Goal: Task Accomplishment & Management: Manage account settings

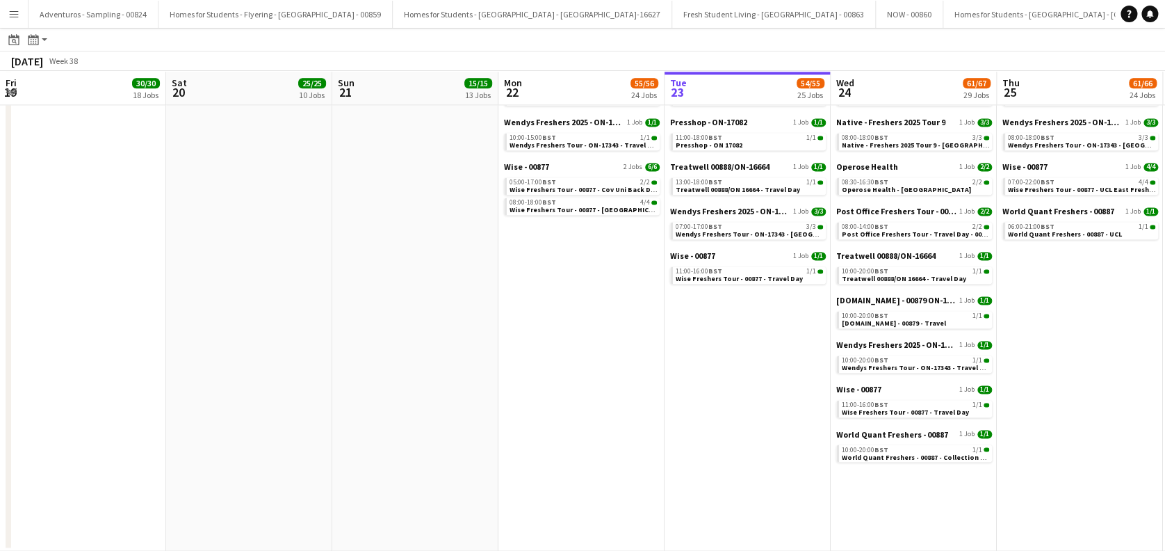
scroll to position [0, 430]
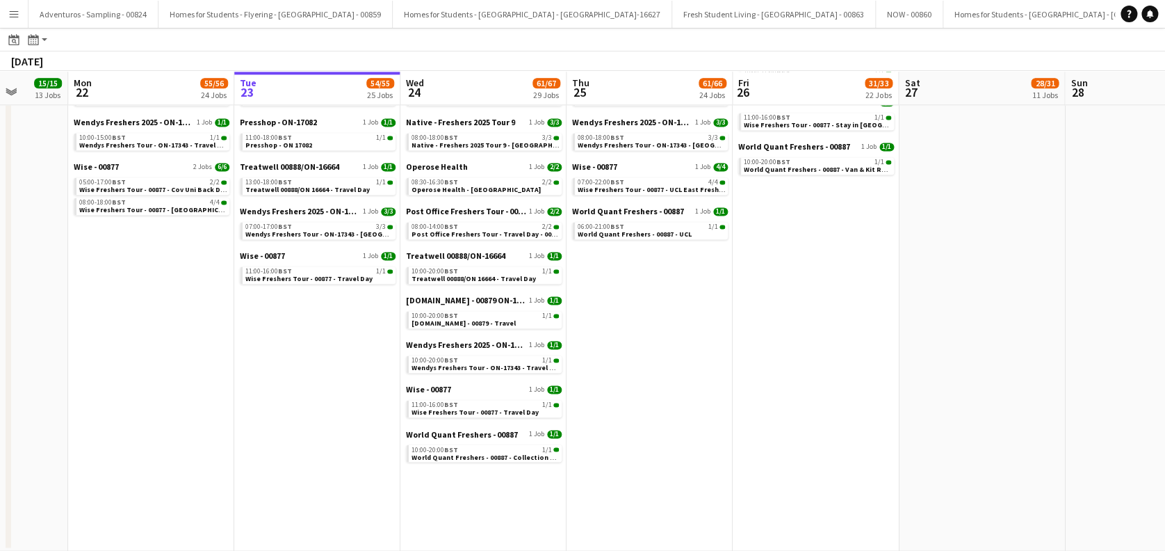
drag, startPoint x: 959, startPoint y: 389, endPoint x: 412, endPoint y: 420, distance: 547.9
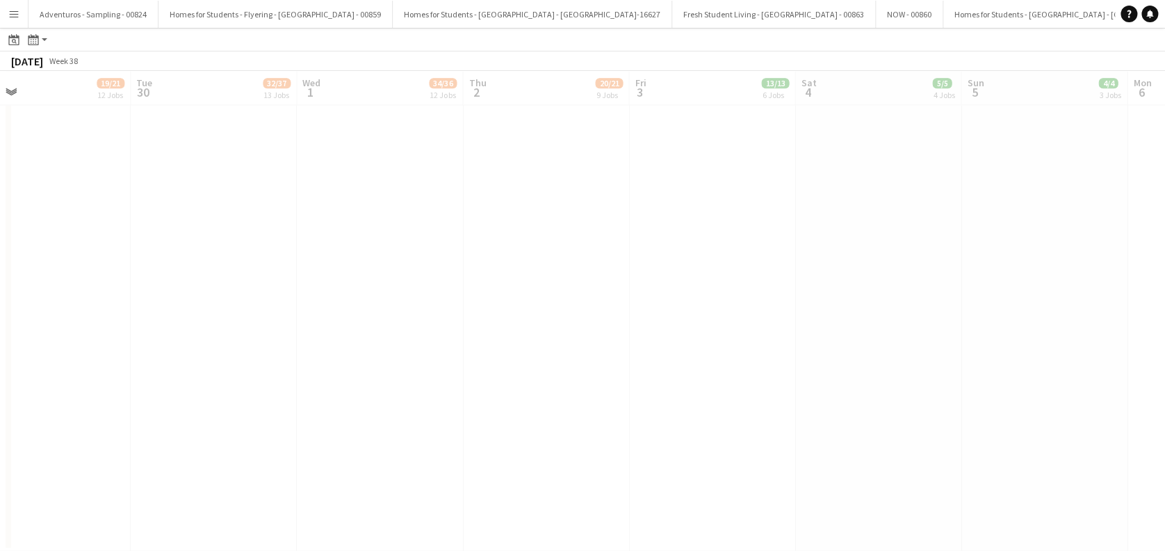
scroll to position [0, 367]
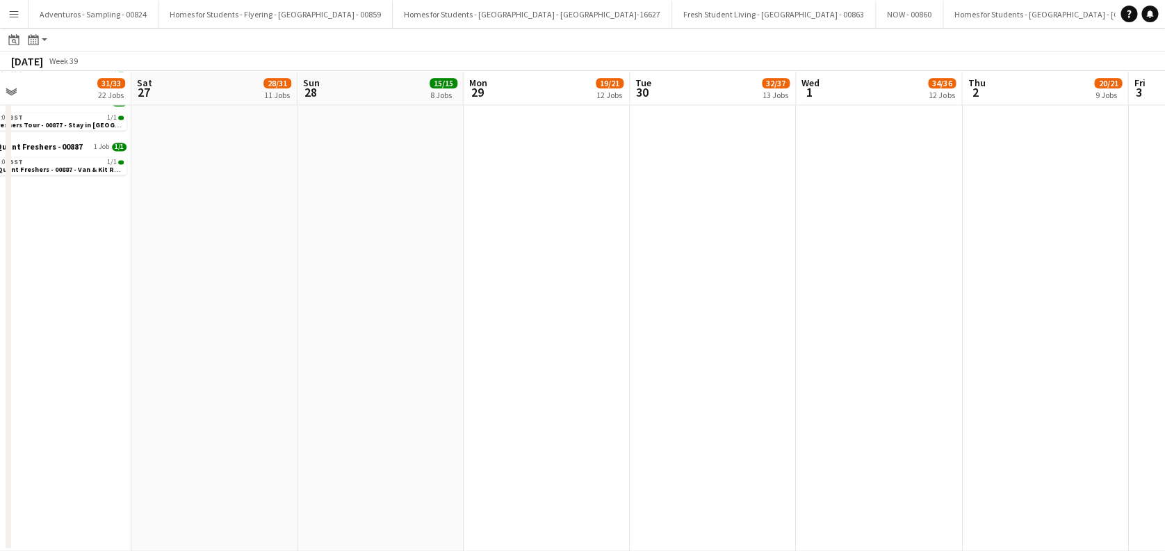
drag, startPoint x: 684, startPoint y: 327, endPoint x: 624, endPoint y: 327, distance: 59.8
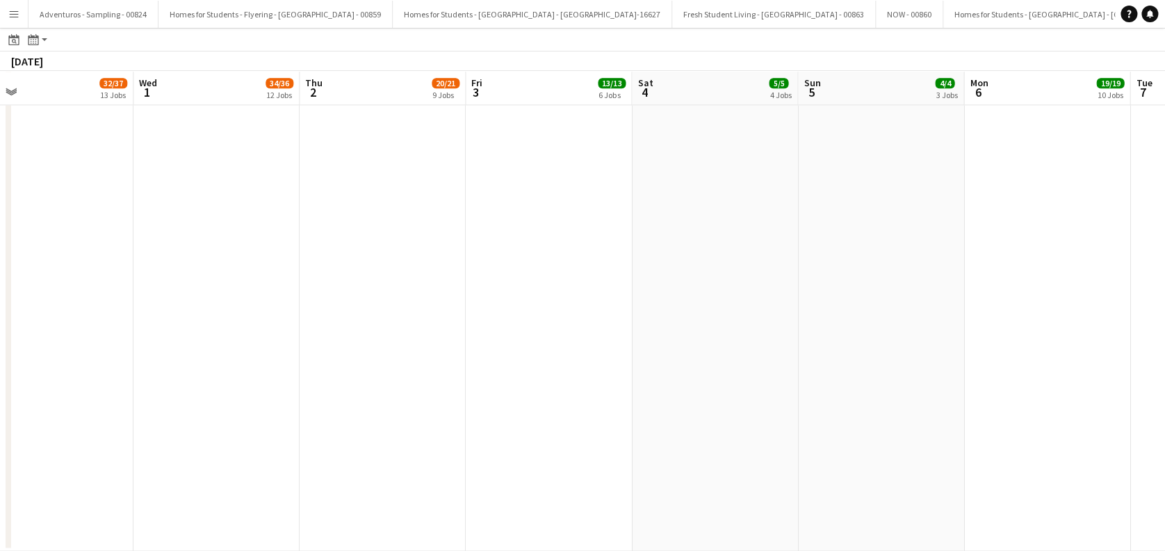
scroll to position [0, 478]
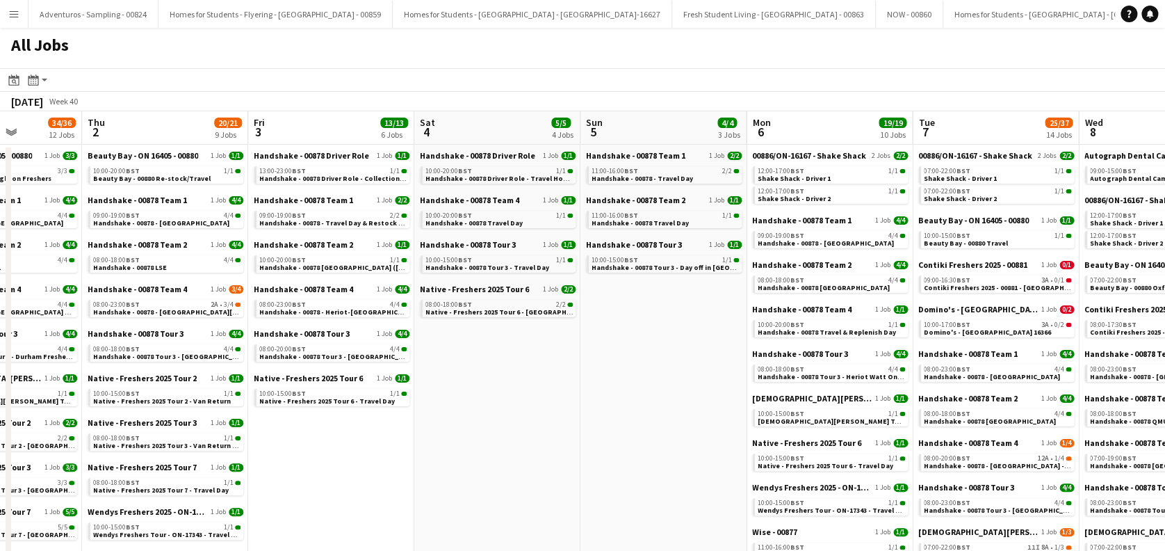
scroll to position [0, 683]
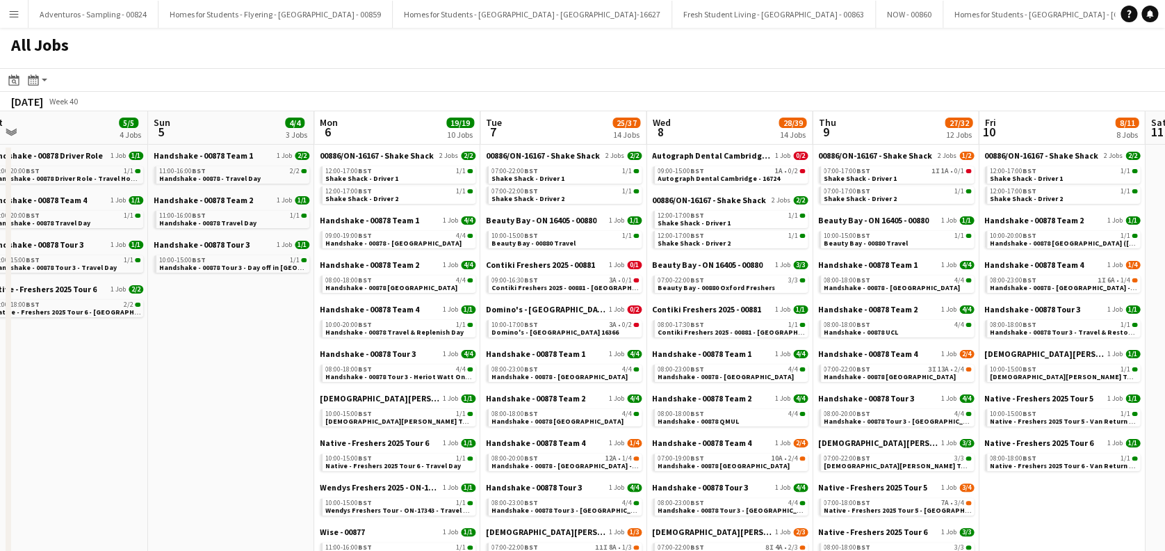
drag, startPoint x: 867, startPoint y: 332, endPoint x: 439, endPoint y: 336, distance: 428.2
click at [732, 177] on span "Autograph Dental Cambridge - 16724" at bounding box center [719, 178] width 122 height 9
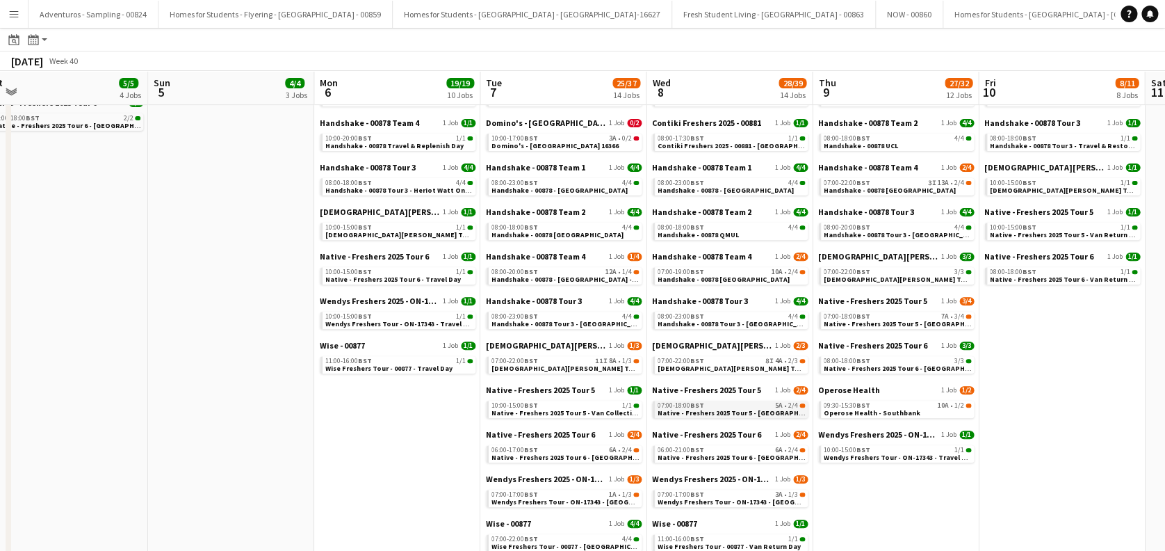
click at [726, 412] on span "Native - Freshers 2025 Tour 5 - University of Oxford Day 1" at bounding box center [752, 412] width 189 height 9
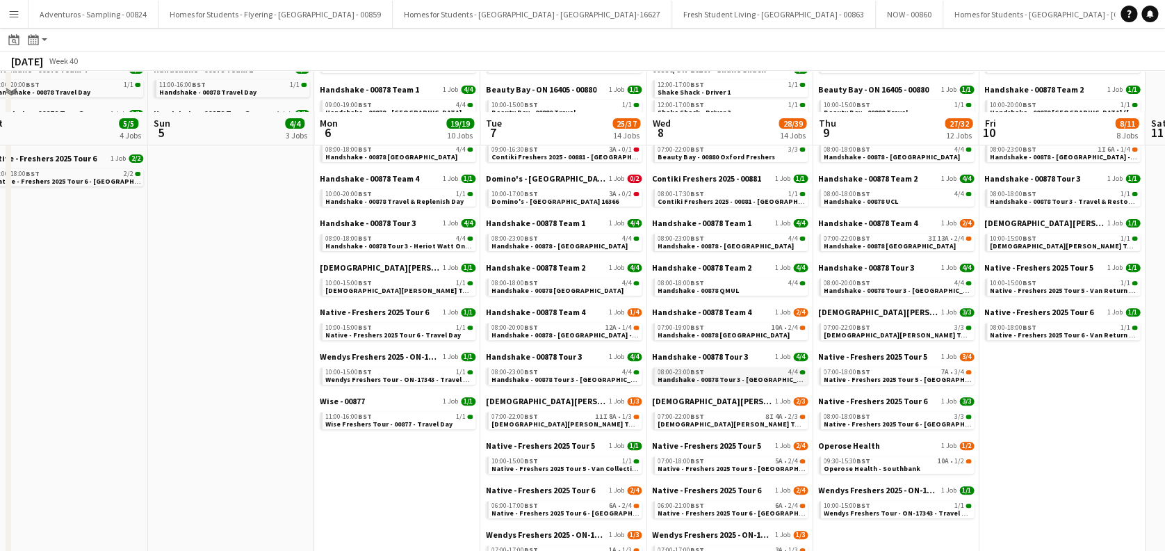
scroll to position [92, 0]
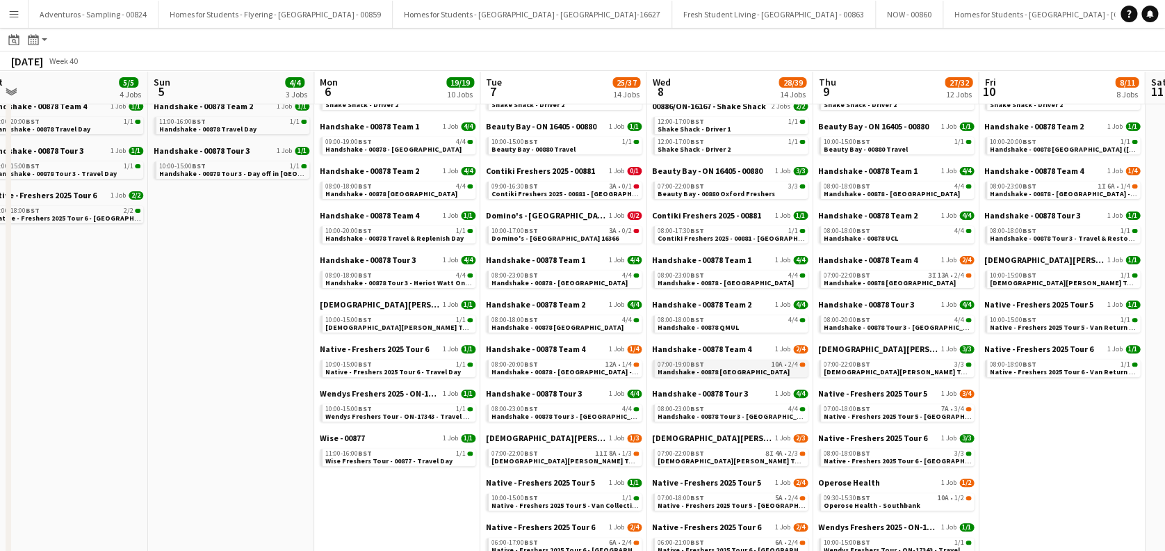
click at [738, 370] on link "07:00-19:00 BST 10A • 2/4 Handshake - 00878 Oxford" at bounding box center [731, 367] width 147 height 16
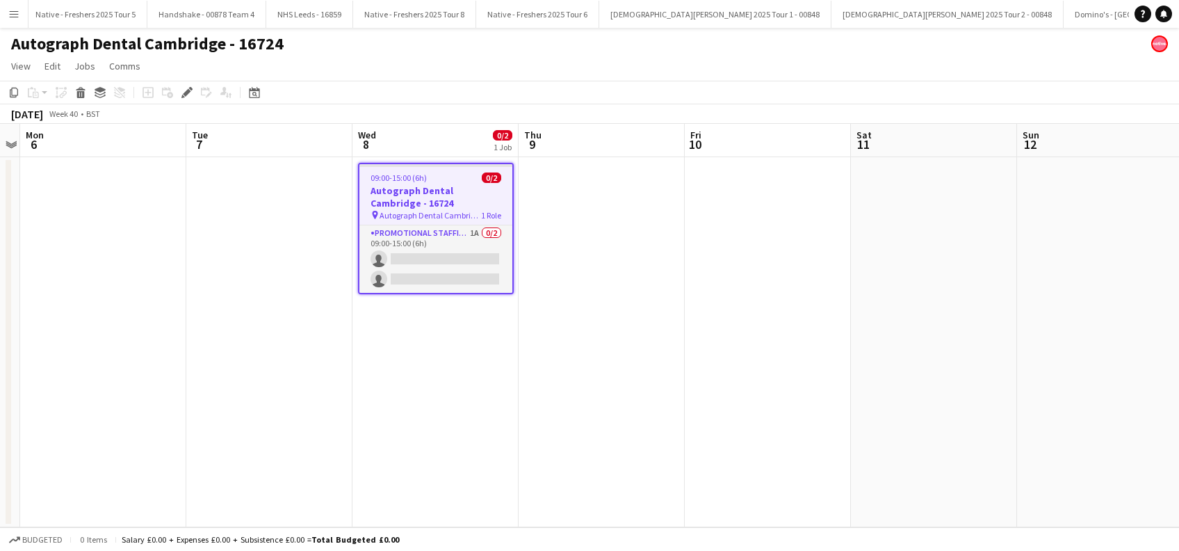
scroll to position [0, 4409]
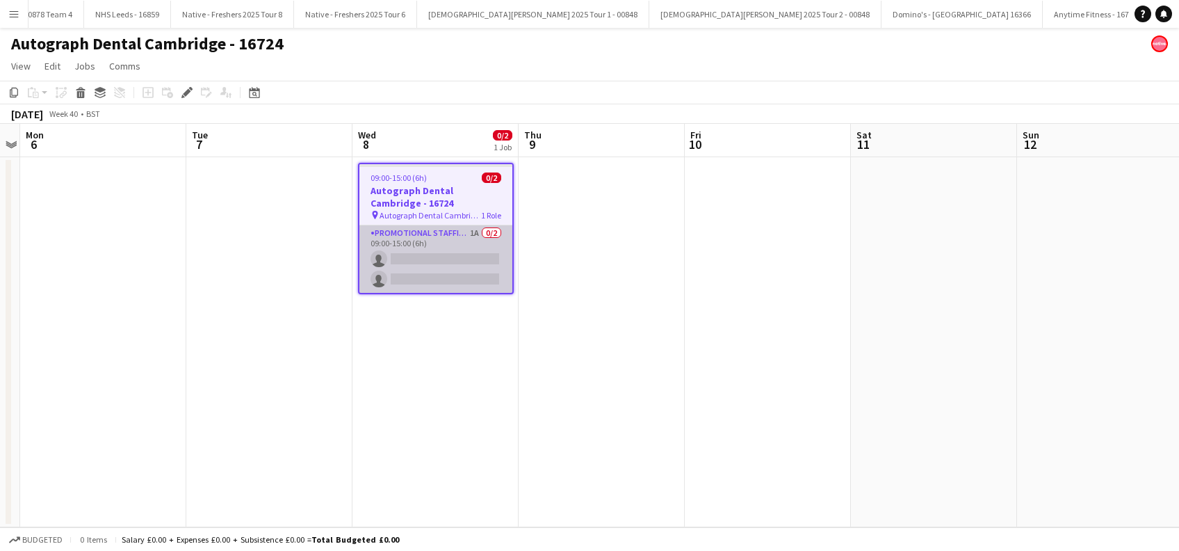
click at [409, 260] on app-card-role "Promotional Staffing (Brand Ambassadors) 1A 0/2 09:00-15:00 (6h) single-neutral…" at bounding box center [435, 258] width 153 height 67
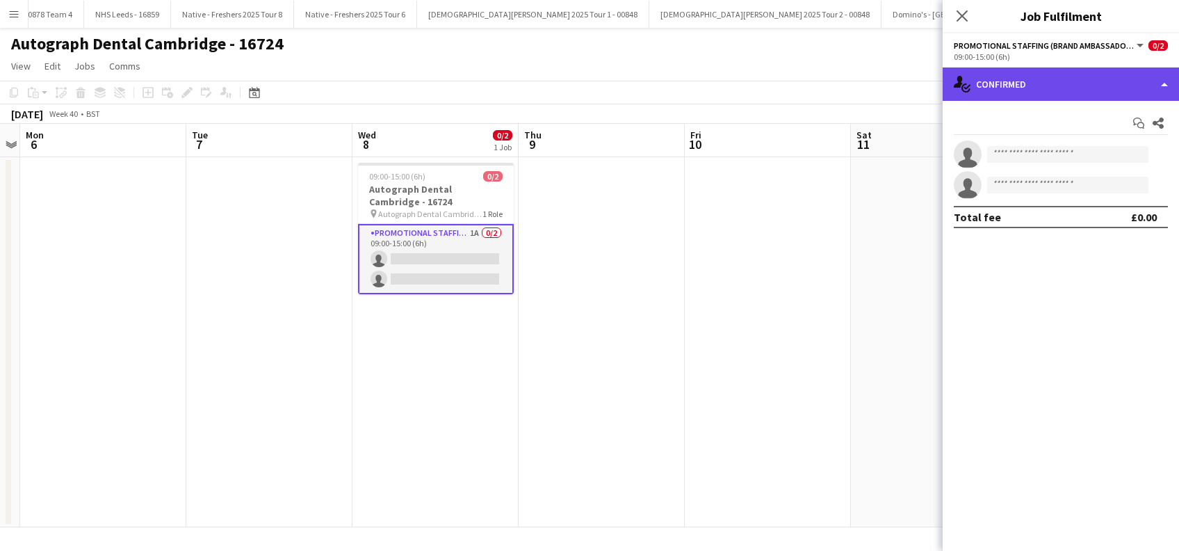
click at [1068, 82] on div "single-neutral-actions-check-2 Confirmed" at bounding box center [1061, 83] width 236 height 33
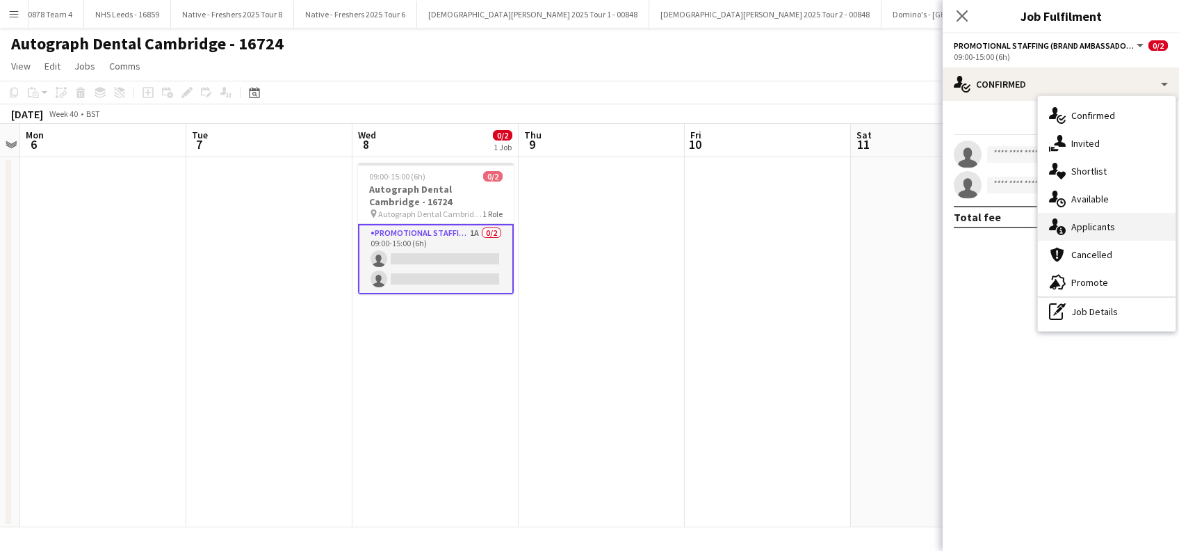
click at [1089, 222] on span "Applicants" at bounding box center [1093, 226] width 44 height 13
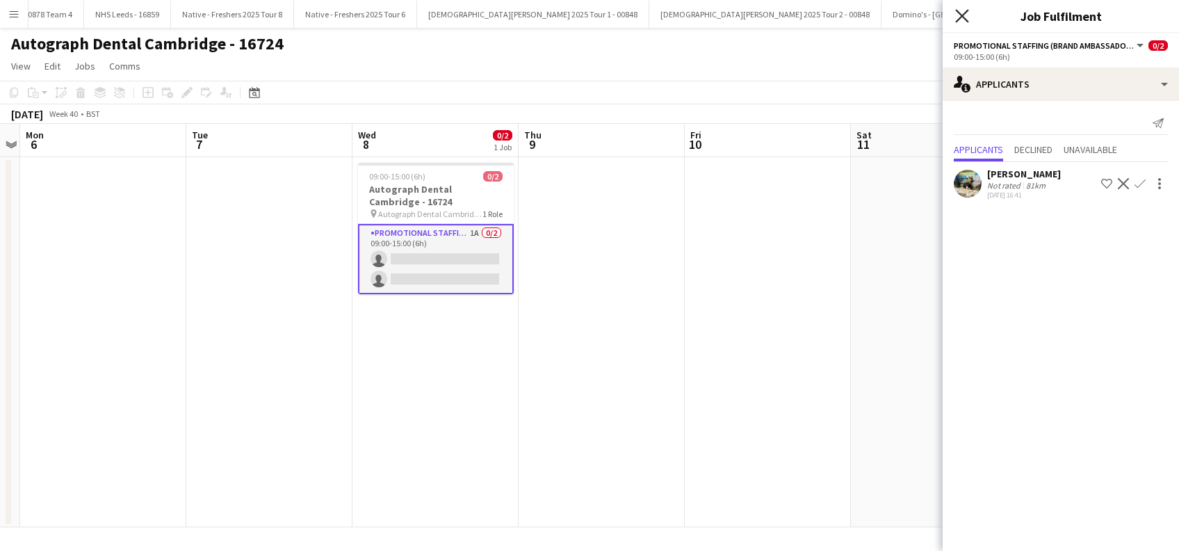
click at [963, 11] on icon "Close pop-in" at bounding box center [961, 15] width 13 height 13
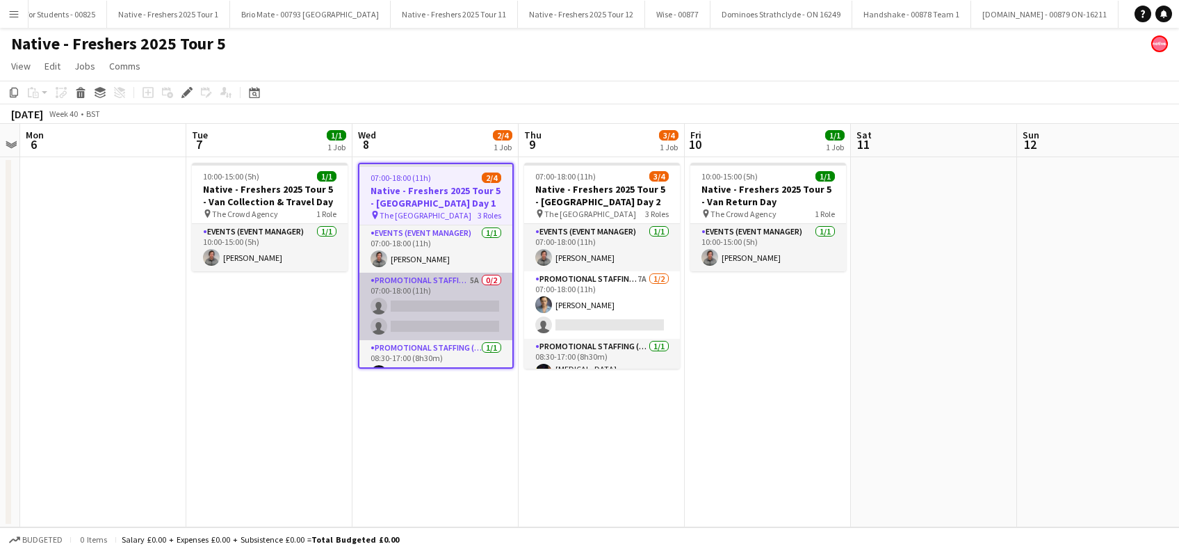
scroll to position [19, 0]
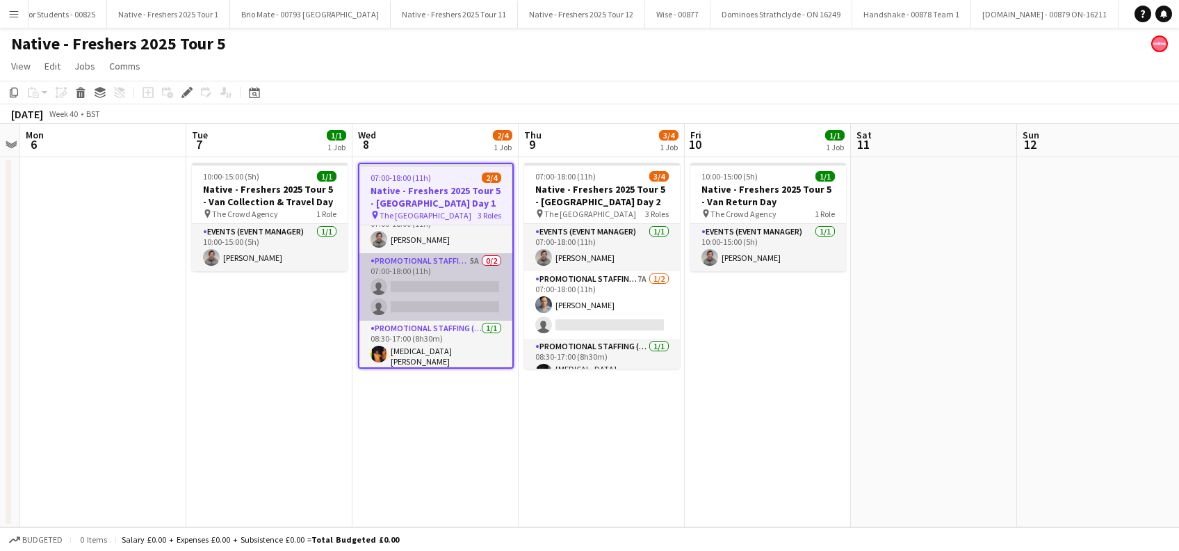
click at [444, 281] on app-card-role "Promotional Staffing (Brand Ambassadors) 5A 0/2 07:00-18:00 (11h) single-neutra…" at bounding box center [435, 286] width 153 height 67
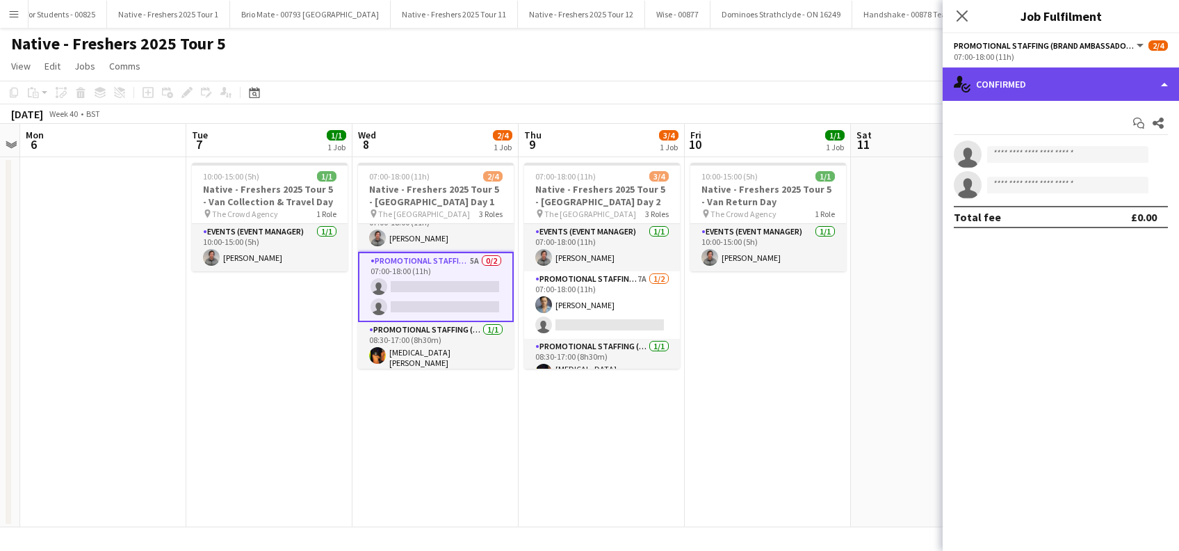
click at [1054, 83] on div "single-neutral-actions-check-2 Confirmed" at bounding box center [1061, 83] width 236 height 33
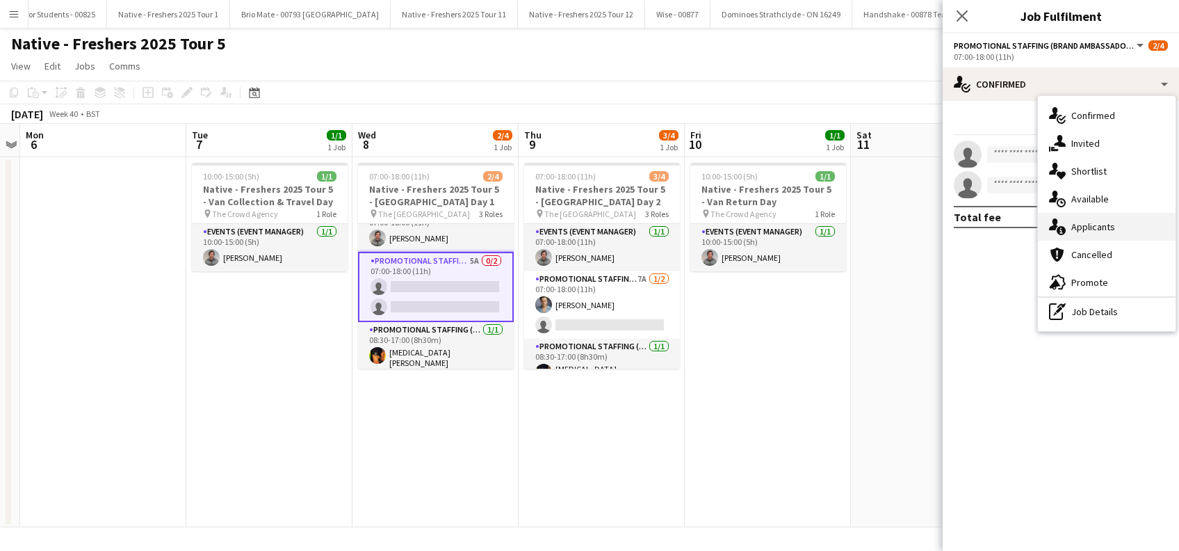
click at [1078, 234] on div "single-neutral-actions-information Applicants" at bounding box center [1107, 227] width 138 height 28
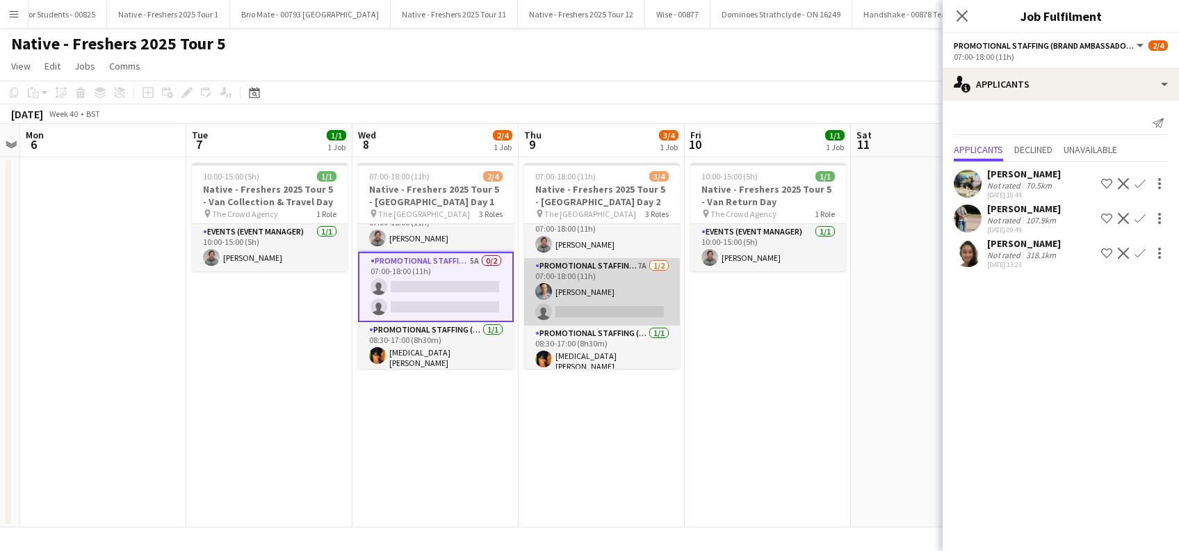
scroll to position [17, 0]
click at [606, 303] on app-card-role "Promotional Staffing (Brand Ambassadors) 7A 1/2 07:00-18:00 (11h) Rachael Cummi…" at bounding box center [602, 287] width 156 height 67
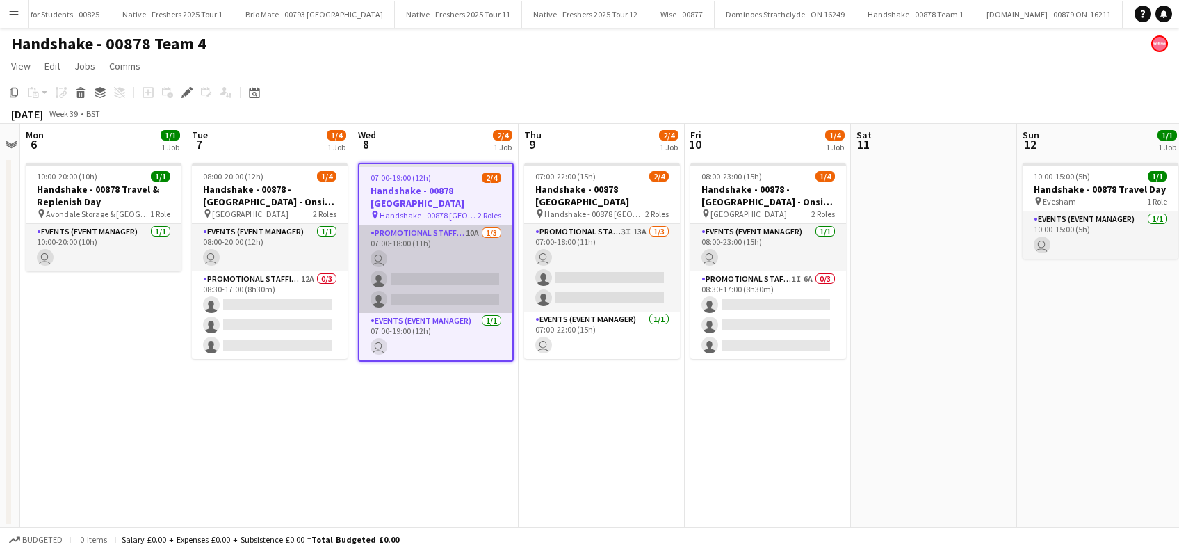
scroll to position [0, 2878]
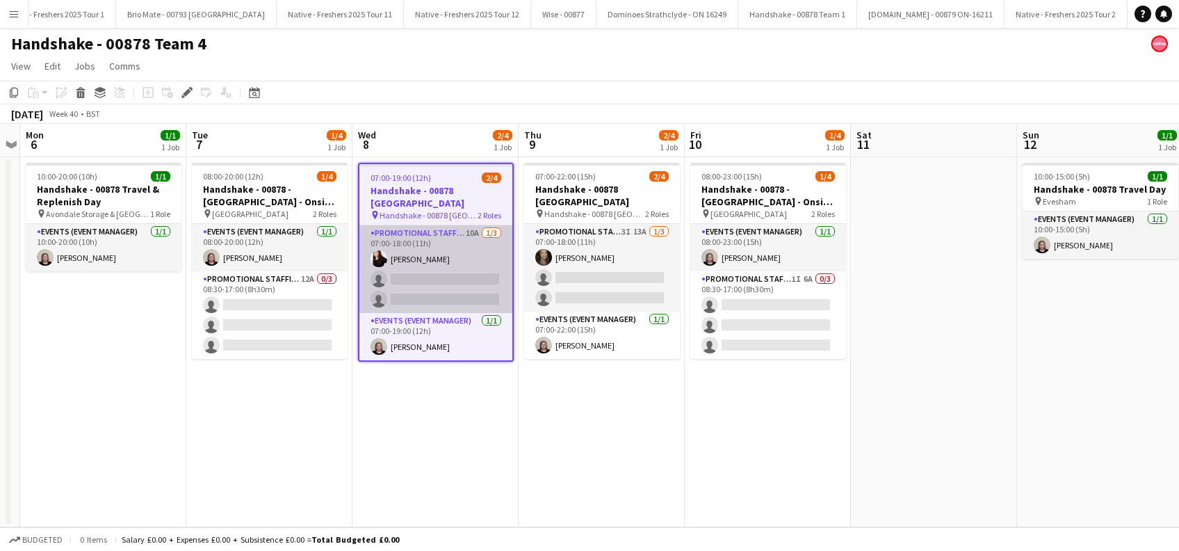
click at [445, 269] on app-card-role "Promotional Staffing (Brand Ambassadors) 10A 1/3 07:00-18:00 (11h) Isa Morais s…" at bounding box center [435, 269] width 153 height 88
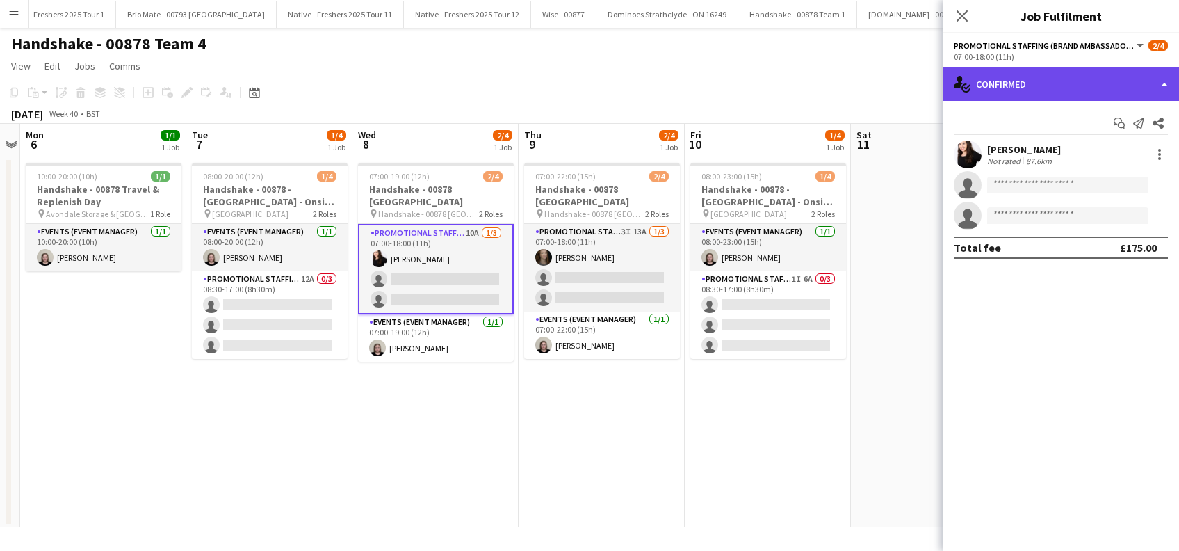
click at [1048, 78] on div "single-neutral-actions-check-2 Confirmed" at bounding box center [1061, 83] width 236 height 33
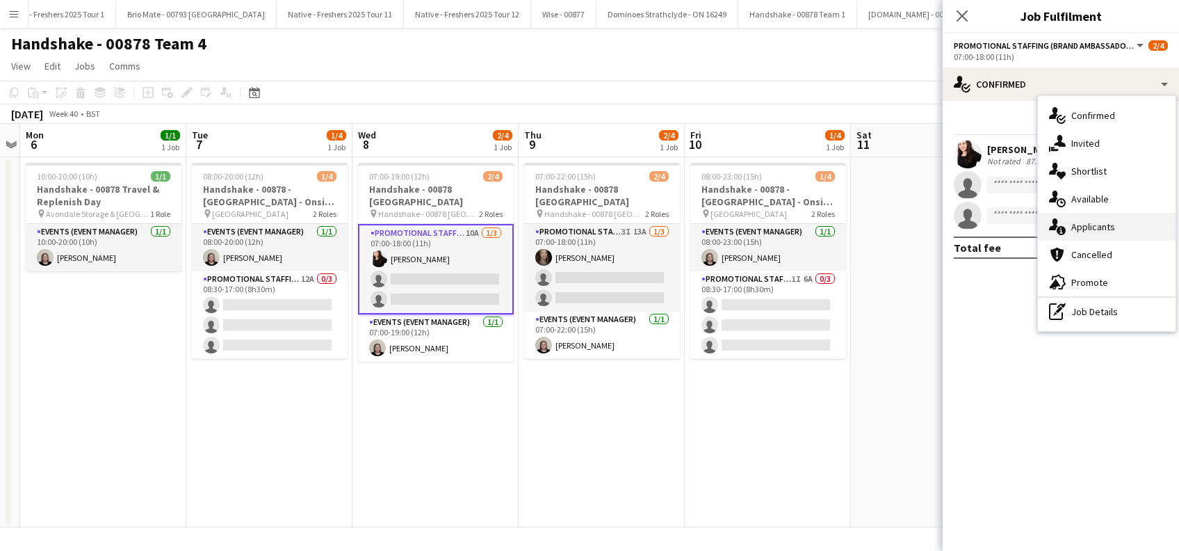
click at [1101, 222] on span "Applicants" at bounding box center [1093, 226] width 44 height 13
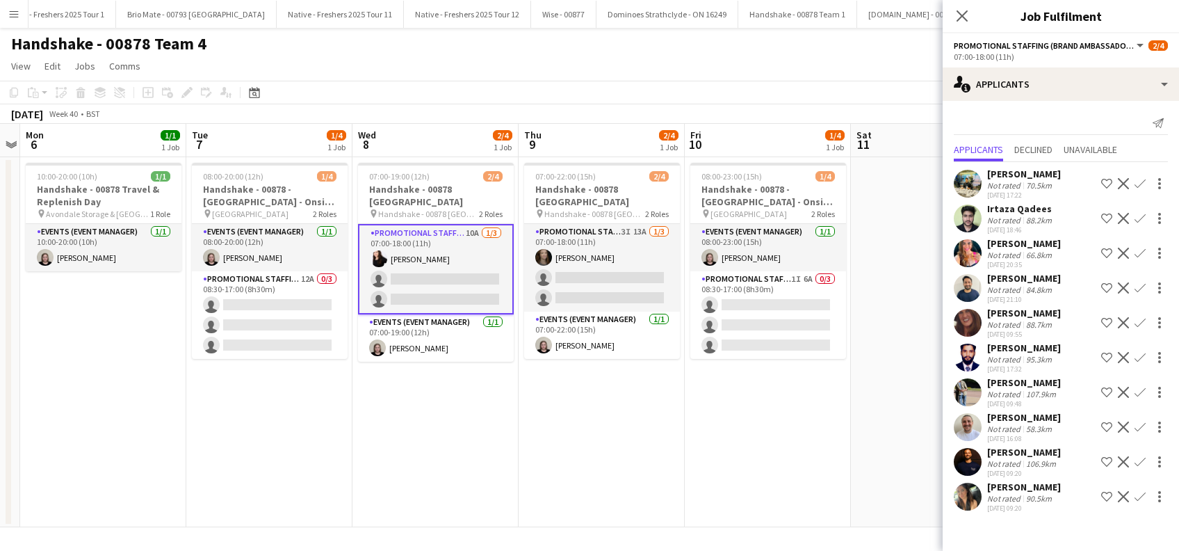
click at [1141, 456] on app-icon "Confirm" at bounding box center [1139, 461] width 11 height 11
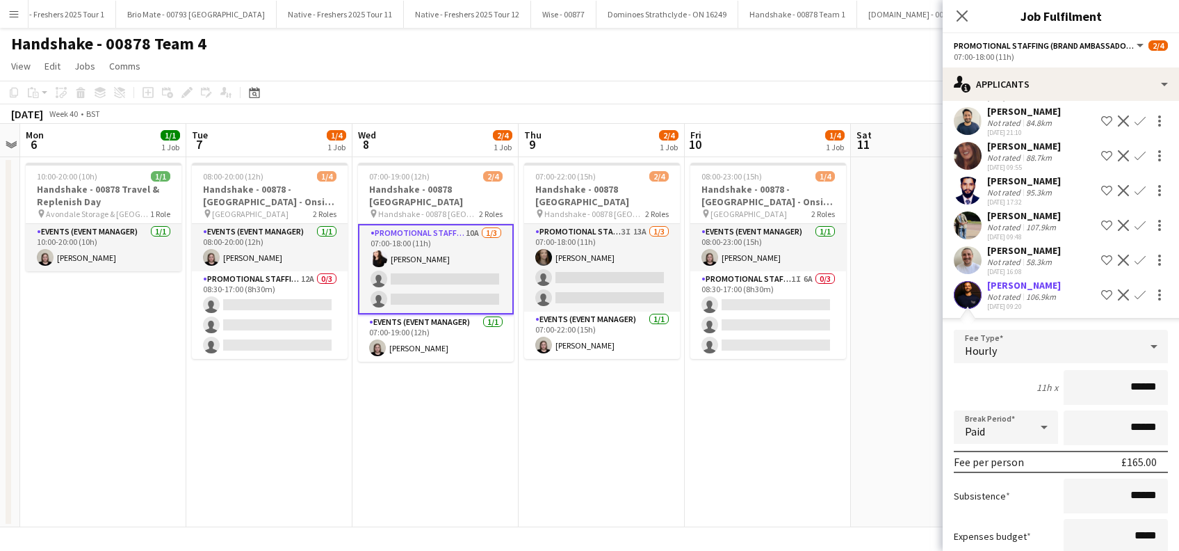
scroll to position [104, 0]
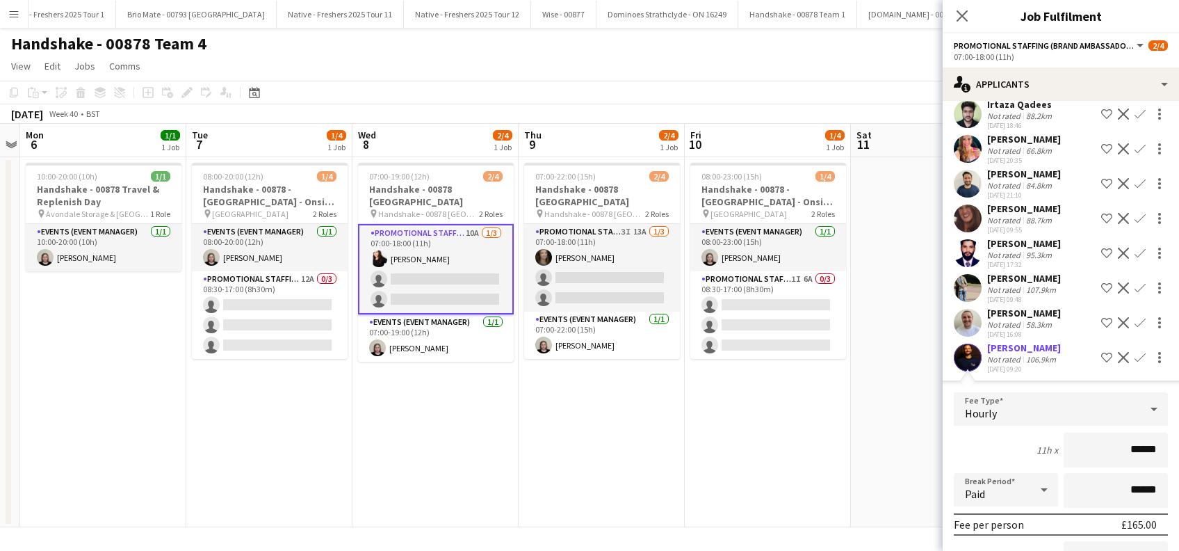
click at [1134, 357] on app-icon "Confirm" at bounding box center [1139, 357] width 11 height 11
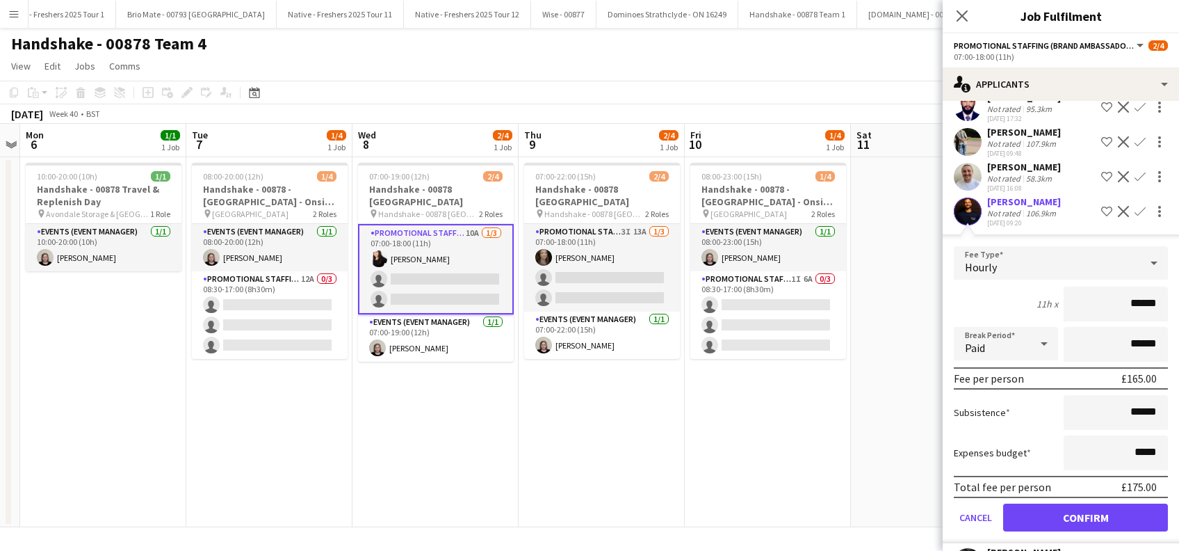
scroll to position [289, 0]
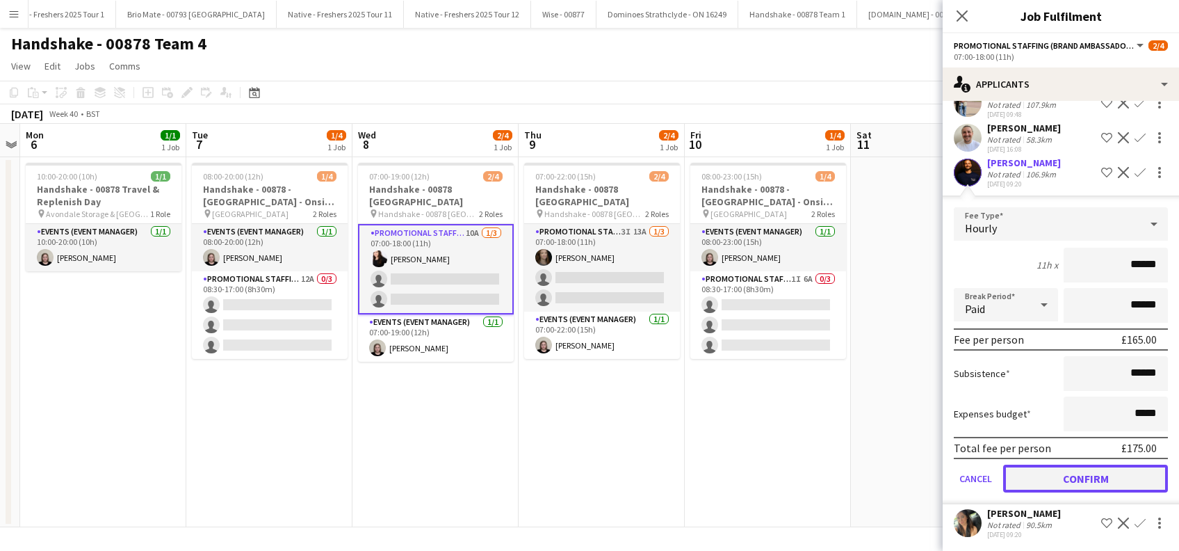
click at [1068, 480] on button "Confirm" at bounding box center [1085, 478] width 165 height 28
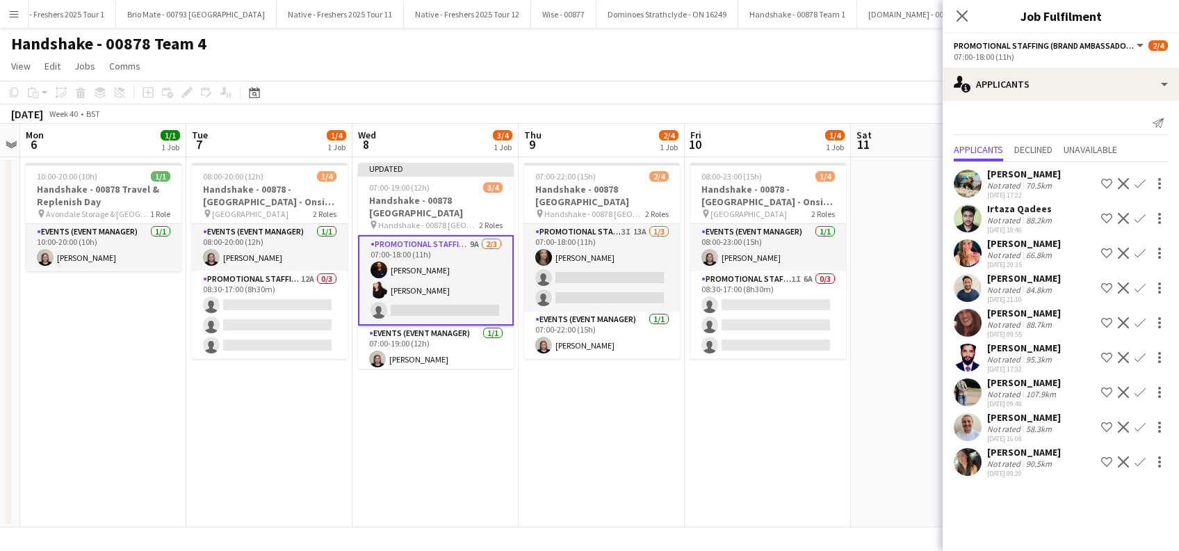
scroll to position [0, 0]
click at [1140, 457] on app-icon "Confirm" at bounding box center [1139, 461] width 11 height 11
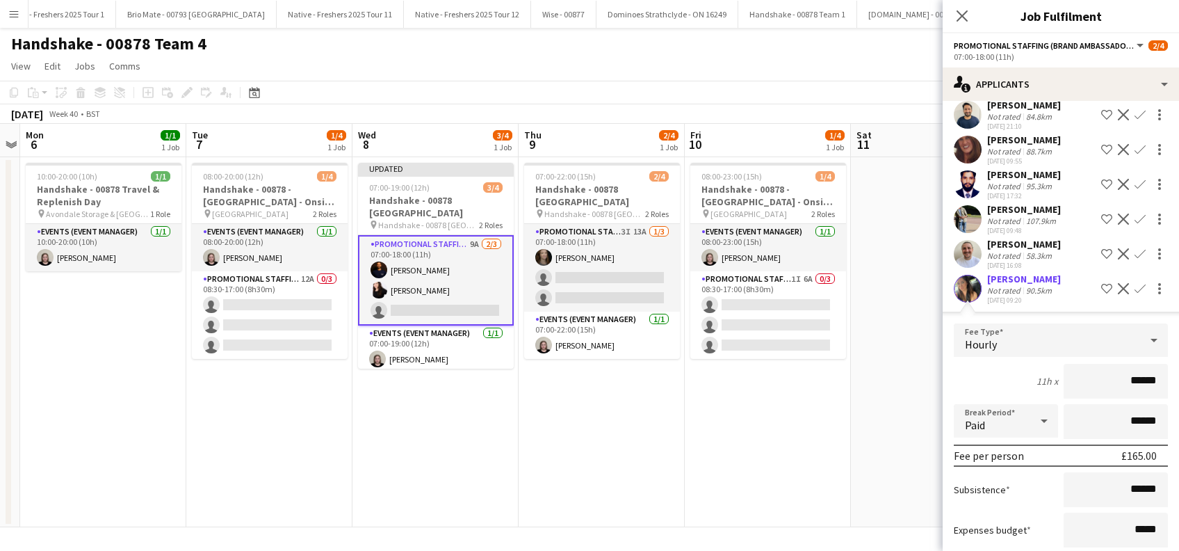
scroll to position [254, 0]
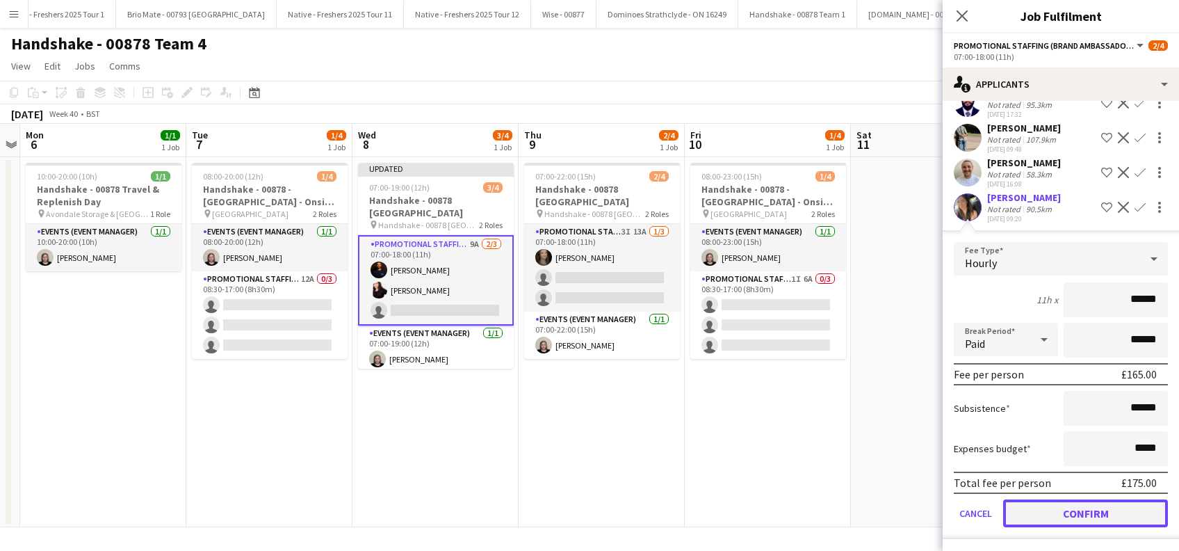
click at [1054, 509] on button "Confirm" at bounding box center [1085, 513] width 165 height 28
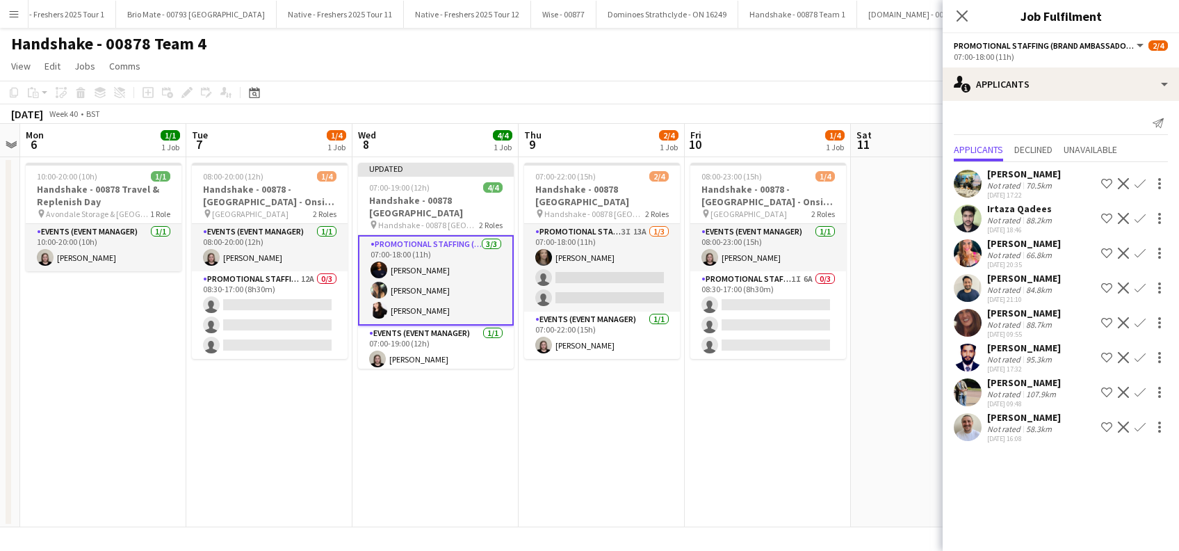
scroll to position [0, 0]
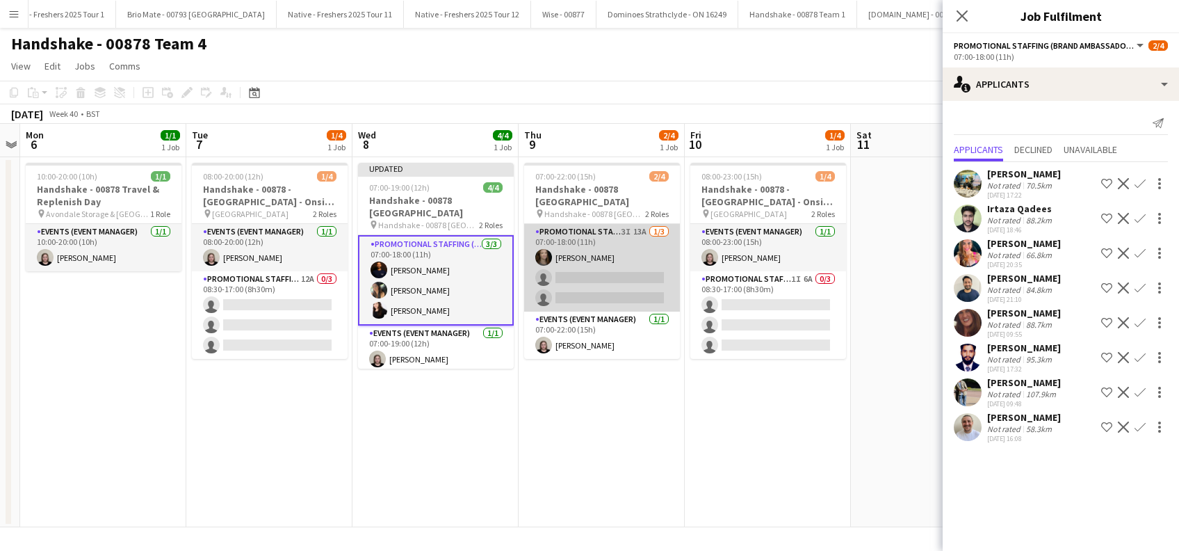
click at [590, 263] on app-card-role "Promotional Staffing (Brand Ambassadors) 3I 13A 1/3 07:00-18:00 (11h) Belle Ada…" at bounding box center [602, 268] width 156 height 88
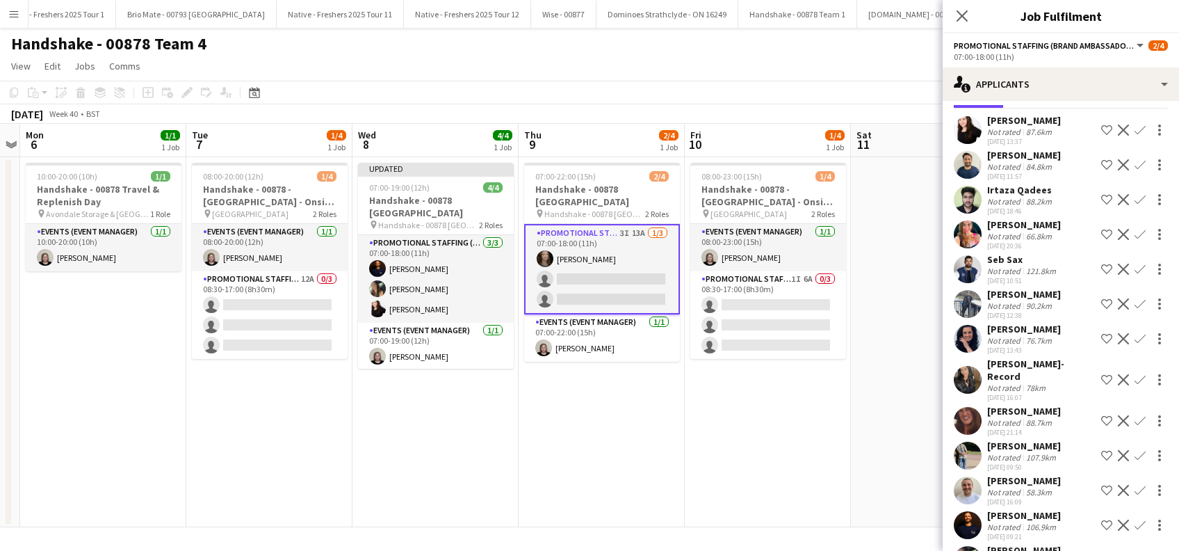
scroll to position [79, 0]
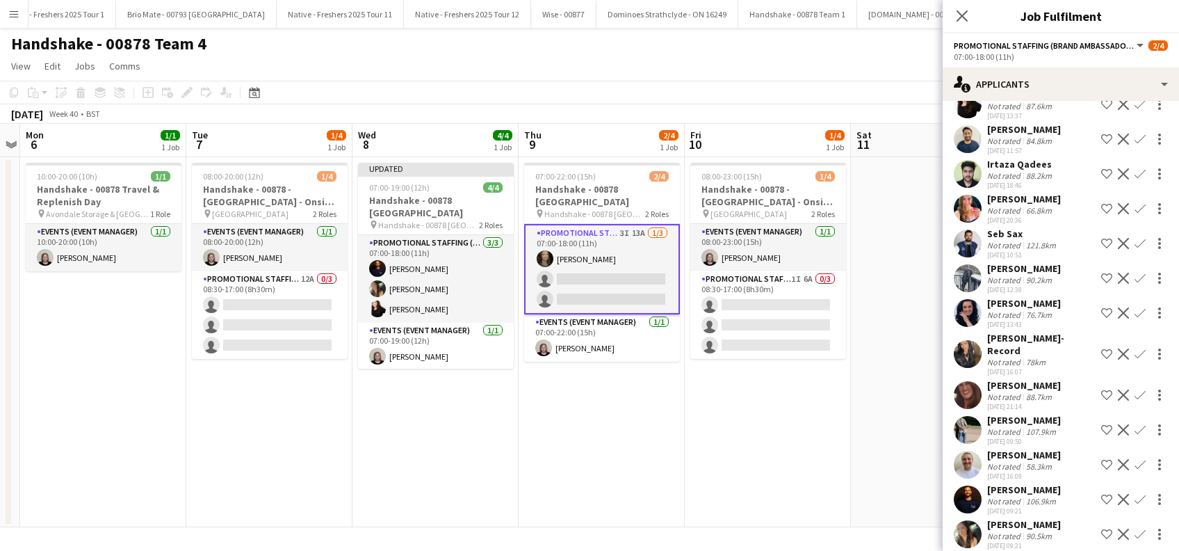
click at [1134, 494] on app-icon "Confirm" at bounding box center [1139, 499] width 11 height 11
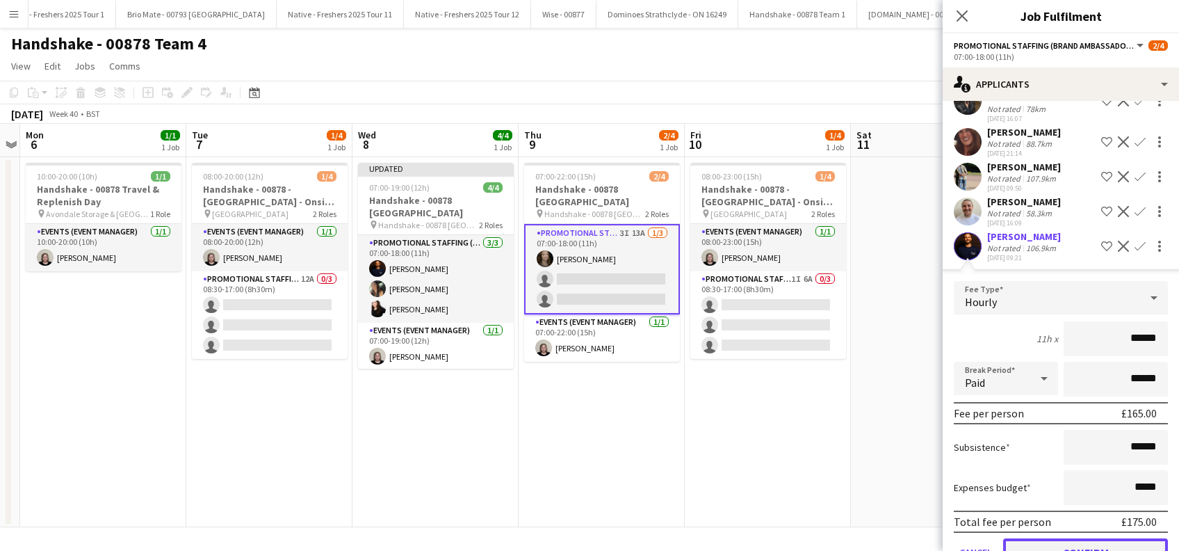
click at [1068, 538] on button "Confirm" at bounding box center [1085, 552] width 165 height 28
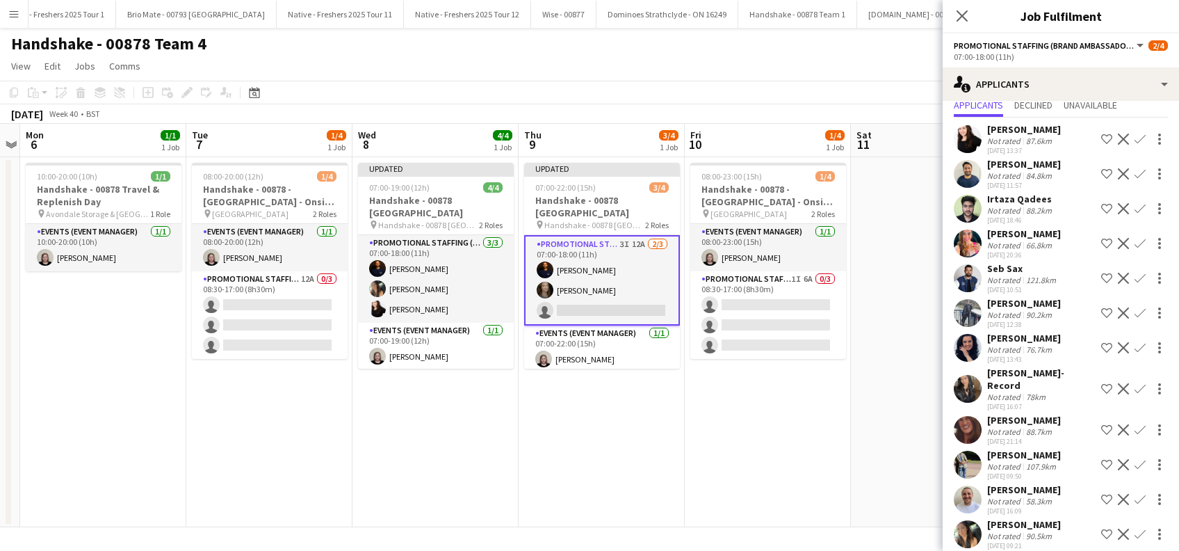
click at [1134, 528] on app-icon "Confirm" at bounding box center [1139, 533] width 11 height 11
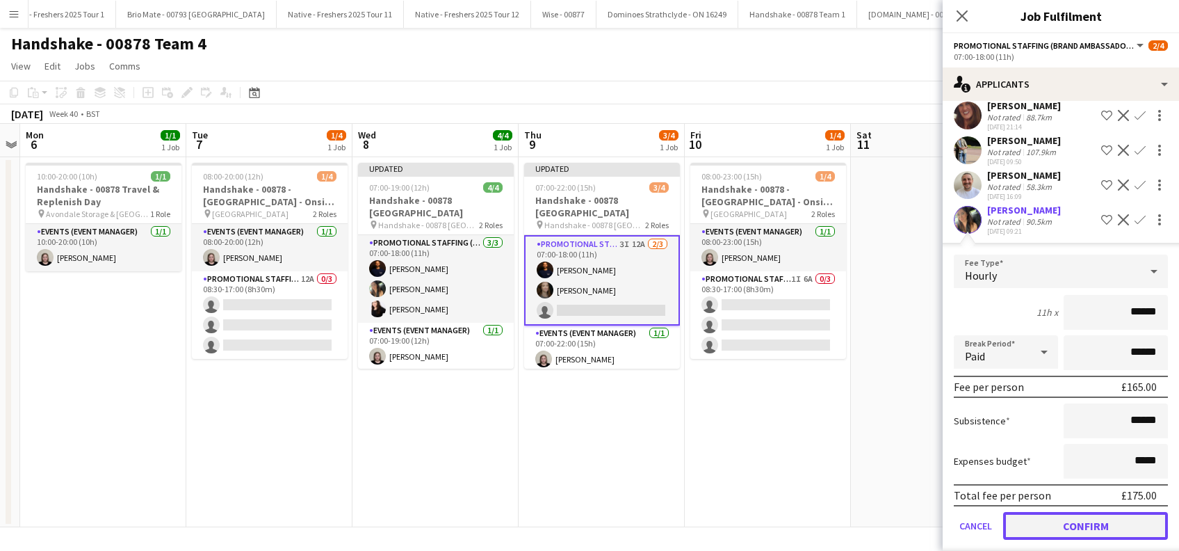
click at [1073, 512] on button "Confirm" at bounding box center [1085, 526] width 165 height 28
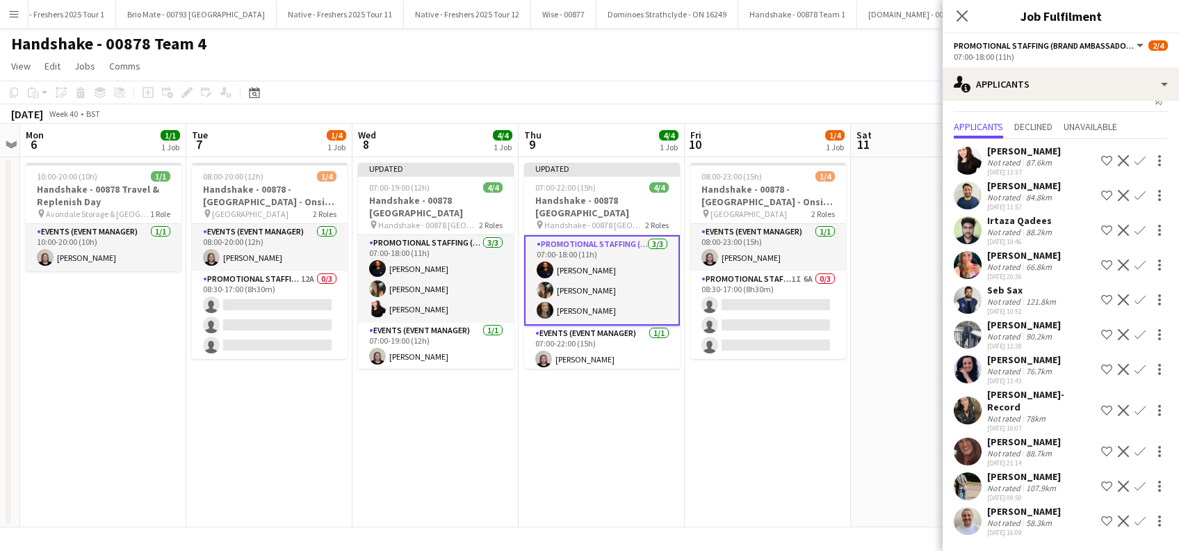
scroll to position [10, 0]
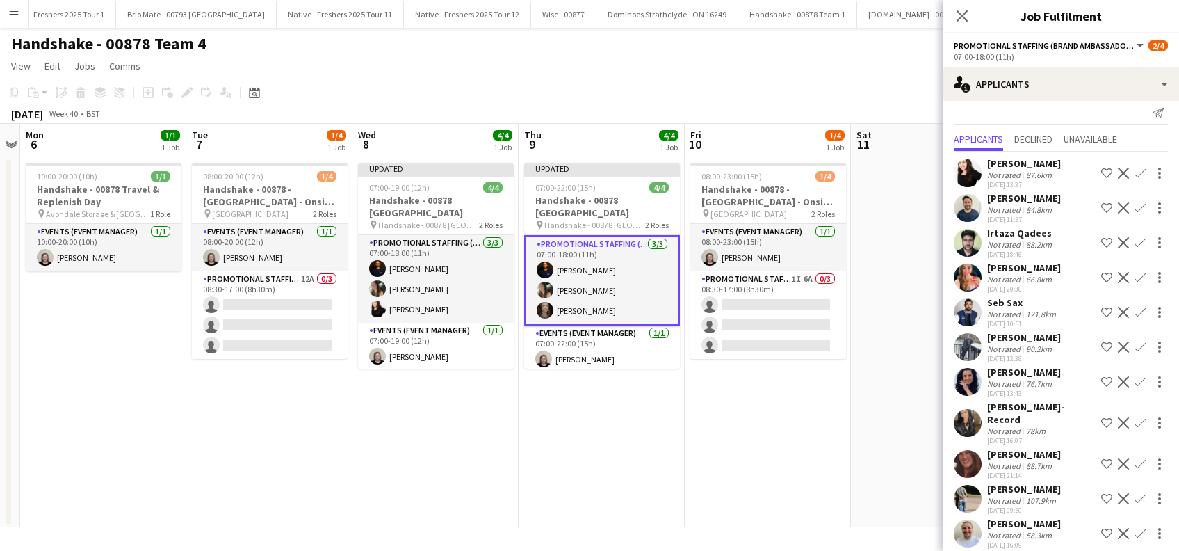
drag, startPoint x: 966, startPoint y: 10, endPoint x: 930, endPoint y: 58, distance: 59.5
click at [965, 11] on icon "Close pop-in" at bounding box center [961, 15] width 11 height 11
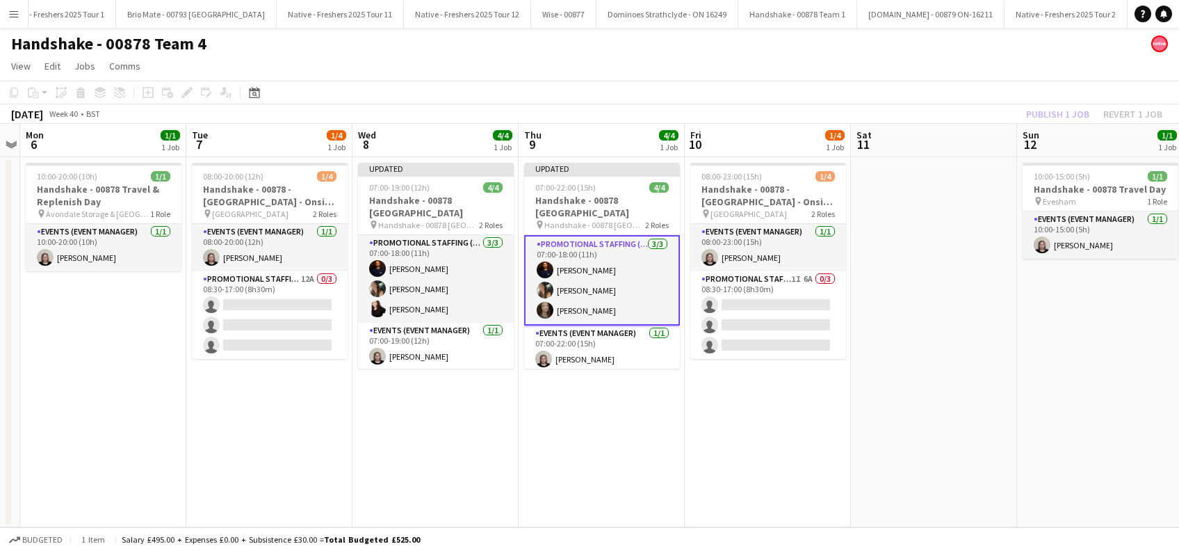
click at [573, 417] on app-date-cell "Updated 07:00-22:00 (15h) 4/4 Handshake - 00878 Oxford pin Handshake - 00878 Ox…" at bounding box center [602, 342] width 166 height 370
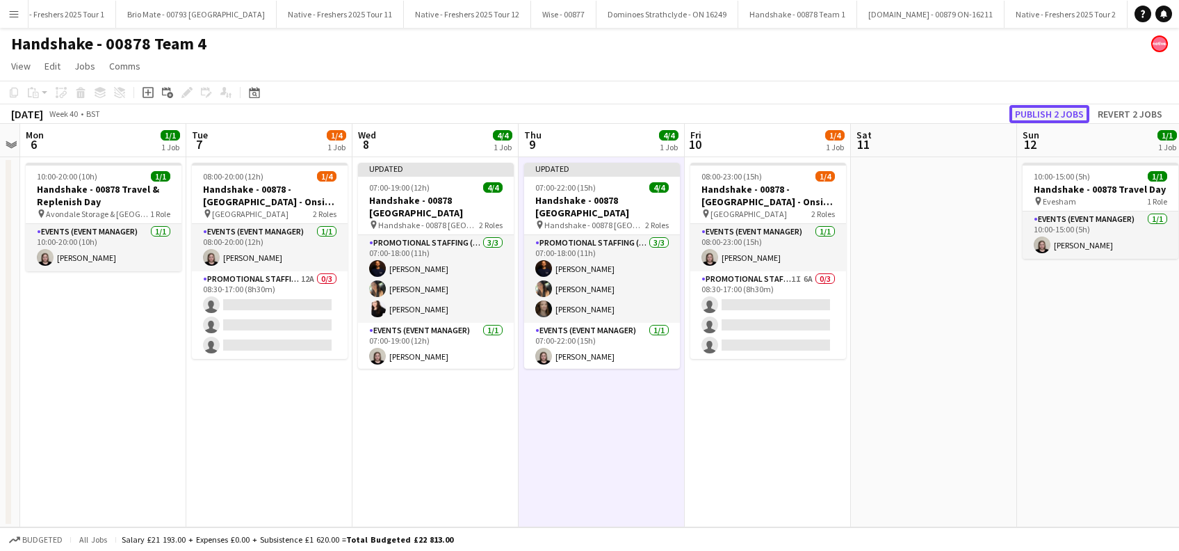
click at [1057, 117] on button "Publish 2 jobs" at bounding box center [1049, 114] width 80 height 18
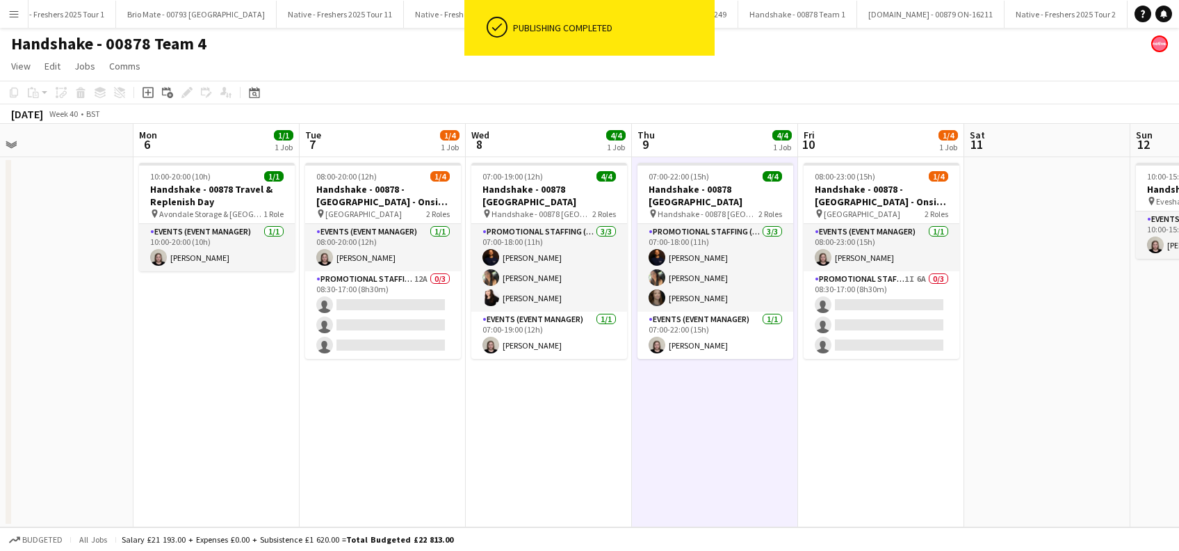
drag, startPoint x: 181, startPoint y: 478, endPoint x: 418, endPoint y: 496, distance: 238.4
click at [418, 496] on app-calendar-viewport "Fri 3 4/4 1 Job Sat 4 1/1 1 Job Sun 5 Mon 6 1/1 1 Job Tue 7 1/4 1 Job Wed 8 4/4…" at bounding box center [589, 325] width 1179 height 403
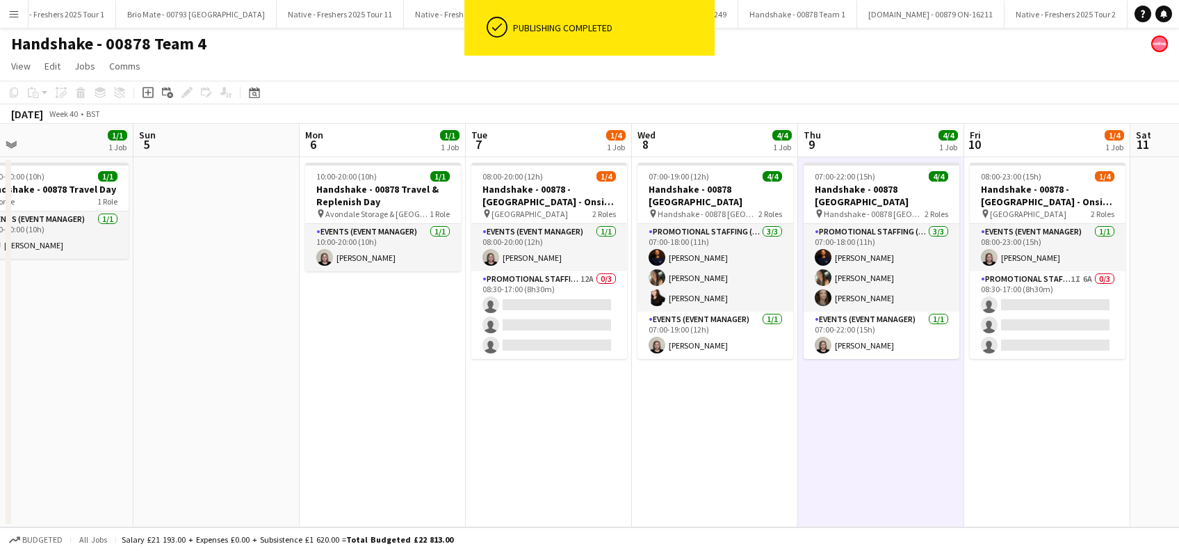
scroll to position [0, 362]
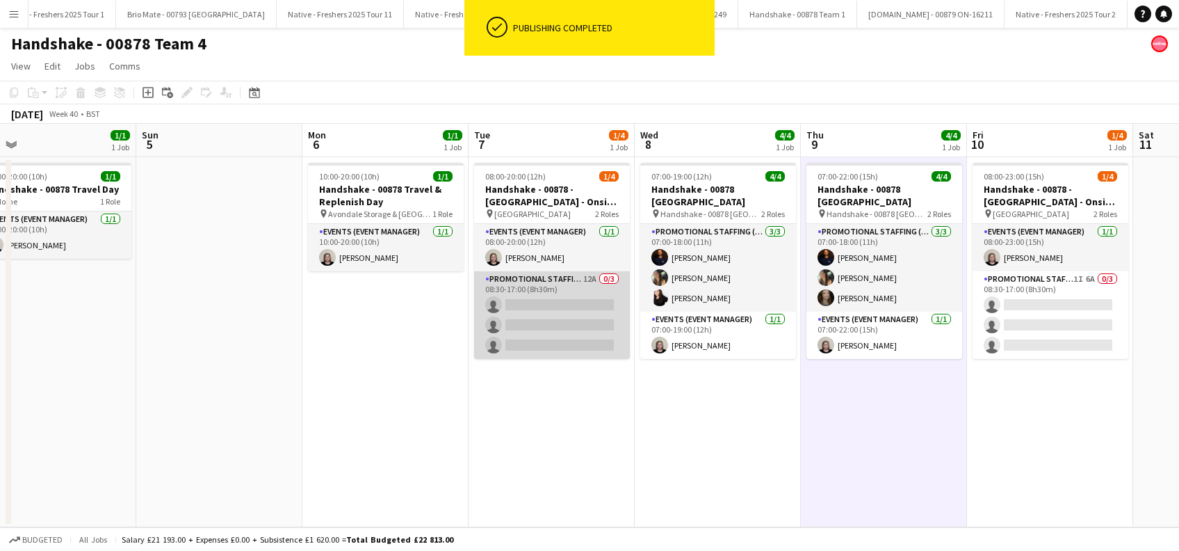
click at [534, 327] on app-card-role "Promotional Staffing (Brand Ambassadors) 12A 0/3 08:30-17:00 (8h30m) single-neu…" at bounding box center [552, 315] width 156 height 88
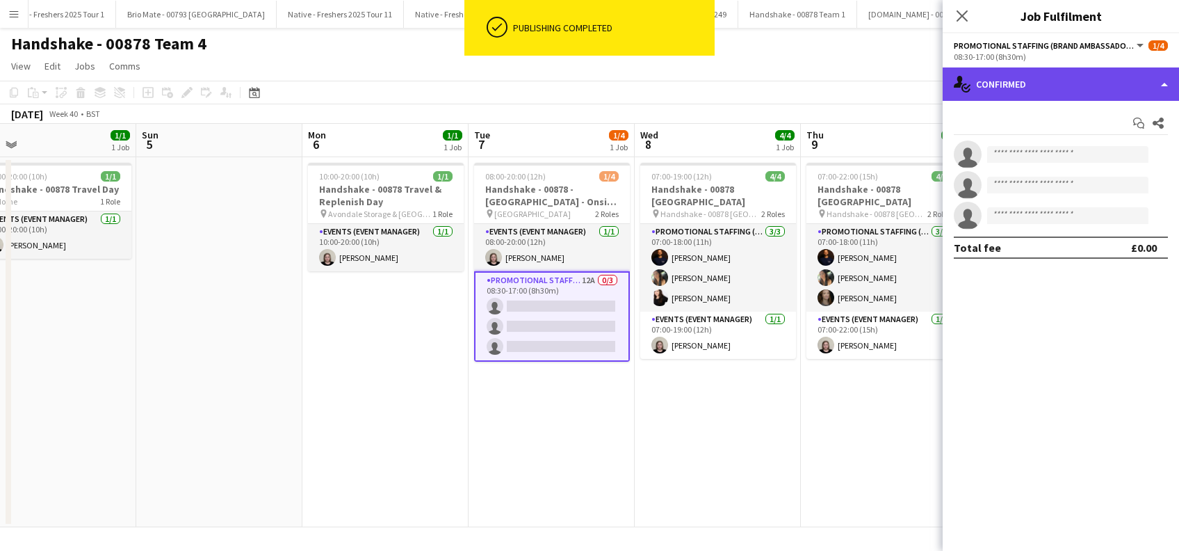
click at [1087, 72] on div "single-neutral-actions-check-2 Confirmed" at bounding box center [1061, 83] width 236 height 33
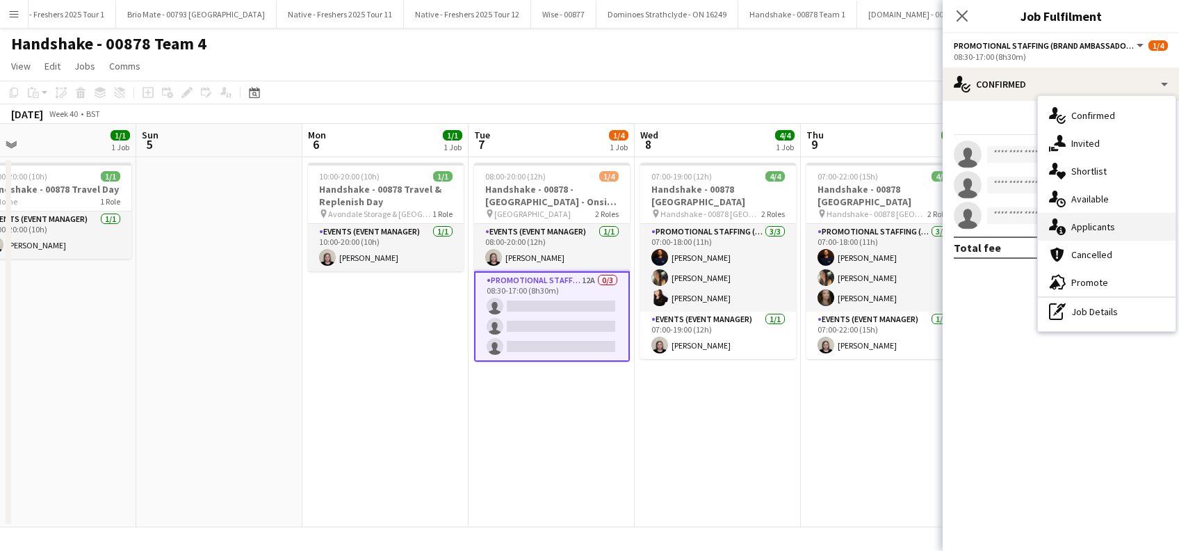
click at [1095, 231] on span "Applicants" at bounding box center [1093, 226] width 44 height 13
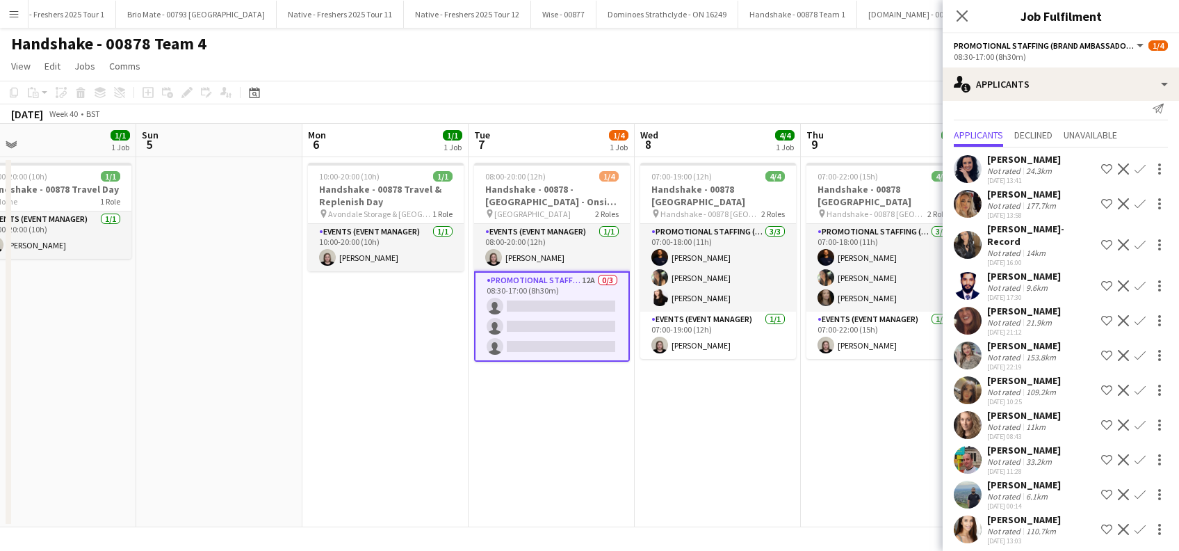
scroll to position [57, 0]
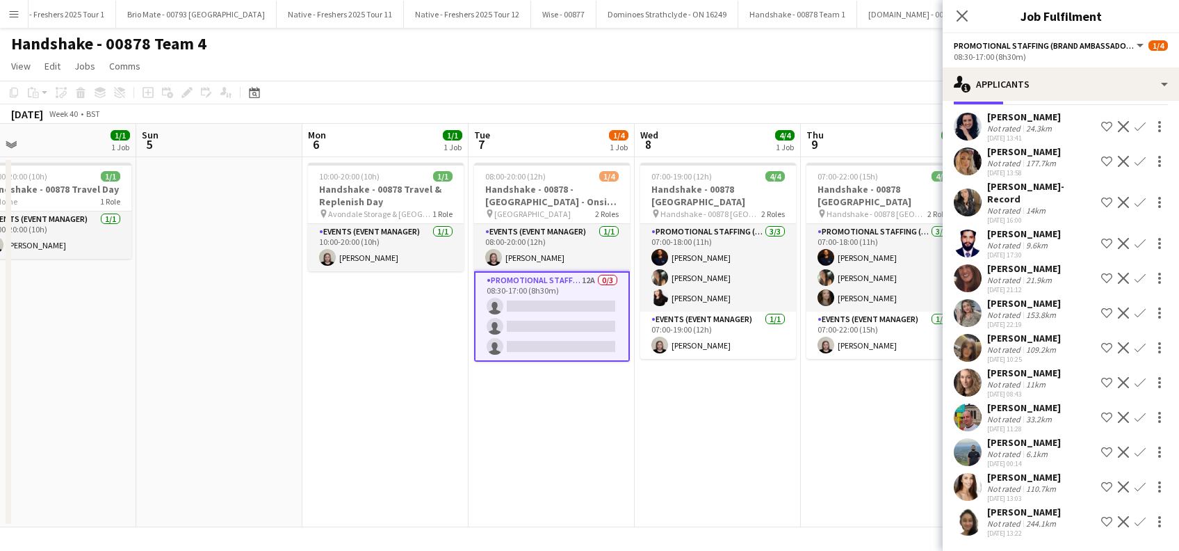
click at [1134, 342] on app-icon "Confirm" at bounding box center [1139, 347] width 11 height 11
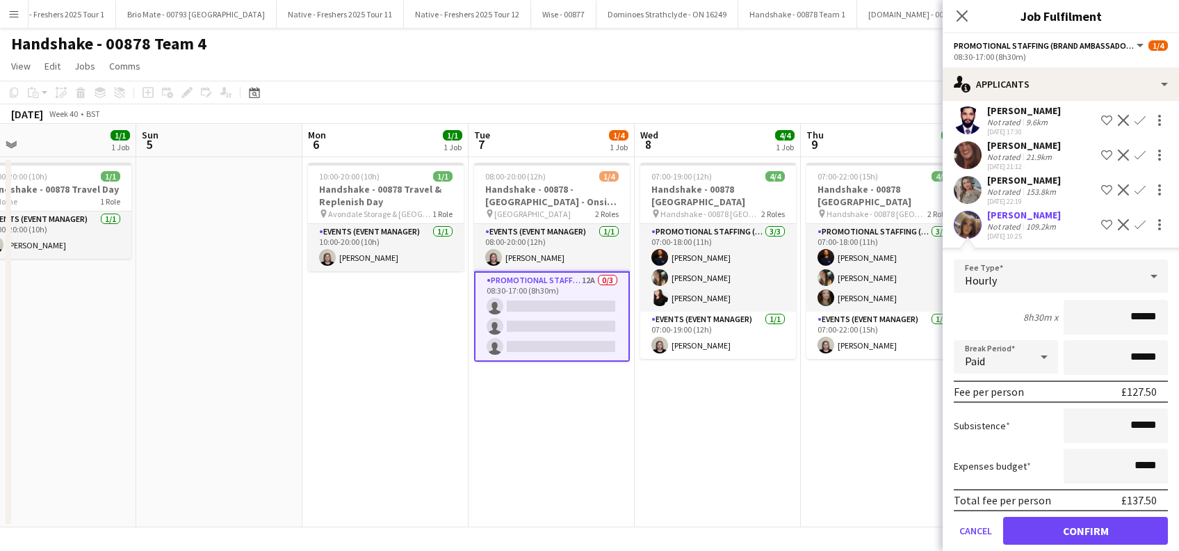
scroll to position [335, 0]
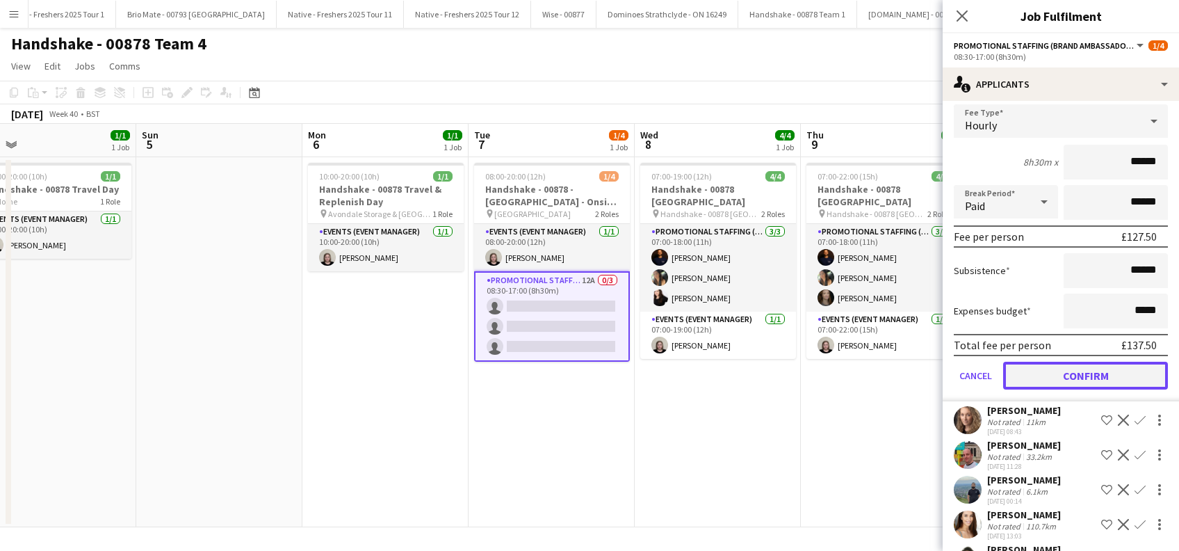
click at [1062, 361] on button "Confirm" at bounding box center [1085, 375] width 165 height 28
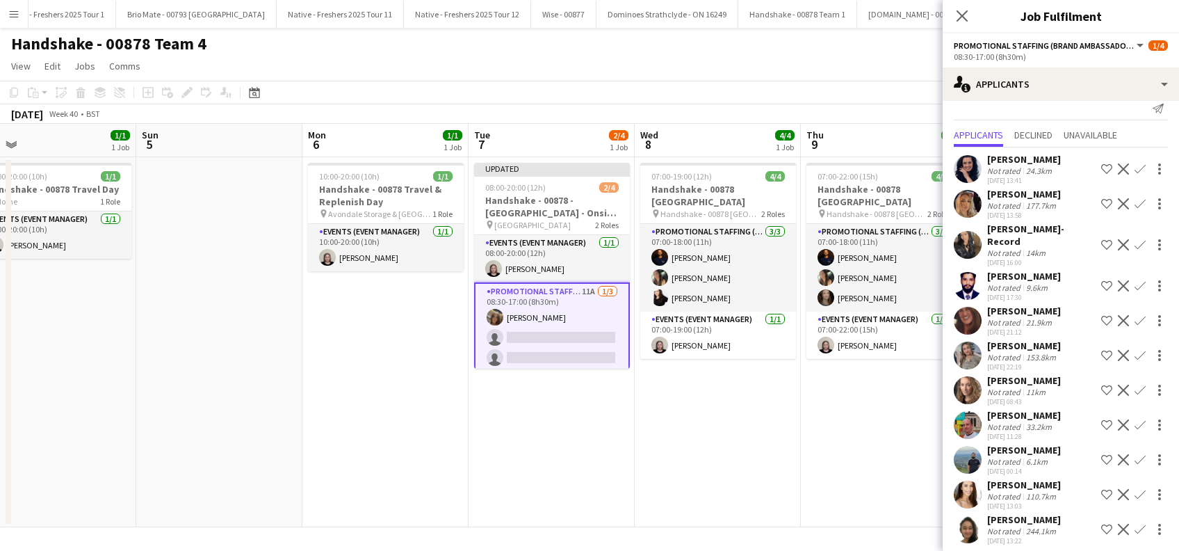
scroll to position [22, 0]
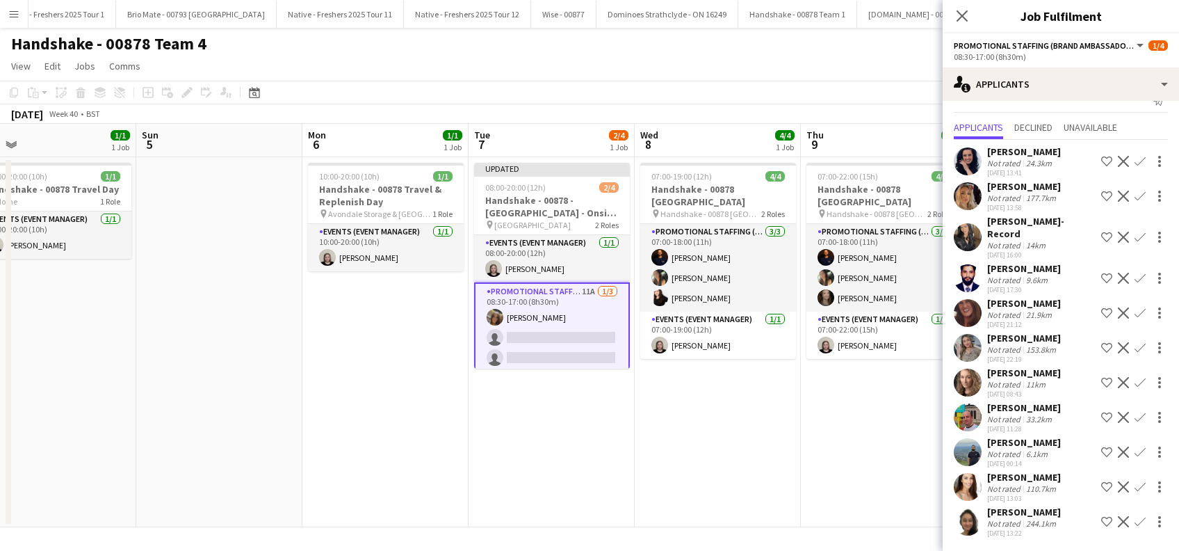
click at [1134, 377] on app-icon "Confirm" at bounding box center [1139, 382] width 11 height 11
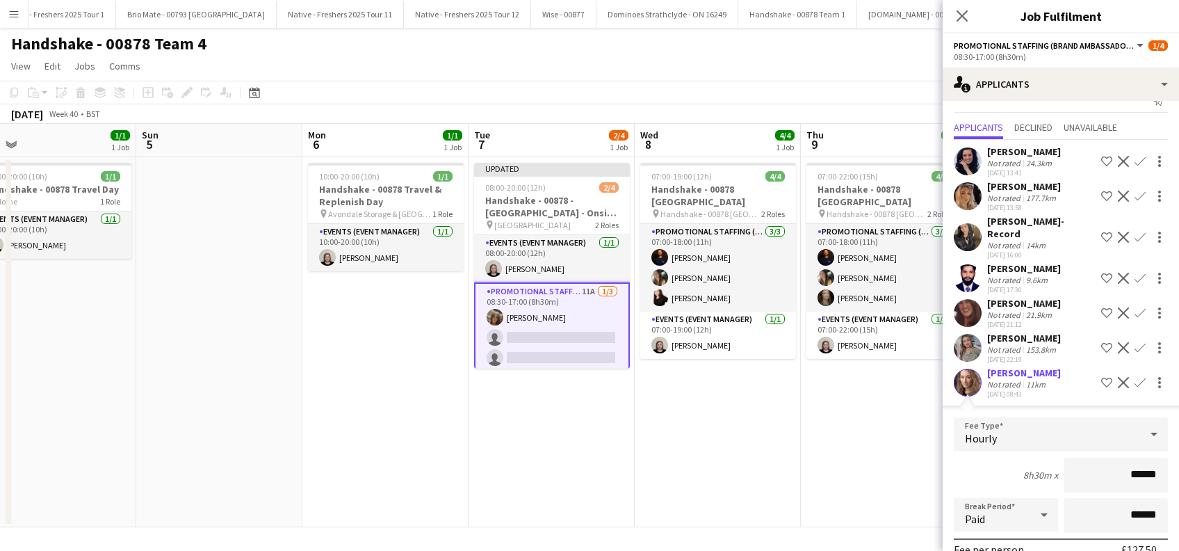
scroll to position [336, 0]
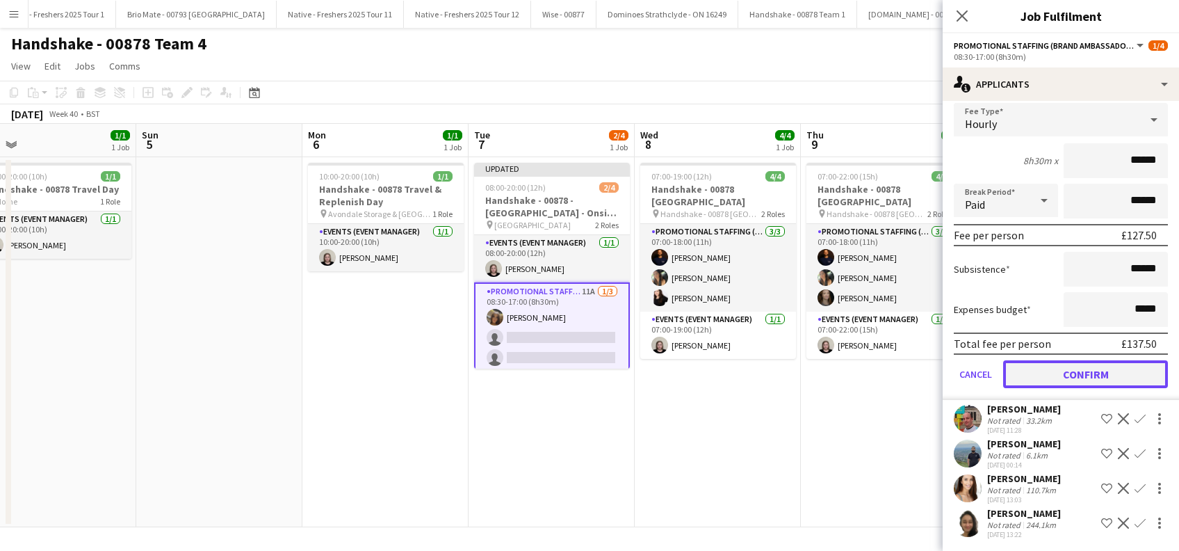
click at [1086, 360] on button "Confirm" at bounding box center [1085, 374] width 165 height 28
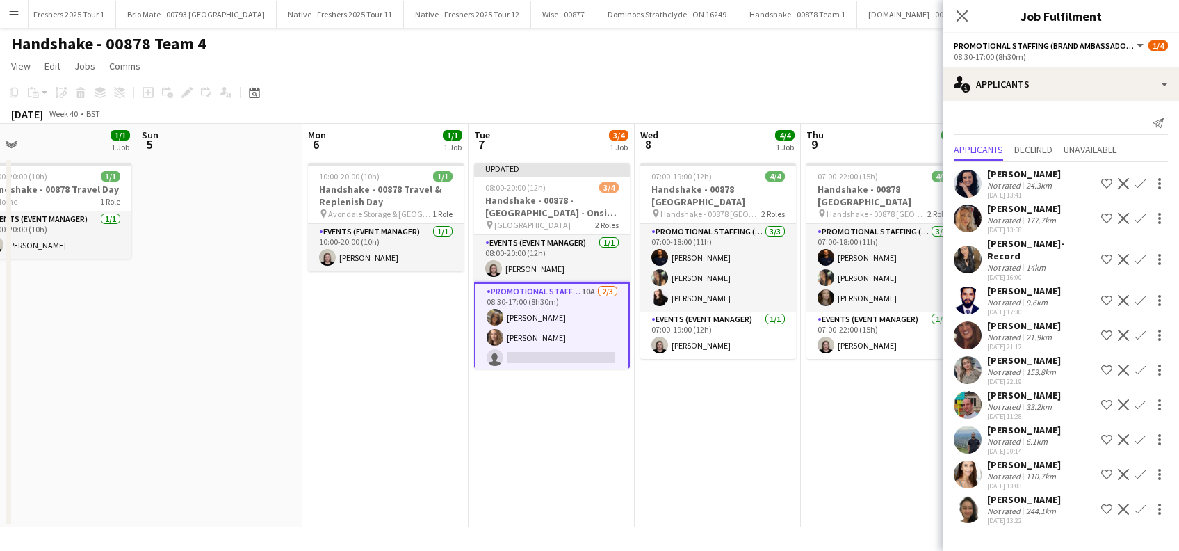
scroll to position [0, 0]
click at [1134, 472] on app-icon "Confirm" at bounding box center [1139, 474] width 11 height 11
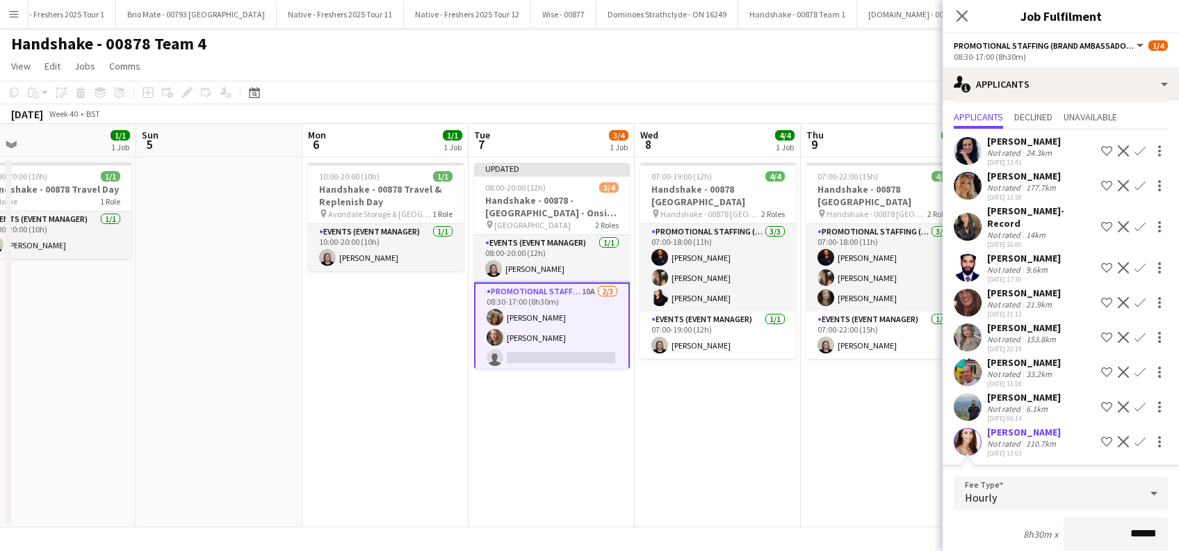
scroll to position [302, 0]
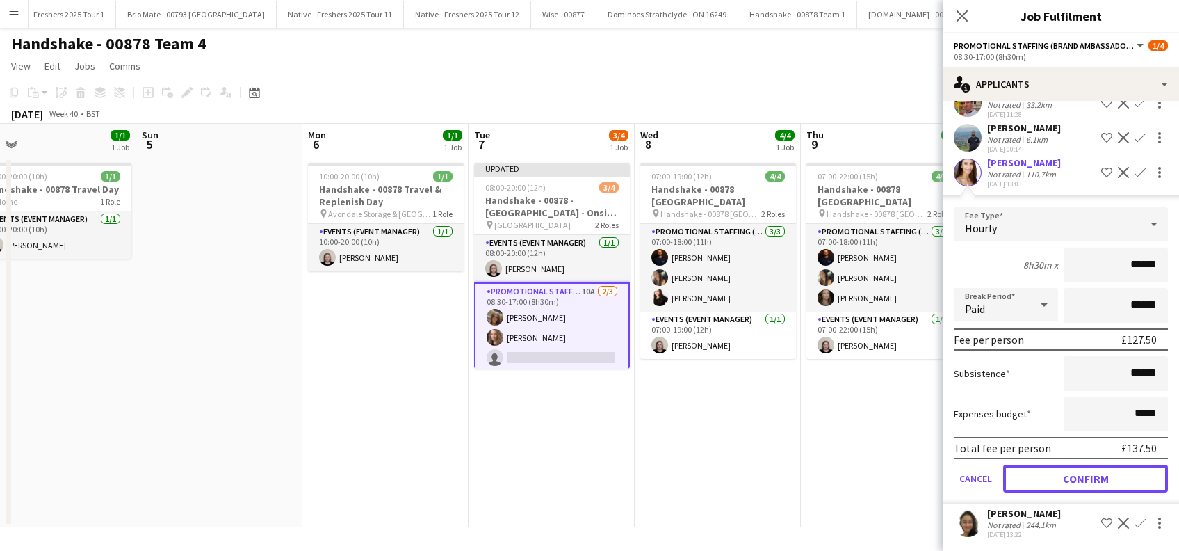
click at [1074, 467] on button "Confirm" at bounding box center [1085, 478] width 165 height 28
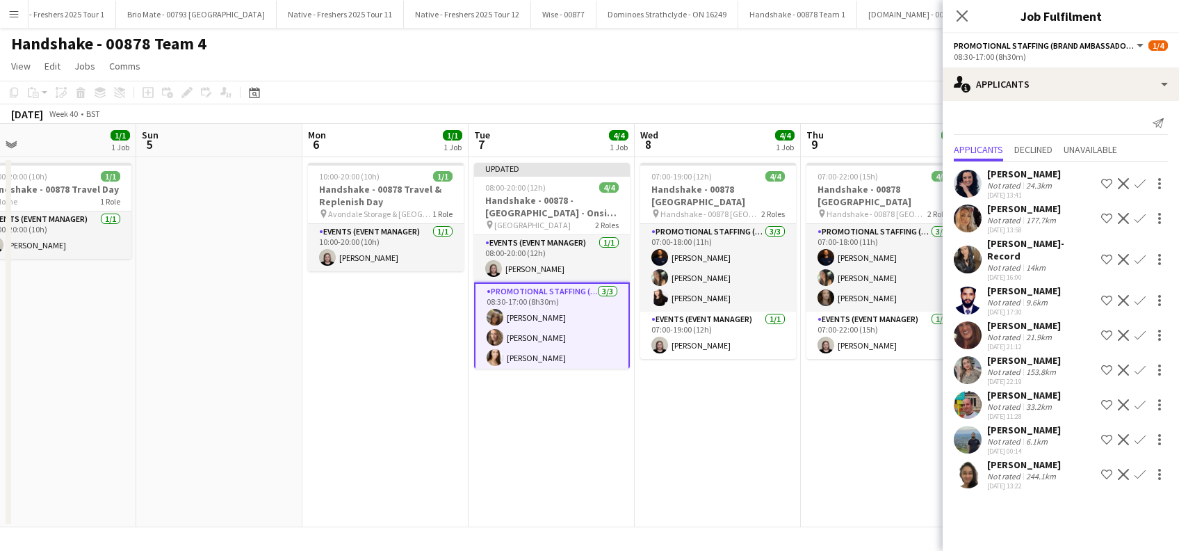
scroll to position [0, 0]
click at [959, 11] on icon "Close pop-in" at bounding box center [961, 15] width 13 height 13
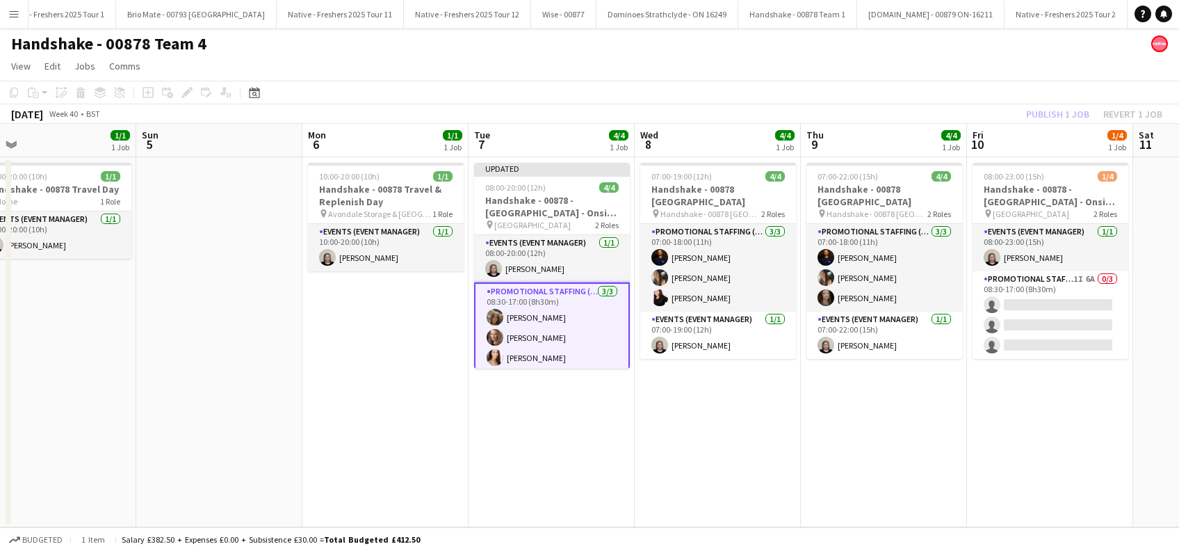
click at [725, 430] on app-date-cell "07:00-19:00 (12h) 4/4 Handshake - 00878 Oxford pin Handshake - 00878 Oxford 2 R…" at bounding box center [718, 342] width 166 height 370
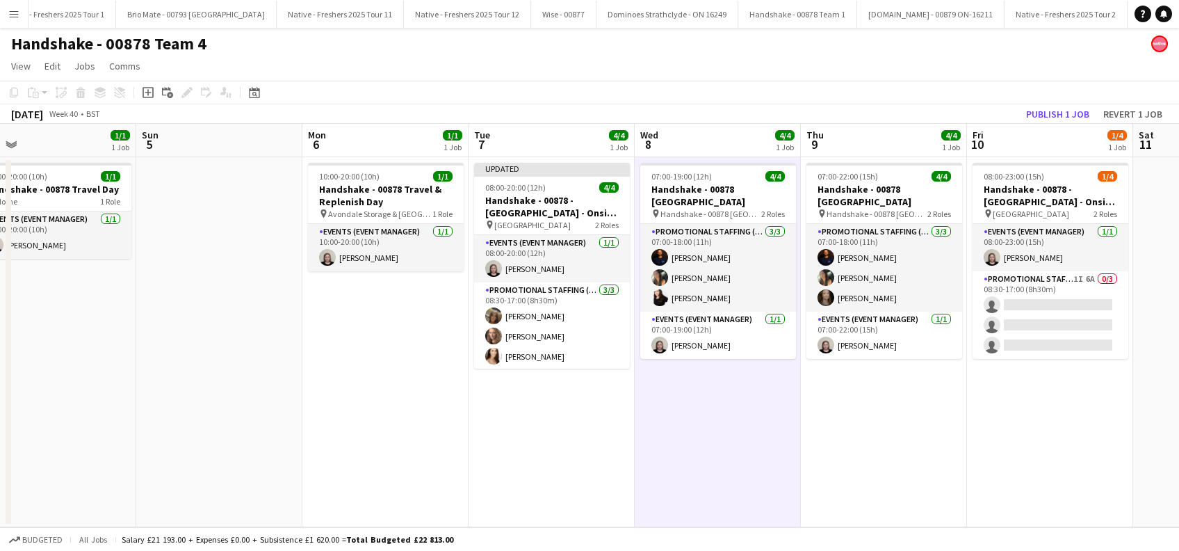
scroll to position [0, 363]
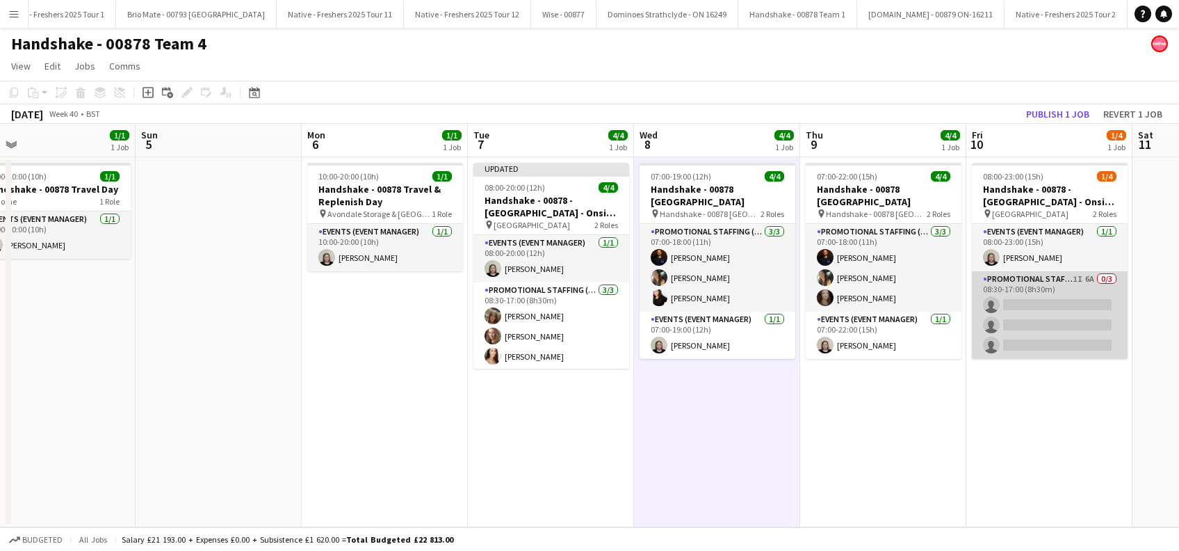
click at [1034, 306] on app-card-role "Promotional Staffing (Brand Ambassadors) 1I 6A 0/3 08:30-17:00 (8h30m) single-n…" at bounding box center [1050, 315] width 156 height 88
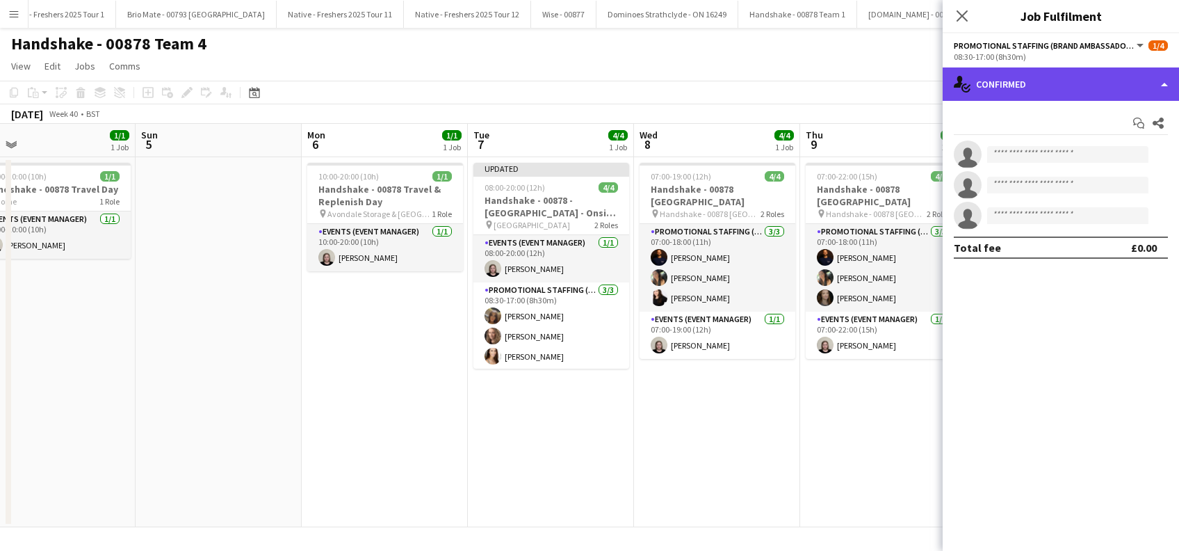
click at [1079, 83] on div "single-neutral-actions-check-2 Confirmed" at bounding box center [1061, 83] width 236 height 33
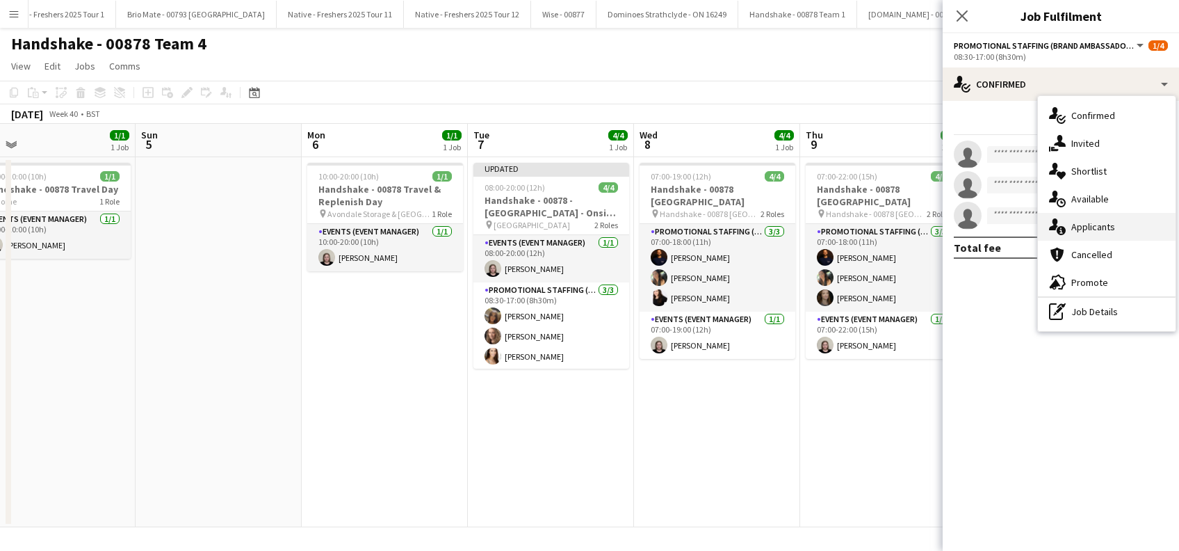
click at [1093, 229] on span "Applicants" at bounding box center [1093, 226] width 44 height 13
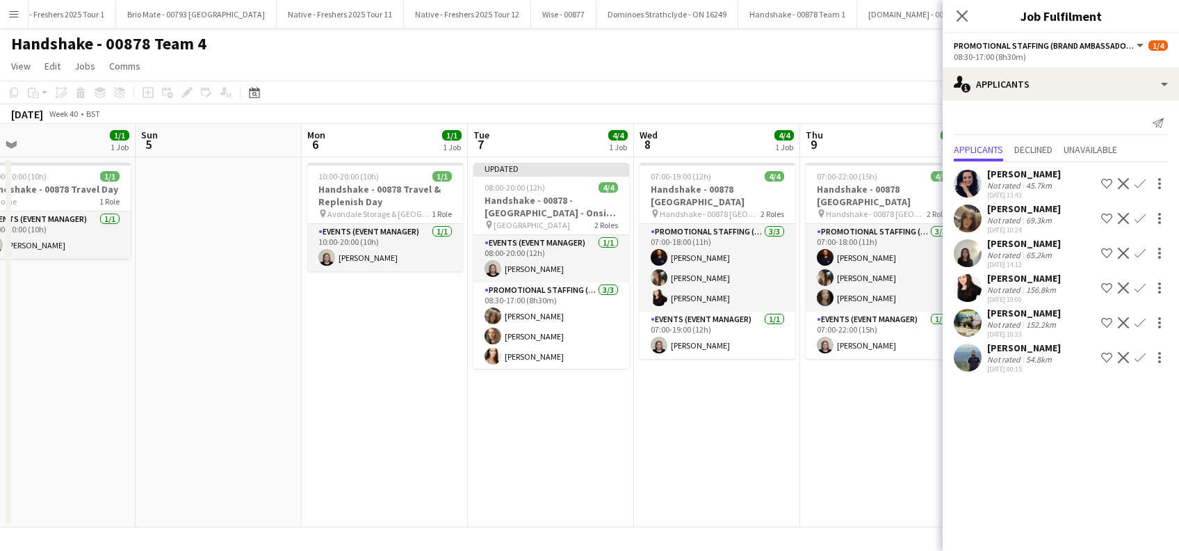
click at [1141, 213] on app-icon "Confirm" at bounding box center [1139, 218] width 11 height 11
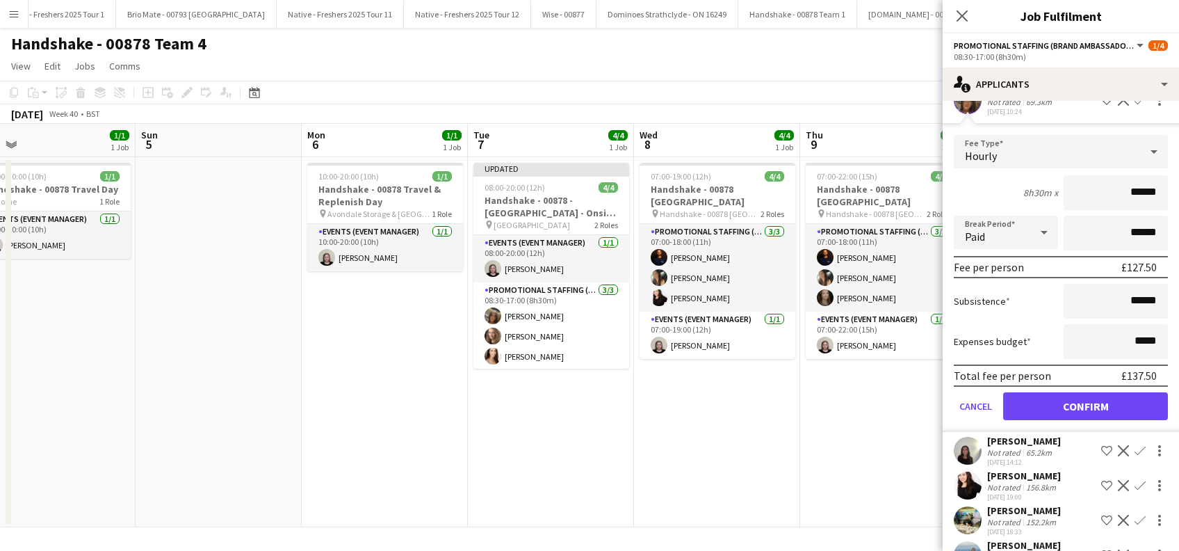
scroll to position [163, 0]
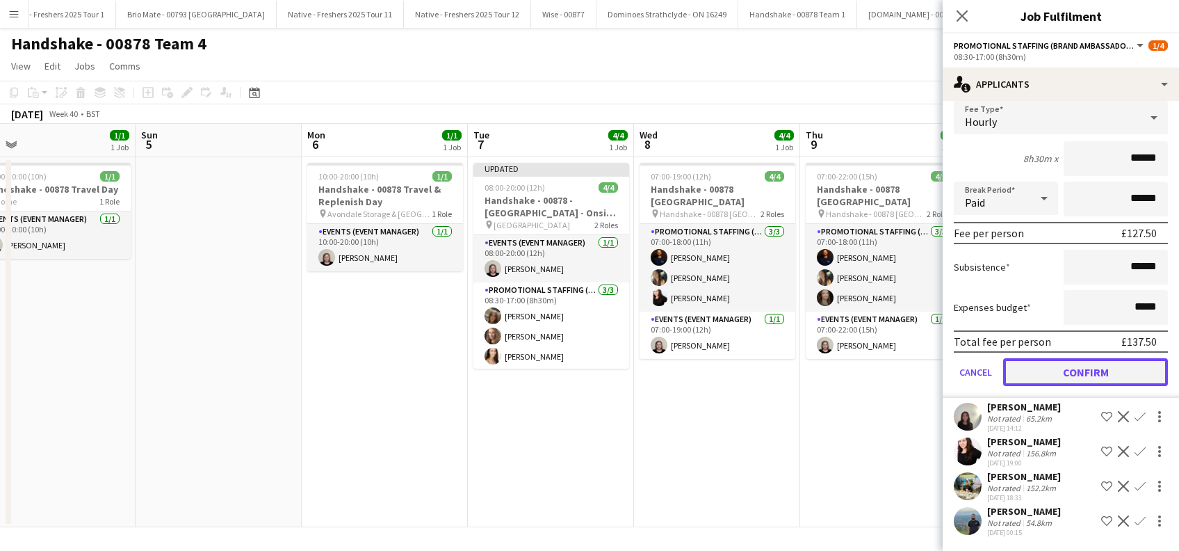
click at [1057, 368] on button "Confirm" at bounding box center [1085, 372] width 165 height 28
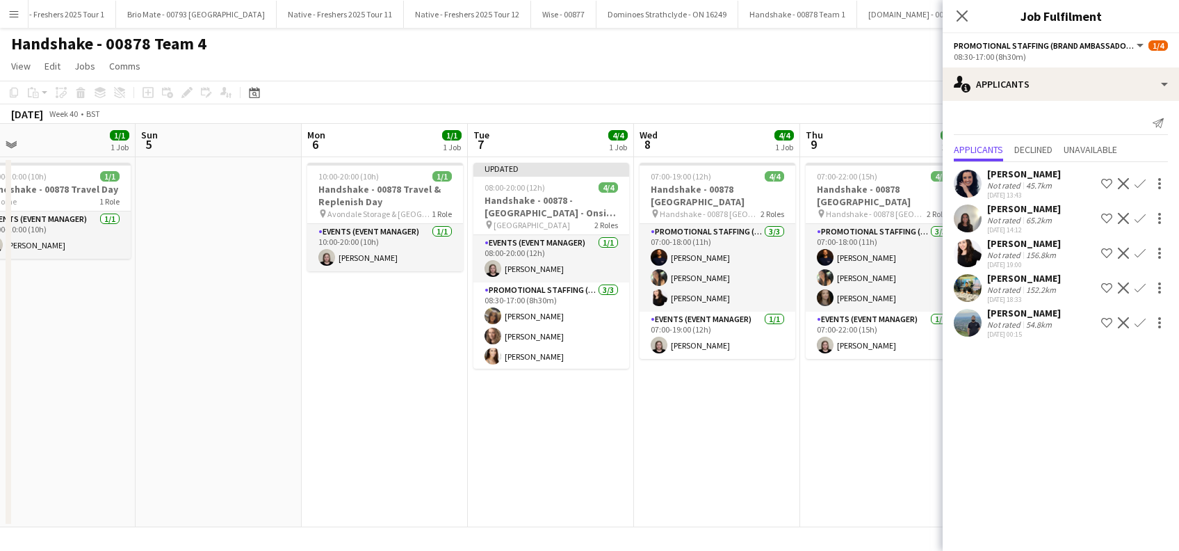
click at [1139, 217] on app-icon "Confirm" at bounding box center [1139, 218] width 11 height 11
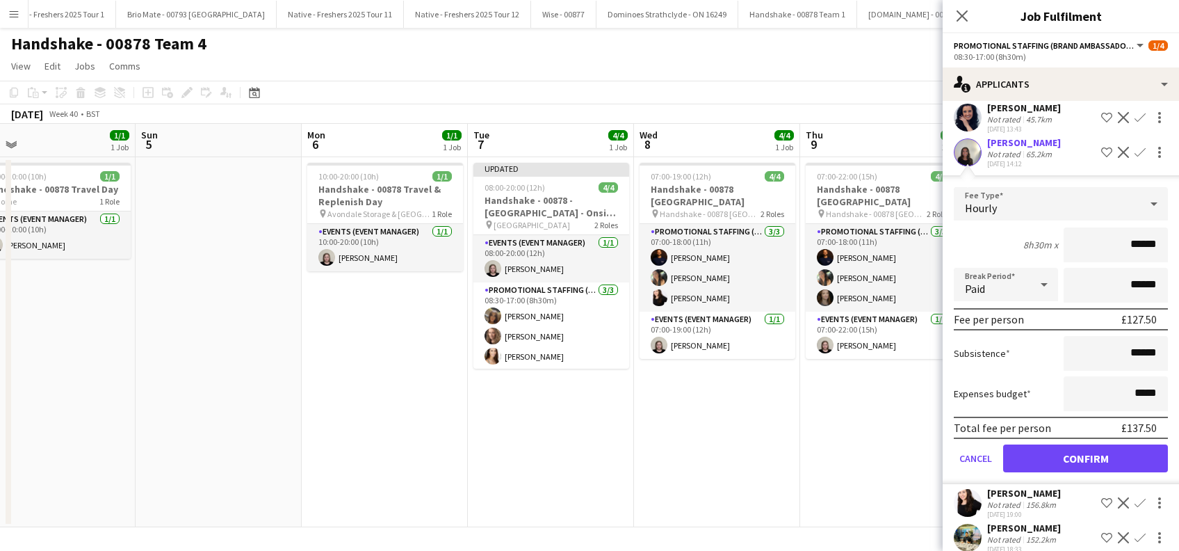
scroll to position [128, 0]
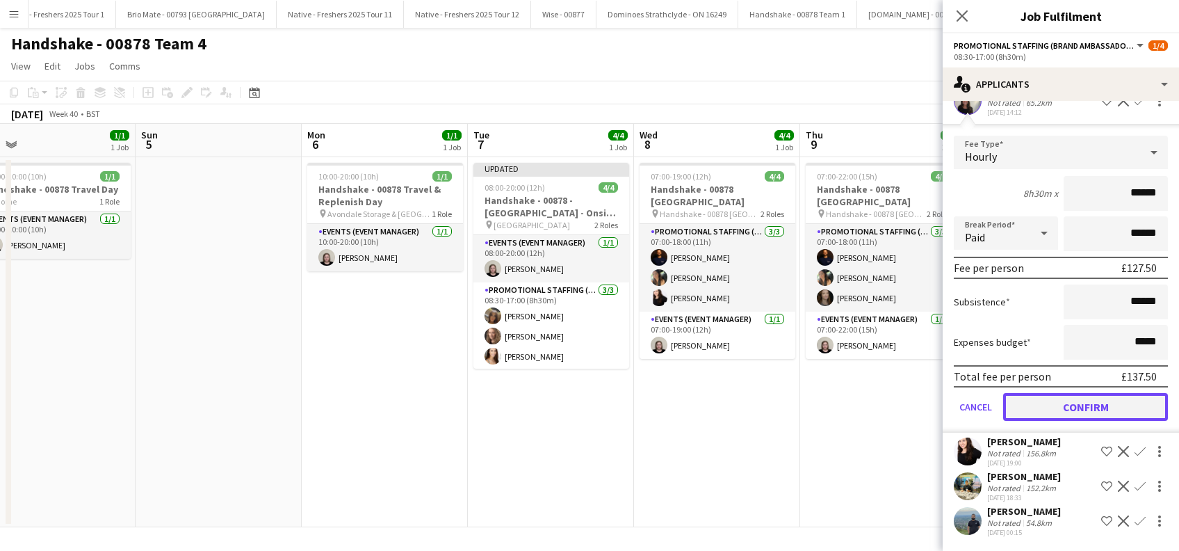
click at [1081, 400] on button "Confirm" at bounding box center [1085, 407] width 165 height 28
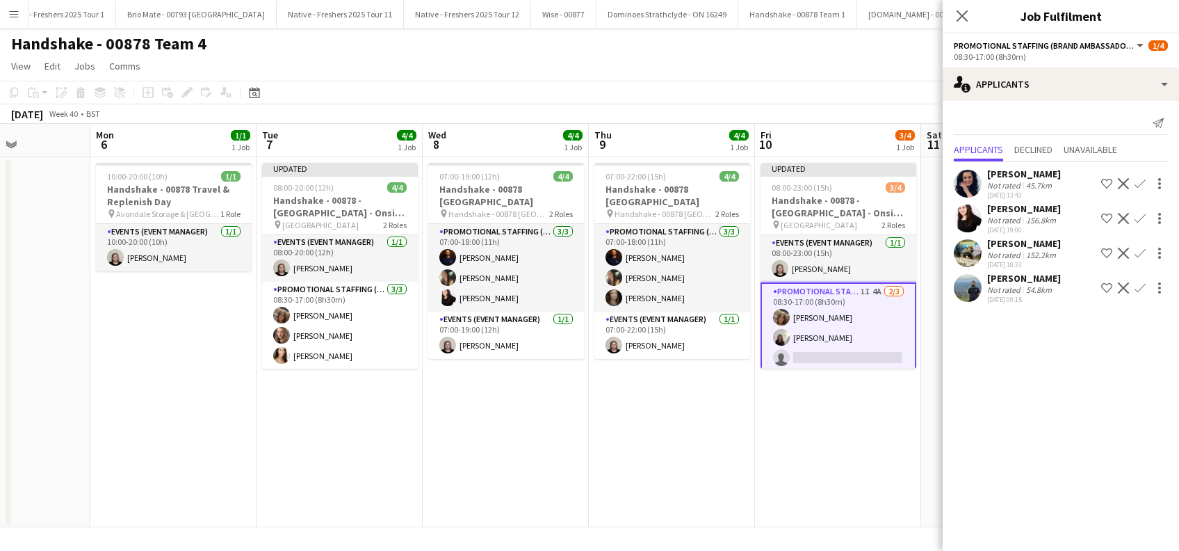
scroll to position [0, 576]
drag, startPoint x: 730, startPoint y: 445, endPoint x: 517, endPoint y: 446, distance: 212.7
click at [517, 446] on app-calendar-viewport "Thu 2 3/4 1 Job Fri 3 4/4 1 Job Sat 4 1/1 1 Job Sun 5 Mon 6 1/1 1 Job Tue 7 4/4…" at bounding box center [589, 325] width 1179 height 403
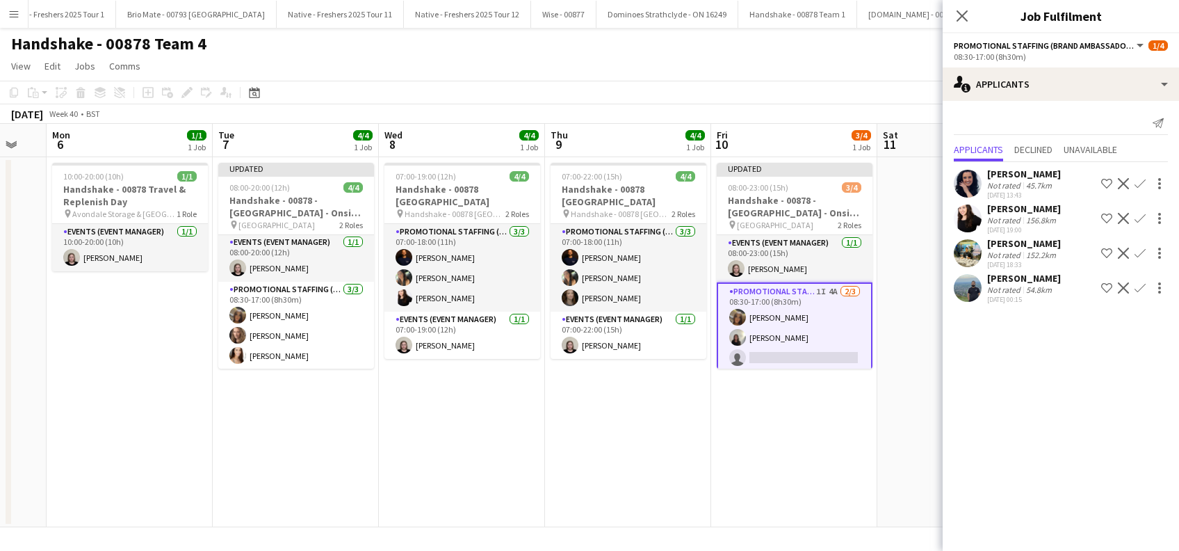
drag, startPoint x: 799, startPoint y: 434, endPoint x: 784, endPoint y: 439, distance: 16.0
click at [784, 439] on app-calendar-viewport "Thu 2 3/4 1 Job Fri 3 4/4 1 Job Sat 4 1/1 1 Job Sun 5 Mon 6 1/1 1 Job Tue 7 4/4…" at bounding box center [589, 325] width 1179 height 403
click at [1012, 243] on div "Ali Saroosh" at bounding box center [1024, 243] width 74 height 13
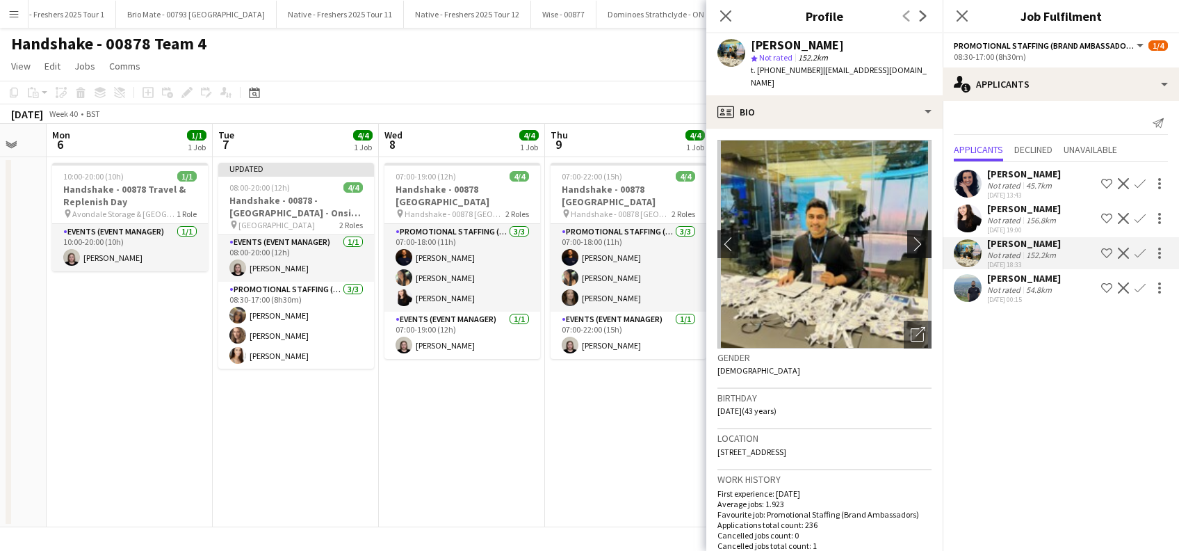
click at [911, 236] on app-icon "chevron-right" at bounding box center [922, 243] width 22 height 15
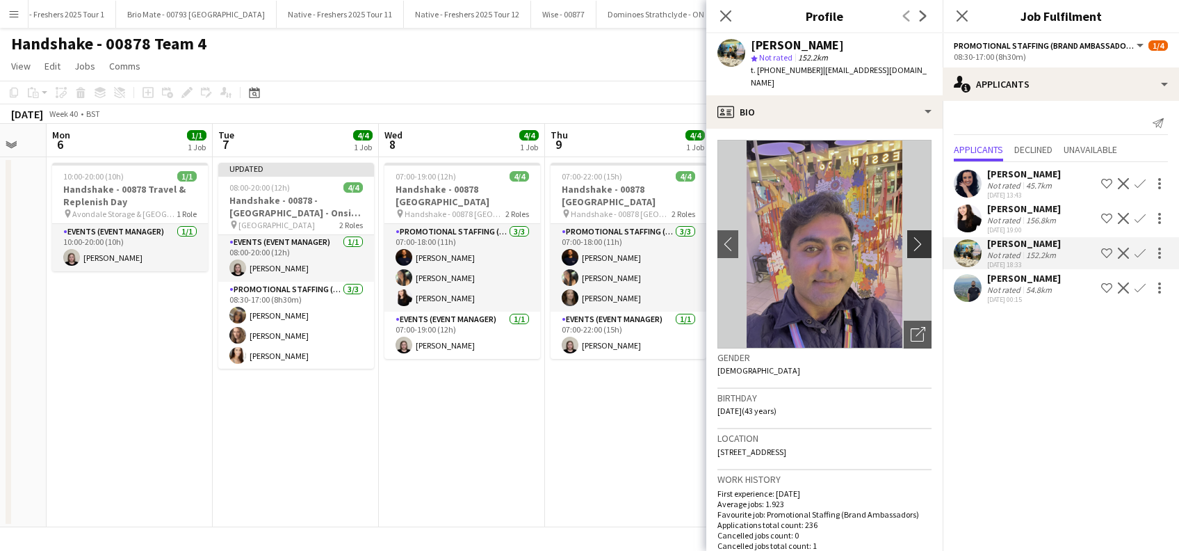
click at [911, 236] on app-icon "chevron-right" at bounding box center [922, 243] width 22 height 15
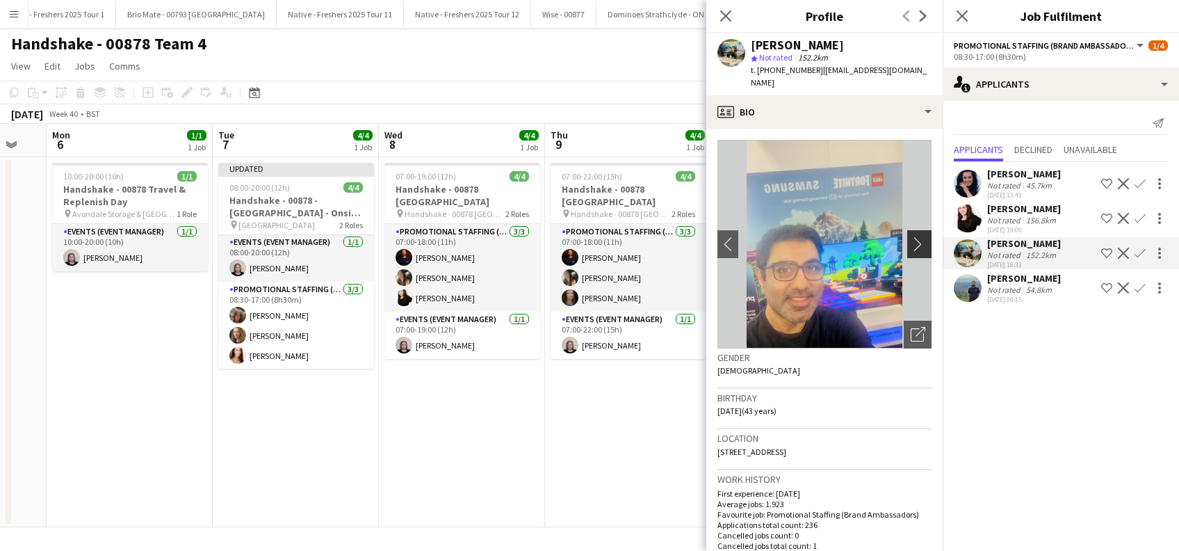
click at [911, 236] on app-icon "chevron-right" at bounding box center [922, 243] width 22 height 15
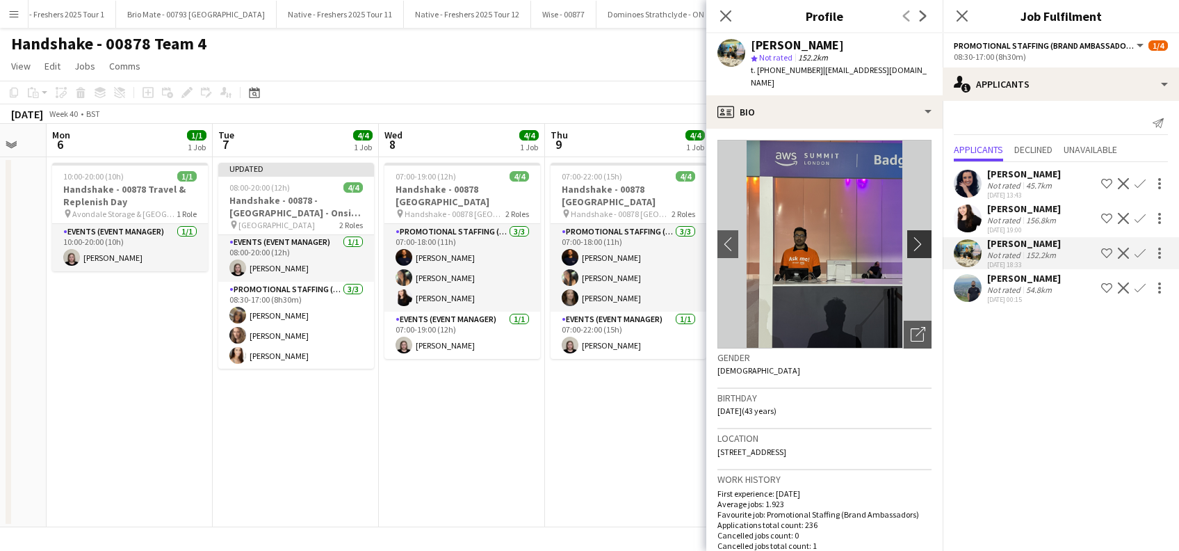
click at [911, 236] on app-icon "chevron-right" at bounding box center [922, 243] width 22 height 15
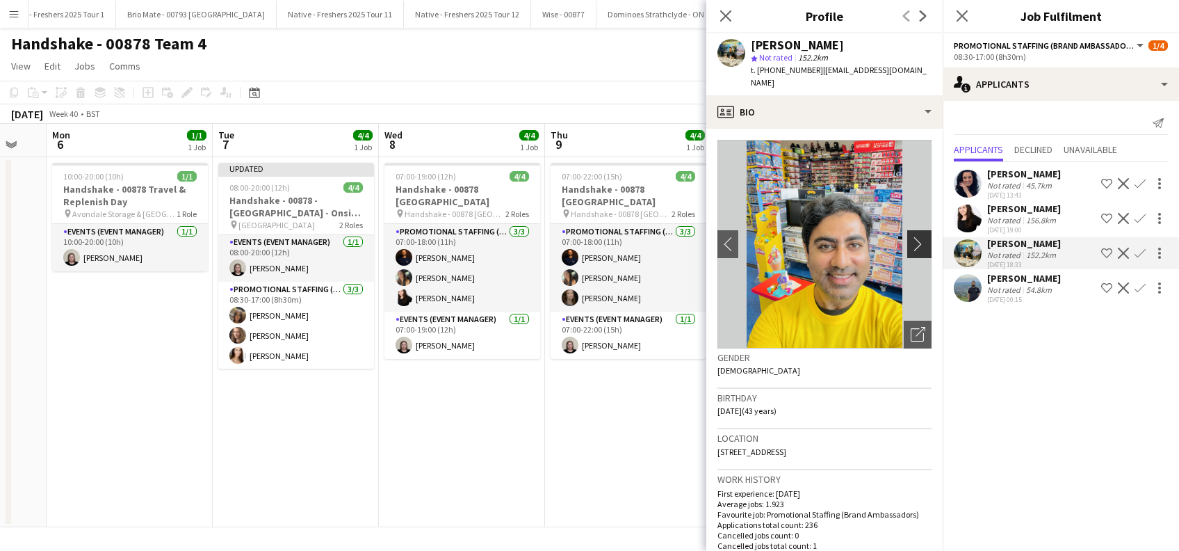
click at [911, 236] on app-icon "chevron-right" at bounding box center [922, 243] width 22 height 15
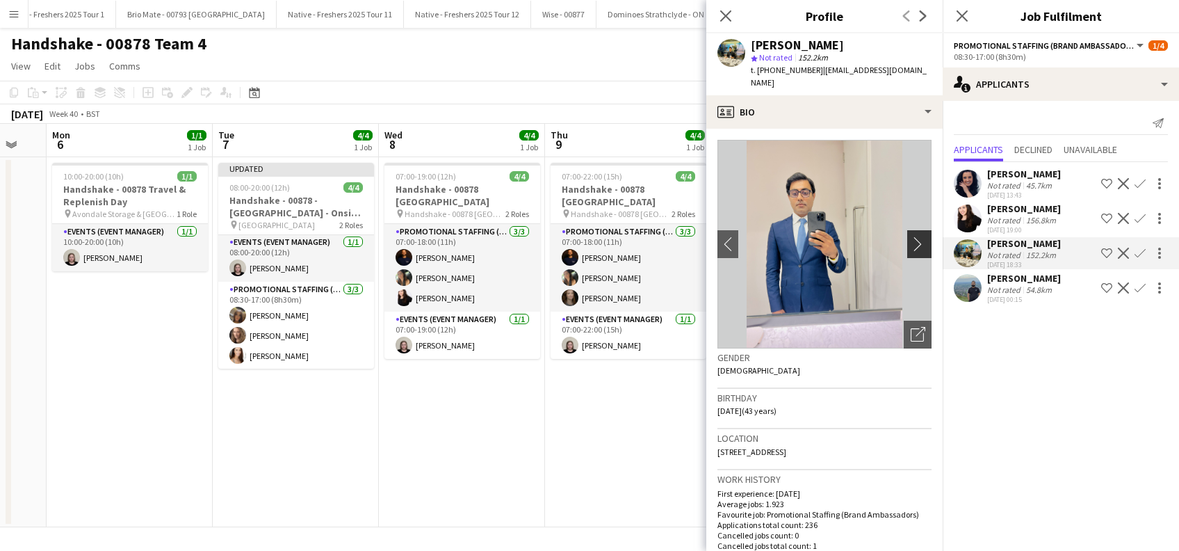
click at [911, 236] on app-icon "chevron-right" at bounding box center [922, 243] width 22 height 15
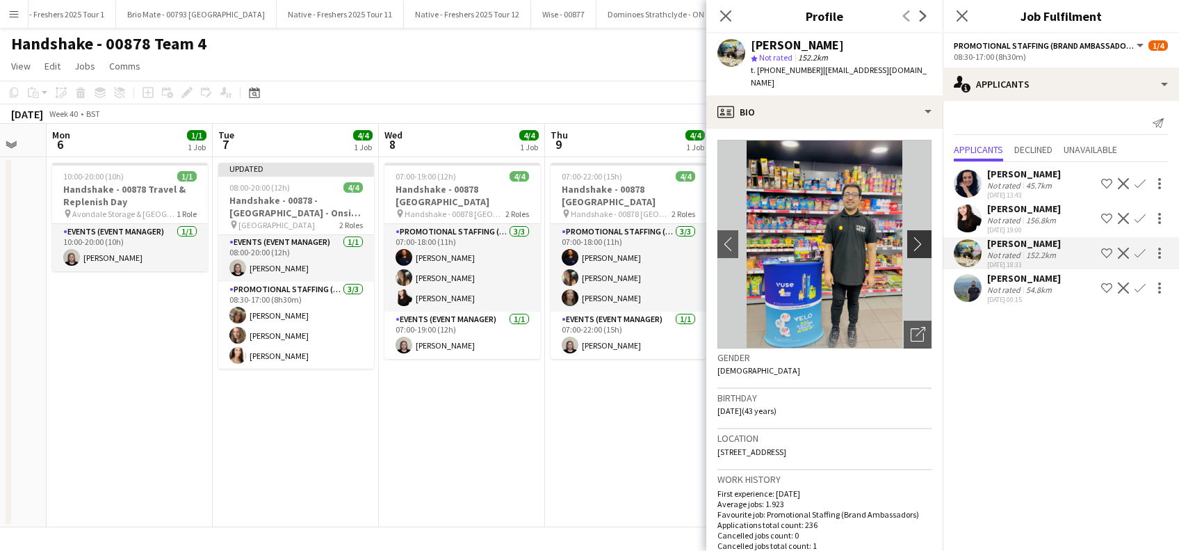
click at [911, 236] on app-icon "chevron-right" at bounding box center [922, 243] width 22 height 15
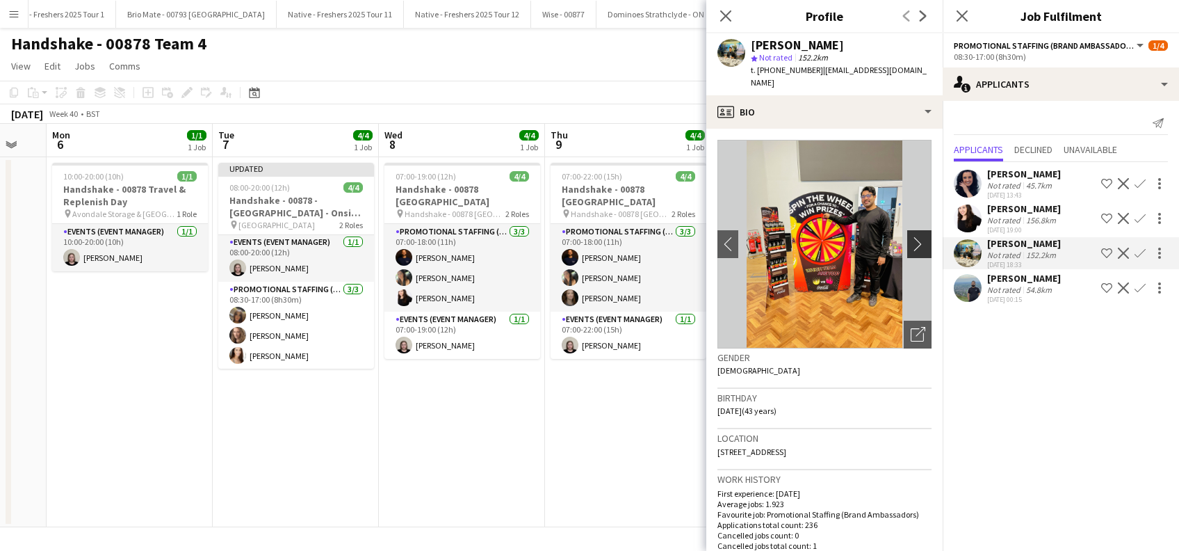
click at [911, 236] on app-icon "chevron-right" at bounding box center [922, 243] width 22 height 15
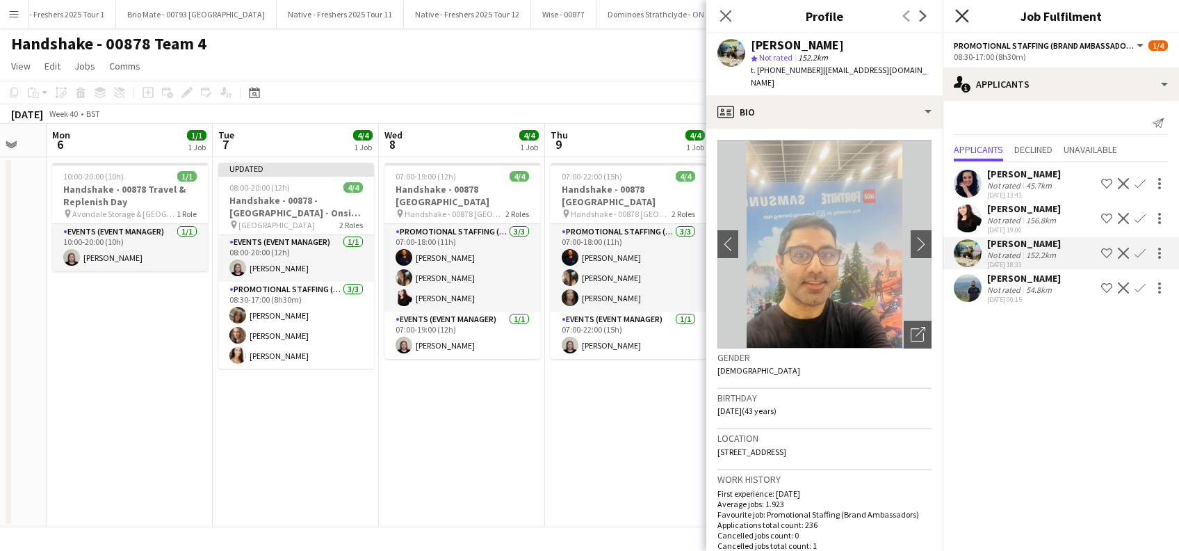
click at [966, 11] on icon "Close pop-in" at bounding box center [961, 15] width 13 height 13
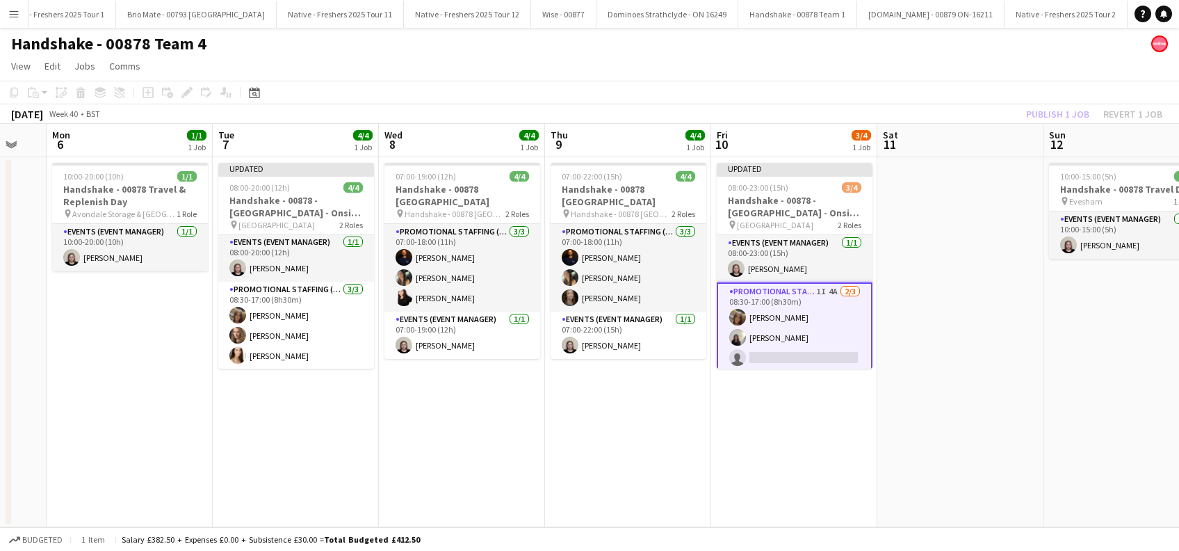
click at [806, 466] on app-date-cell "Updated 08:00-23:00 (15h) 3/4 Handshake - 00878 - Loughborough University - Ons…" at bounding box center [794, 342] width 166 height 370
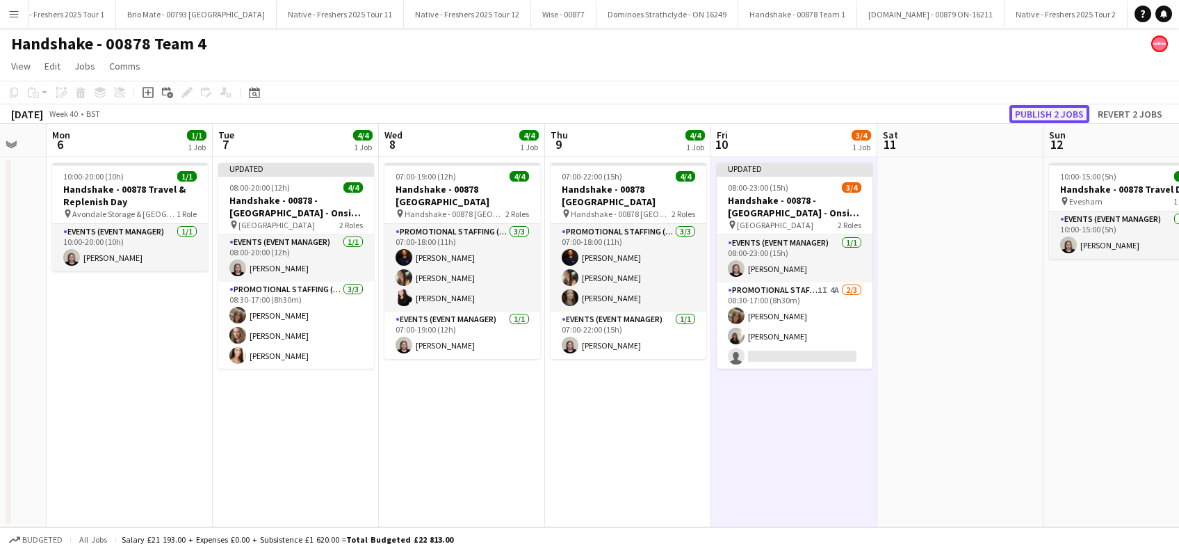
click at [1046, 108] on button "Publish 2 jobs" at bounding box center [1049, 114] width 80 height 18
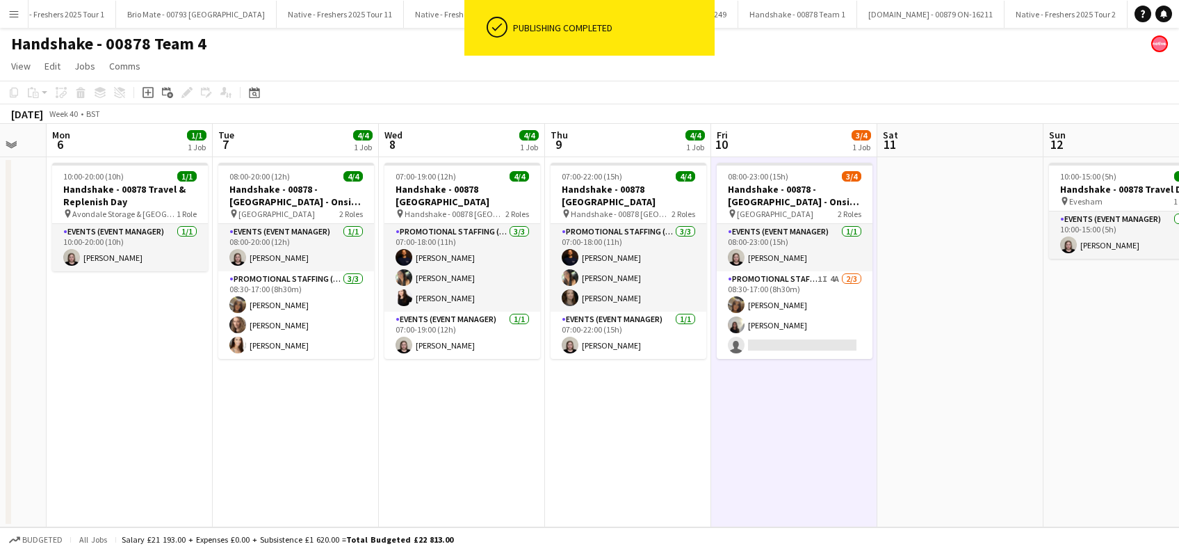
scroll to position [0, 0]
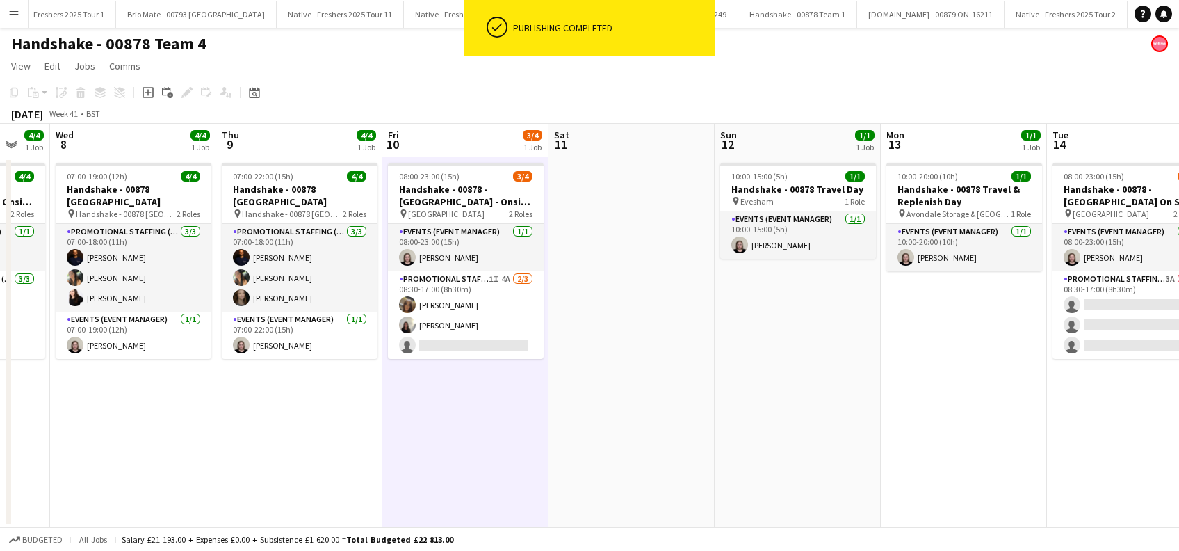
drag, startPoint x: 771, startPoint y: 400, endPoint x: 690, endPoint y: 412, distance: 81.4
click at [690, 412] on app-calendar-viewport "Sat 4 1/1 1 Job Sun 5 Mon 6 1/1 1 Job Tue 7 4/4 1 Job Wed 8 4/4 1 Job Thu 9 4/4…" at bounding box center [589, 325] width 1179 height 403
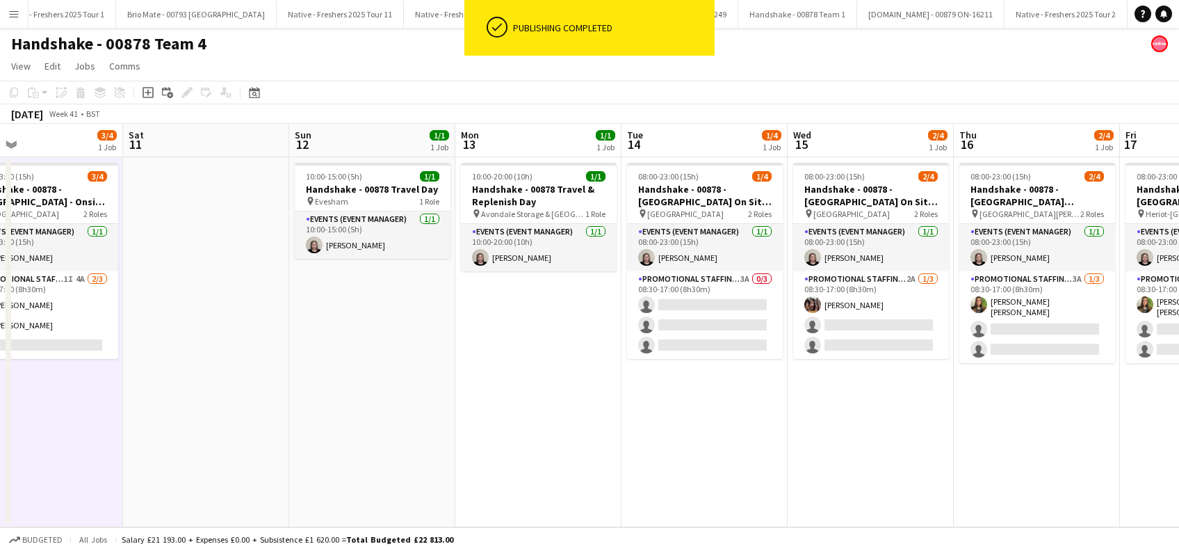
drag, startPoint x: 934, startPoint y: 406, endPoint x: 792, endPoint y: 439, distance: 145.5
click at [767, 440] on app-calendar-viewport "Mon 6 1/1 1 Job Tue 7 4/4 1 Job Wed 8 4/4 1 Job Thu 9 4/4 1 Job Fri 10 3/4 1 Jo…" at bounding box center [589, 325] width 1179 height 403
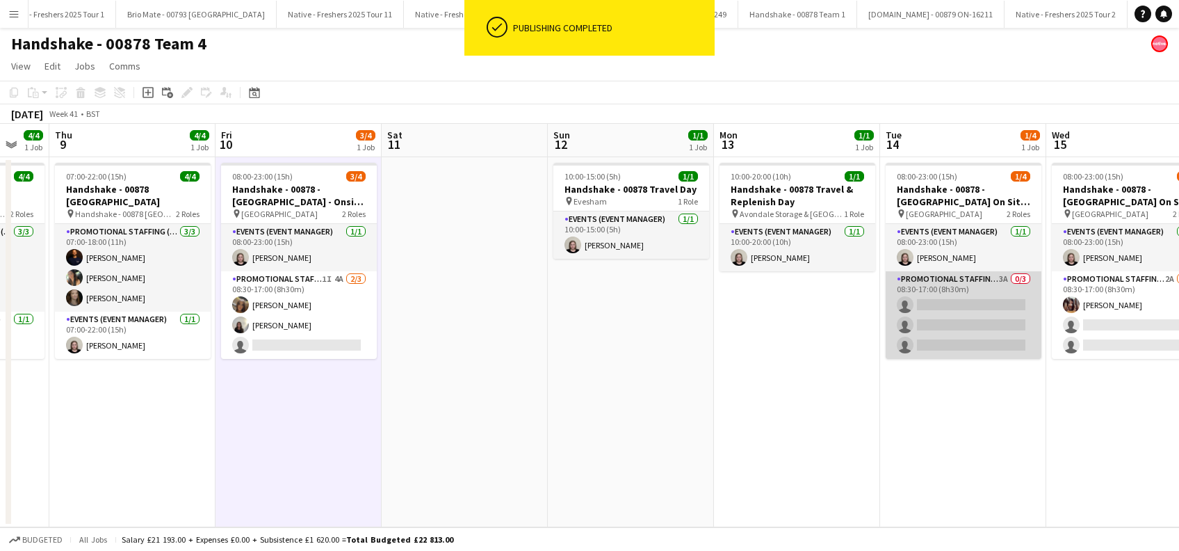
click at [958, 328] on app-card-role "Promotional Staffing (Brand Ambassadors) 3A 0/3 08:30-17:00 (8h30m) single-neut…" at bounding box center [964, 315] width 156 height 88
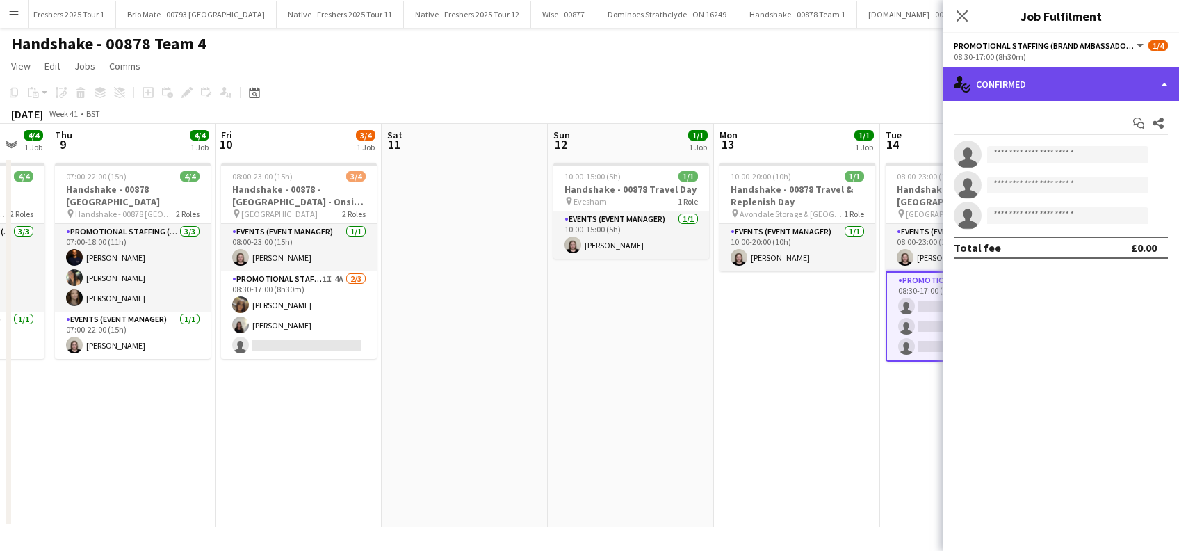
click at [1075, 81] on div "single-neutral-actions-check-2 Confirmed" at bounding box center [1061, 83] width 236 height 33
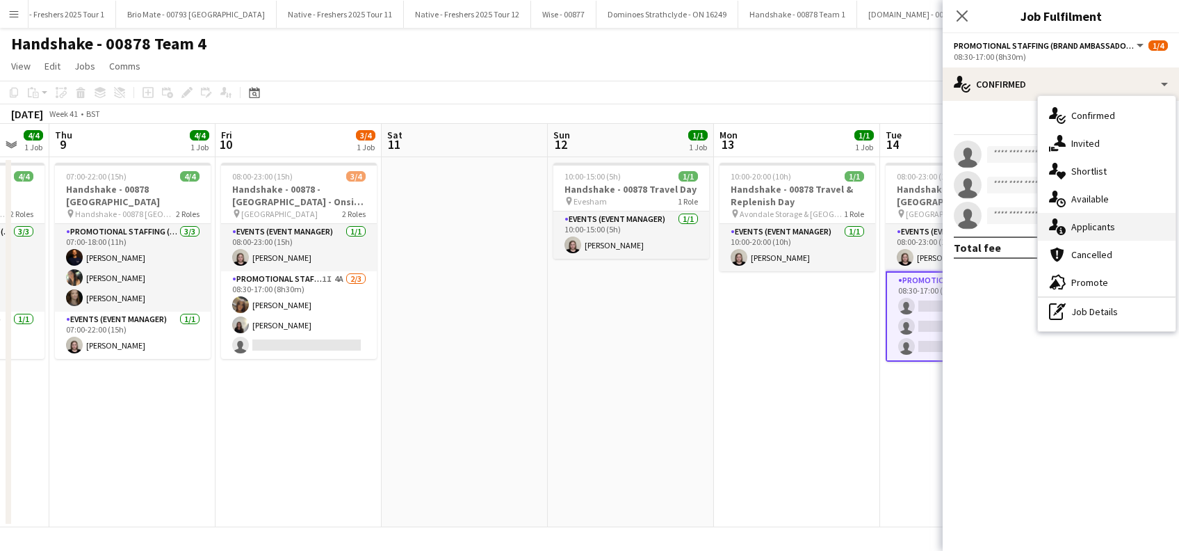
click at [1091, 234] on div "single-neutral-actions-information Applicants" at bounding box center [1107, 227] width 138 height 28
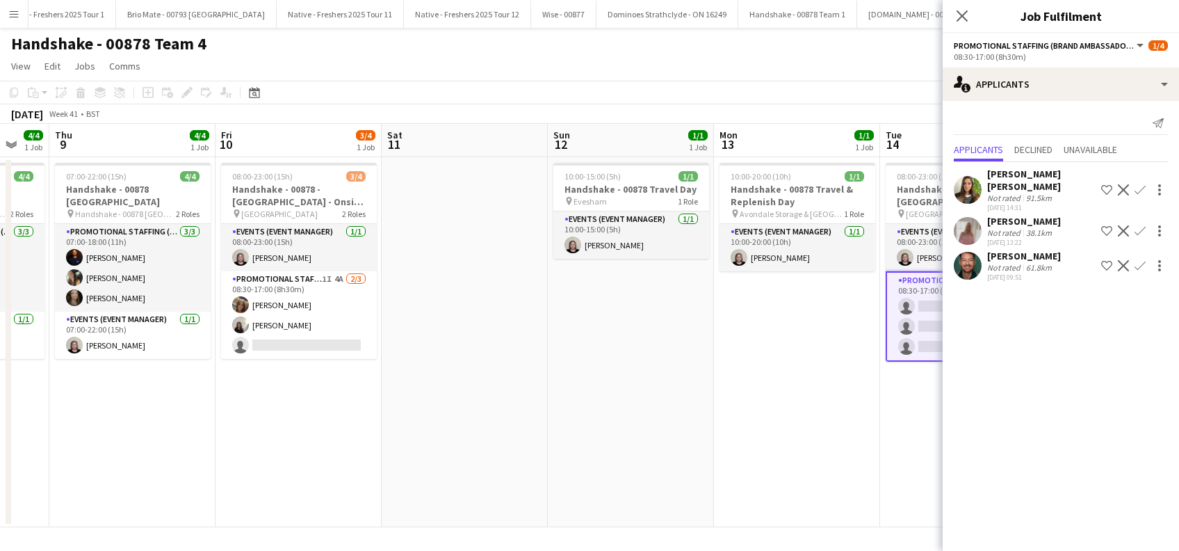
click at [1139, 184] on app-icon "Confirm" at bounding box center [1139, 189] width 11 height 11
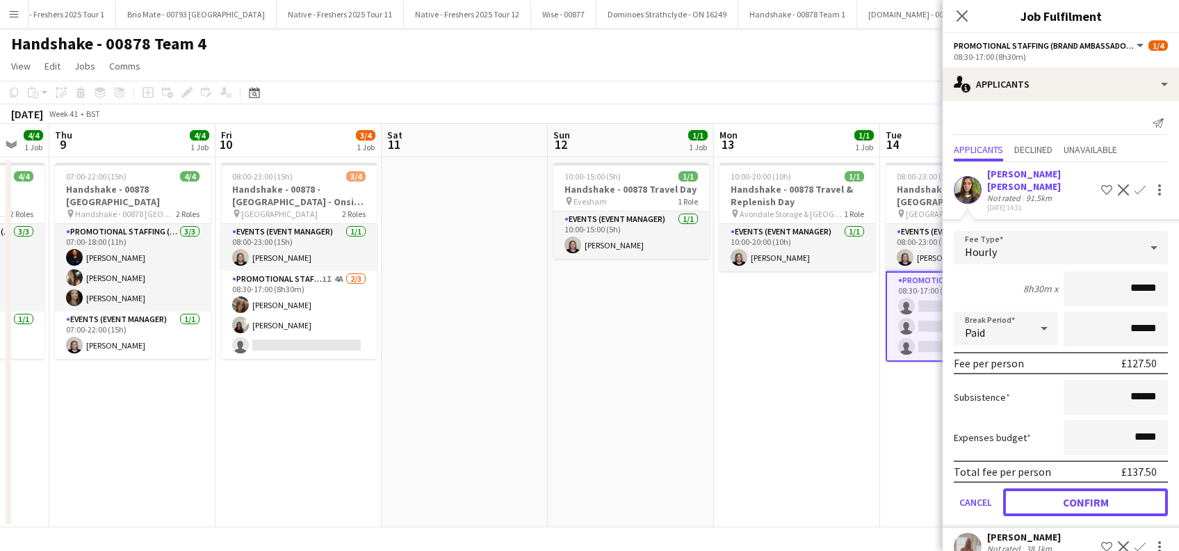
click at [1068, 489] on button "Confirm" at bounding box center [1085, 502] width 165 height 28
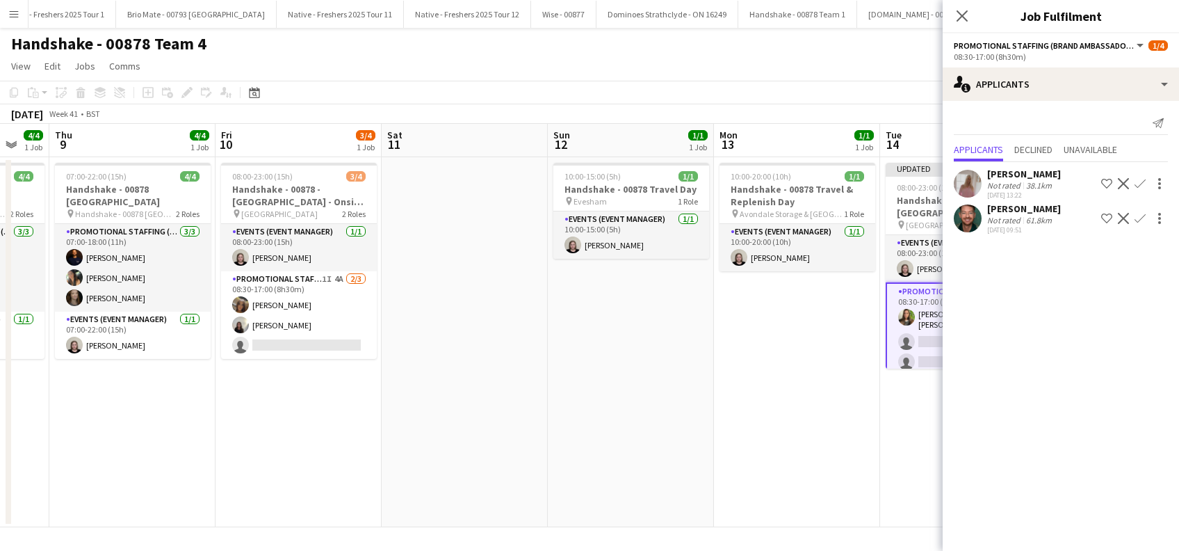
click at [1137, 214] on app-icon "Confirm" at bounding box center [1139, 218] width 11 height 11
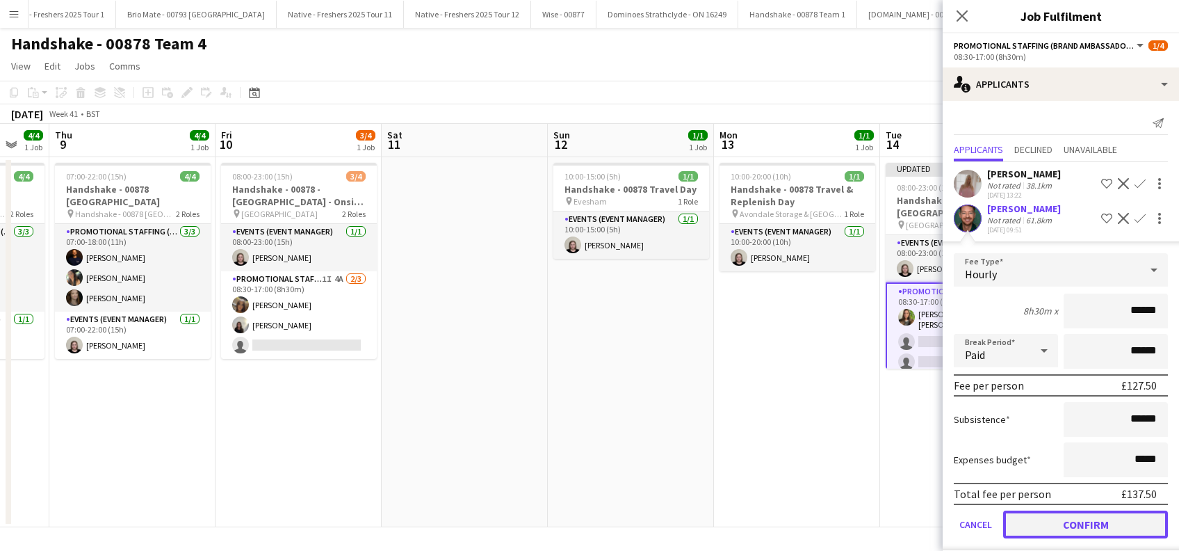
click at [1053, 520] on button "Confirm" at bounding box center [1085, 524] width 165 height 28
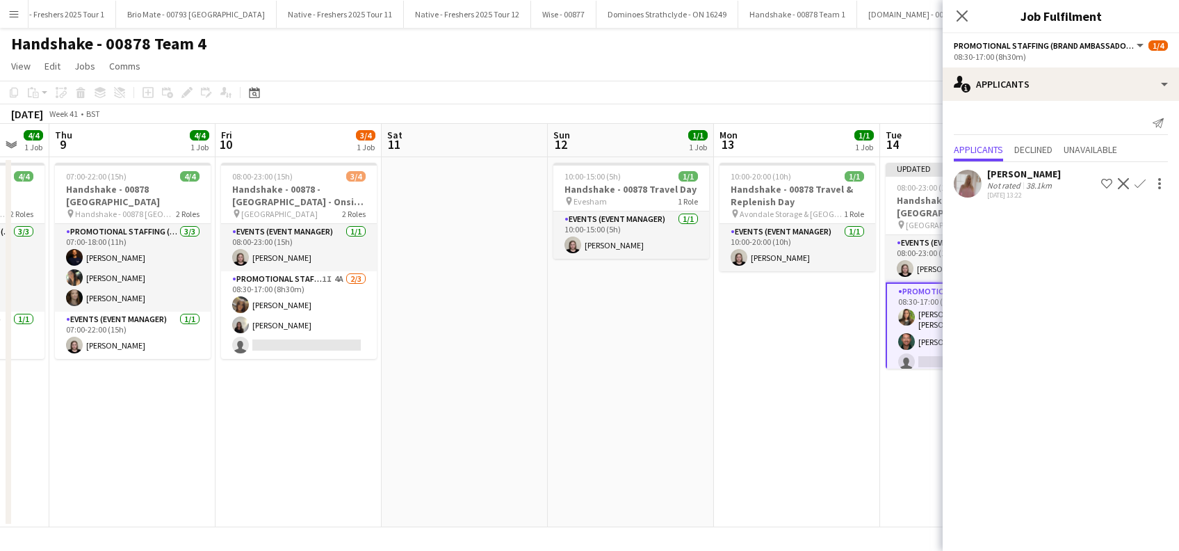
click at [1141, 187] on app-icon "Confirm" at bounding box center [1139, 183] width 11 height 11
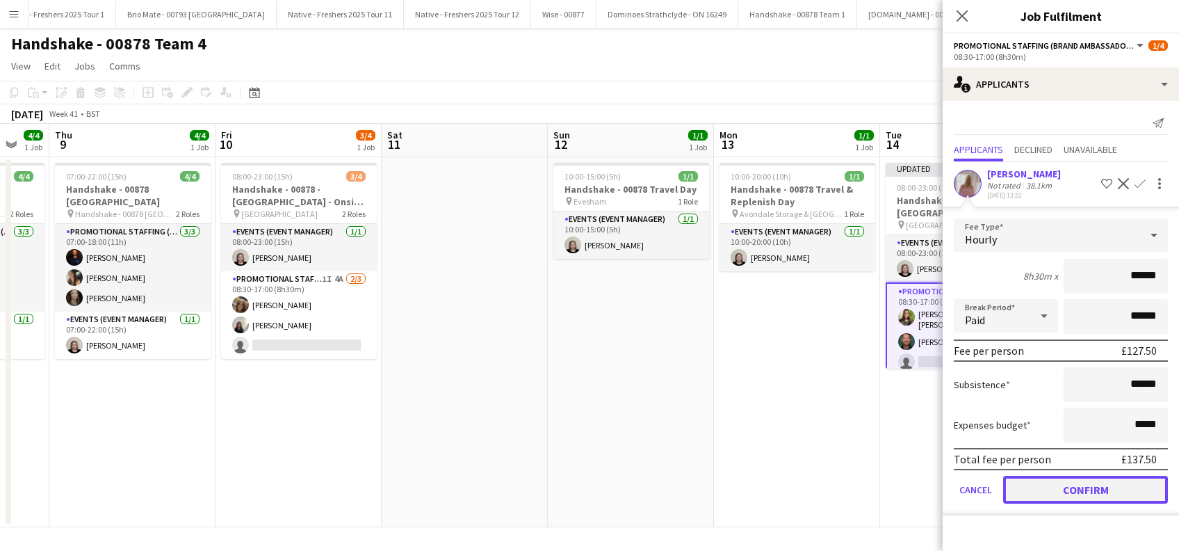
click at [1060, 484] on button "Confirm" at bounding box center [1085, 489] width 165 height 28
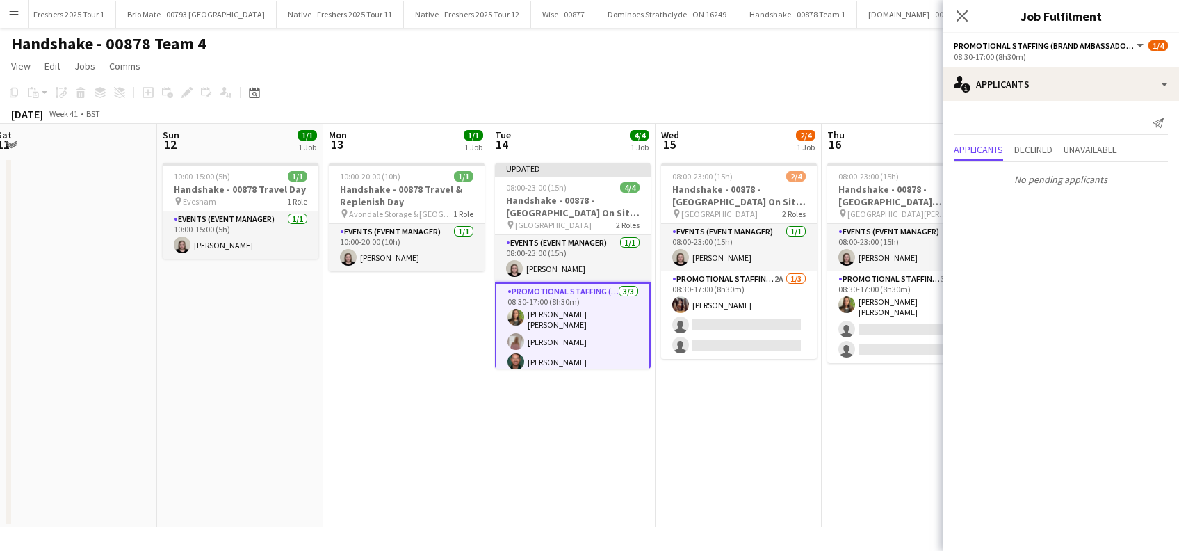
drag, startPoint x: 829, startPoint y: 430, endPoint x: 609, endPoint y: 409, distance: 220.7
click at [437, 427] on app-calendar-viewport "Wed 8 4/4 1 Job Thu 9 4/4 1 Job Fri 10 3/4 1 Job Sat 11 Sun 12 1/1 1 Job Mon 13…" at bounding box center [589, 325] width 1179 height 403
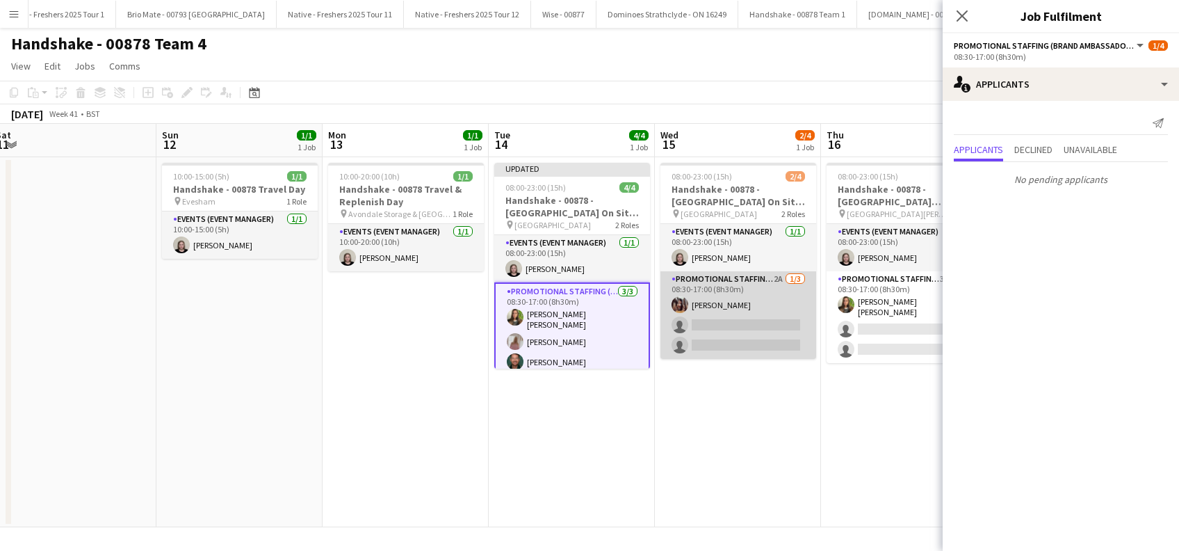
click at [728, 329] on app-card-role "Promotional Staffing (Brand Ambassadors) 2A 1/3 08:30-17:00 (8h30m) Ting Yan Ng…" at bounding box center [738, 315] width 156 height 88
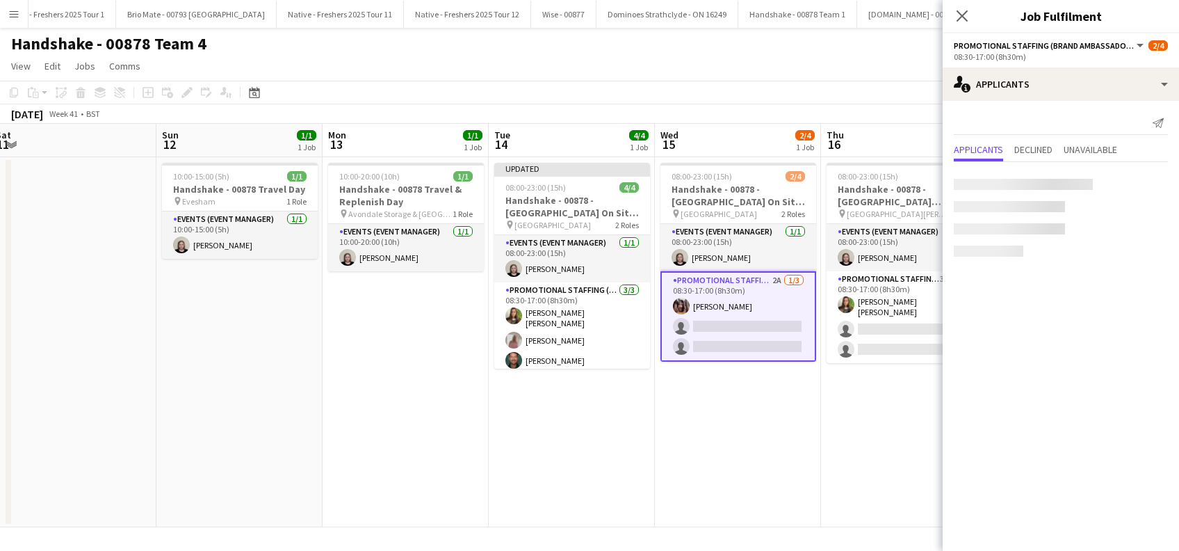
scroll to position [0, 509]
click at [1143, 184] on app-icon "Confirm" at bounding box center [1139, 189] width 11 height 11
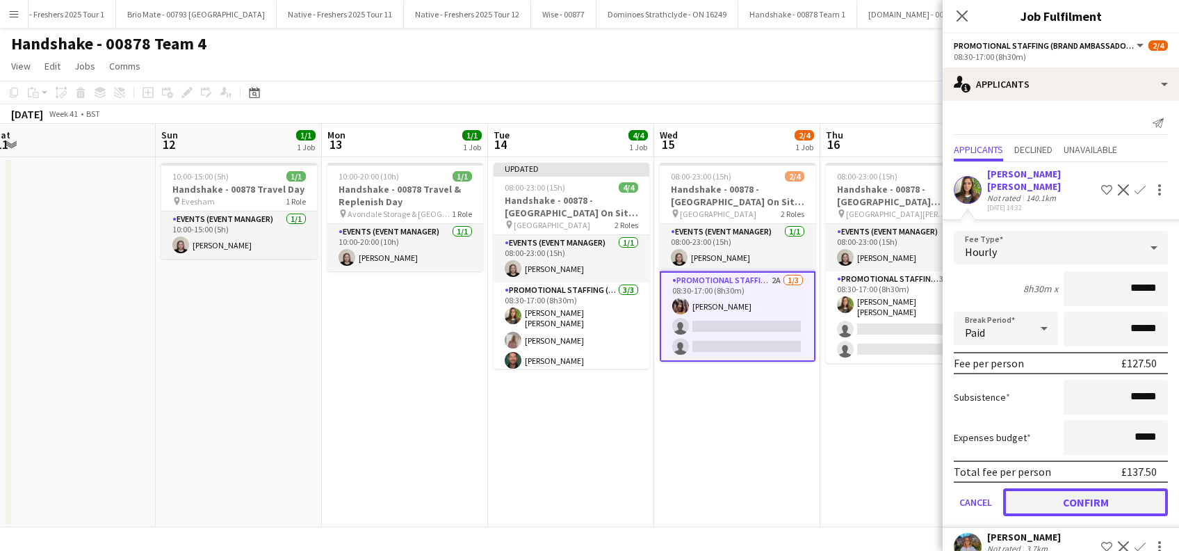
click at [1055, 499] on button "Confirm" at bounding box center [1085, 502] width 165 height 28
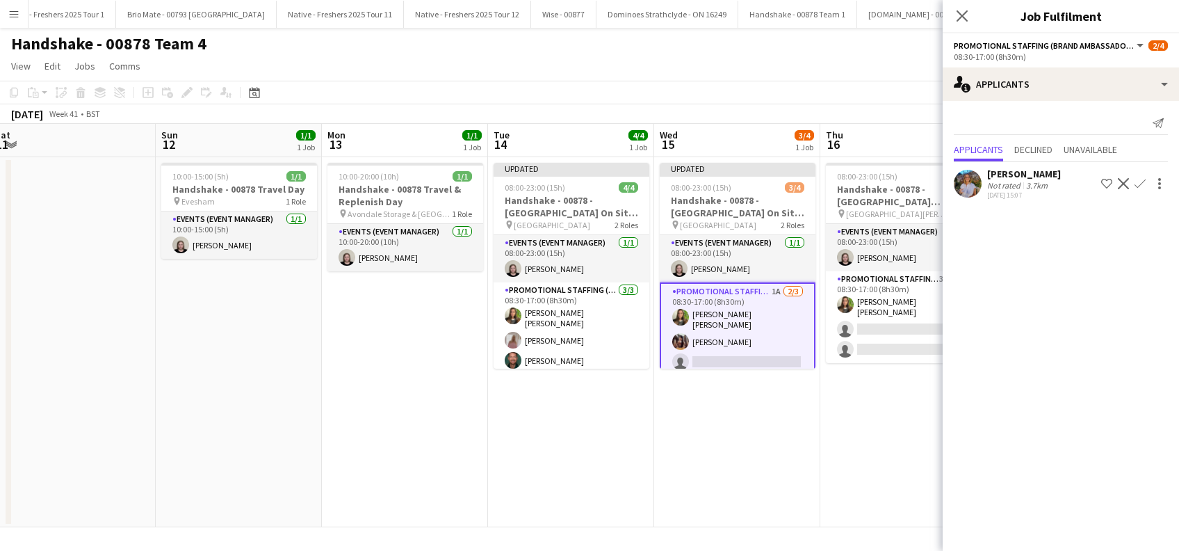
click at [1140, 185] on app-icon "Confirm" at bounding box center [1139, 183] width 11 height 11
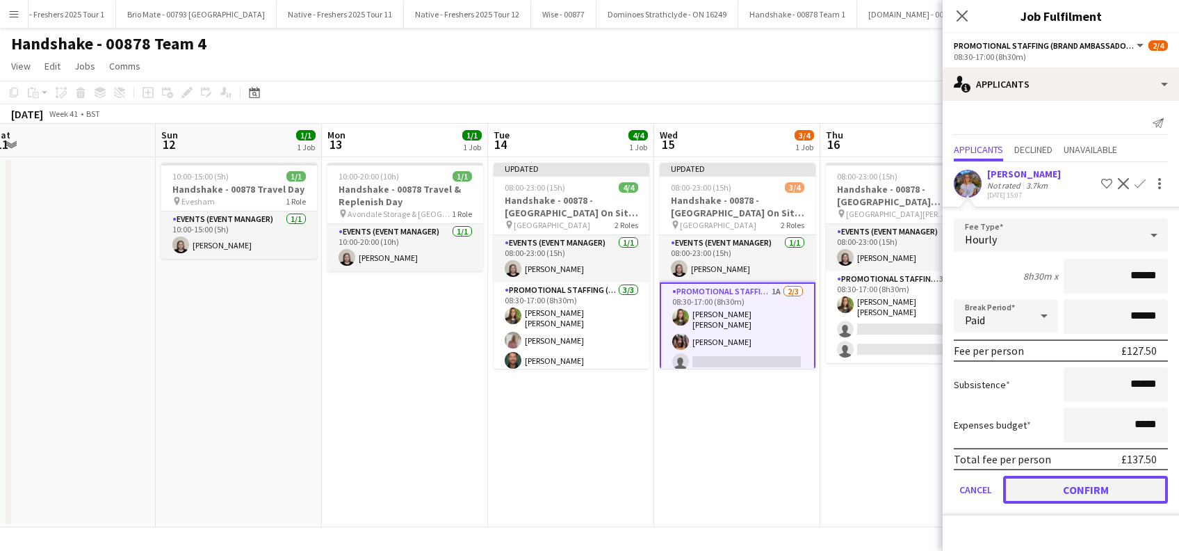
click at [1063, 482] on button "Confirm" at bounding box center [1085, 489] width 165 height 28
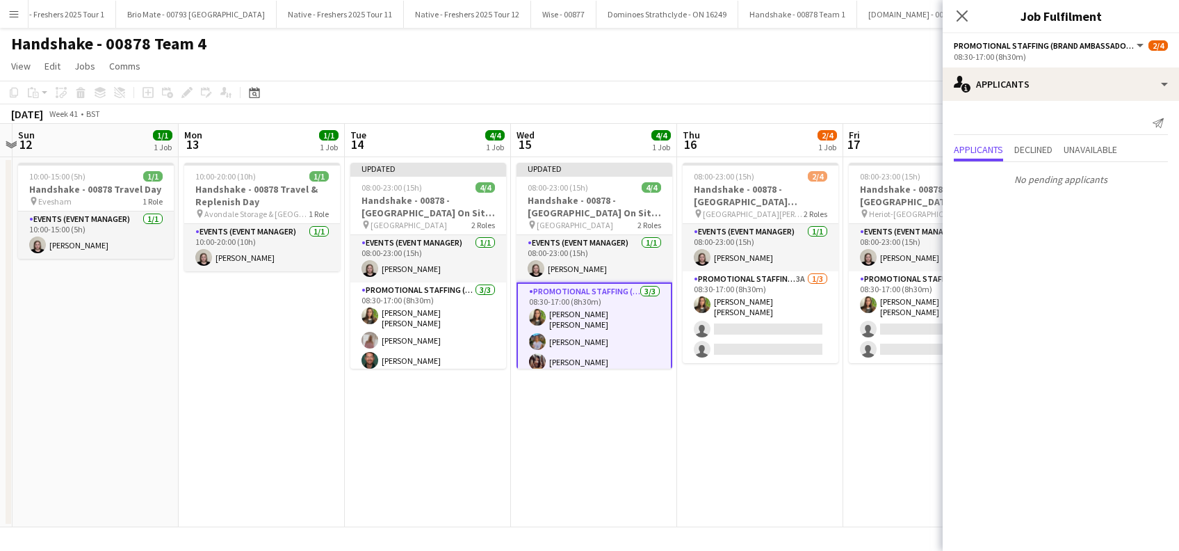
drag, startPoint x: 866, startPoint y: 412, endPoint x: 710, endPoint y: 439, distance: 158.0
click at [710, 439] on app-calendar-viewport "Wed 8 4/4 1 Job Thu 9 4/4 1 Job Fri 10 3/4 1 Job Sat 11 Sun 12 1/1 1 Job Mon 13…" at bounding box center [589, 325] width 1179 height 403
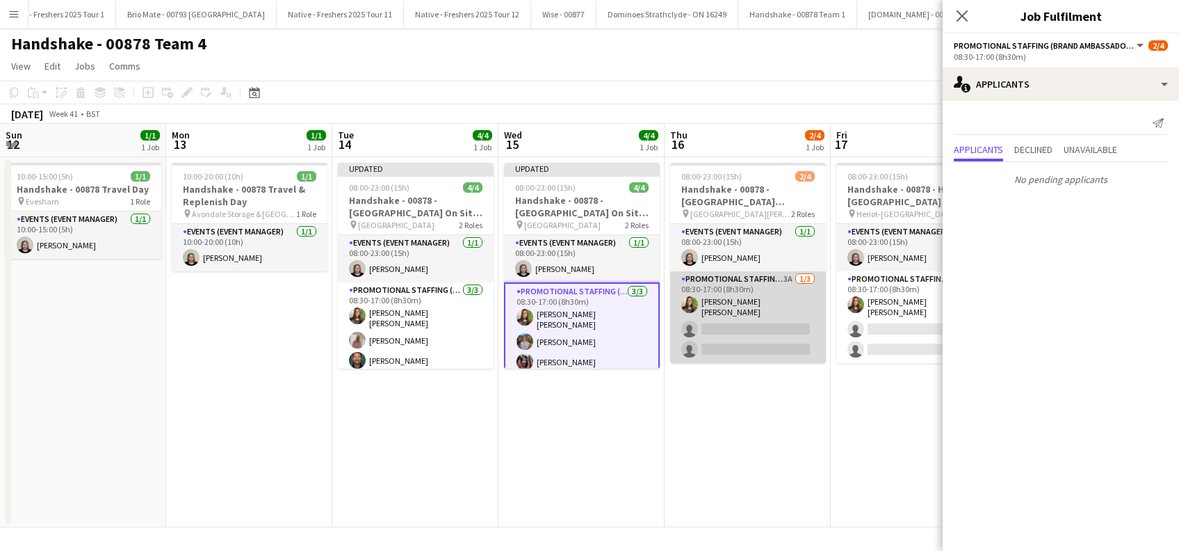
click at [738, 328] on app-card-role "Promotional Staffing (Brand Ambassadors) 3A 1/3 08:30-17:00 (8h30m) Sophie Ston…" at bounding box center [748, 317] width 156 height 92
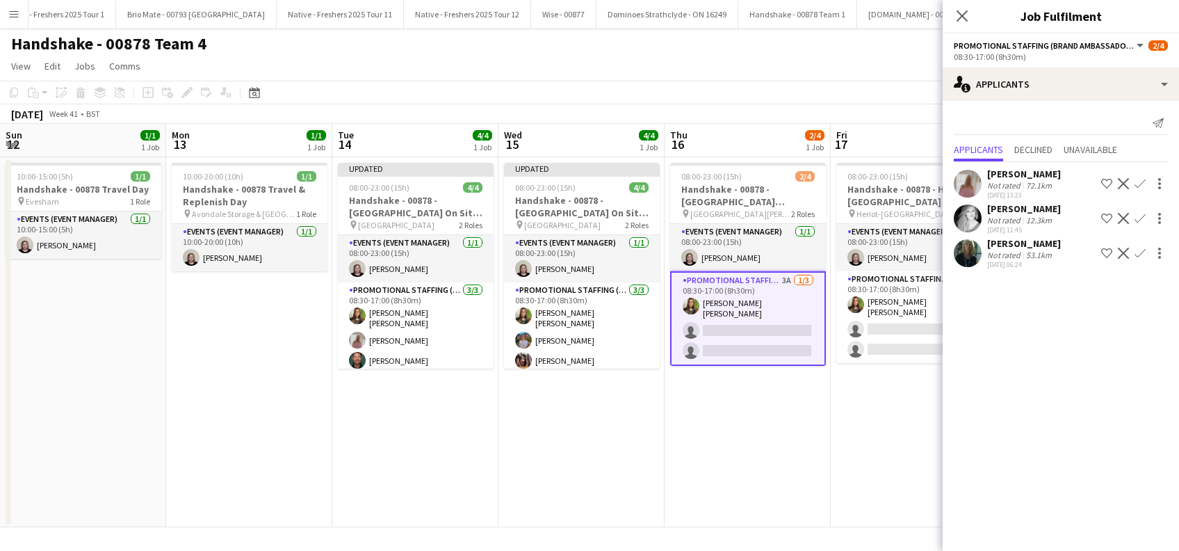
click at [1140, 178] on app-icon "Confirm" at bounding box center [1139, 183] width 11 height 11
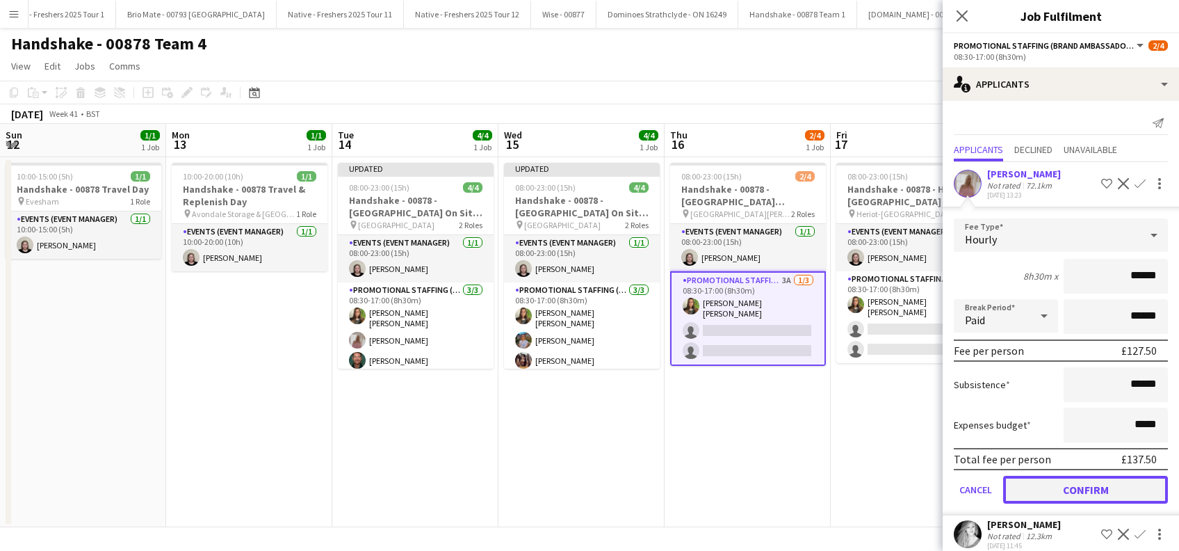
click at [1057, 491] on button "Confirm" at bounding box center [1085, 489] width 165 height 28
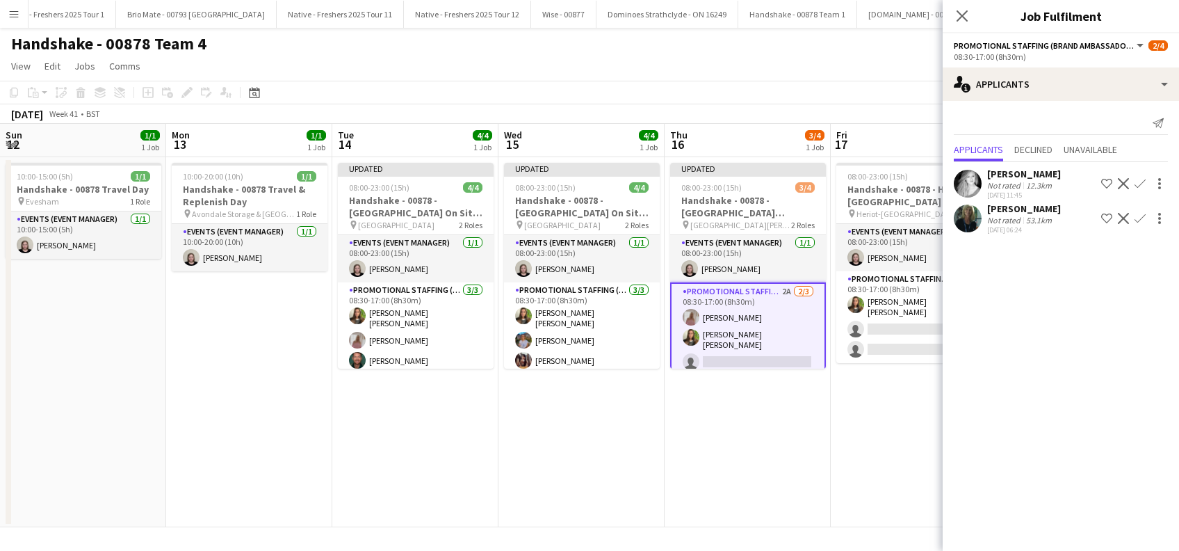
scroll to position [3, 0]
click at [1036, 177] on div "Emily Buchanan" at bounding box center [1024, 174] width 74 height 13
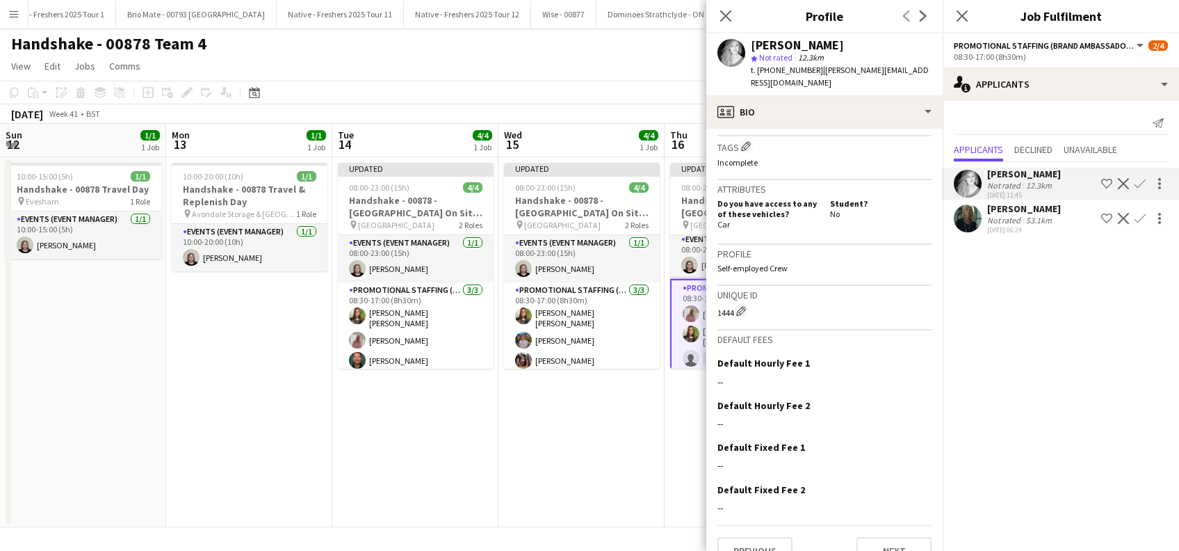
scroll to position [579, 0]
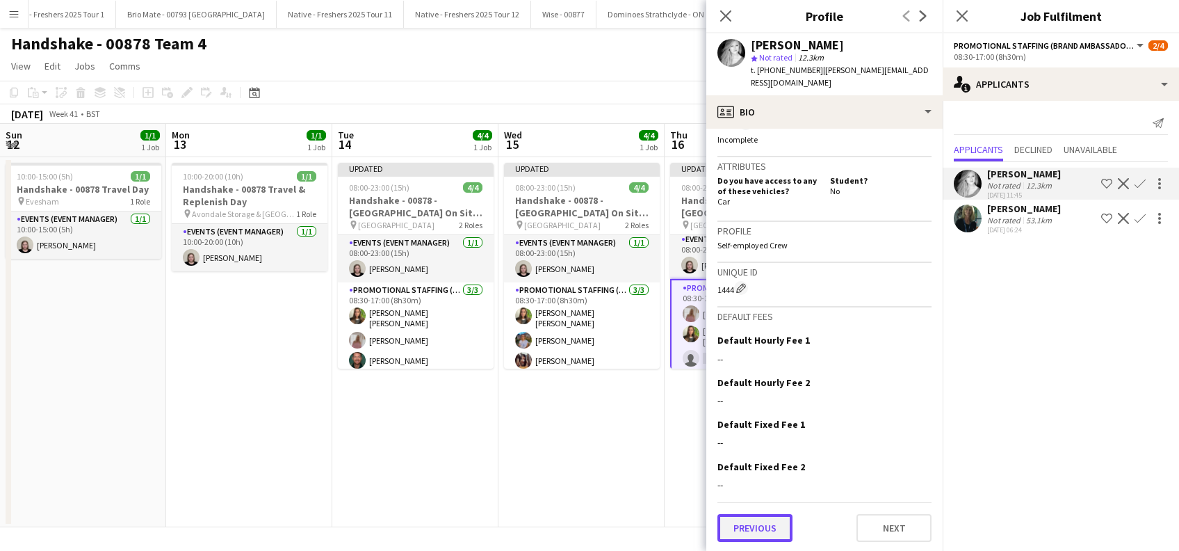
click at [761, 534] on button "Previous" at bounding box center [754, 528] width 75 height 28
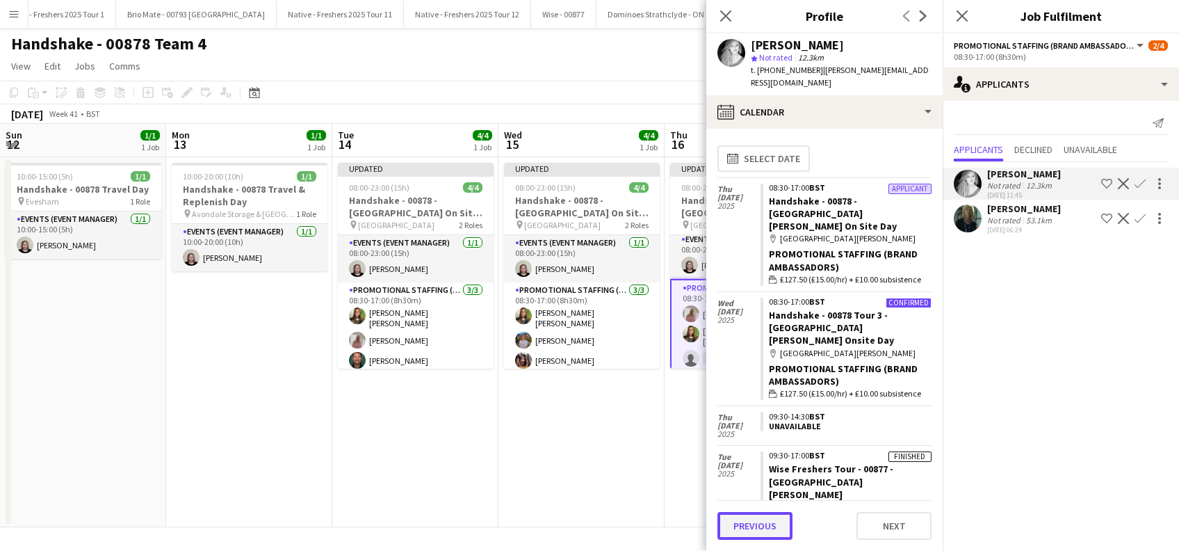
click at [752, 523] on button "Previous" at bounding box center [754, 526] width 75 height 28
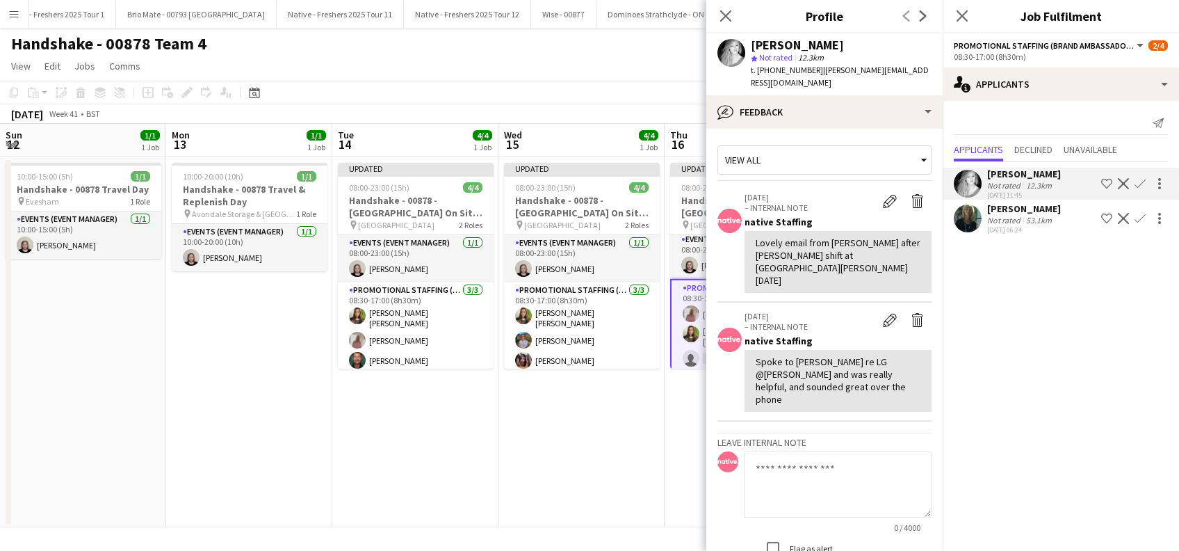
click at [1143, 179] on app-icon "Confirm" at bounding box center [1139, 183] width 11 height 11
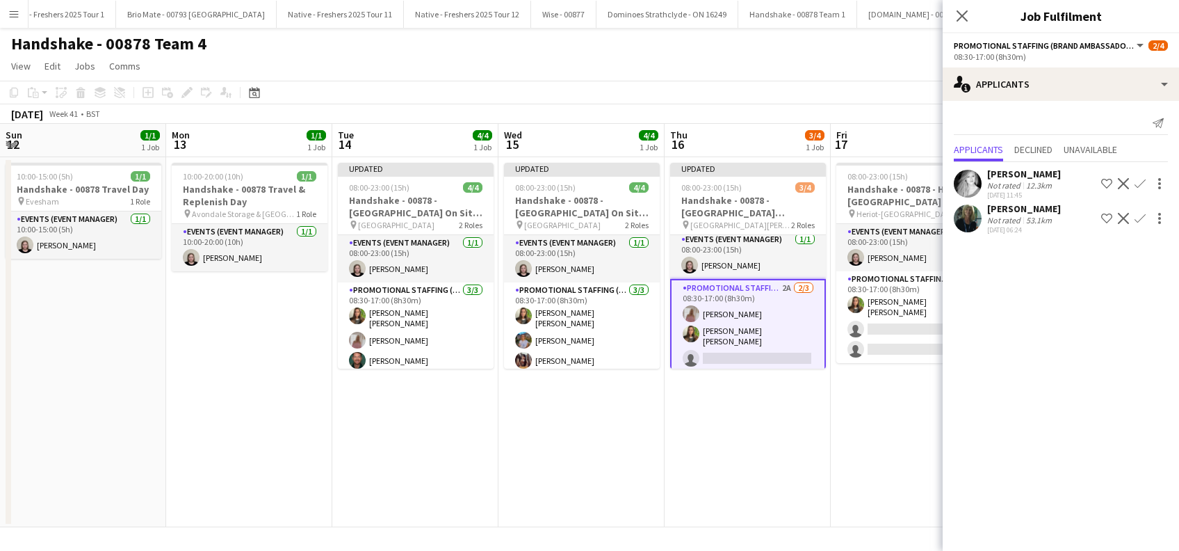
click at [1139, 179] on app-icon "Confirm" at bounding box center [1139, 183] width 11 height 11
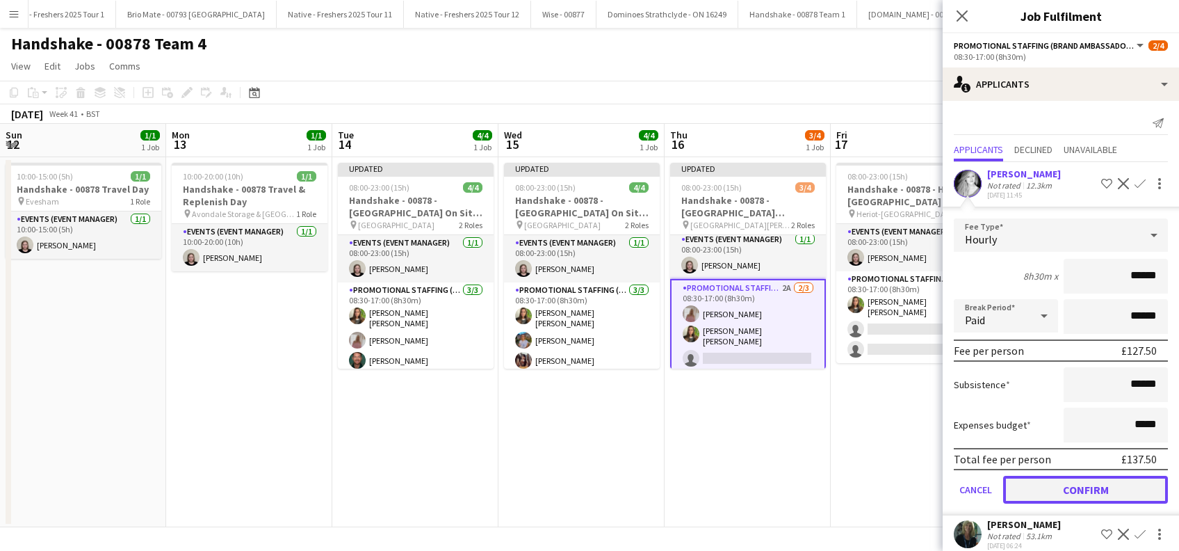
click at [1046, 484] on button "Confirm" at bounding box center [1085, 489] width 165 height 28
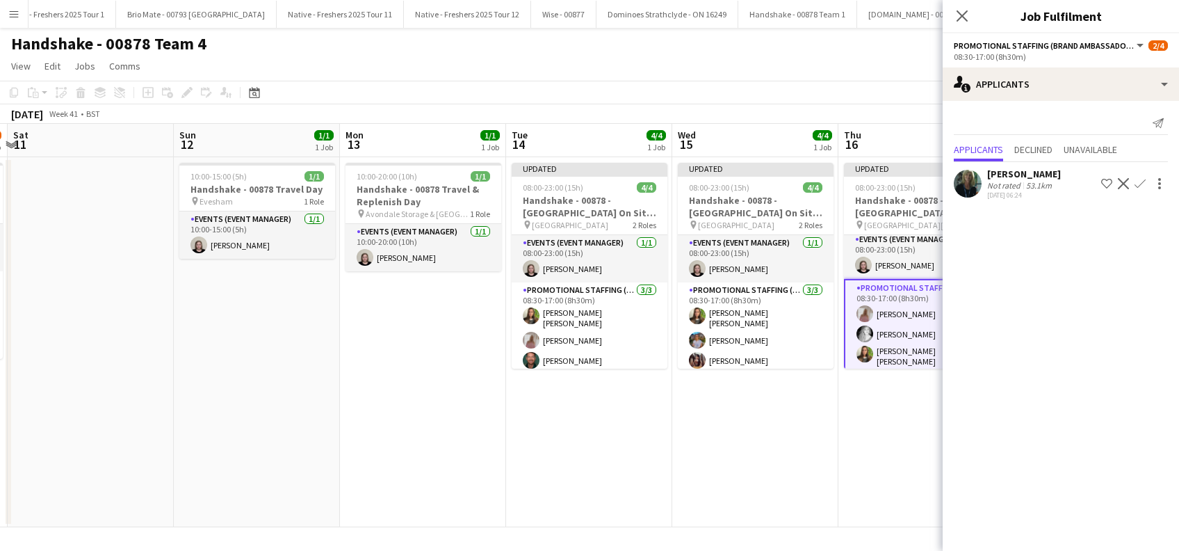
drag, startPoint x: 846, startPoint y: 409, endPoint x: 686, endPoint y: 423, distance: 160.4
click at [686, 423] on app-calendar-viewport "Wed 8 4/4 1 Job Thu 9 4/4 1 Job Fri 10 3/4 1 Job Sat 11 Sun 12 1/1 1 Job Mon 13…" at bounding box center [589, 325] width 1179 height 403
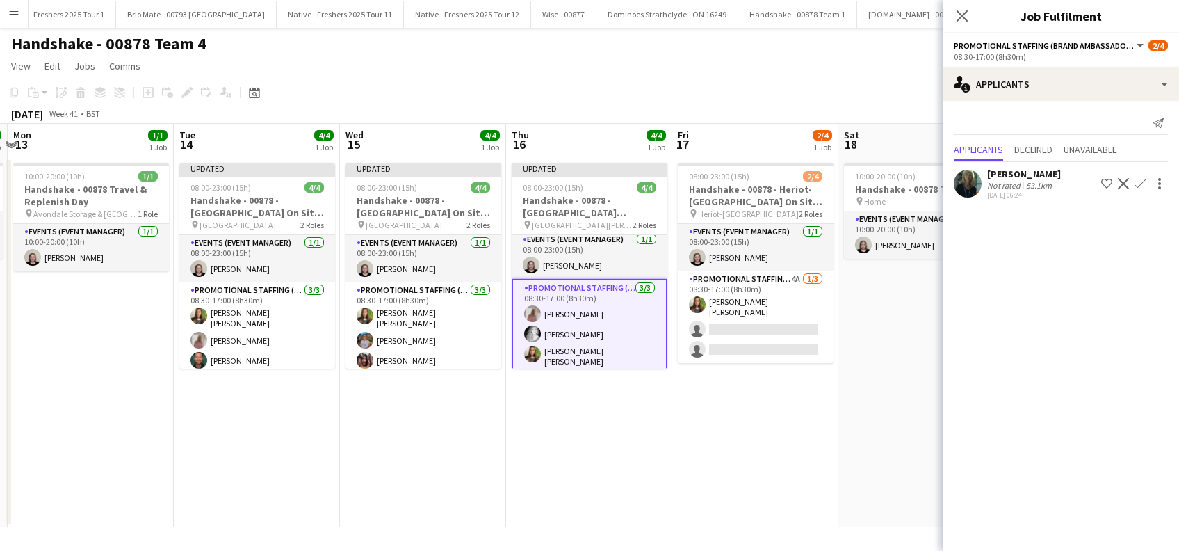
scroll to position [0, 492]
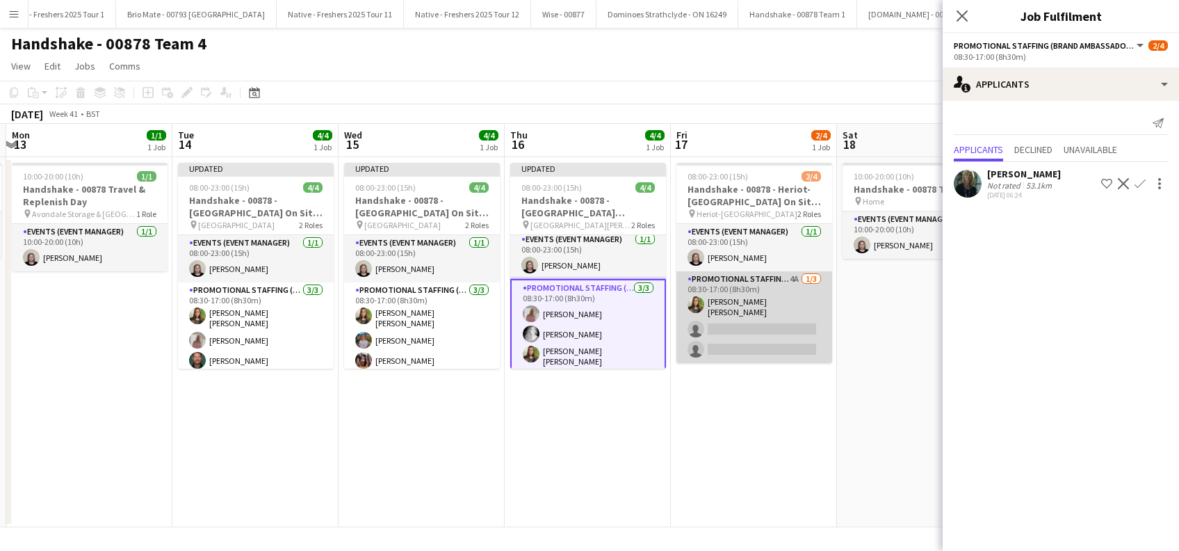
click at [754, 320] on app-card-role "Promotional Staffing (Brand Ambassadors) 4A 1/3 08:30-17:00 (8h30m) Sophie Ston…" at bounding box center [754, 317] width 156 height 92
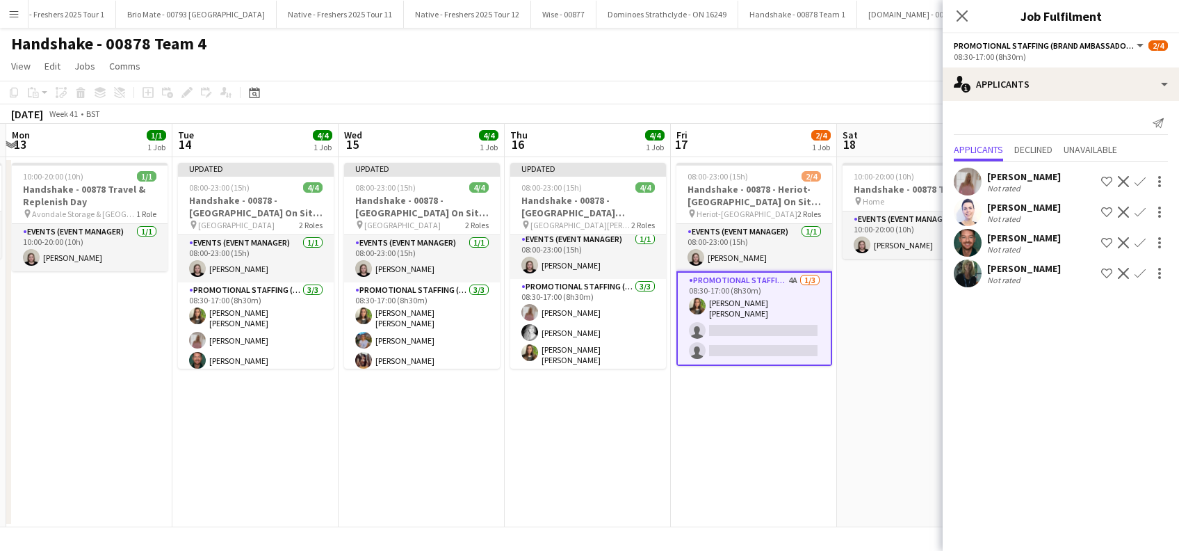
scroll to position [1, 0]
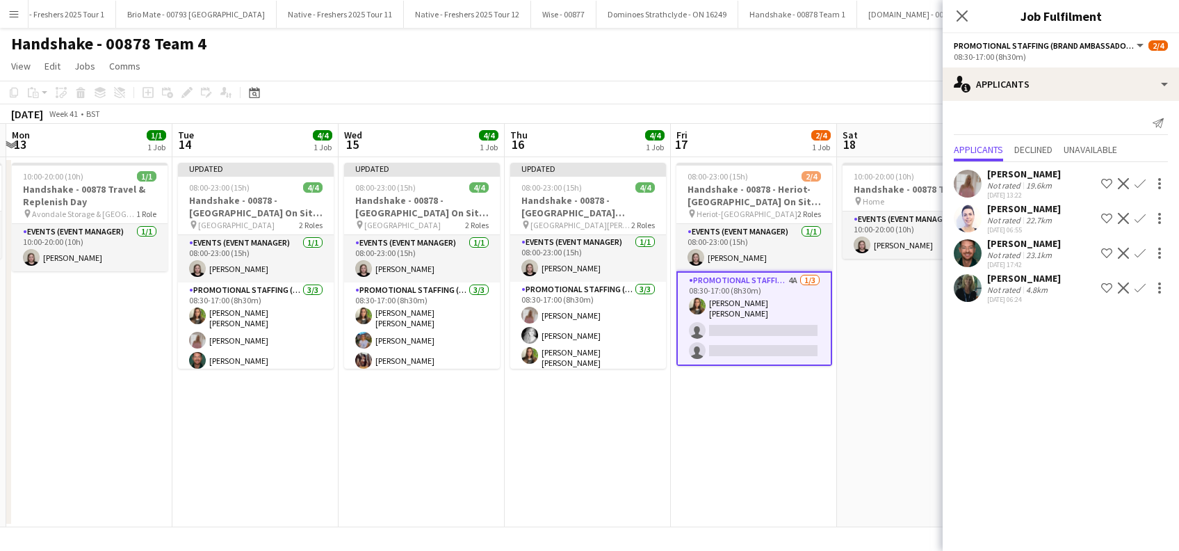
click at [1139, 287] on app-icon "Confirm" at bounding box center [1139, 287] width 11 height 11
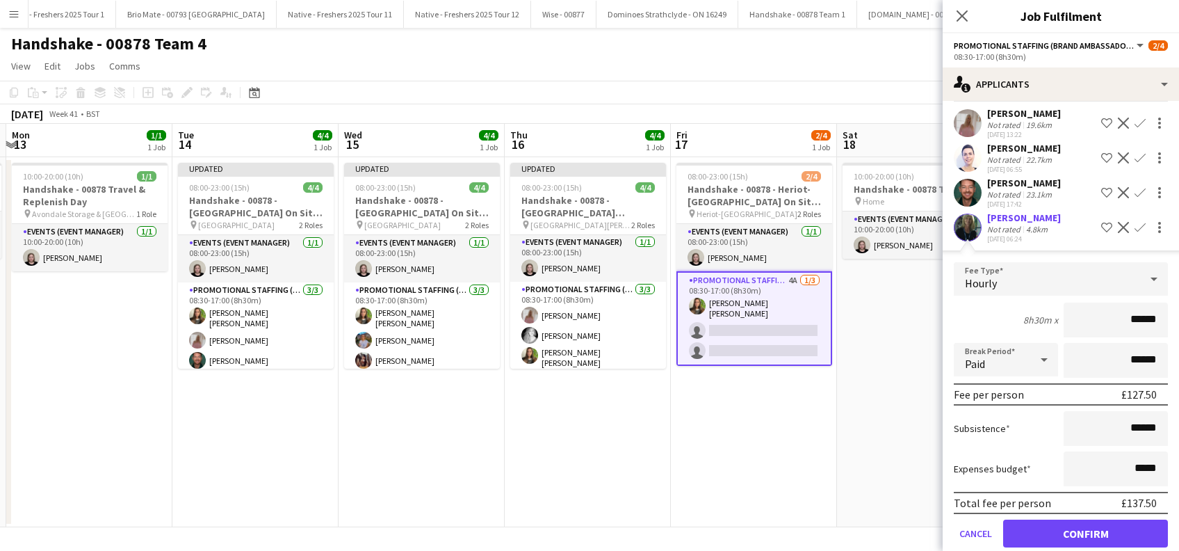
scroll to position [81, 0]
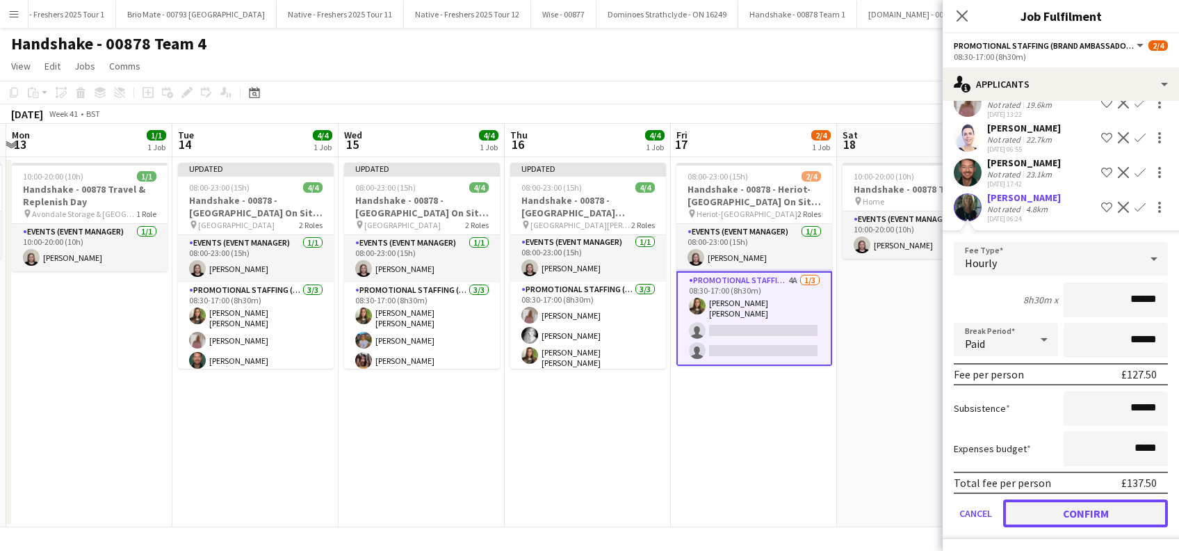
click at [1068, 508] on button "Confirm" at bounding box center [1085, 513] width 165 height 28
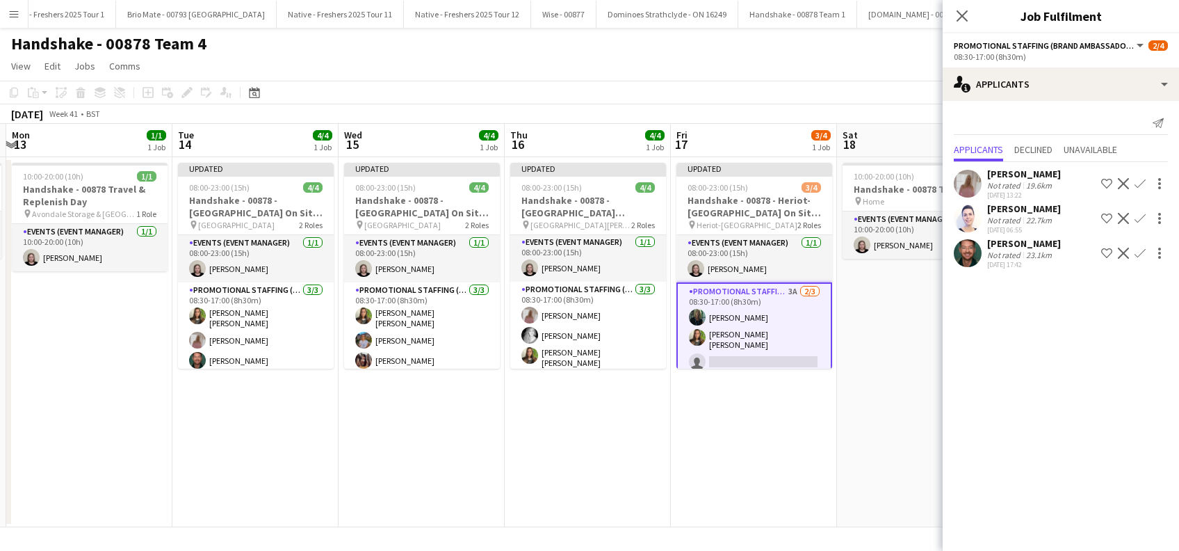
scroll to position [0, 0]
click at [1137, 253] on app-icon "Confirm" at bounding box center [1139, 252] width 11 height 11
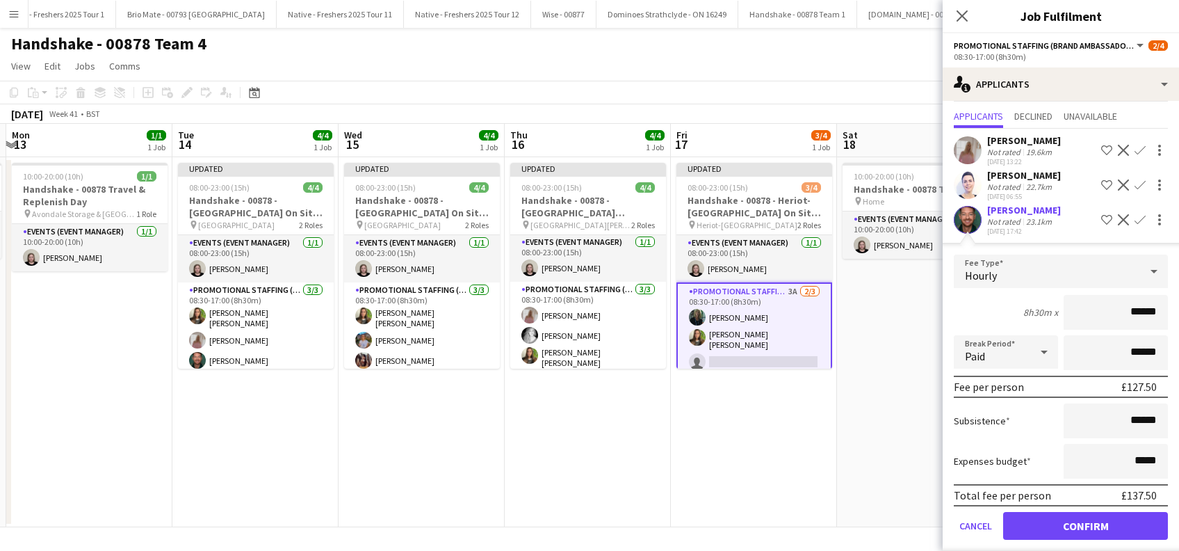
scroll to position [46, 0]
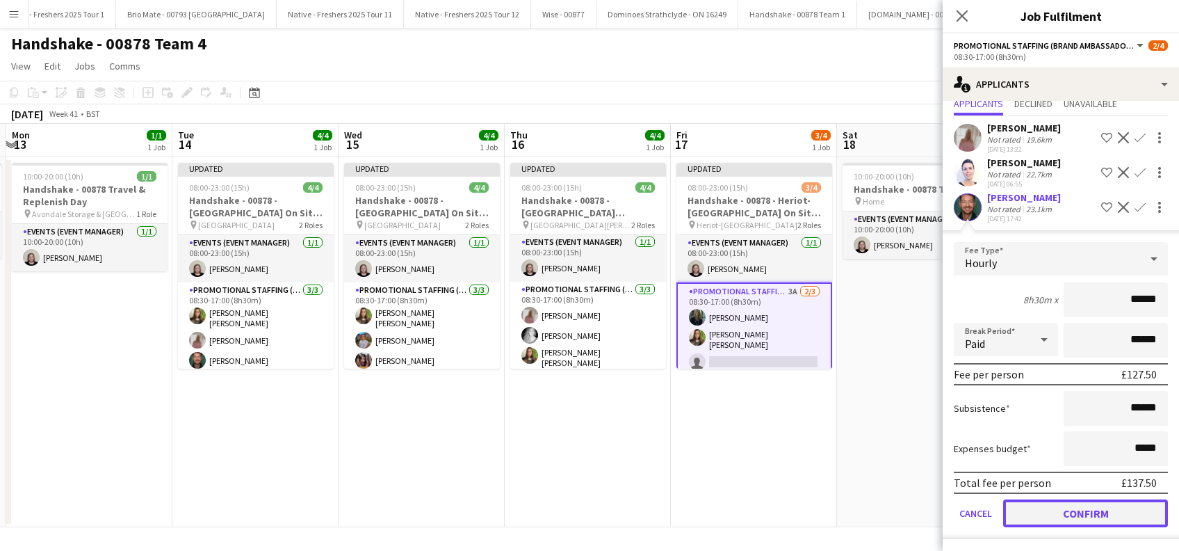
click at [1057, 510] on button "Confirm" at bounding box center [1085, 513] width 165 height 28
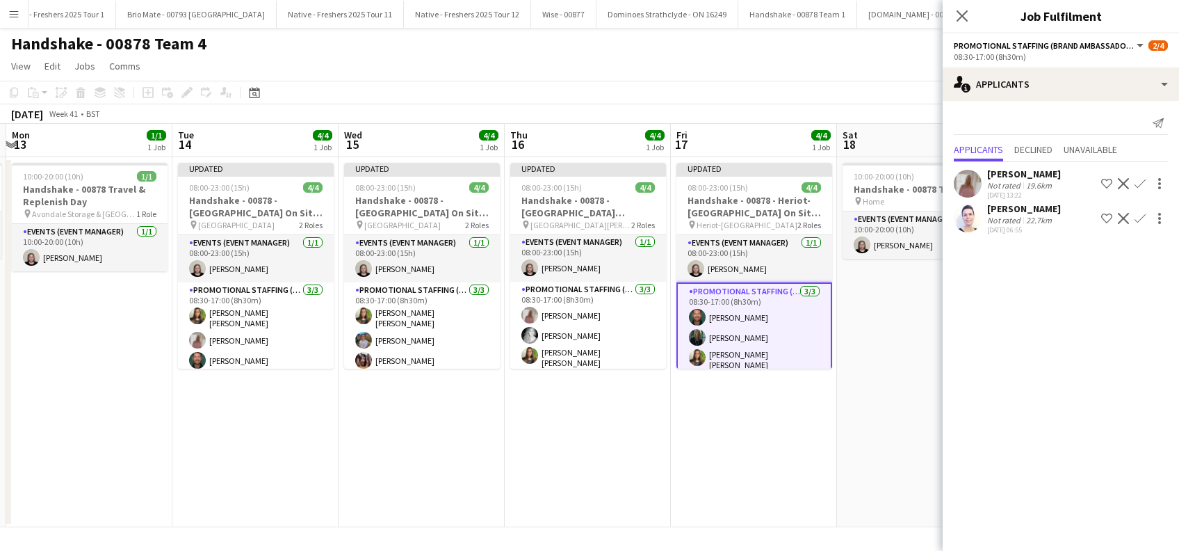
scroll to position [0, 0]
click at [1143, 179] on app-icon "Confirm" at bounding box center [1139, 183] width 11 height 11
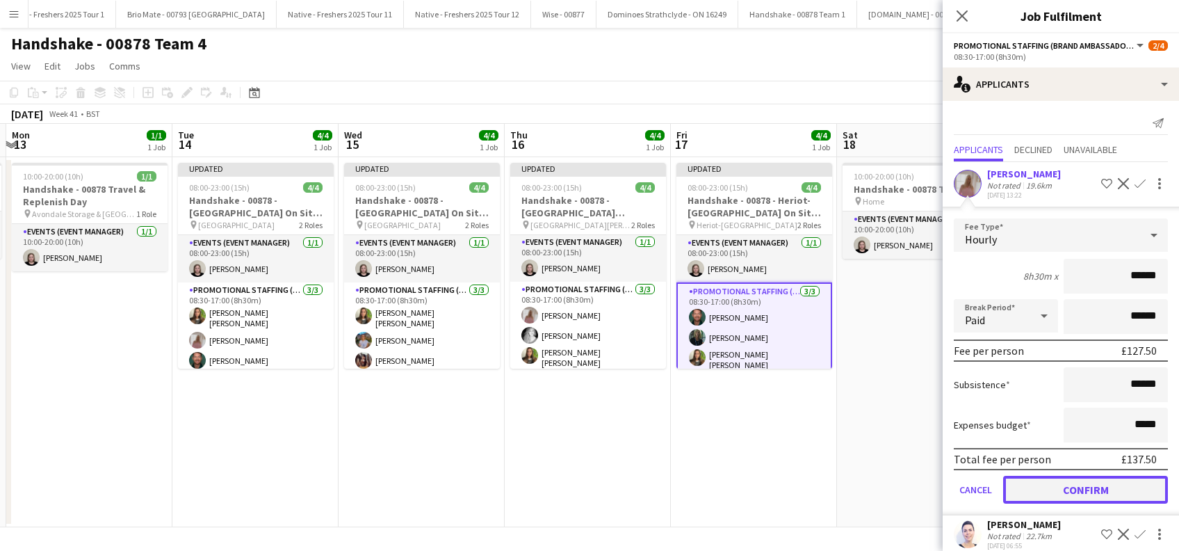
click at [1068, 488] on button "Confirm" at bounding box center [1085, 489] width 165 height 28
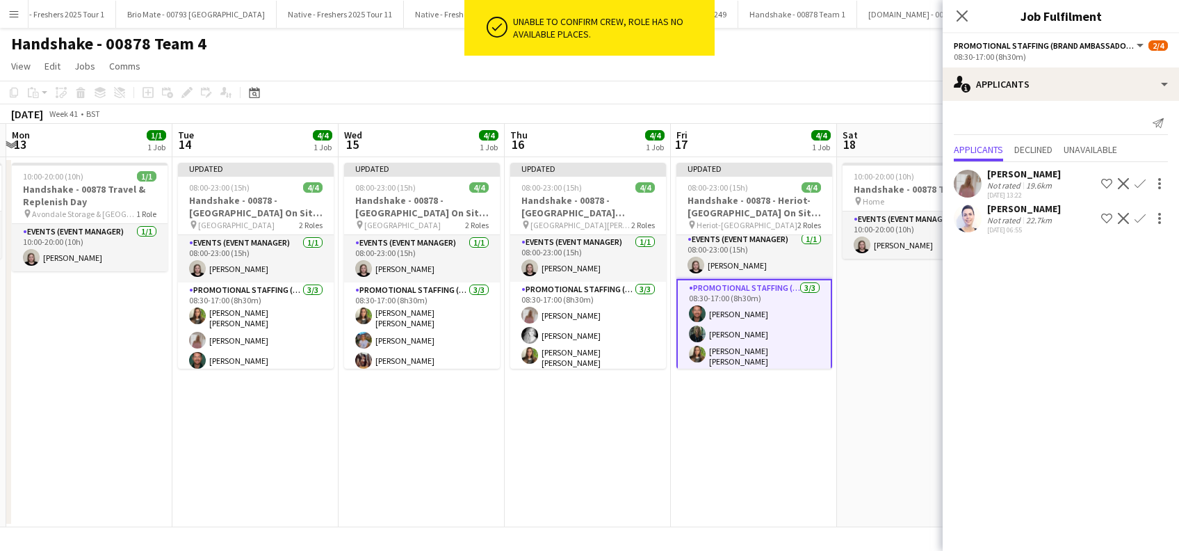
click at [753, 400] on app-date-cell "Updated 08:00-23:00 (15h) 4/4 Handshake - 00878 - Heriot-Watt University On Sit…" at bounding box center [754, 342] width 166 height 370
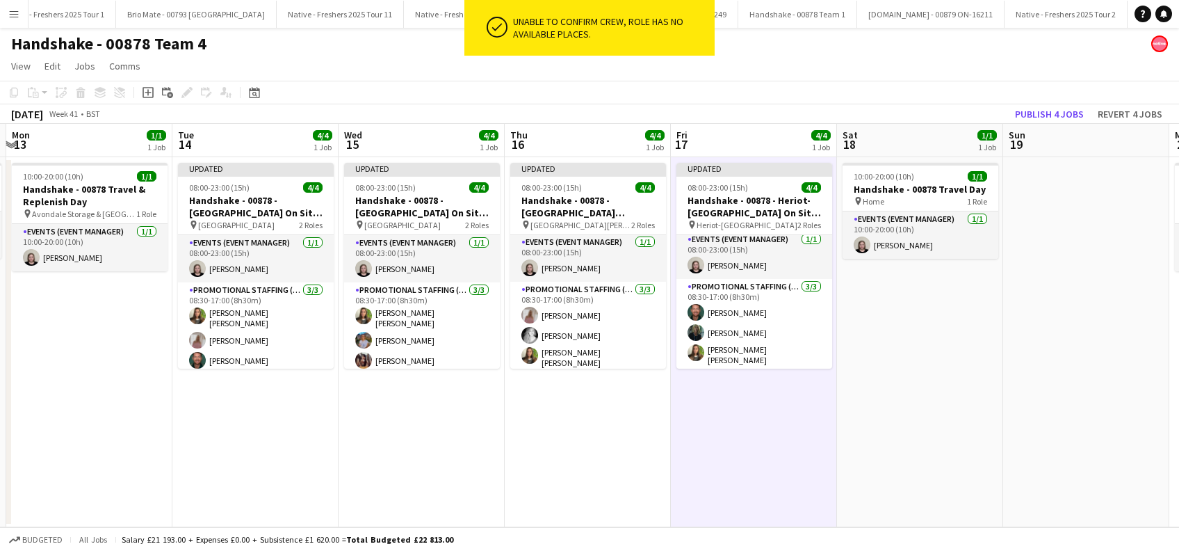
scroll to position [1, 0]
click at [906, 401] on app-date-cell "10:00-20:00 (10h) 1/1 Handshake - 00878 Travel Day pin Home 1 Role Events (Even…" at bounding box center [920, 342] width 166 height 370
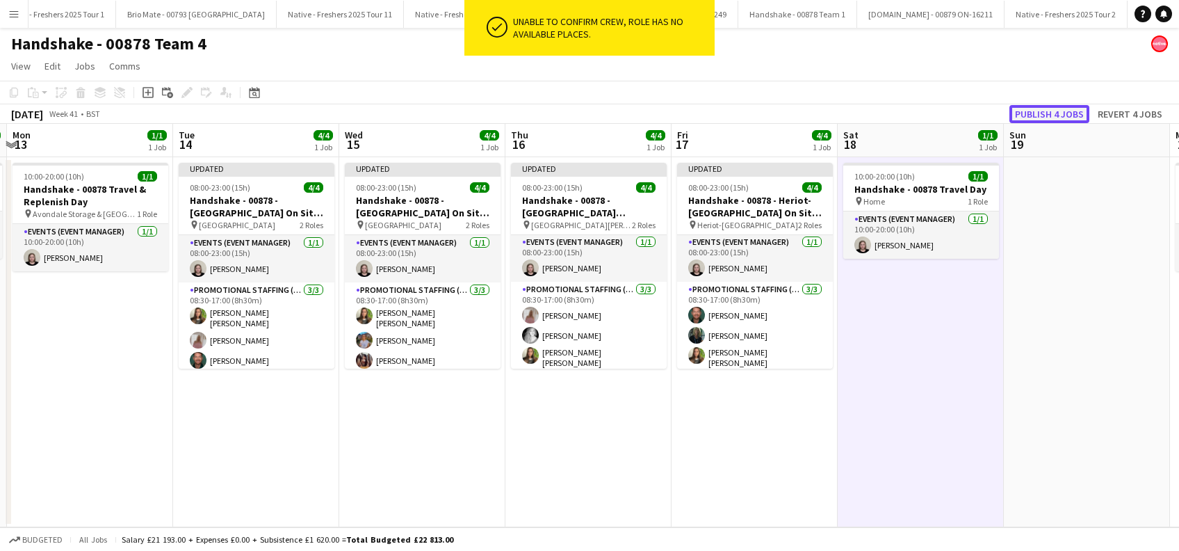
click at [1040, 110] on button "Publish 4 jobs" at bounding box center [1049, 114] width 80 height 18
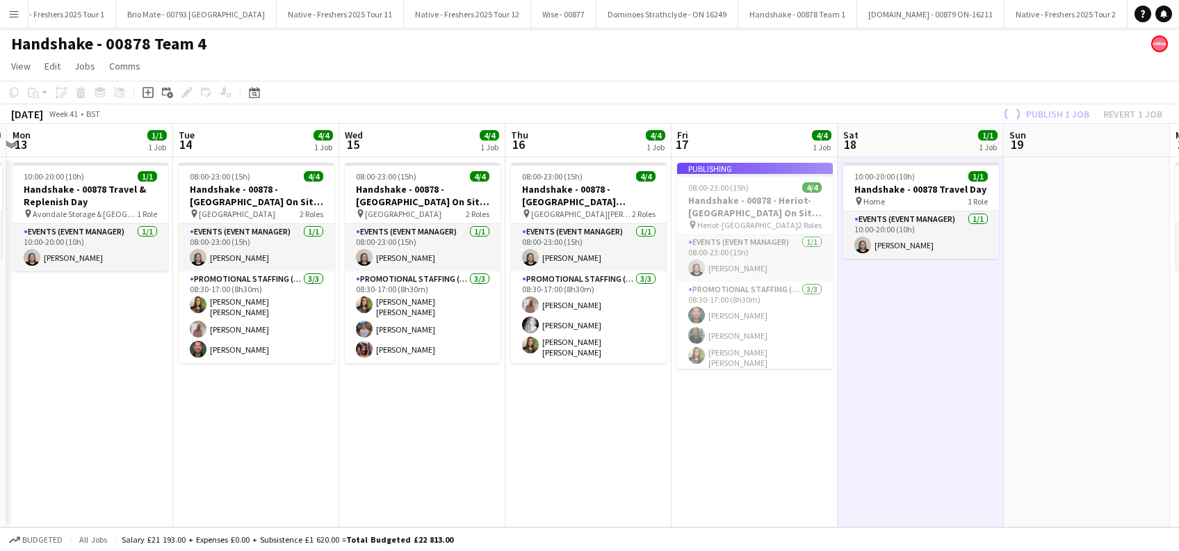
scroll to position [0, 0]
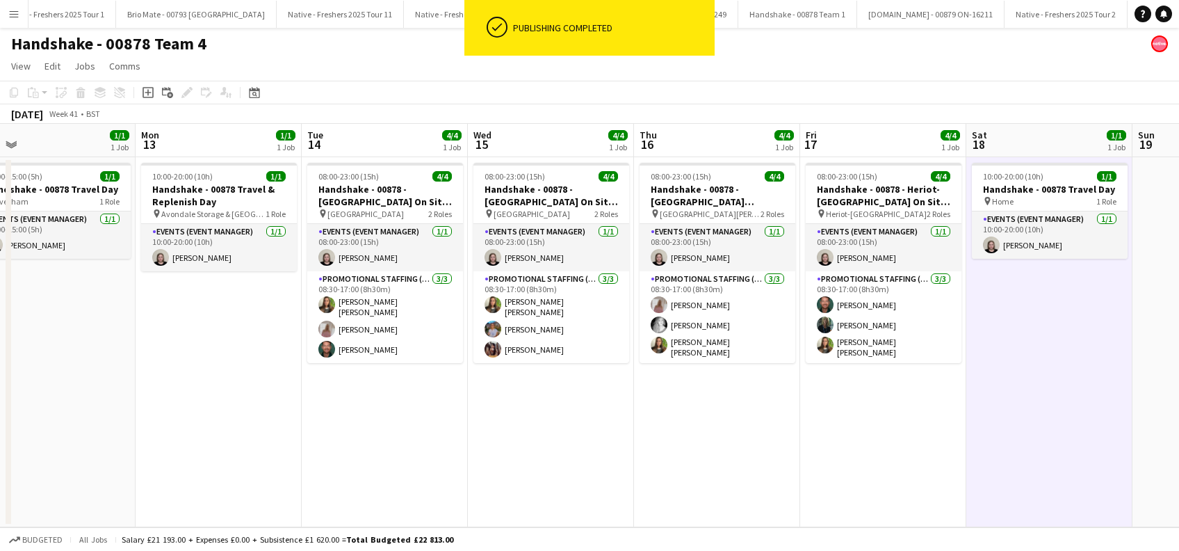
drag, startPoint x: 234, startPoint y: 411, endPoint x: 747, endPoint y: 435, distance: 513.6
click at [747, 435] on app-calendar-viewport "Fri 10 3/4 1 Job Sat 11 Sun 12 1/1 1 Job Mon 13 1/1 1 Job Tue 14 4/4 1 Job Wed …" at bounding box center [589, 325] width 1179 height 403
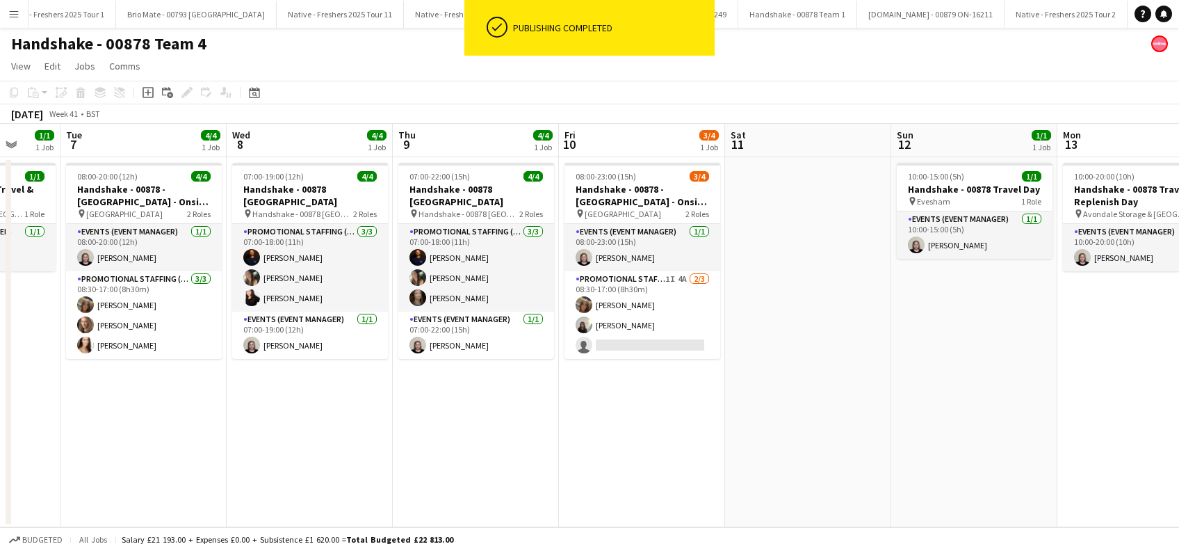
drag, startPoint x: 313, startPoint y: 443, endPoint x: 855, endPoint y: 491, distance: 543.6
click at [891, 493] on app-calendar-viewport "Sat 4 1/1 1 Job Sun 5 Mon 6 1/1 1 Job Tue 7 4/4 1 Job Wed 8 4/4 1 Job Thu 9 4/4…" at bounding box center [589, 325] width 1179 height 403
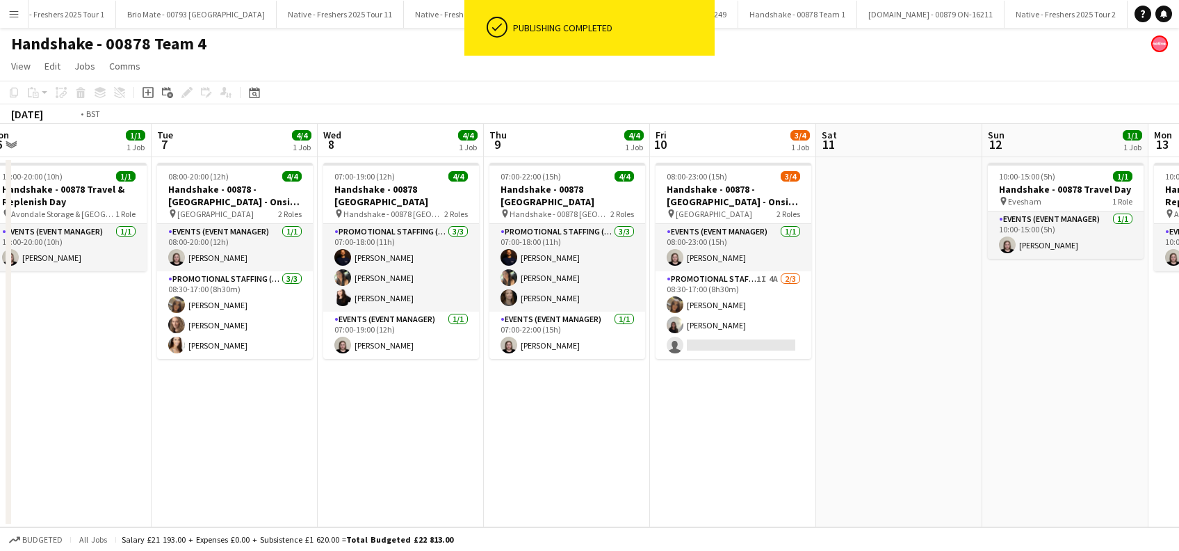
drag, startPoint x: 612, startPoint y: 436, endPoint x: 881, endPoint y: 446, distance: 268.5
click at [884, 446] on app-calendar-viewport "Sat 4 1/1 1 Job Sun 5 Mon 6 1/1 1 Job Tue 7 4/4 1 Job Wed 8 4/4 1 Job Thu 9 4/4…" at bounding box center [589, 325] width 1179 height 403
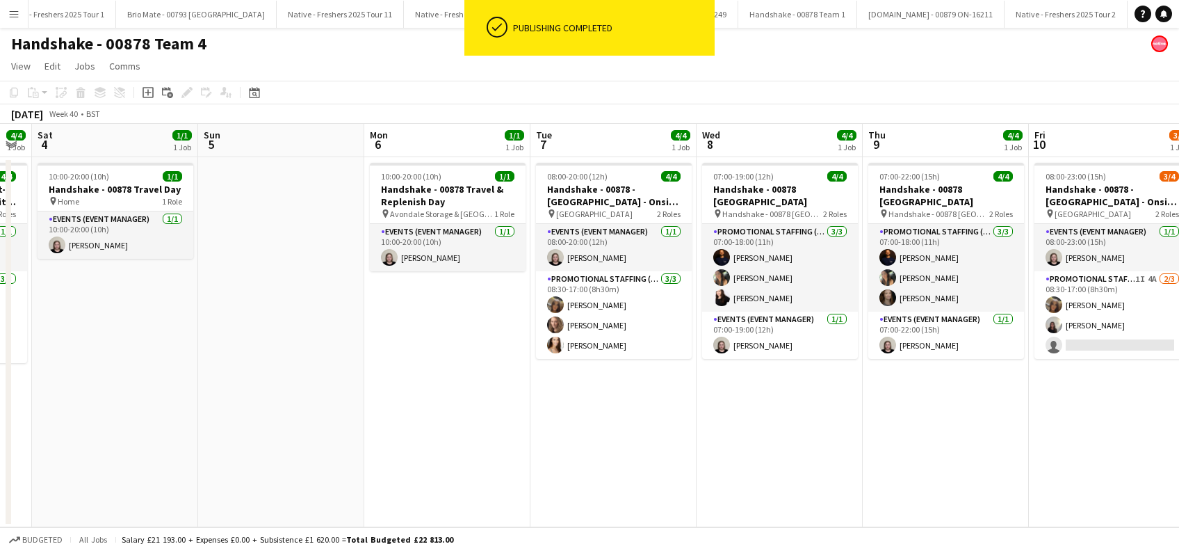
drag, startPoint x: 500, startPoint y: 462, endPoint x: 1155, endPoint y: 462, distance: 654.8
click at [1155, 462] on app-calendar-viewport "Thu 2 3/4 1 Job Fri 3 4/4 1 Job Sat 4 1/1 1 Job Sun 5 Mon 6 1/1 1 Job Tue 7 4/4…" at bounding box center [589, 325] width 1179 height 403
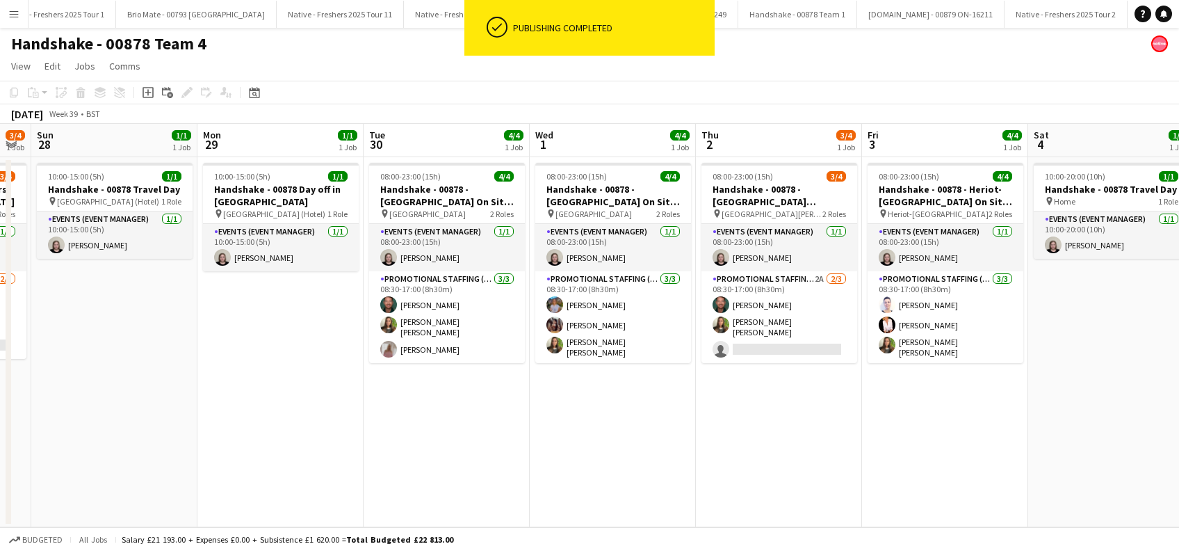
scroll to position [0, 300]
drag, startPoint x: 430, startPoint y: 396, endPoint x: 819, endPoint y: 441, distance: 391.3
click at [819, 441] on app-calendar-viewport "Fri 26 1/1 1 Job Sat 27 3/4 1 Job Sun 28 1/1 1 Job Mon 29 1/1 1 Job Tue 30 4/4 …" at bounding box center [589, 325] width 1179 height 403
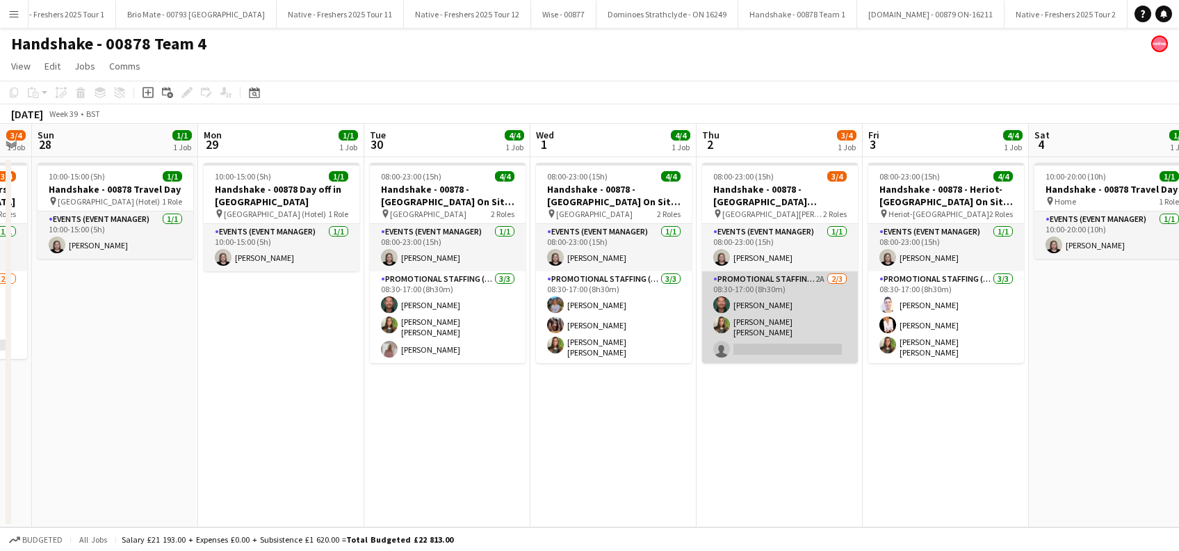
click at [779, 323] on app-card-role "Promotional Staffing (Brand Ambassadors) 2A 2/3 08:30-17:00 (8h30m) Dean Moffat…" at bounding box center [780, 317] width 156 height 92
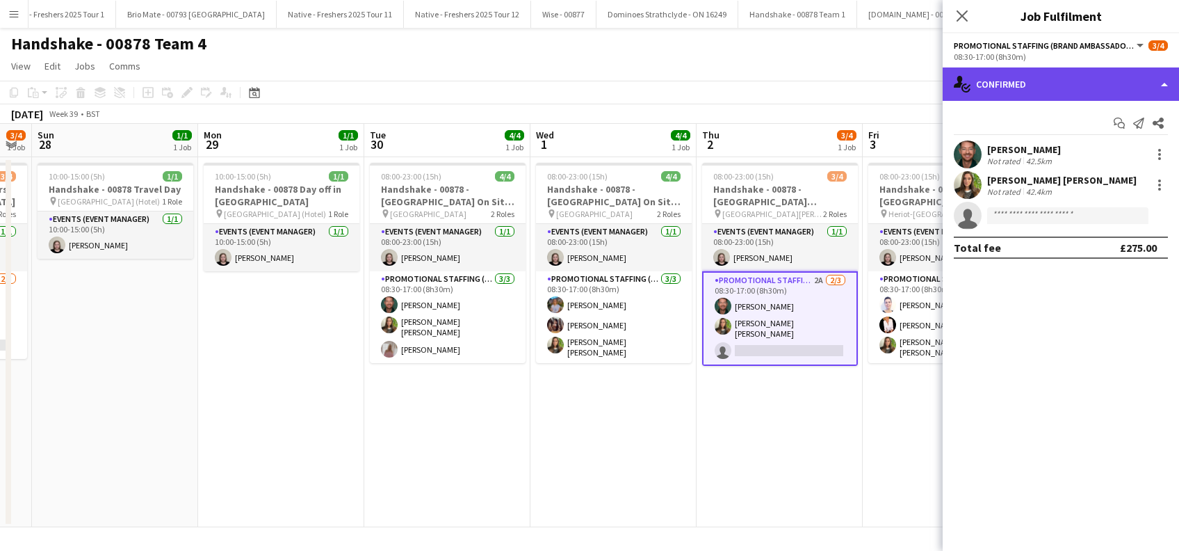
click at [1068, 83] on div "single-neutral-actions-check-2 Confirmed" at bounding box center [1061, 83] width 236 height 33
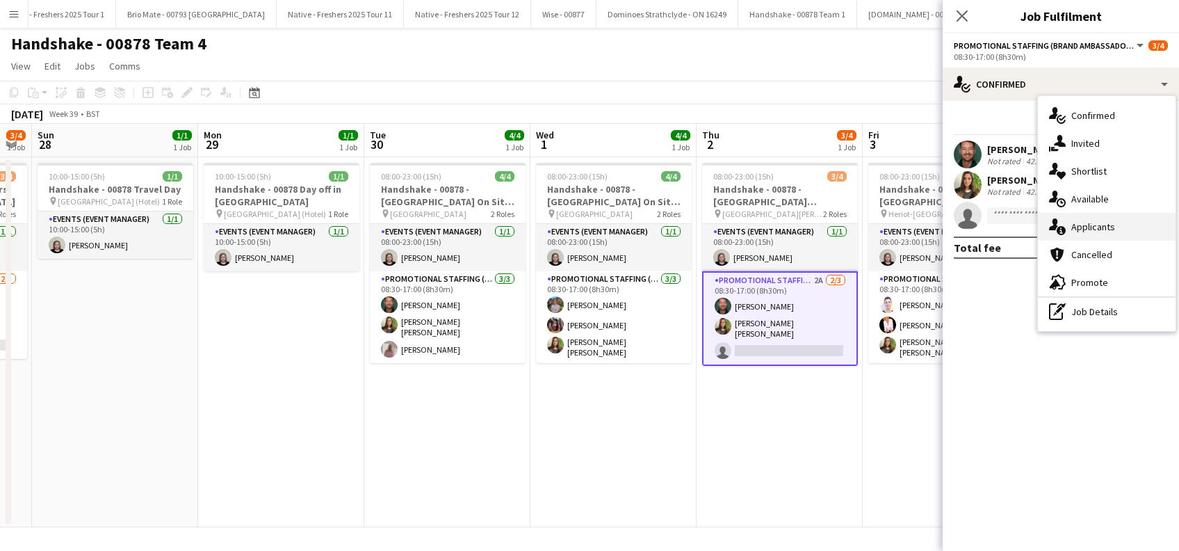
click at [1089, 226] on span "Applicants" at bounding box center [1093, 226] width 44 height 13
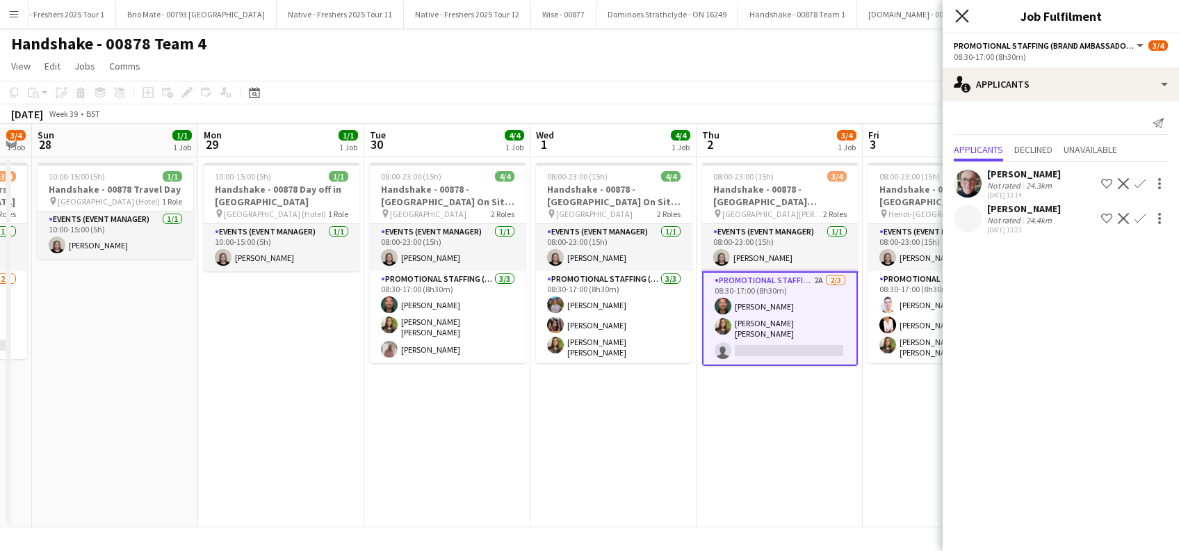
click at [968, 17] on icon "Close pop-in" at bounding box center [961, 15] width 13 height 13
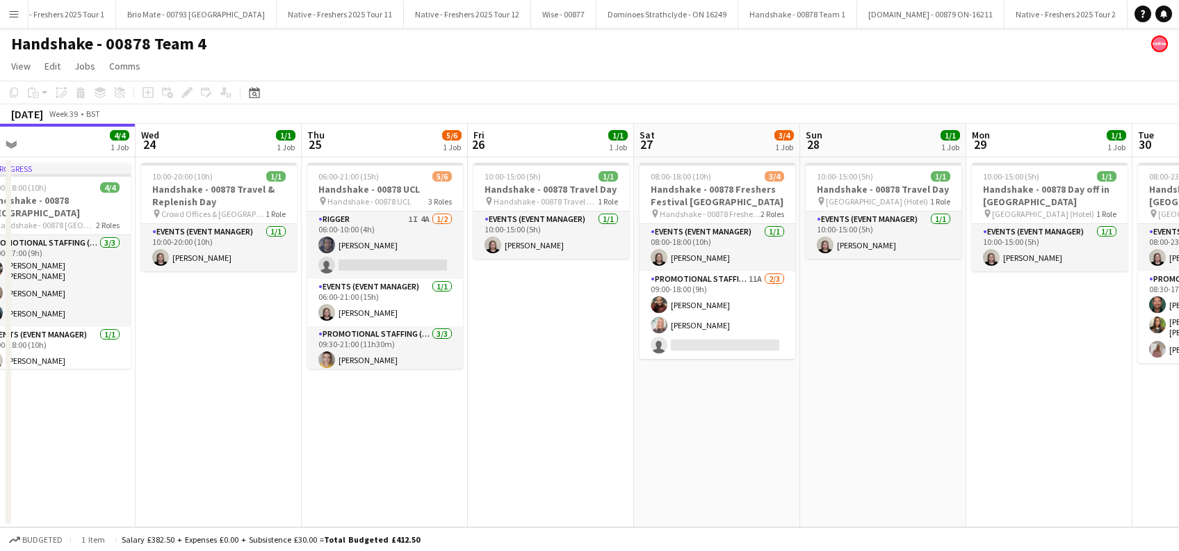
scroll to position [0, 311]
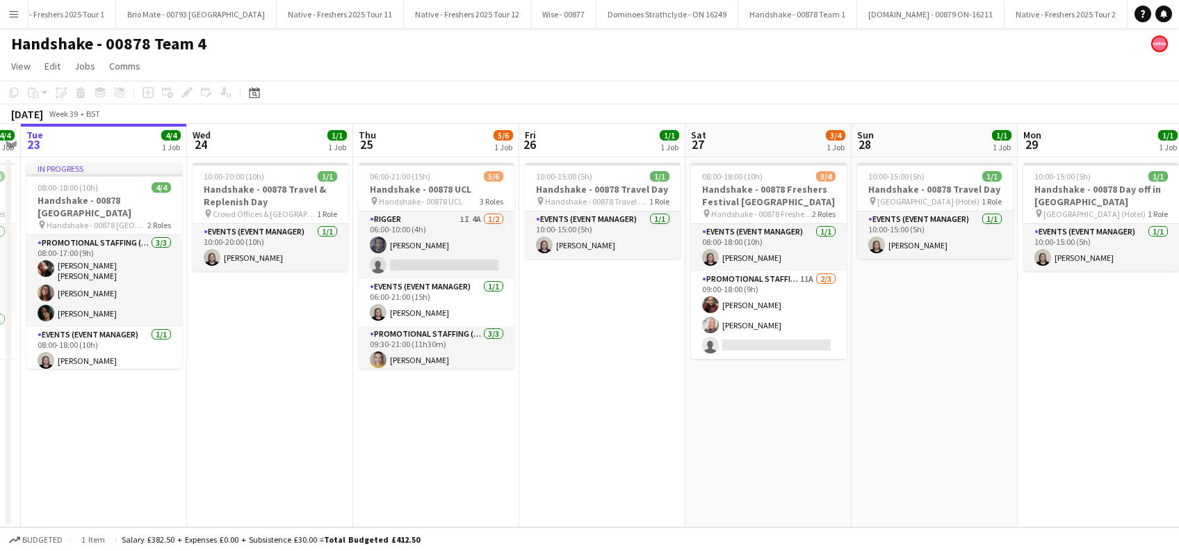
drag, startPoint x: 325, startPoint y: 430, endPoint x: 1101, endPoint y: 503, distance: 779.8
click at [1101, 503] on app-calendar-viewport "Sun 21 1/1 1 Job Mon 22 4/4 1 Job Tue 23 4/4 1 Job Wed 24 1/1 1 Job Thu 25 5/6 …" at bounding box center [589, 325] width 1179 height 403
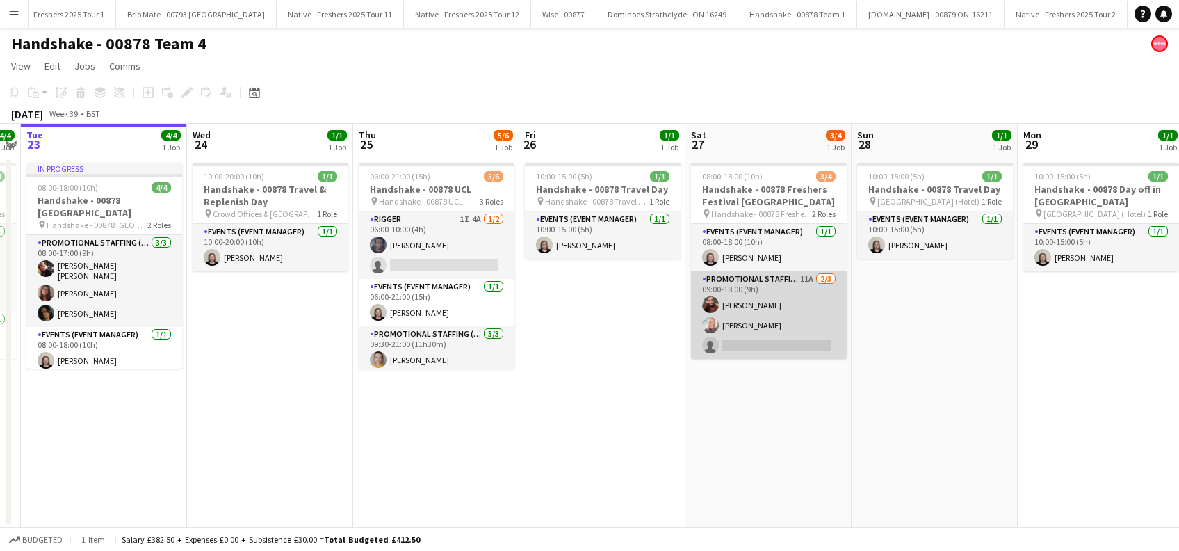
click at [774, 339] on app-card-role "Promotional Staffing (Brand Ambassadors) 11A 2/3 09:00-18:00 (9h) Hannah Norris…" at bounding box center [769, 315] width 156 height 88
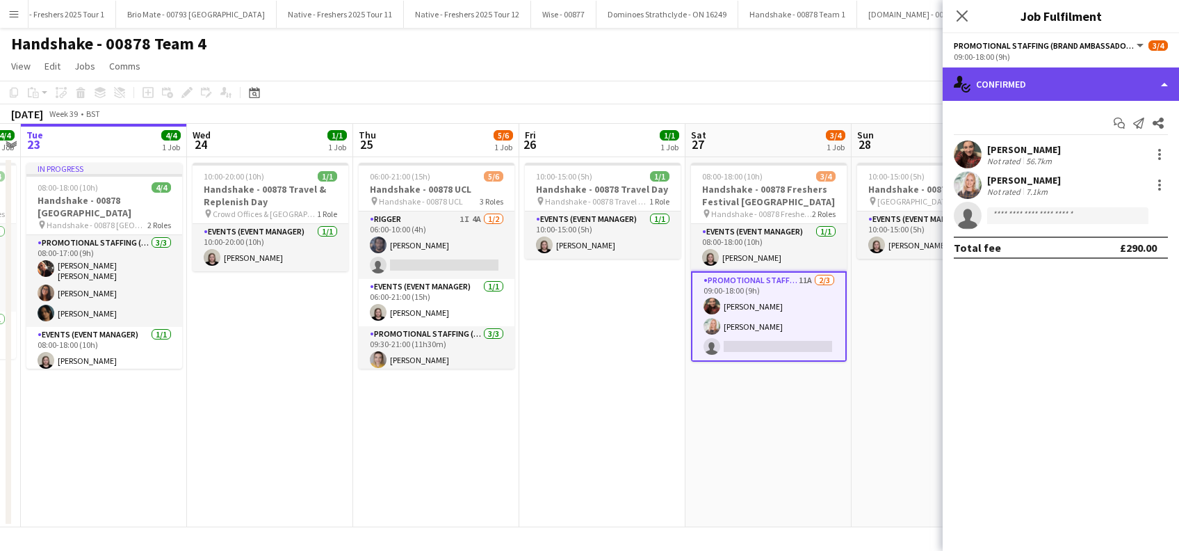
click at [1048, 80] on div "single-neutral-actions-check-2 Confirmed" at bounding box center [1061, 83] width 236 height 33
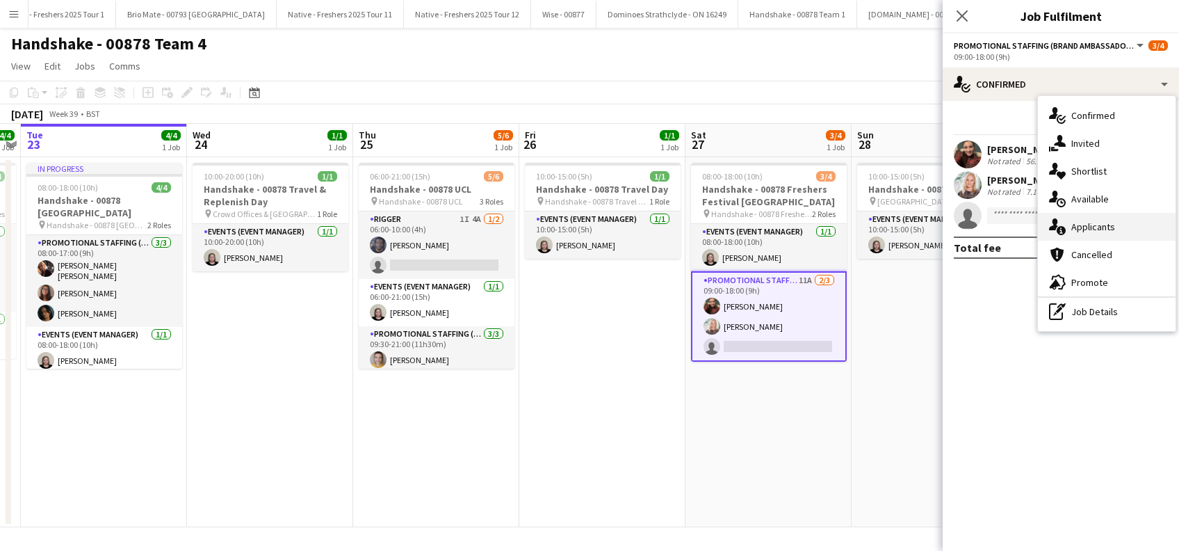
click at [1086, 224] on span "Applicants" at bounding box center [1093, 226] width 44 height 13
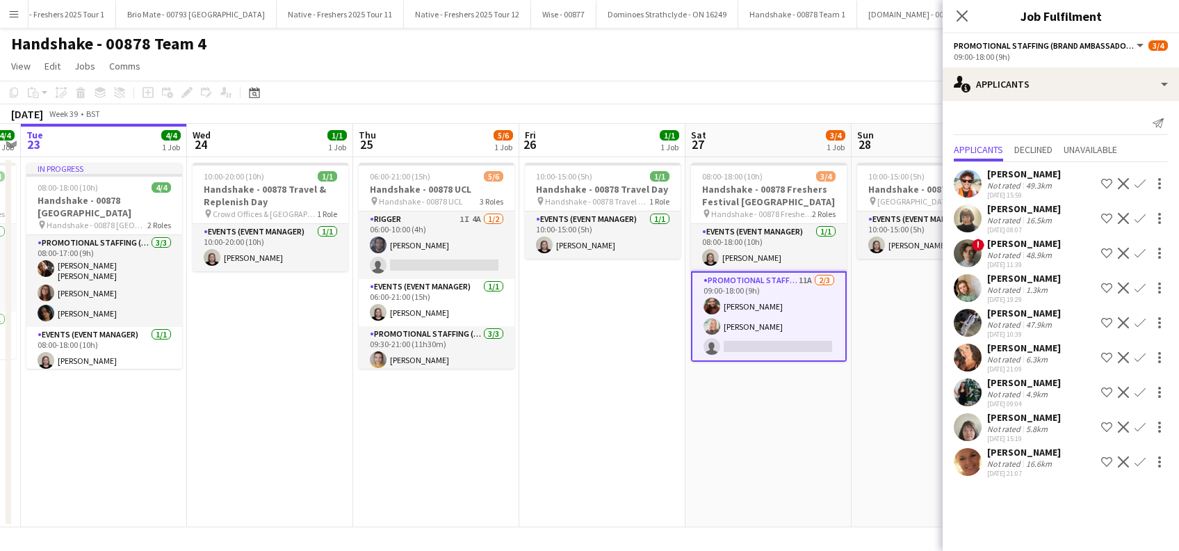
click at [1139, 179] on app-icon "Confirm" at bounding box center [1139, 183] width 11 height 11
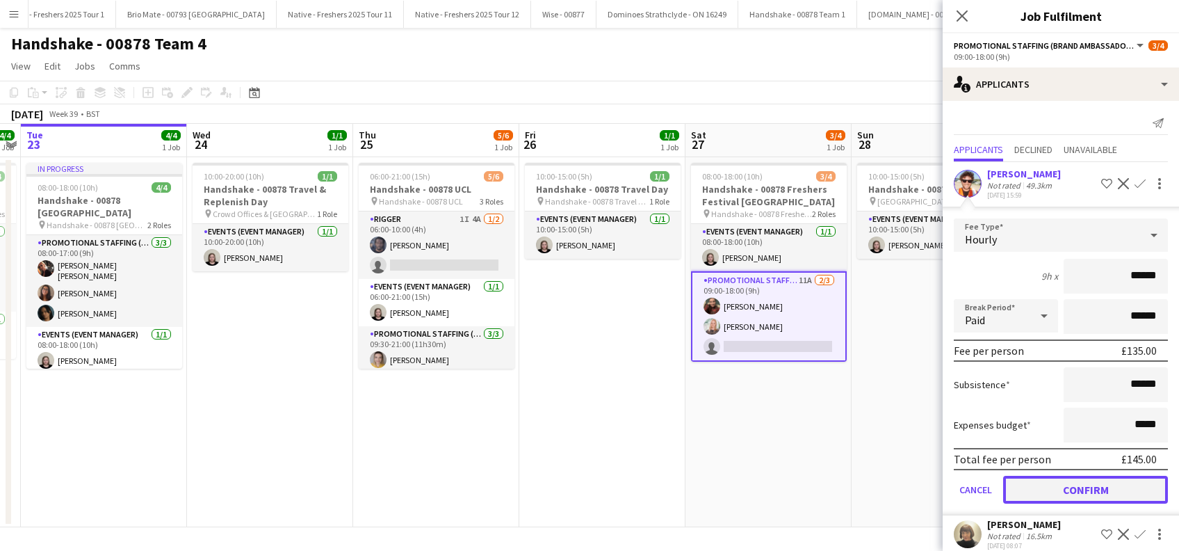
click at [1077, 476] on button "Confirm" at bounding box center [1085, 489] width 165 height 28
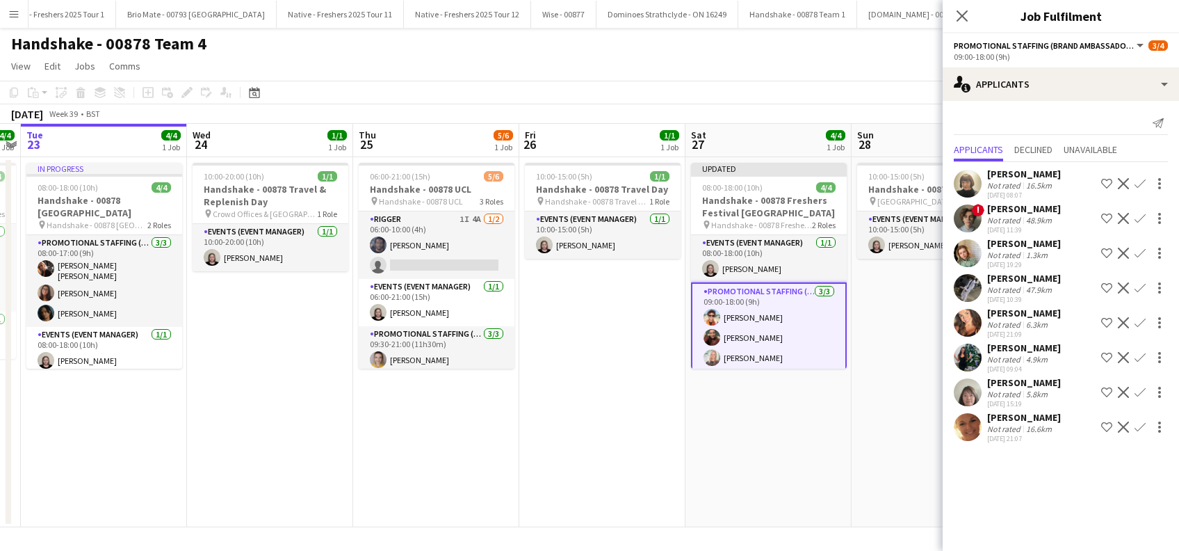
drag, startPoint x: 968, startPoint y: 18, endPoint x: 945, endPoint y: 57, distance: 44.8
click at [968, 19] on icon "Close pop-in" at bounding box center [961, 15] width 11 height 11
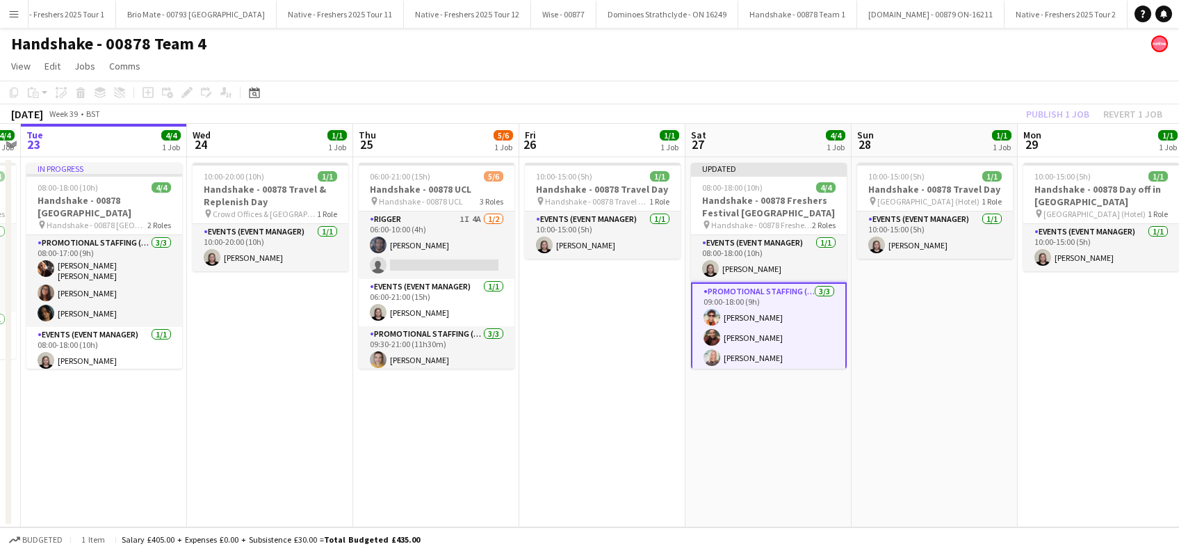
click at [774, 495] on app-date-cell "Updated 08:00-18:00 (10h) 4/4 Handshake - 00878 Freshers Festival Manchester pi…" at bounding box center [768, 342] width 166 height 370
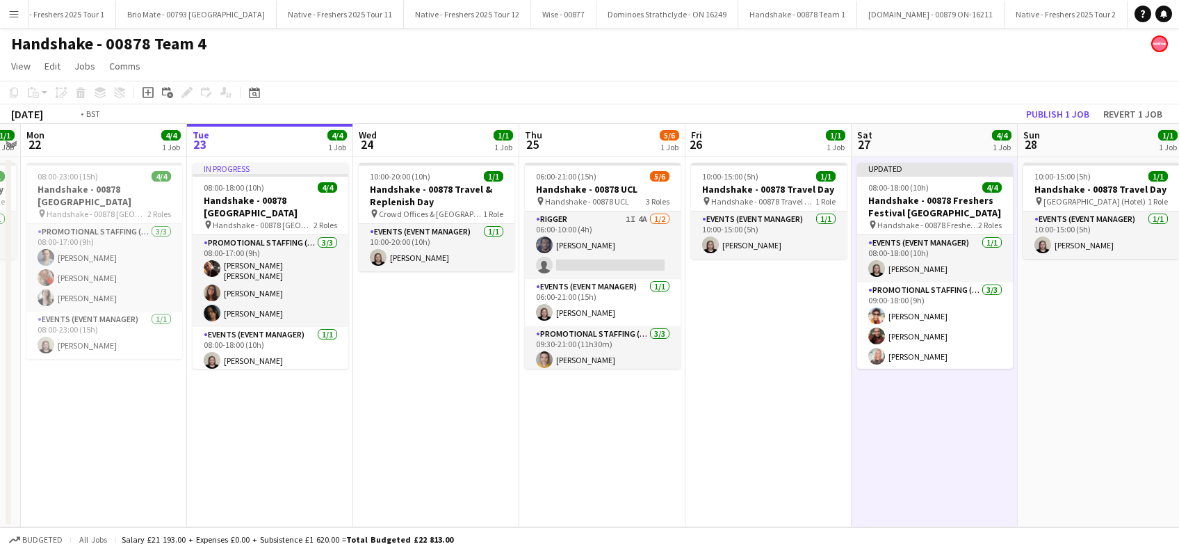
scroll to position [0, 386]
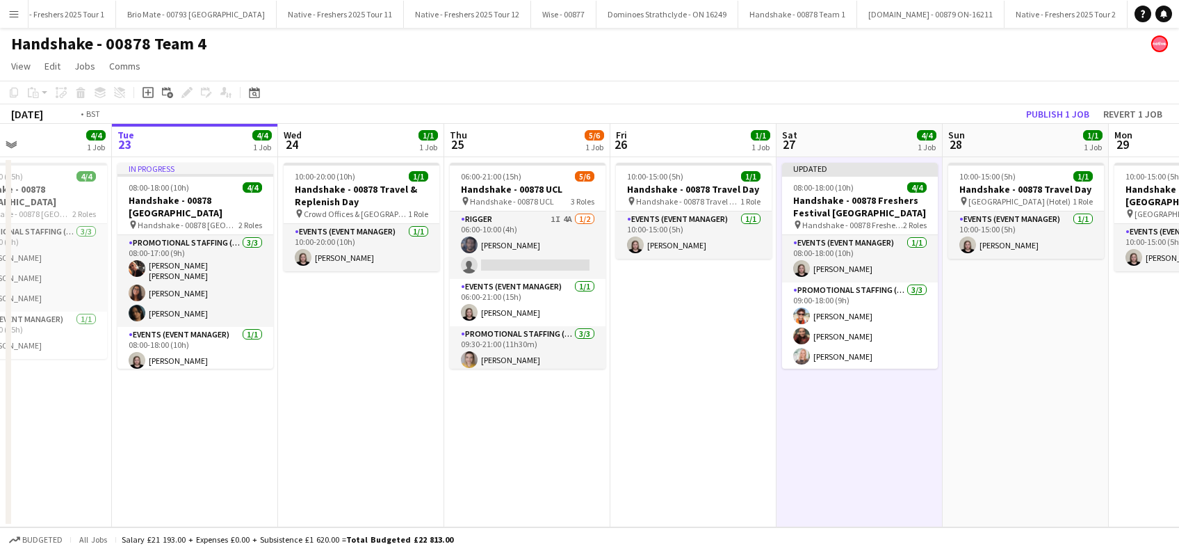
drag, startPoint x: 694, startPoint y: 454, endPoint x: 740, endPoint y: 417, distance: 58.8
click at [723, 454] on app-calendar-viewport "Sat 20 4/4 1 Job Sun 21 1/1 1 Job Mon 22 4/4 1 Job Tue 23 4/4 1 Job Wed 24 1/1 …" at bounding box center [589, 325] width 1179 height 403
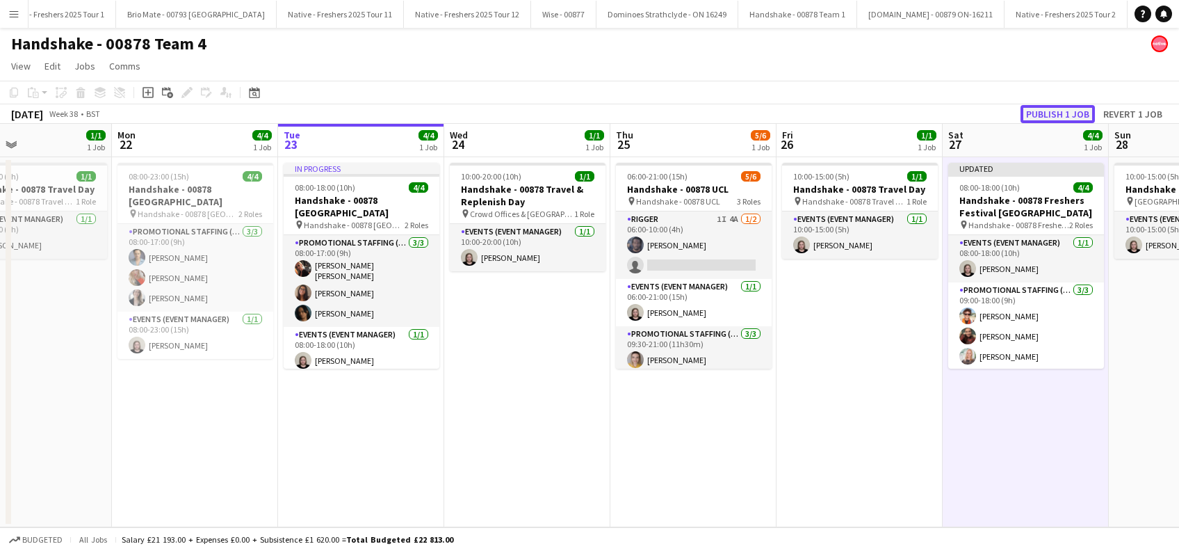
click at [1062, 111] on button "Publish 1 job" at bounding box center [1057, 114] width 74 height 18
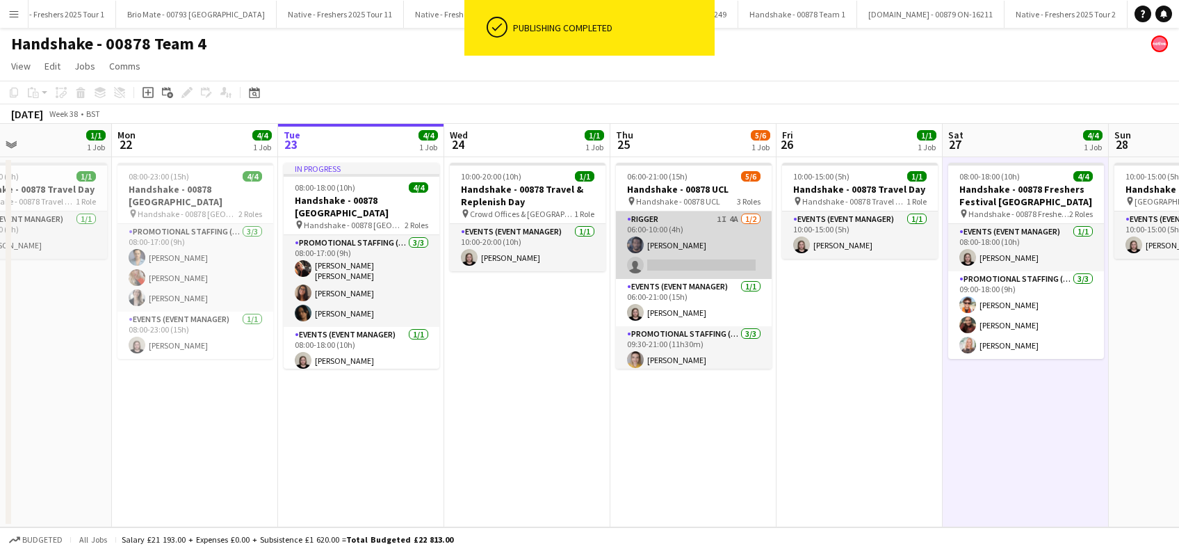
click at [694, 263] on app-card-role "Rigger 1I 4A 1/2 06:00-10:00 (4h) Marlon Stewart single-neutral-actions" at bounding box center [694, 244] width 156 height 67
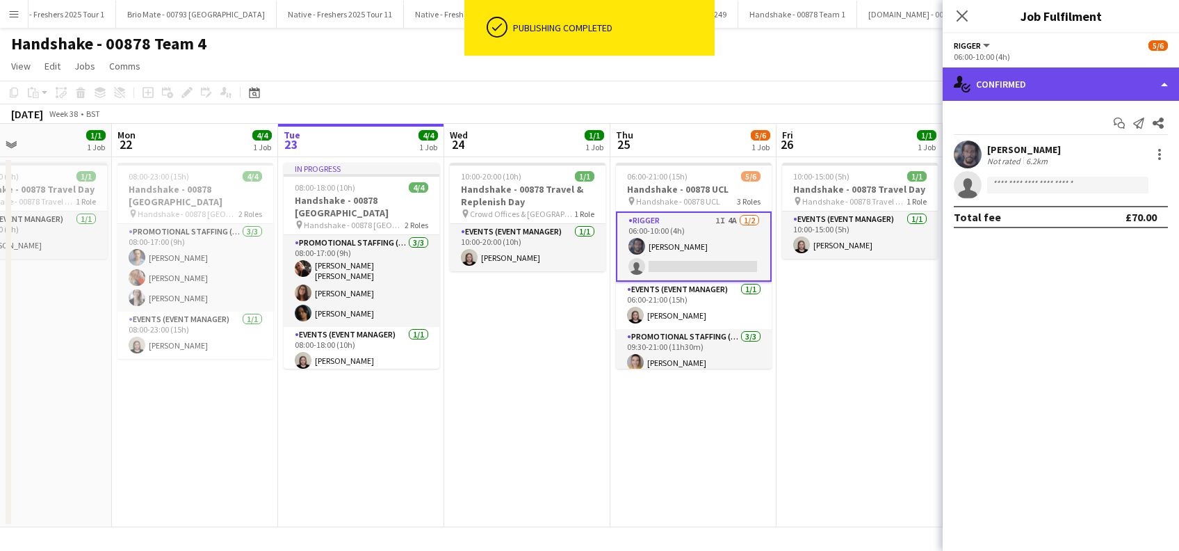
click at [1013, 82] on div "single-neutral-actions-check-2 Confirmed" at bounding box center [1061, 83] width 236 height 33
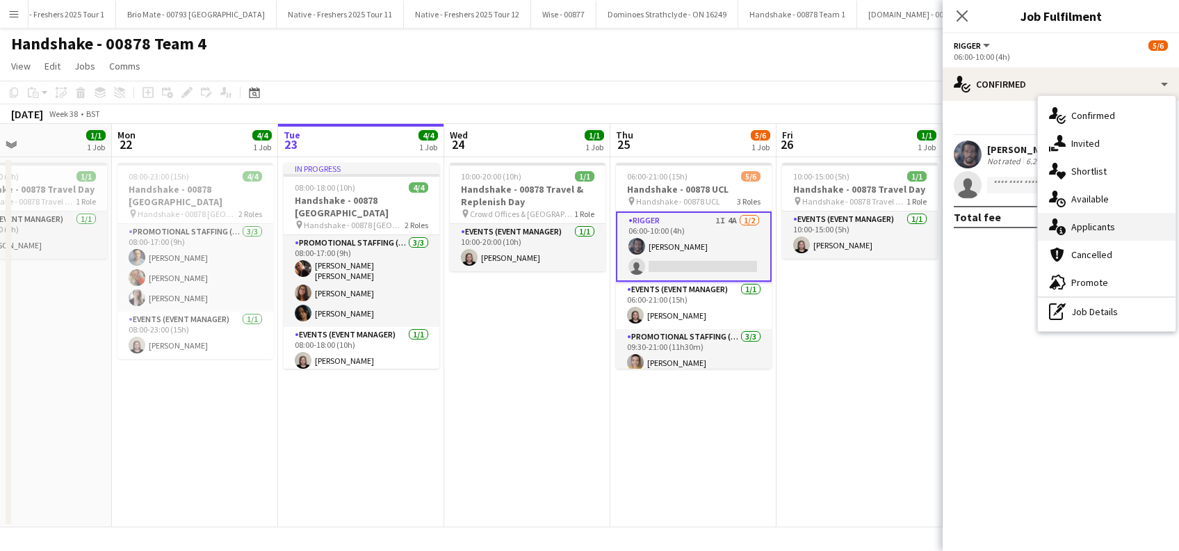
click at [1096, 234] on div "single-neutral-actions-information Applicants" at bounding box center [1107, 227] width 138 height 28
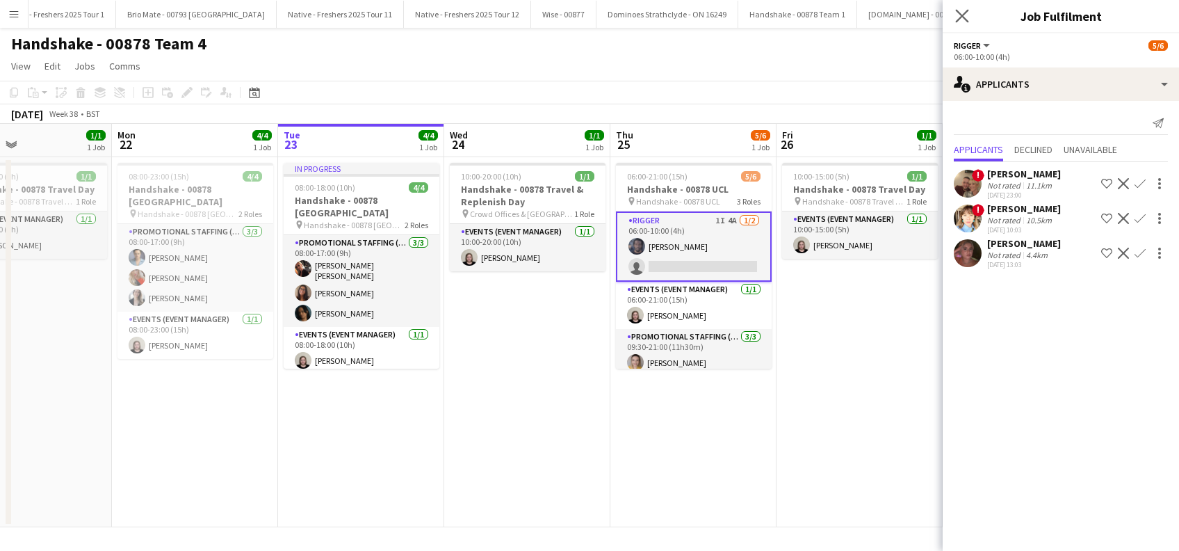
click at [960, 8] on app-icon "Close pop-in" at bounding box center [962, 16] width 20 height 20
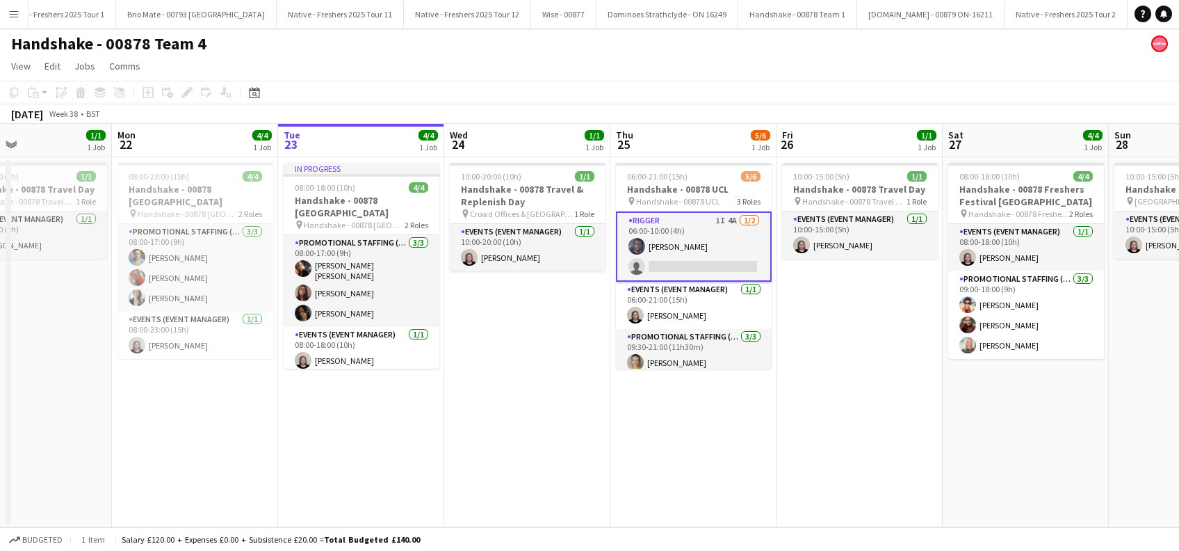
click at [679, 459] on app-date-cell "06:00-21:00 (15h) 5/6 Handshake - 00878 UCL pin Handshake - 00878 UCL 3 Roles R…" at bounding box center [693, 342] width 166 height 370
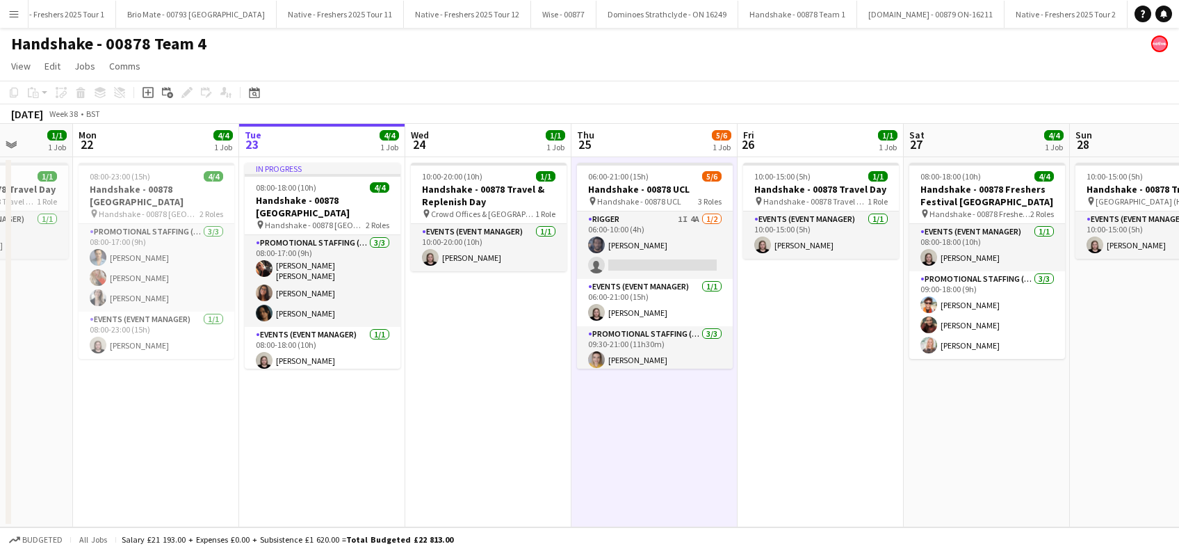
scroll to position [0, 391]
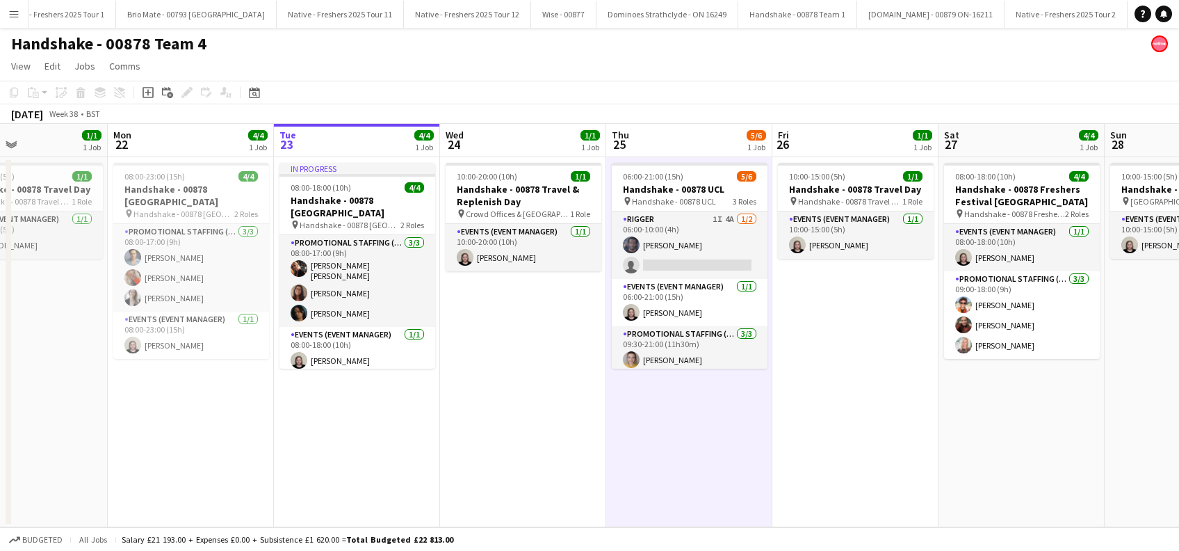
drag, startPoint x: 630, startPoint y: 441, endPoint x: 691, endPoint y: 441, distance: 60.5
click at [691, 441] on app-calendar-viewport "Fri 19 1/1 1 Job Sat 20 4/4 1 Job Sun 21 1/1 1 Job Mon 22 4/4 1 Job Tue 23 4/4 …" at bounding box center [589, 325] width 1179 height 403
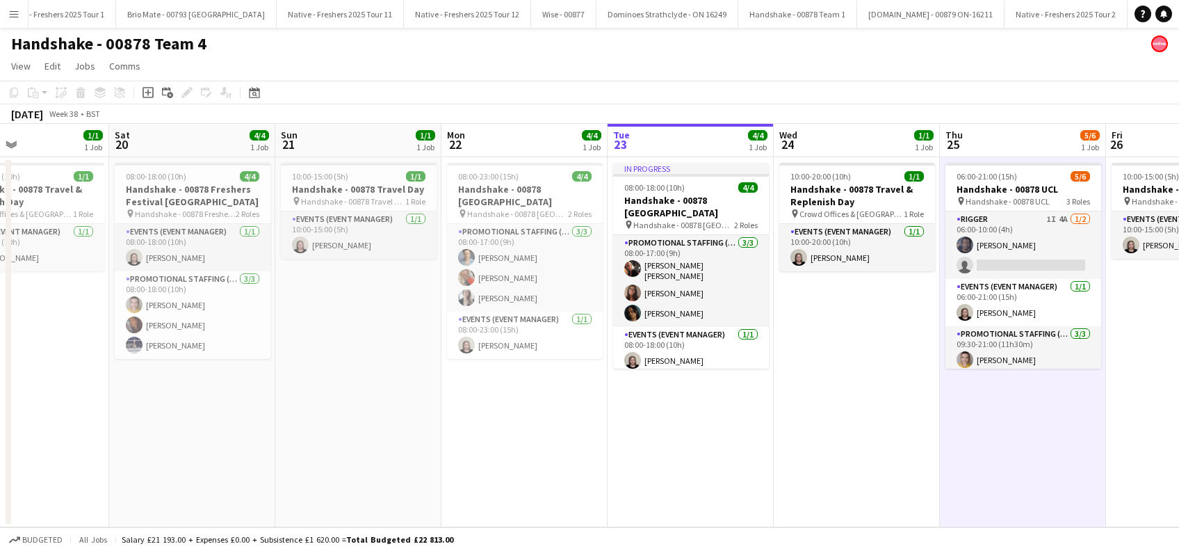
scroll to position [0, 345]
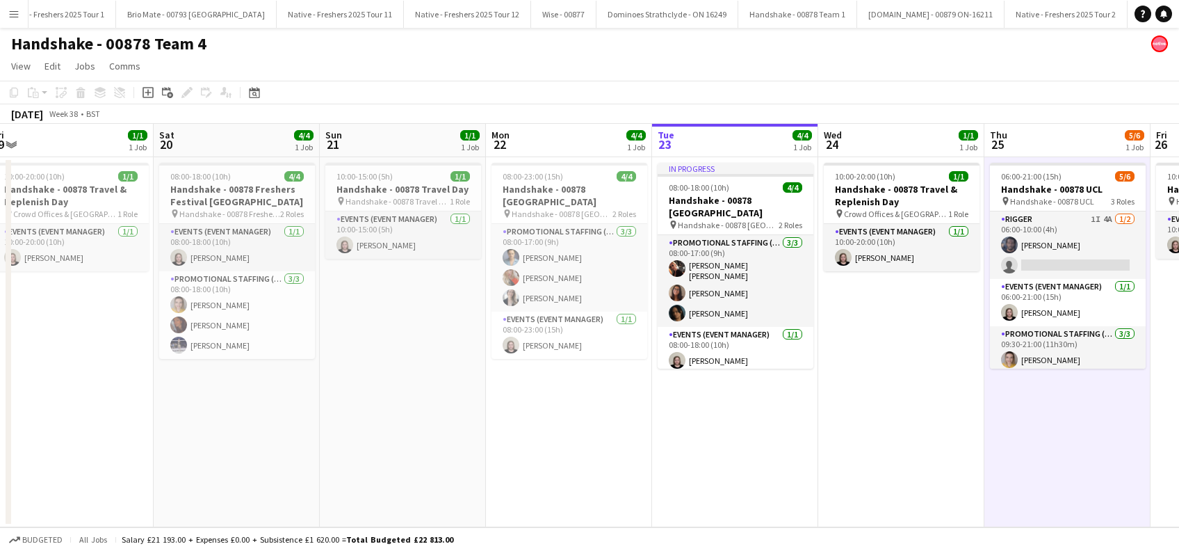
drag, startPoint x: 424, startPoint y: 453, endPoint x: 637, endPoint y: 452, distance: 212.7
click at [637, 452] on app-calendar-viewport "Wed 17 4/4 1 Job Thu 18 3/4 1 Job Fri 19 1/1 1 Job Sat 20 4/4 1 Job Sun 21 1/1 …" at bounding box center [589, 325] width 1179 height 403
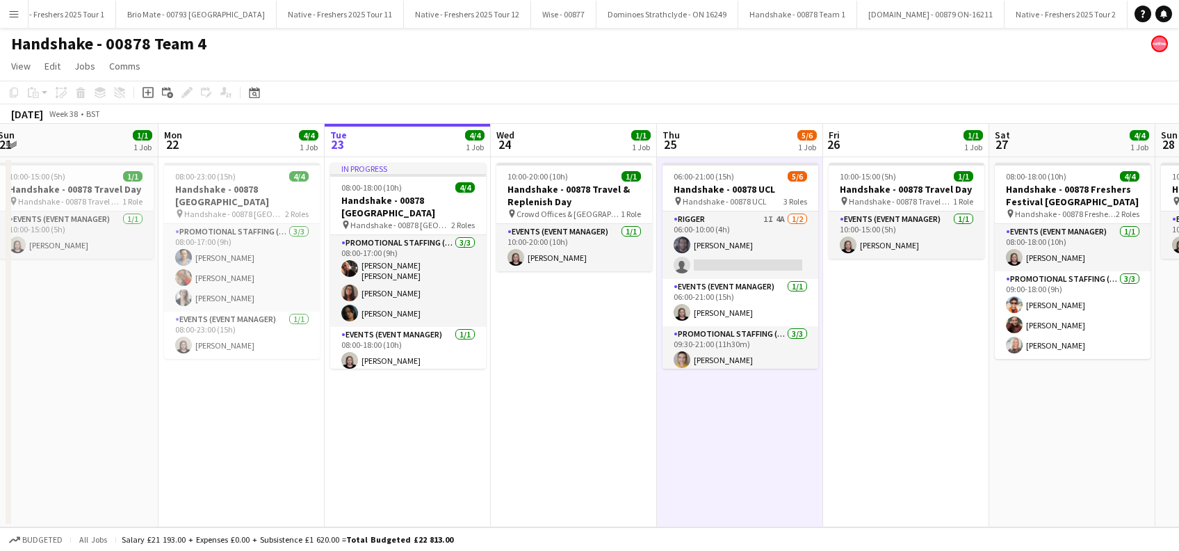
scroll to position [0, 439]
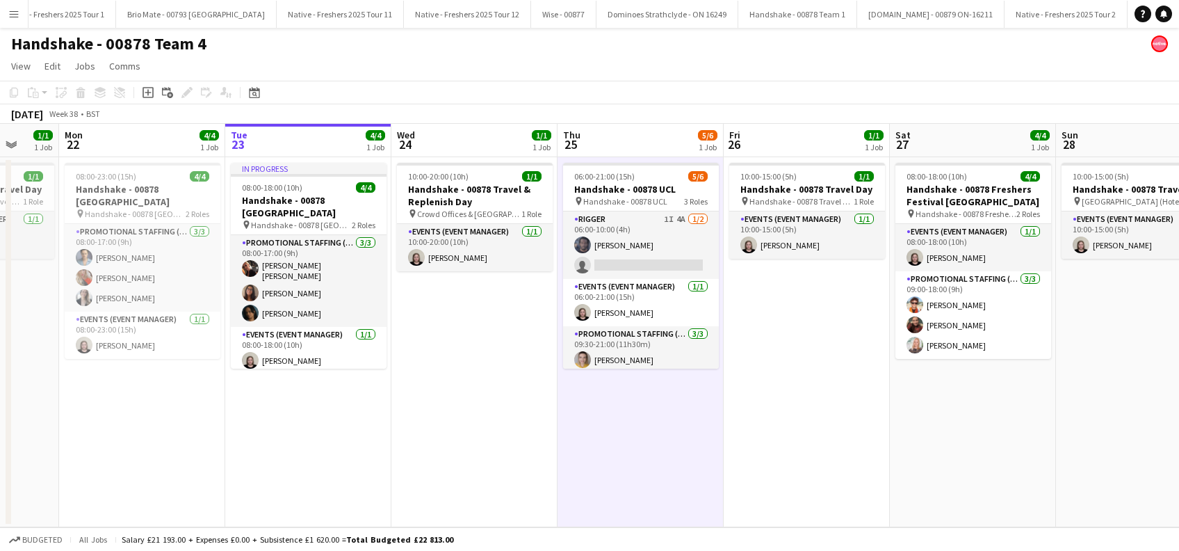
drag, startPoint x: 674, startPoint y: 441, endPoint x: 414, endPoint y: 453, distance: 260.2
click at [414, 453] on app-calendar-viewport "Fri 19 1/1 1 Job Sat 20 4/4 1 Job Sun 21 1/1 1 Job Mon 22 4/4 1 Job Tue 23 4/4 …" at bounding box center [589, 325] width 1179 height 403
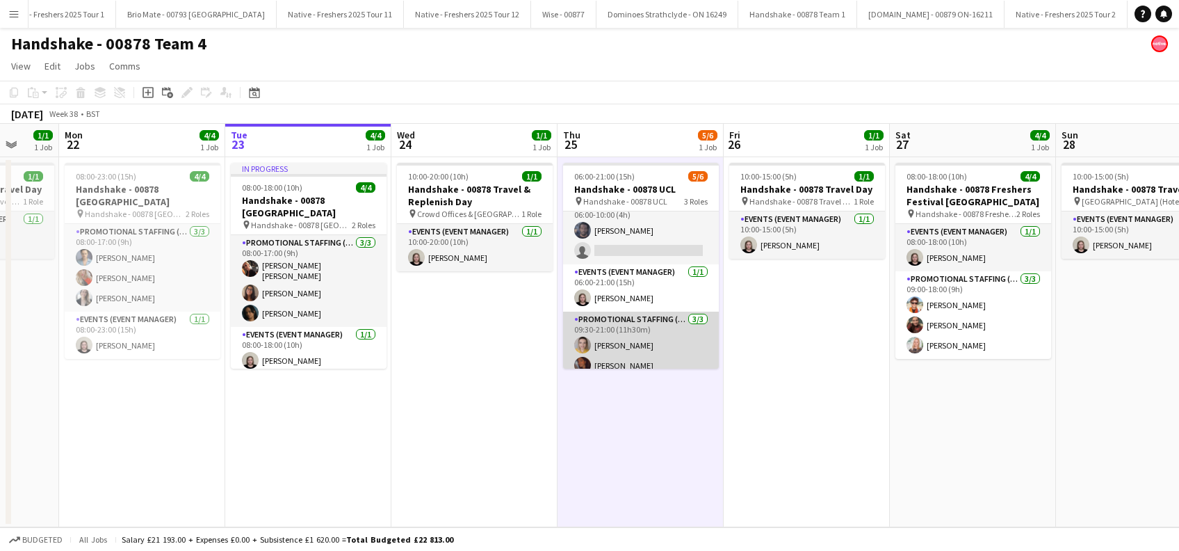
scroll to position [0, 0]
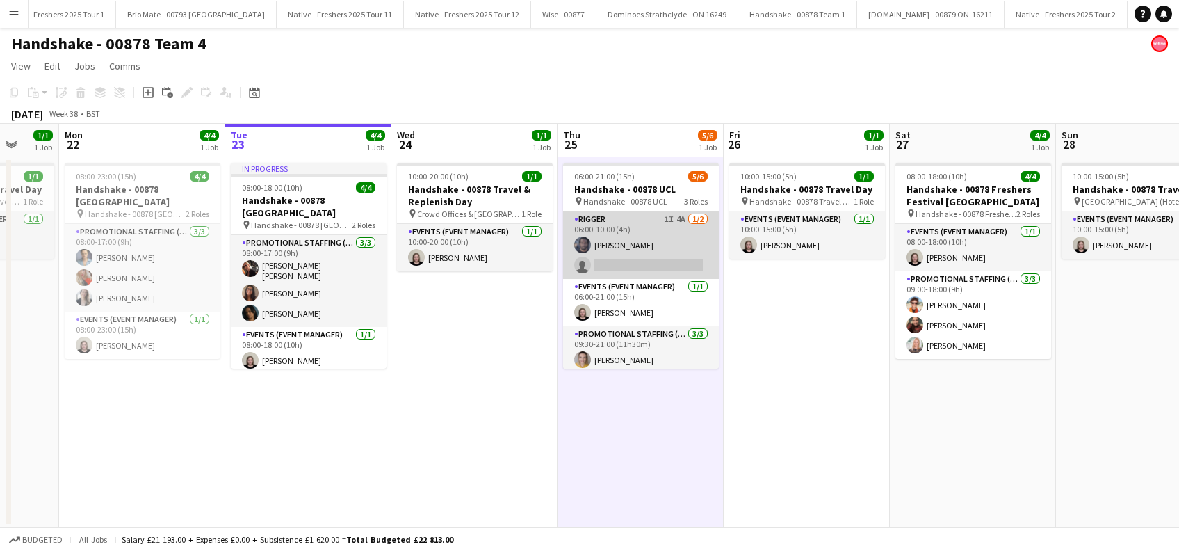
click at [645, 256] on app-card-role "Rigger 1I 4A 1/2 06:00-10:00 (4h) Marlon Stewart single-neutral-actions" at bounding box center [641, 244] width 156 height 67
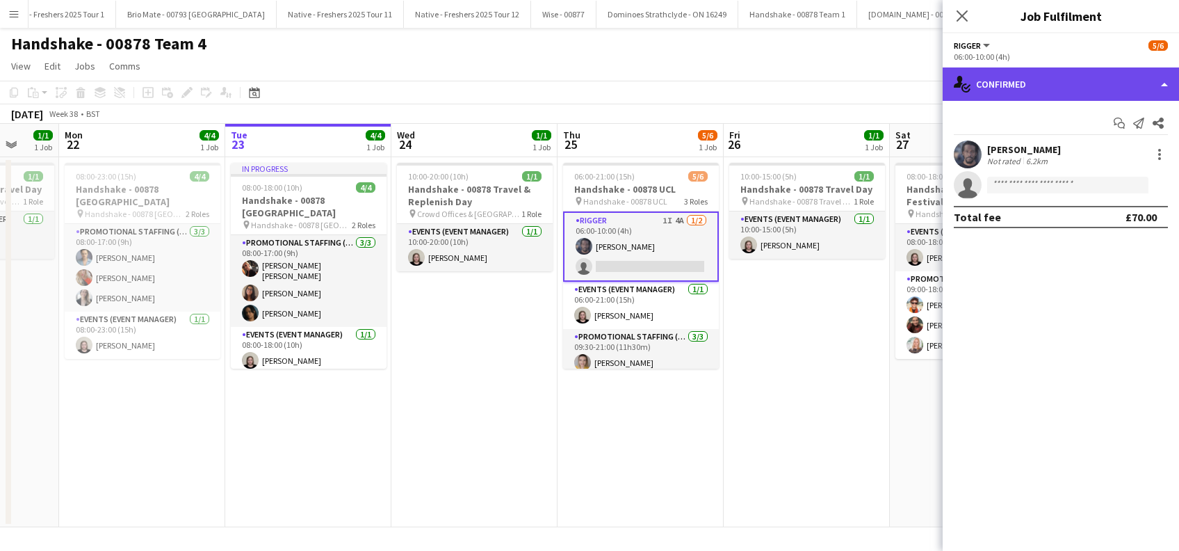
click at [1050, 80] on div "single-neutral-actions-check-2 Confirmed" at bounding box center [1061, 83] width 236 height 33
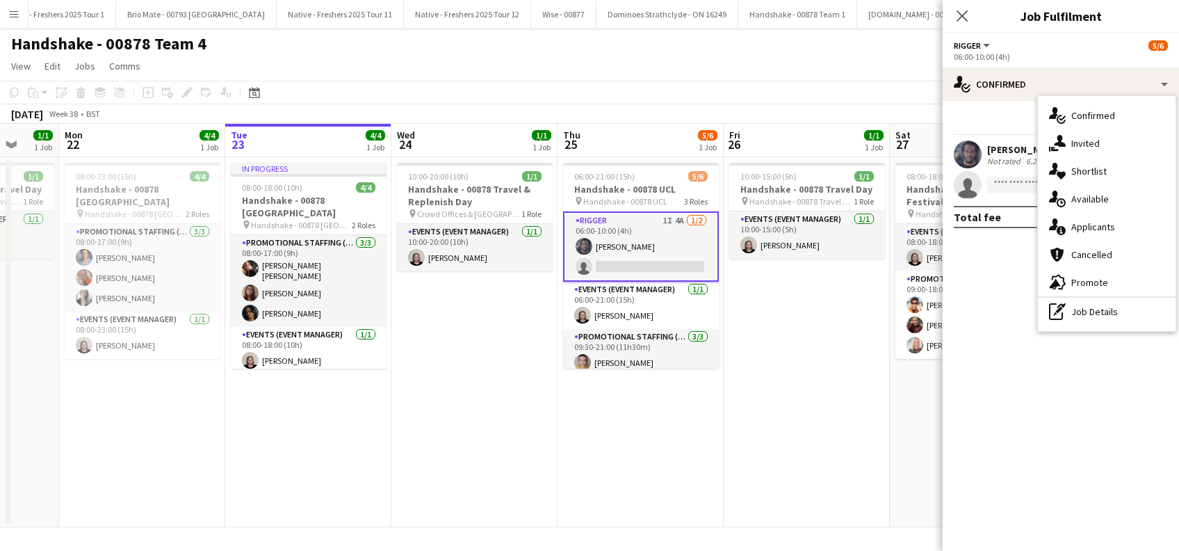
click at [1088, 145] on span "Invited" at bounding box center [1085, 143] width 28 height 13
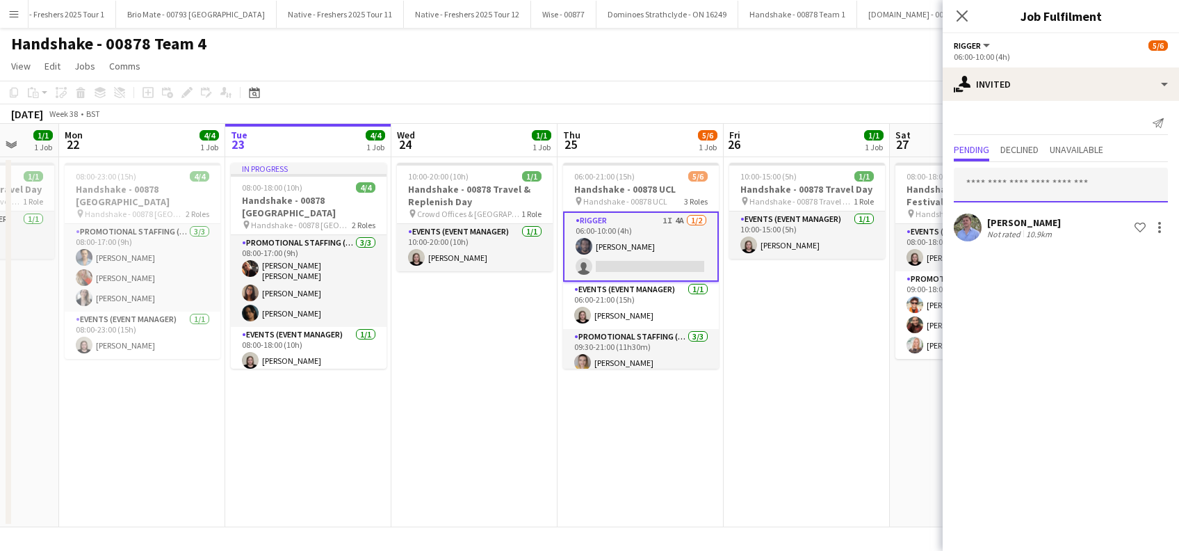
click at [995, 184] on input "text" at bounding box center [1061, 185] width 214 height 35
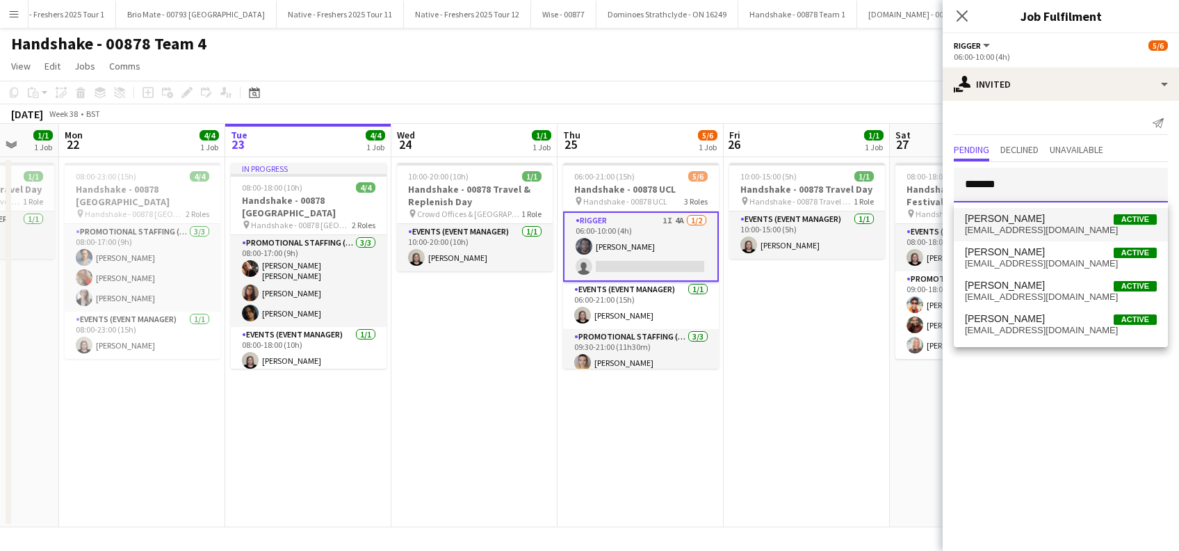
type input "*******"
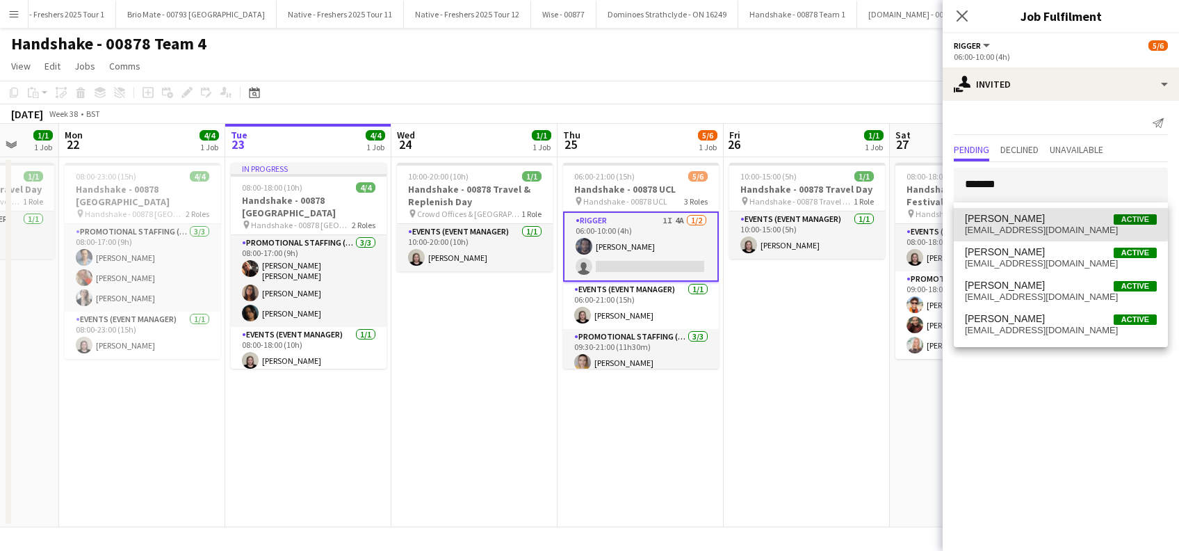
click at [1004, 224] on span "Charlie Hunter Active ayecharliehunter@gmail.com" at bounding box center [1061, 224] width 192 height 23
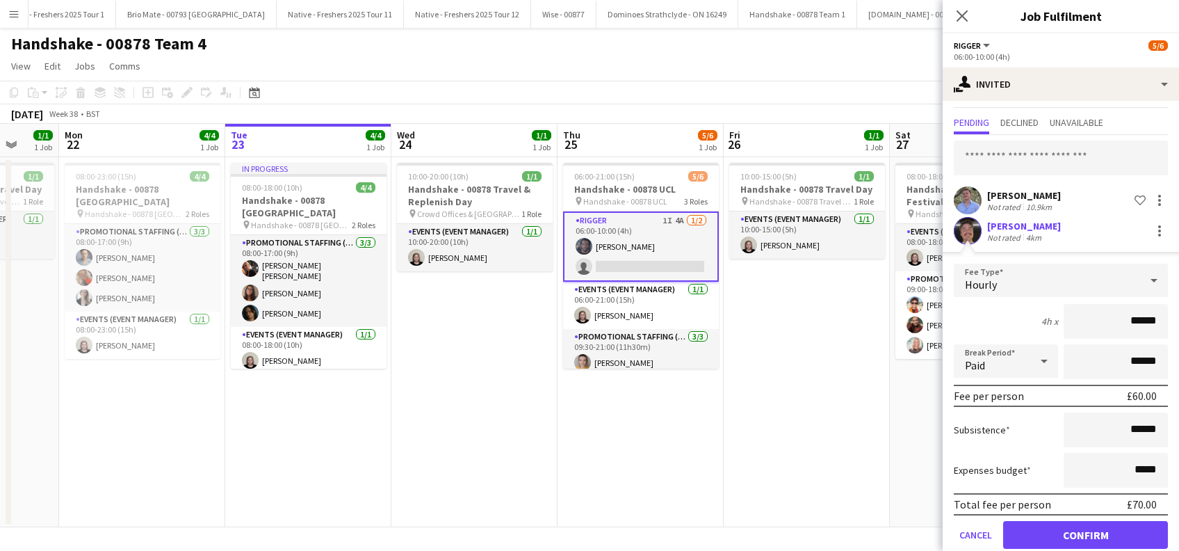
scroll to position [49, 0]
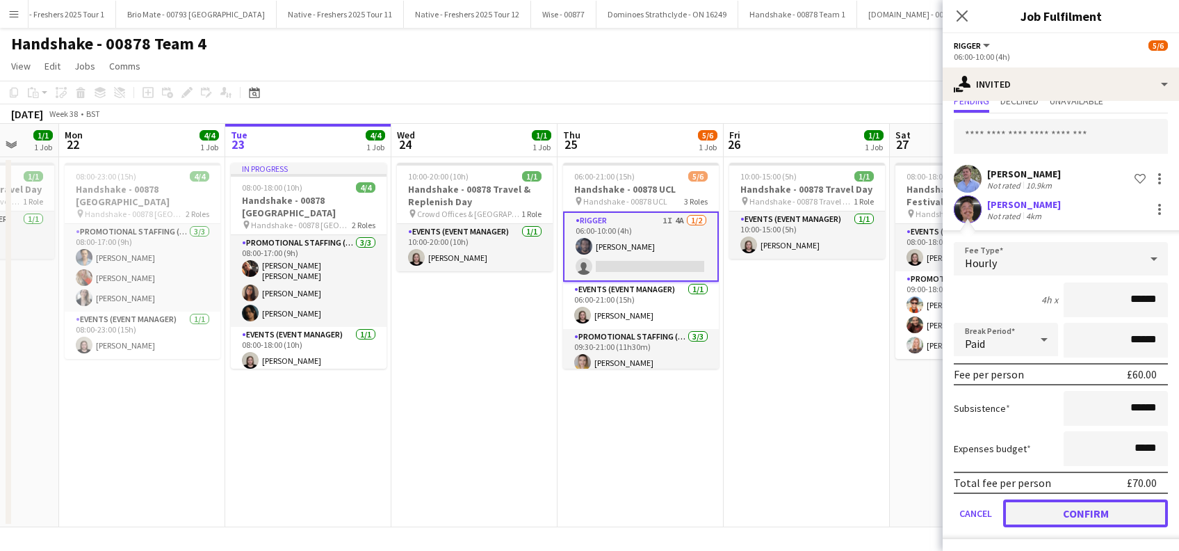
click at [1084, 510] on button "Confirm" at bounding box center [1085, 513] width 165 height 28
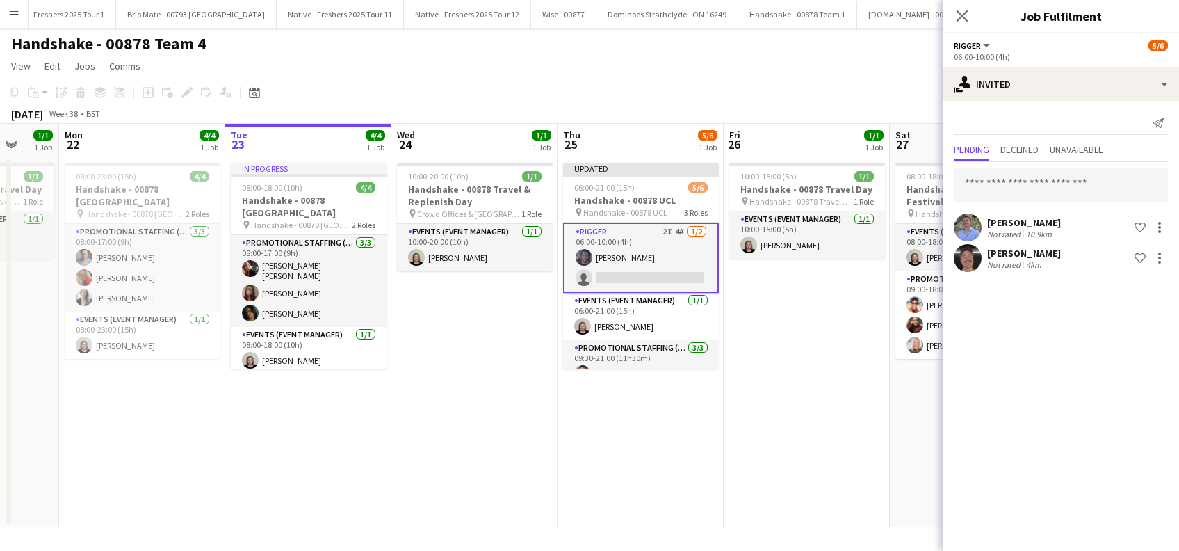
scroll to position [0, 0]
click at [962, 10] on icon "Close pop-in" at bounding box center [961, 15] width 13 height 13
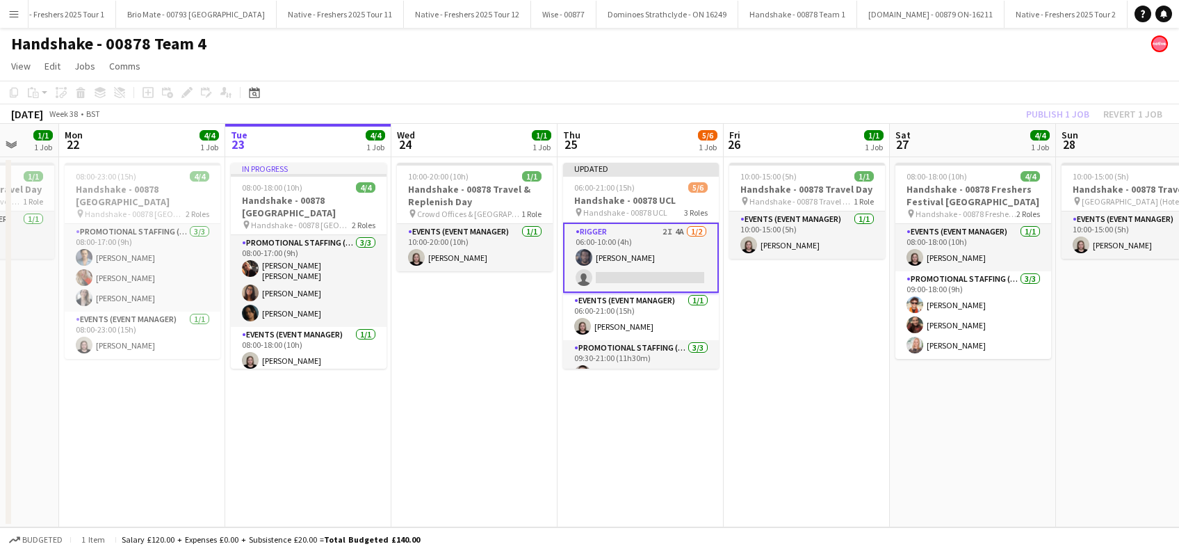
drag, startPoint x: 805, startPoint y: 311, endPoint x: 813, endPoint y: 304, distance: 10.9
click at [805, 312] on app-date-cell "10:00-15:00 (5h) 1/1 Handshake - 00878 Travel Day pin Handshake - 00878 Travel …" at bounding box center [807, 342] width 166 height 370
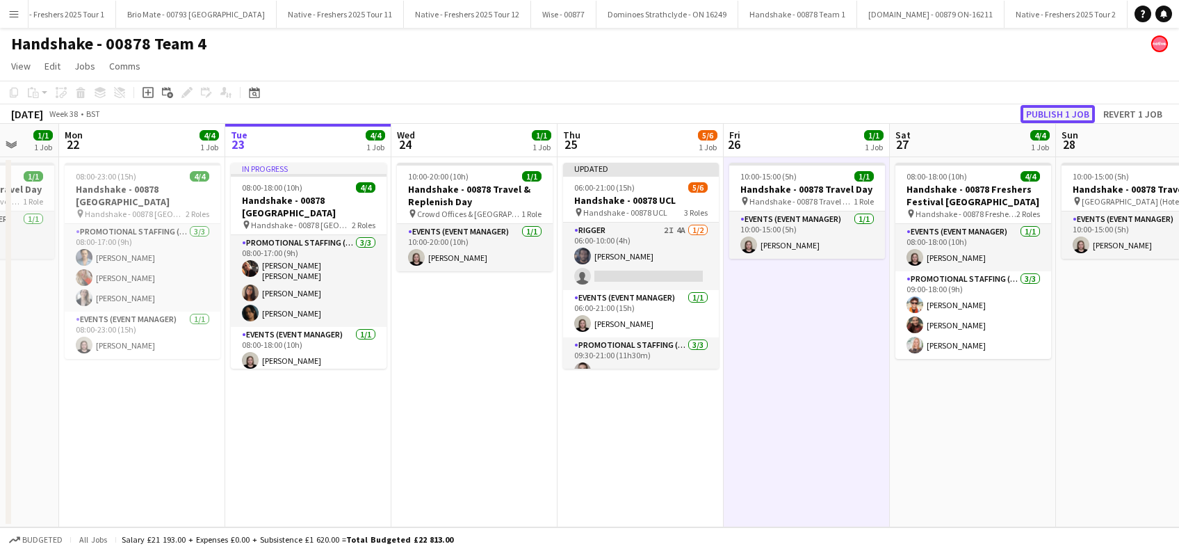
click at [1057, 115] on button "Publish 1 job" at bounding box center [1057, 114] width 74 height 18
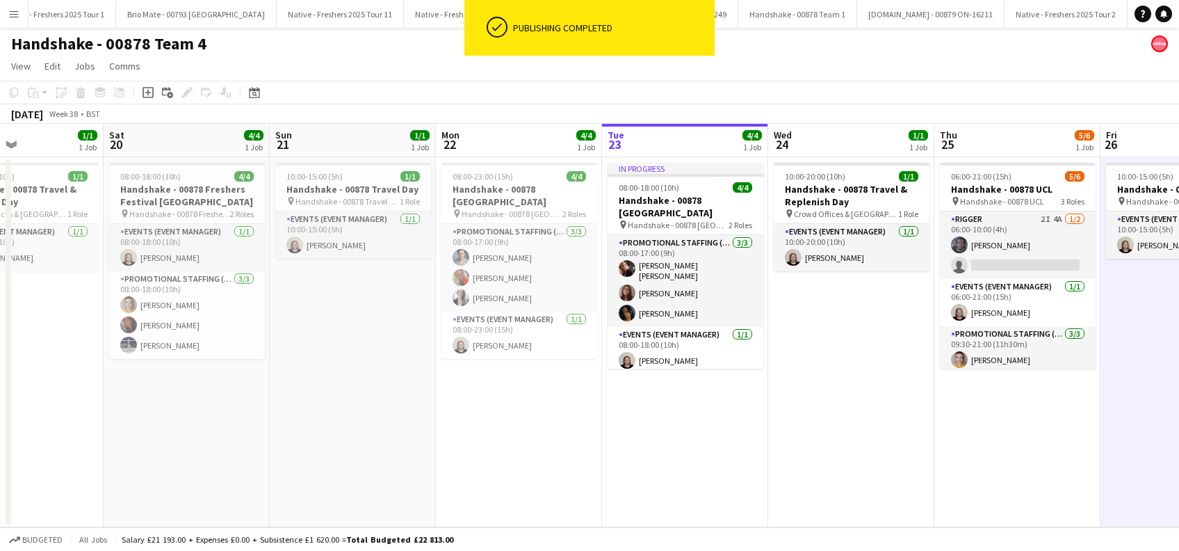
drag, startPoint x: 391, startPoint y: 464, endPoint x: 780, endPoint y: 489, distance: 390.0
click at [780, 489] on app-calendar-viewport "Wed 17 4/4 1 Job Thu 18 3/4 1 Job Fri 19 1/1 1 Job Sat 20 4/4 1 Job Sun 21 1/1 …" at bounding box center [589, 325] width 1179 height 403
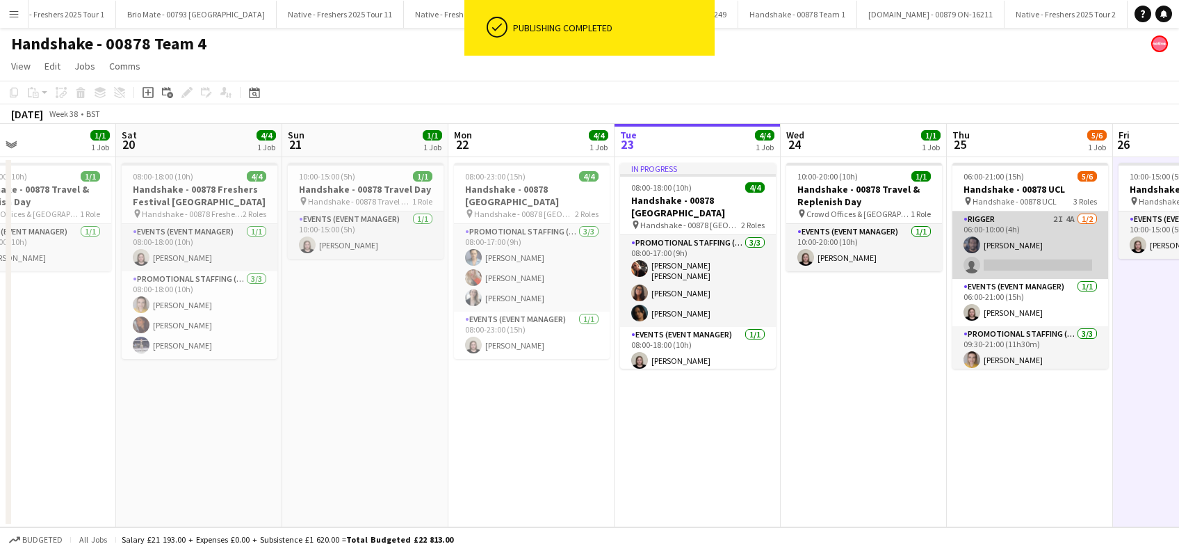
click at [1056, 256] on app-card-role "Rigger 2I 4A 1/2 06:00-10:00 (4h) Marlon Stewart single-neutral-actions" at bounding box center [1030, 244] width 156 height 67
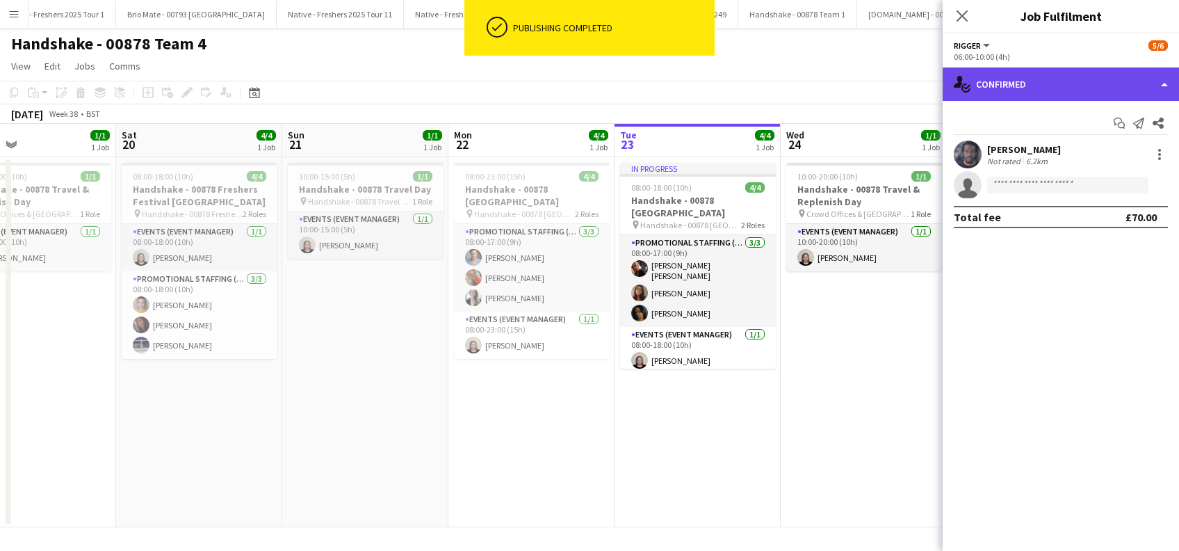
click at [1076, 74] on div "single-neutral-actions-check-2 Confirmed" at bounding box center [1061, 83] width 236 height 33
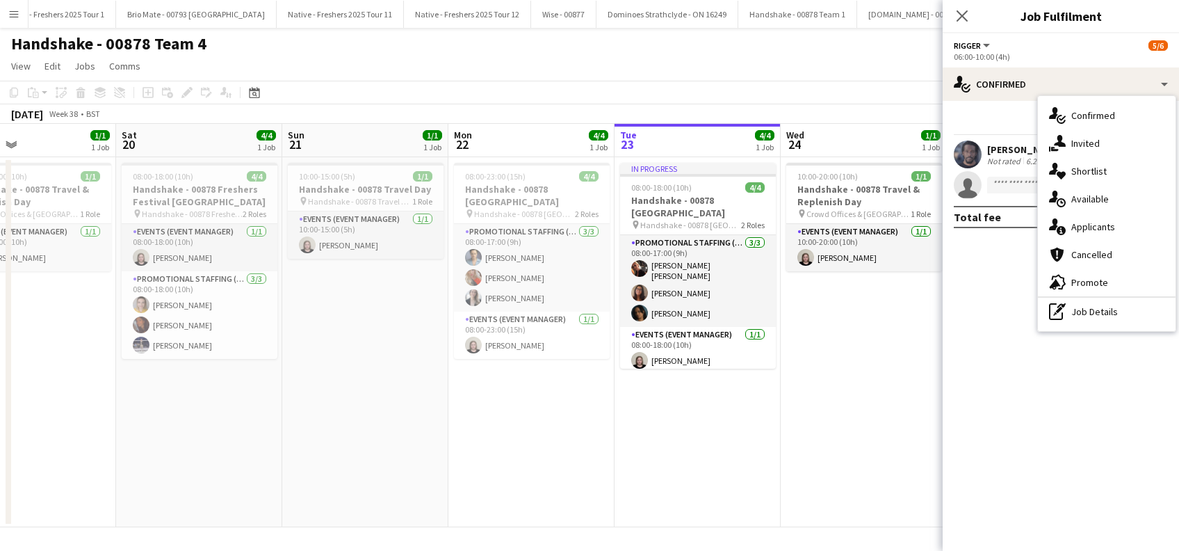
click at [1102, 143] on div "single-neutral-actions-share-1 Invited" at bounding box center [1107, 143] width 138 height 28
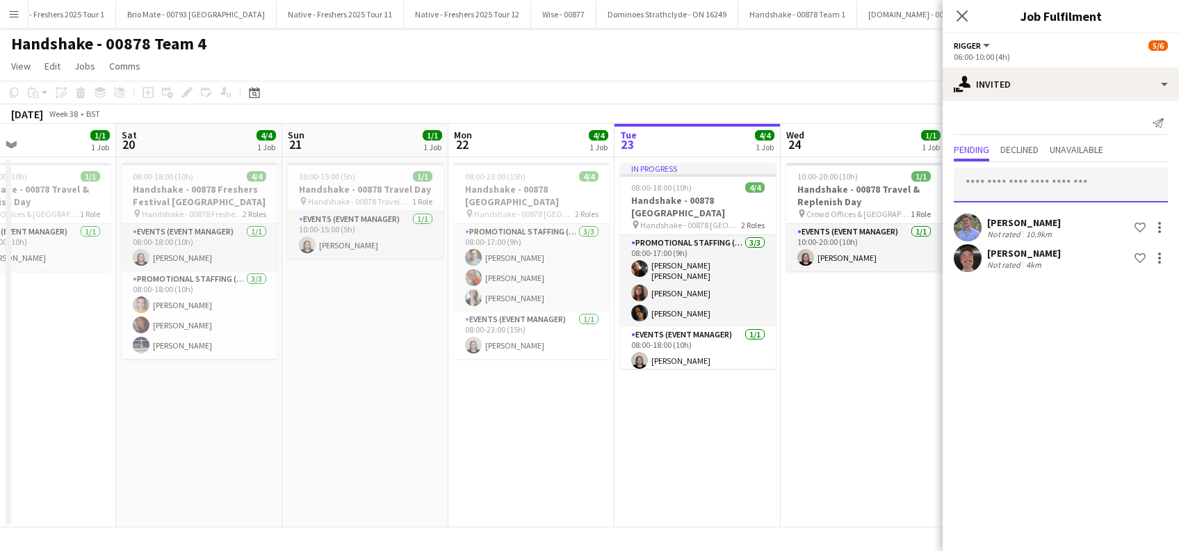
click at [1011, 186] on input "text" at bounding box center [1061, 185] width 214 height 35
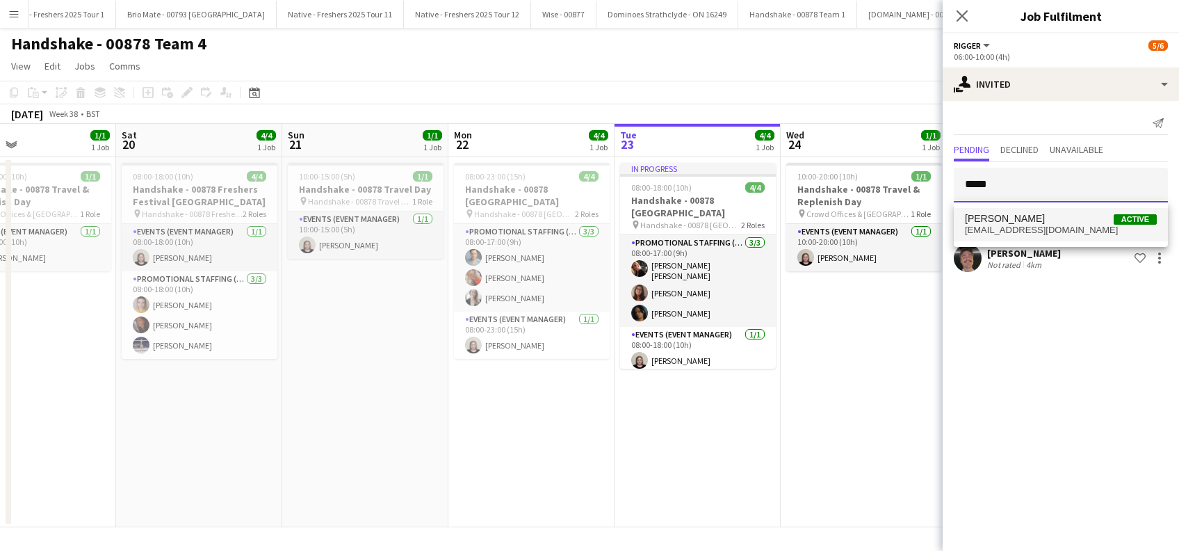
type input "*****"
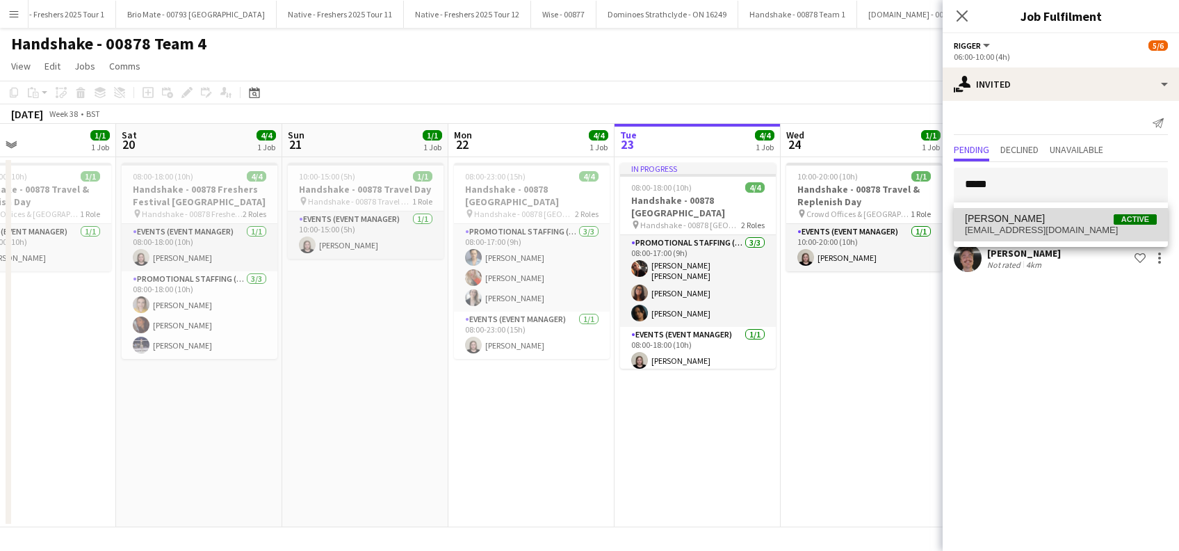
click at [1002, 215] on span "Danel Udennis" at bounding box center [1005, 219] width 80 height 12
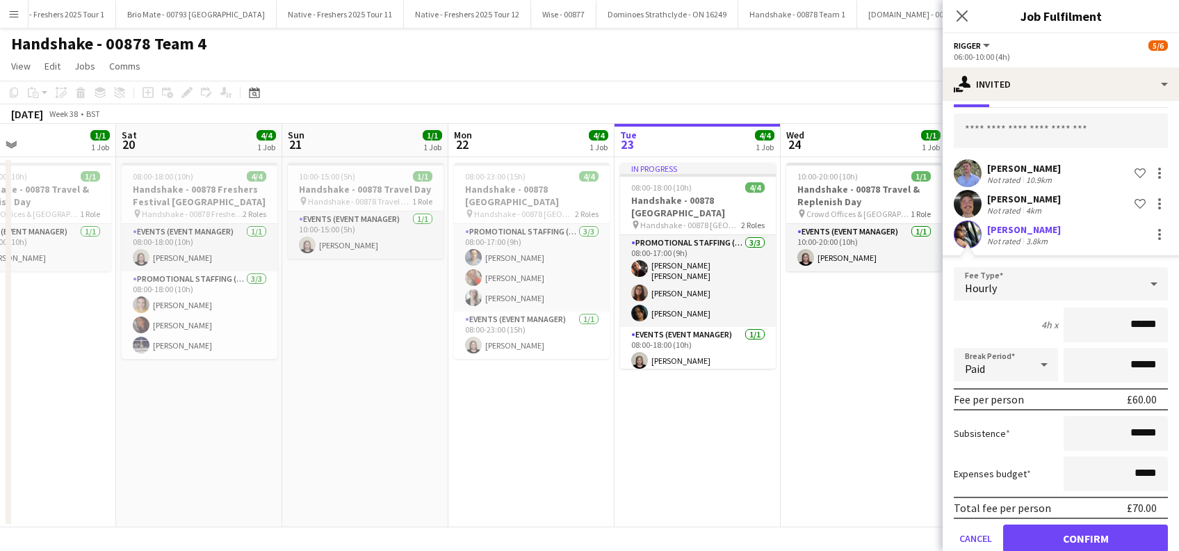
scroll to position [79, 0]
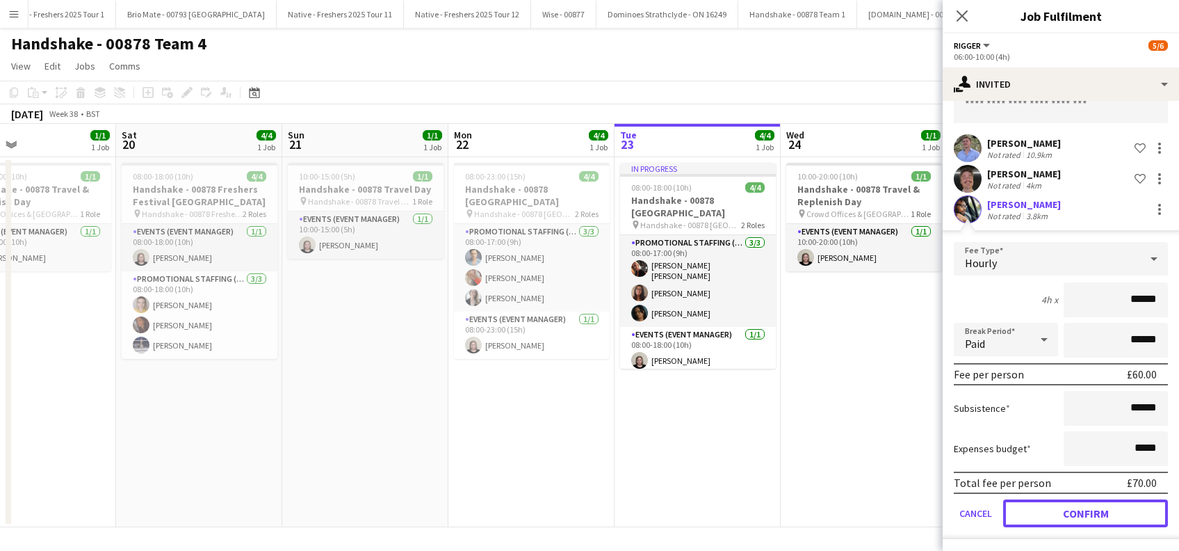
click at [1068, 506] on button "Confirm" at bounding box center [1085, 513] width 165 height 28
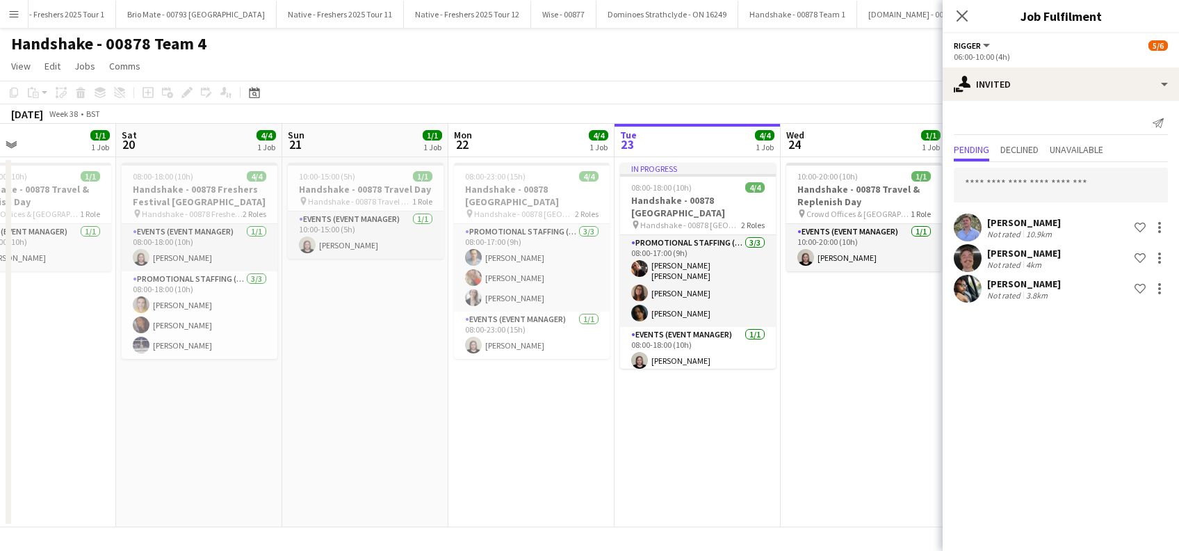
scroll to position [0, 0]
click at [966, 14] on icon "Close pop-in" at bounding box center [961, 15] width 13 height 13
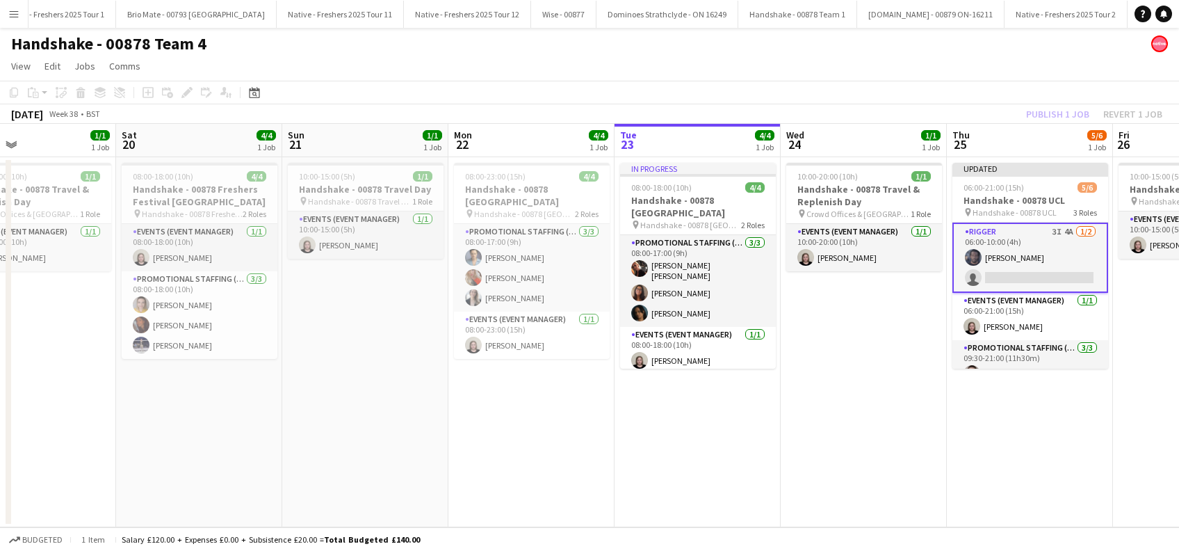
click at [940, 317] on app-date-cell "10:00-20:00 (10h) 1/1 Handshake - 00878 Travel & Replenish Day pin Crowd Office…" at bounding box center [864, 342] width 166 height 370
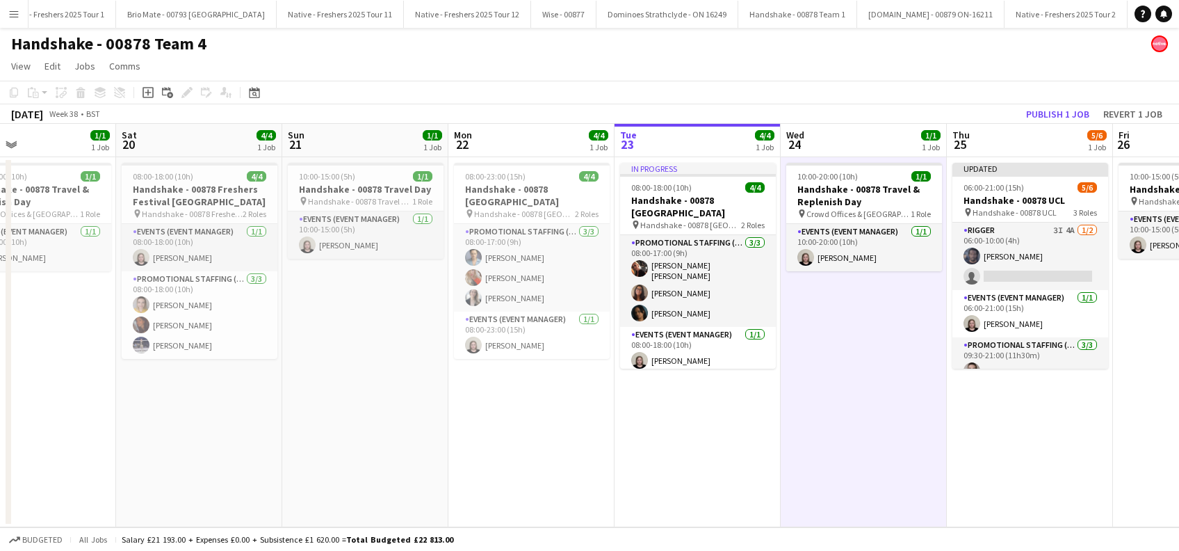
drag, startPoint x: 874, startPoint y: 325, endPoint x: 897, endPoint y: 306, distance: 29.1
click at [875, 325] on app-date-cell "10:00-20:00 (10h) 1/1 Handshake - 00878 Travel & Replenish Day pin Crowd Office…" at bounding box center [864, 342] width 166 height 370
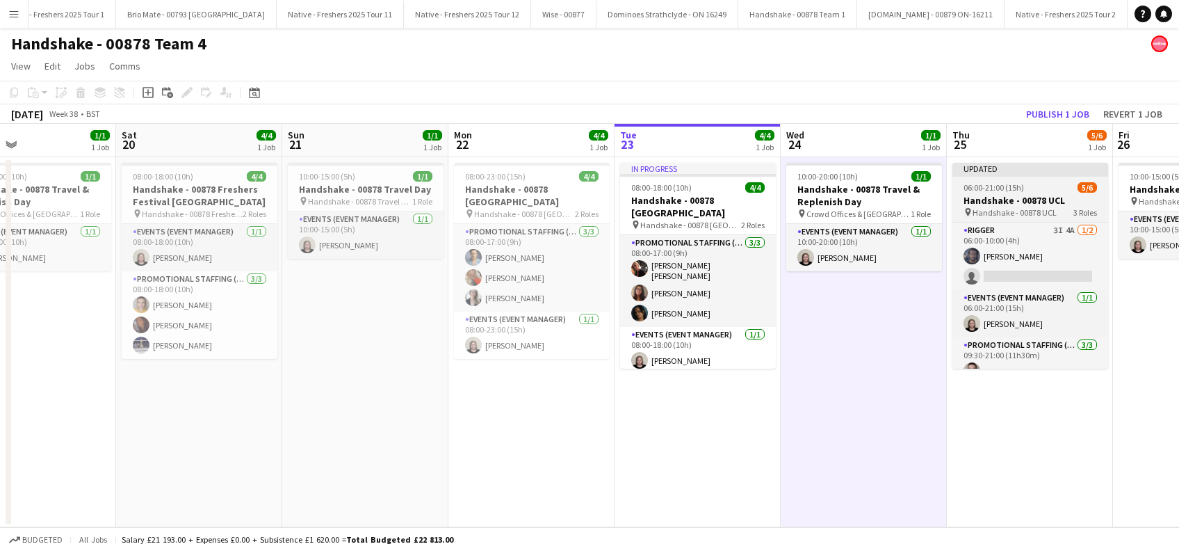
scroll to position [0, 382]
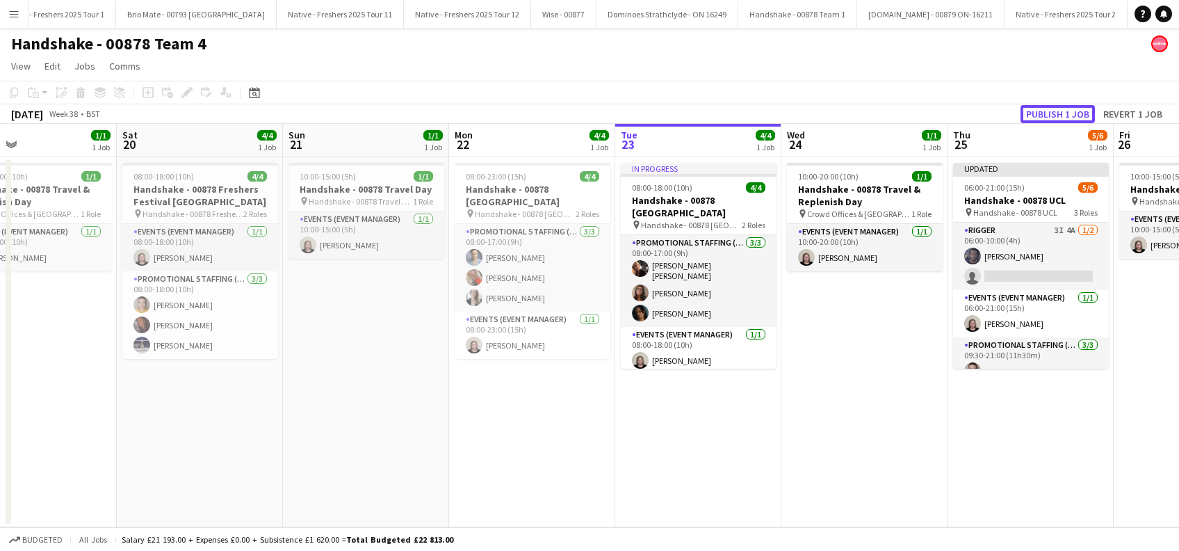
click at [1062, 110] on button "Publish 1 job" at bounding box center [1057, 114] width 74 height 18
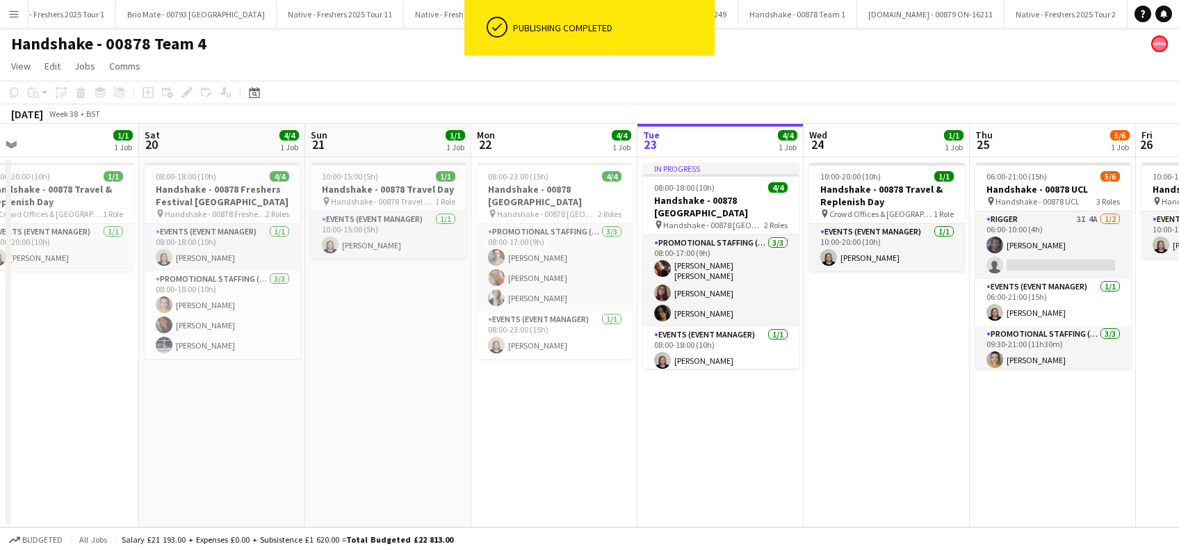
drag, startPoint x: 769, startPoint y: 400, endPoint x: 963, endPoint y: 420, distance: 195.7
click at [963, 420] on app-calendar-viewport "Wed 17 4/4 1 Job Thu 18 3/4 1 Job Fri 19 1/1 1 Job Sat 20 4/4 1 Job Sun 21 1/1 …" at bounding box center [589, 325] width 1179 height 403
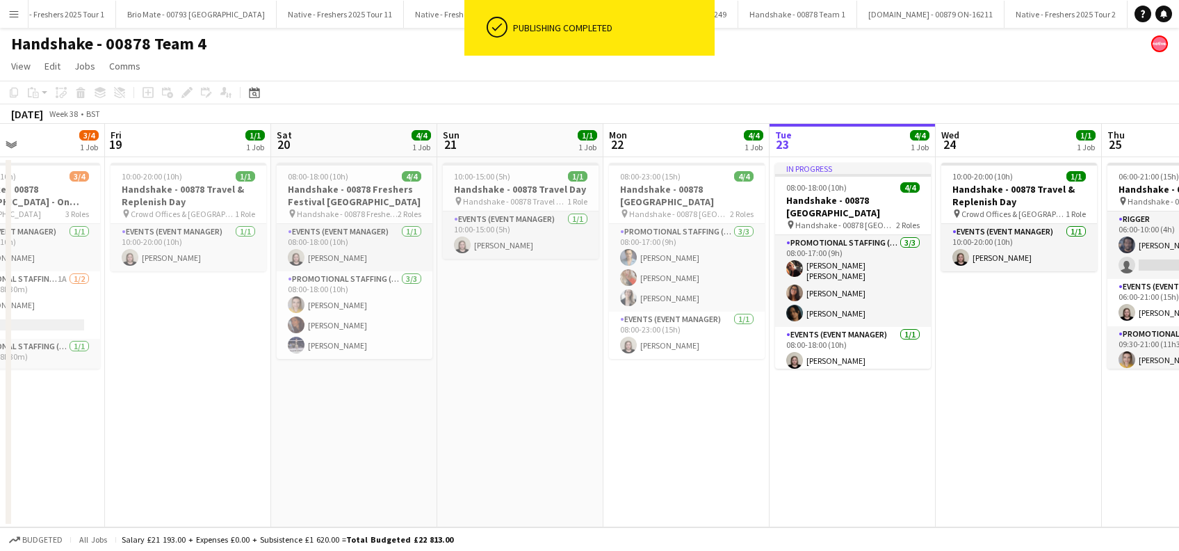
click at [760, 417] on app-calendar-viewport "Tue 16 4/4 1 Job Wed 17 4/4 1 Job Thu 18 3/4 1 Job Fri 19 1/1 1 Job Sat 20 4/4 …" at bounding box center [589, 325] width 1179 height 403
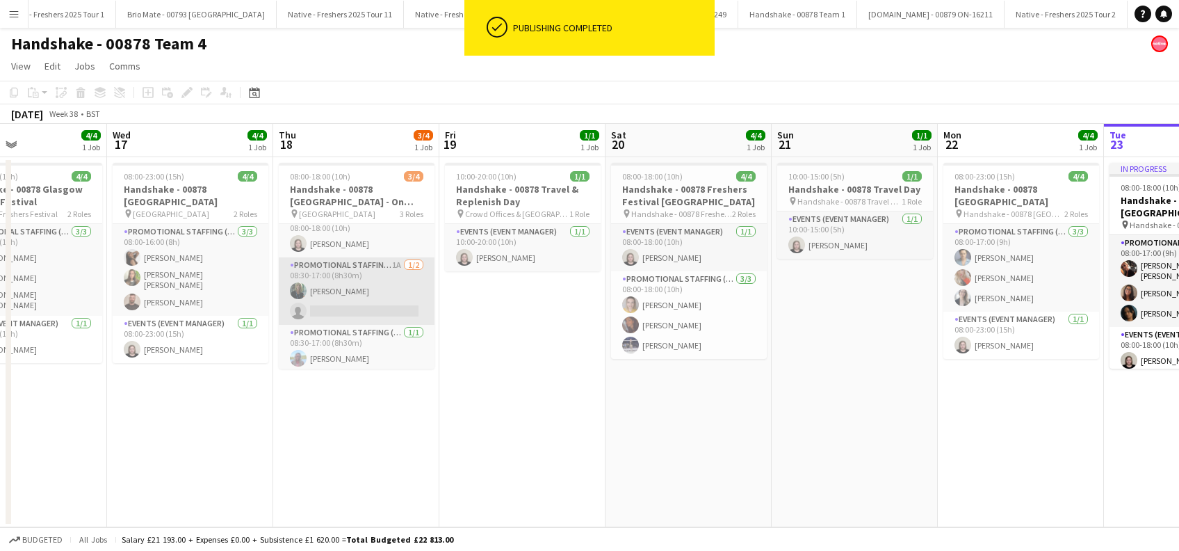
scroll to position [17, 0]
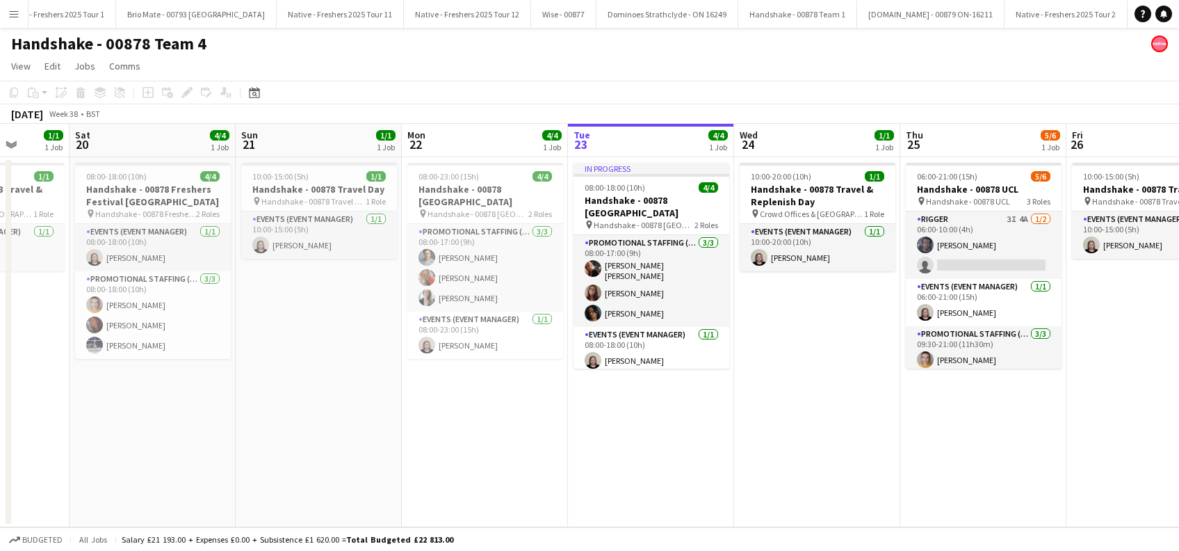
drag, startPoint x: 1011, startPoint y: 454, endPoint x: 539, endPoint y: 436, distance: 472.3
click at [513, 450] on app-calendar-viewport "Tue 16 4/4 1 Job Wed 17 4/4 1 Job Thu 18 3/4 1 Job Fri 19 1/1 1 Job Sat 20 4/4 …" at bounding box center [589, 325] width 1179 height 403
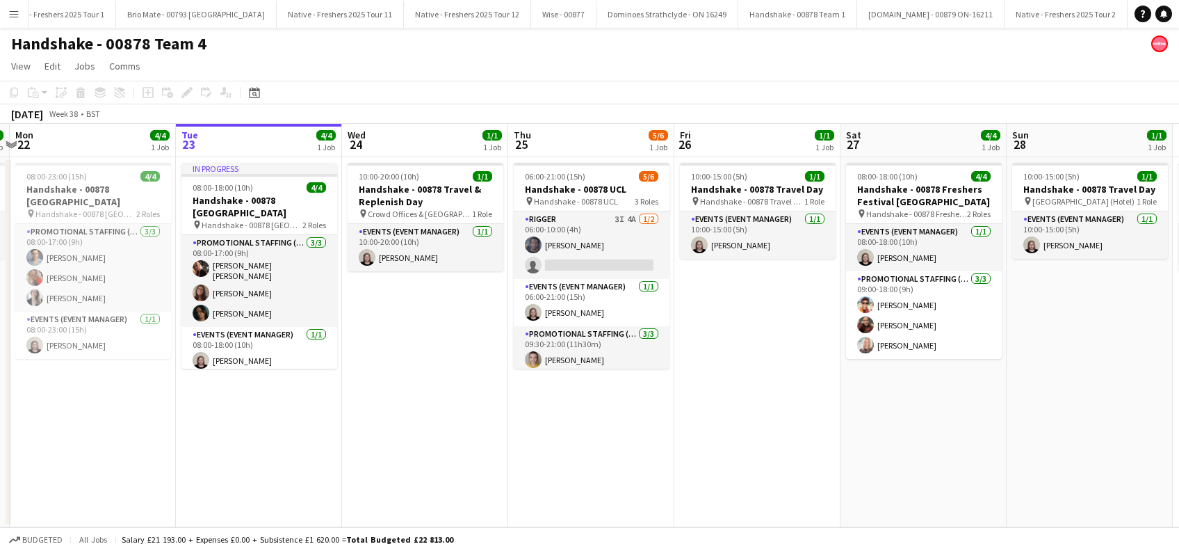
scroll to position [0, 656]
drag, startPoint x: 1168, startPoint y: 512, endPoint x: 774, endPoint y: 505, distance: 393.5
click at [774, 505] on app-calendar-viewport "Thu 18 3/4 1 Job Fri 19 1/1 1 Job Sat 20 4/4 1 Job Sun 21 1/1 1 Job Mon 22 4/4 …" at bounding box center [589, 325] width 1179 height 403
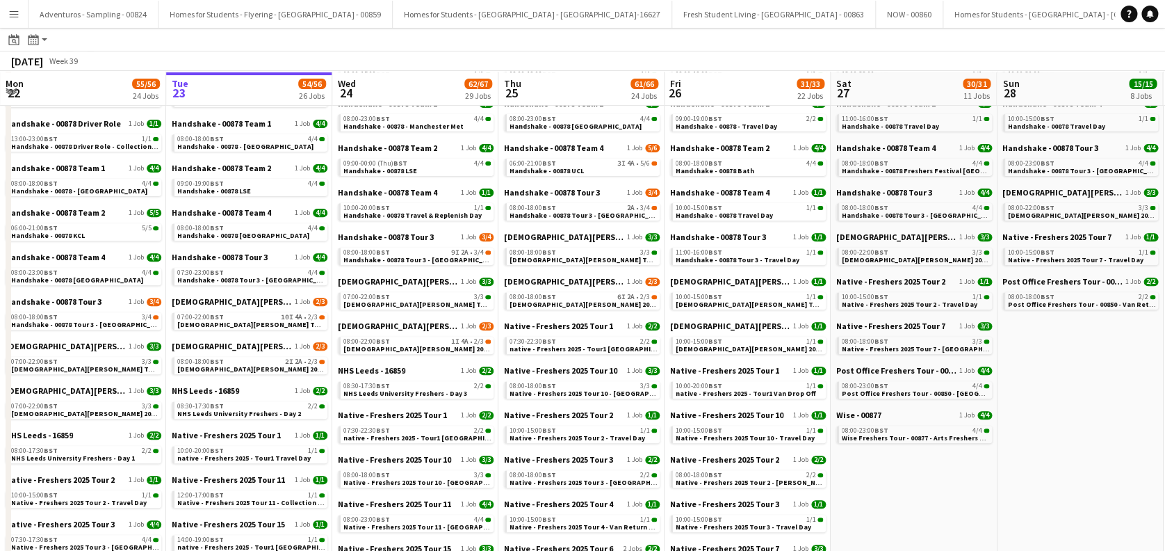
scroll to position [185, 0]
click at [589, 168] on link "06:00-21:00 BST 3I 4A • 5/6 Handshake - 00878 UCL" at bounding box center [583, 166] width 147 height 16
click at [425, 350] on span "Lady Garden 2025 Tour 2 - 00848 - Manchester Metropolitan University" at bounding box center [478, 347] width 268 height 9
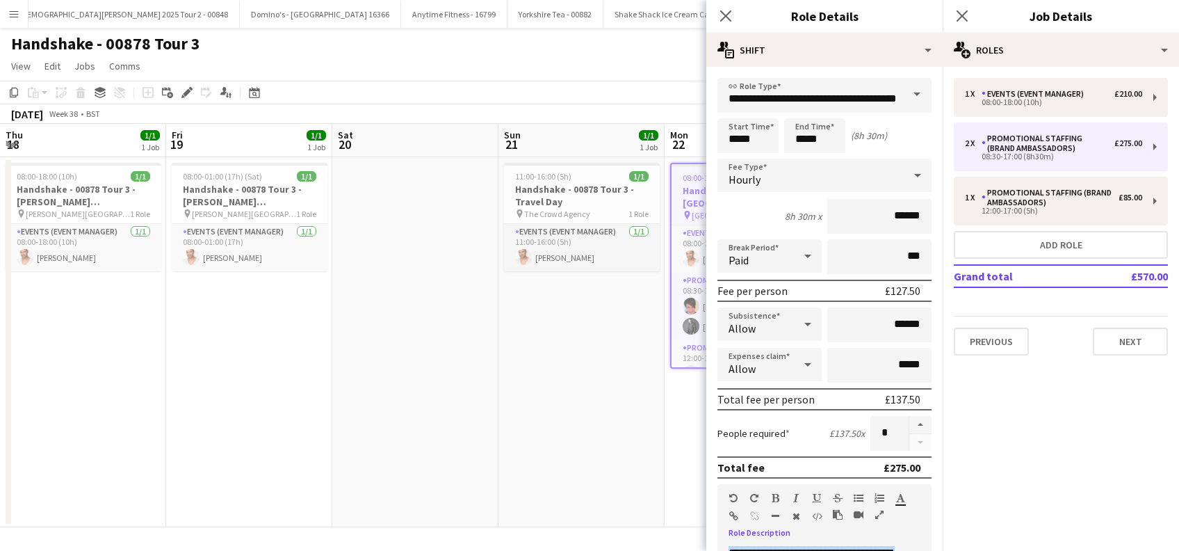
scroll to position [278, 0]
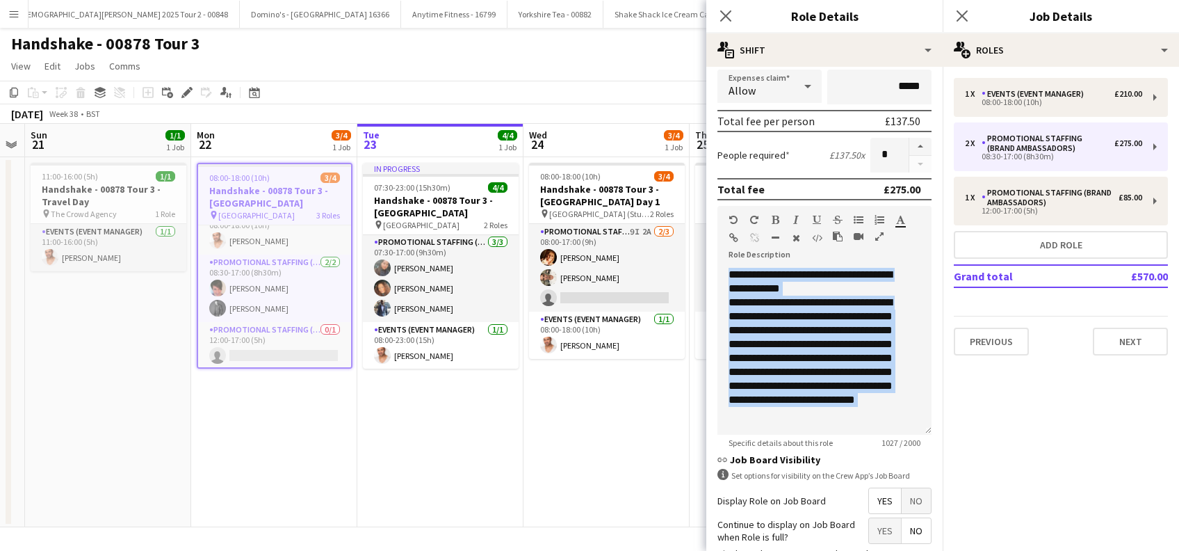
click at [644, 418] on app-date-cell "08:00-18:00 (10h) 3/4 Handshake - 00878 Tour 3 - [GEOGRAPHIC_DATA] Day 1 pin Ne…" at bounding box center [606, 342] width 166 height 370
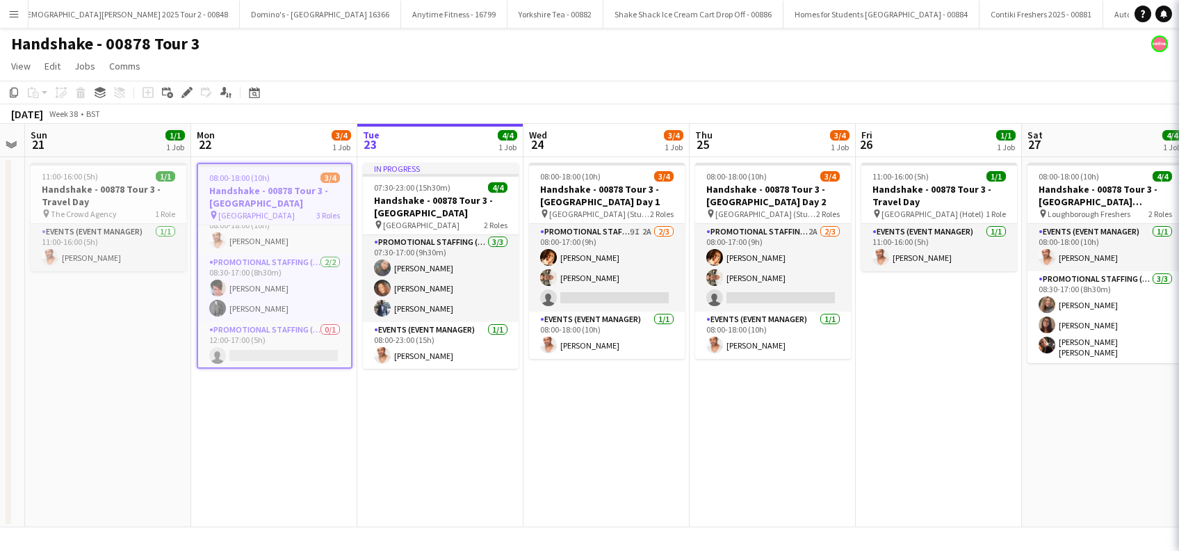
scroll to position [17, 0]
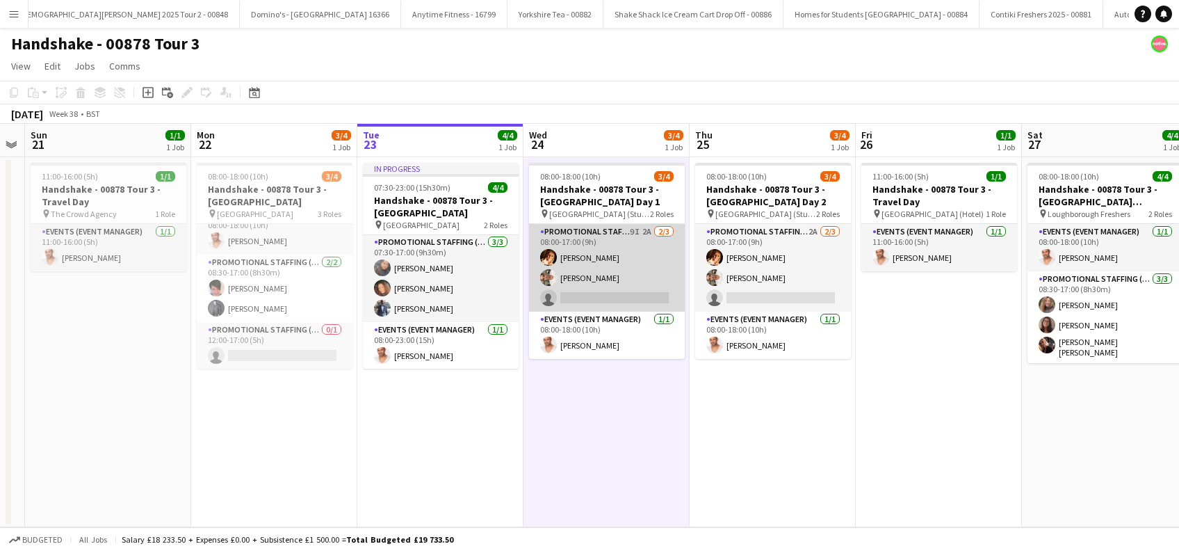
click at [601, 298] on app-card-role "Promotional Staffing (Brand Ambassadors) 9I 2A 2/3 08:00-17:00 (9h) Sam Soulsby…" at bounding box center [607, 268] width 156 height 88
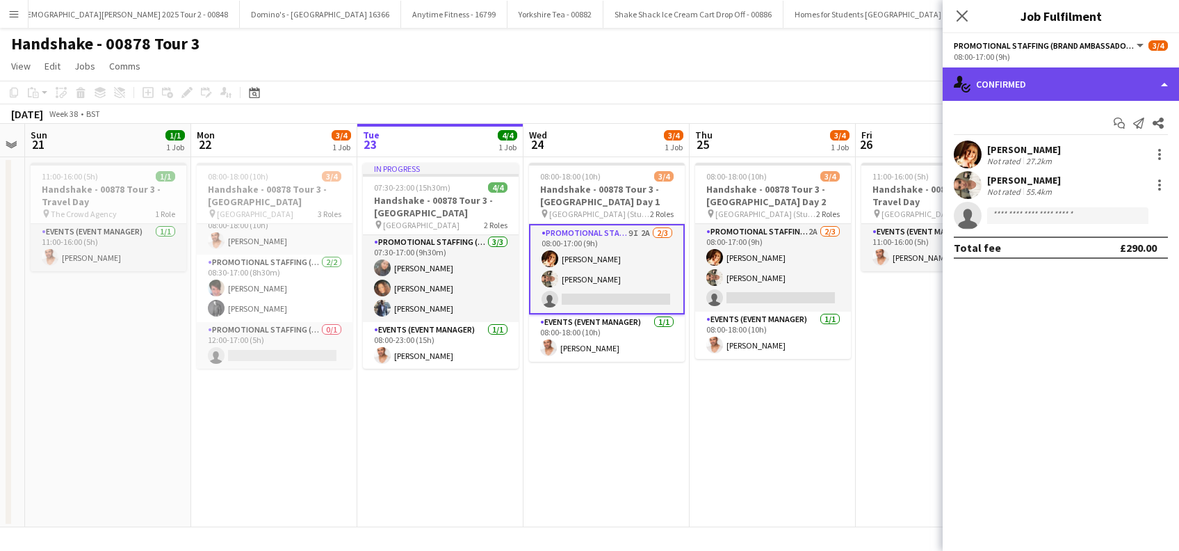
click at [1057, 78] on div "single-neutral-actions-check-2 Confirmed" at bounding box center [1061, 83] width 236 height 33
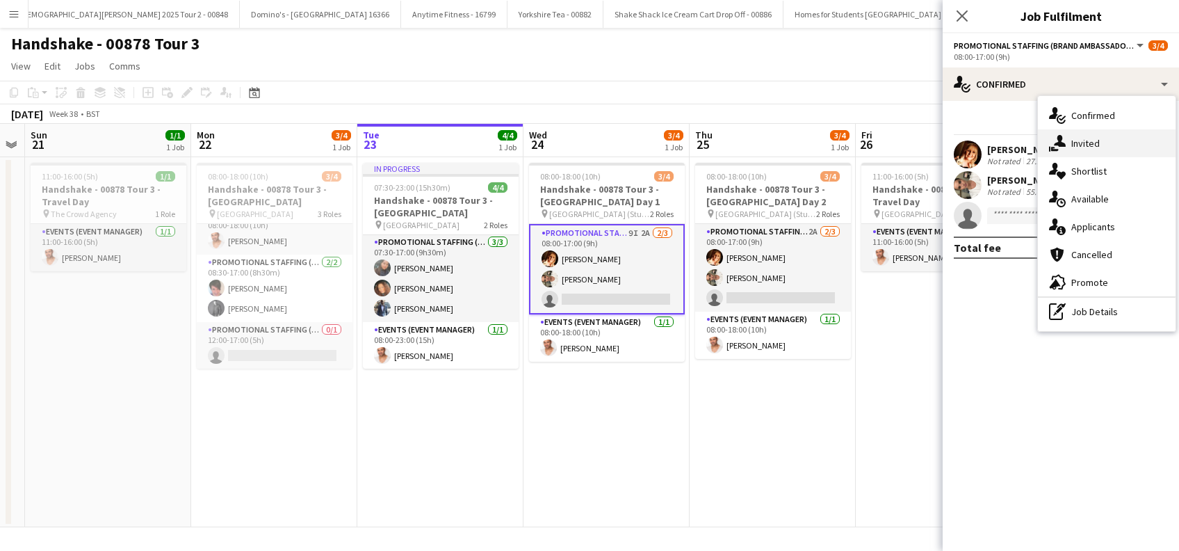
click at [1086, 142] on span "Invited" at bounding box center [1085, 143] width 28 height 13
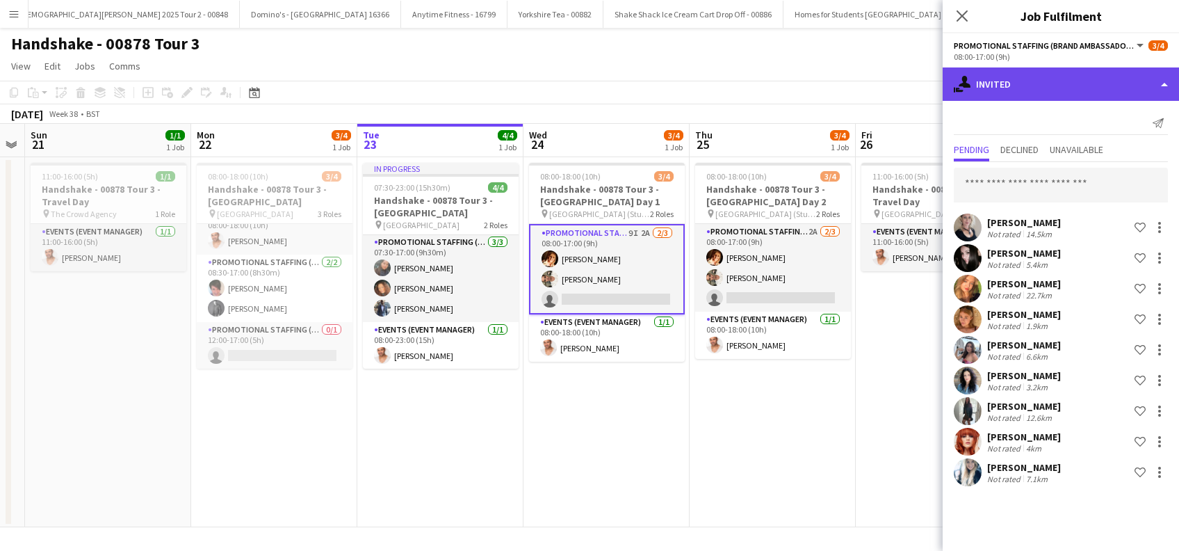
click at [1061, 79] on div "single-neutral-actions-share-1 Invited" at bounding box center [1061, 83] width 236 height 33
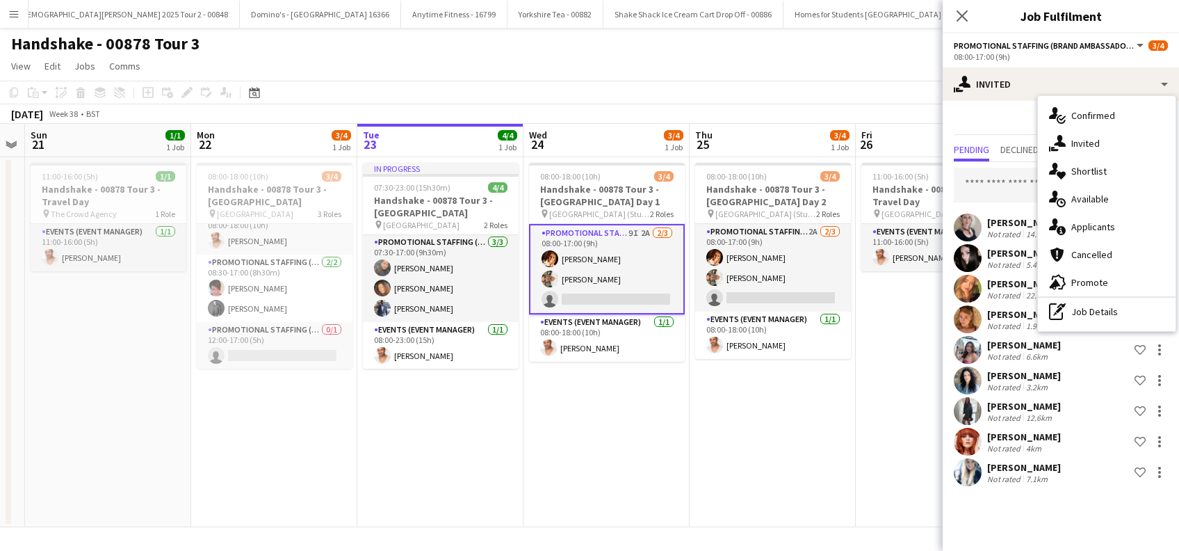
click at [808, 393] on app-date-cell "08:00-18:00 (10h) 3/4 Handshake - 00878 Tour 3 - Newcastle University Day 2 pin…" at bounding box center [773, 342] width 166 height 370
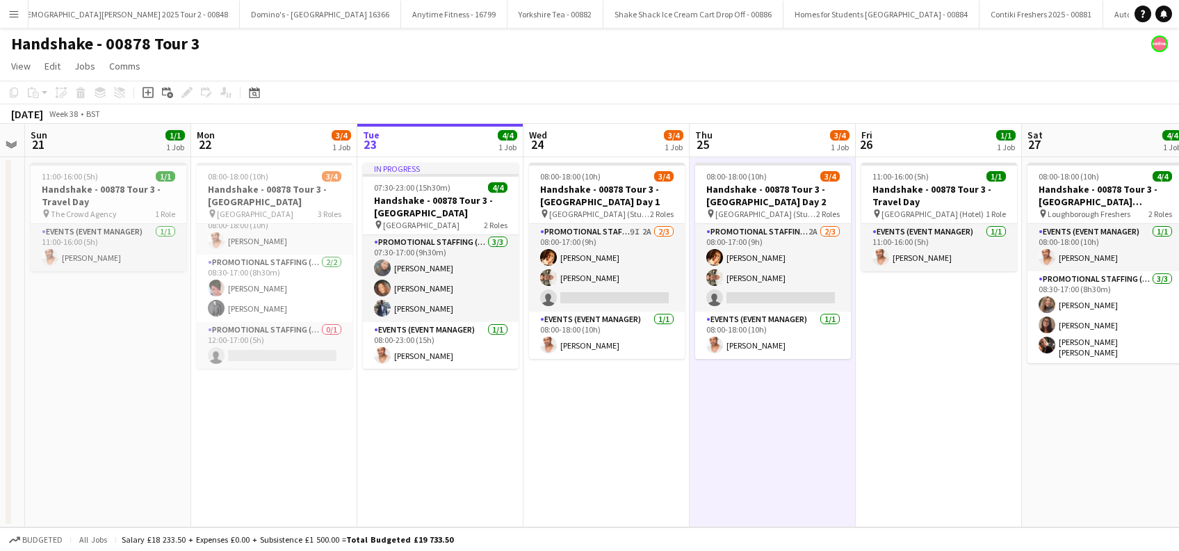
click at [918, 384] on app-date-cell "11:00-16:00 (5h) 1/1 Handshake - 00878 Tour 3 - Travel Day pin Loughborough (Ho…" at bounding box center [939, 342] width 166 height 370
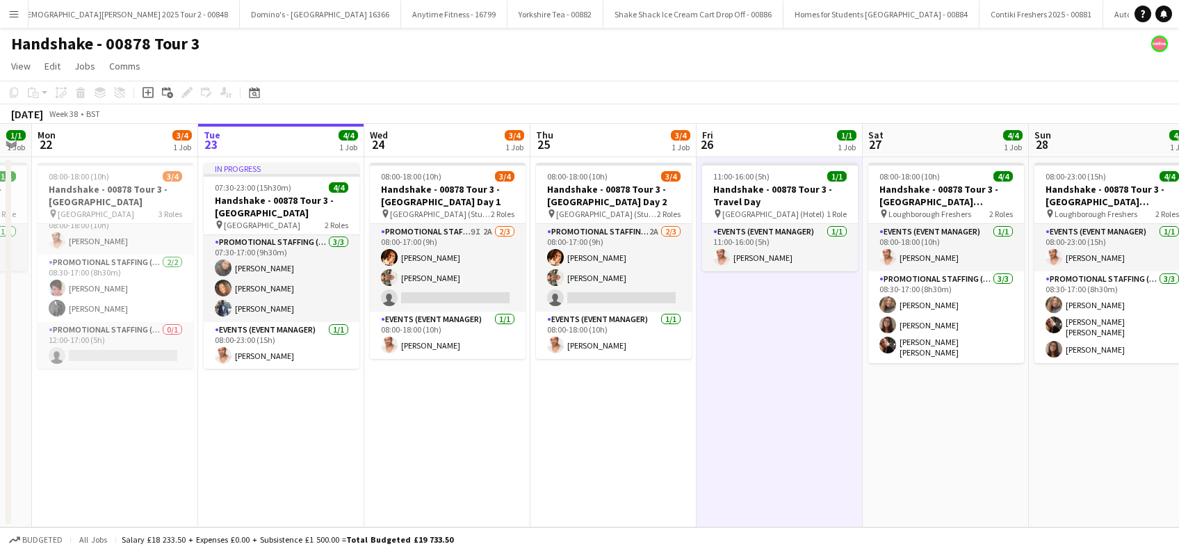
scroll to position [0, 369]
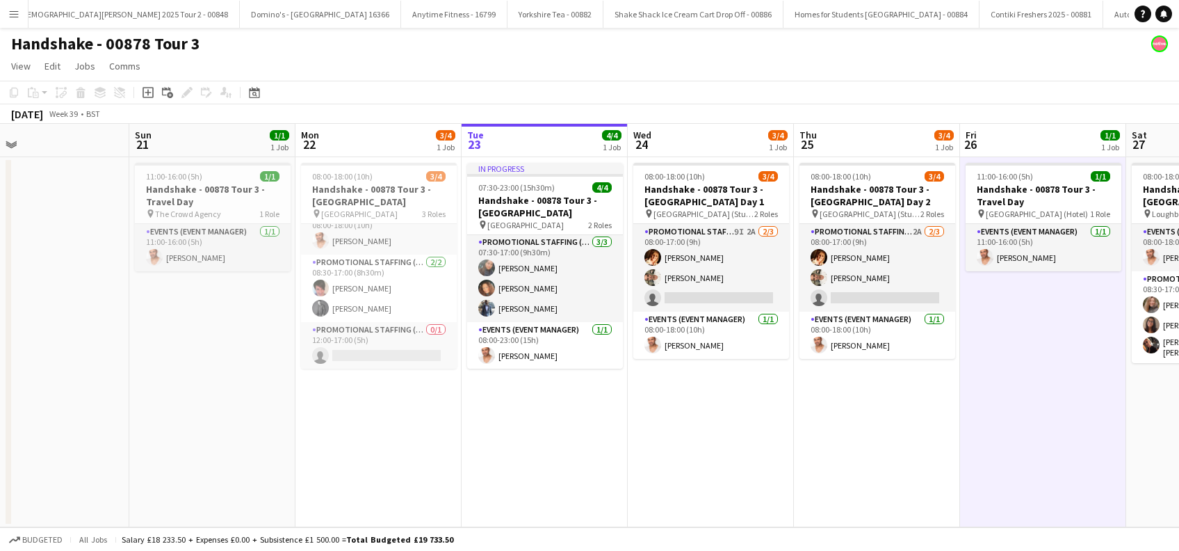
drag, startPoint x: 1062, startPoint y: 426, endPoint x: 757, endPoint y: 361, distance: 311.9
click at [1178, 455] on html "Menu Boards Boards Boards All jobs Status Workforce Workforce My Workforce Recr…" at bounding box center [589, 275] width 1179 height 551
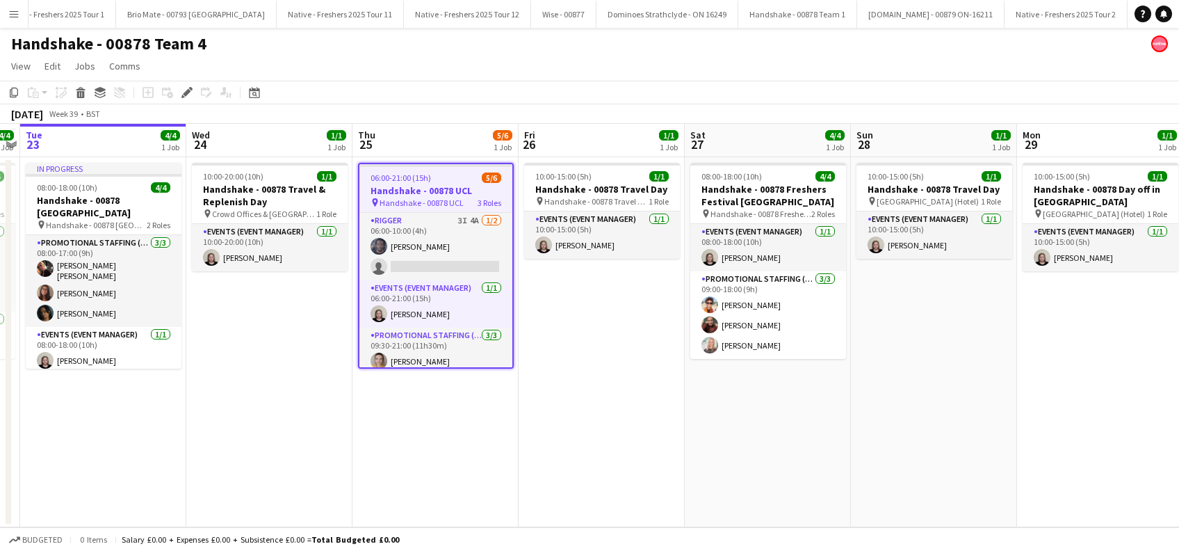
click at [394, 174] on span "06:00-21:00 (15h)" at bounding box center [400, 177] width 60 height 10
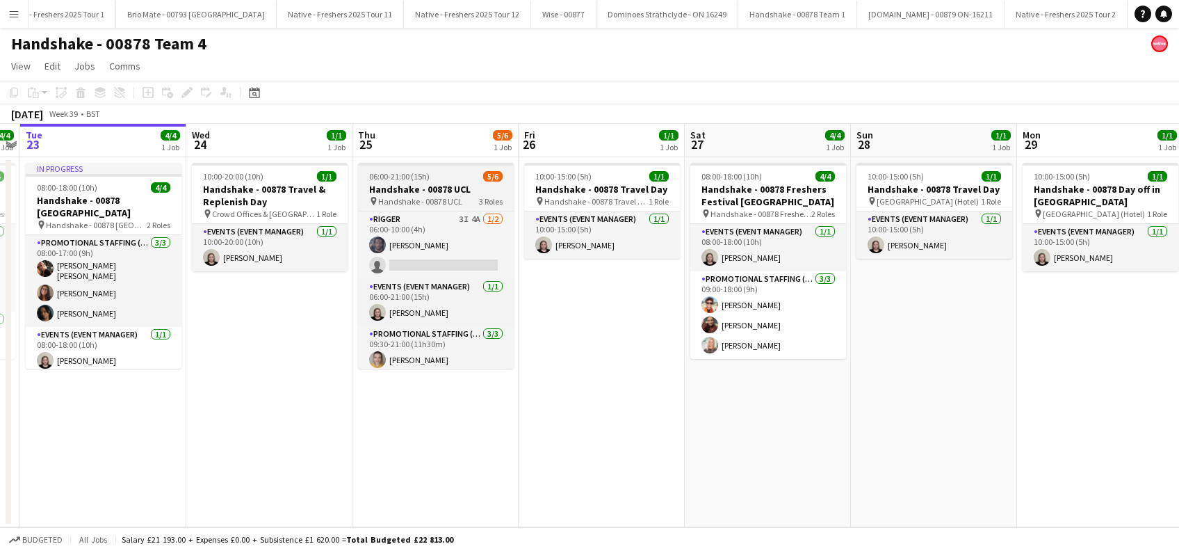
click at [423, 208] on app-job-card "06:00-21:00 (15h) 5/6 Handshake - 00878 UCL pin Handshake - 00878 UCL 3 Roles R…" at bounding box center [436, 266] width 156 height 206
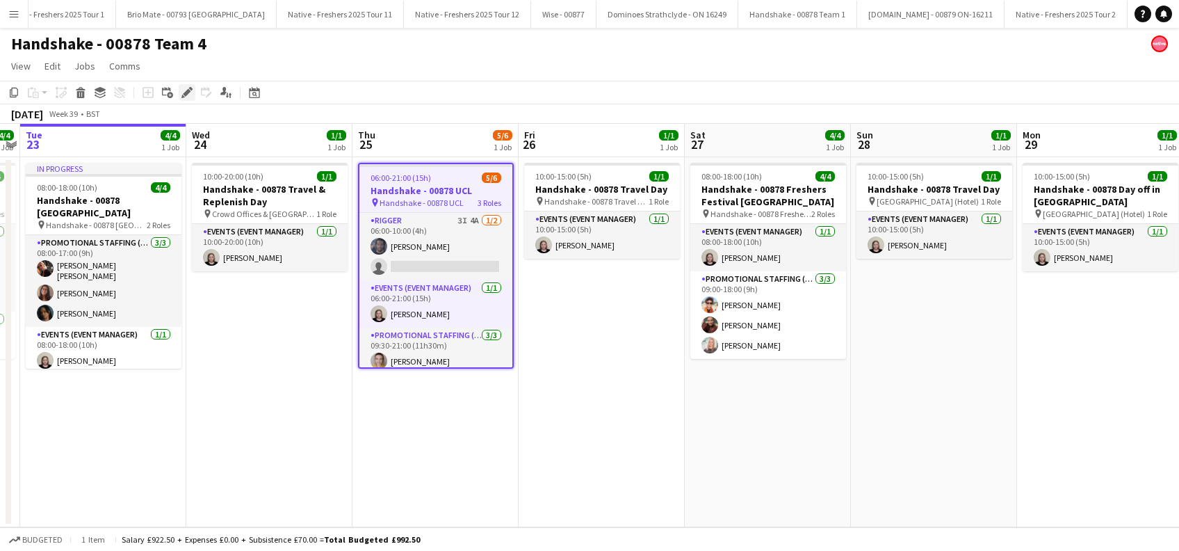
click at [186, 91] on icon at bounding box center [187, 93] width 8 height 8
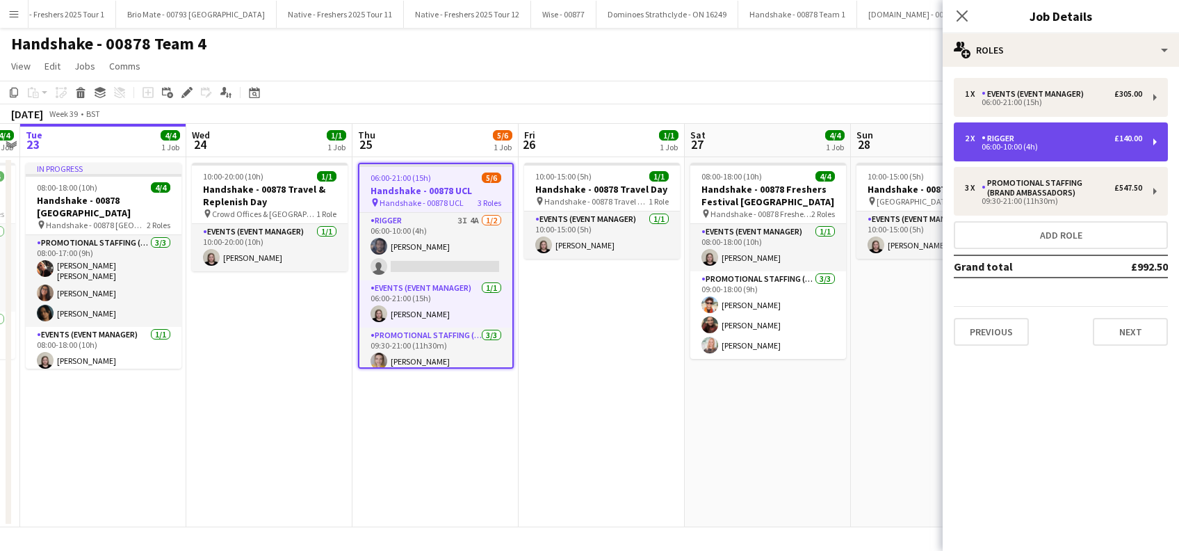
click at [1073, 143] on div "06:00-10:00 (4h)" at bounding box center [1053, 146] width 177 height 7
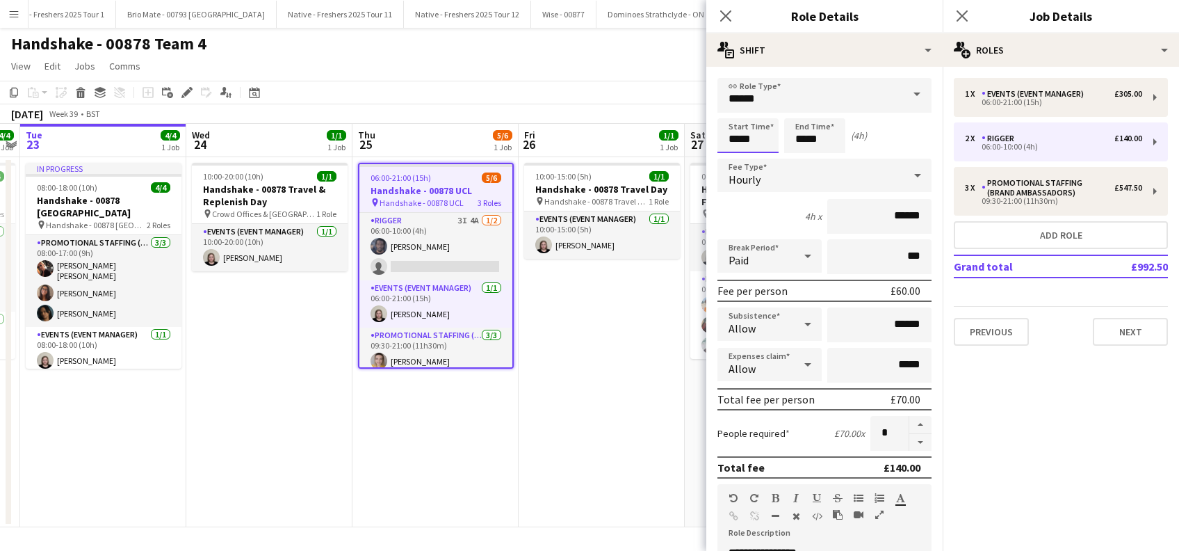
click at [747, 138] on input "*****" at bounding box center [747, 135] width 61 height 35
type input "*****"
click at [734, 109] on div at bounding box center [734, 111] width 28 height 14
drag, startPoint x: 823, startPoint y: 137, endPoint x: 811, endPoint y: 125, distance: 17.2
click at [821, 138] on input "*****" at bounding box center [814, 135] width 61 height 35
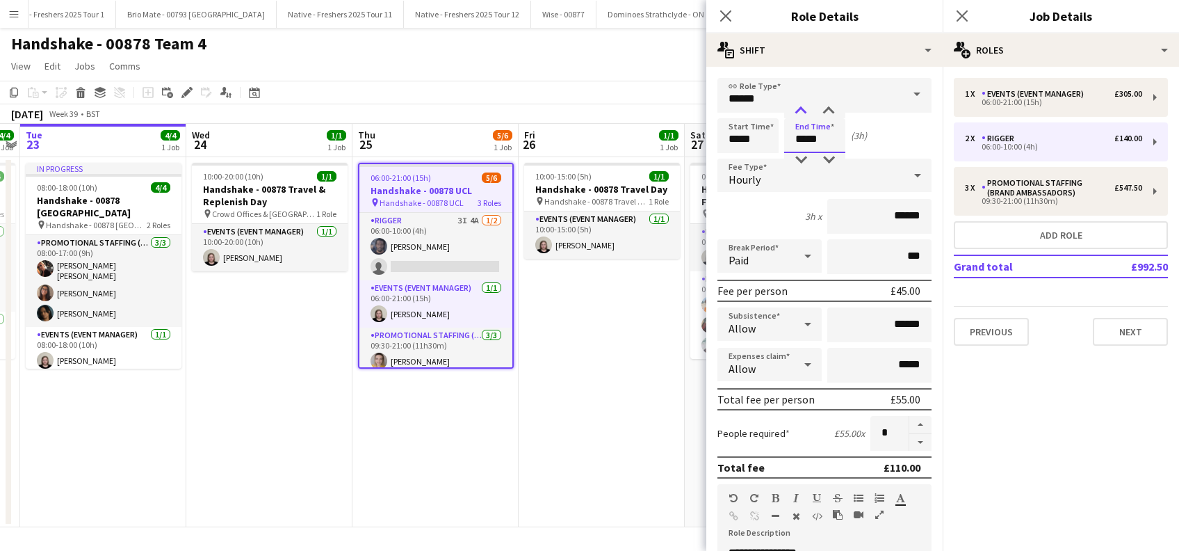
type input "*****"
click at [801, 109] on div at bounding box center [801, 111] width 28 height 14
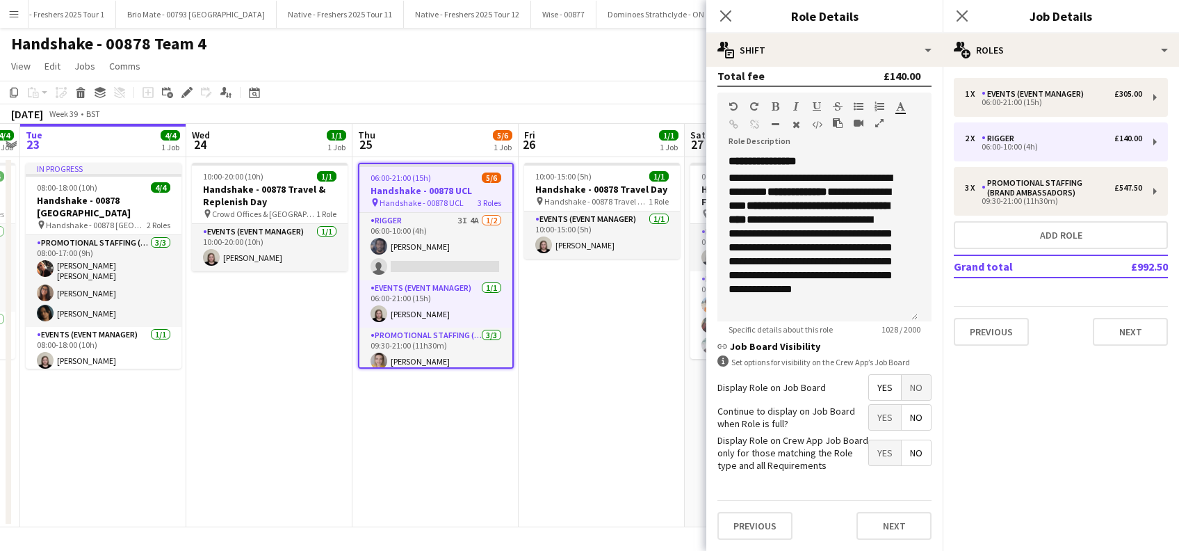
scroll to position [402, 0]
click at [872, 526] on button "Next" at bounding box center [893, 526] width 75 height 28
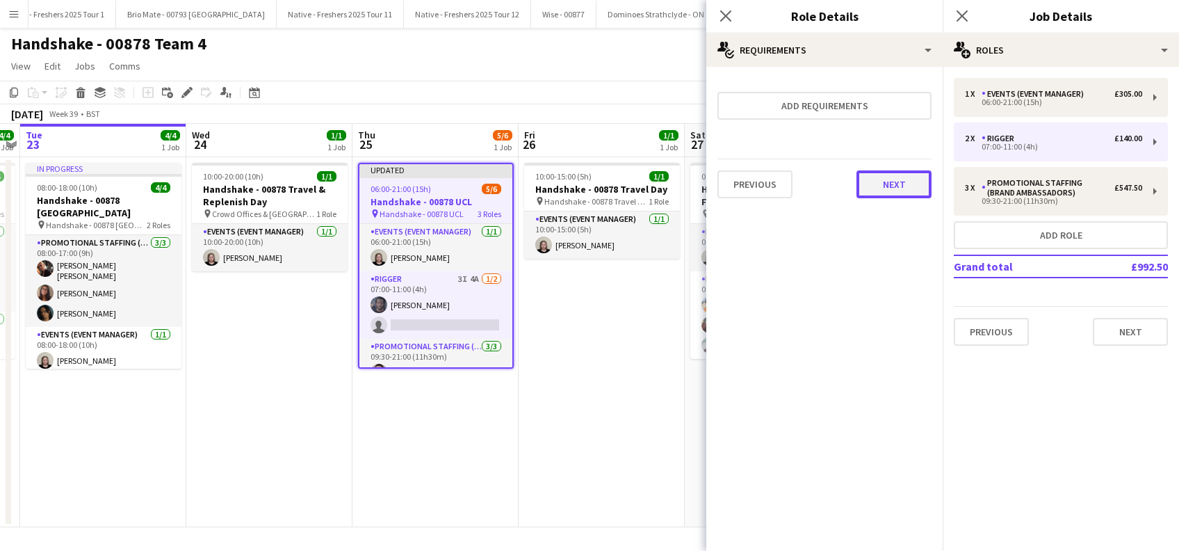
click at [902, 189] on button "Next" at bounding box center [893, 184] width 75 height 28
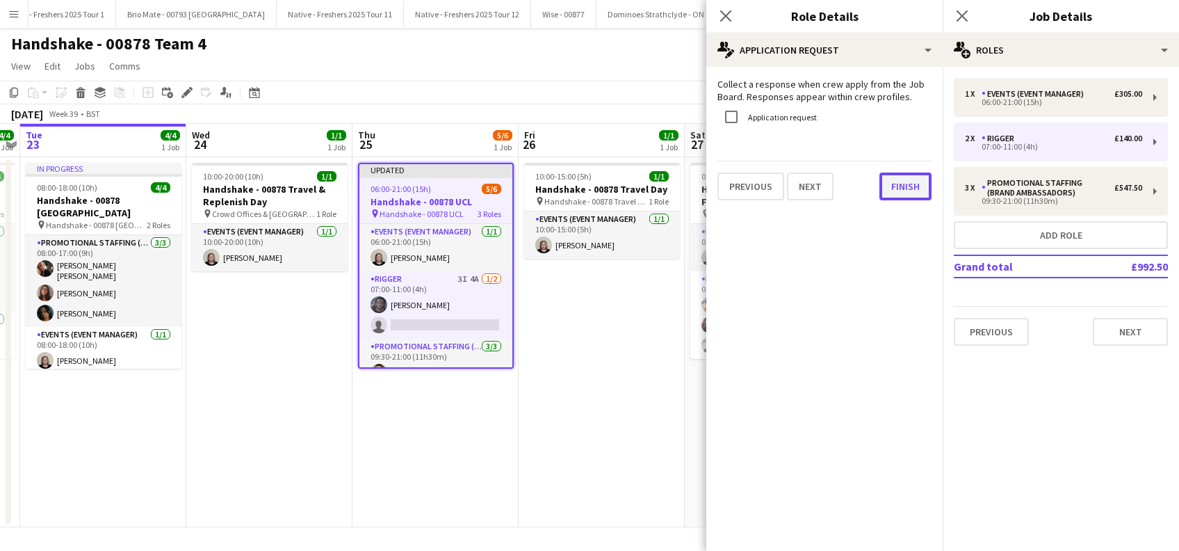
click at [895, 188] on button "Finish" at bounding box center [905, 186] width 52 height 28
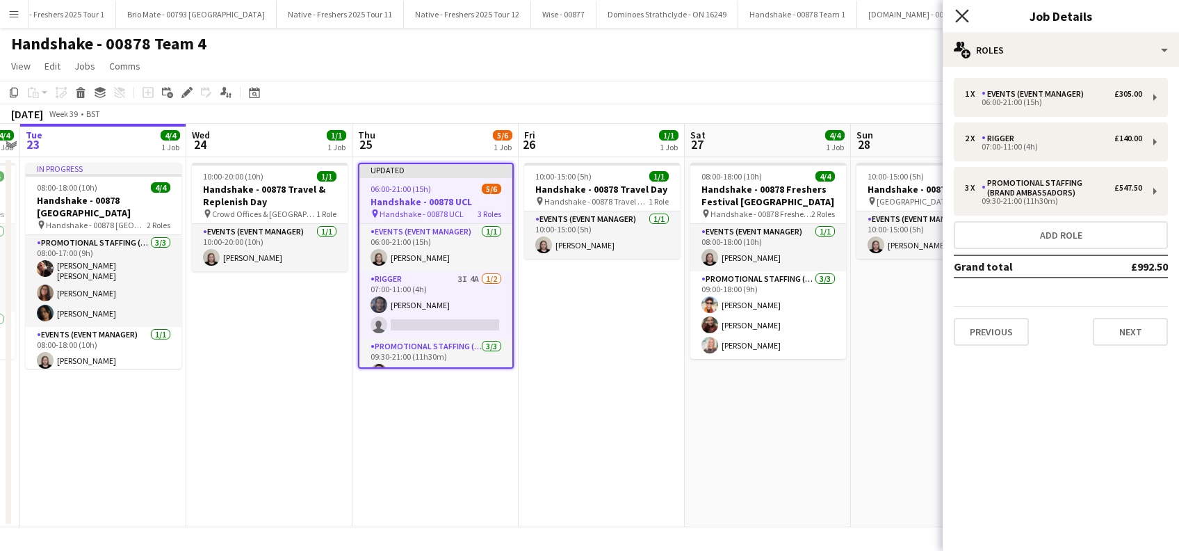
click at [963, 15] on icon at bounding box center [961, 15] width 13 height 13
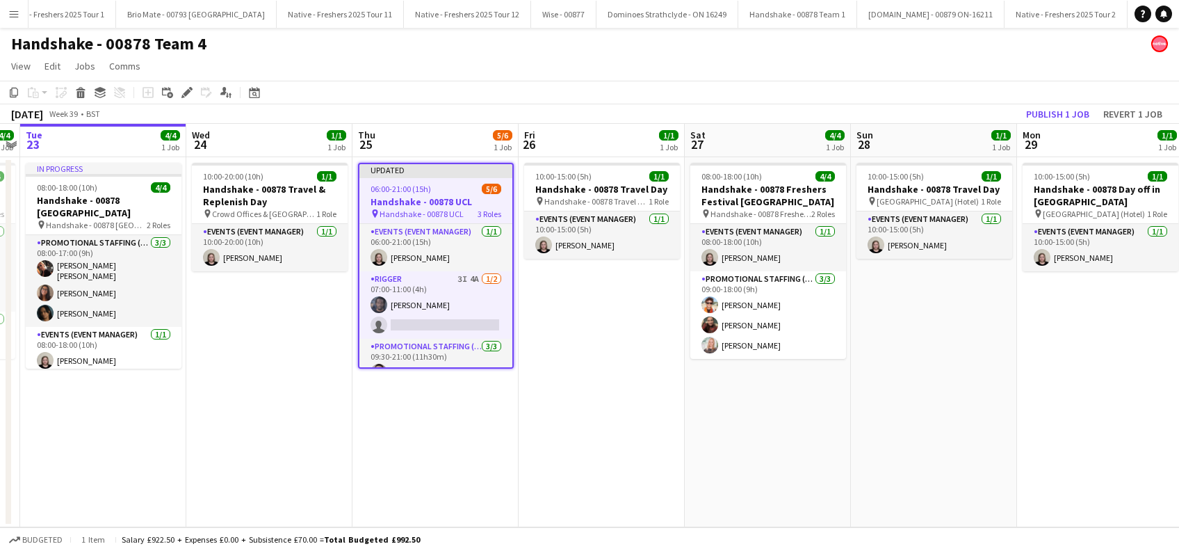
click at [617, 323] on app-date-cell "10:00-15:00 (5h) 1/1 Handshake - 00878 Travel Day pin Handshake - 00878 Travel …" at bounding box center [602, 342] width 166 height 370
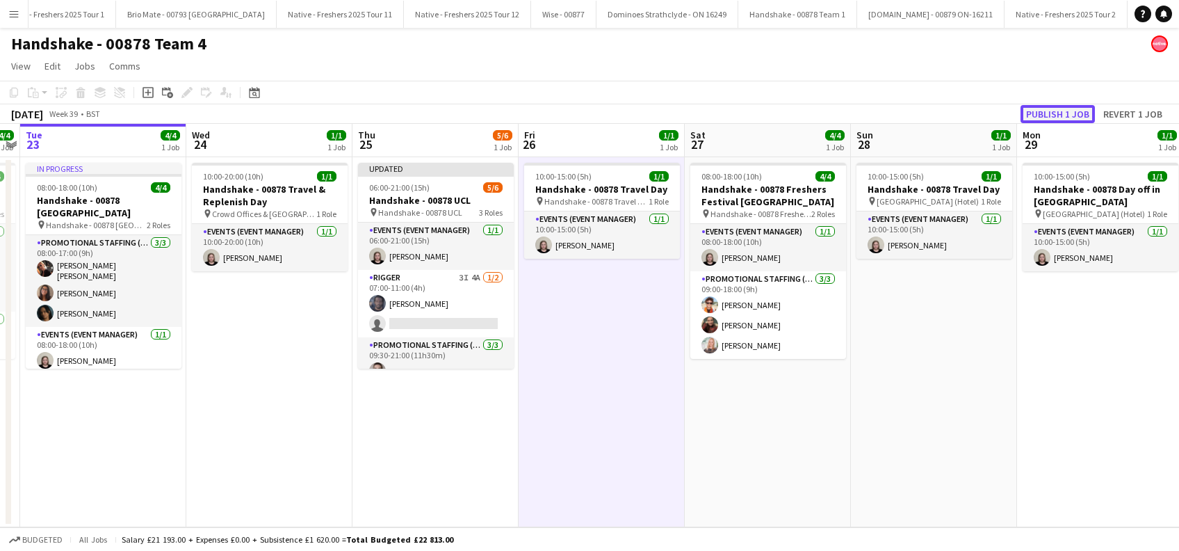
click at [1043, 114] on button "Publish 1 job" at bounding box center [1057, 114] width 74 height 18
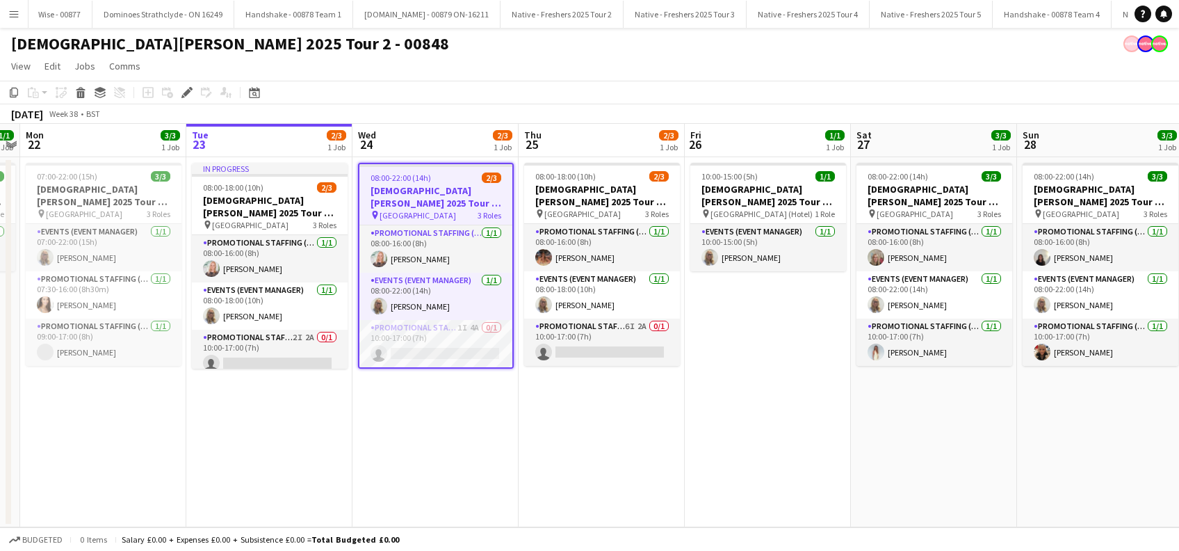
scroll to position [0, 3480]
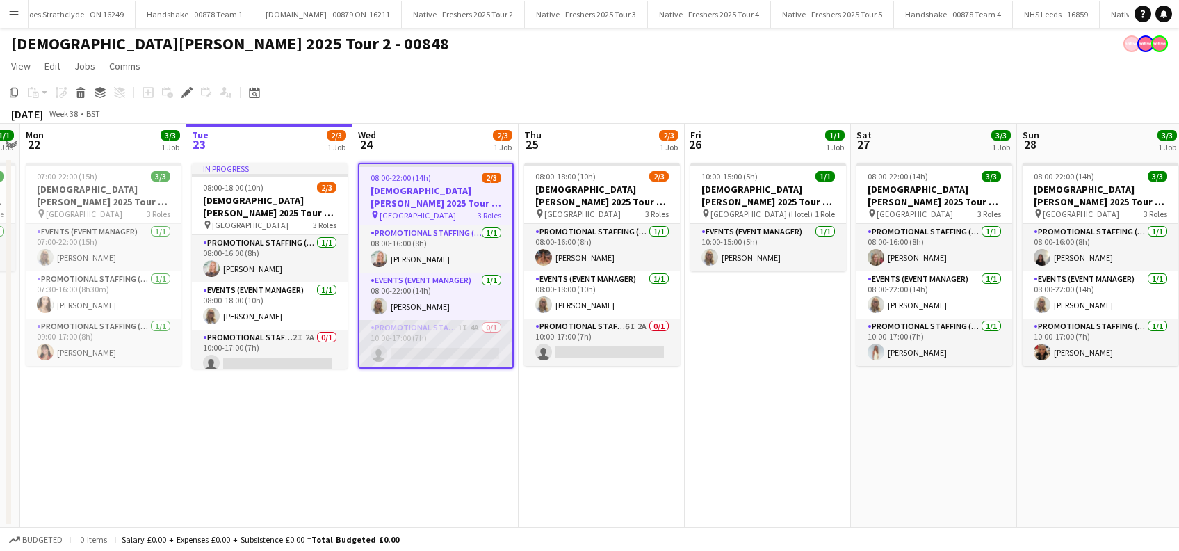
click at [441, 341] on app-card-role "Promotional Staffing (Brand Ambassadors) 1I 4A 0/1 10:00-17:00 (7h) single-neut…" at bounding box center [435, 343] width 153 height 47
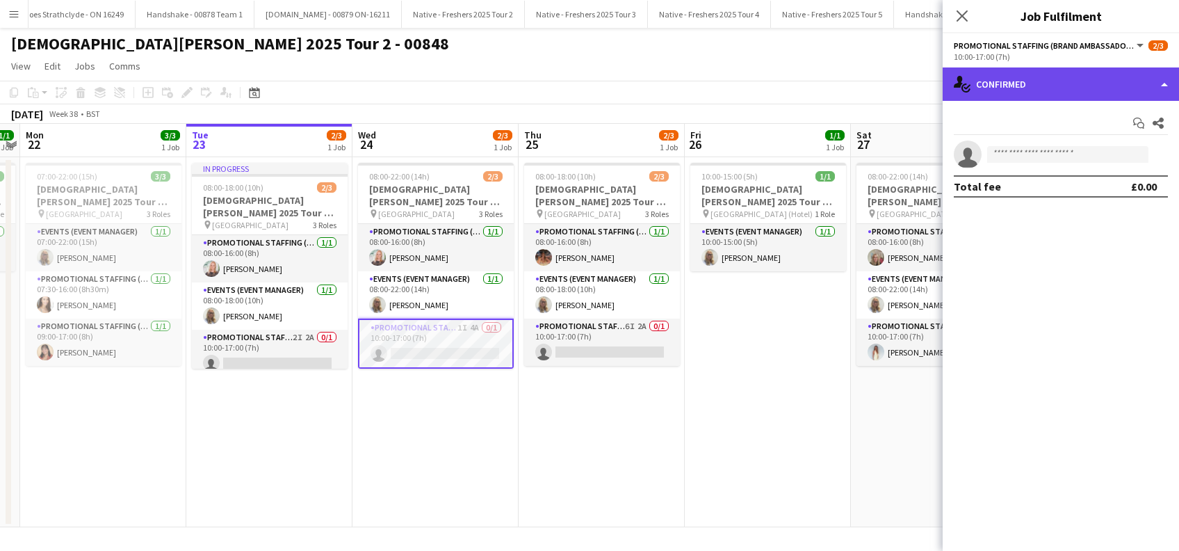
click at [1082, 79] on div "single-neutral-actions-check-2 Confirmed" at bounding box center [1061, 83] width 236 height 33
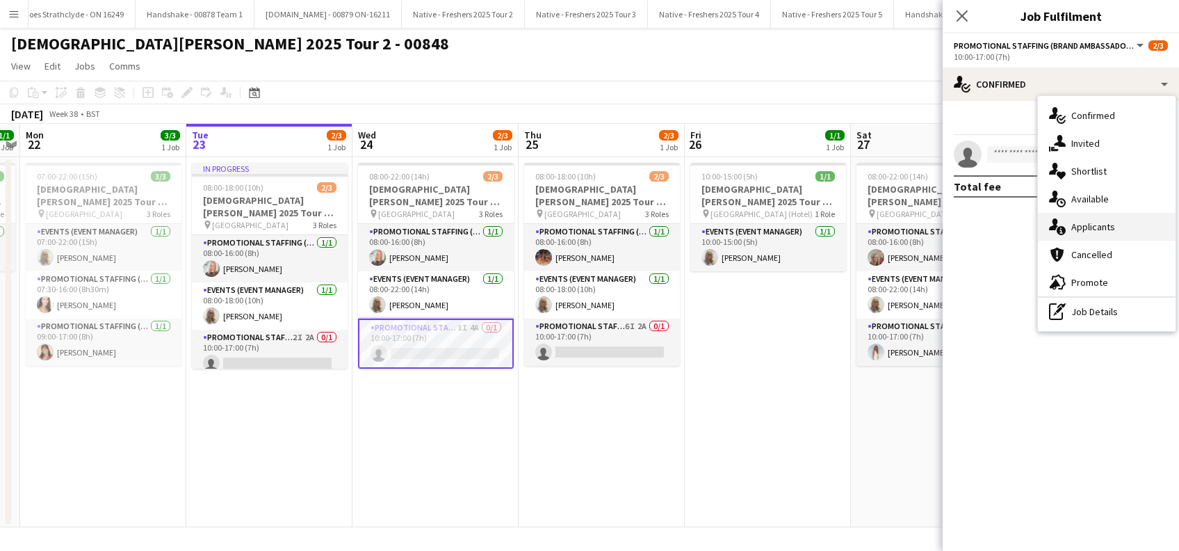
click at [1098, 226] on span "Applicants" at bounding box center [1093, 226] width 44 height 13
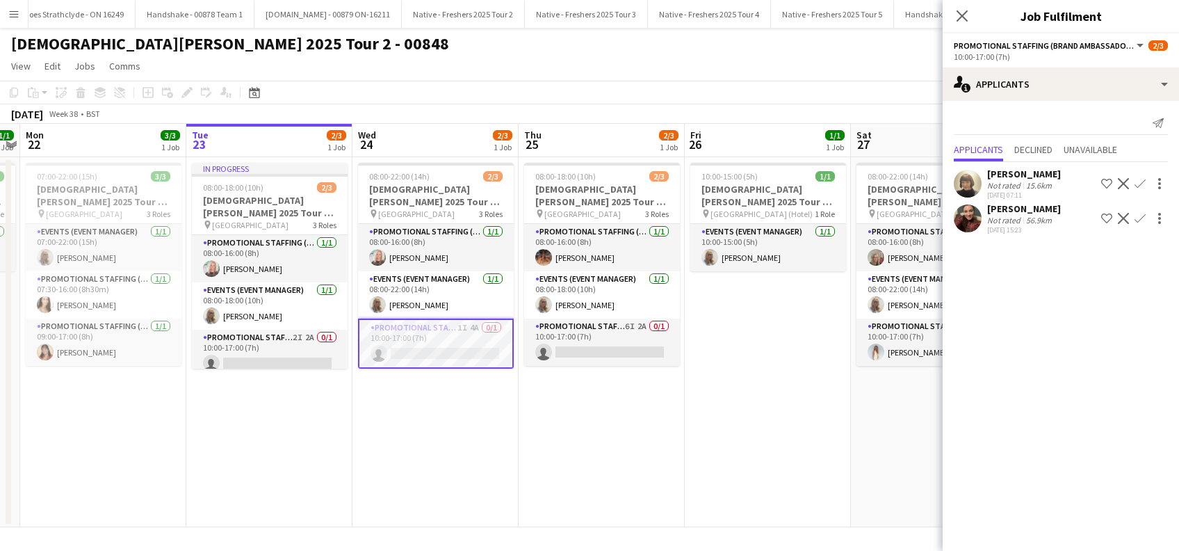
click at [1037, 204] on div "Hannah Norris" at bounding box center [1024, 208] width 74 height 13
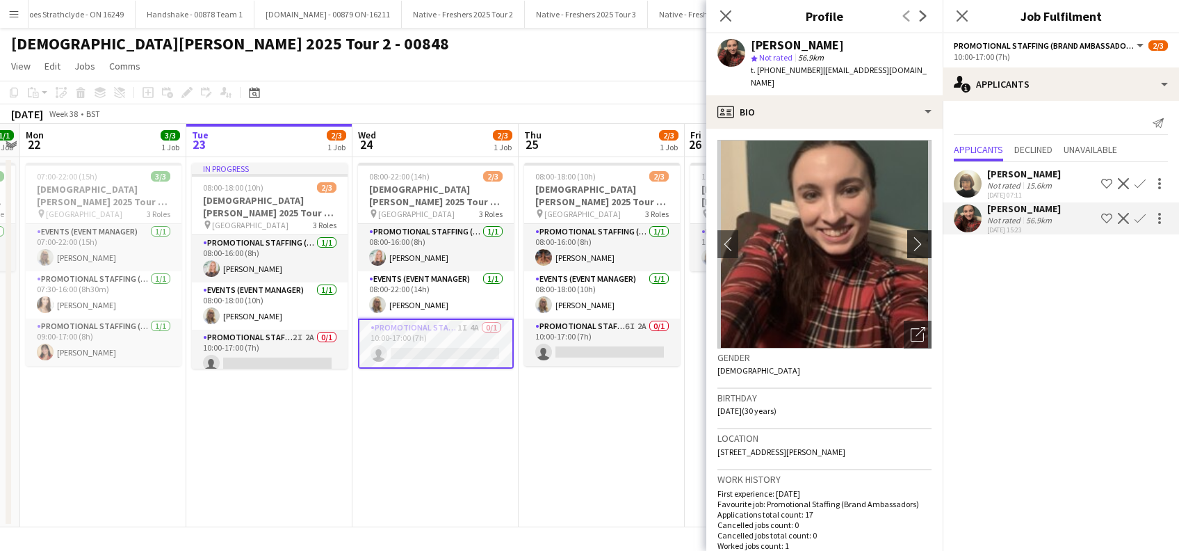
click at [911, 236] on app-icon "chevron-right" at bounding box center [922, 243] width 22 height 15
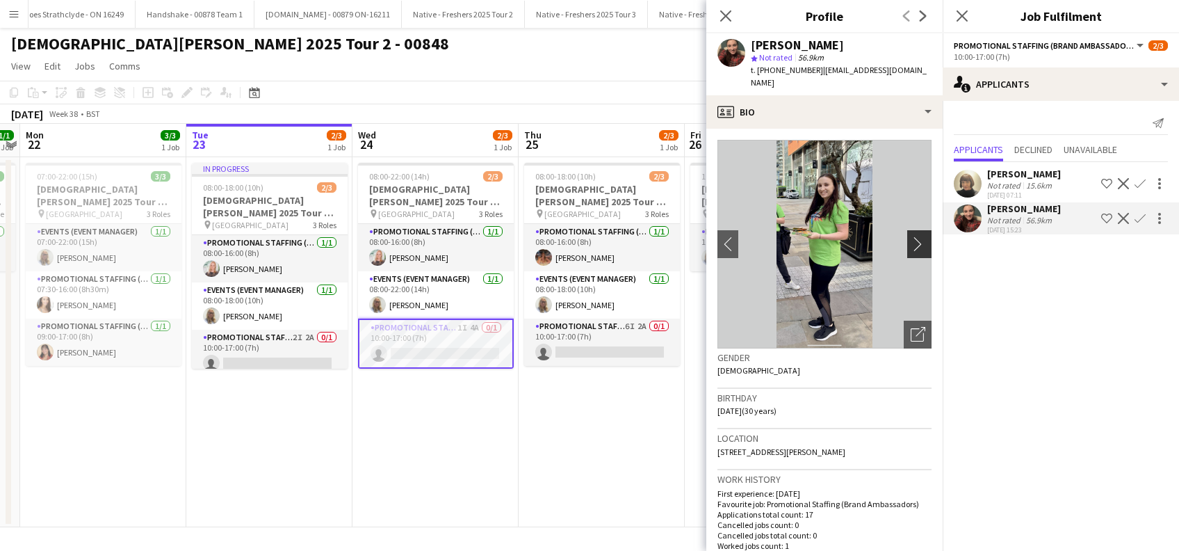
click at [911, 236] on app-icon "chevron-right" at bounding box center [922, 243] width 22 height 15
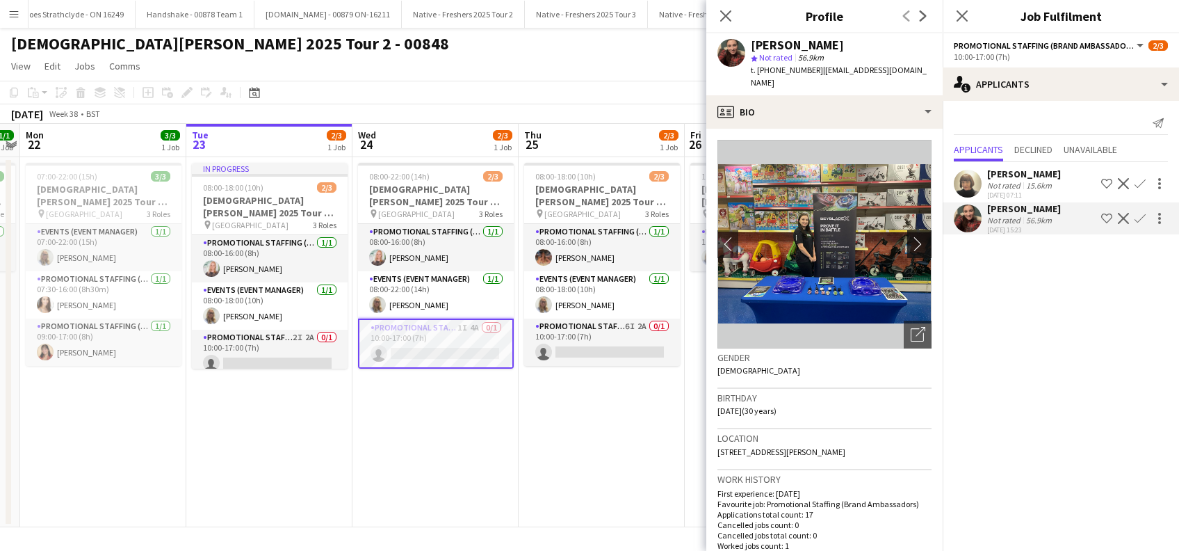
click at [911, 236] on app-icon "chevron-right" at bounding box center [922, 243] width 22 height 15
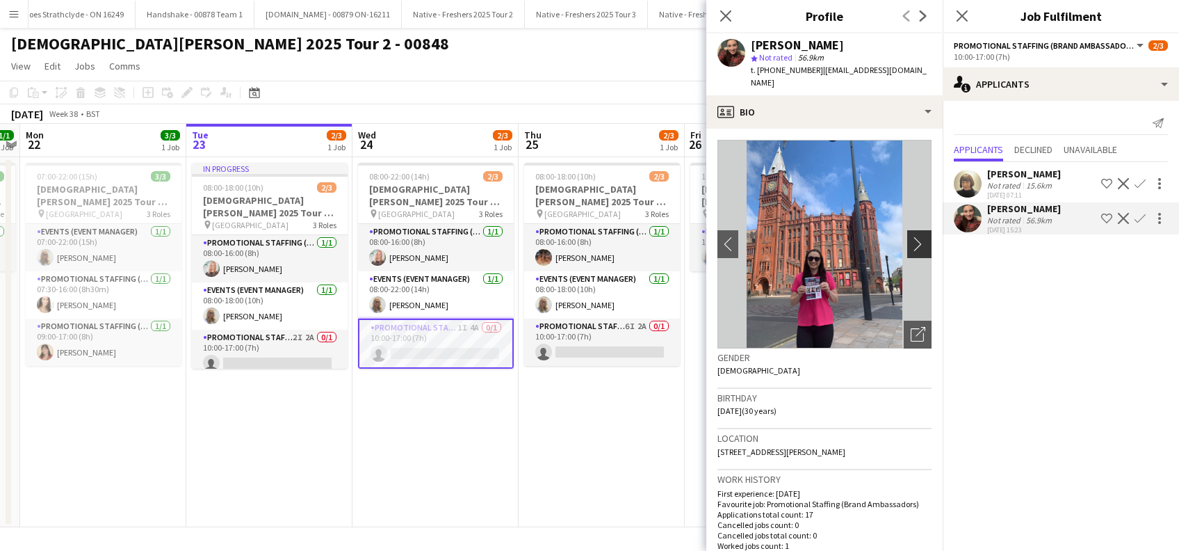
click at [911, 236] on app-icon "chevron-right" at bounding box center [922, 243] width 22 height 15
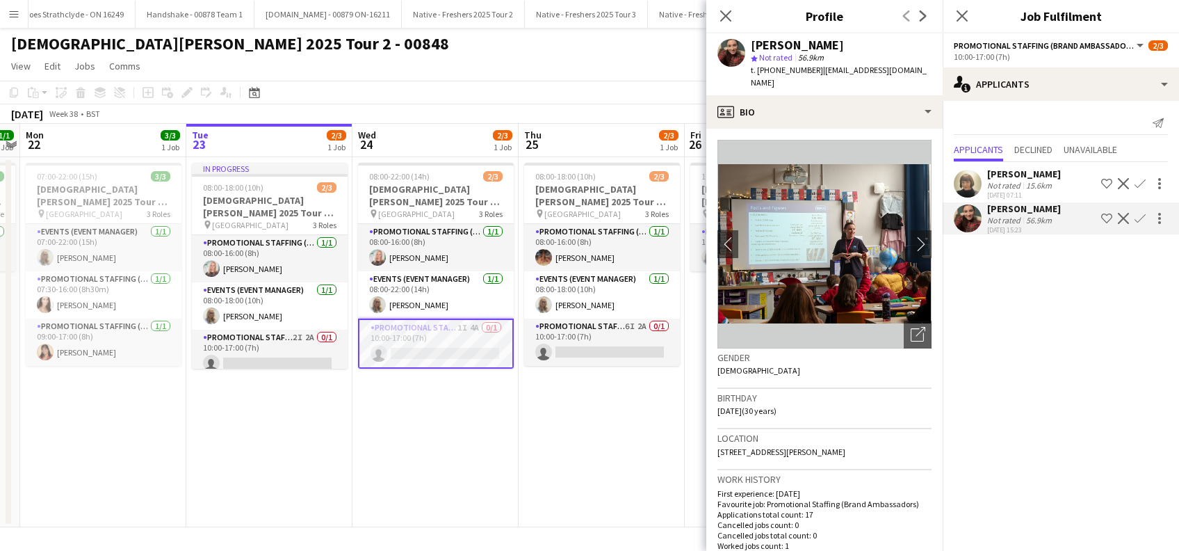
click at [1139, 182] on app-icon "Confirm" at bounding box center [1139, 183] width 11 height 11
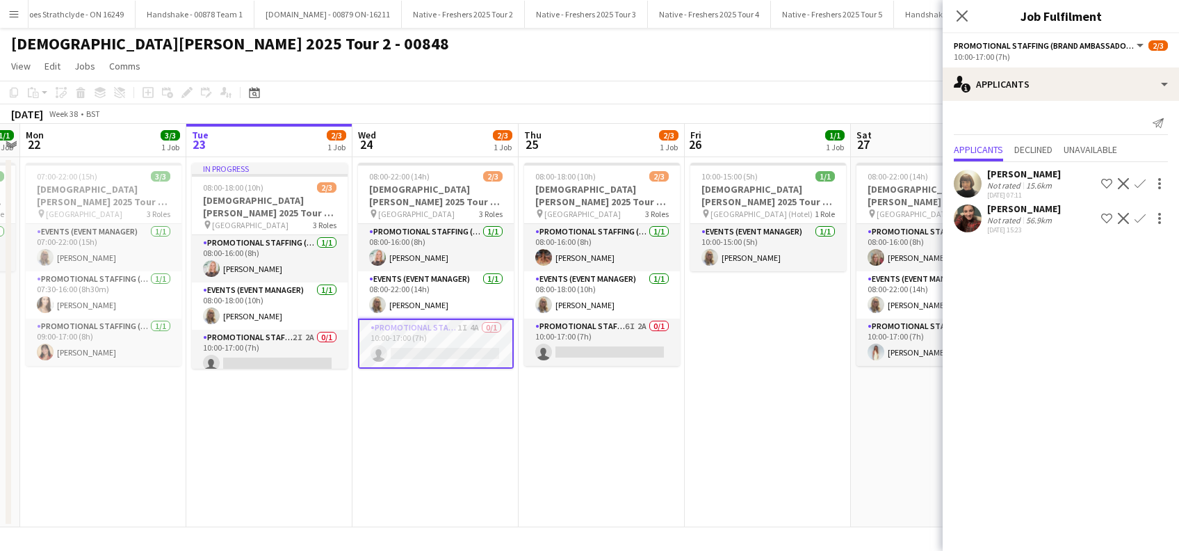
click at [1139, 182] on app-icon "Confirm" at bounding box center [1139, 183] width 11 height 11
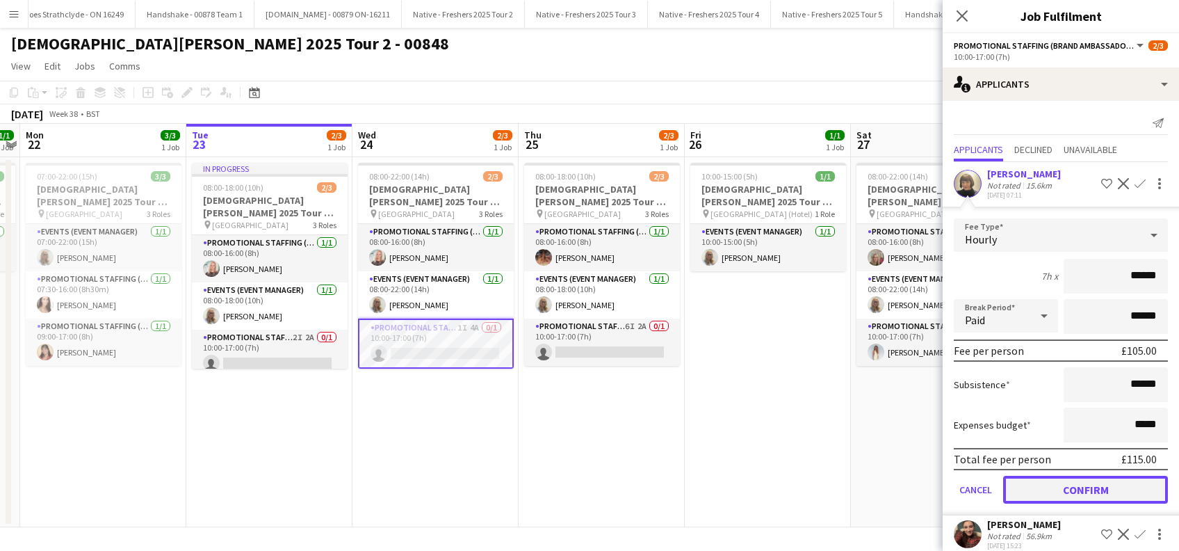
click at [1063, 485] on button "Confirm" at bounding box center [1085, 489] width 165 height 28
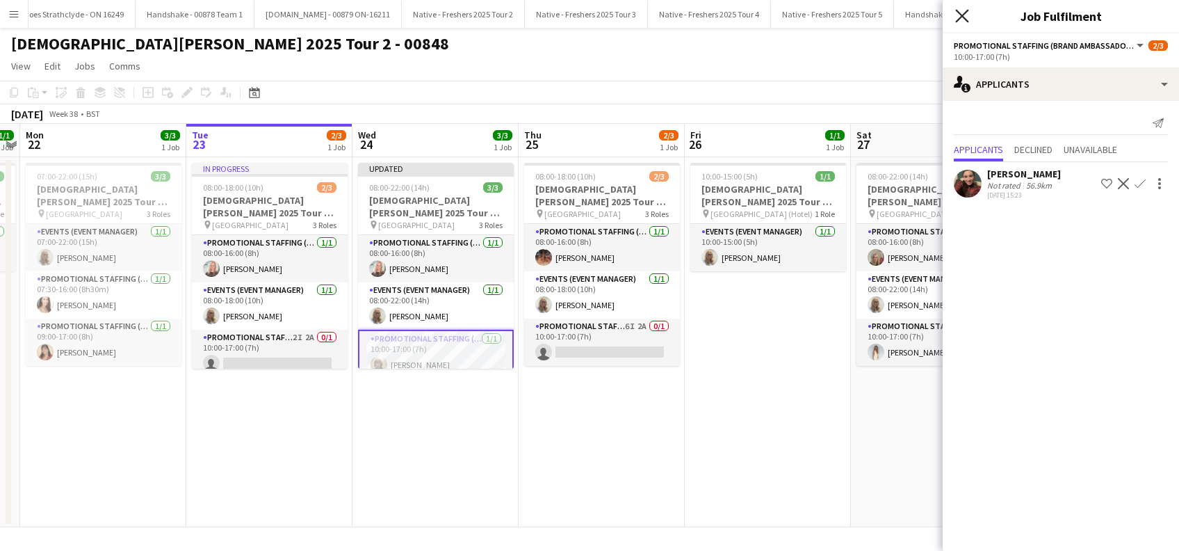
click at [961, 14] on icon at bounding box center [961, 15] width 13 height 13
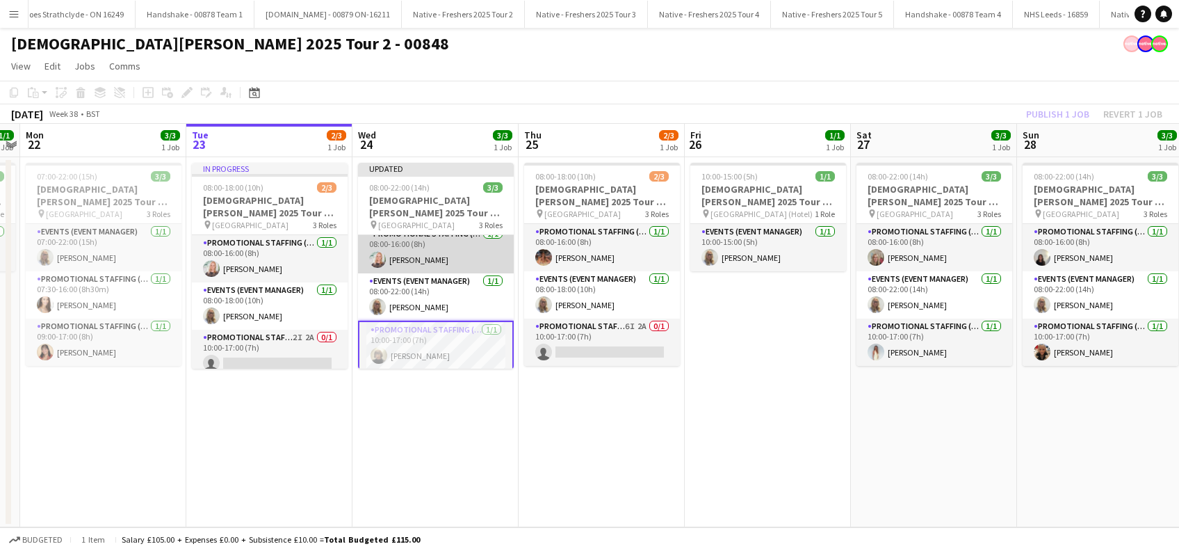
scroll to position [10, 0]
click at [424, 386] on app-date-cell "Updated 08:00-22:00 (14h) 3/3 Lady Garden 2025 Tour 2 - 00848 - Manchester Metr…" at bounding box center [435, 342] width 166 height 370
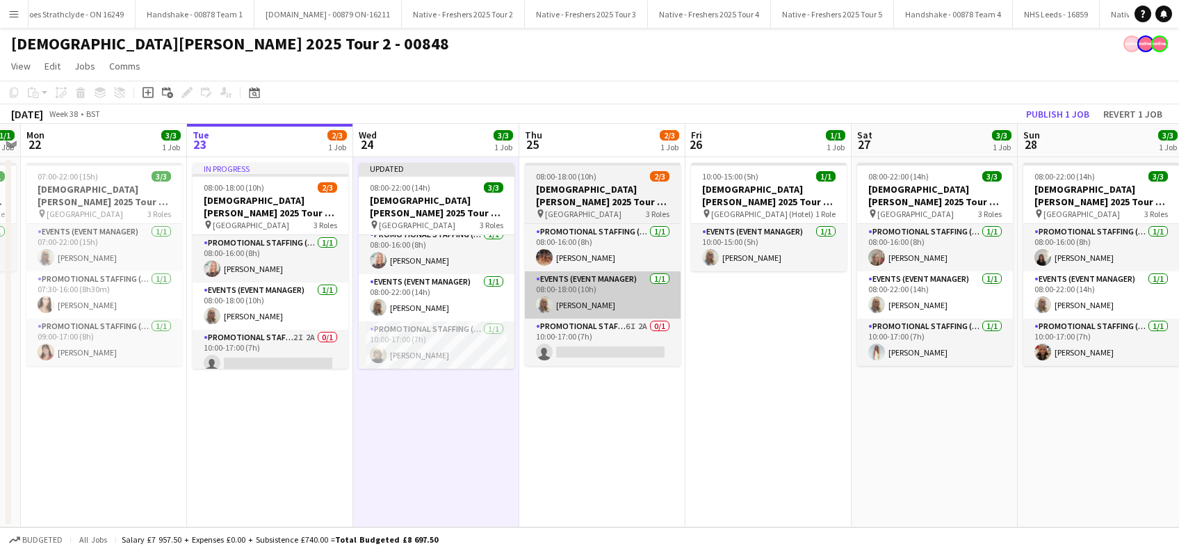
scroll to position [8, 0]
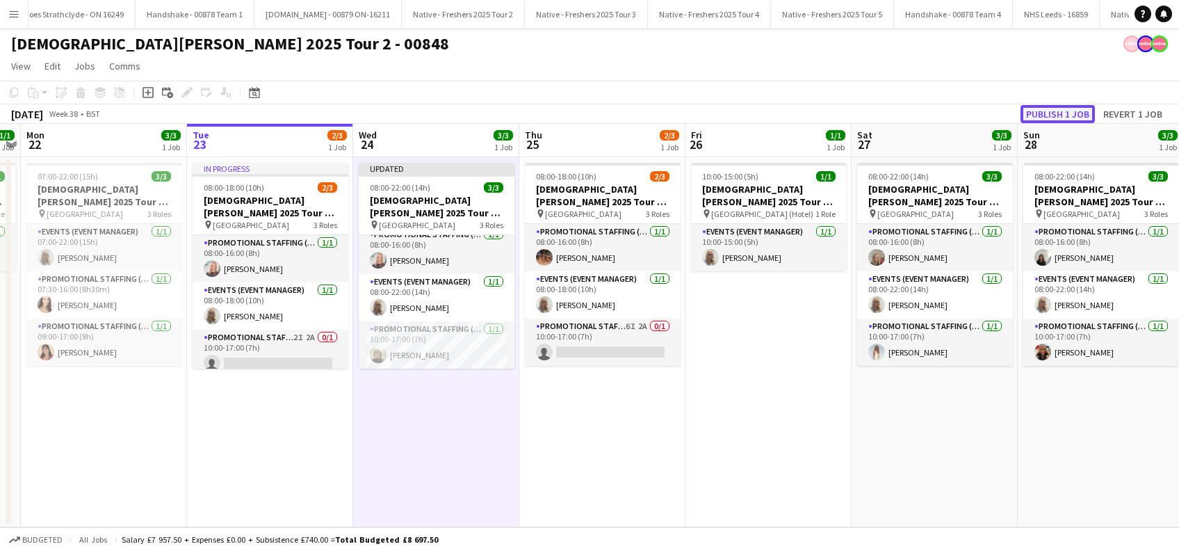
click at [1056, 114] on button "Publish 1 job" at bounding box center [1057, 114] width 74 height 18
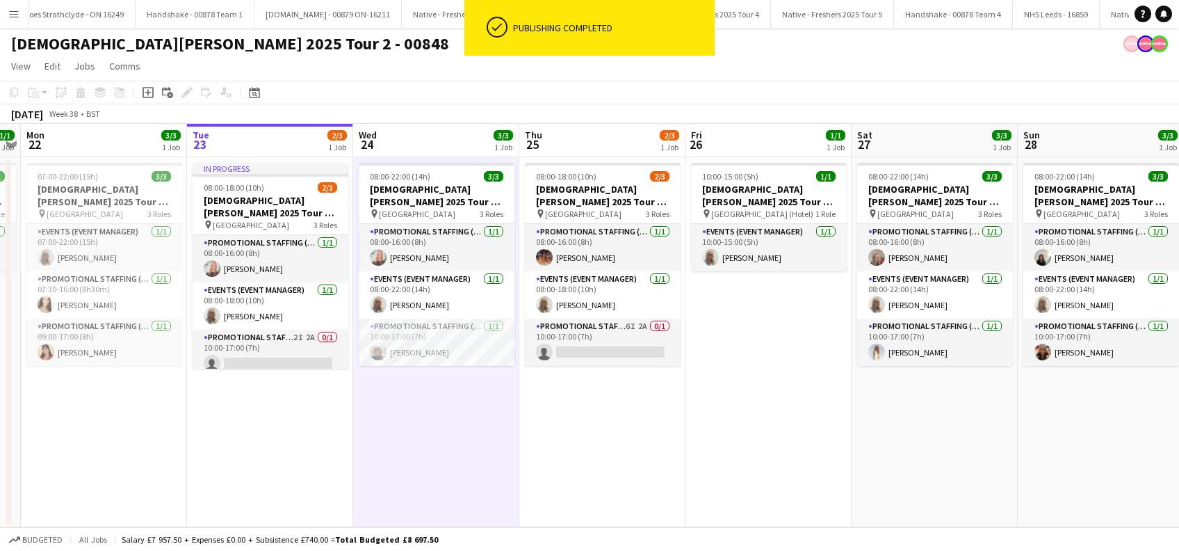
scroll to position [0, 0]
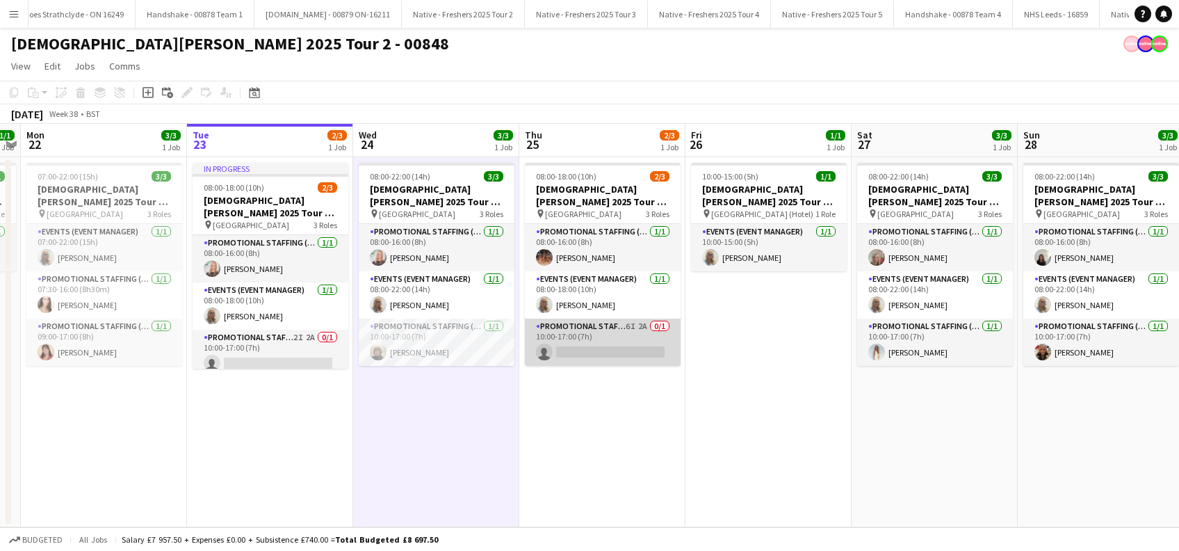
click at [624, 343] on app-card-role "Promotional Staffing (Brand Ambassadors) 6I 2A 0/1 10:00-17:00 (7h) single-neut…" at bounding box center [603, 341] width 156 height 47
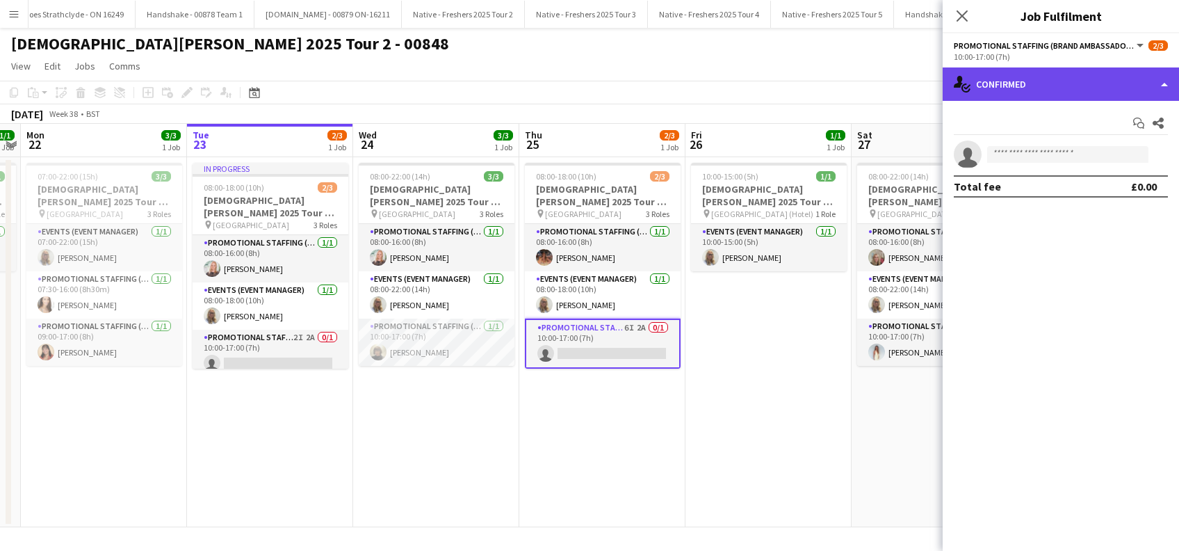
click at [1068, 86] on div "single-neutral-actions-check-2 Confirmed" at bounding box center [1061, 83] width 236 height 33
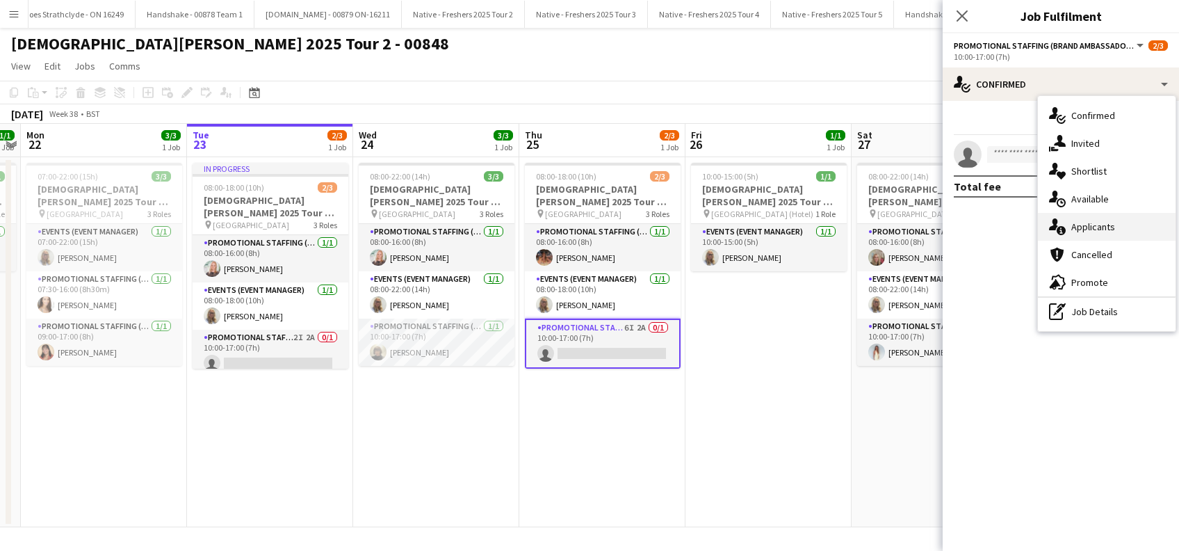
click at [1100, 228] on span "Applicants" at bounding box center [1093, 226] width 44 height 13
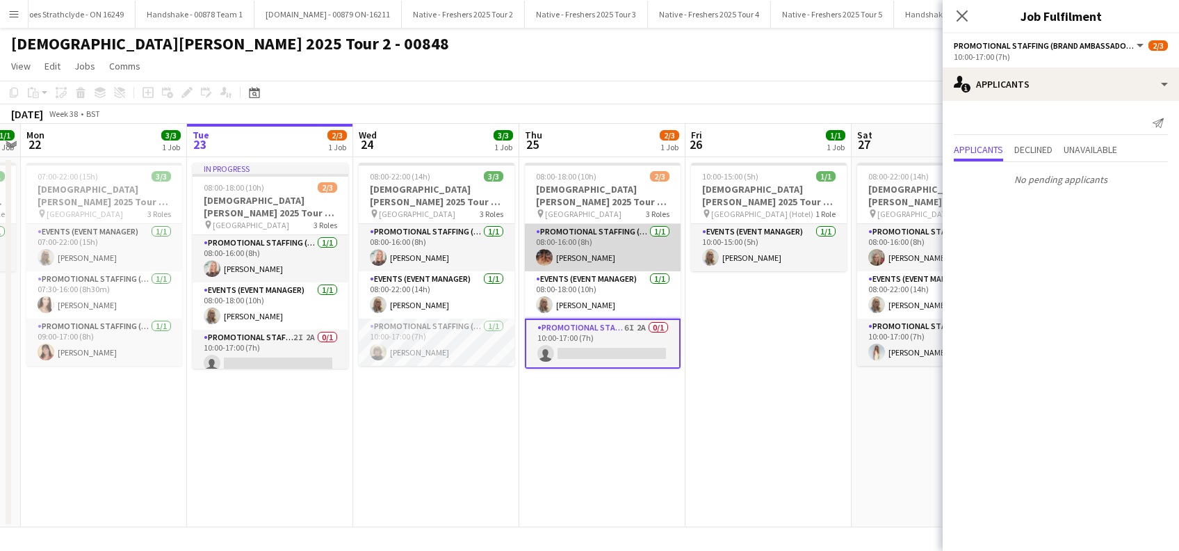
click at [597, 256] on app-card-role "Promotional Staffing (Brand Ambassadors) 1/1 08:00-16:00 (8h) Emma Mcangus" at bounding box center [603, 247] width 156 height 47
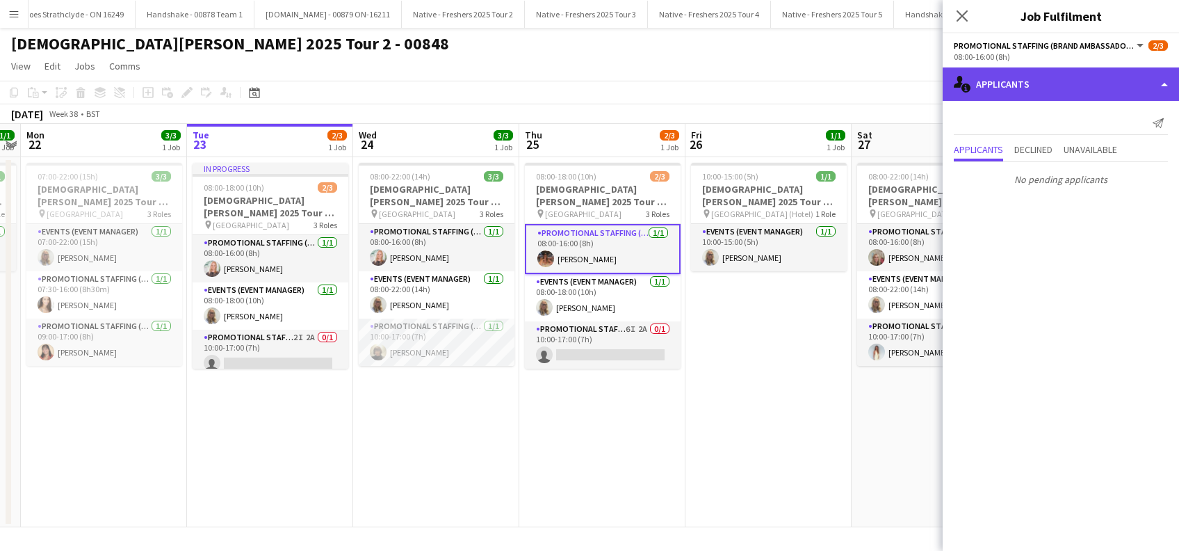
click at [1082, 85] on div "single-neutral-actions-information Applicants" at bounding box center [1061, 83] width 236 height 33
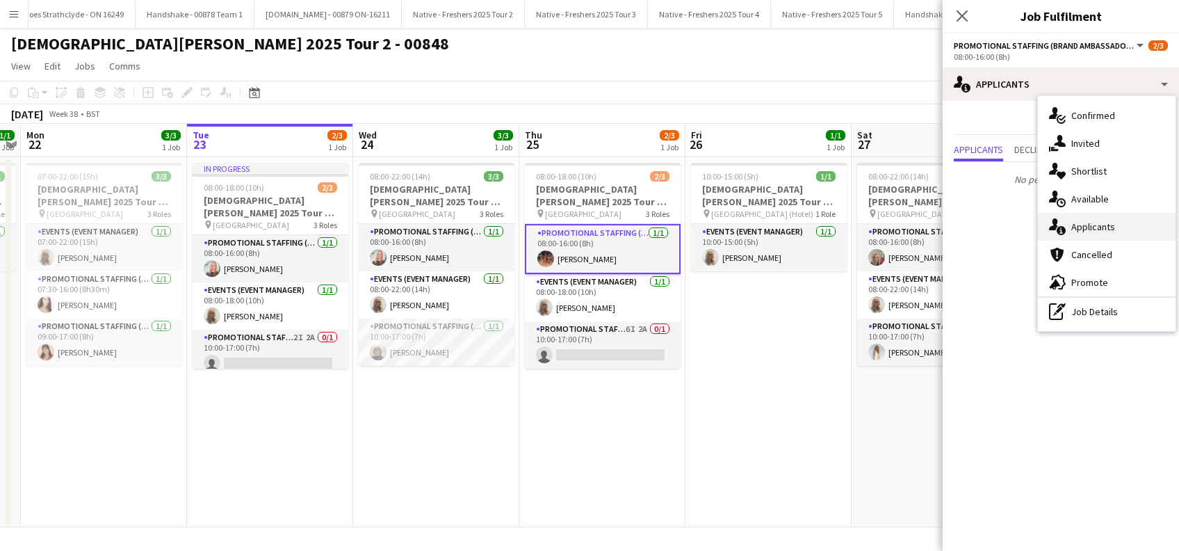
click at [1087, 227] on span "Applicants" at bounding box center [1093, 226] width 44 height 13
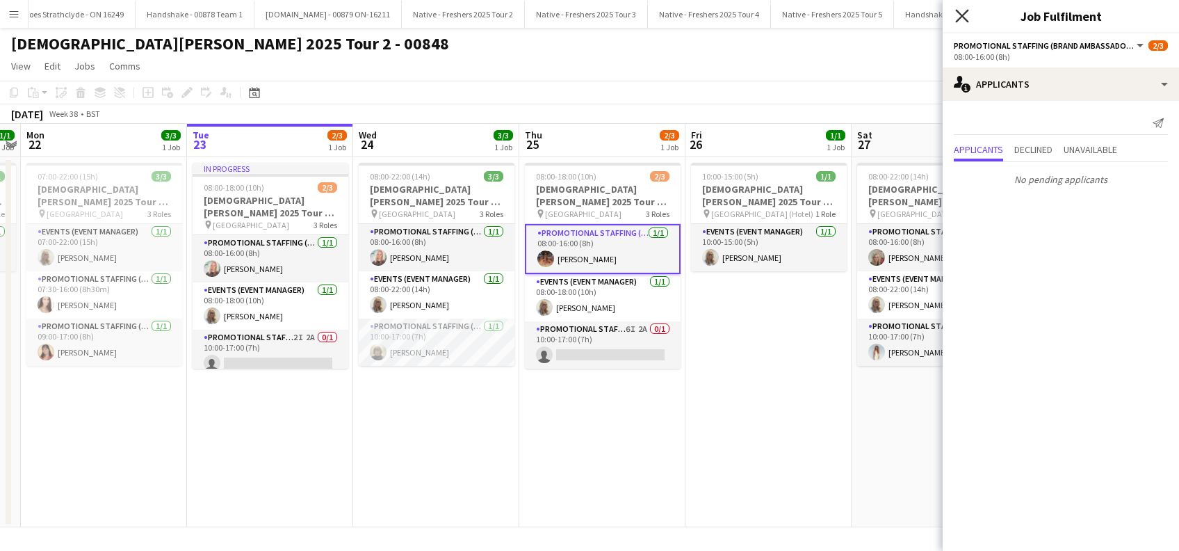
click at [963, 11] on icon "Close pop-in" at bounding box center [961, 15] width 13 height 13
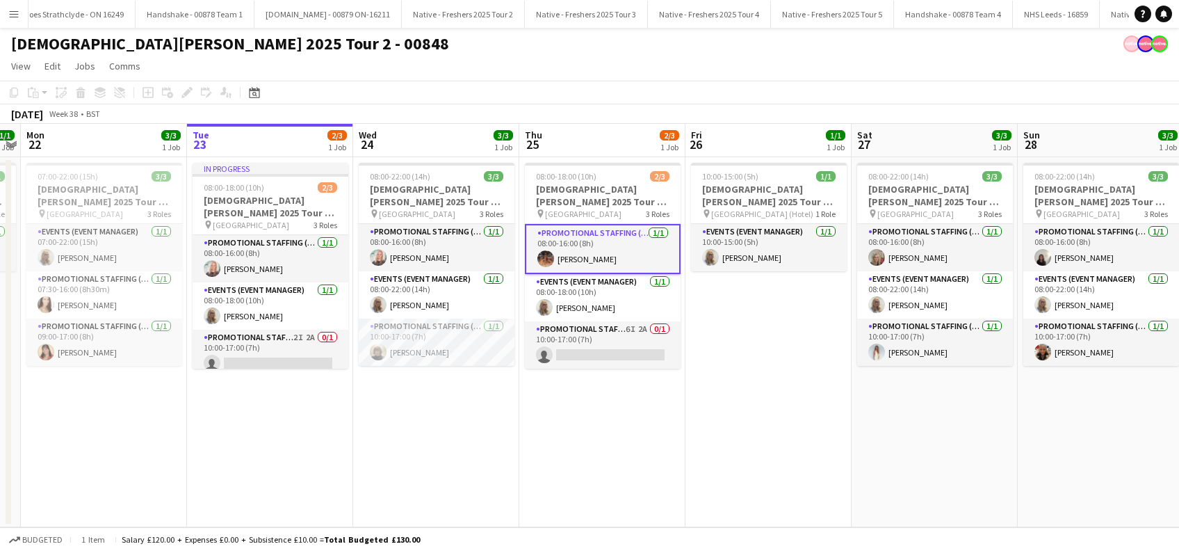
click at [754, 404] on app-date-cell "10:00-15:00 (5h) 1/1 Lady Garden 2025 Tour 2 - 00848 - Travel Day pin Bristol (…" at bounding box center [768, 342] width 166 height 370
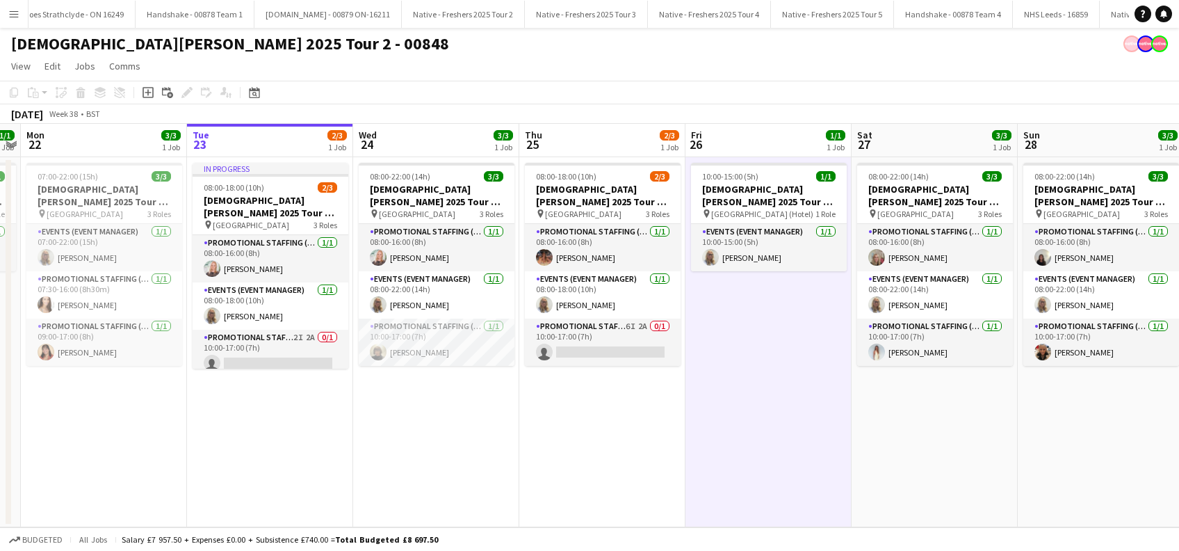
click at [279, 418] on app-date-cell "In progress 08:00-18:00 (10h) 2/3 Lady Garden 2025 Tour 2 - 00848 - University …" at bounding box center [270, 342] width 166 height 370
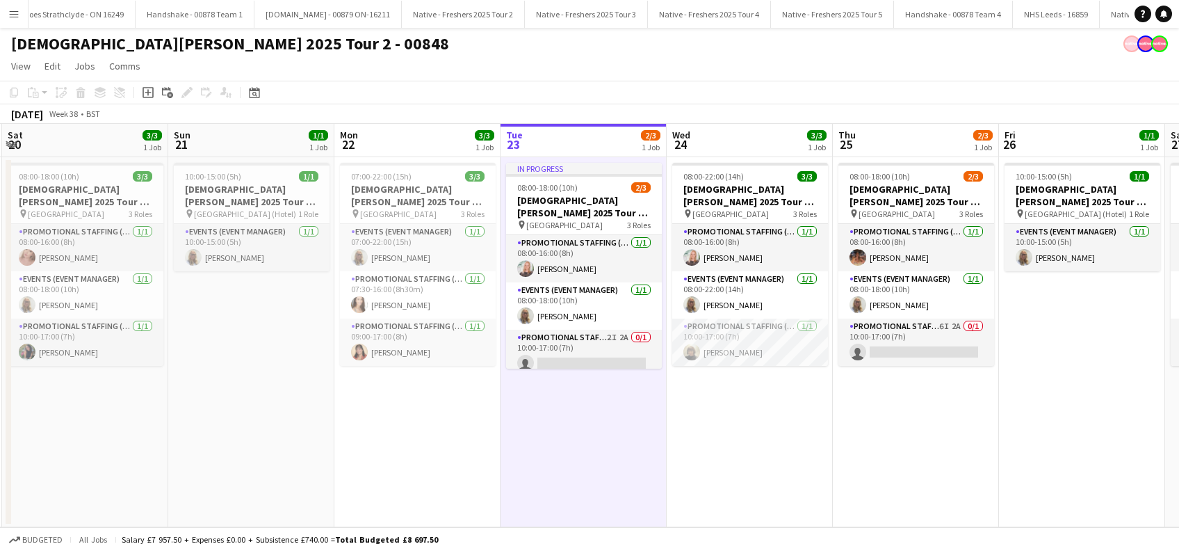
scroll to position [0, 329]
drag, startPoint x: 528, startPoint y: 443, endPoint x: 842, endPoint y: 449, distance: 314.3
click at [842, 449] on app-calendar-viewport "Thu 18 Fri 19 1/1 1 Job Sat 20 3/3 1 Job Sun 21 1/1 1 Job Mon 22 3/3 1 Job Tue …" at bounding box center [589, 325] width 1179 height 403
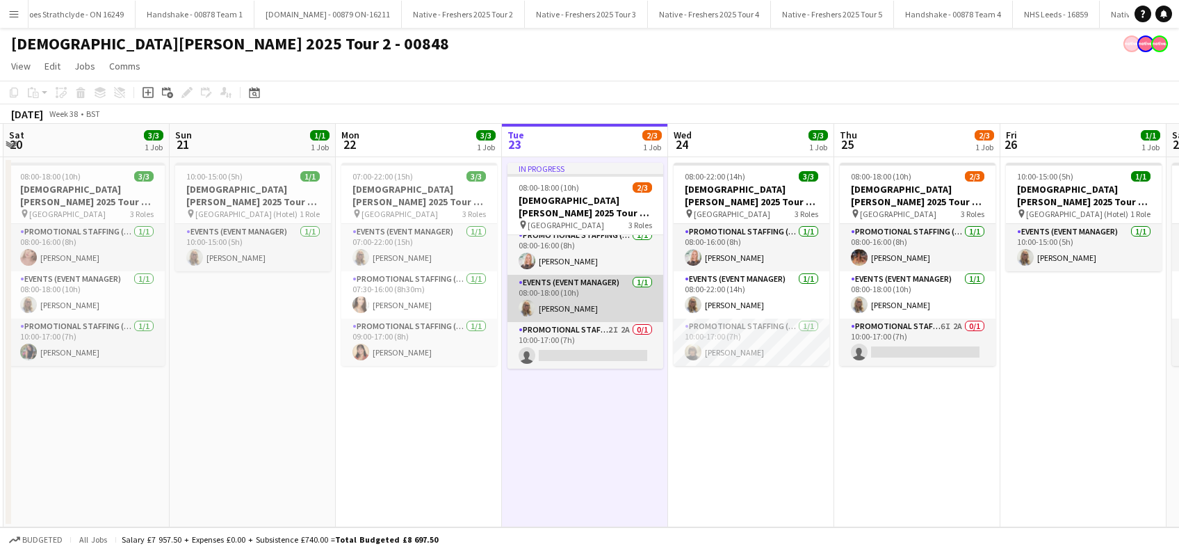
scroll to position [0, 0]
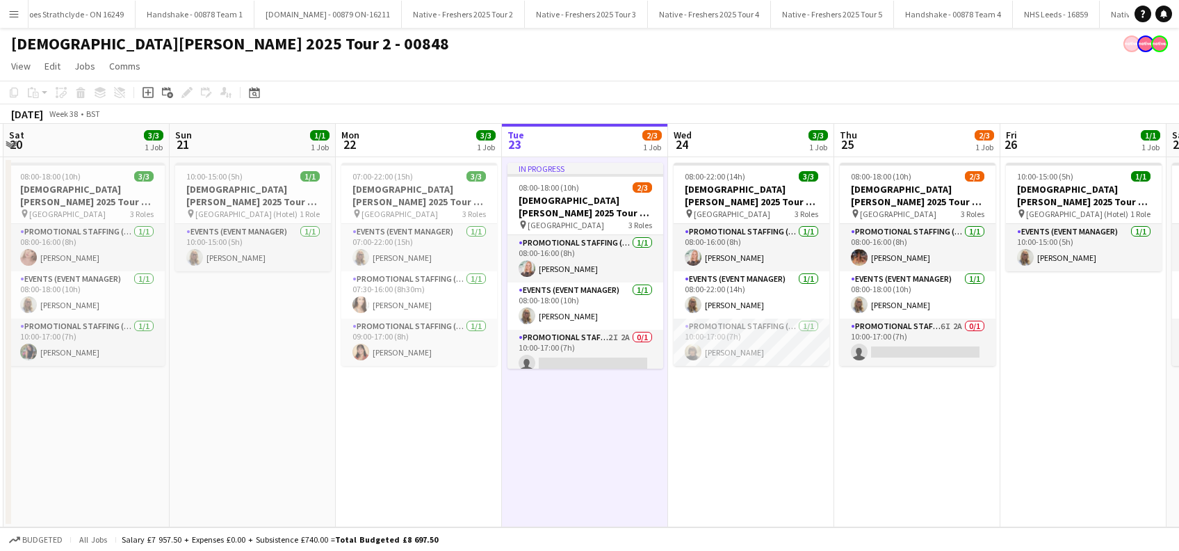
drag, startPoint x: 406, startPoint y: 409, endPoint x: 706, endPoint y: 470, distance: 306.5
click at [406, 409] on app-date-cell "07:00-22:00 (15h) 3/3 Lady Garden 2025 Tour 2 - 00848 - University of Leeds pin…" at bounding box center [419, 342] width 166 height 370
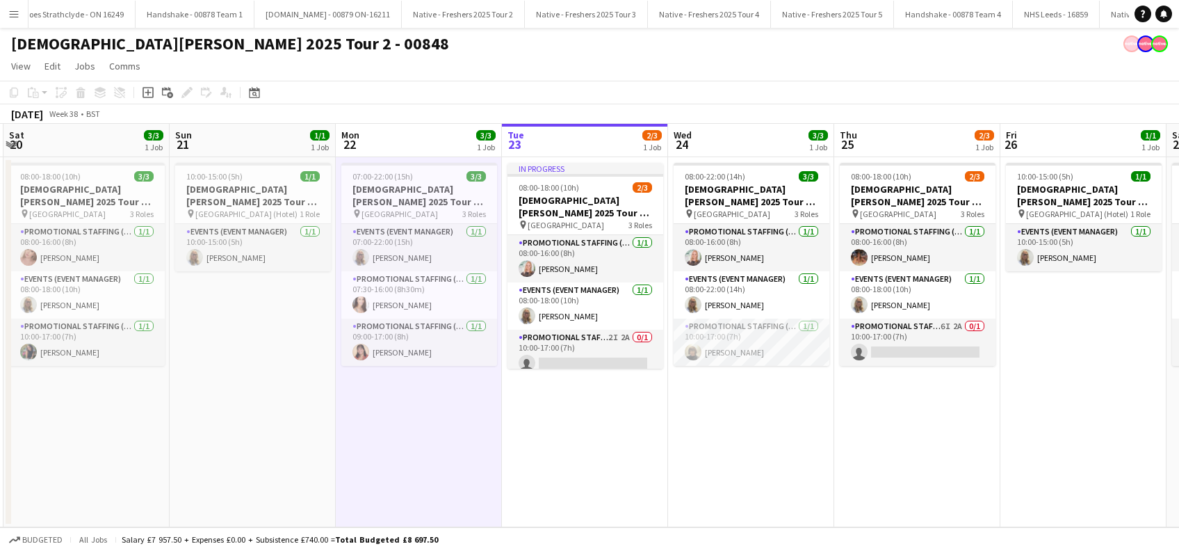
click at [706, 470] on app-date-cell "08:00-22:00 (14h) 3/3 Lady Garden 2025 Tour 2 - 00848 - Manchester Metropolitan…" at bounding box center [751, 342] width 166 height 370
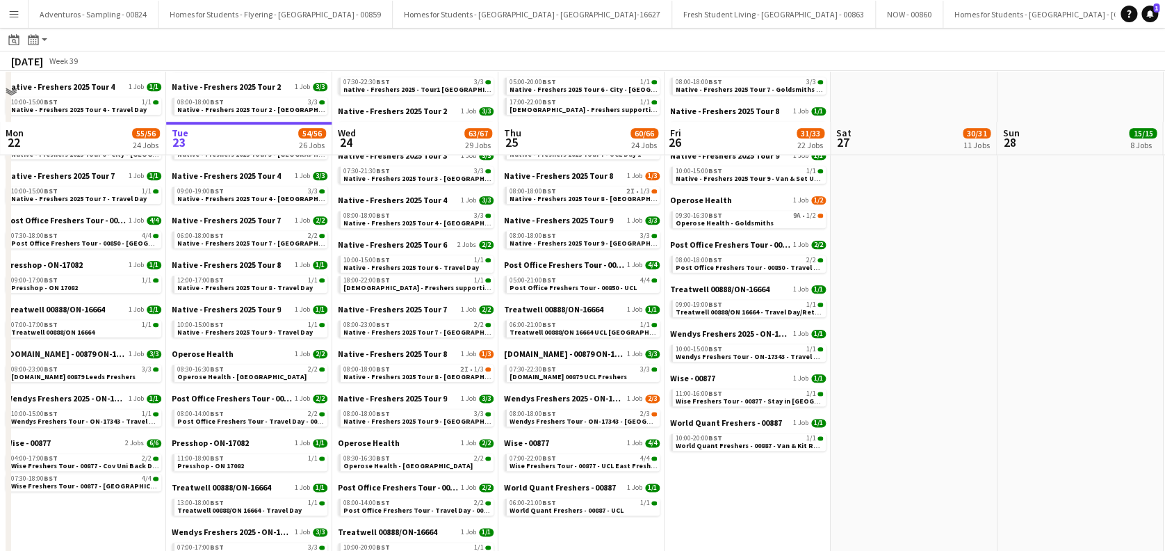
scroll to position [664, 0]
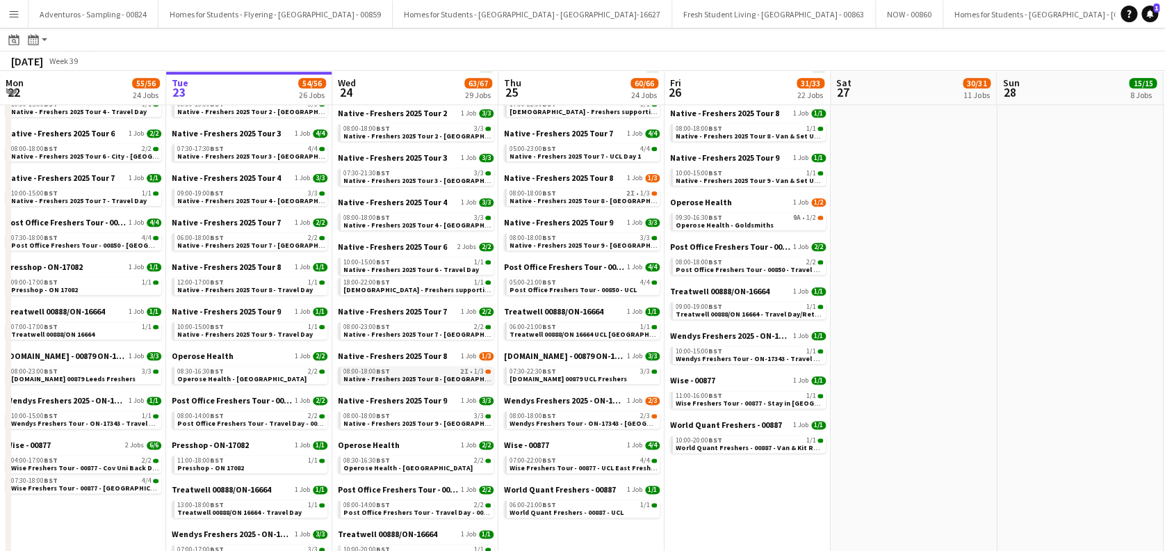
click at [428, 375] on span "Native - Freshers 2025 Tour 8 - [GEOGRAPHIC_DATA] Day 1" at bounding box center [437, 378] width 189 height 9
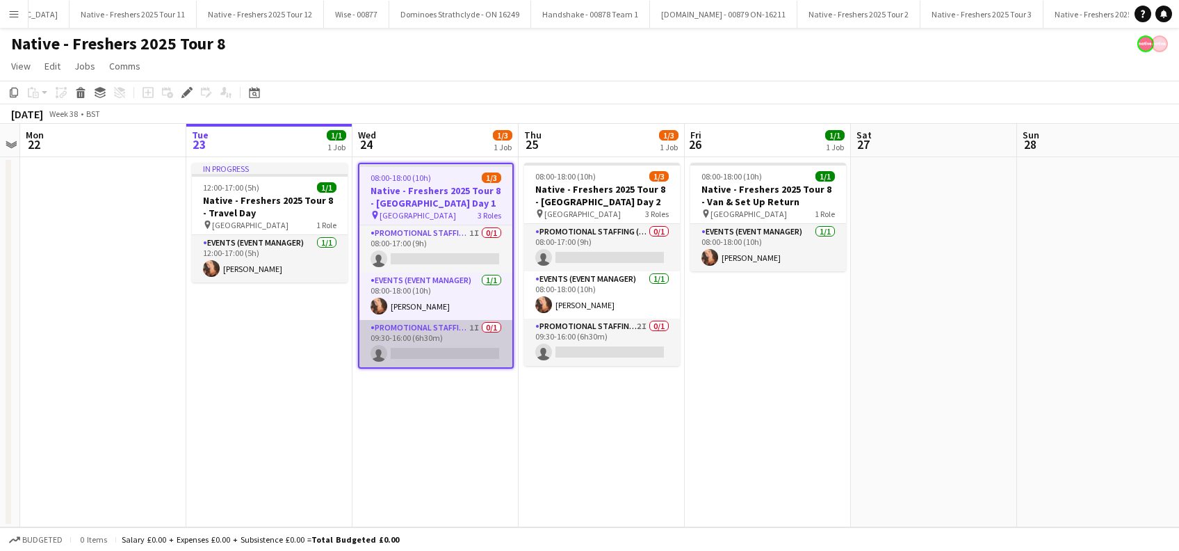
scroll to position [0, 3088]
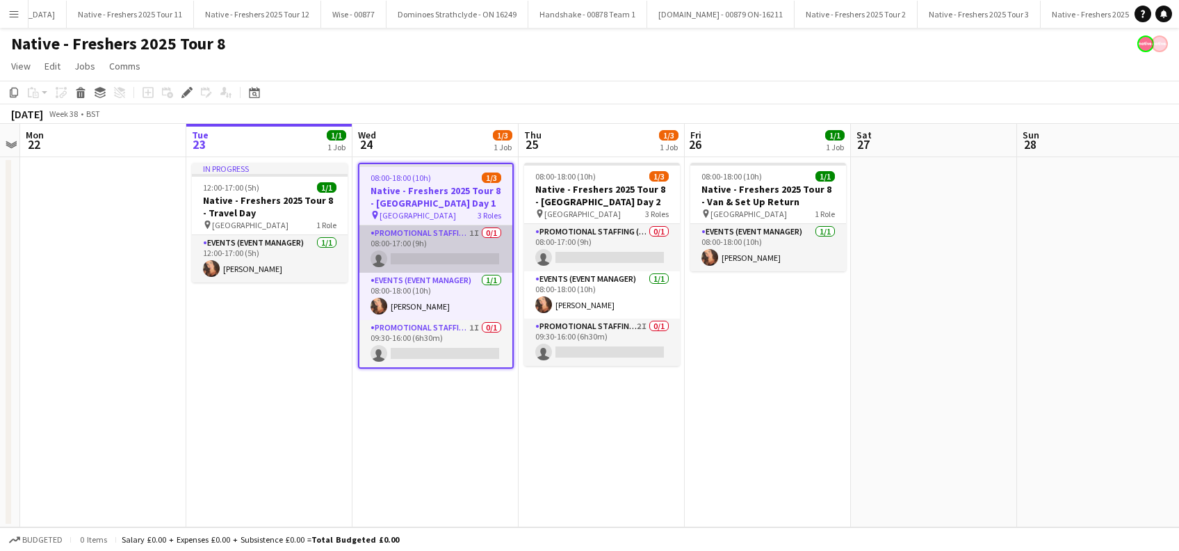
click at [441, 250] on app-card-role "Promotional Staffing (Brand Ambassadors) 1I 0/1 08:00-17:00 (9h) single-neutral…" at bounding box center [435, 248] width 153 height 47
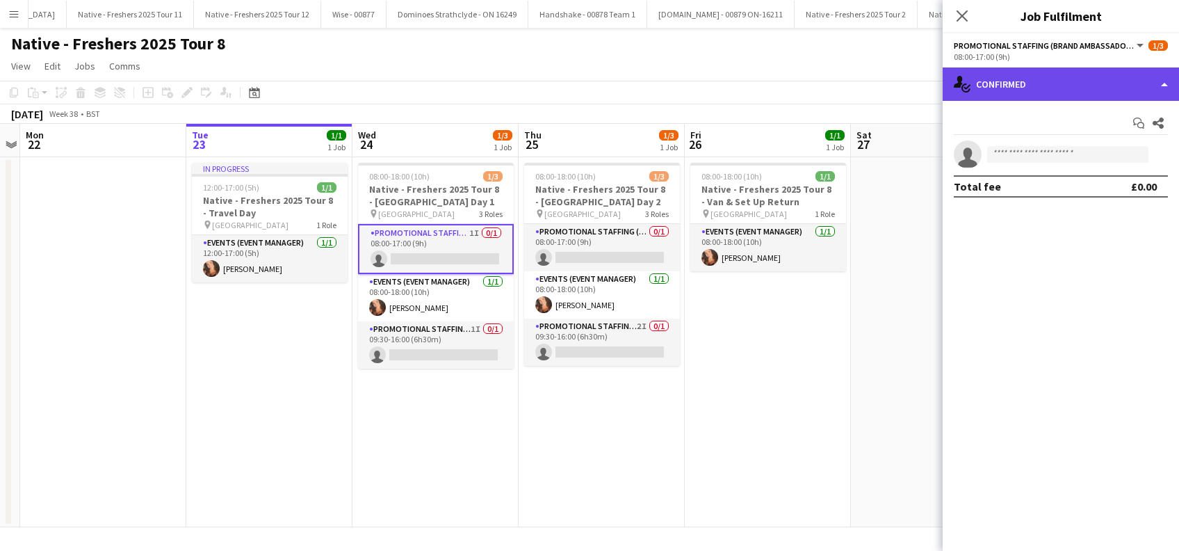
click at [1052, 84] on div "single-neutral-actions-check-2 Confirmed" at bounding box center [1061, 83] width 236 height 33
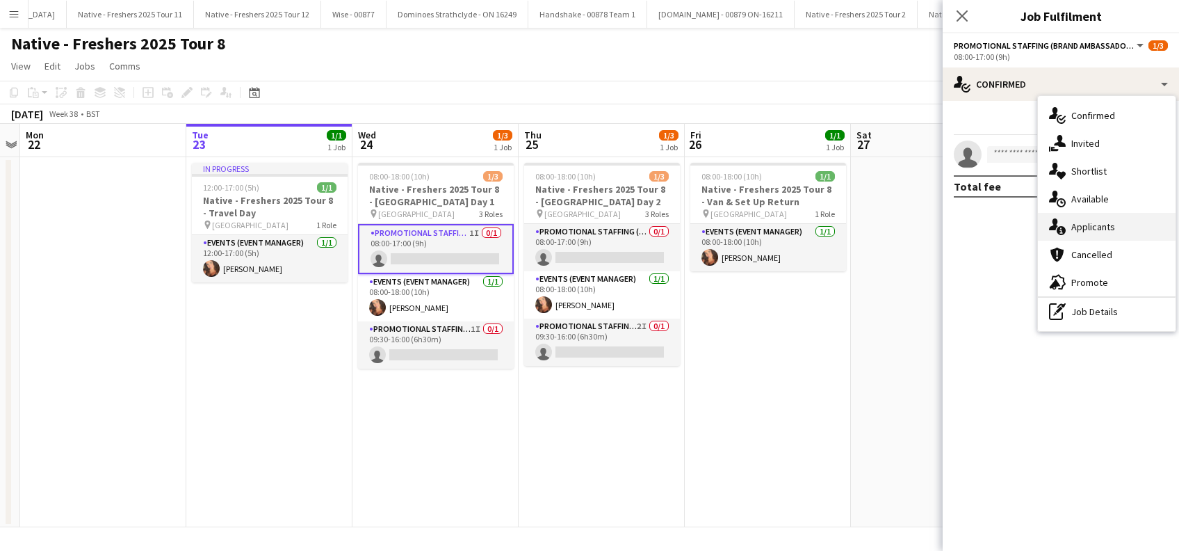
click at [1090, 229] on span "Applicants" at bounding box center [1093, 226] width 44 height 13
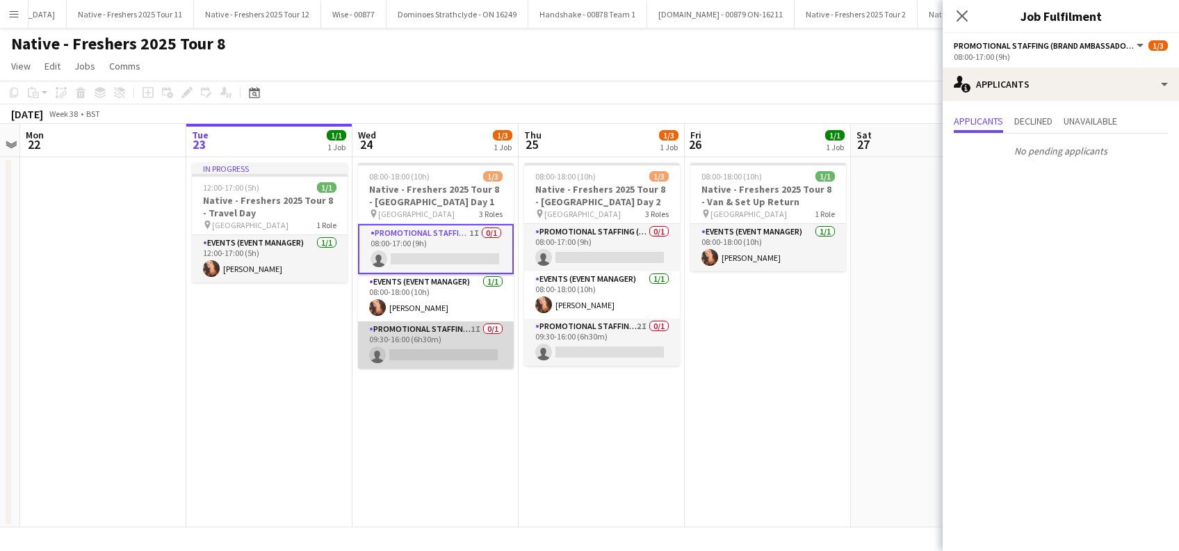
click at [392, 358] on app-card-role "Promotional Staffing (Brand Ambassadors) 1I 0/1 09:30-16:00 (6h30m) single-neut…" at bounding box center [436, 344] width 156 height 47
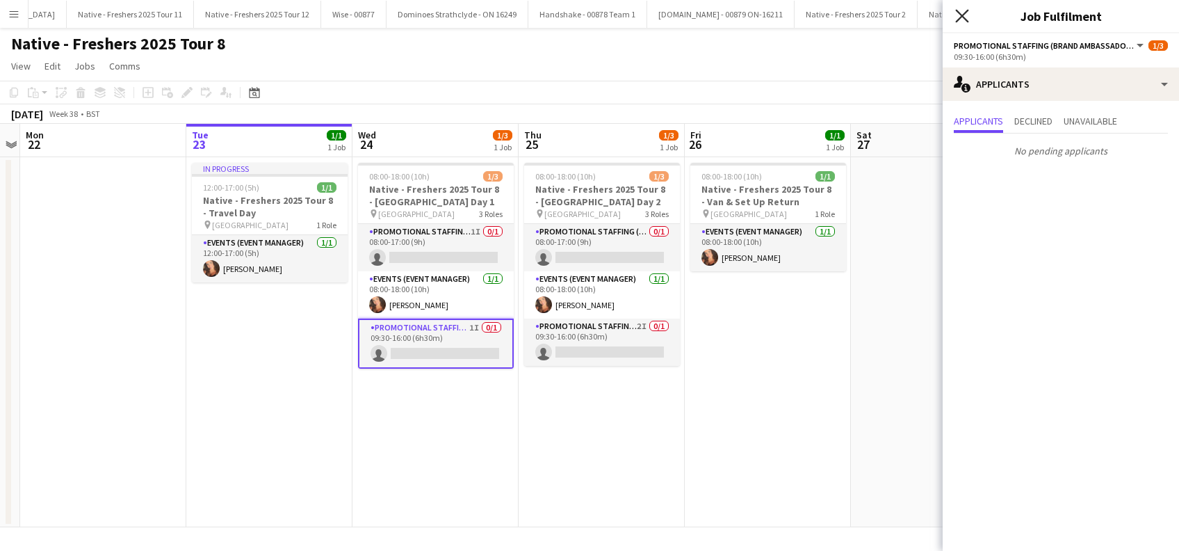
click at [964, 11] on icon "Close pop-in" at bounding box center [961, 15] width 13 height 13
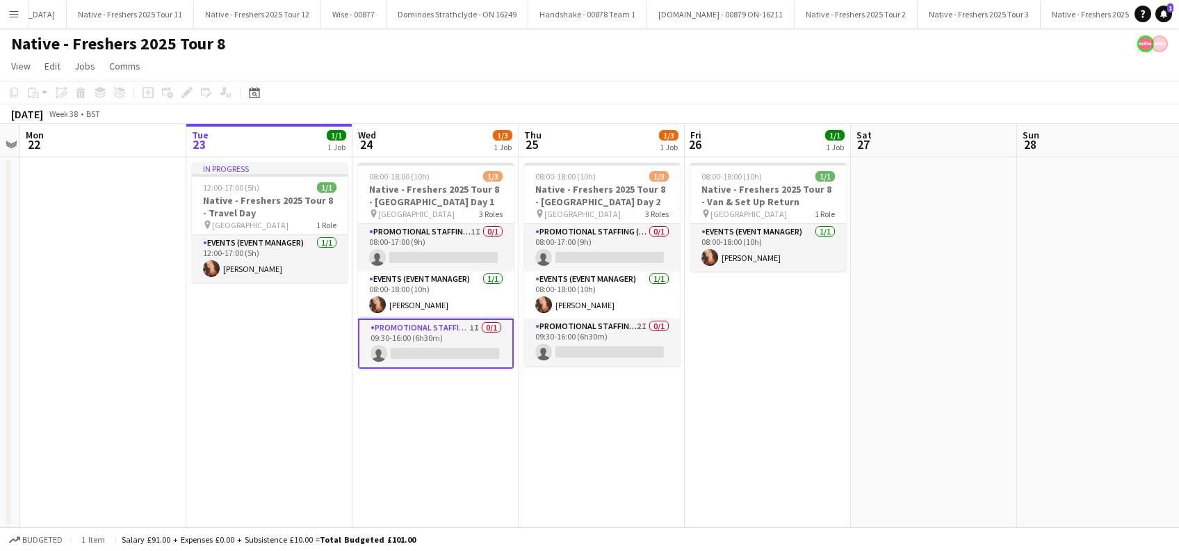
click at [300, 377] on app-date-cell "In progress 12:00-17:00 (5h) 1/1 Native - Freshers 2025 Tour 8 - Travel Day pin…" at bounding box center [269, 342] width 166 height 370
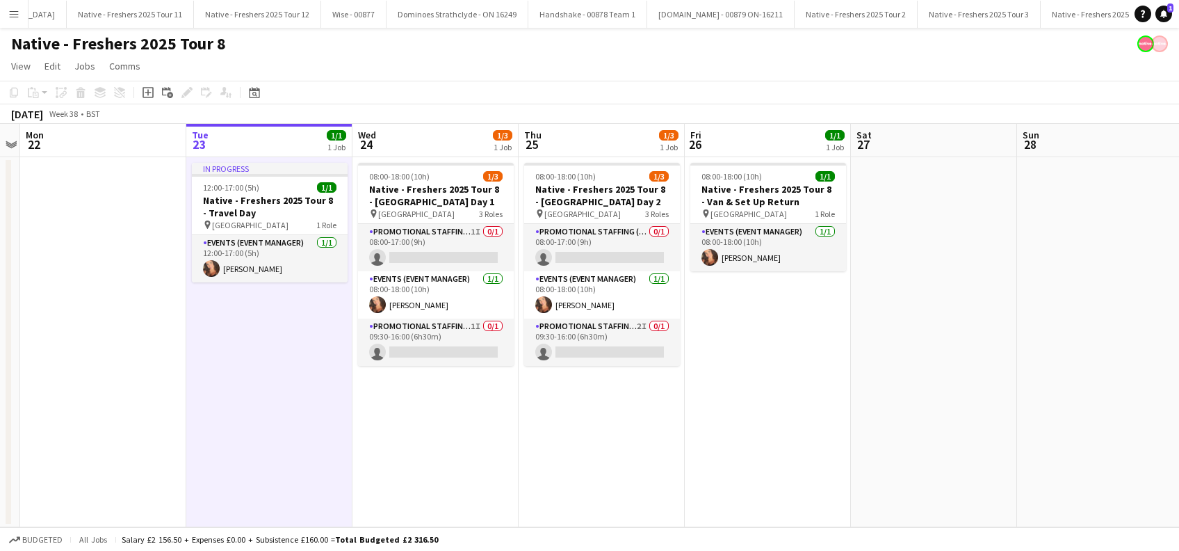
click at [495, 452] on app-date-cell "08:00-18:00 (10h) 1/3 Native - Freshers 2025 Tour 8 - Bangor University Day 1 p…" at bounding box center [435, 342] width 166 height 370
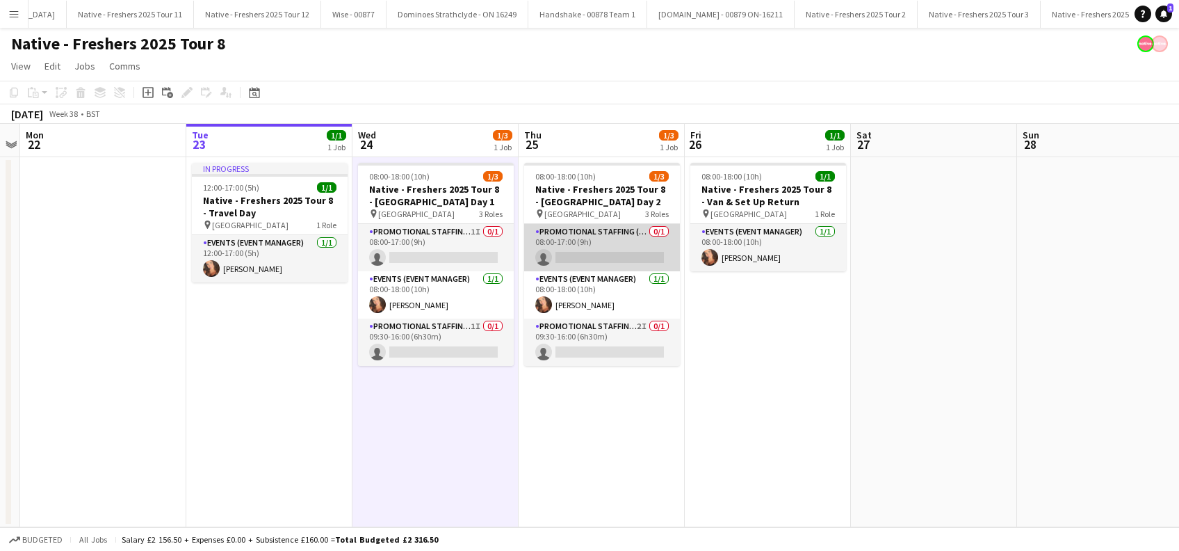
click at [605, 259] on app-card-role "Promotional Staffing (Brand Ambassadors) 0/1 08:00-17:00 (9h) single-neutral-ac…" at bounding box center [602, 247] width 156 height 47
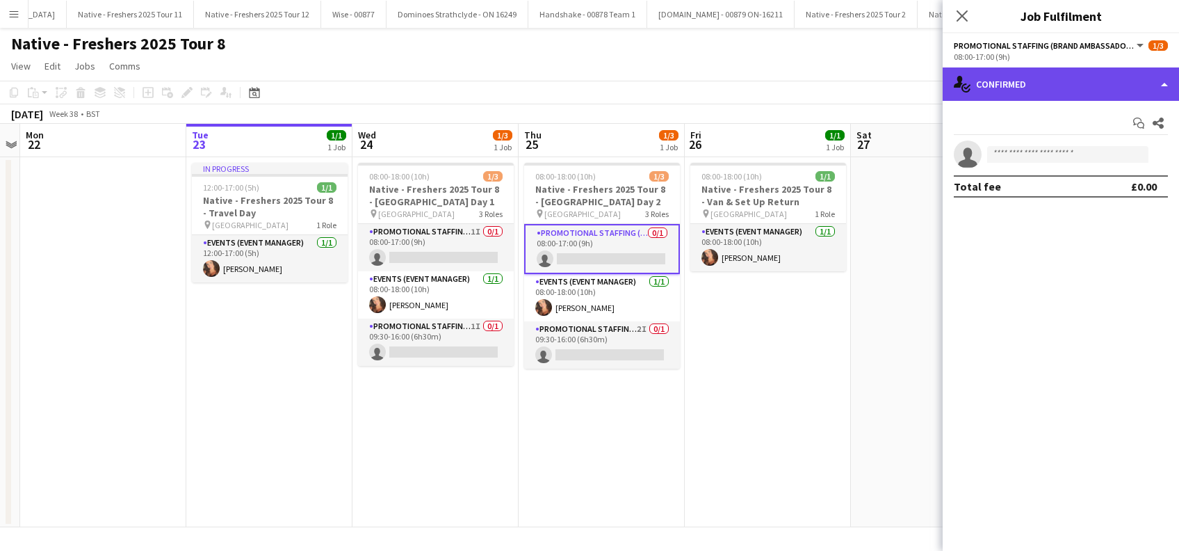
click at [1033, 74] on div "single-neutral-actions-check-2 Confirmed" at bounding box center [1061, 83] width 236 height 33
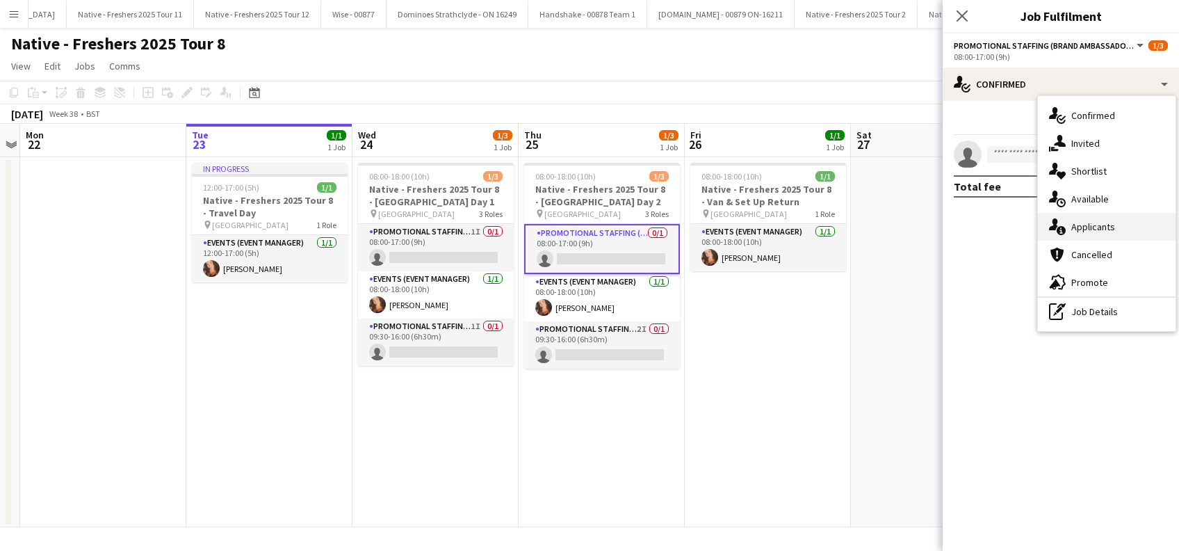
click at [1085, 229] on span "Applicants" at bounding box center [1093, 226] width 44 height 13
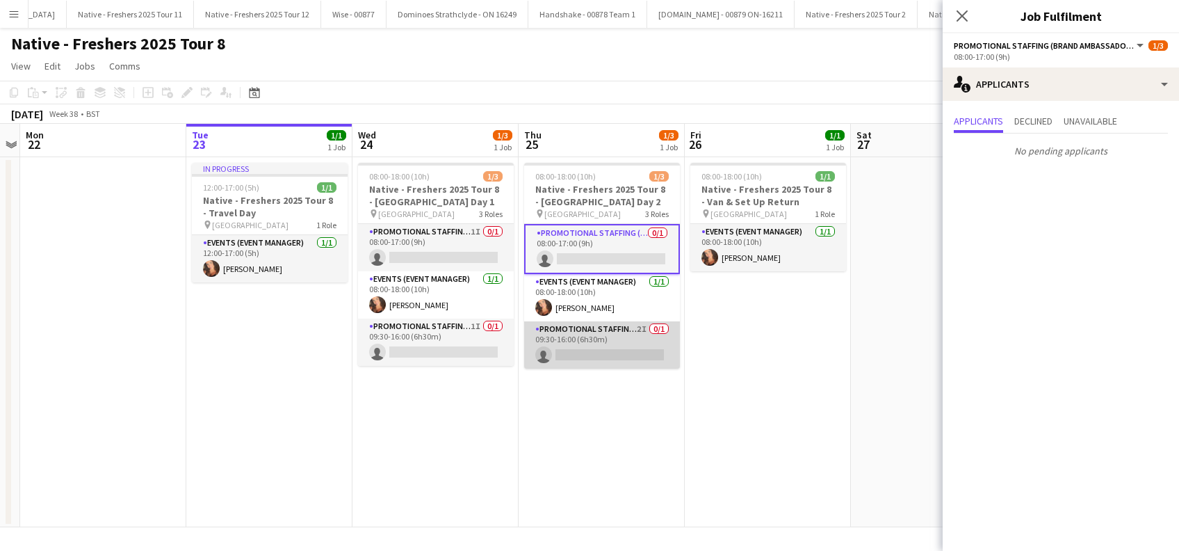
click at [592, 362] on app-card-role "Promotional Staffing (Brand Ambassadors) 2I 0/1 09:30-16:00 (6h30m) single-neut…" at bounding box center [602, 344] width 156 height 47
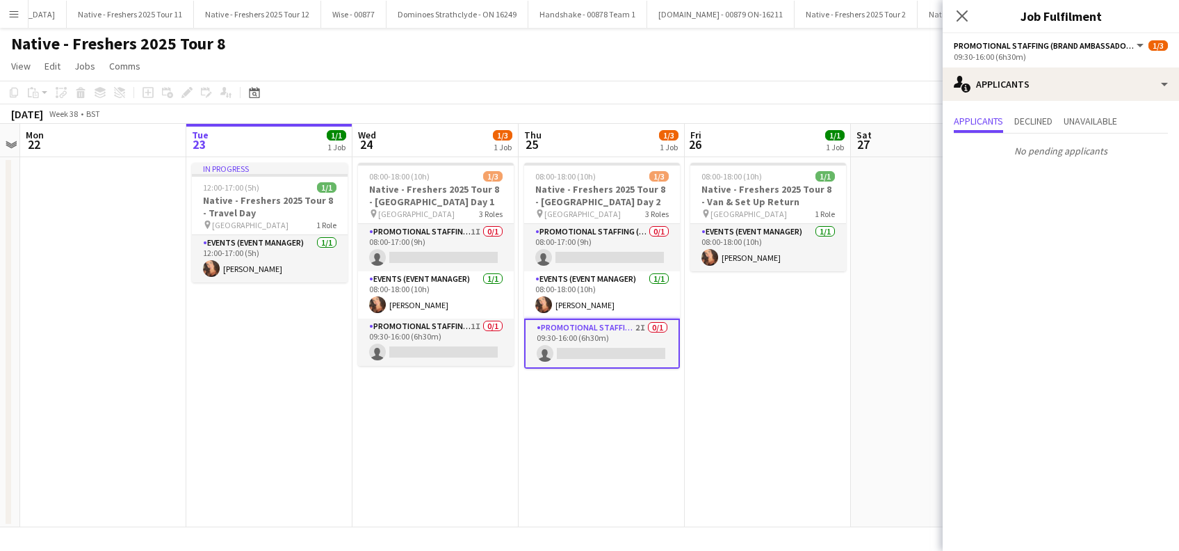
click at [785, 367] on app-date-cell "08:00-18:00 (10h) 1/1 Native - Freshers 2025 Tour 8 - Van & Set Up Return pin B…" at bounding box center [768, 342] width 166 height 370
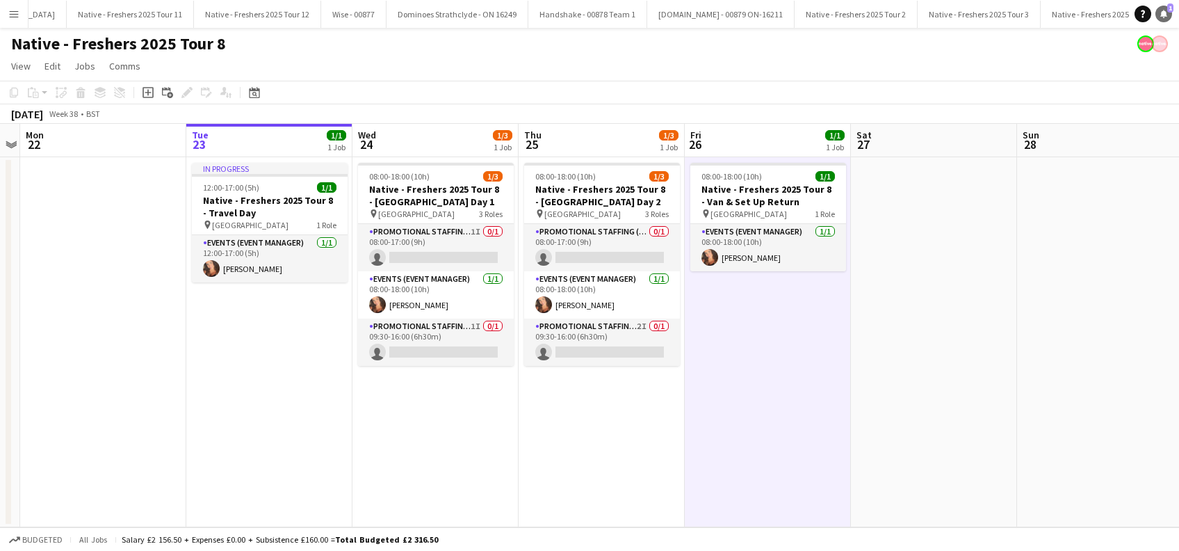
click at [1162, 12] on icon at bounding box center [1163, 13] width 7 height 7
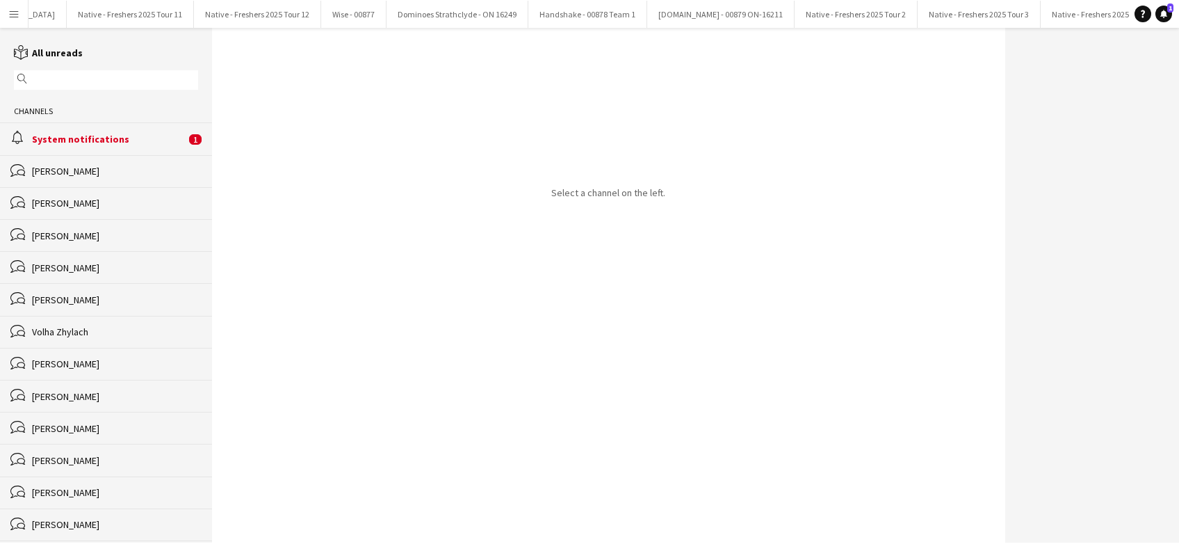
click at [77, 139] on div "System notifications" at bounding box center [109, 139] width 154 height 13
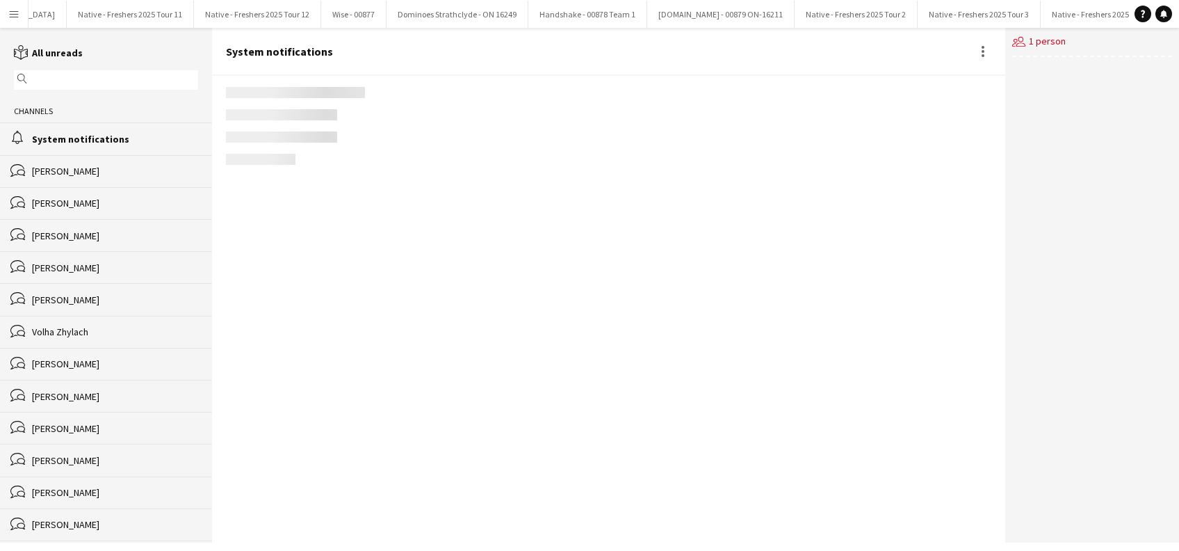
scroll to position [1619, 0]
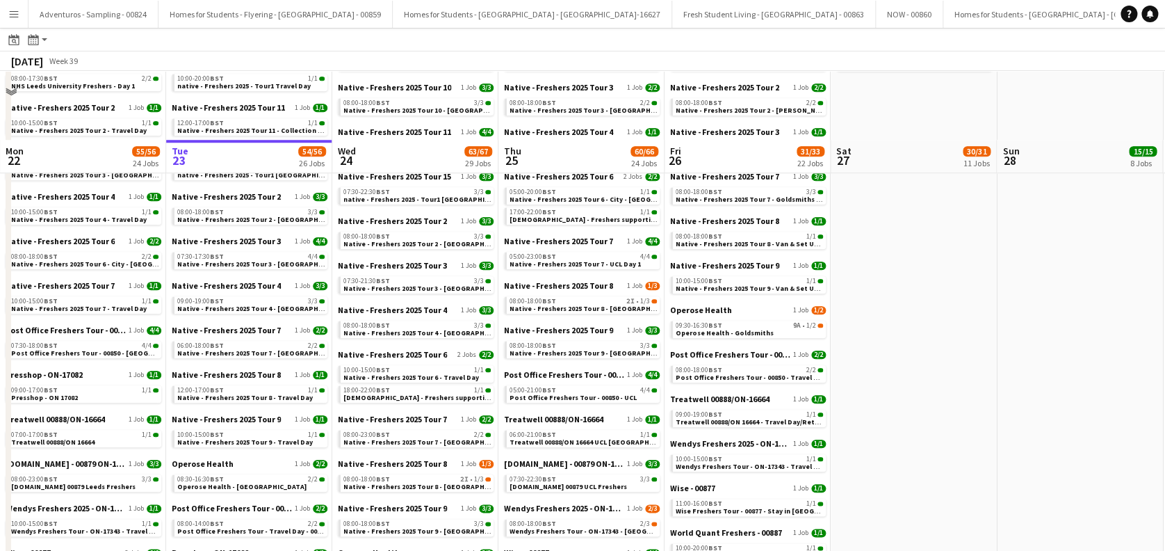
scroll to position [741, 0]
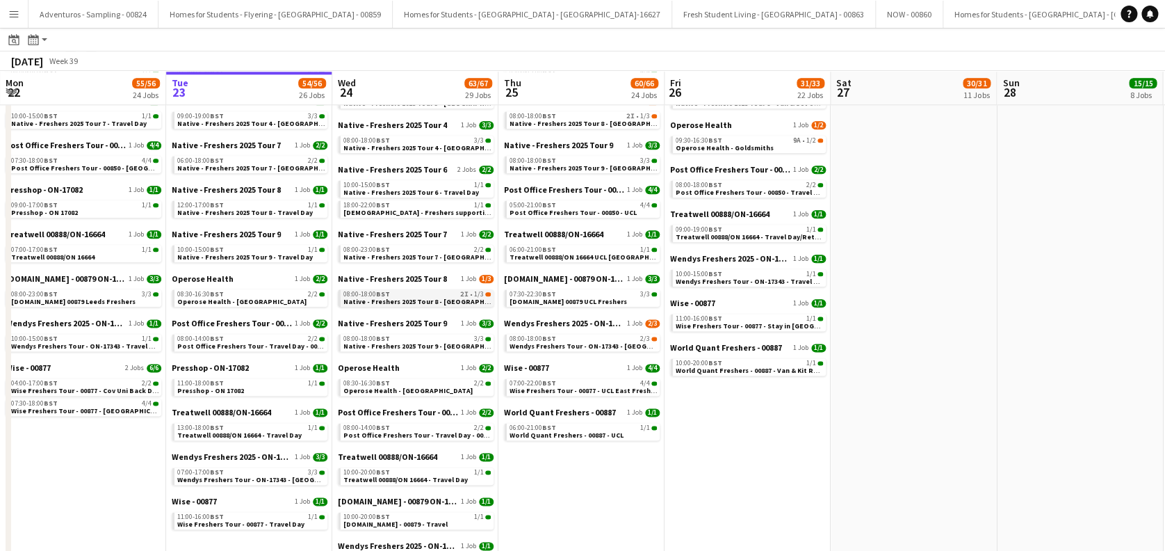
click at [441, 303] on span "Native - Freshers 2025 Tour 8 - [GEOGRAPHIC_DATA] Day 1" at bounding box center [437, 301] width 189 height 9
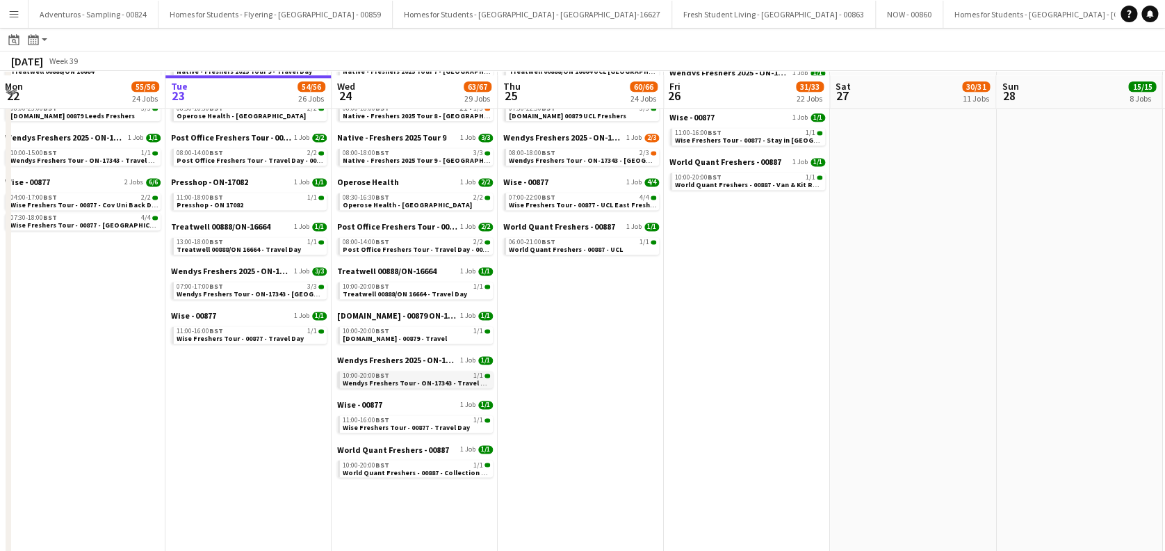
scroll to position [942, 0]
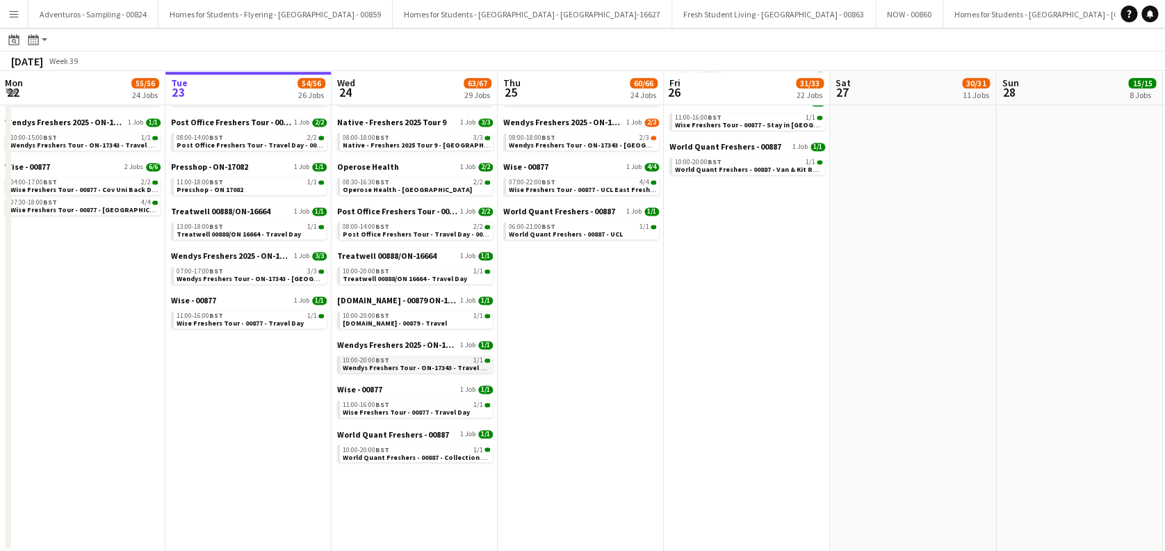
click at [399, 369] on span "Wendys Freshers Tour - ON-17343 - Travel Day" at bounding box center [418, 367] width 150 height 9
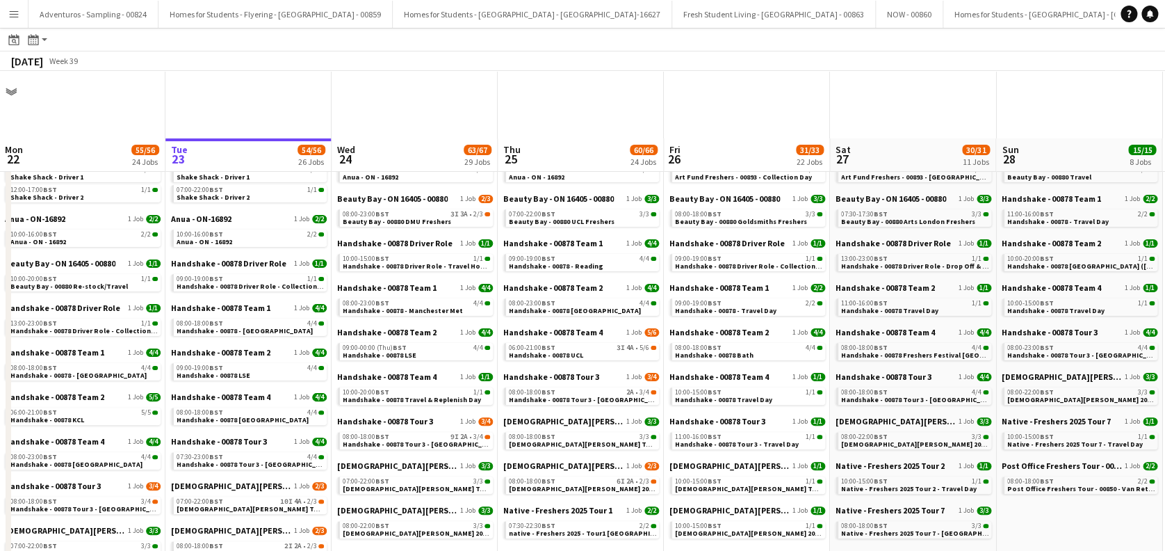
scroll to position [0, 0]
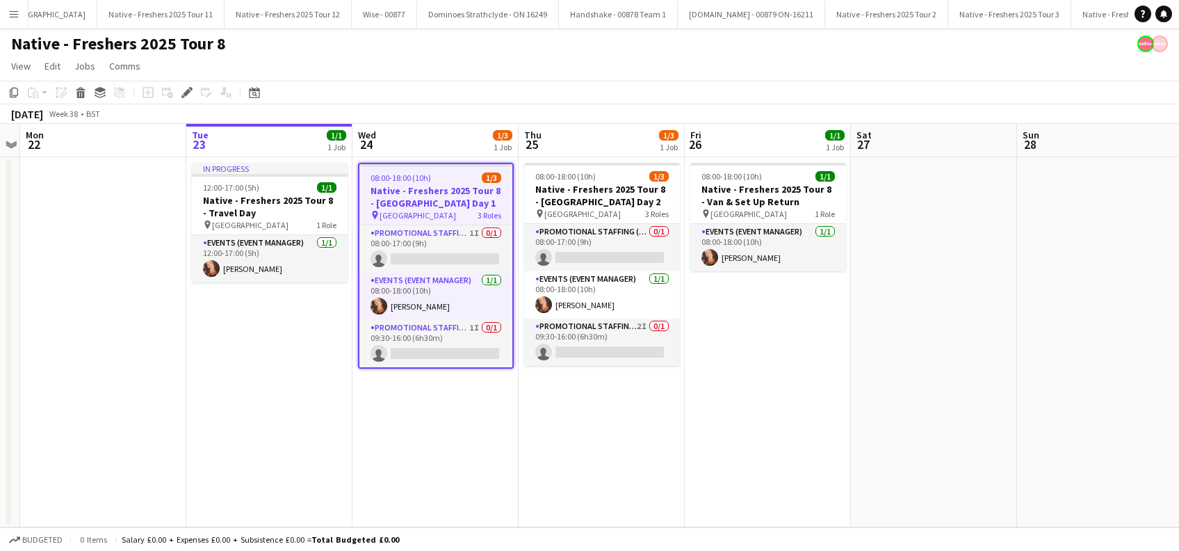
scroll to position [0, 3088]
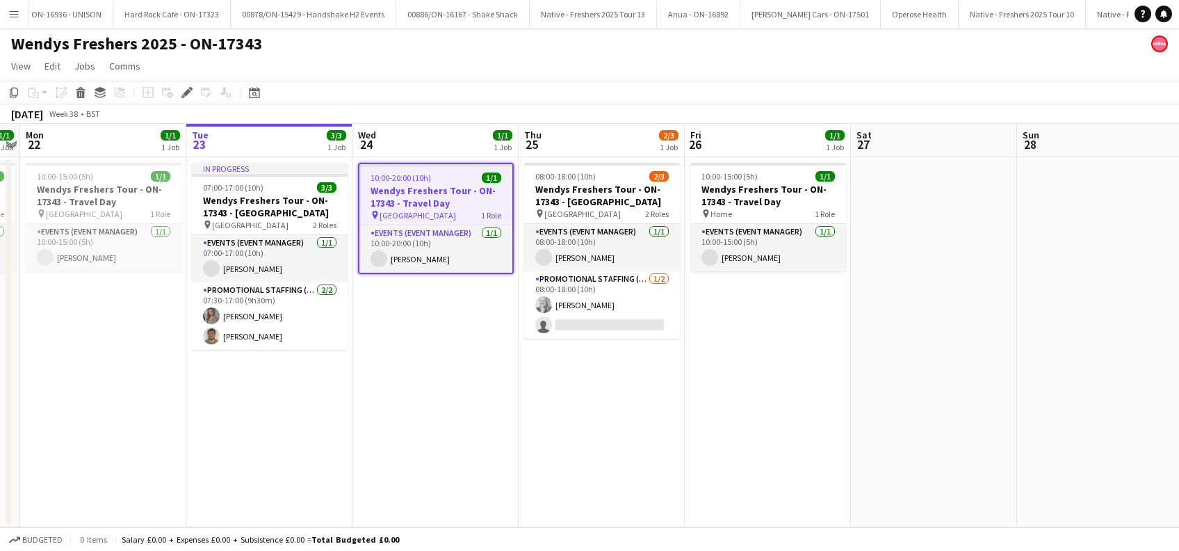
scroll to position [0, 7487]
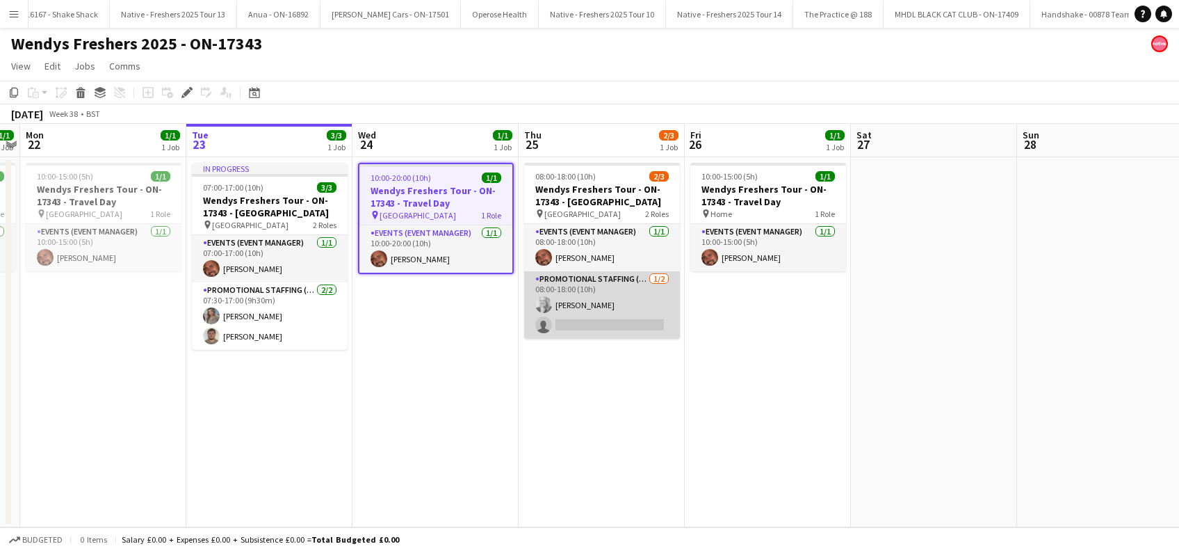
click at [602, 316] on app-card-role "Promotional Staffing (Brand Ambassadors) [DATE] 08:00-18:00 (10h) [PERSON_NAME]…" at bounding box center [602, 304] width 156 height 67
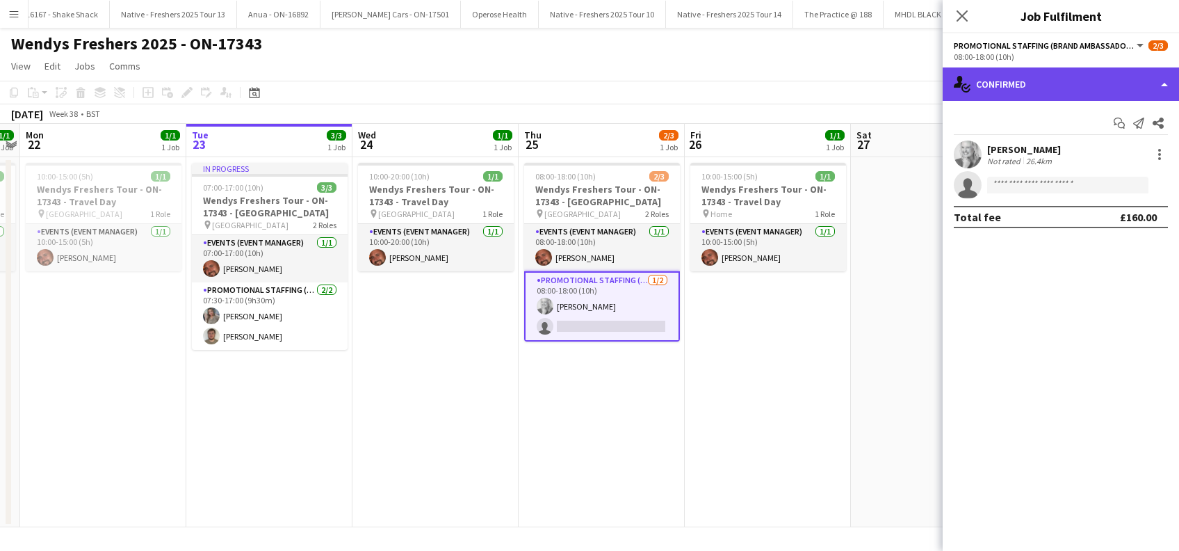
click at [1045, 76] on div "single-neutral-actions-check-2 Confirmed" at bounding box center [1061, 83] width 236 height 33
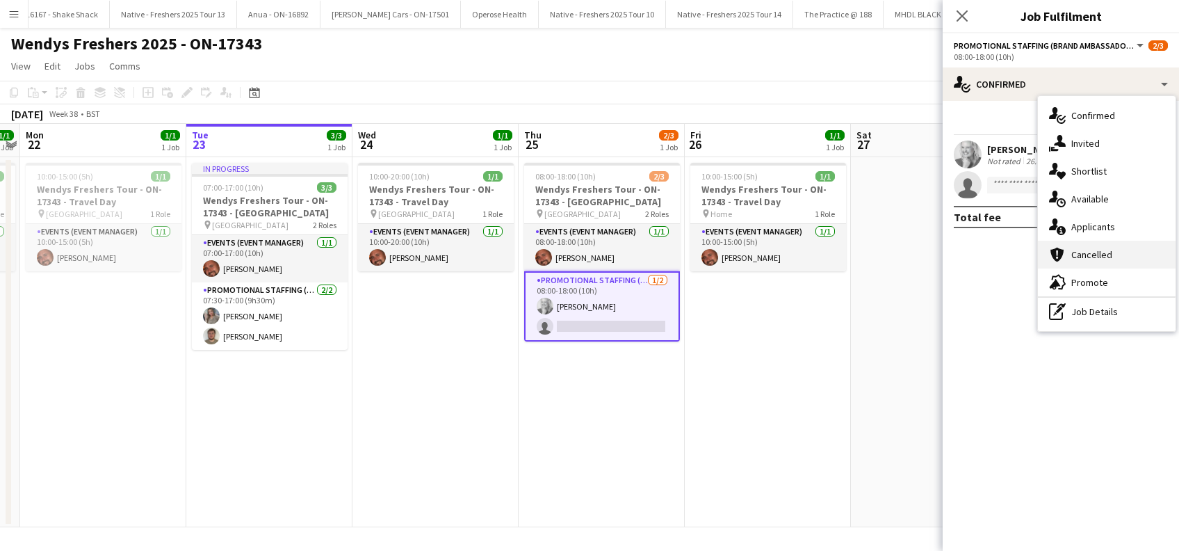
click at [1090, 253] on span "Cancelled" at bounding box center [1091, 254] width 41 height 13
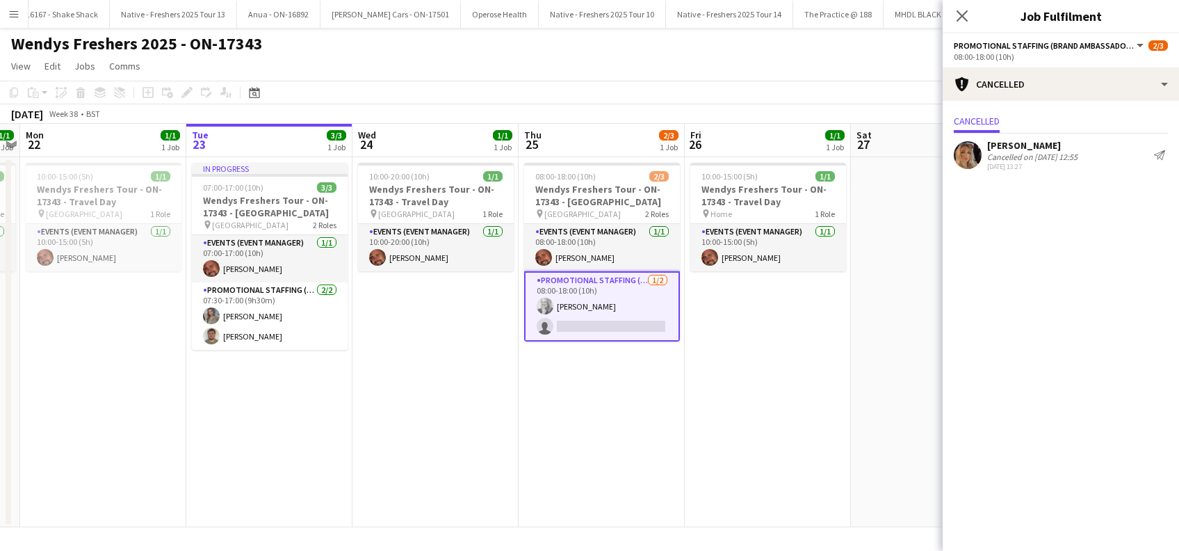
click at [1007, 147] on div "[PERSON_NAME]" at bounding box center [1032, 145] width 90 height 13
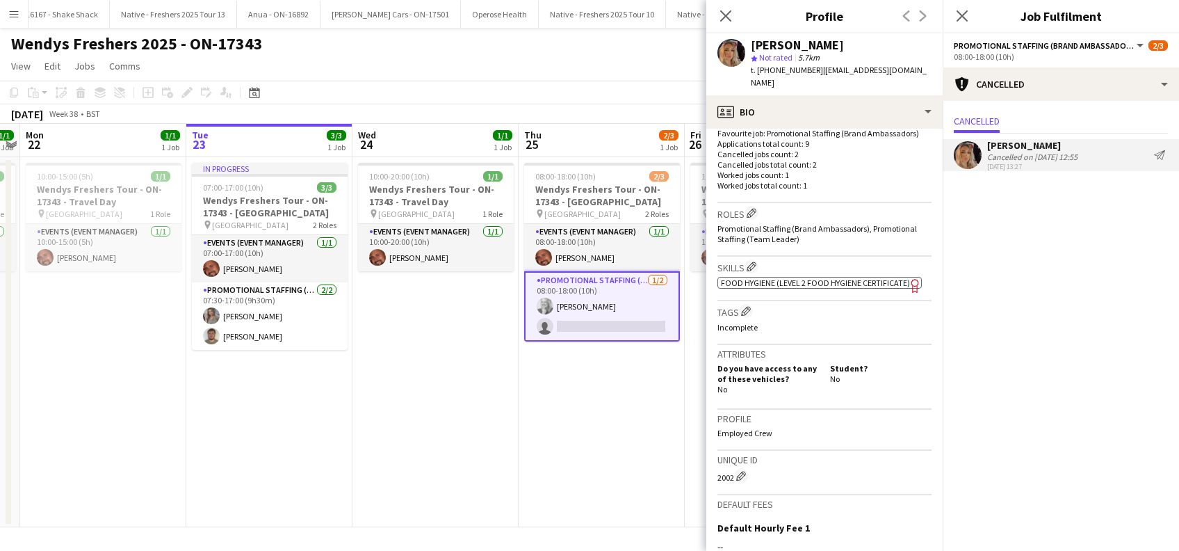
scroll to position [559, 0]
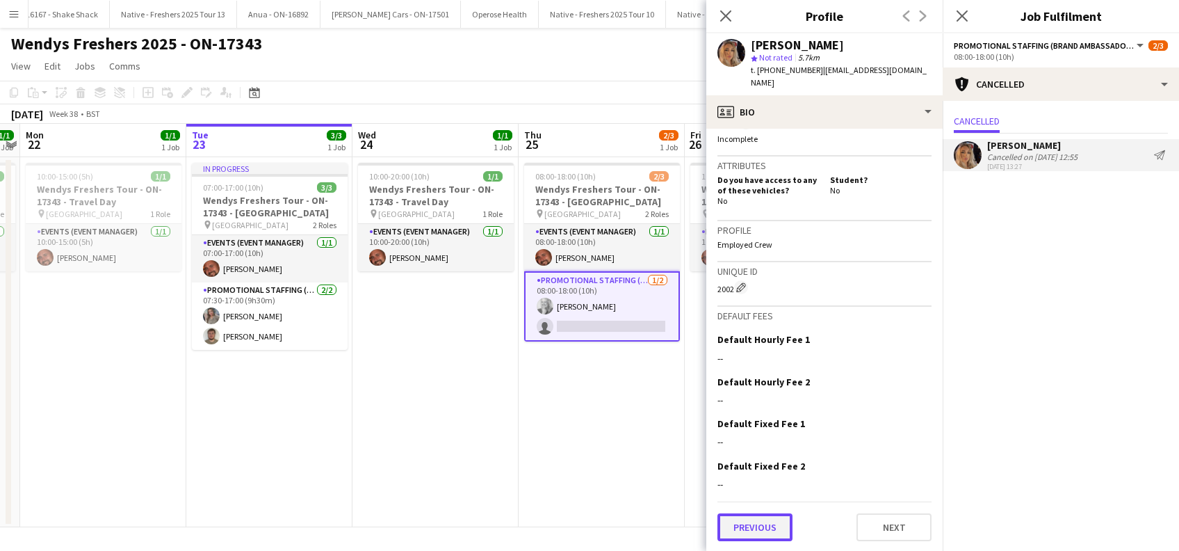
click at [765, 528] on button "Previous" at bounding box center [754, 527] width 75 height 28
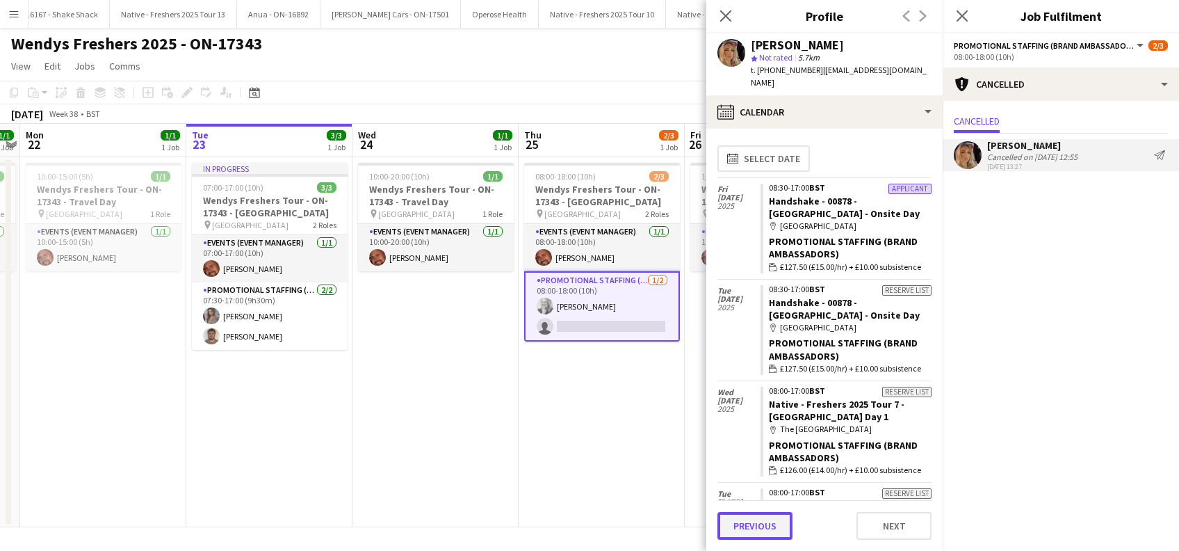
click at [756, 525] on button "Previous" at bounding box center [754, 526] width 75 height 28
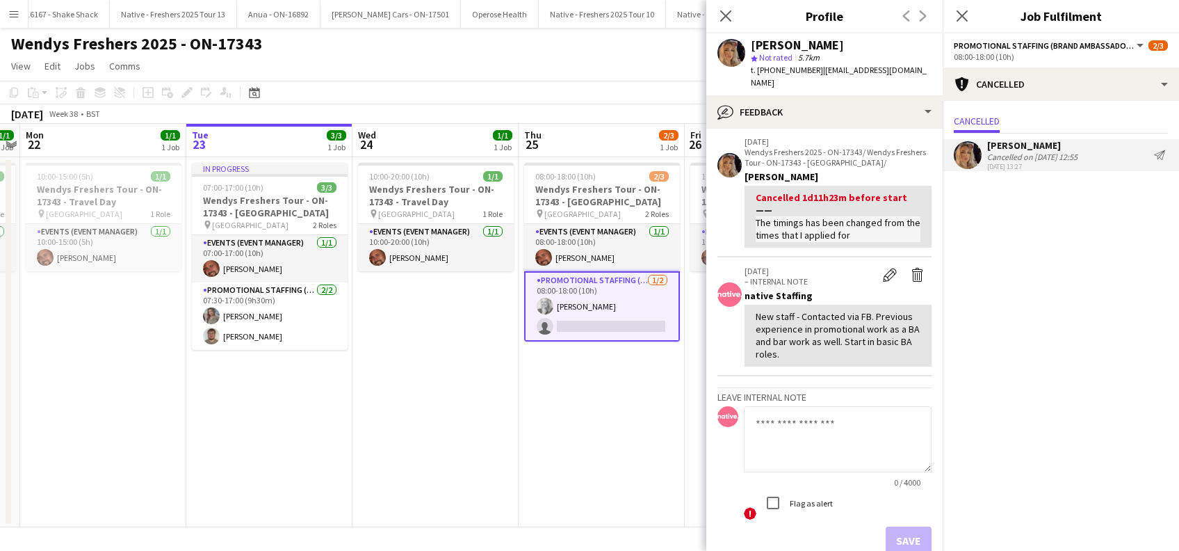
scroll to position [0, 0]
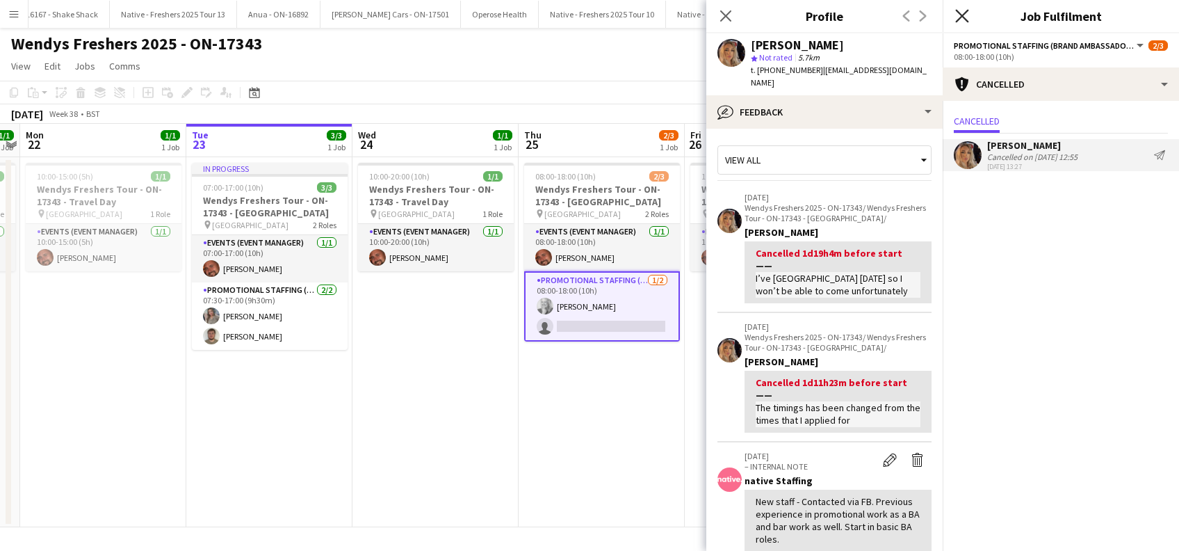
click at [962, 13] on icon "Close pop-in" at bounding box center [961, 15] width 13 height 13
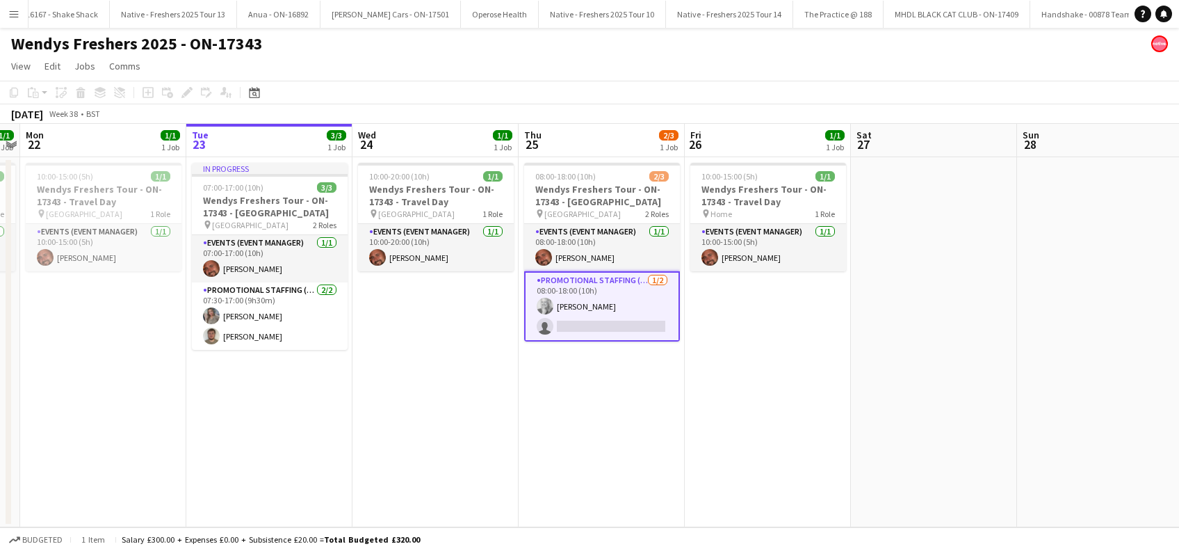
click at [630, 325] on app-card-role "Promotional Staffing (Brand Ambassadors) [DATE] 08:00-18:00 (10h) [PERSON_NAME]…" at bounding box center [602, 306] width 156 height 70
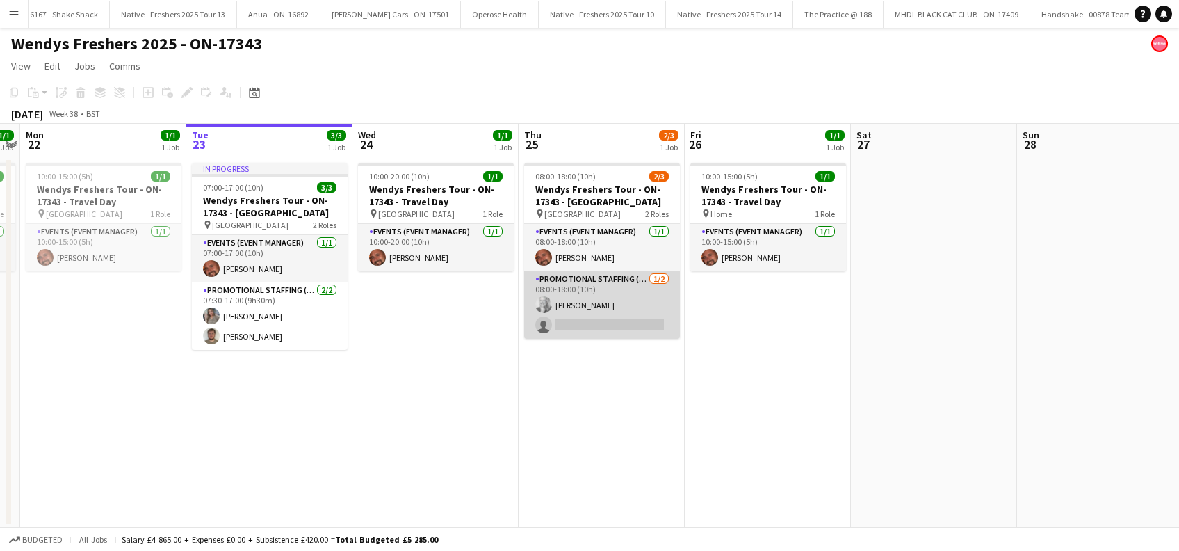
click at [613, 314] on app-card-role "Promotional Staffing (Brand Ambassadors) 1/2 08:00-18:00 (10h) Elizabeth Norton…" at bounding box center [602, 304] width 156 height 67
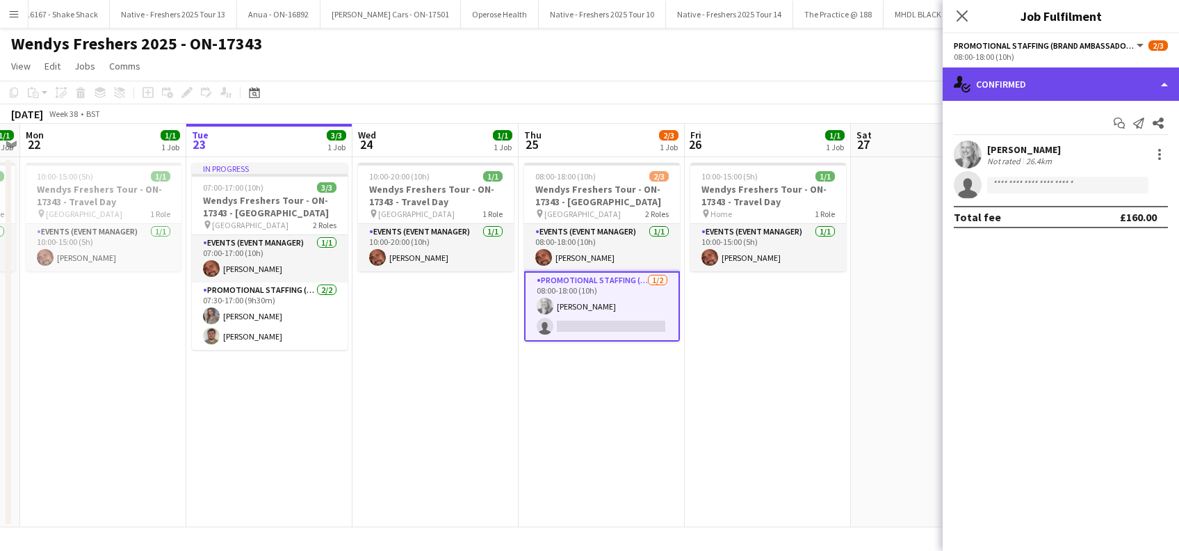
click at [1058, 82] on div "single-neutral-actions-check-2 Confirmed" at bounding box center [1061, 83] width 236 height 33
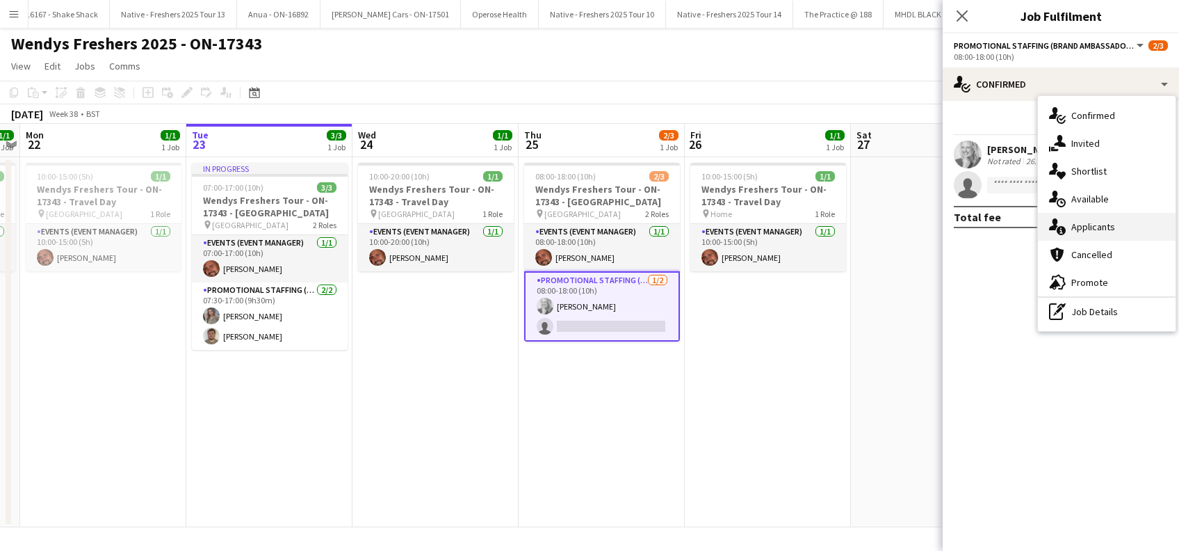
click at [1098, 224] on span "Applicants" at bounding box center [1093, 226] width 44 height 13
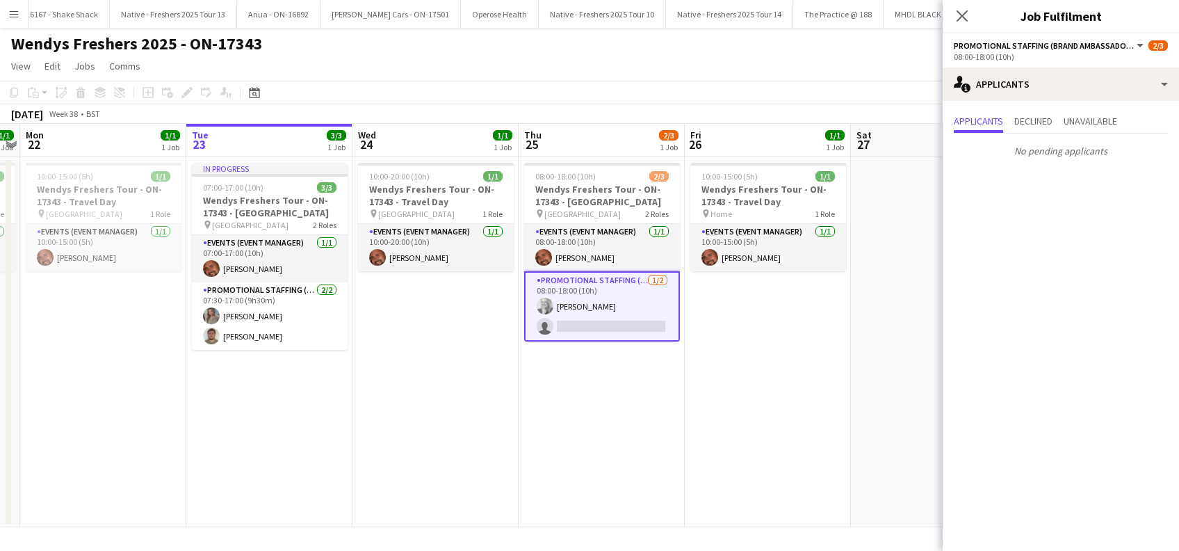
click at [378, 352] on app-date-cell "10:00-20:00 (10h) 1/1 Wendys Freshers Tour - ON-17343 - Travel Day pin Southamp…" at bounding box center [435, 342] width 166 height 370
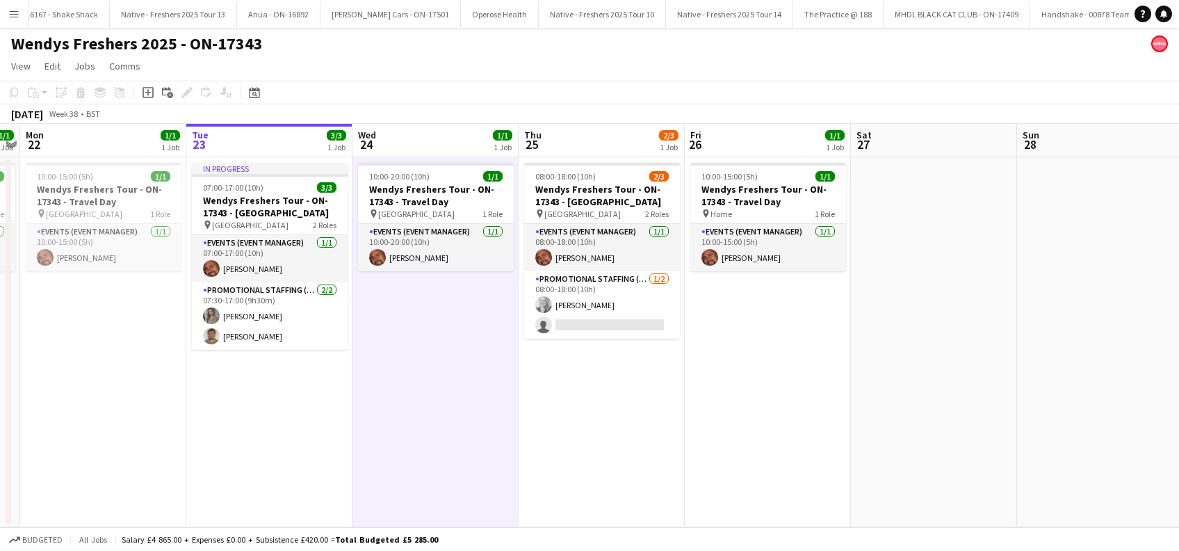
click at [521, 388] on app-date-cell "08:00-18:00 (10h) 2/3 Wendys Freshers Tour - ON-17343 - University of Southampt…" at bounding box center [602, 342] width 166 height 370
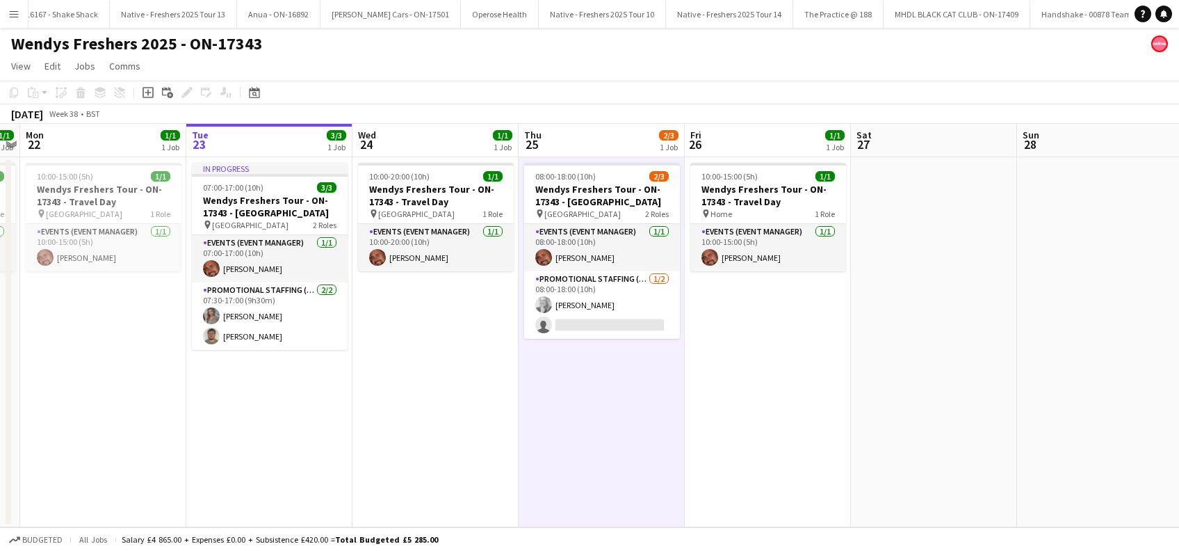
click at [838, 396] on app-date-cell "10:00-15:00 (5h) 1/1 Wendys Freshers Tour - ON-17343 - Travel Day pin Home 1 Ro…" at bounding box center [768, 342] width 166 height 370
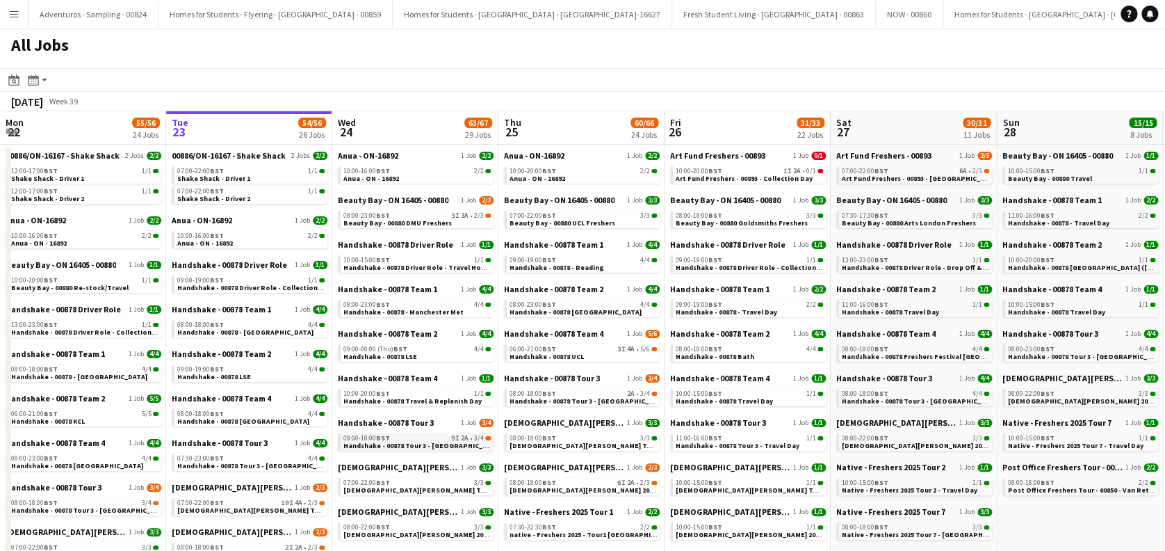
click at [434, 436] on div "08:00-18:00 BST 9I 2A • 3/4" at bounding box center [416, 437] width 147 height 7
click at [416, 446] on span "Handshake - 00878 Tour 3 - [GEOGRAPHIC_DATA] Day 1" at bounding box center [431, 445] width 177 height 9
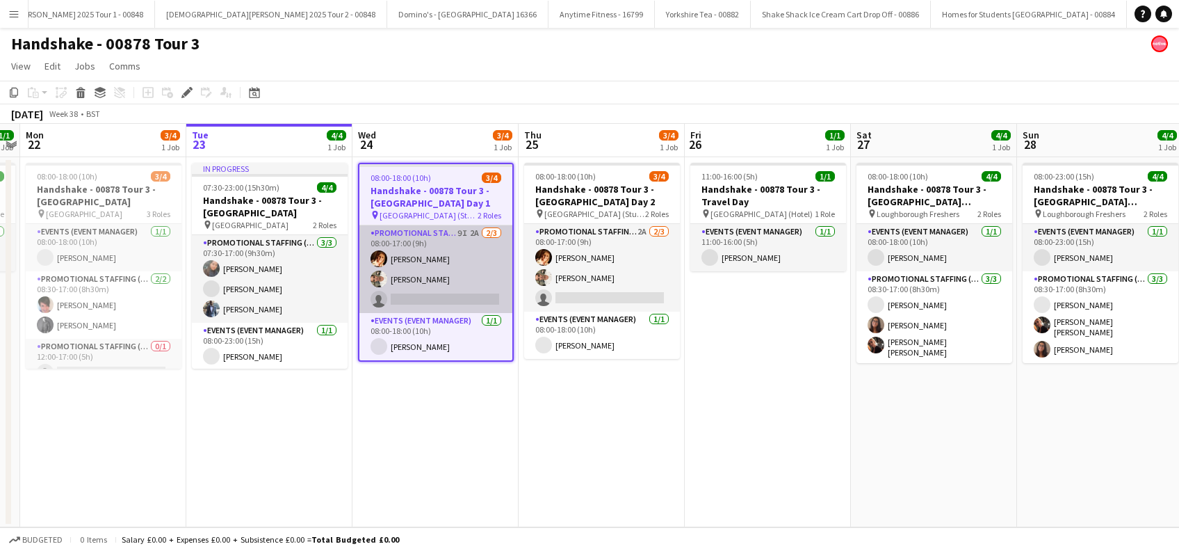
scroll to position [0, 5051]
click at [466, 298] on app-card-role "Promotional Staffing (Brand Ambassadors) 9I 2A [DATE] 08:00-17:00 (9h) [PERSON_…" at bounding box center [435, 269] width 153 height 88
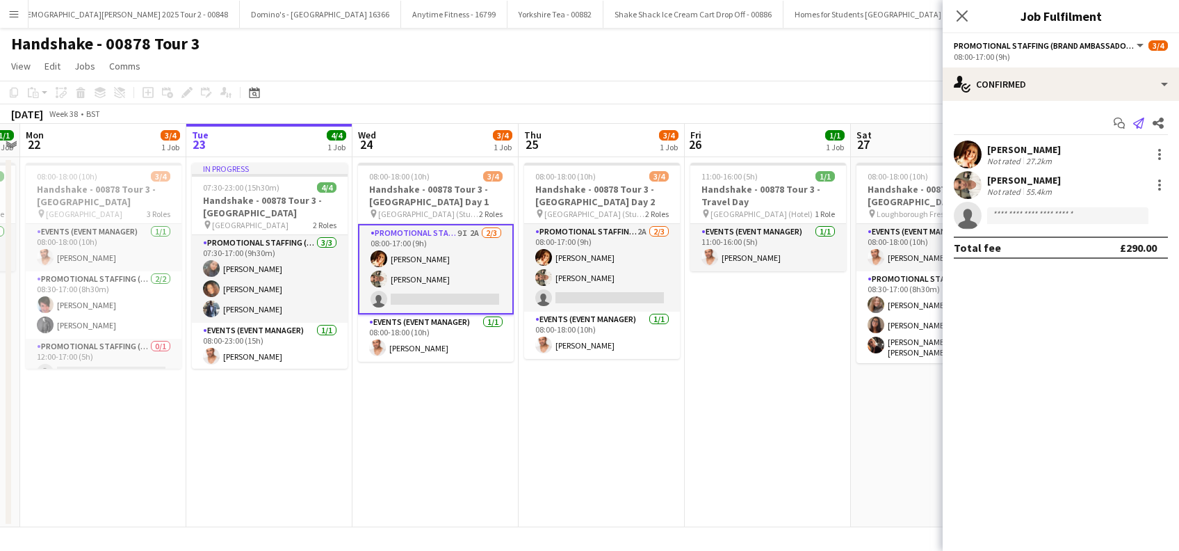
click at [1136, 122] on icon at bounding box center [1138, 122] width 11 height 11
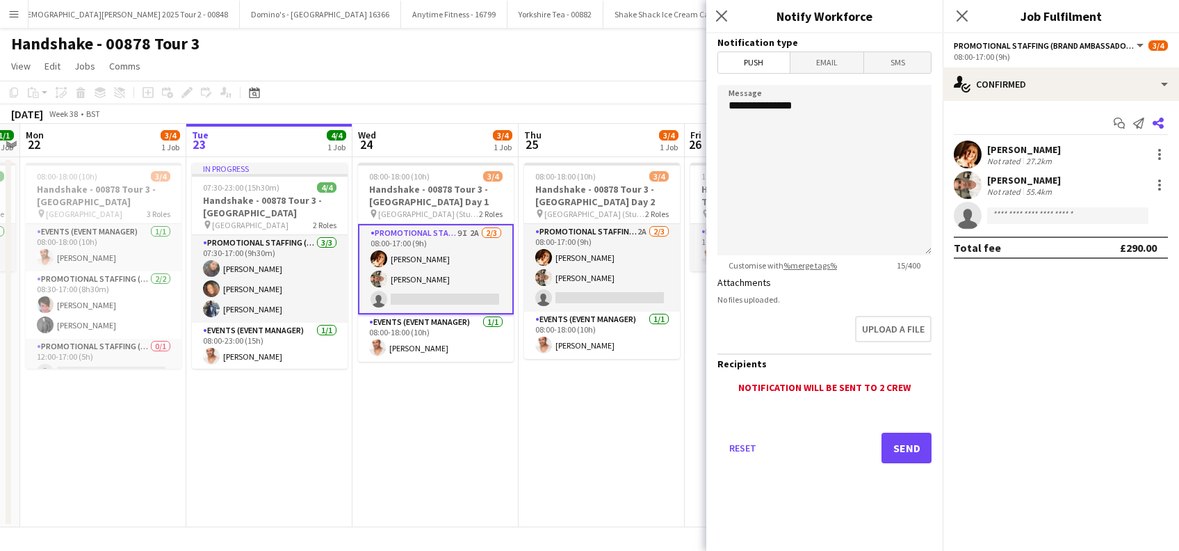
click at [1166, 123] on app-icon "Share" at bounding box center [1157, 122] width 19 height 19
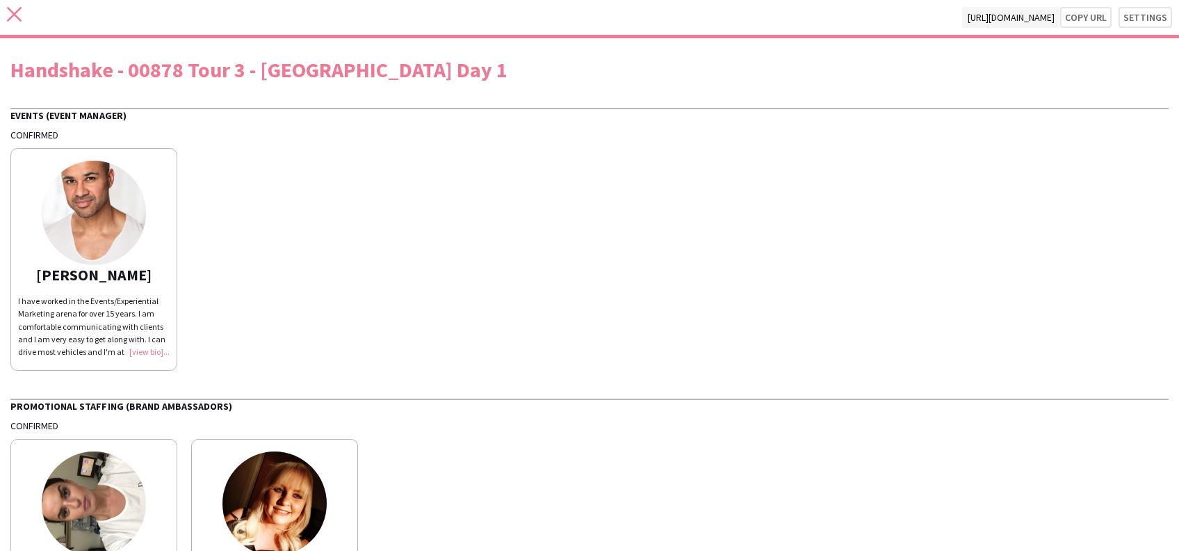
click at [17, 17] on icon at bounding box center [14, 14] width 15 height 15
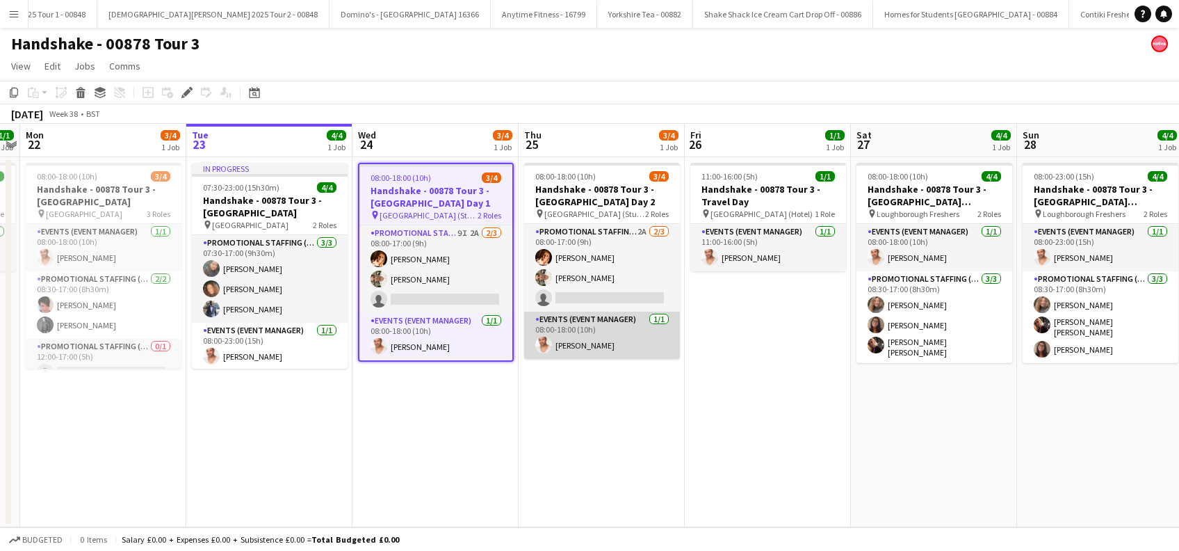
scroll to position [0, 5051]
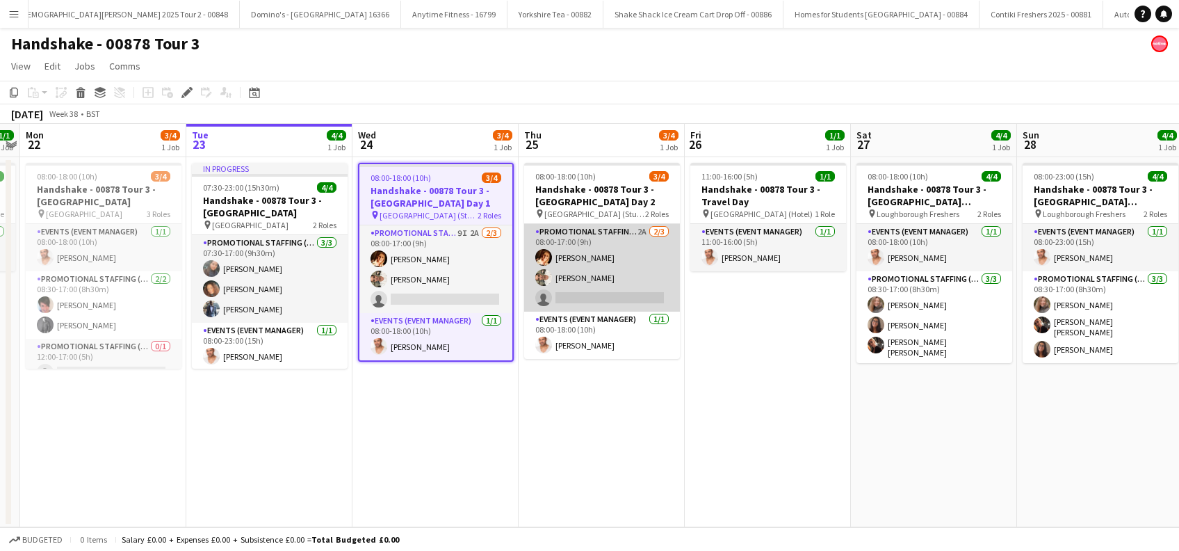
click at [610, 288] on app-card-role "Promotional Staffing (Brand Ambassadors) 2A 2/3 08:00-17:00 (9h) Sam Soulsby Ha…" at bounding box center [602, 268] width 156 height 88
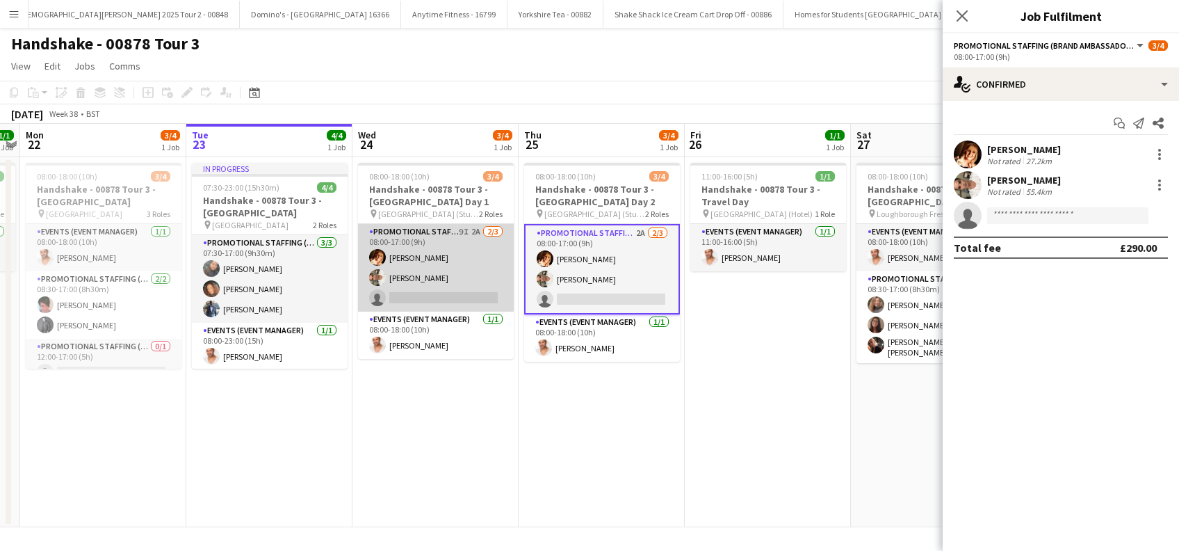
click at [439, 288] on app-card-role "Promotional Staffing (Brand Ambassadors) 9I 2A [DATE] 08:00-17:00 (9h) [PERSON_…" at bounding box center [436, 268] width 156 height 88
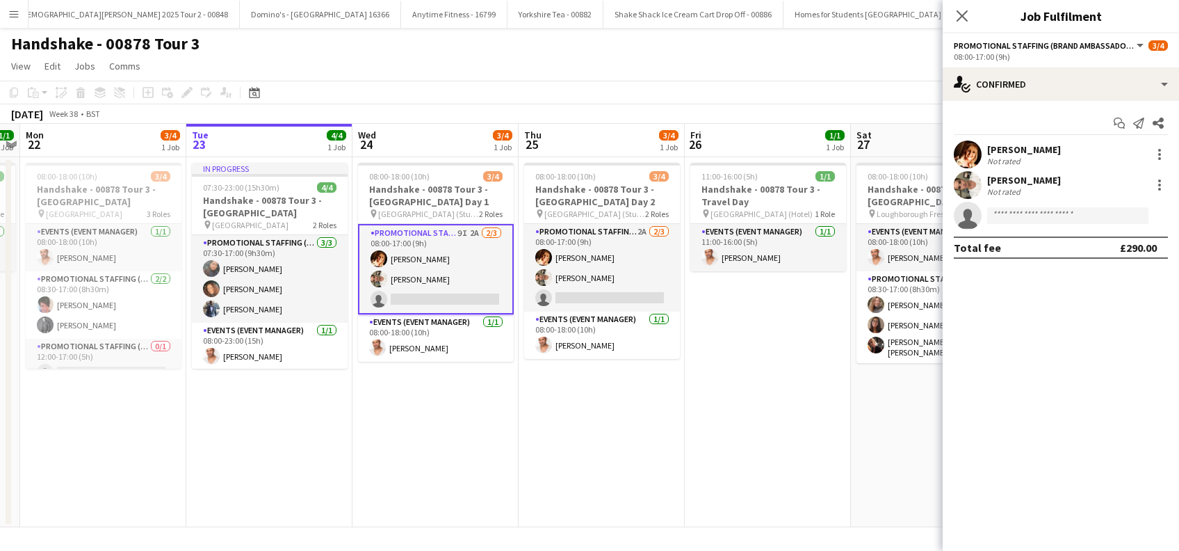
scroll to position [0, 478]
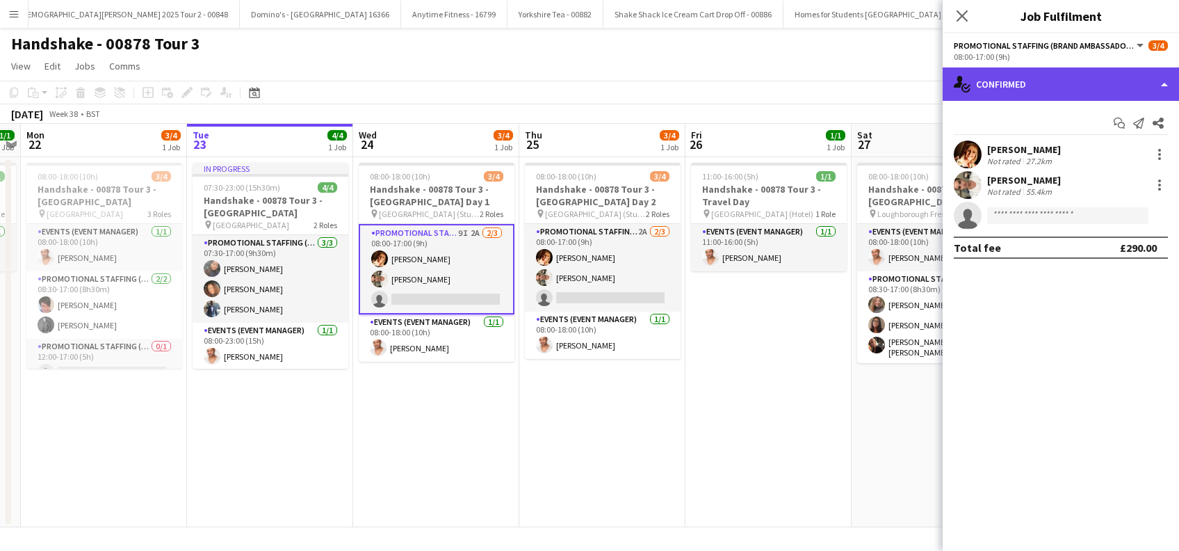
click at [1168, 80] on div "single-neutral-actions-check-2 Confirmed" at bounding box center [1061, 83] width 236 height 33
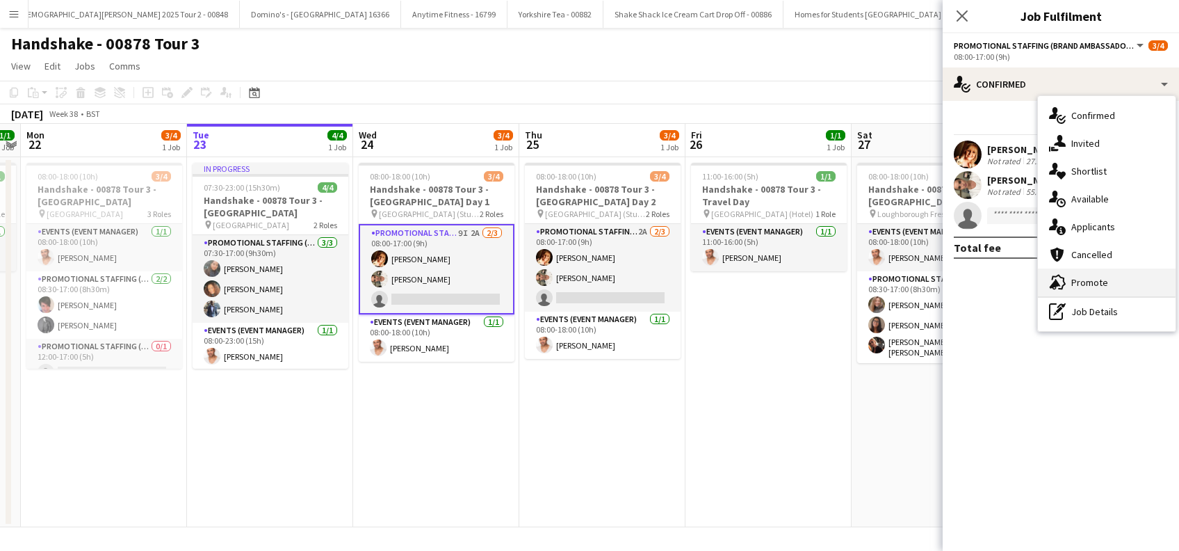
click at [1086, 284] on span "Promote" at bounding box center [1089, 282] width 37 height 13
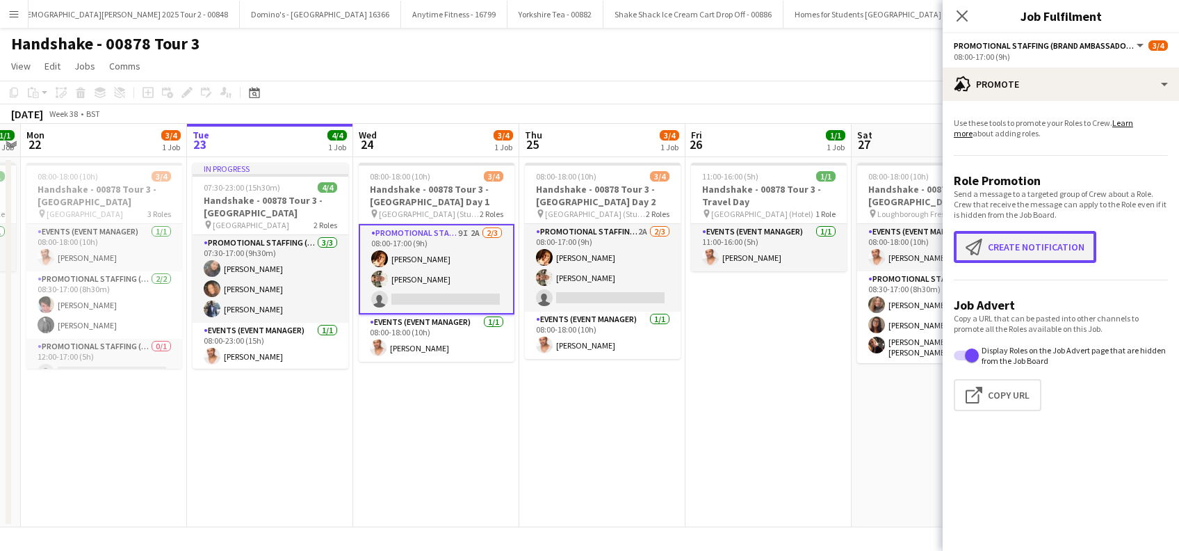
click at [1026, 247] on button "Create notification Create notification" at bounding box center [1025, 247] width 142 height 32
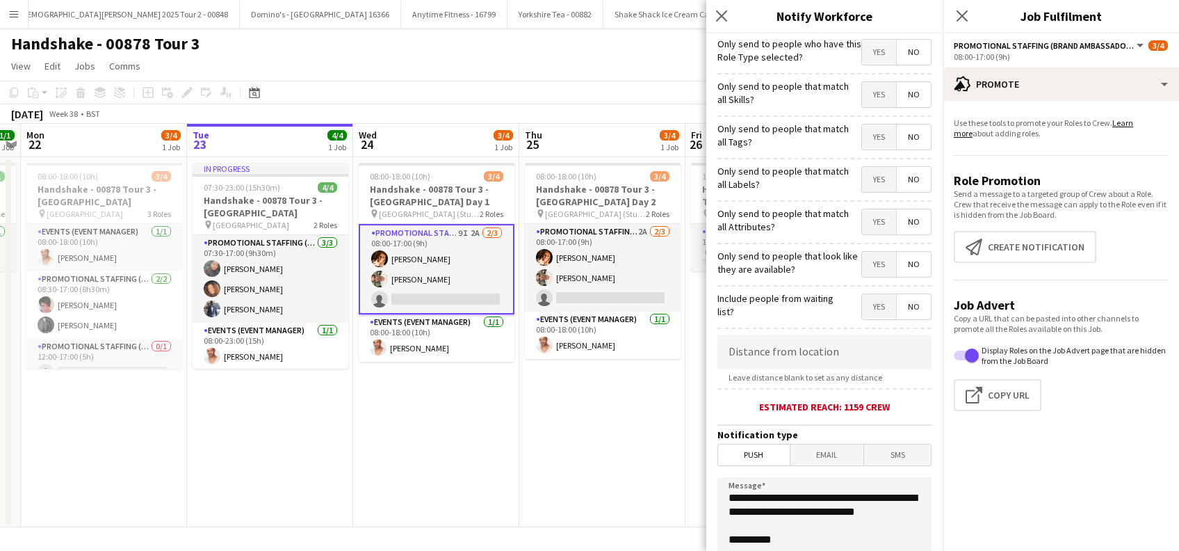
click at [873, 52] on span "Yes" at bounding box center [879, 52] width 34 height 25
click at [868, 92] on span "Yes" at bounding box center [879, 94] width 34 height 25
click at [865, 142] on span "Yes" at bounding box center [879, 136] width 34 height 25
click at [864, 179] on span "Yes" at bounding box center [879, 179] width 34 height 25
click at [862, 221] on span "Yes" at bounding box center [879, 221] width 34 height 25
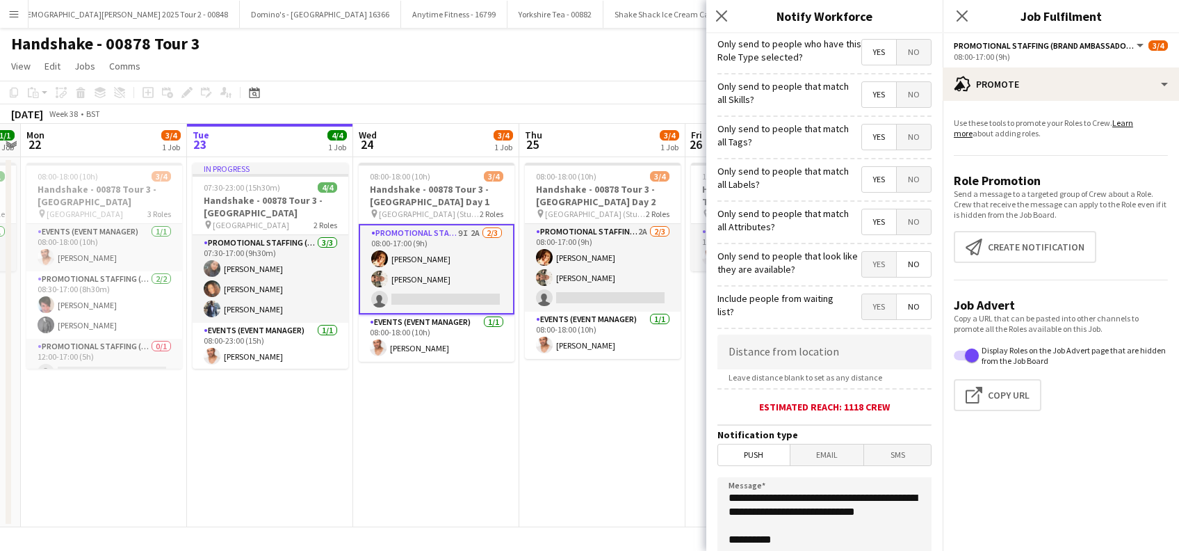
click at [862, 268] on span "Yes" at bounding box center [879, 264] width 34 height 25
click at [862, 309] on span "Yes" at bounding box center [879, 306] width 34 height 25
click at [790, 348] on input at bounding box center [824, 351] width 214 height 35
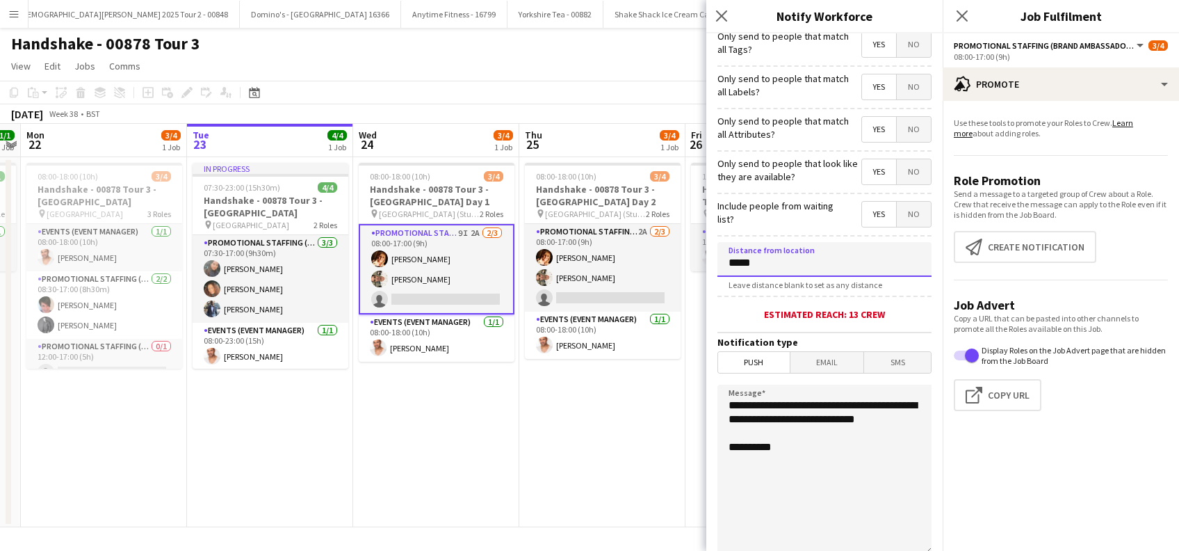
type input "*****"
click at [757, 364] on span "Push" at bounding box center [754, 362] width 72 height 21
click at [801, 369] on span "Email" at bounding box center [827, 362] width 74 height 21
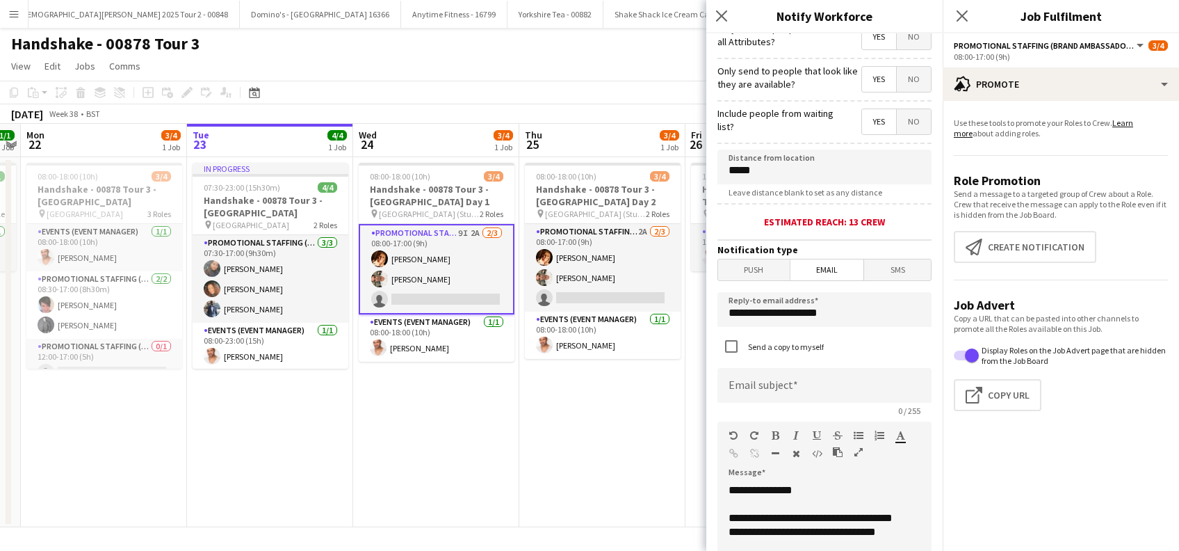
scroll to position [278, 0]
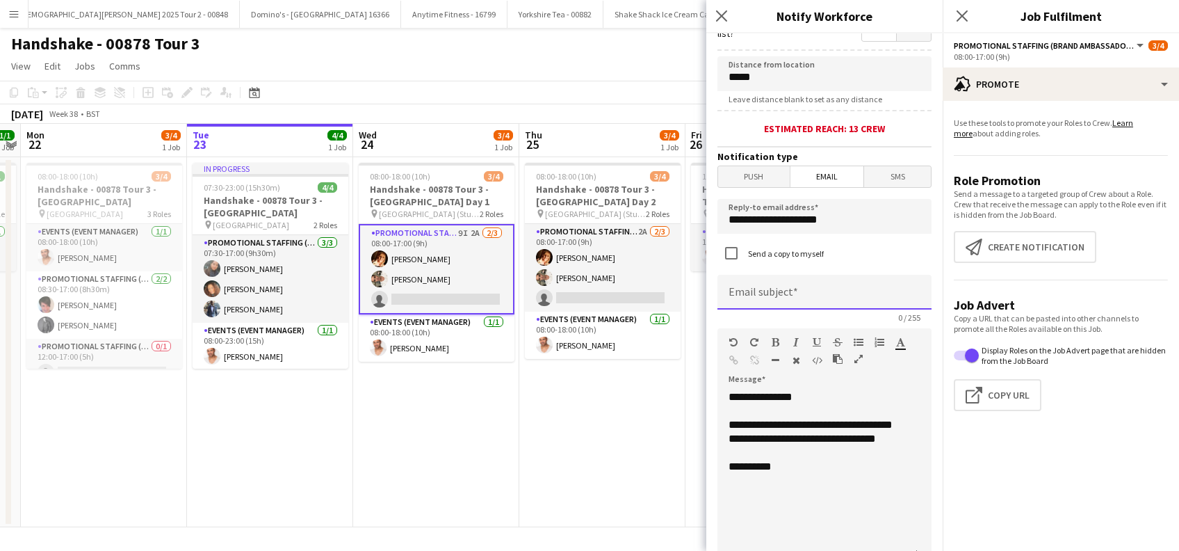
click at [768, 300] on input at bounding box center [824, 292] width 214 height 35
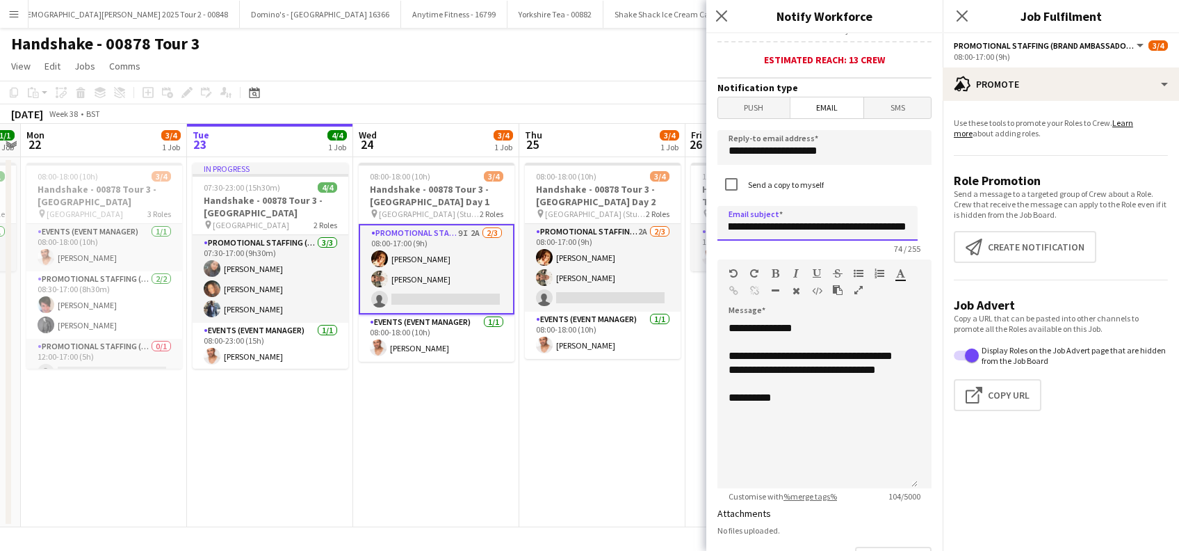
scroll to position [370, 0]
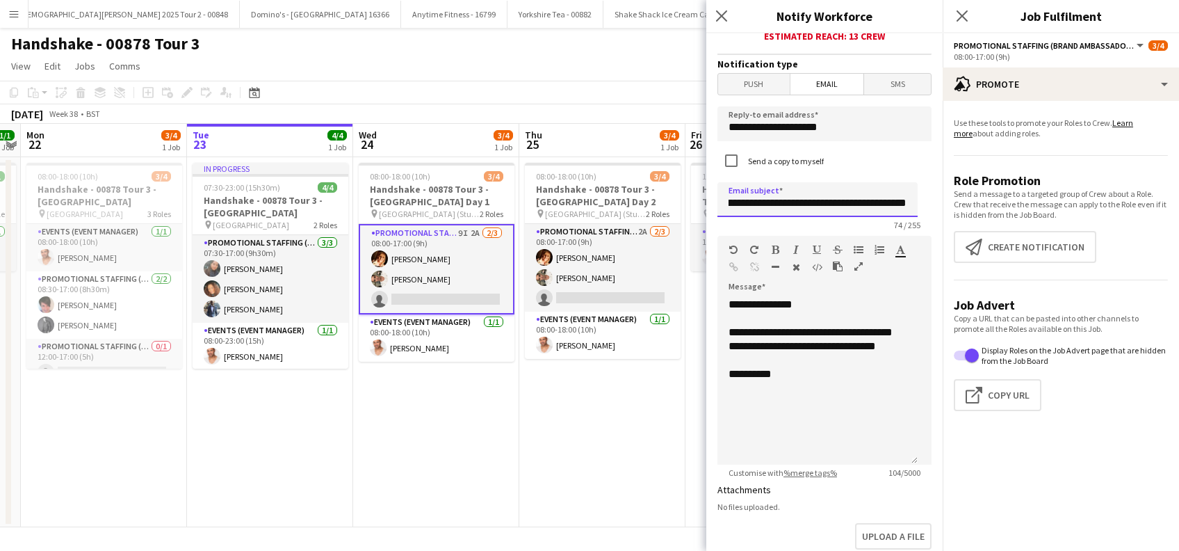
type input "**********"
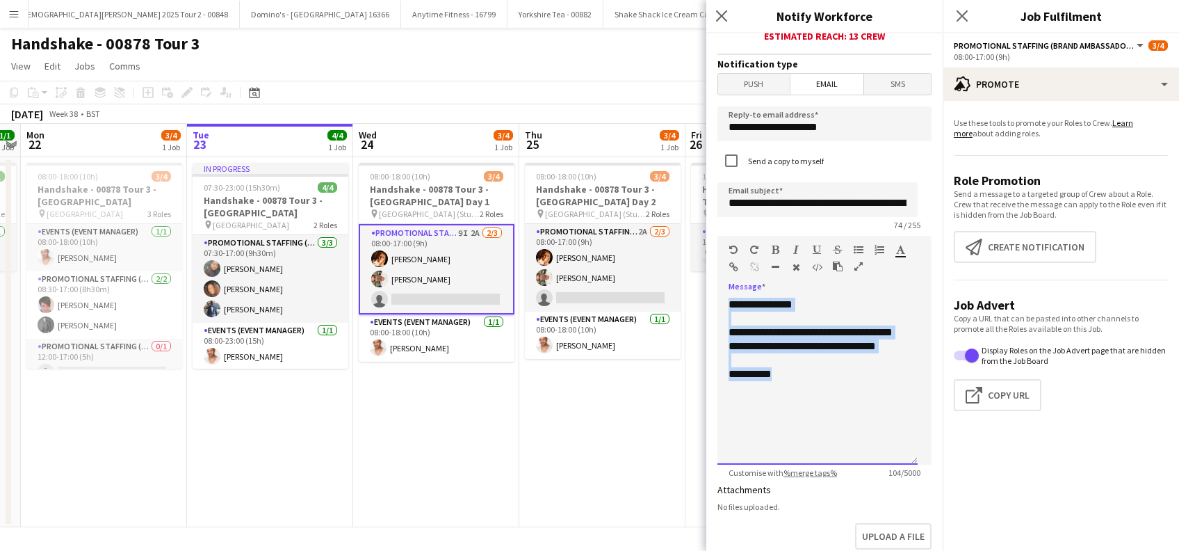
drag, startPoint x: 792, startPoint y: 389, endPoint x: 721, endPoint y: 300, distance: 113.8
click at [722, 300] on div "**********" at bounding box center [824, 376] width 214 height 177
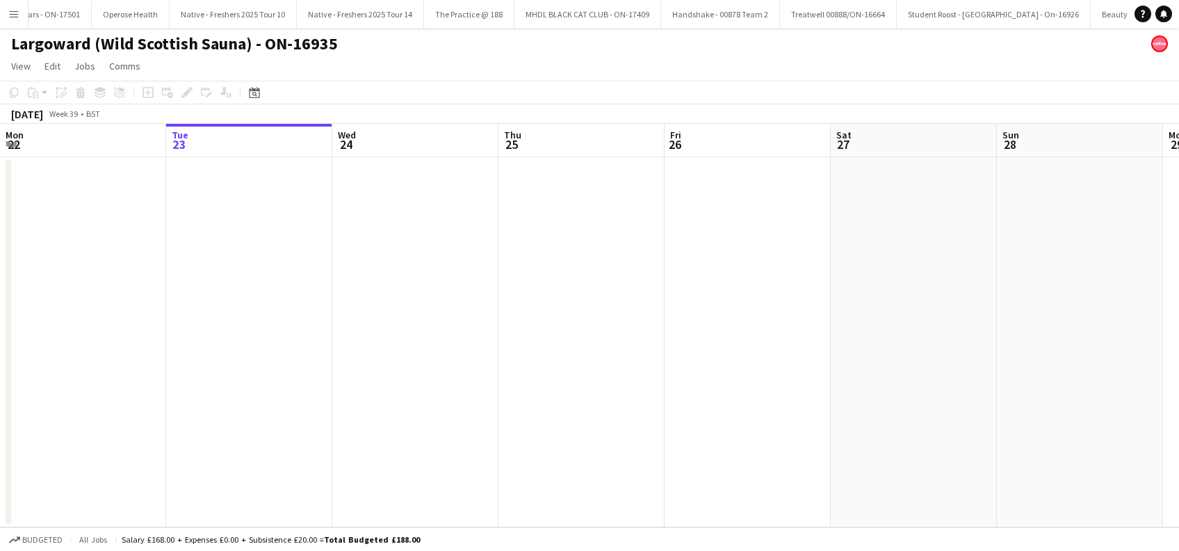
scroll to position [0, 7862]
click at [895, 14] on button "Student Roost - Southampton Solent - On-16926 Close" at bounding box center [992, 14] width 194 height 27
click at [919, 6] on button "Handshake - 00878 Team 2 Close" at bounding box center [978, 14] width 119 height 27
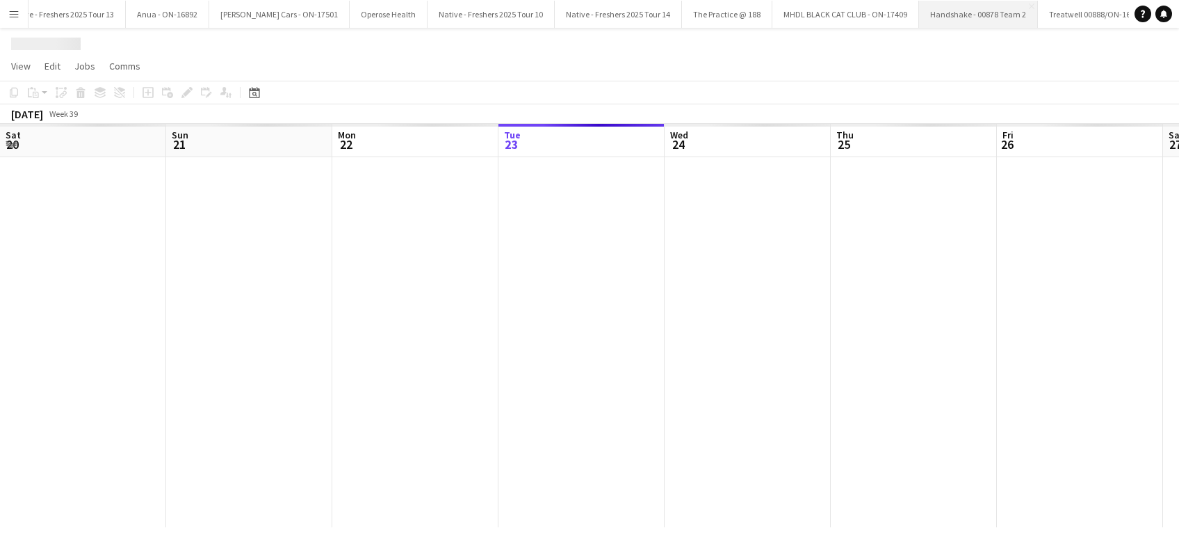
scroll to position [0, 332]
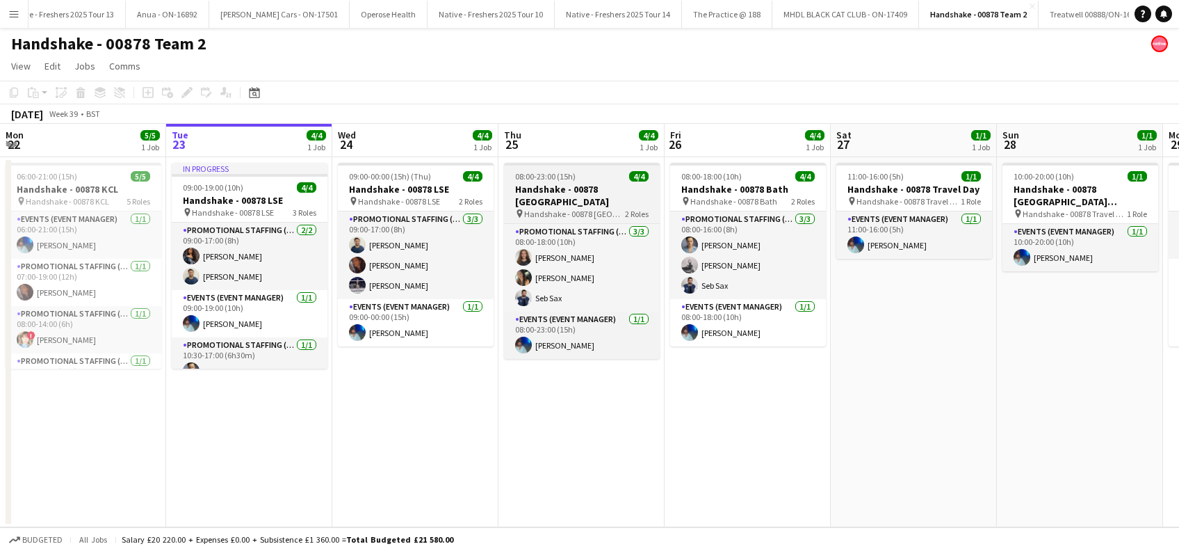
click at [553, 195] on h3 "Handshake - 00878 Southampton" at bounding box center [582, 195] width 156 height 25
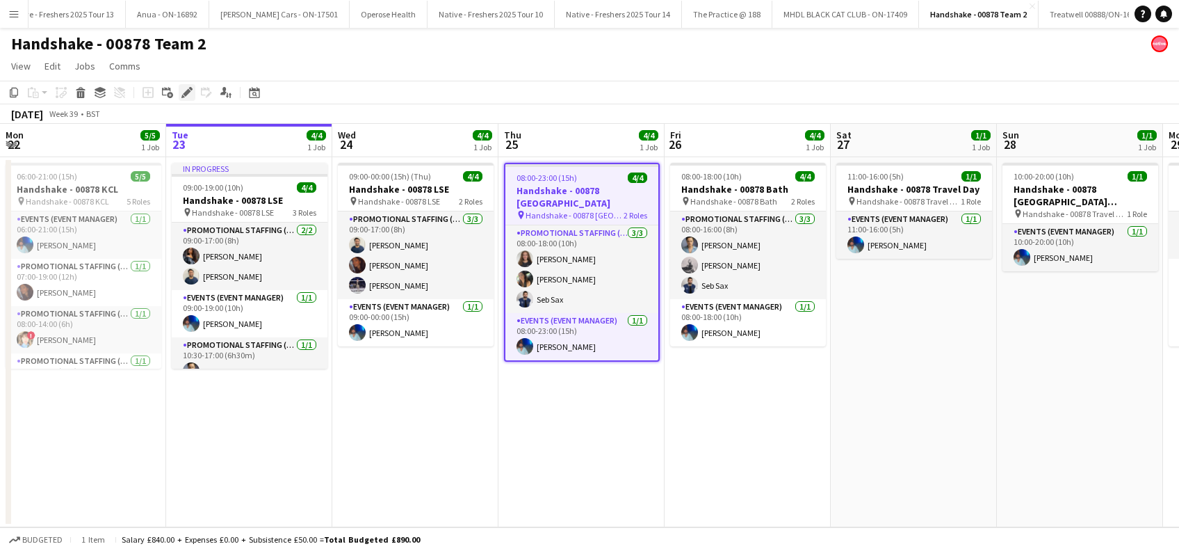
click at [185, 90] on icon "Edit" at bounding box center [186, 92] width 11 height 11
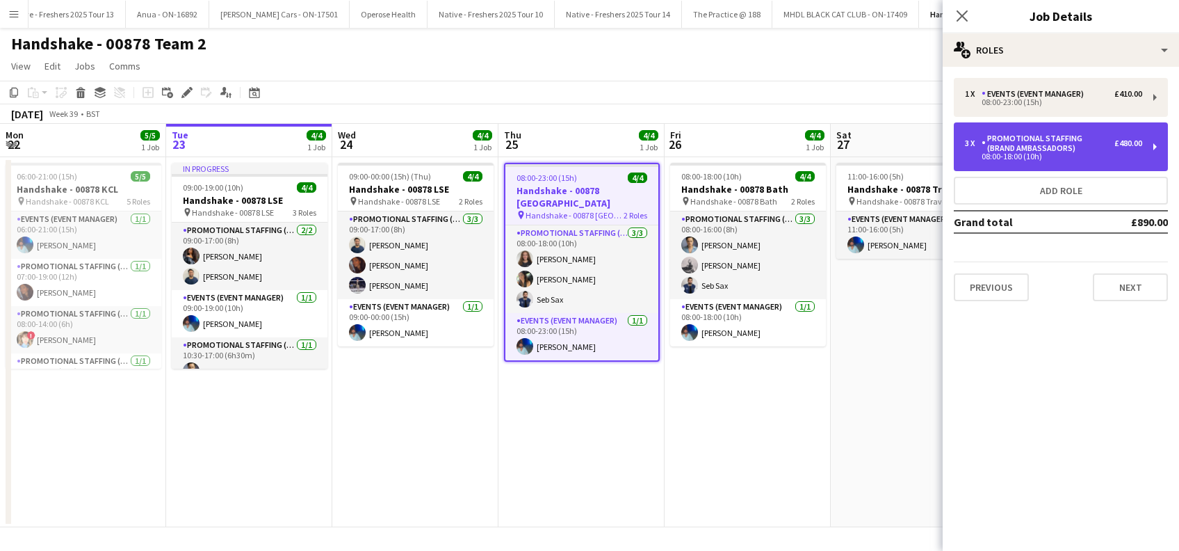
click at [1110, 146] on div "Promotional Staffing (Brand Ambassadors)" at bounding box center [1047, 142] width 133 height 19
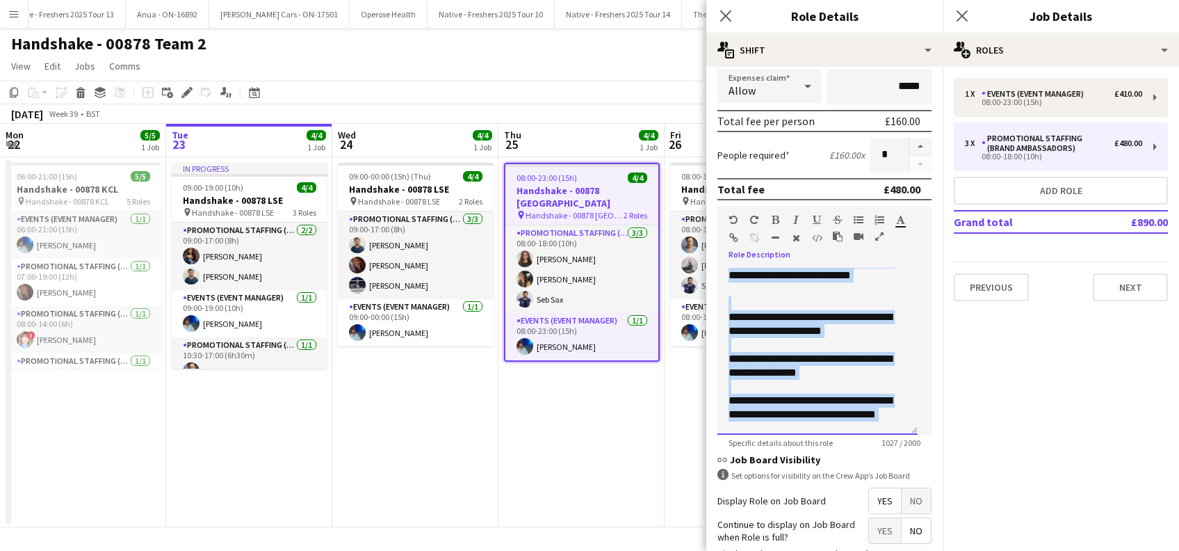
scroll to position [0, 0]
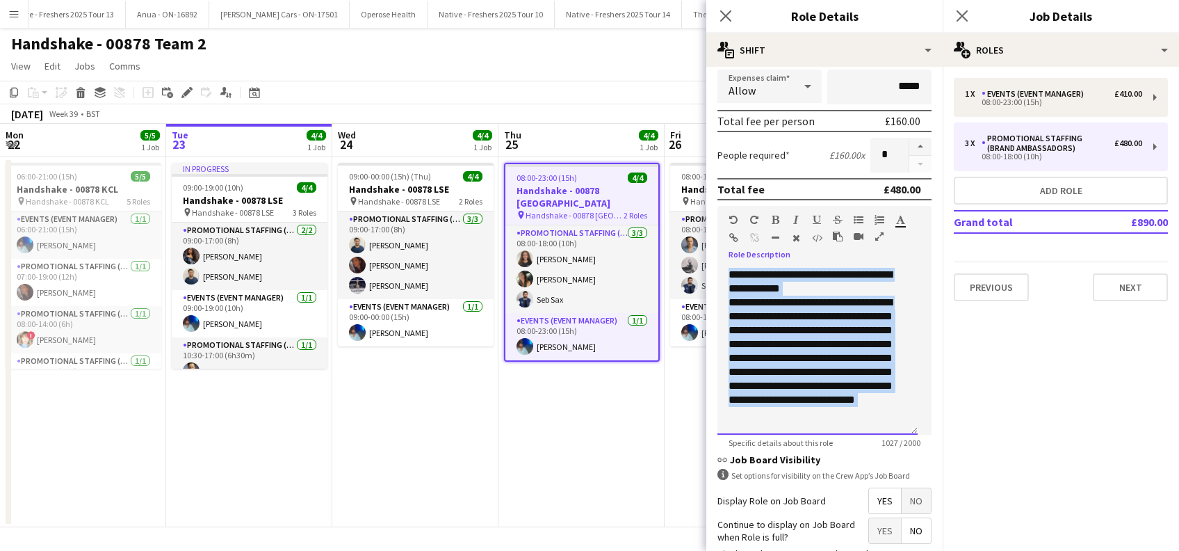
drag, startPoint x: 806, startPoint y: 417, endPoint x: 722, endPoint y: 259, distance: 178.8
click at [722, 259] on div "**********" at bounding box center [824, 346] width 214 height 177
copy div "**********"
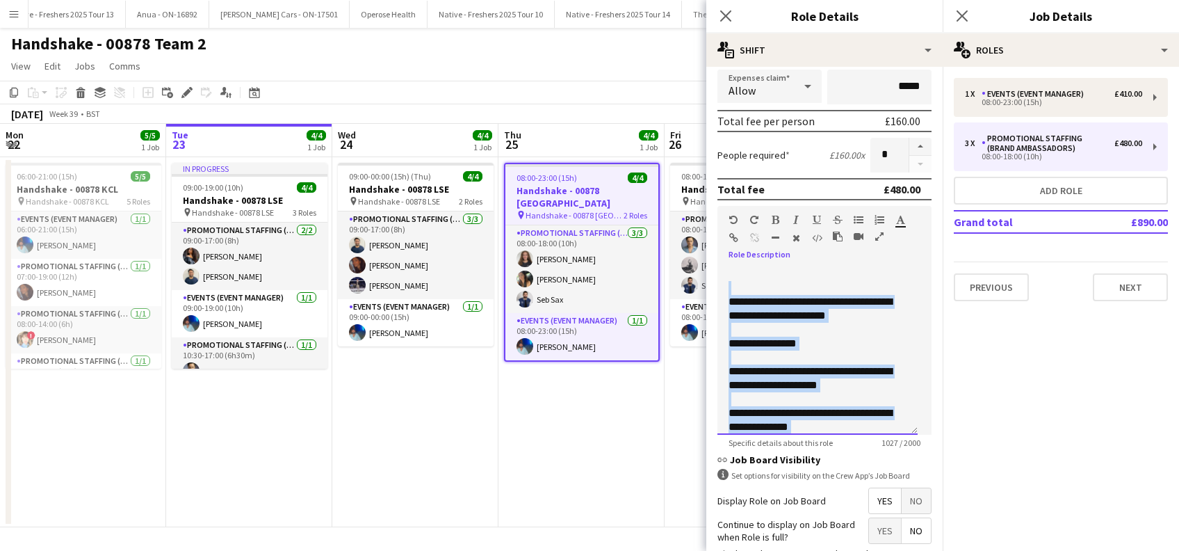
scroll to position [512, 0]
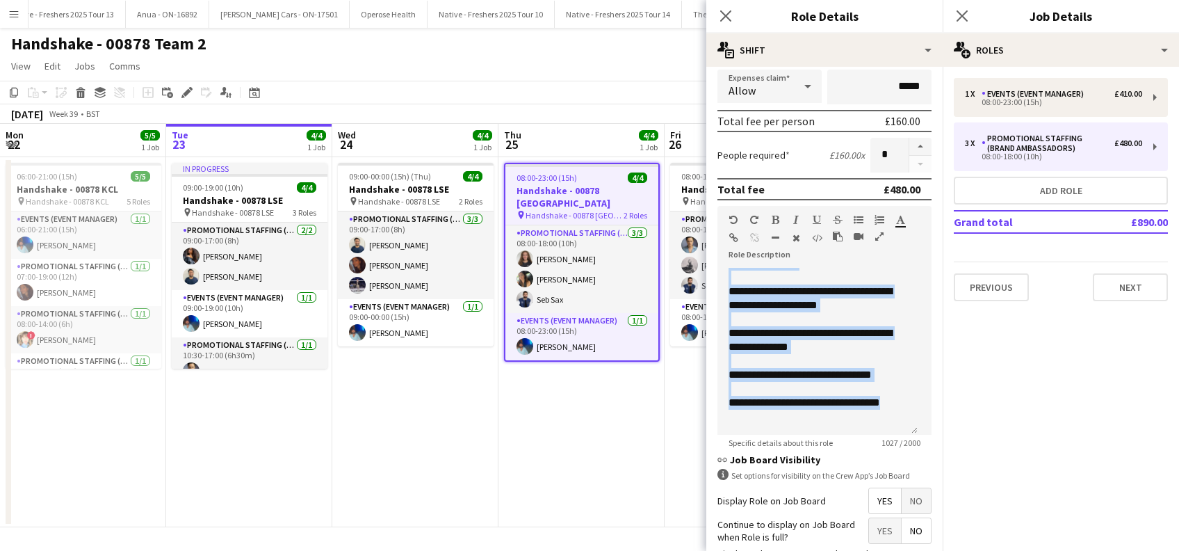
click at [585, 446] on app-date-cell "08:00-23:00 (15h) 4/4 Handshake - 00878 Southampton pin Handshake - 00878 South…" at bounding box center [581, 342] width 166 height 370
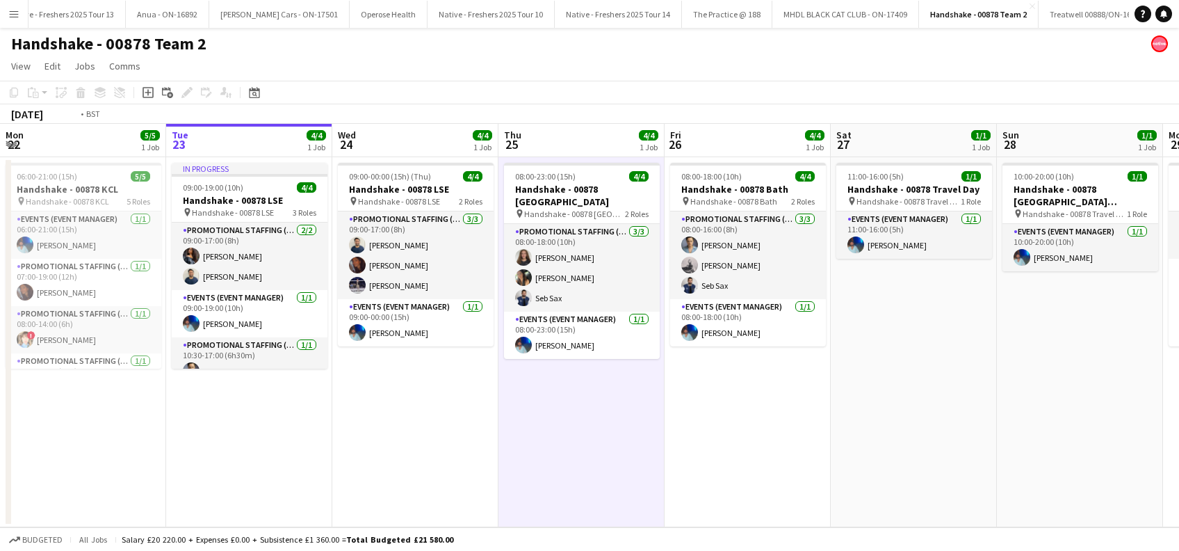
click at [374, 434] on app-date-cell "09:00-00:00 (15h) (Thu) 4/4 Handshake - 00878 LSE pin Handshake - 00878 LSE 2 R…" at bounding box center [415, 342] width 166 height 370
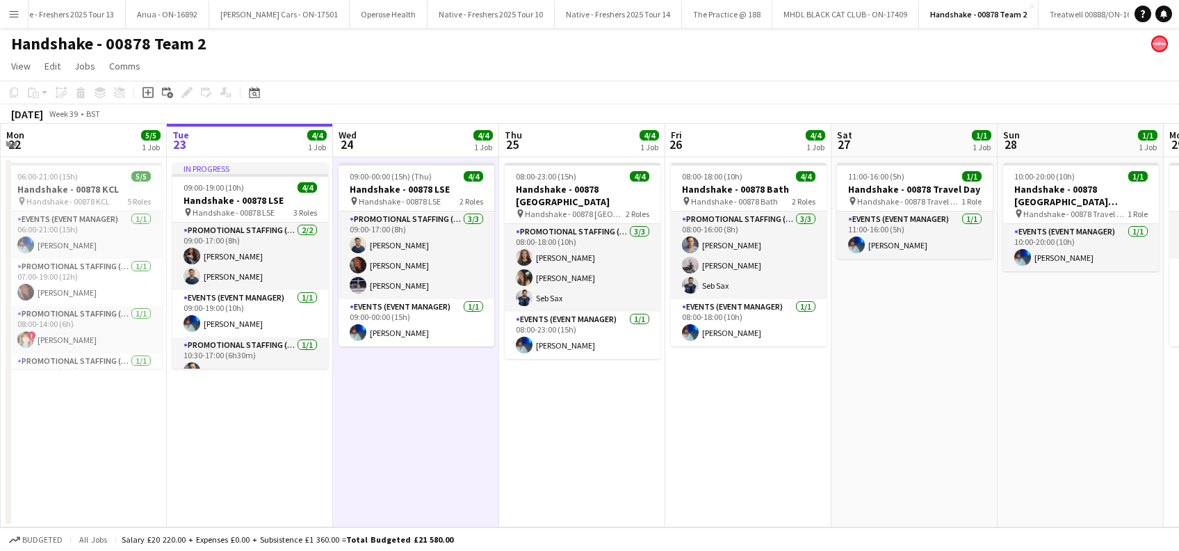
click at [618, 431] on app-date-cell "08:00-23:00 (15h) 4/4 Handshake - 00878 Southampton pin Handshake - 00878 South…" at bounding box center [582, 342] width 166 height 370
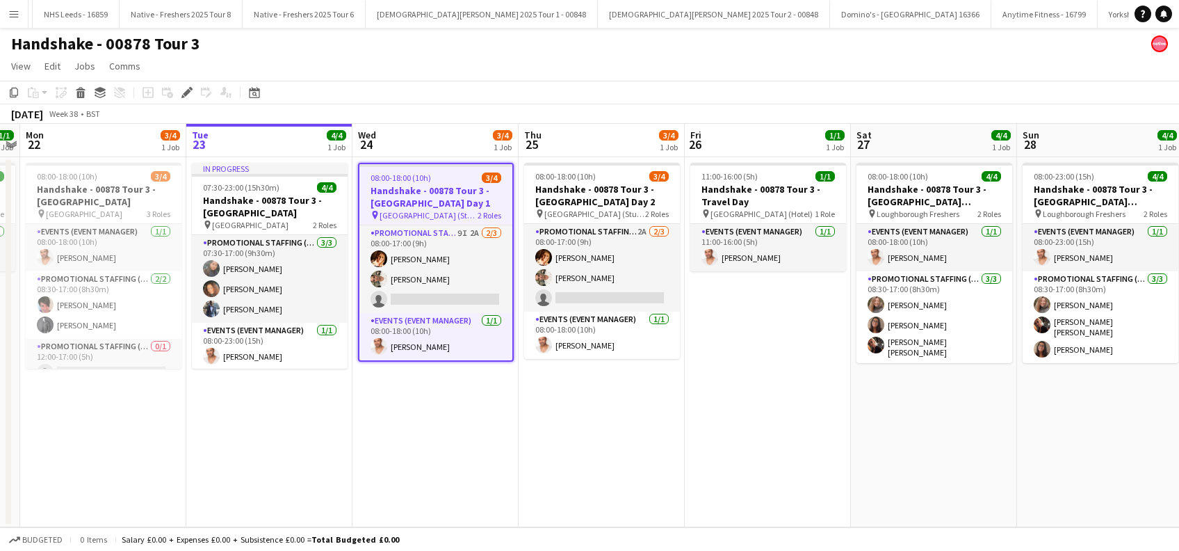
scroll to position [0, 5051]
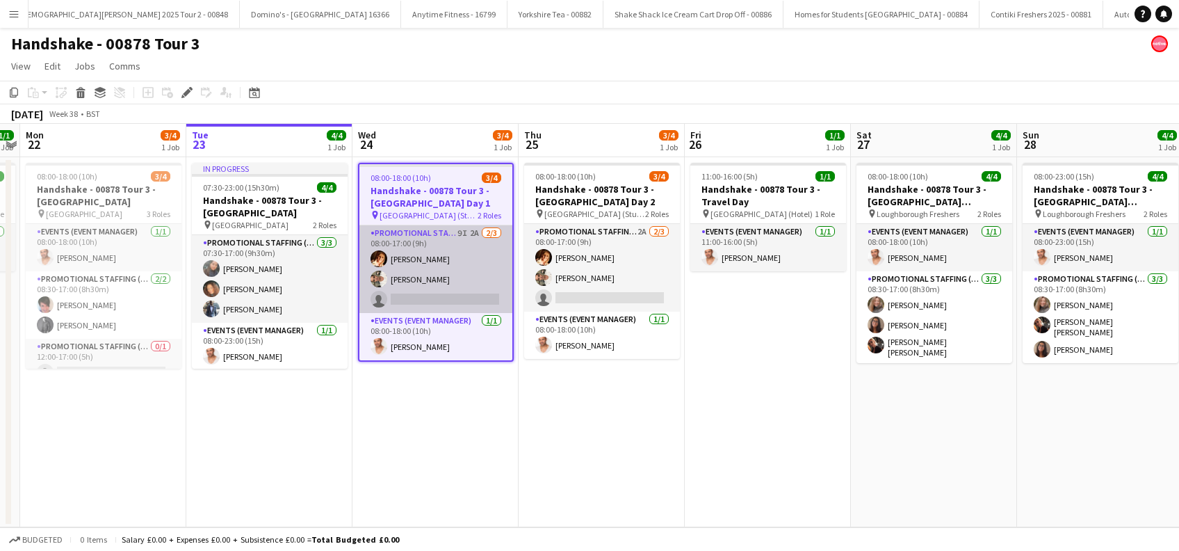
click at [484, 299] on app-card-role "Promotional Staffing (Brand Ambassadors) 9I 2A [DATE] 08:00-17:00 (9h) [PERSON_…" at bounding box center [435, 269] width 153 height 88
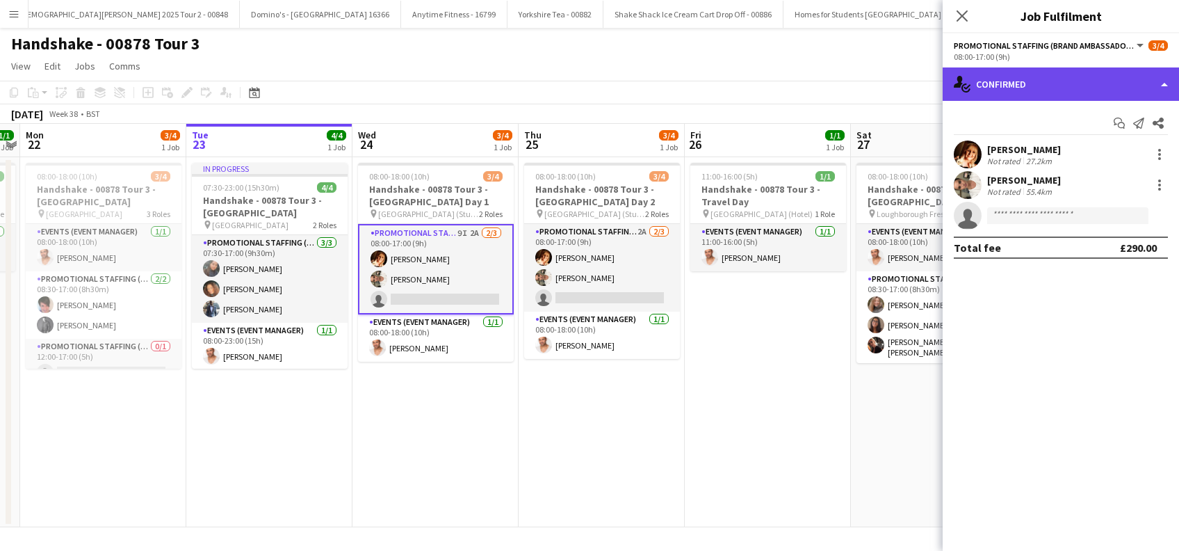
click at [1112, 81] on div "single-neutral-actions-check-2 Confirmed" at bounding box center [1061, 83] width 236 height 33
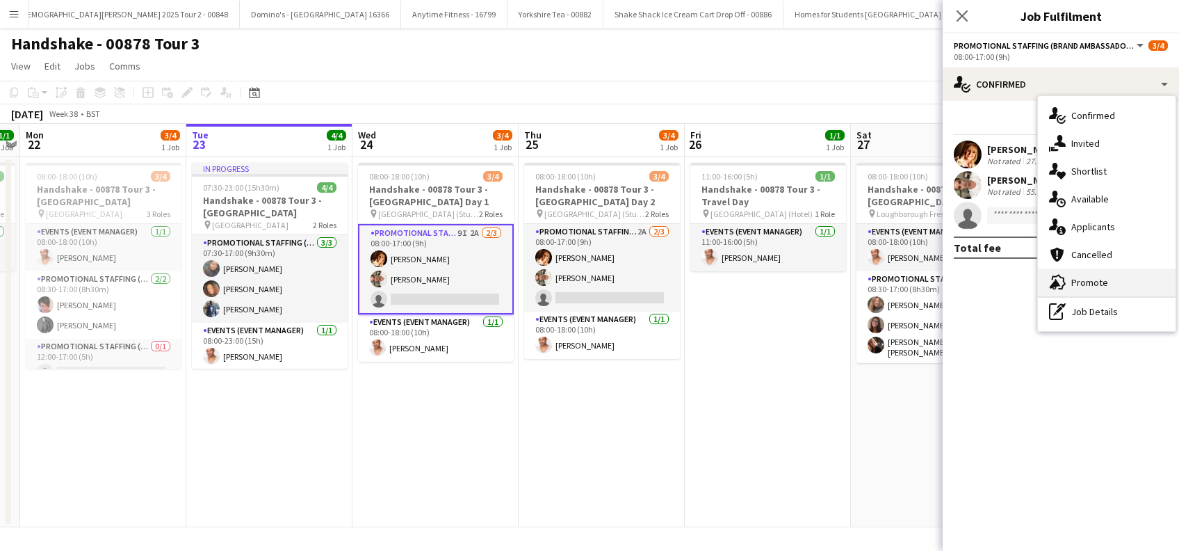
click at [1091, 283] on span "Promote" at bounding box center [1089, 282] width 37 height 13
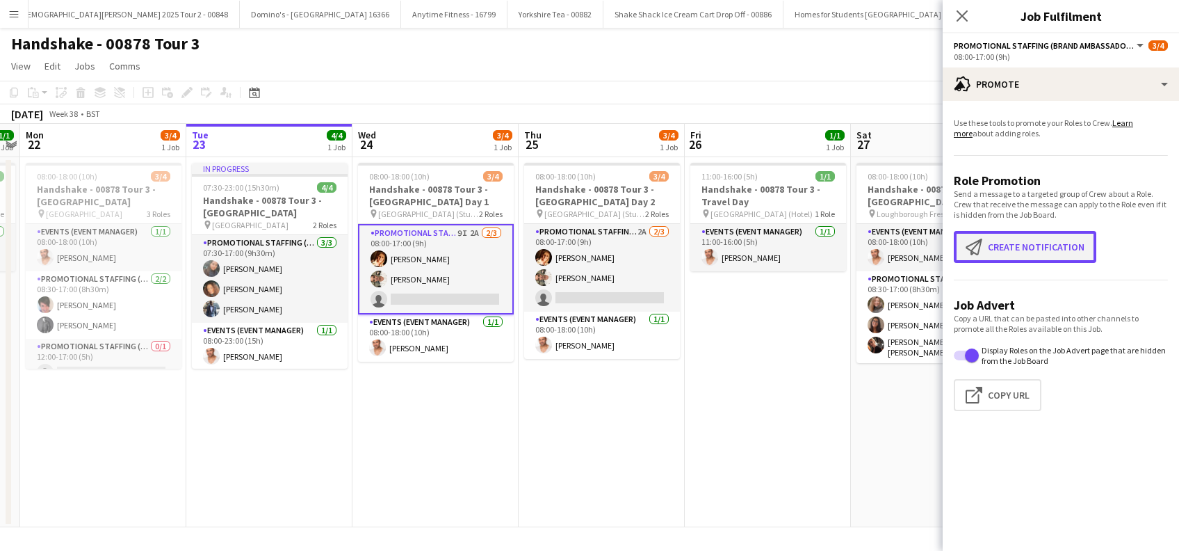
click at [1022, 245] on button "Create notification Create notification" at bounding box center [1025, 247] width 142 height 32
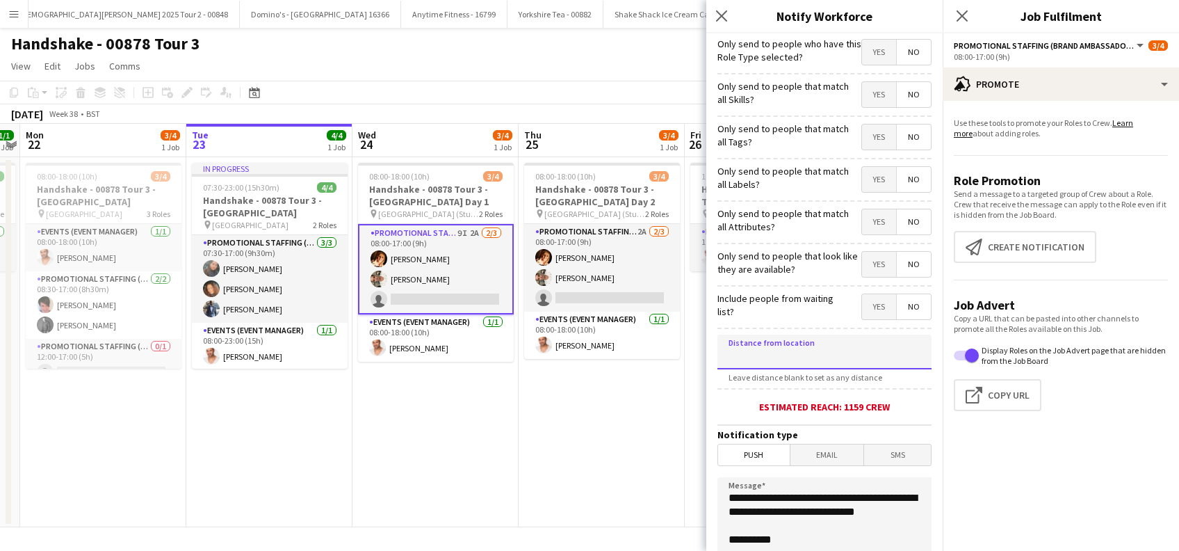
click at [790, 361] on input at bounding box center [824, 351] width 214 height 35
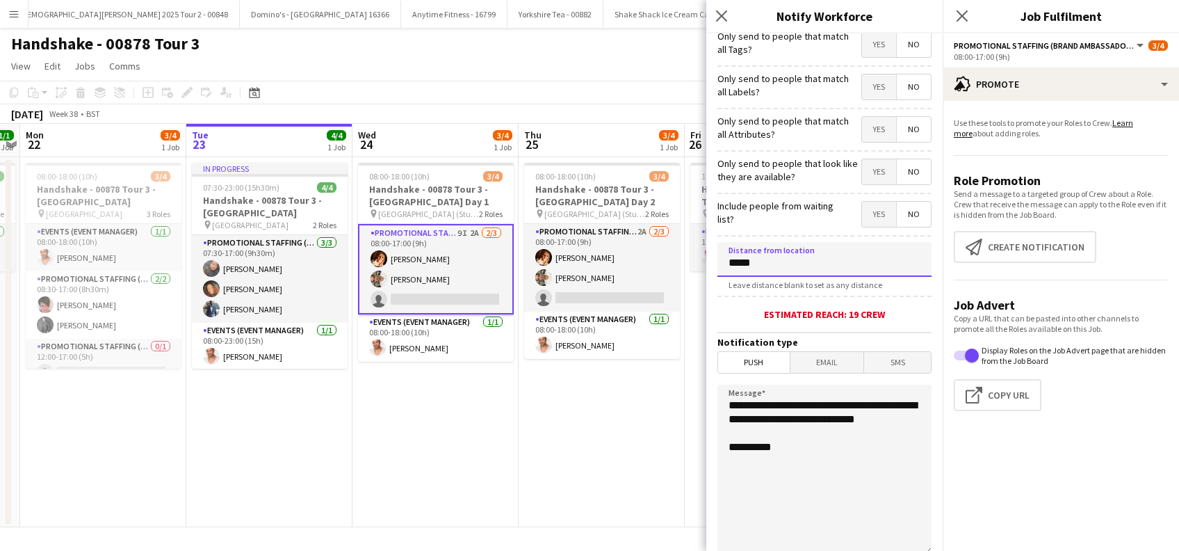
type input "*****"
click at [751, 365] on span "Push" at bounding box center [754, 362] width 72 height 21
click at [807, 366] on span "Email" at bounding box center [827, 362] width 74 height 21
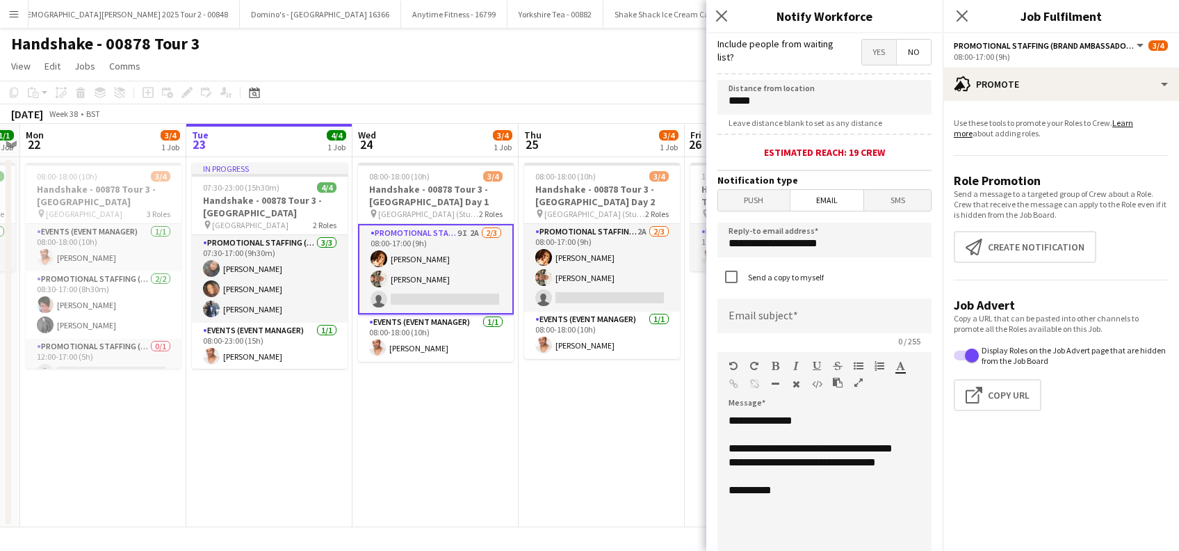
scroll to position [278, 0]
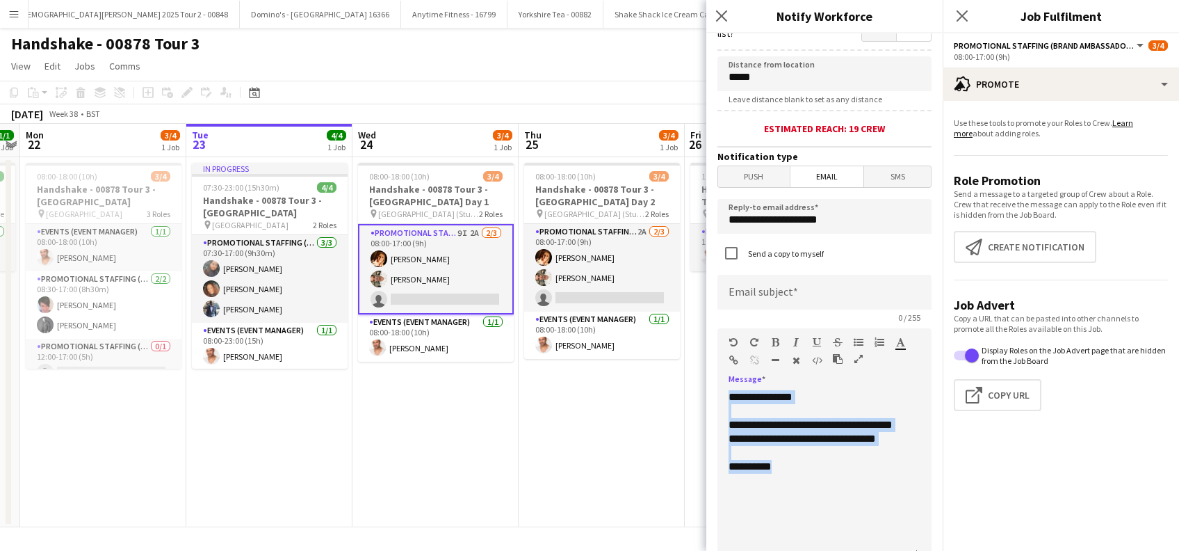
drag, startPoint x: 797, startPoint y: 489, endPoint x: 722, endPoint y: 367, distance: 143.9
click at [710, 393] on form "**********" at bounding box center [824, 312] width 236 height 1114
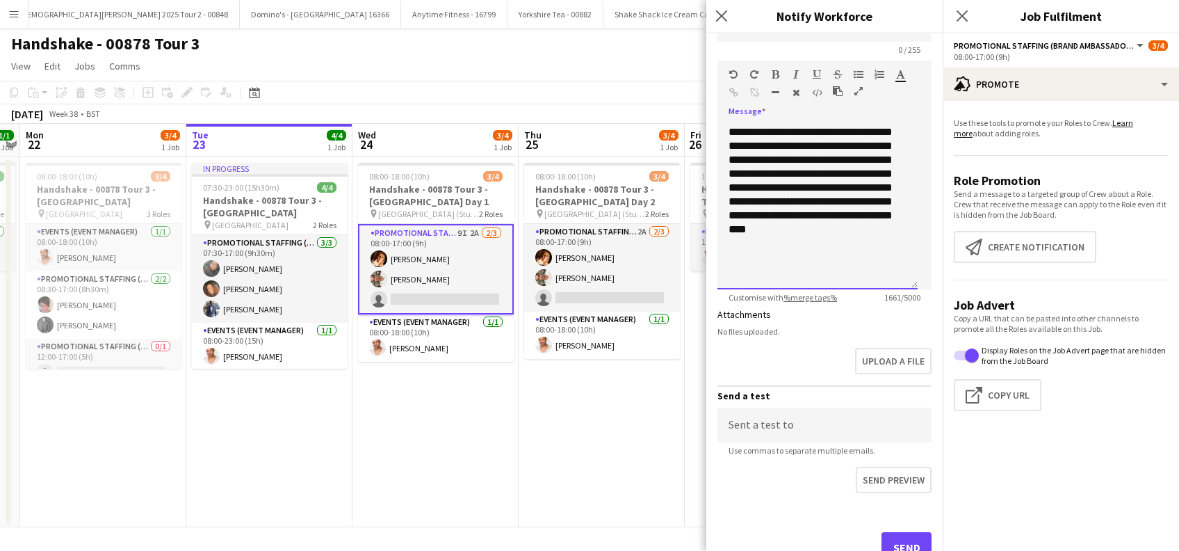
scroll to position [506, 0]
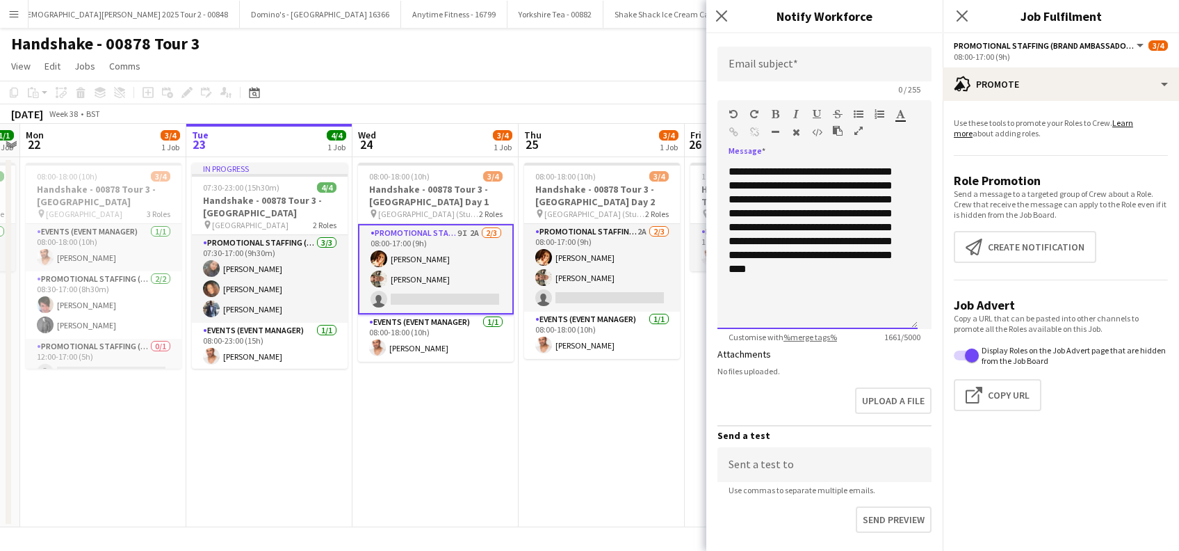
click at [793, 258] on p "**********" at bounding box center [809, 213] width 163 height 209
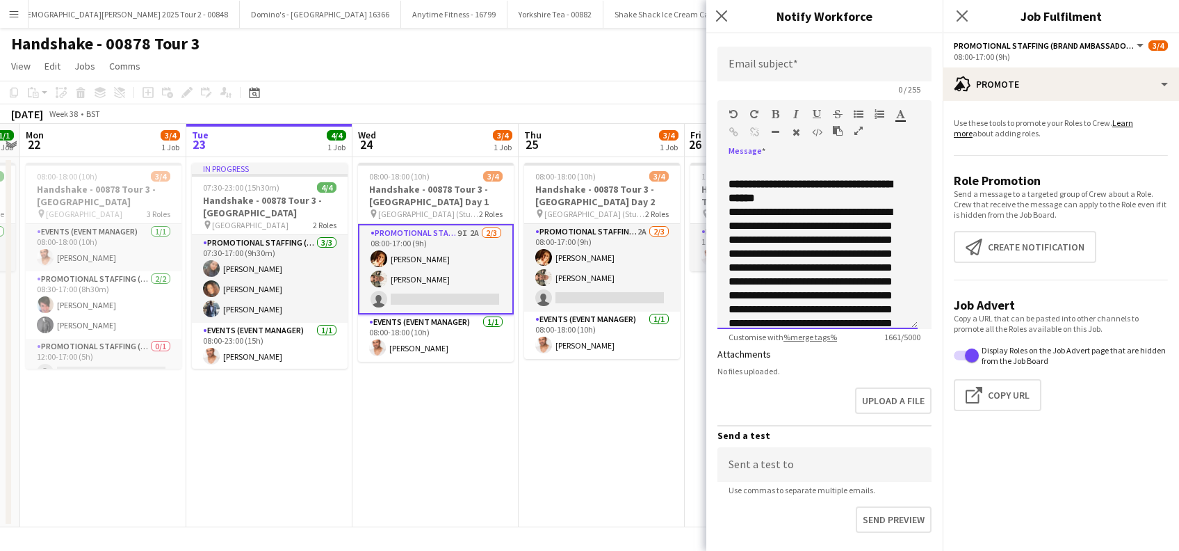
scroll to position [652, 0]
click at [801, 206] on strong "**********" at bounding box center [809, 205] width 163 height 24
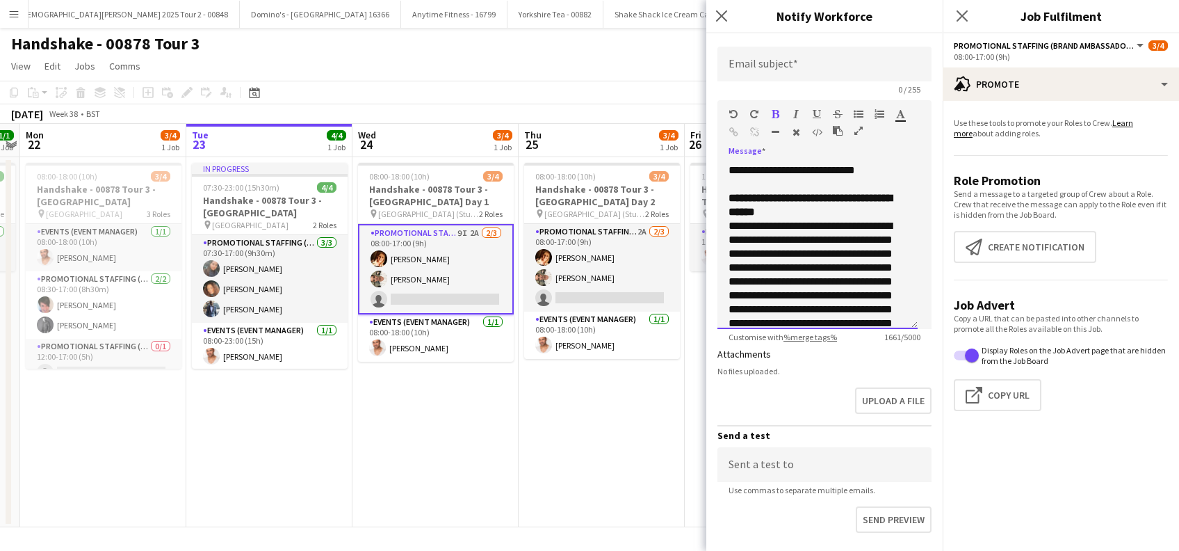
click at [786, 191] on p "**********" at bounding box center [809, 170] width 163 height 42
click at [779, 191] on p "**********" at bounding box center [809, 170] width 163 height 42
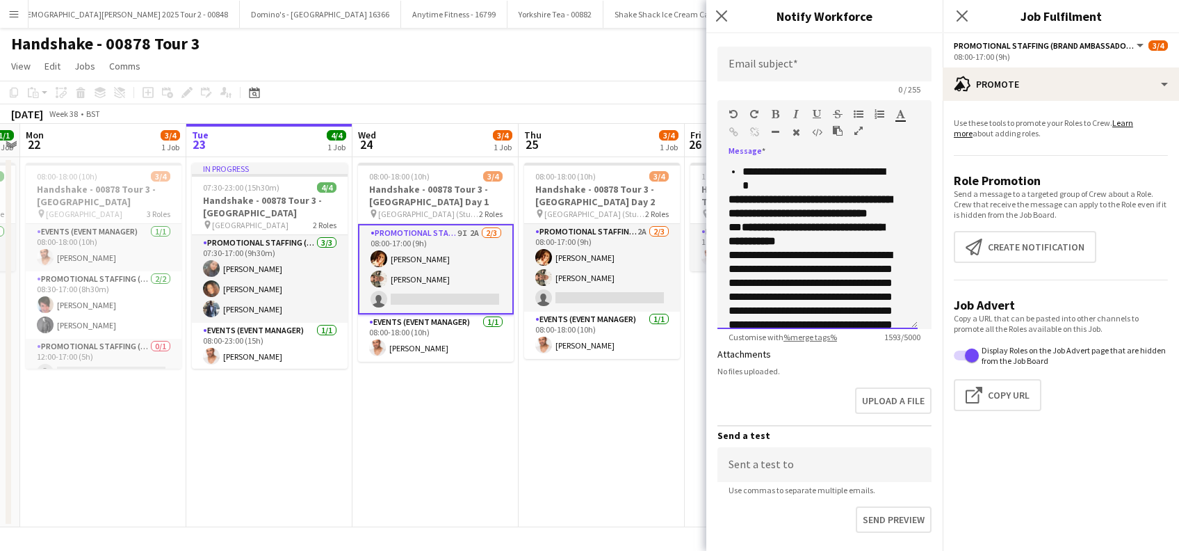
scroll to position [560, 0]
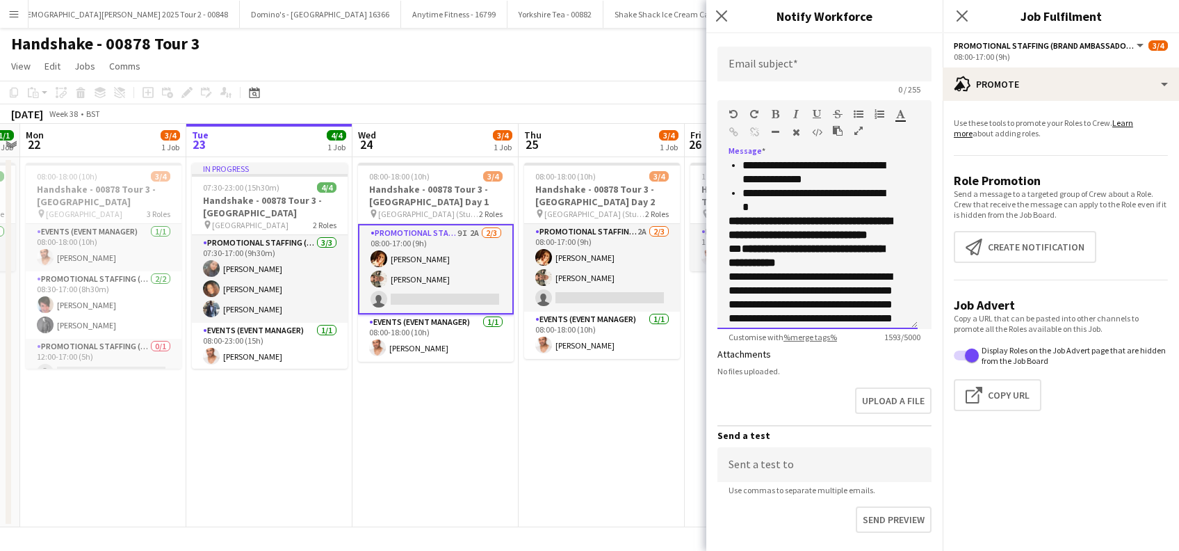
click at [779, 242] on p "**********" at bounding box center [817, 228] width 178 height 28
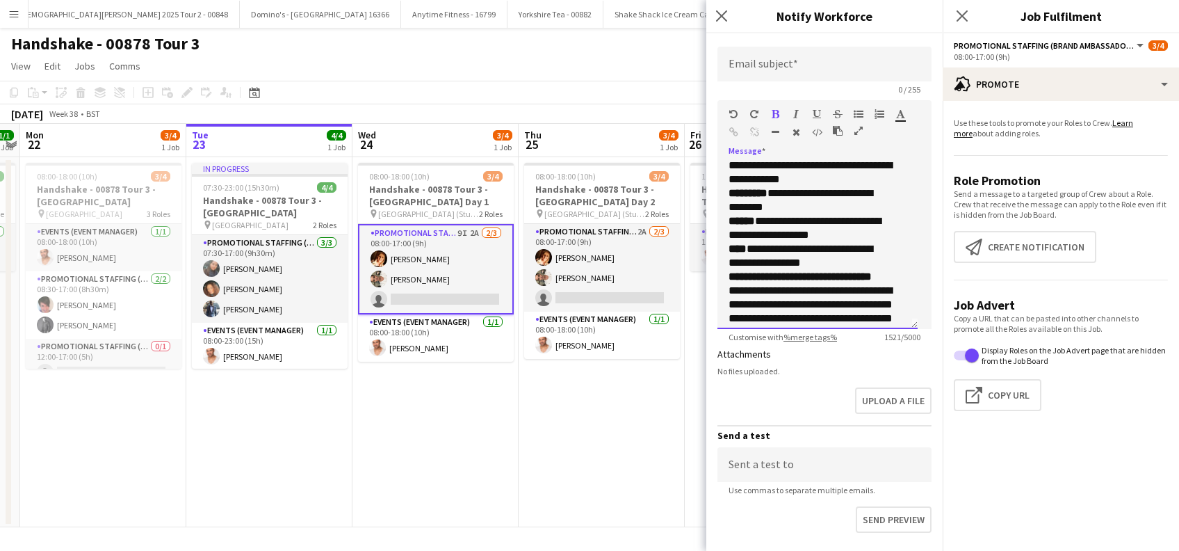
scroll to position [0, 0]
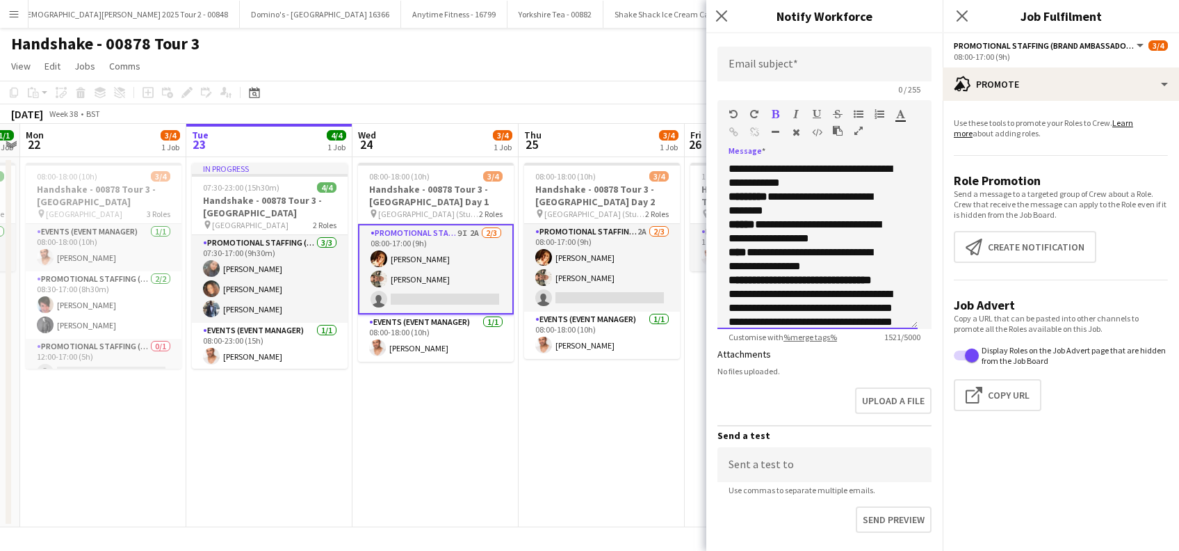
drag, startPoint x: 807, startPoint y: 215, endPoint x: 818, endPoint y: 203, distance: 16.2
click at [808, 215] on p "**********" at bounding box center [809, 231] width 163 height 83
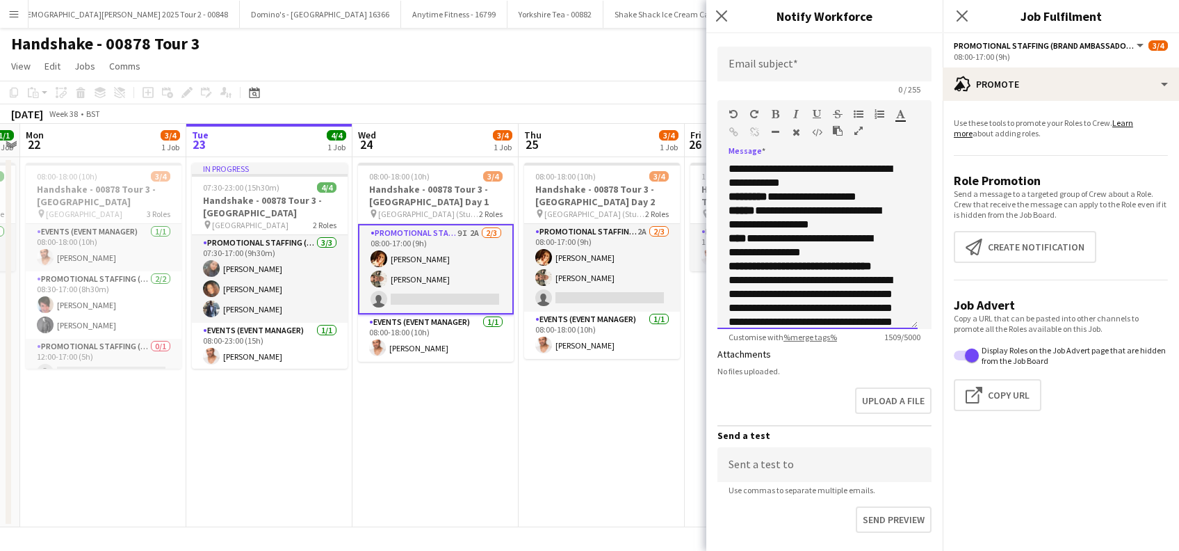
click at [878, 213] on p "**********" at bounding box center [809, 225] width 163 height 70
click at [840, 242] on p "**********" at bounding box center [809, 218] width 163 height 56
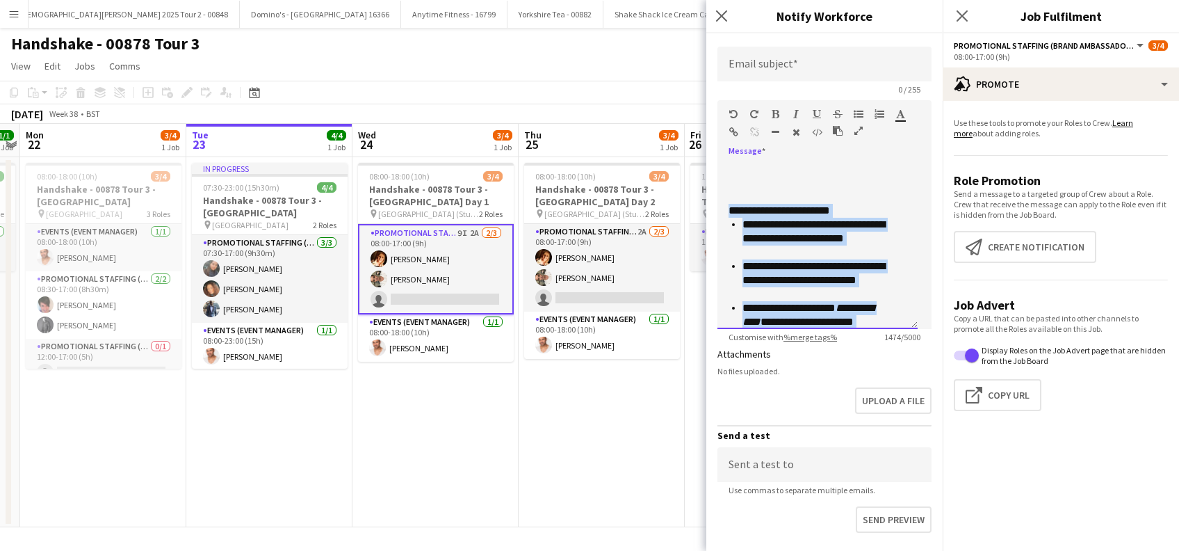
scroll to position [172, 0]
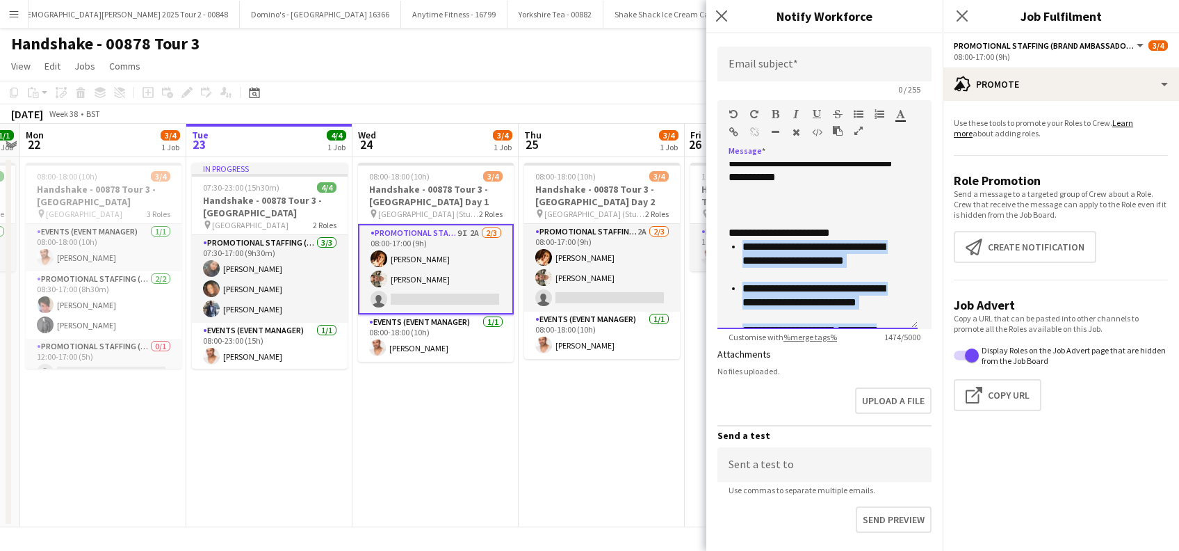
drag, startPoint x: 890, startPoint y: 245, endPoint x: 744, endPoint y: 243, distance: 146.7
click at [744, 243] on ul "**********" at bounding box center [809, 344] width 163 height 209
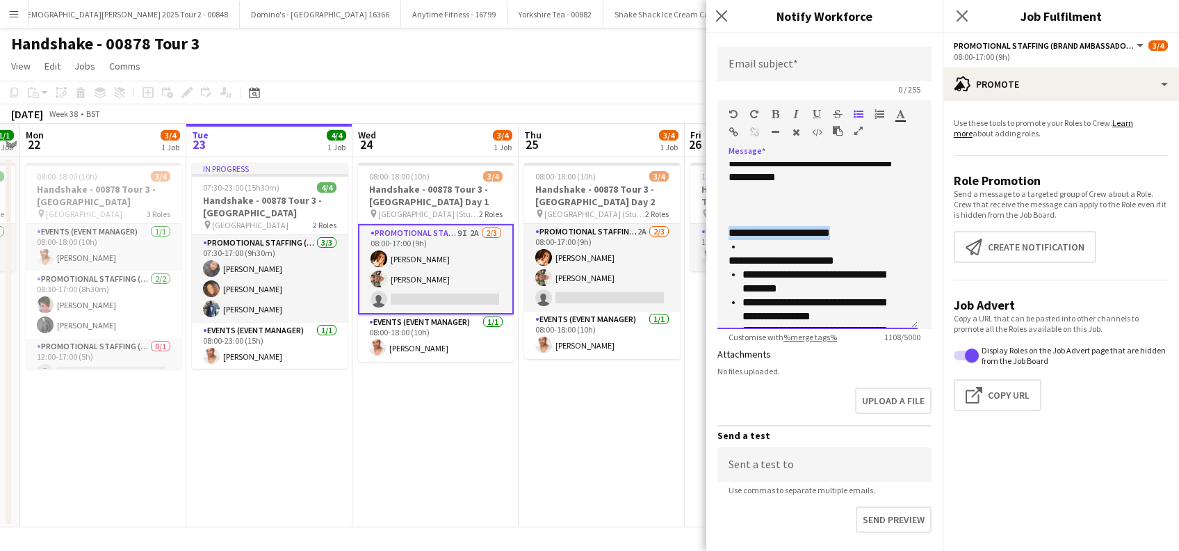
drag, startPoint x: 850, startPoint y: 236, endPoint x: 712, endPoint y: 241, distance: 138.4
click at [712, 241] on form "**********" at bounding box center [824, 84] width 236 height 1114
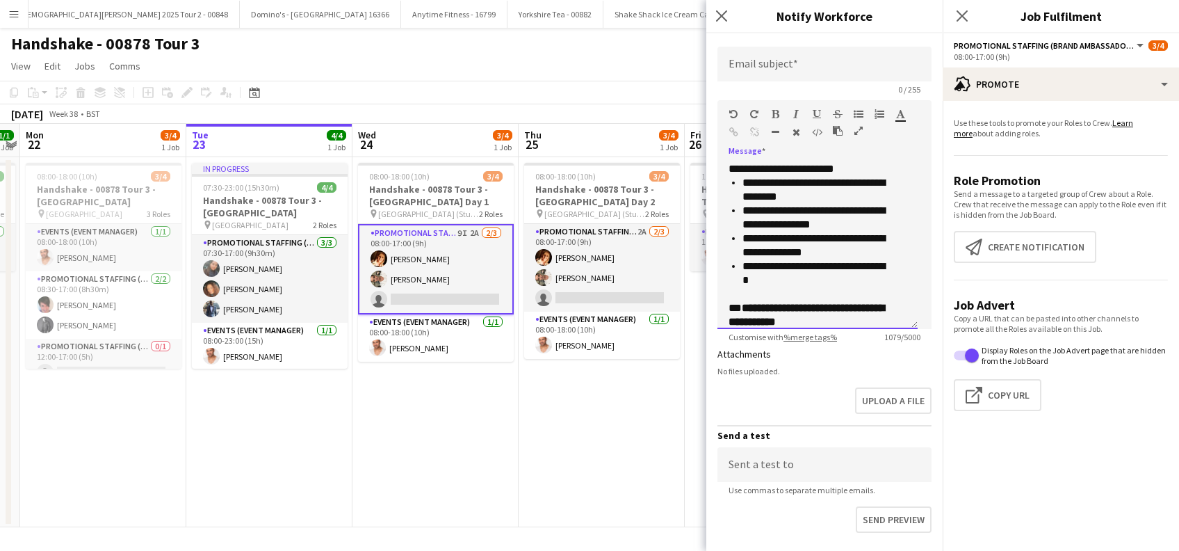
scroll to position [266, 0]
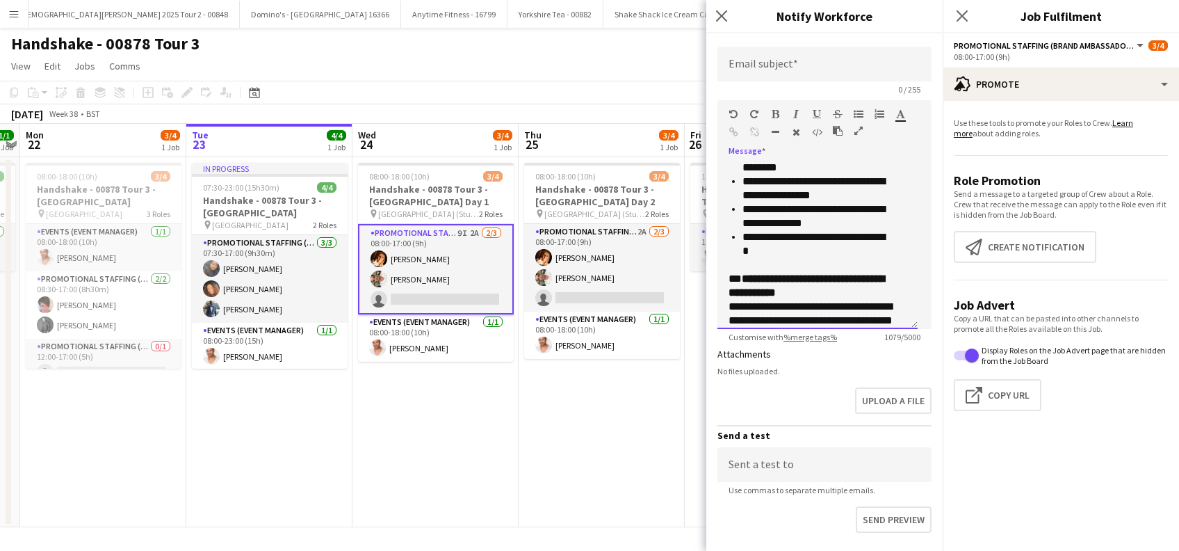
click at [838, 228] on li "**********" at bounding box center [816, 216] width 149 height 28
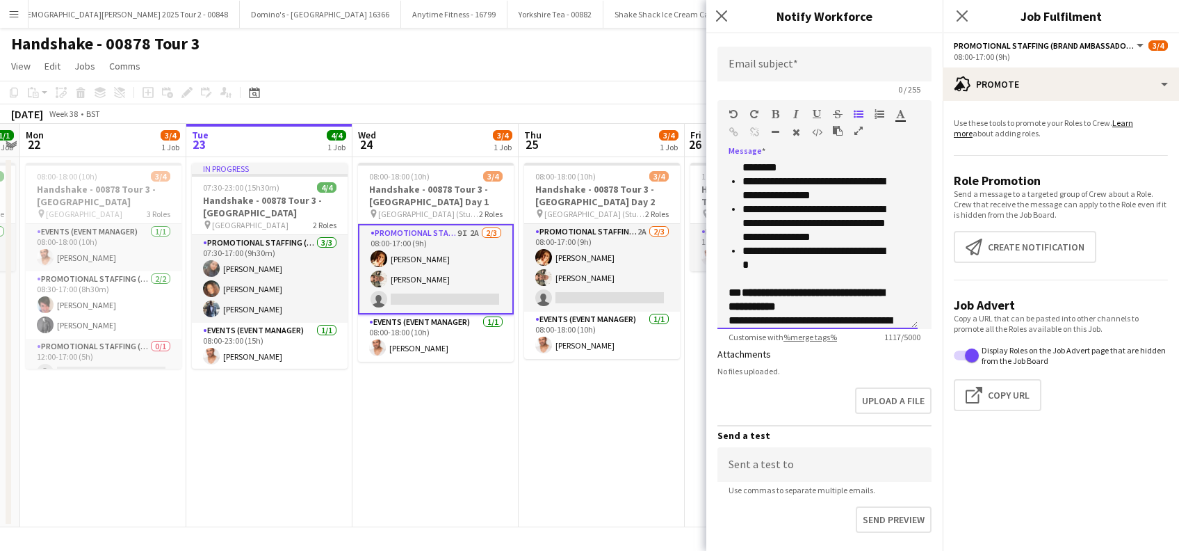
drag, startPoint x: 775, startPoint y: 239, endPoint x: 800, endPoint y: 234, distance: 25.6
click at [778, 241] on li "**********" at bounding box center [816, 223] width 149 height 42
click at [820, 266] on li "**********" at bounding box center [816, 258] width 149 height 28
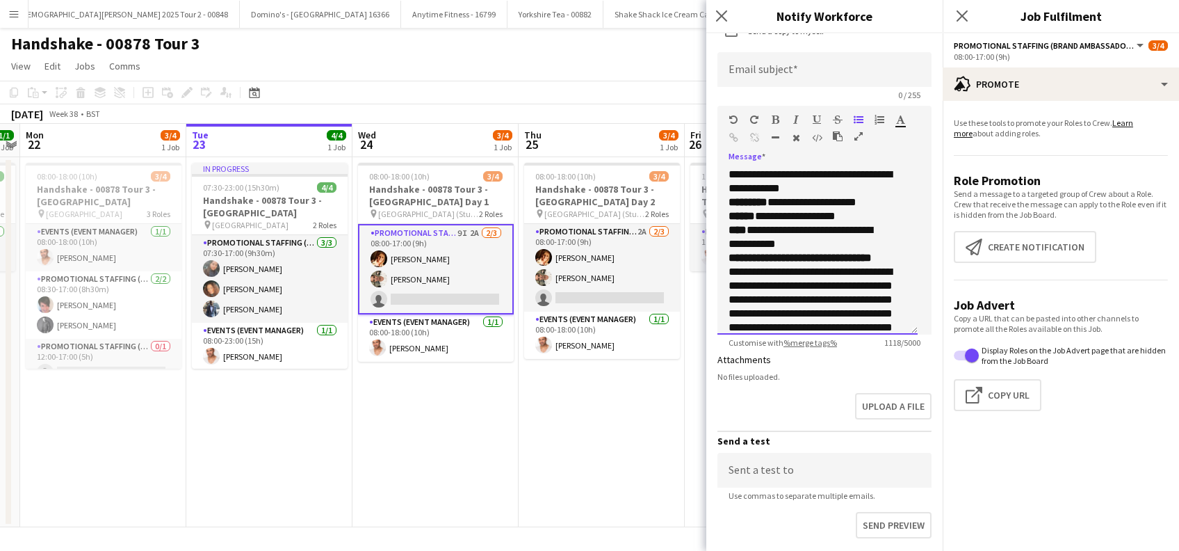
scroll to position [414, 0]
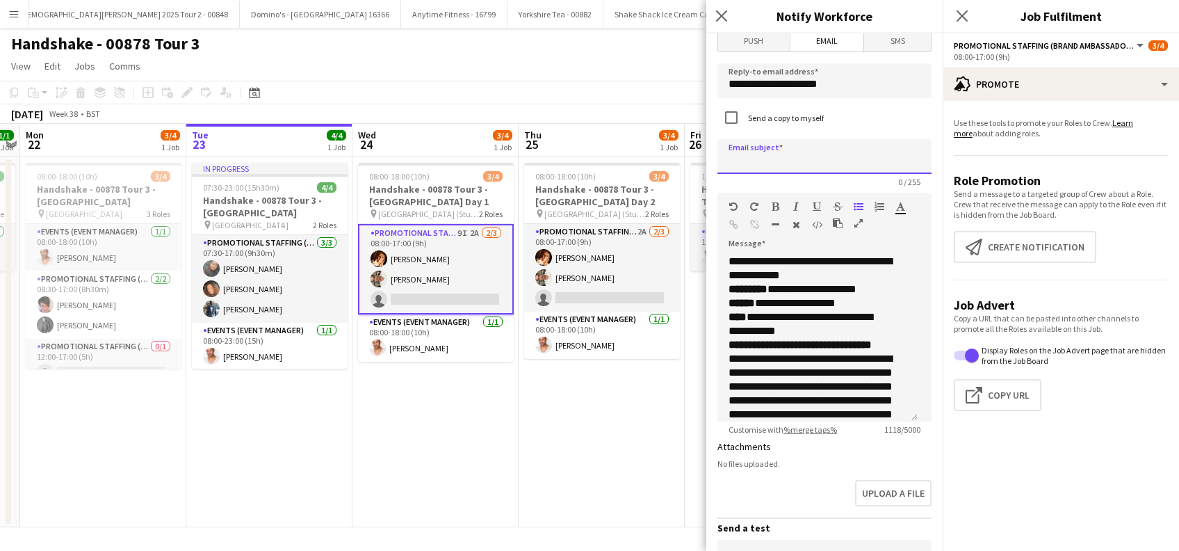
click at [838, 161] on input at bounding box center [824, 156] width 214 height 35
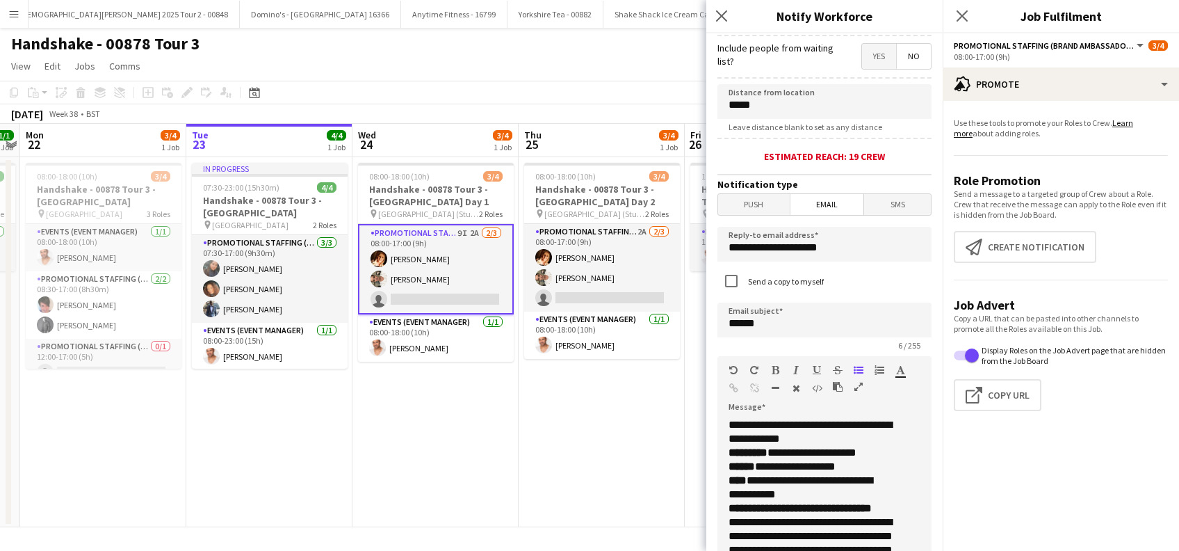
scroll to position [136, 0]
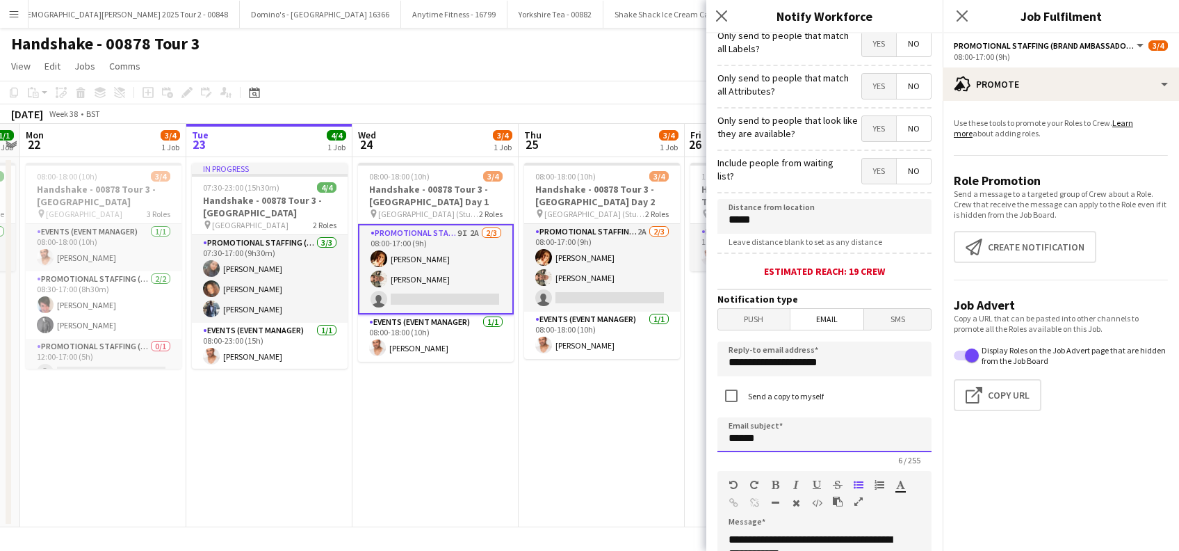
click at [793, 437] on input "******" at bounding box center [824, 434] width 214 height 35
paste input "*******"
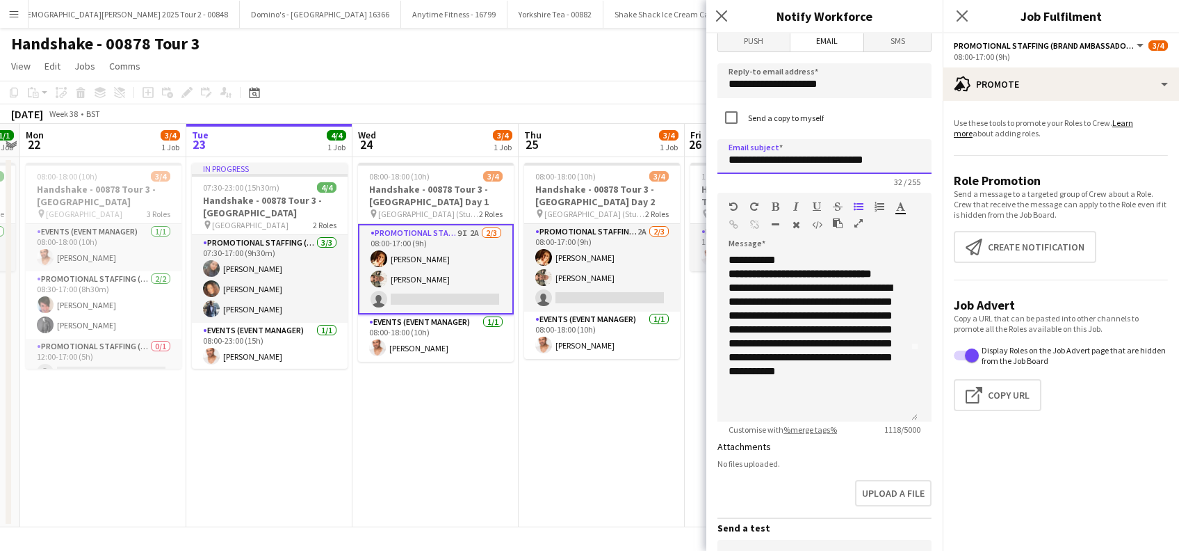
scroll to position [0, 0]
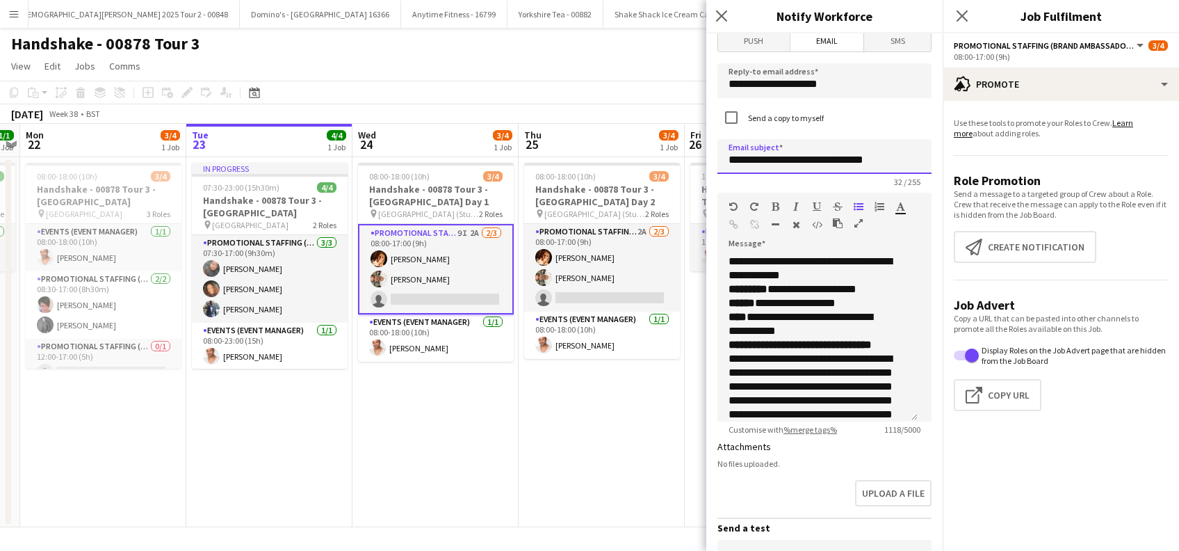
click at [769, 162] on input "**********" at bounding box center [824, 156] width 214 height 35
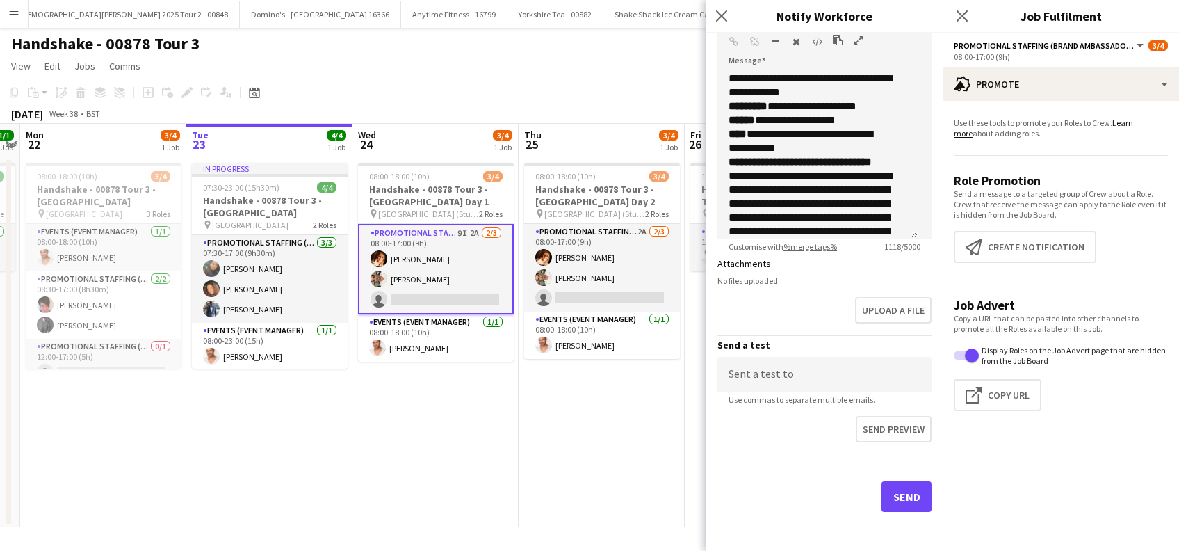
type input "**********"
click at [890, 491] on button "Send" at bounding box center [906, 496] width 50 height 31
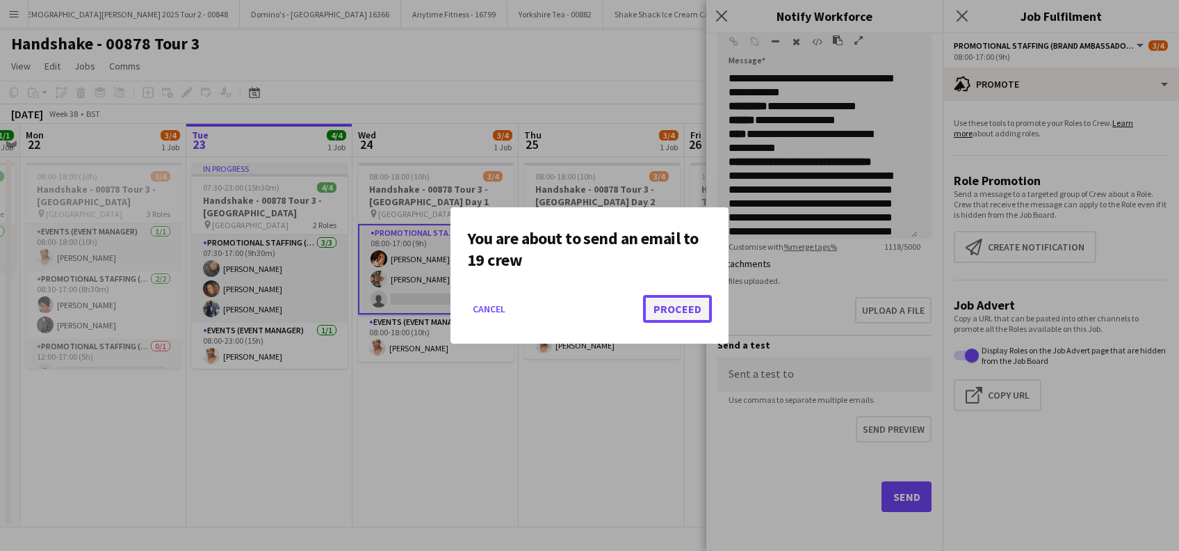
click at [682, 307] on button "Proceed" at bounding box center [677, 309] width 69 height 28
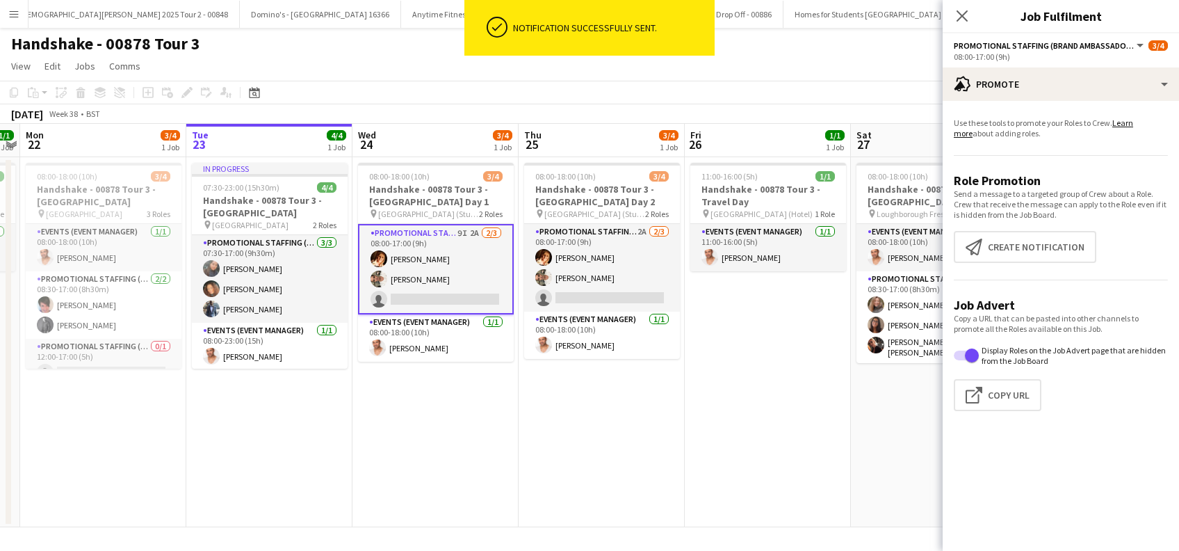
click at [962, 10] on icon "Close pop-in" at bounding box center [961, 15] width 11 height 11
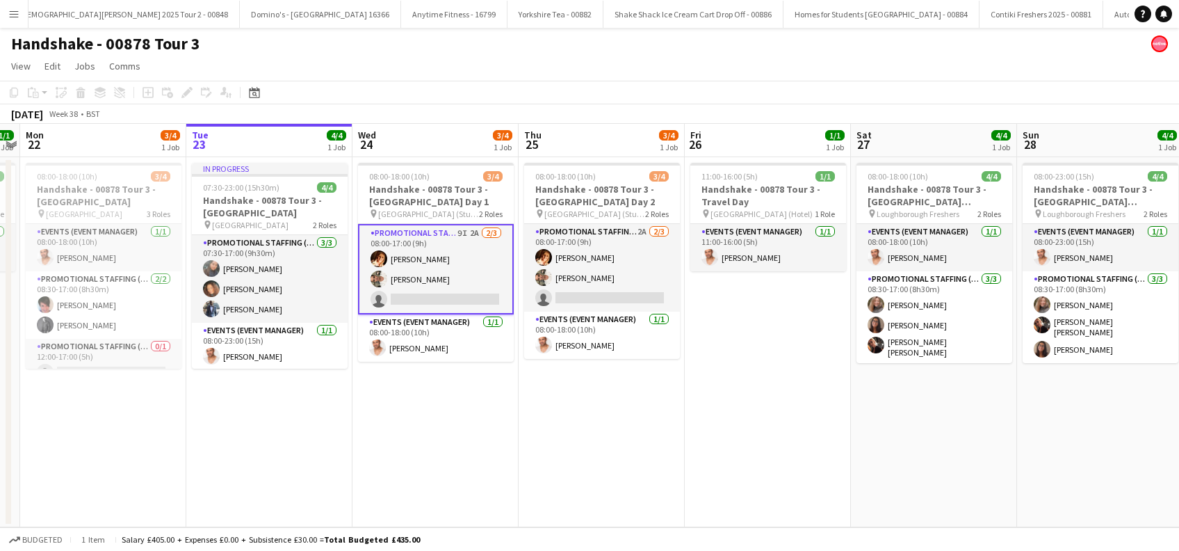
click at [481, 427] on app-date-cell "08:00-18:00 (10h) 3/4 Handshake - 00878 Tour 3 - Newcastle University Day 1 pin…" at bounding box center [435, 342] width 166 height 370
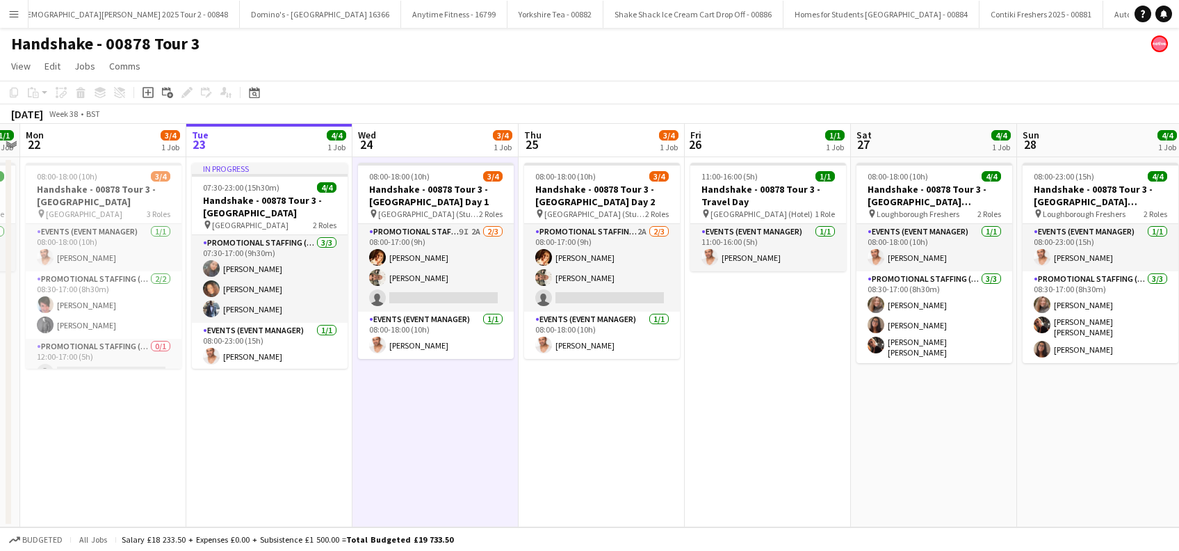
drag, startPoint x: 595, startPoint y: 429, endPoint x: 610, endPoint y: 432, distance: 15.5
click at [595, 429] on app-date-cell "08:00-18:00 (10h) 3/4 Handshake - 00878 Tour 3 - Newcastle University Day 2 pin…" at bounding box center [602, 342] width 166 height 370
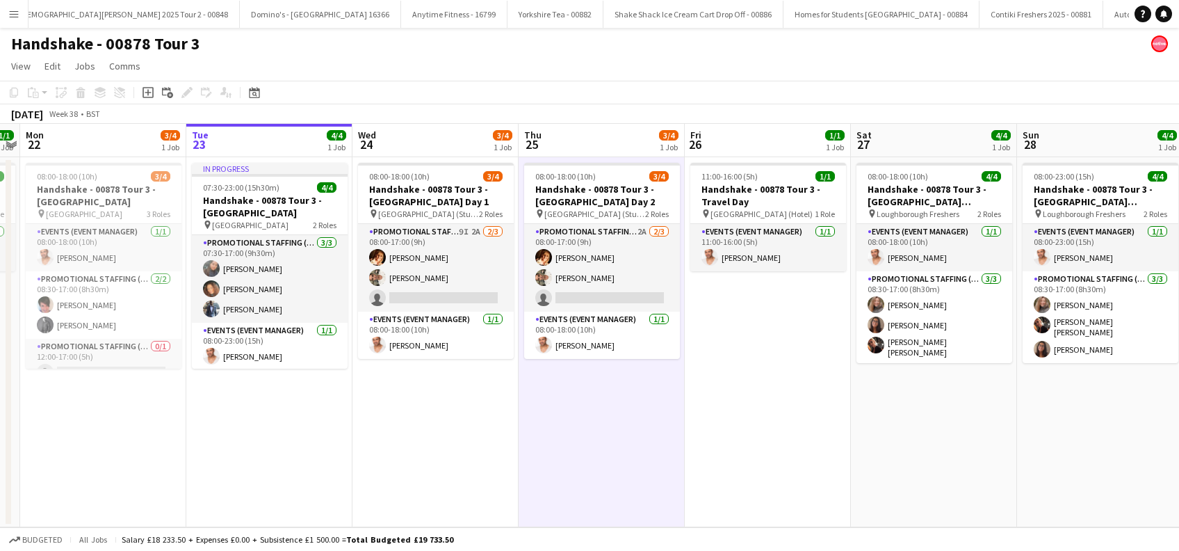
click at [743, 411] on app-date-cell "11:00-16:00 (5h) 1/1 Handshake - 00878 Tour 3 - Travel Day pin Loughborough (Ho…" at bounding box center [768, 342] width 166 height 370
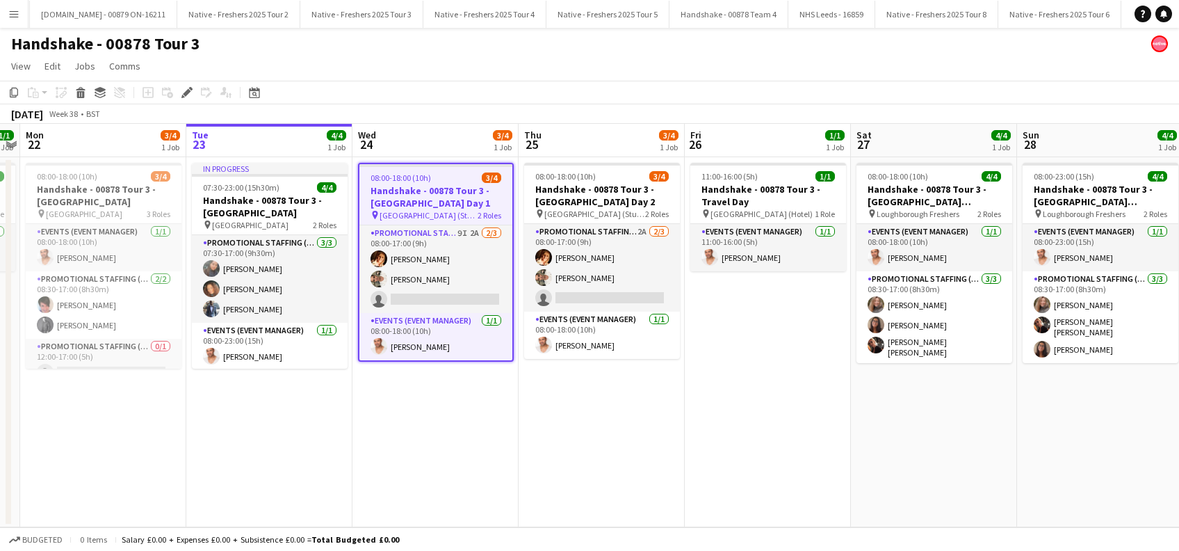
scroll to position [0, 5051]
click at [634, 400] on app-date-cell "08:00-18:00 (10h) 3/4 Handshake - 00878 Tour 3 - Newcastle University Day 2 pin…" at bounding box center [602, 342] width 166 height 370
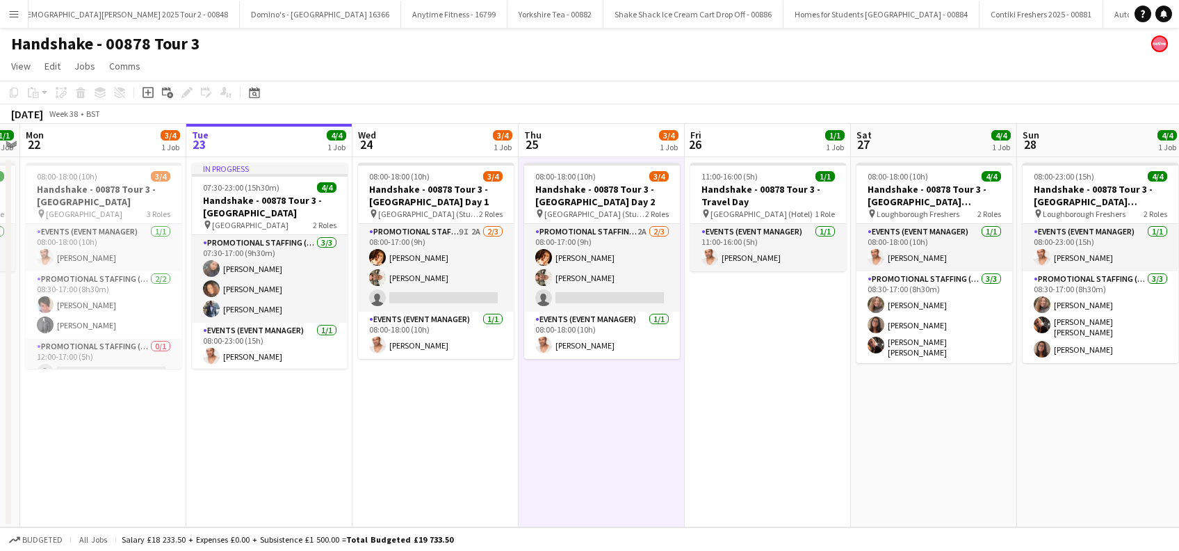
scroll to position [0, 478]
click at [632, 423] on app-date-cell "08:00-18:00 (10h) 3/4 Handshake - 00878 Tour 3 - Newcastle University Day 2 pin…" at bounding box center [602, 342] width 166 height 370
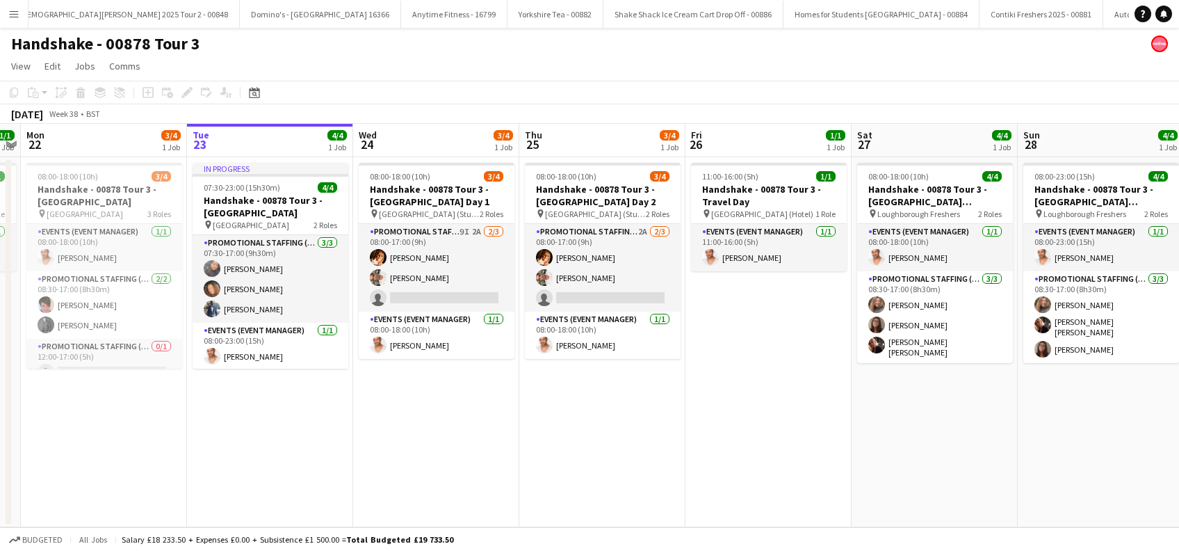
click at [738, 400] on app-date-cell "11:00-16:00 (5h) 1/1 Handshake - 00878 Tour 3 - Travel Day pin Loughborough (Ho…" at bounding box center [768, 342] width 166 height 370
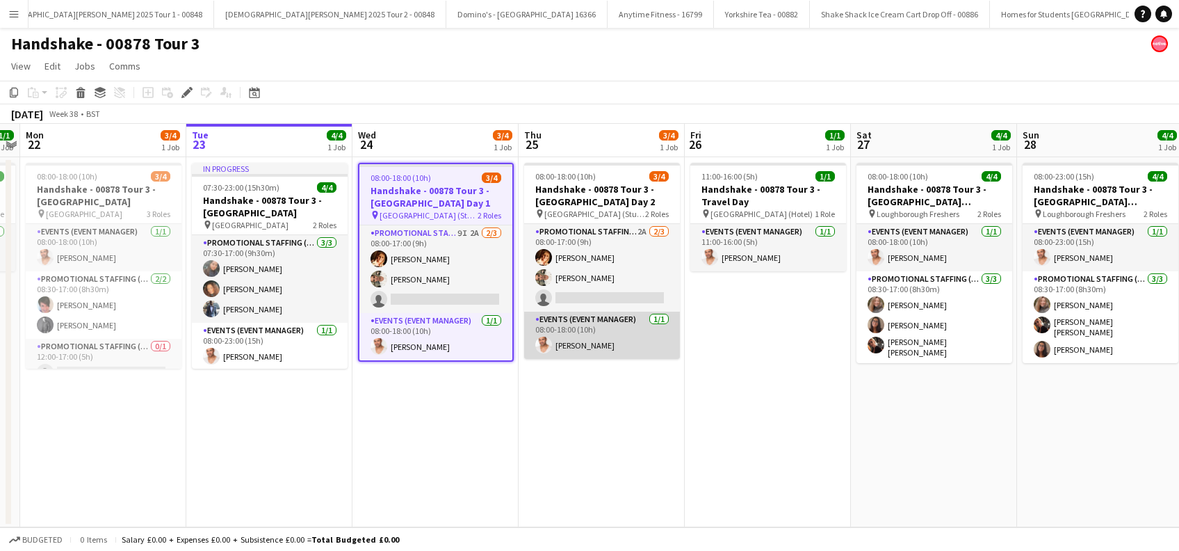
scroll to position [0, 5051]
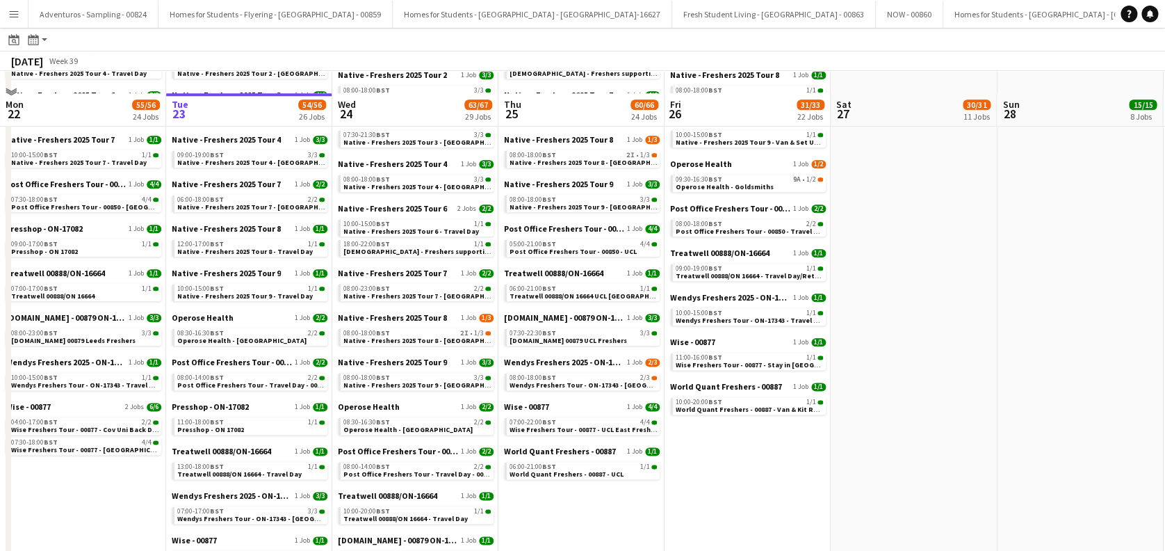
scroll to position [741, 0]
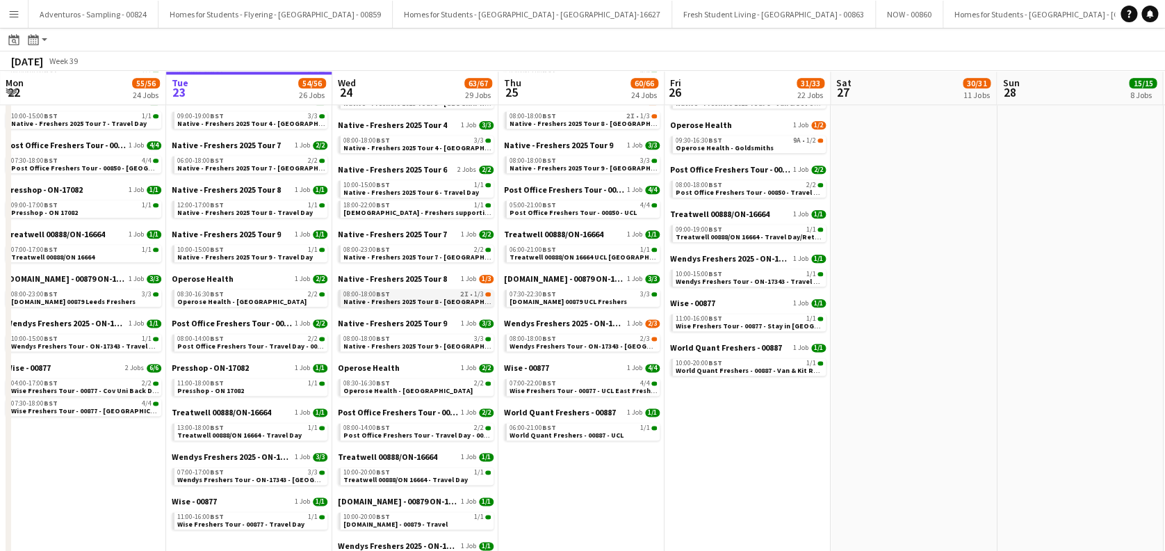
click at [432, 295] on div "08:00-18:00 BST 2I • 1/3" at bounding box center [416, 294] width 147 height 7
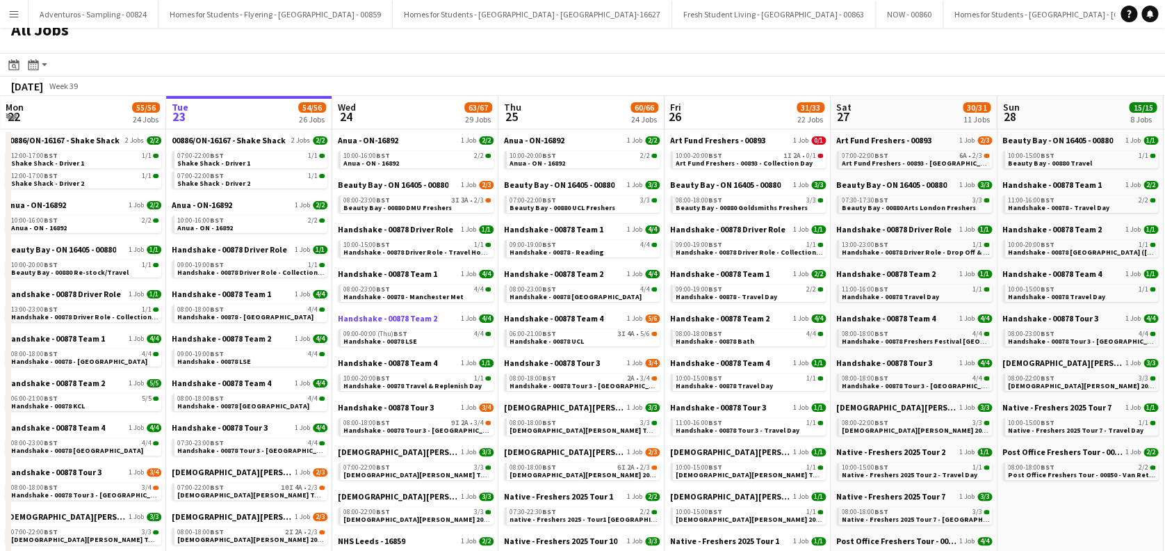
scroll to position [0, 0]
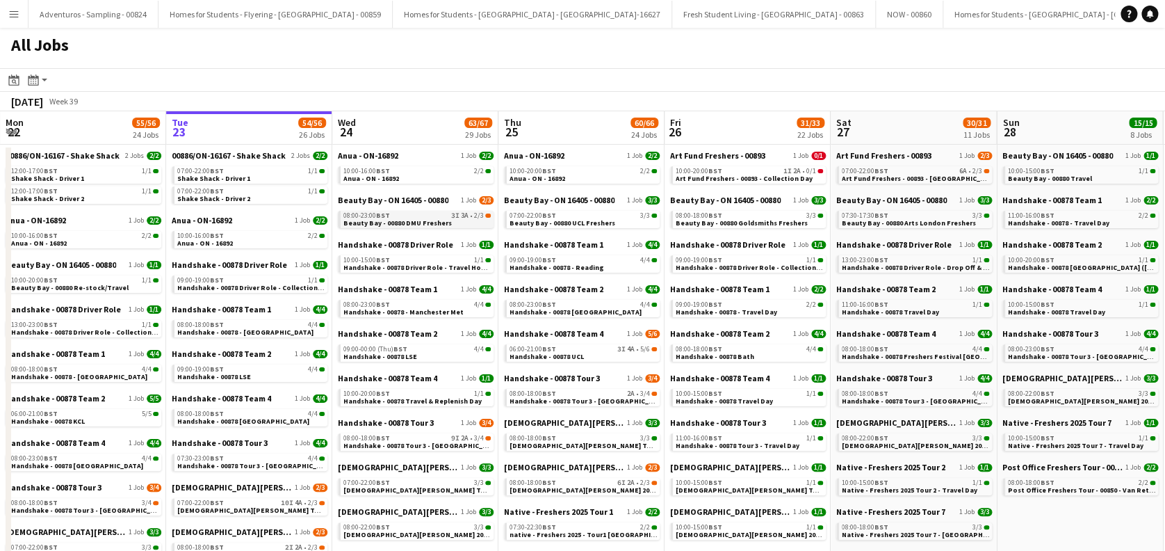
click at [424, 213] on div "08:00-23:00 BST 3I 3A • 2/3" at bounding box center [416, 215] width 147 height 7
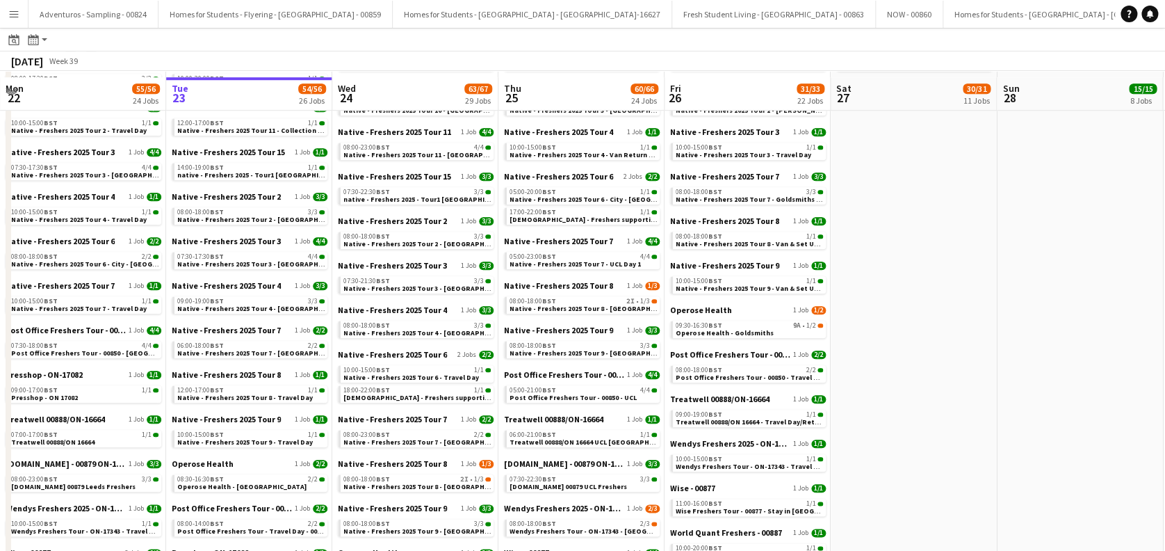
scroll to position [741, 0]
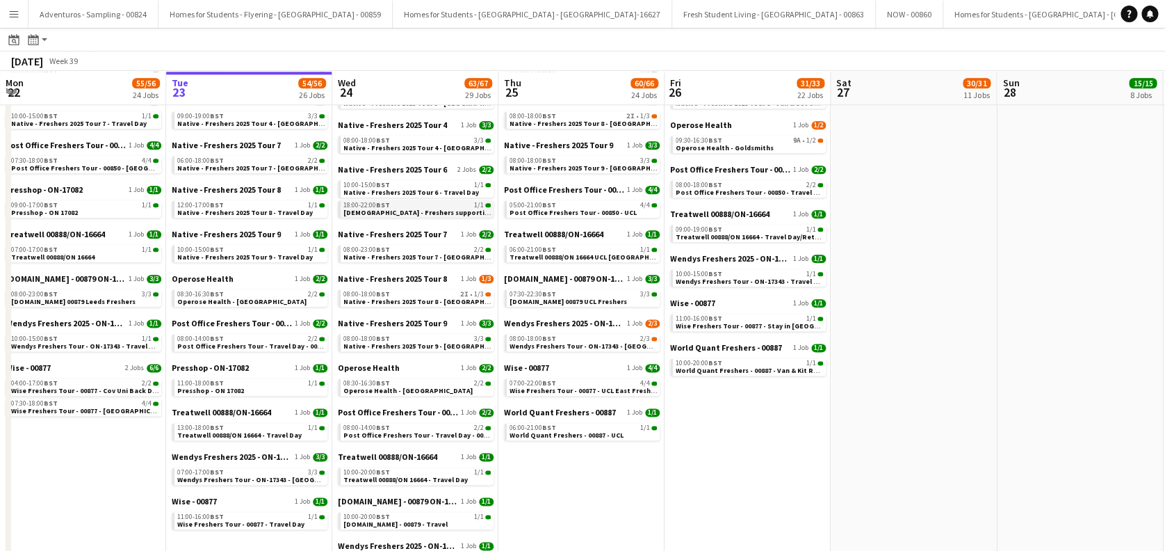
click at [412, 209] on span "Native - Freshers supporting Event Manager/Rigger" at bounding box center [457, 212] width 228 height 9
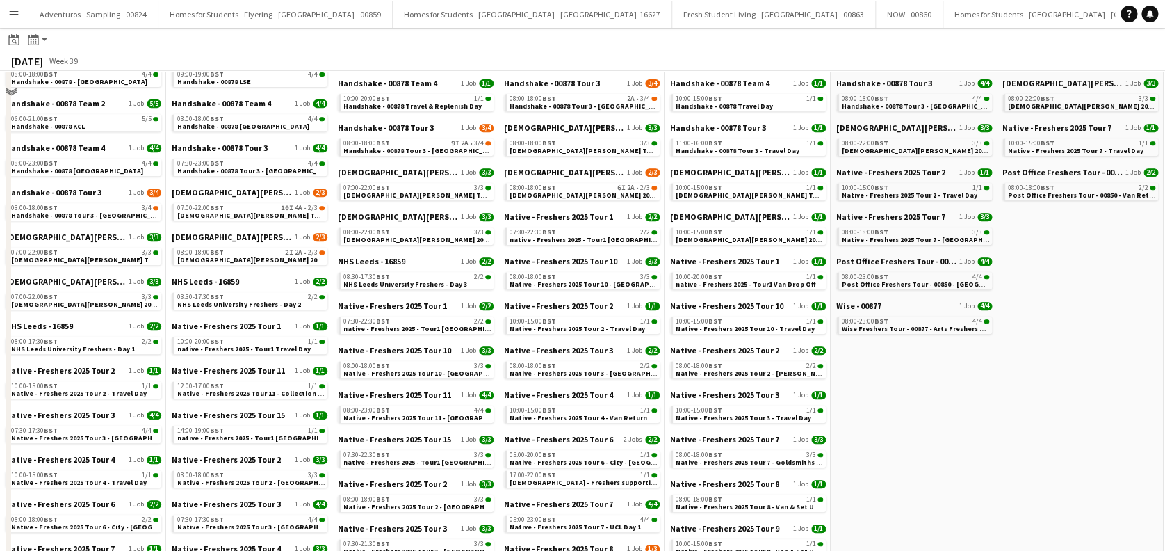
scroll to position [0, 0]
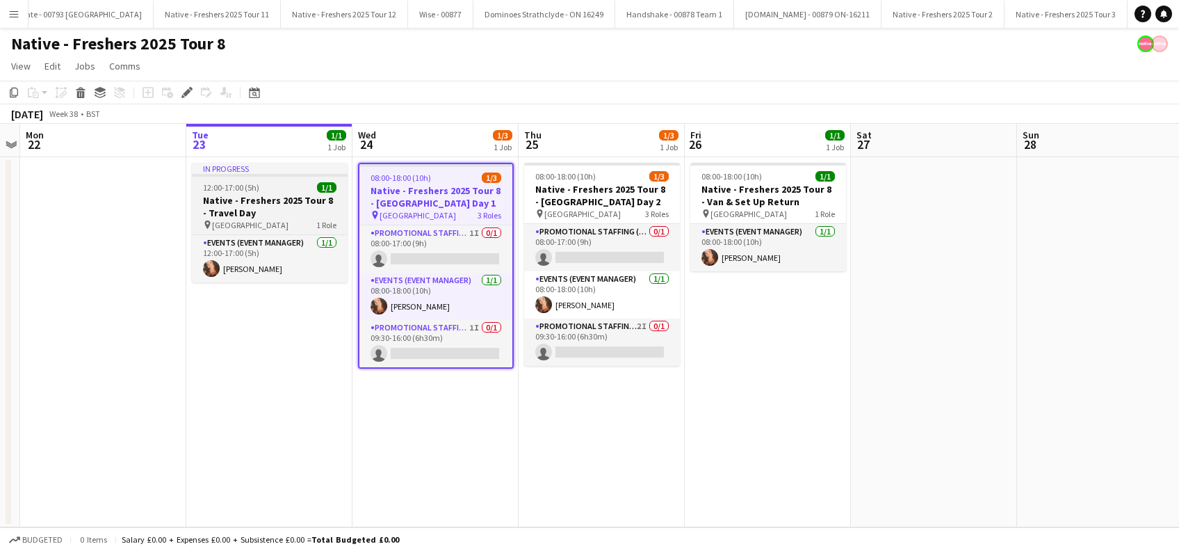
scroll to position [0, 3088]
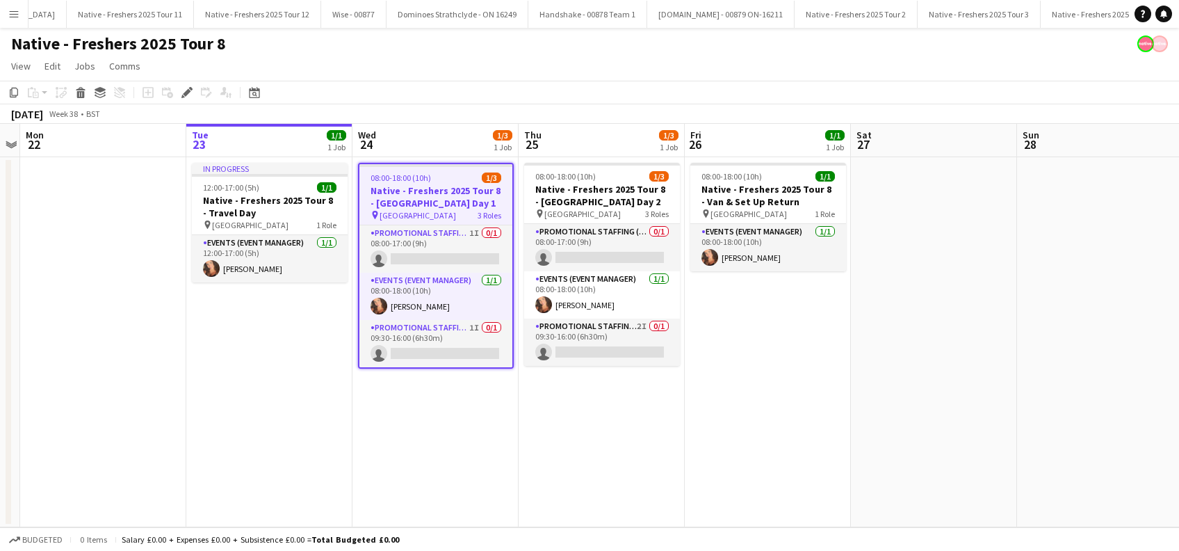
click at [421, 204] on h3 "Native - Freshers 2025 Tour 8 - Bangor University Day 1" at bounding box center [435, 196] width 153 height 25
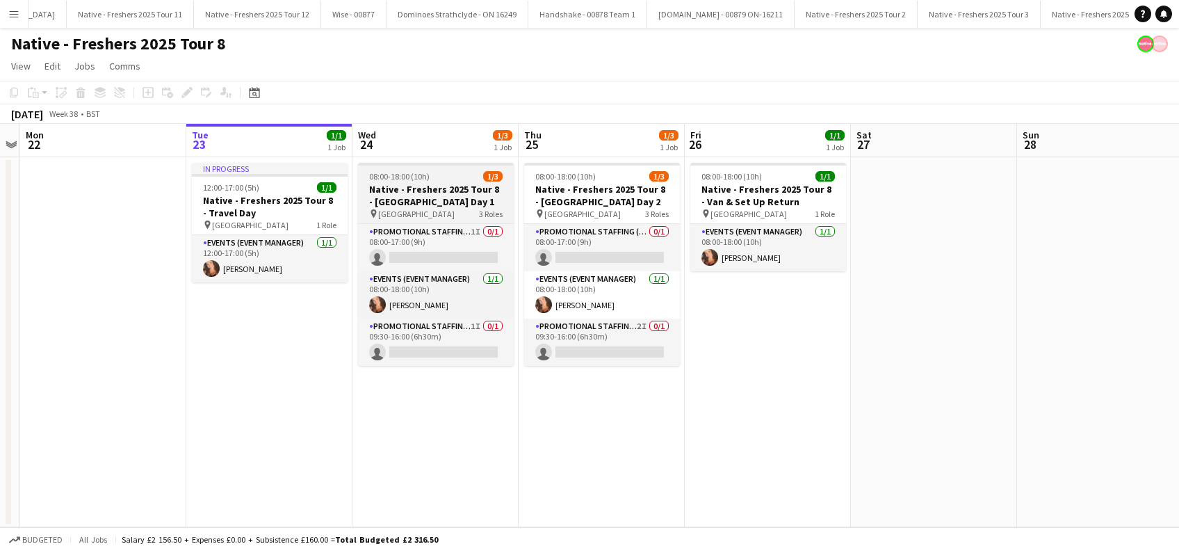
click at [433, 204] on h3 "Native - Freshers 2025 Tour 8 - Bangor University Day 1" at bounding box center [436, 195] width 156 height 25
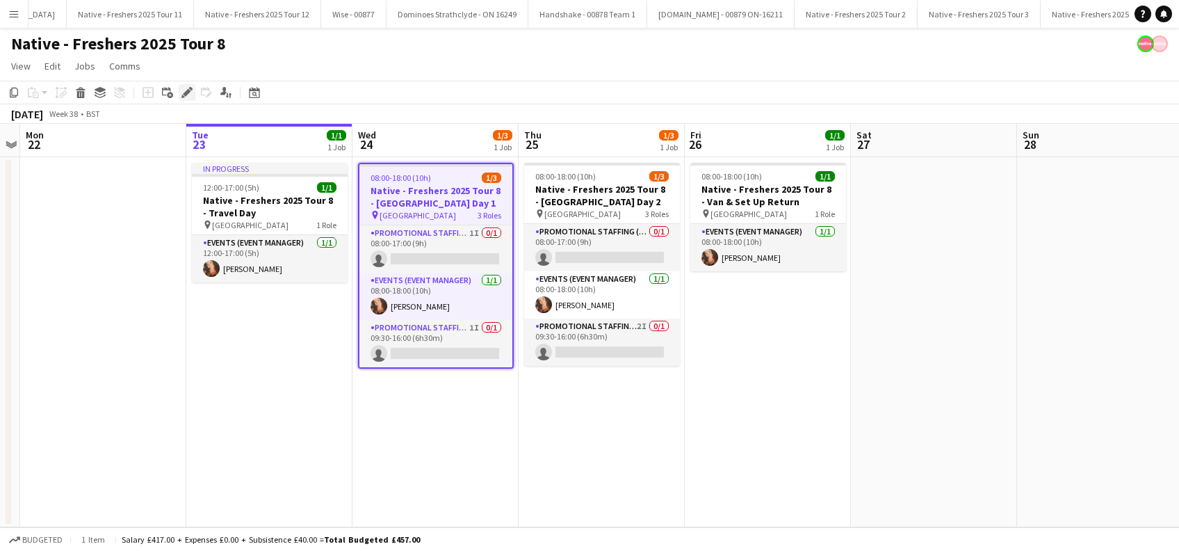
click at [186, 89] on icon "Edit" at bounding box center [186, 92] width 11 height 11
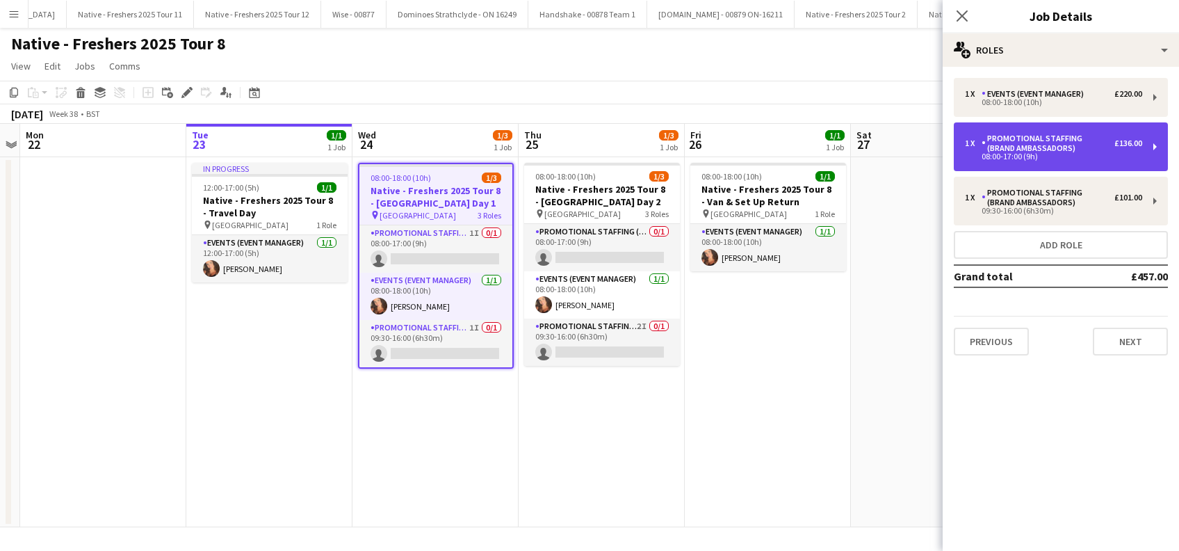
click at [1048, 152] on div "Promotional Staffing (Brand Ambassadors)" at bounding box center [1047, 142] width 133 height 19
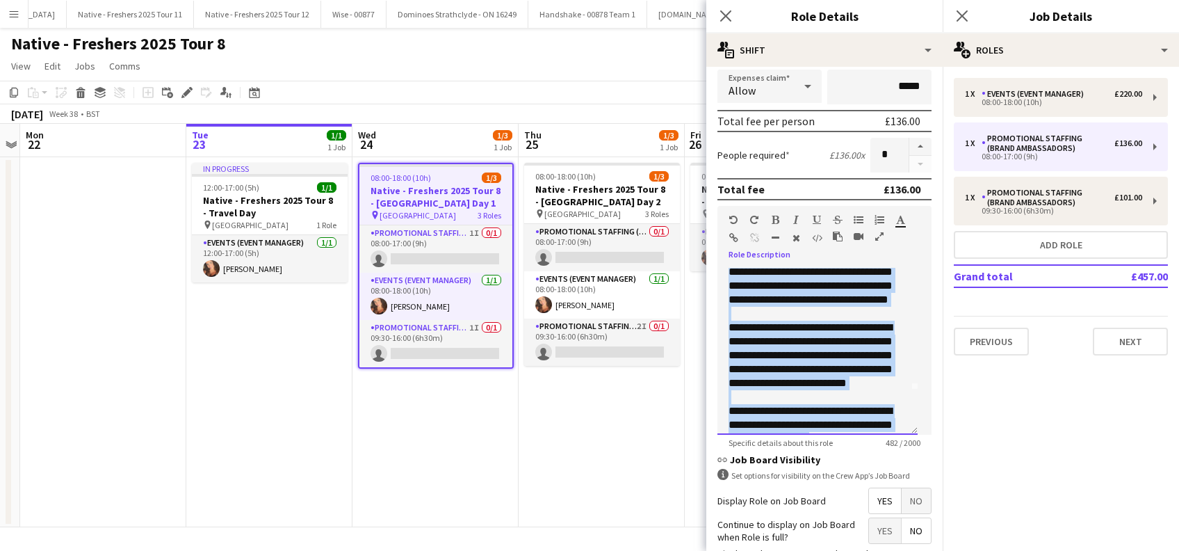
scroll to position [0, 0]
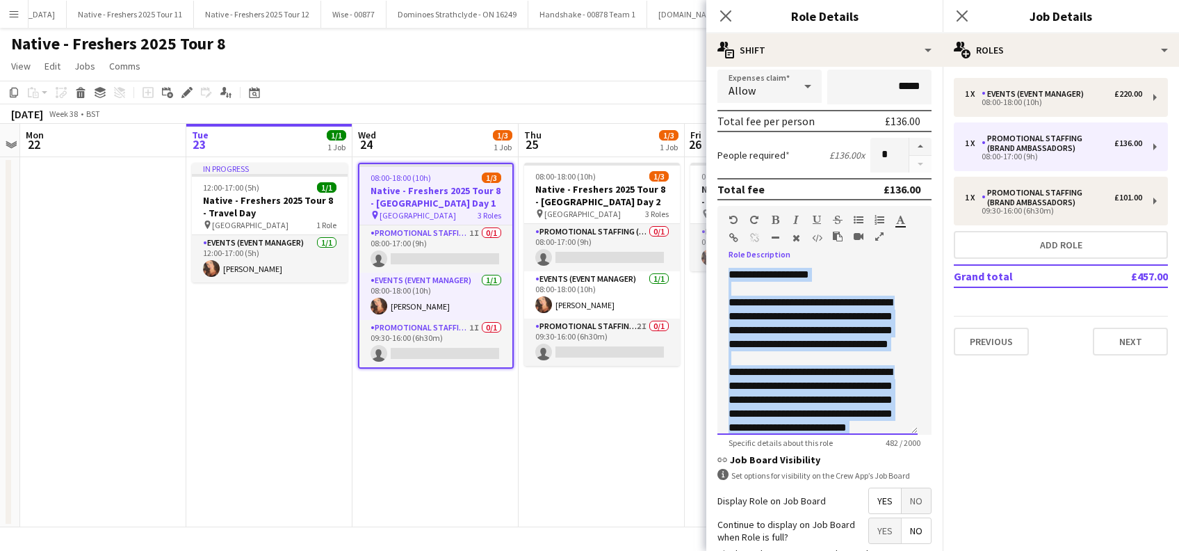
drag, startPoint x: 848, startPoint y: 419, endPoint x: 725, endPoint y: 265, distance: 197.4
click at [725, 265] on div "**********" at bounding box center [824, 346] width 214 height 177
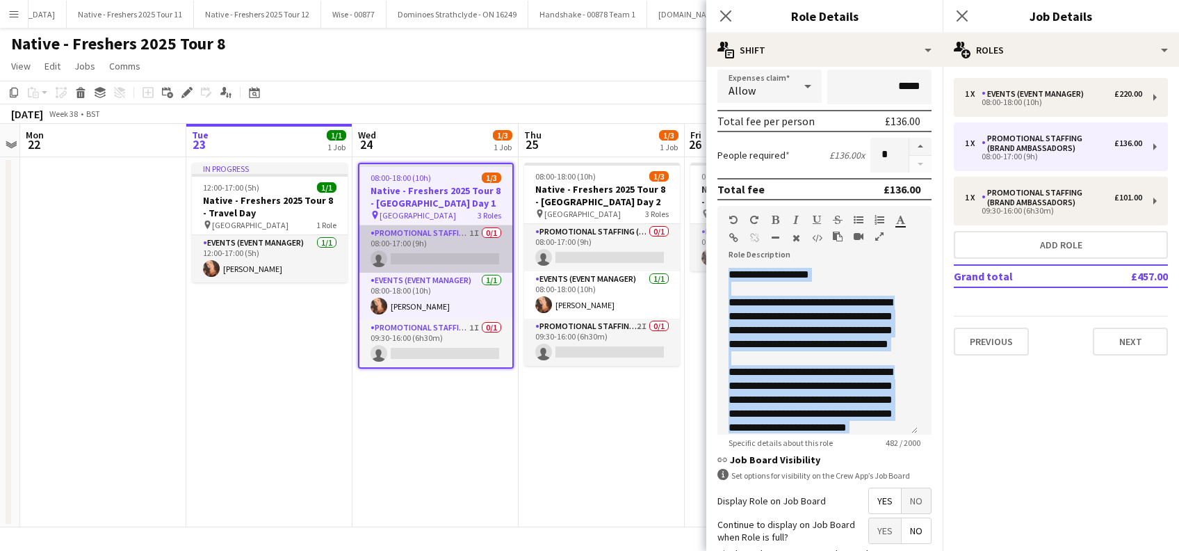
click at [435, 266] on app-card-role "Promotional Staffing (Brand Ambassadors) 1I 0/1 08:00-17:00 (9h) single-neutral…" at bounding box center [435, 248] width 153 height 47
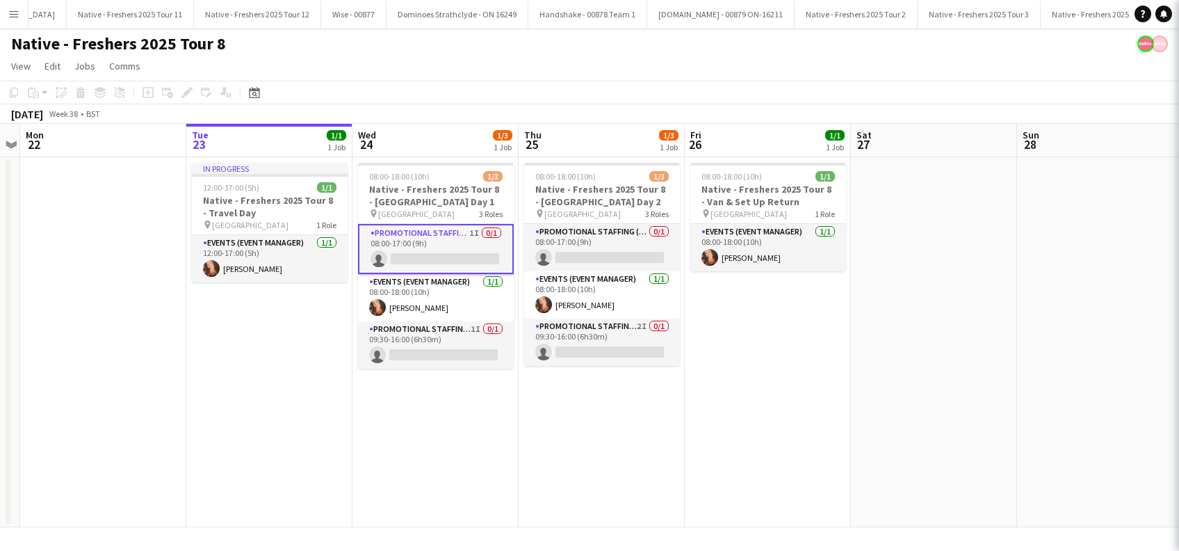
scroll to position [0, 478]
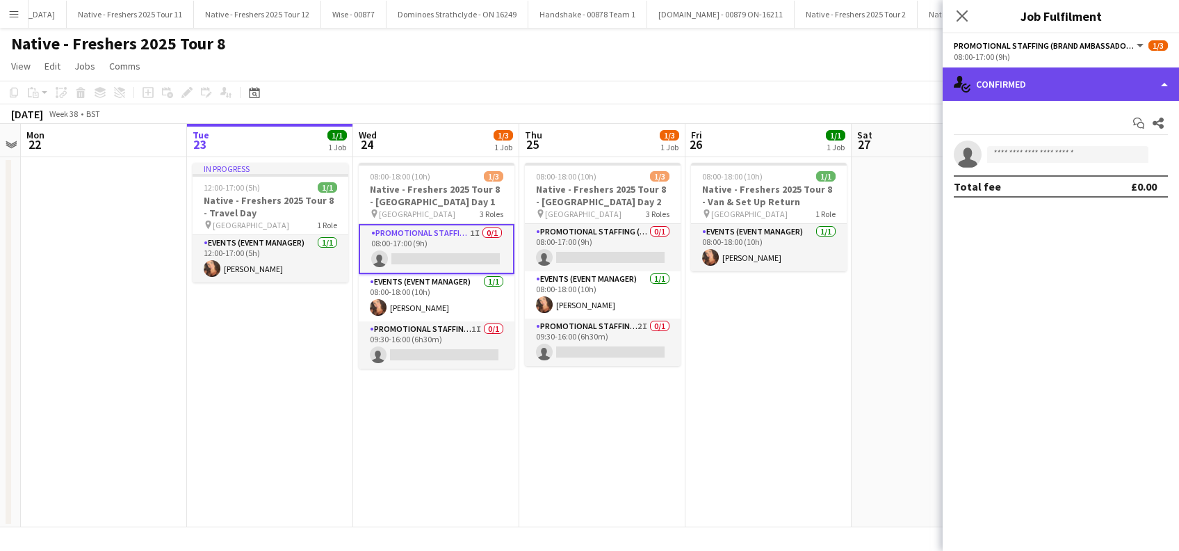
click at [1054, 83] on div "single-neutral-actions-check-2 Confirmed" at bounding box center [1061, 83] width 236 height 33
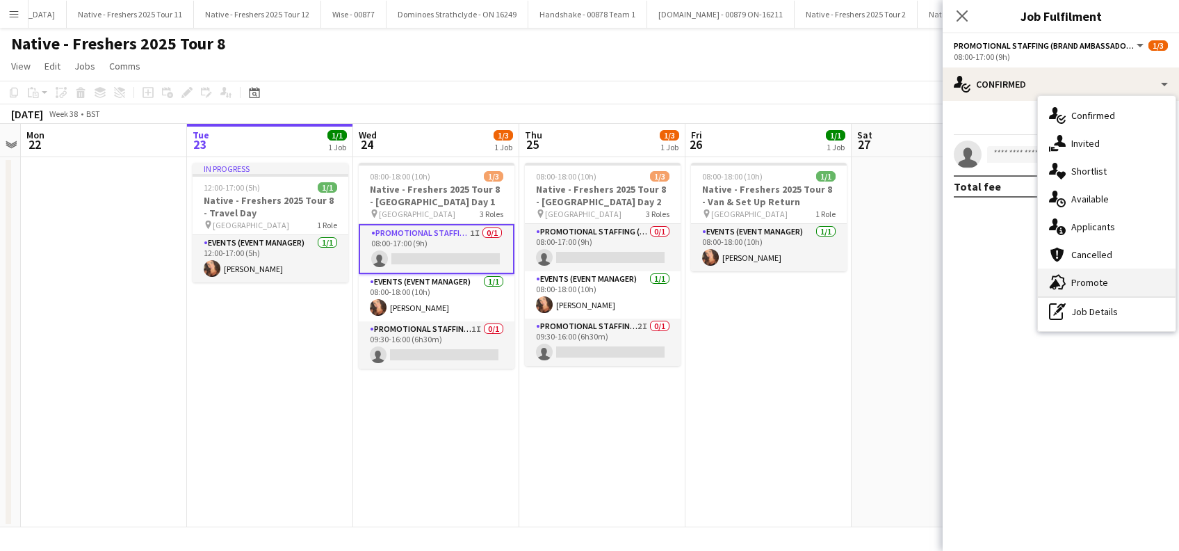
click at [1086, 285] on span "Promote" at bounding box center [1089, 282] width 37 height 13
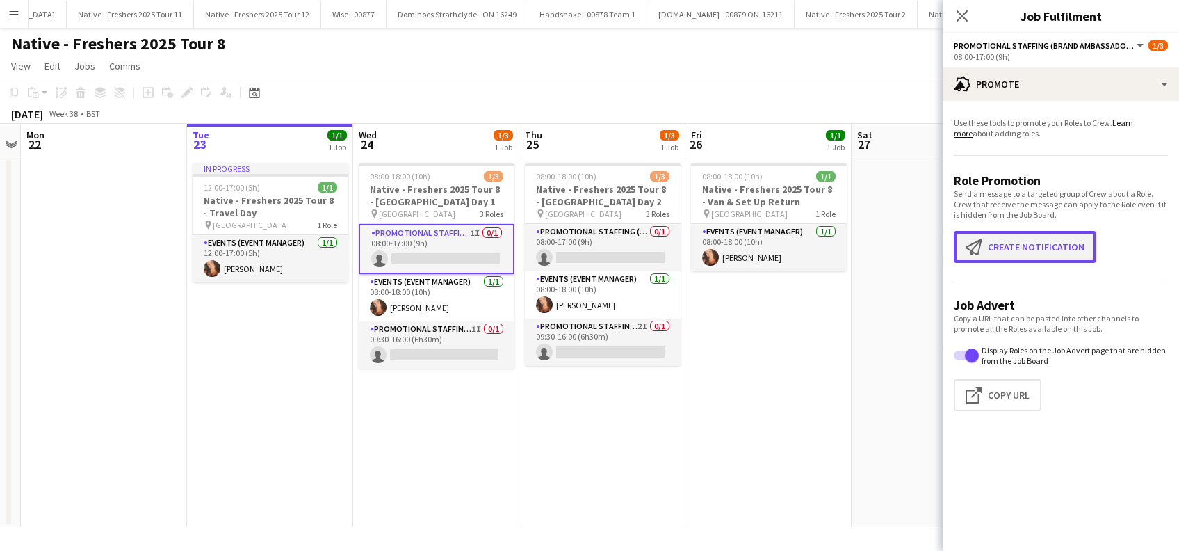
click at [1027, 254] on button "Create notification Create notification" at bounding box center [1025, 247] width 142 height 32
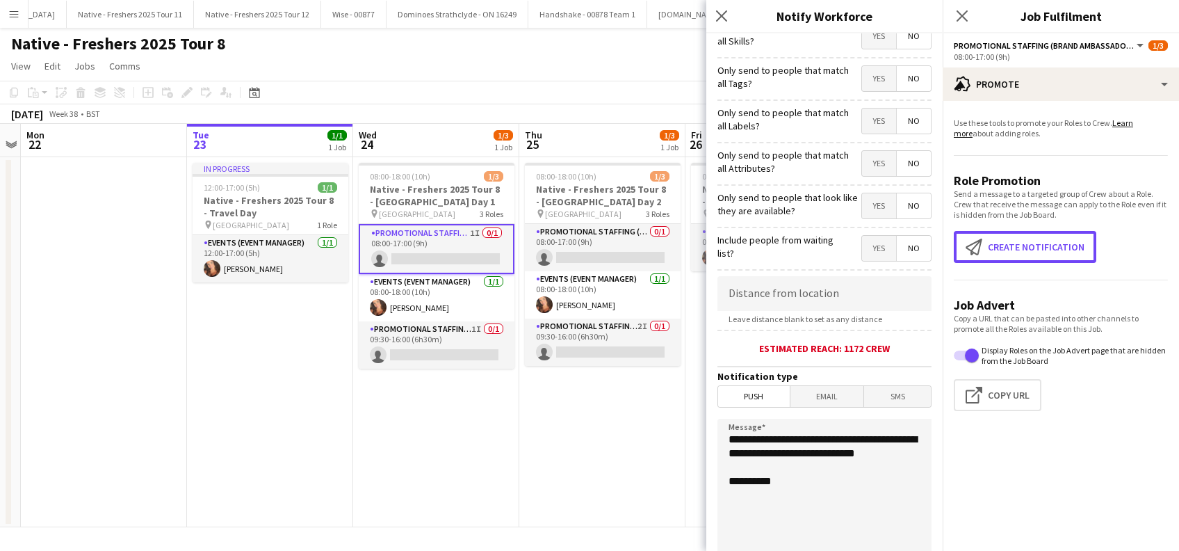
scroll to position [92, 0]
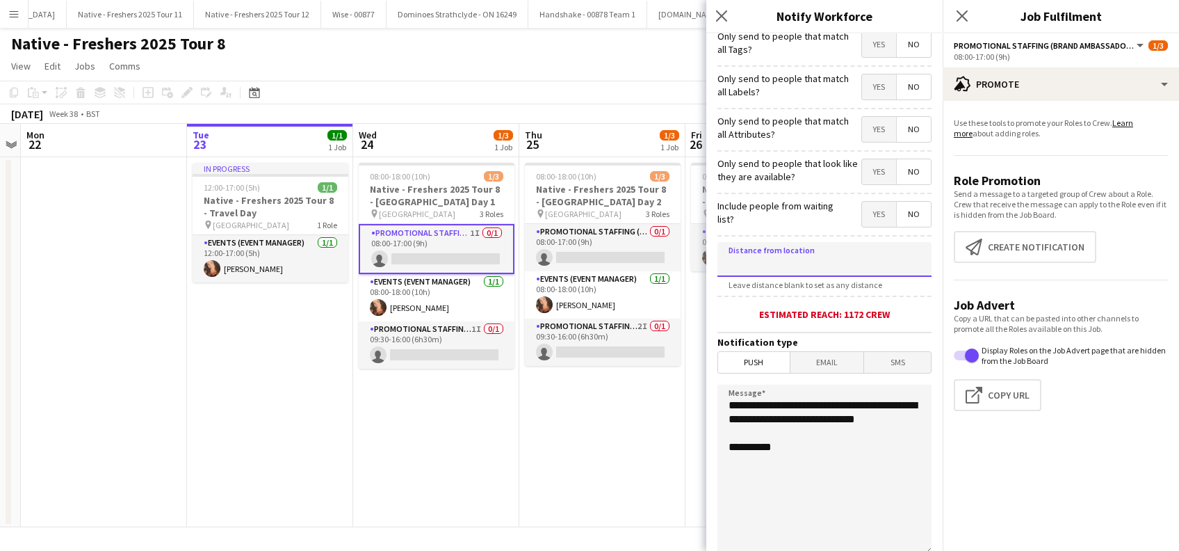
click at [784, 266] on input at bounding box center [824, 259] width 214 height 35
type input "*****"
click at [756, 368] on span "Push" at bounding box center [754, 362] width 72 height 21
click at [811, 367] on span "Email" at bounding box center [827, 362] width 74 height 21
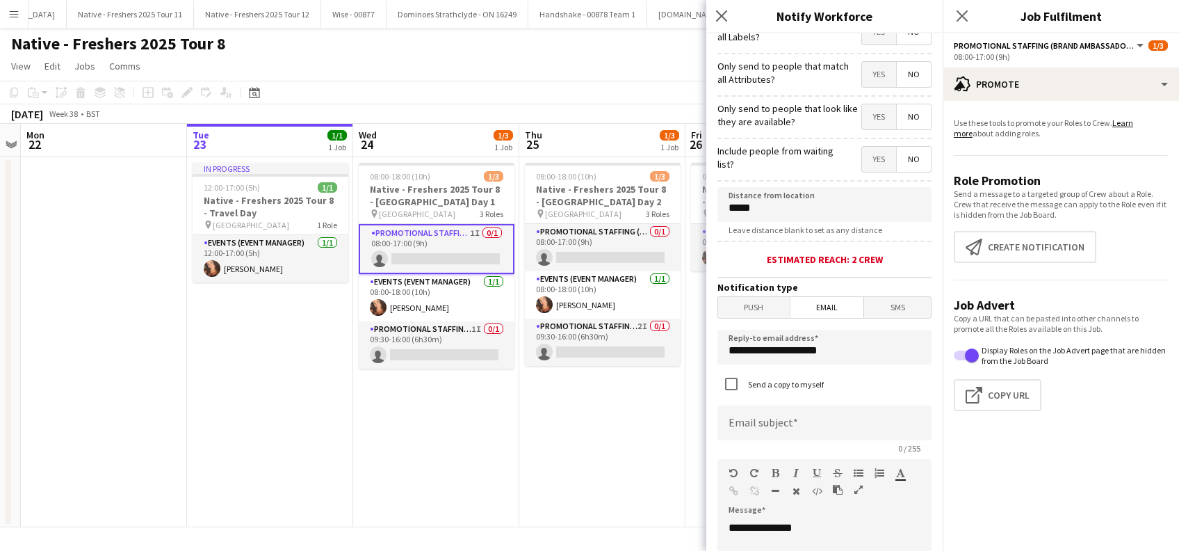
scroll to position [278, 0]
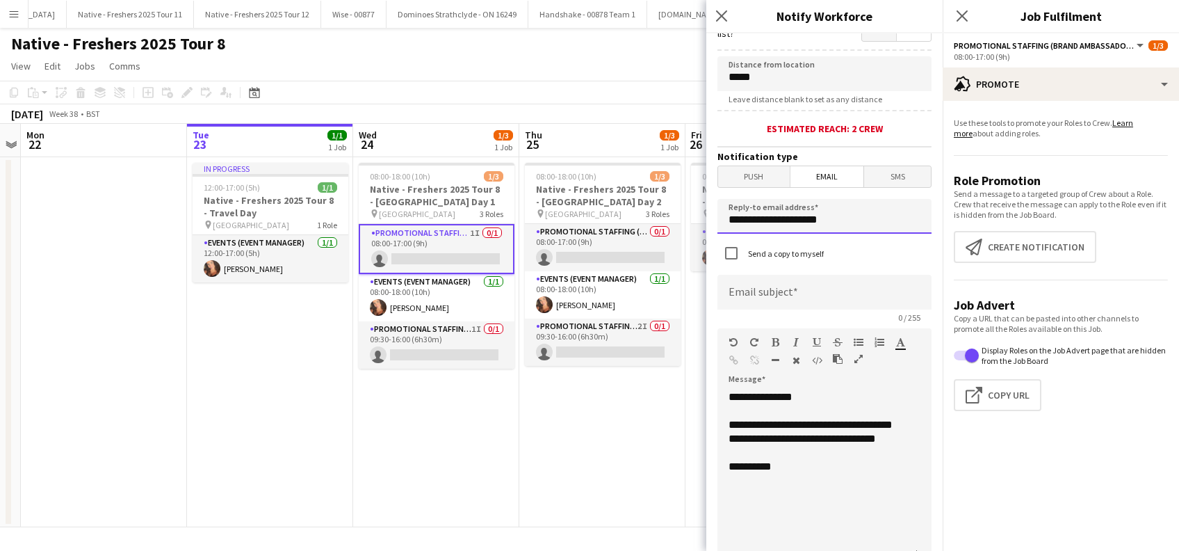
click at [862, 219] on input "**********" at bounding box center [824, 216] width 214 height 35
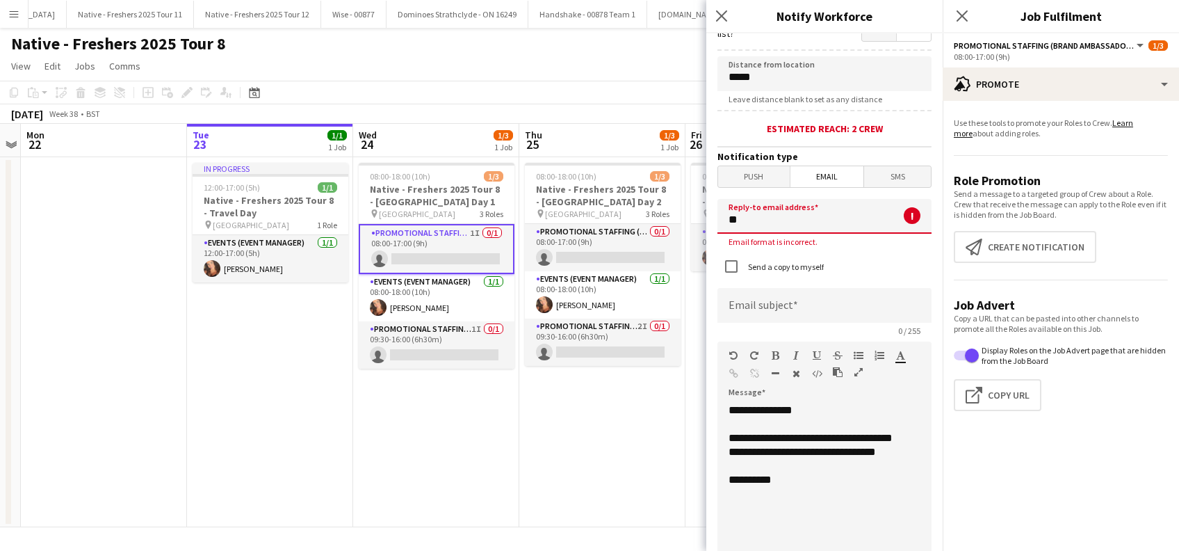
type input "*"
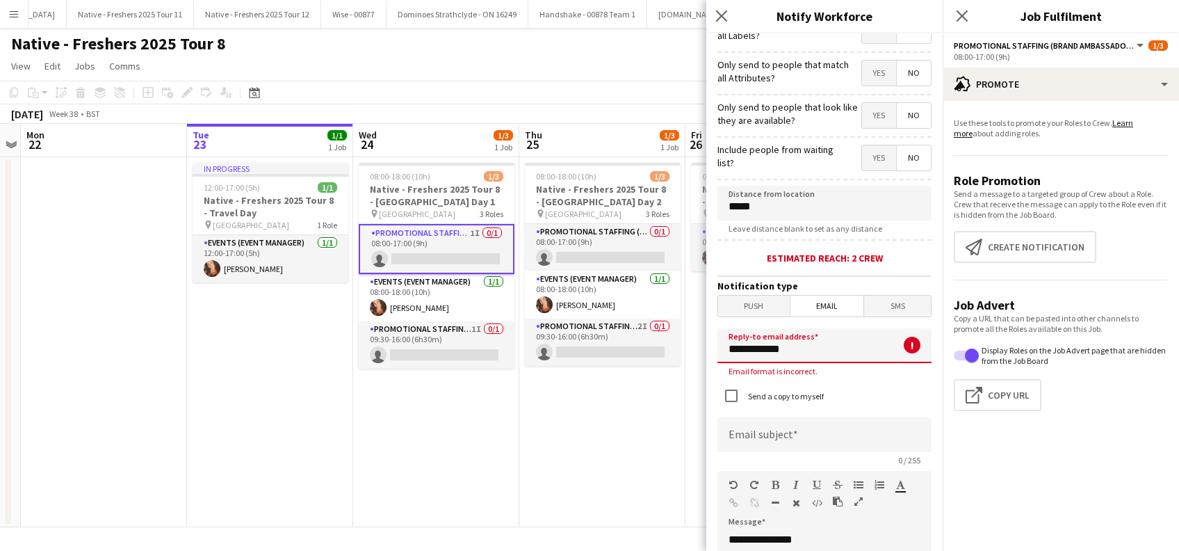
scroll to position [92, 0]
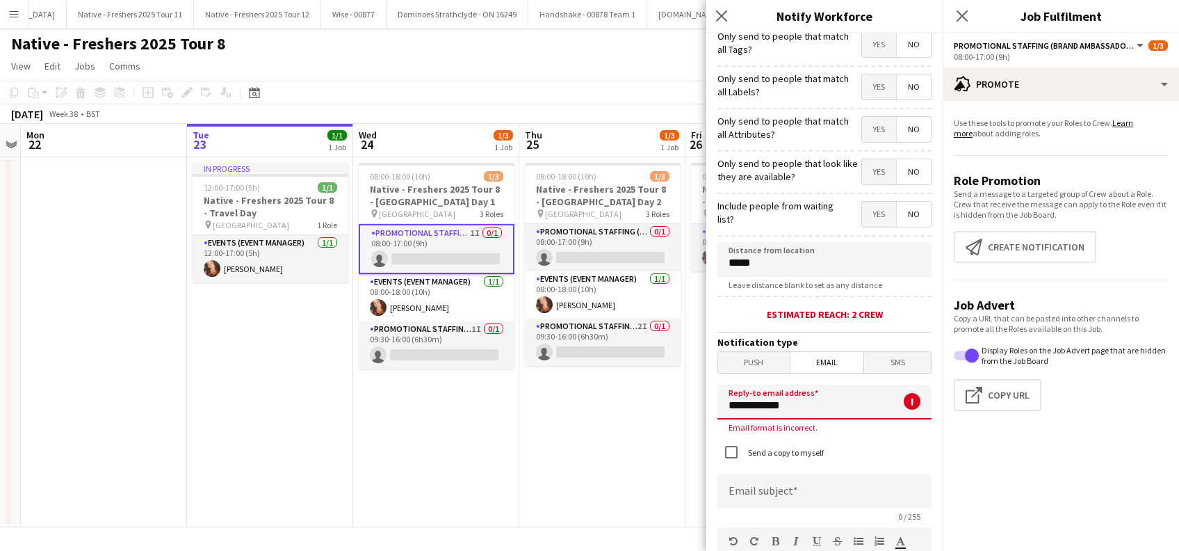
type input "**********"
click at [775, 261] on input "*****" at bounding box center [824, 259] width 214 height 35
type input "****"
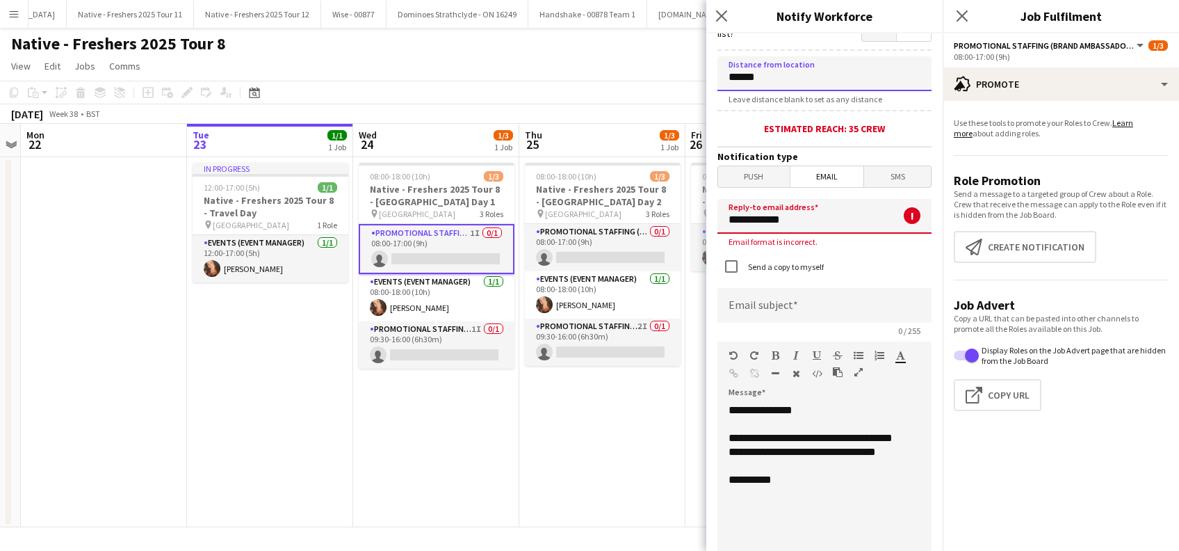
type input "******"
click at [823, 220] on input "**********" at bounding box center [824, 216] width 214 height 35
type input "*"
click at [801, 215] on input at bounding box center [824, 216] width 214 height 35
type input "**********"
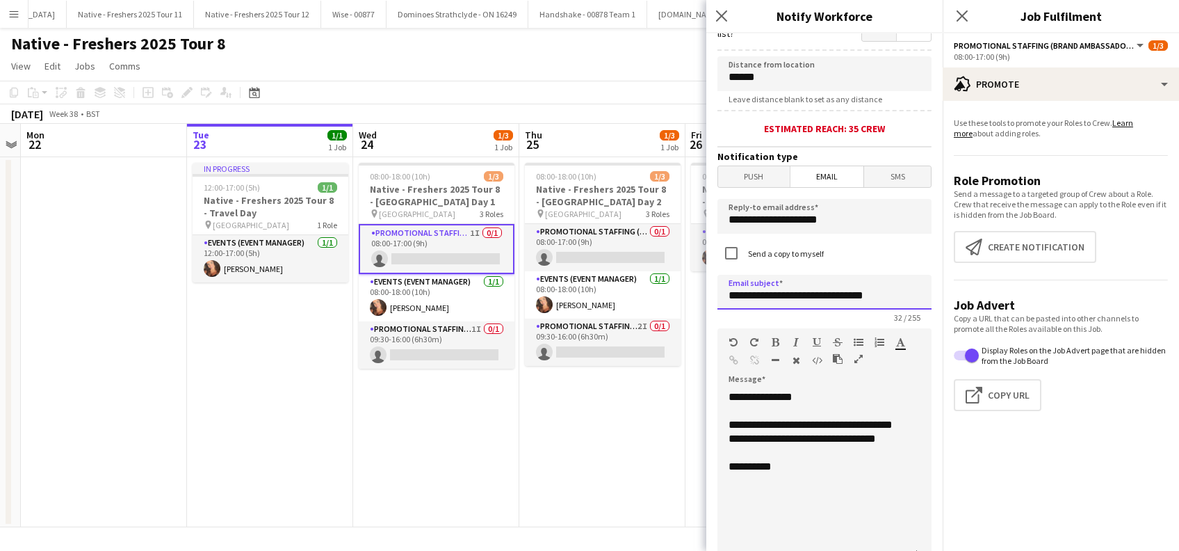
drag, startPoint x: 838, startPoint y: 298, endPoint x: 906, endPoint y: 304, distance: 69.1
click at [906, 304] on input "**********" at bounding box center [824, 292] width 214 height 35
type input "**********"
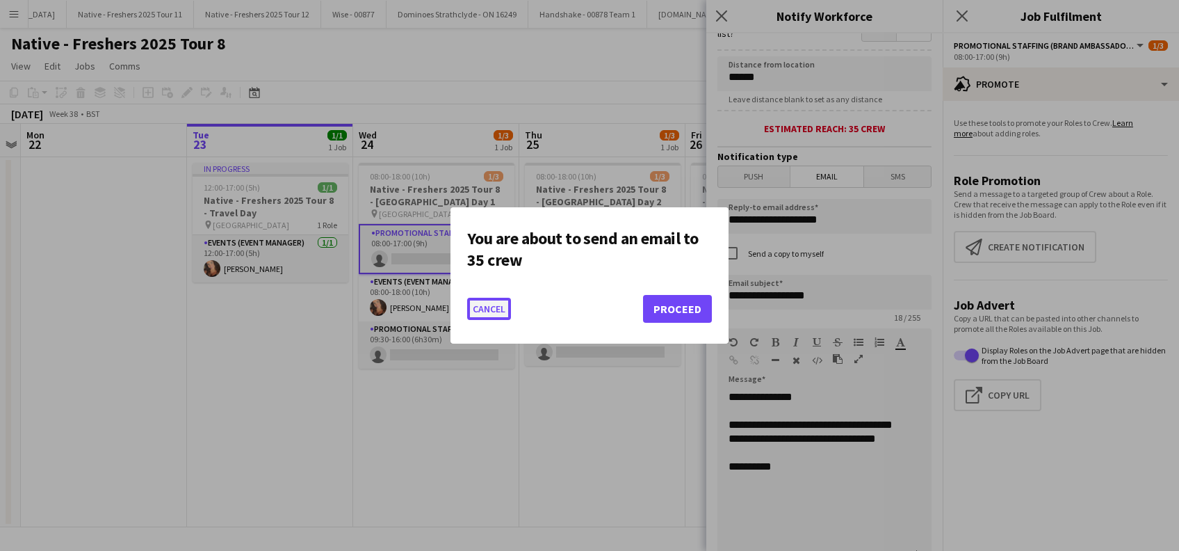
click at [495, 304] on button "Cancel" at bounding box center [489, 309] width 44 height 22
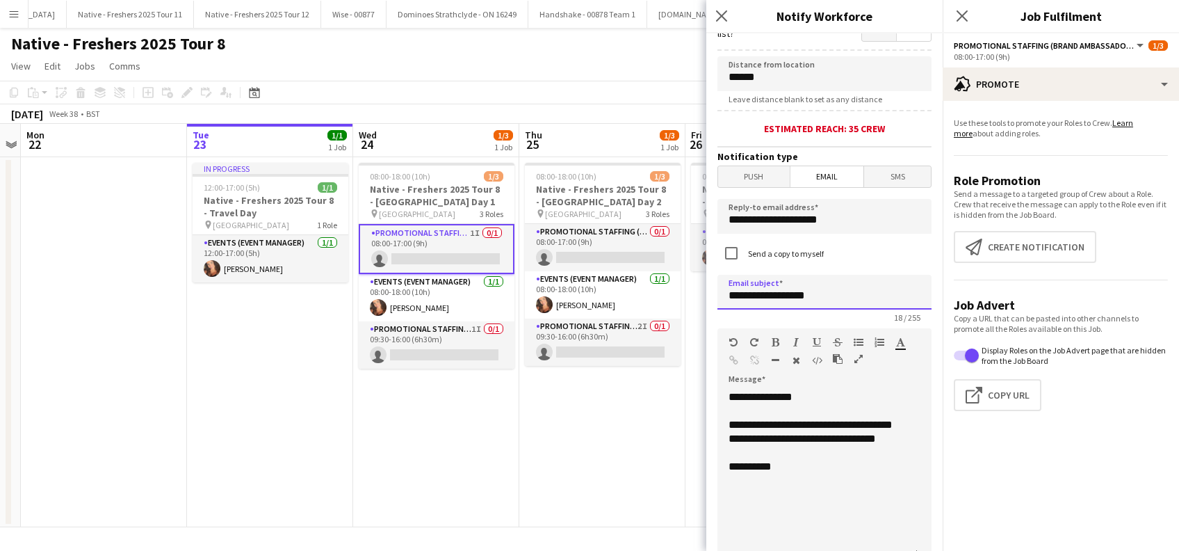
click at [867, 300] on input "**********" at bounding box center [824, 292] width 214 height 35
click at [908, 299] on input "**********" at bounding box center [824, 292] width 214 height 35
type input "**********"
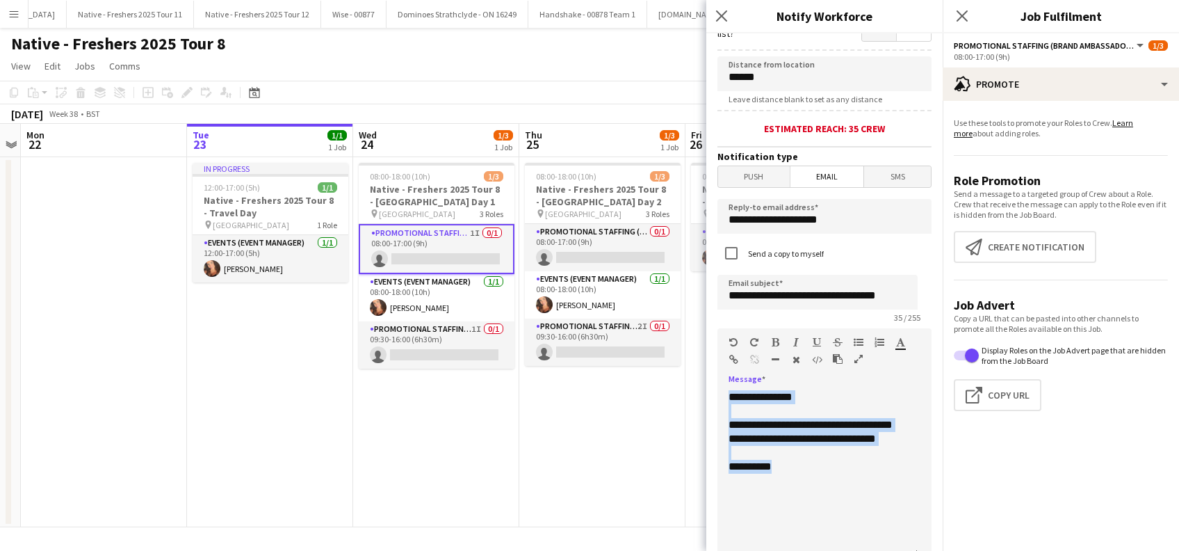
drag, startPoint x: 801, startPoint y: 489, endPoint x: 727, endPoint y: 391, distance: 122.1
click at [727, 391] on div "**********" at bounding box center [824, 468] width 214 height 177
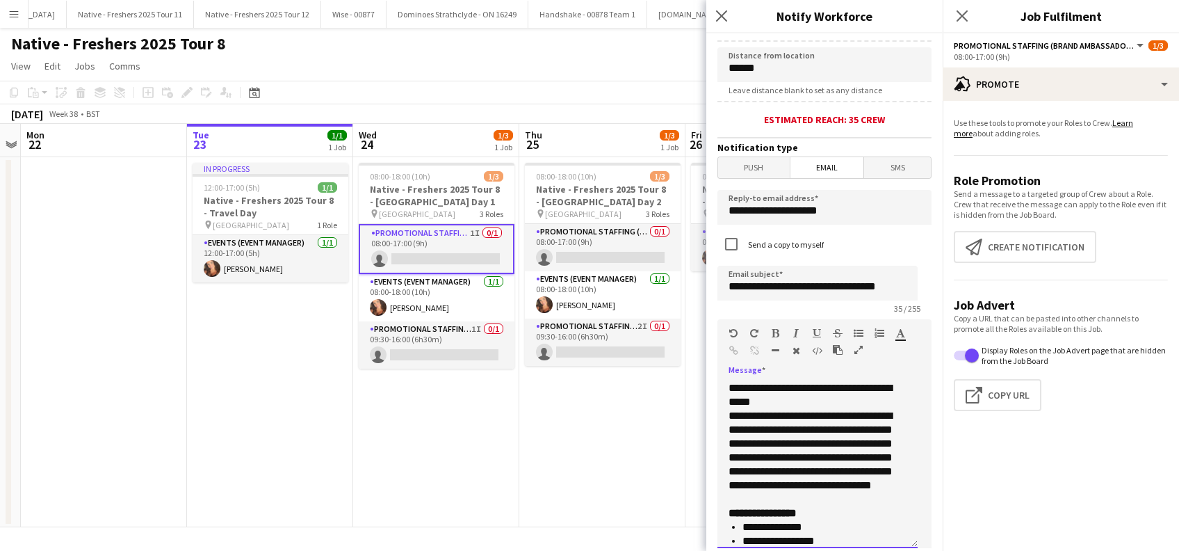
click at [794, 404] on p "**********" at bounding box center [809, 395] width 163 height 28
drag, startPoint x: 757, startPoint y: 423, endPoint x: 763, endPoint y: 420, distance: 7.2
click at [758, 423] on p "**********" at bounding box center [809, 457] width 163 height 97
click at [779, 464] on p "**********" at bounding box center [809, 464] width 163 height 111
drag, startPoint x: 844, startPoint y: 462, endPoint x: 858, endPoint y: 438, distance: 28.0
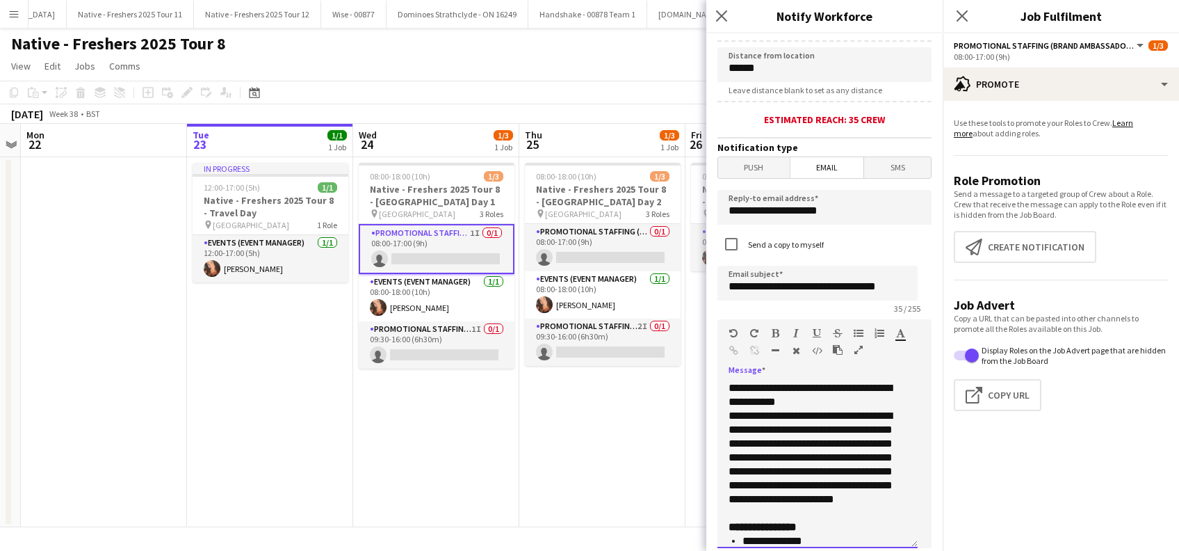
click at [845, 462] on p "**********" at bounding box center [809, 464] width 163 height 111
click at [824, 476] on p "**********" at bounding box center [809, 464] width 163 height 111
click at [819, 501] on p "**********" at bounding box center [809, 471] width 163 height 125
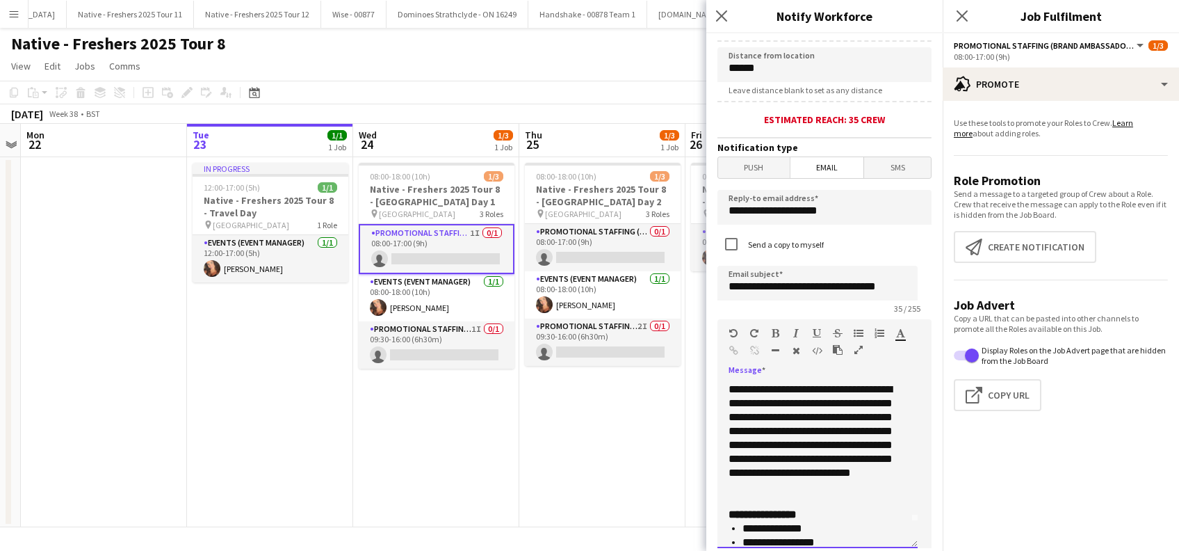
scroll to position [92, 0]
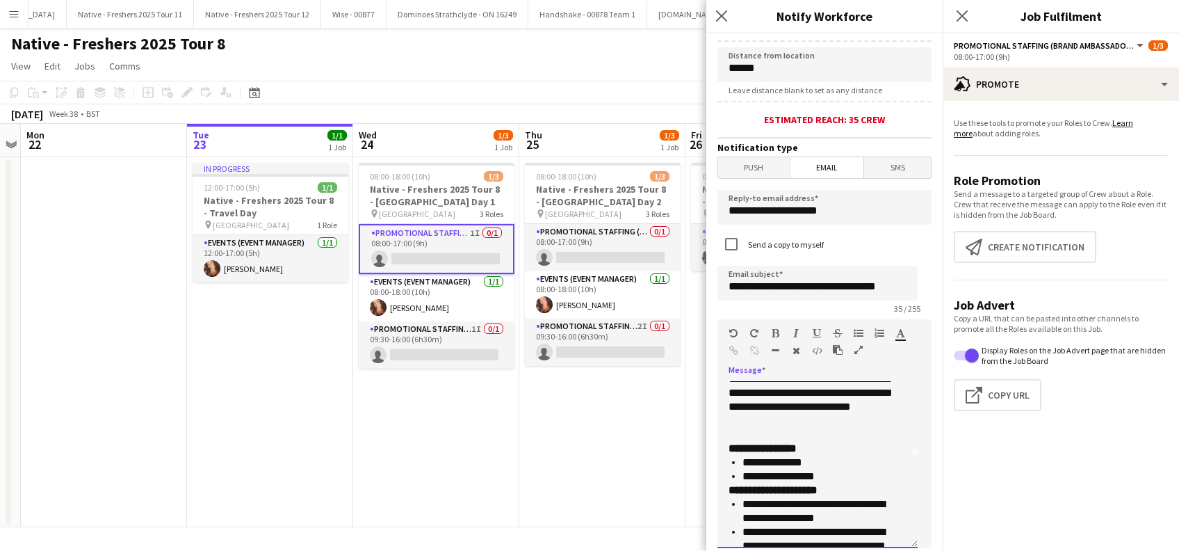
click at [841, 483] on li "**********" at bounding box center [816, 476] width 149 height 14
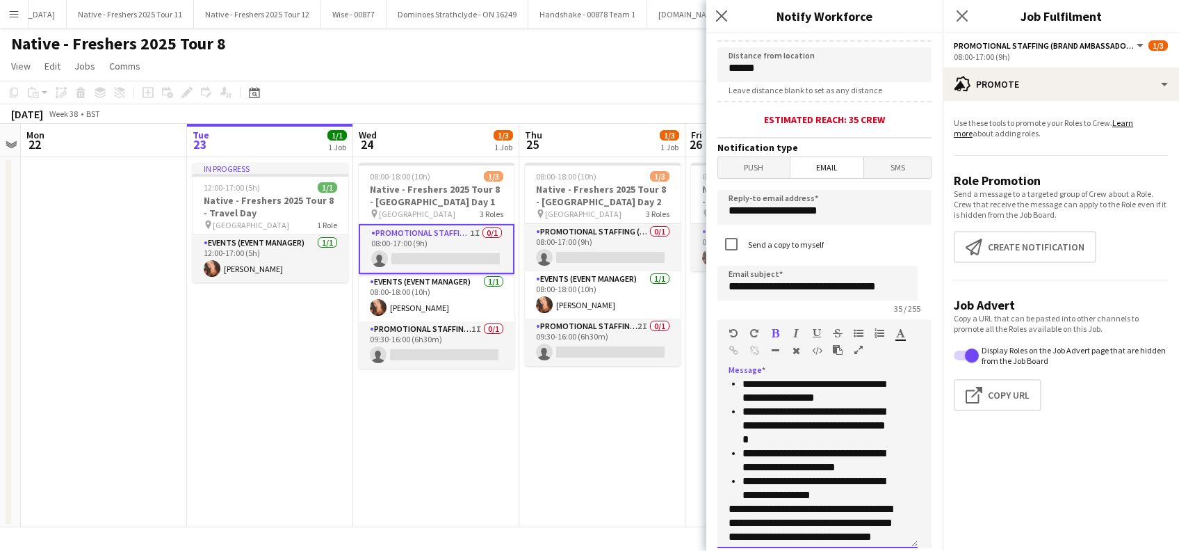
scroll to position [278, 0]
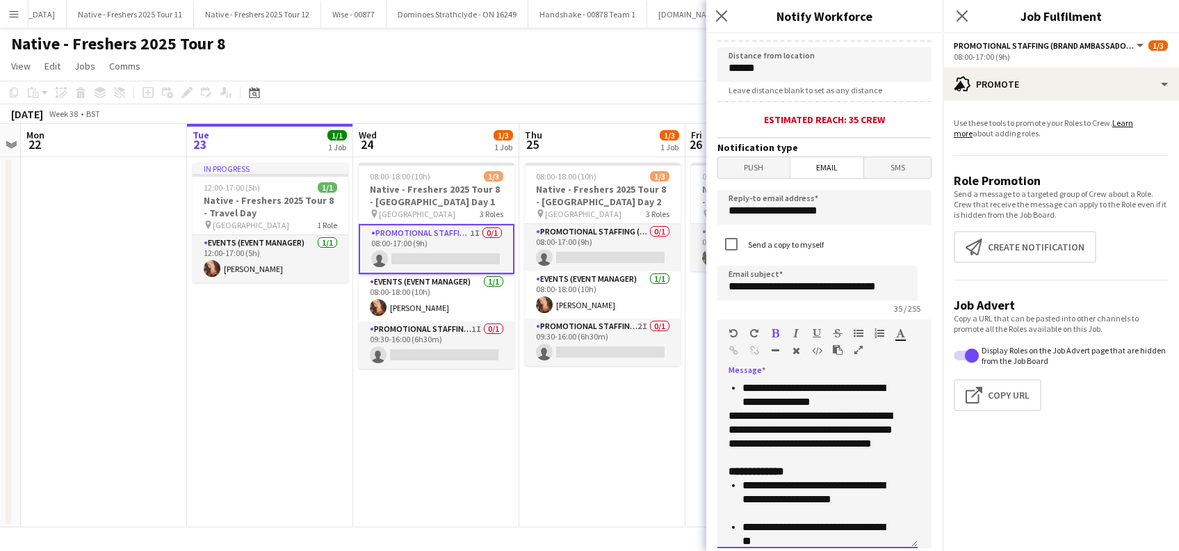
click at [830, 467] on p "**********" at bounding box center [817, 471] width 178 height 14
click at [845, 478] on p "**********" at bounding box center [817, 471] width 178 height 14
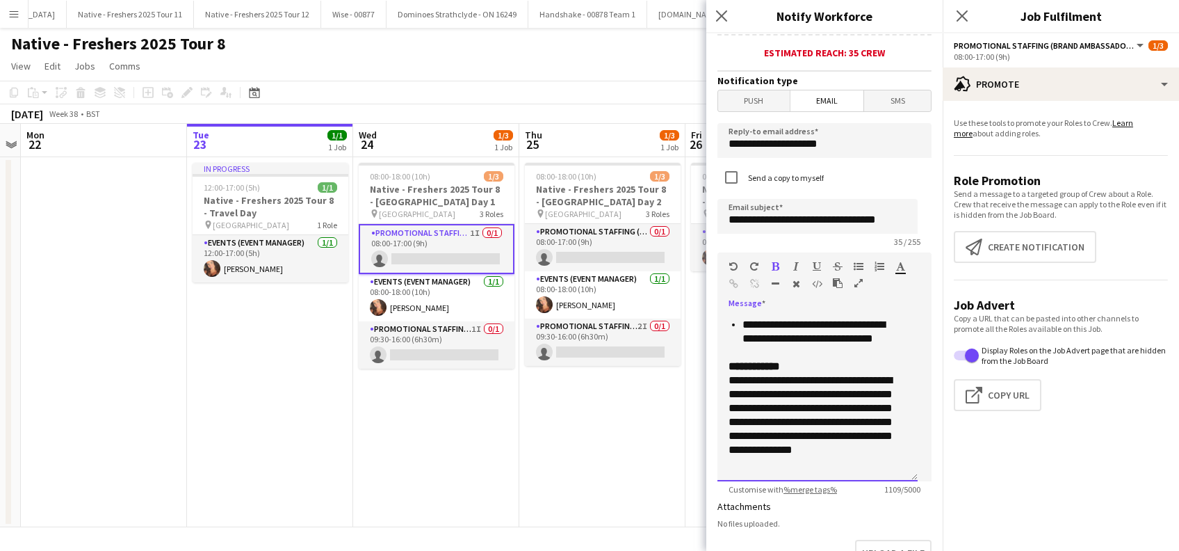
scroll to position [380, 0]
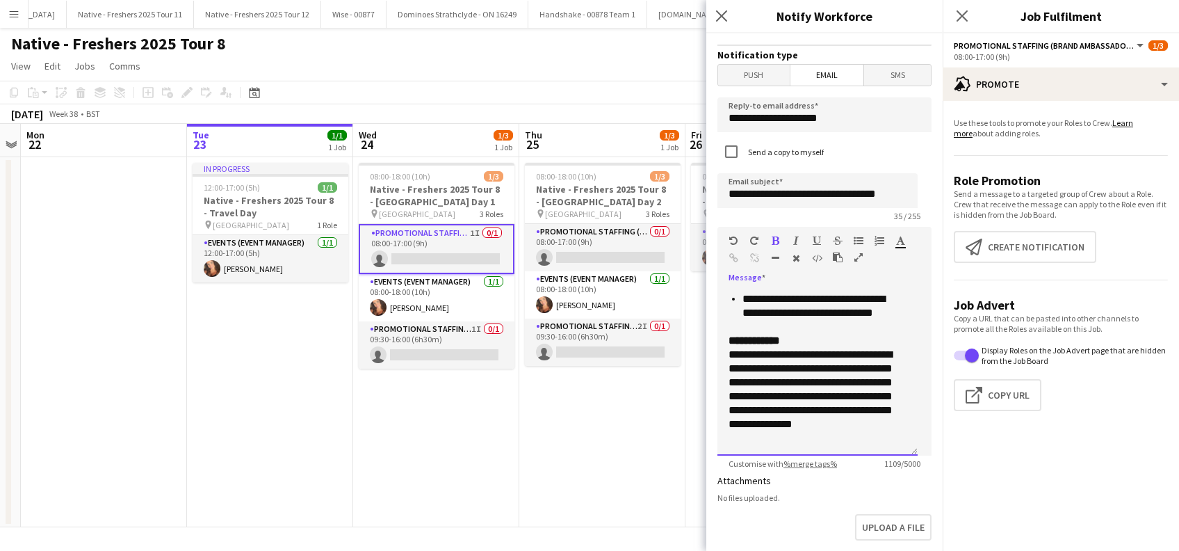
click at [863, 443] on p "**********" at bounding box center [809, 389] width 163 height 111
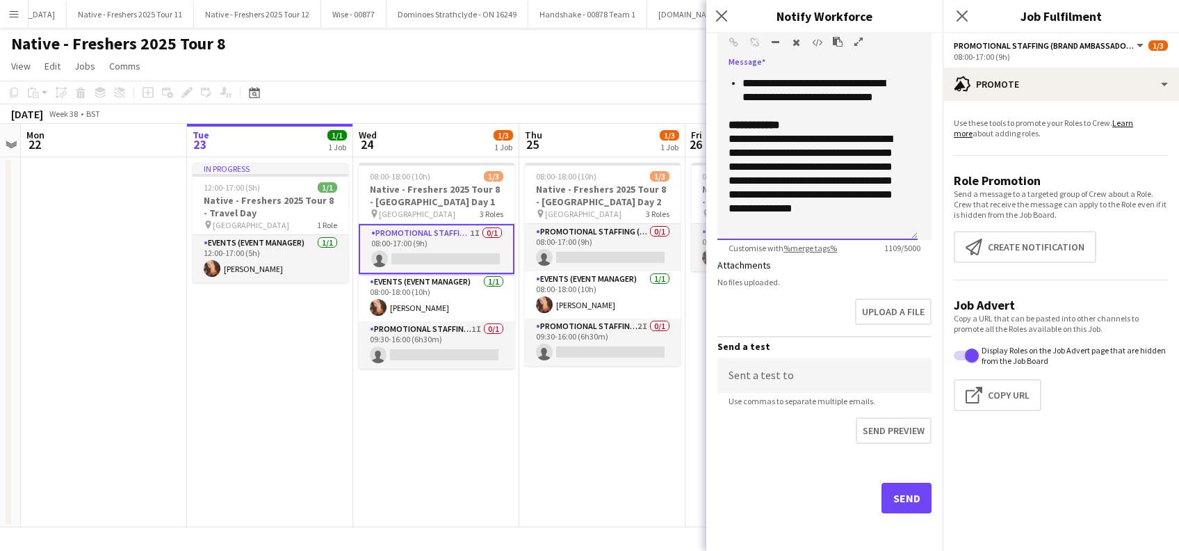
scroll to position [599, 0]
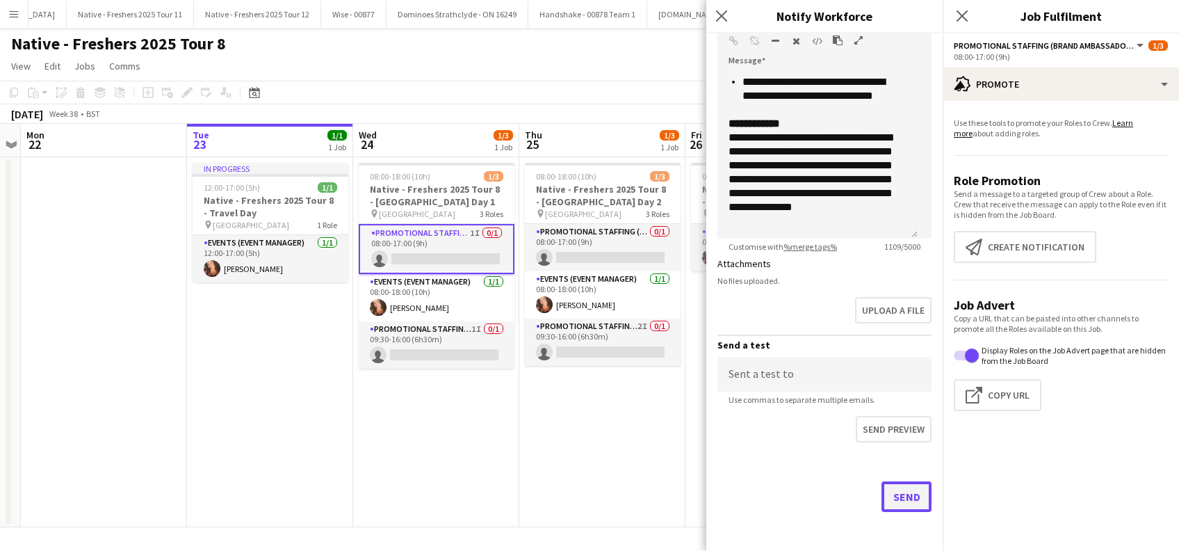
click at [886, 494] on button "Send" at bounding box center [906, 496] width 50 height 31
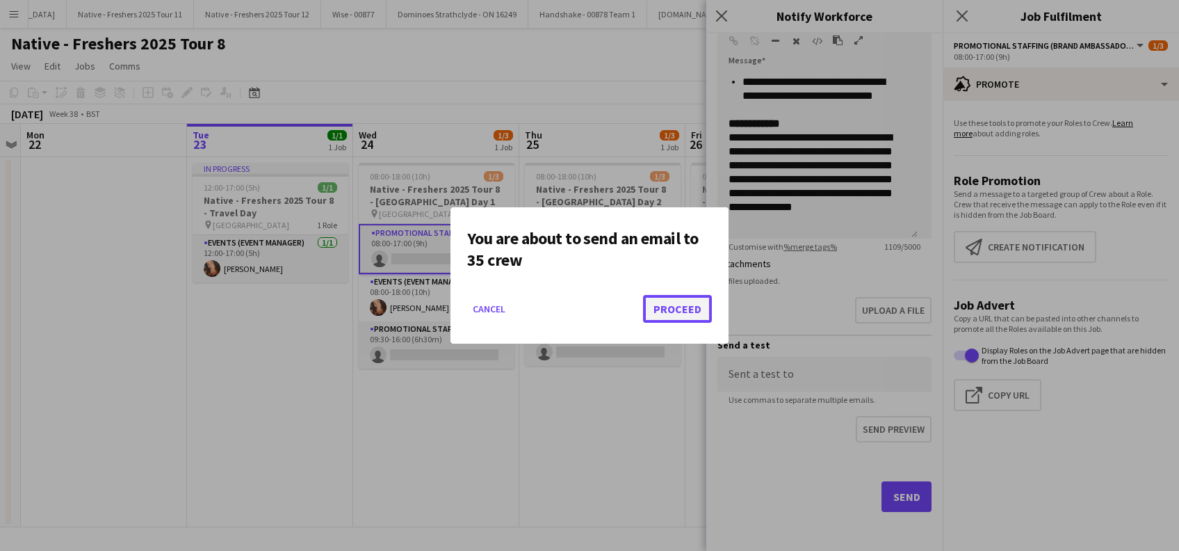
click at [673, 316] on button "Proceed" at bounding box center [677, 309] width 69 height 28
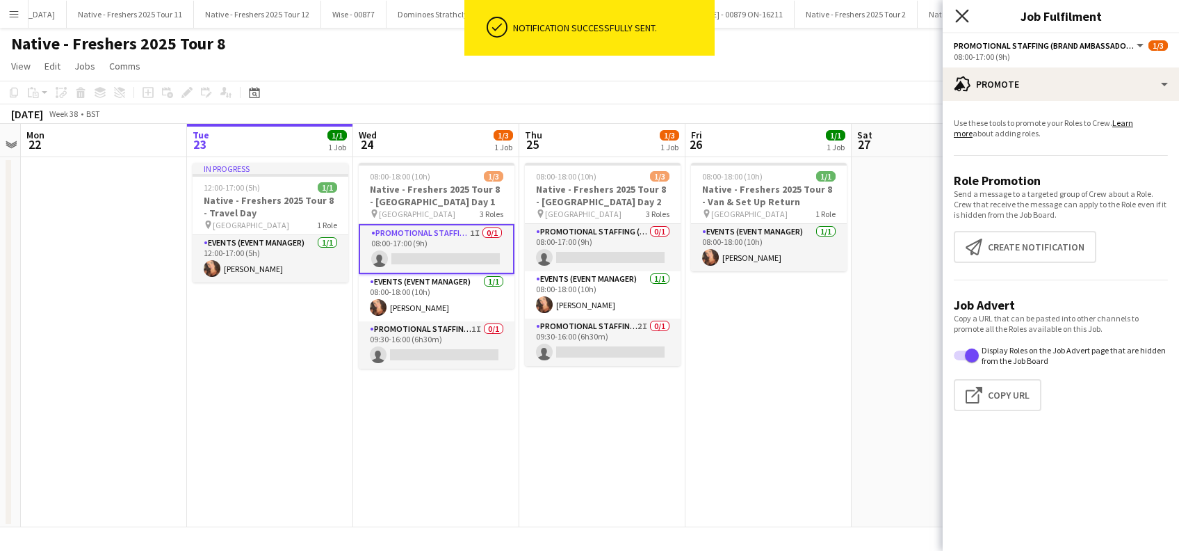
click at [962, 12] on icon "Close pop-in" at bounding box center [961, 15] width 13 height 13
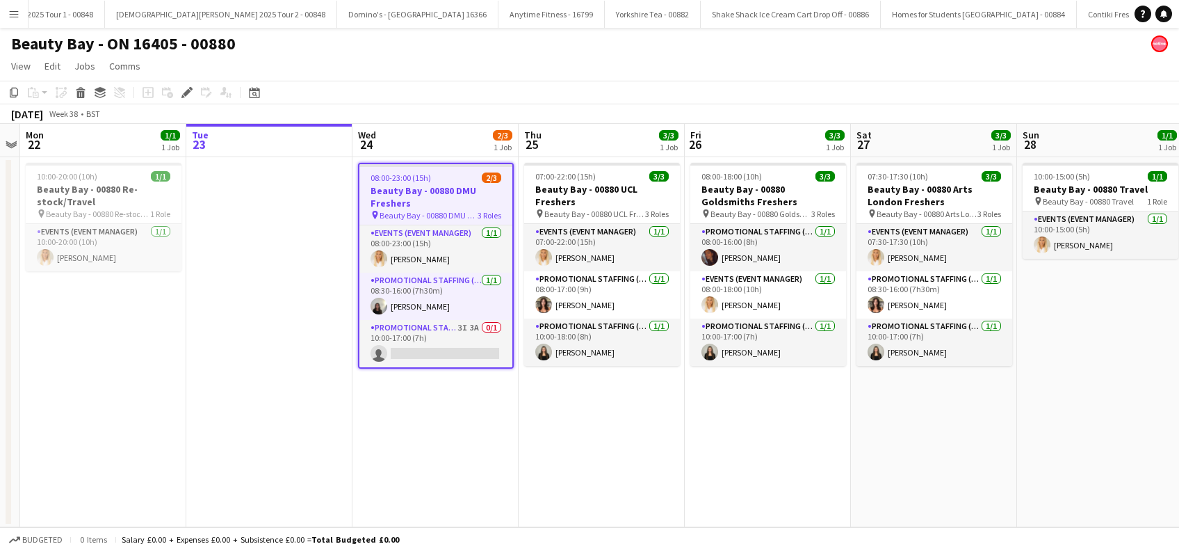
scroll to position [0, 7105]
click at [430, 425] on app-date-cell "08:00-23:00 (15h) 2/3 Beauty Bay - 00880 DMU Freshers pin Beauty Bay - 00880 DM…" at bounding box center [435, 342] width 166 height 370
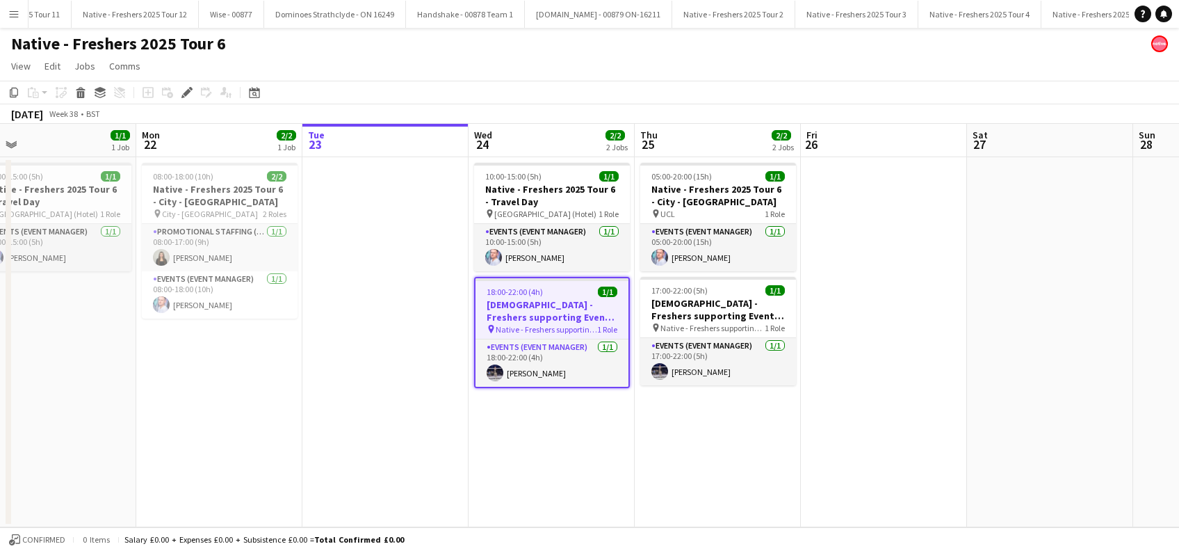
scroll to position [0, 303]
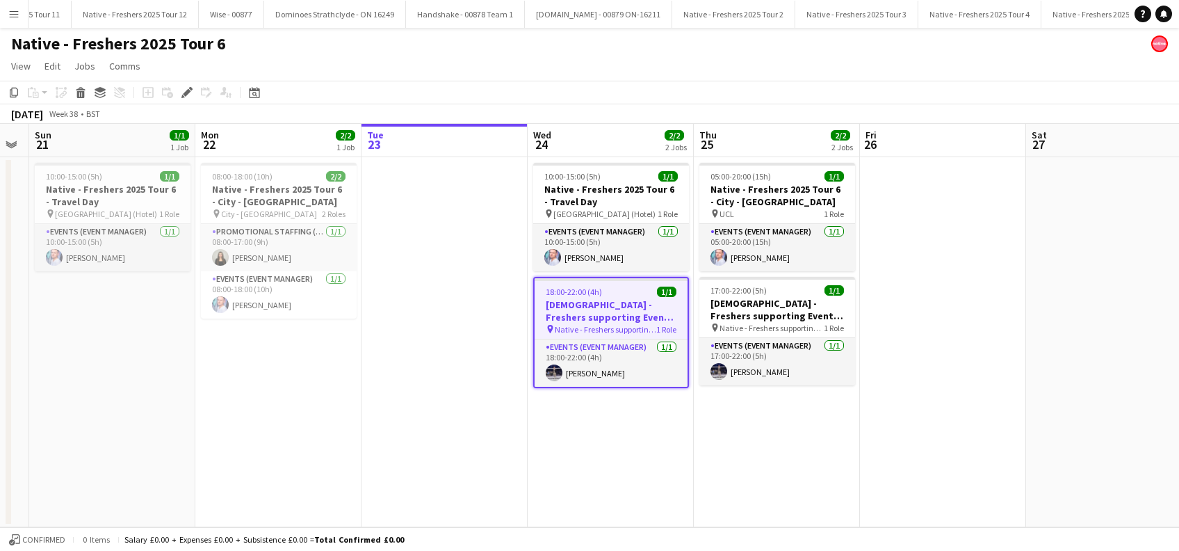
drag, startPoint x: 492, startPoint y: 434, endPoint x: 618, endPoint y: 434, distance: 125.8
click at [618, 434] on app-calendar-viewport "Fri 19 2/2 1 Job Sat 20 Sun 21 1/1 1 Job Mon 22 2/2 1 Job Tue 23 Wed 24 2/2 2 J…" at bounding box center [589, 325] width 1179 height 403
click at [600, 315] on h3 "[DEMOGRAPHIC_DATA] - Freshers supporting Event Manager/Rigger" at bounding box center [611, 310] width 153 height 25
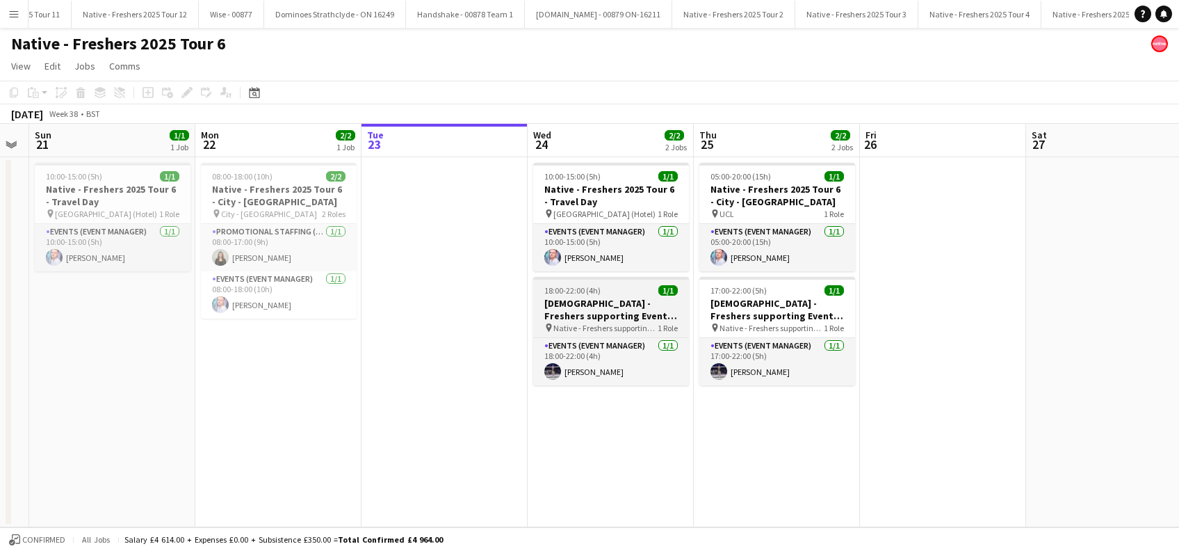
click at [578, 306] on h3 "[DEMOGRAPHIC_DATA] - Freshers supporting Event Manager/Rigger" at bounding box center [611, 309] width 156 height 25
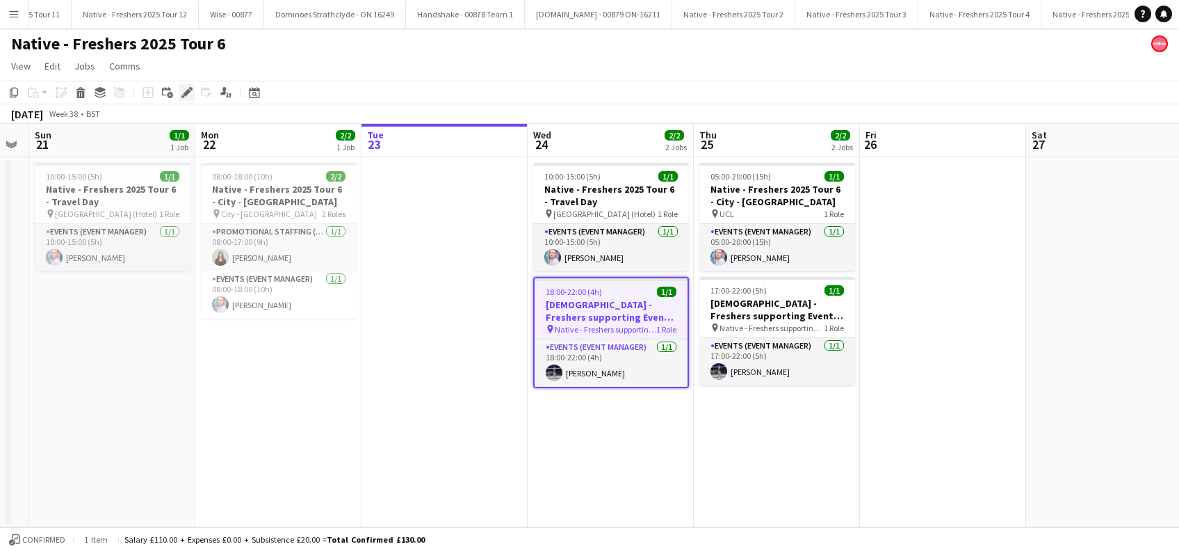
click at [189, 92] on icon "Edit" at bounding box center [186, 92] width 11 height 11
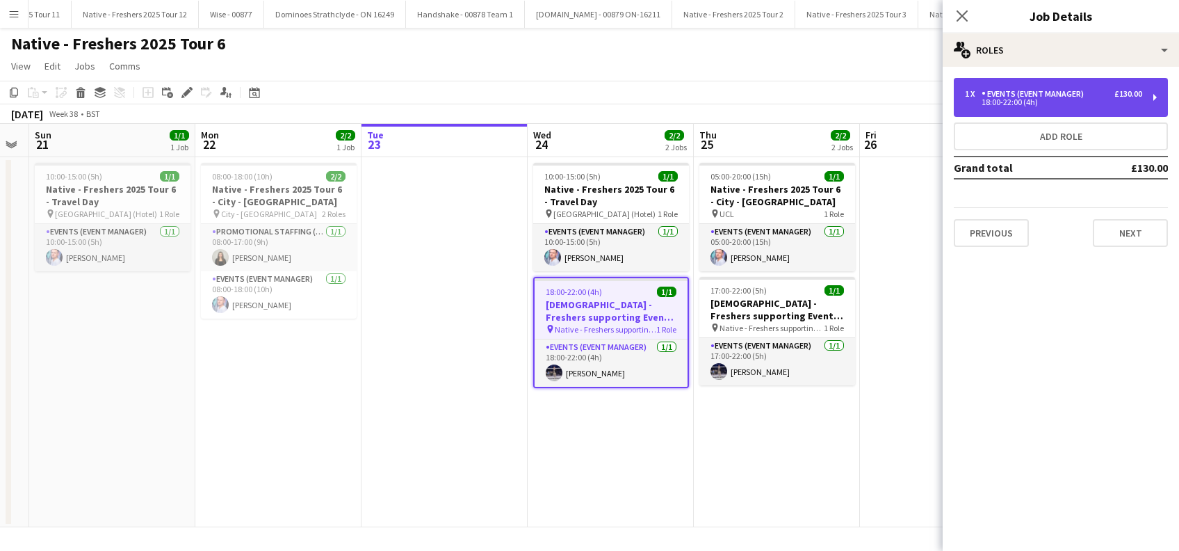
click at [1045, 106] on div "1 x Events (Event Manager) £130.00 18:00-22:00 (4h)" at bounding box center [1061, 97] width 214 height 39
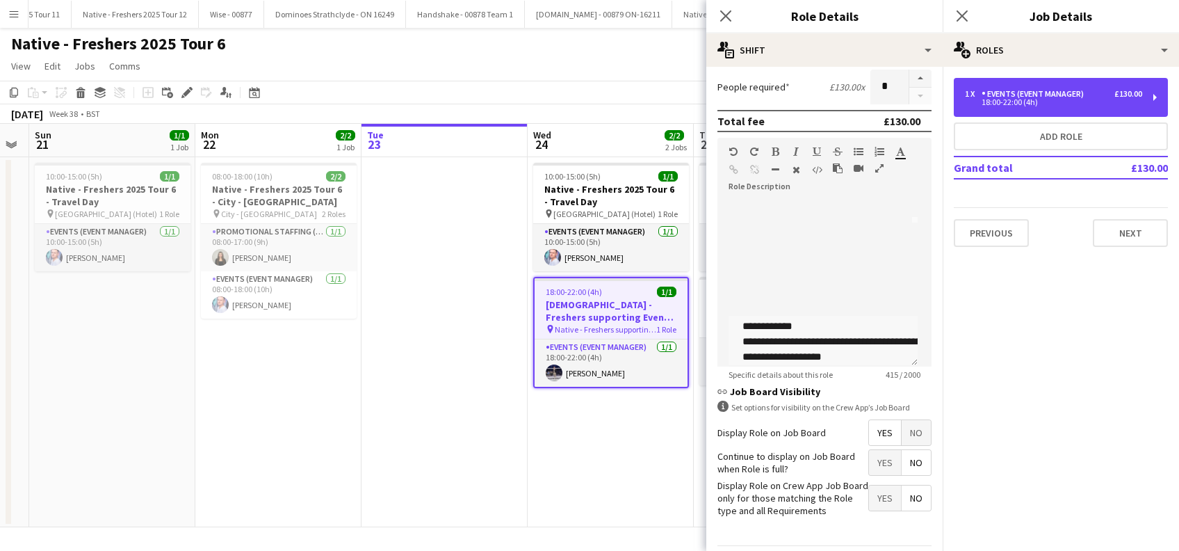
scroll to position [0, 0]
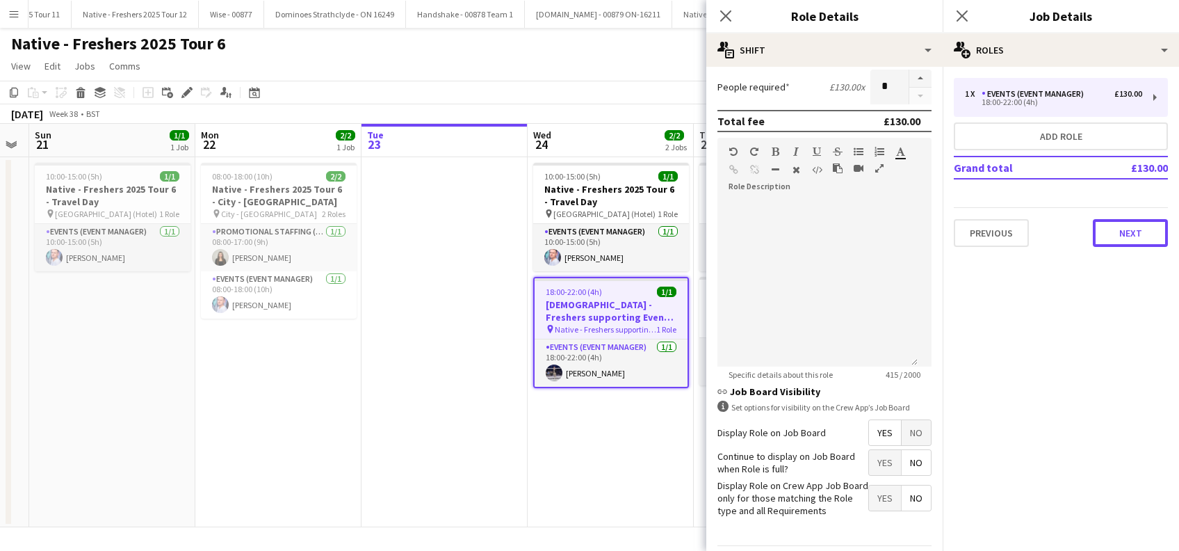
click at [1139, 238] on button "Next" at bounding box center [1130, 233] width 75 height 28
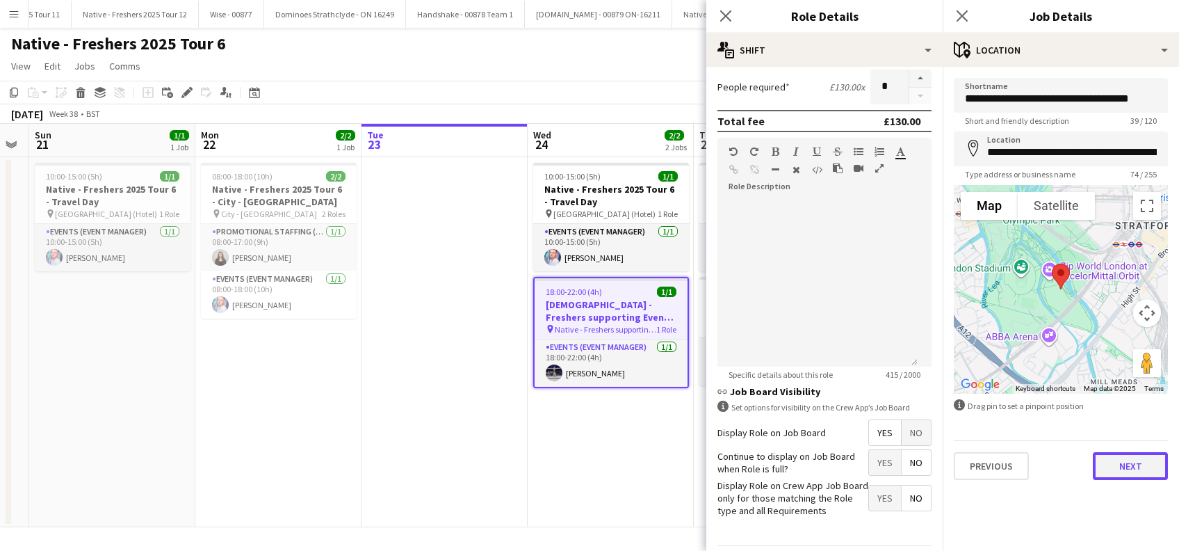
click at [1123, 466] on button "Next" at bounding box center [1130, 466] width 75 height 28
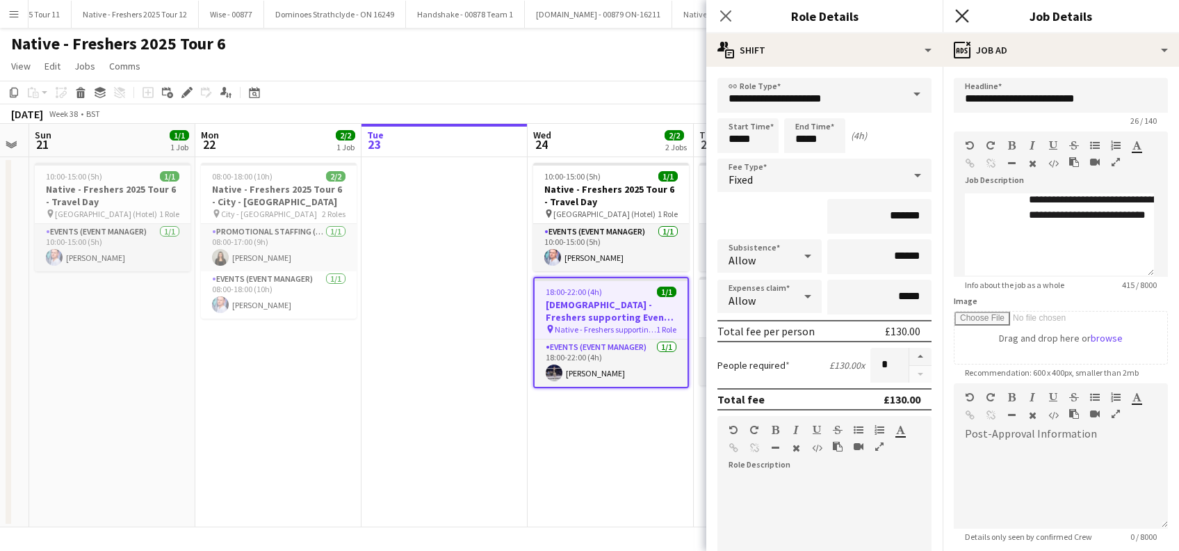
click at [961, 22] on icon "Close pop-in" at bounding box center [961, 15] width 13 height 13
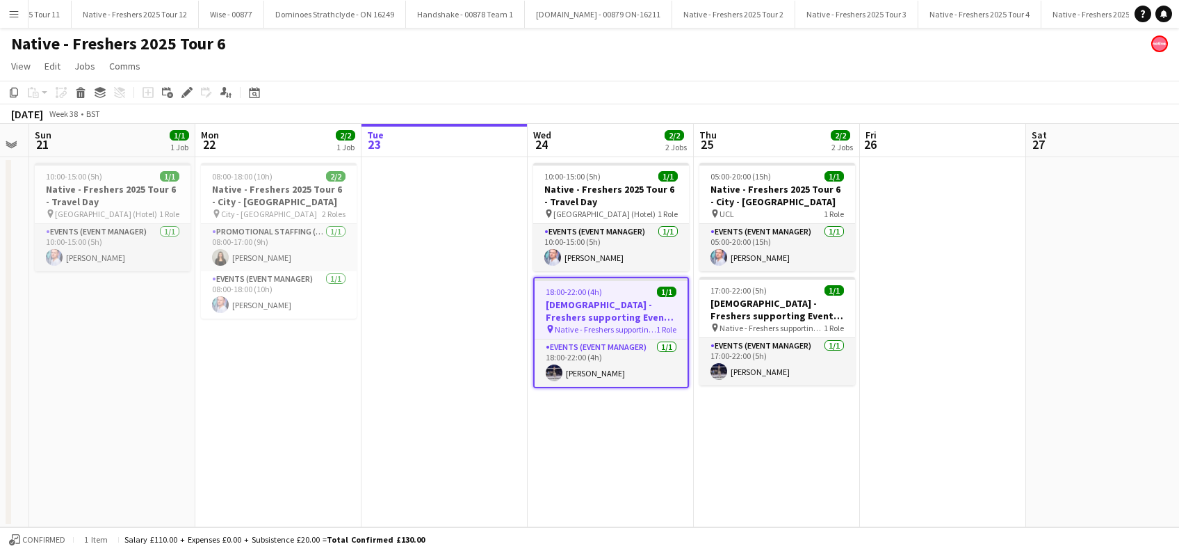
click at [722, 439] on app-date-cell "05:00-20:00 (15h) 1/1 Native - Freshers 2025 Tour 6 - City - University of Lond…" at bounding box center [777, 342] width 166 height 370
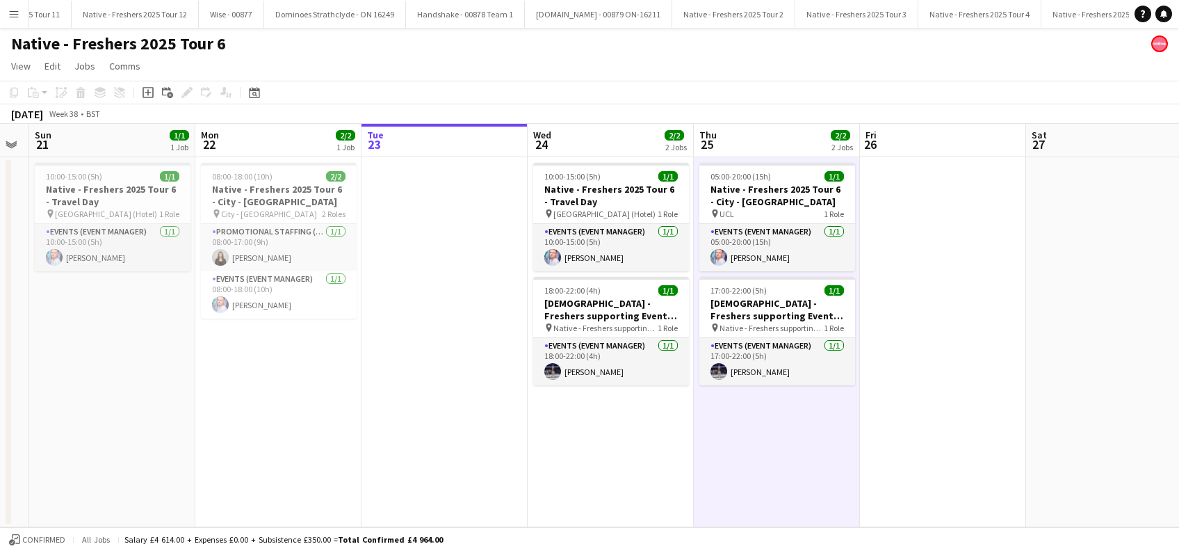
click at [924, 427] on app-date-cell at bounding box center [943, 342] width 166 height 370
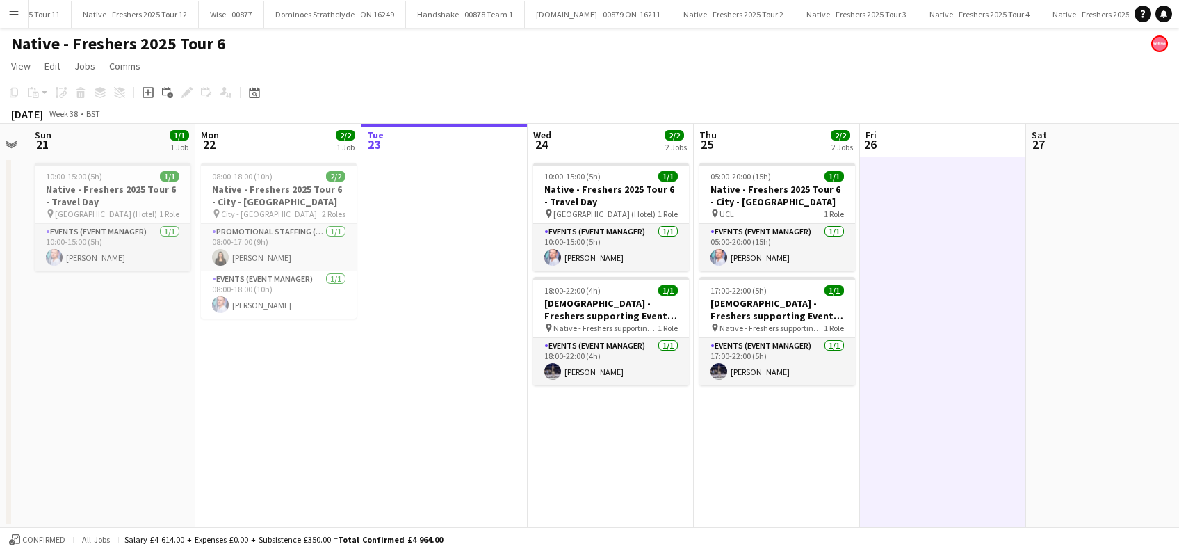
click at [450, 367] on app-date-cell at bounding box center [444, 342] width 166 height 370
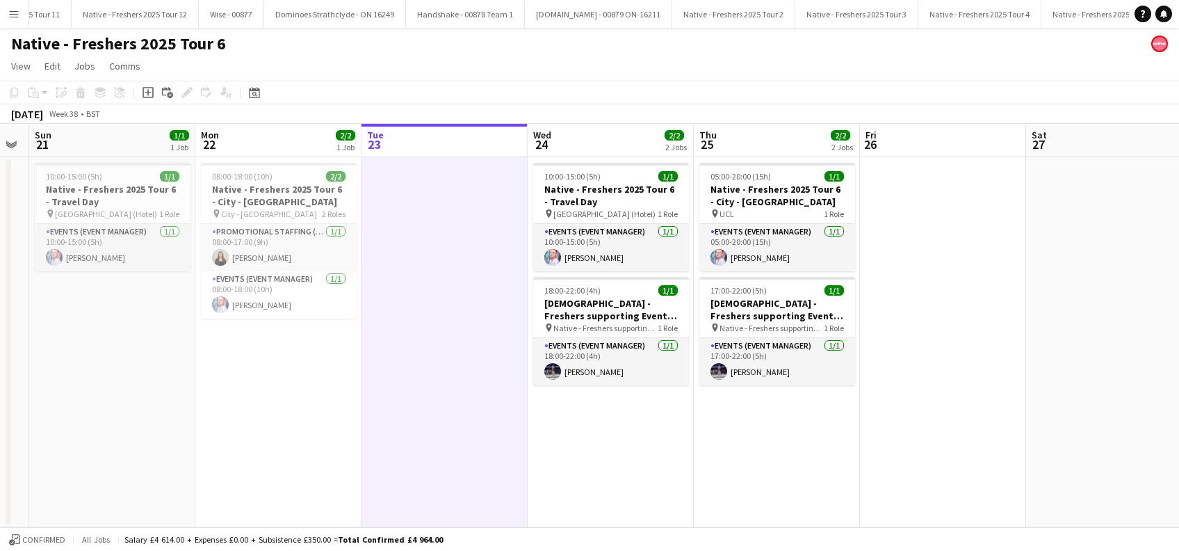
click at [649, 468] on app-date-cell "10:00-15:00 (5h) 1/1 Native - Freshers 2025 Tour 6 - Travel Day pin London (Hot…" at bounding box center [611, 342] width 166 height 370
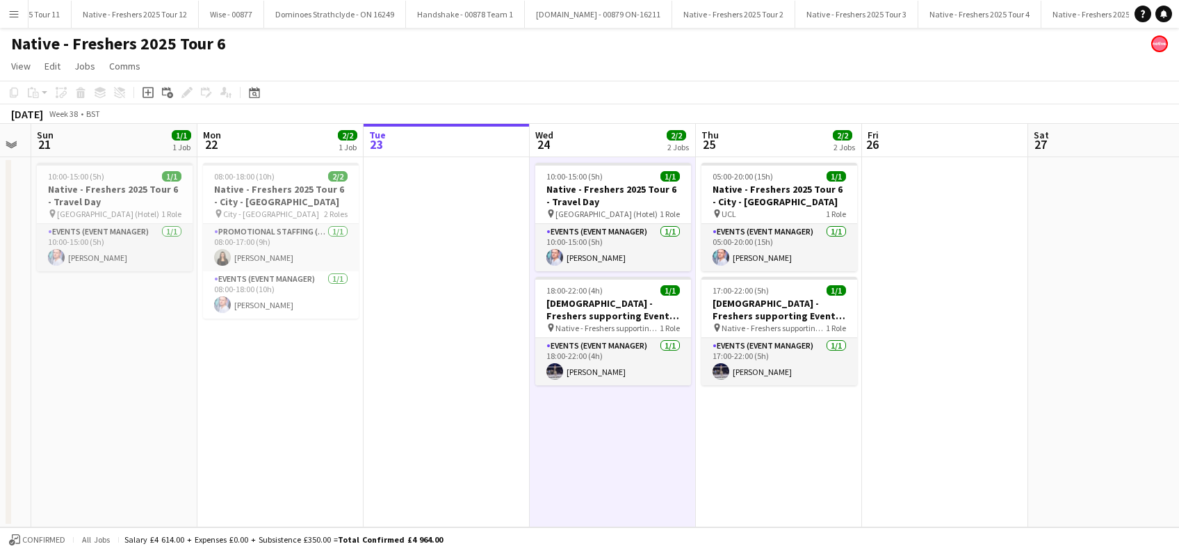
click at [994, 419] on app-date-cell at bounding box center [945, 342] width 166 height 370
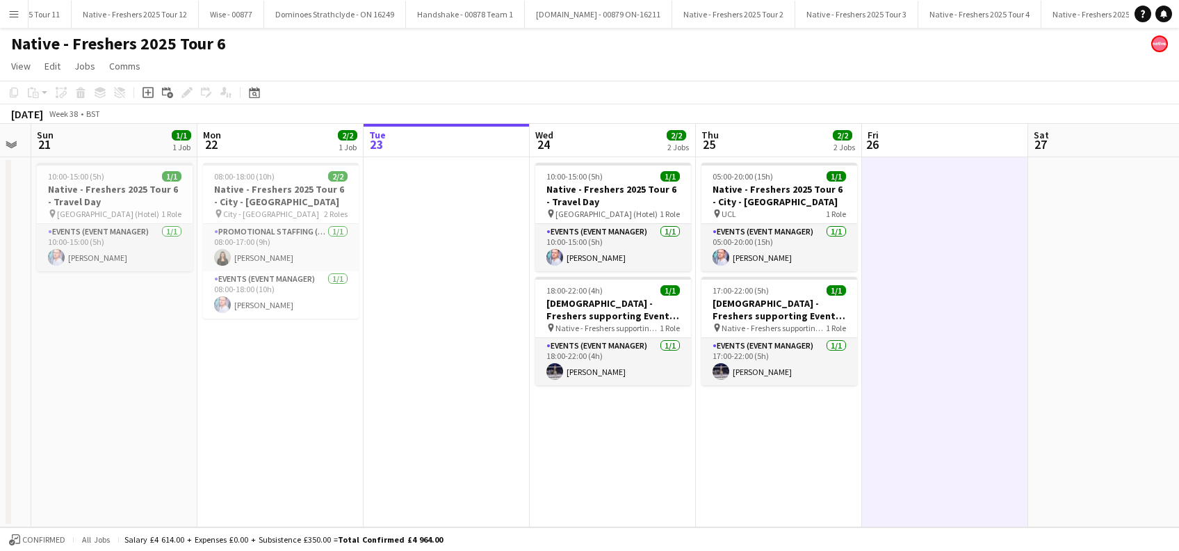
drag, startPoint x: 767, startPoint y: 433, endPoint x: 916, endPoint y: 428, distance: 148.8
click at [768, 433] on app-date-cell "05:00-20:00 (15h) 1/1 Native - Freshers 2025 Tour 6 - City - University of Lond…" at bounding box center [779, 342] width 166 height 370
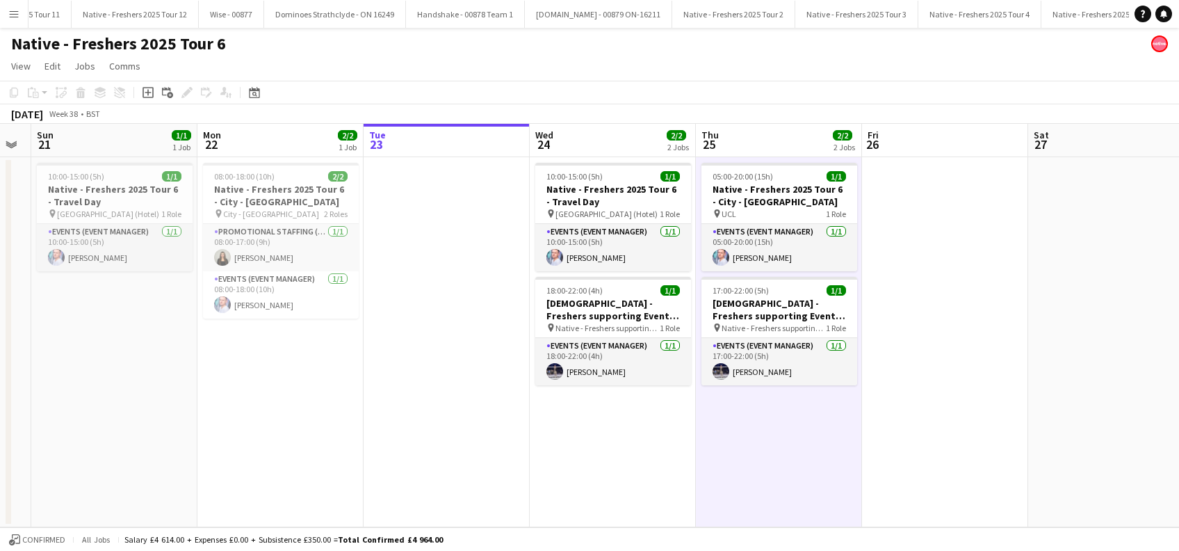
scroll to position [0, 300]
click at [971, 423] on app-date-cell at bounding box center [946, 342] width 166 height 370
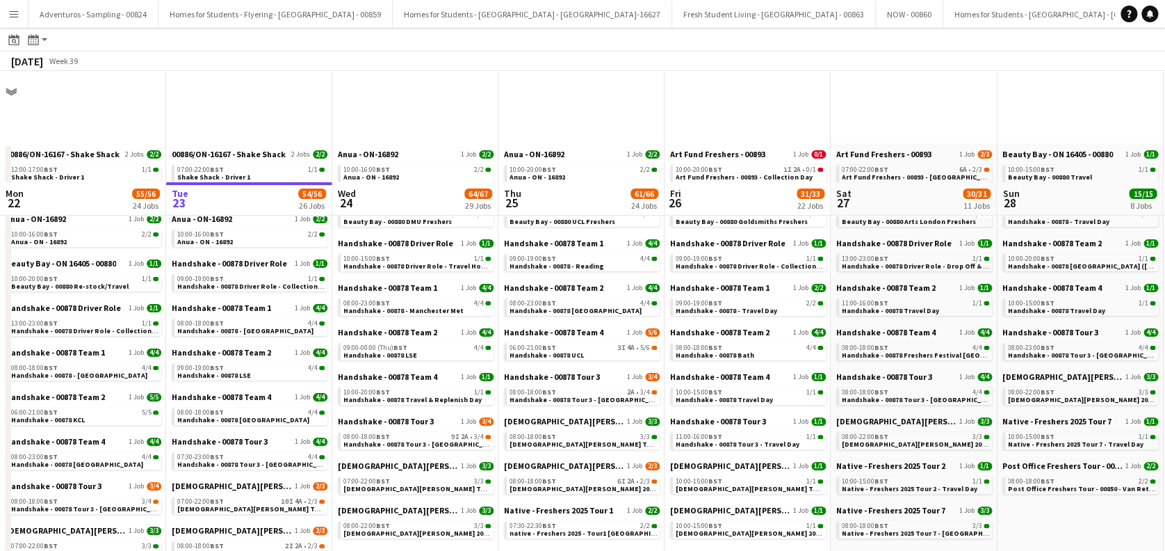
scroll to position [185, 0]
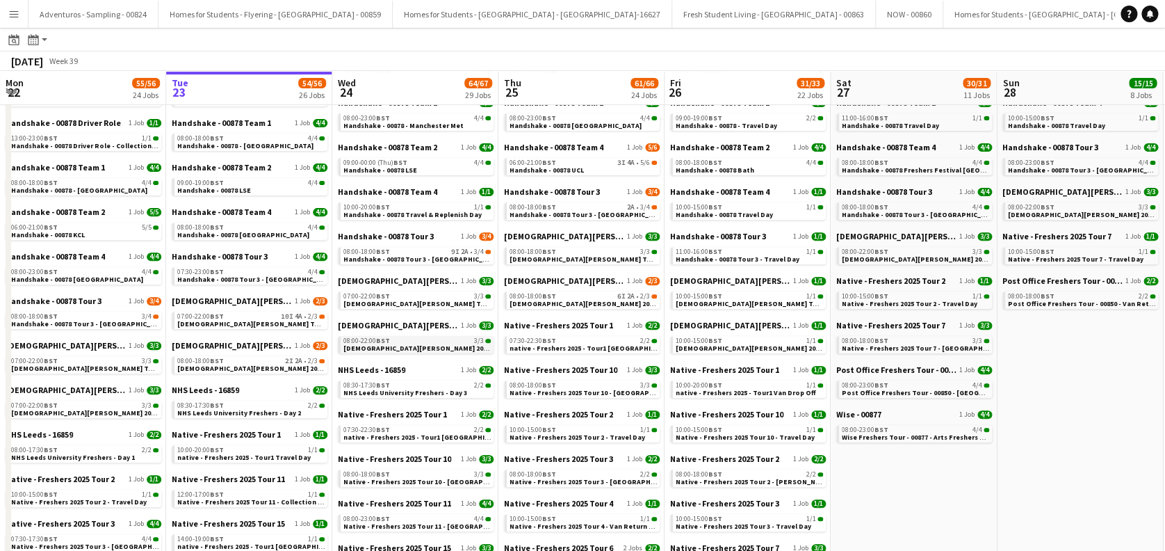
click at [412, 350] on span "[DEMOGRAPHIC_DATA][PERSON_NAME] 2025 Tour 2 - 00848 - [GEOGRAPHIC_DATA]" at bounding box center [477, 347] width 268 height 9
click at [266, 185] on link "09:00-19:00 BST 4/4 Handshake - 00878 LSE" at bounding box center [250, 186] width 147 height 16
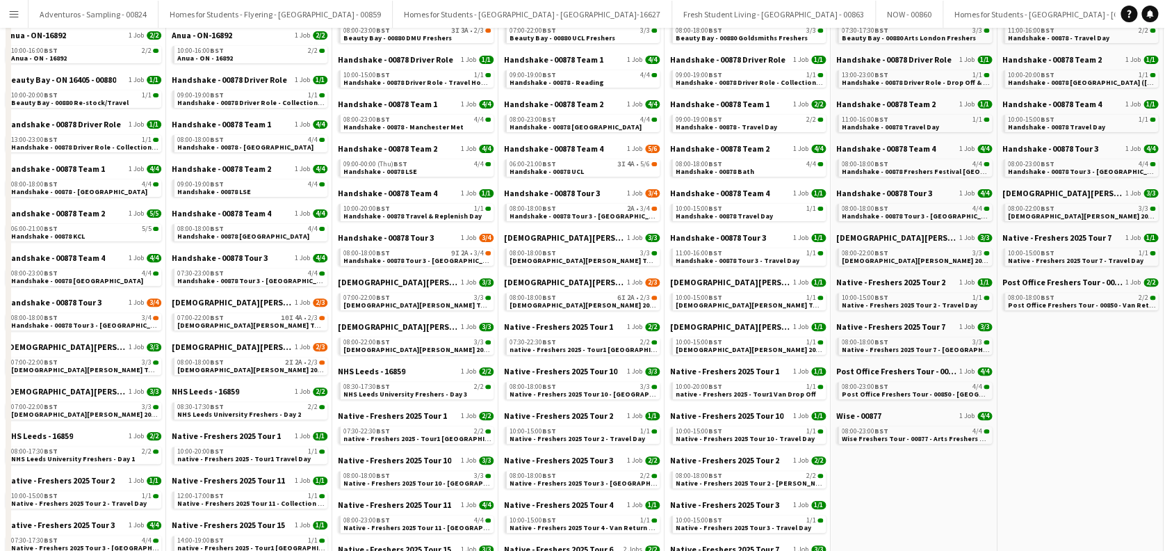
scroll to position [0, 0]
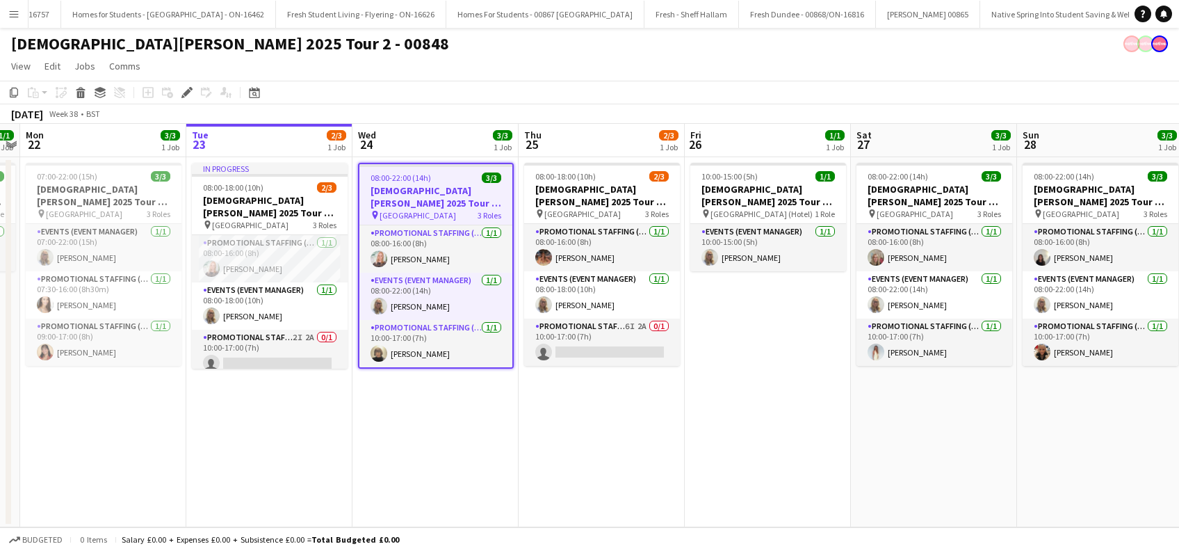
scroll to position [0, 3480]
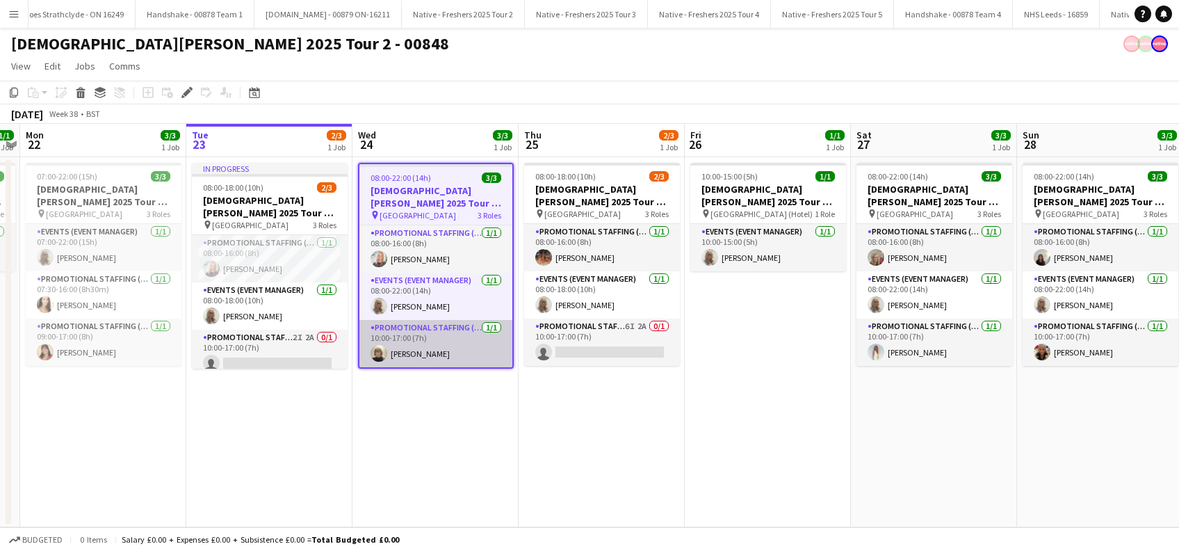
click at [431, 353] on app-card-role "Promotional Staffing (Brand Ambassadors) [DATE] 10:00-17:00 (7h) [PERSON_NAME]" at bounding box center [435, 343] width 153 height 47
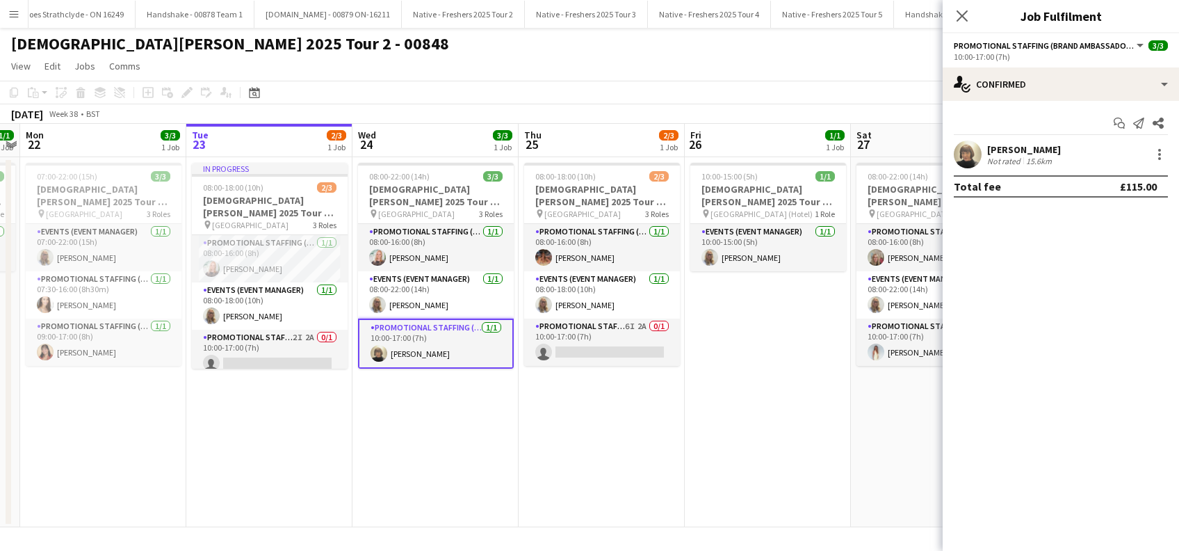
click at [1053, 152] on div "[PERSON_NAME]" at bounding box center [1024, 149] width 74 height 13
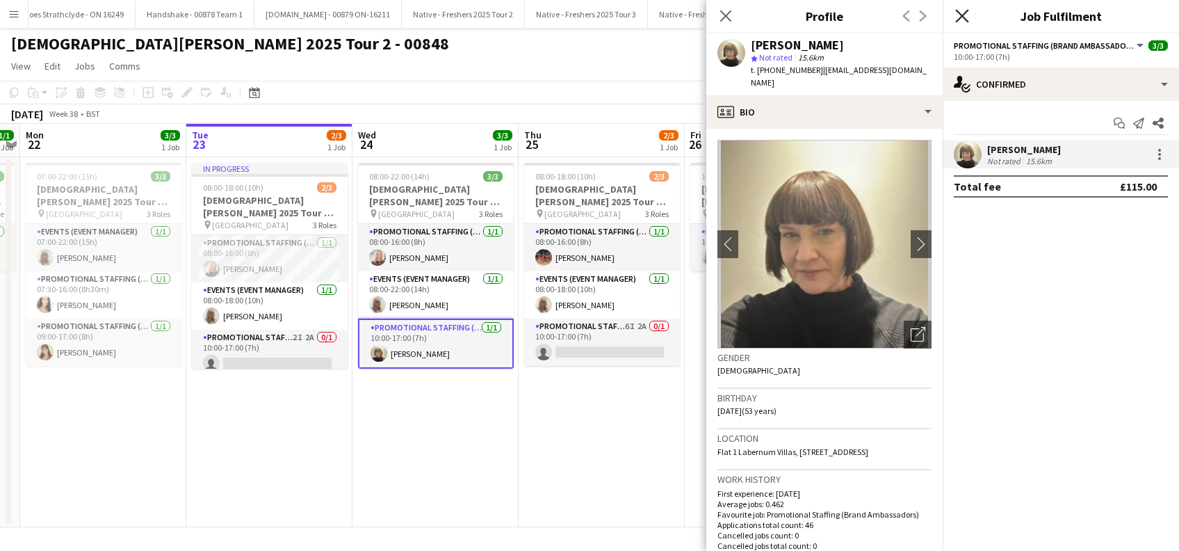
click at [962, 19] on icon "Close pop-in" at bounding box center [961, 15] width 13 height 13
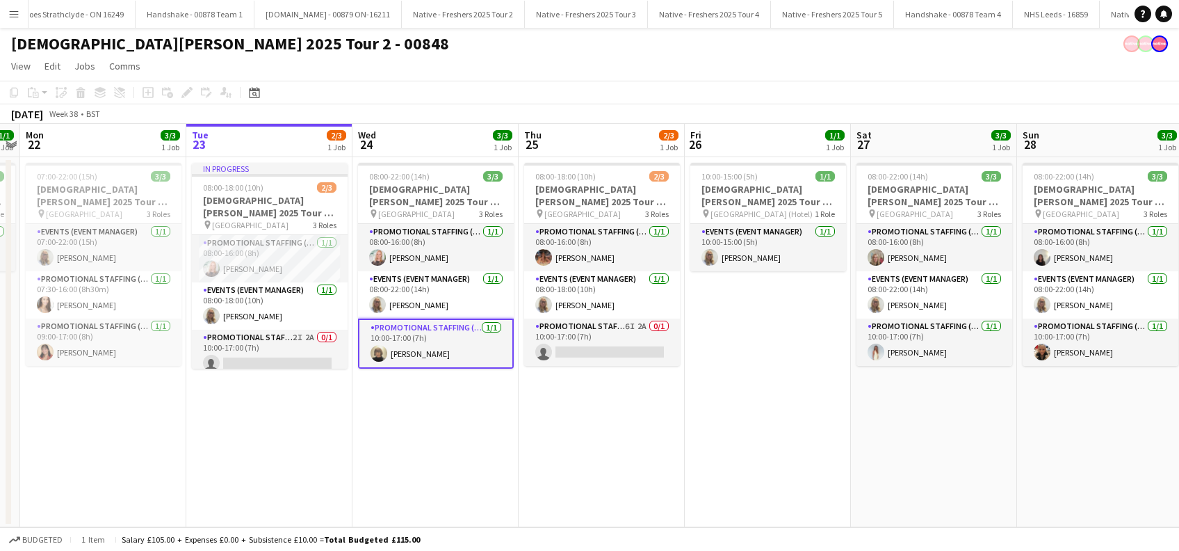
click at [457, 398] on app-date-cell "08:00-22:00 (14h) 3/3 [DEMOGRAPHIC_DATA][PERSON_NAME] 2025 Tour 2 - 00848 - [GE…" at bounding box center [435, 342] width 166 height 370
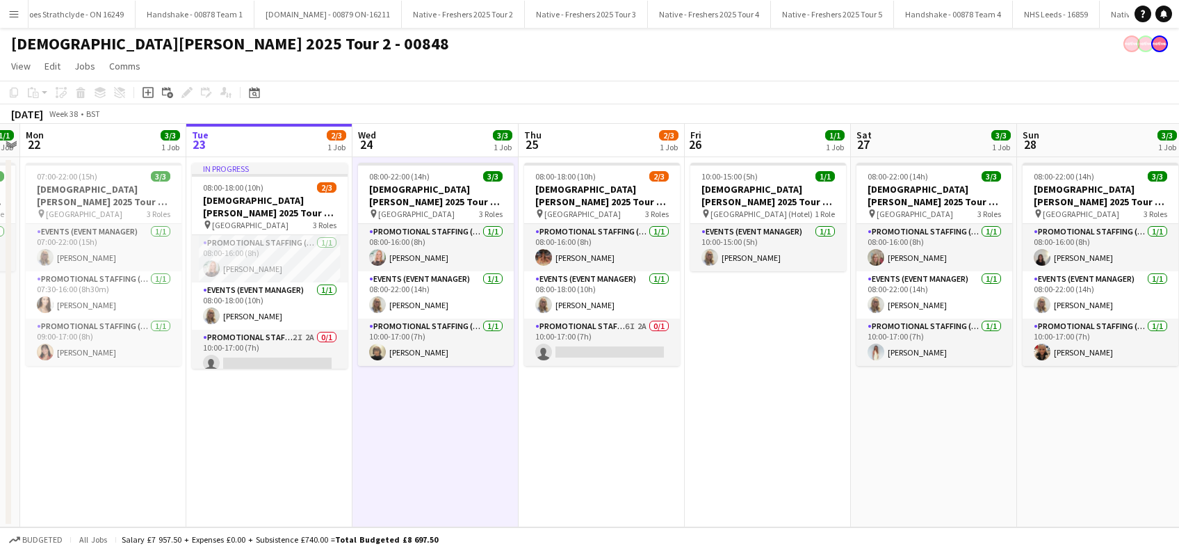
click at [284, 440] on app-date-cell "In progress 08:00-18:00 (10h) 2/3 [DEMOGRAPHIC_DATA][PERSON_NAME] 2025 Tour 2 -…" at bounding box center [269, 342] width 166 height 370
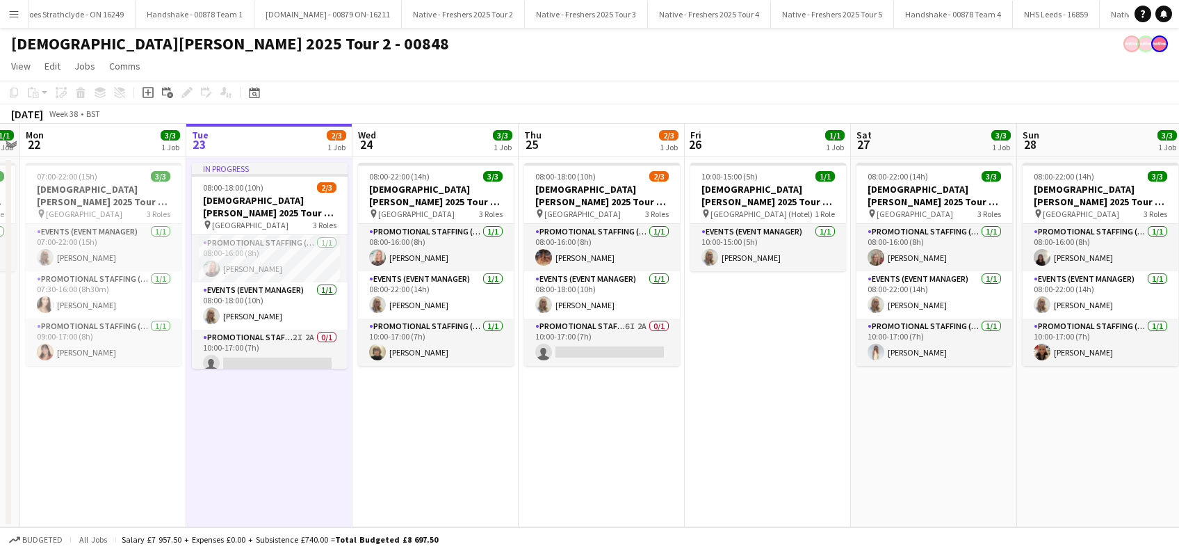
click at [446, 437] on app-date-cell "08:00-22:00 (14h) 3/3 [DEMOGRAPHIC_DATA][PERSON_NAME] 2025 Tour 2 - 00848 - [GE…" at bounding box center [435, 342] width 166 height 370
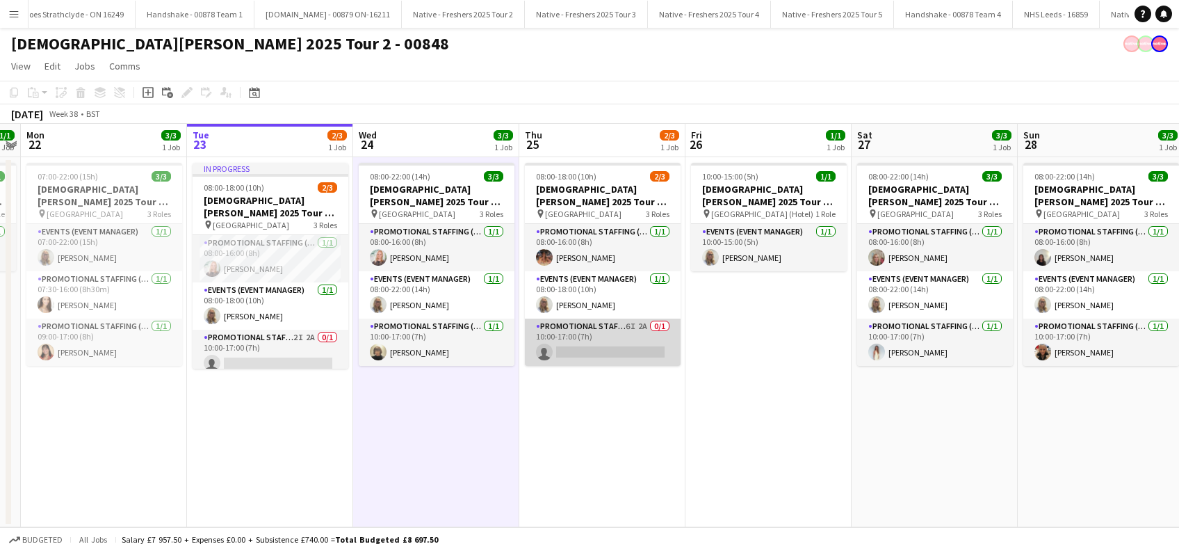
click at [615, 343] on app-card-role "Promotional Staffing (Brand Ambassadors) 6I 2A 0/1 10:00-17:00 (7h) single-neut…" at bounding box center [603, 341] width 156 height 47
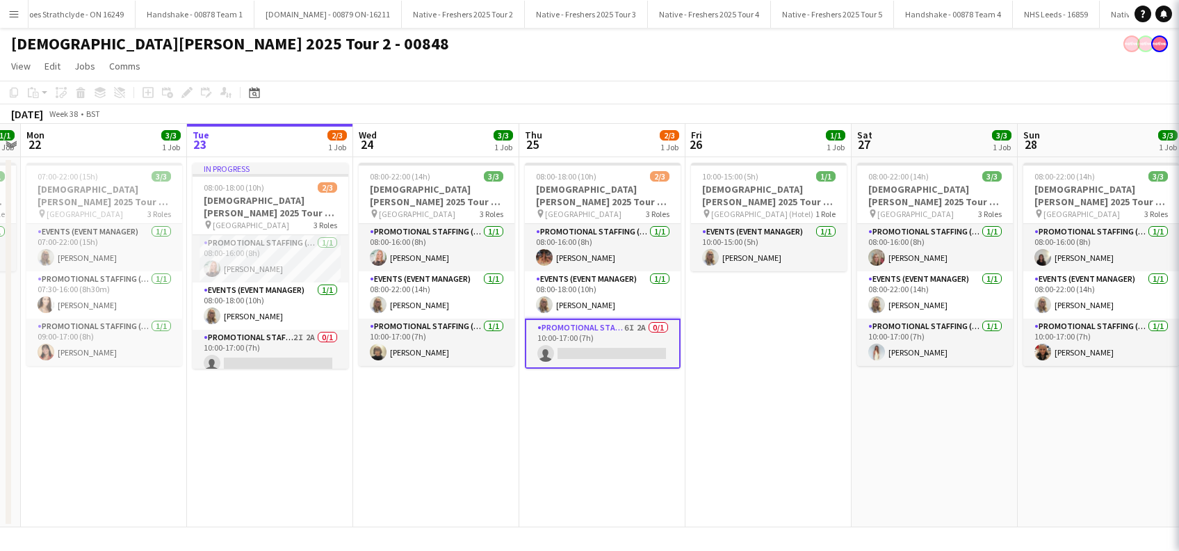
scroll to position [0, 477]
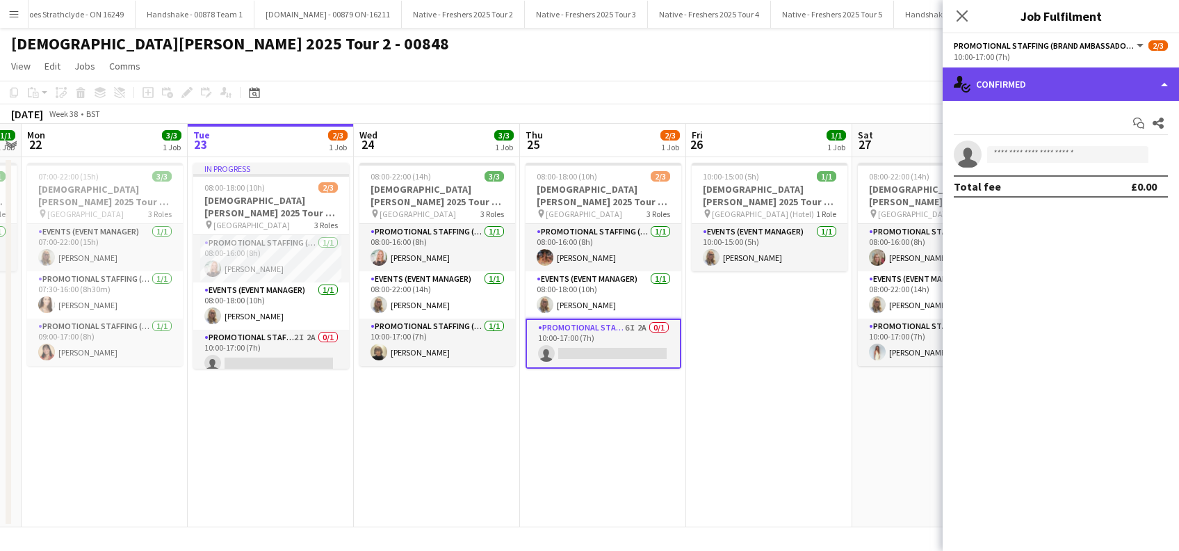
click at [1069, 86] on div "single-neutral-actions-check-2 Confirmed" at bounding box center [1061, 83] width 236 height 33
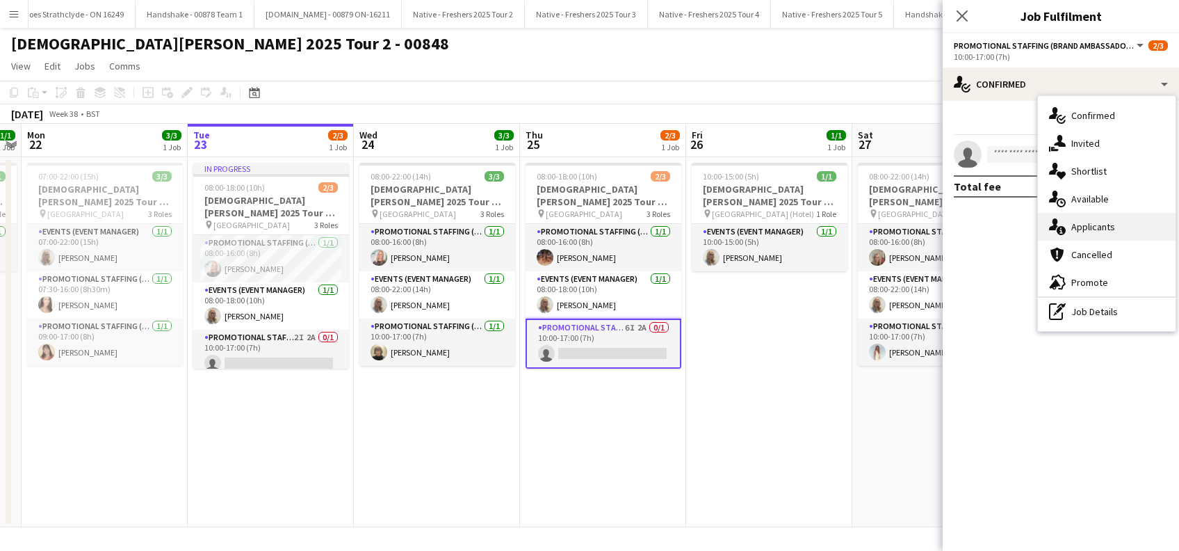
click at [1107, 229] on span "Applicants" at bounding box center [1093, 226] width 44 height 13
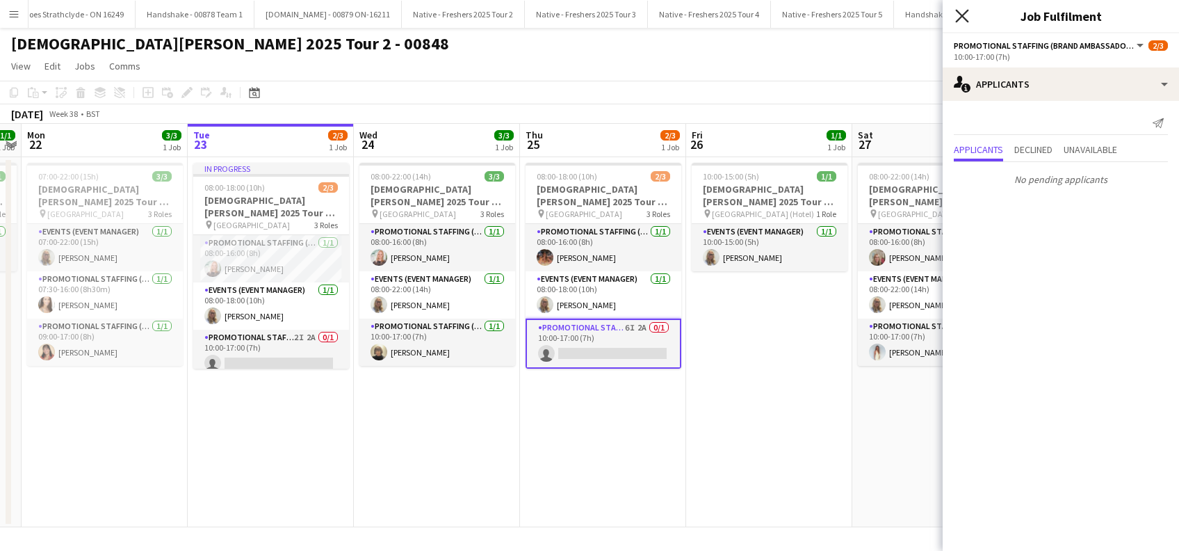
click at [961, 13] on icon "Close pop-in" at bounding box center [961, 15] width 13 height 13
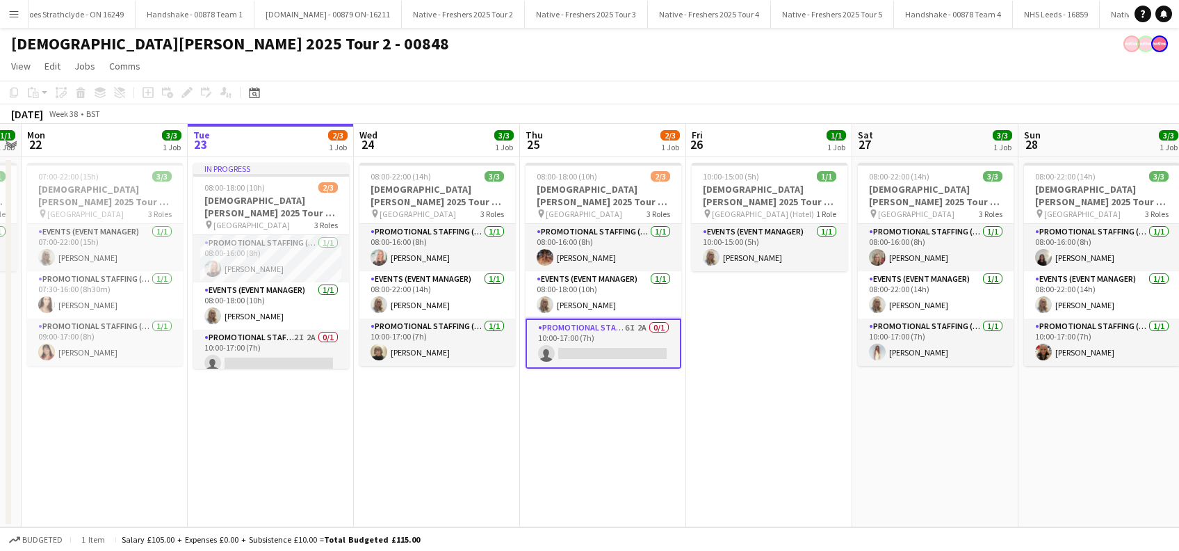
click at [614, 375] on app-date-cell "08:00-18:00 (10h) 2/3 [DEMOGRAPHIC_DATA][PERSON_NAME] 2025 Tour 2 - 00848 - [GE…" at bounding box center [603, 342] width 166 height 370
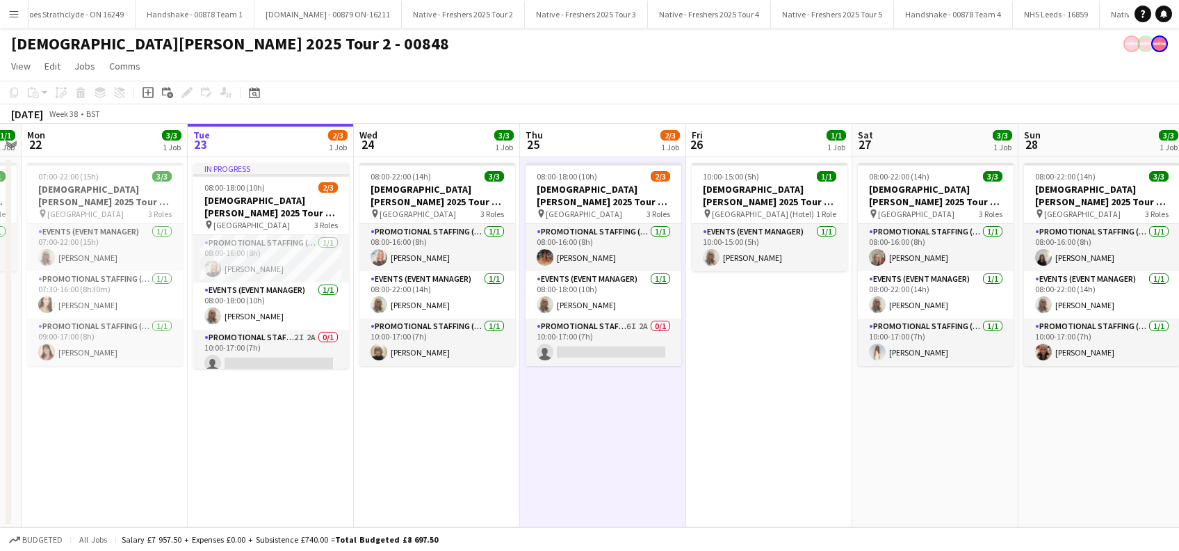
click at [482, 404] on app-date-cell "08:00-22:00 (14h) 3/3 [DEMOGRAPHIC_DATA][PERSON_NAME] 2025 Tour 2 - 00848 - [GE…" at bounding box center [437, 342] width 166 height 370
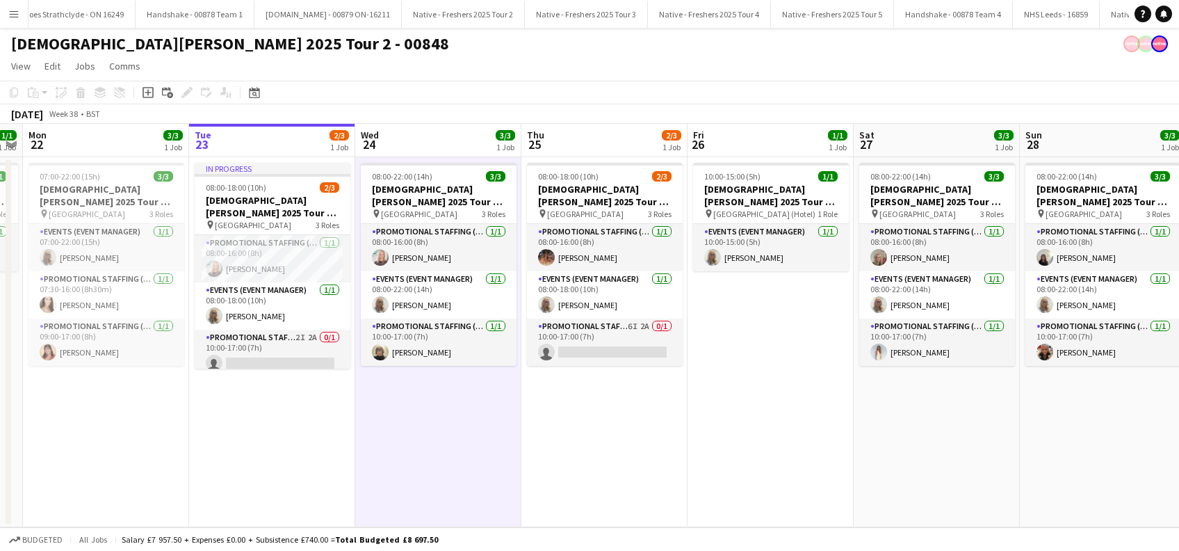
click at [700, 417] on app-date-cell "10:00-15:00 (5h) 1/1 [DEMOGRAPHIC_DATA][PERSON_NAME] 2025 Tour 2 - 00848 - Trav…" at bounding box center [770, 342] width 166 height 370
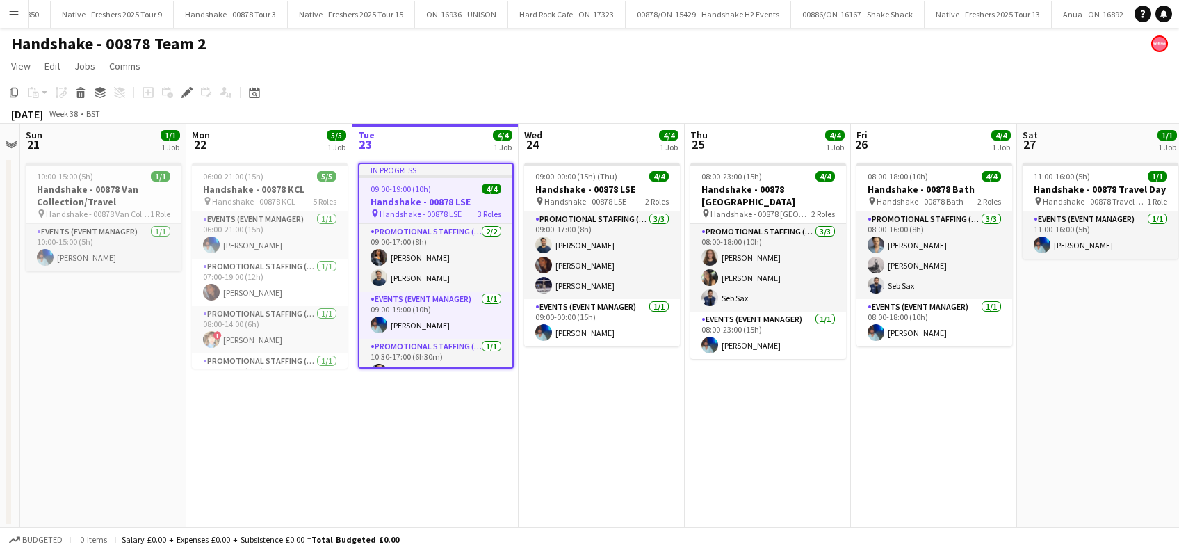
click at [549, 436] on app-date-cell "09:00-00:00 (15h) (Thu) 4/4 Handshake - 00878 LSE pin Handshake - 00878 LSE 2 R…" at bounding box center [602, 342] width 166 height 370
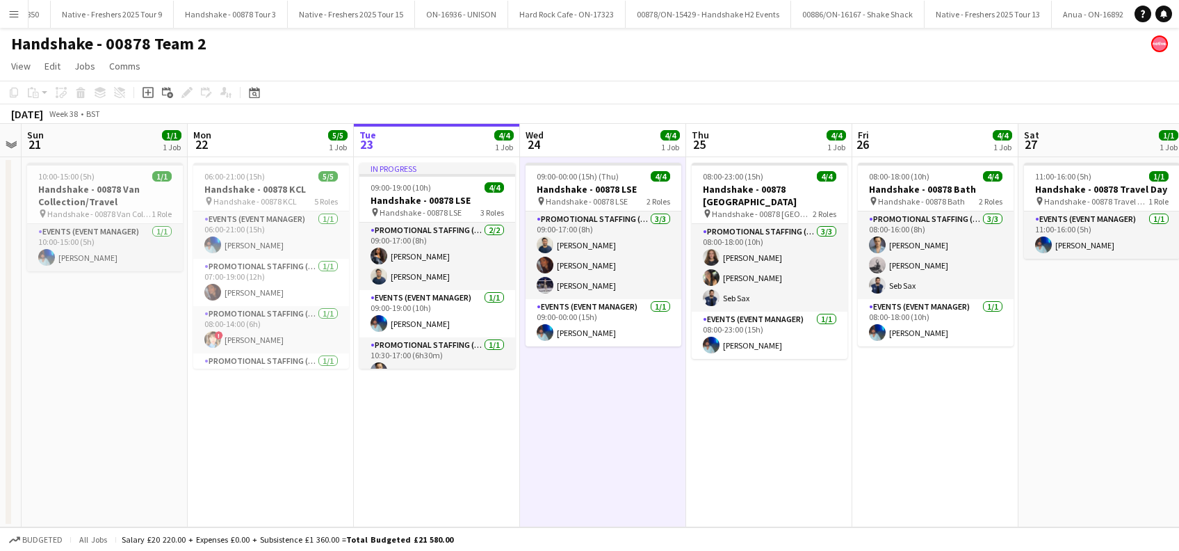
click at [434, 425] on app-date-cell "In progress 09:00-19:00 (10h) 4/4 Handshake - 00878 LSE pin Handshake - 00878 L…" at bounding box center [437, 342] width 166 height 370
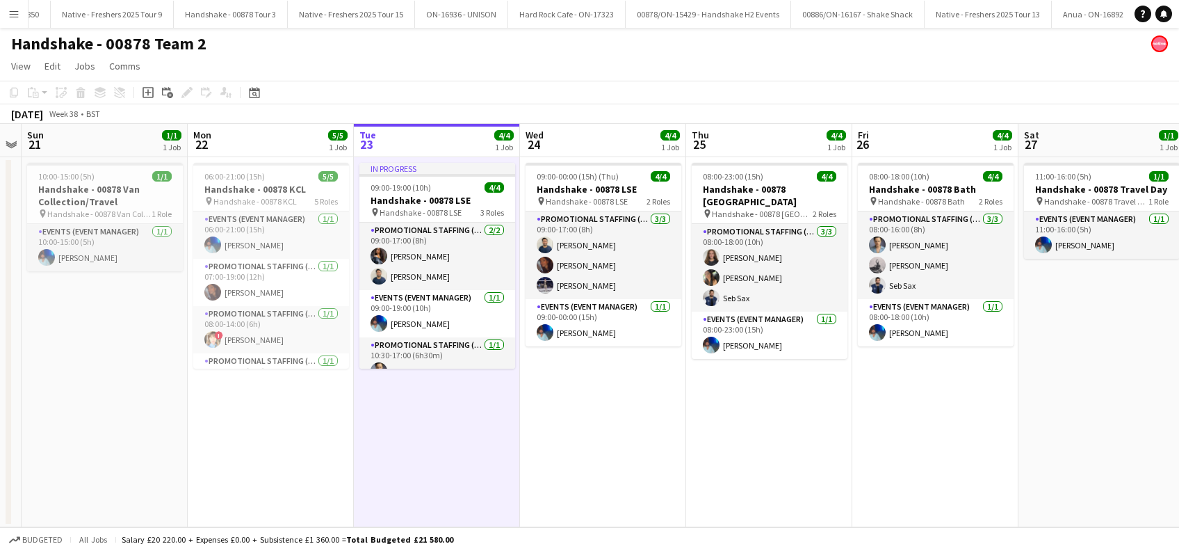
click at [255, 448] on app-date-cell "06:00-21:00 (15h) 5/5 Handshake - 00878 KCL pin Handshake - 00878 KCL 5 Roles E…" at bounding box center [271, 342] width 166 height 370
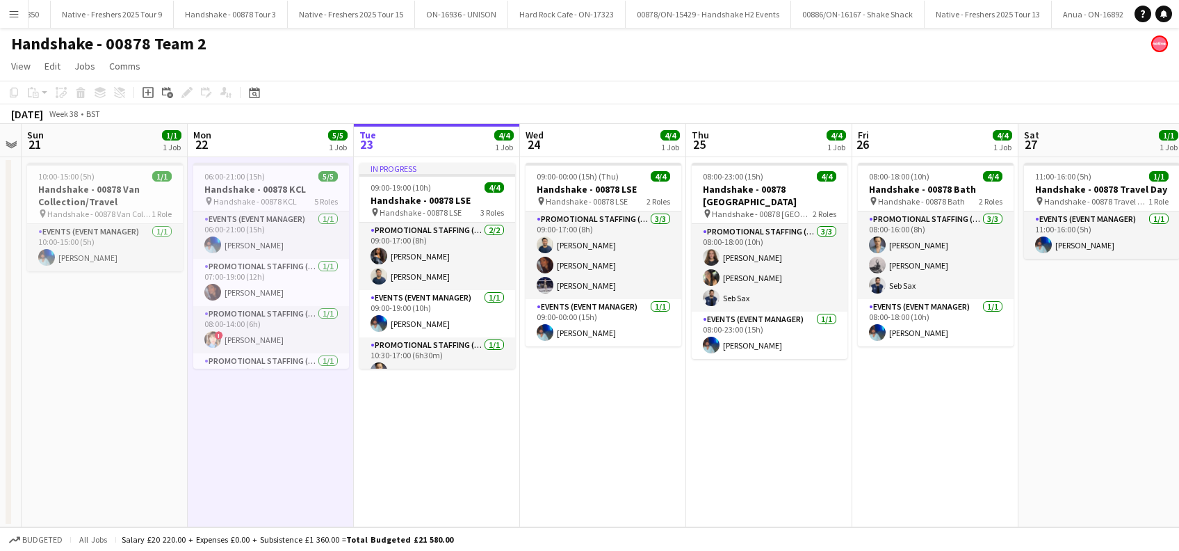
click at [450, 432] on app-date-cell "In progress 09:00-19:00 (10h) 4/4 Handshake - 00878 LSE pin Handshake - 00878 L…" at bounding box center [437, 342] width 166 height 370
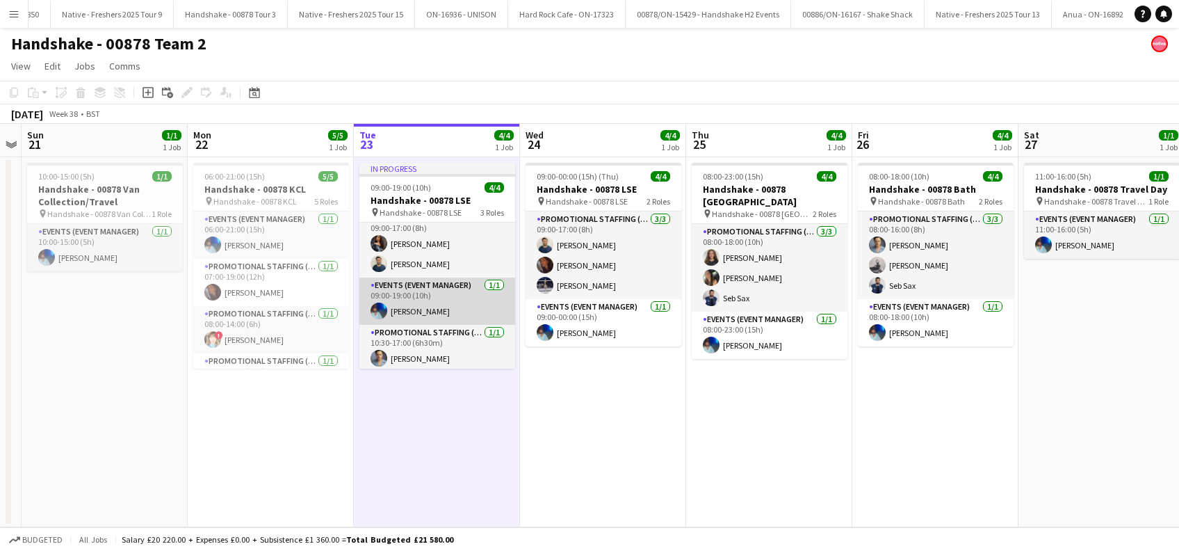
scroll to position [16, 0]
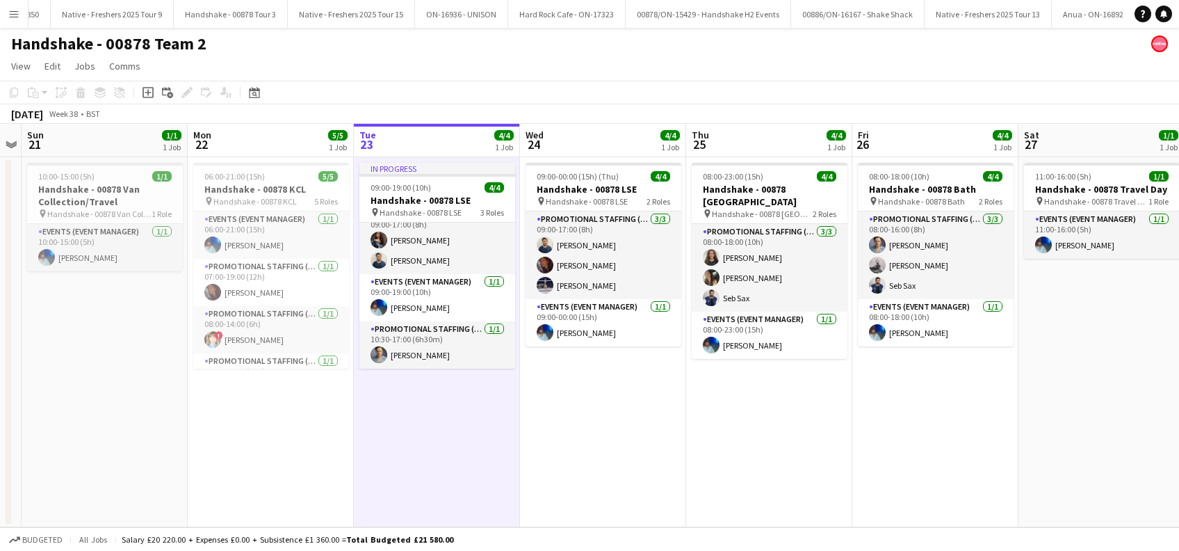
drag, startPoint x: 436, startPoint y: 436, endPoint x: 628, endPoint y: 457, distance: 193.7
click at [439, 436] on app-date-cell "In progress 09:00-19:00 (10h) 4/4 Handshake - 00878 LSE pin Handshake - 00878 L…" at bounding box center [437, 342] width 166 height 370
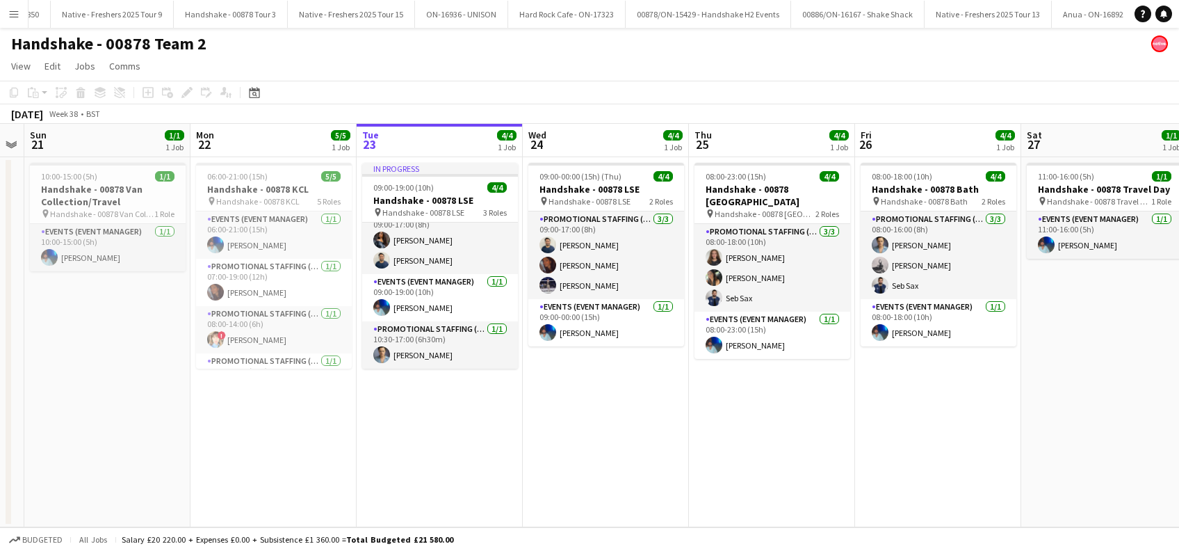
click at [631, 457] on app-date-cell "09:00-00:00 (15h) (Thu) 4/4 Handshake - 00878 LSE pin Handshake - 00878 LSE 2 R…" at bounding box center [606, 342] width 166 height 370
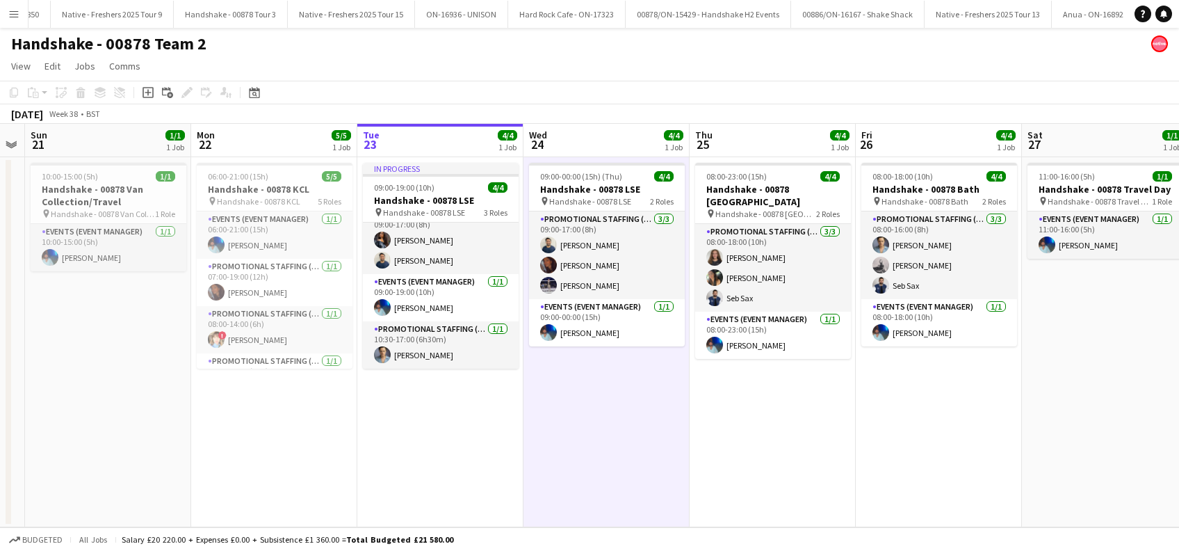
click at [616, 443] on app-date-cell "09:00-00:00 (15h) (Thu) 4/4 Handshake - 00878 LSE pin Handshake - 00878 LSE 2 R…" at bounding box center [606, 342] width 166 height 370
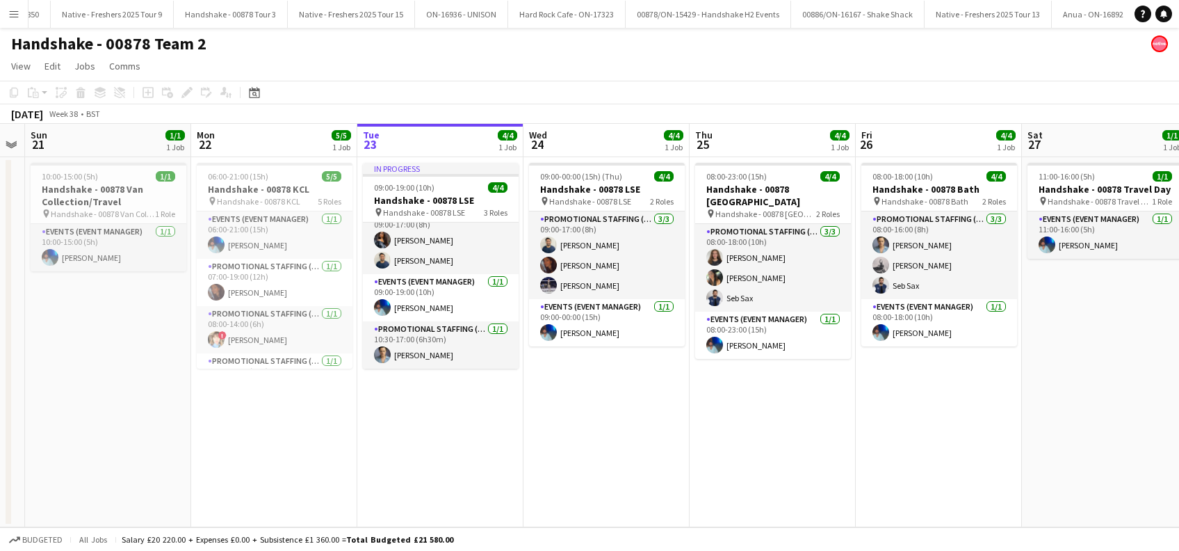
click at [756, 469] on app-date-cell "08:00-23:00 (15h) 4/4 Handshake - 00878 Southampton pin Handshake - 00878 South…" at bounding box center [773, 342] width 166 height 370
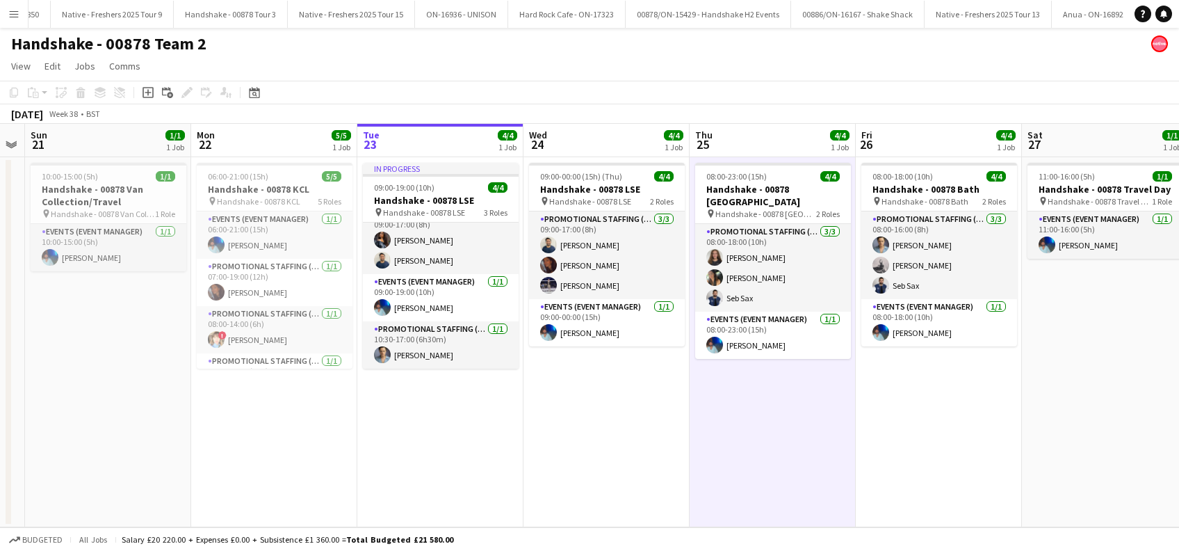
click at [550, 405] on app-date-cell "09:00-00:00 (15h) (Thu) 4/4 Handshake - 00878 LSE pin Handshake - 00878 LSE 2 R…" at bounding box center [606, 342] width 166 height 370
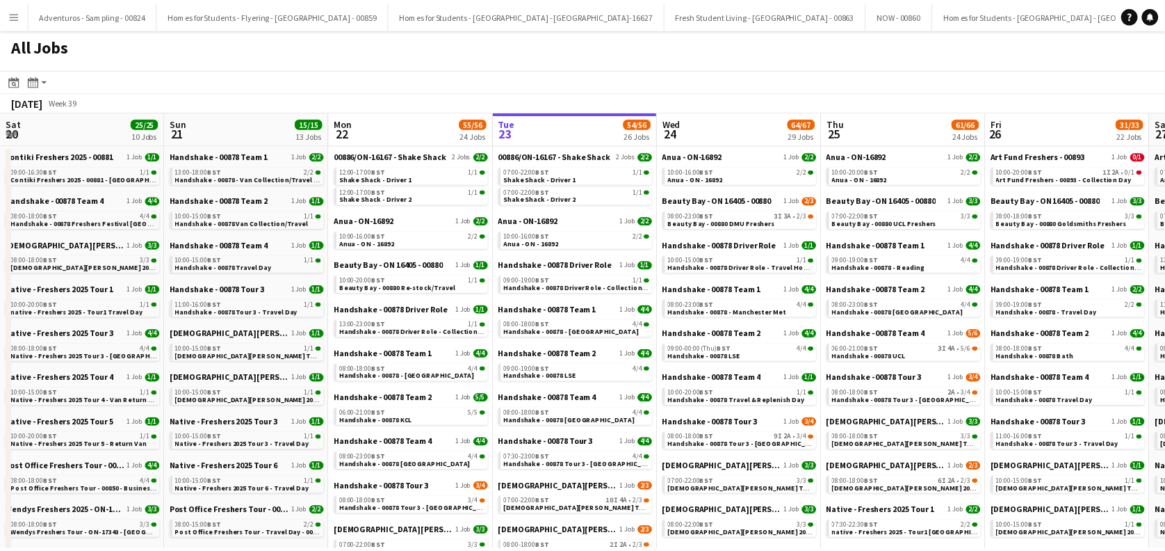
scroll to position [0, 332]
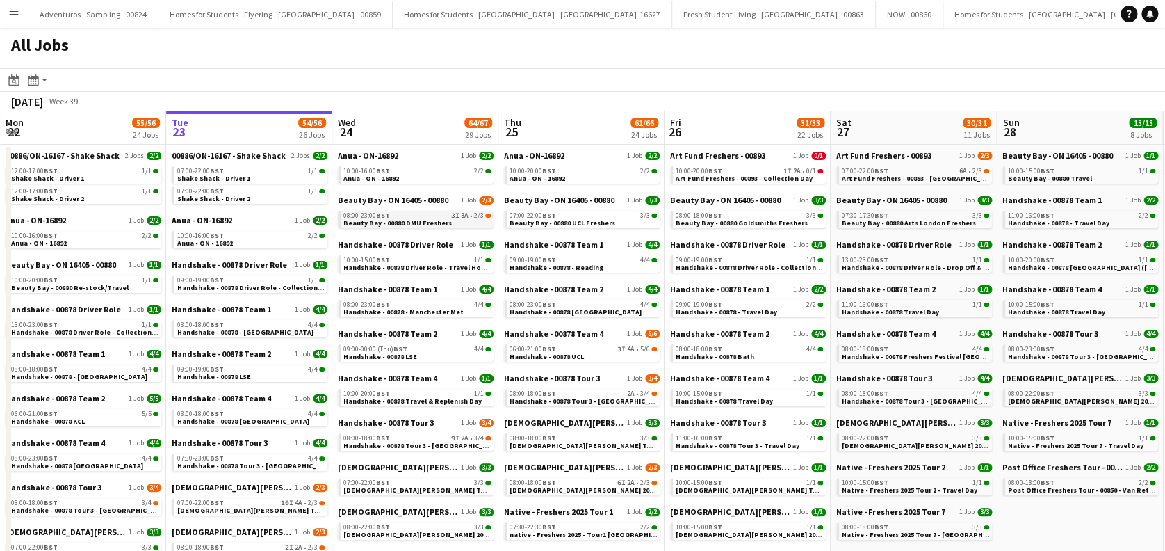
click at [419, 218] on span "Beauty Bay - 00880 DMU Freshers" at bounding box center [397, 222] width 108 height 9
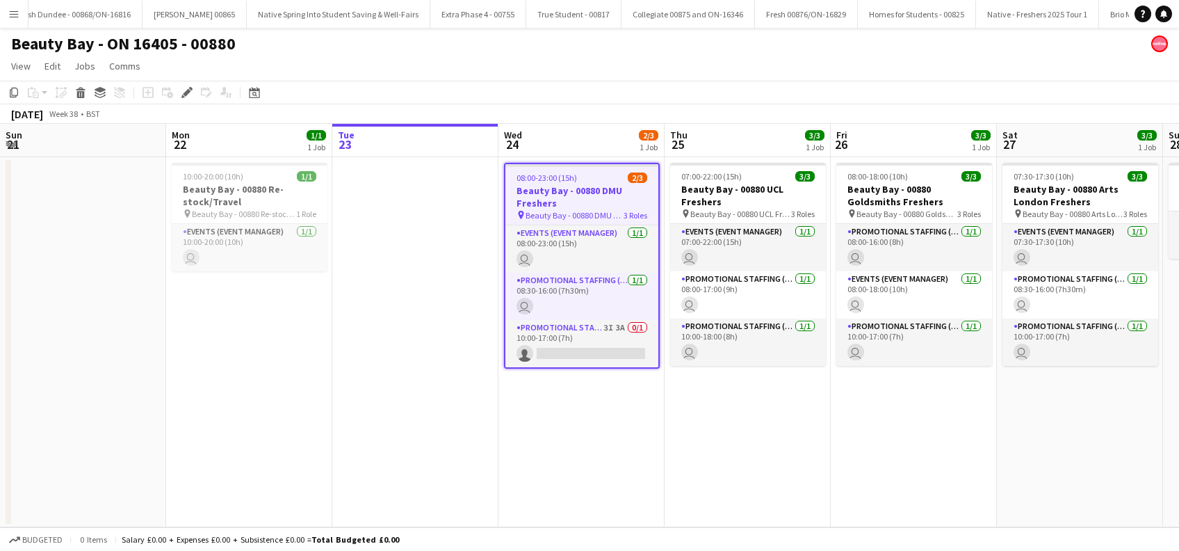
scroll to position [0, 478]
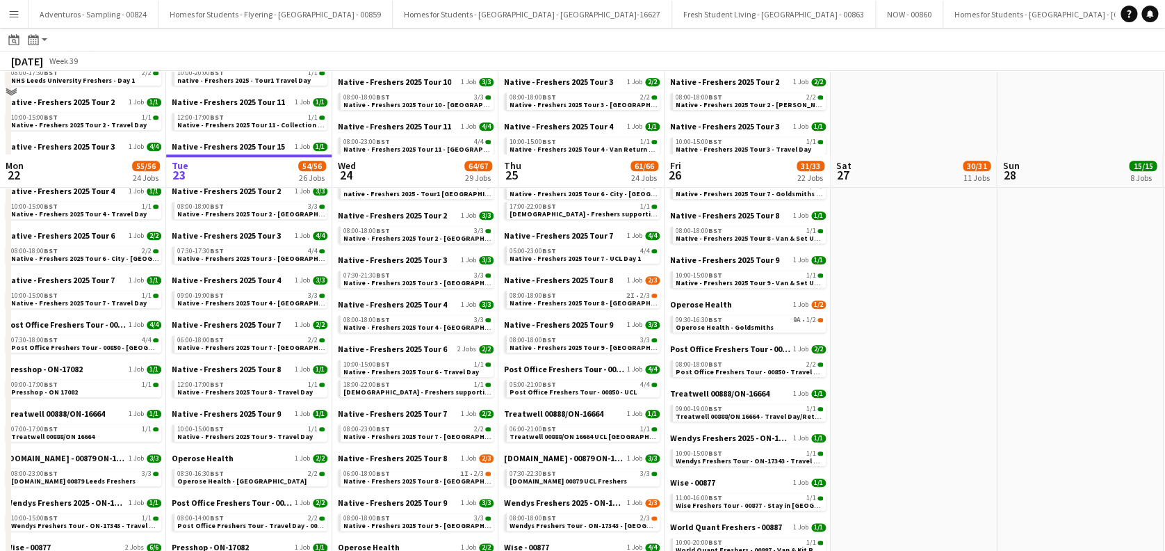
scroll to position [649, 0]
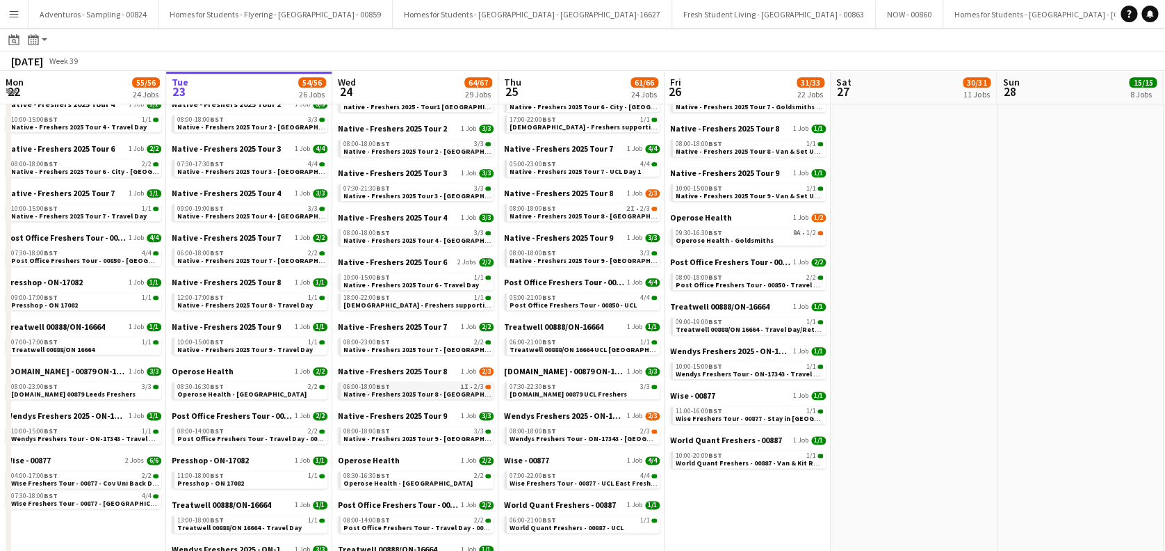
click at [445, 391] on span "Native - Freshers 2025 Tour 8 - [GEOGRAPHIC_DATA] Day 1" at bounding box center [437, 393] width 189 height 9
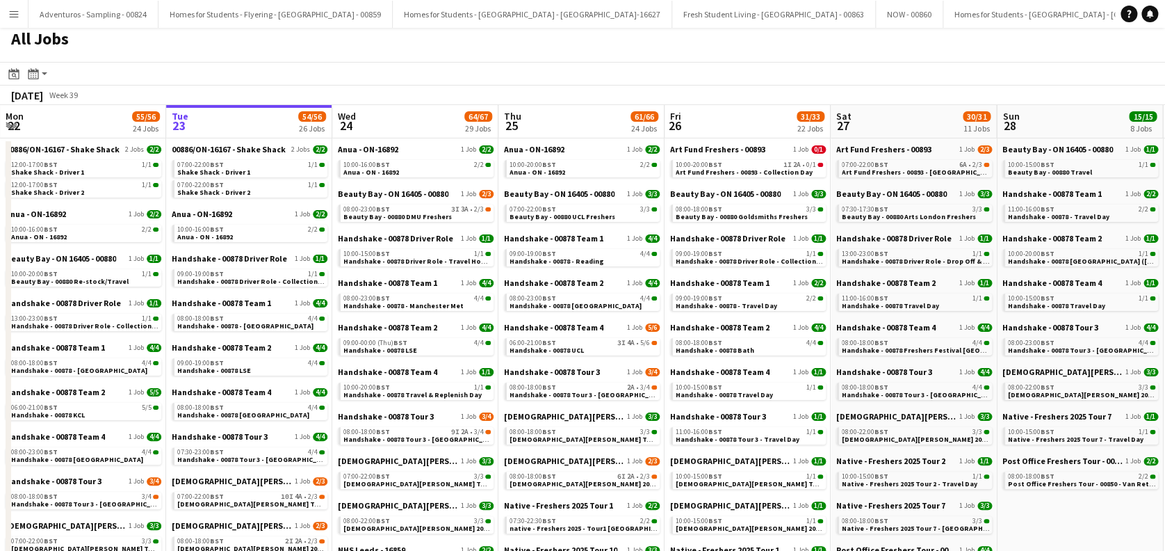
scroll to position [0, 0]
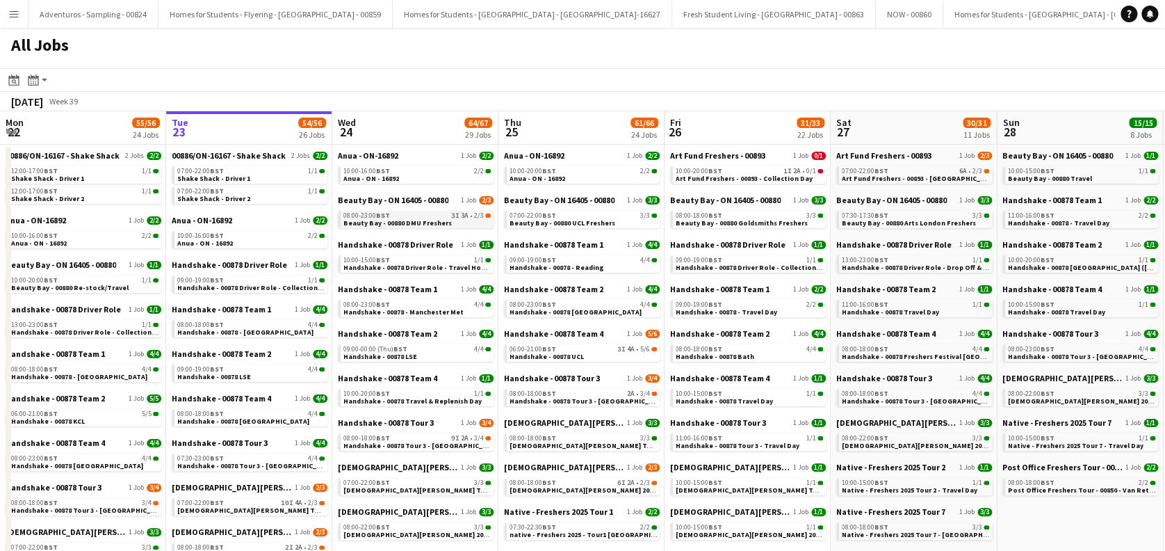
click at [435, 221] on span "Beauty Bay - 00880 DMU Freshers" at bounding box center [397, 222] width 108 height 9
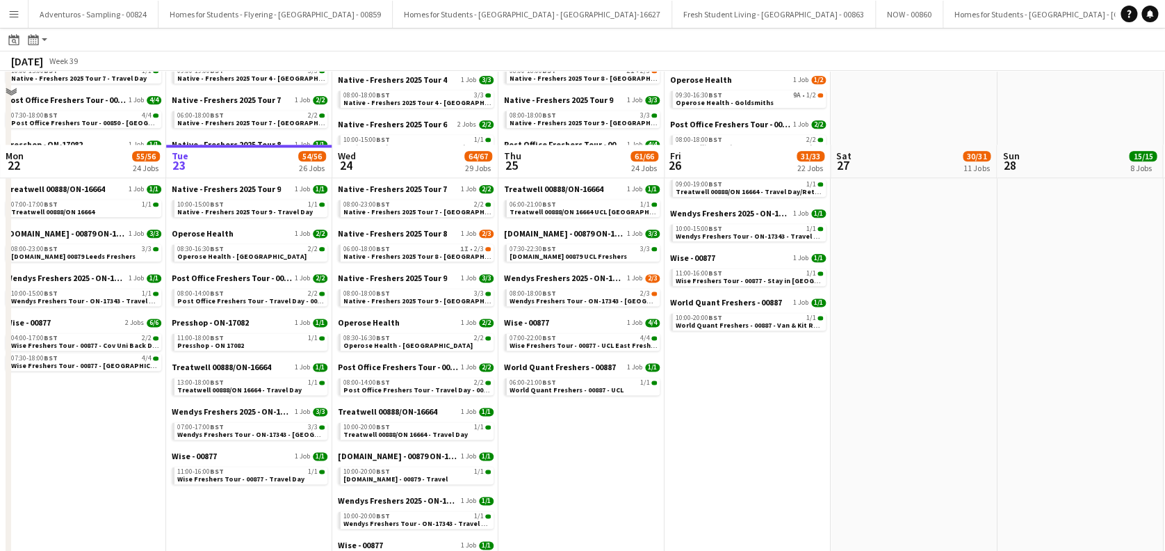
scroll to position [649, 0]
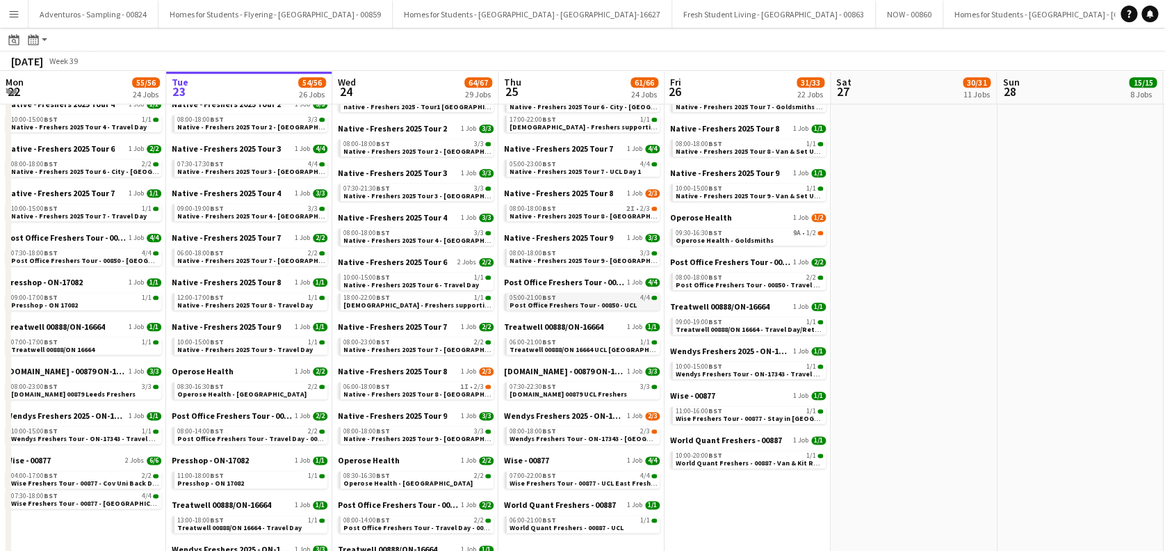
click at [584, 300] on span "Post Office Freshers Tour - 00850 - UCL" at bounding box center [573, 304] width 127 height 9
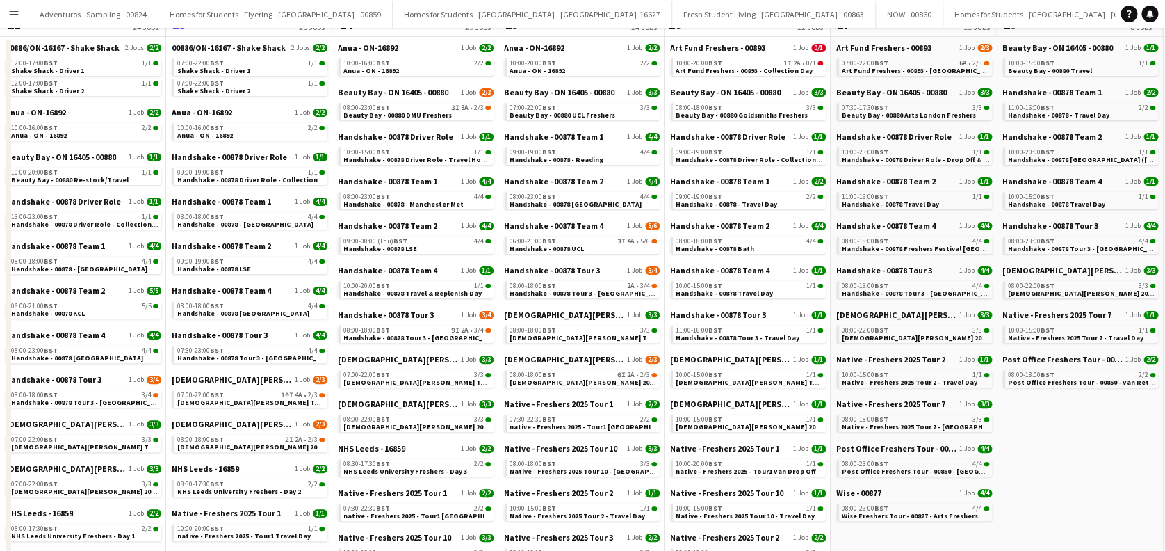
scroll to position [0, 0]
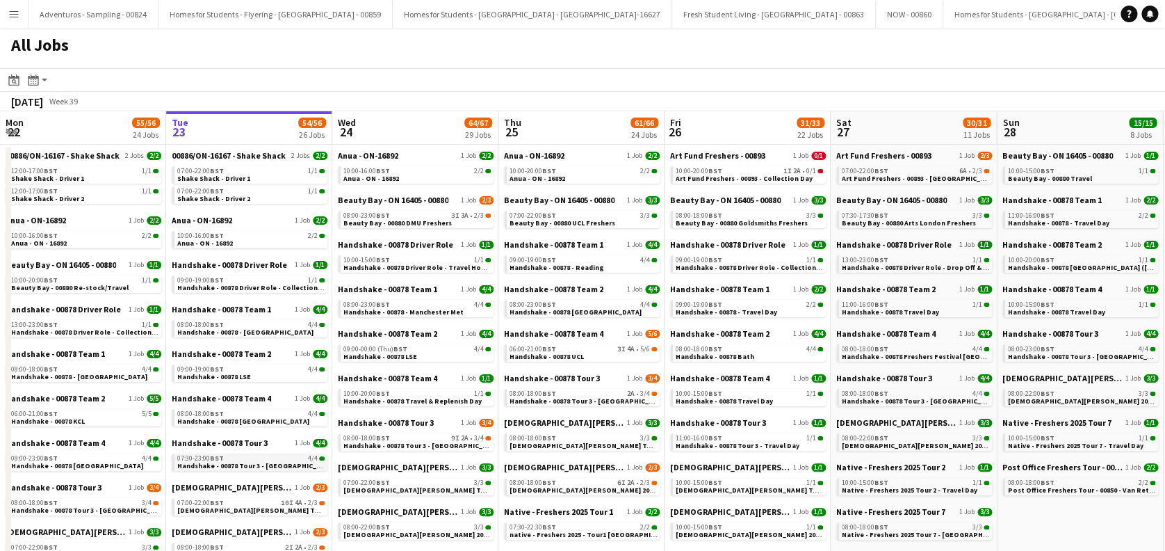
click at [269, 466] on span "Handshake - 00878 Tour 3 - [GEOGRAPHIC_DATA]" at bounding box center [256, 465] width 158 height 9
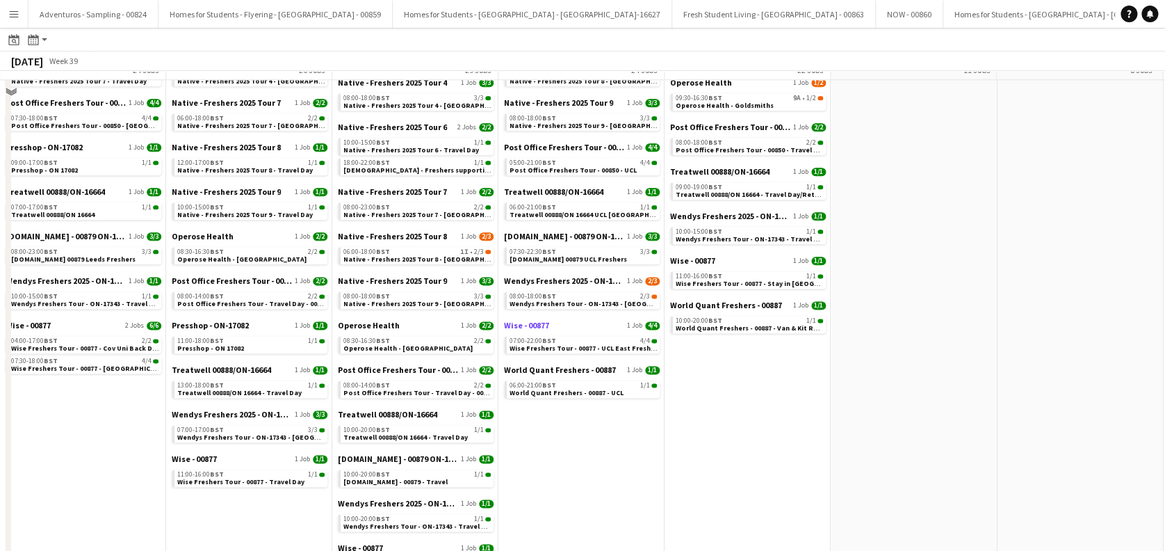
scroll to position [756, 0]
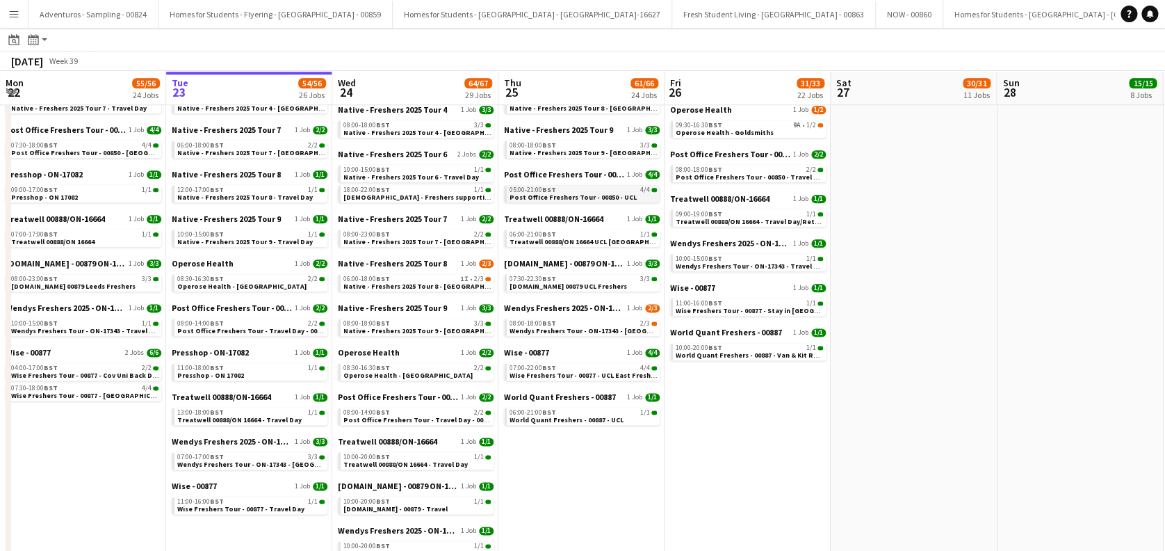
click at [595, 197] on span "Post Office Freshers Tour - 00850 - UCL" at bounding box center [573, 197] width 127 height 9
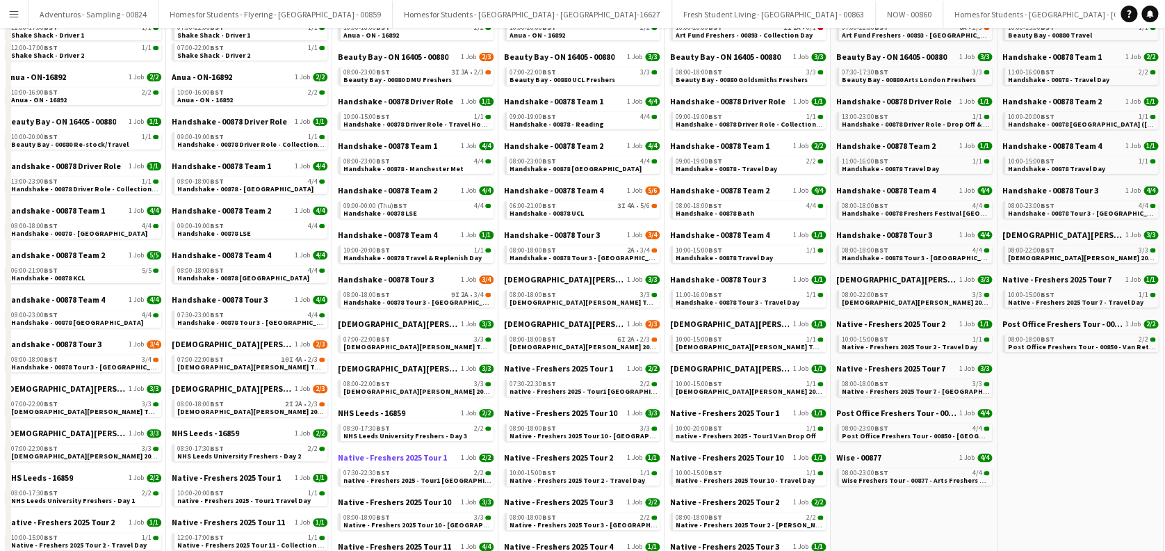
scroll to position [0, 0]
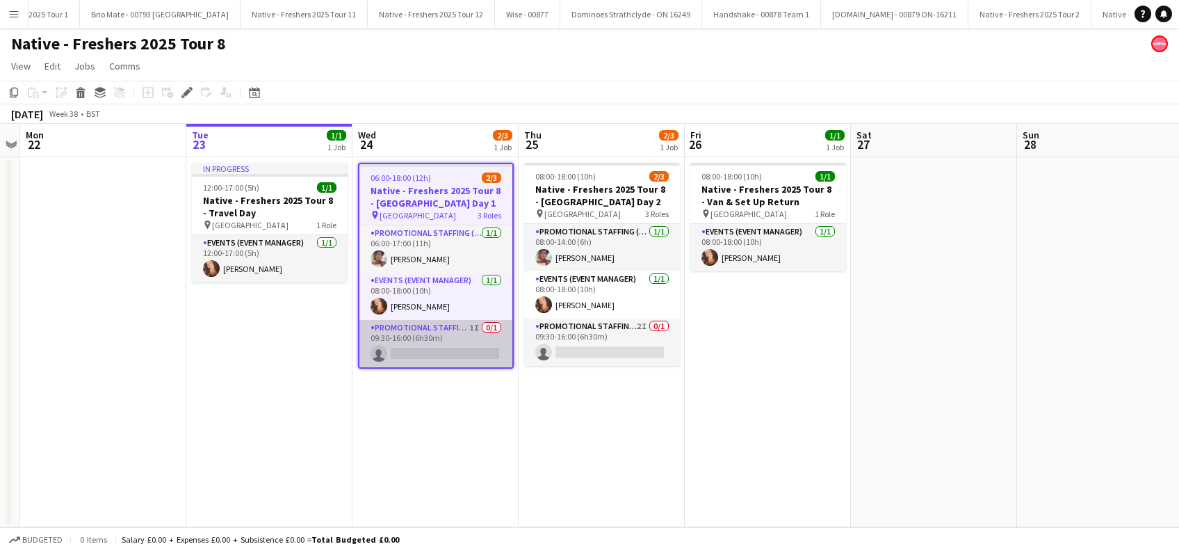
scroll to position [0, 3088]
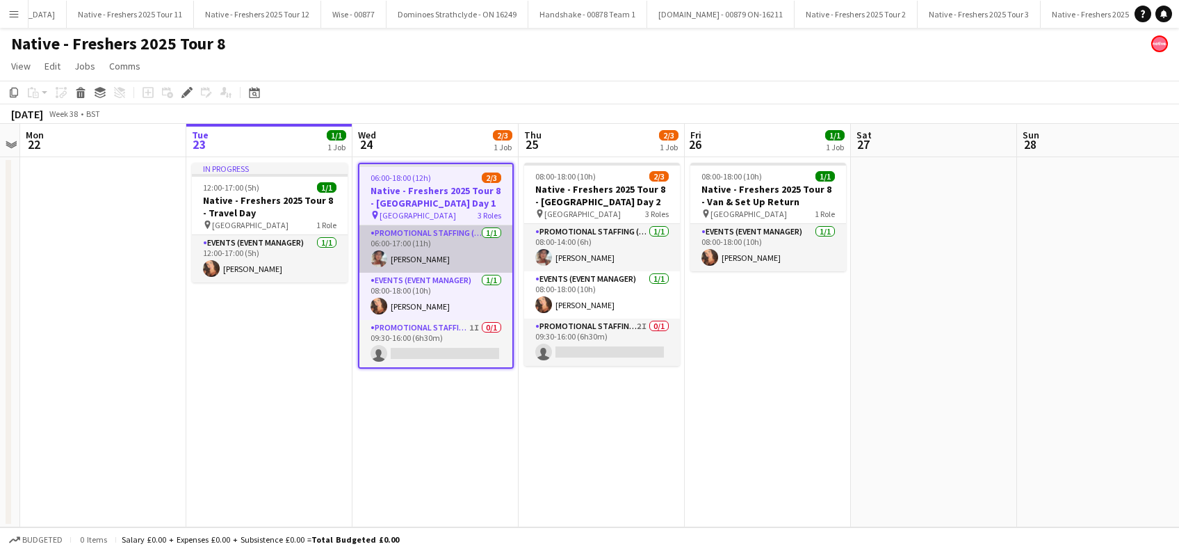
click at [423, 256] on app-card-role "Promotional Staffing (Brand Ambassadors) [DATE] 06:00-17:00 (11h) [PERSON_NAME]" at bounding box center [435, 248] width 153 height 47
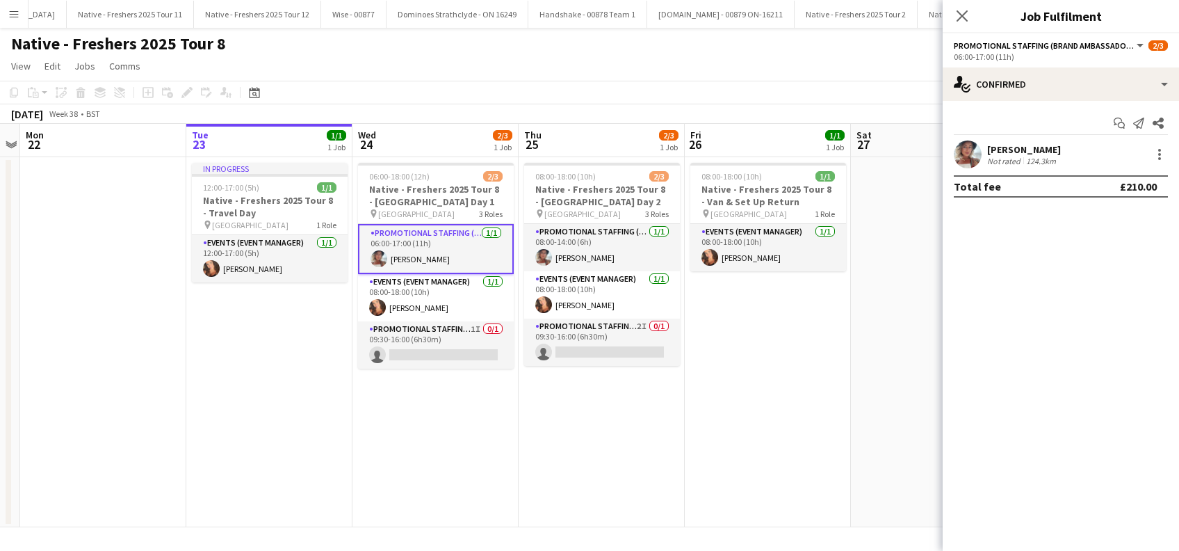
click at [1044, 149] on div "[PERSON_NAME]" at bounding box center [1024, 149] width 74 height 13
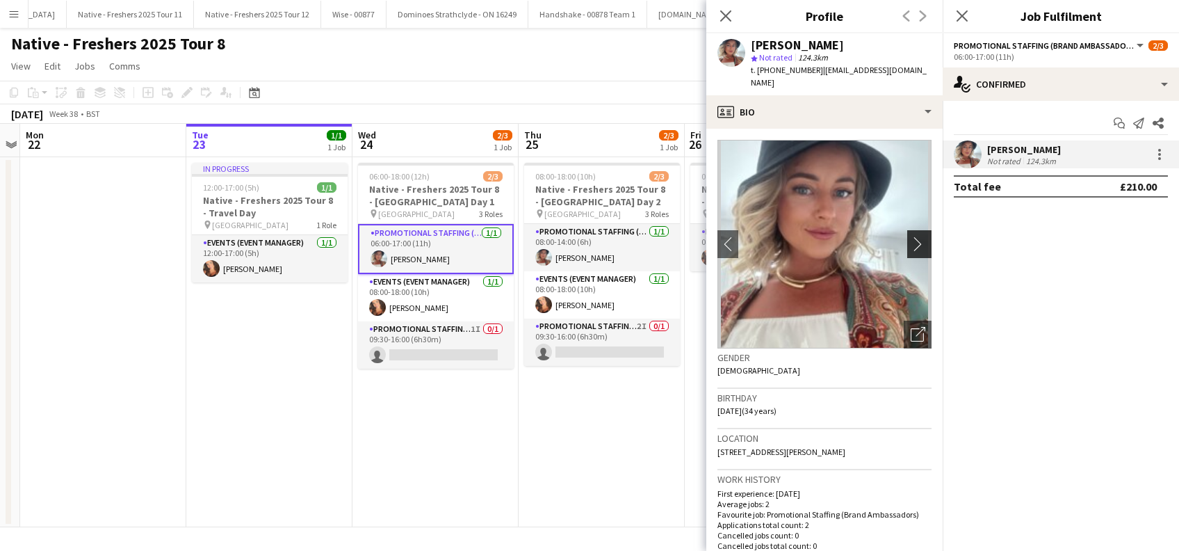
click at [911, 236] on app-icon "chevron-right" at bounding box center [922, 243] width 22 height 15
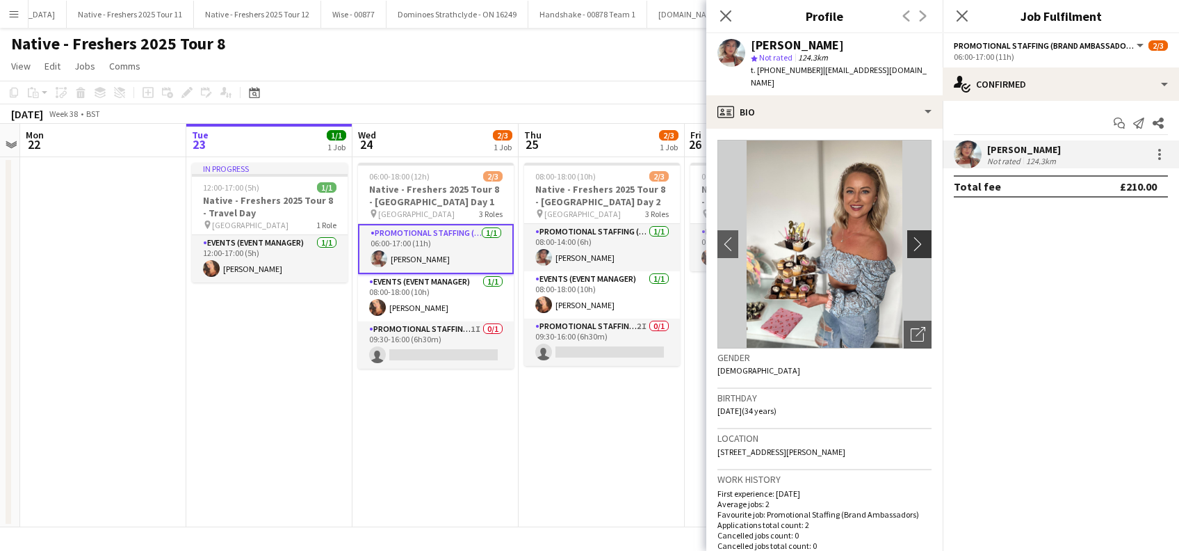
click at [911, 236] on app-icon "chevron-right" at bounding box center [922, 243] width 22 height 15
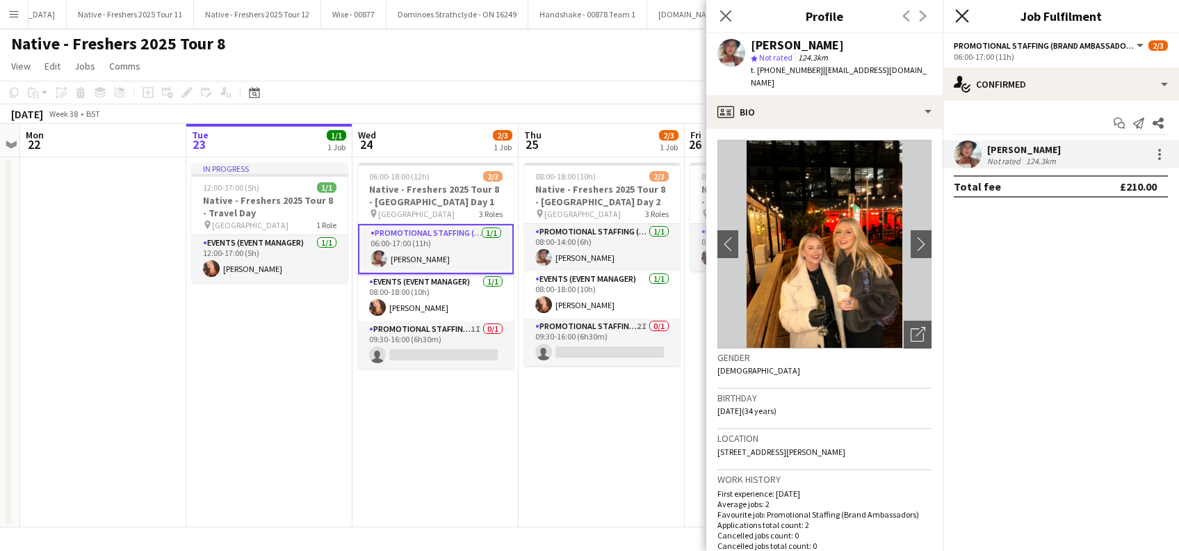
click at [964, 17] on icon "Close pop-in" at bounding box center [961, 15] width 13 height 13
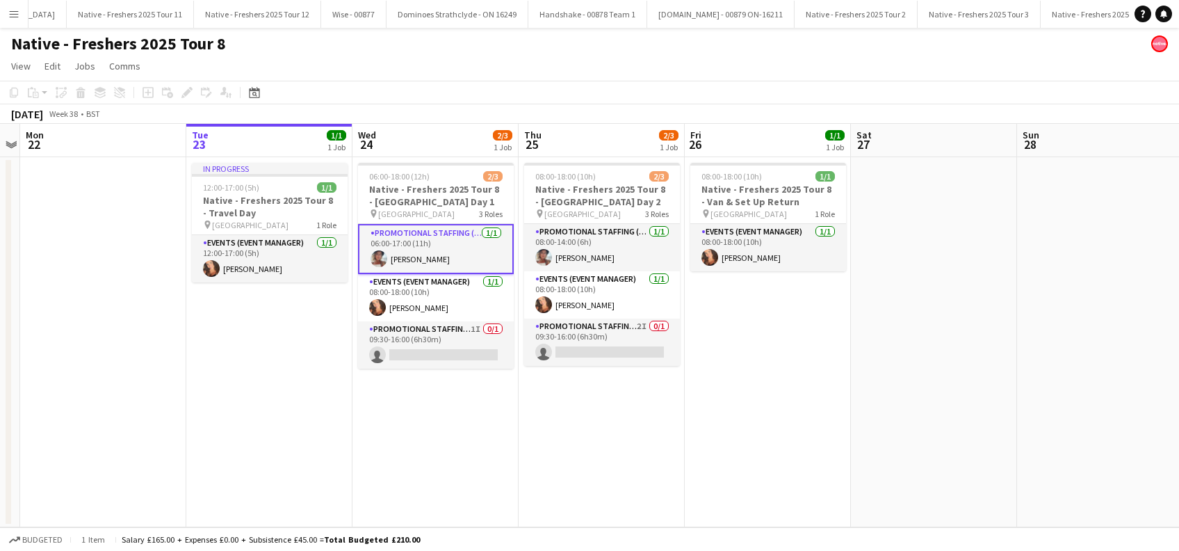
click at [424, 436] on app-date-cell "06:00-18:00 (12h) 2/3 Native - Freshers 2025 Tour 8 - [GEOGRAPHIC_DATA] Day 1 p…" at bounding box center [435, 342] width 166 height 370
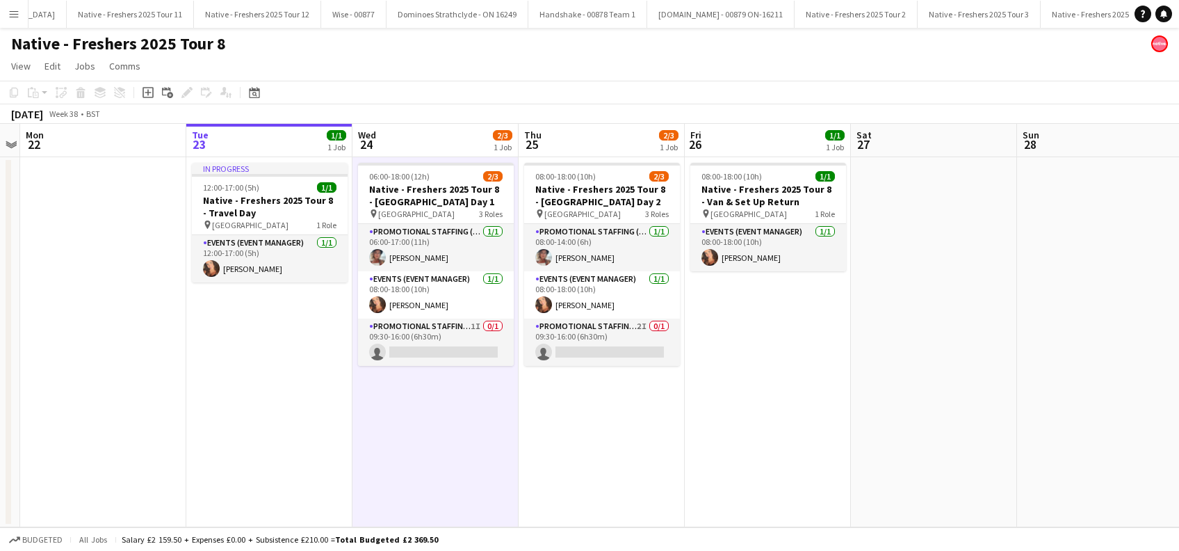
scroll to position [0, 478]
click at [626, 436] on app-date-cell "08:00-18:00 (10h) 2/3 Native - Freshers 2025 Tour 8 - [GEOGRAPHIC_DATA] Day 2 p…" at bounding box center [602, 342] width 166 height 370
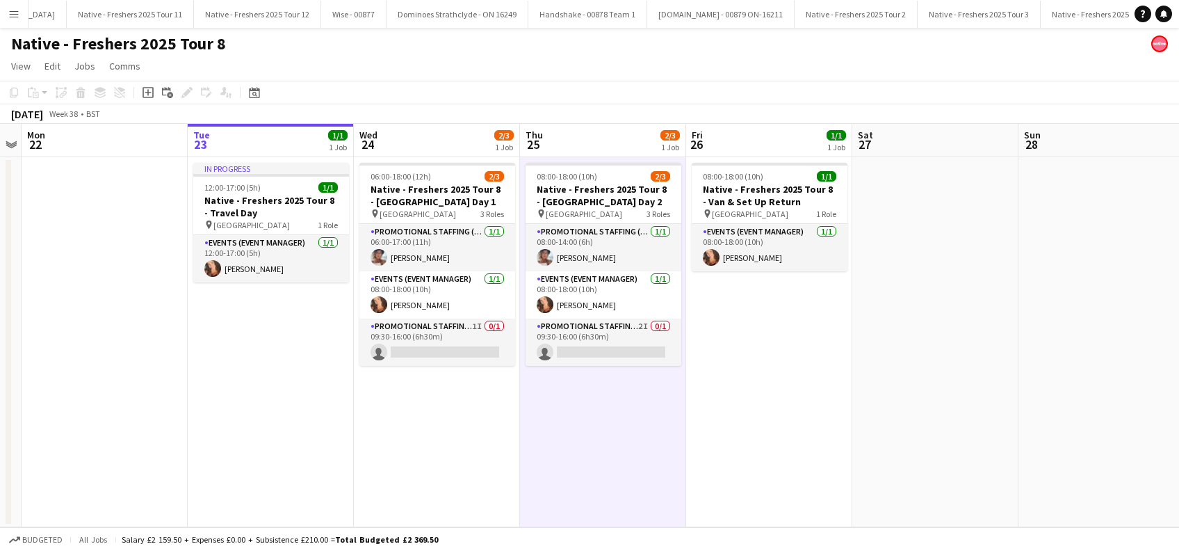
click at [741, 412] on app-date-cell "08:00-18:00 (10h) 1/1 Native - Freshers 2025 Tour 8 - Van & Set Up Return pin B…" at bounding box center [769, 342] width 166 height 370
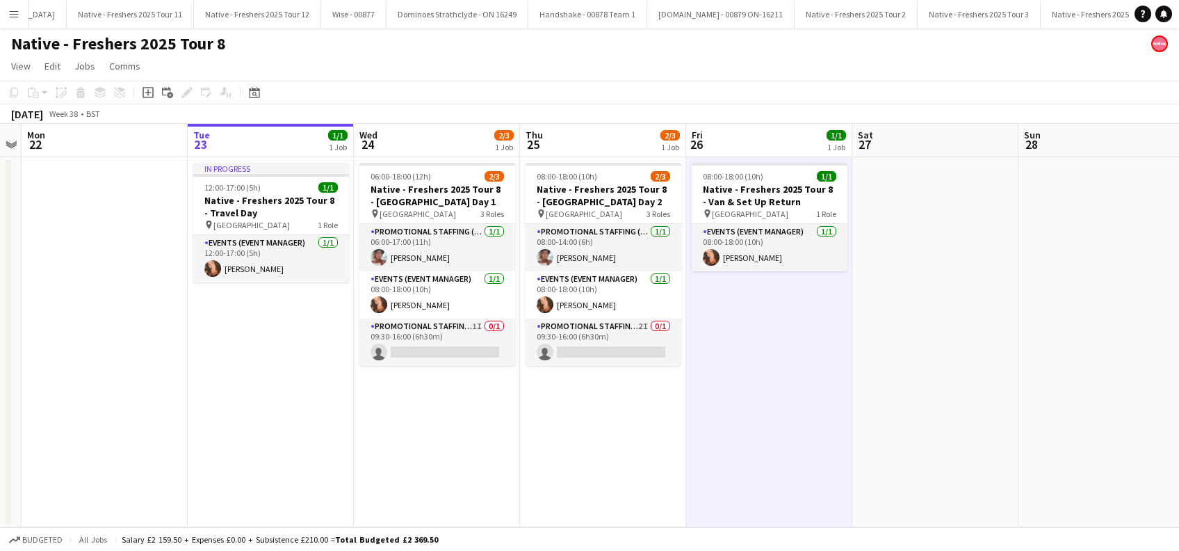
scroll to position [0, 476]
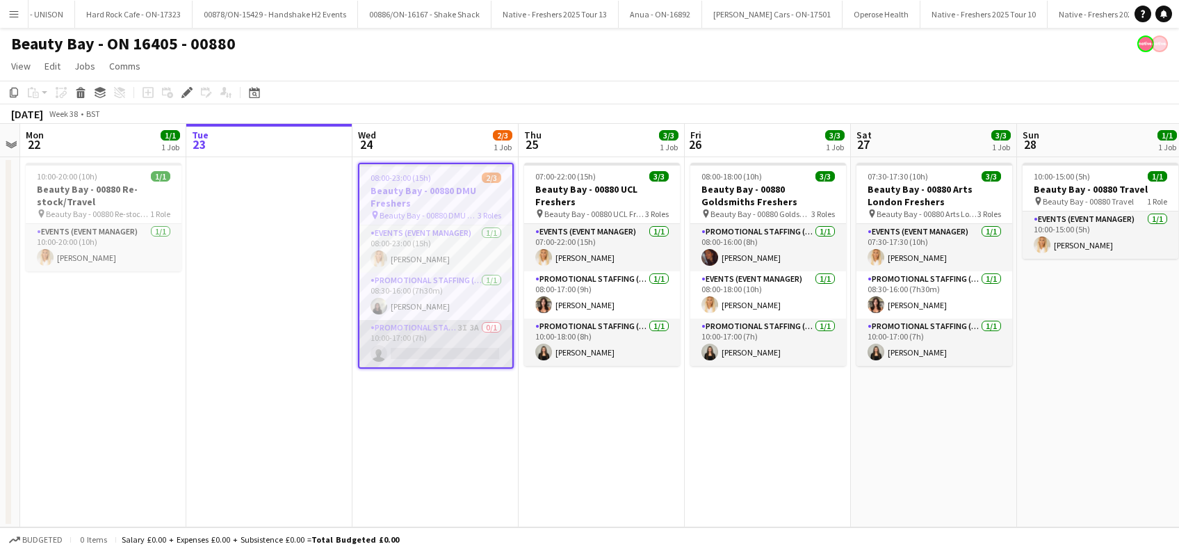
click at [428, 348] on app-card-role "Promotional Staffing (Brand Ambassadors) 3I 3A 0/1 10:00-17:00 (7h) single-neut…" at bounding box center [435, 343] width 153 height 47
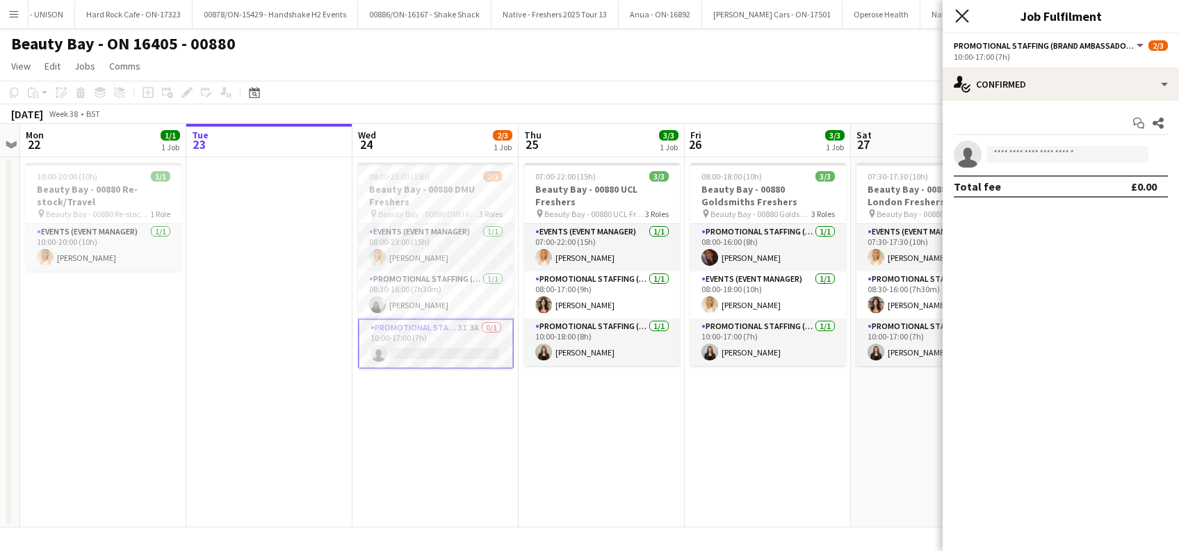
click at [967, 18] on icon "Close pop-in" at bounding box center [961, 15] width 13 height 13
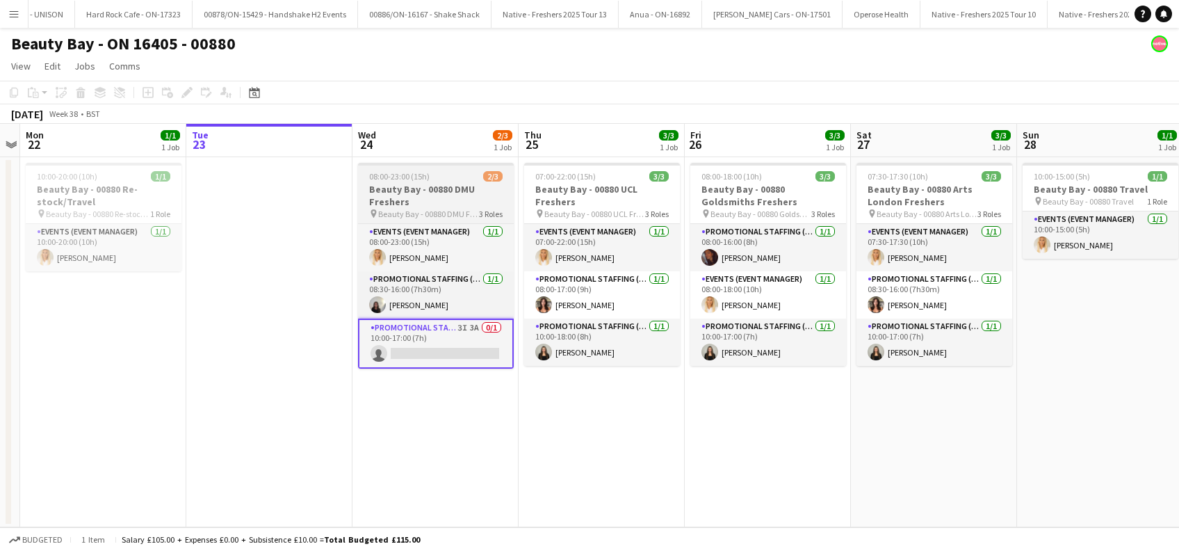
click at [390, 184] on h3 "Beauty Bay - 00880 DMU Freshers" at bounding box center [436, 195] width 156 height 25
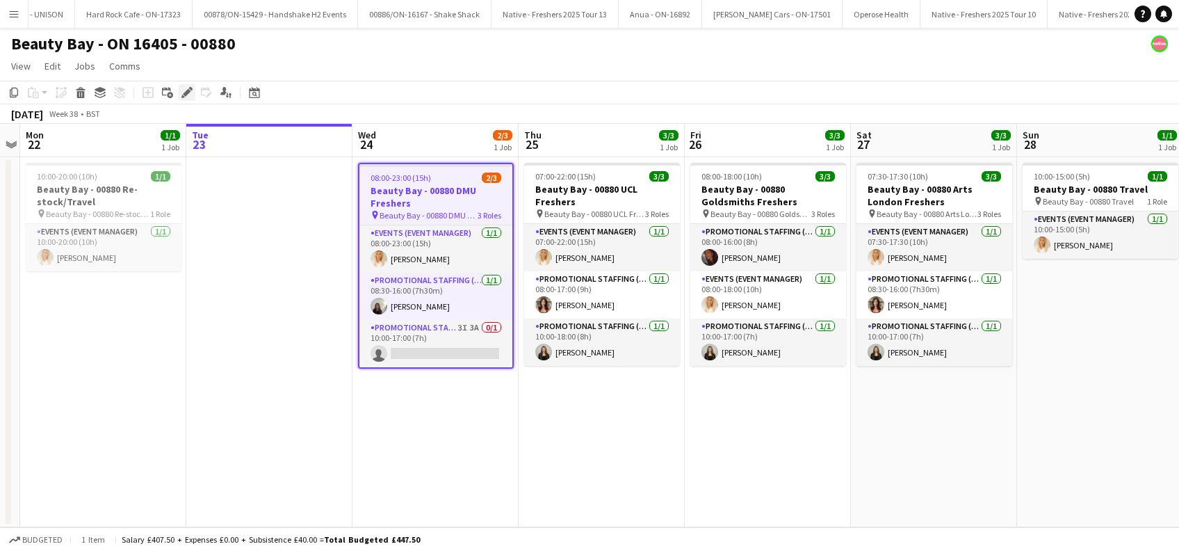
click at [184, 92] on icon "Edit" at bounding box center [186, 92] width 11 height 11
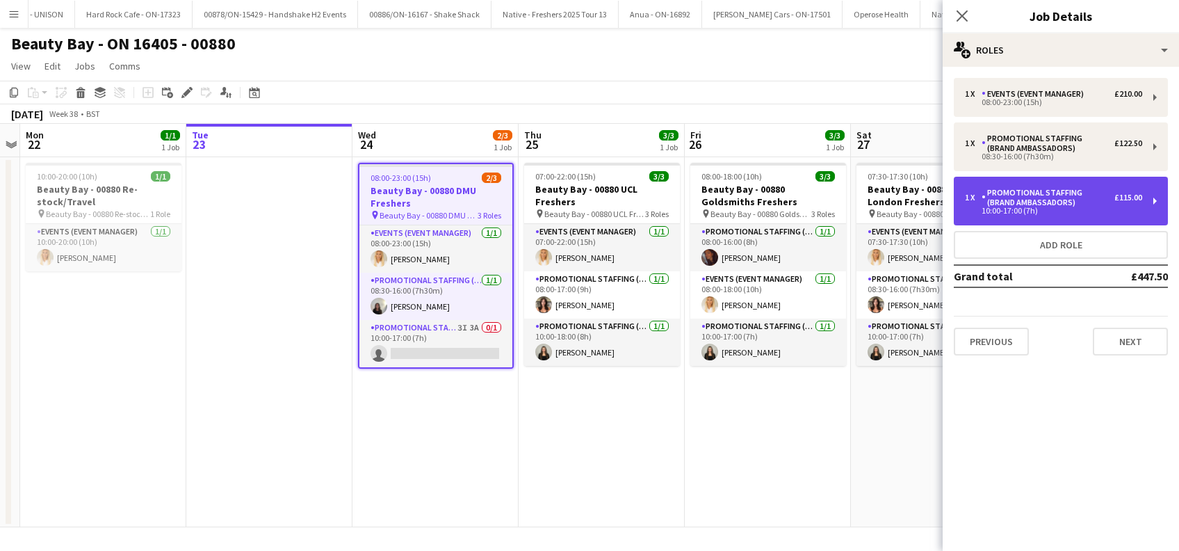
click at [1059, 202] on div "Promotional Staffing (Brand Ambassadors)" at bounding box center [1047, 197] width 133 height 19
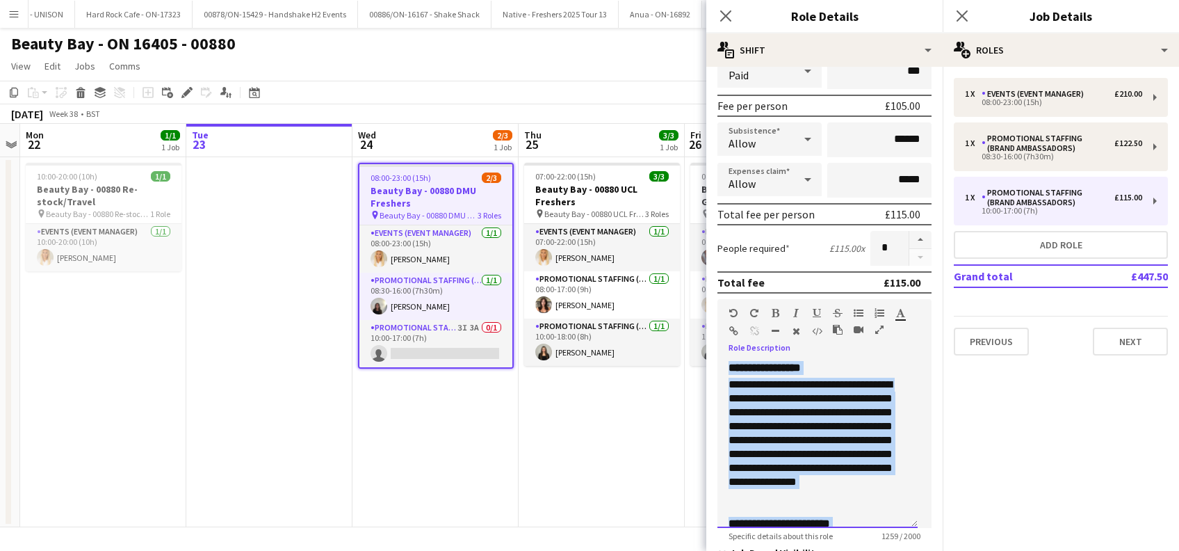
drag, startPoint x: 759, startPoint y: 508, endPoint x: 719, endPoint y: 349, distance: 164.2
click at [719, 351] on div "**********" at bounding box center [824, 439] width 214 height 177
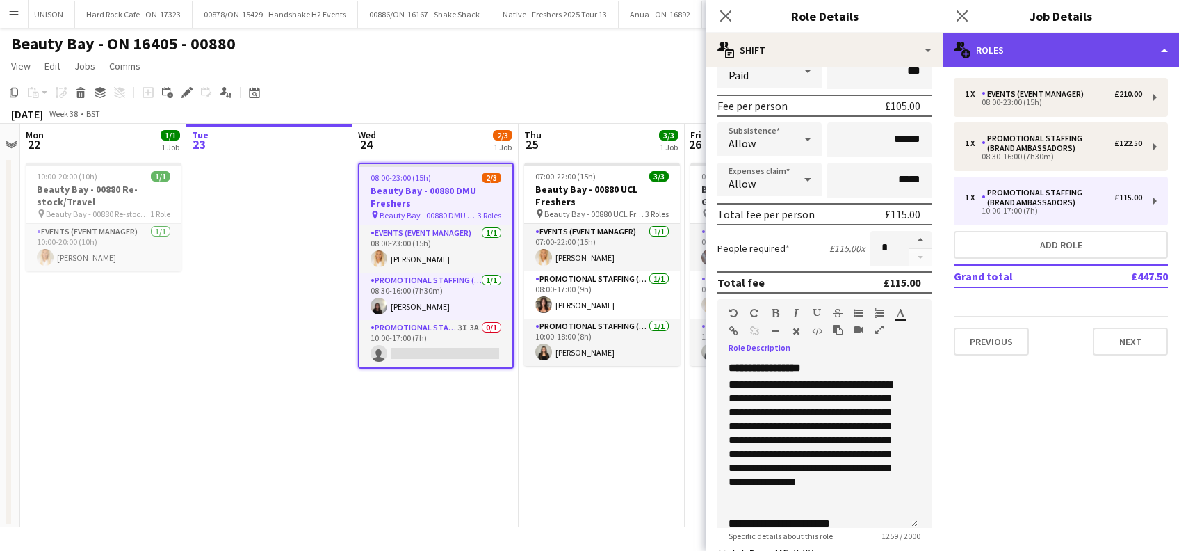
click at [1158, 47] on div "multiple-users-add Roles" at bounding box center [1061, 49] width 236 height 33
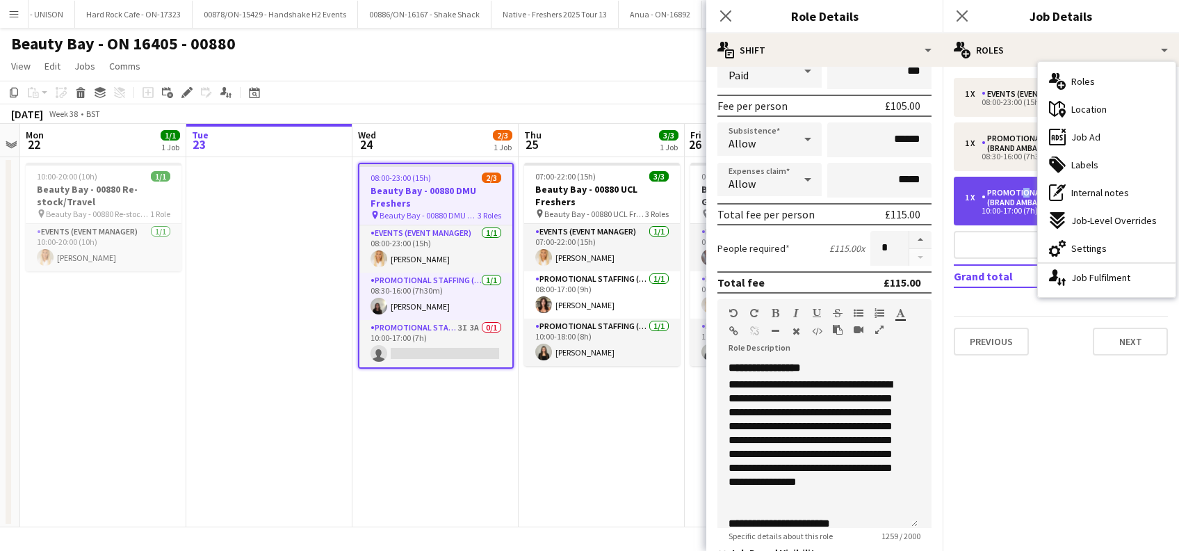
click at [1020, 197] on div "Promotional Staffing (Brand Ambassadors)" at bounding box center [1047, 197] width 133 height 19
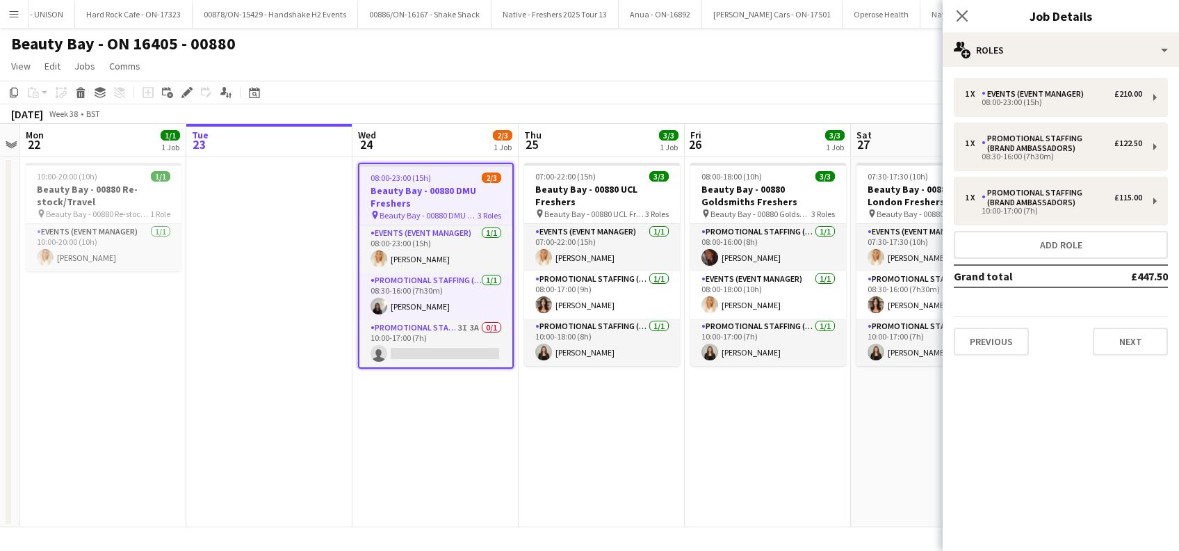
click at [1040, 416] on mat-expansion-panel "pencil3 General details 1 x Events (Event Manager) £210.00 08:00-23:00 (15h) 1 …" at bounding box center [1061, 309] width 236 height 484
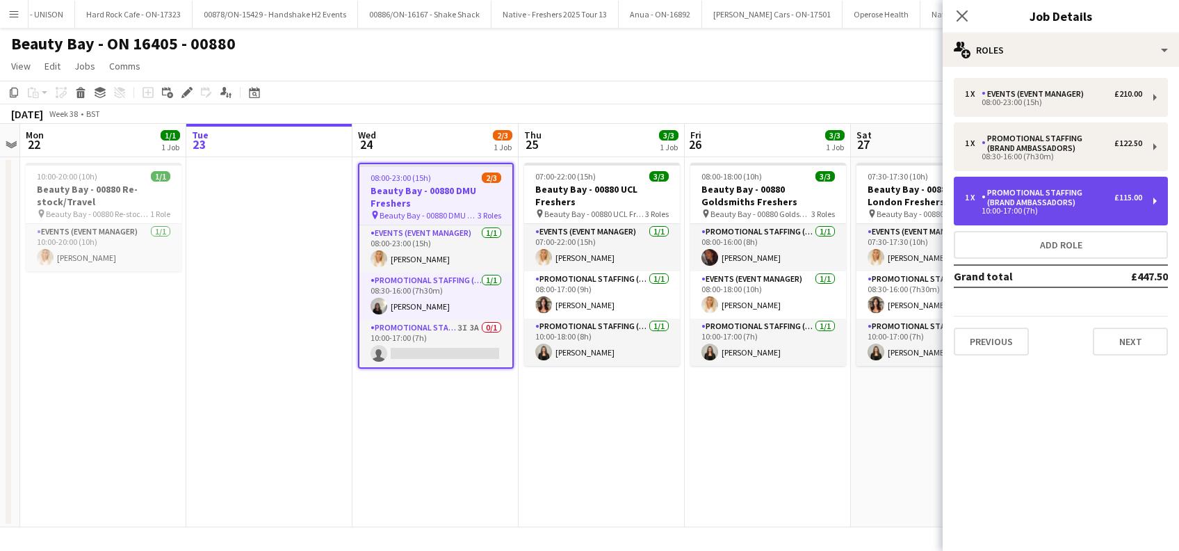
click at [1059, 206] on div "Promotional Staffing (Brand Ambassadors)" at bounding box center [1047, 197] width 133 height 19
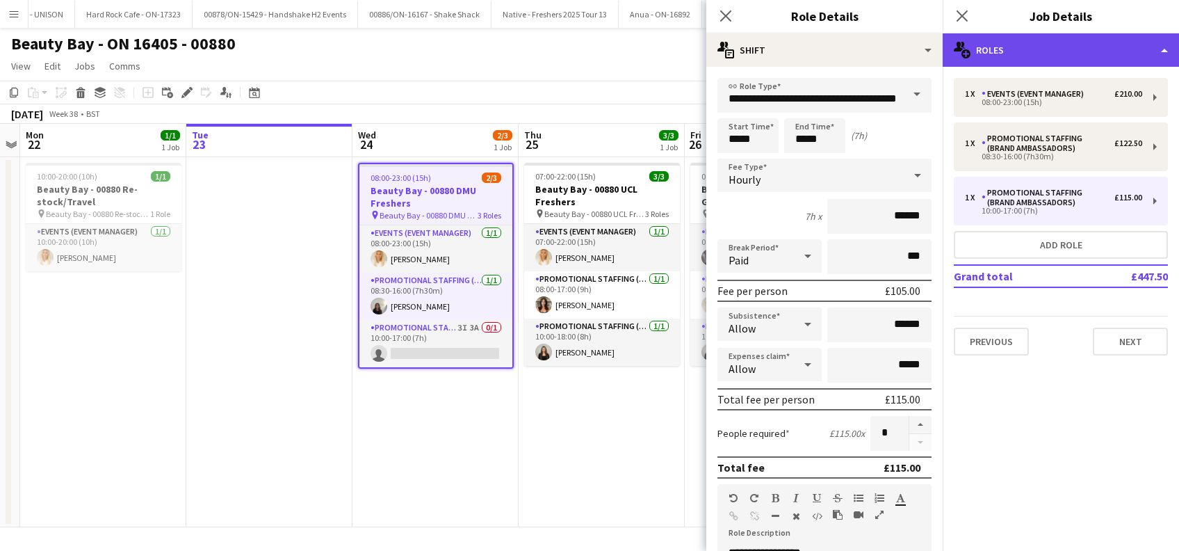
click at [1040, 54] on div "multiple-users-add Roles" at bounding box center [1061, 49] width 236 height 33
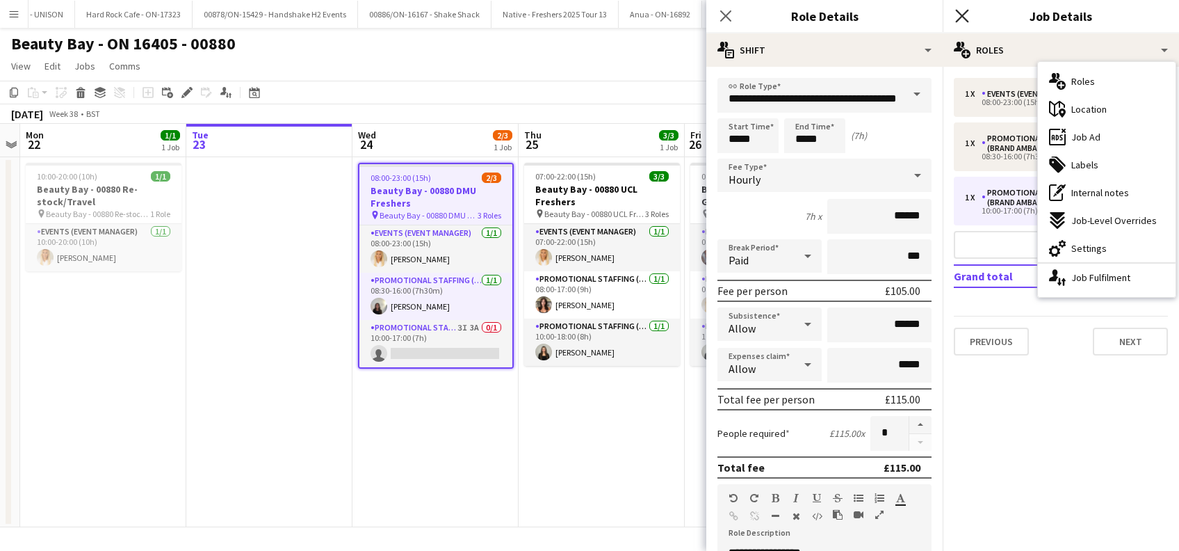
click at [968, 14] on icon "Close pop-in" at bounding box center [961, 15] width 13 height 13
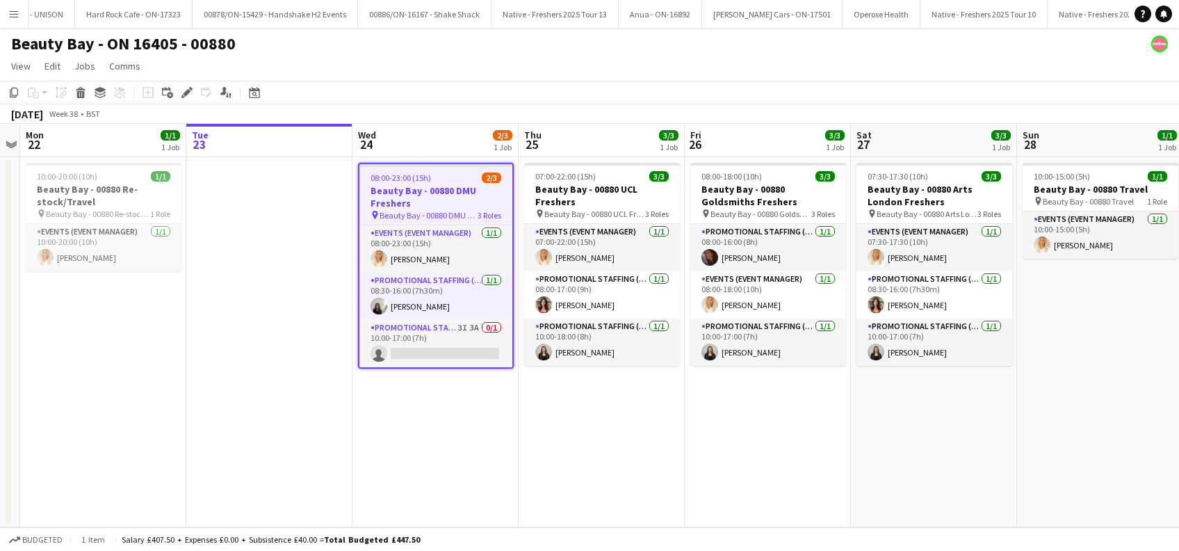
click at [416, 199] on h3 "Beauty Bay - 00880 DMU Freshers" at bounding box center [435, 196] width 153 height 25
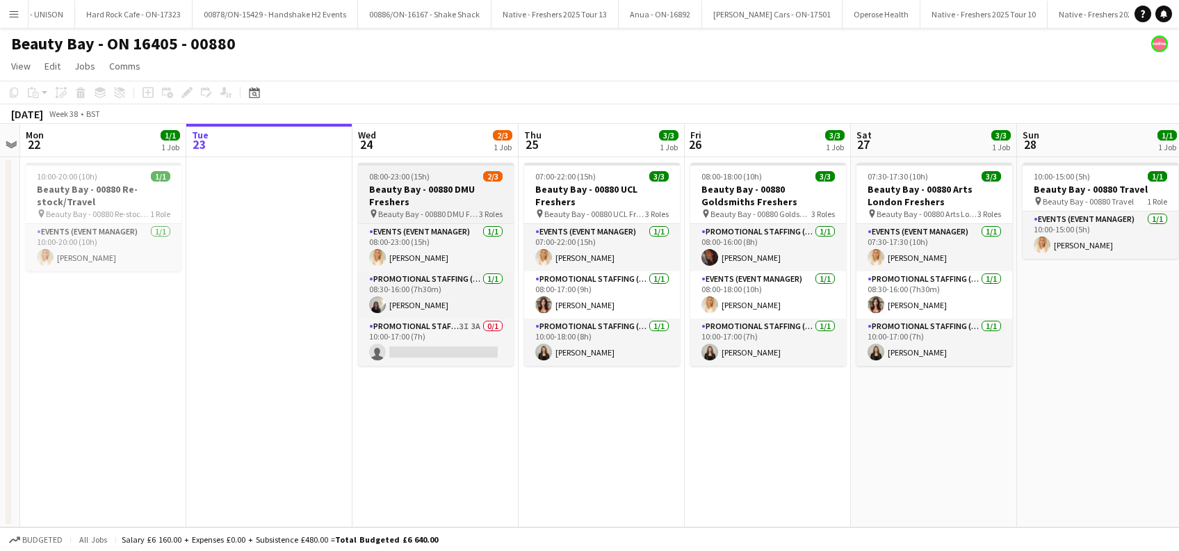
scroll to position [0, 474]
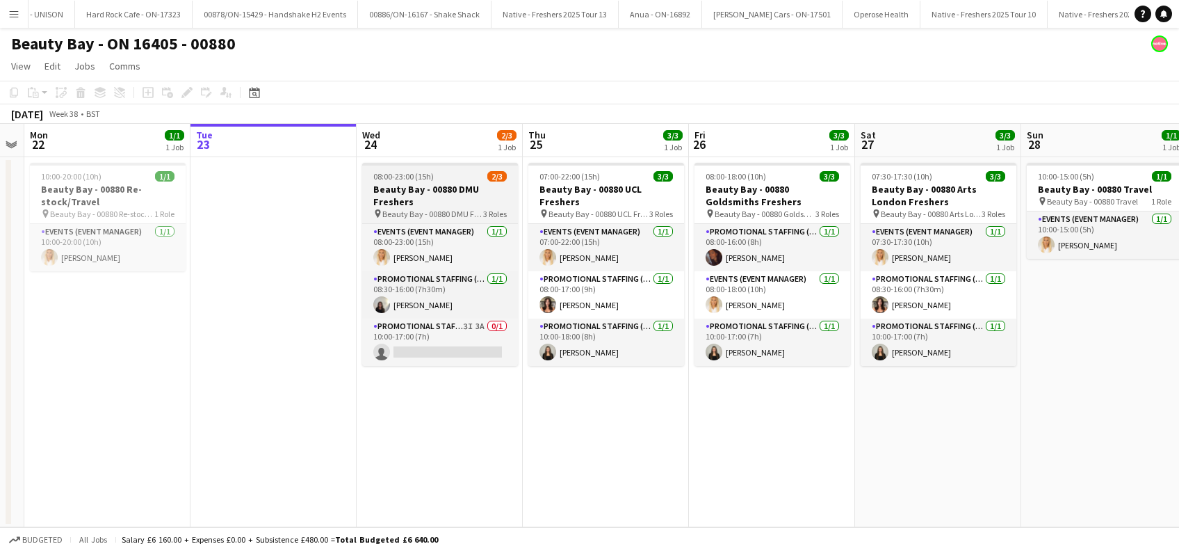
click at [393, 190] on h3 "Beauty Bay - 00880 DMU Freshers" at bounding box center [440, 195] width 156 height 25
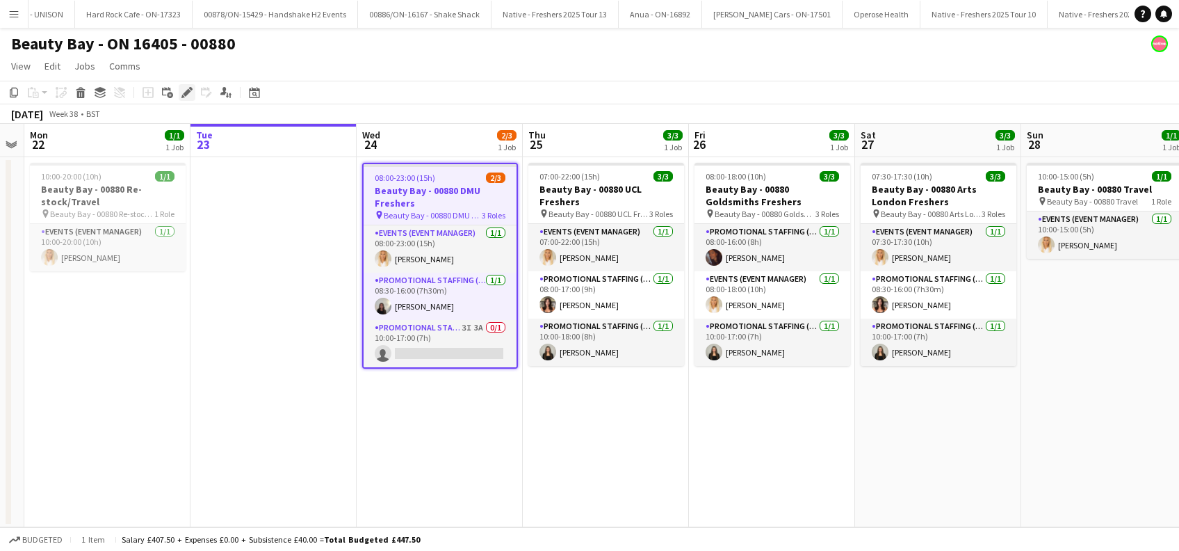
click at [186, 92] on icon at bounding box center [187, 93] width 8 height 8
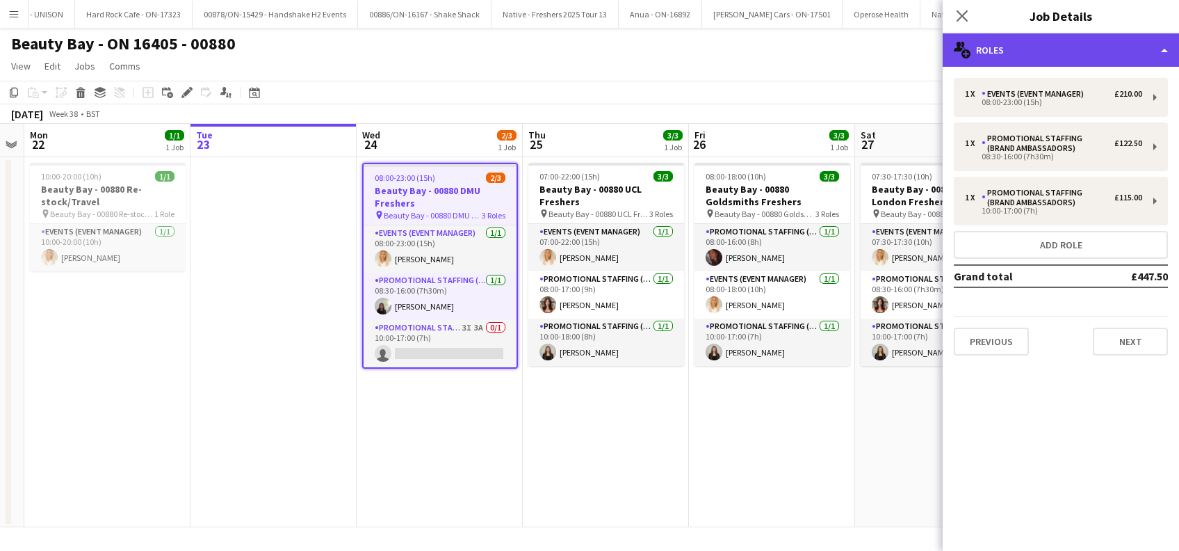
click at [1066, 51] on div "multiple-users-add Roles" at bounding box center [1061, 49] width 236 height 33
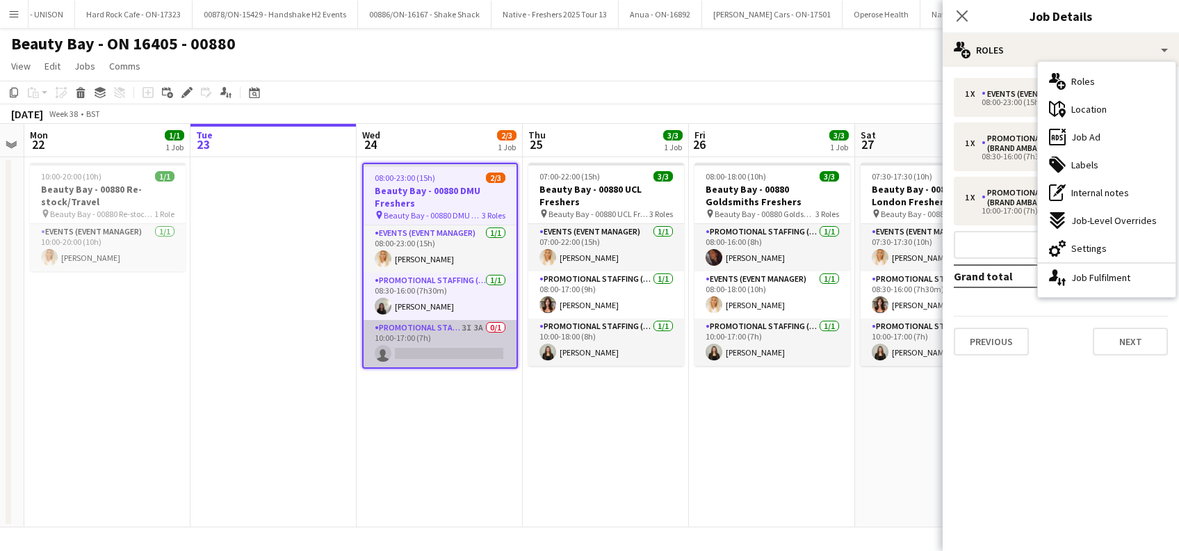
click at [414, 359] on app-card-role "Promotional Staffing (Brand Ambassadors) 3I 3A 0/1 10:00-17:00 (7h) single-neut…" at bounding box center [440, 343] width 153 height 47
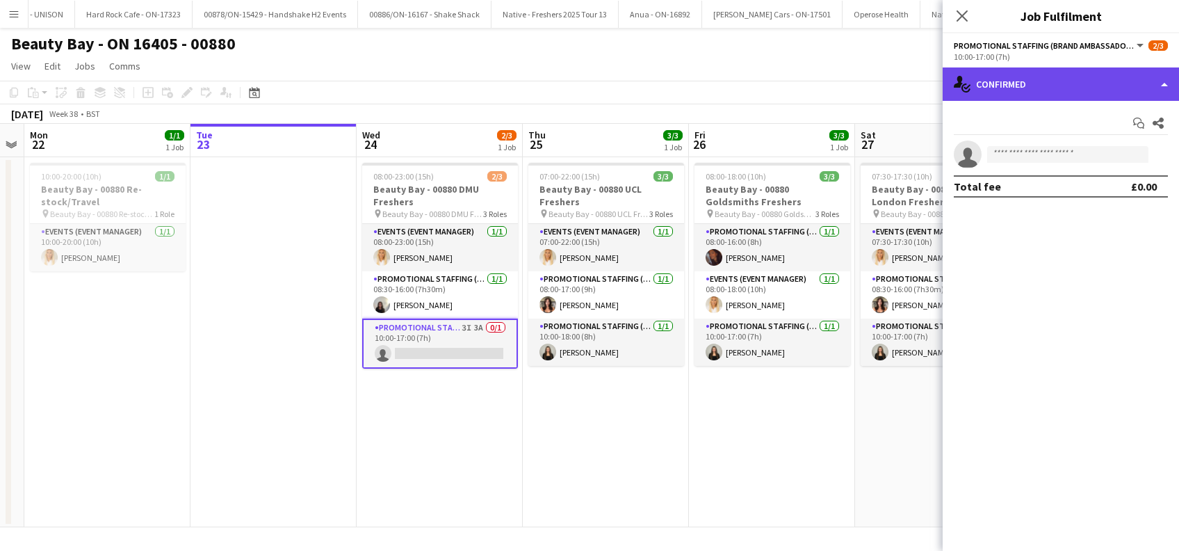
click at [1070, 80] on div "single-neutral-actions-check-2 Confirmed" at bounding box center [1061, 83] width 236 height 33
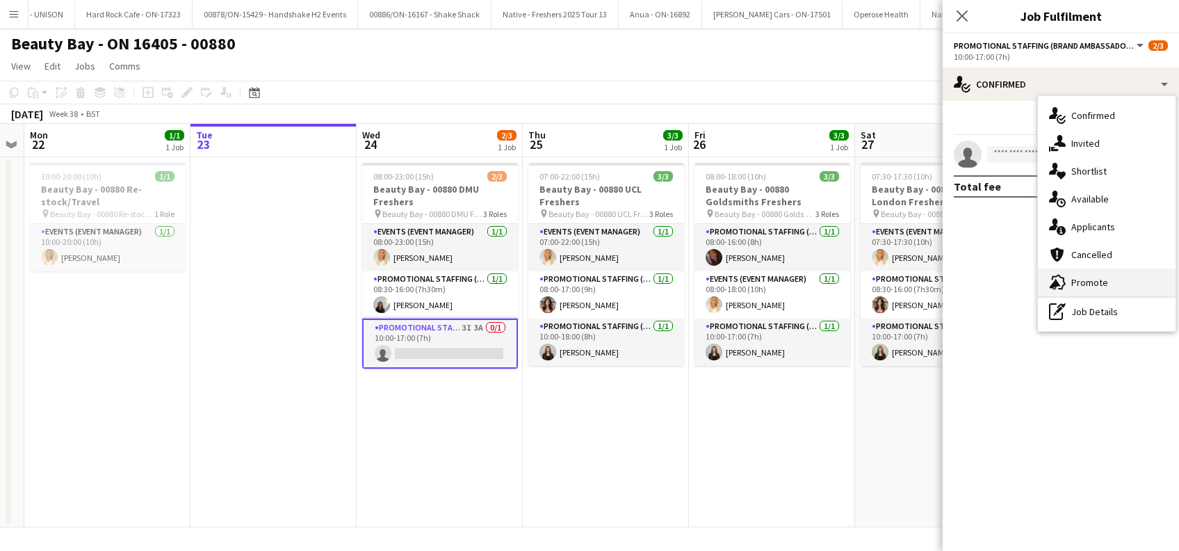
click at [1090, 284] on span "Promote" at bounding box center [1089, 282] width 37 height 13
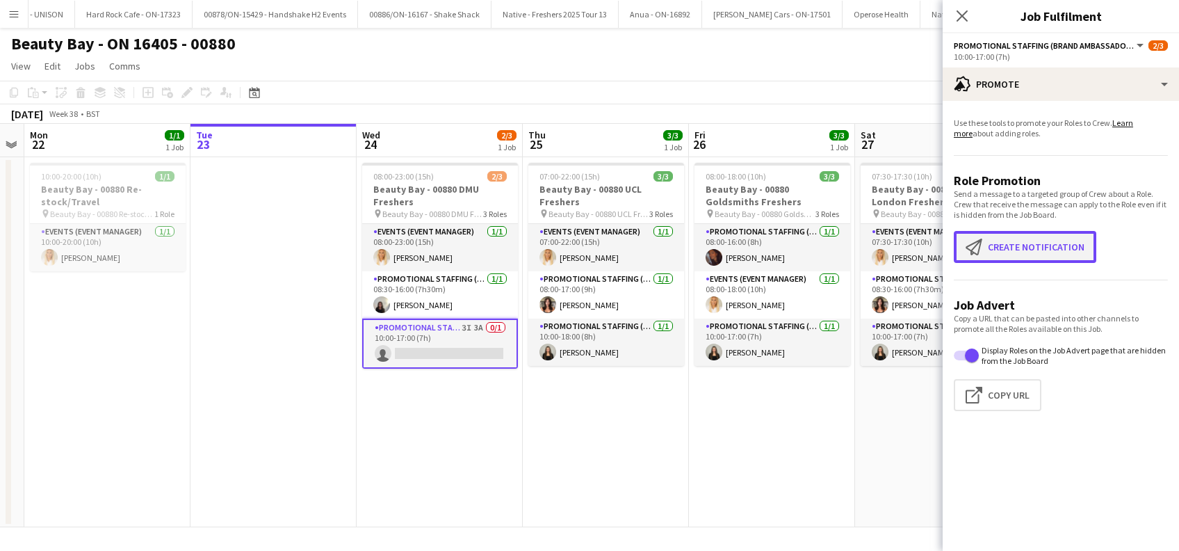
click at [1041, 250] on button "Create notification Create notification" at bounding box center [1025, 247] width 142 height 32
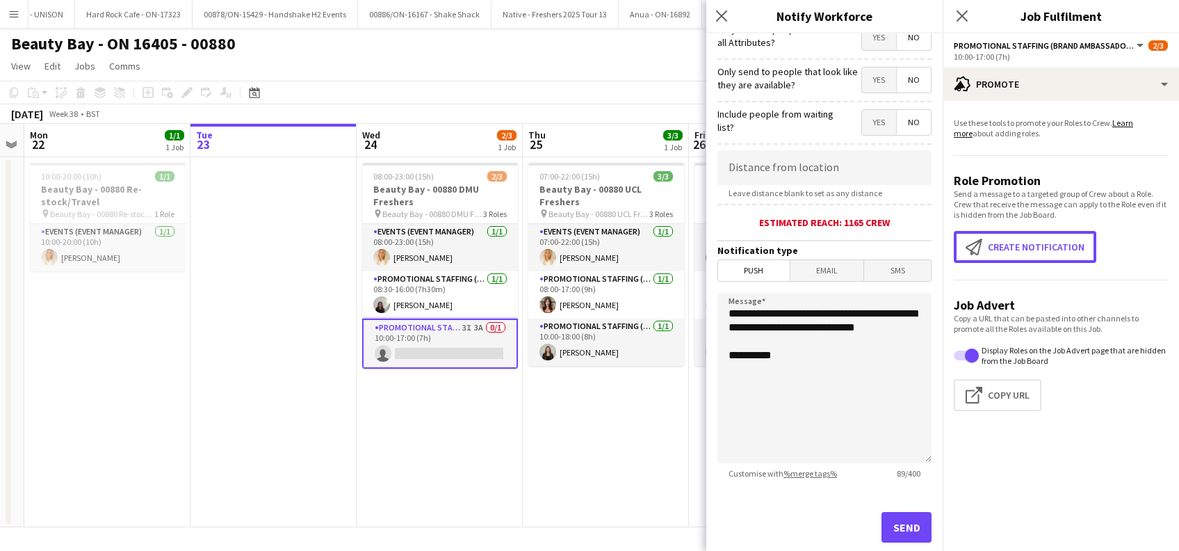
scroll to position [185, 0]
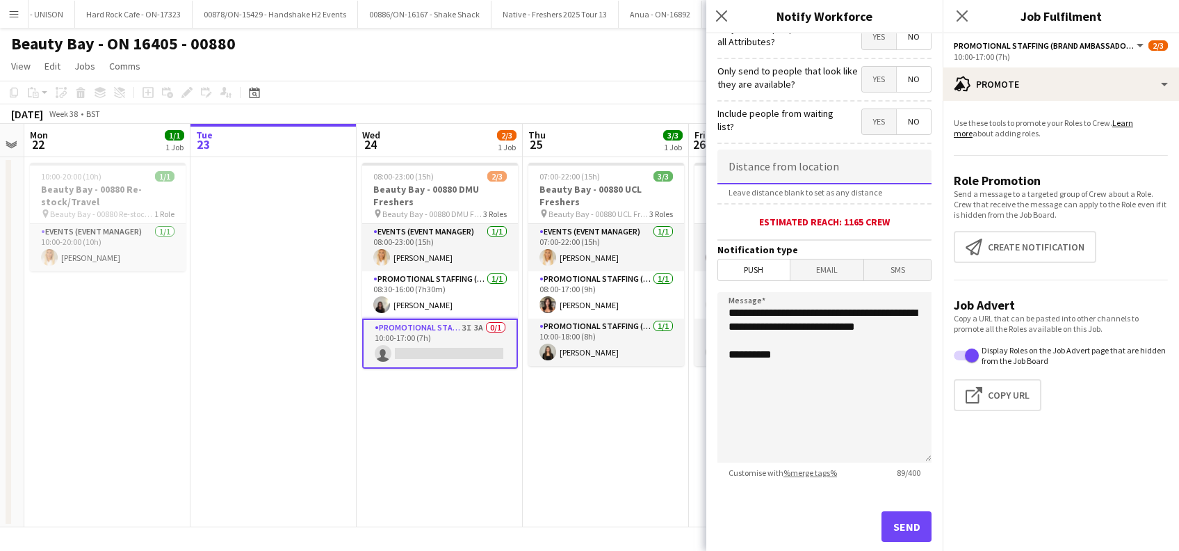
click at [774, 165] on input at bounding box center [824, 166] width 214 height 35
type input "*****"
click at [760, 270] on span "Push" at bounding box center [754, 269] width 72 height 21
click at [820, 268] on span "Email" at bounding box center [827, 269] width 74 height 21
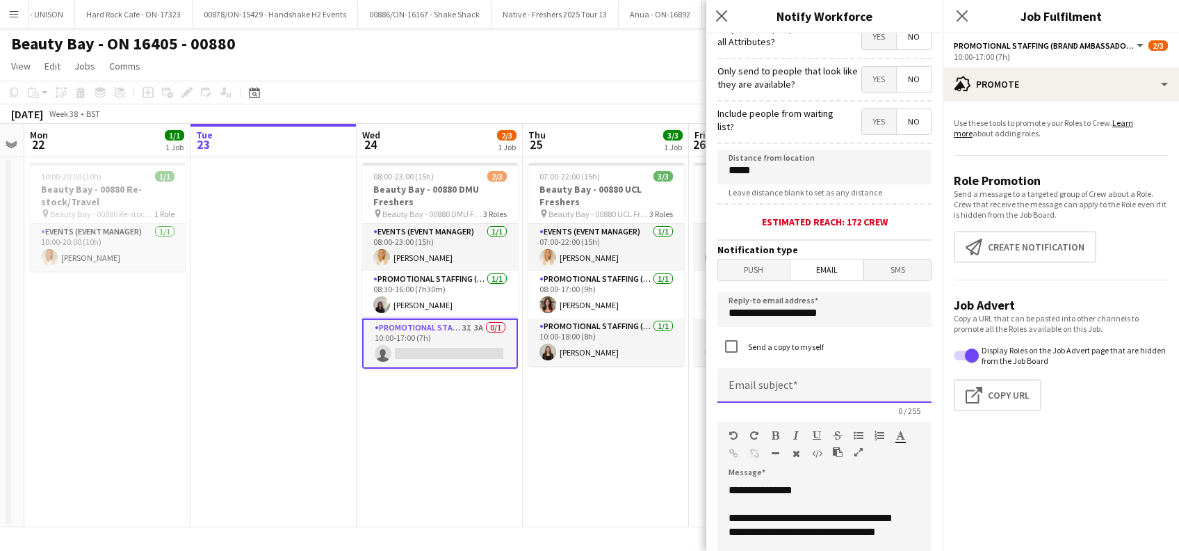
click at [816, 383] on input at bounding box center [824, 385] width 214 height 35
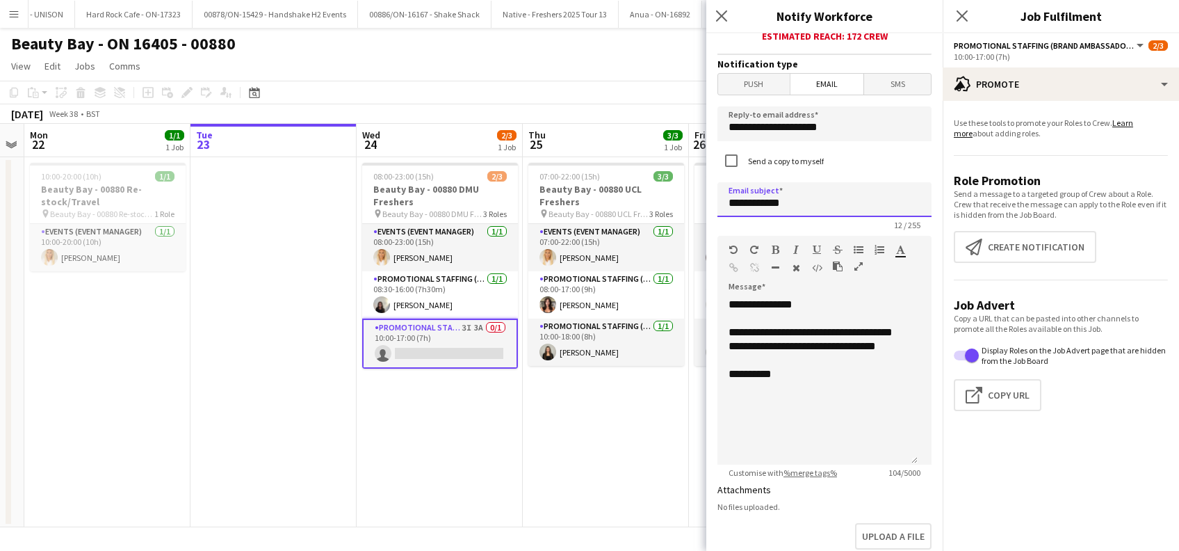
type input "**********"
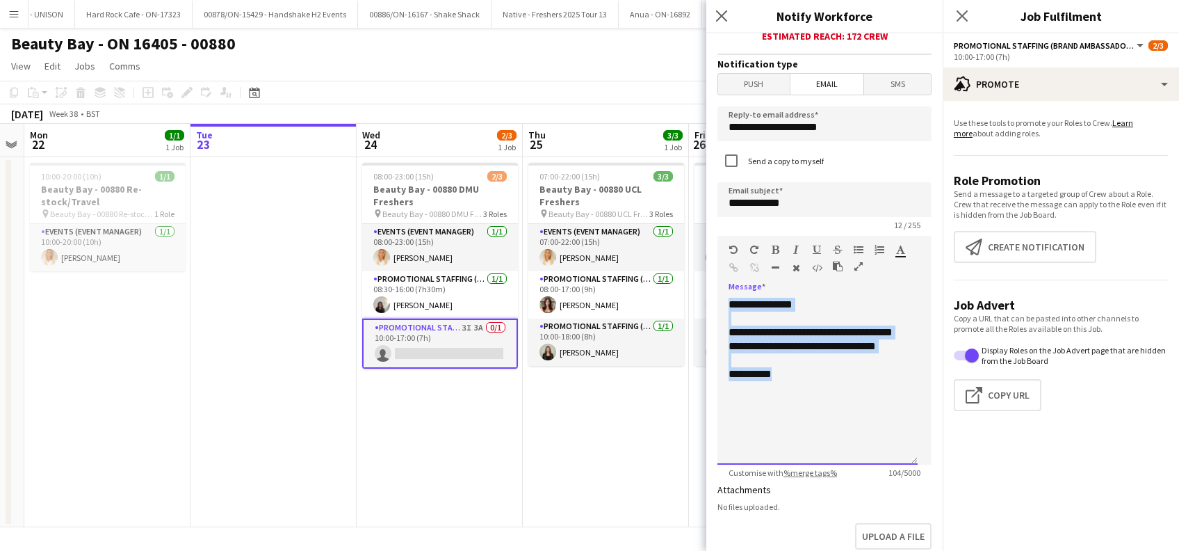
drag, startPoint x: 817, startPoint y: 400, endPoint x: 722, endPoint y: 311, distance: 130.3
click at [722, 311] on div "**********" at bounding box center [817, 381] width 200 height 167
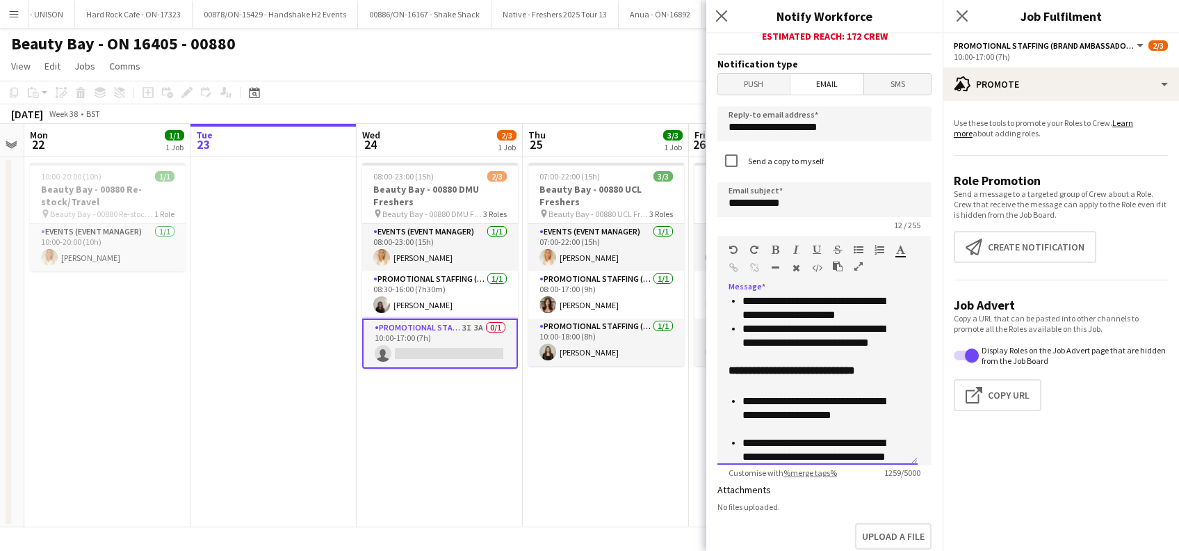
click at [815, 401] on p "**********" at bounding box center [816, 415] width 149 height 42
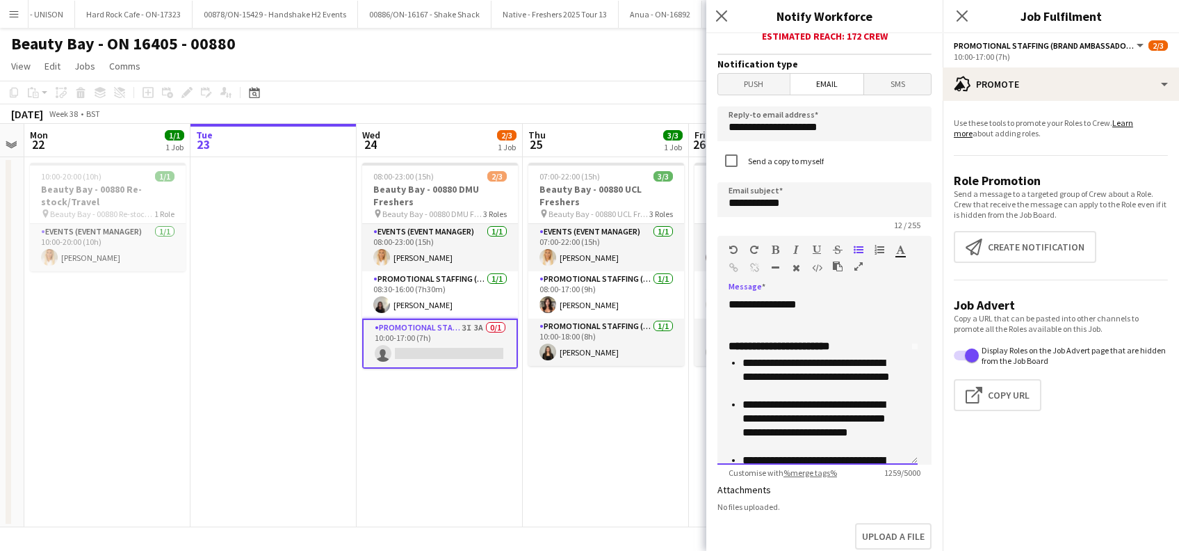
scroll to position [0, 0]
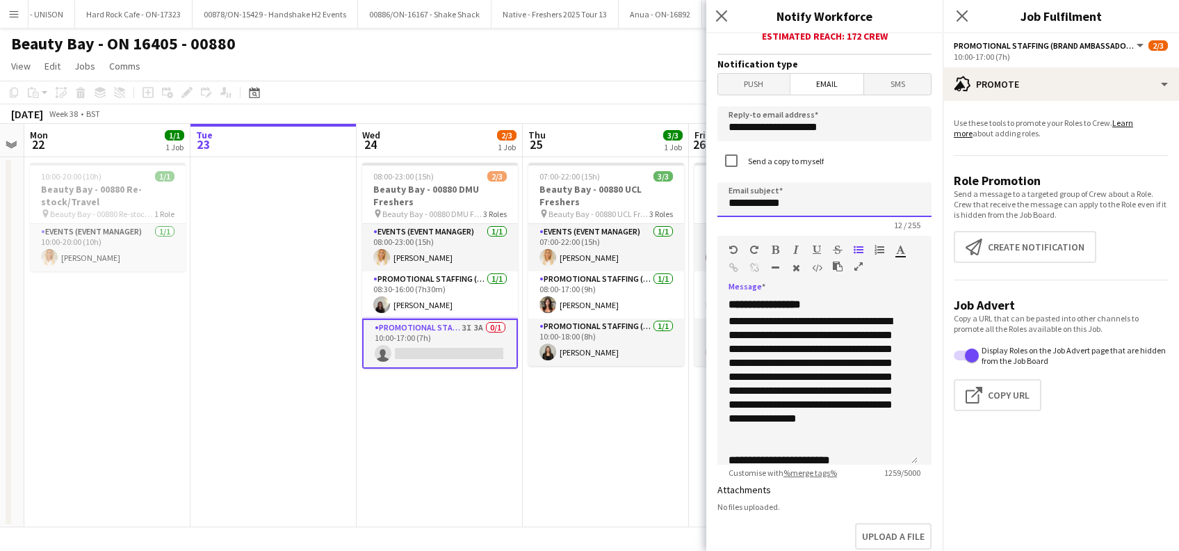
click at [826, 214] on input "**********" at bounding box center [824, 199] width 214 height 35
type input "*"
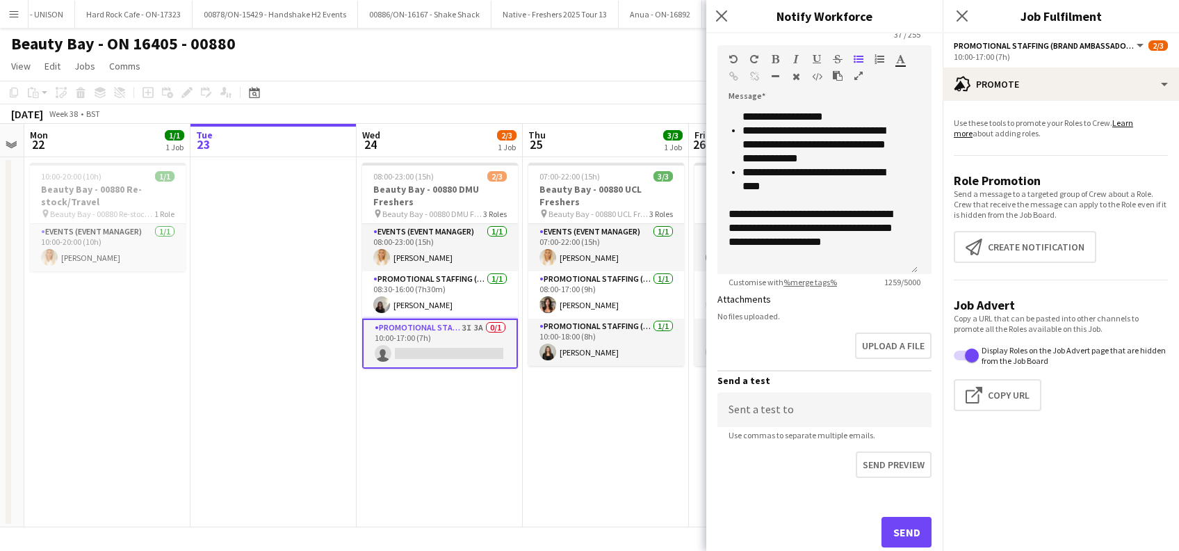
scroll to position [599, 0]
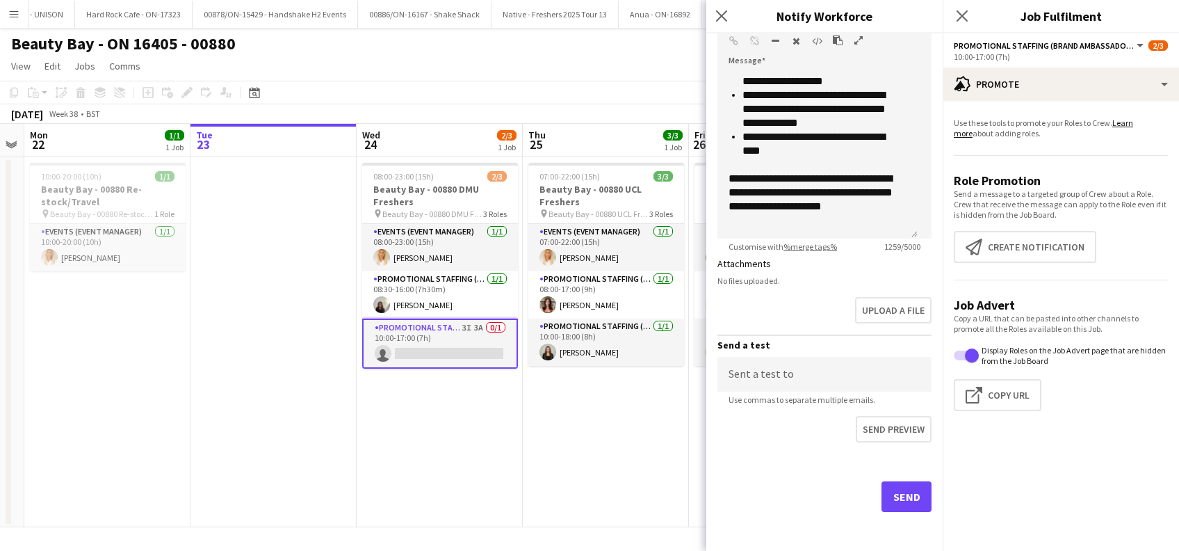
type input "**********"
click at [885, 499] on button "Send" at bounding box center [906, 496] width 50 height 31
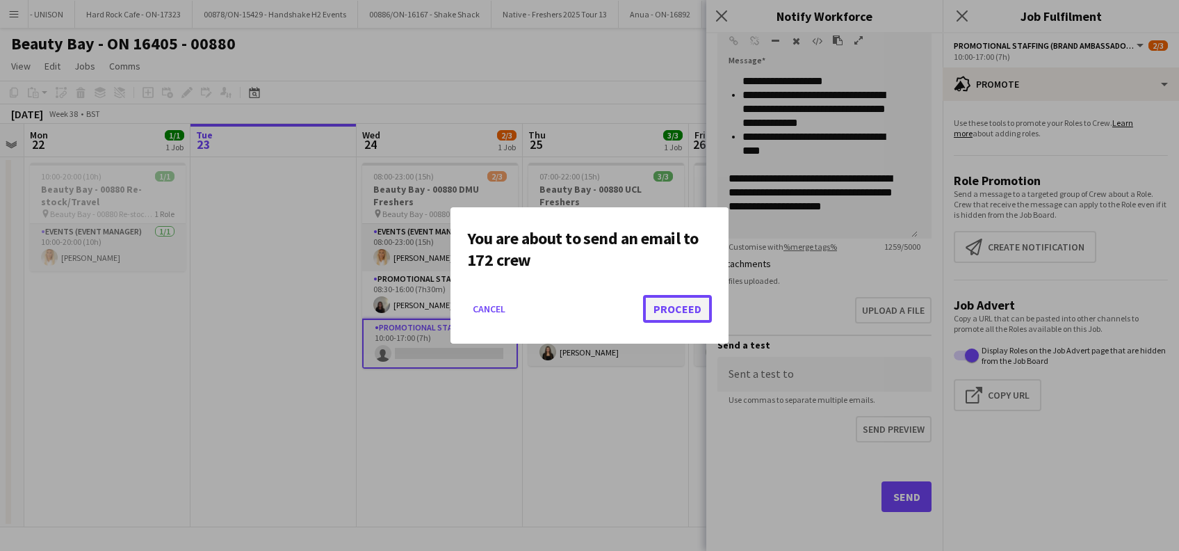
click at [673, 306] on button "Proceed" at bounding box center [677, 309] width 69 height 28
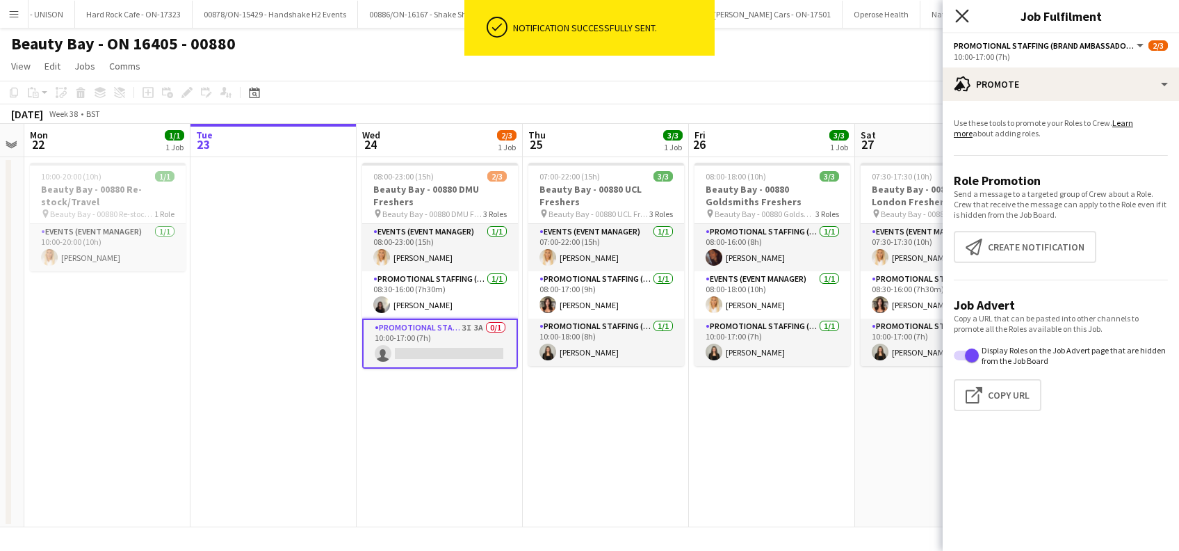
click at [964, 11] on icon "Close pop-in" at bounding box center [961, 15] width 13 height 13
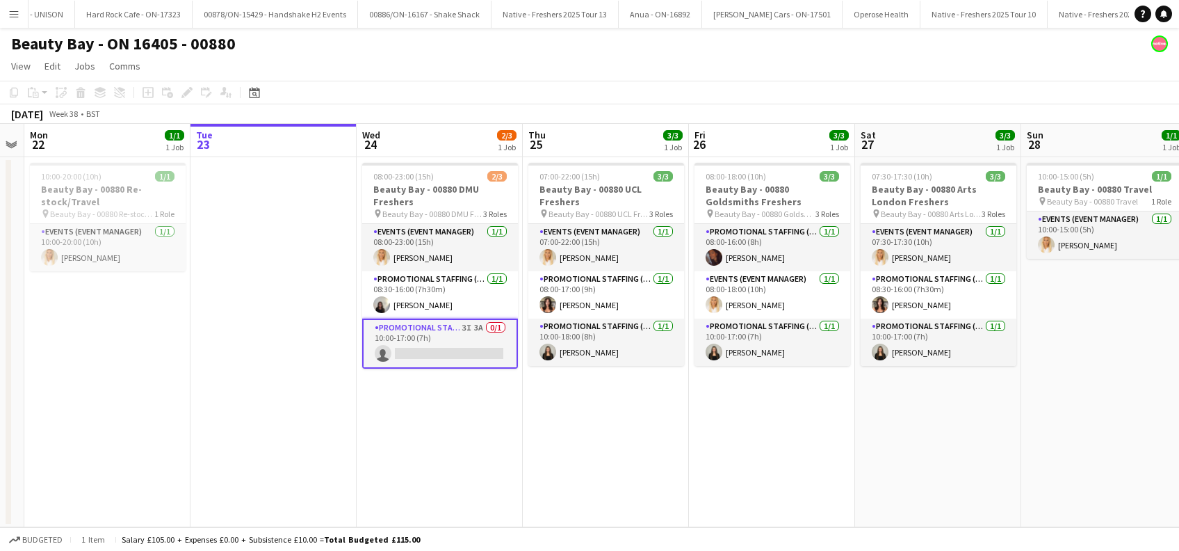
click at [457, 434] on app-date-cell "08:00-23:00 (15h) 2/3 Beauty Bay - 00880 DMU Freshers pin Beauty Bay - 00880 DM…" at bounding box center [440, 342] width 166 height 370
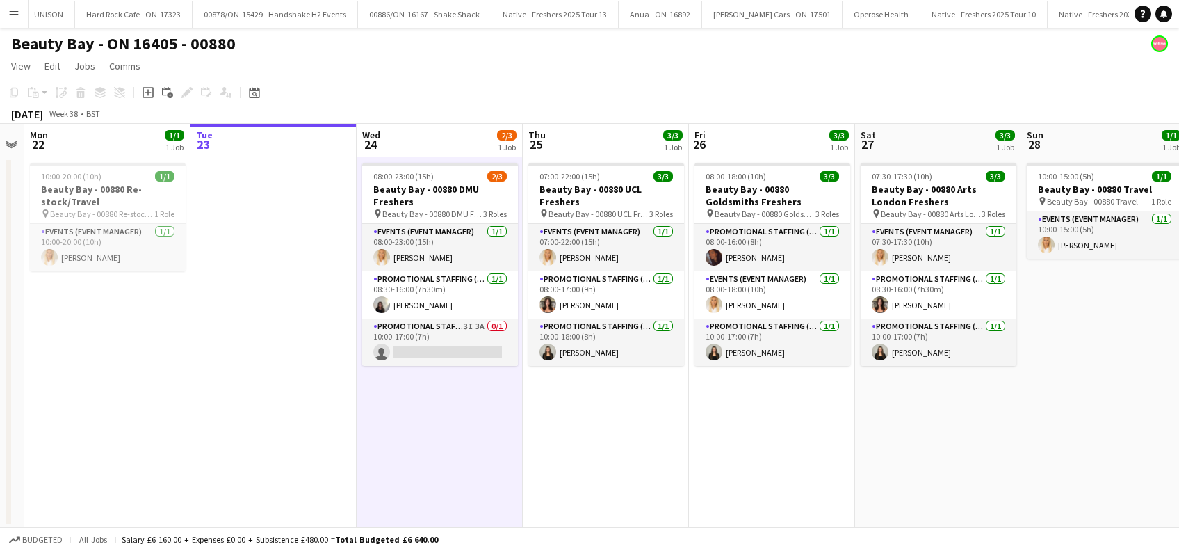
click at [573, 434] on app-date-cell "07:00-22:00 (15h) 3/3 Beauty Bay - 00880 UCL Freshers pin Beauty Bay - 00880 UC…" at bounding box center [606, 342] width 166 height 370
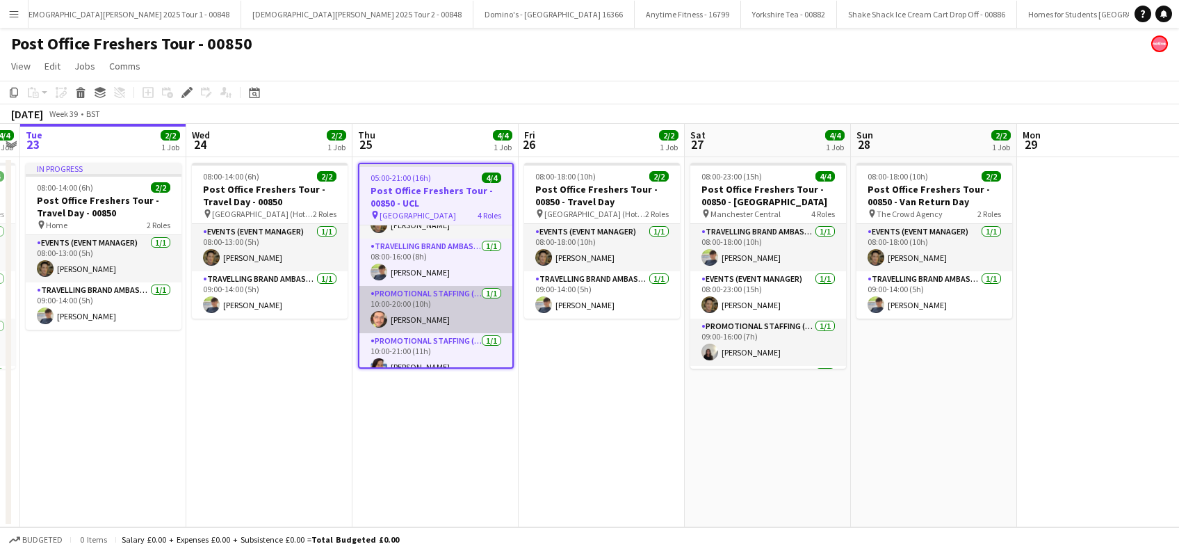
scroll to position [47, 0]
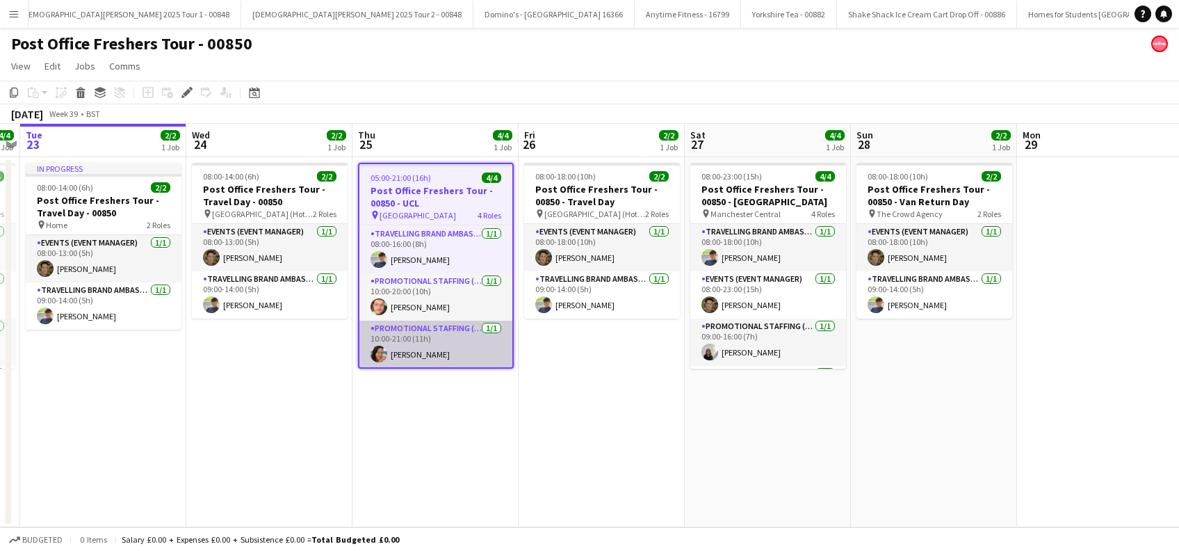
click at [430, 356] on app-card-role "Promotional Staffing (Brand Ambassadors) [DATE] 10:00-21:00 (11h) [PERSON_NAME]" at bounding box center [435, 343] width 153 height 47
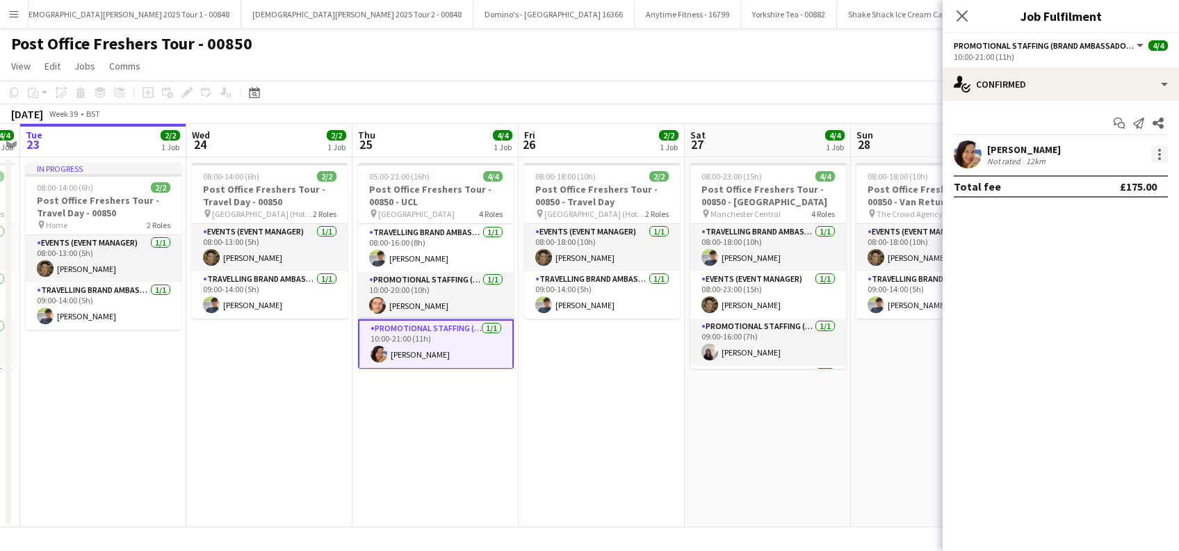
click at [1164, 154] on div at bounding box center [1159, 154] width 17 height 17
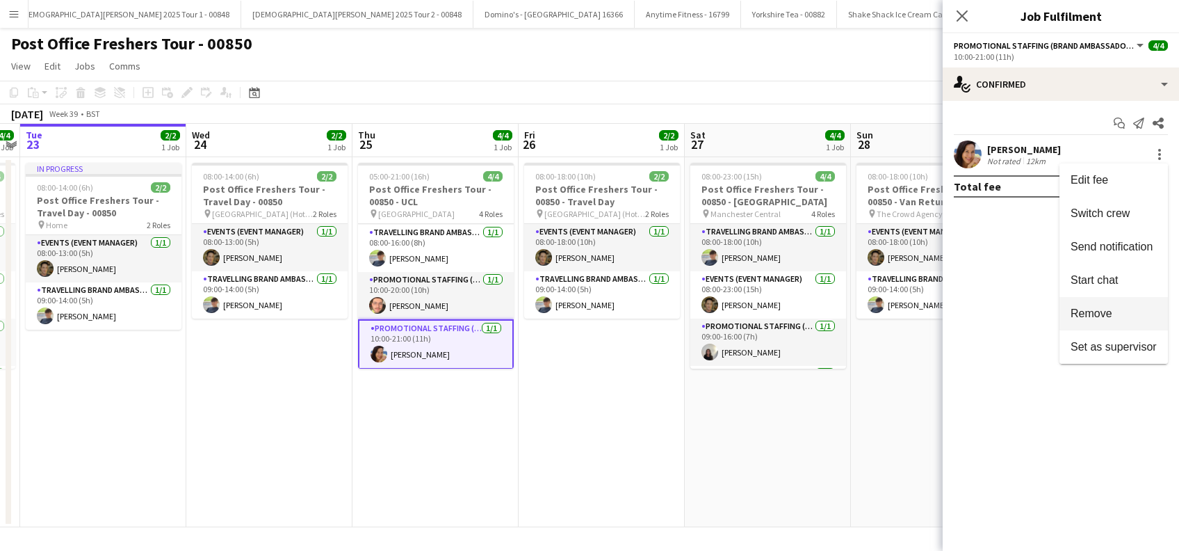
click at [1096, 309] on span "Remove" at bounding box center [1091, 313] width 42 height 12
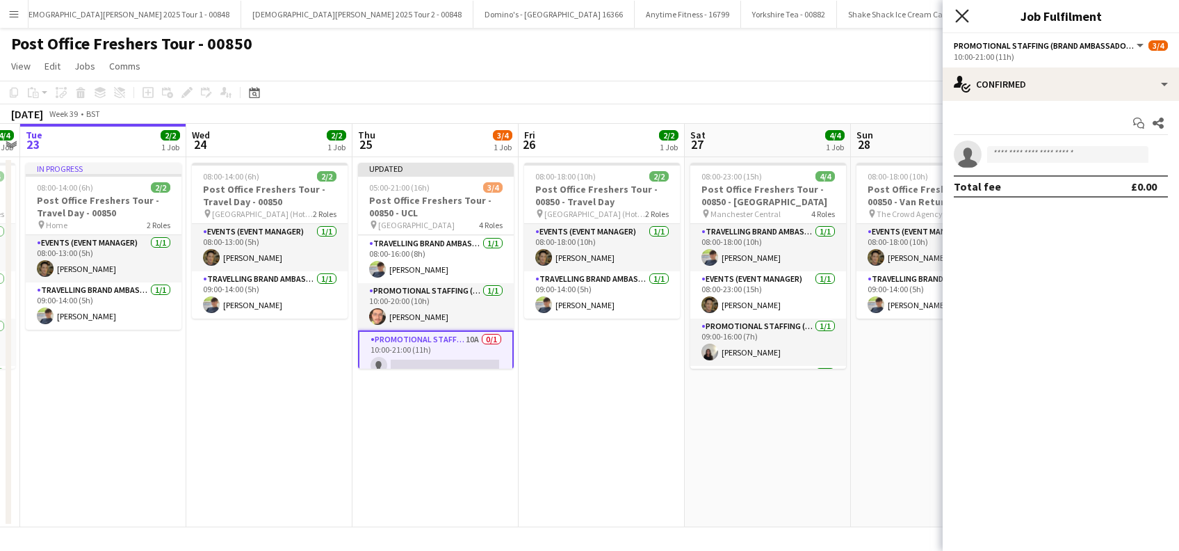
click at [963, 15] on icon at bounding box center [961, 15] width 13 height 13
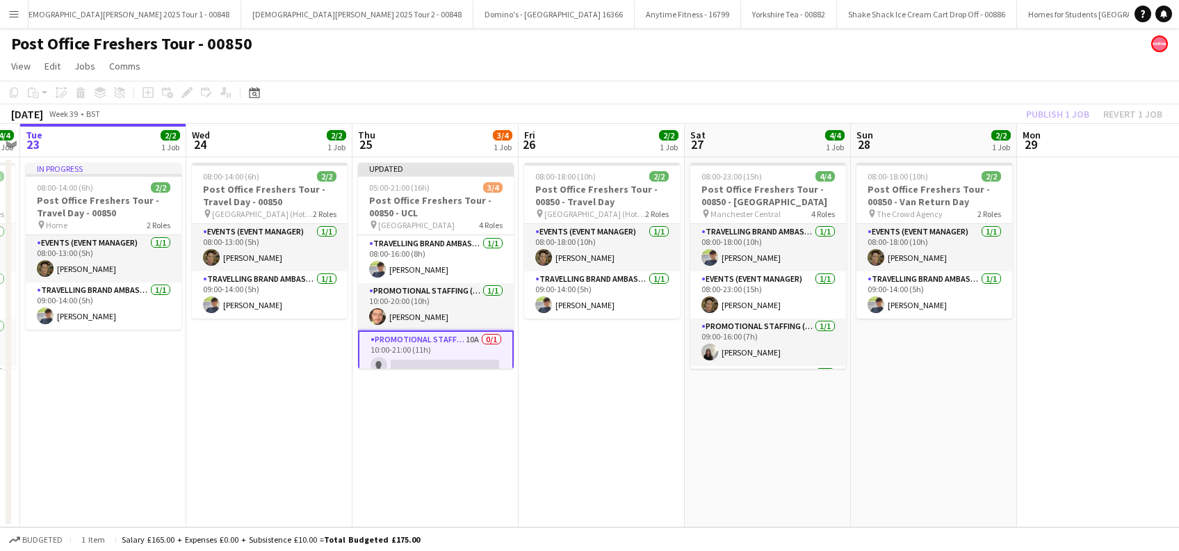
drag, startPoint x: 634, startPoint y: 405, endPoint x: 670, endPoint y: 342, distance: 72.9
click at [635, 402] on app-date-cell "08:00-18:00 (10h) 2/2 Post Office Freshers Tour - 00850 - Travel Day pin [GEOGR…" at bounding box center [602, 342] width 166 height 370
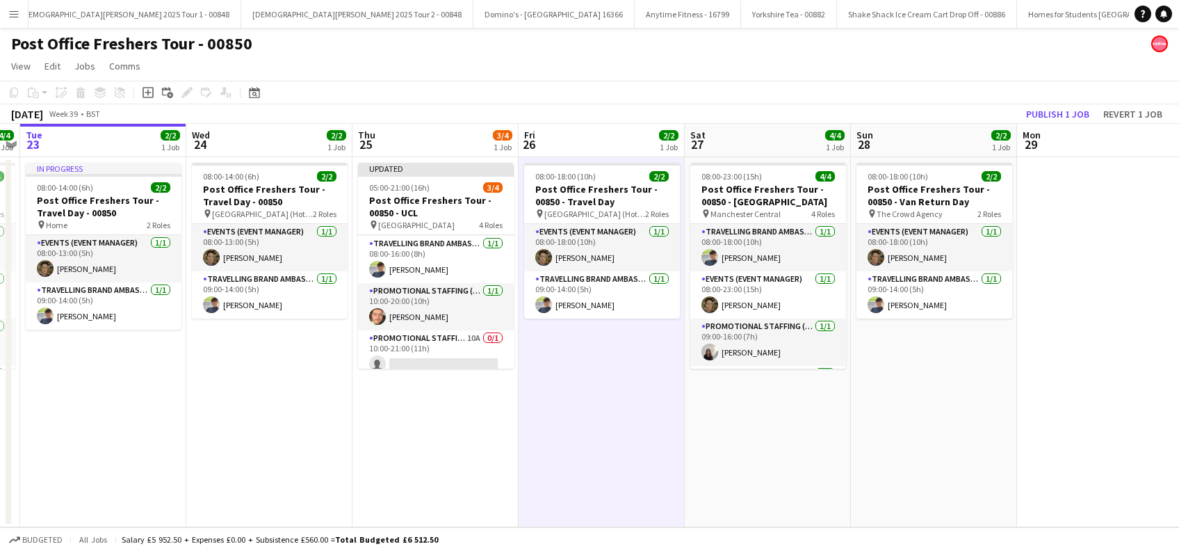
scroll to position [0, 478]
click at [1041, 112] on button "Publish 1 job" at bounding box center [1057, 114] width 74 height 18
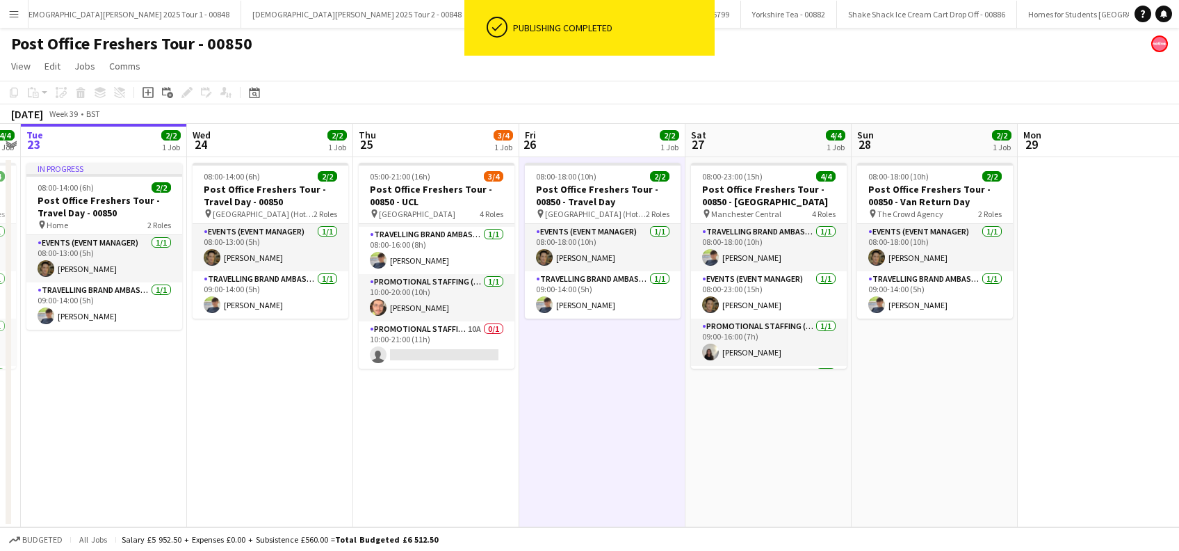
scroll to position [44, 0]
click at [437, 339] on app-card-role "Promotional Staffing (Brand Ambassadors) 10A 0/1 10:00-21:00 (11h) single-neutr…" at bounding box center [437, 344] width 156 height 47
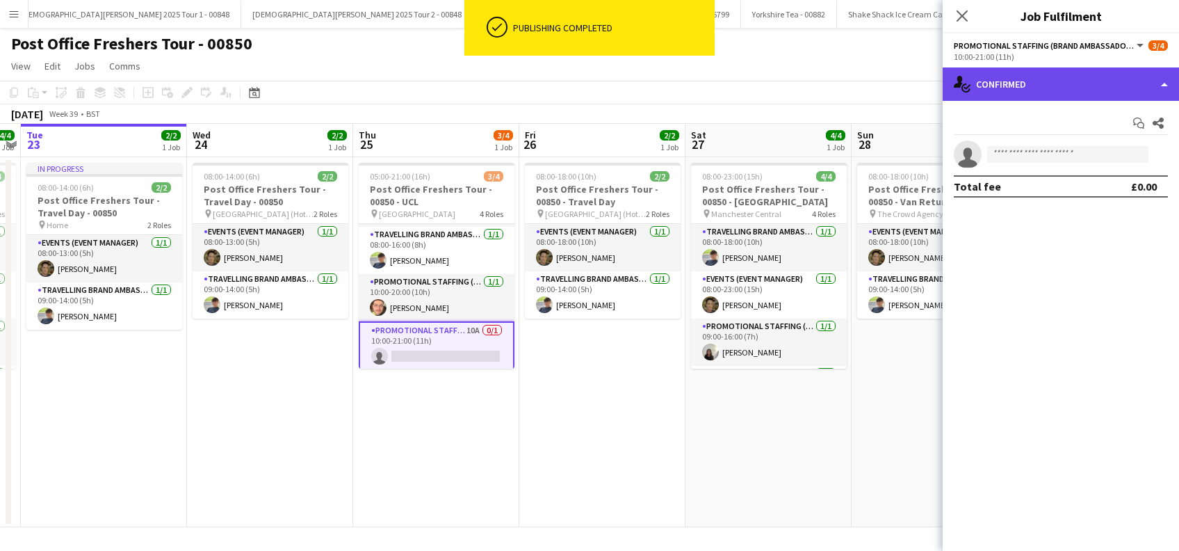
click at [1043, 79] on div "single-neutral-actions-check-2 Confirmed" at bounding box center [1061, 83] width 236 height 33
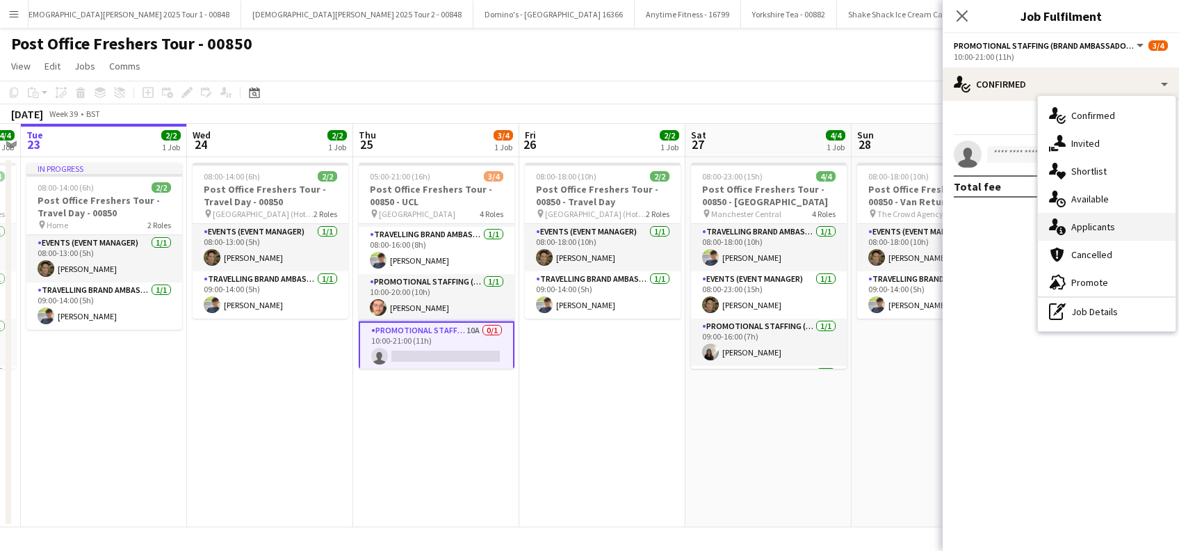
click at [1091, 231] on span "Applicants" at bounding box center [1093, 226] width 44 height 13
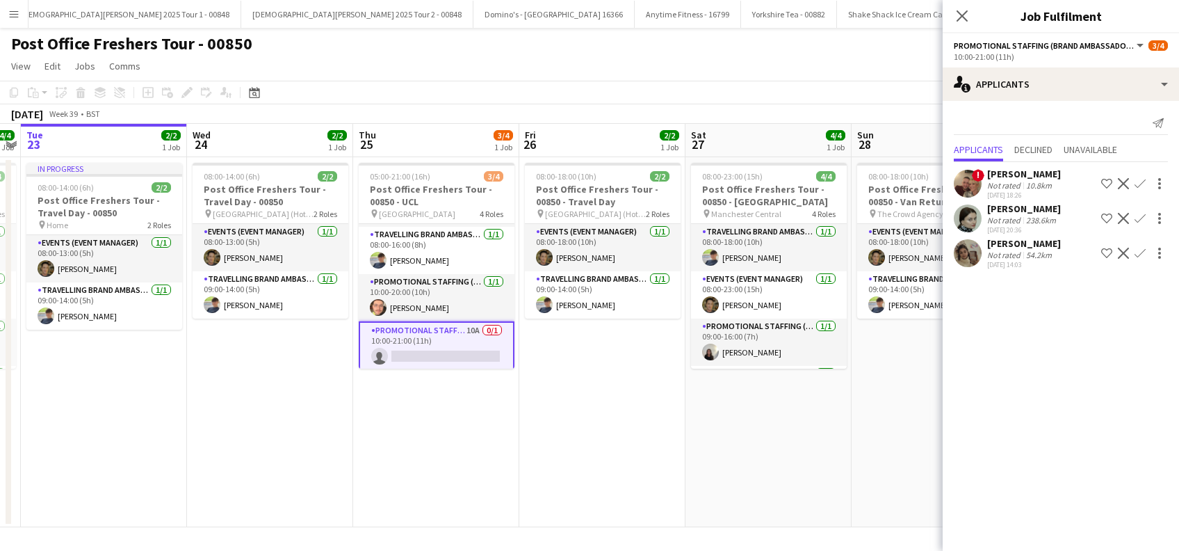
click at [1042, 240] on div "Adriana Jesuthasan" at bounding box center [1024, 243] width 74 height 13
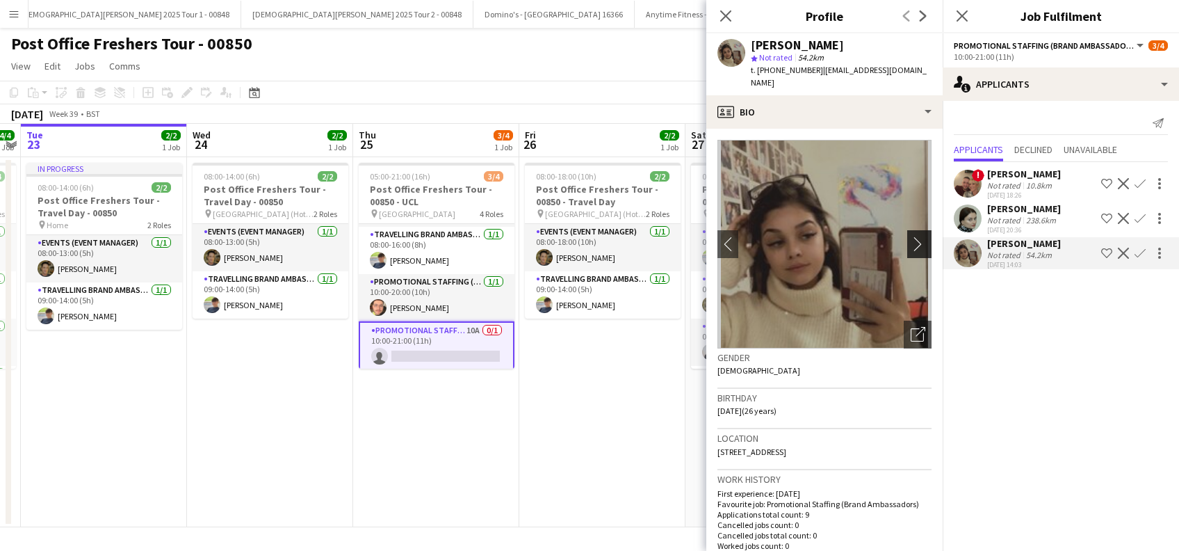
click at [911, 243] on app-icon "chevron-right" at bounding box center [922, 243] width 22 height 15
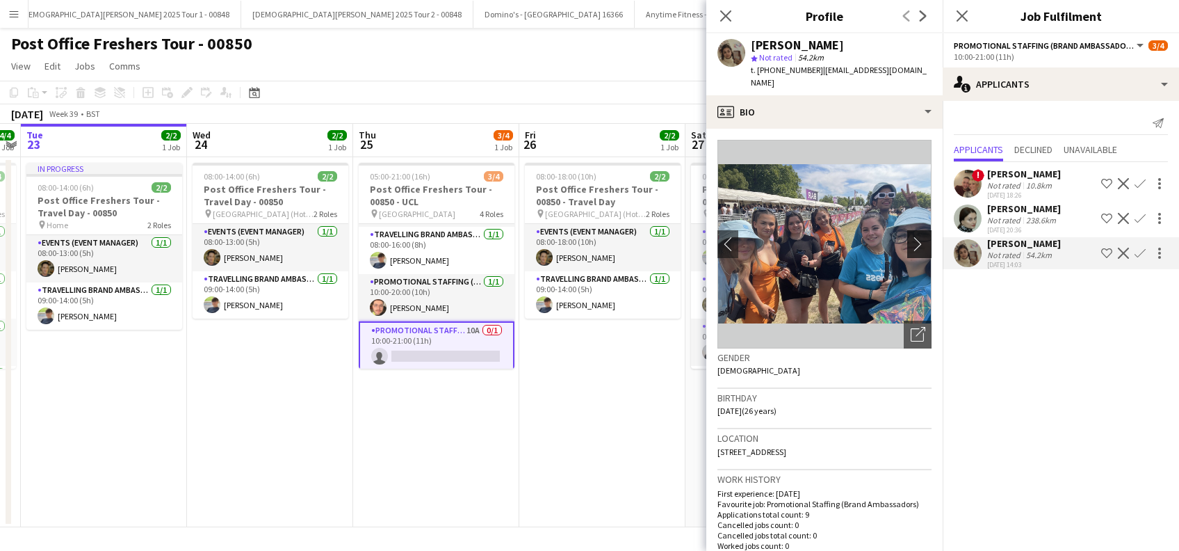
click at [911, 243] on app-icon "chevron-right" at bounding box center [922, 243] width 22 height 15
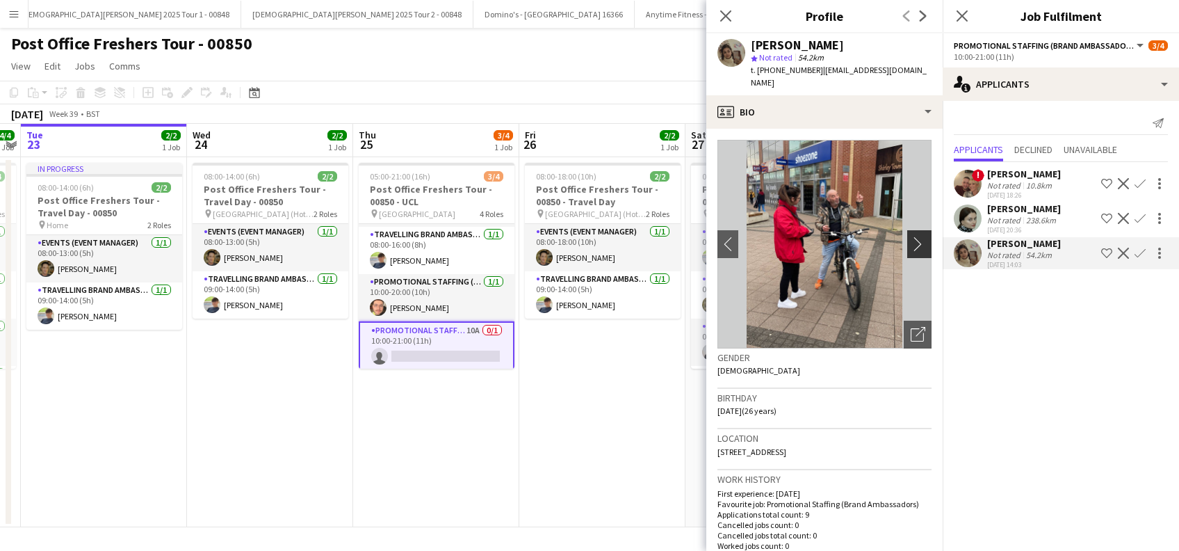
click at [911, 243] on app-icon "chevron-right" at bounding box center [922, 243] width 22 height 15
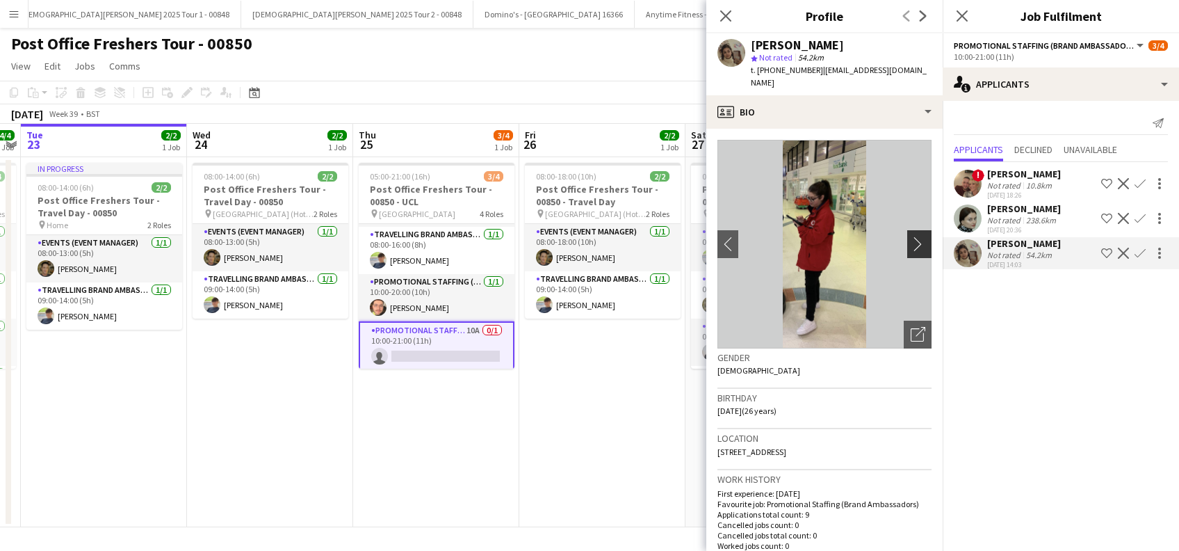
click at [911, 243] on app-icon "chevron-right" at bounding box center [922, 243] width 22 height 15
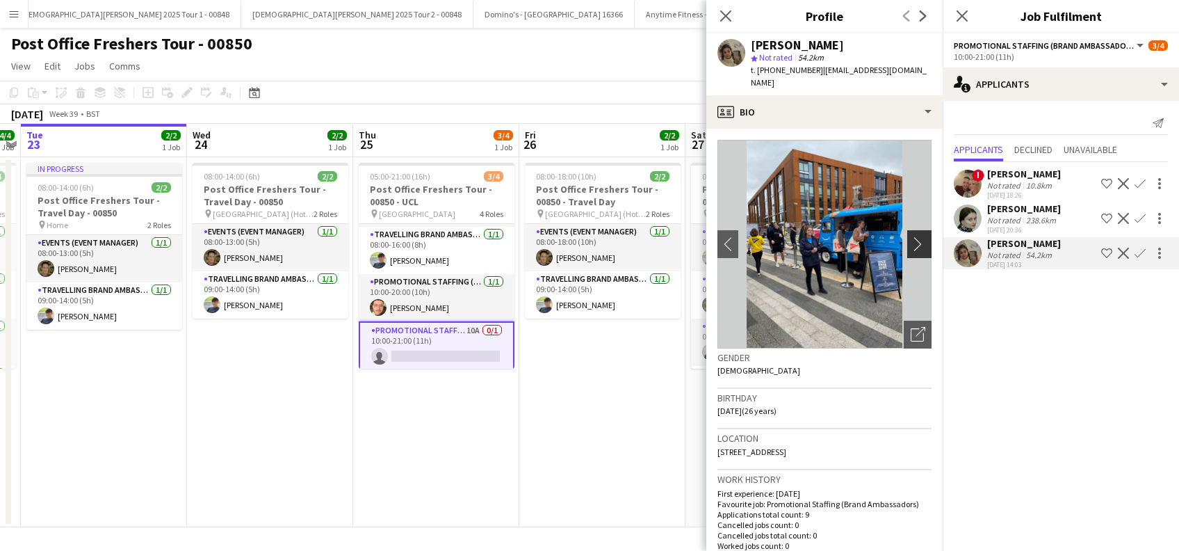
click at [911, 243] on app-icon "chevron-right" at bounding box center [922, 243] width 22 height 15
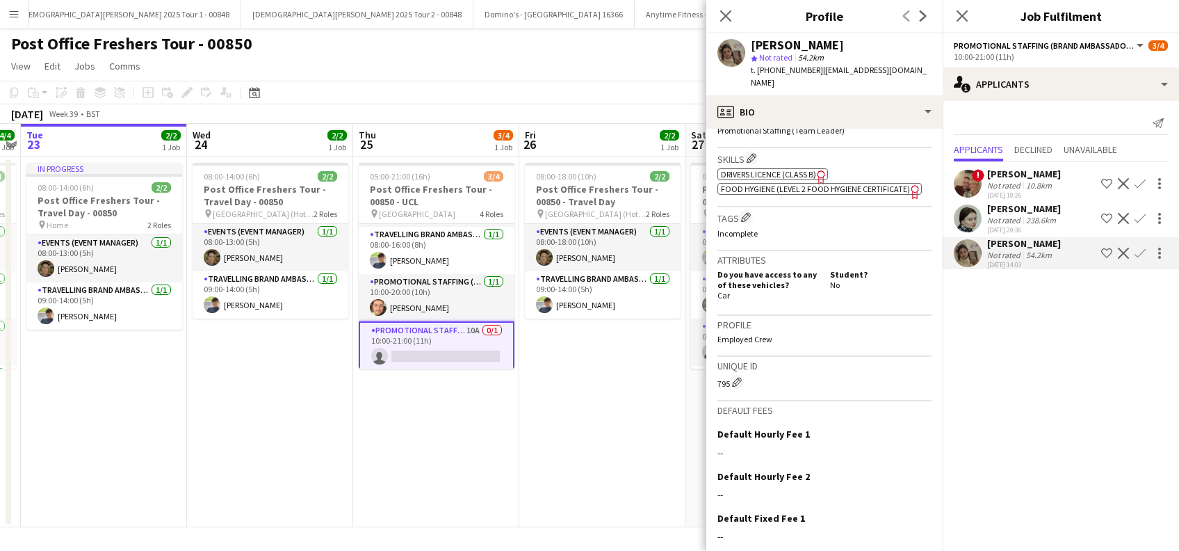
scroll to position [597, 0]
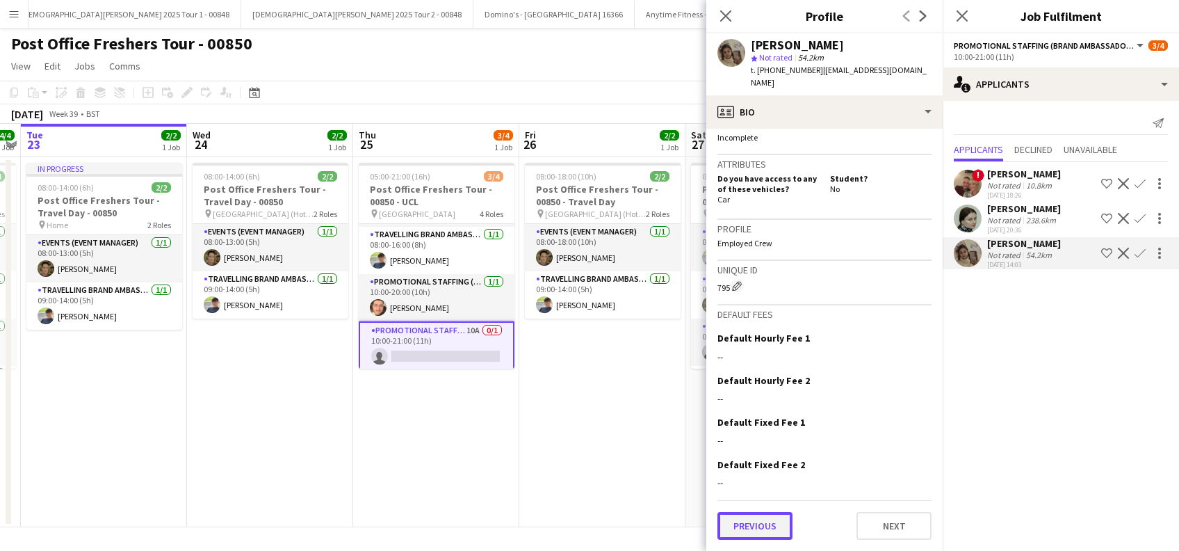
click at [767, 523] on button "Previous" at bounding box center [754, 526] width 75 height 28
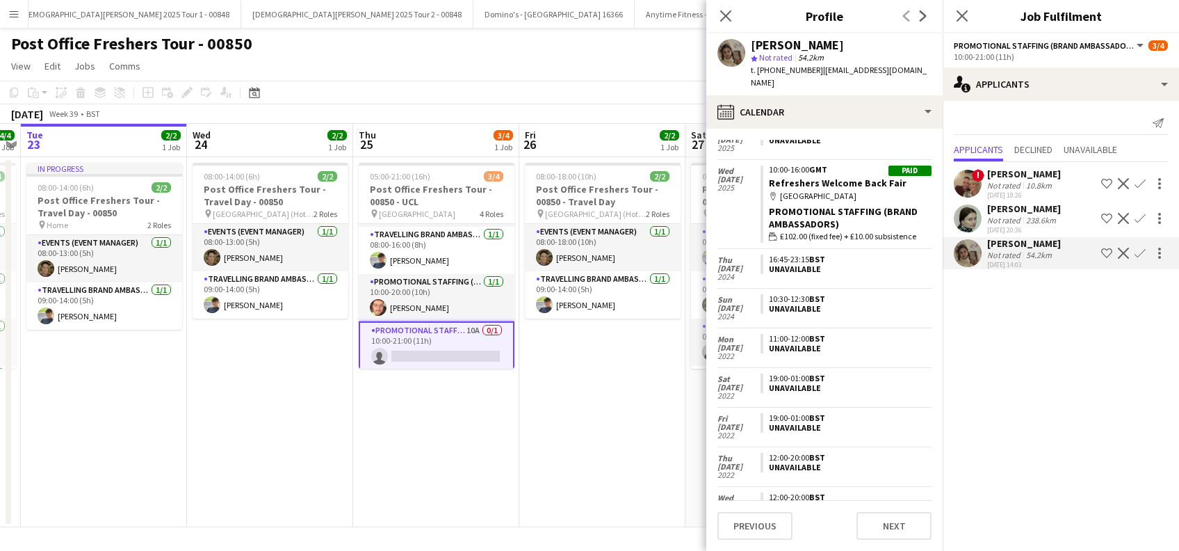
scroll to position [859, 0]
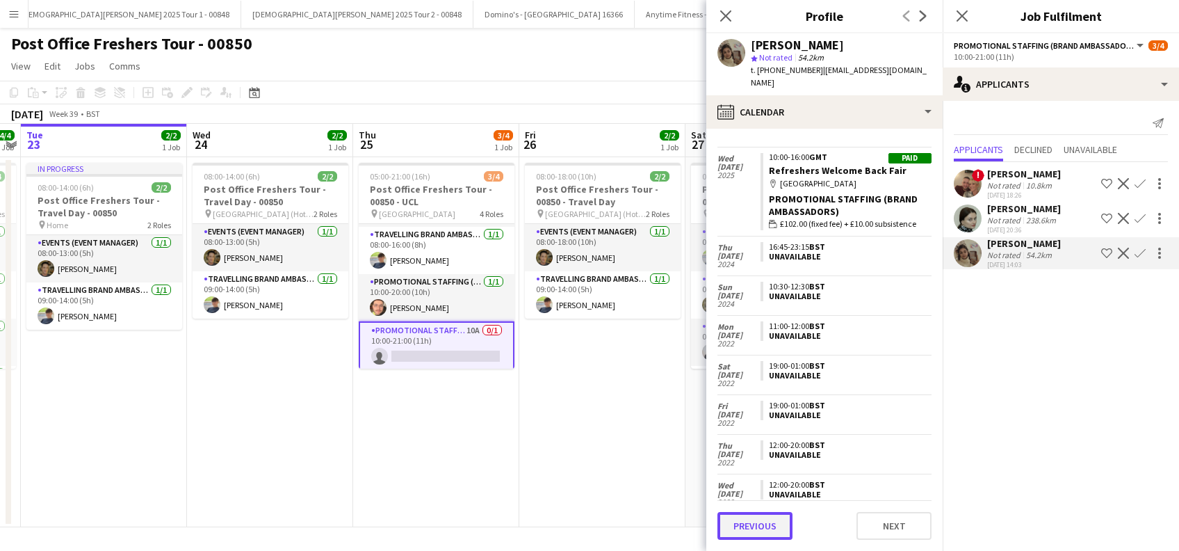
click at [750, 527] on button "Previous" at bounding box center [754, 526] width 75 height 28
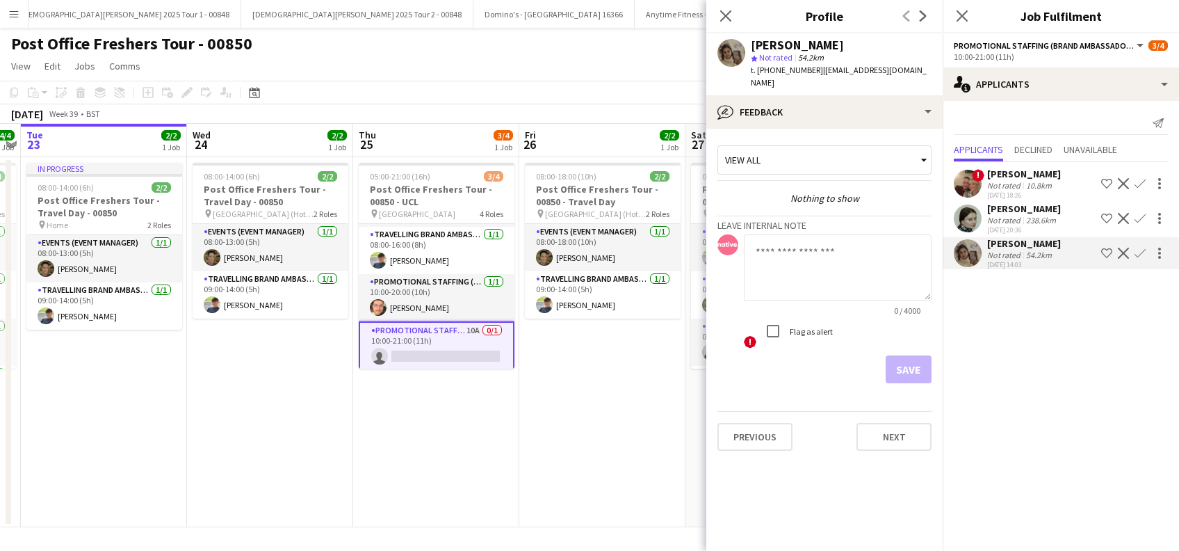
click at [1139, 252] on app-icon "Confirm" at bounding box center [1139, 252] width 11 height 11
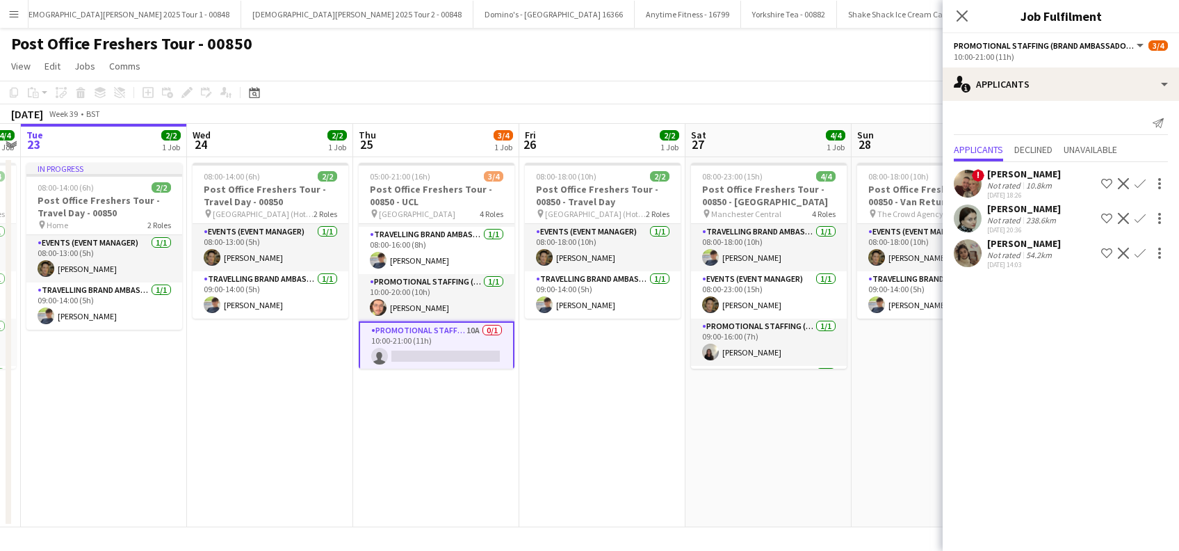
click at [1139, 252] on app-icon "Confirm" at bounding box center [1139, 252] width 11 height 11
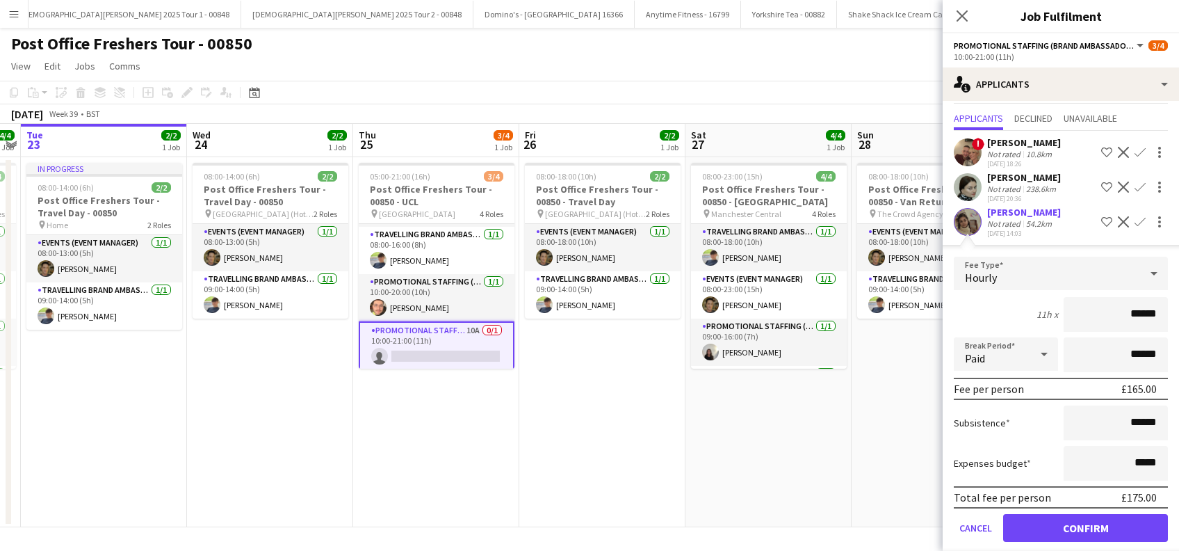
scroll to position [46, 0]
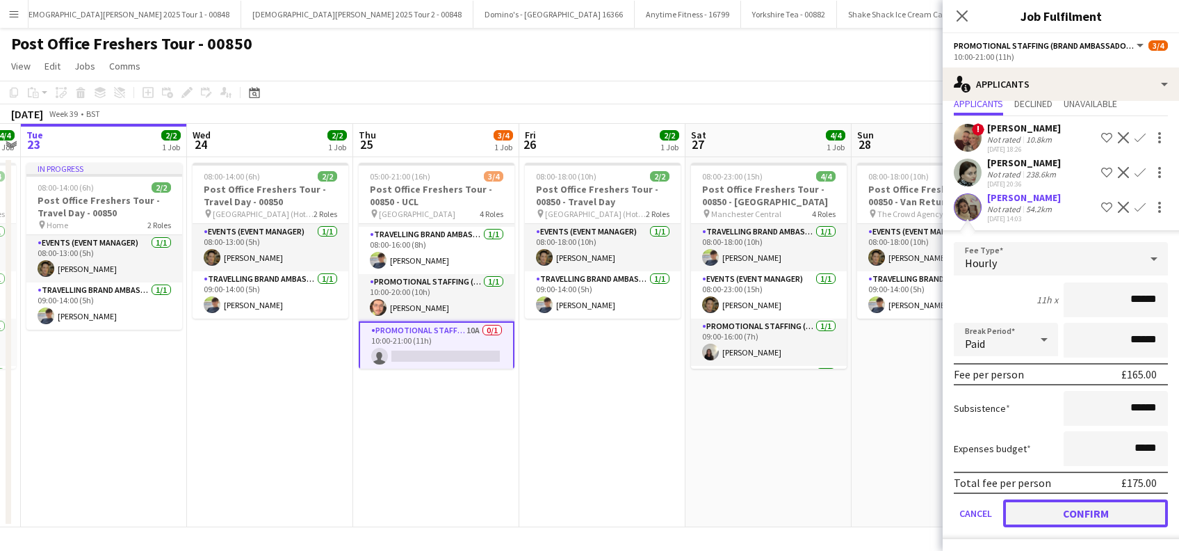
click at [1064, 512] on button "Confirm" at bounding box center [1085, 513] width 165 height 28
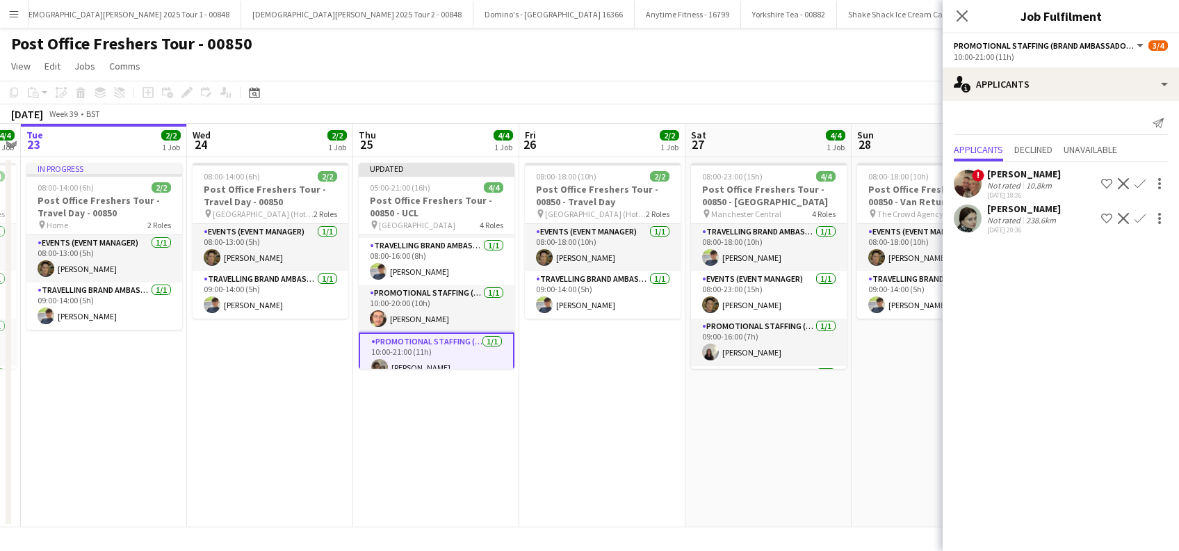
scroll to position [0, 0]
click at [961, 11] on icon "Close pop-in" at bounding box center [961, 15] width 13 height 13
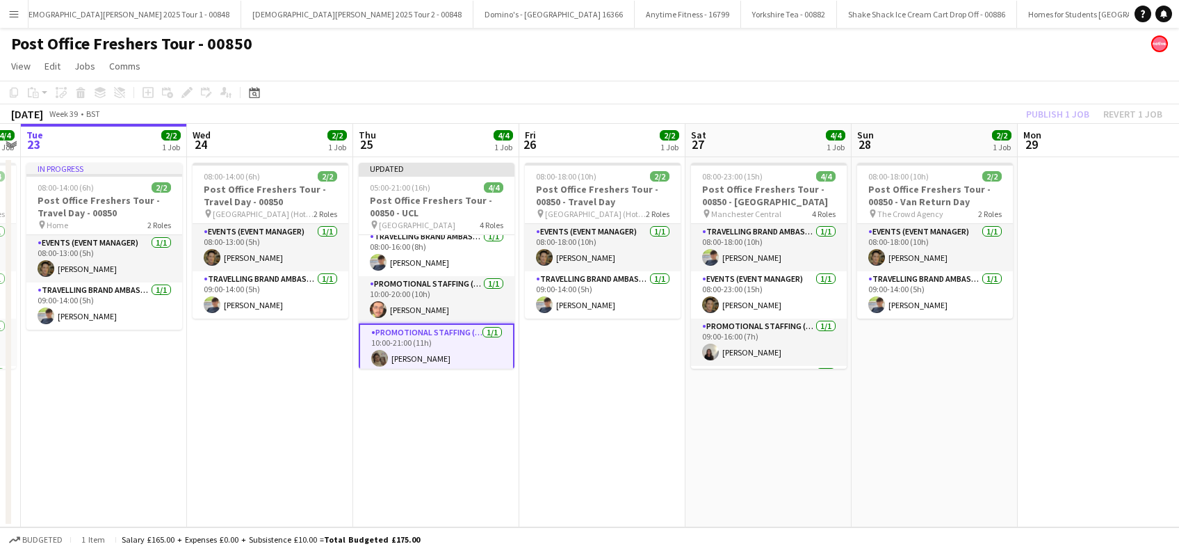
scroll to position [58, 0]
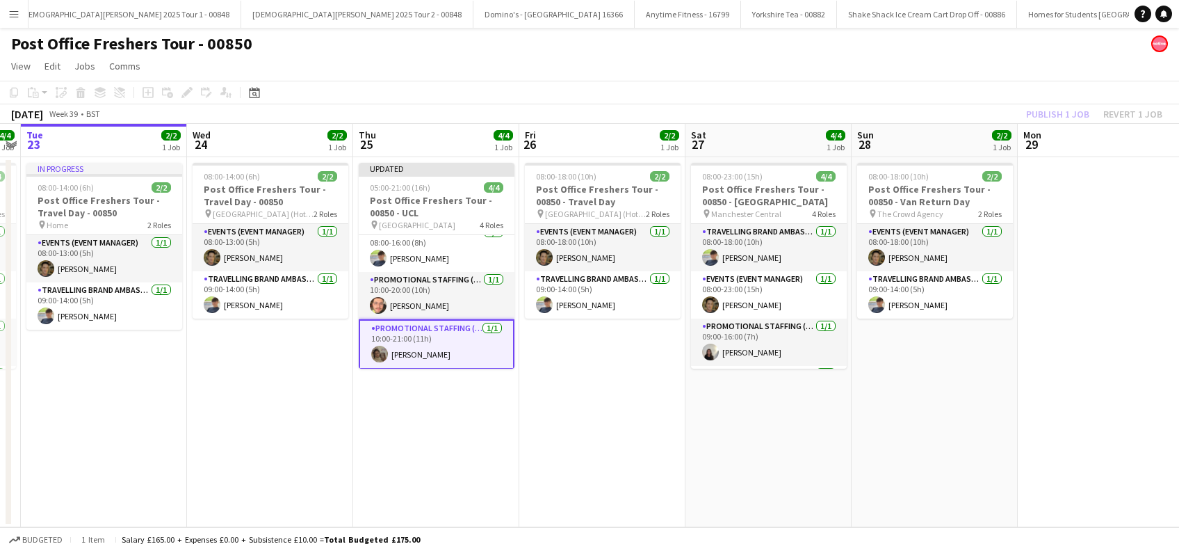
drag, startPoint x: 1040, startPoint y: 256, endPoint x: 1033, endPoint y: 171, distance: 85.1
click at [1040, 255] on app-date-cell at bounding box center [1101, 342] width 166 height 370
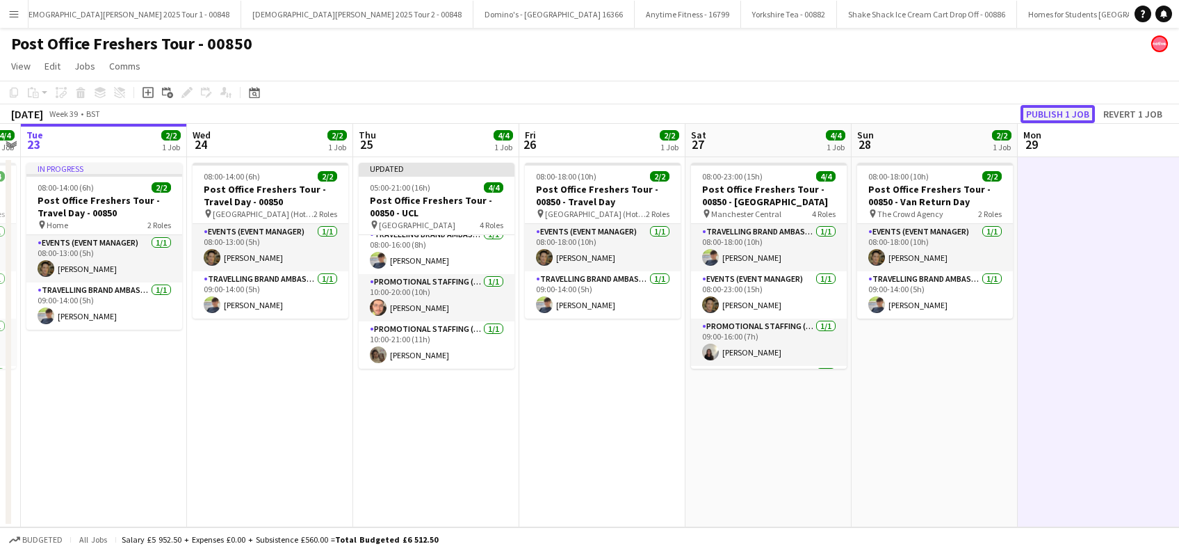
click at [1051, 115] on button "Publish 1 job" at bounding box center [1057, 114] width 74 height 18
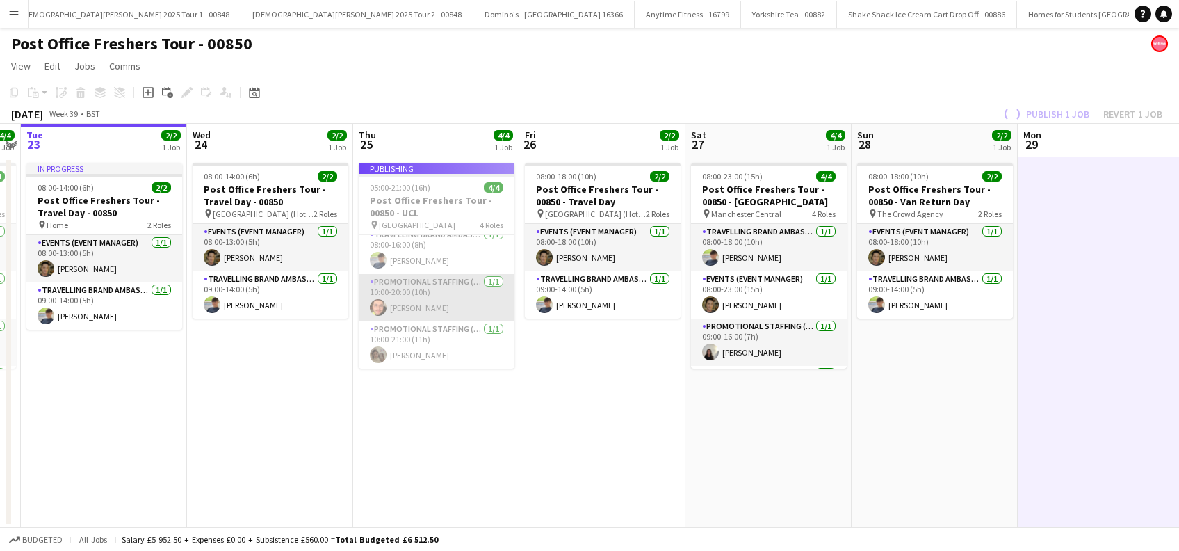
scroll to position [44, 0]
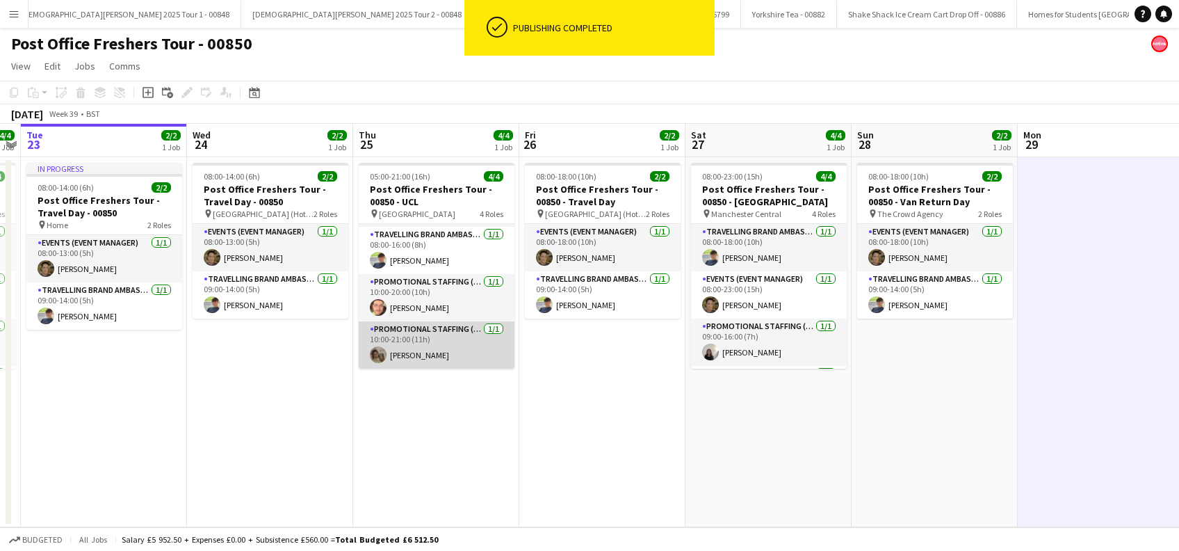
click at [459, 355] on app-card-role "Promotional Staffing (Brand Ambassadors) 1/1 10:00-21:00 (11h) Adriana Jesuthas…" at bounding box center [437, 344] width 156 height 47
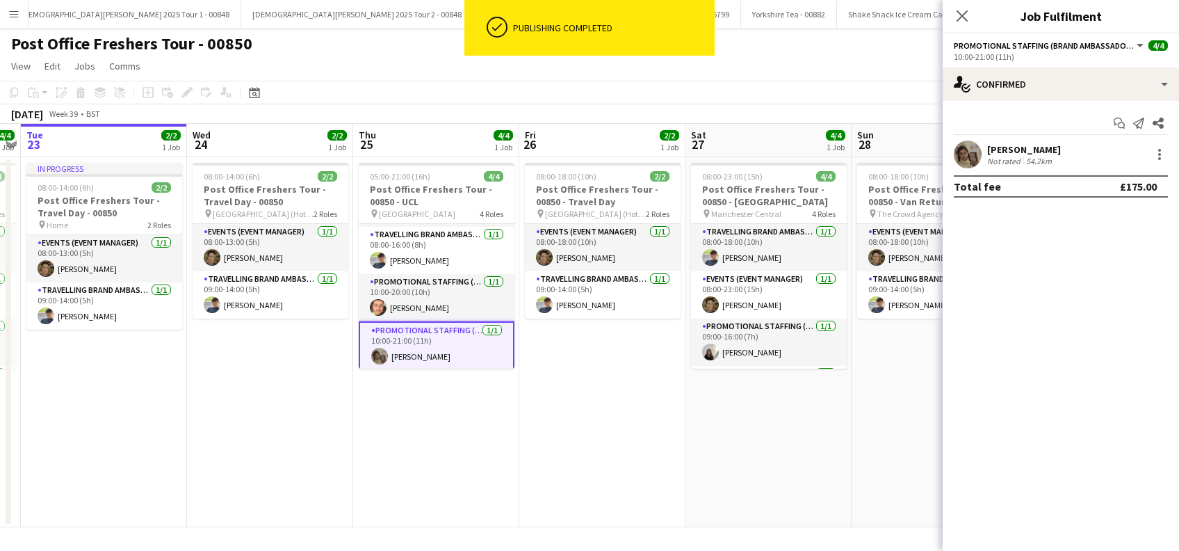
click at [1045, 143] on div "[PERSON_NAME]" at bounding box center [1024, 149] width 74 height 13
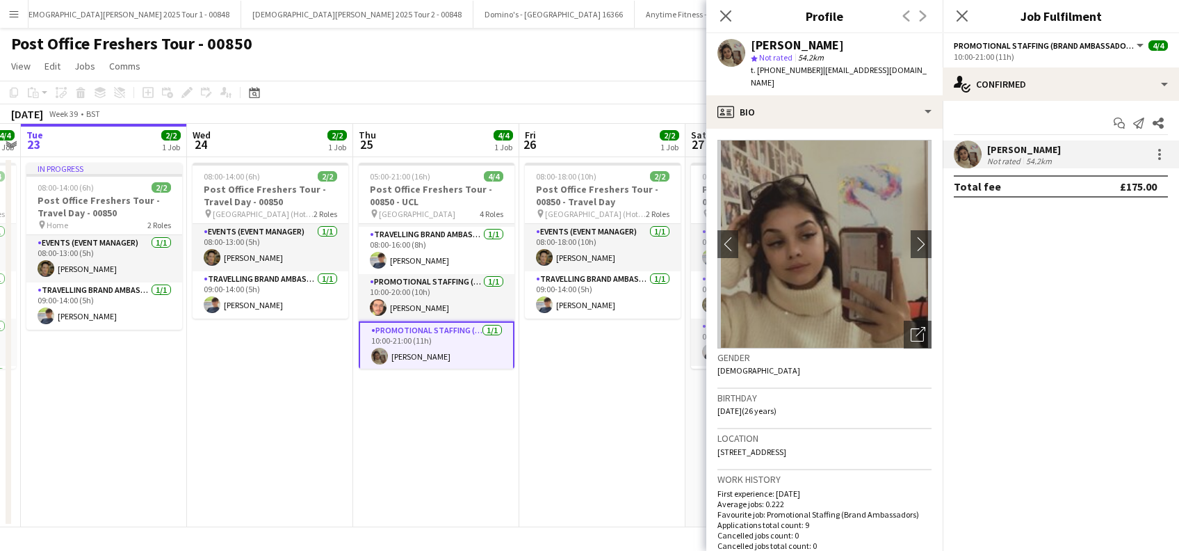
drag, startPoint x: 781, startPoint y: 85, endPoint x: 751, endPoint y: 44, distance: 50.9
click at [751, 44] on div "Adriana Jesuthasan star Not rated 54.2km t. +447301597666 | adriana_murphy1998@…" at bounding box center [841, 64] width 181 height 51
copy div "Adriana Jesuthasan star Not rated 54.2km t. +447301597666 | adriana_murphy1998@…"
drag, startPoint x: 729, startPoint y: 13, endPoint x: 854, endPoint y: 20, distance: 125.3
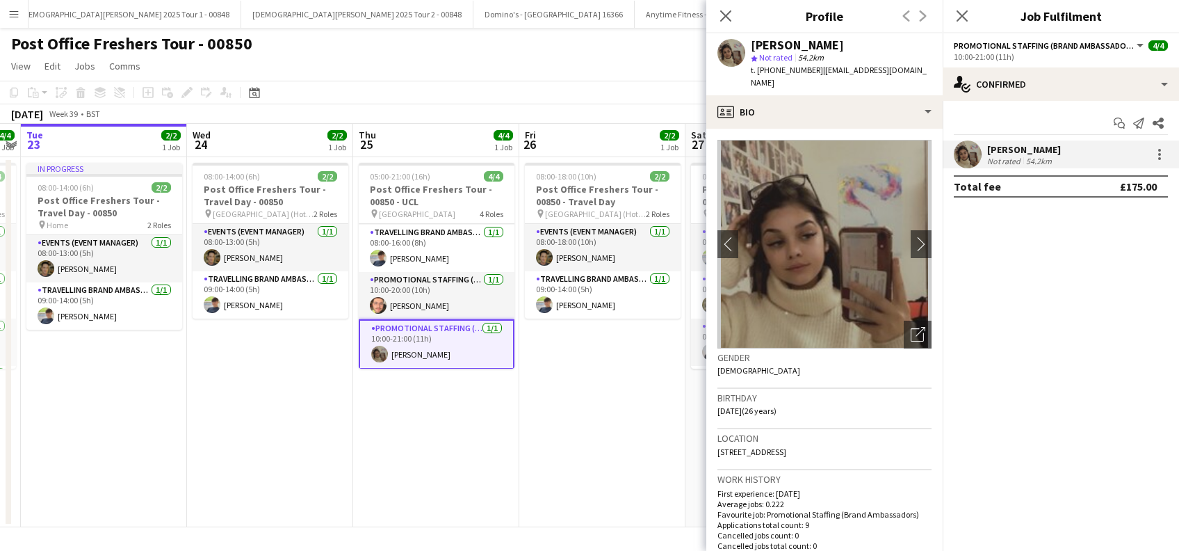
click at [729, 14] on icon "Close pop-in" at bounding box center [725, 15] width 11 height 11
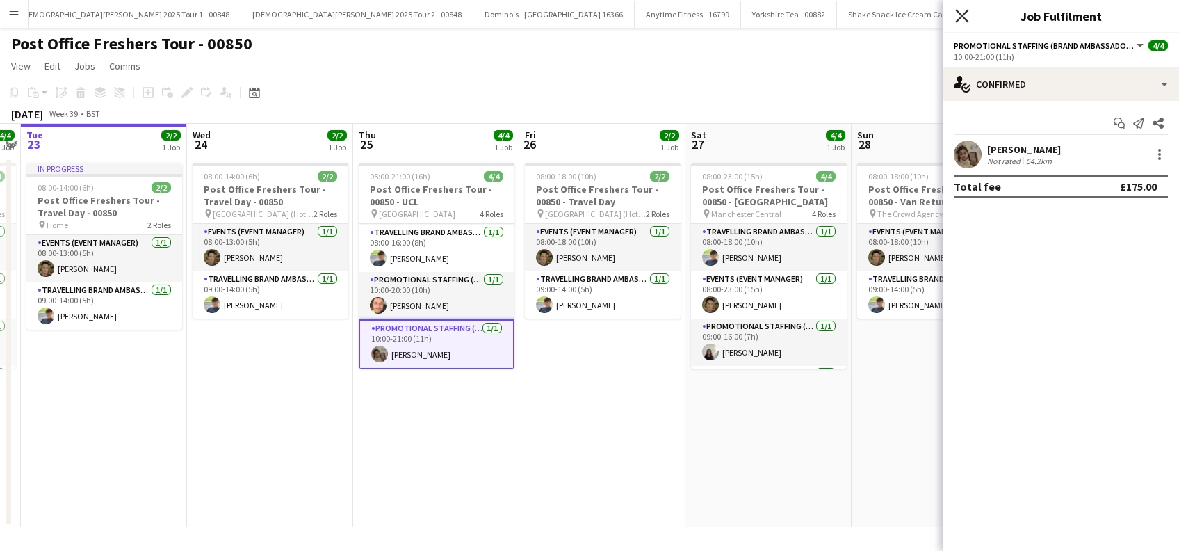
click at [956, 16] on icon "Close pop-in" at bounding box center [961, 15] width 13 height 13
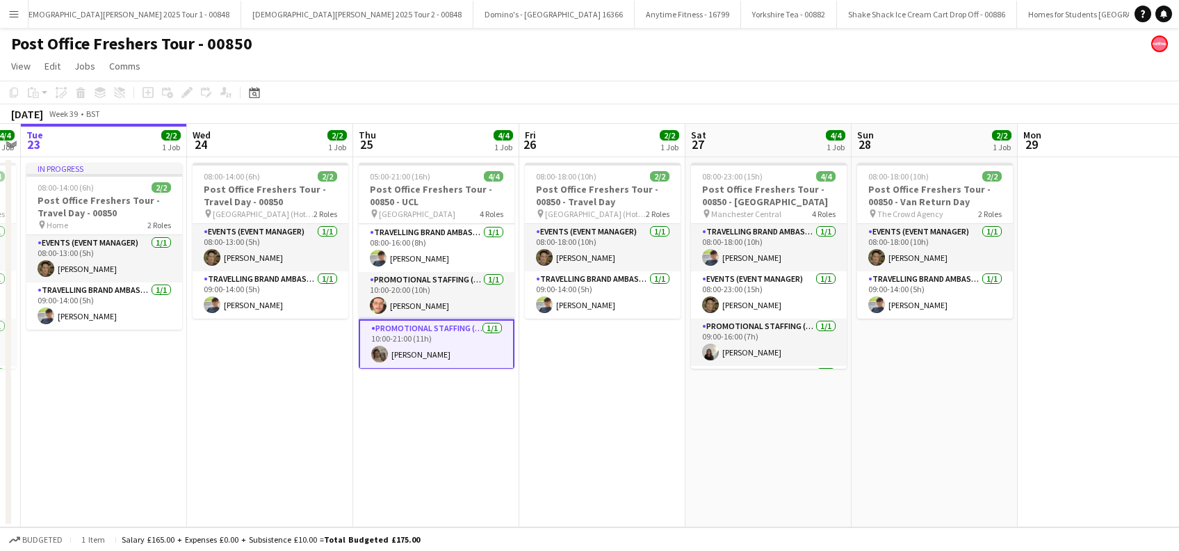
click at [603, 404] on app-date-cell "08:00-18:00 (10h) 2/2 Post Office Freshers Tour - 00850 - Travel Day pin [GEOGR…" at bounding box center [602, 342] width 166 height 370
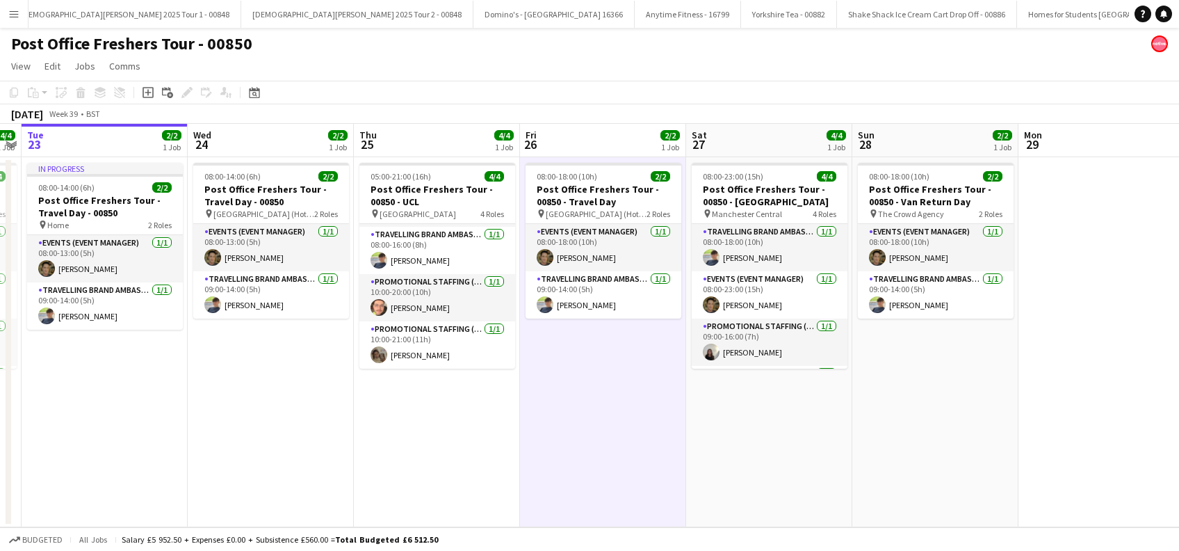
scroll to position [44, 0]
drag, startPoint x: 435, startPoint y: 430, endPoint x: 567, endPoint y: 418, distance: 131.8
click at [435, 431] on app-date-cell "05:00-21:00 (16h) 4/4 Post Office Freshers Tour - 00850 - UCL pin UCL East 4 Ro…" at bounding box center [437, 342] width 166 height 370
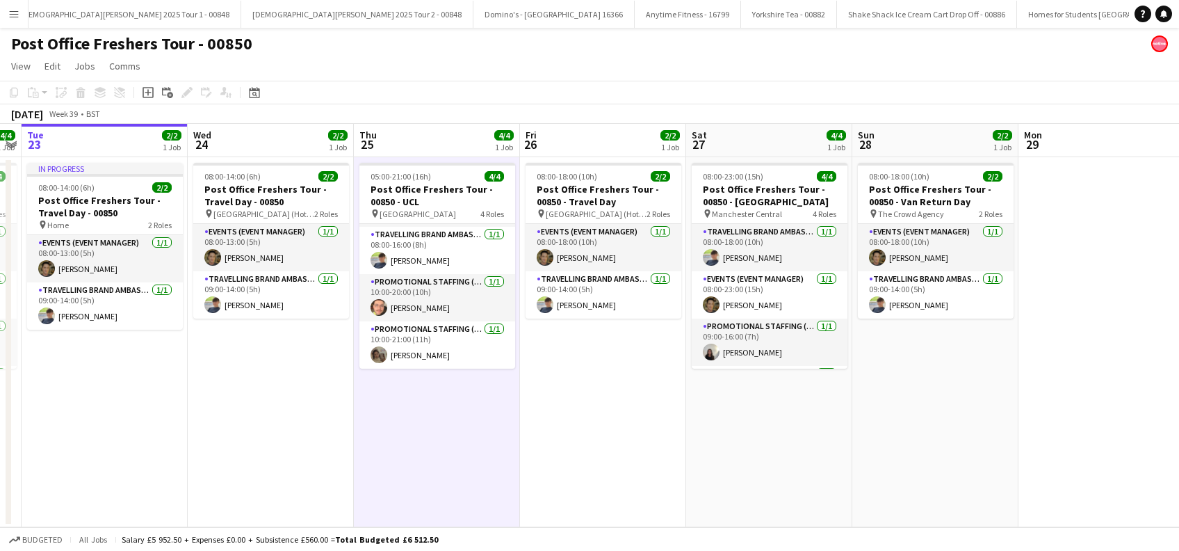
click at [569, 418] on app-date-cell "08:00-18:00 (10h) 2/2 Post Office Freshers Tour - 00850 - Travel Day pin [GEOGR…" at bounding box center [603, 342] width 166 height 370
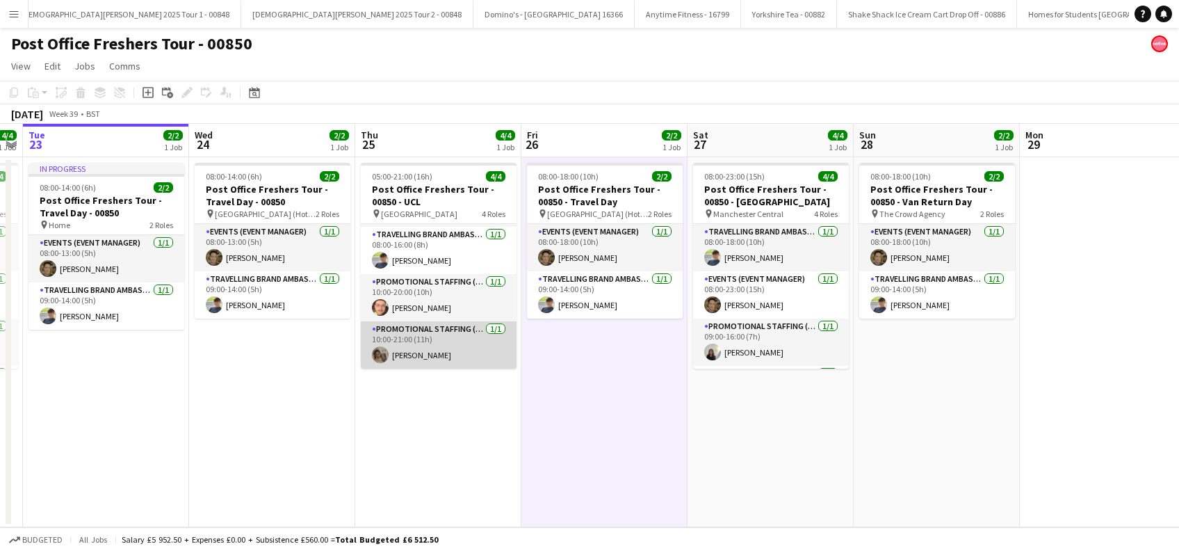
click at [434, 348] on app-card-role "Promotional Staffing (Brand Ambassadors) 1/1 10:00-21:00 (11h) Adriana Jesuthas…" at bounding box center [439, 344] width 156 height 47
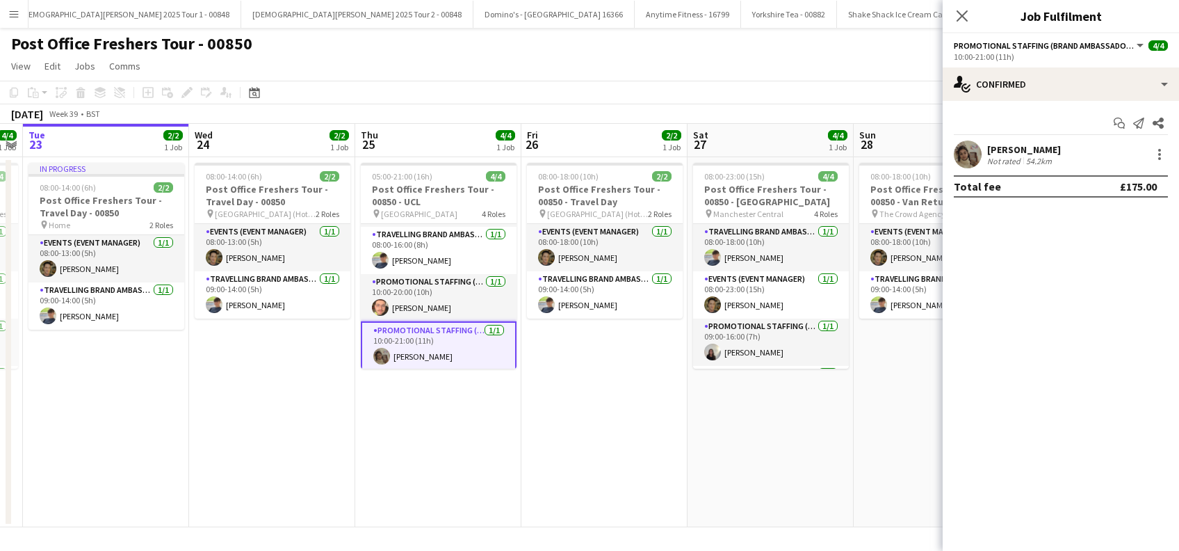
click at [1006, 149] on div "[PERSON_NAME]" at bounding box center [1024, 149] width 74 height 13
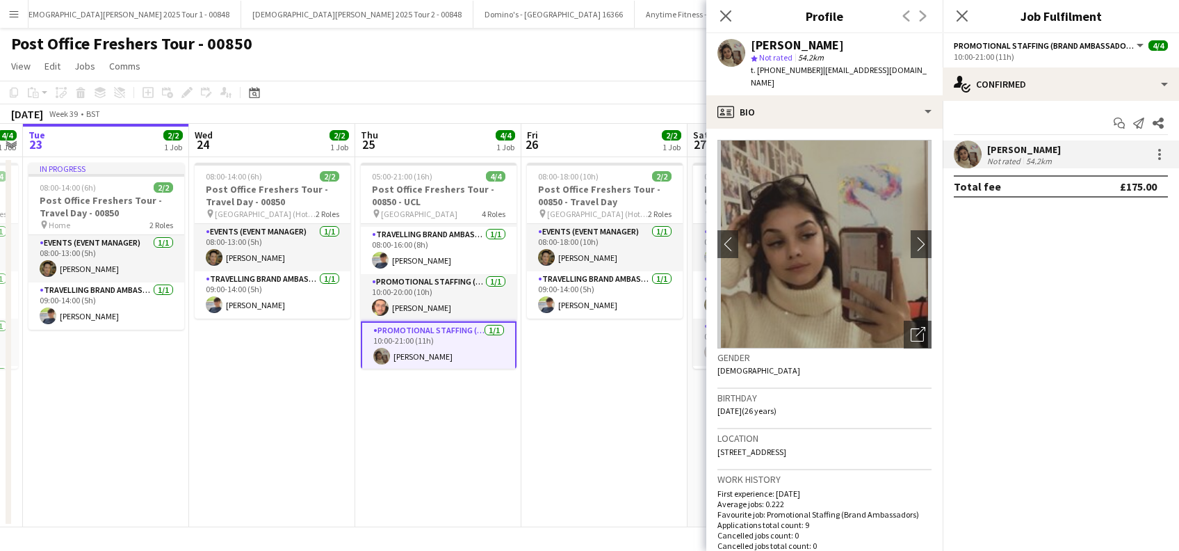
drag, startPoint x: 781, startPoint y: 83, endPoint x: 752, endPoint y: 44, distance: 48.8
click at [752, 44] on div "Adriana Jesuthasan star Not rated 54.2km t. +447301597666 | adriana_murphy1998@…" at bounding box center [841, 64] width 181 height 51
copy div "Adriana Jesuthasan star Not rated 54.2km t. +447301597666 | adriana_murphy1998@…"
click at [726, 17] on icon at bounding box center [725, 15] width 13 height 13
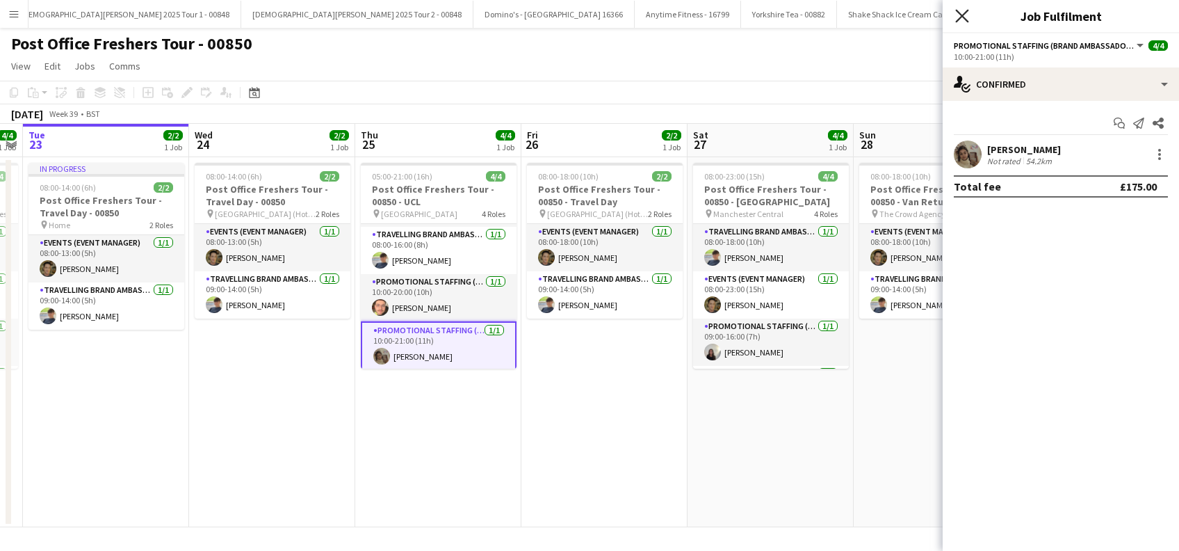
click at [961, 16] on icon at bounding box center [961, 15] width 13 height 13
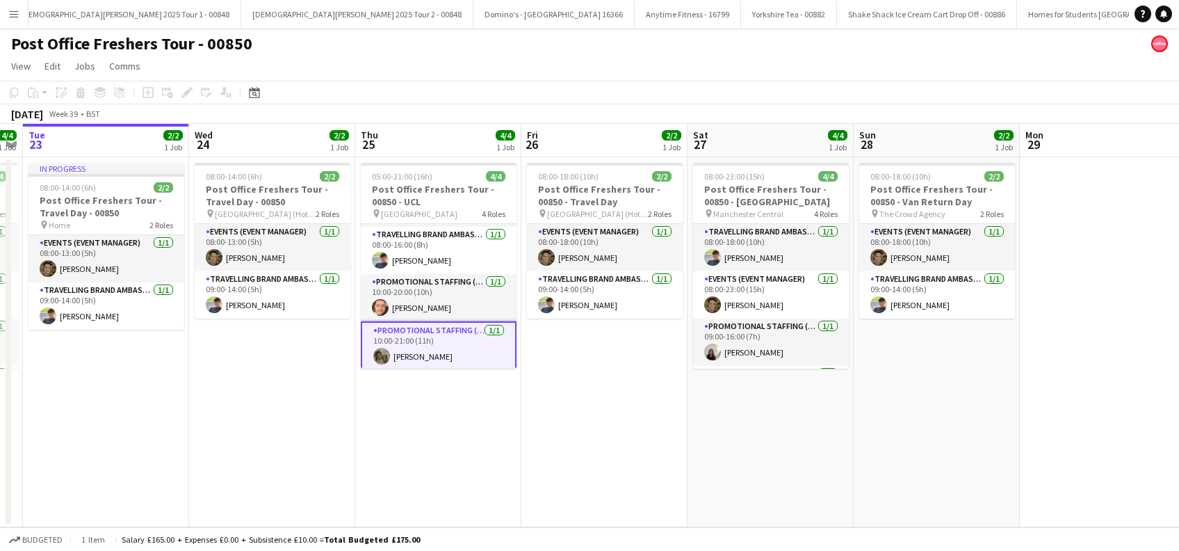
drag, startPoint x: 557, startPoint y: 353, endPoint x: 514, endPoint y: 450, distance: 105.8
click at [557, 354] on app-date-cell "08:00-18:00 (10h) 2/2 Post Office Freshers Tour - 00850 - Travel Day pin Manche…" at bounding box center [604, 342] width 166 height 370
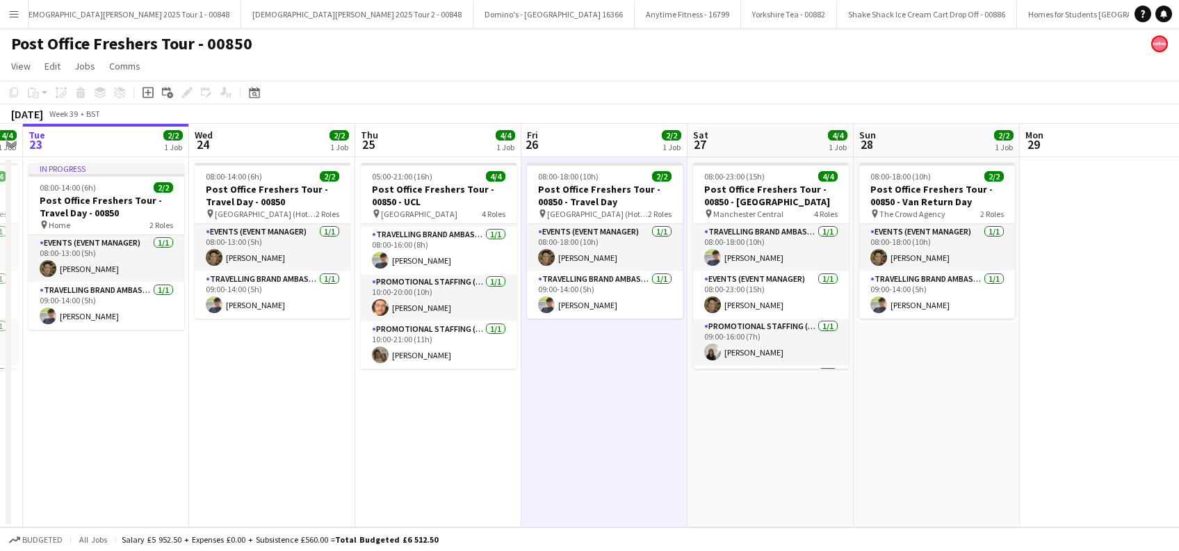
drag, startPoint x: 464, startPoint y: 475, endPoint x: 609, endPoint y: 412, distance: 158.5
click at [469, 475] on app-calendar-viewport "Sat 20 4/4 1 Job Sun 21 2/2 1 Job Mon 22 4/4 1 Job Tue 23 2/2 1 Job Wed 24 2/2 …" at bounding box center [589, 325] width 1179 height 403
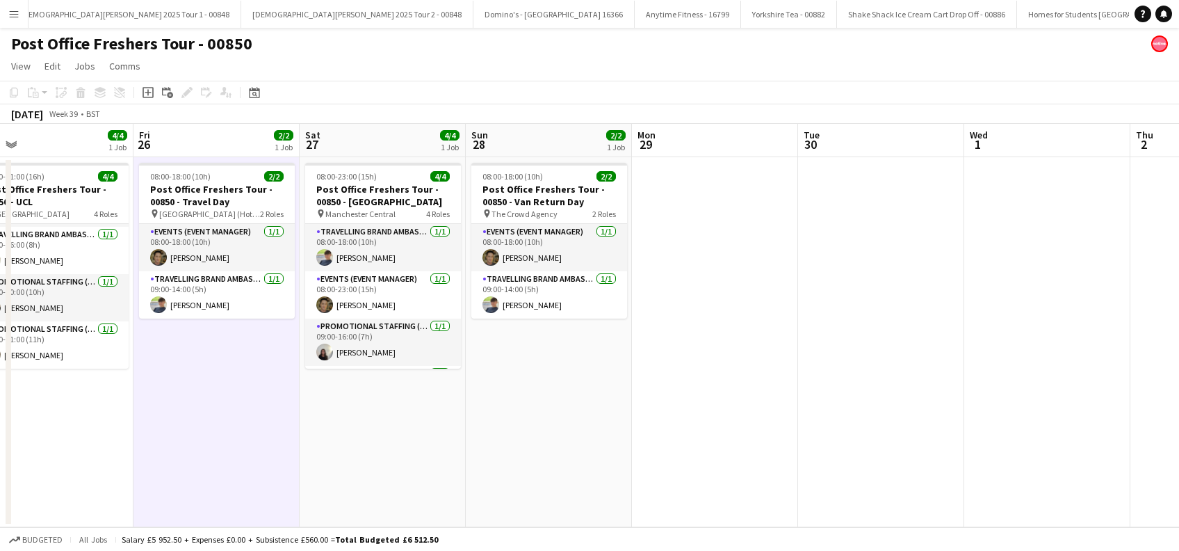
scroll to position [0, 601]
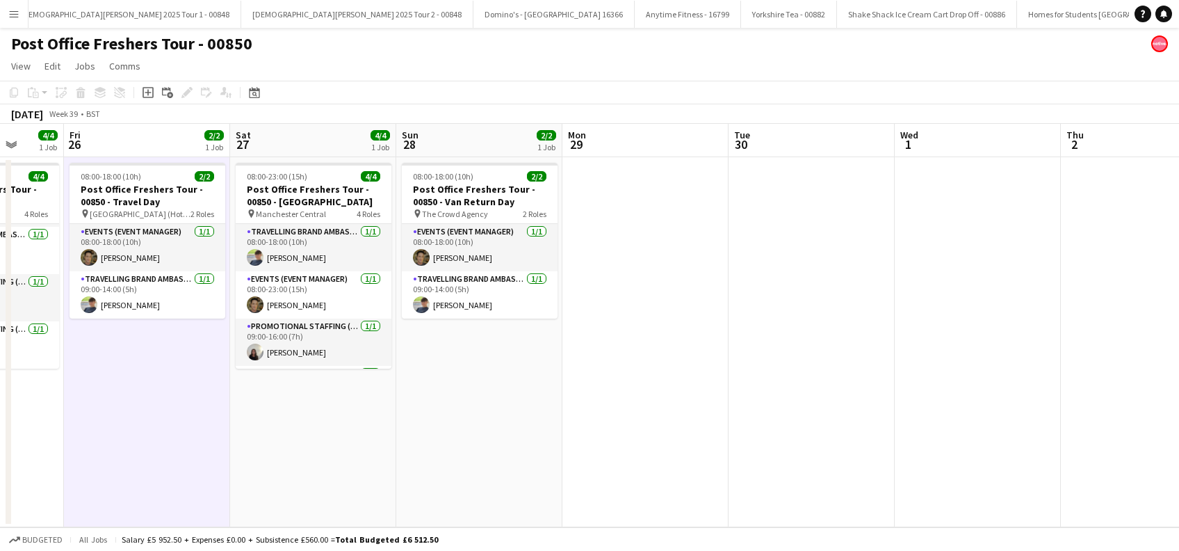
drag, startPoint x: 837, startPoint y: 417, endPoint x: 469, endPoint y: 421, distance: 367.7
click at [469, 421] on app-calendar-viewport "Mon 22 4/4 1 Job Tue 23 2/2 1 Job Wed 24 2/2 1 Job Thu 25 4/4 1 Job Fri 26 2/2 …" at bounding box center [589, 325] width 1179 height 403
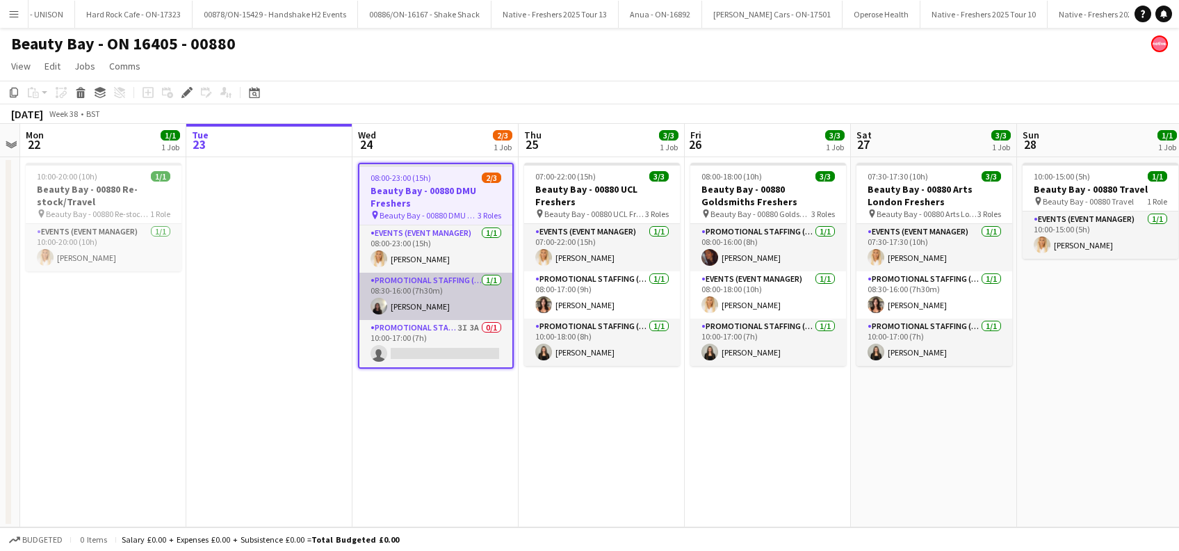
click at [438, 309] on app-card-role "Promotional Staffing (Brand Ambassadors) [DATE] 08:30-16:00 (7h30m) [PERSON_NAM…" at bounding box center [435, 295] width 153 height 47
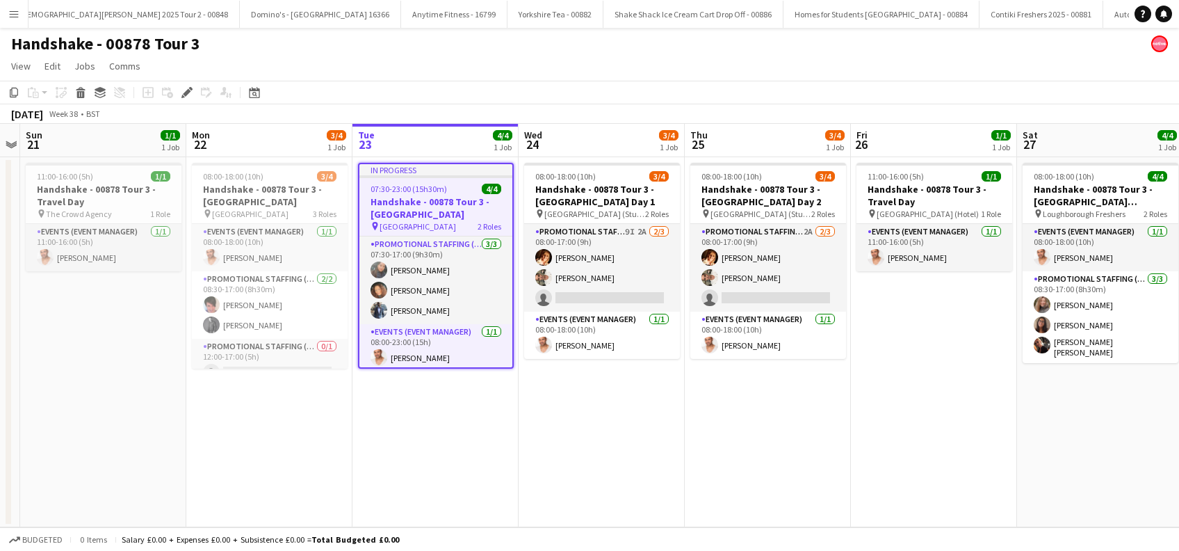
click at [439, 455] on app-date-cell "In progress 07:30-23:00 (15h30m) 4/4 Handshake - 00878 Tour 3 - [GEOGRAPHIC_DAT…" at bounding box center [435, 342] width 166 height 370
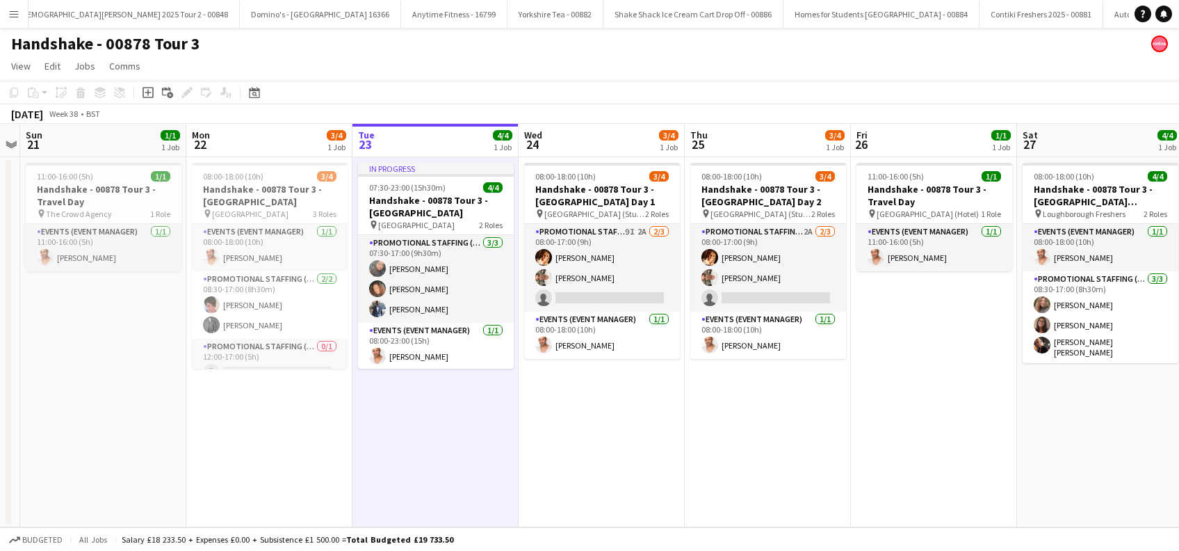
click at [421, 441] on app-date-cell "In progress 07:30-23:00 (15h30m) 4/4 Handshake - 00878 Tour 3 - [GEOGRAPHIC_DAT…" at bounding box center [435, 342] width 166 height 370
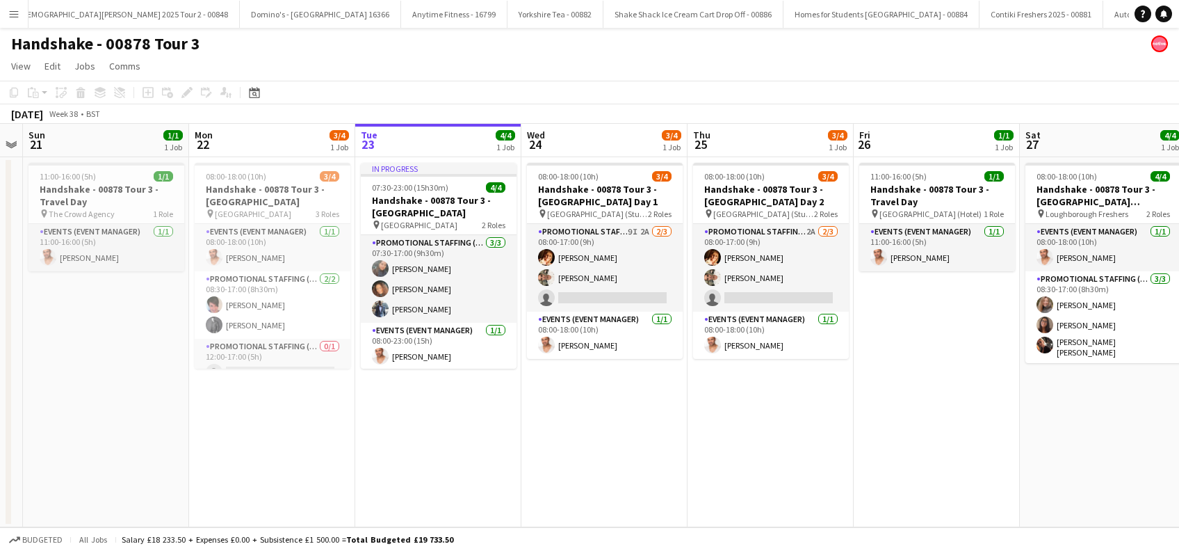
click at [587, 423] on app-date-cell "08:00-18:00 (10h) 3/4 Handshake - 00878 Tour 3 - [GEOGRAPHIC_DATA] Day 1 pin Ne…" at bounding box center [604, 342] width 166 height 370
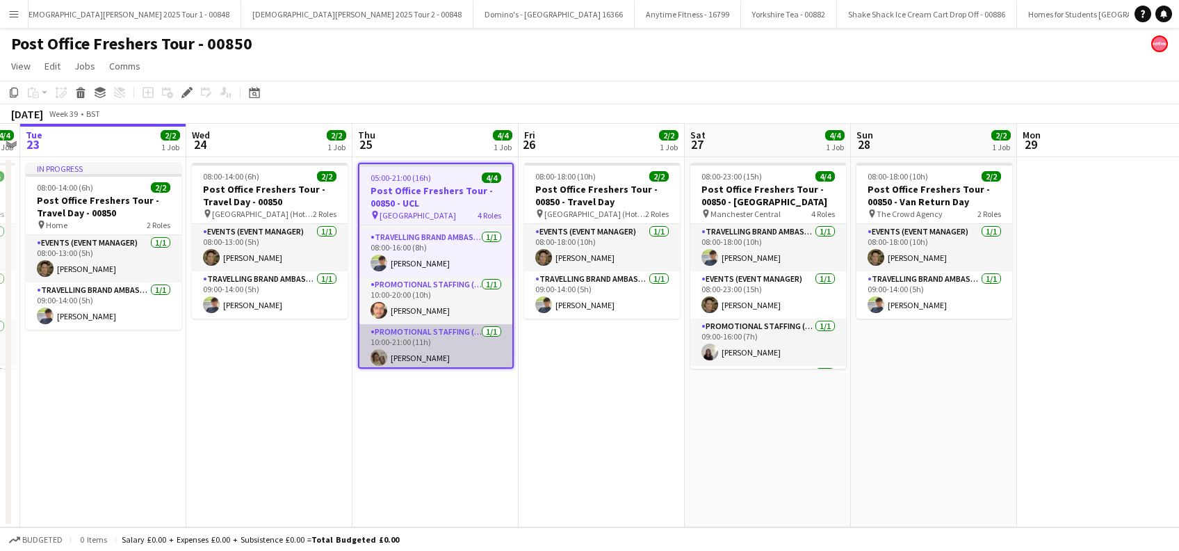
scroll to position [47, 0]
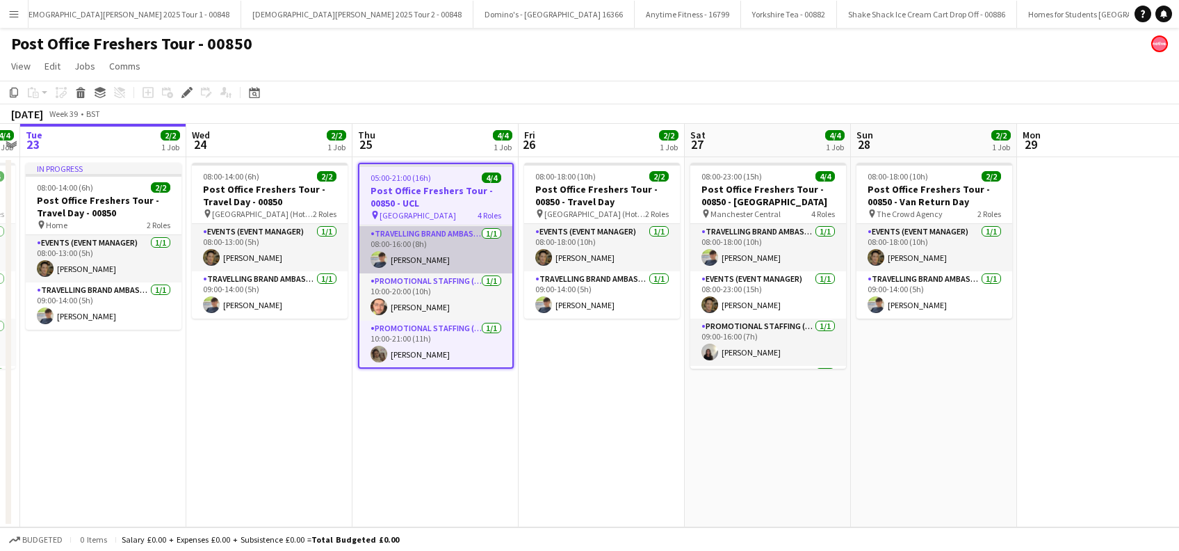
click at [423, 245] on app-card-role "Travelling Brand Ambassador [DATE] 08:00-16:00 (8h) [PERSON_NAME]" at bounding box center [435, 249] width 153 height 47
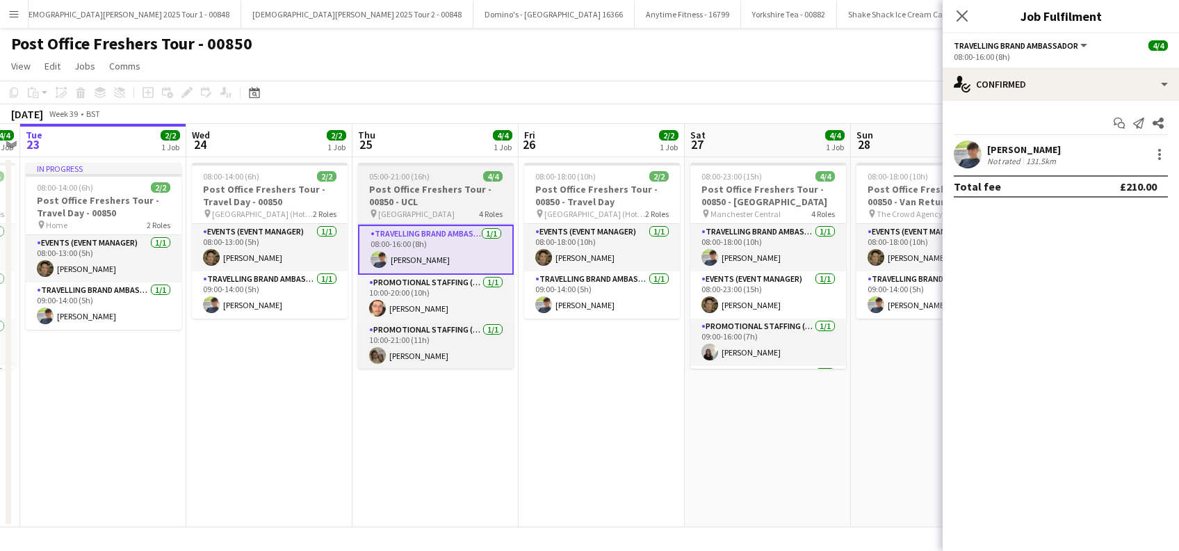
click at [418, 202] on h3 "Post Office Freshers Tour - 00850 - UCL" at bounding box center [436, 195] width 156 height 25
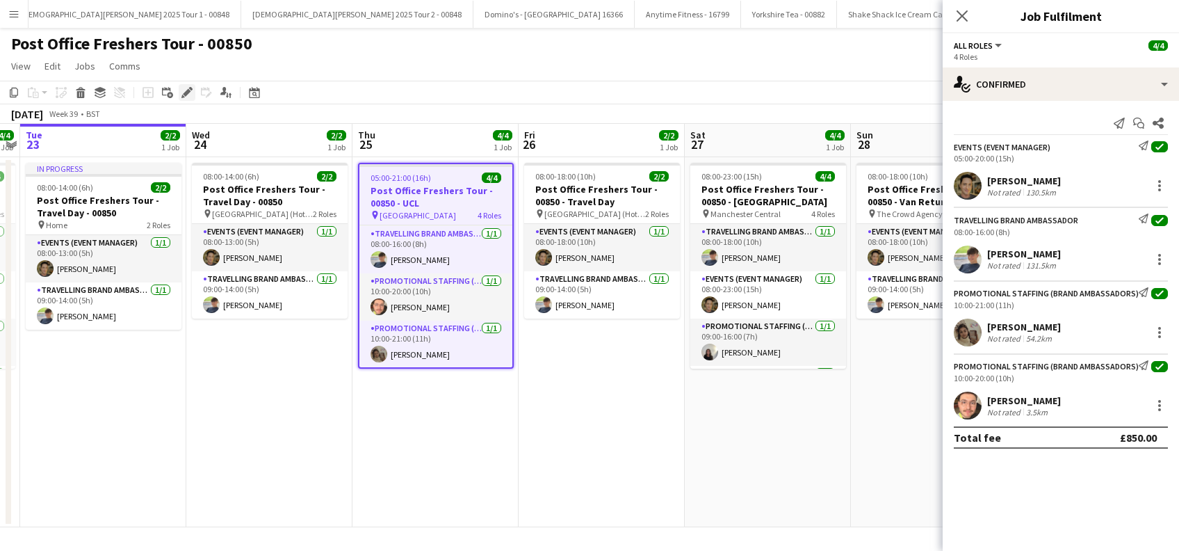
click at [186, 92] on icon at bounding box center [187, 93] width 8 height 8
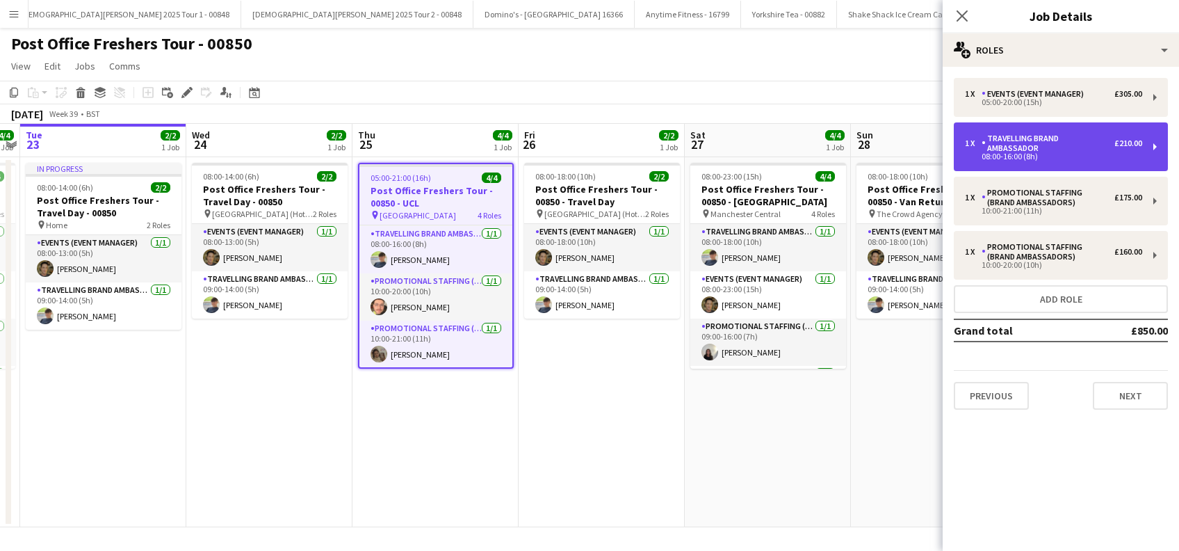
click at [1081, 156] on div "08:00-16:00 (8h)" at bounding box center [1053, 156] width 177 height 7
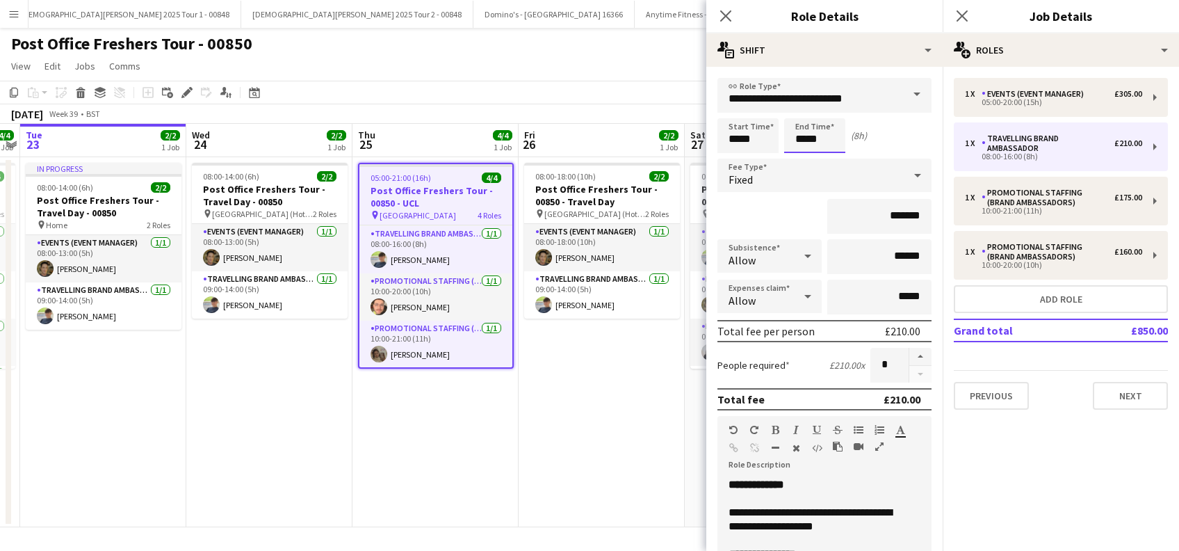
click at [822, 137] on input "*****" at bounding box center [814, 135] width 61 height 35
click at [801, 112] on div at bounding box center [801, 111] width 28 height 14
type input "*****"
click at [801, 112] on div at bounding box center [801, 111] width 28 height 14
click at [880, 213] on input "*******" at bounding box center [879, 216] width 104 height 35
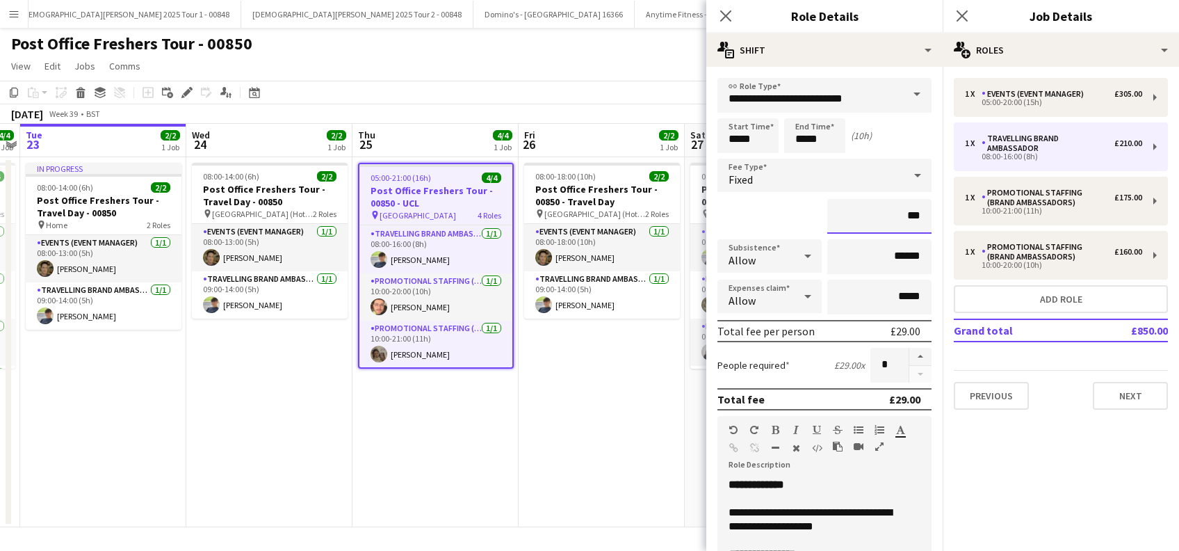
type input "**"
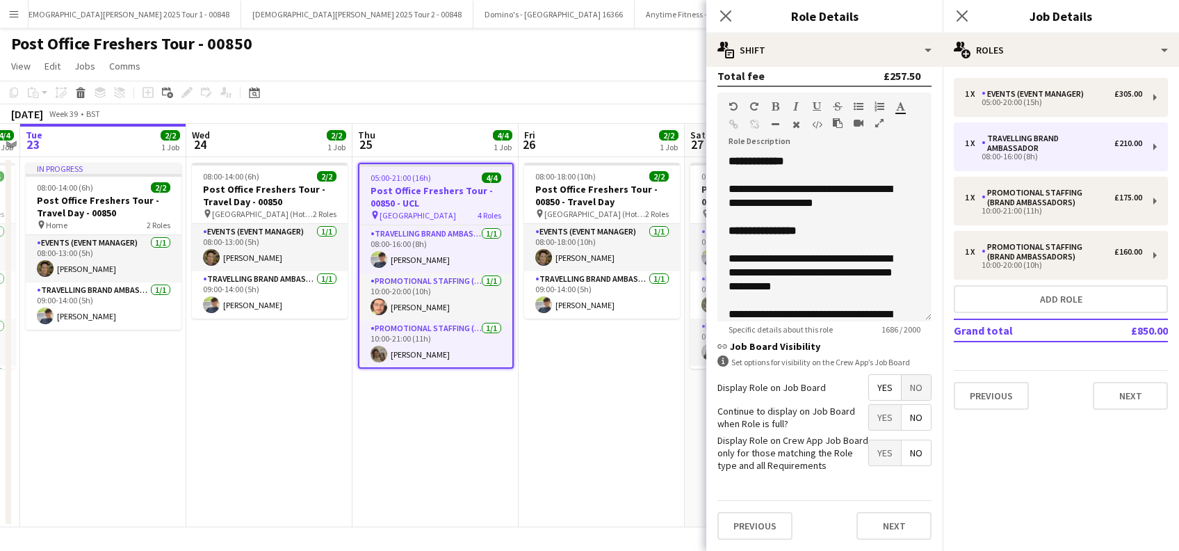
scroll to position [334, 0]
type input "*******"
click at [876, 526] on button "Next" at bounding box center [893, 526] width 75 height 28
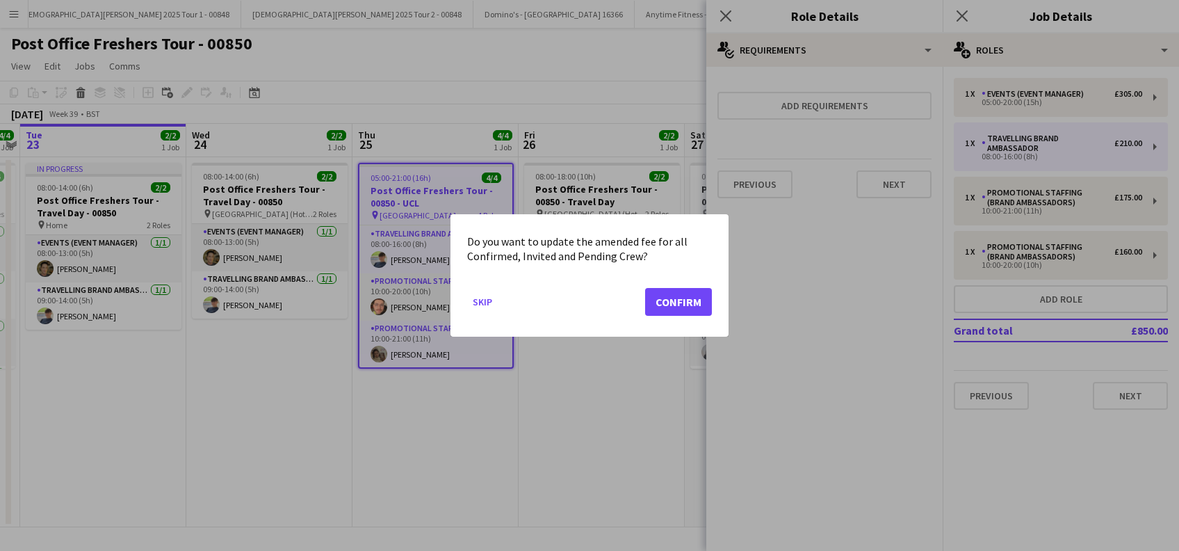
scroll to position [0, 0]
click at [672, 295] on button "Confirm" at bounding box center [678, 302] width 67 height 28
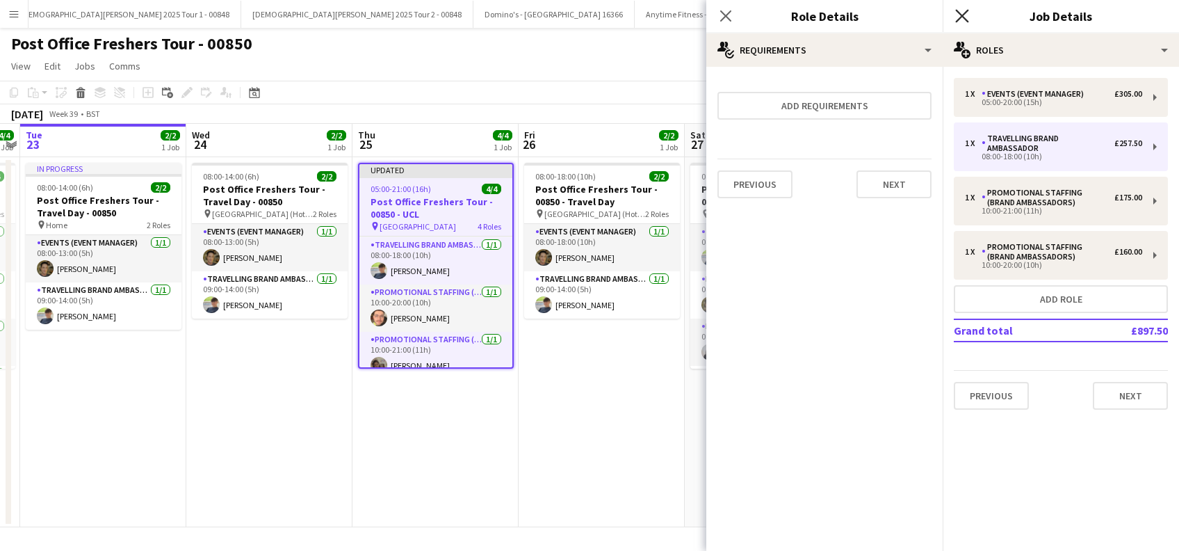
click at [966, 13] on icon at bounding box center [961, 15] width 13 height 13
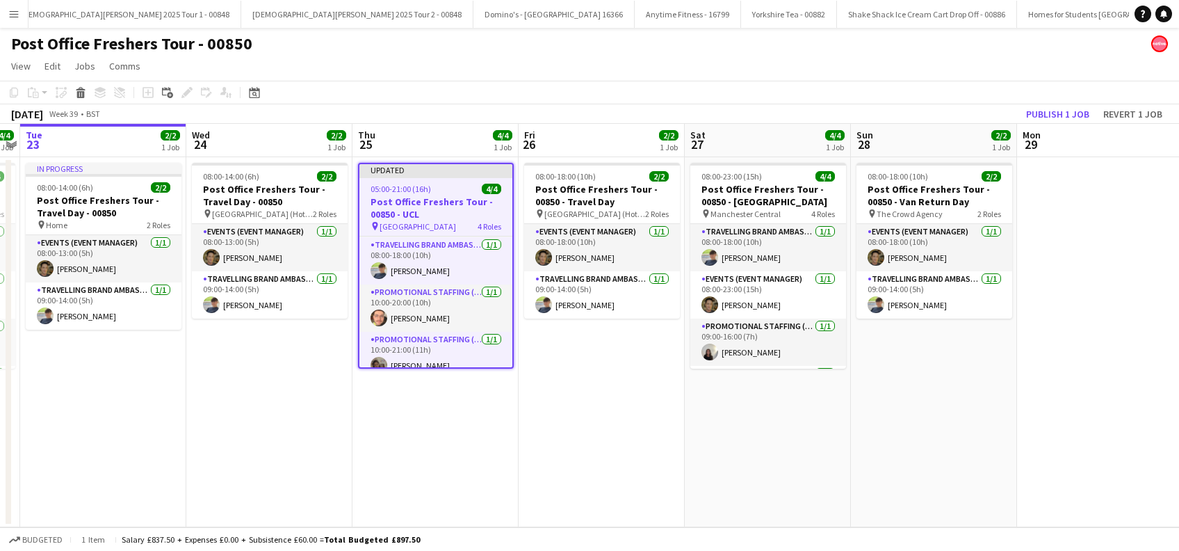
click at [437, 392] on app-date-cell "Updated 05:00-21:00 (16h) 4/4 Post Office Freshers Tour - 00850 - UCL pin UCL E…" at bounding box center [435, 342] width 166 height 370
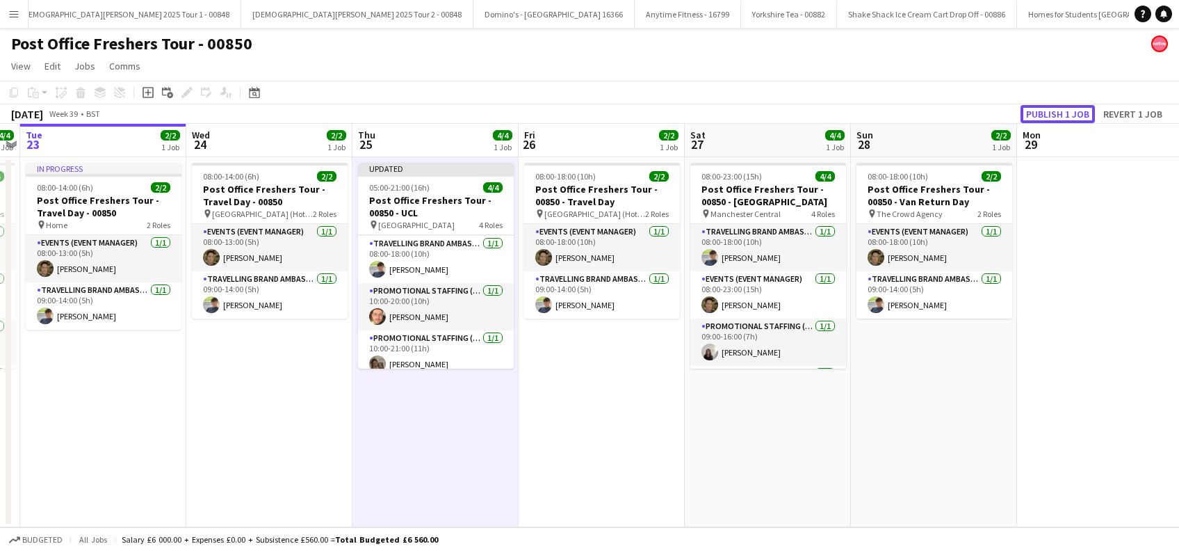
click at [1065, 112] on button "Publish 1 job" at bounding box center [1057, 114] width 74 height 18
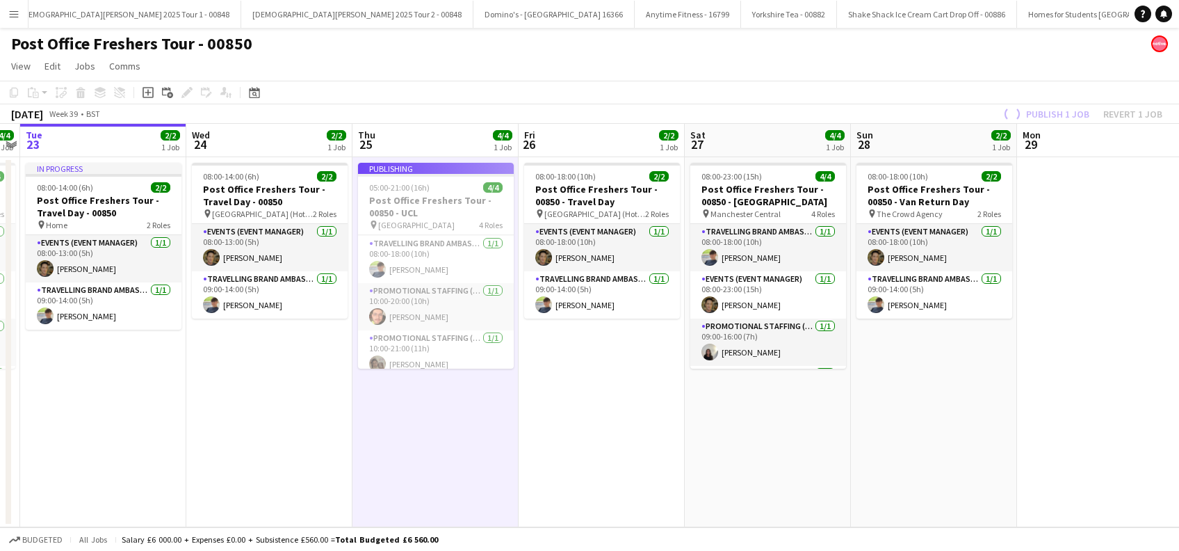
scroll to position [44, 0]
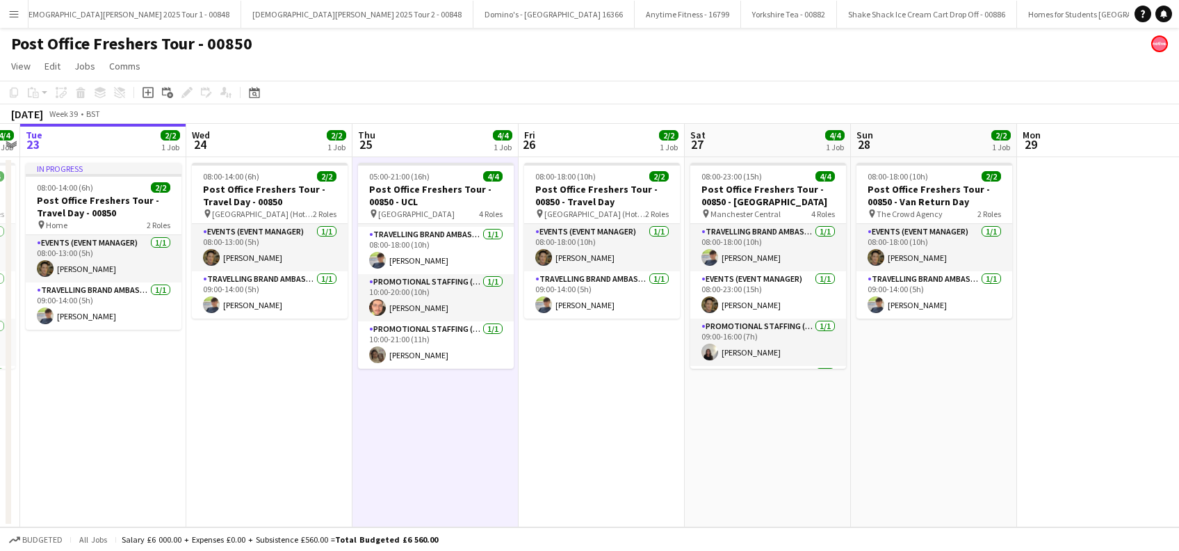
click at [594, 418] on app-date-cell "08:00-18:00 (10h) 2/2 Post Office Freshers Tour - 00850 - Travel Day pin Manche…" at bounding box center [602, 342] width 166 height 370
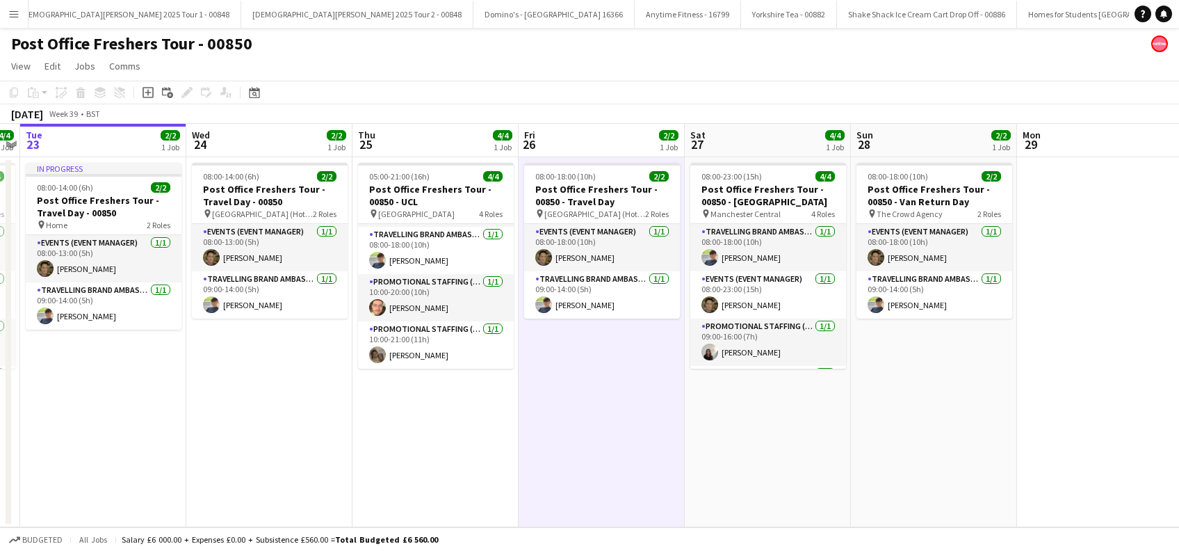
click at [554, 445] on app-date-cell "08:00-18:00 (10h) 2/2 Post Office Freshers Tour - 00850 - Travel Day pin Manche…" at bounding box center [602, 342] width 166 height 370
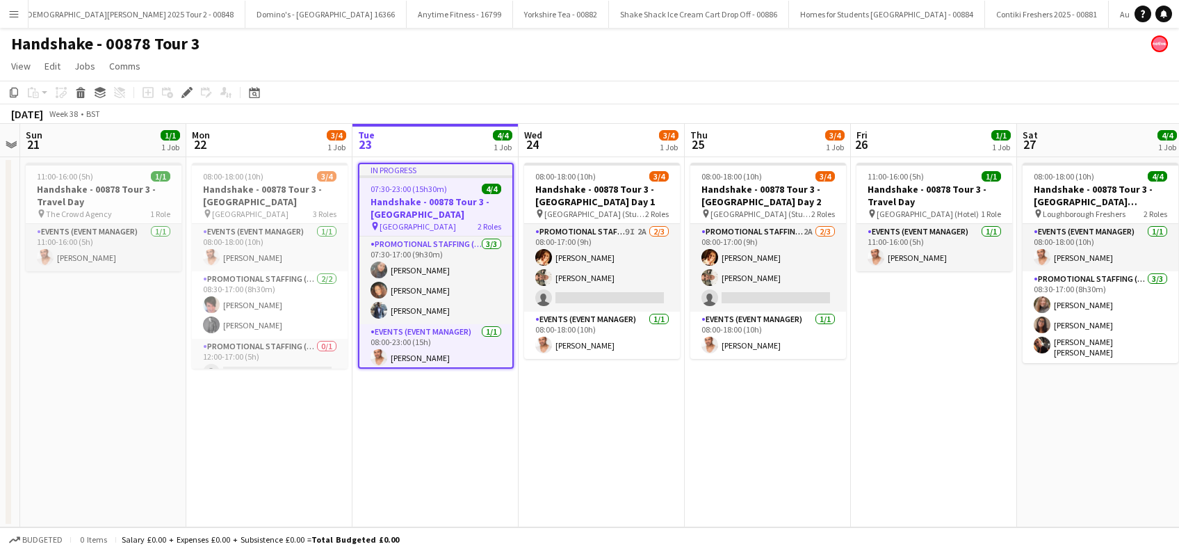
scroll to position [0, 5051]
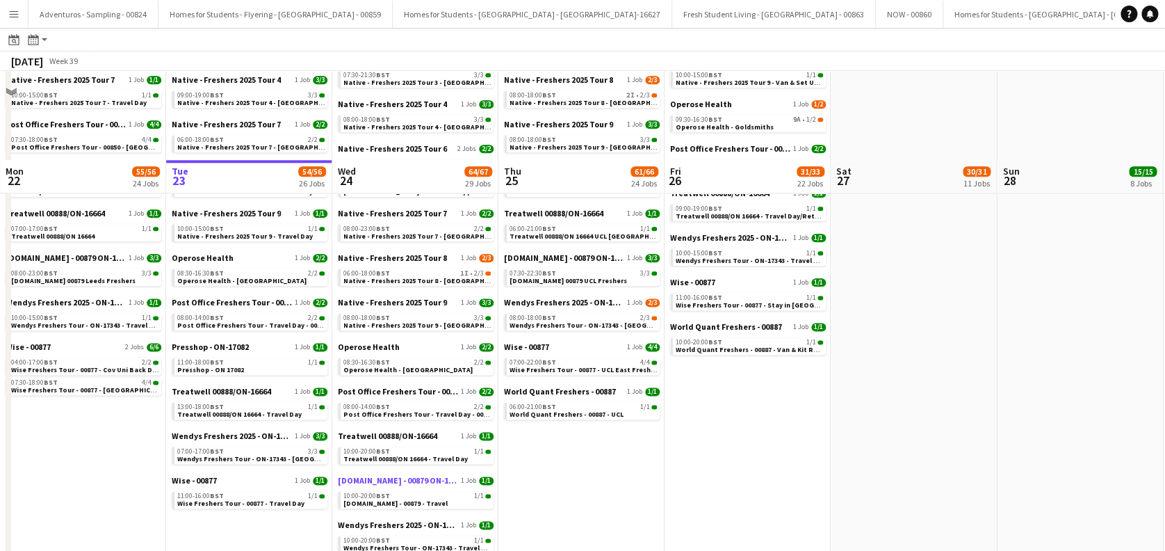
scroll to position [756, 0]
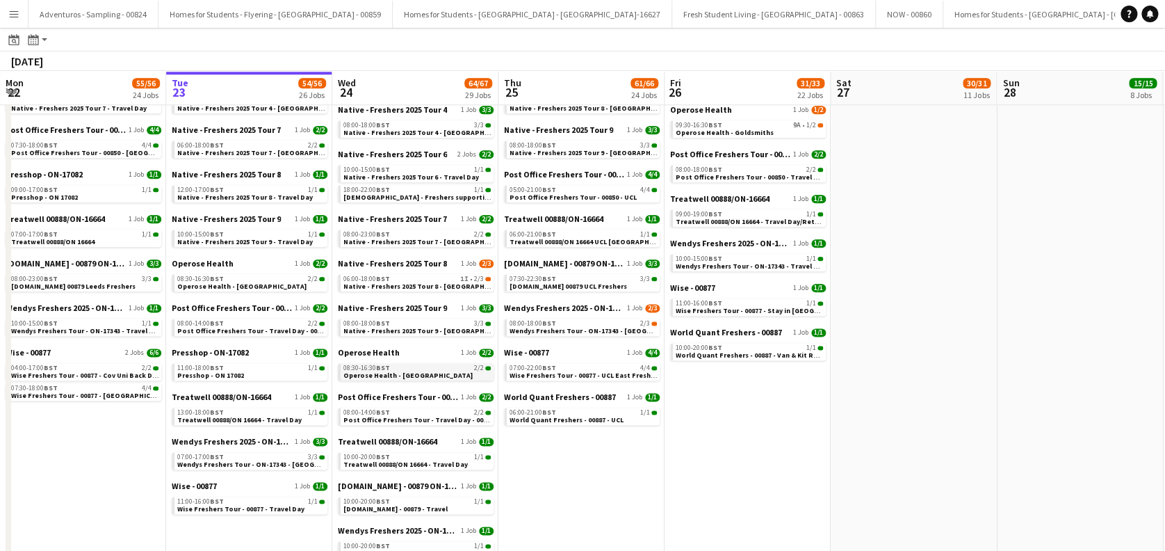
click at [450, 371] on link "08:30-16:30 BST 2/2 Operose Health - [GEOGRAPHIC_DATA]" at bounding box center [416, 371] width 147 height 16
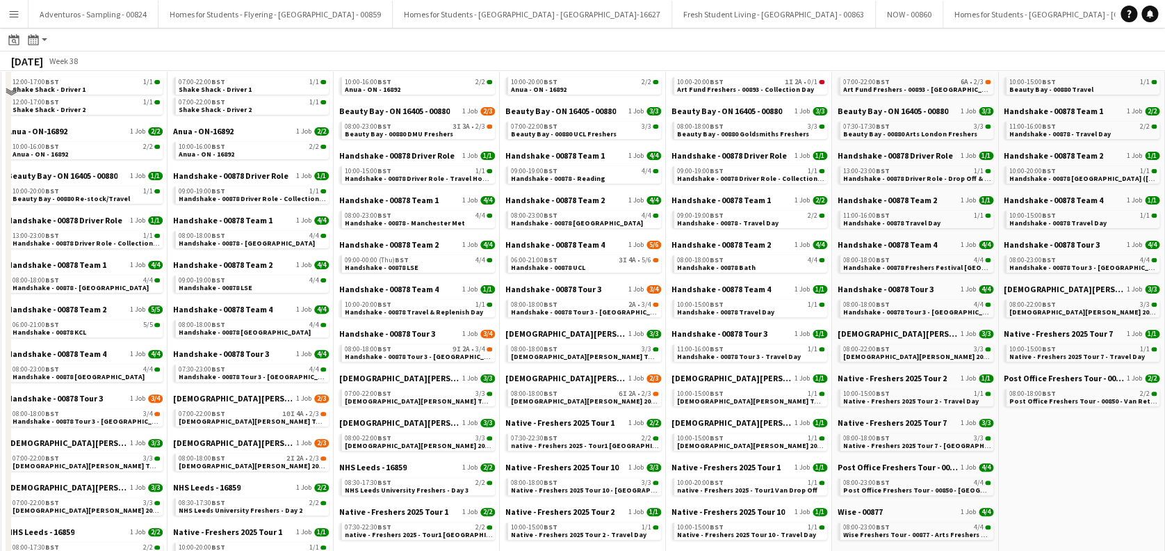
scroll to position [0, 0]
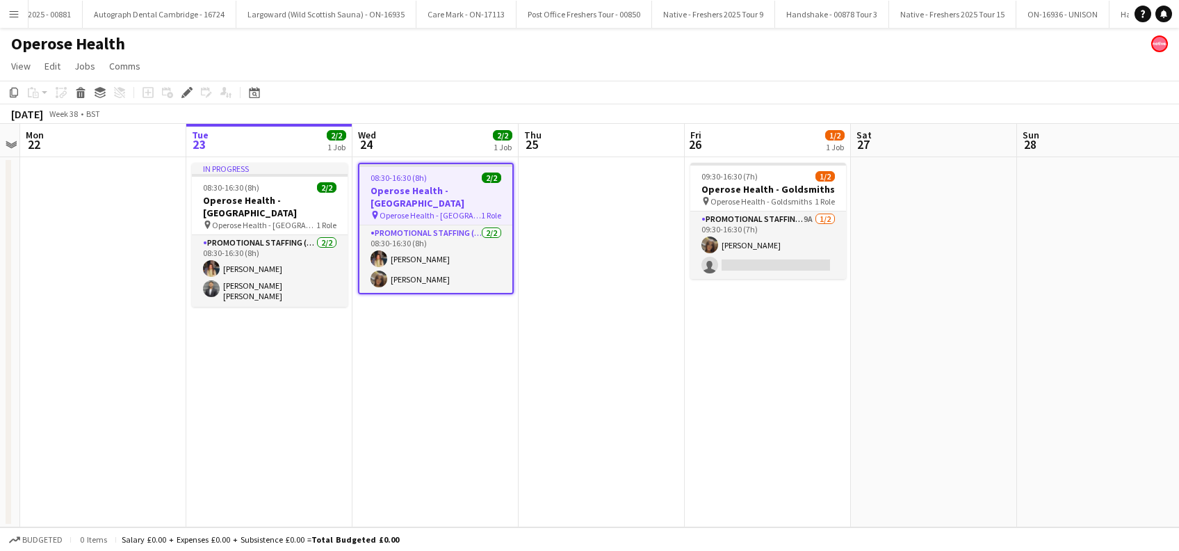
click at [446, 355] on app-date-cell "08:30-16:30 (8h) 2/2 Operose Health - Leeds Uni pin Operose Health - Leeds Uni …" at bounding box center [435, 342] width 166 height 370
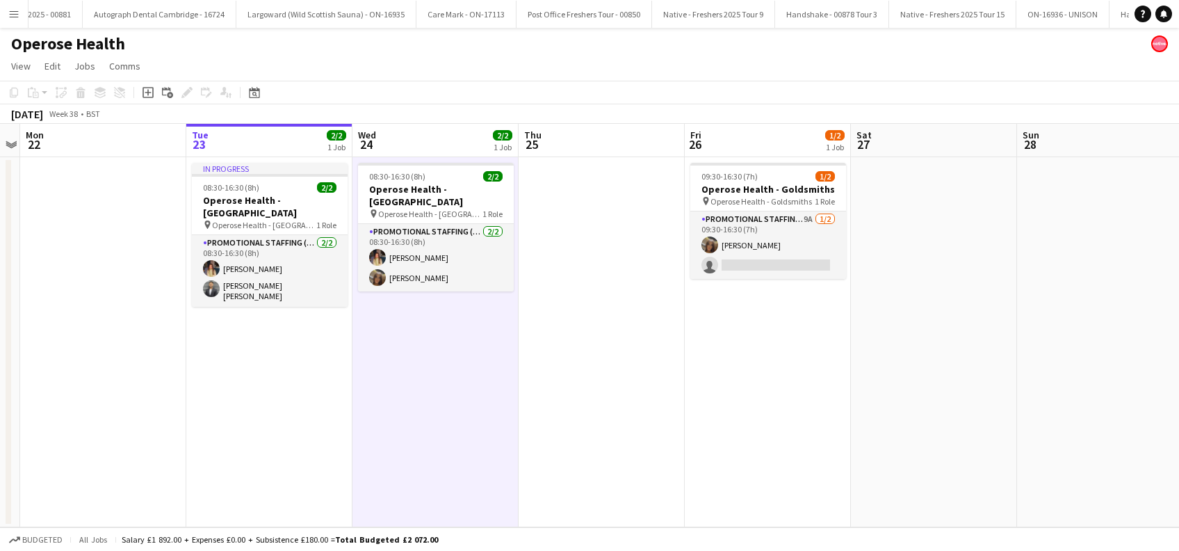
click at [546, 311] on app-date-cell at bounding box center [602, 342] width 166 height 370
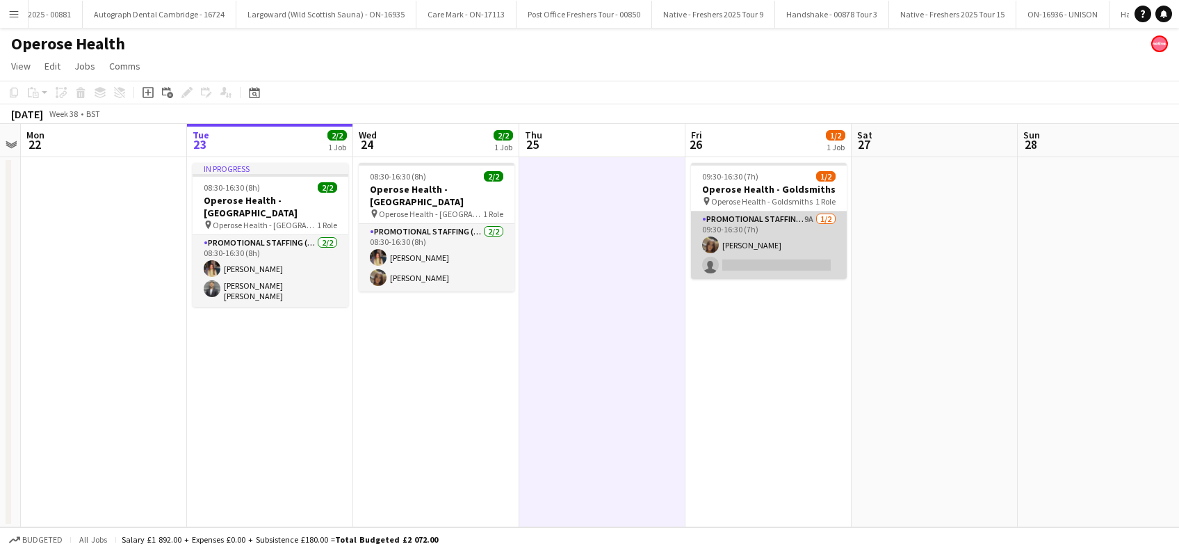
click at [767, 250] on app-card-role "Promotional Staffing (Brand Ambassadors) 9A 1/2 09:30-16:30 (7h) Maylinda Perle…" at bounding box center [769, 244] width 156 height 67
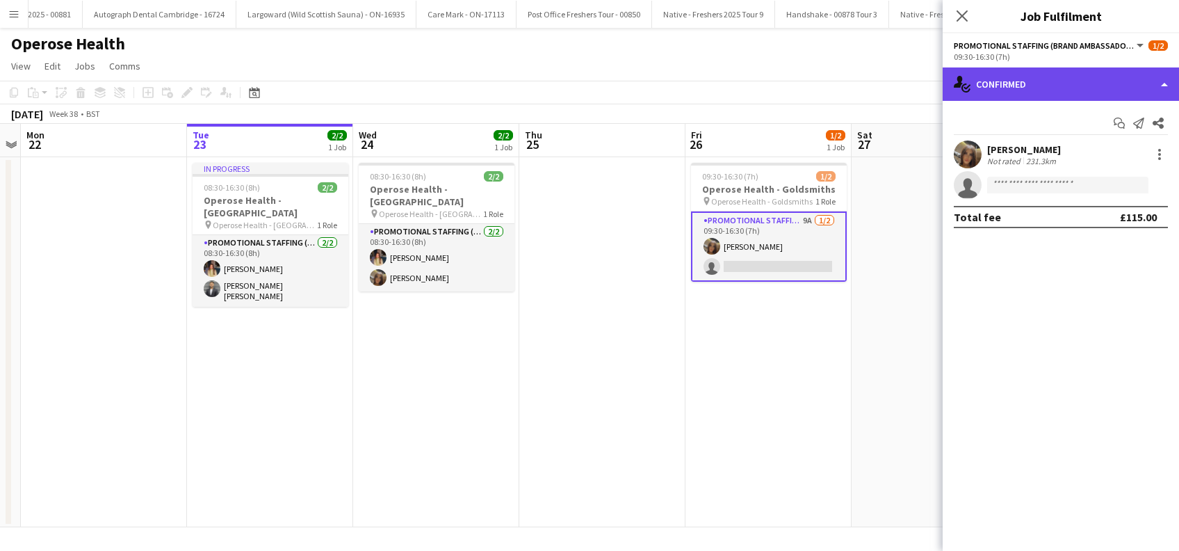
click at [1076, 81] on div "single-neutral-actions-check-2 Confirmed" at bounding box center [1061, 83] width 236 height 33
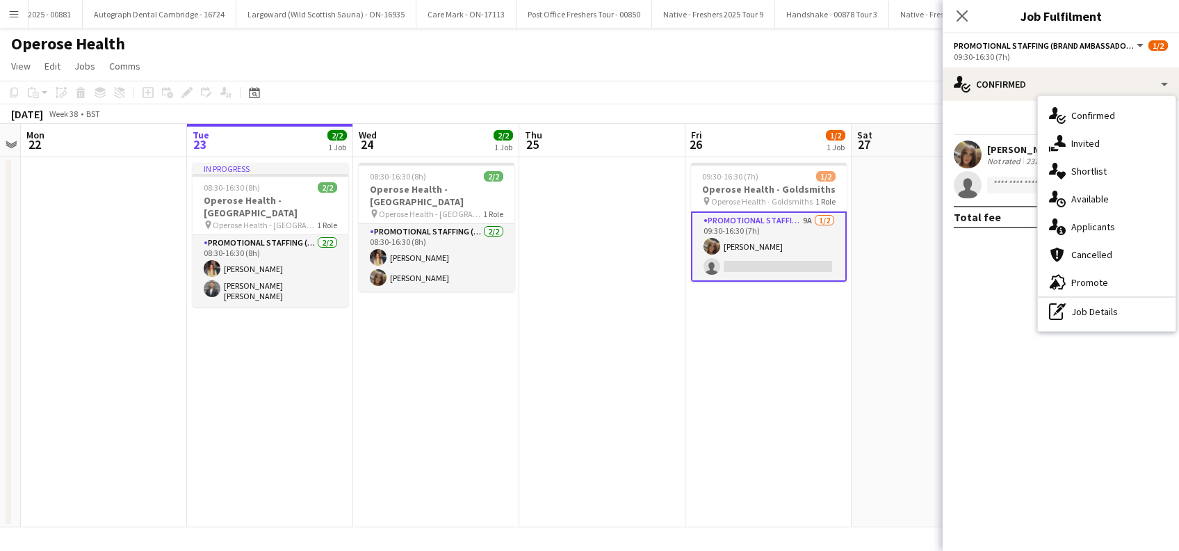
click at [1091, 225] on span "Applicants" at bounding box center [1093, 226] width 44 height 13
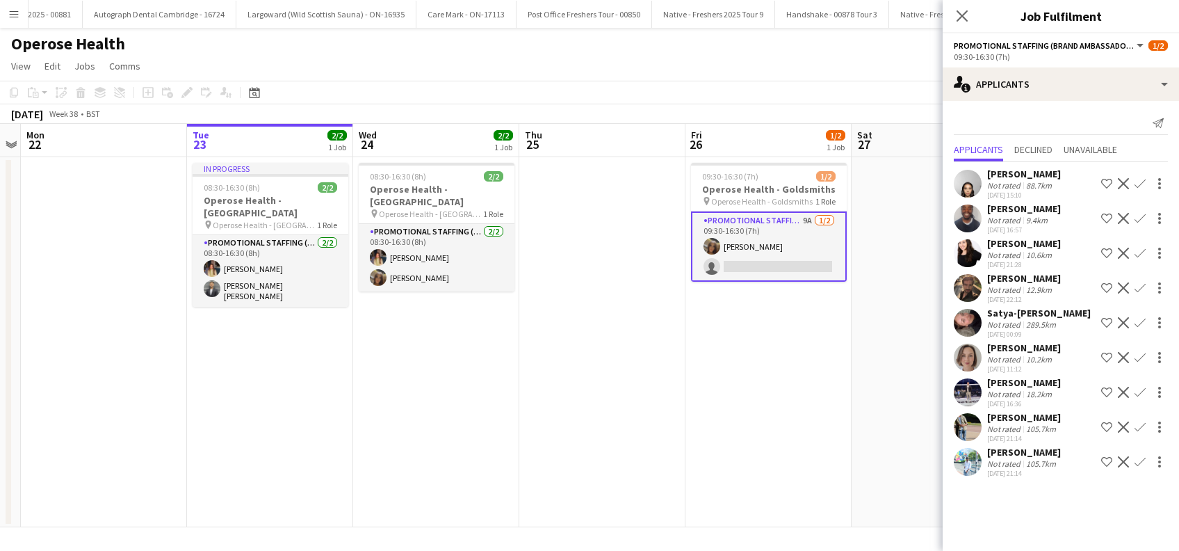
click at [1034, 177] on div "Aaliyah Shah" at bounding box center [1024, 174] width 74 height 13
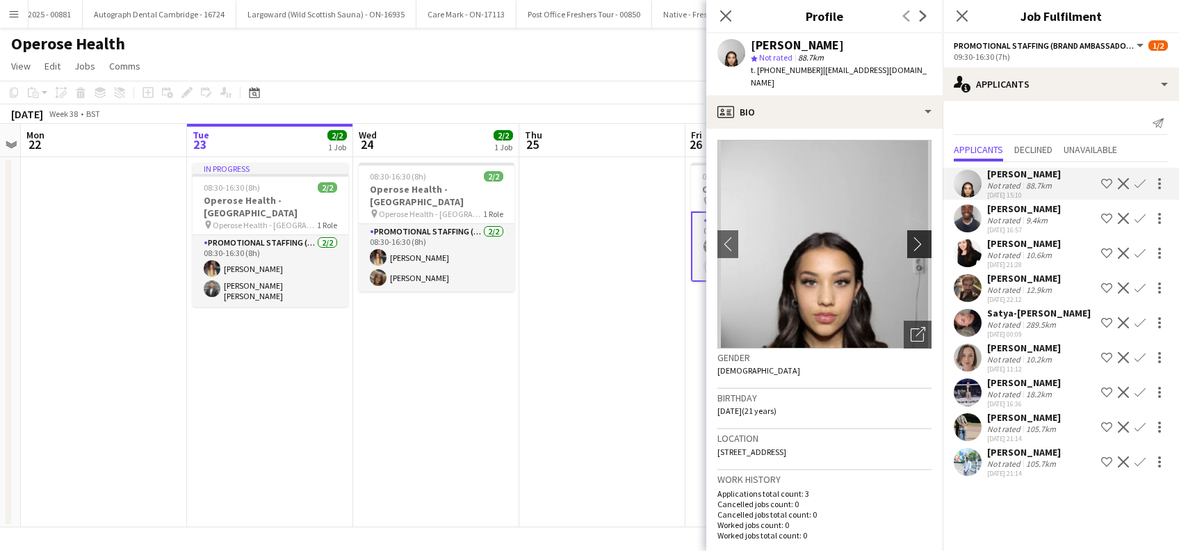
click at [911, 244] on app-icon "chevron-right" at bounding box center [922, 243] width 22 height 15
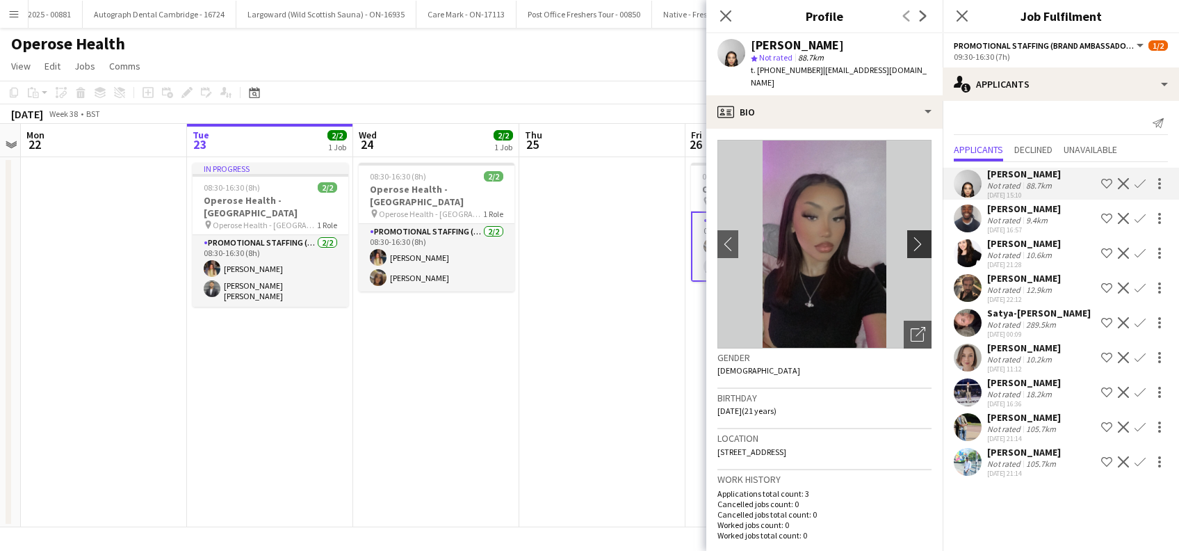
click at [911, 244] on app-icon "chevron-right" at bounding box center [922, 243] width 22 height 15
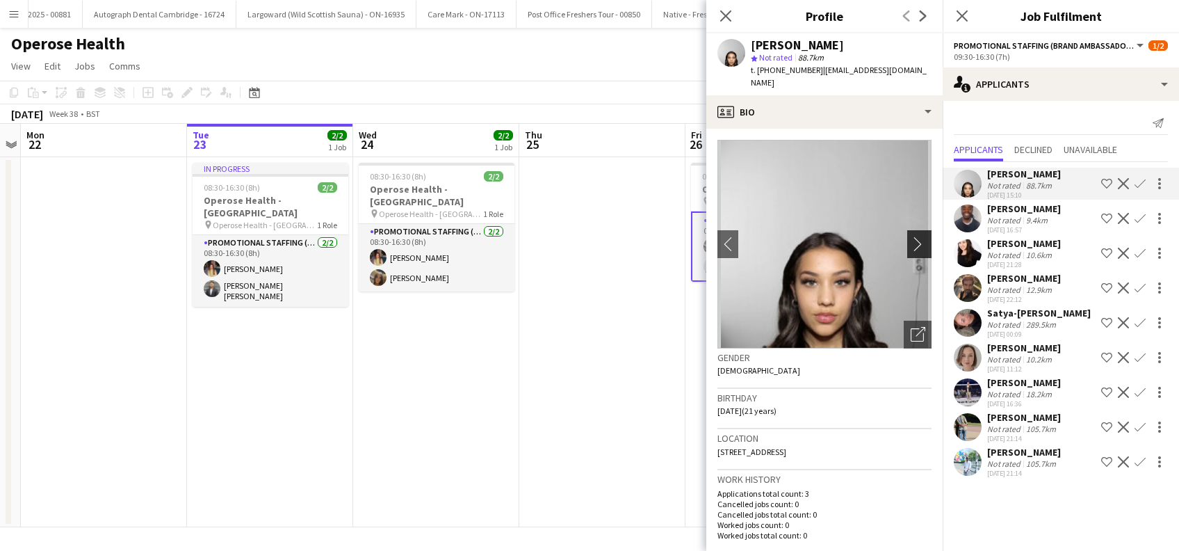
click at [911, 244] on app-icon "chevron-right" at bounding box center [922, 243] width 22 height 15
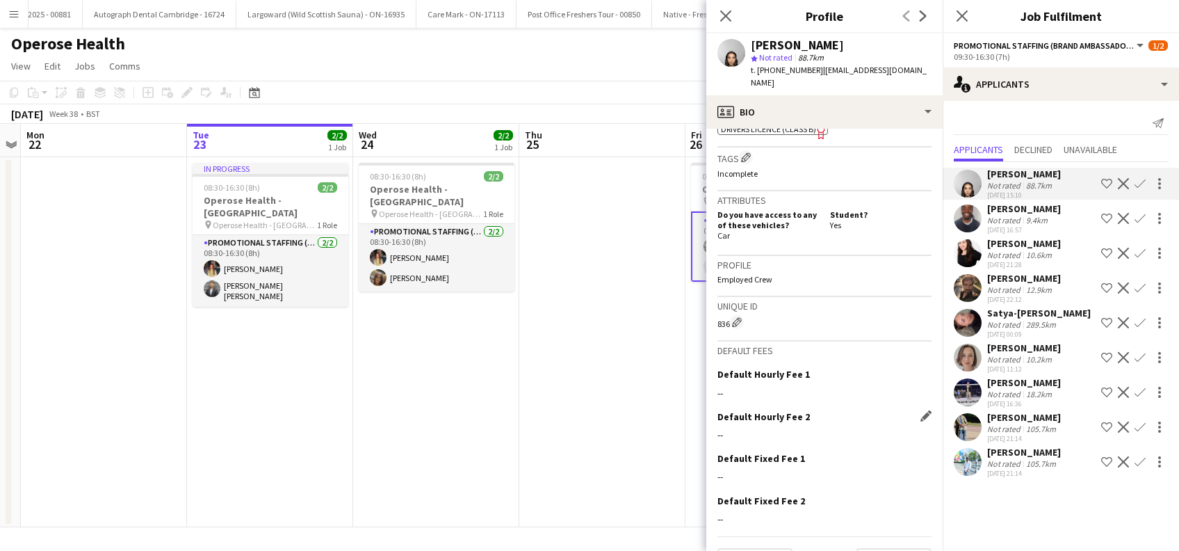
scroll to position [551, 0]
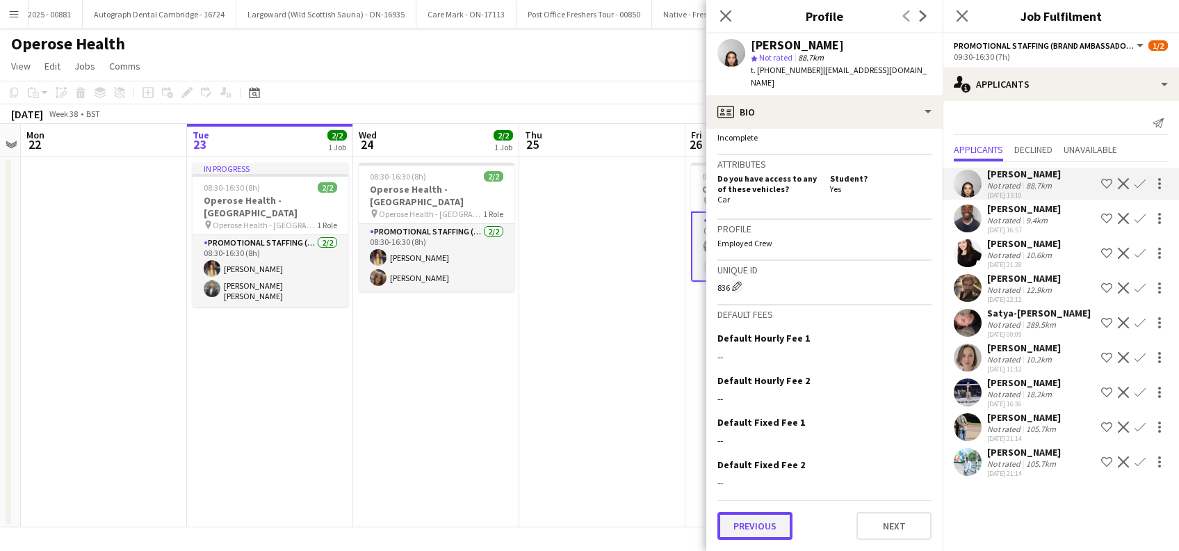
click at [762, 521] on button "Previous" at bounding box center [754, 526] width 75 height 28
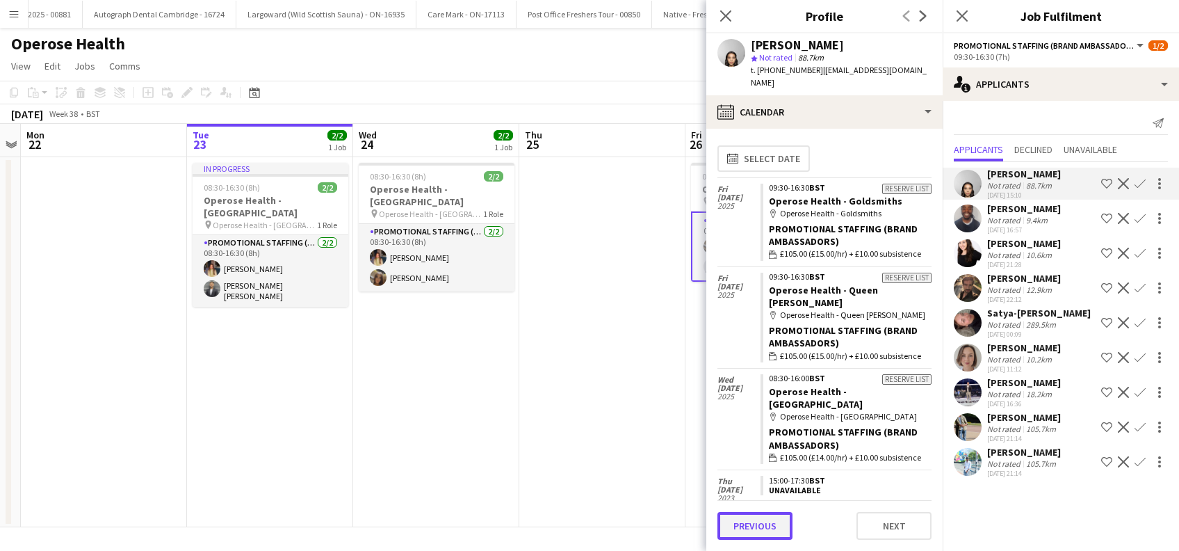
click at [751, 525] on button "Previous" at bounding box center [754, 526] width 75 height 28
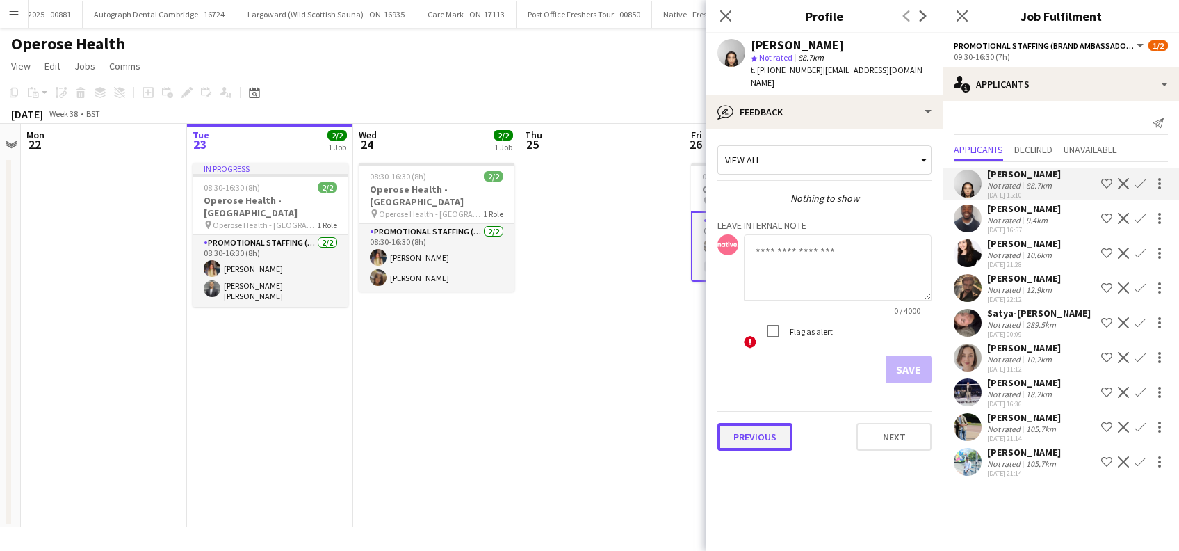
click at [761, 432] on button "Previous" at bounding box center [754, 437] width 75 height 28
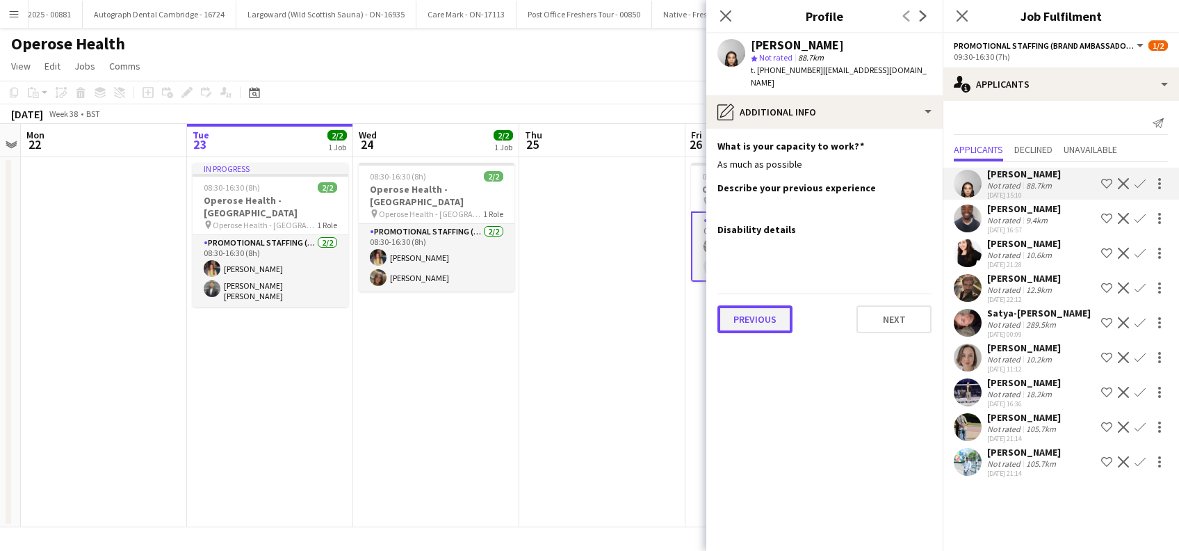
click at [756, 325] on button "Previous" at bounding box center [754, 319] width 75 height 28
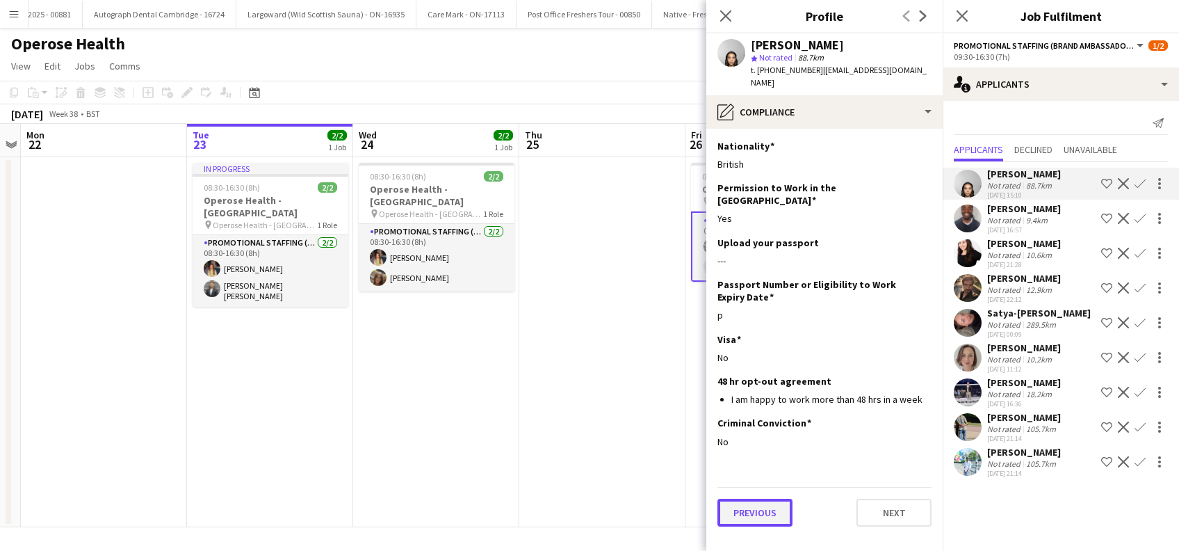
click at [754, 498] on button "Previous" at bounding box center [754, 512] width 75 height 28
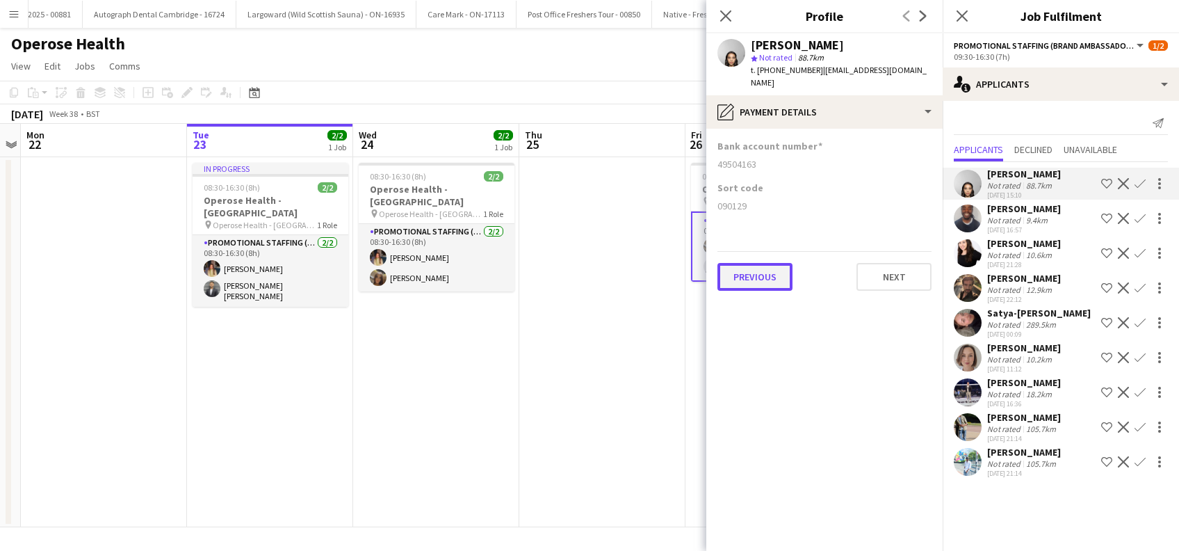
click at [763, 276] on button "Previous" at bounding box center [754, 277] width 75 height 28
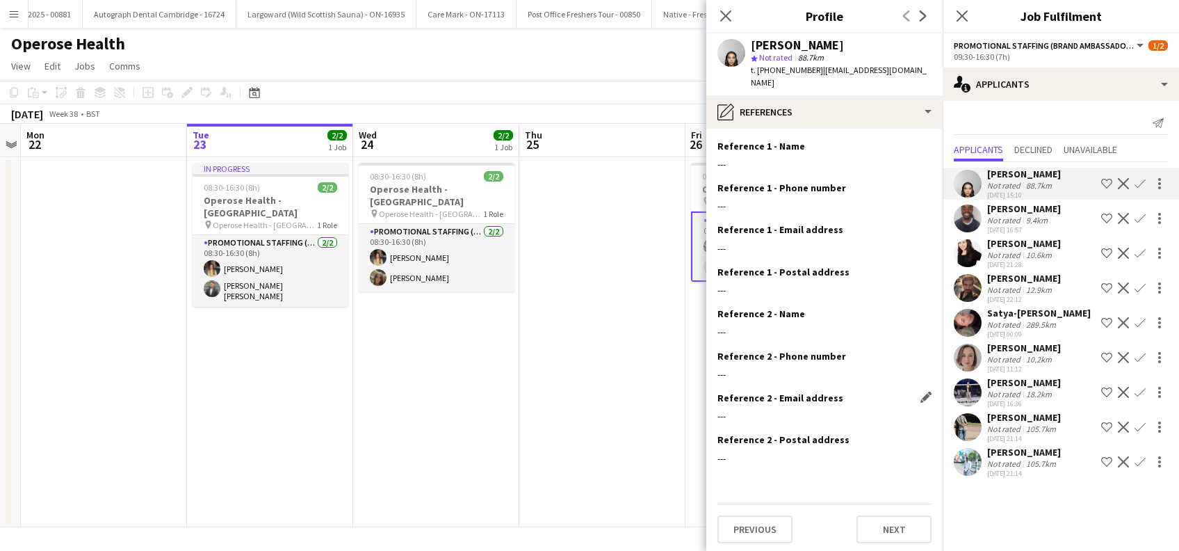
scroll to position [3, 0]
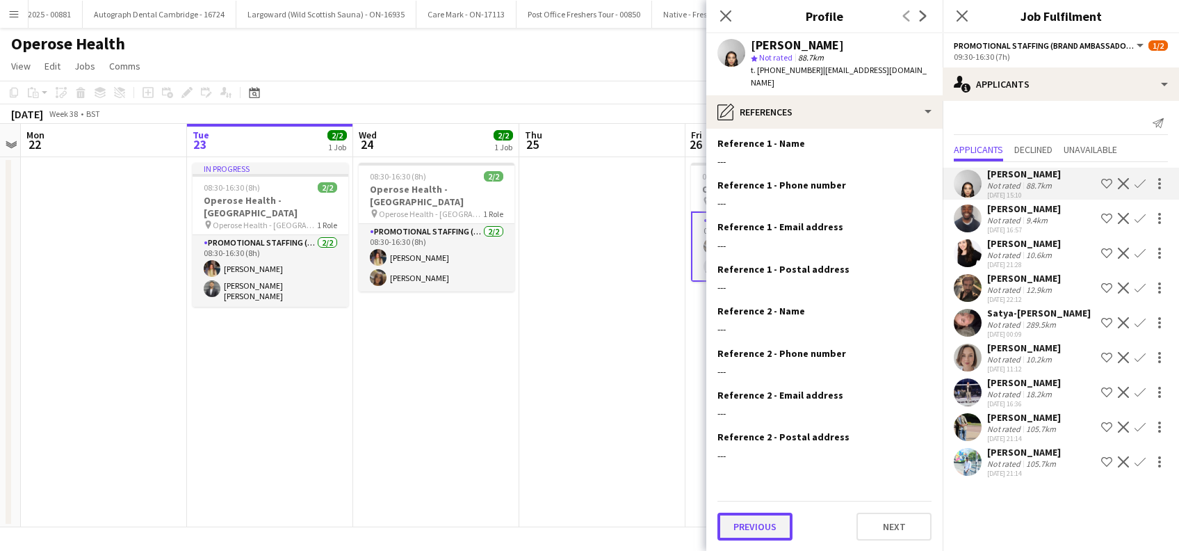
click at [747, 532] on button "Previous" at bounding box center [754, 526] width 75 height 28
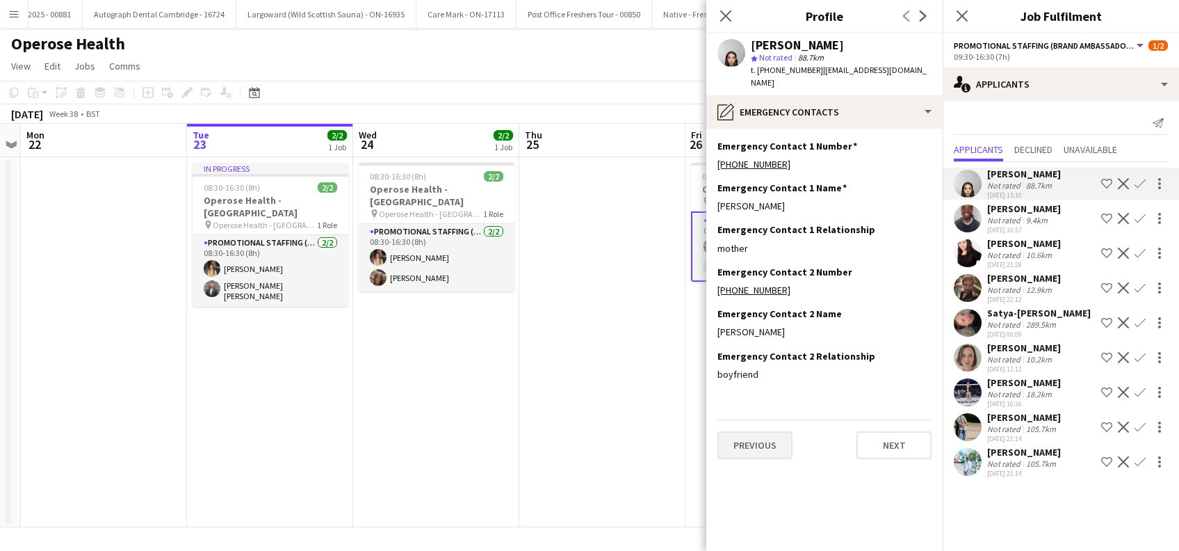
scroll to position [0, 0]
click at [744, 445] on button "Previous" at bounding box center [754, 445] width 75 height 28
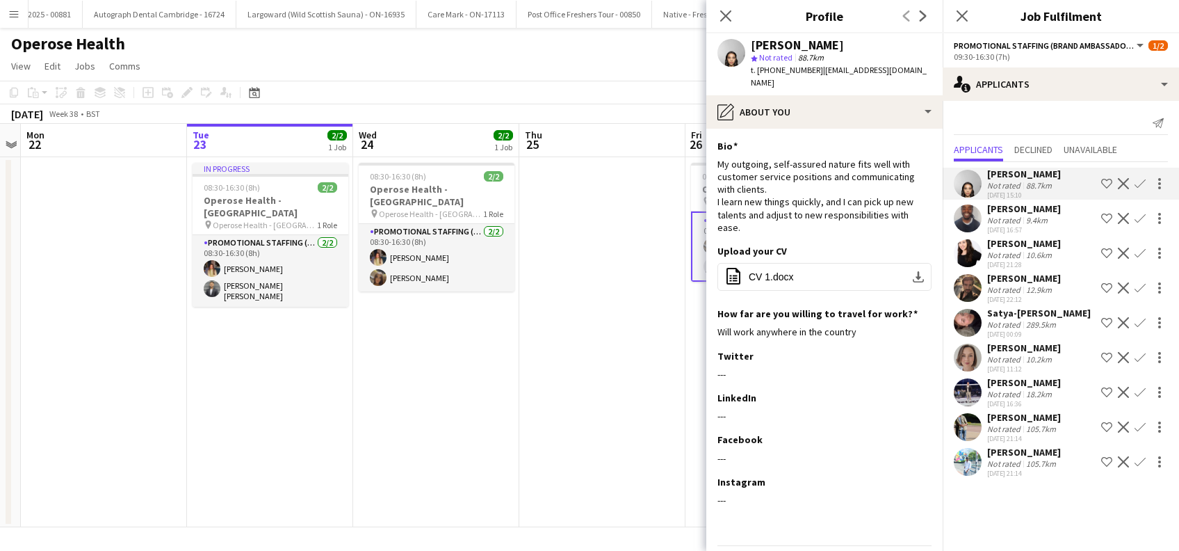
click at [1025, 314] on div "Satya-sara Khachik" at bounding box center [1039, 313] width 104 height 13
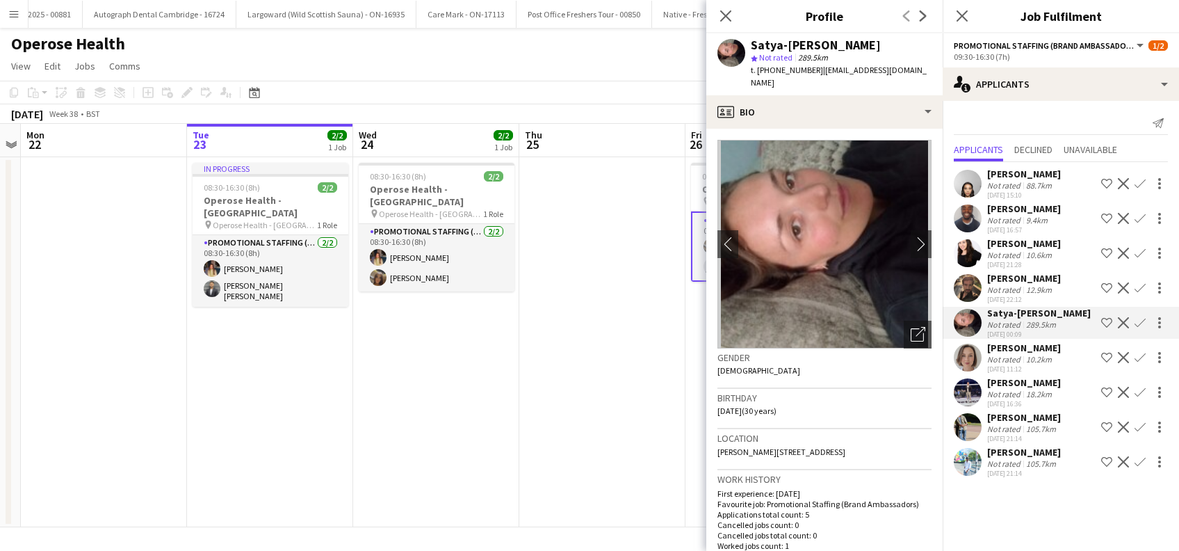
click at [1033, 346] on div "Aleksandra Burak" at bounding box center [1024, 347] width 74 height 13
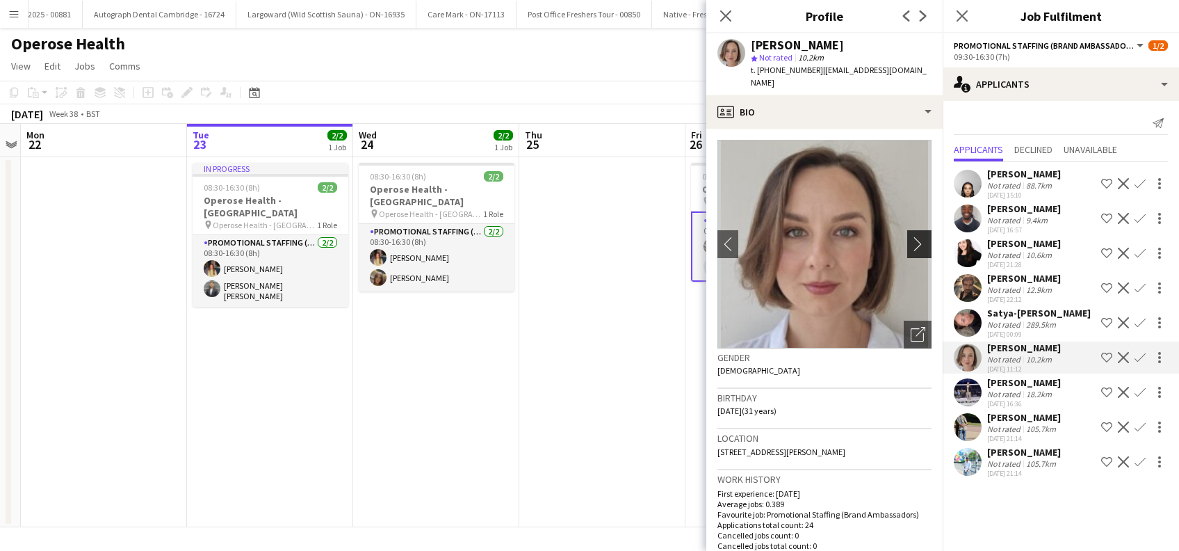
click at [911, 236] on app-icon "chevron-right" at bounding box center [922, 243] width 22 height 15
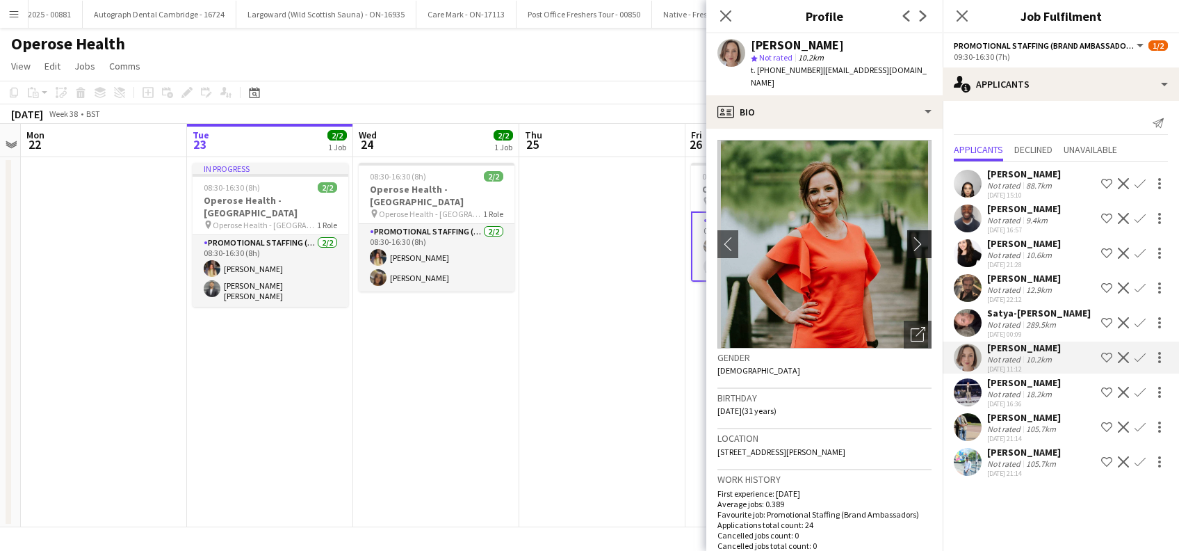
click at [911, 236] on app-icon "chevron-right" at bounding box center [922, 243] width 22 height 15
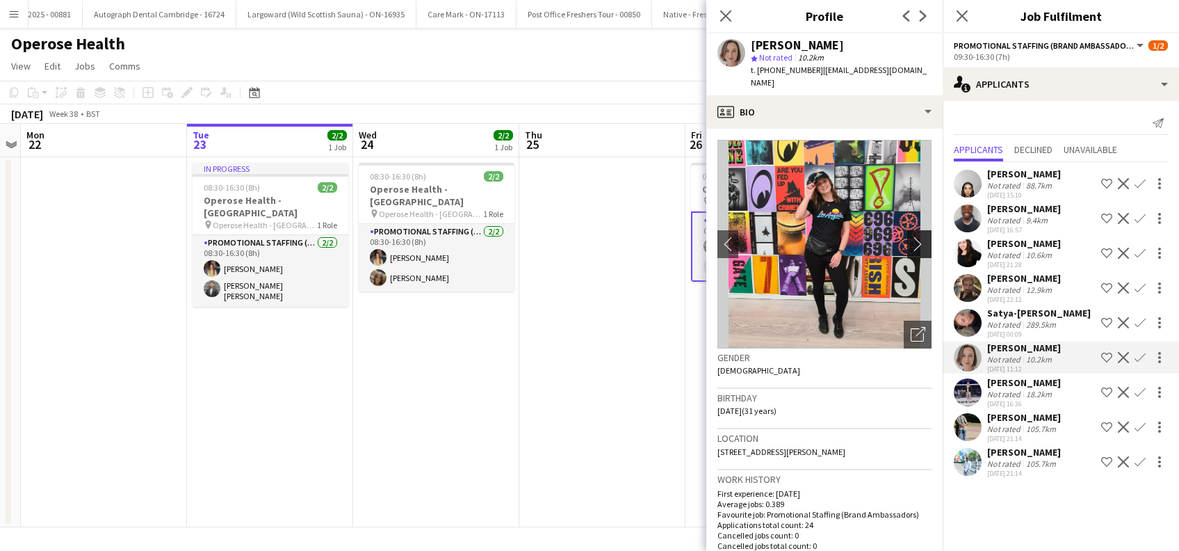
click at [911, 236] on app-icon "chevron-right" at bounding box center [922, 243] width 22 height 15
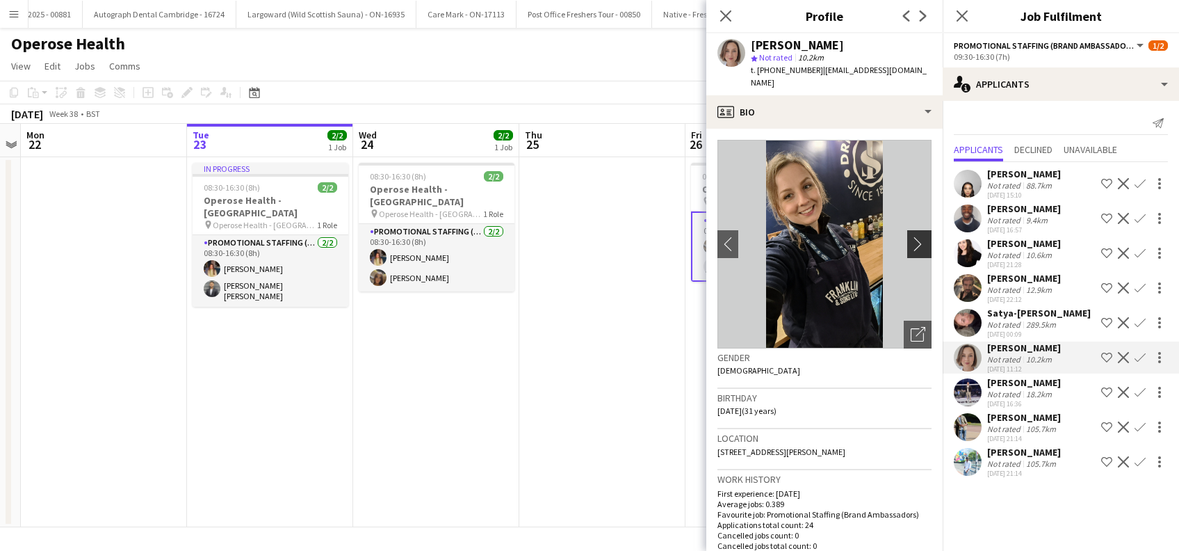
click at [911, 236] on app-icon "chevron-right" at bounding box center [922, 243] width 22 height 15
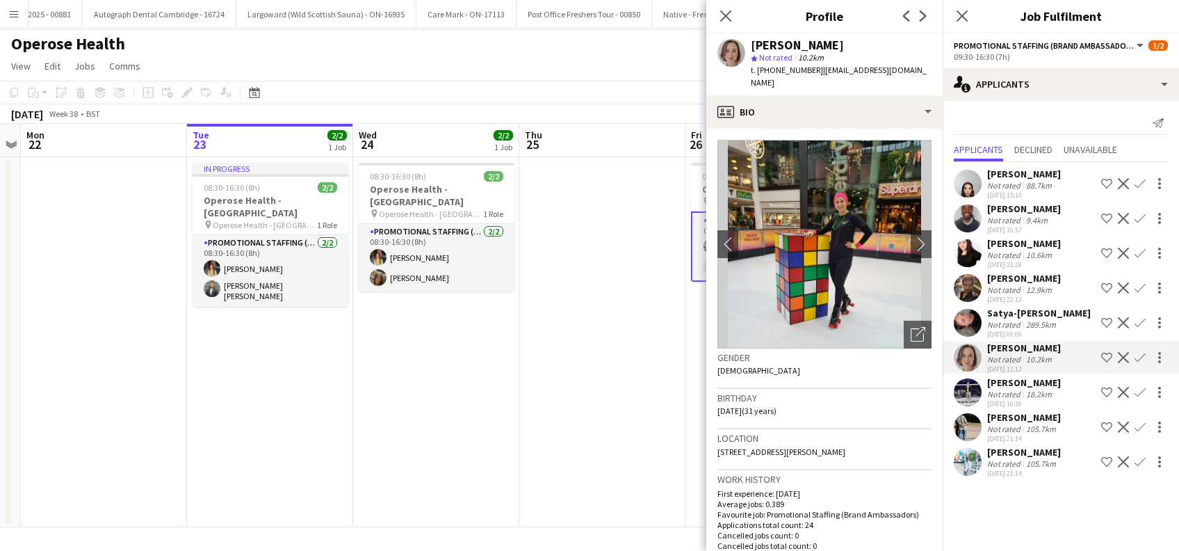
click at [1140, 356] on app-icon "Confirm" at bounding box center [1139, 357] width 11 height 11
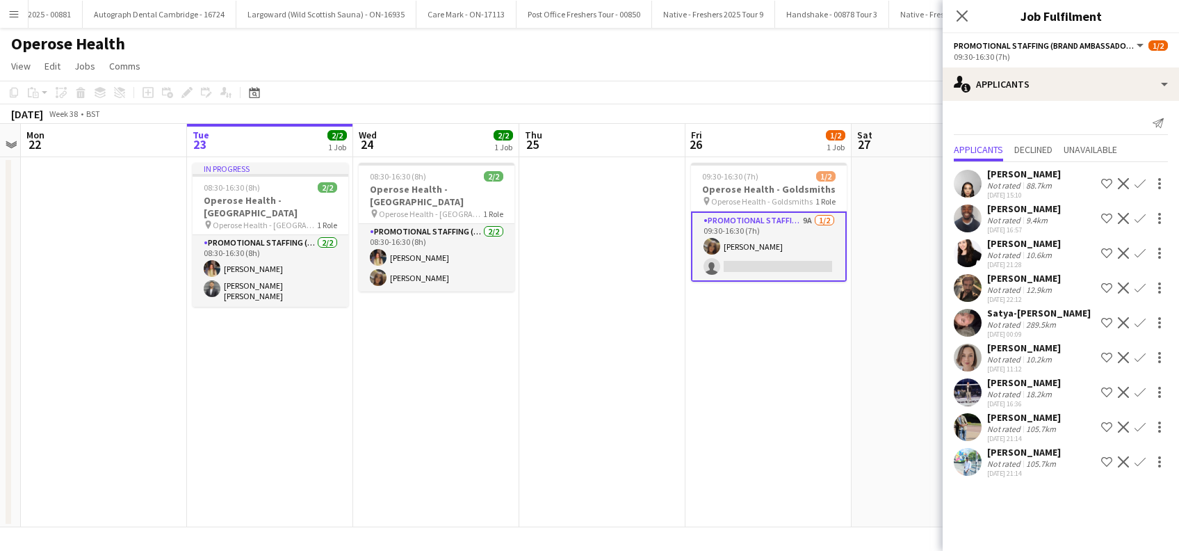
click at [1140, 356] on app-icon "Confirm" at bounding box center [1139, 357] width 11 height 11
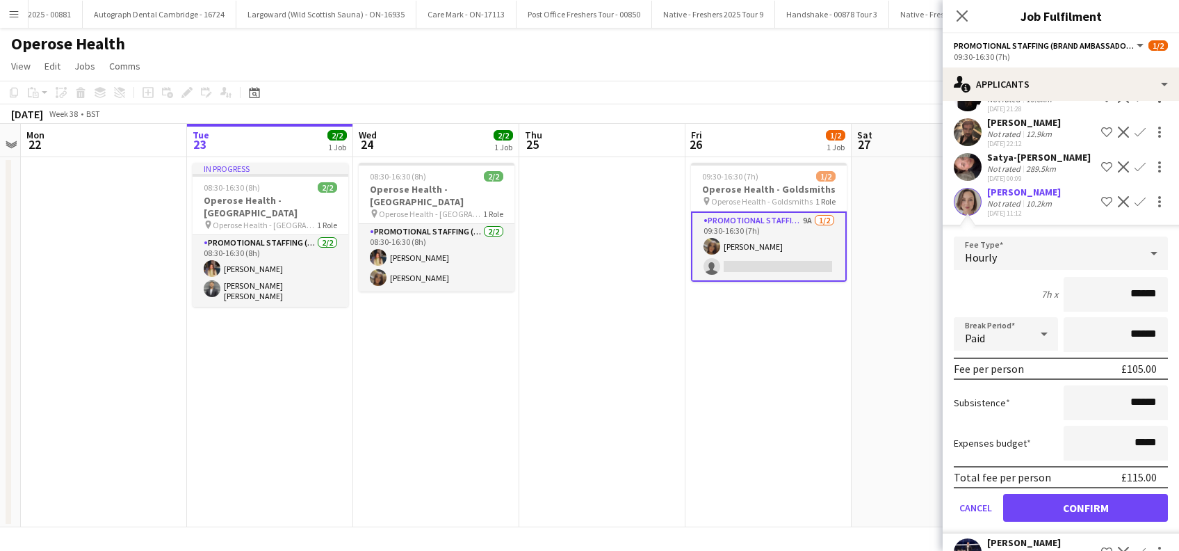
scroll to position [254, 0]
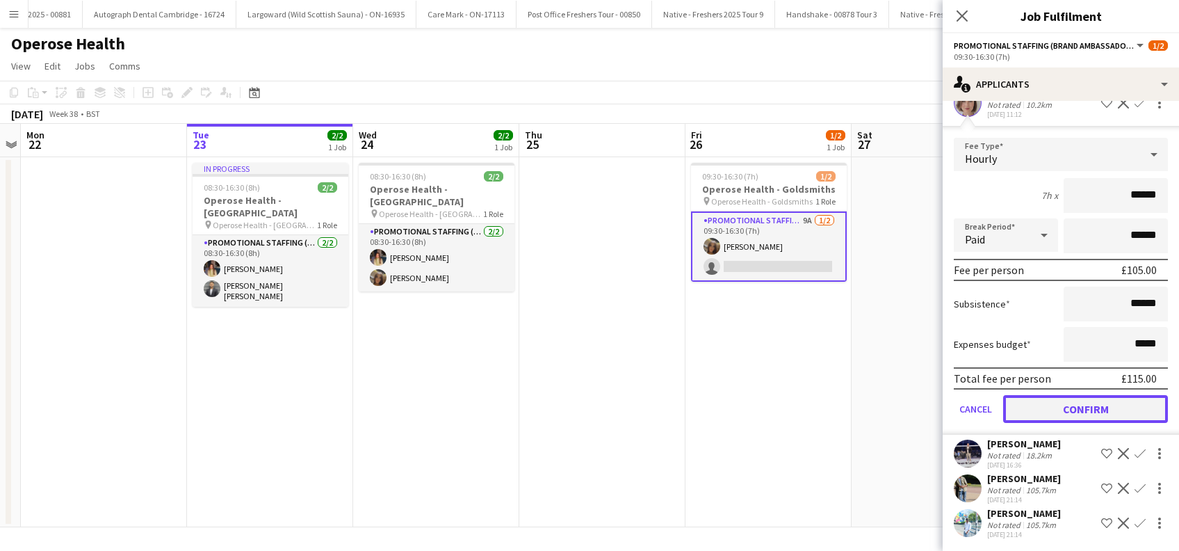
click at [1073, 402] on button "Confirm" at bounding box center [1085, 409] width 165 height 28
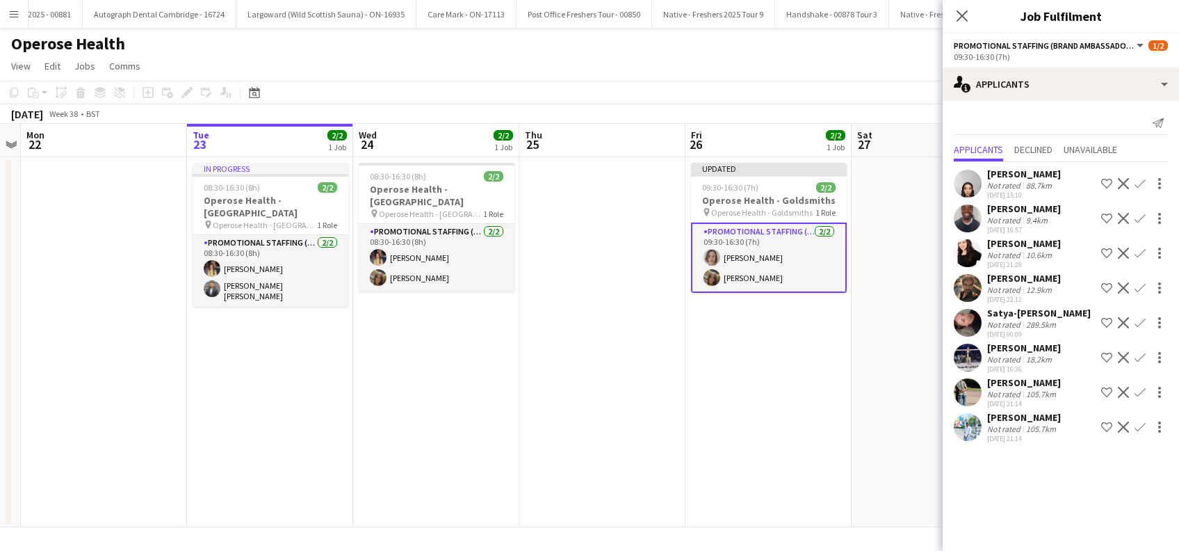
scroll to position [0, 0]
drag, startPoint x: 818, startPoint y: 409, endPoint x: 840, endPoint y: 404, distance: 22.8
click at [818, 409] on app-date-cell "Updated 09:30-16:30 (7h) 2/2 Operose Health - Goldsmiths pin Operose Health - G…" at bounding box center [768, 342] width 166 height 370
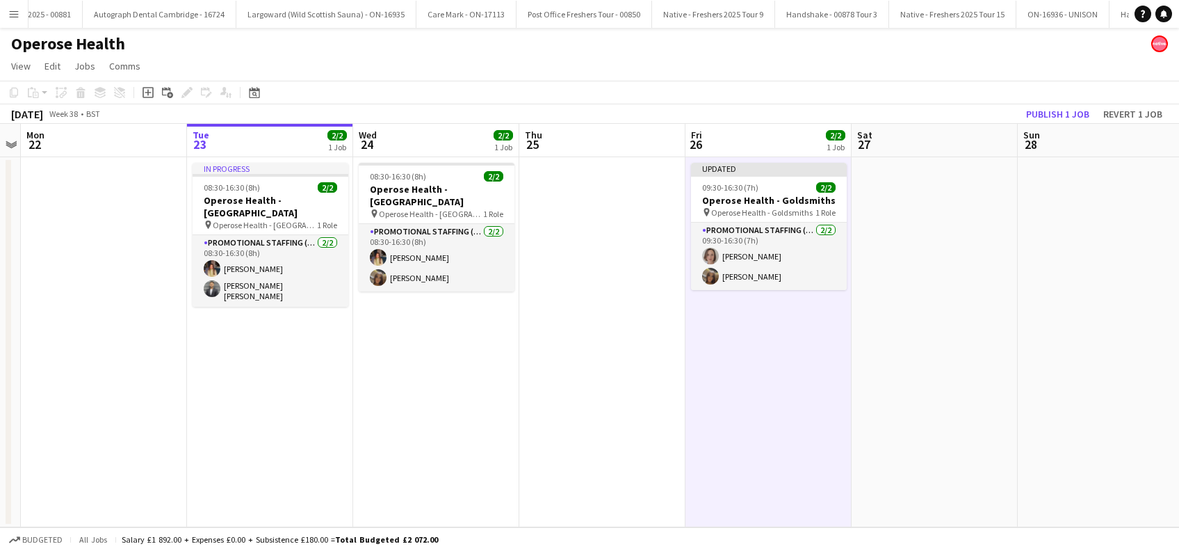
click at [909, 356] on app-date-cell at bounding box center [935, 342] width 166 height 370
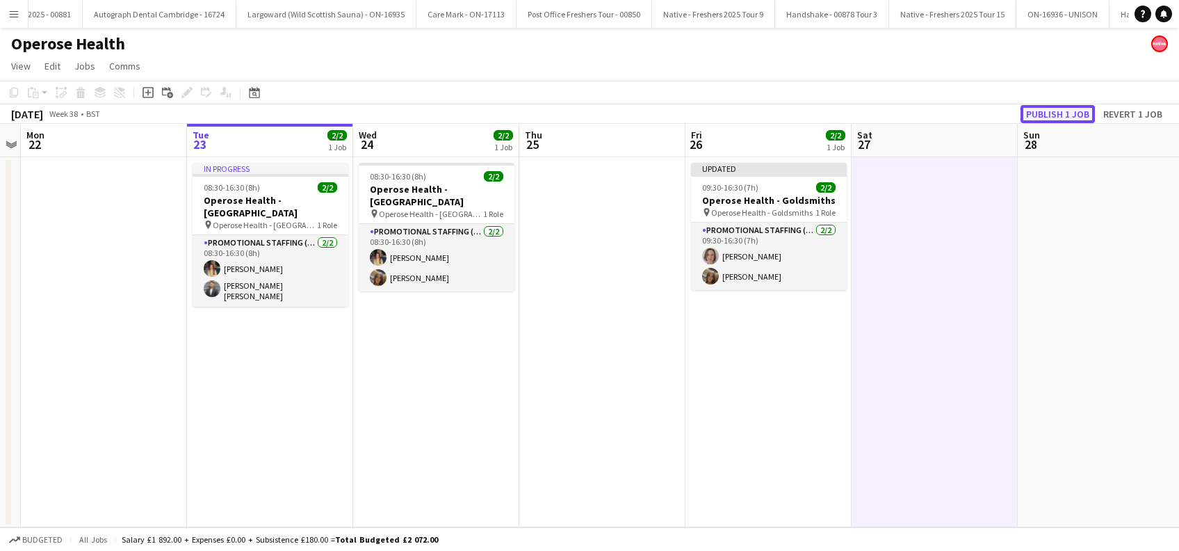
click at [1040, 111] on button "Publish 1 job" at bounding box center [1057, 114] width 74 height 18
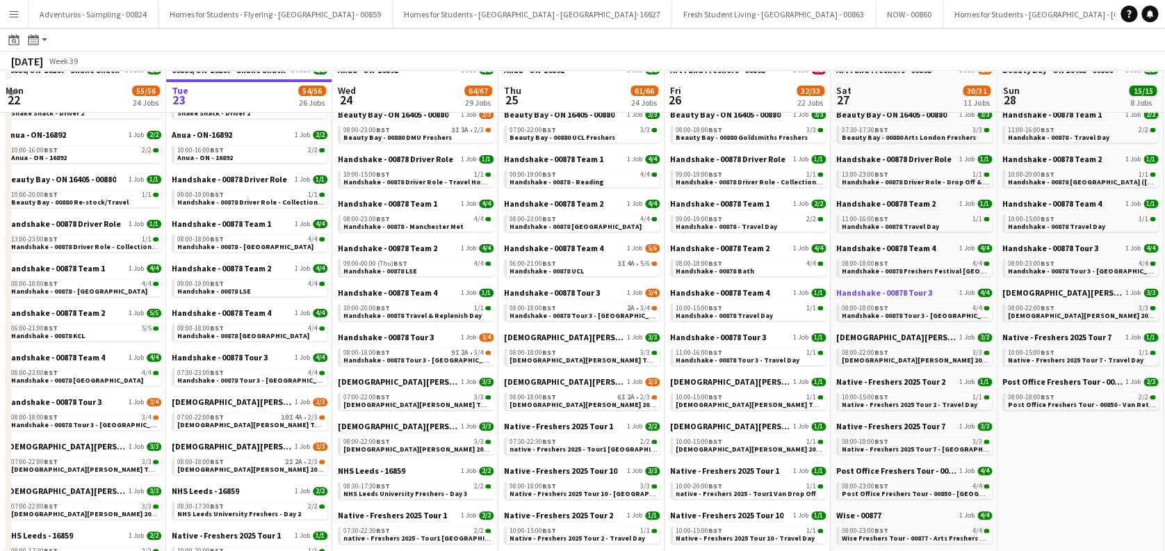
scroll to position [92, 0]
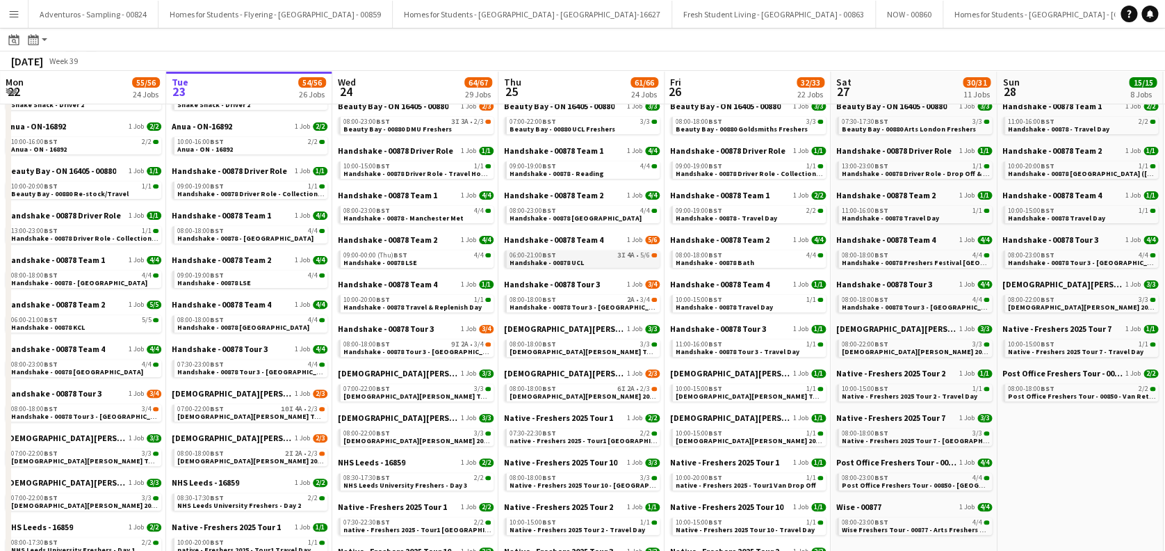
click at [610, 258] on link "06:00-21:00 BST 3I 4A • 5/6 Handshake - 00878 UCL" at bounding box center [583, 258] width 147 height 16
click at [603, 307] on span "Handshake - 00878 Tour 3 - Newcastle University Day 2" at bounding box center [598, 306] width 177 height 9
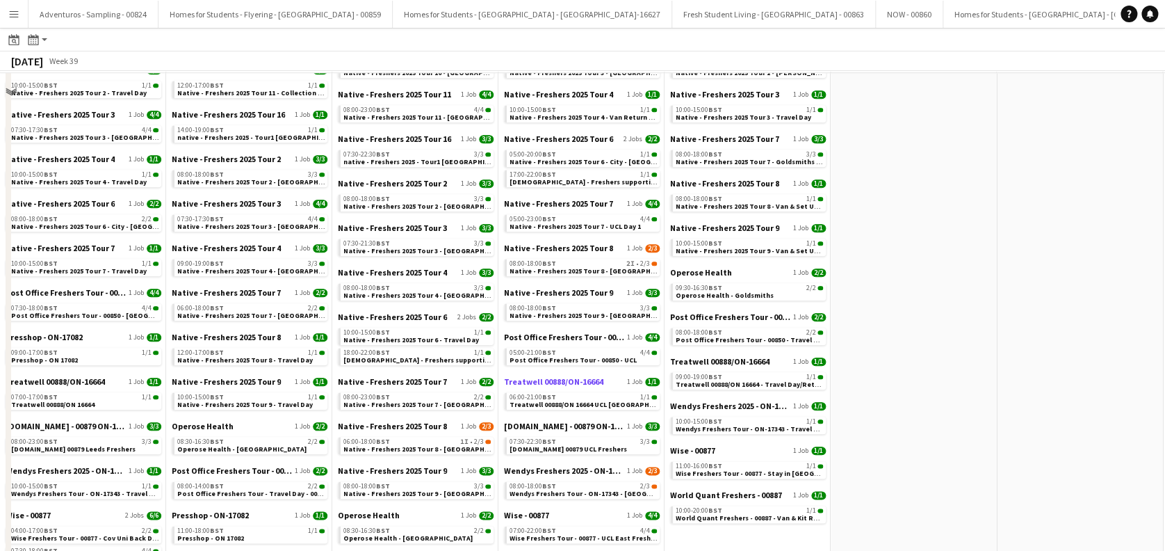
scroll to position [649, 0]
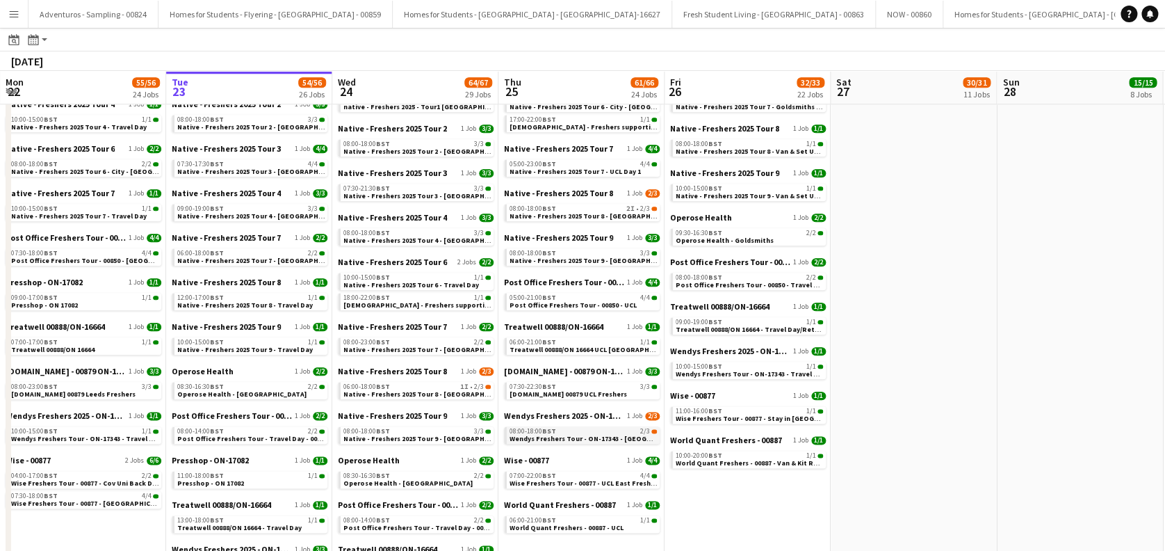
click at [569, 436] on span "Wendys Freshers Tour - ON-17343 - University of Southampton" at bounding box center [602, 438] width 185 height 9
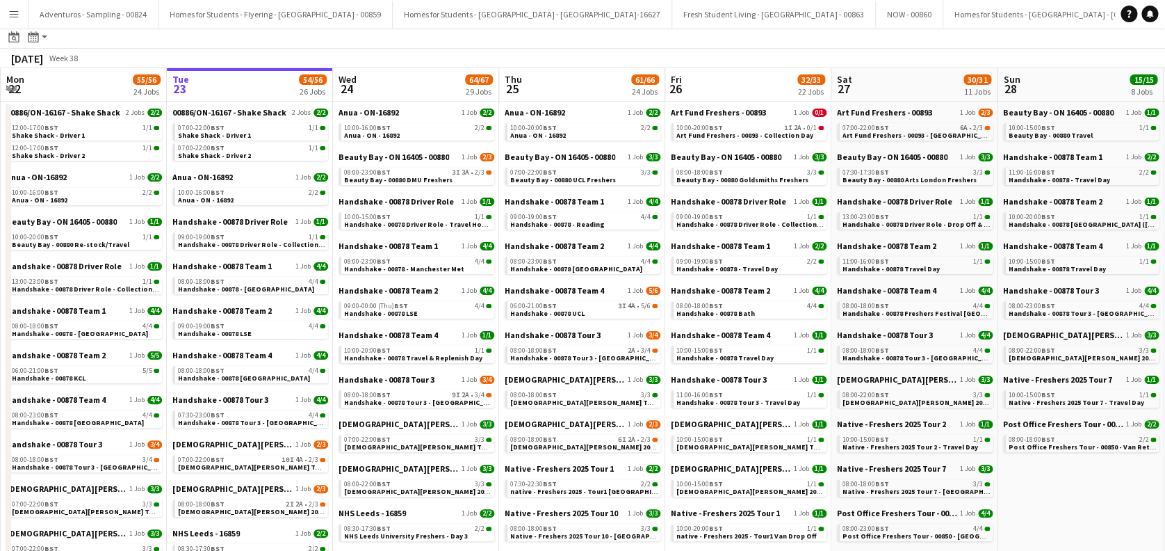
scroll to position [0, 0]
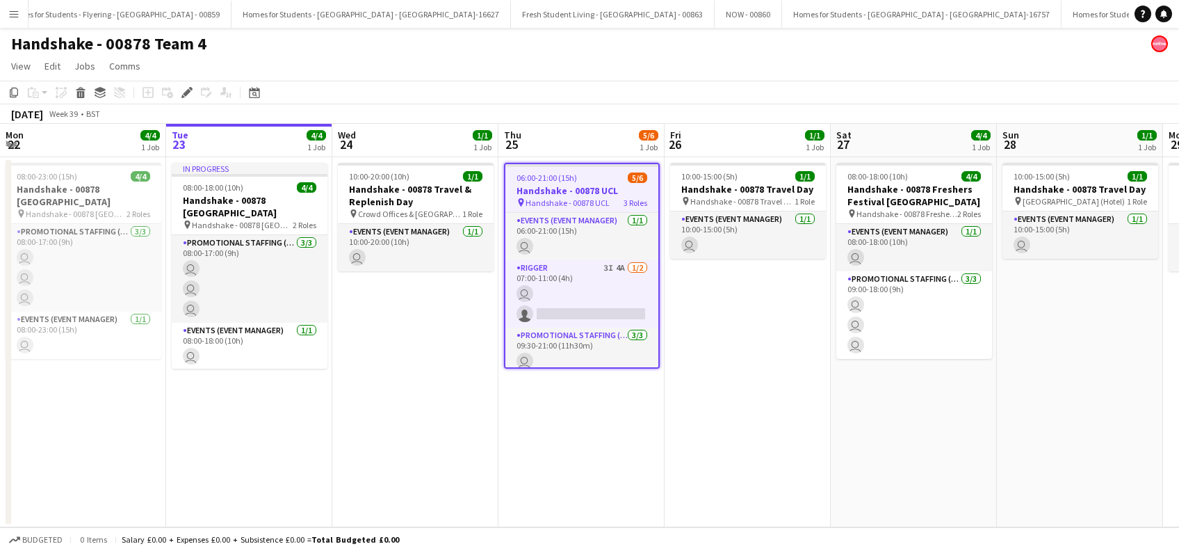
scroll to position [0, 2878]
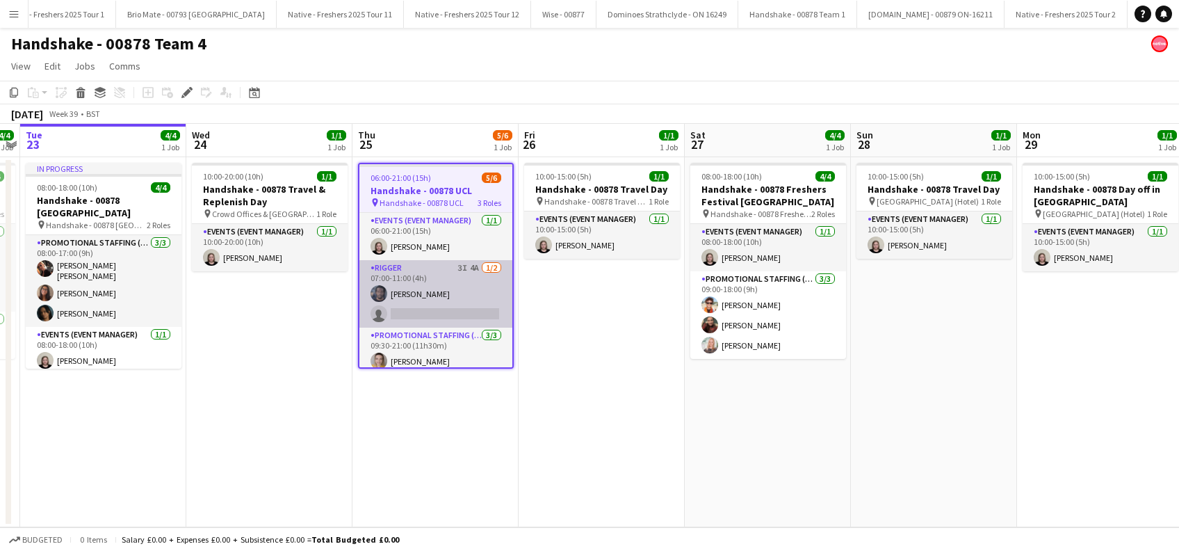
click at [445, 306] on app-card-role "Rigger 3I 4A [DATE] 07:00-11:00 (4h) [PERSON_NAME] single-neutral-actions" at bounding box center [435, 293] width 153 height 67
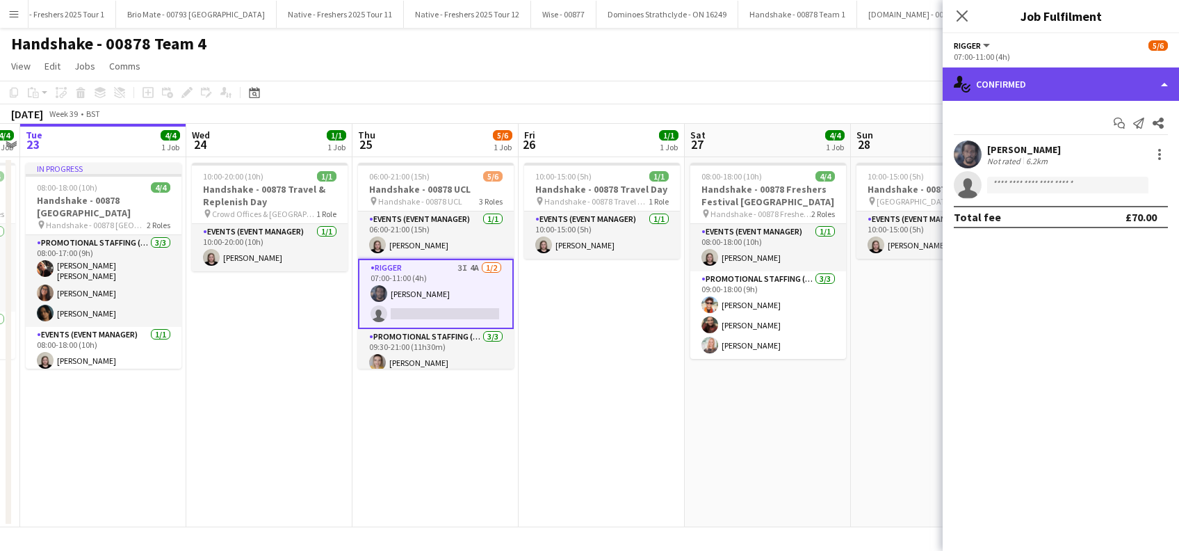
click at [1050, 81] on div "single-neutral-actions-check-2 Confirmed" at bounding box center [1061, 83] width 236 height 33
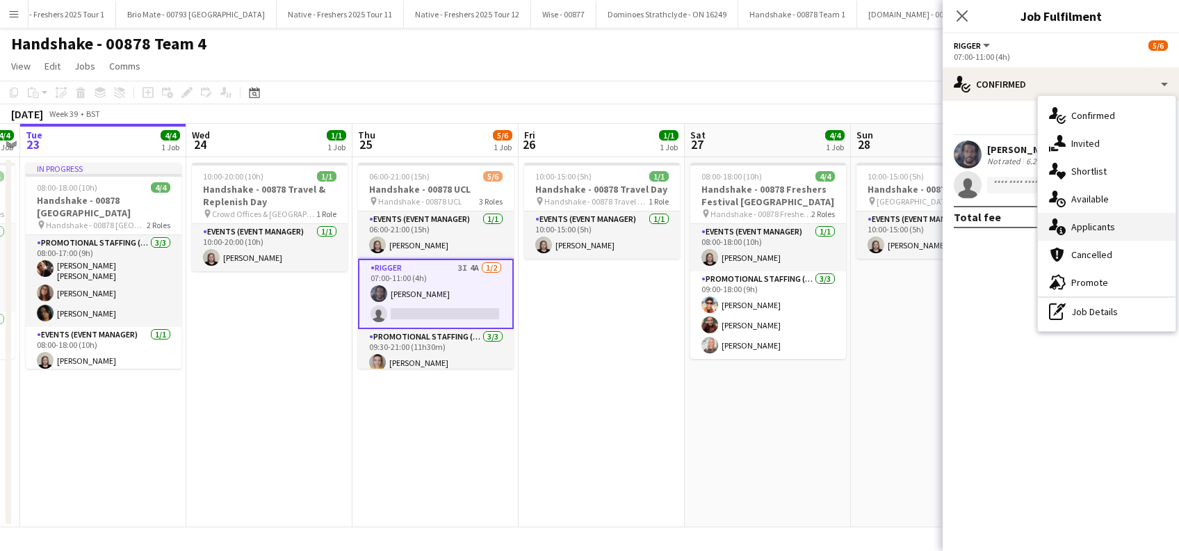
click at [1084, 227] on span "Applicants" at bounding box center [1093, 226] width 44 height 13
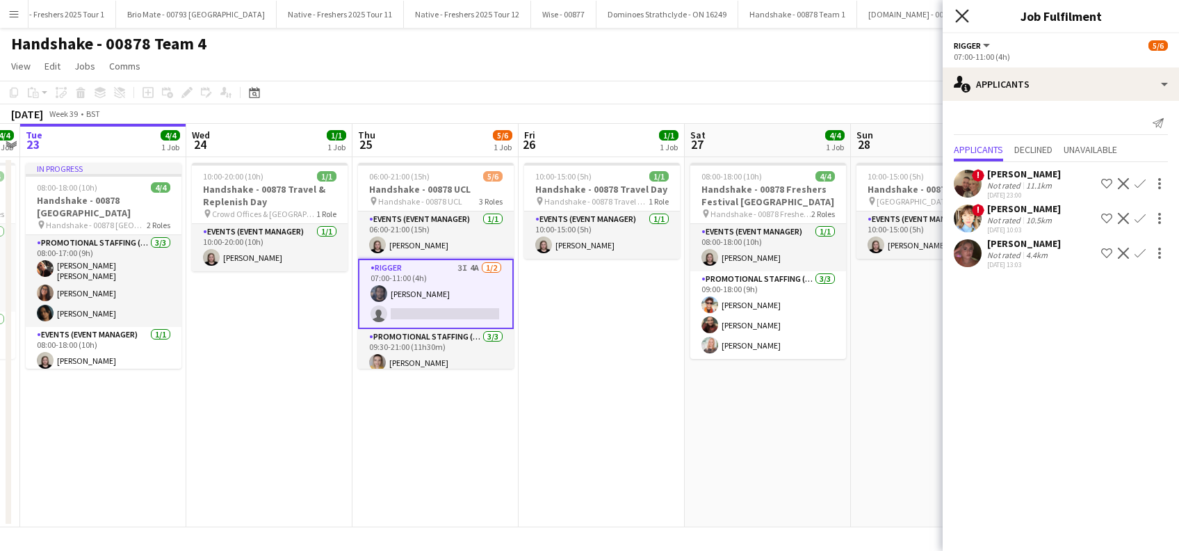
click at [962, 10] on icon "Close pop-in" at bounding box center [961, 15] width 13 height 13
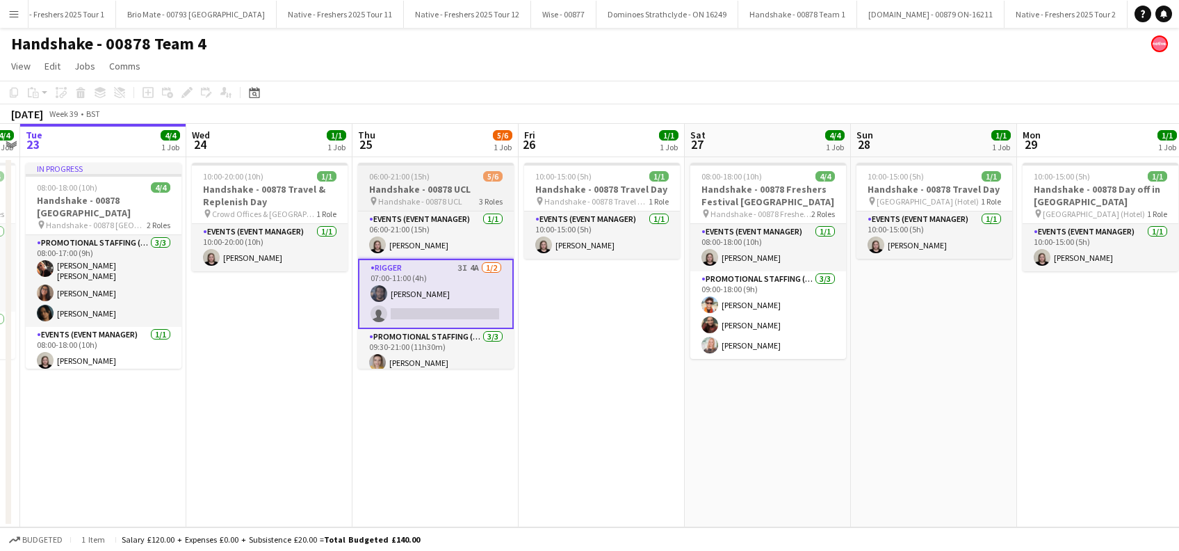
drag, startPoint x: 491, startPoint y: 407, endPoint x: 482, endPoint y: 316, distance: 91.6
click at [491, 408] on app-date-cell "06:00-21:00 (15h) 5/6 Handshake - 00878 UCL pin Handshake - 00878 UCL 3 Roles E…" at bounding box center [435, 342] width 166 height 370
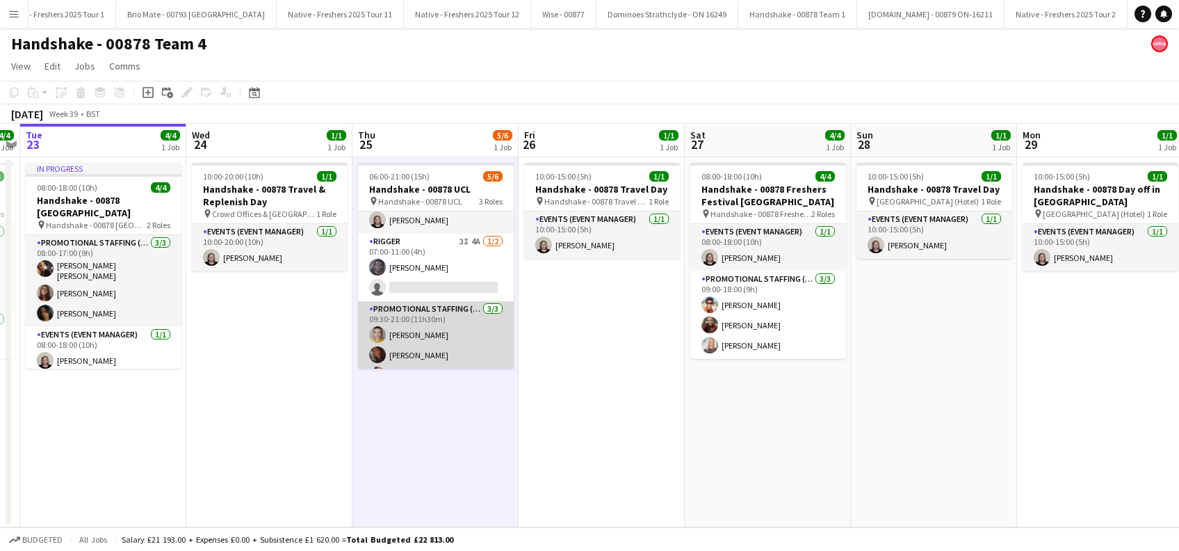
scroll to position [44, 0]
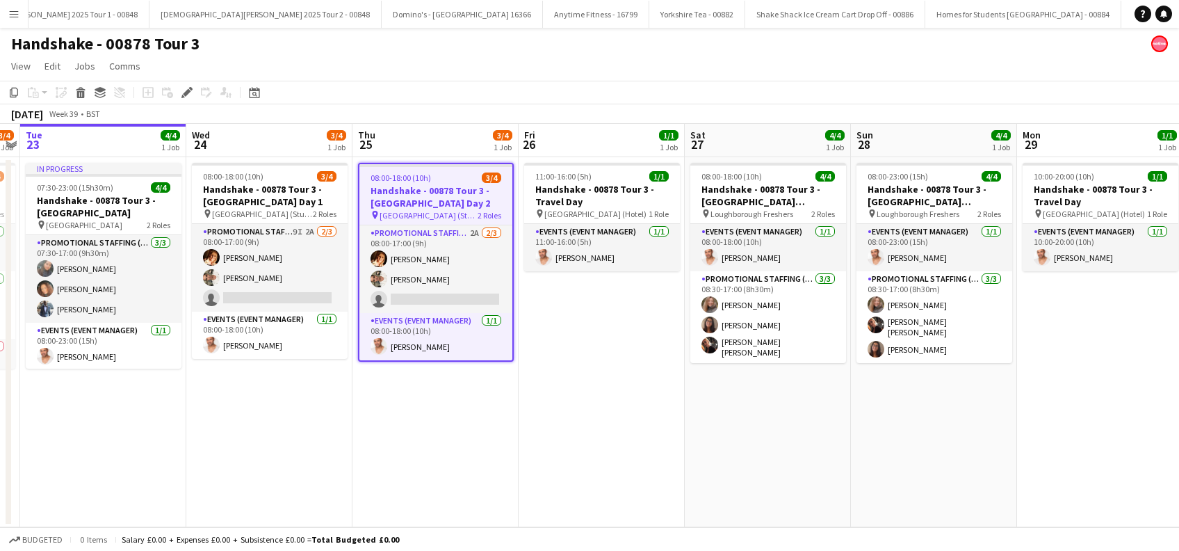
scroll to position [0, 5051]
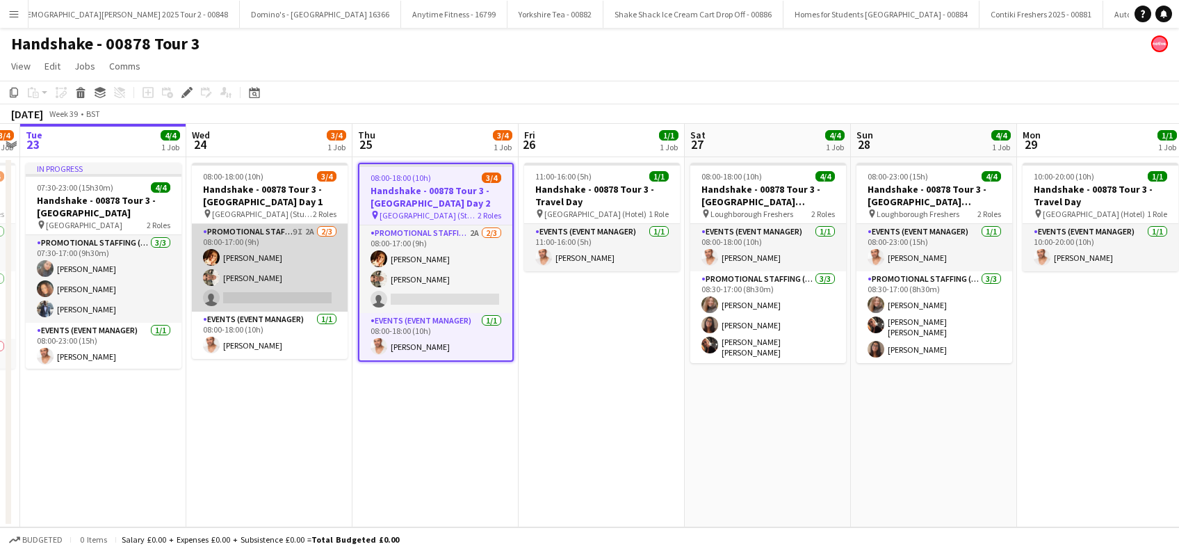
click at [284, 295] on app-card-role "Promotional Staffing (Brand Ambassadors) 9I 2A [DATE] 08:00-17:00 (9h) [PERSON_…" at bounding box center [270, 268] width 156 height 88
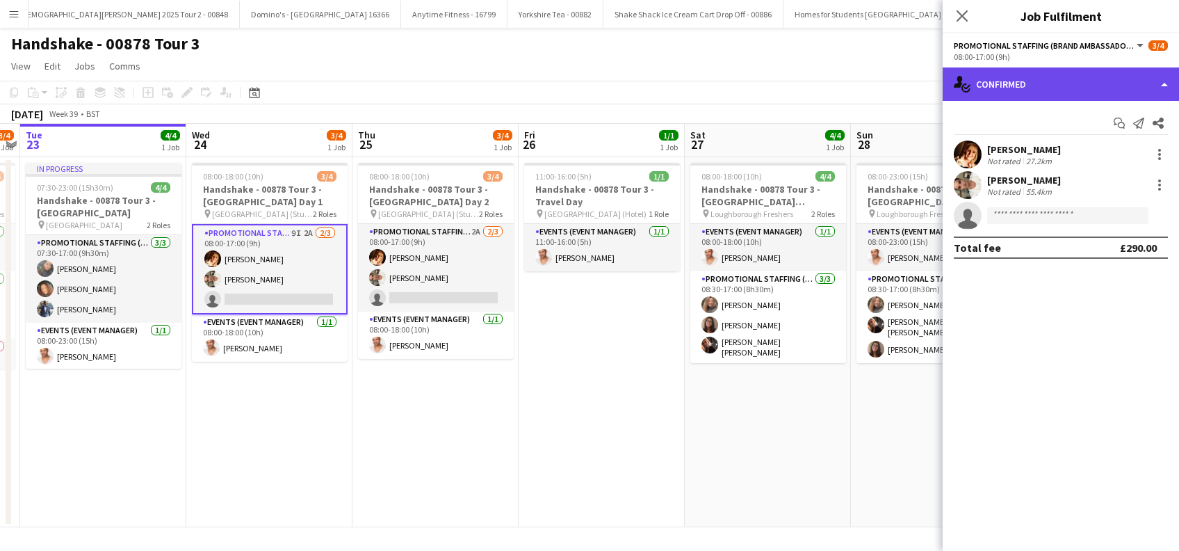
click at [1065, 76] on div "single-neutral-actions-check-2 Confirmed" at bounding box center [1061, 83] width 236 height 33
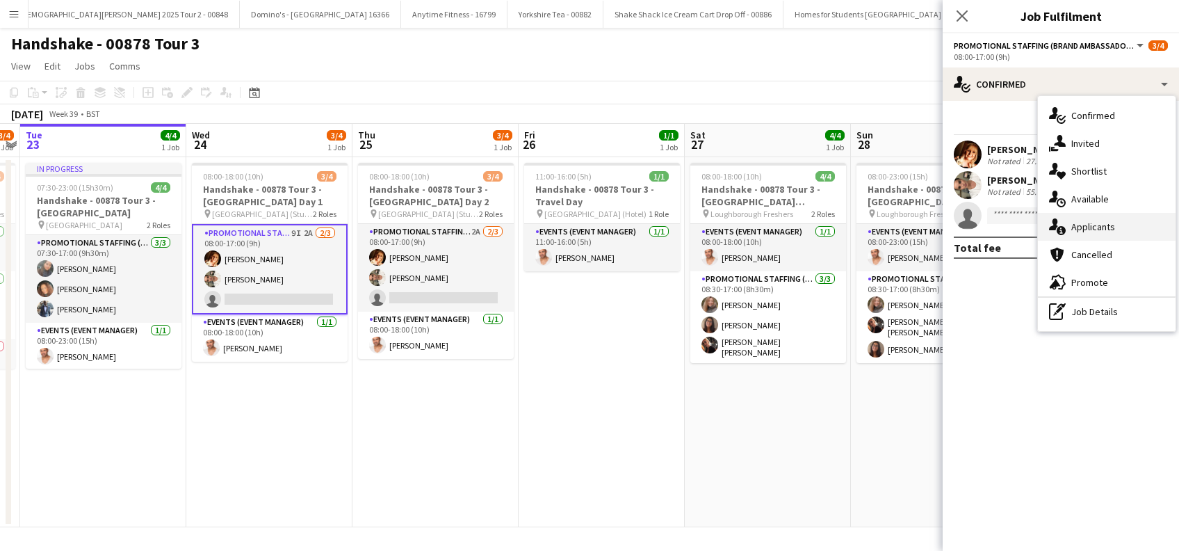
click at [1090, 220] on span "Applicants" at bounding box center [1093, 226] width 44 height 13
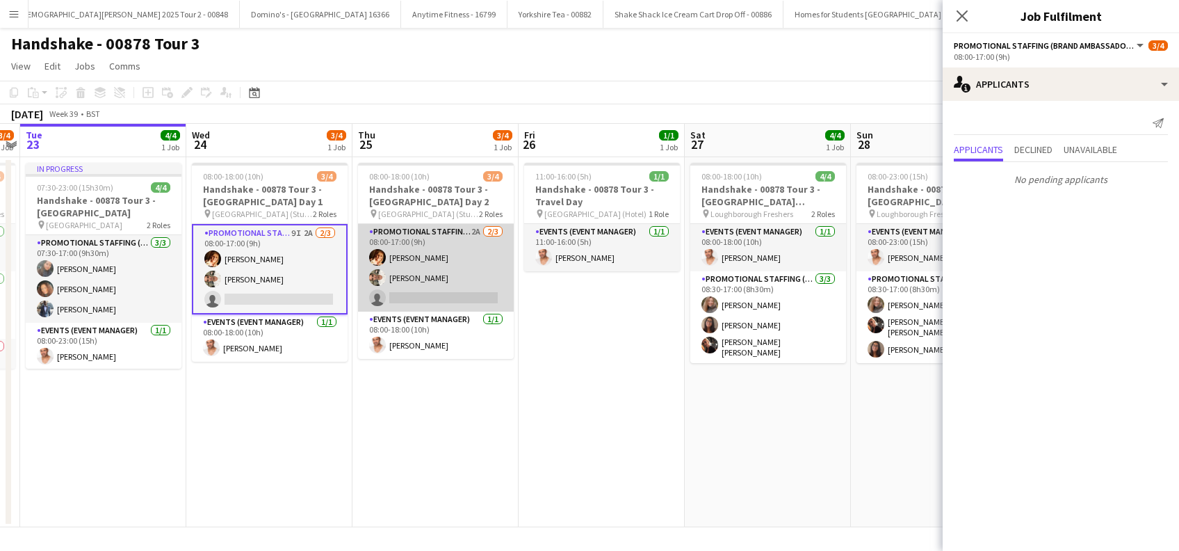
click at [471, 281] on app-card-role "Promotional Staffing (Brand Ambassadors) 2A 2/3 08:00-17:00 (9h) Sam Soulsby Ha…" at bounding box center [436, 268] width 156 height 88
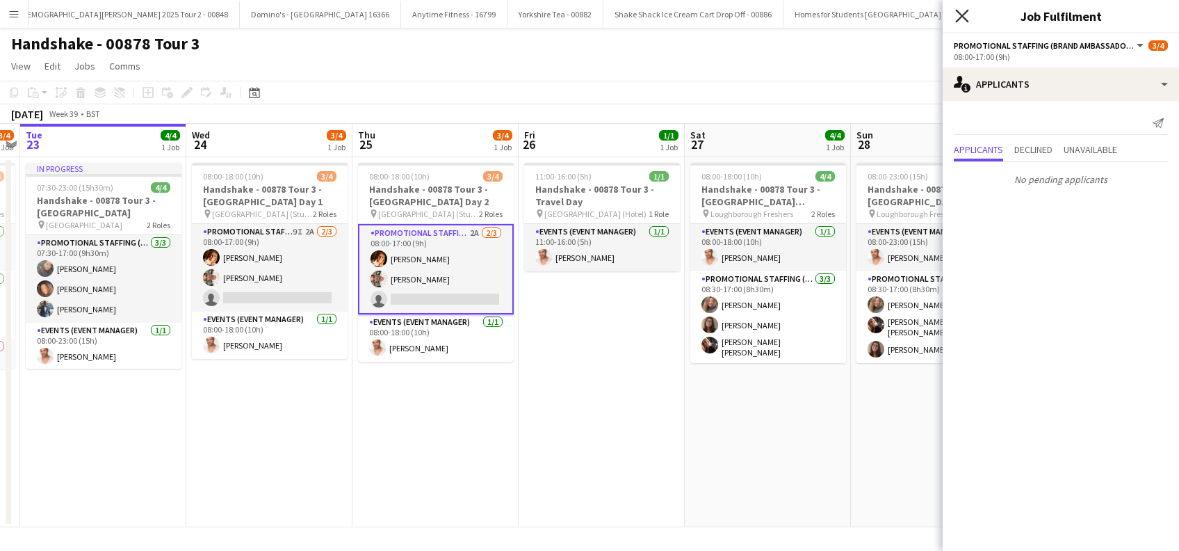
click at [955, 13] on icon "Close pop-in" at bounding box center [961, 15] width 13 height 13
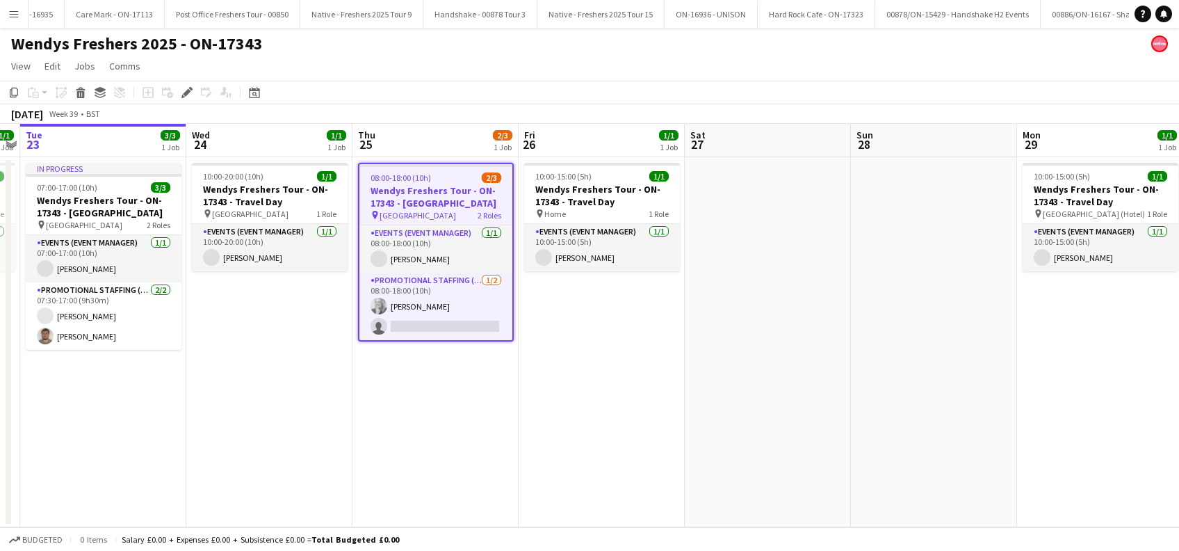
scroll to position [0, 7487]
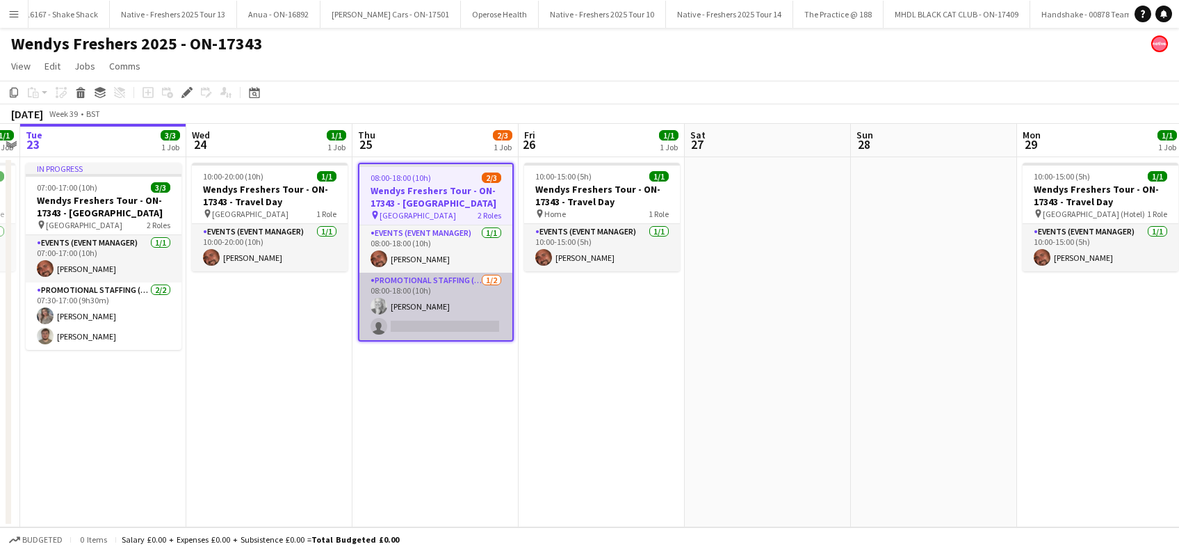
click at [463, 323] on app-card-role "Promotional Staffing (Brand Ambassadors) [DATE] 08:00-18:00 (10h) [PERSON_NAME]…" at bounding box center [435, 305] width 153 height 67
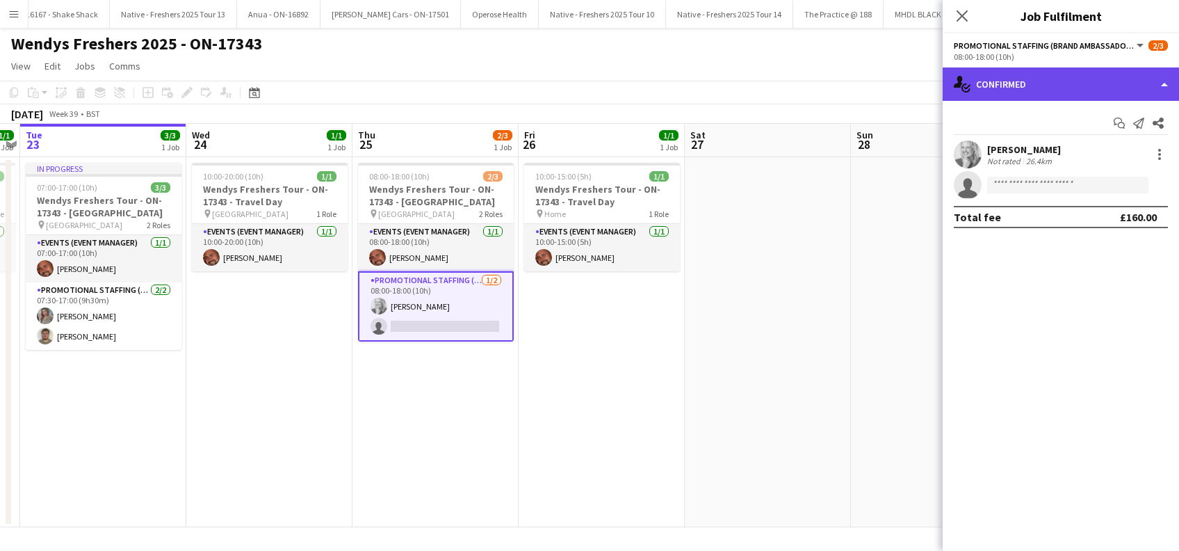
click at [1082, 74] on div "single-neutral-actions-check-2 Confirmed" at bounding box center [1061, 83] width 236 height 33
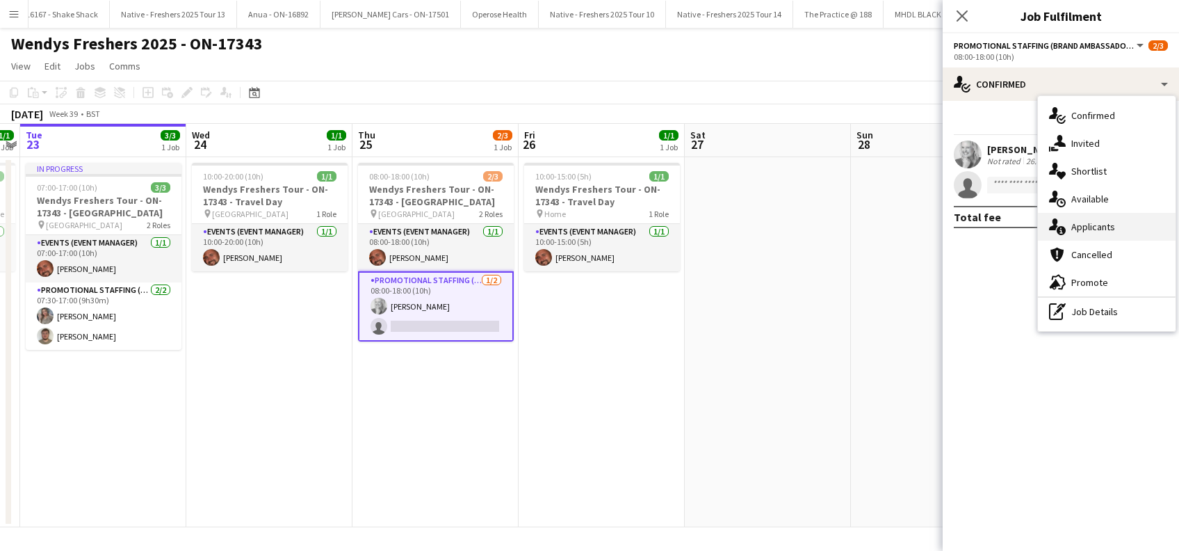
click at [1084, 225] on span "Applicants" at bounding box center [1093, 226] width 44 height 13
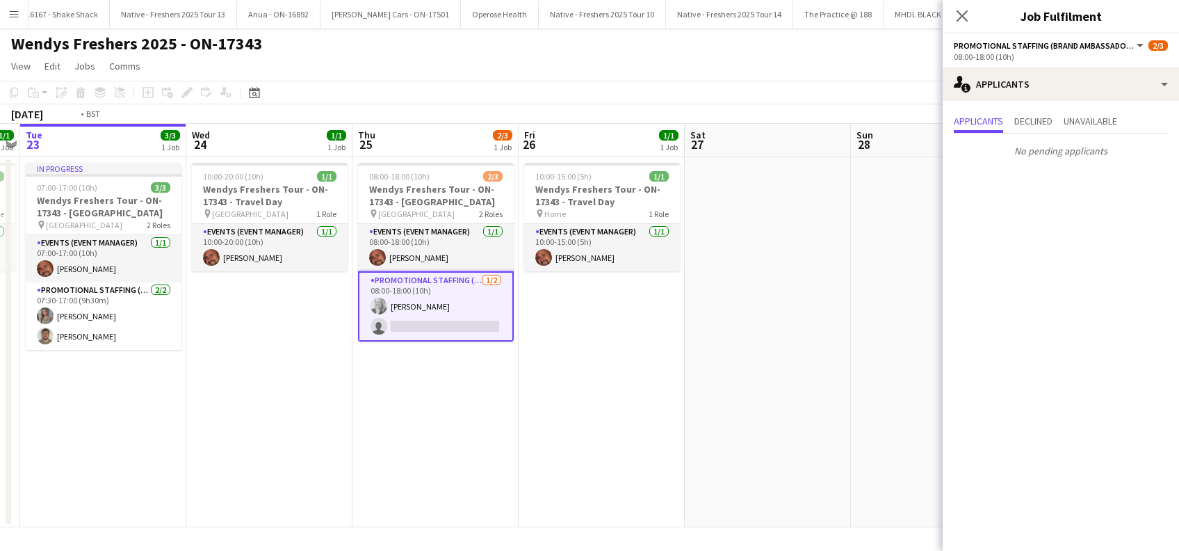
scroll to position [0, 327]
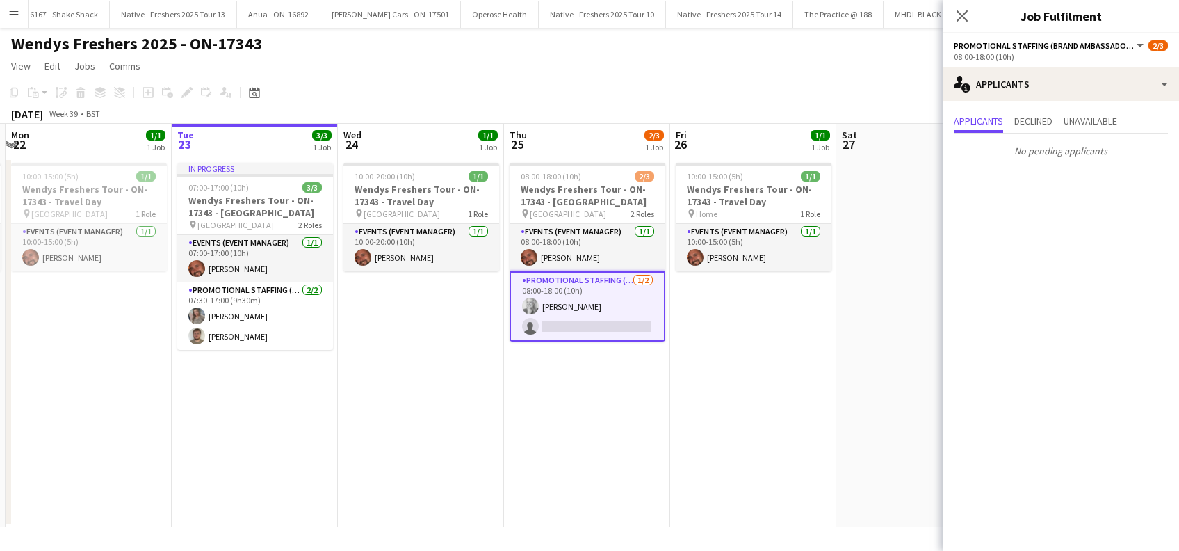
drag, startPoint x: 230, startPoint y: 402, endPoint x: 382, endPoint y: 418, distance: 152.3
click at [382, 418] on app-calendar-viewport "Sat 20 3/3 1 Job Sun 21 1/1 1 Job Mon 22 1/1 1 Job Tue 23 3/3 1 Job Wed 24 1/1 …" at bounding box center [589, 325] width 1179 height 403
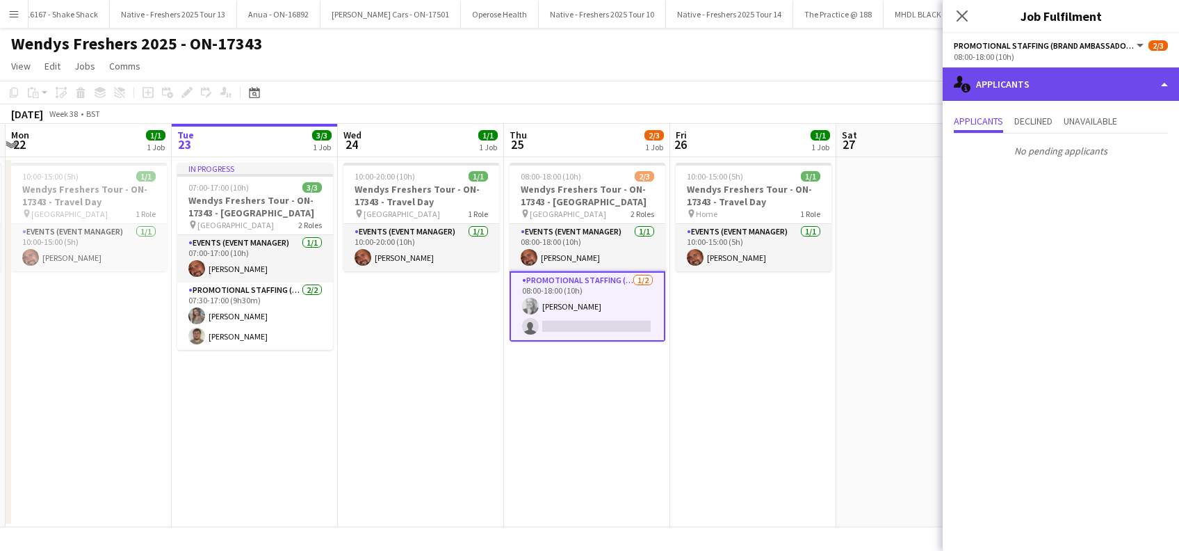
click at [1048, 92] on div "single-neutral-actions-information Applicants" at bounding box center [1061, 83] width 236 height 33
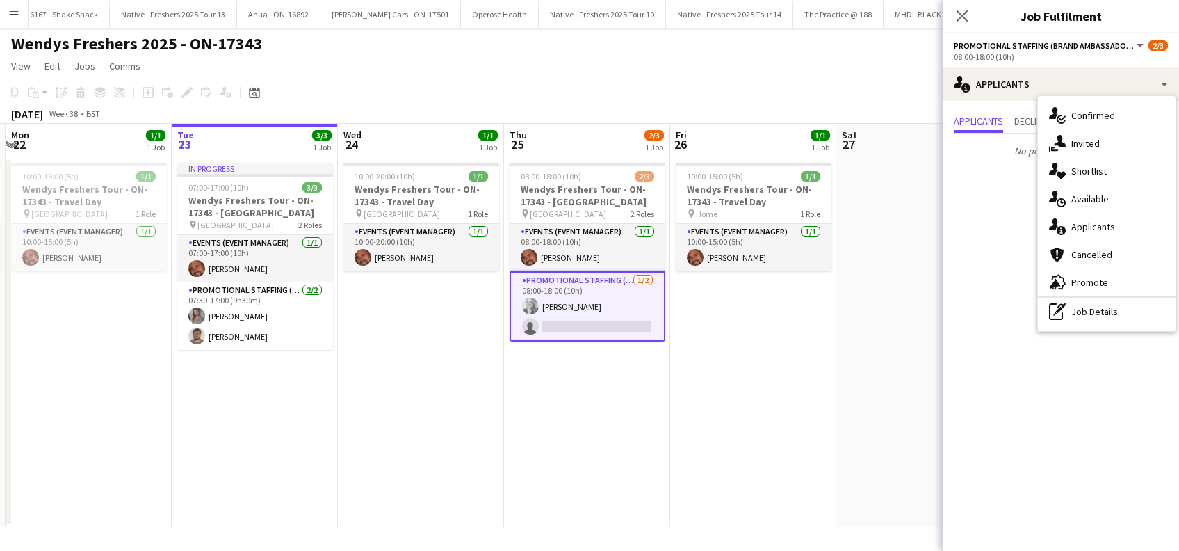
drag, startPoint x: 1048, startPoint y: 92, endPoint x: 992, endPoint y: 270, distance: 186.4
click at [992, 270] on mat-expansion-panel "users2 Applicants Applicants Declined Unavailable No pending applicants" at bounding box center [1061, 326] width 236 height 450
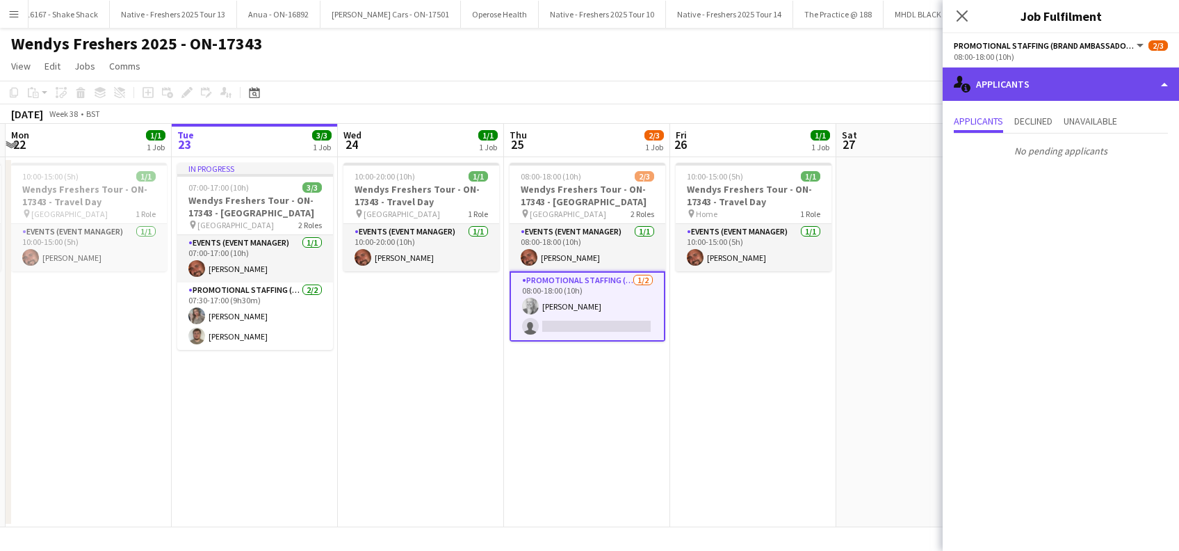
click at [1057, 81] on div "single-neutral-actions-information Applicants" at bounding box center [1061, 83] width 236 height 33
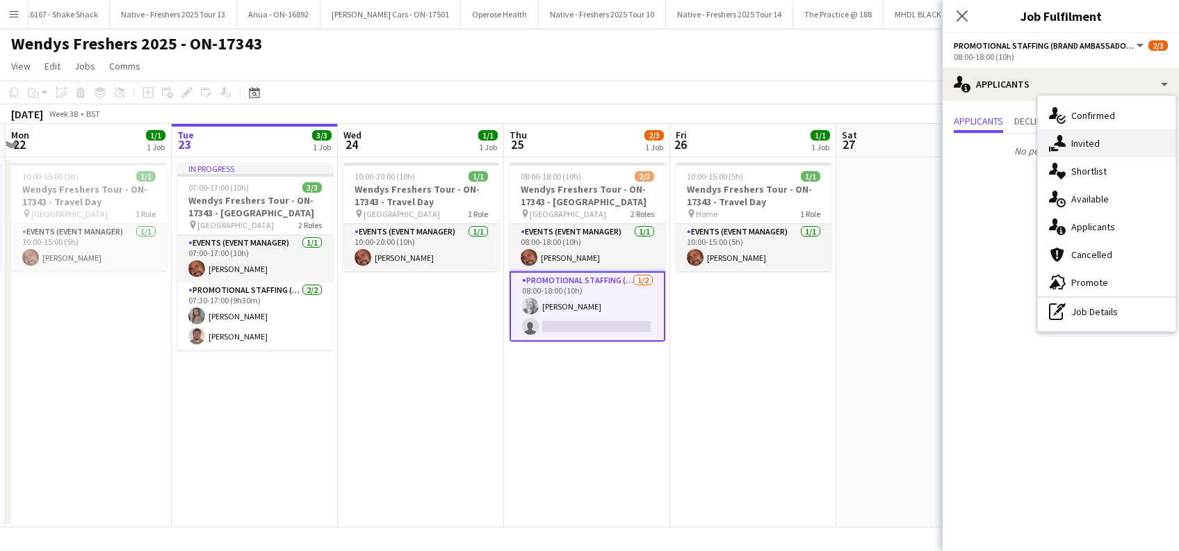
click at [1089, 145] on span "Invited" at bounding box center [1085, 143] width 28 height 13
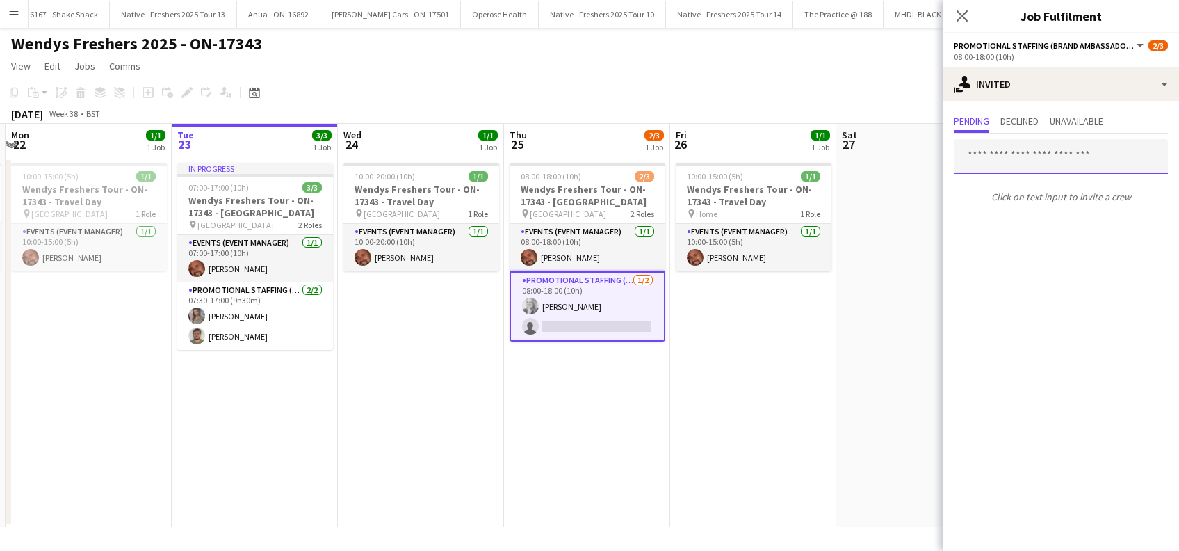
click at [1036, 161] on input "text" at bounding box center [1061, 156] width 214 height 35
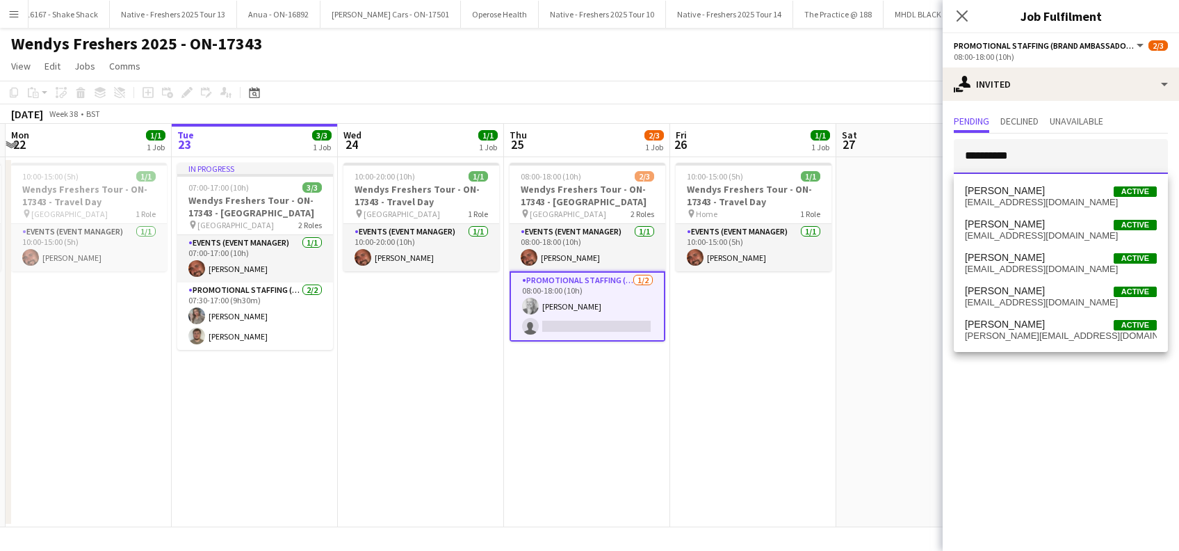
type input "**********"
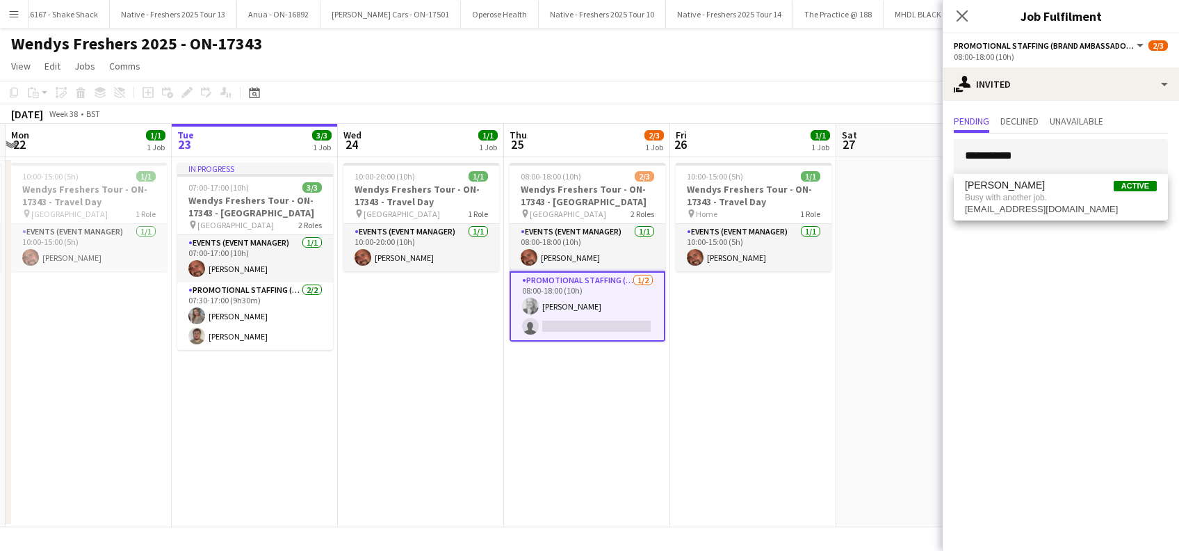
click at [962, 13] on icon "Close pop-in" at bounding box center [961, 15] width 11 height 11
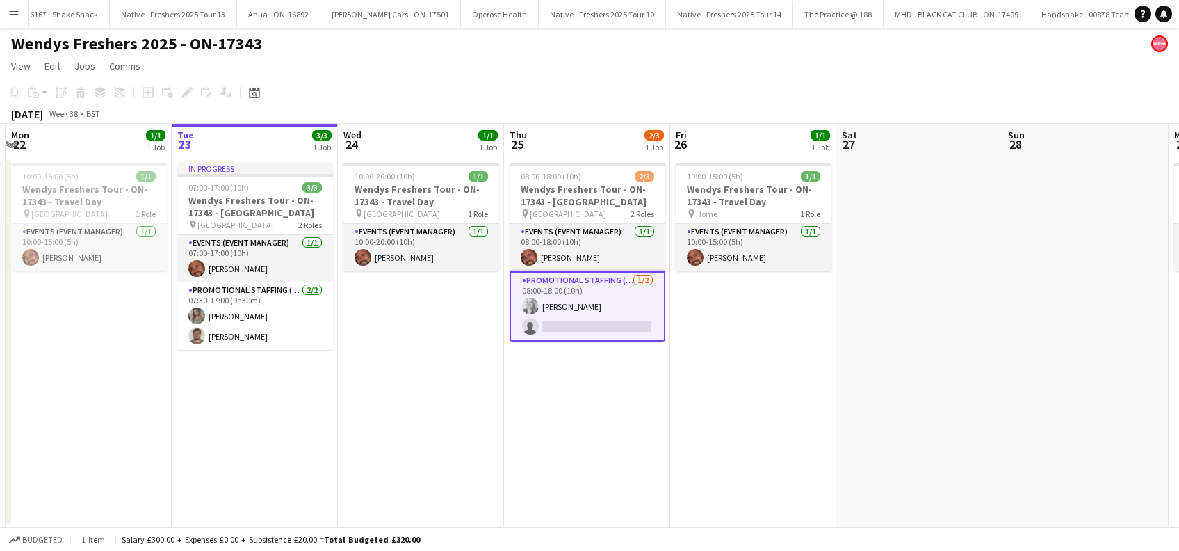
click at [607, 331] on app-card-role "Promotional Staffing (Brand Ambassadors) 1/2 08:00-18:00 (10h) Elizabeth Norton…" at bounding box center [588, 306] width 156 height 70
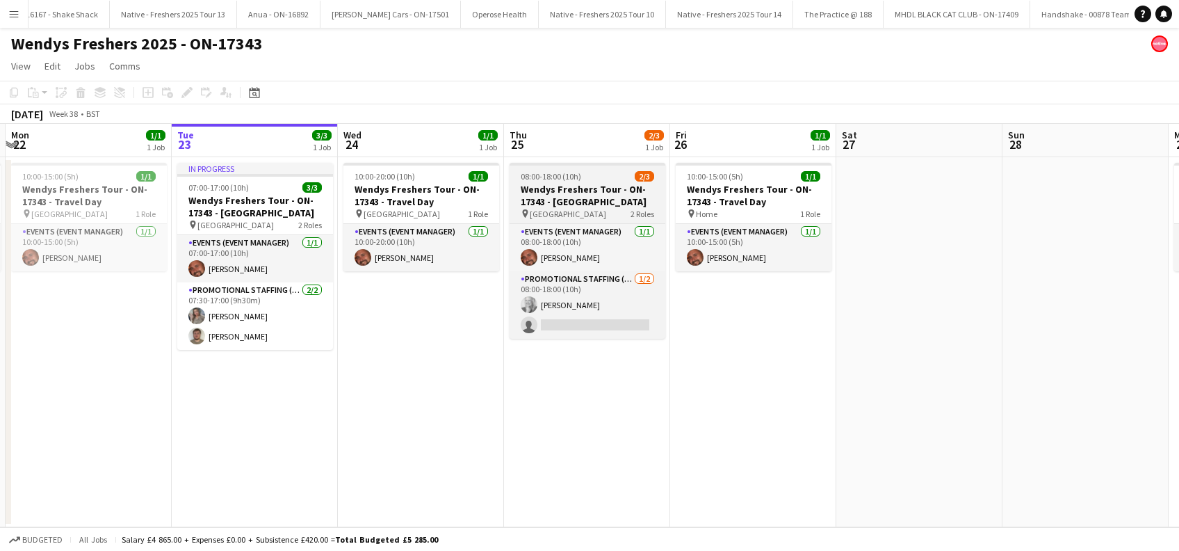
click at [575, 194] on h3 "Wendys Freshers Tour - ON-17343 - University of Southampton" at bounding box center [588, 195] width 156 height 25
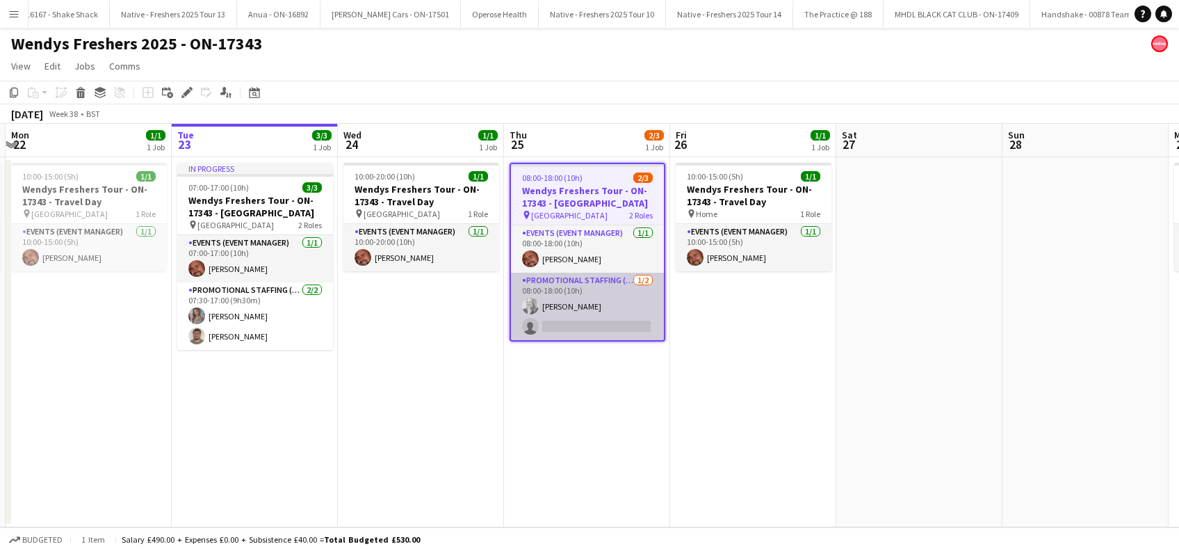
click at [565, 317] on app-card-role "Promotional Staffing (Brand Ambassadors) 1/2 08:00-18:00 (10h) Elizabeth Norton…" at bounding box center [587, 305] width 153 height 67
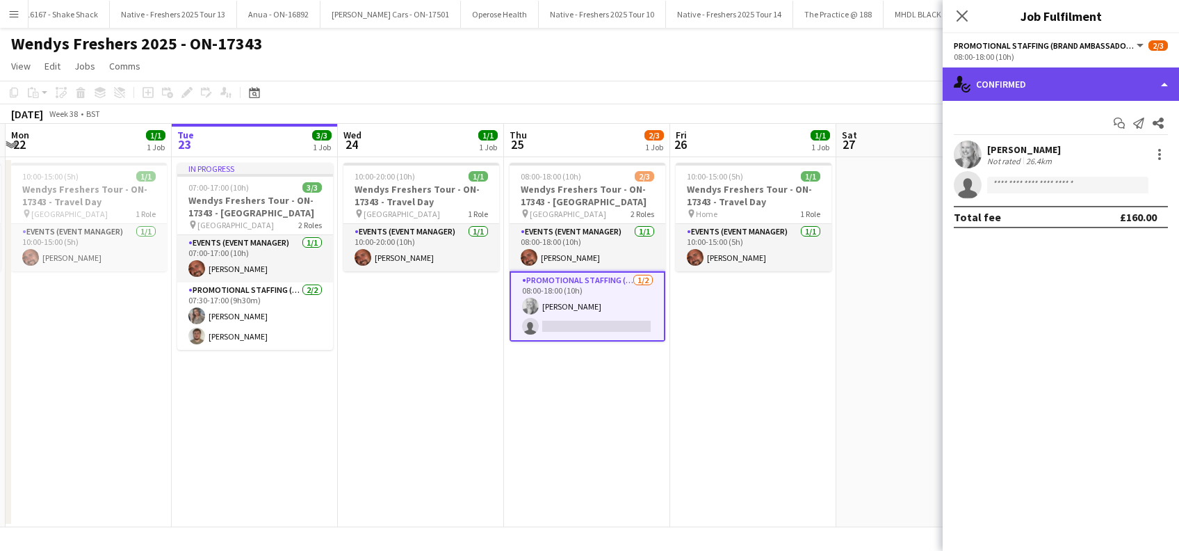
click at [1168, 79] on div "single-neutral-actions-check-2 Confirmed" at bounding box center [1061, 83] width 236 height 33
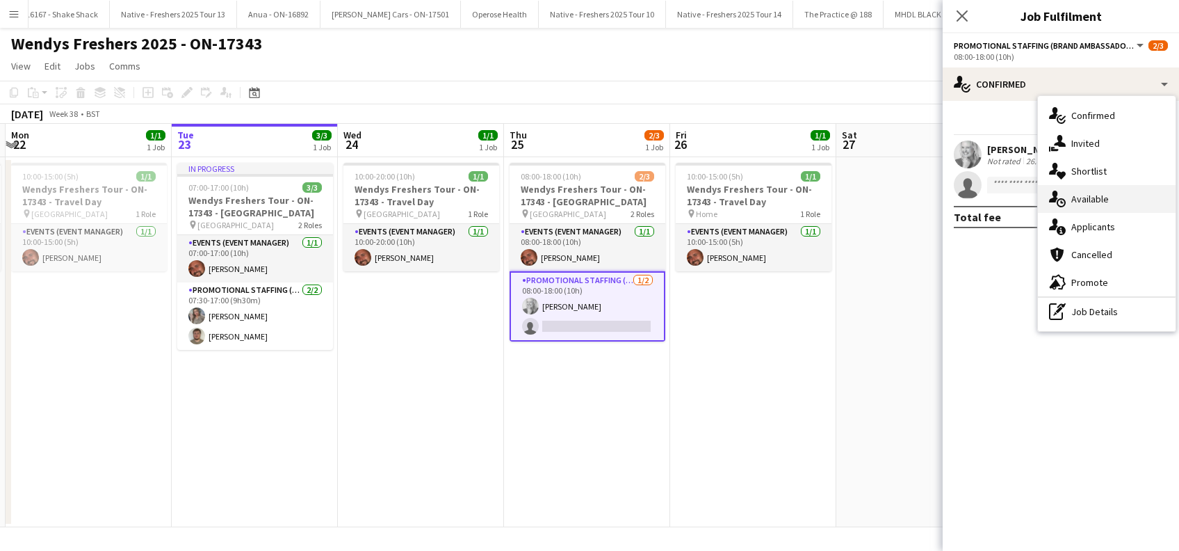
click at [1090, 203] on span "Available" at bounding box center [1090, 199] width 38 height 13
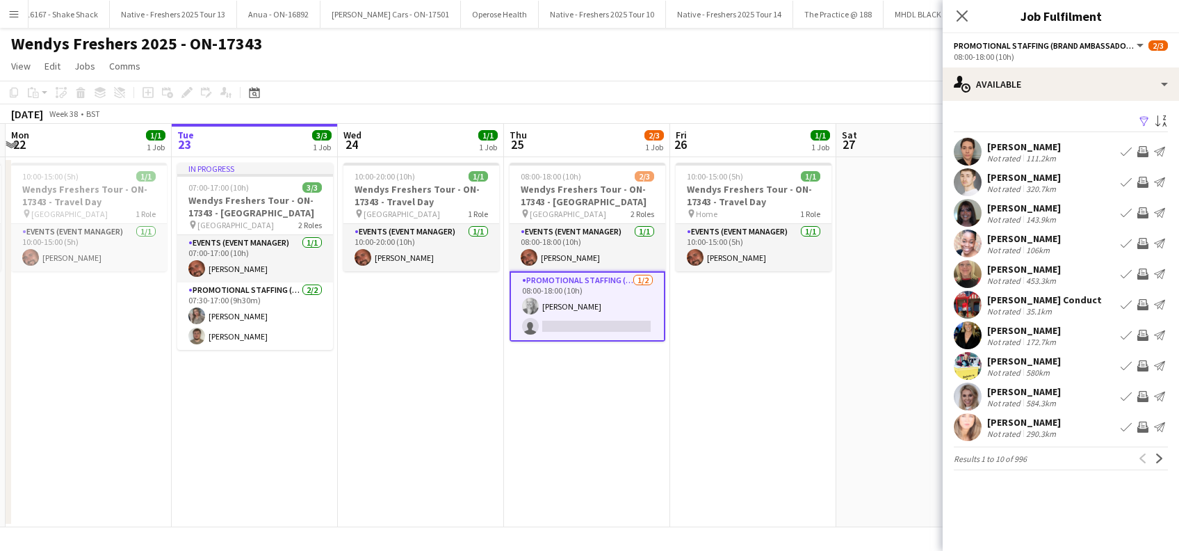
click at [1145, 117] on app-icon "Filter" at bounding box center [1144, 121] width 11 height 13
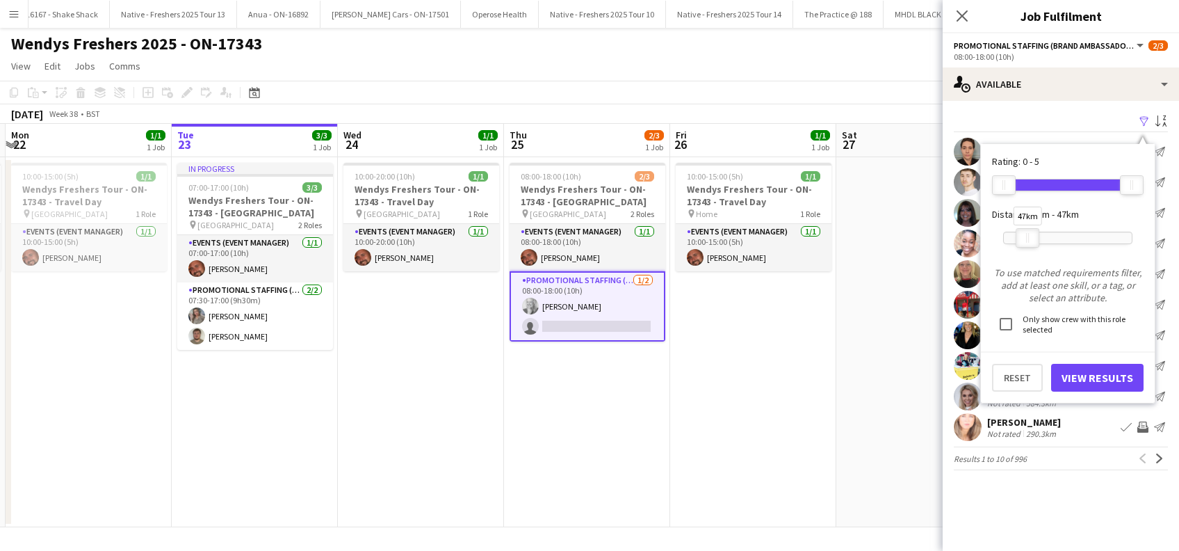
drag, startPoint x: 1137, startPoint y: 234, endPoint x: 1033, endPoint y: 245, distance: 104.8
click at [1033, 245] on div at bounding box center [1027, 238] width 22 height 18
click at [1082, 384] on button "View Results" at bounding box center [1097, 378] width 92 height 28
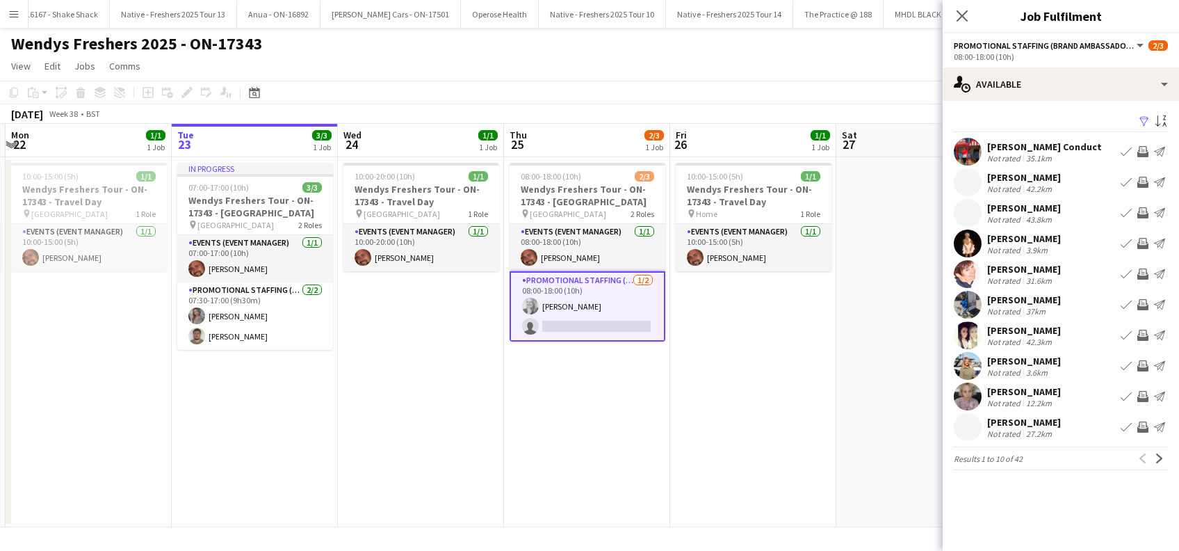
click at [1017, 302] on div "Sam Ireton" at bounding box center [1024, 299] width 74 height 13
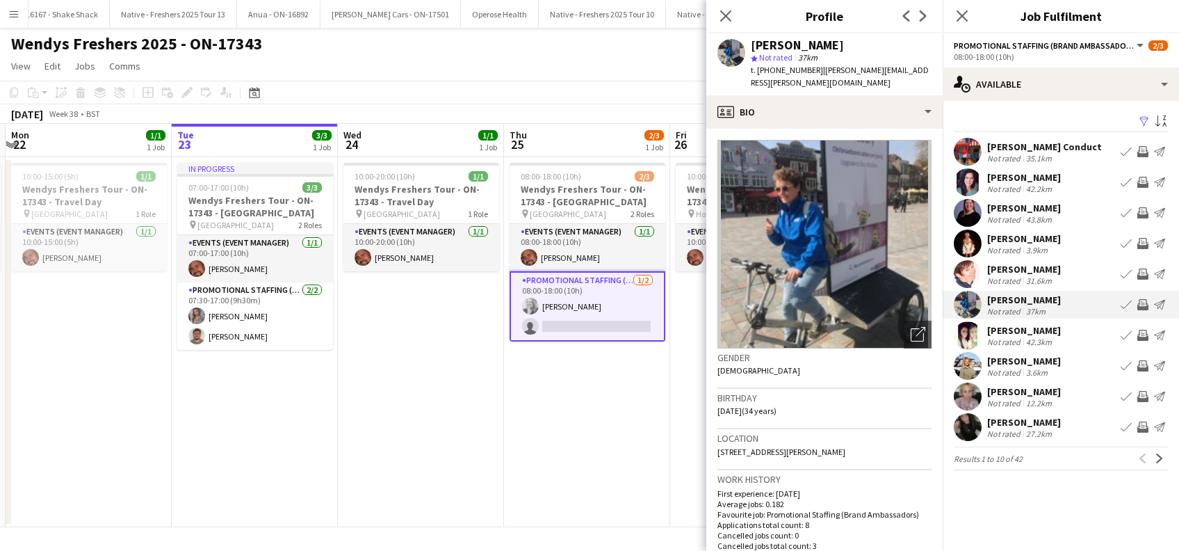
click at [1037, 207] on div "Jess Stoddard" at bounding box center [1024, 208] width 74 height 13
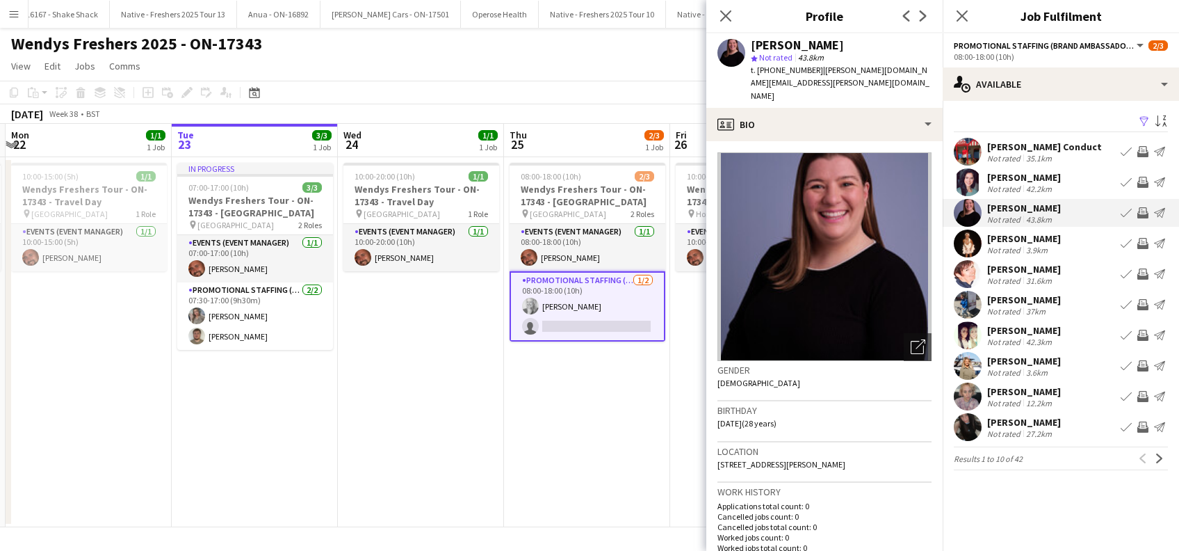
click at [1025, 149] on div "Toni Conduct" at bounding box center [1044, 146] width 115 height 13
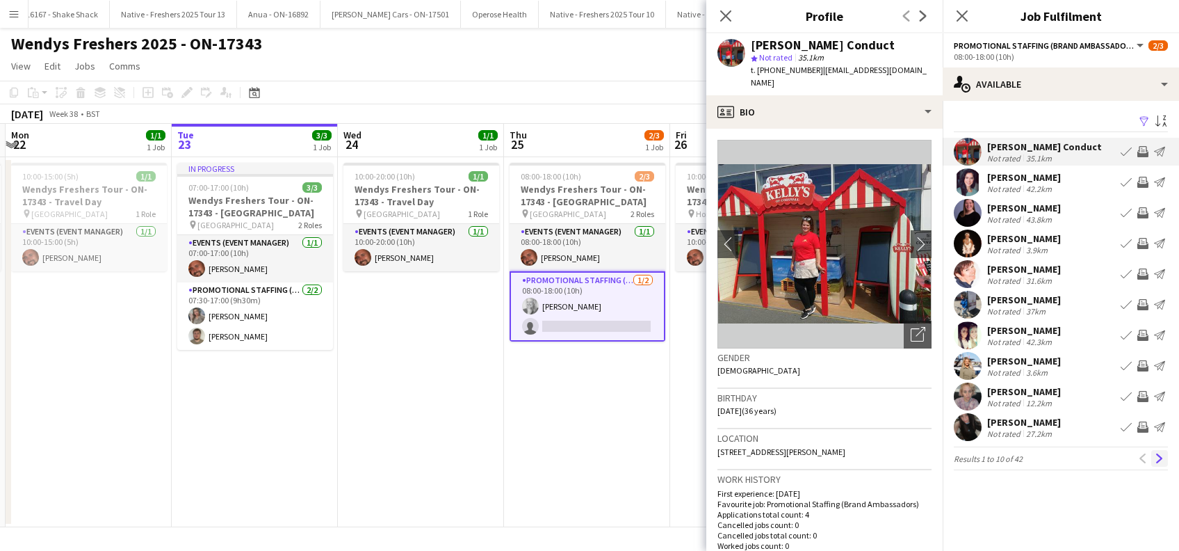
click at [1161, 460] on app-icon "Next" at bounding box center [1160, 458] width 10 height 10
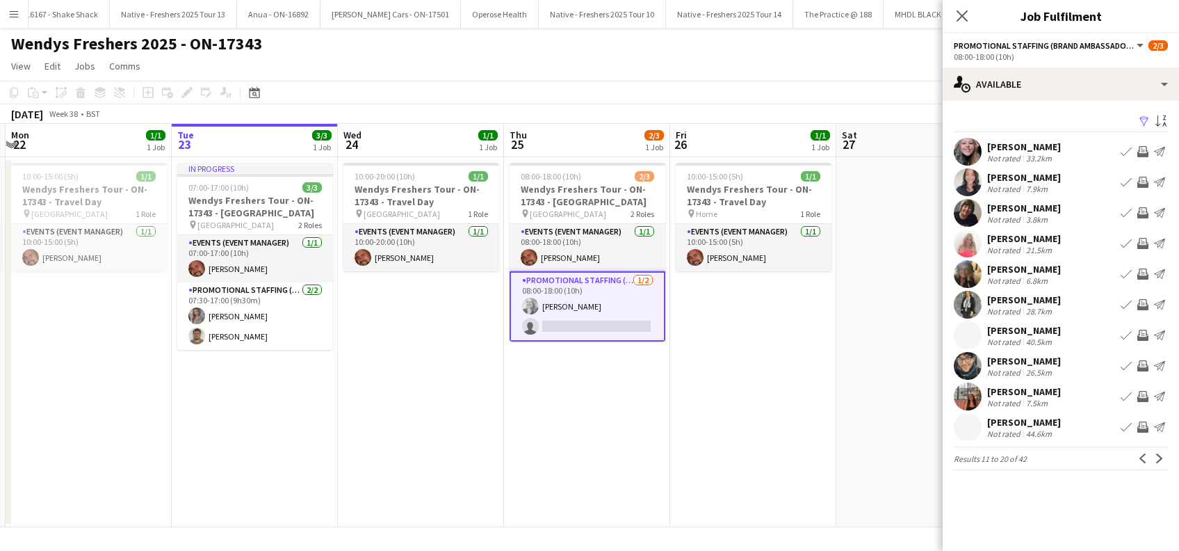
click at [1049, 361] on div "Jonathan Nuñez" at bounding box center [1024, 361] width 74 height 13
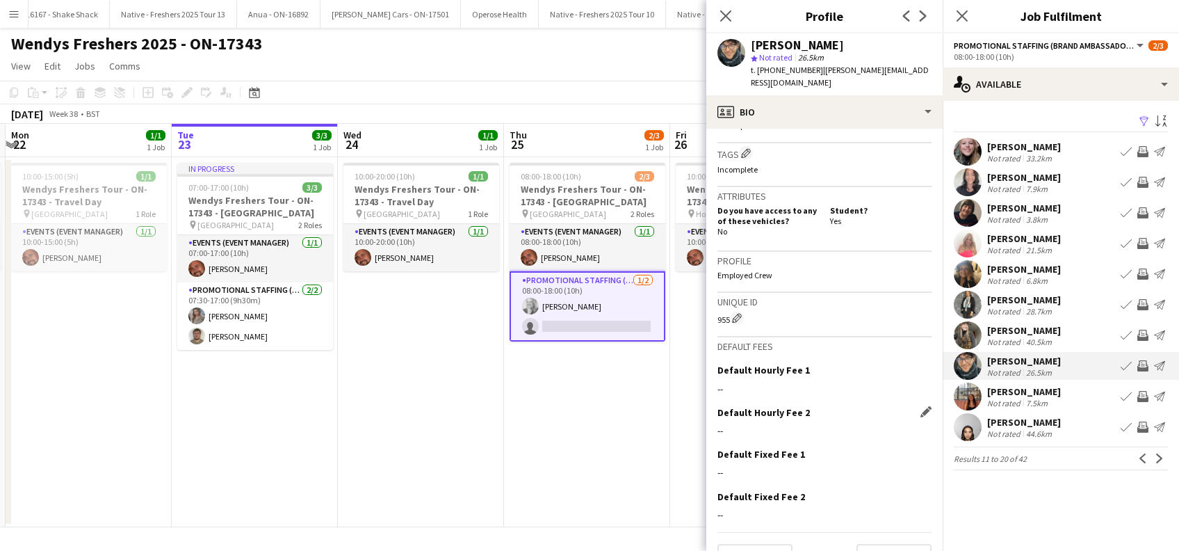
scroll to position [526, 0]
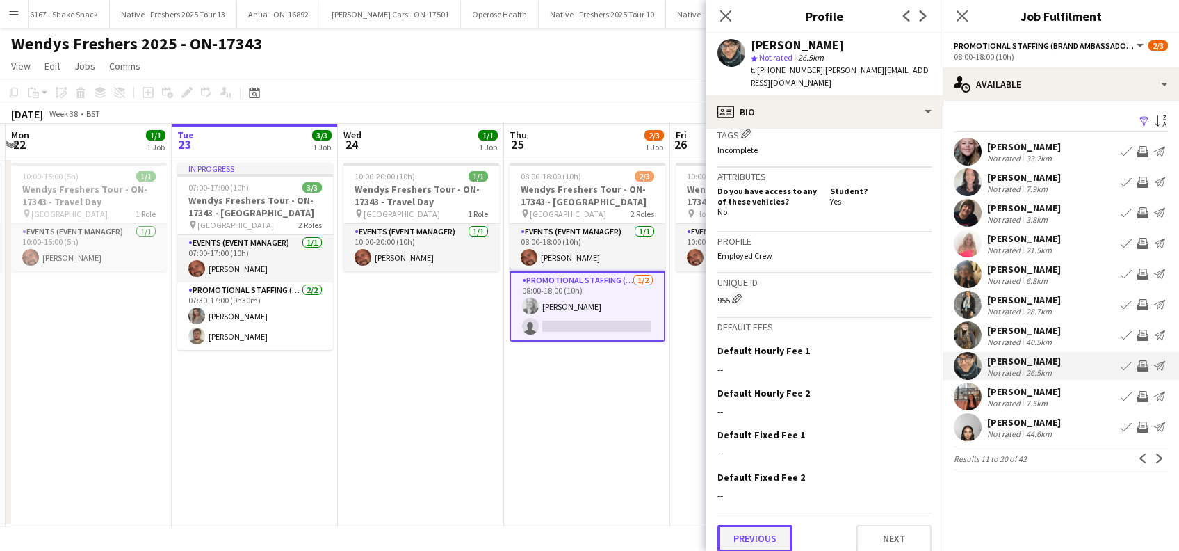
click at [747, 526] on button "Previous" at bounding box center [754, 538] width 75 height 28
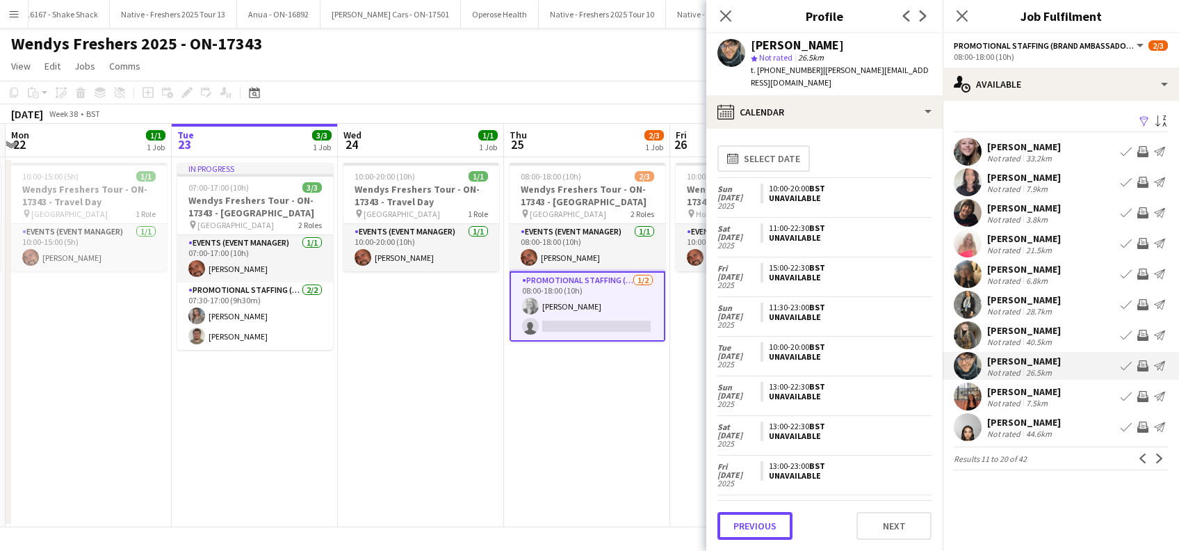
click at [747, 526] on button "Previous" at bounding box center [754, 526] width 75 height 28
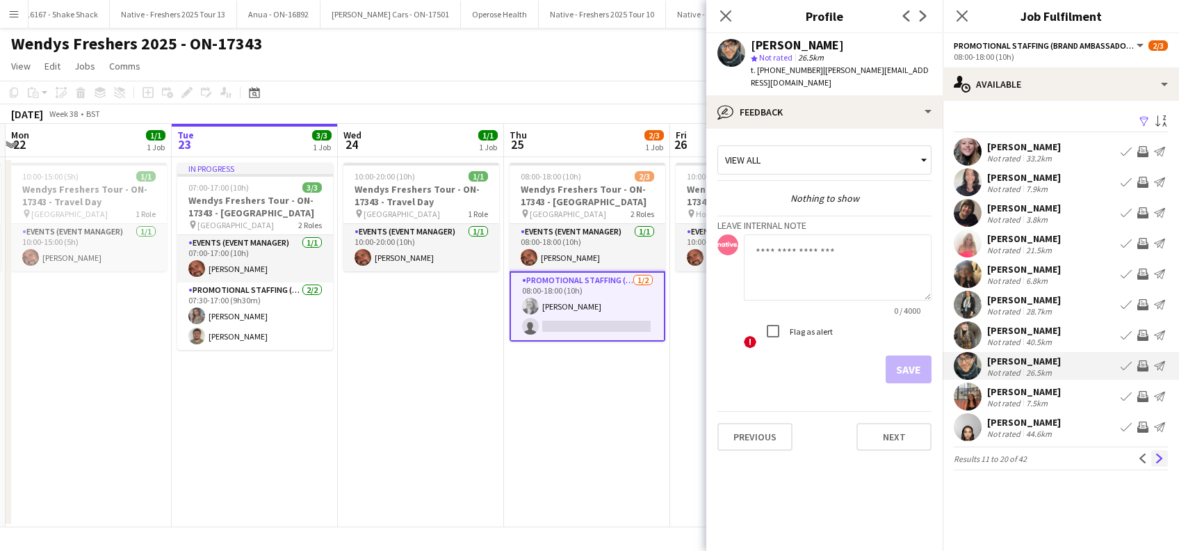
click at [1162, 457] on app-icon "Next" at bounding box center [1160, 458] width 10 height 10
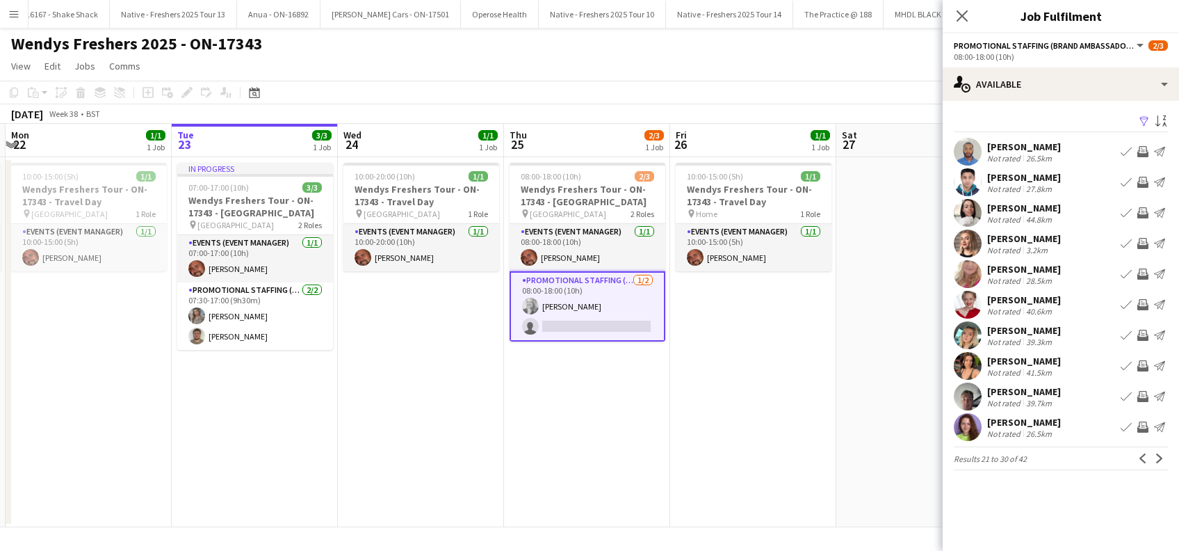
click at [1016, 146] on div "Emil Pascual" at bounding box center [1024, 146] width 74 height 13
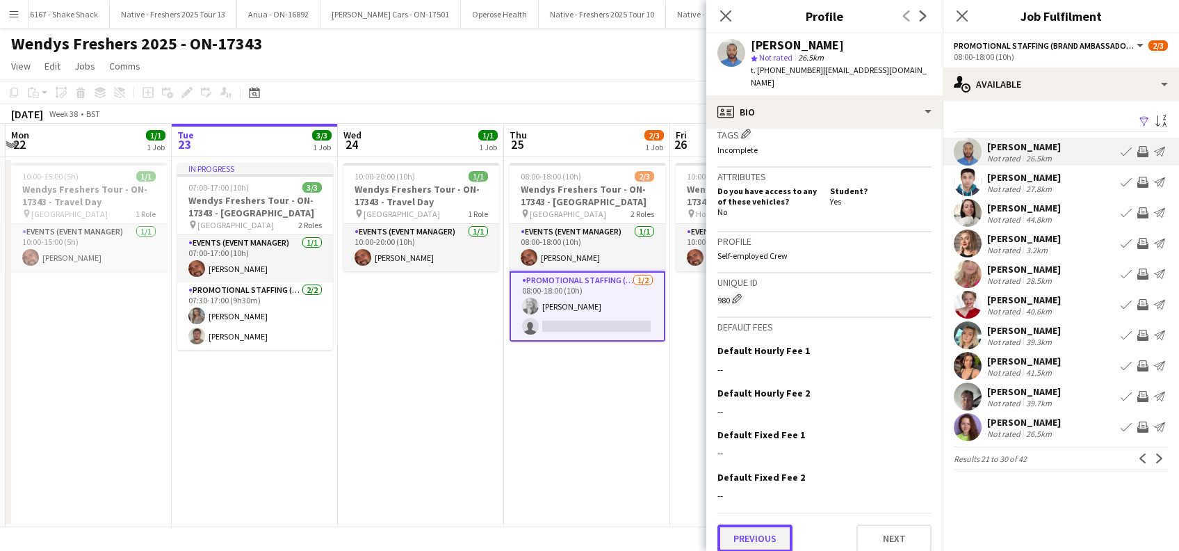
click at [756, 524] on button "Previous" at bounding box center [754, 538] width 75 height 28
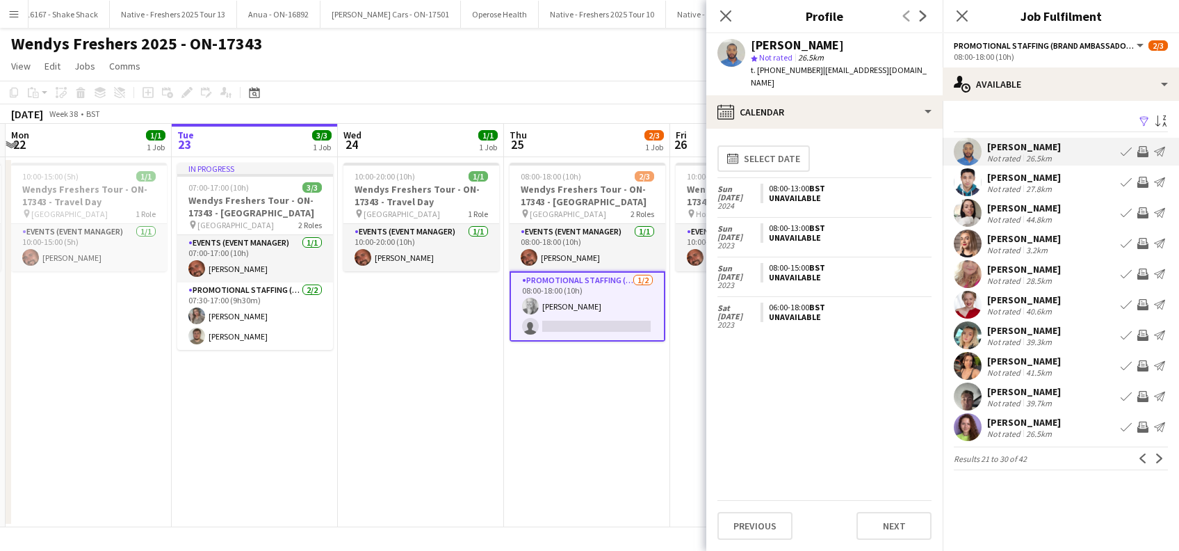
click at [1030, 174] on div "Ajar Maharjan" at bounding box center [1024, 177] width 74 height 13
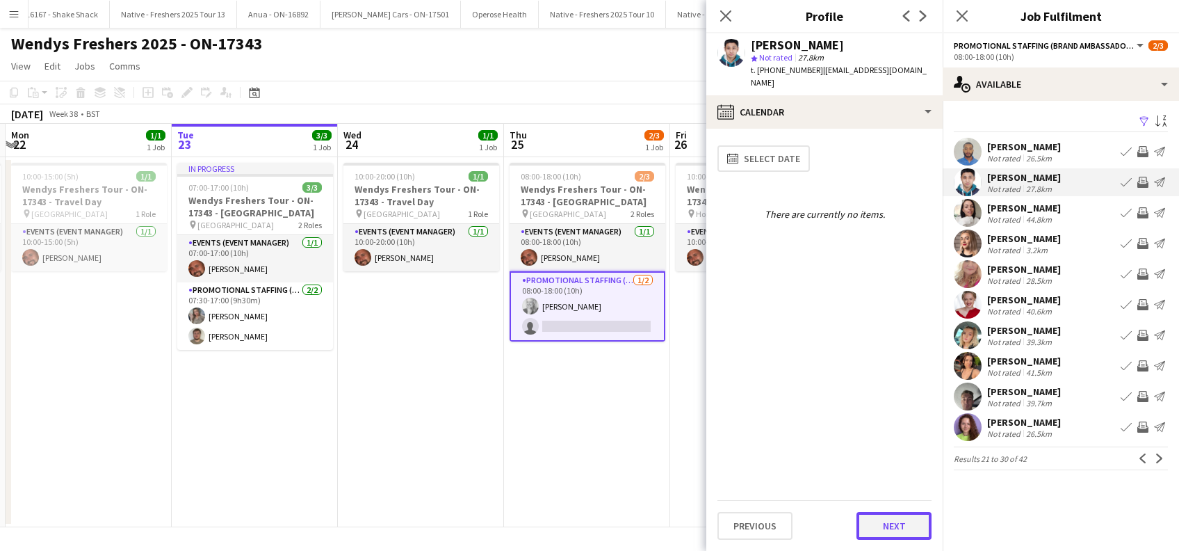
click at [914, 528] on button "Next" at bounding box center [893, 526] width 75 height 28
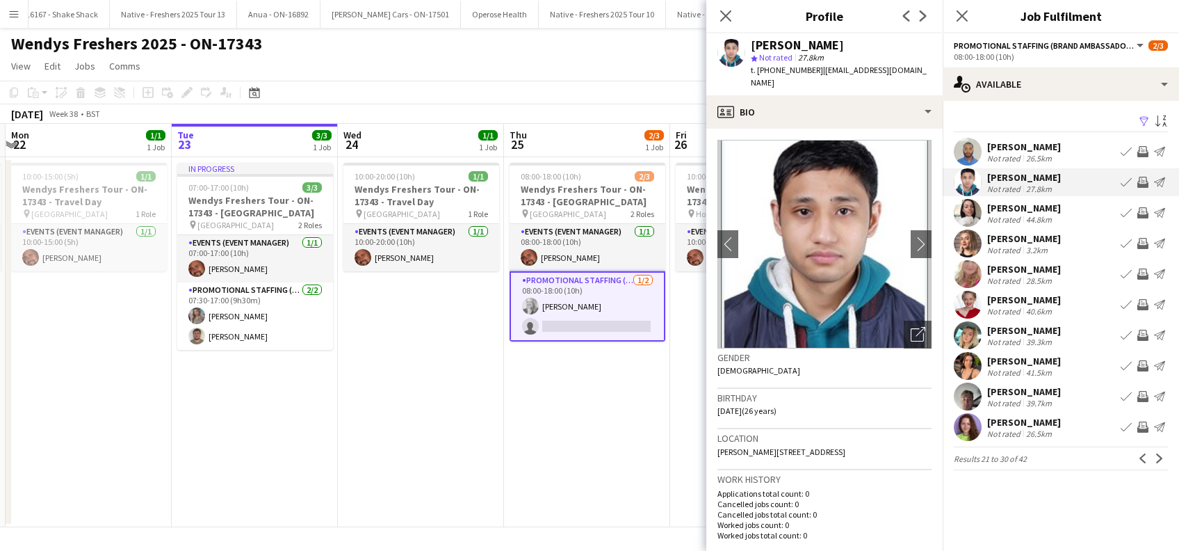
click at [1023, 391] on div "Jake Scott" at bounding box center [1024, 391] width 74 height 13
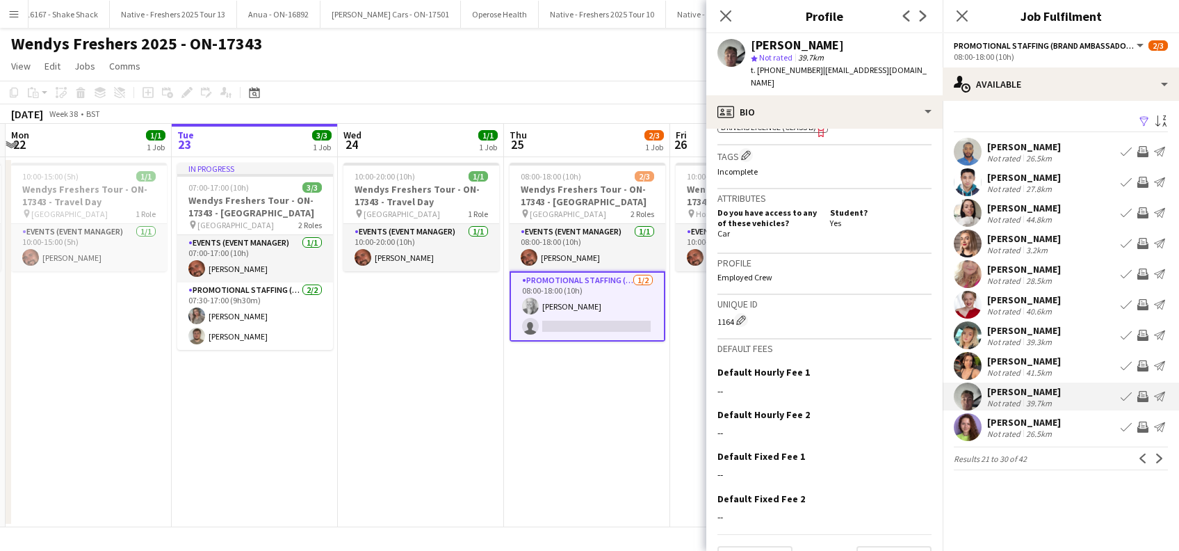
scroll to position [537, 0]
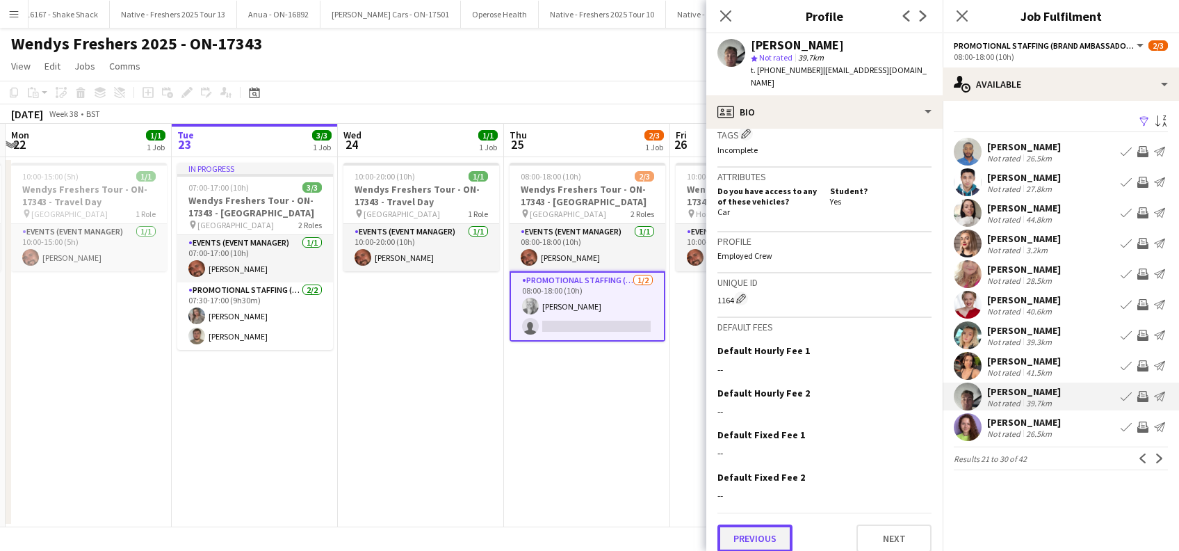
click at [735, 524] on button "Previous" at bounding box center [754, 538] width 75 height 28
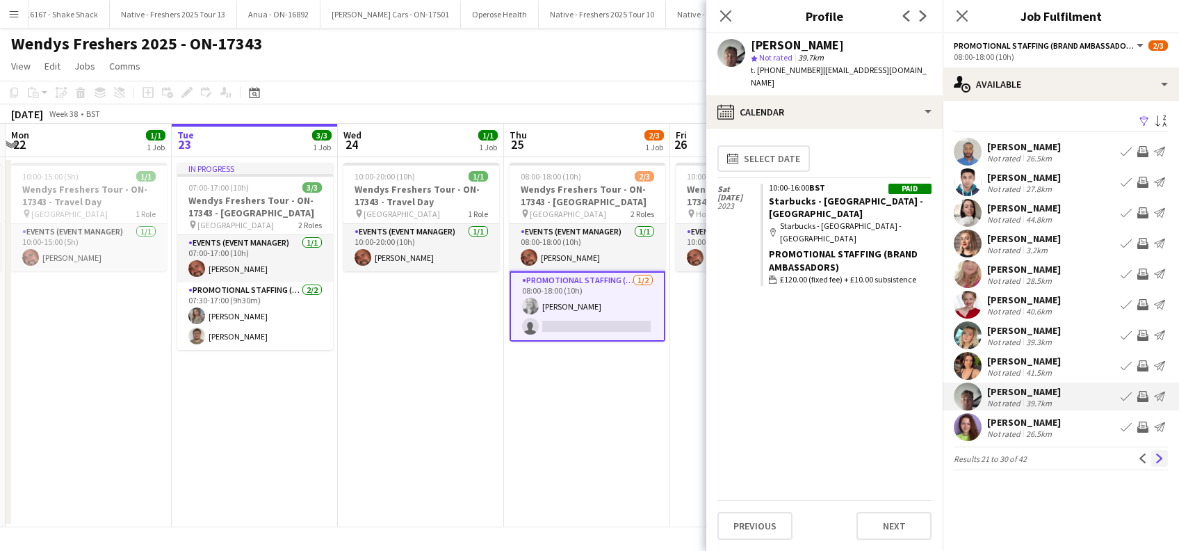
click at [1158, 455] on app-icon "Next" at bounding box center [1160, 458] width 10 height 10
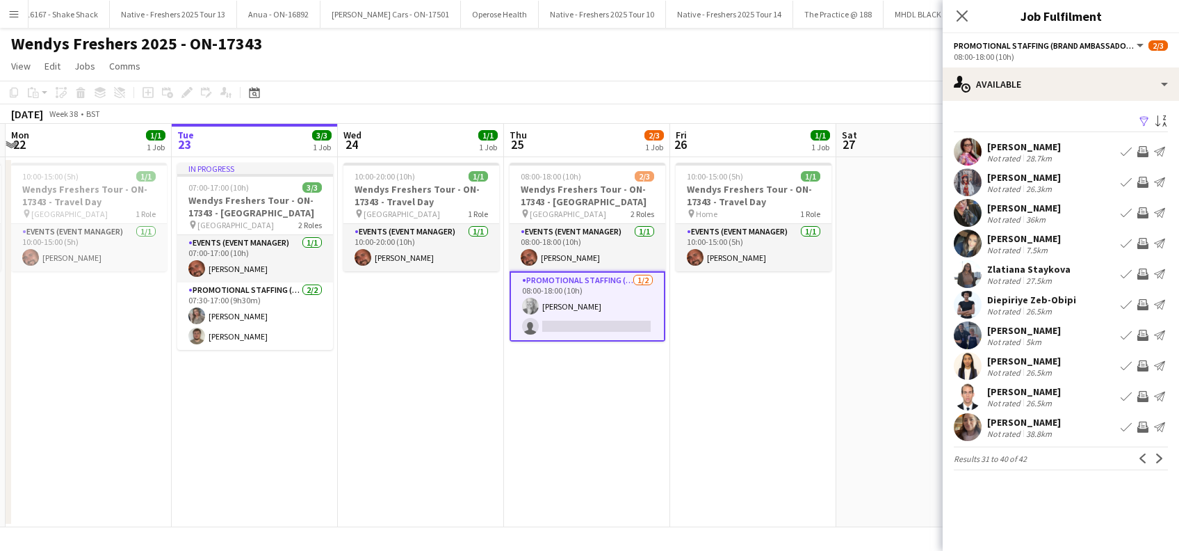
click at [1033, 328] on div "Callum Todd" at bounding box center [1024, 330] width 74 height 13
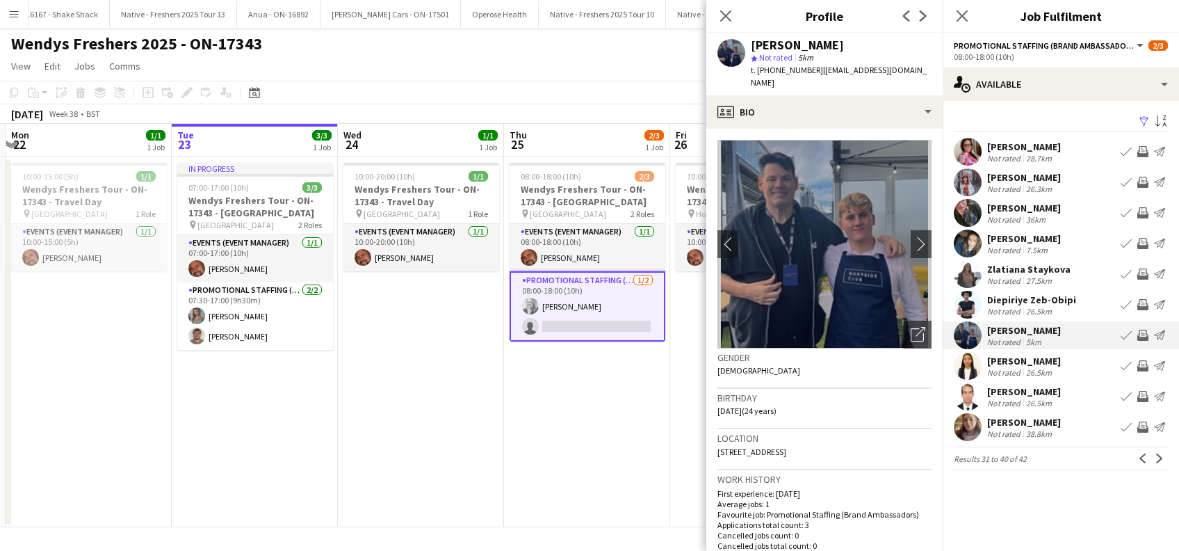
click at [571, 322] on app-card-role "Promotional Staffing (Brand Ambassadors) 1/2 08:00-18:00 (10h) Elizabeth Norton…" at bounding box center [588, 306] width 156 height 70
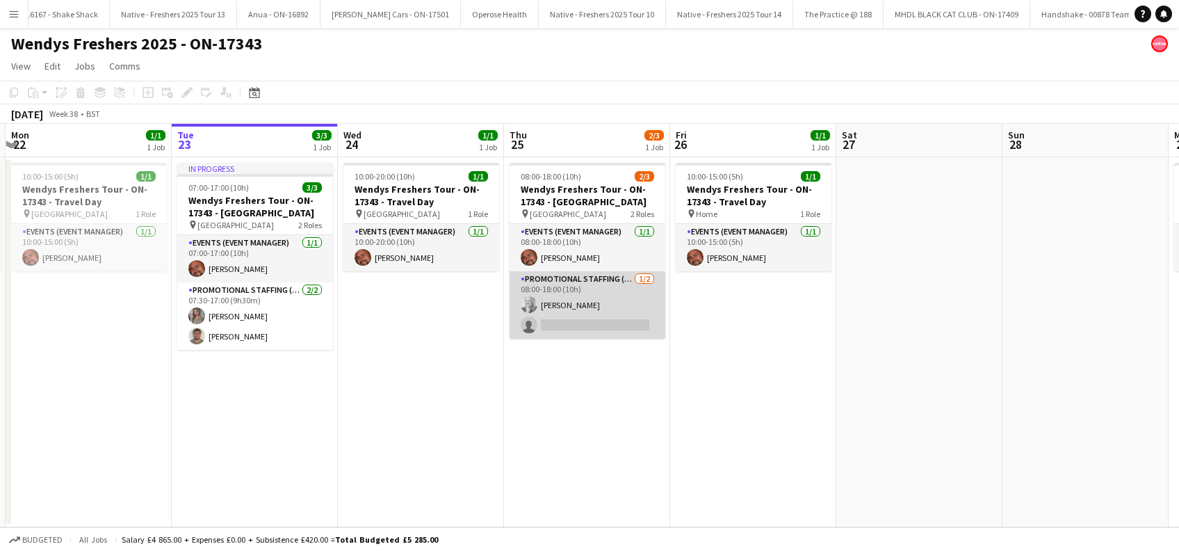
click at [573, 318] on app-card-role "Promotional Staffing (Brand Ambassadors) 1/2 08:00-18:00 (10h) Elizabeth Norton…" at bounding box center [588, 304] width 156 height 67
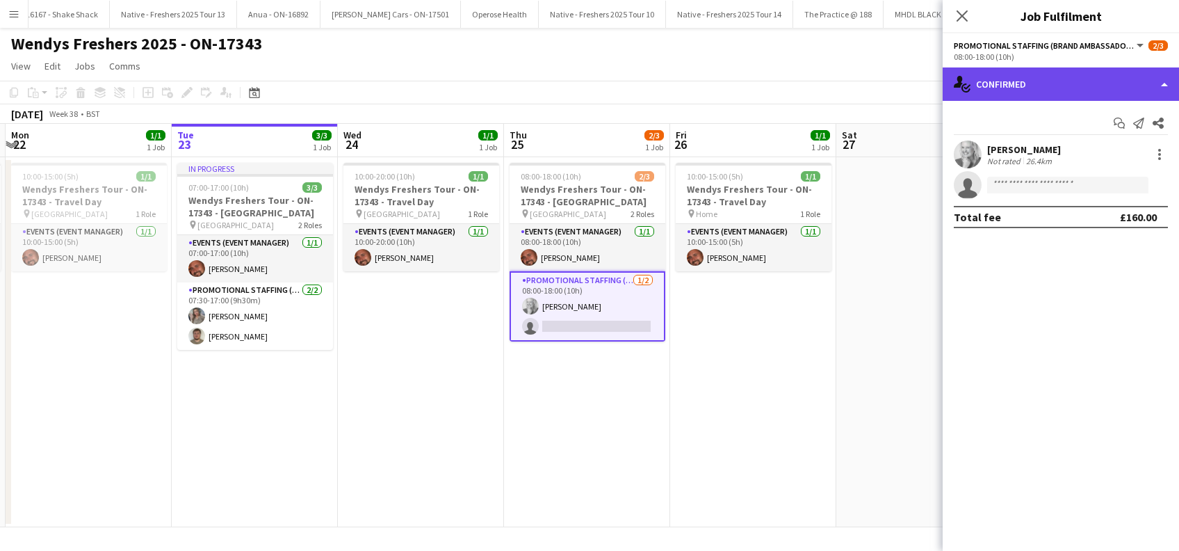
click at [1087, 79] on div "single-neutral-actions-check-2 Confirmed" at bounding box center [1061, 83] width 236 height 33
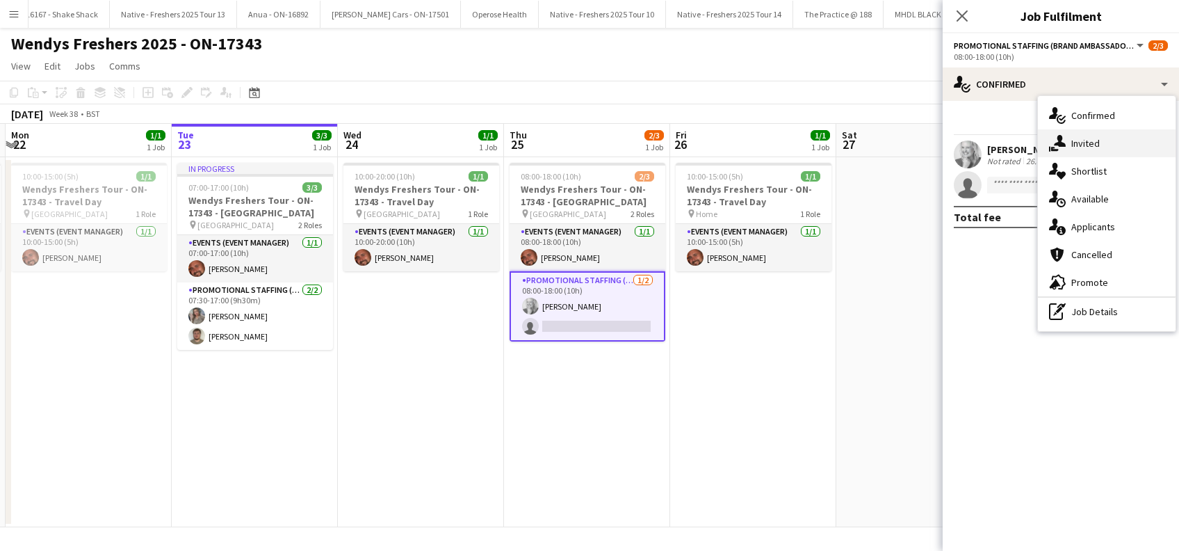
click at [1092, 140] on span "Invited" at bounding box center [1085, 143] width 28 height 13
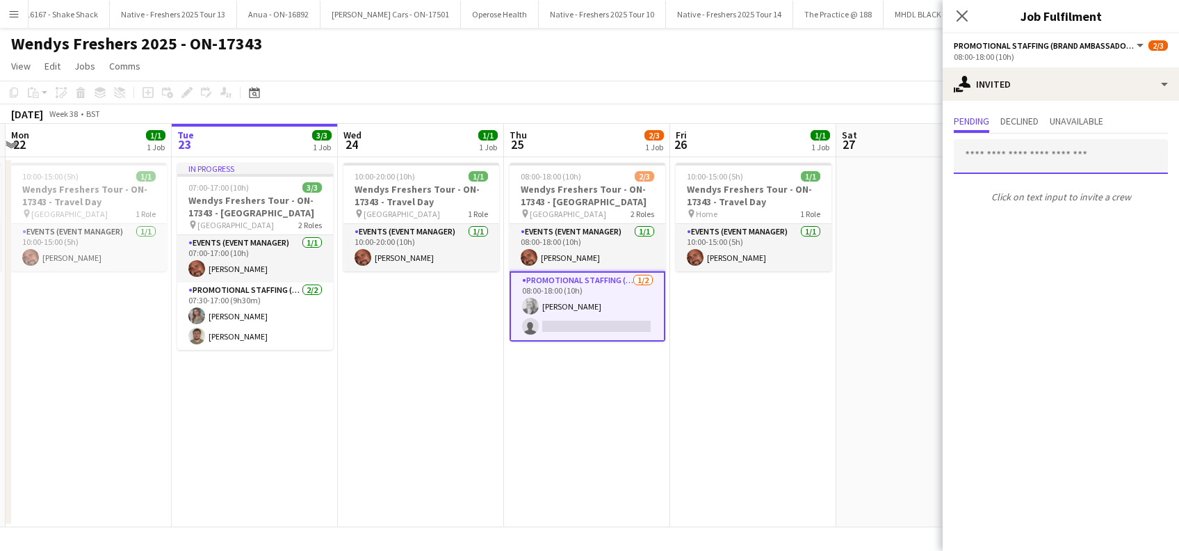
click at [1012, 152] on input "text" at bounding box center [1061, 156] width 214 height 35
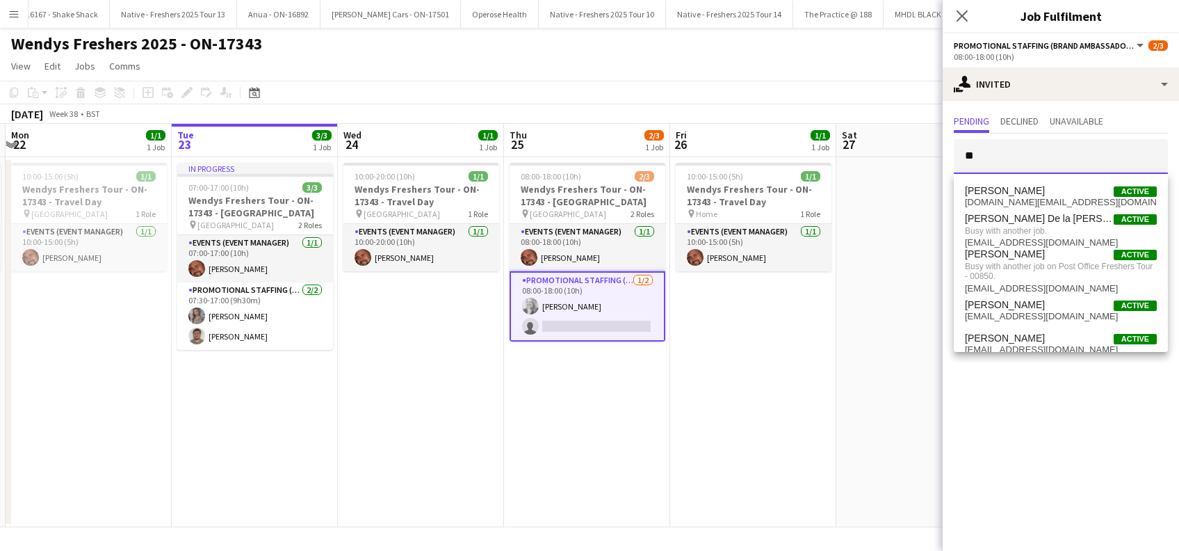
type input "*"
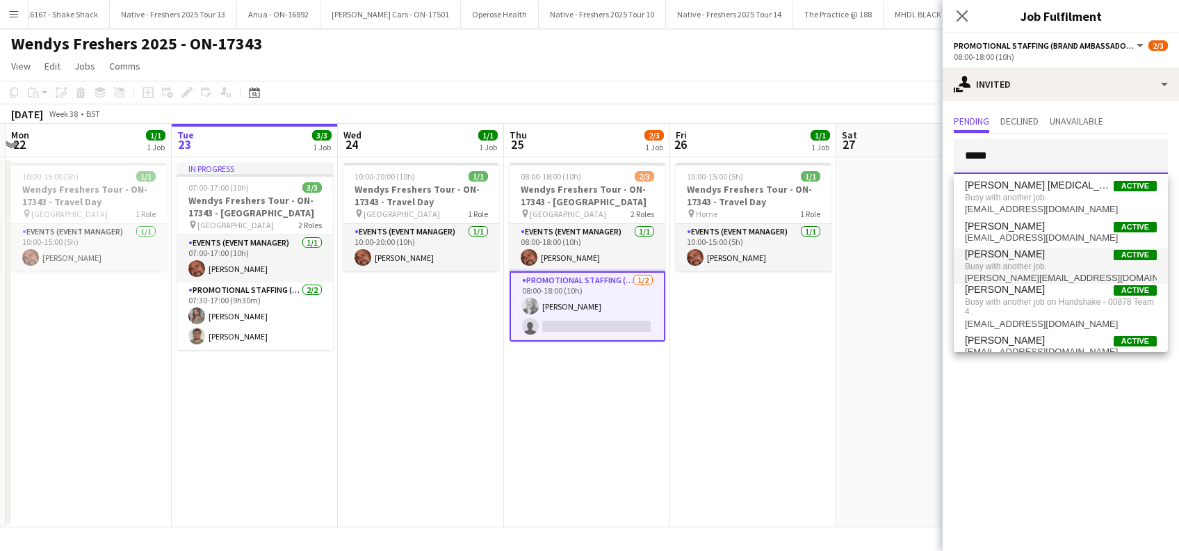
scroll to position [16, 0]
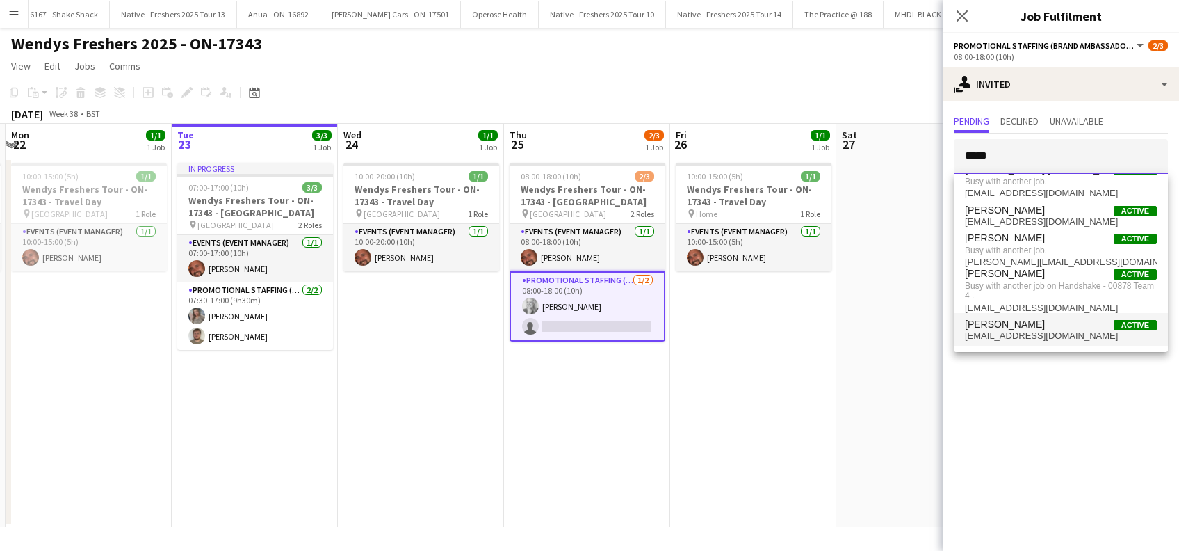
type input "*****"
click at [1029, 323] on span "Angel Gervacio Bido" at bounding box center [1005, 324] width 80 height 12
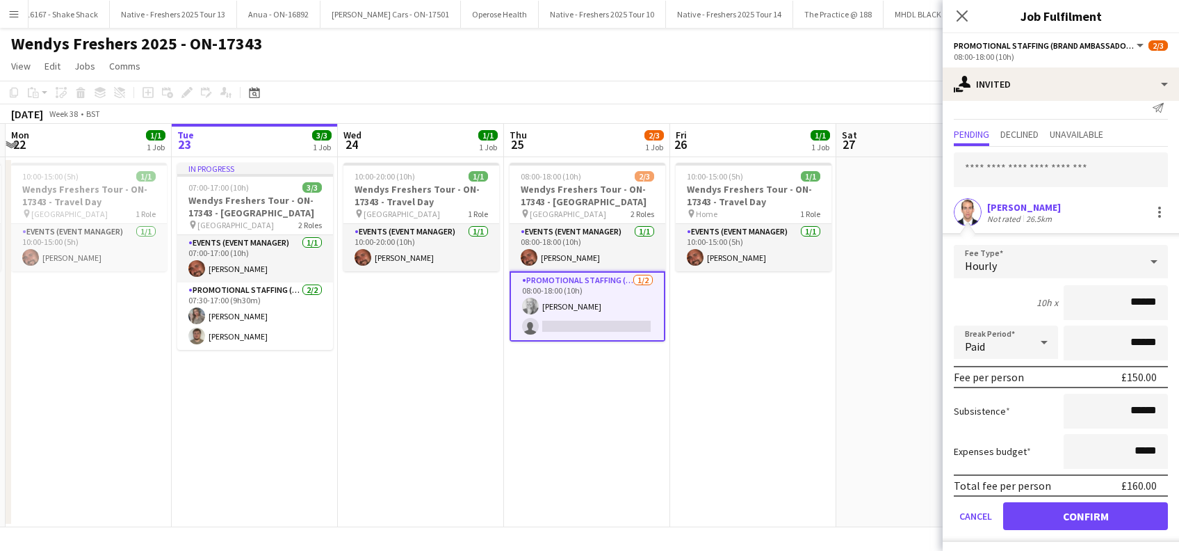
scroll to position [18, 0]
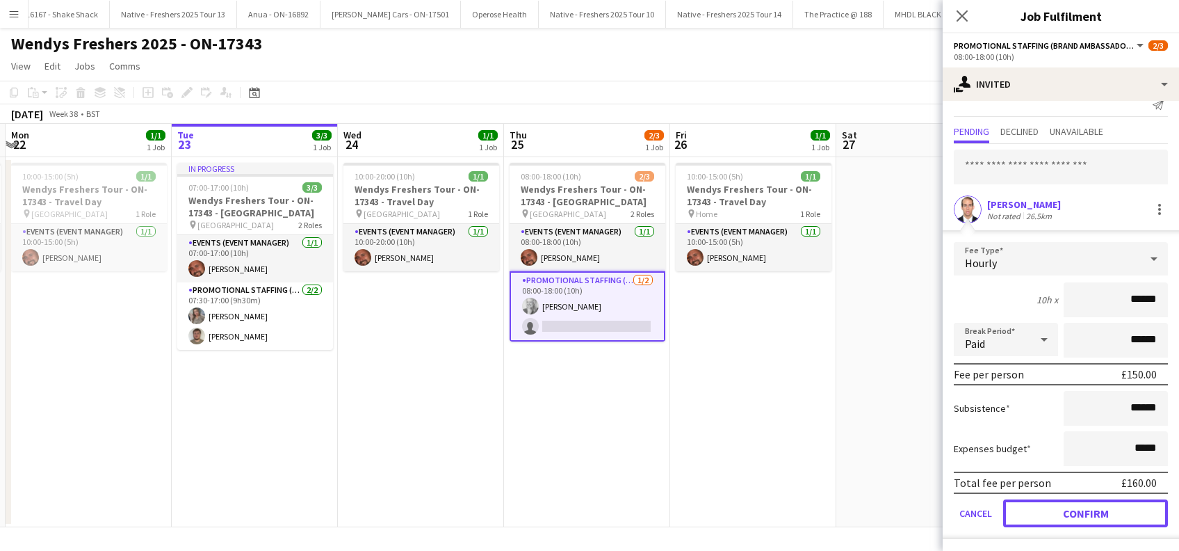
click at [1057, 511] on button "Confirm" at bounding box center [1085, 513] width 165 height 28
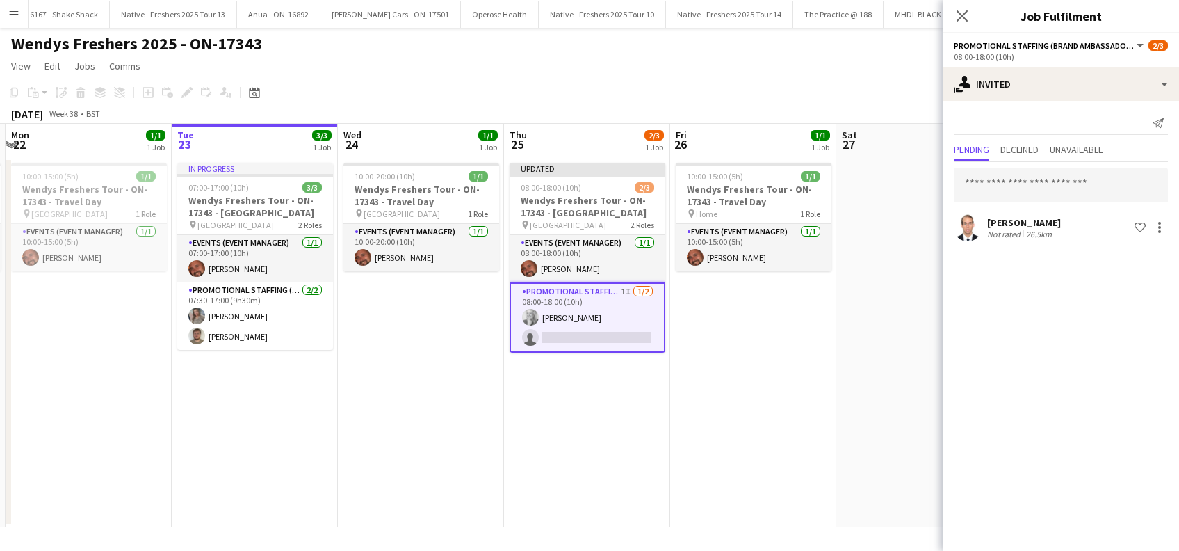
scroll to position [0, 0]
click at [997, 179] on input "text" at bounding box center [1061, 185] width 214 height 35
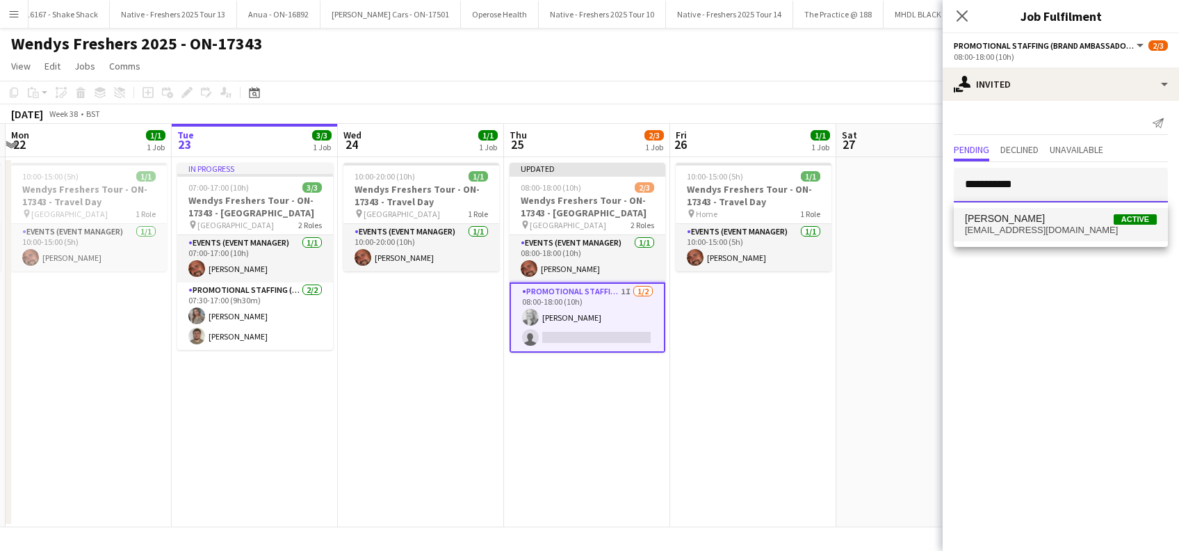
type input "**********"
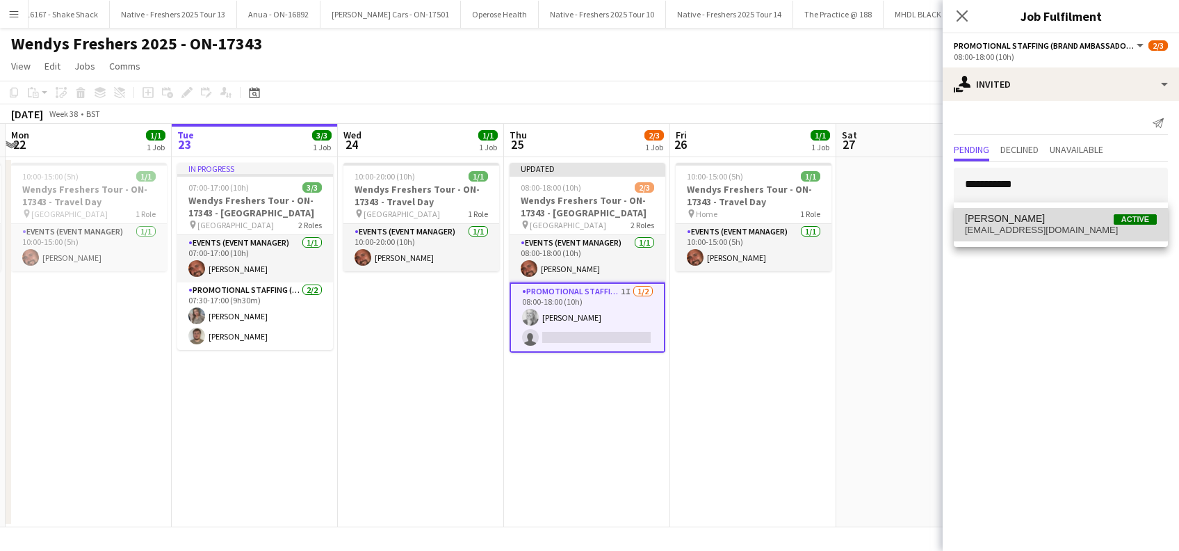
click at [986, 218] on span "Callum Todd" at bounding box center [1005, 219] width 80 height 12
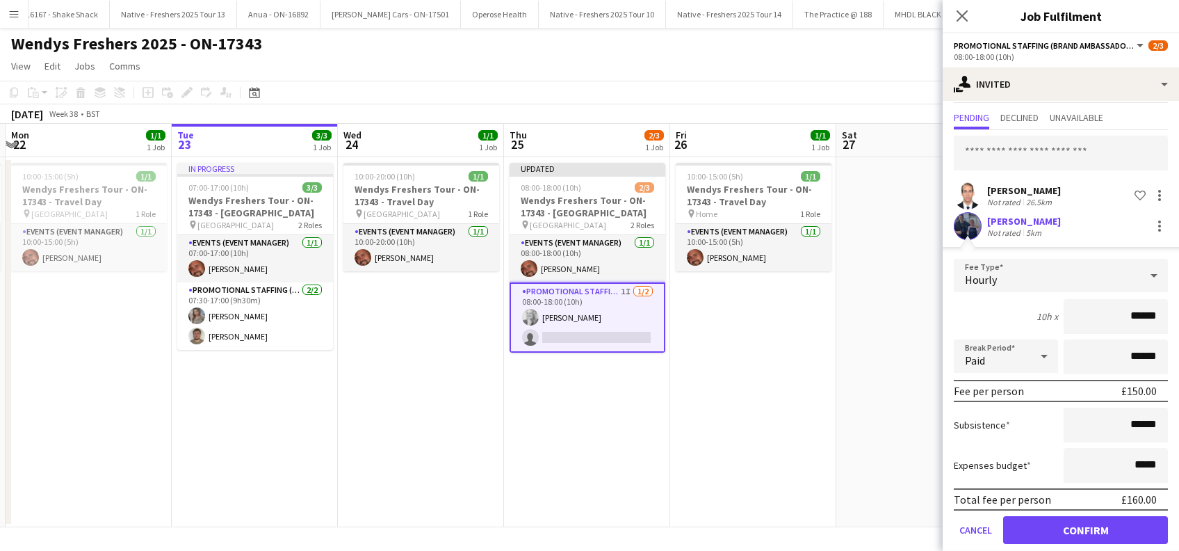
scroll to position [49, 0]
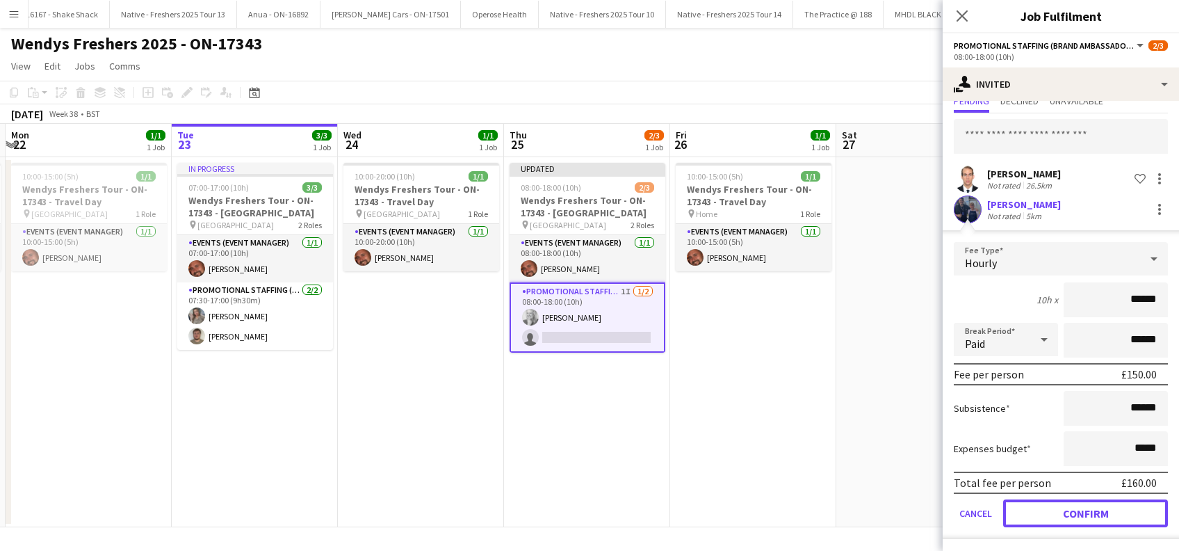
click at [1077, 513] on button "Confirm" at bounding box center [1085, 513] width 165 height 28
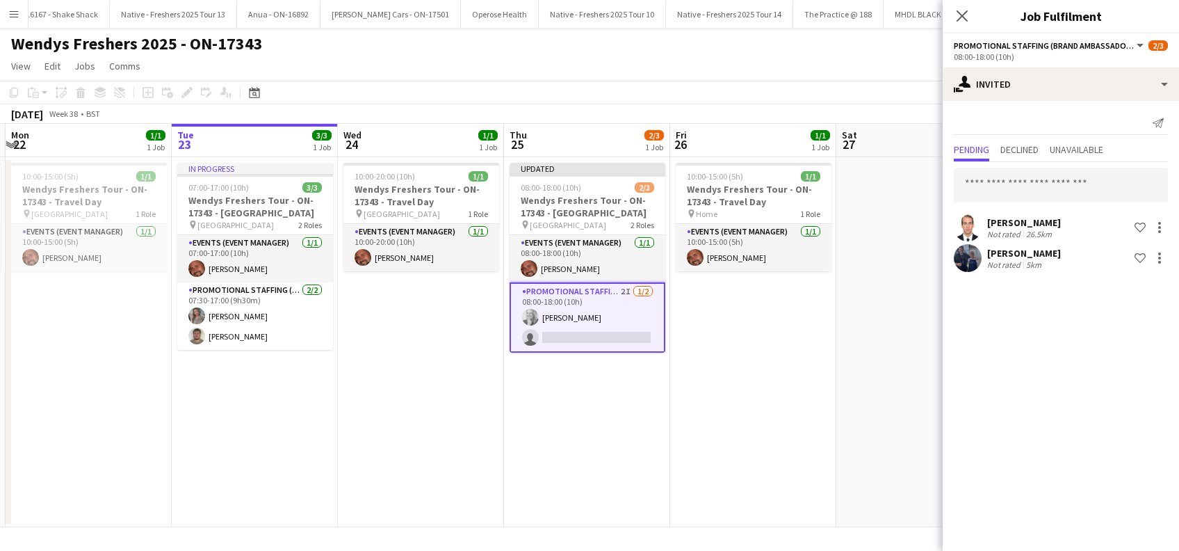
scroll to position [0, 0]
click at [968, 13] on icon "Close pop-in" at bounding box center [961, 15] width 13 height 13
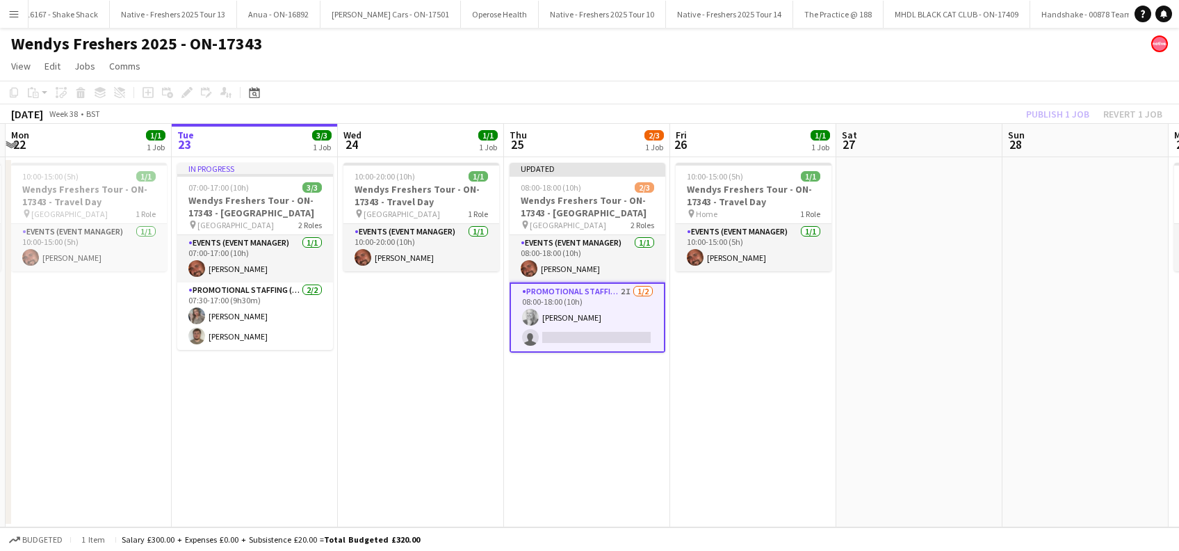
click at [758, 307] on app-date-cell "10:00-15:00 (5h) 1/1 Wendys Freshers Tour - ON-17343 - Travel Day pin Home 1 Ro…" at bounding box center [753, 342] width 166 height 370
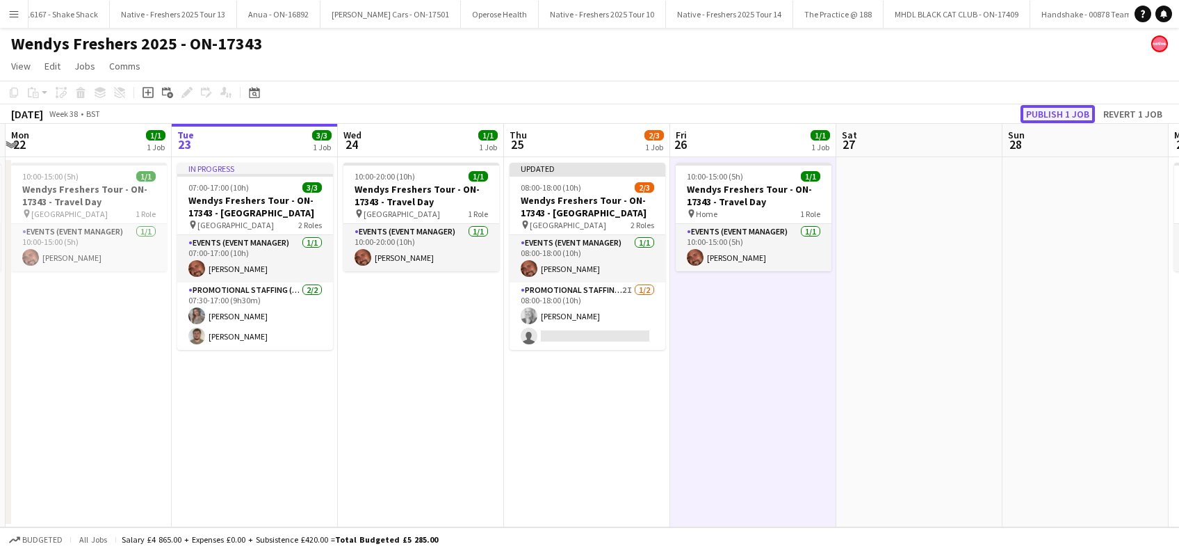
click at [1052, 114] on button "Publish 1 job" at bounding box center [1057, 114] width 74 height 18
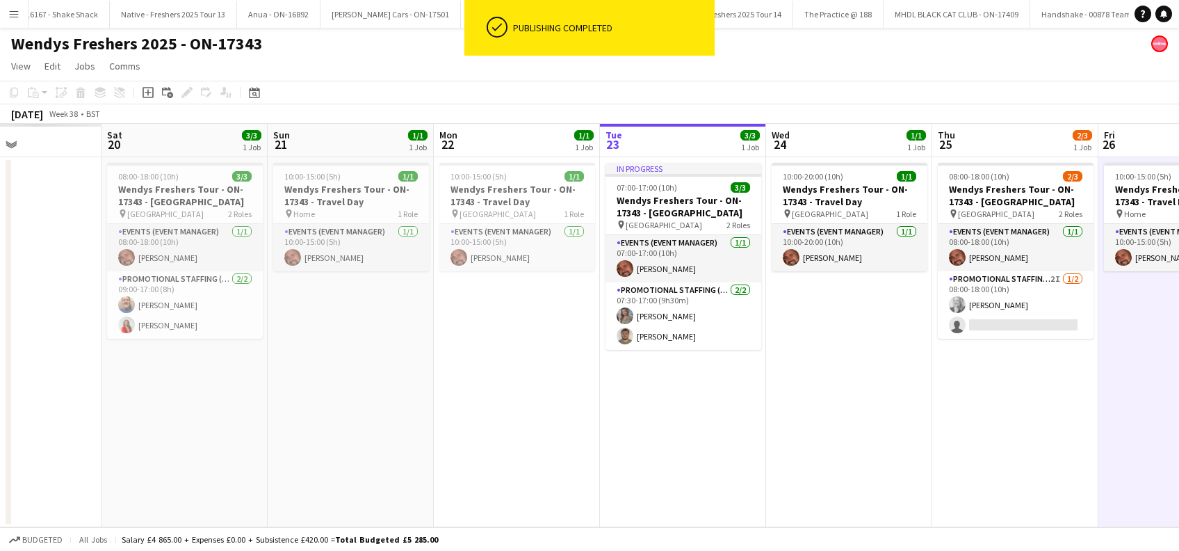
click at [769, 409] on app-calendar-viewport "Thu 18 Fri 19 Sat 20 3/3 1 Job Sun 21 1/1 1 Job Mon 22 1/1 1 Job Tue 23 3/3 1 J…" at bounding box center [589, 325] width 1179 height 403
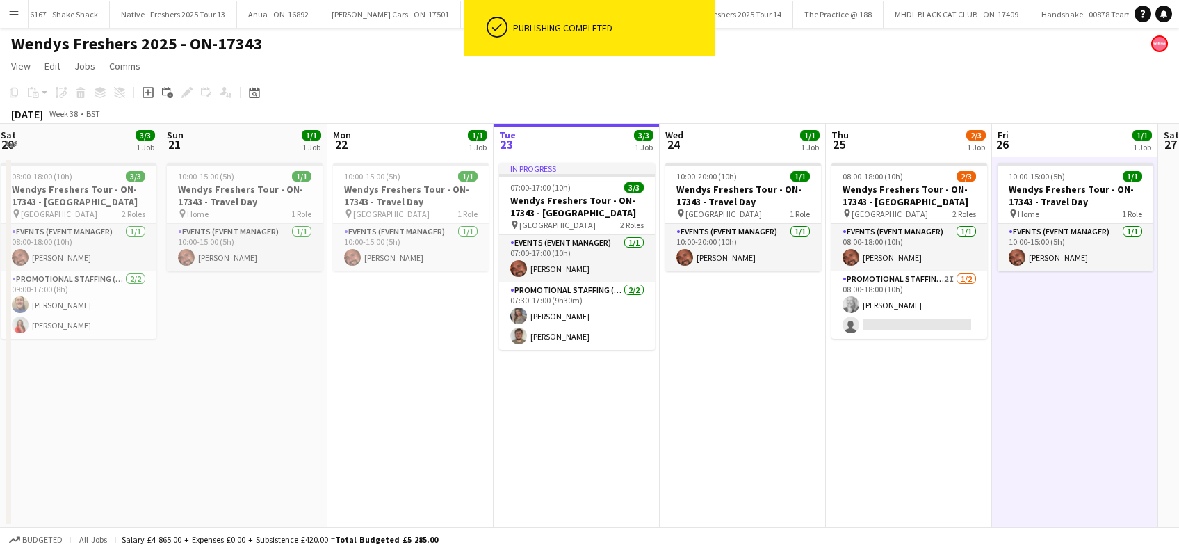
drag, startPoint x: 436, startPoint y: 377, endPoint x: 524, endPoint y: 377, distance: 88.3
click at [437, 377] on app-date-cell "10:00-15:00 (5h) 1/1 Wendys Freshers Tour - ON-17343 - Travel Day pin Leeds 1 R…" at bounding box center [410, 342] width 166 height 370
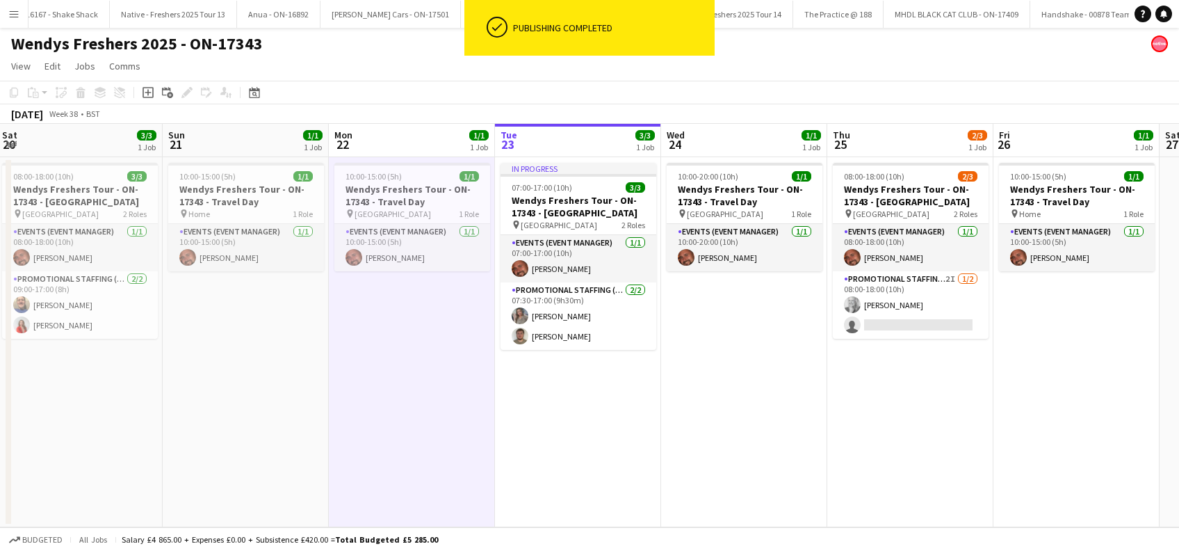
click at [525, 377] on app-date-cell "In progress 07:00-17:00 (10h) 3/3 Wendys Freshers Tour - ON-17343 - University …" at bounding box center [578, 342] width 166 height 370
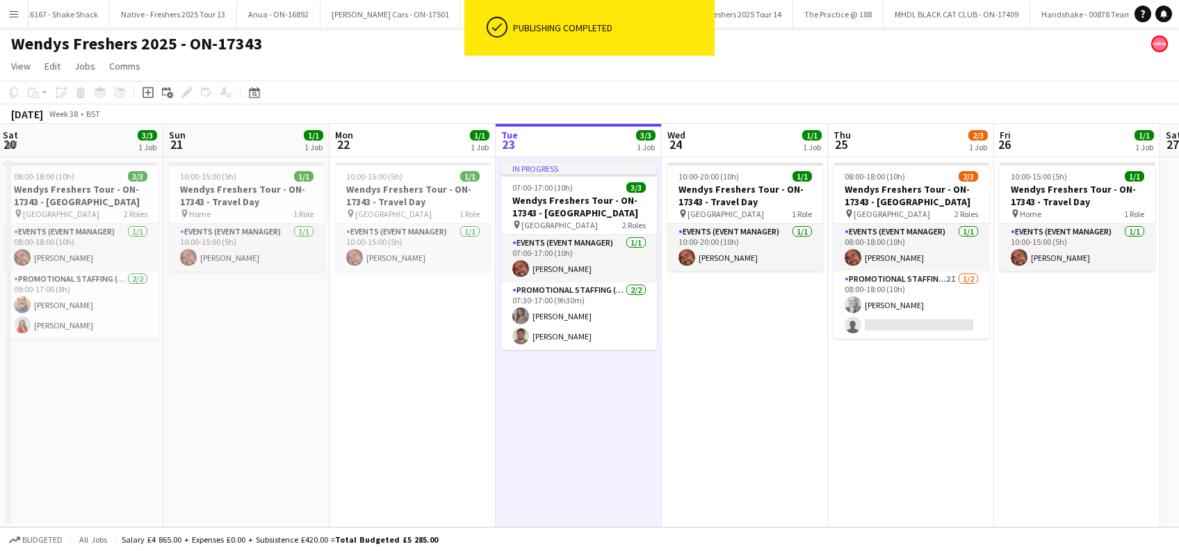
drag, startPoint x: 687, startPoint y: 399, endPoint x: 851, endPoint y: 429, distance: 166.1
click at [700, 406] on app-calendar-viewport "Thu 18 1/1 1 Job Fri 19 3/3 1 Job Sat 20 3/3 1 Job Sun 21 1/1 1 Job Mon 22 1/1 …" at bounding box center [589, 325] width 1179 height 403
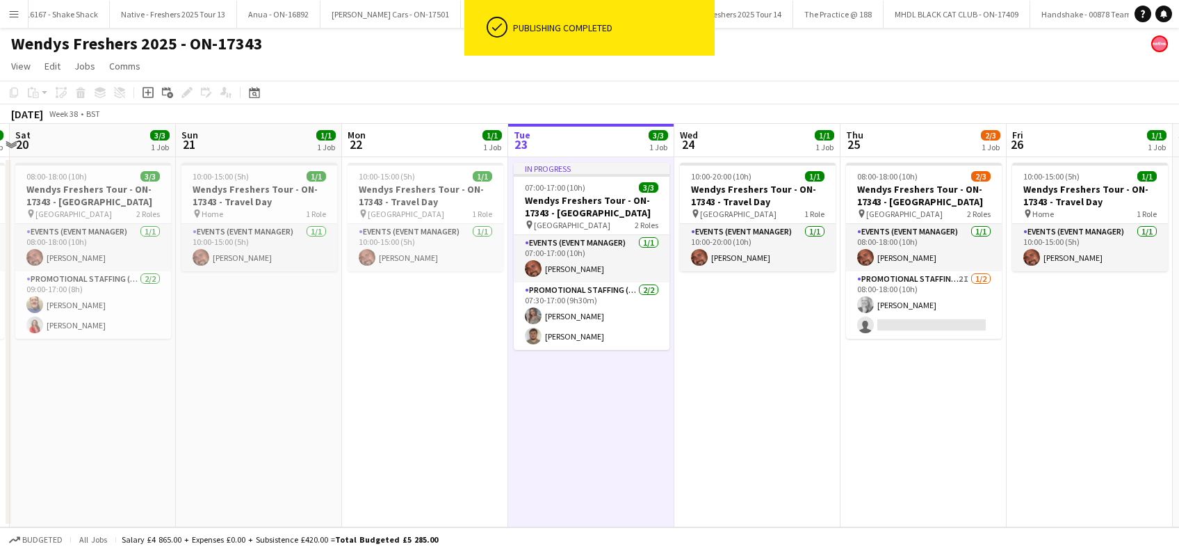
click at [956, 430] on app-date-cell "08:00-18:00 (10h) 2/3 Wendys Freshers Tour - ON-17343 - University of Southampt…" at bounding box center [923, 342] width 166 height 370
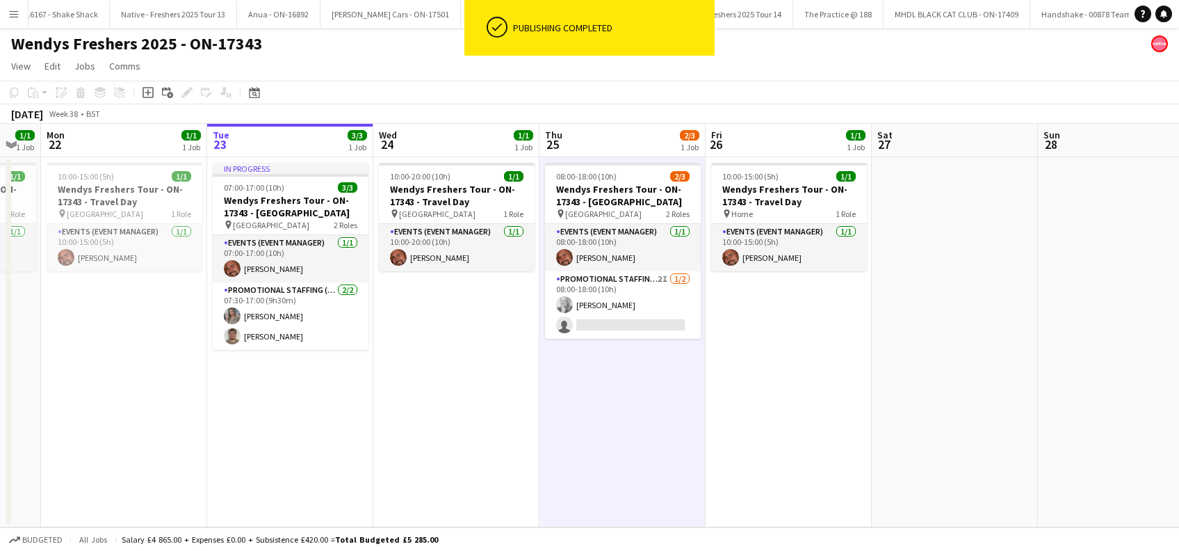
scroll to position [0, 626]
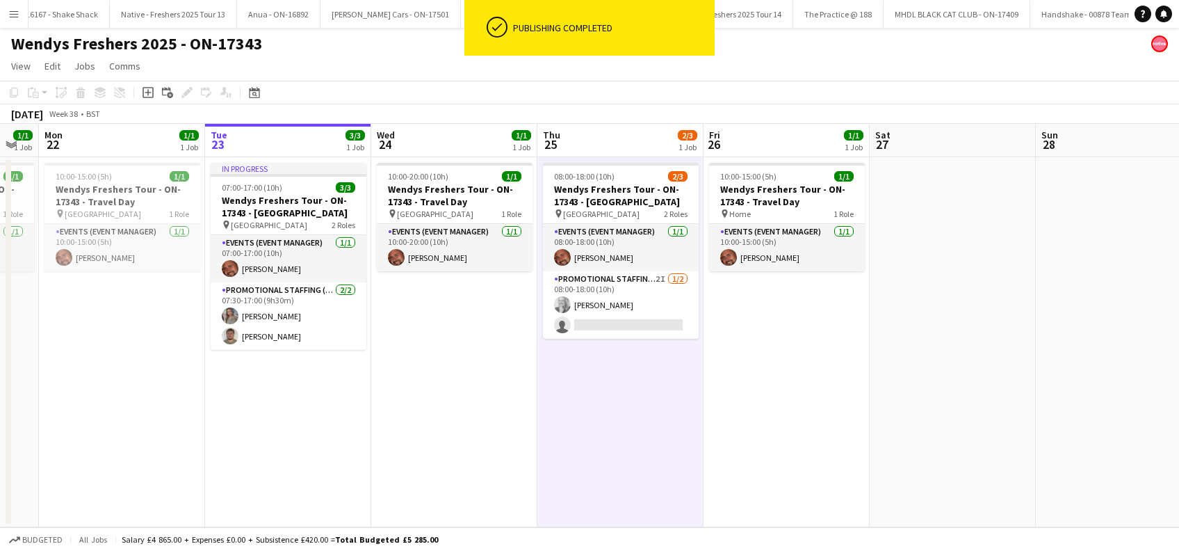
drag, startPoint x: 1080, startPoint y: 394, endPoint x: 777, endPoint y: 372, distance: 303.9
click at [777, 372] on app-calendar-viewport "Thu 18 1/1 1 Job Fri 19 3/3 1 Job Sat 20 3/3 1 Job Sun 21 1/1 1 Job Mon 22 1/1 …" at bounding box center [589, 325] width 1179 height 403
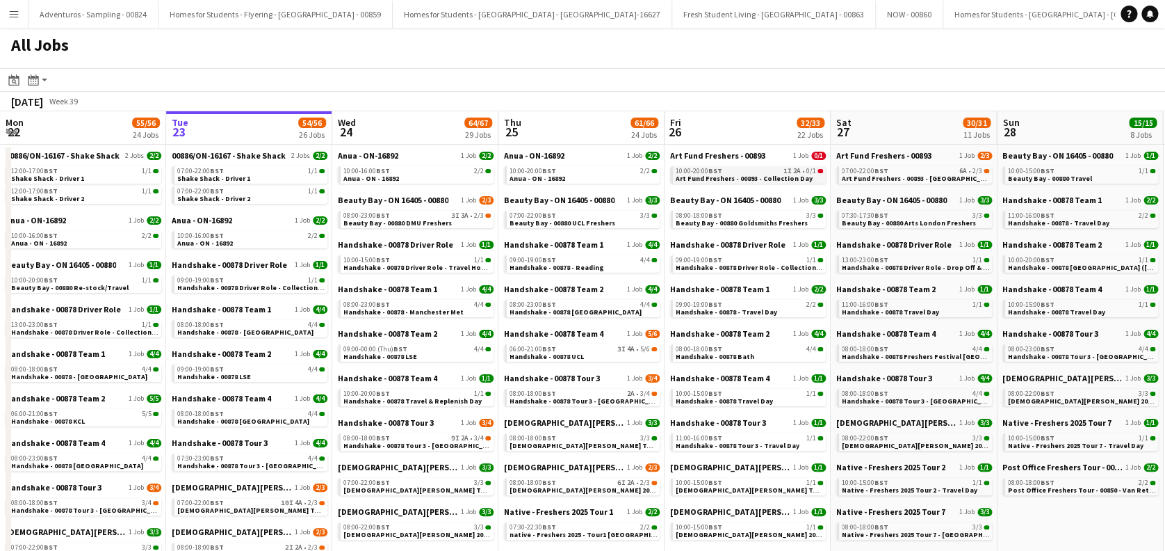
click at [758, 179] on span "Art Fund Freshers - 00893 - Collection Day" at bounding box center [744, 178] width 137 height 9
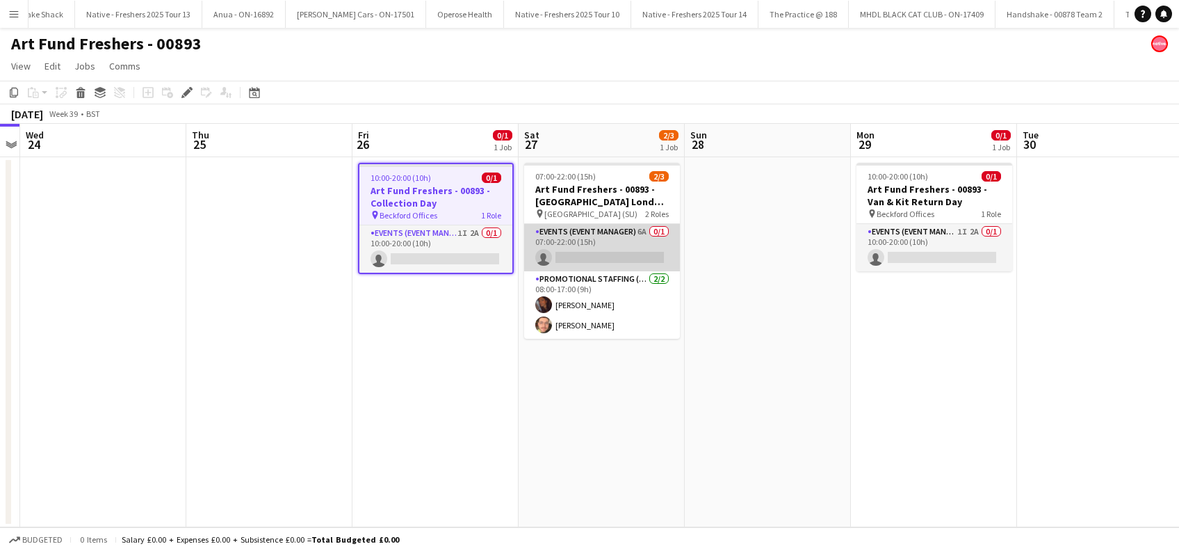
scroll to position [0, 7844]
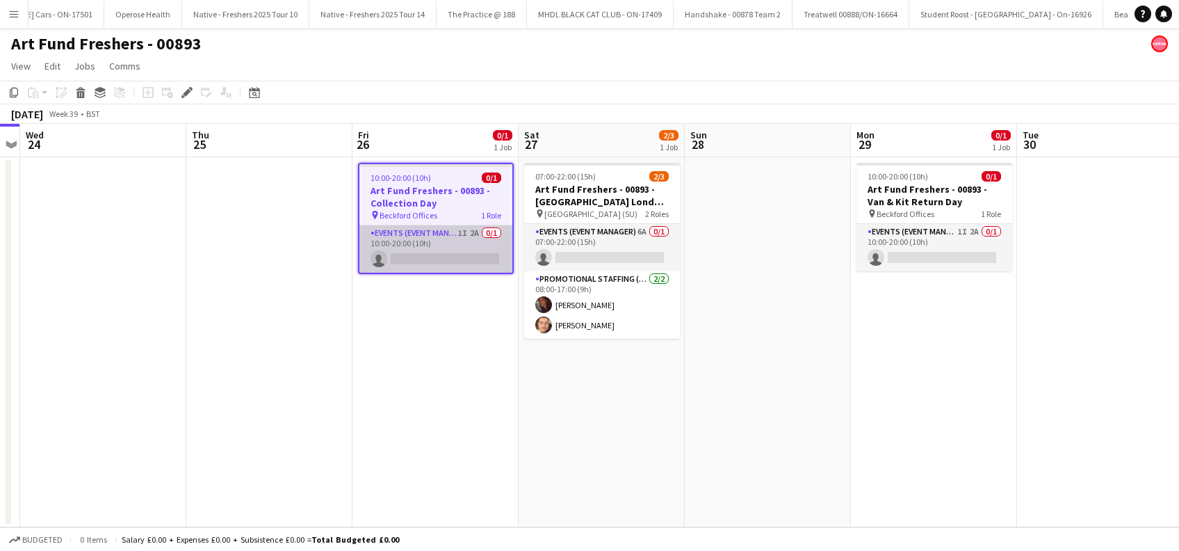
click at [453, 247] on app-card-role "Events (Event Manager) 1I 2A 0/1 10:00-20:00 (10h) single-neutral-actions" at bounding box center [435, 248] width 153 height 47
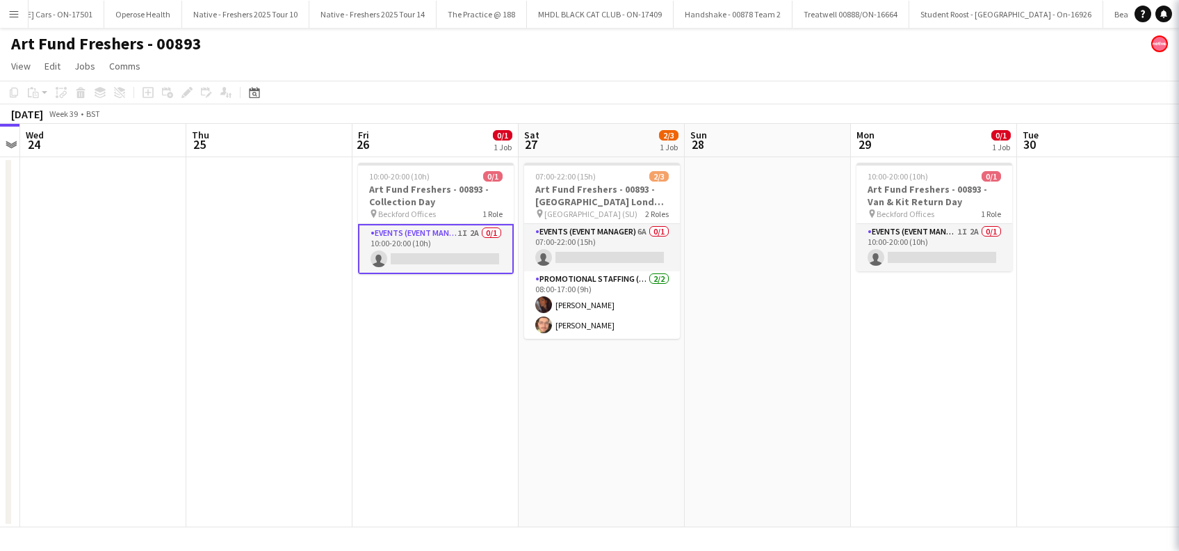
scroll to position [0, 477]
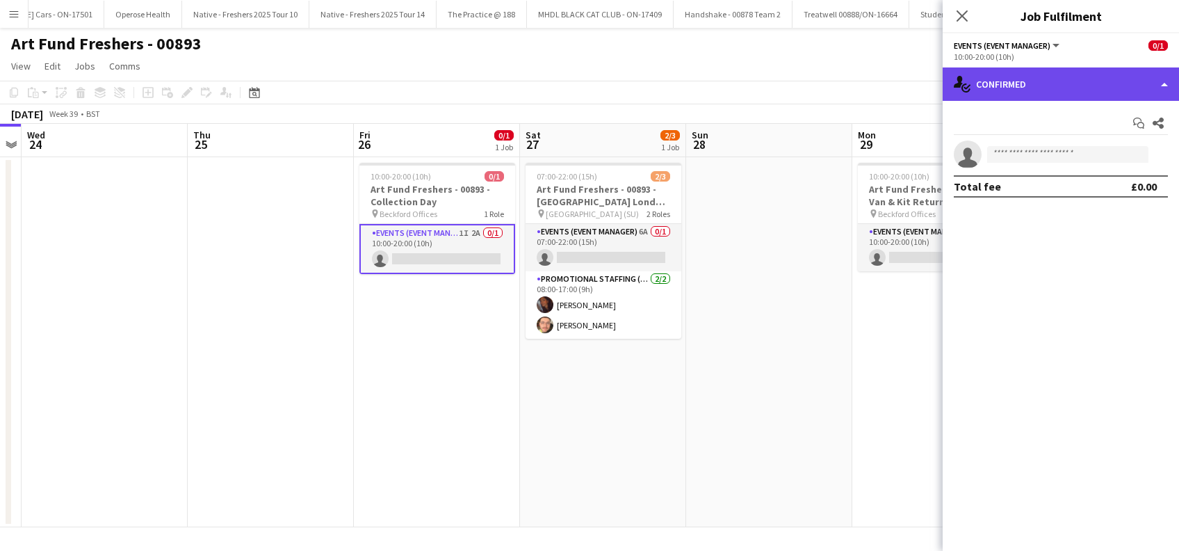
click at [1022, 81] on div "single-neutral-actions-check-2 Confirmed" at bounding box center [1061, 83] width 236 height 33
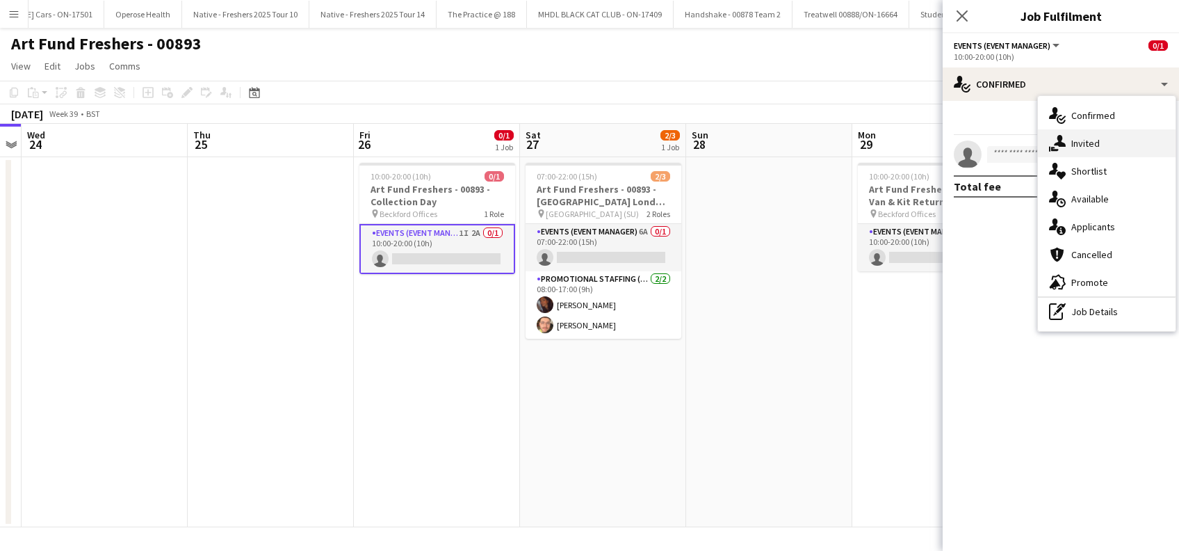
click at [1089, 139] on span "Invited" at bounding box center [1085, 143] width 28 height 13
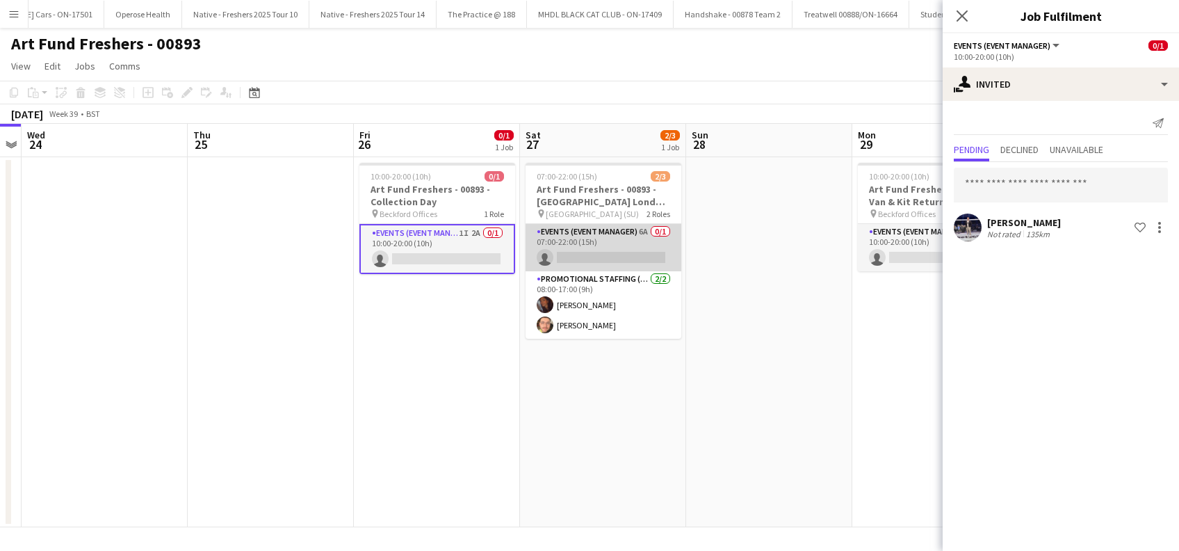
click at [626, 250] on app-card-role "Events (Event Manager) 6A 0/1 07:00-22:00 (15h) single-neutral-actions" at bounding box center [604, 247] width 156 height 47
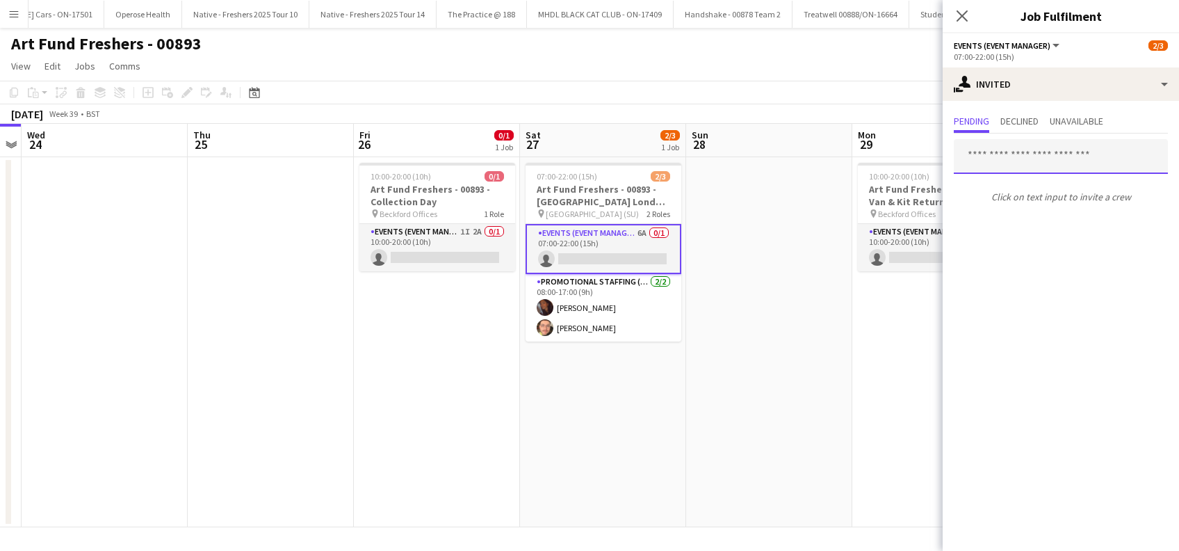
click at [989, 153] on input "text" at bounding box center [1061, 156] width 214 height 35
type input "*******"
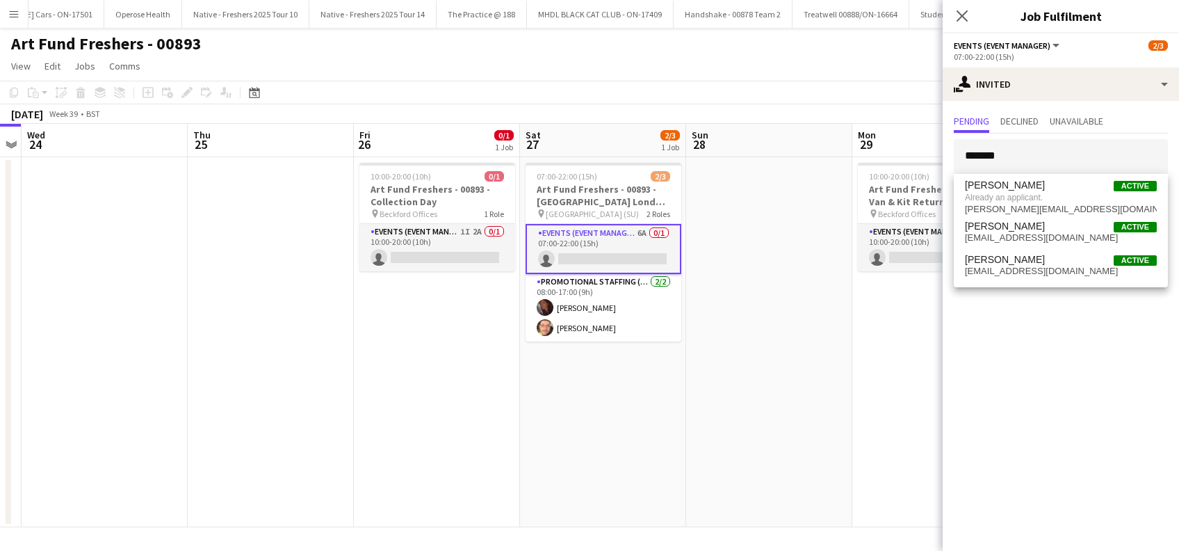
click at [646, 402] on app-date-cell "07:00-22:00 (15h) 2/3 Art Fund Freshers - 00893 - [GEOGRAPHIC_DATA] London Fres…" at bounding box center [603, 342] width 166 height 370
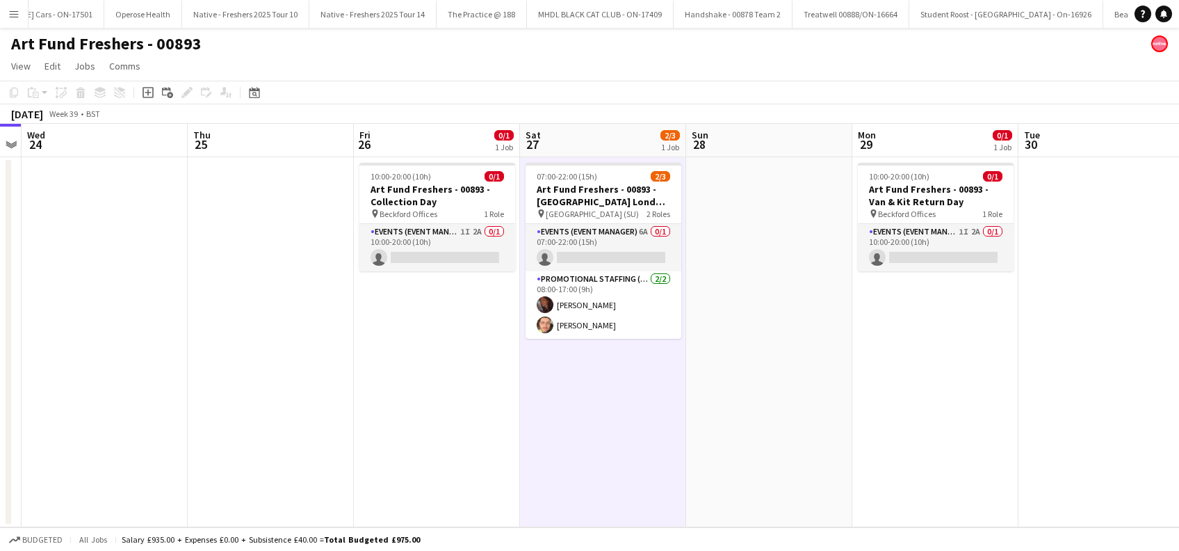
click at [735, 402] on app-date-cell at bounding box center [769, 342] width 166 height 370
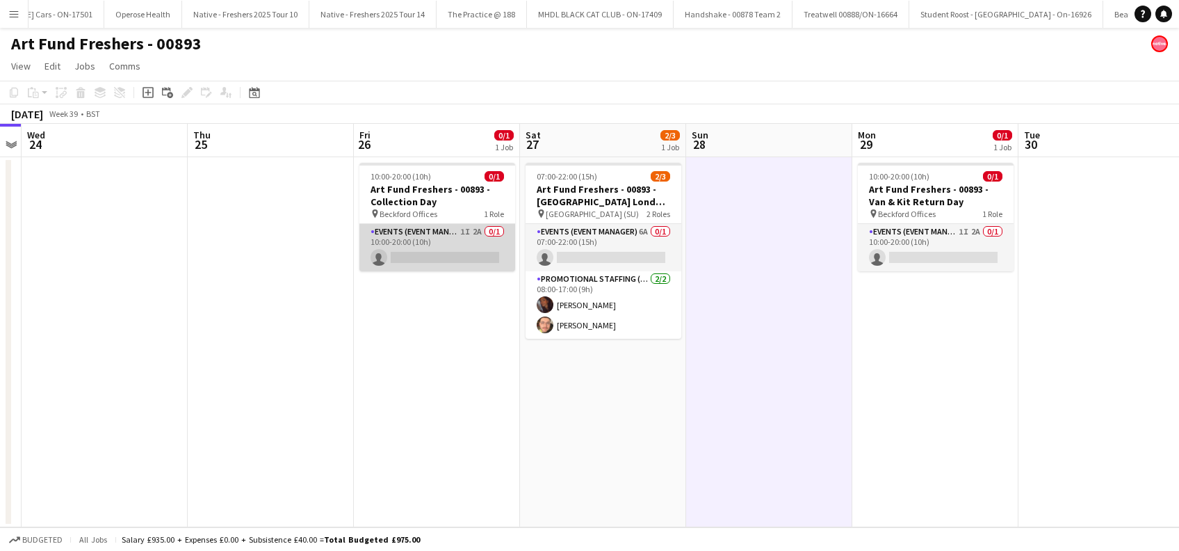
click at [433, 250] on app-card-role "Events (Event Manager) 1I 2A 0/1 10:00-20:00 (10h) single-neutral-actions" at bounding box center [437, 247] width 156 height 47
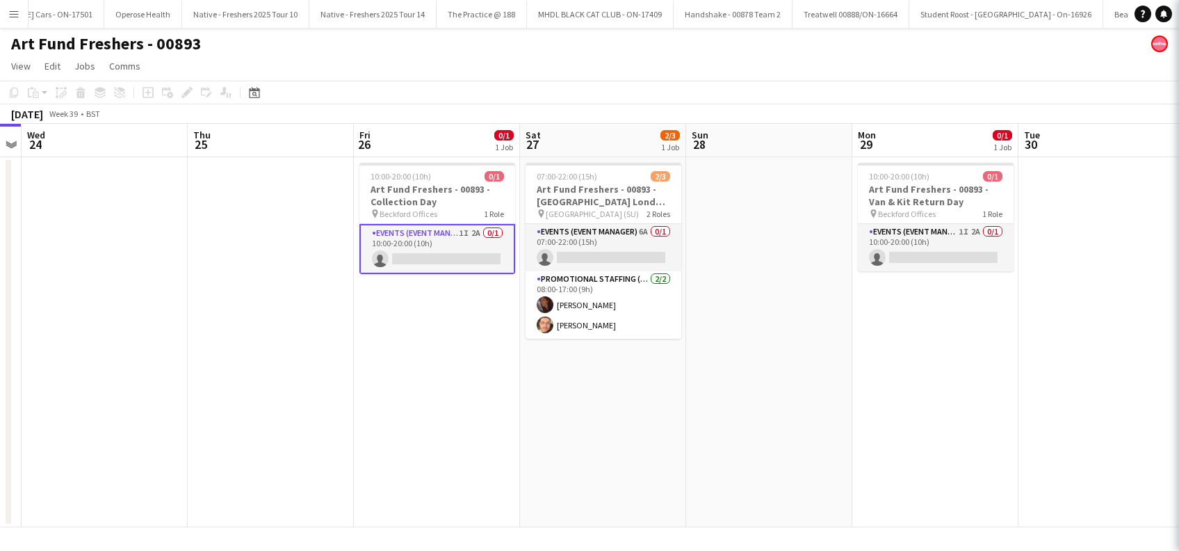
scroll to position [0, 474]
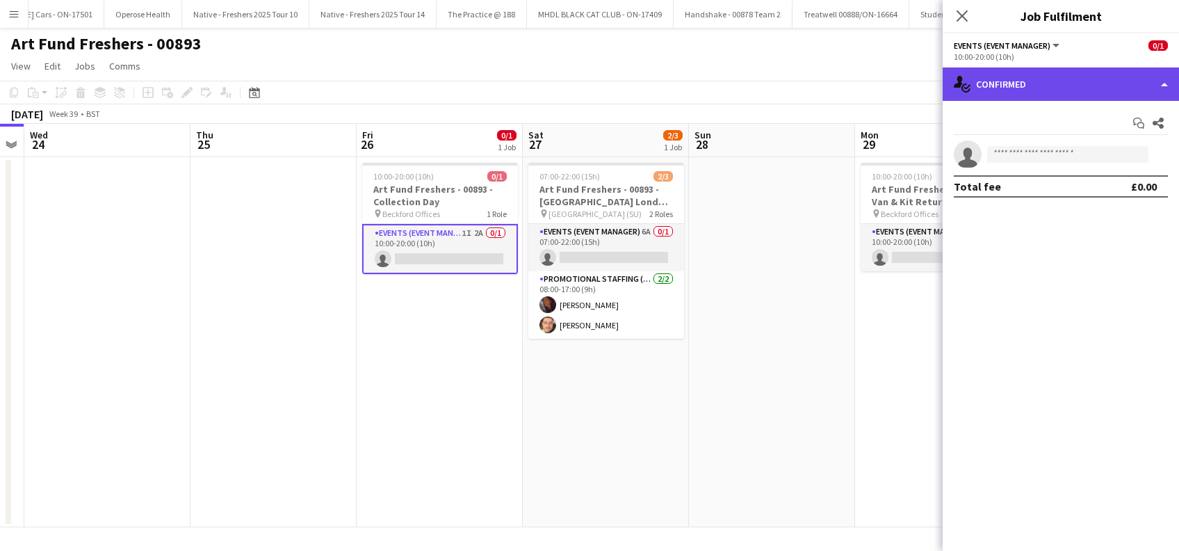
click at [1091, 90] on div "single-neutral-actions-check-2 Confirmed" at bounding box center [1061, 83] width 236 height 33
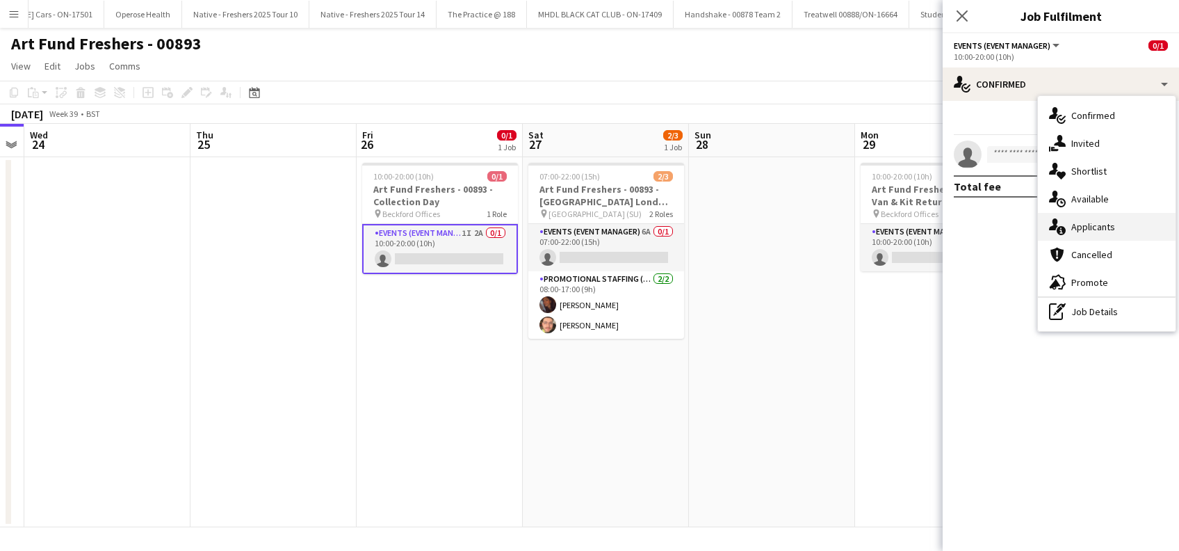
click at [1100, 228] on span "Applicants" at bounding box center [1093, 226] width 44 height 13
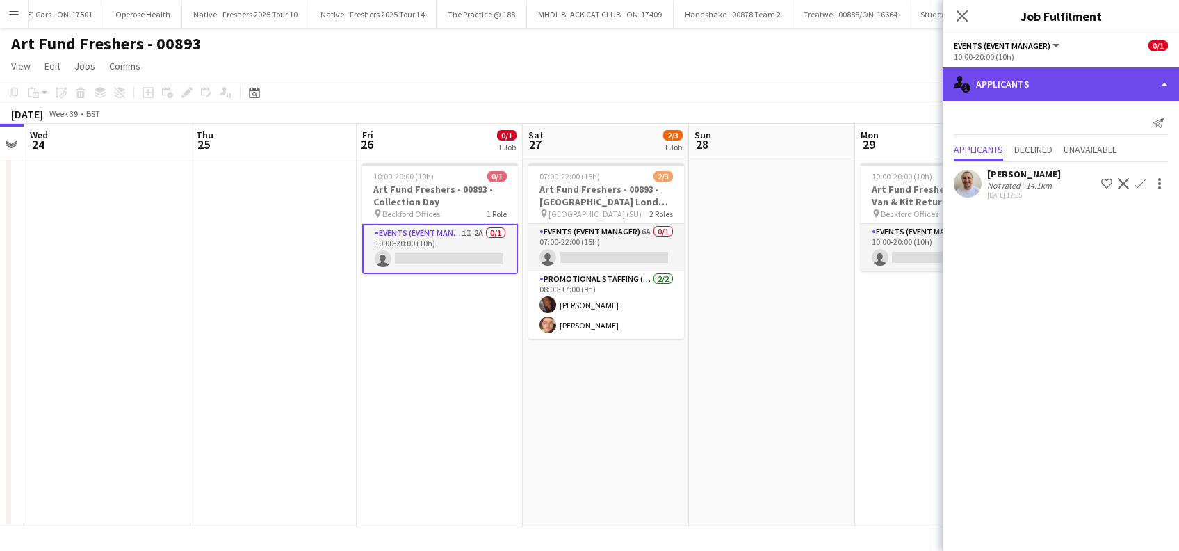
click at [1056, 81] on div "single-neutral-actions-information Applicants" at bounding box center [1061, 83] width 236 height 33
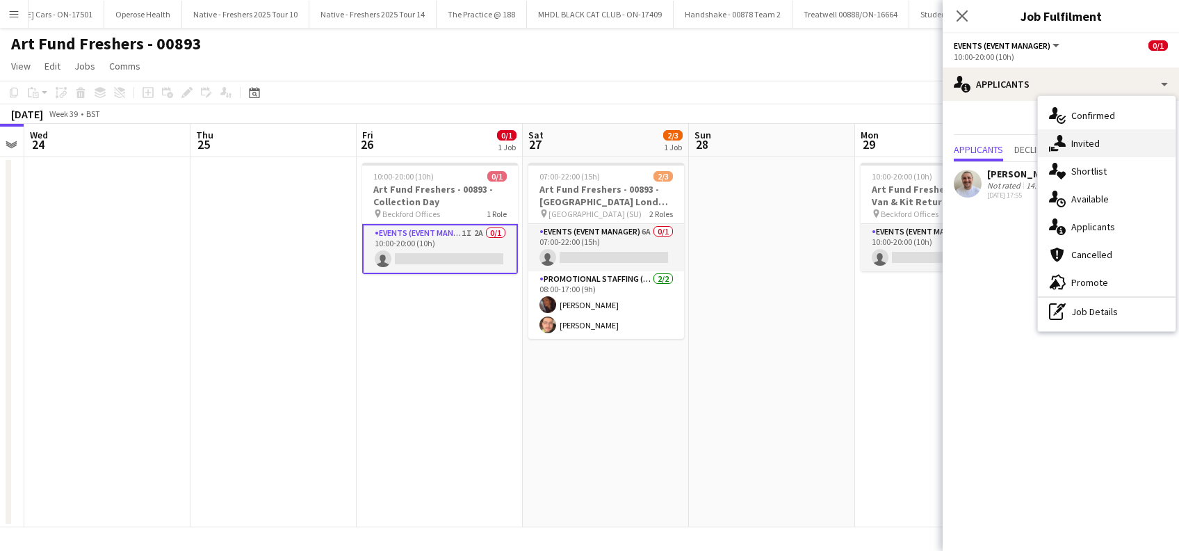
click at [1085, 141] on span "Invited" at bounding box center [1085, 143] width 28 height 13
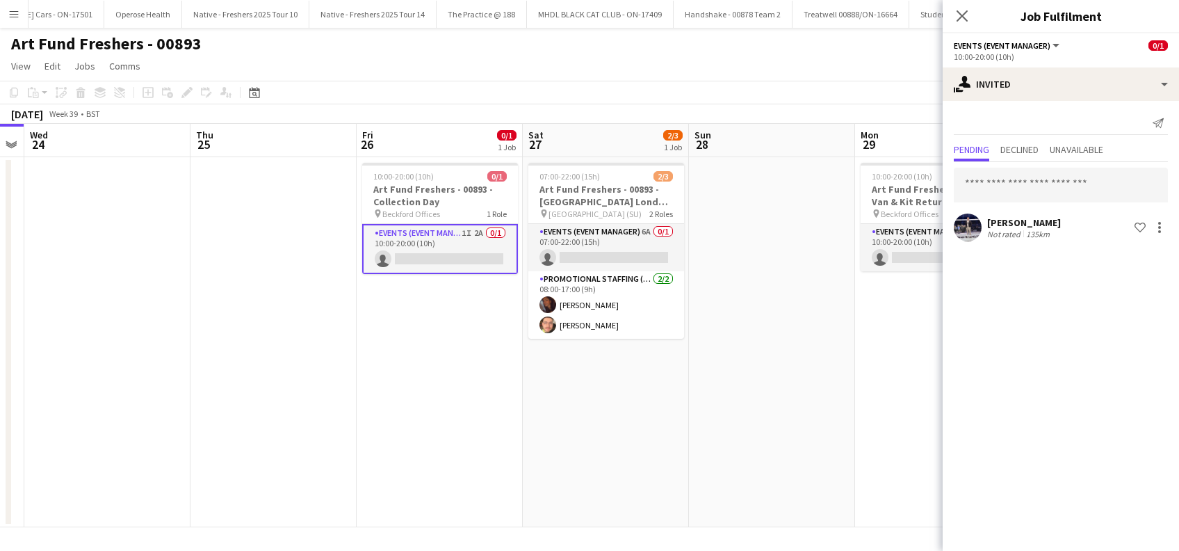
click at [1003, 220] on div "Brandon Cooper" at bounding box center [1024, 222] width 74 height 13
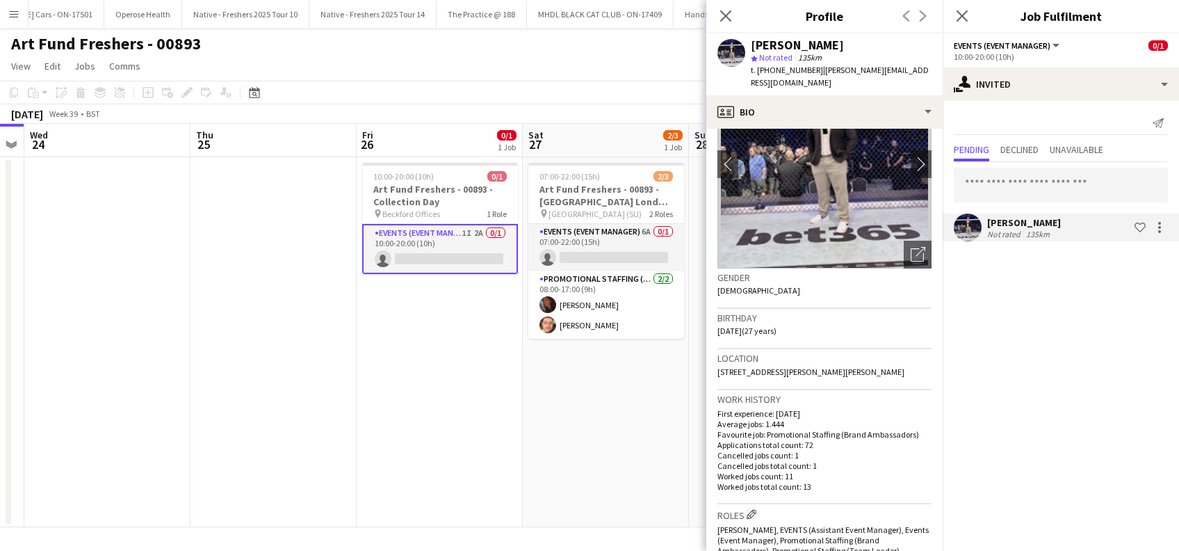
scroll to position [0, 0]
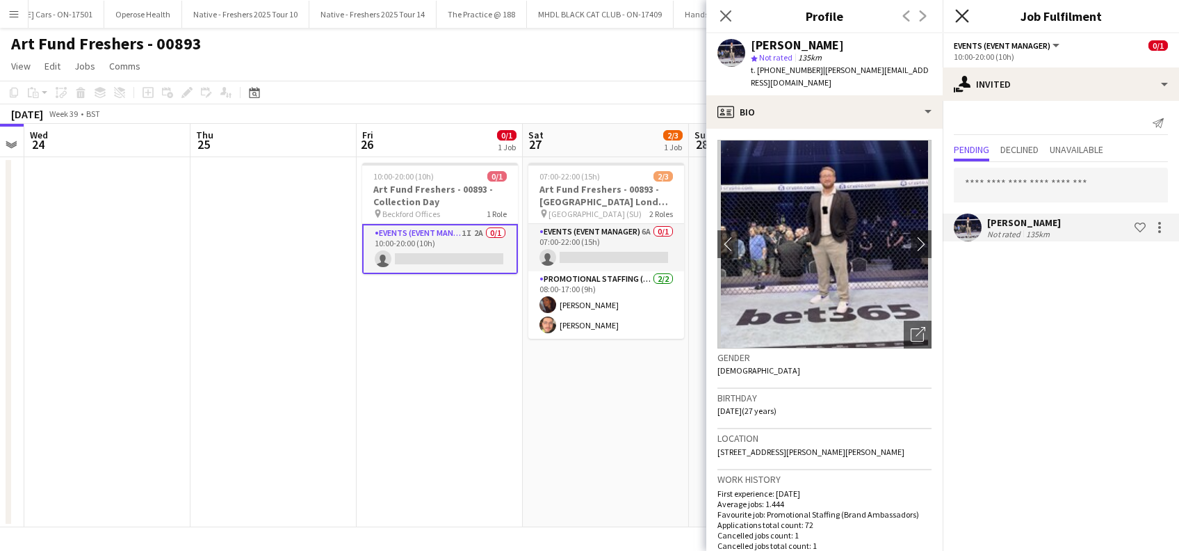
click at [963, 16] on icon "Close pop-in" at bounding box center [961, 15] width 13 height 13
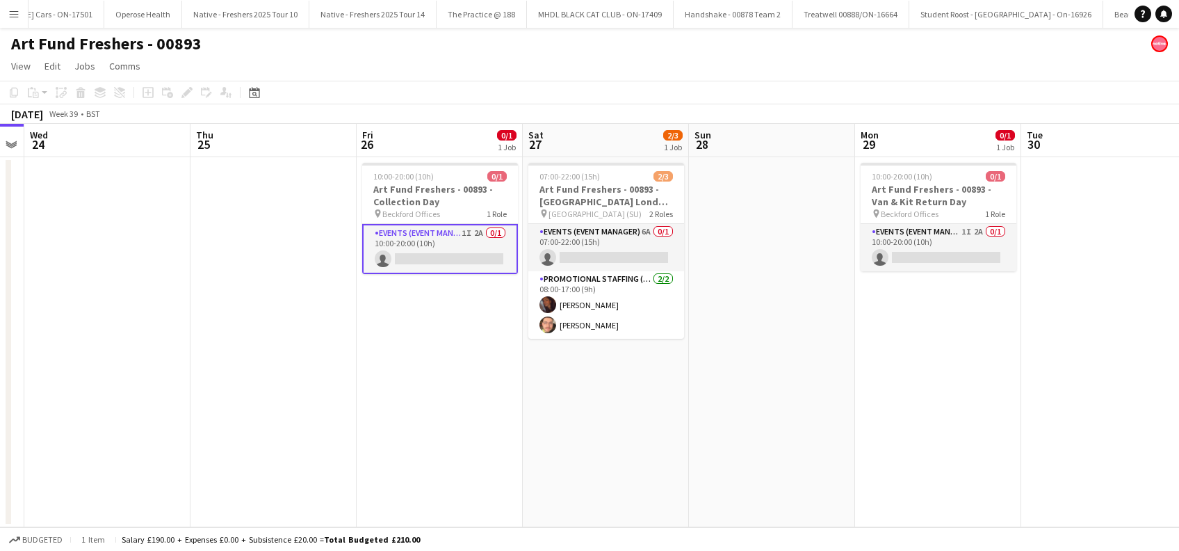
click at [909, 367] on app-date-cell "10:00-20:00 (10h) 0/1 Art Fund Freshers - 00893 - Van & Kit Return Day pin Beck…" at bounding box center [938, 342] width 166 height 370
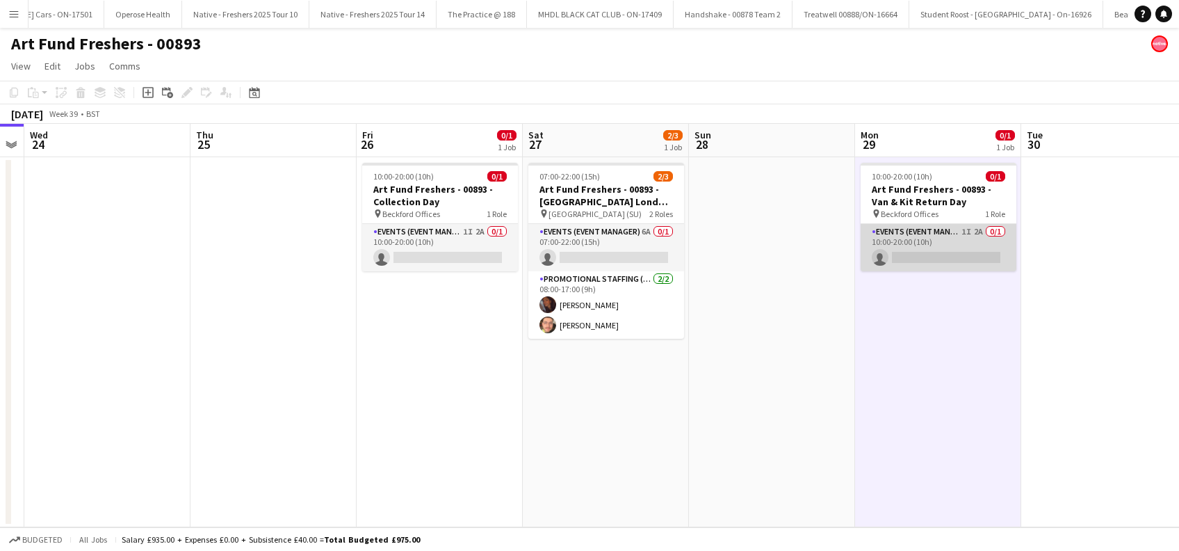
drag, startPoint x: 940, startPoint y: 231, endPoint x: 934, endPoint y: 236, distance: 7.4
click at [940, 231] on app-card-role "Events (Event Manager) 1I 2A 0/1 10:00-20:00 (10h) single-neutral-actions" at bounding box center [939, 247] width 156 height 47
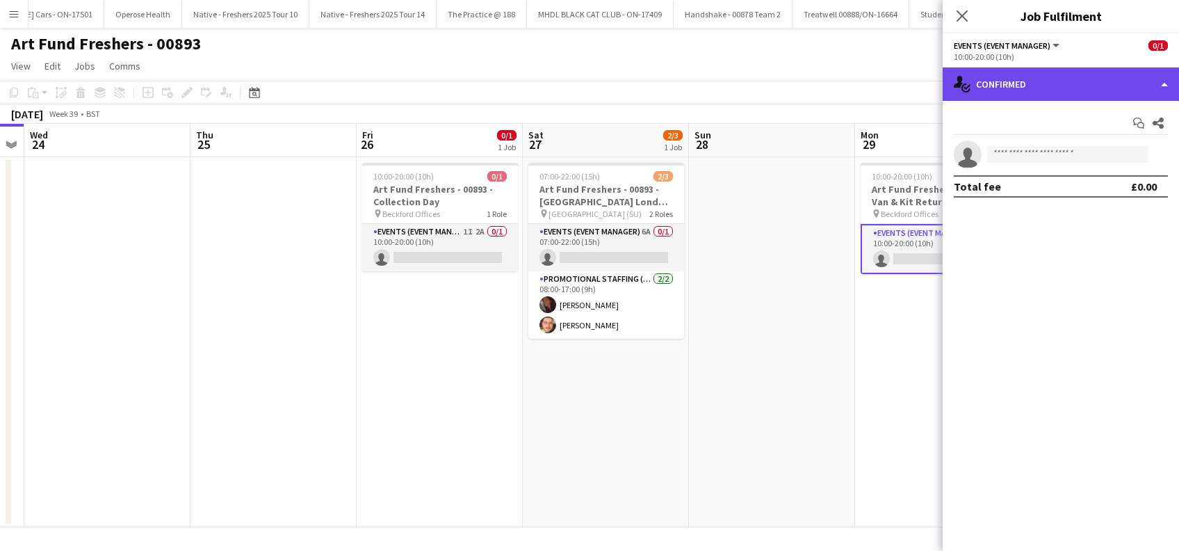
click at [1068, 69] on div "single-neutral-actions-check-2 Confirmed" at bounding box center [1061, 83] width 236 height 33
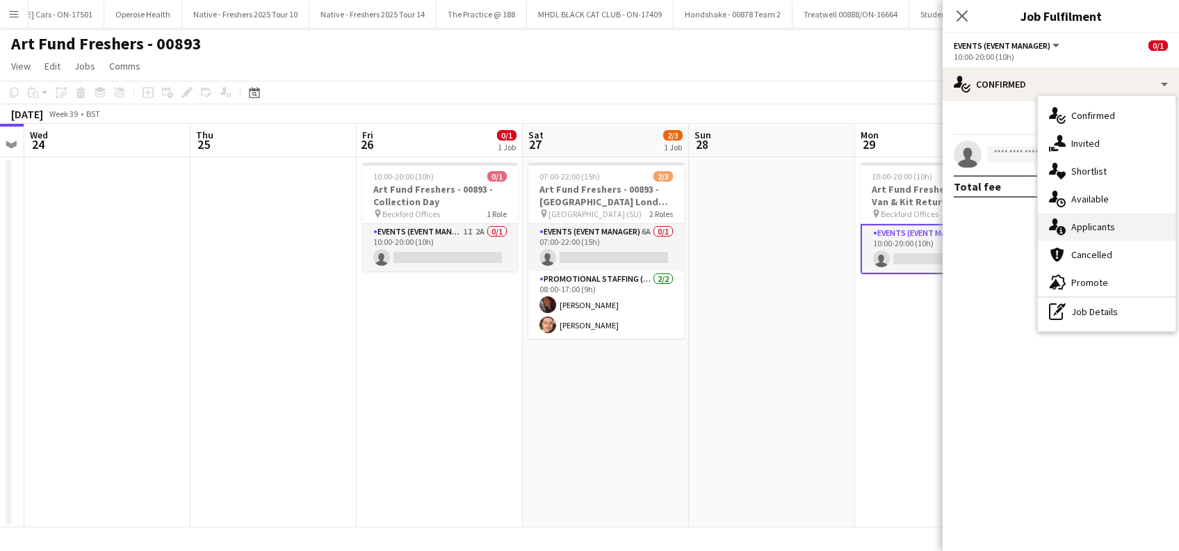
click at [1083, 216] on div "single-neutral-actions-information Applicants" at bounding box center [1107, 227] width 138 height 28
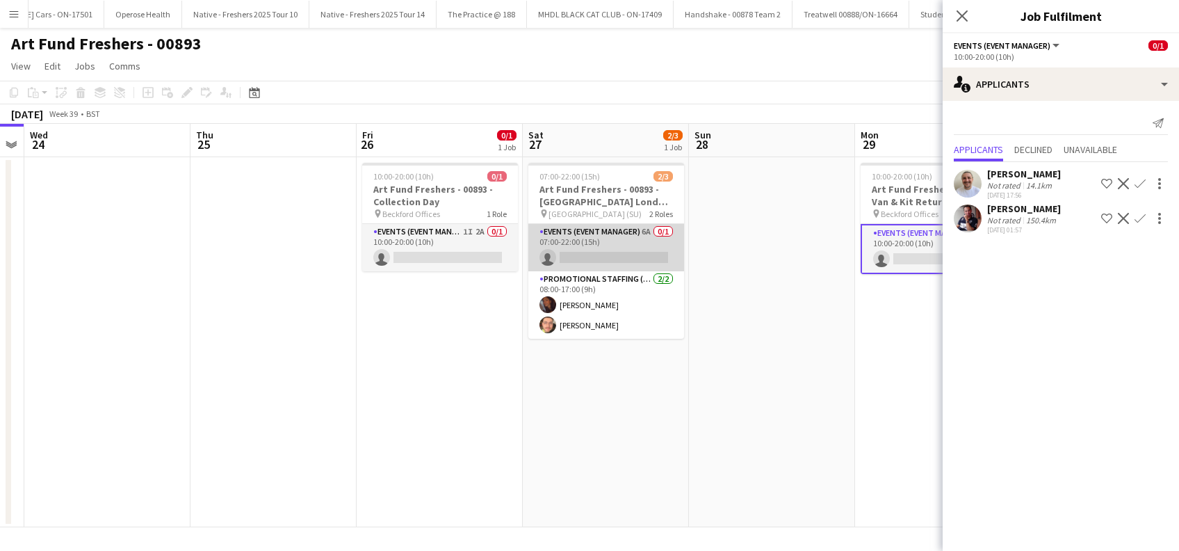
click at [621, 249] on app-card-role "Events (Event Manager) 6A 0/1 07:00-22:00 (15h) single-neutral-actions" at bounding box center [606, 247] width 156 height 47
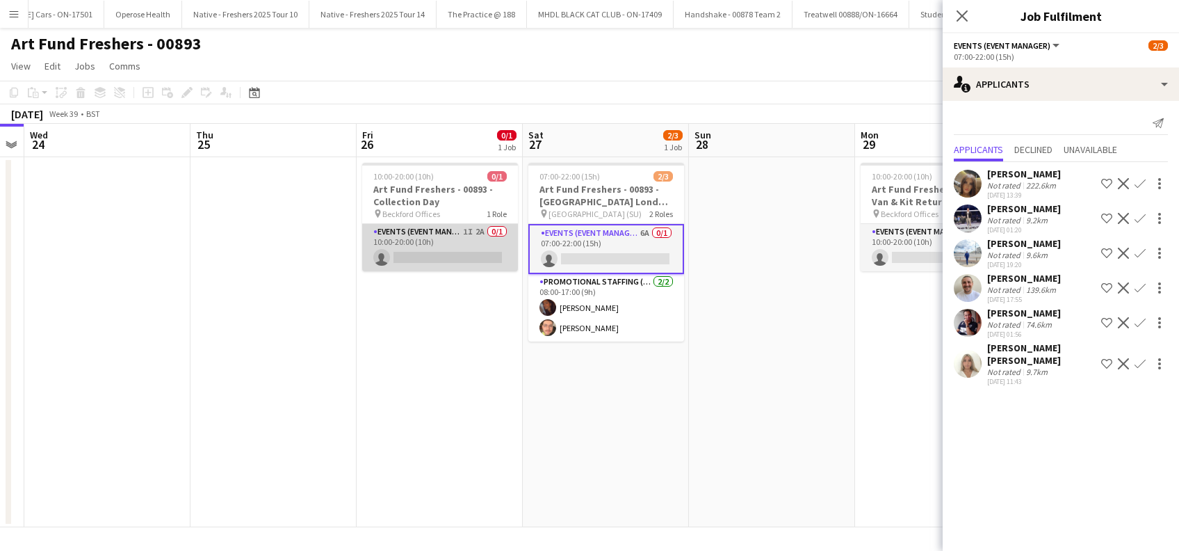
click at [453, 260] on app-card-role "Events (Event Manager) 1I 2A 0/1 10:00-20:00 (10h) single-neutral-actions" at bounding box center [440, 247] width 156 height 47
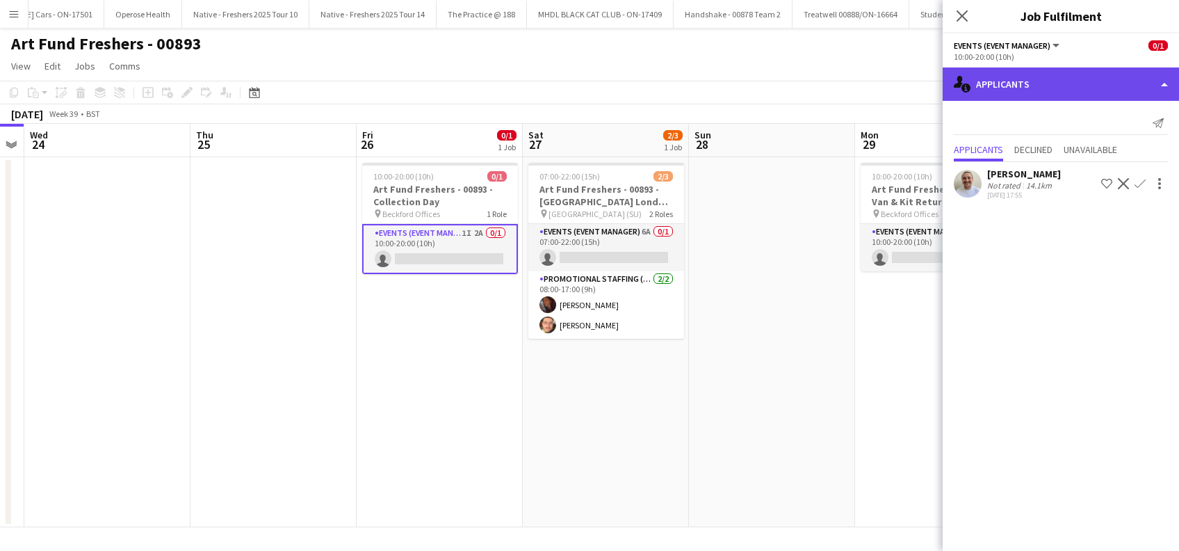
click at [1032, 79] on div "single-neutral-actions-information Applicants" at bounding box center [1061, 83] width 236 height 33
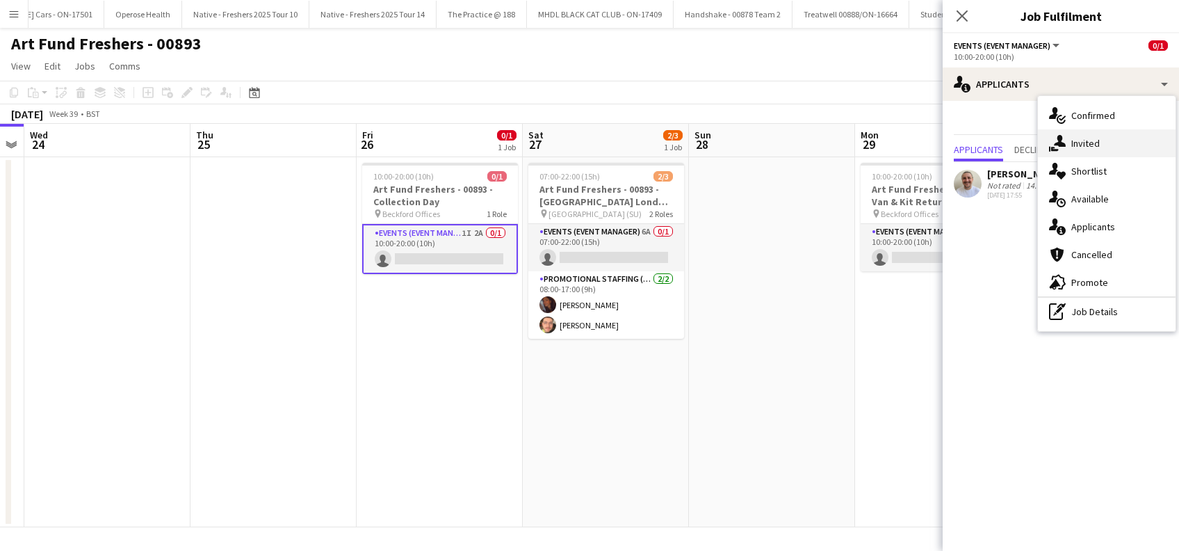
click at [1076, 144] on span "Invited" at bounding box center [1085, 143] width 28 height 13
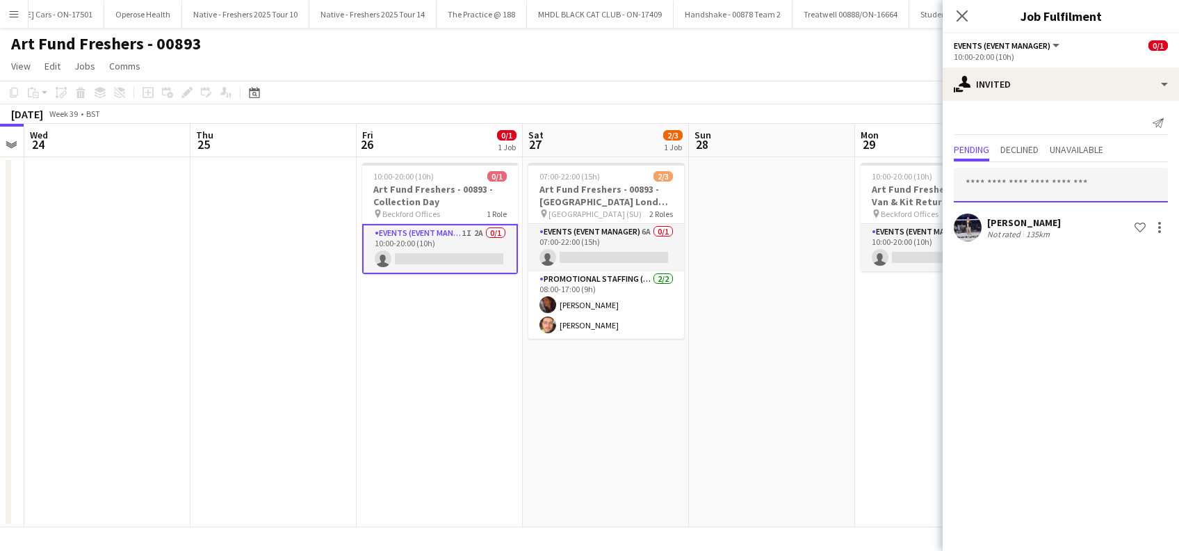
click at [984, 190] on input "text" at bounding box center [1061, 185] width 214 height 35
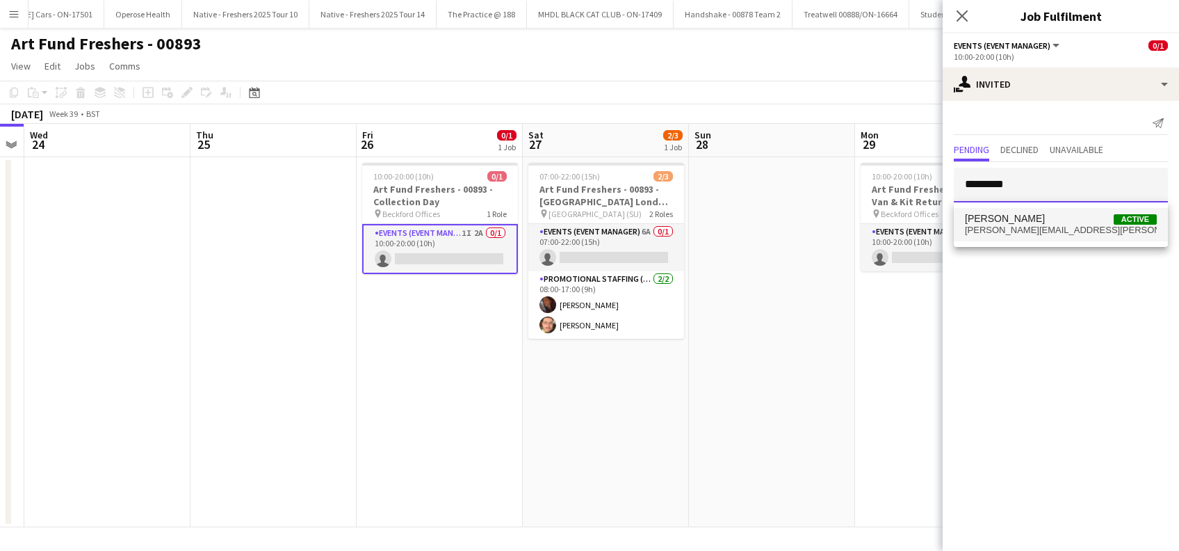
type input "*********"
click at [1025, 216] on span "Dan Strasters Active" at bounding box center [1061, 219] width 192 height 12
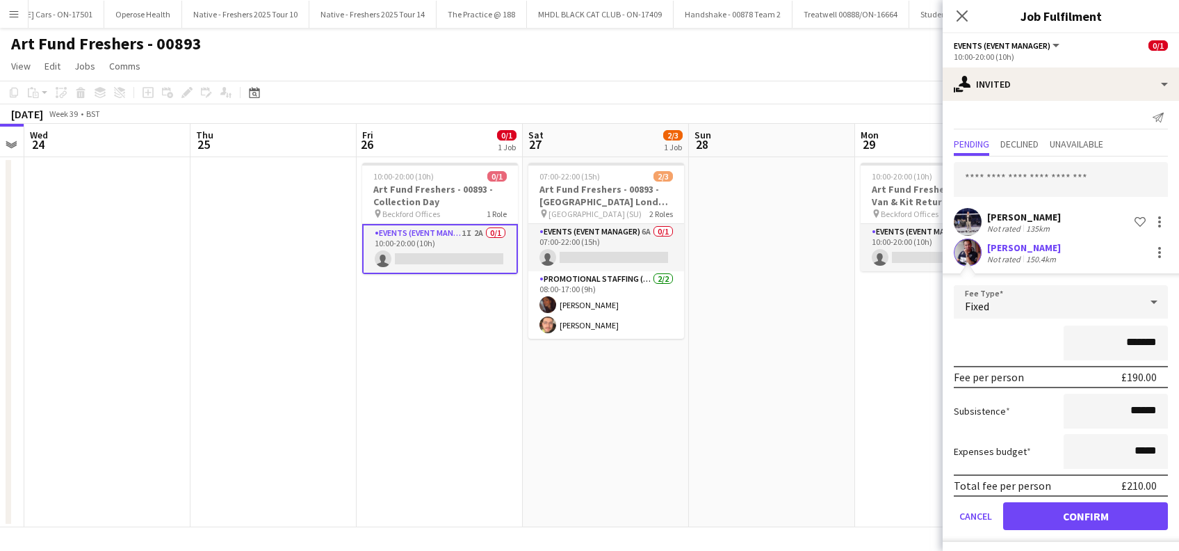
scroll to position [8, 0]
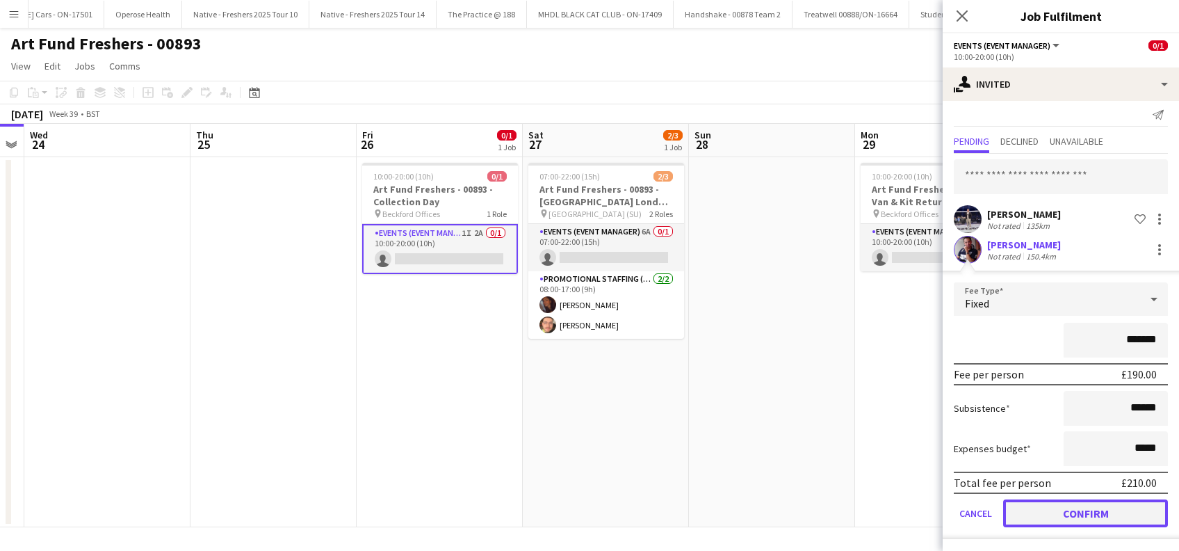
click at [1060, 512] on button "Confirm" at bounding box center [1085, 513] width 165 height 28
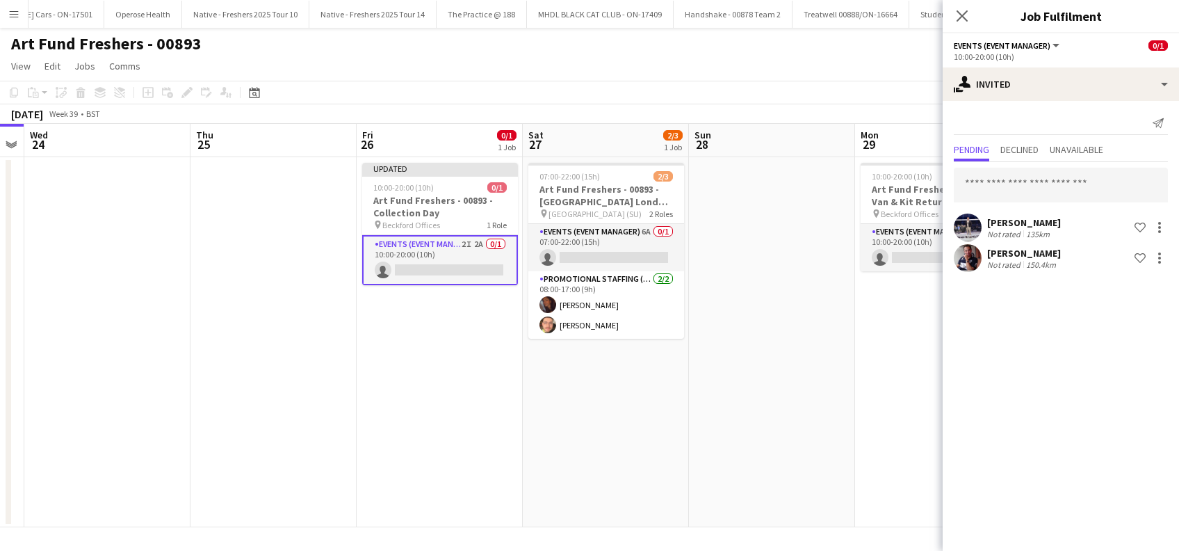
scroll to position [0, 0]
click at [962, 19] on icon "Close pop-in" at bounding box center [961, 15] width 13 height 13
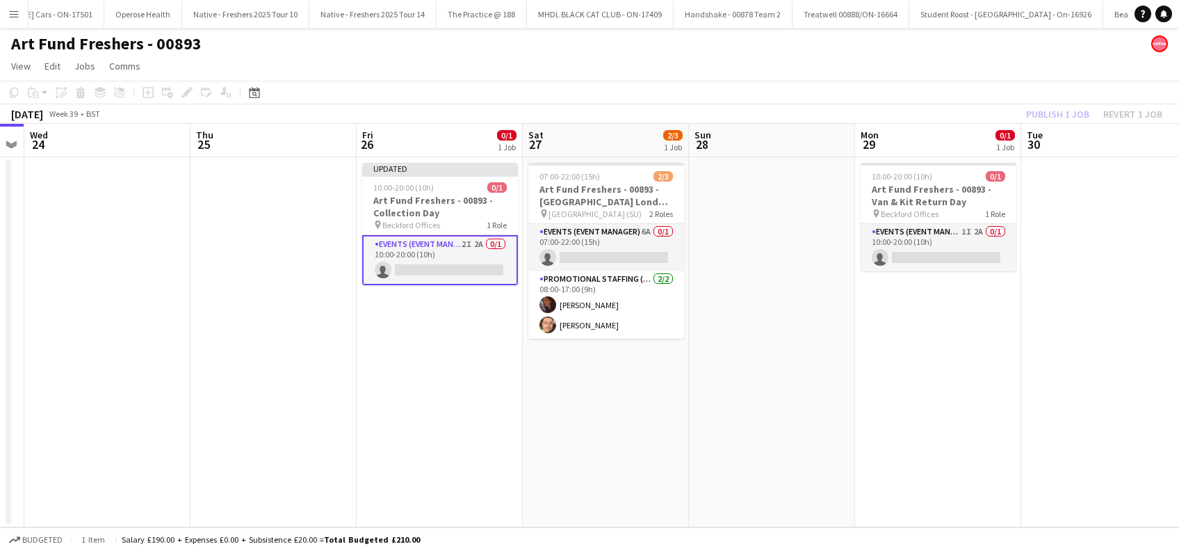
drag, startPoint x: 1075, startPoint y: 225, endPoint x: 1073, endPoint y: 110, distance: 115.4
click at [1075, 223] on app-date-cell at bounding box center [1104, 342] width 166 height 370
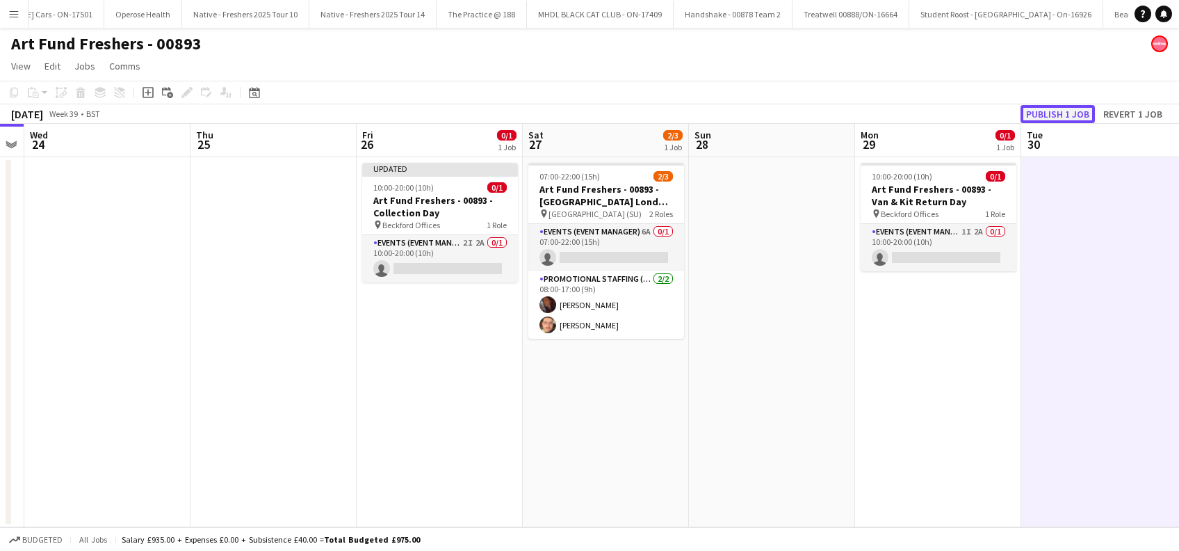
click at [1065, 111] on button "Publish 1 job" at bounding box center [1057, 114] width 74 height 18
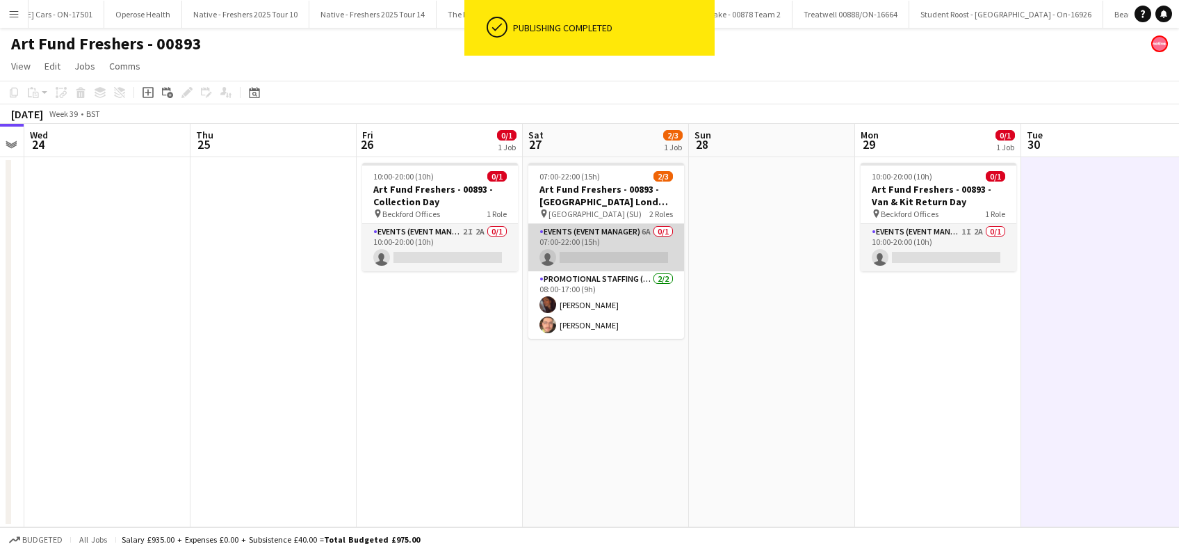
click at [632, 258] on app-card-role "Events (Event Manager) 6A 0/1 07:00-22:00 (15h) single-neutral-actions" at bounding box center [606, 247] width 156 height 47
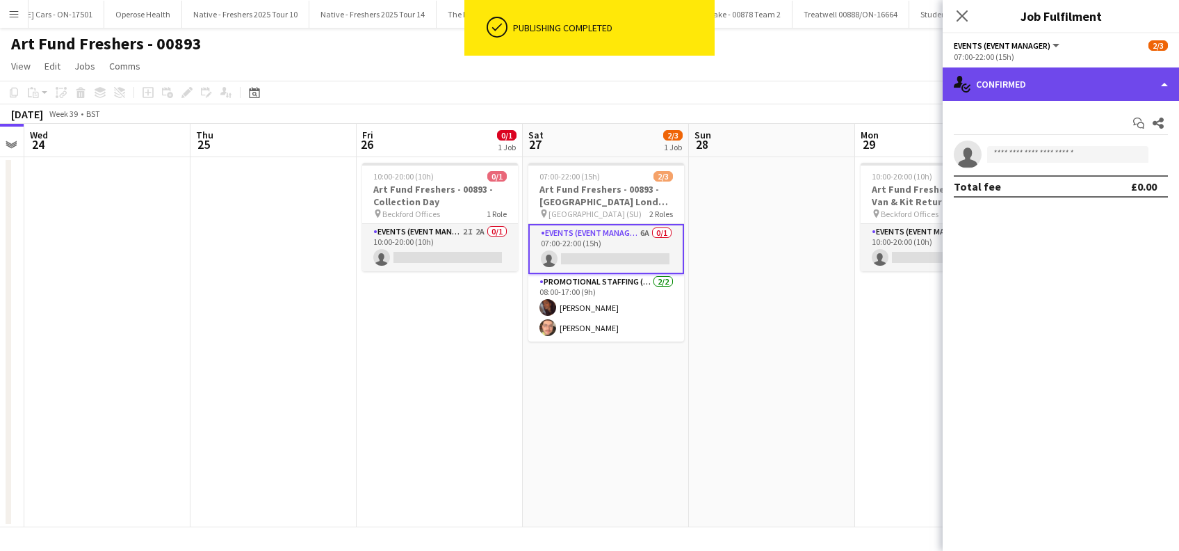
click at [1043, 85] on div "single-neutral-actions-check-2 Confirmed" at bounding box center [1061, 83] width 236 height 33
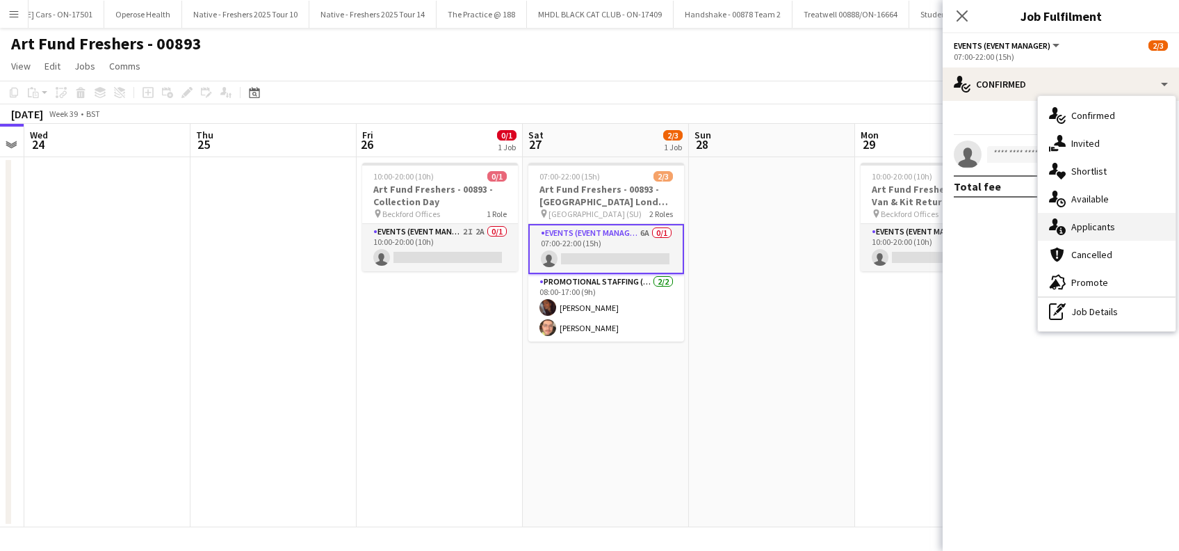
click at [1089, 222] on span "Applicants" at bounding box center [1093, 226] width 44 height 13
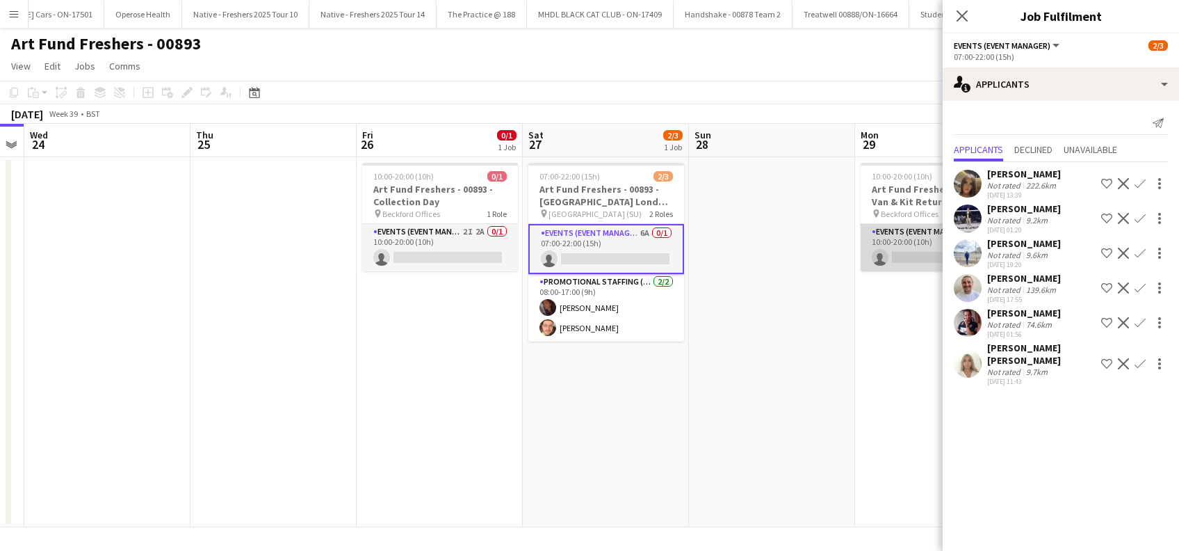
click at [904, 258] on app-card-role "Events (Event Manager) 1I 2A 0/1 10:00-20:00 (10h) single-neutral-actions" at bounding box center [939, 247] width 156 height 47
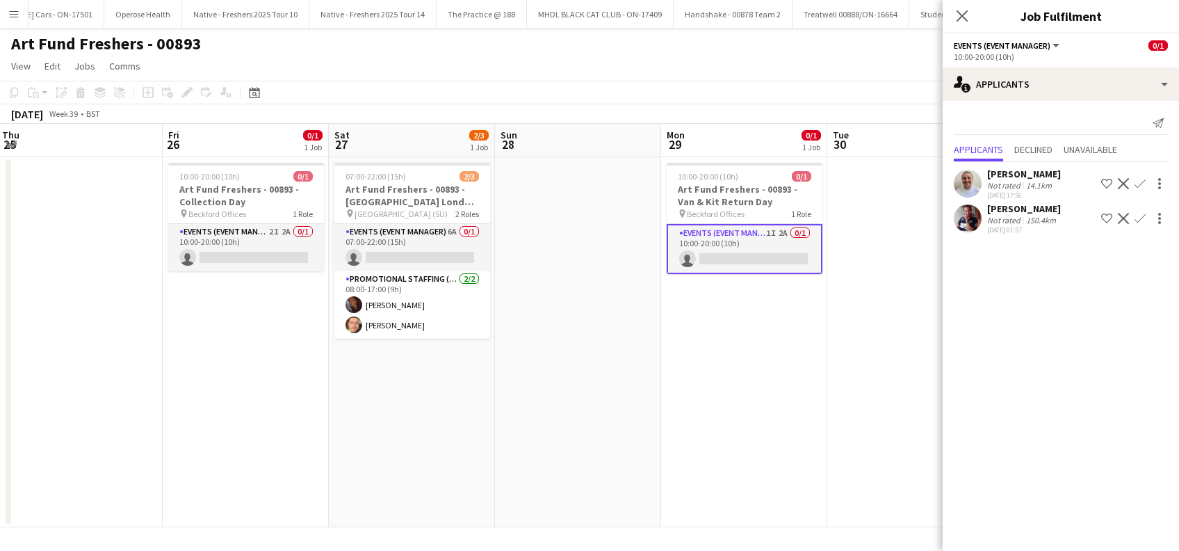
drag, startPoint x: 914, startPoint y: 350, endPoint x: 720, endPoint y: 356, distance: 194.0
click at [720, 356] on app-calendar-viewport "Sun 21 Mon 22 Tue 23 Wed 24 Thu 25 Fri 26 0/1 1 Job Sat 27 2/3 1 Job Sun 28 Mon…" at bounding box center [589, 325] width 1179 height 403
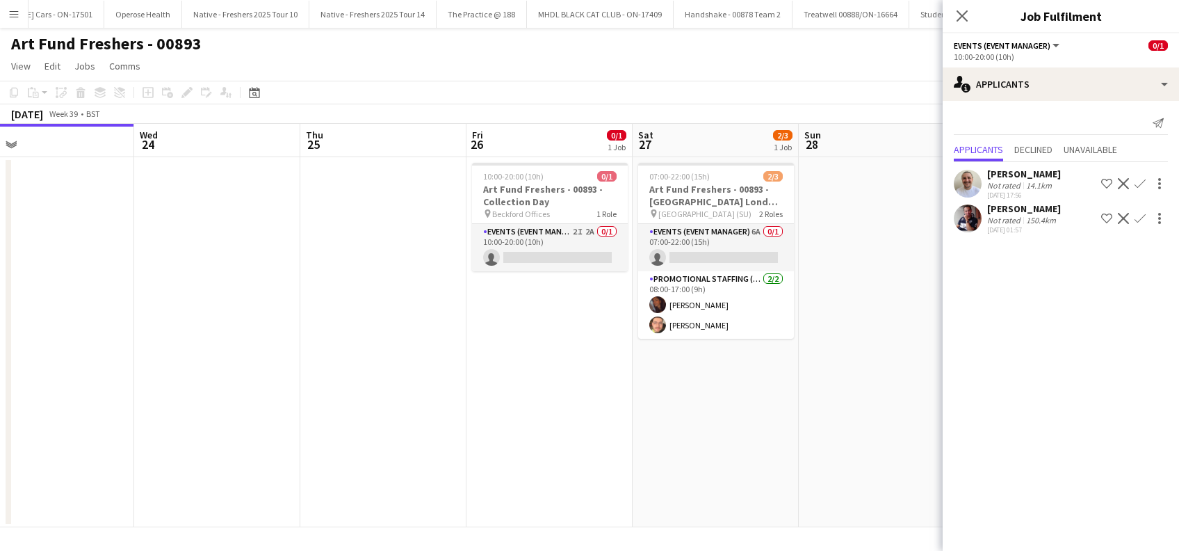
drag, startPoint x: 352, startPoint y: 395, endPoint x: 655, endPoint y: 441, distance: 306.6
click at [655, 441] on app-calendar-viewport "Sun 21 Mon 22 Tue 23 Wed 24 Thu 25 Fri 26 0/1 1 Job Sat 27 2/3 1 Job Sun 28 Mon…" at bounding box center [589, 325] width 1179 height 403
click at [968, 16] on icon "Close pop-in" at bounding box center [961, 15] width 13 height 13
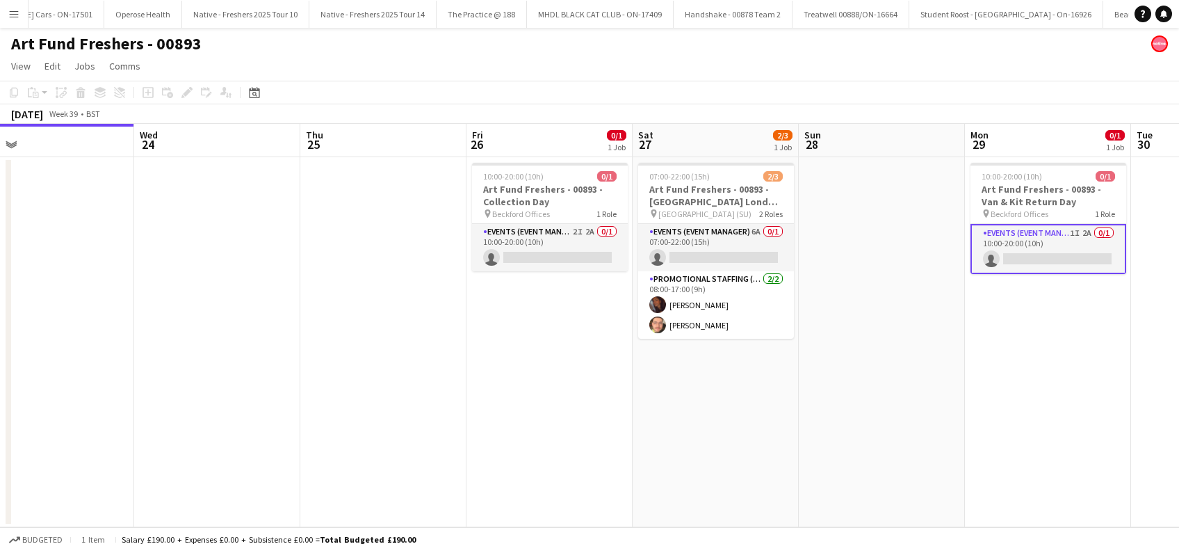
click at [897, 287] on app-date-cell at bounding box center [882, 342] width 166 height 370
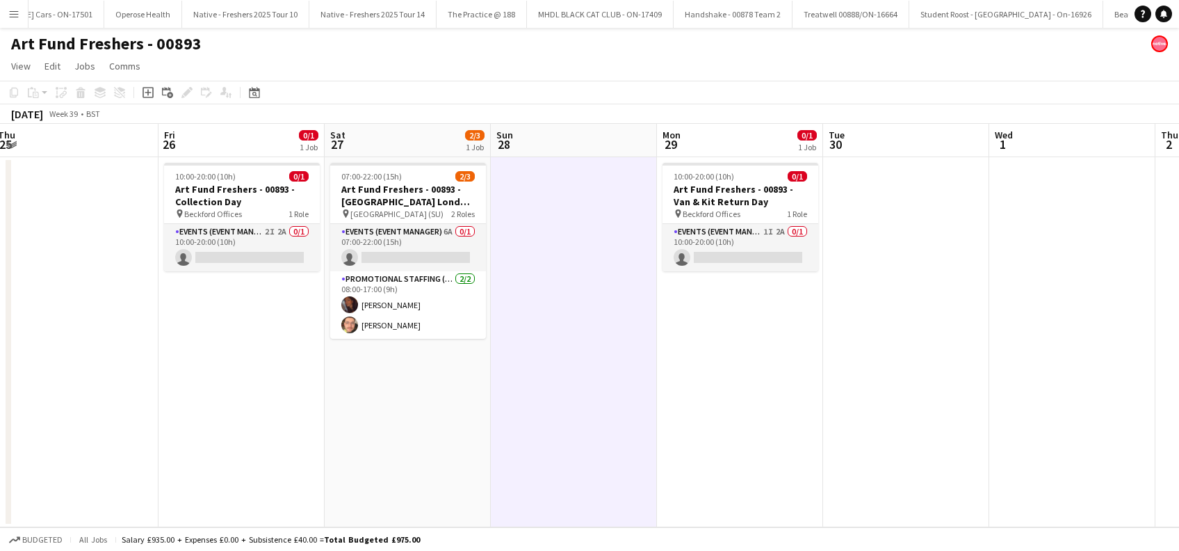
click at [583, 423] on app-calendar-viewport "Sun 21 Mon 22 Tue 23 Wed 24 Thu 25 Fri 26 0/1 1 Job Sat 27 2/3 1 Job Sun 28 Mon…" at bounding box center [589, 325] width 1179 height 403
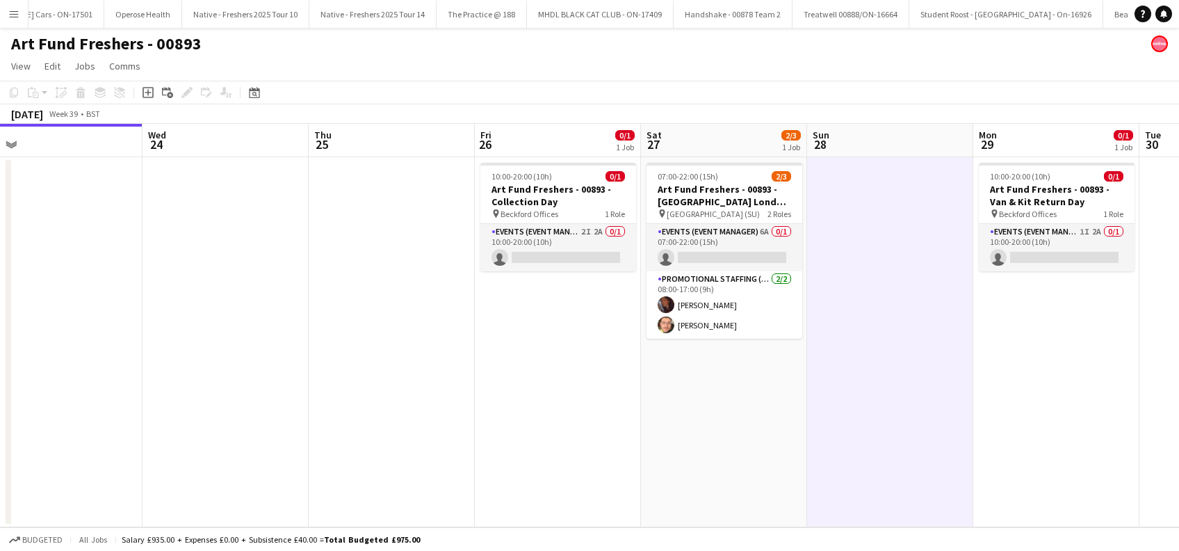
drag, startPoint x: 847, startPoint y: 458, endPoint x: 886, endPoint y: 458, distance: 39.6
click at [886, 458] on app-calendar-viewport "Sun 21 Mon 22 Tue 23 Wed 24 Thu 25 Fri 26 0/1 1 Job Sat 27 2/3 1 Job Sun 28 Mon…" at bounding box center [589, 325] width 1179 height 403
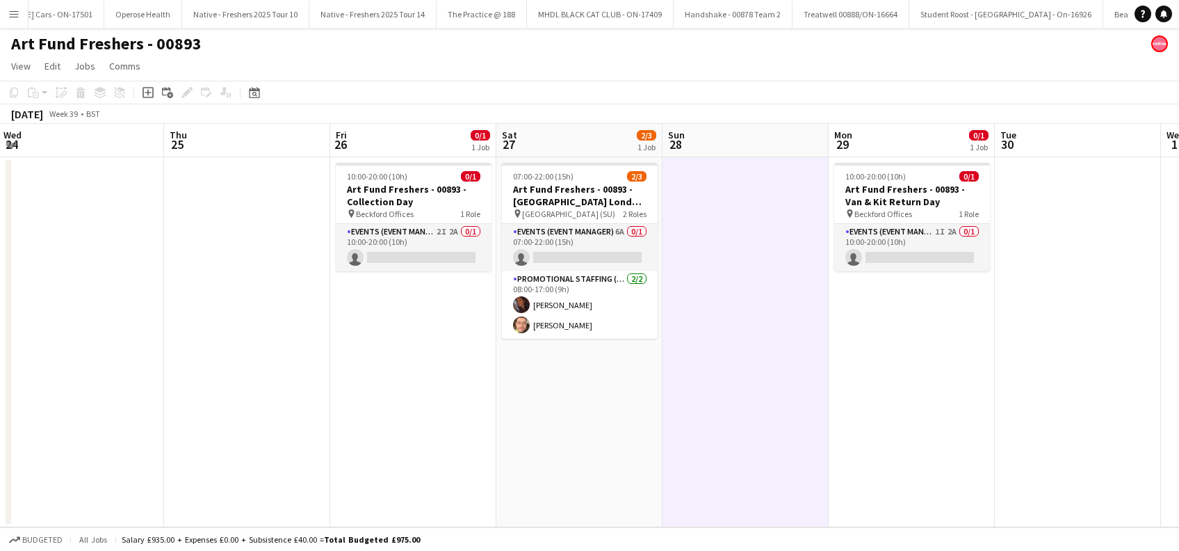
drag, startPoint x: 1127, startPoint y: 373, endPoint x: 981, endPoint y: 380, distance: 145.5
click at [981, 380] on app-calendar-viewport "Sun 21 Mon 22 Tue 23 Wed 24 Thu 25 Fri 26 0/1 1 Job Sat 27 2/3 1 Job Sun 28 Mon…" at bounding box center [589, 325] width 1179 height 403
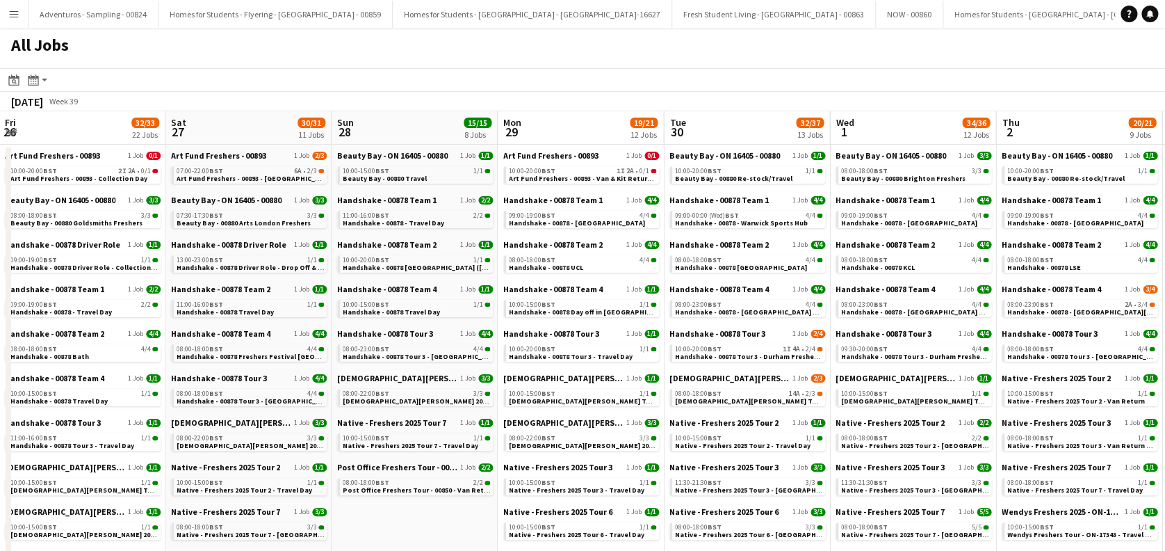
scroll to position [0, 384]
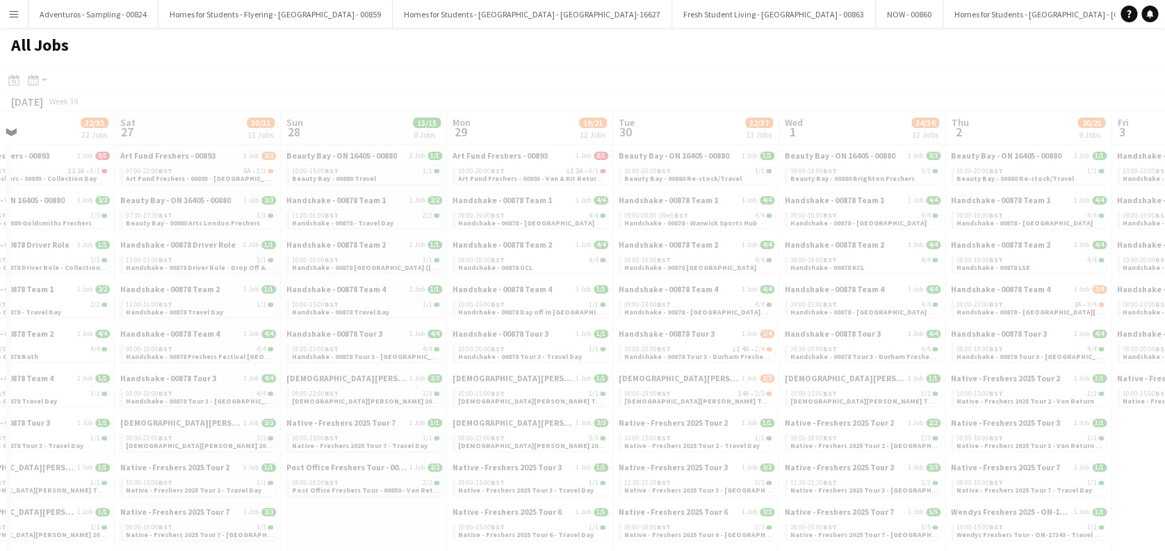
drag, startPoint x: 1052, startPoint y: 343, endPoint x: 336, endPoint y: 396, distance: 718.0
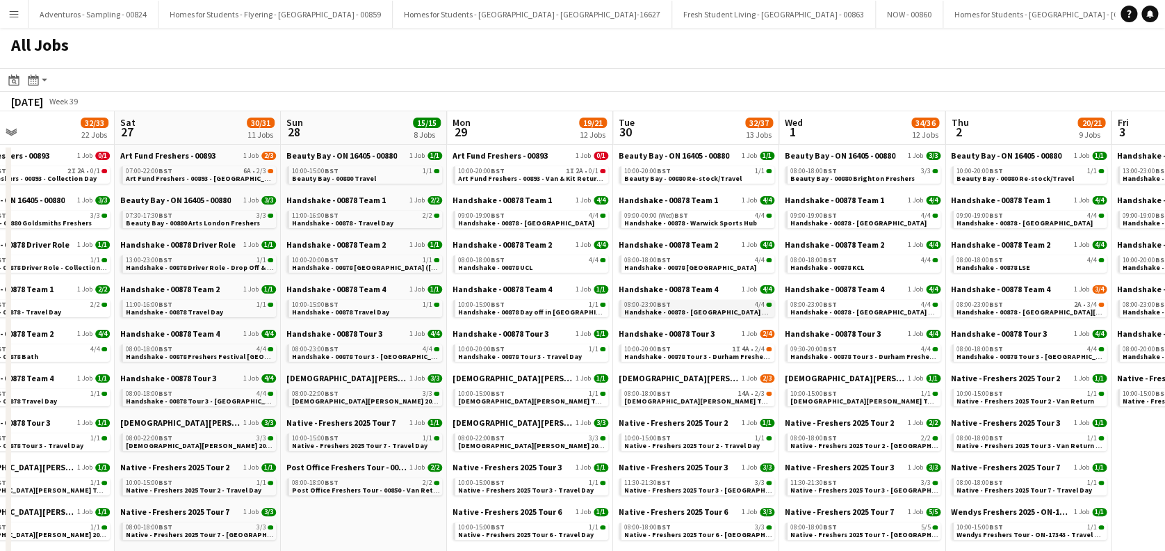
scroll to position [185, 0]
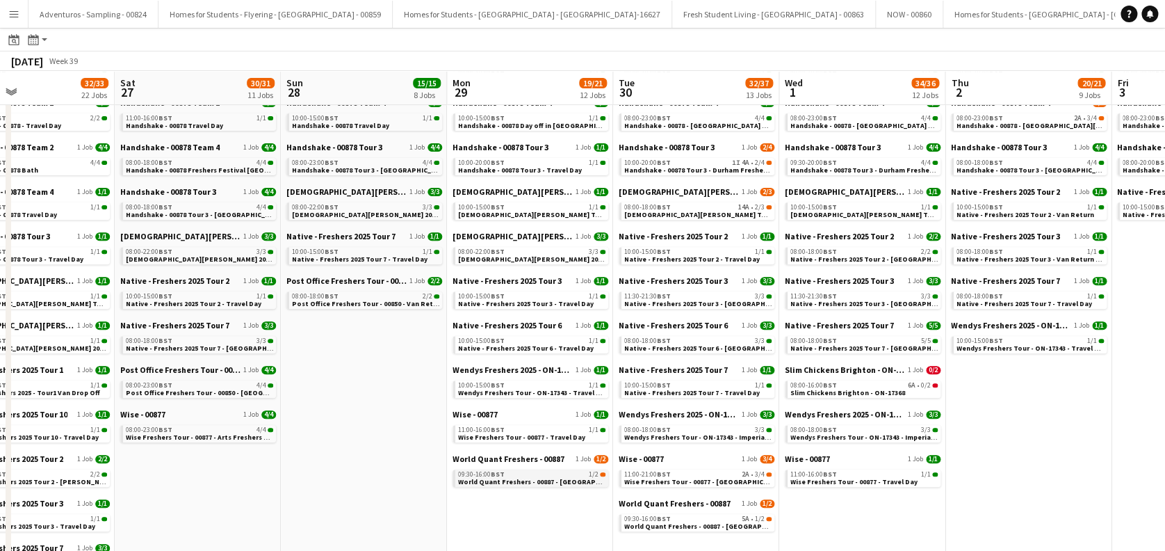
click at [562, 480] on span "World Quant Freshers - 00887 - [GEOGRAPHIC_DATA] Freshers Flyering" at bounding box center [573, 481] width 231 height 9
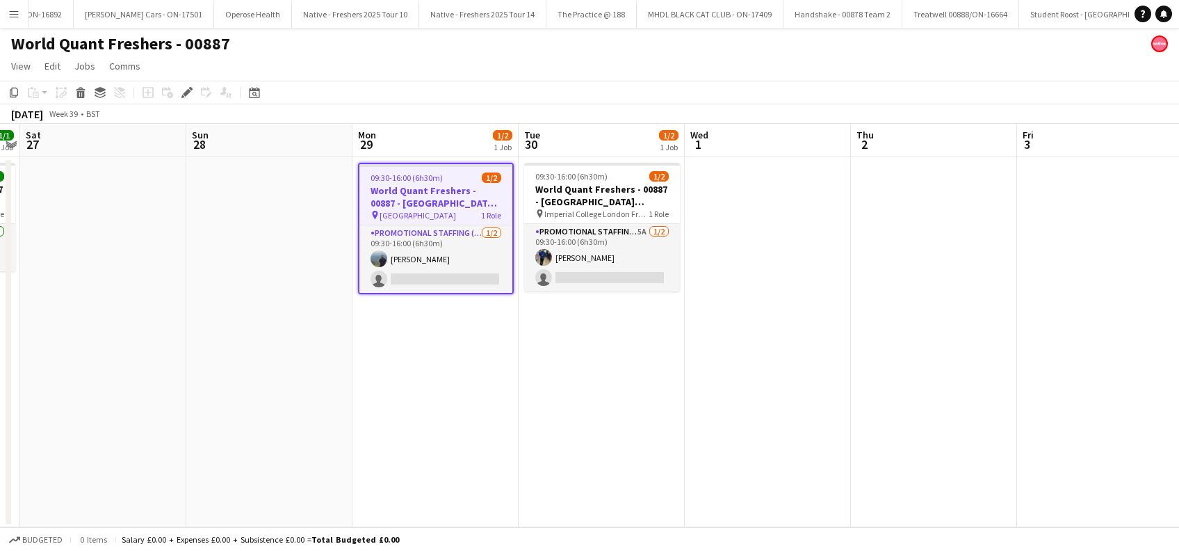
drag, startPoint x: 564, startPoint y: 467, endPoint x: 571, endPoint y: 469, distance: 7.1
click at [571, 469] on app-calendar-viewport "Wed 24 1/1 1 Job Thu 25 1/1 1 Job Fri 26 1/1 1 Job Sat 27 Sun 28 Mon 29 1/2 1 J…" at bounding box center [589, 325] width 1179 height 403
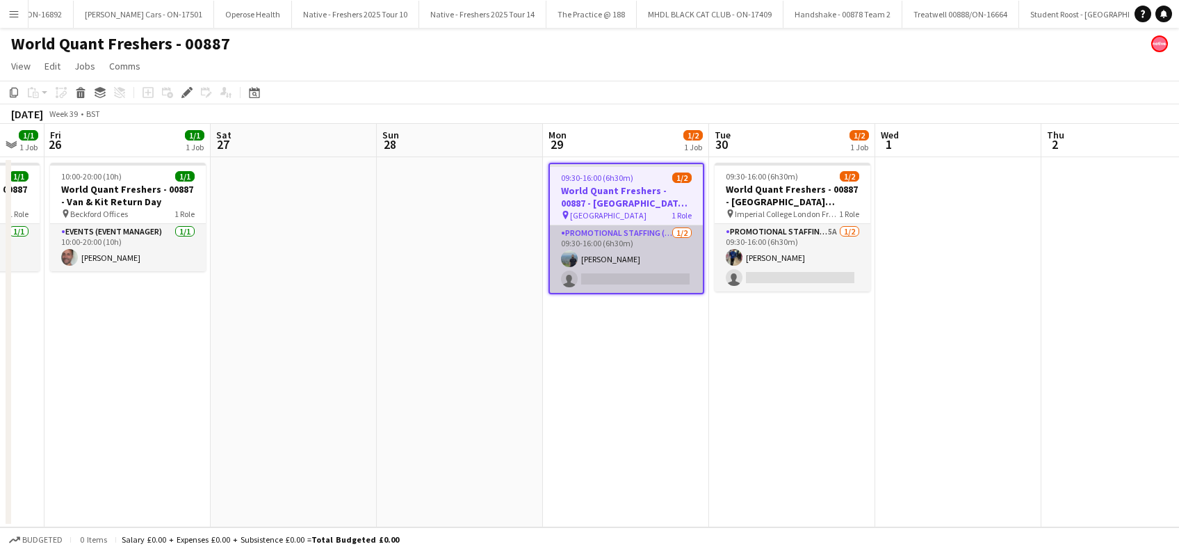
click at [635, 273] on app-card-role "Promotional Staffing (Brand Ambassadors) [DATE] 09:30-16:00 (6h30m) [PERSON_NAM…" at bounding box center [626, 258] width 153 height 67
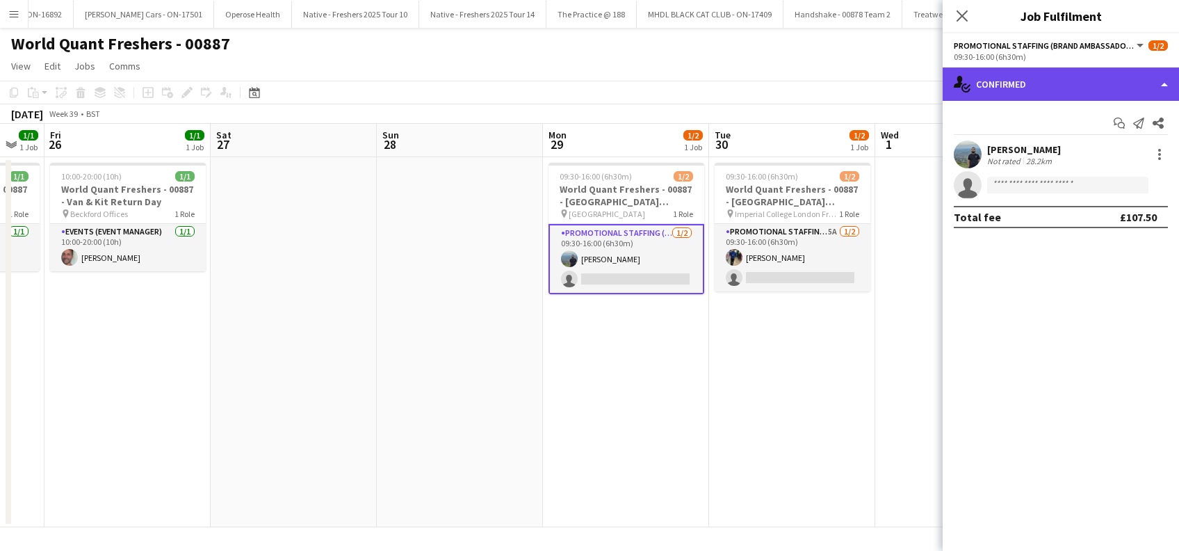
click at [1052, 90] on div "single-neutral-actions-check-2 Confirmed" at bounding box center [1061, 83] width 236 height 33
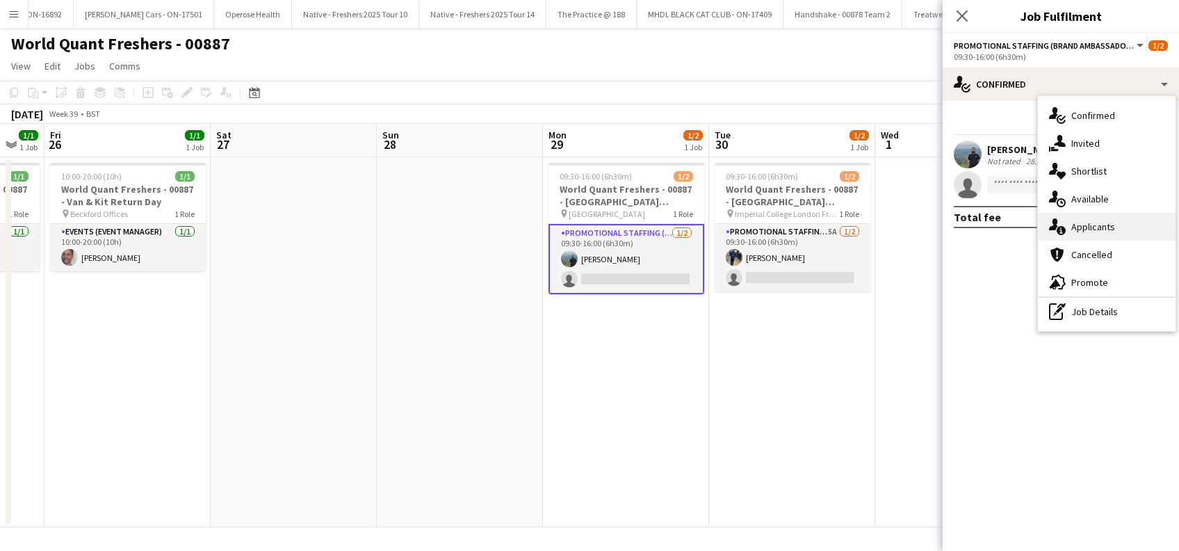
click at [1086, 233] on span "Applicants" at bounding box center [1093, 226] width 44 height 13
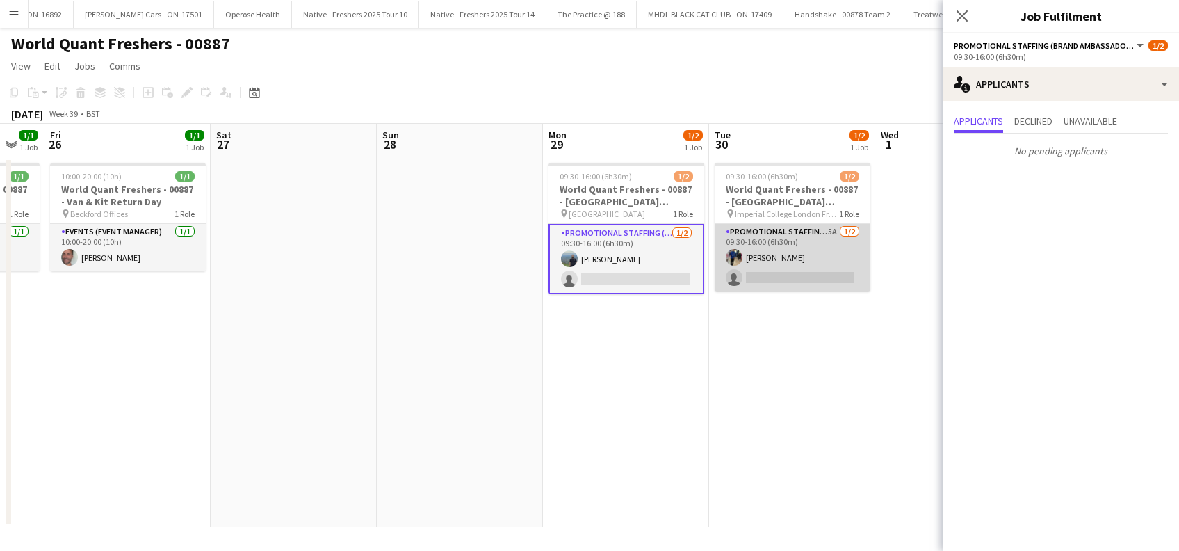
click at [787, 265] on app-card-role "Promotional Staffing (Brand Ambassadors) 5A [DATE] 09:30-16:00 (6h30m) [PERSON_…" at bounding box center [793, 257] width 156 height 67
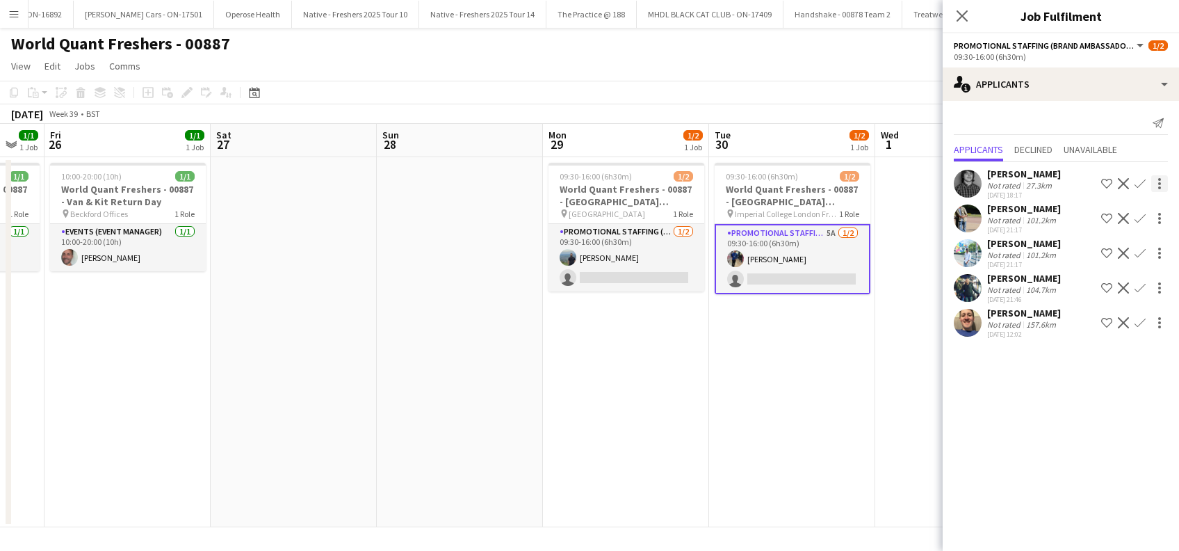
click at [1142, 183] on app-icon "Confirm" at bounding box center [1139, 183] width 11 height 11
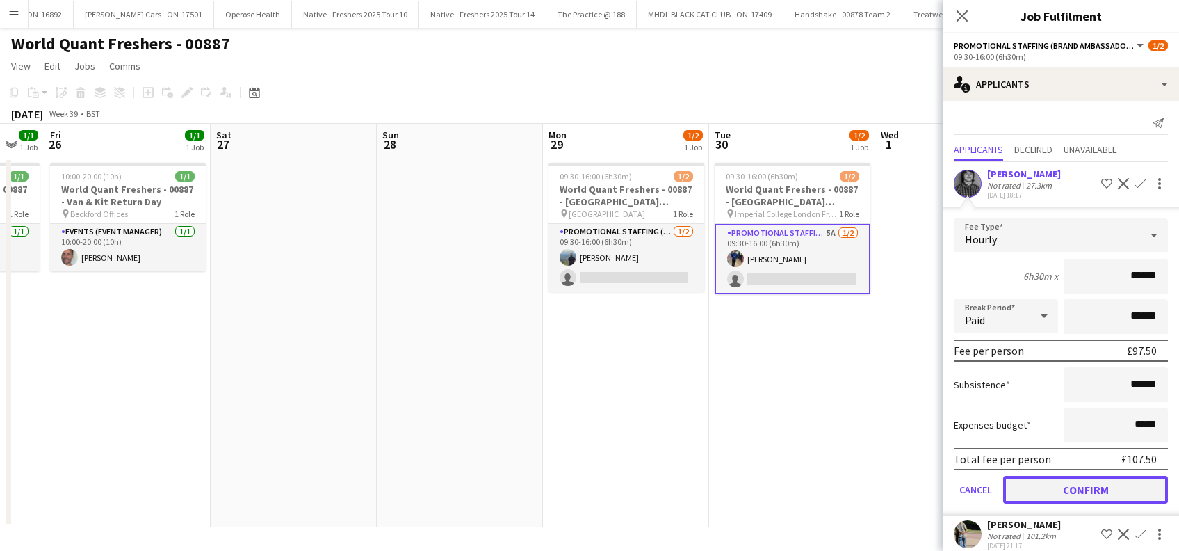
click at [1080, 488] on button "Confirm" at bounding box center [1085, 489] width 165 height 28
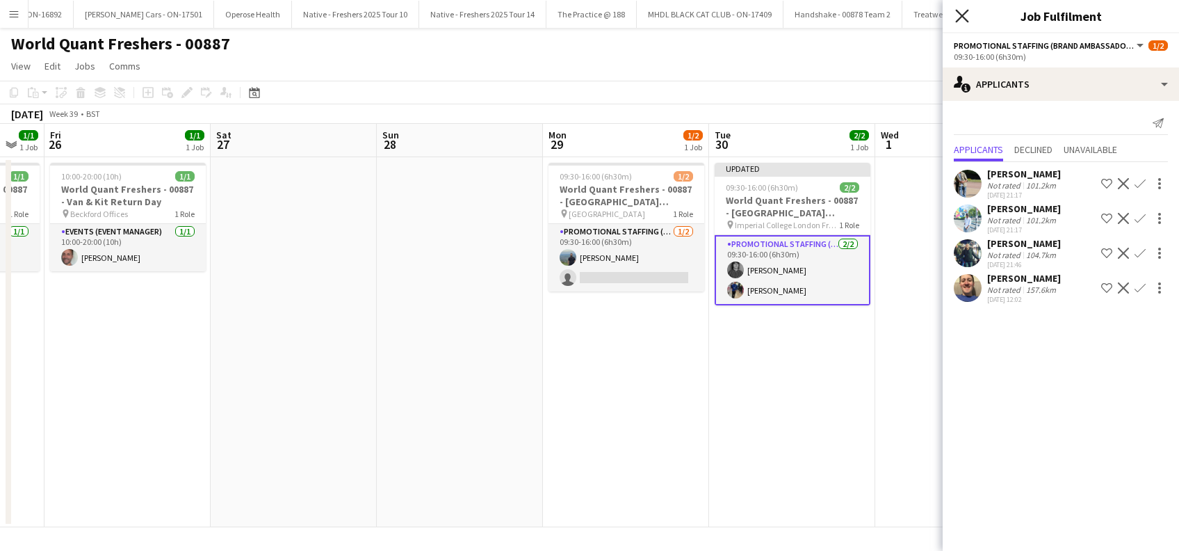
click at [964, 15] on icon at bounding box center [961, 15] width 13 height 13
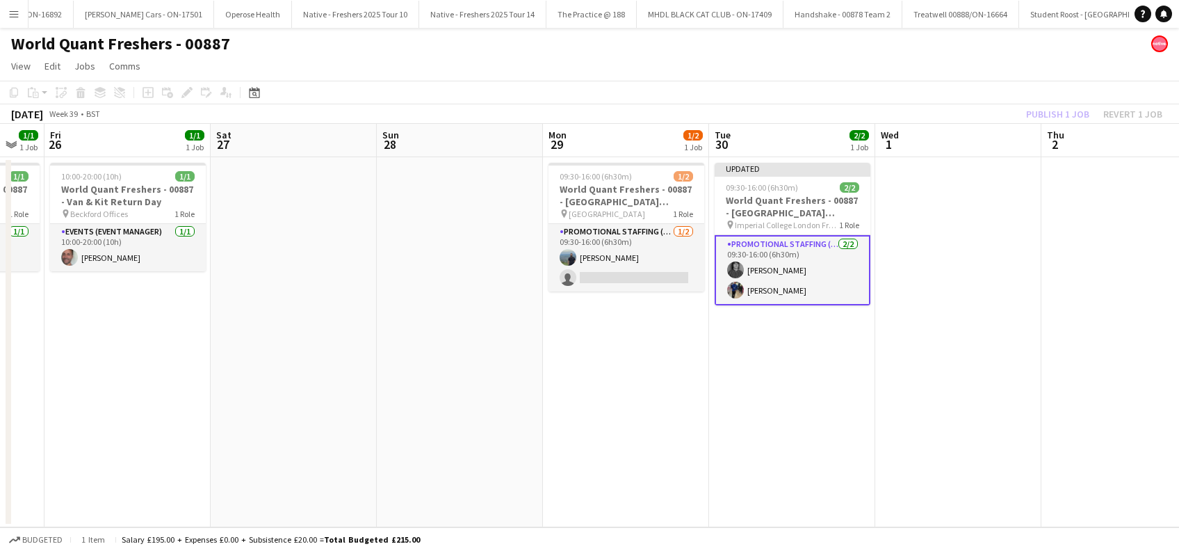
click at [934, 394] on app-date-cell at bounding box center [958, 342] width 166 height 370
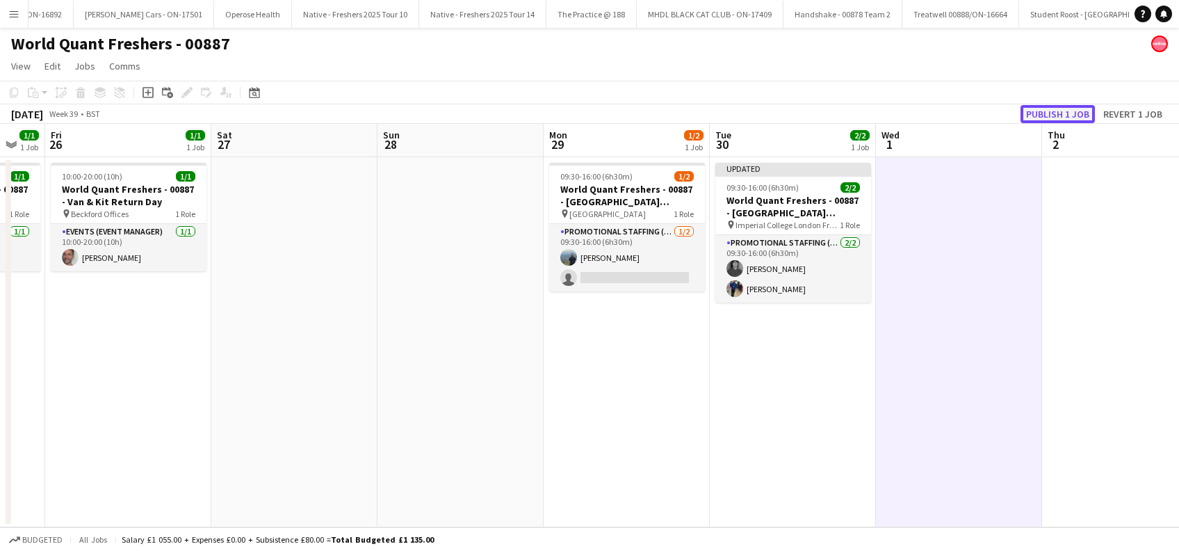
click at [1059, 111] on button "Publish 1 job" at bounding box center [1057, 114] width 74 height 18
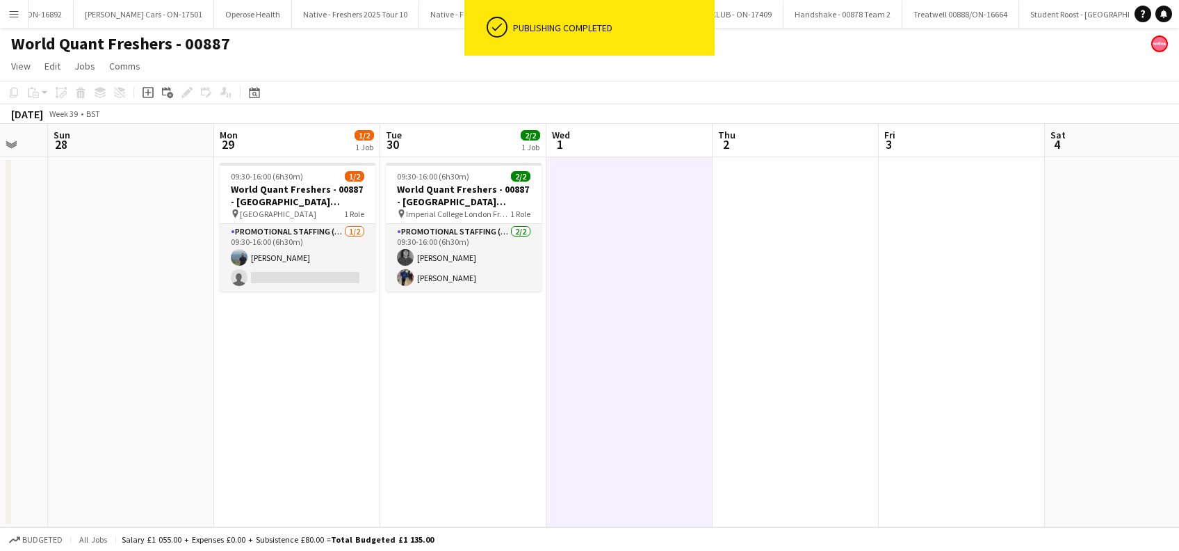
drag, startPoint x: 654, startPoint y: 416, endPoint x: 637, endPoint y: 419, distance: 17.6
click at [637, 419] on app-calendar-viewport "Wed 24 1/1 1 Job Thu 25 1/1 1 Job Fri 26 1/1 1 Job Sat 27 Sun 28 Mon 29 1/2 1 J…" at bounding box center [589, 325] width 1179 height 403
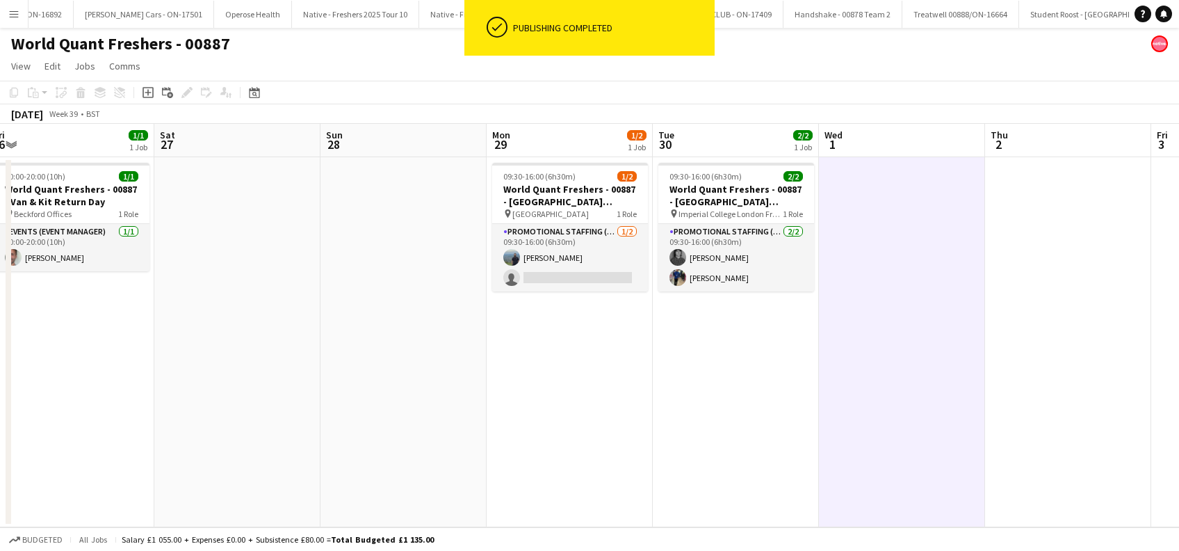
drag, startPoint x: 516, startPoint y: 395, endPoint x: 788, endPoint y: 401, distance: 272.6
click at [788, 401] on app-calendar-viewport "Wed 24 1/1 1 Job Thu 25 1/1 1 Job Fri 26 1/1 1 Job Sat 27 Sun 28 Mon 29 1/2 1 J…" at bounding box center [589, 325] width 1179 height 403
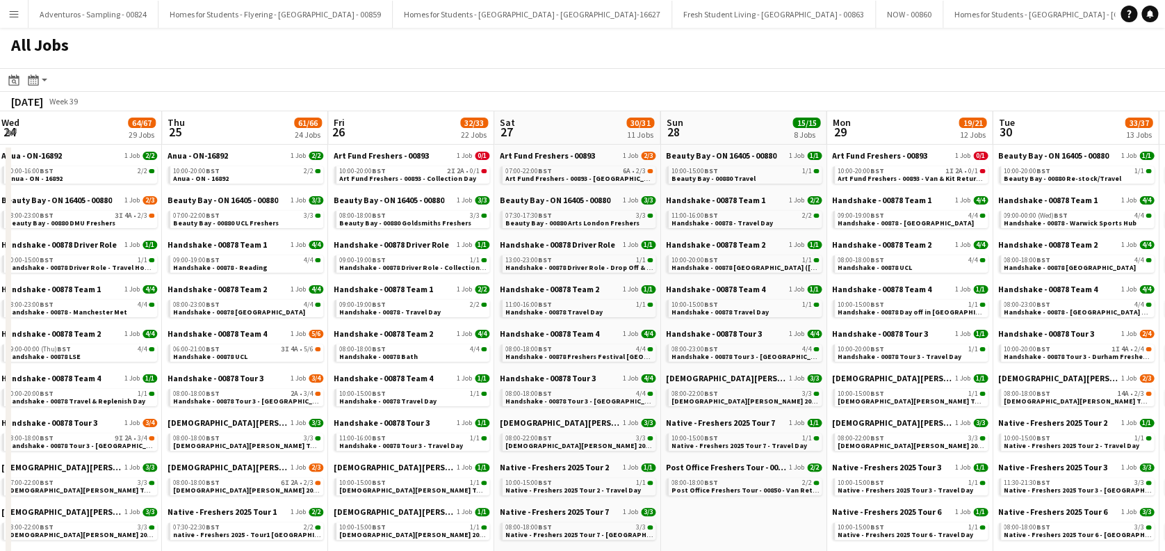
scroll to position [0, 694]
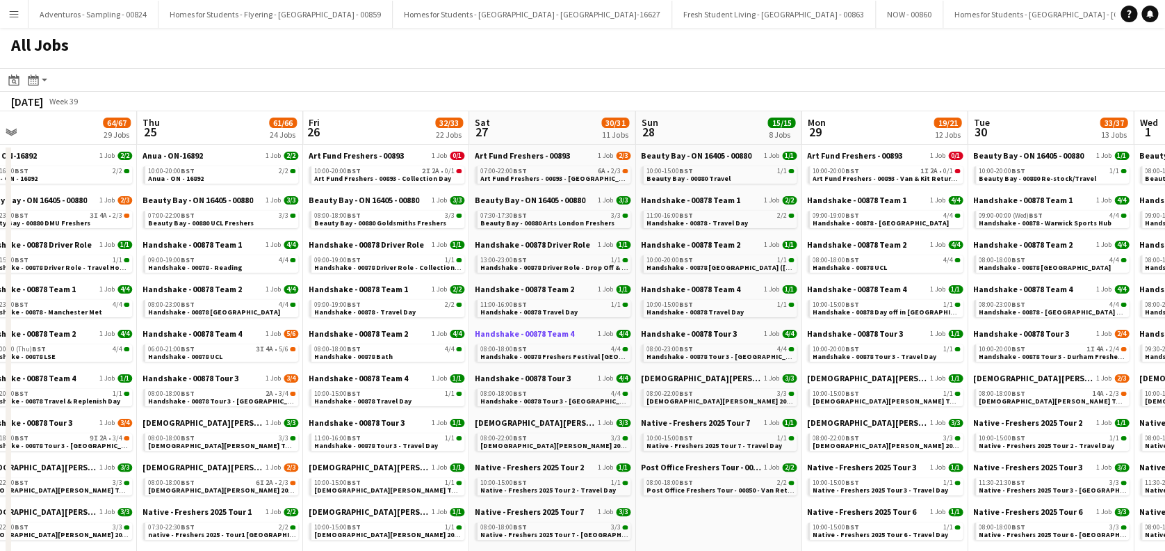
drag, startPoint x: 895, startPoint y: 348, endPoint x: 537, endPoint y: 330, distance: 359.1
click at [573, 175] on span "Art Fund Freshers - 00893 - [GEOGRAPHIC_DATA] London Freshers Fair" at bounding box center [595, 178] width 230 height 9
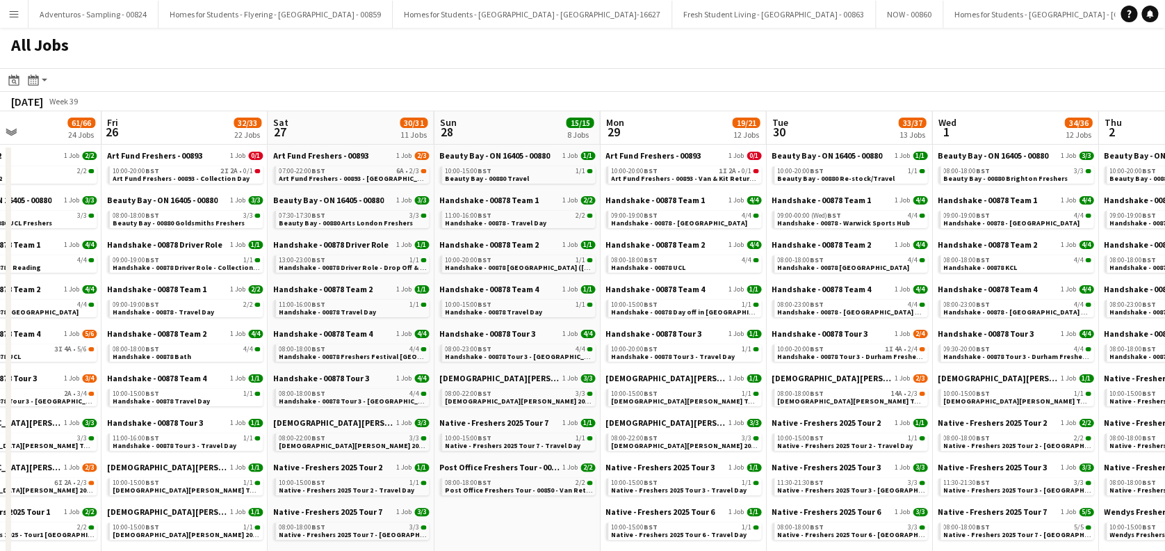
drag, startPoint x: 880, startPoint y: 358, endPoint x: 679, endPoint y: 368, distance: 201.2
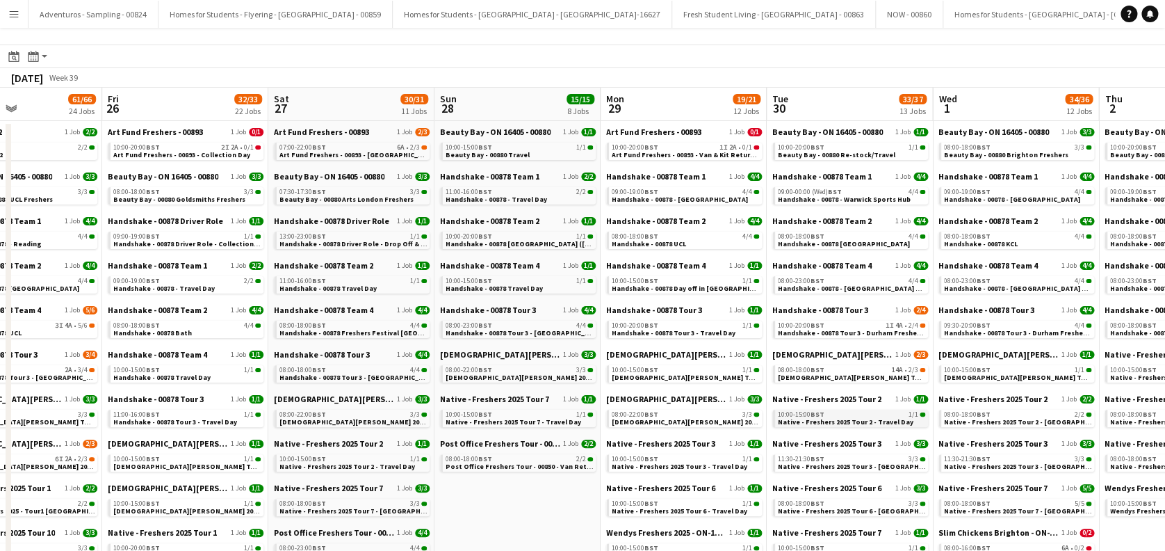
scroll to position [0, 0]
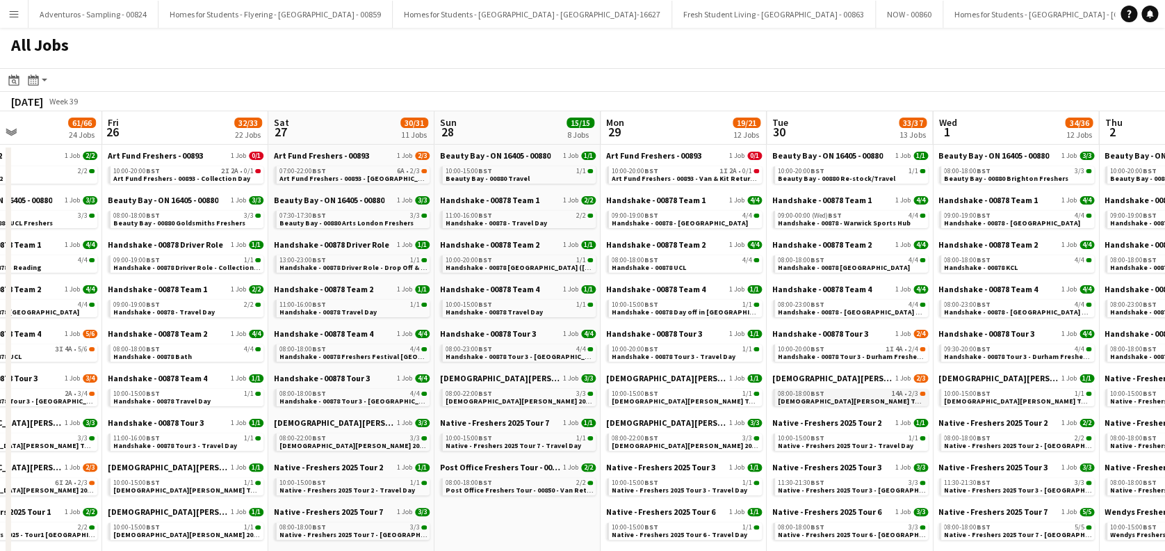
click at [851, 398] on span "Lady Garden Tour 1 - 00848 - Imperial College" at bounding box center [904, 400] width 252 height 9
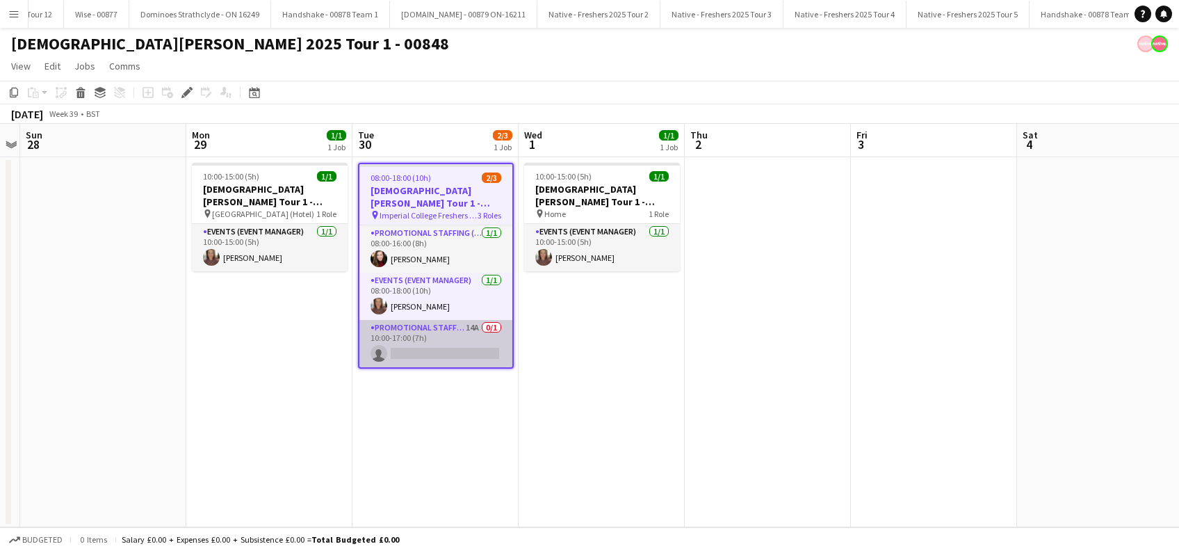
click at [463, 359] on app-card-role "Promotional Staffing (Brand Ambassadors) 14A 0/1 10:00-17:00 (7h) single-neutra…" at bounding box center [435, 343] width 153 height 47
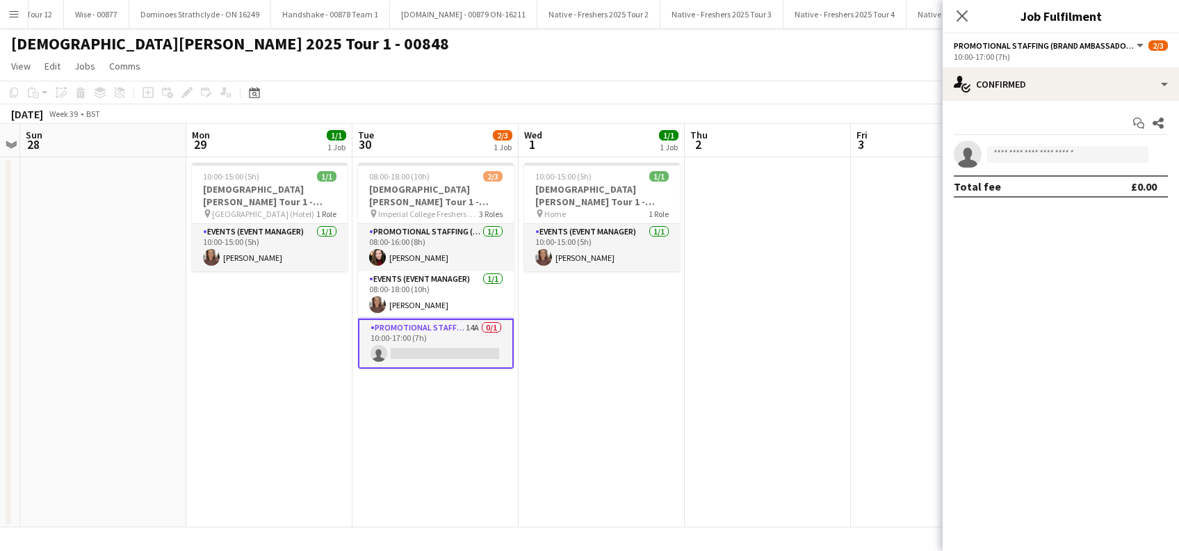
scroll to position [0, 478]
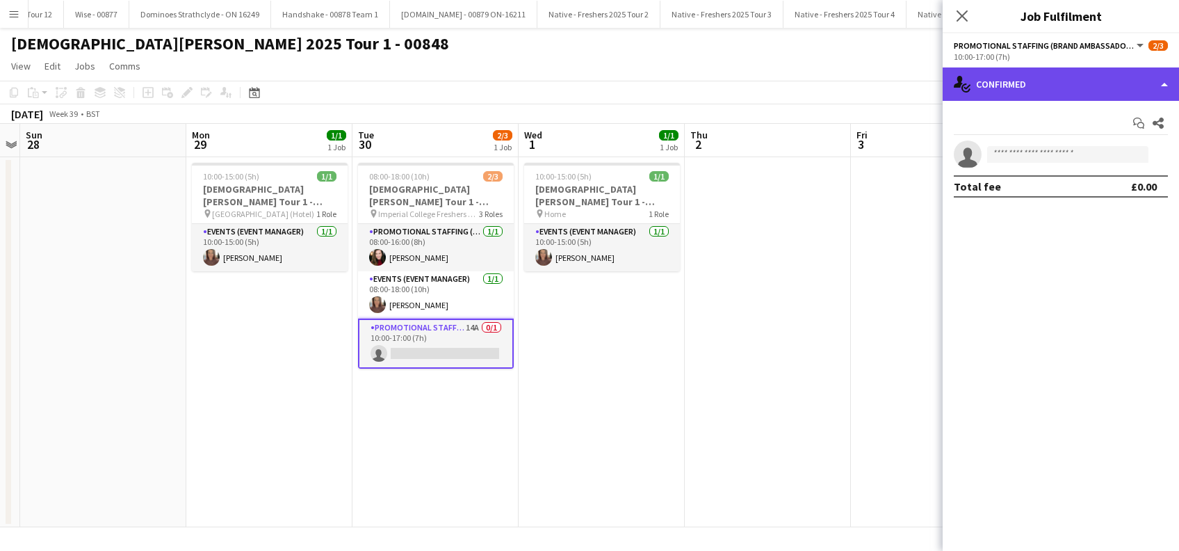
click at [1054, 68] on div "single-neutral-actions-check-2 Confirmed" at bounding box center [1061, 83] width 236 height 33
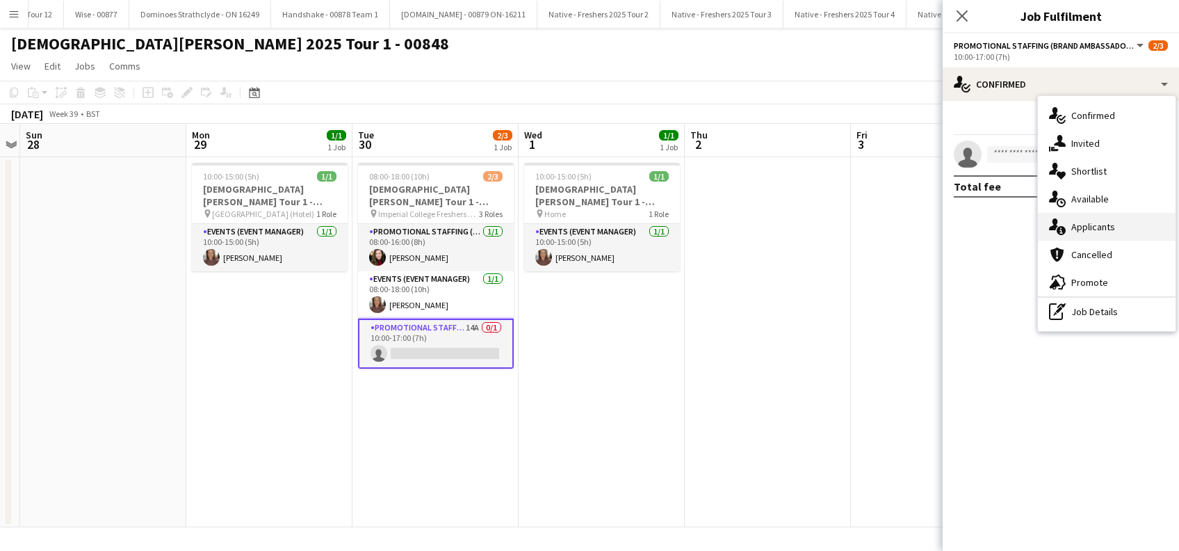
click at [1088, 227] on span "Applicants" at bounding box center [1093, 226] width 44 height 13
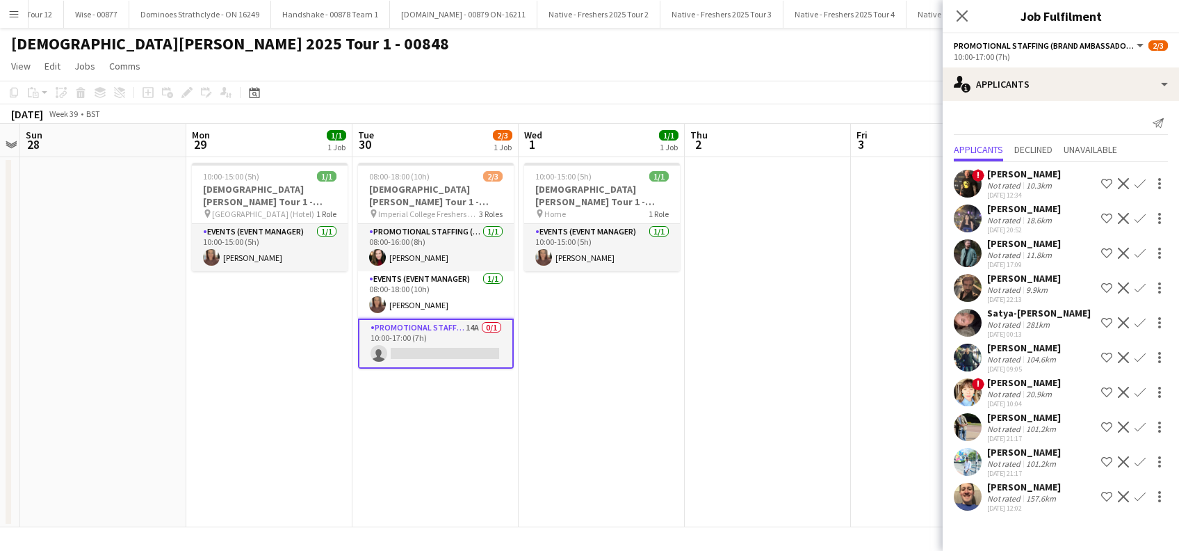
click at [1009, 209] on div "[PERSON_NAME]" at bounding box center [1024, 208] width 74 height 13
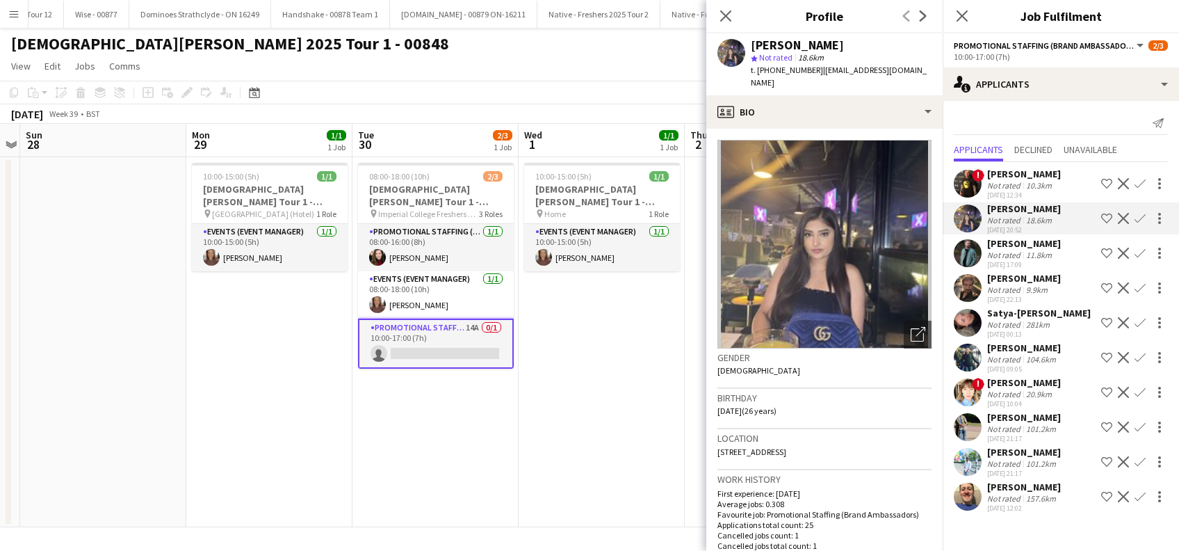
click at [1141, 214] on app-icon "Confirm" at bounding box center [1139, 218] width 11 height 11
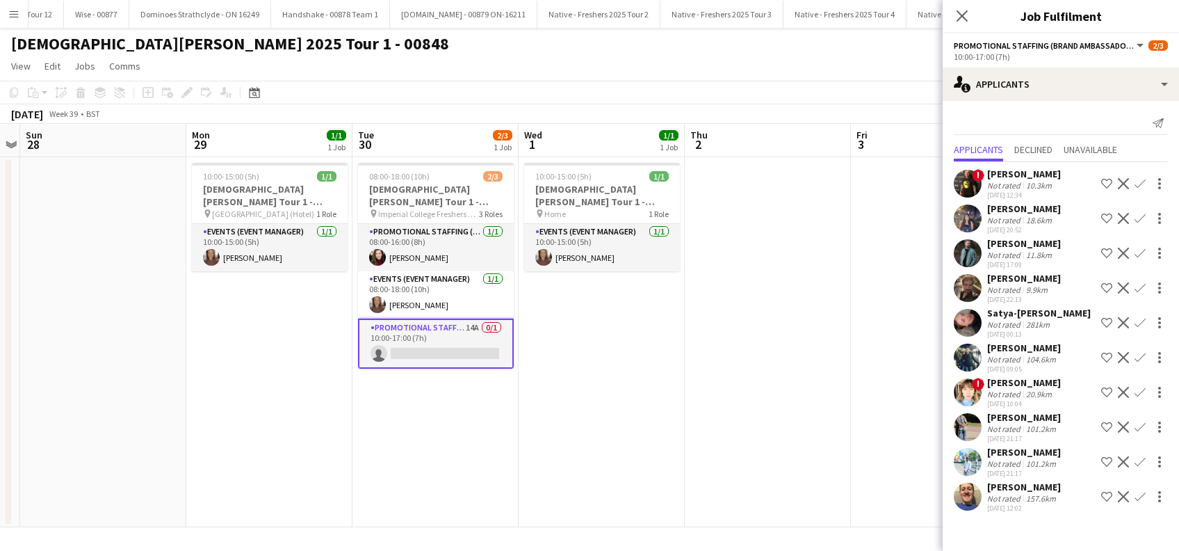
click at [1141, 214] on app-icon "Confirm" at bounding box center [1139, 218] width 11 height 11
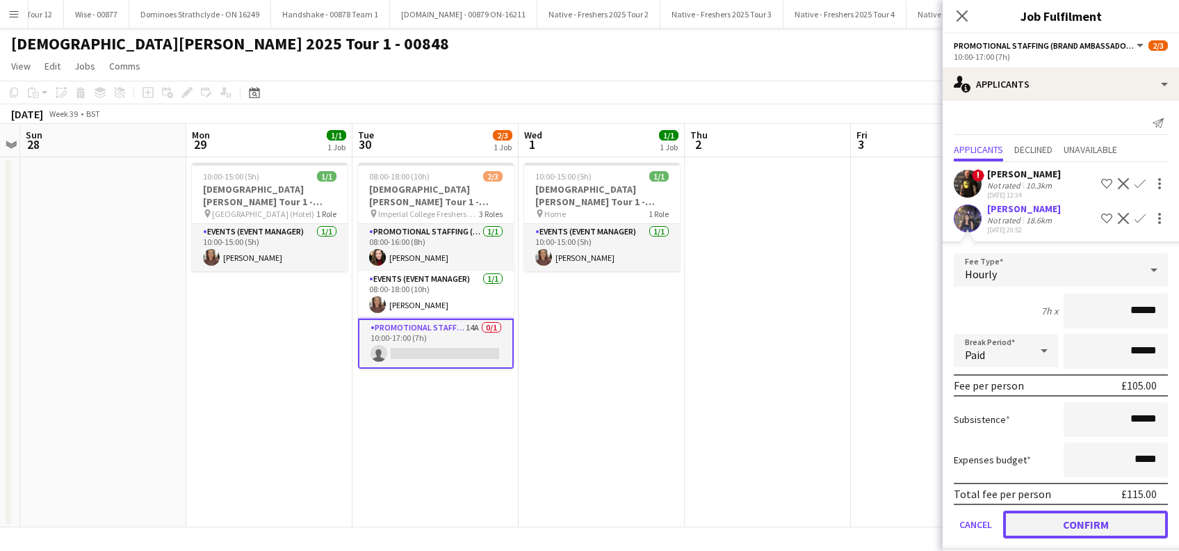
click at [1081, 521] on button "Confirm" at bounding box center [1085, 524] width 165 height 28
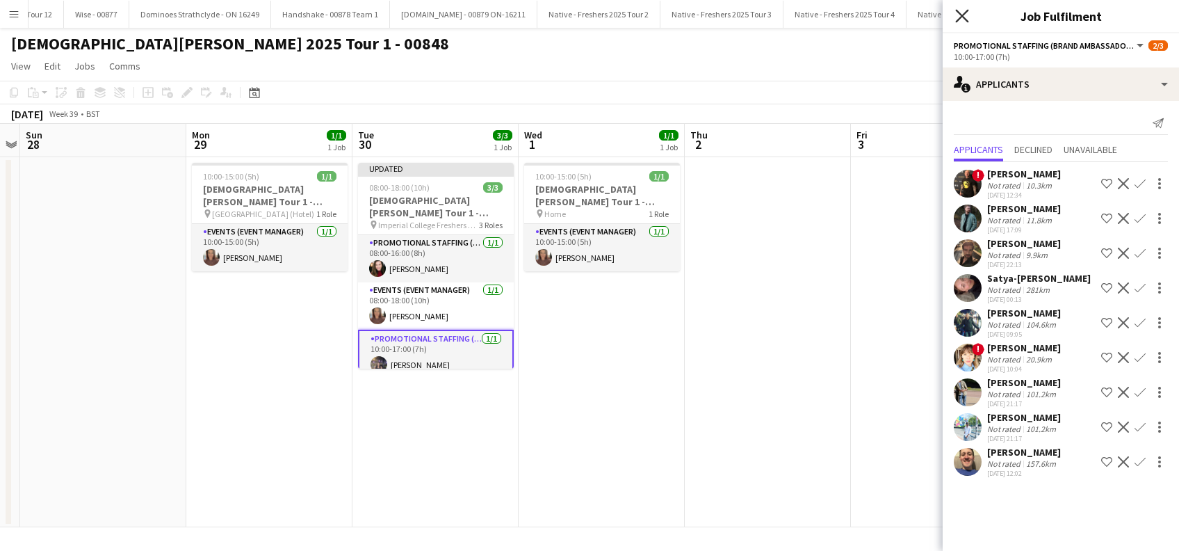
click at [966, 12] on icon at bounding box center [961, 15] width 13 height 13
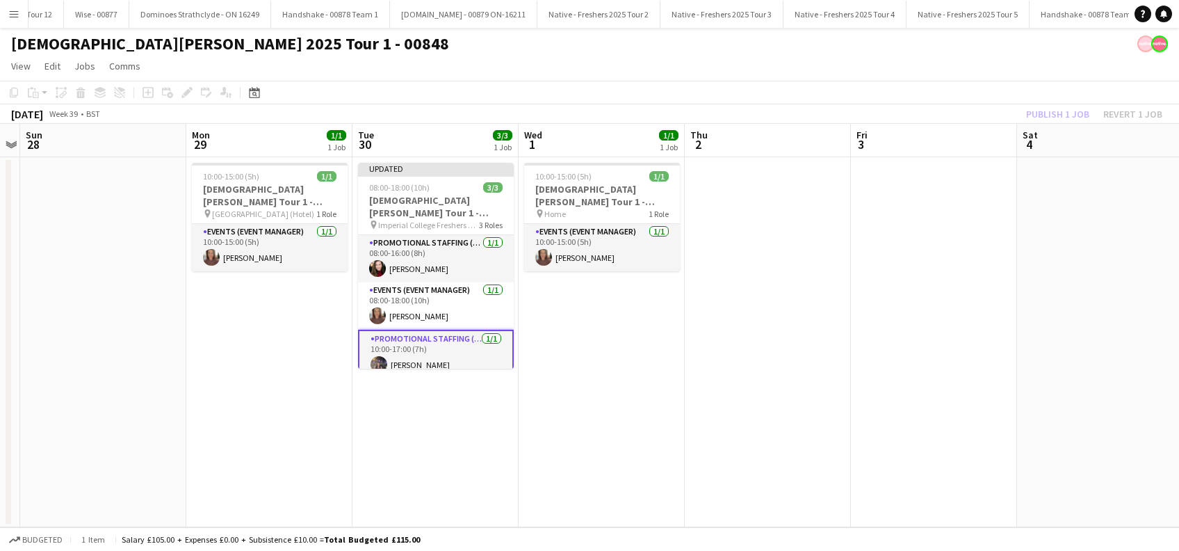
click at [731, 325] on app-date-cell at bounding box center [768, 342] width 166 height 370
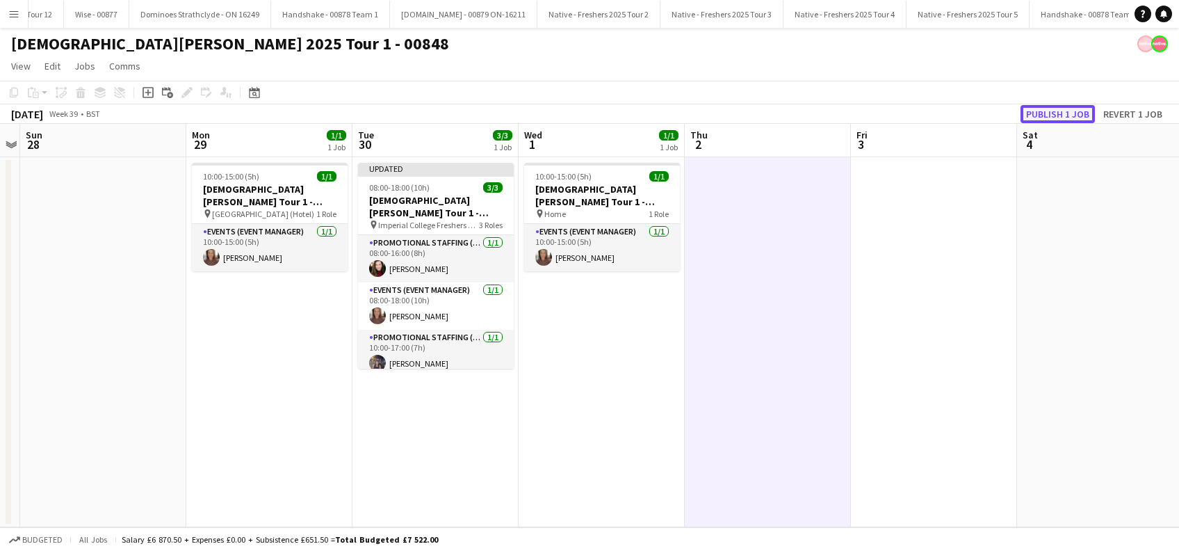
click at [1066, 112] on button "Publish 1 job" at bounding box center [1057, 114] width 74 height 18
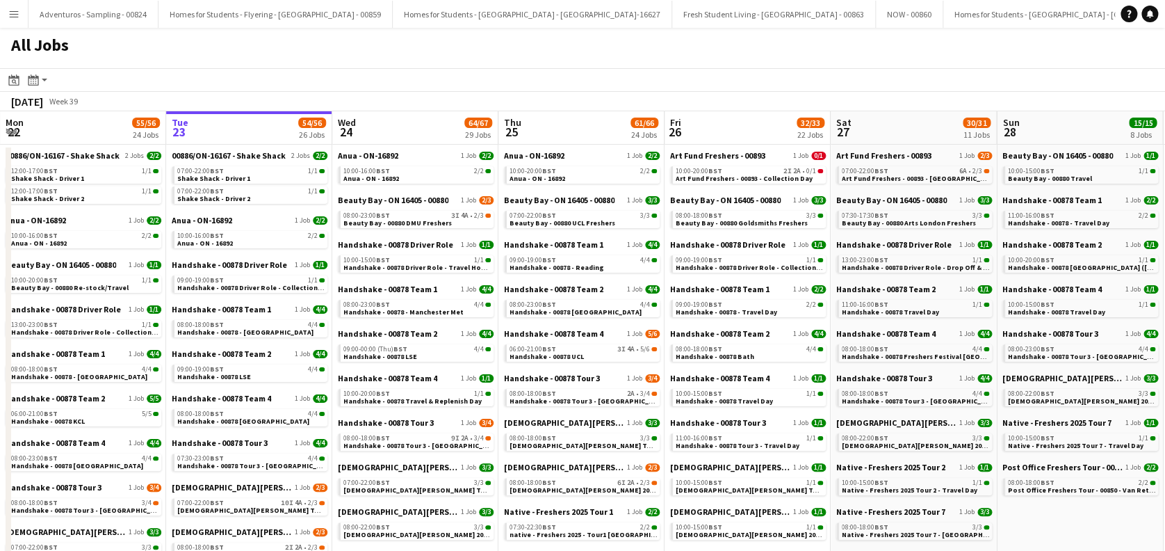
drag, startPoint x: 999, startPoint y: 368, endPoint x: 356, endPoint y: 350, distance: 643.2
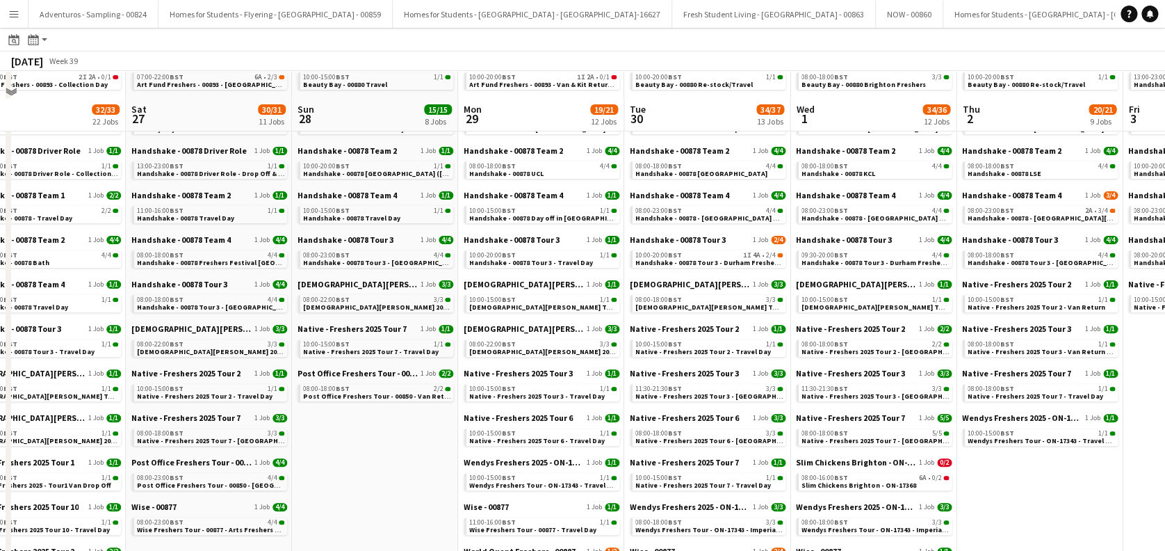
scroll to position [278, 0]
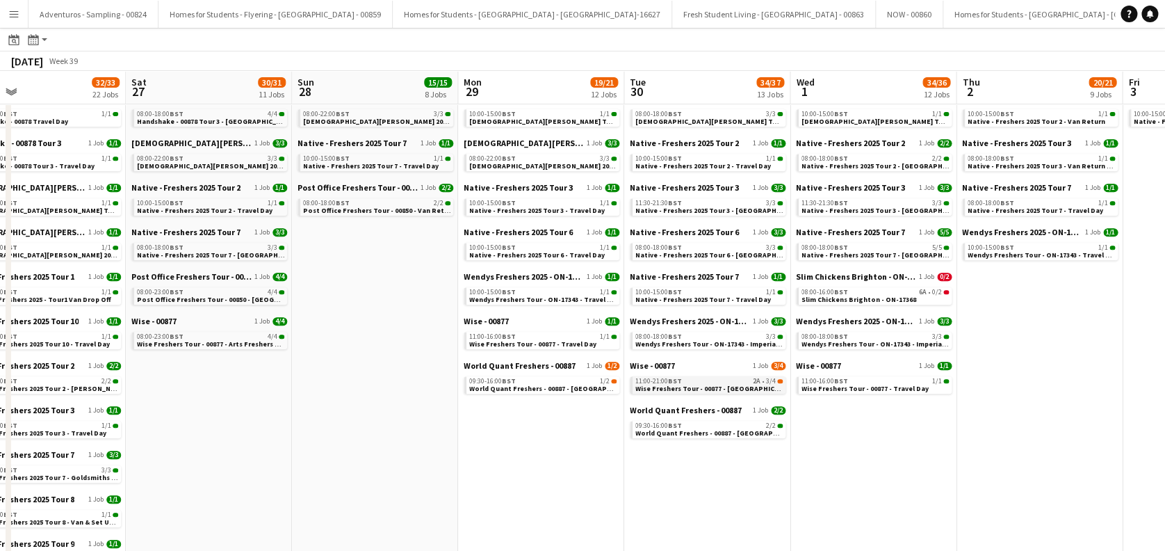
click at [738, 378] on div "11:00-21:00 BST 2A • 3/4" at bounding box center [708, 380] width 147 height 7
click at [881, 300] on span "Slim Chickens Brighton - ON-17368" at bounding box center [858, 299] width 115 height 9
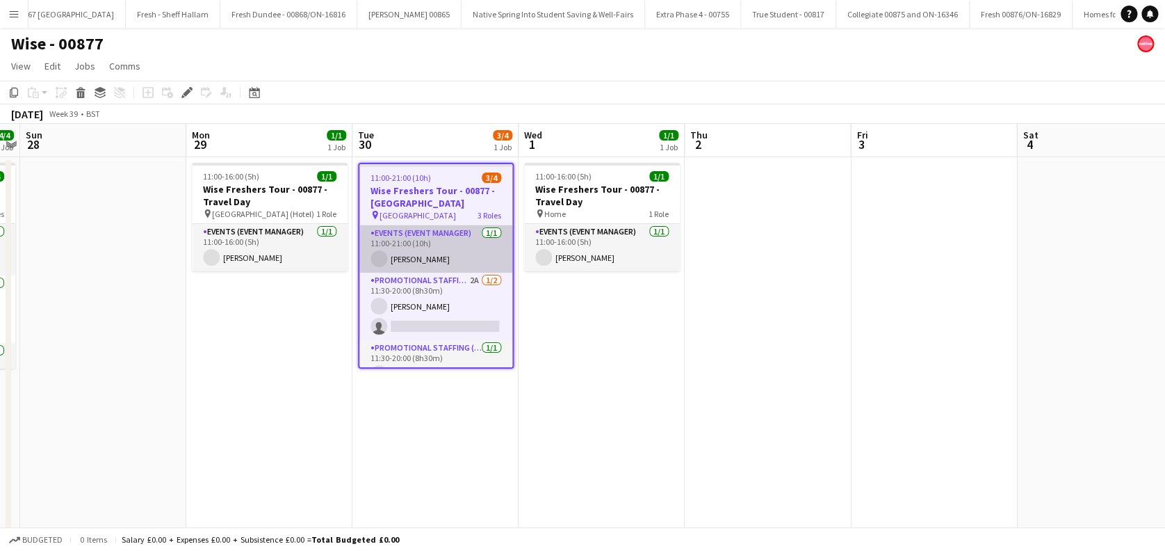
scroll to position [0, 1903]
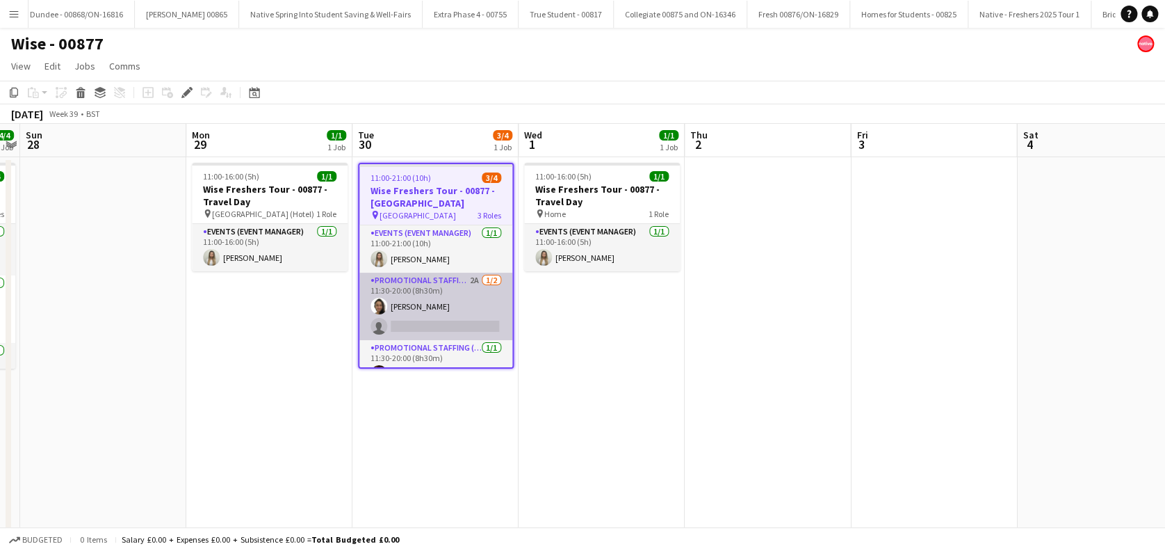
click at [455, 327] on app-card-role "Promotional Staffing (Brand Ambassadors) 2A 1/2 11:30-20:00 (8h30m) Adlina Othm…" at bounding box center [435, 305] width 153 height 67
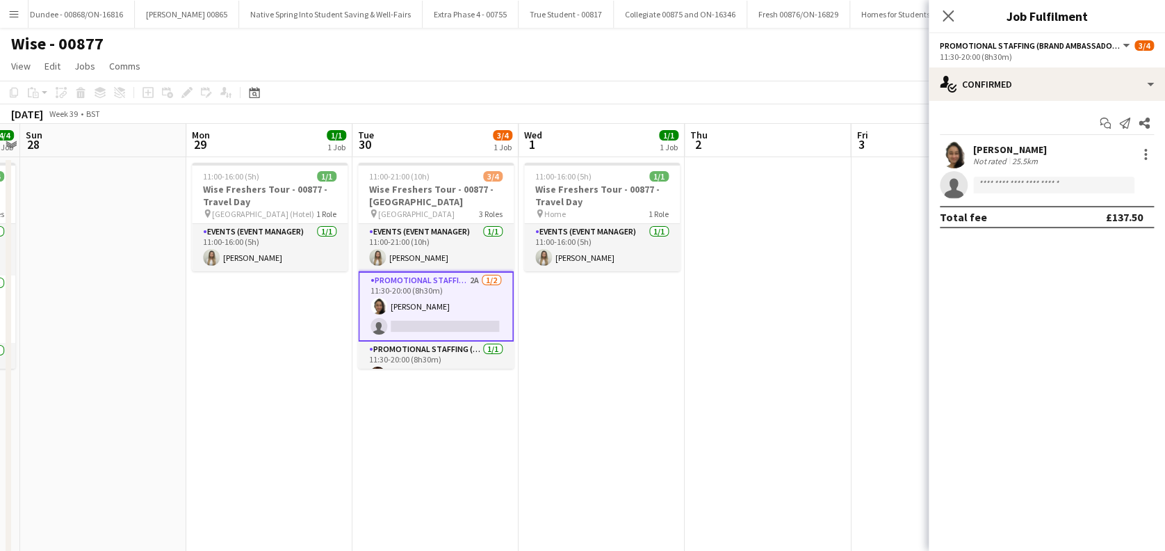
scroll to position [19, 0]
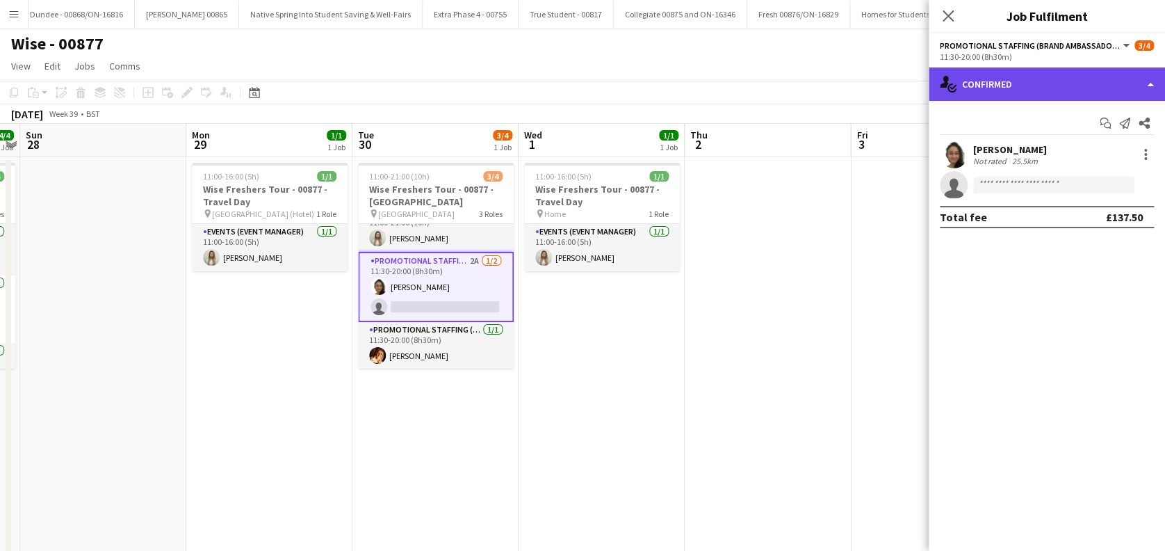
click at [1073, 83] on div "single-neutral-actions-check-2 Confirmed" at bounding box center [1047, 83] width 236 height 33
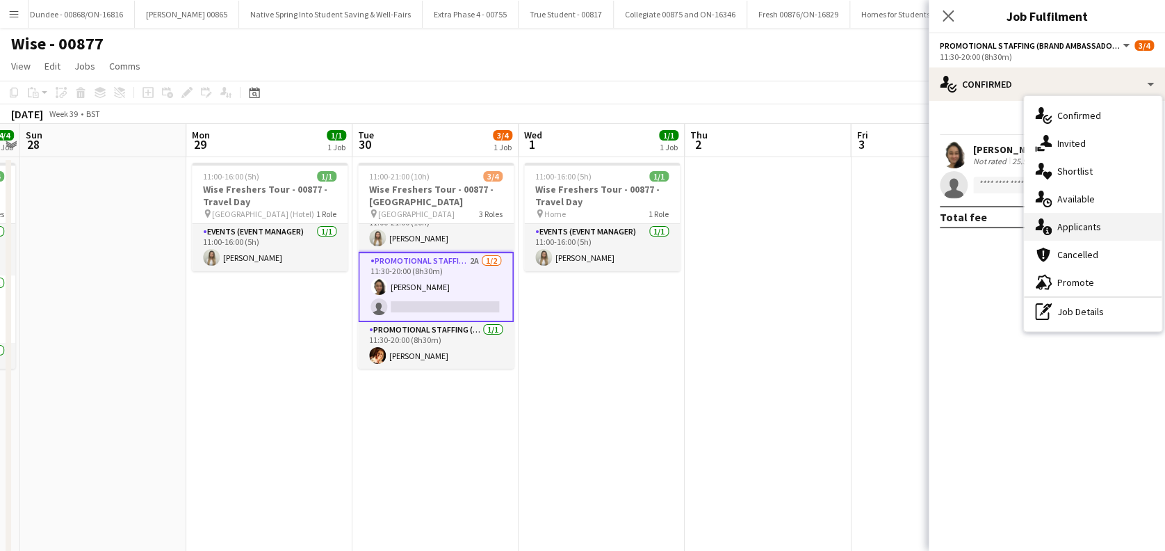
click at [1079, 227] on span "Applicants" at bounding box center [1079, 226] width 44 height 13
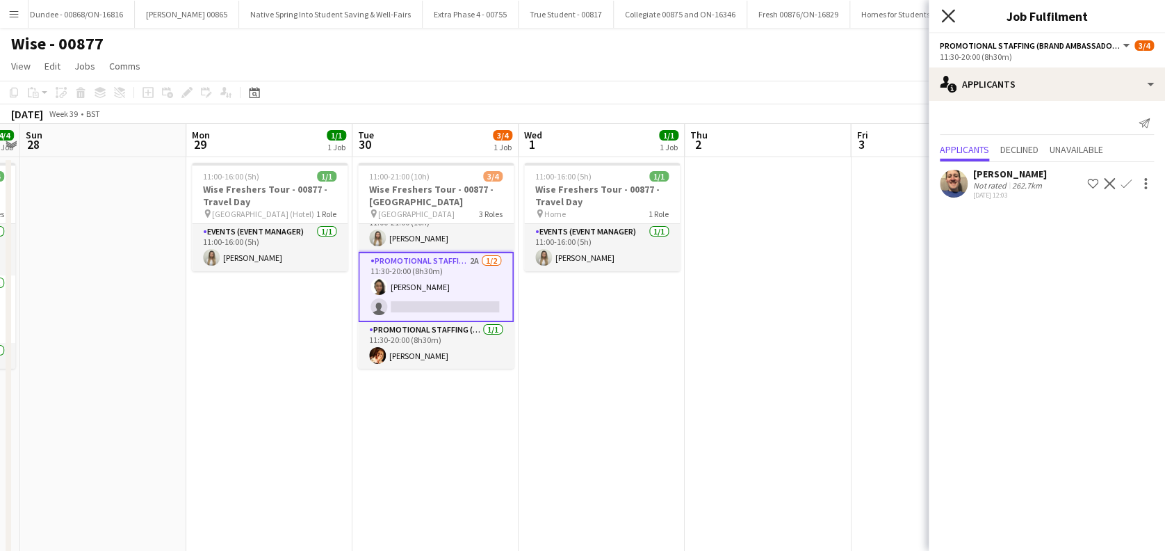
click at [950, 19] on icon at bounding box center [947, 15] width 13 height 13
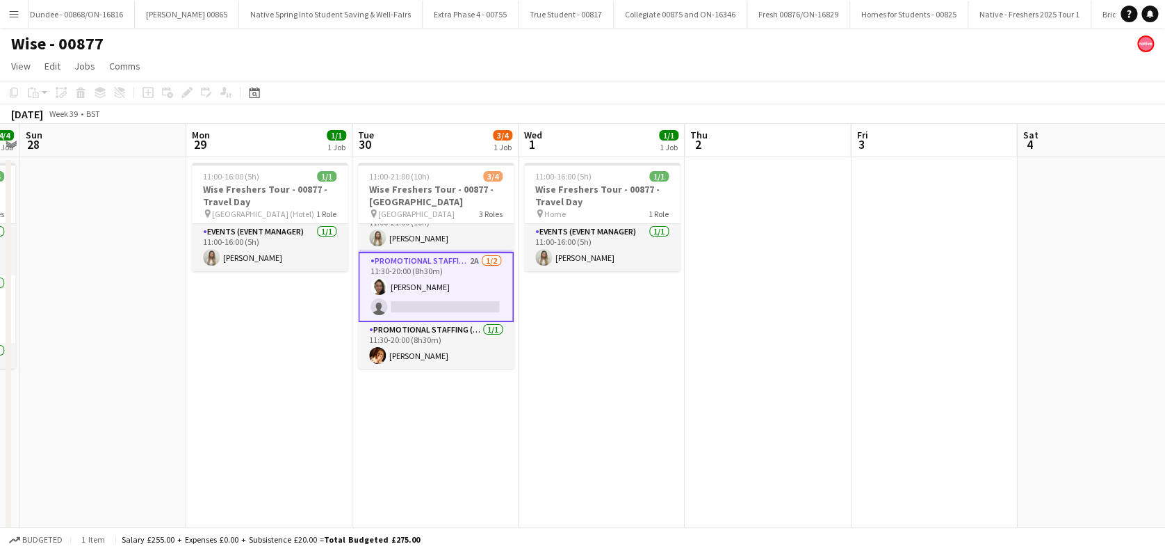
drag, startPoint x: 808, startPoint y: 257, endPoint x: 806, endPoint y: 245, distance: 12.6
click at [808, 261] on app-date-cell at bounding box center [768, 358] width 166 height 402
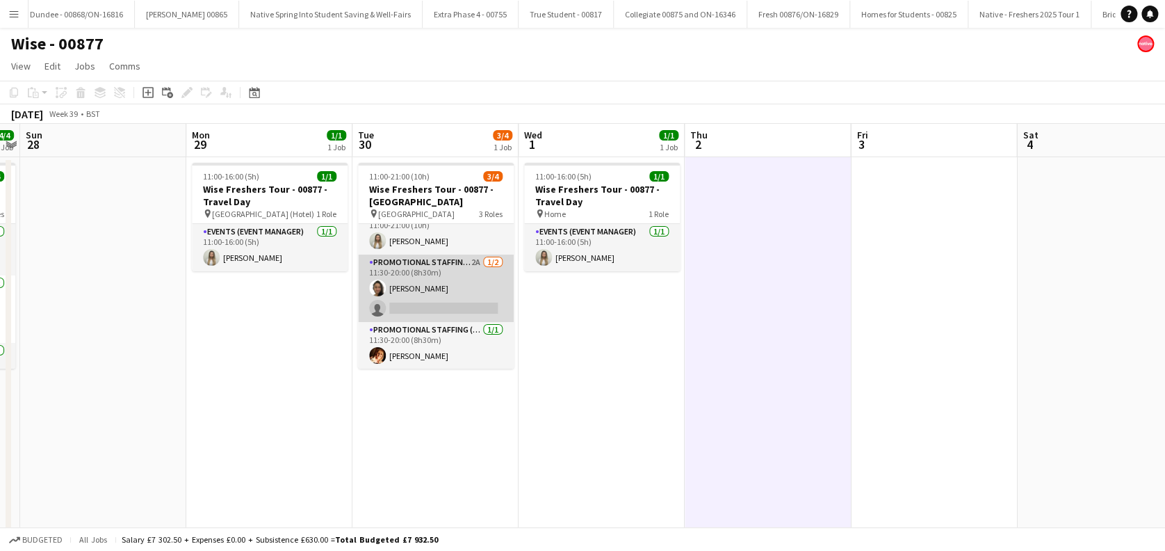
click at [456, 306] on app-card-role "Promotional Staffing (Brand Ambassadors) 2A 1/2 11:30-20:00 (8h30m) Adlina Othm…" at bounding box center [436, 287] width 156 height 67
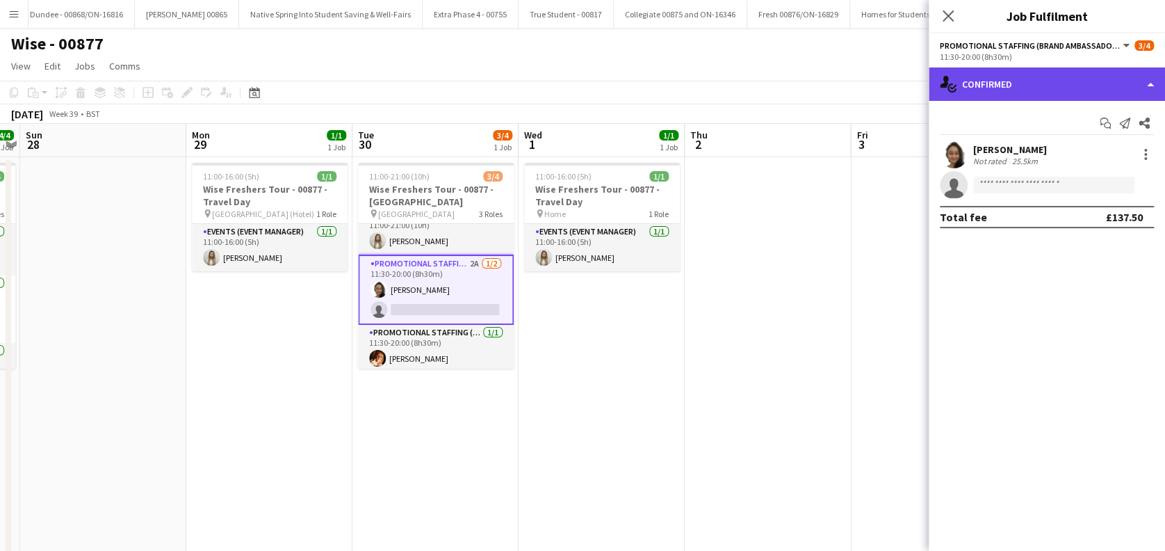
click at [1045, 79] on div "single-neutral-actions-check-2 Confirmed" at bounding box center [1047, 83] width 236 height 33
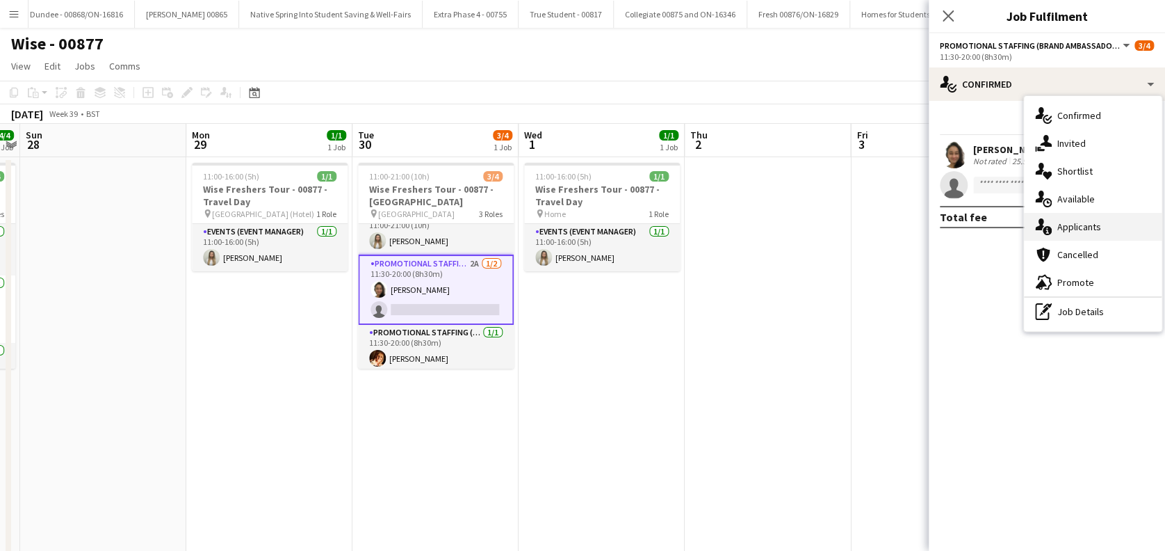
click at [1076, 230] on span "Applicants" at bounding box center [1079, 226] width 44 height 13
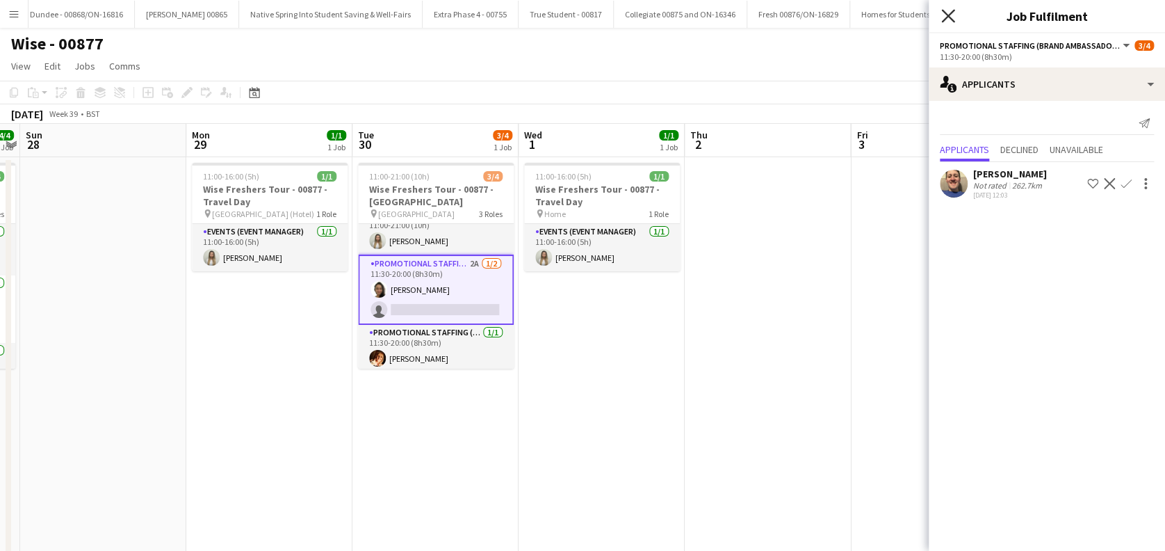
click at [946, 11] on icon "Close pop-in" at bounding box center [947, 15] width 13 height 13
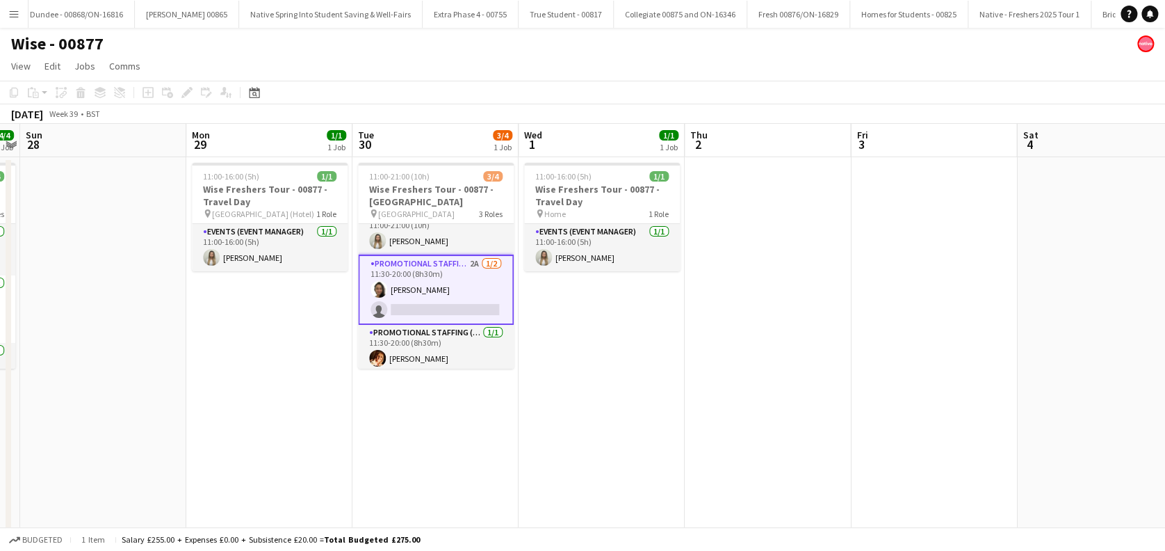
click at [765, 259] on app-date-cell at bounding box center [768, 358] width 166 height 402
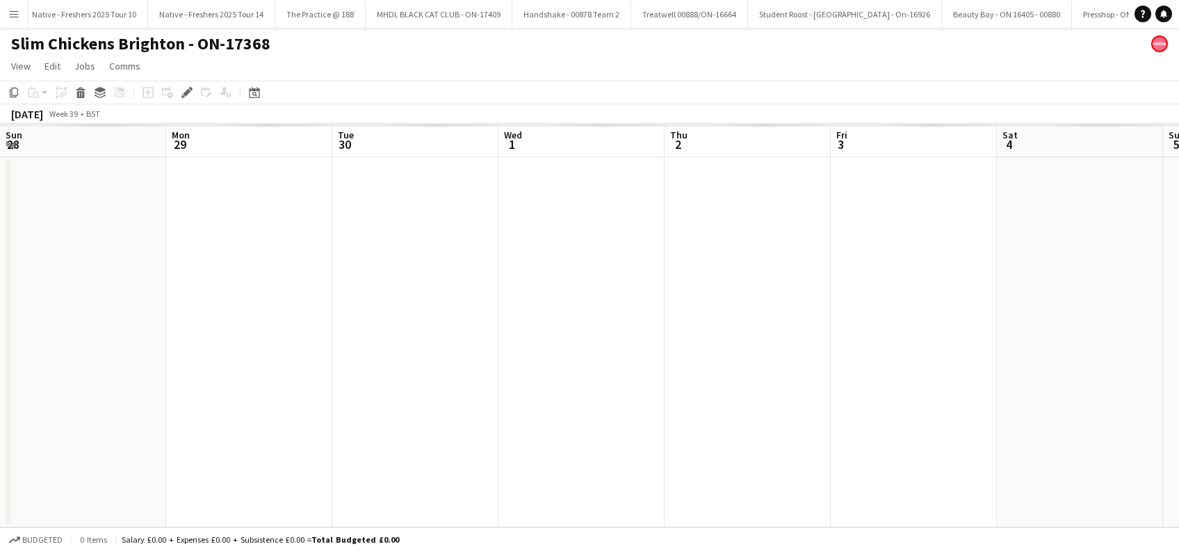
scroll to position [0, 478]
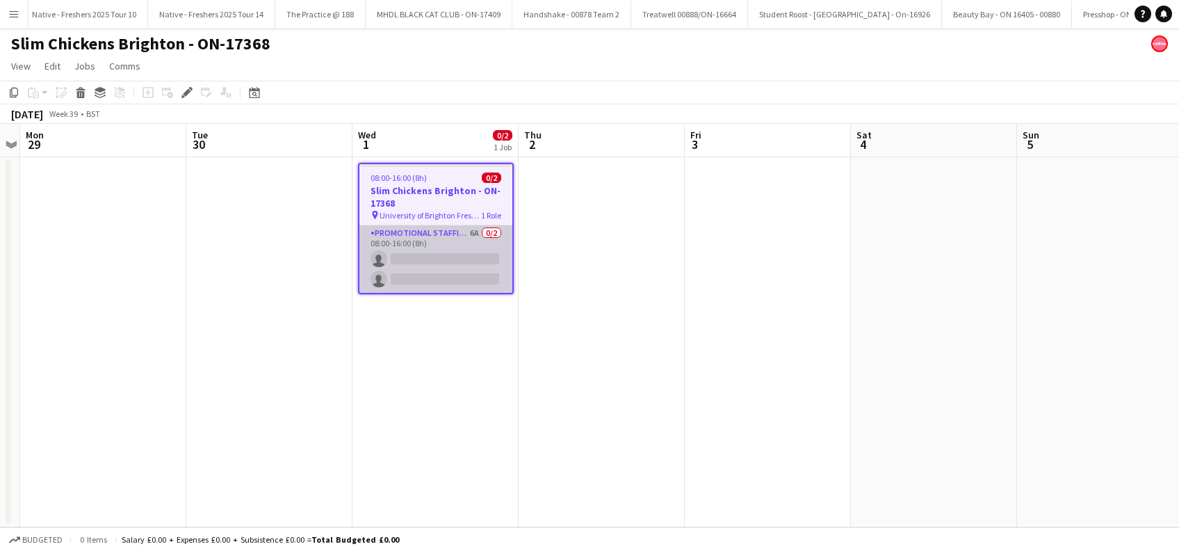
click at [434, 271] on app-card-role "Promotional Staffing (Brand Ambassadors) 6A 0/2 08:00-16:00 (8h) single-neutral…" at bounding box center [435, 258] width 153 height 67
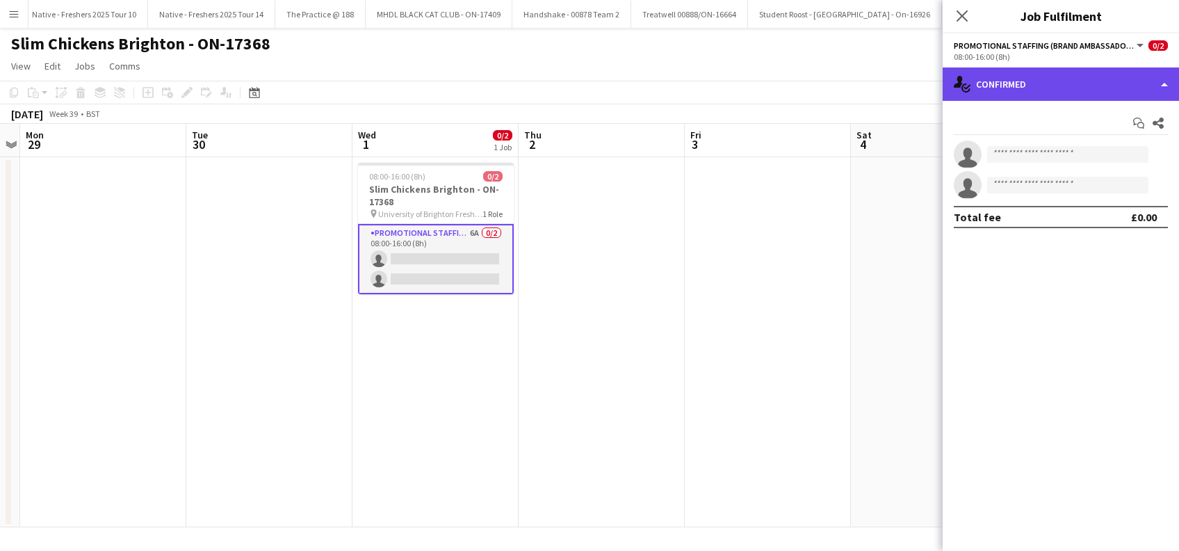
click at [1072, 72] on div "single-neutral-actions-check-2 Confirmed" at bounding box center [1061, 83] width 236 height 33
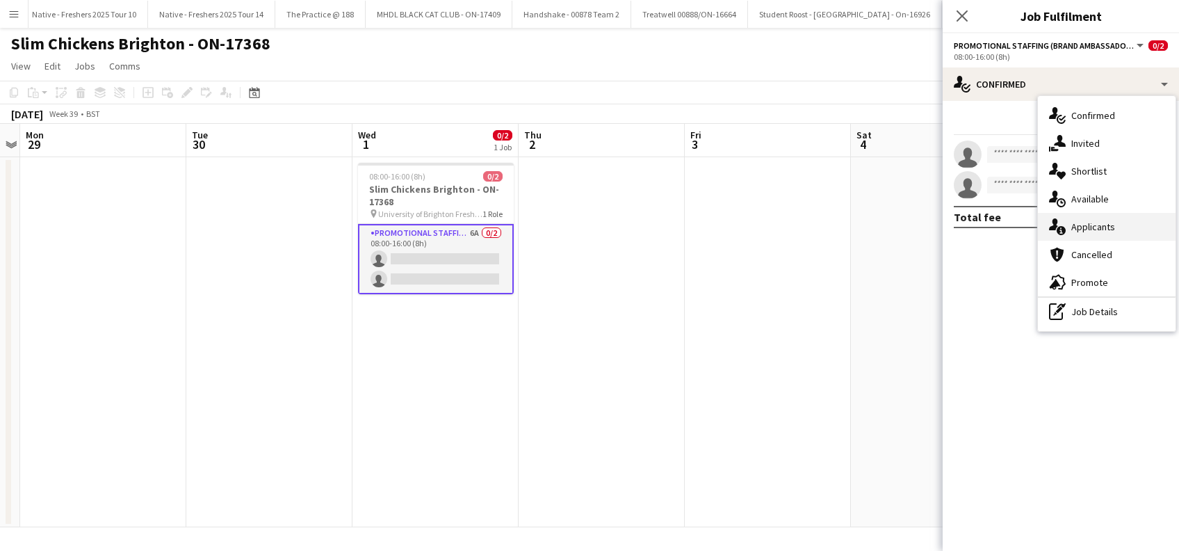
click at [1089, 227] on span "Applicants" at bounding box center [1093, 226] width 44 height 13
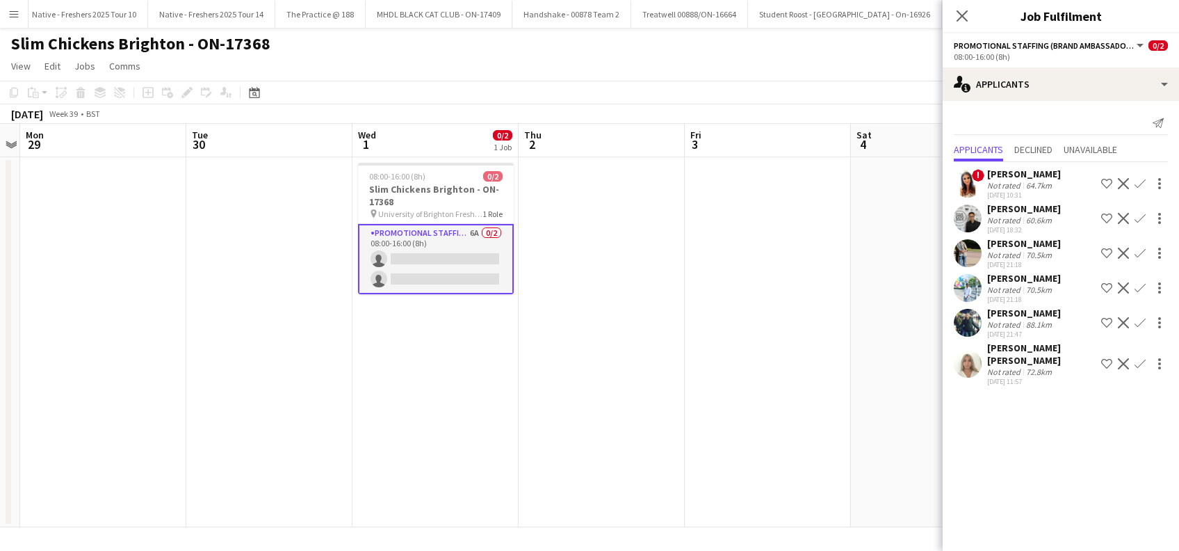
click at [1140, 213] on app-icon "Confirm" at bounding box center [1139, 218] width 11 height 11
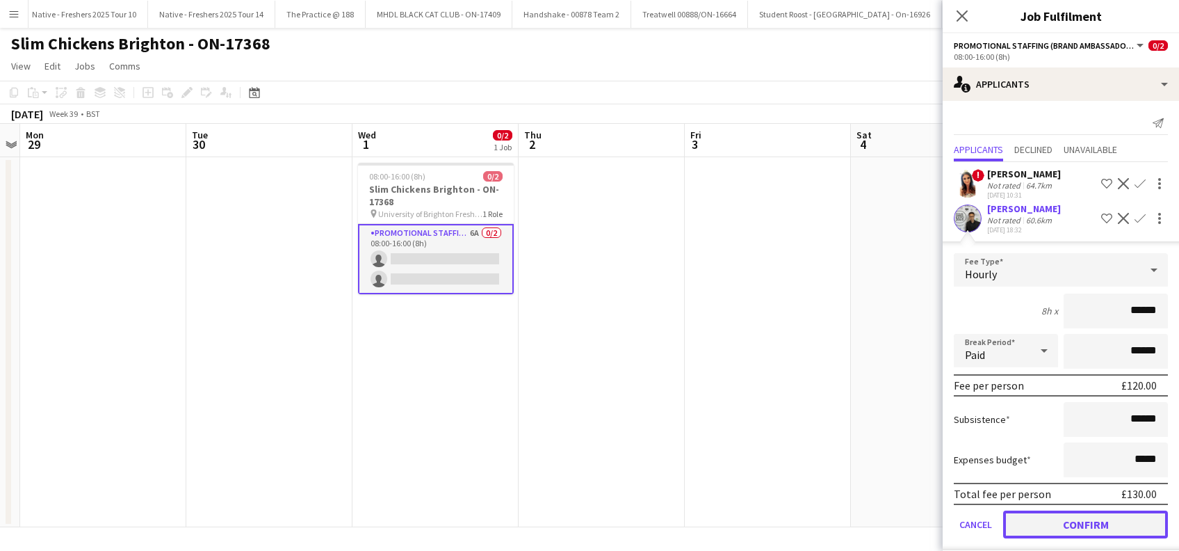
click at [1034, 517] on button "Confirm" at bounding box center [1085, 524] width 165 height 28
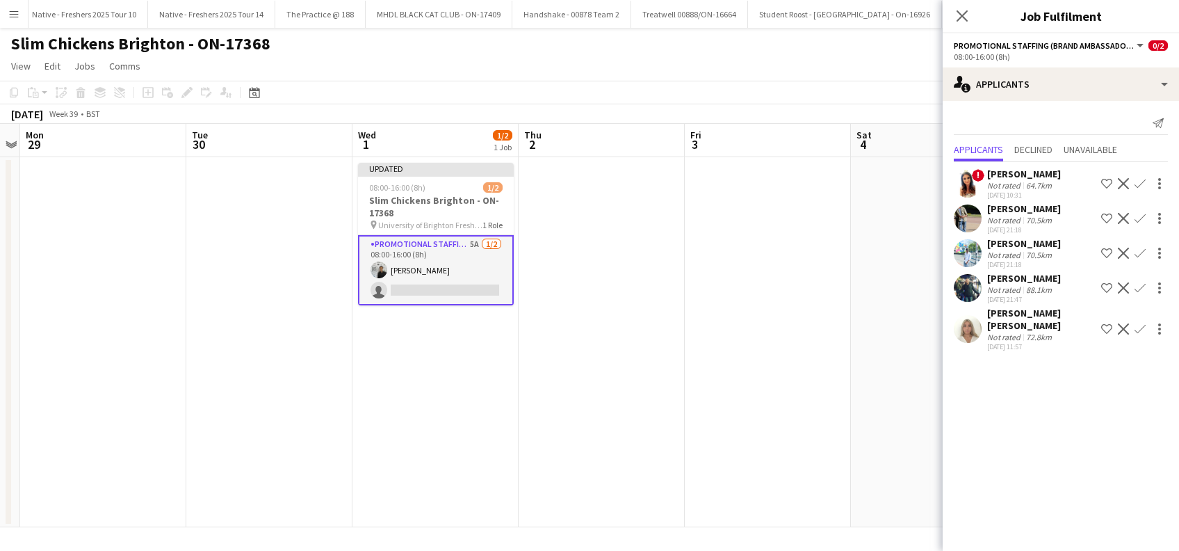
click at [1007, 311] on div "Elenor Ben ari" at bounding box center [1041, 319] width 108 height 25
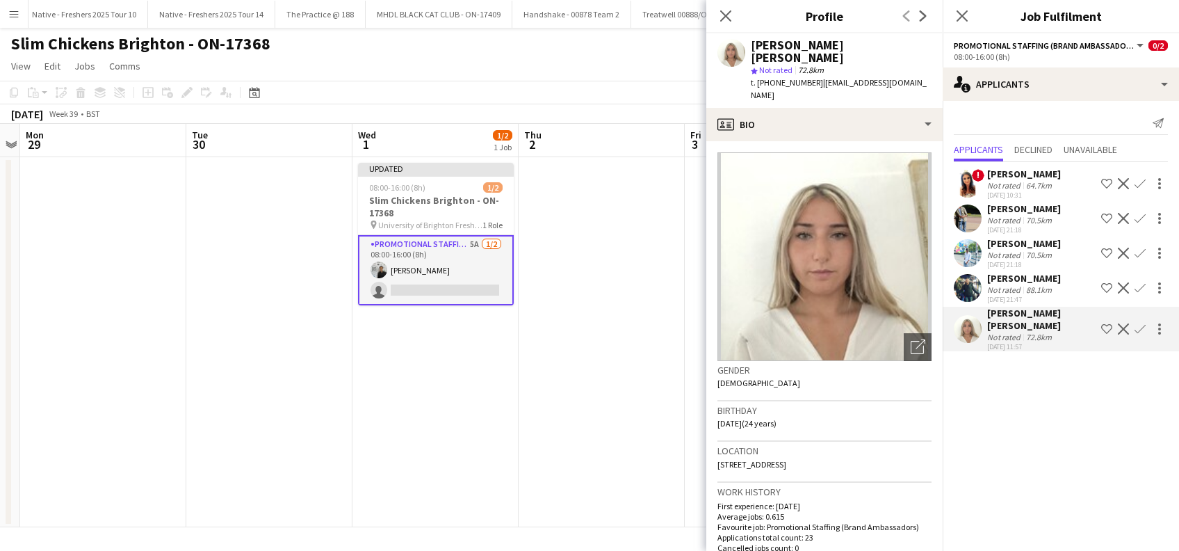
click at [1137, 323] on app-icon "Confirm" at bounding box center [1139, 328] width 11 height 11
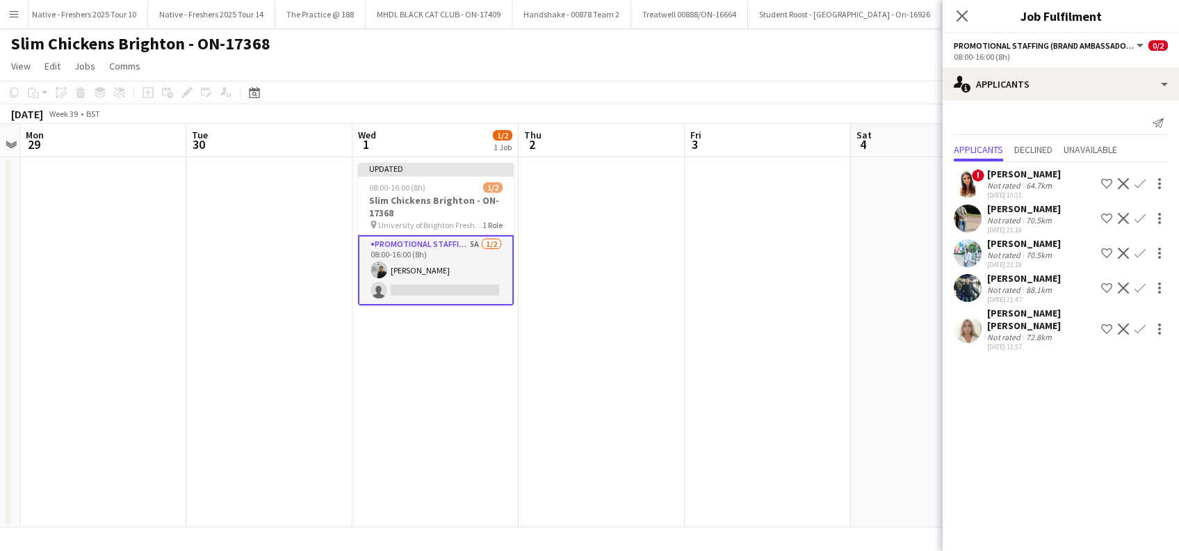
click at [1137, 323] on app-icon "Confirm" at bounding box center [1139, 328] width 11 height 11
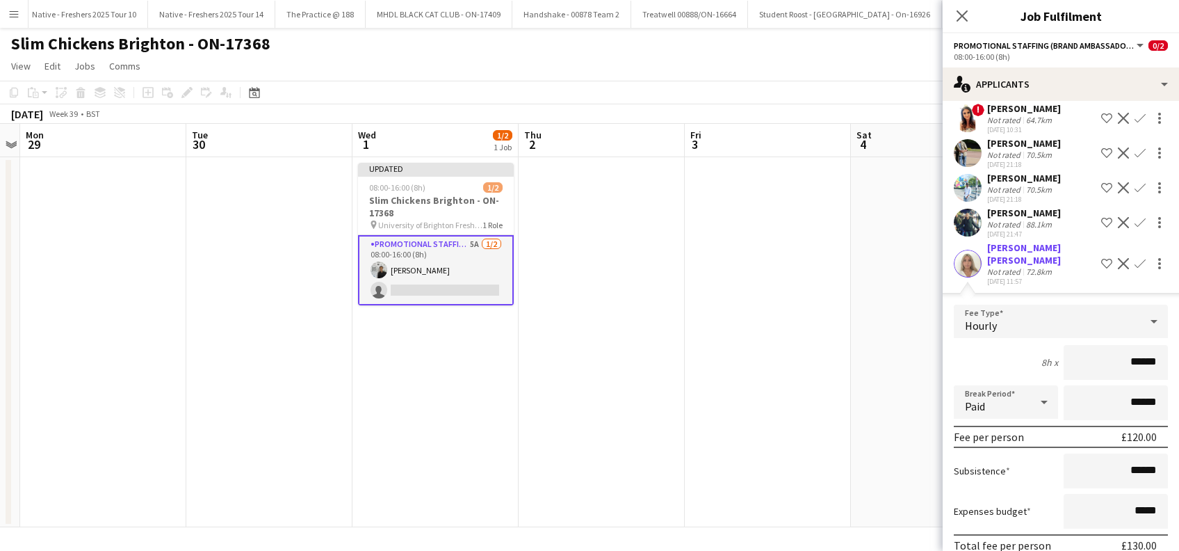
scroll to position [115, 0]
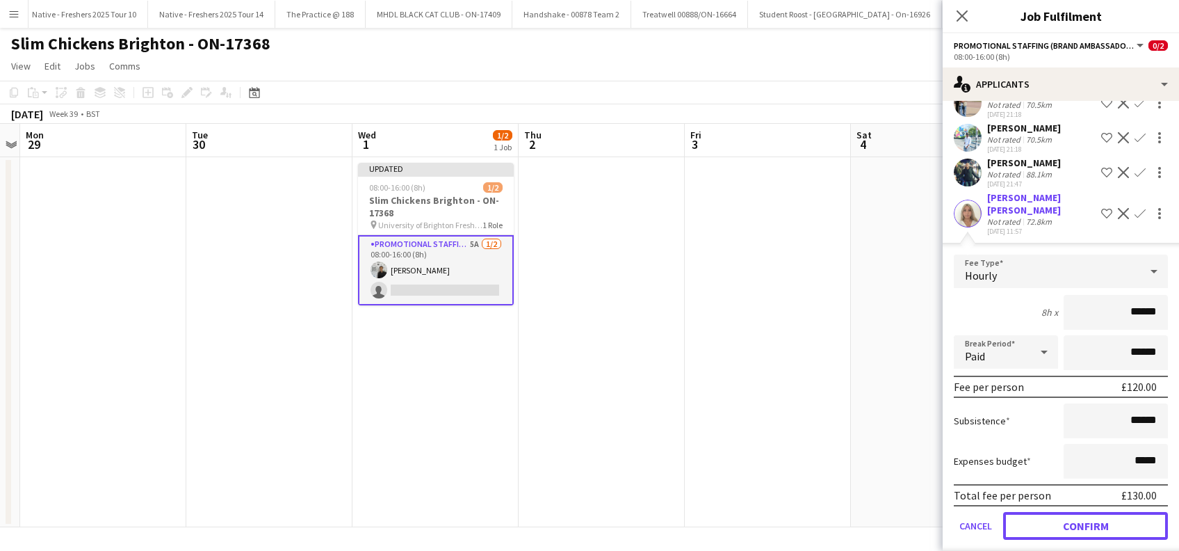
click at [1057, 515] on button "Confirm" at bounding box center [1085, 526] width 165 height 28
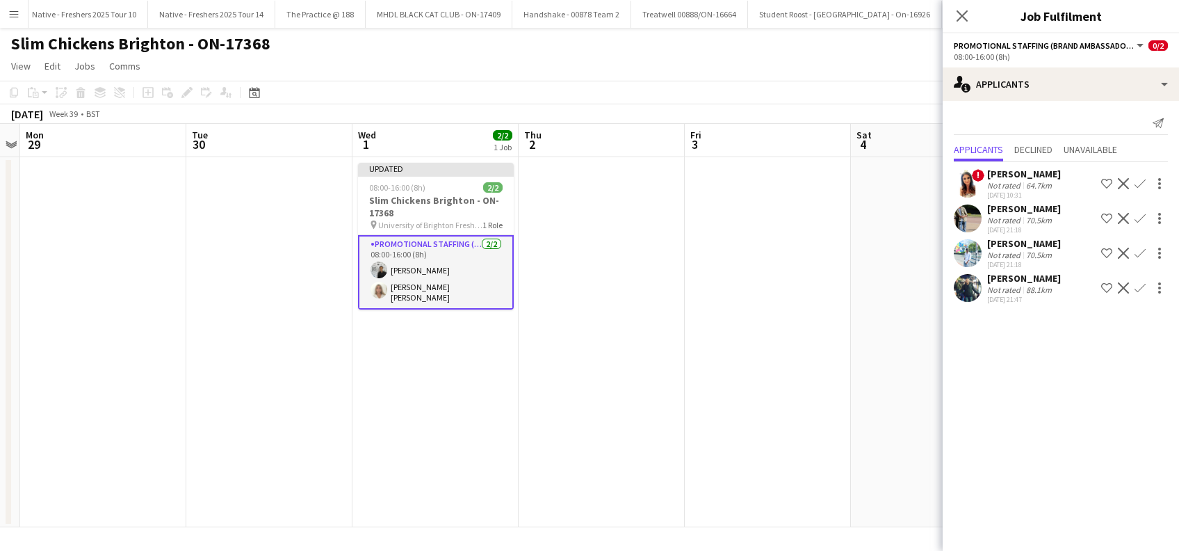
scroll to position [0, 0]
click at [961, 15] on icon at bounding box center [961, 15] width 13 height 13
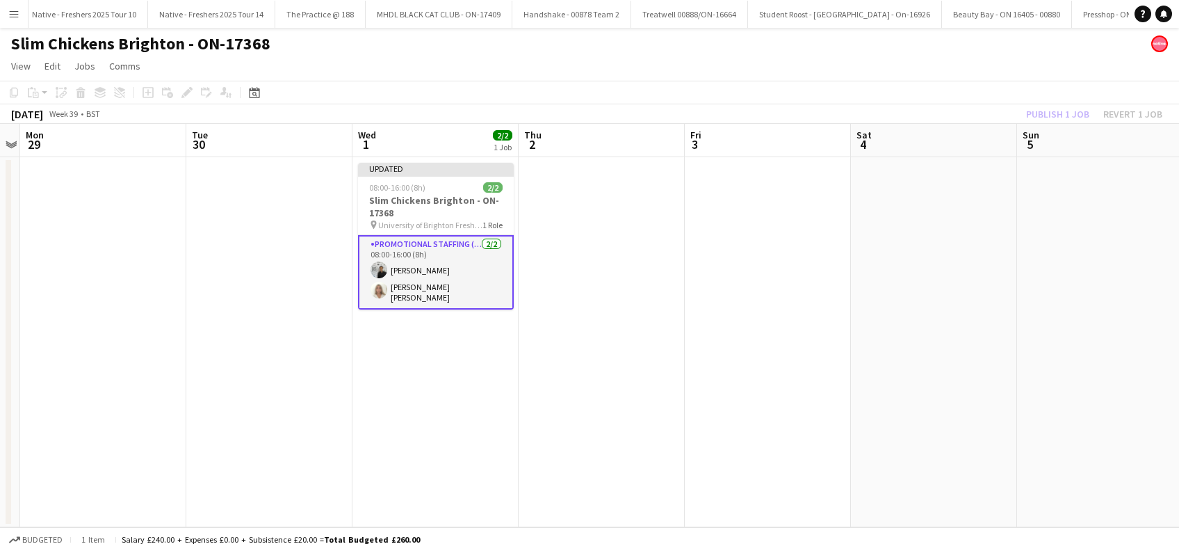
click at [574, 254] on app-date-cell at bounding box center [602, 342] width 166 height 370
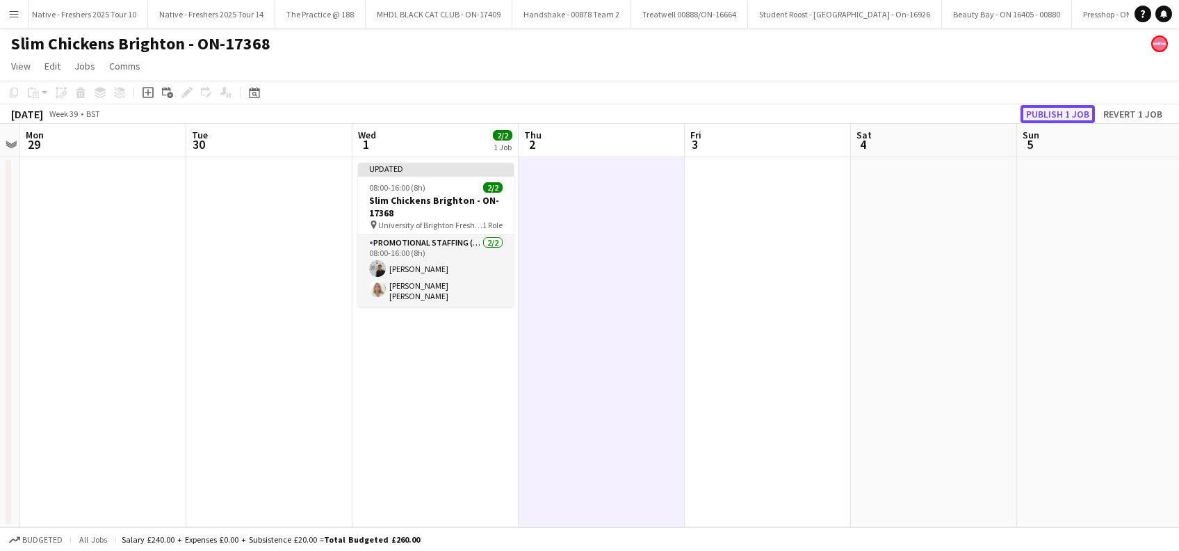
click at [1036, 106] on button "Publish 1 job" at bounding box center [1057, 114] width 74 height 18
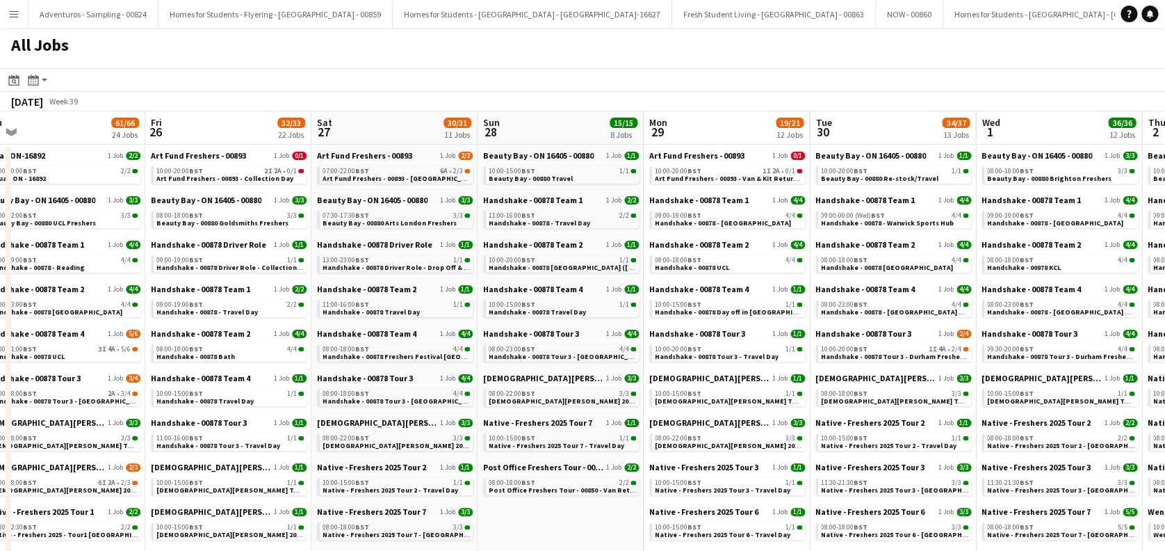
scroll to position [0, 478]
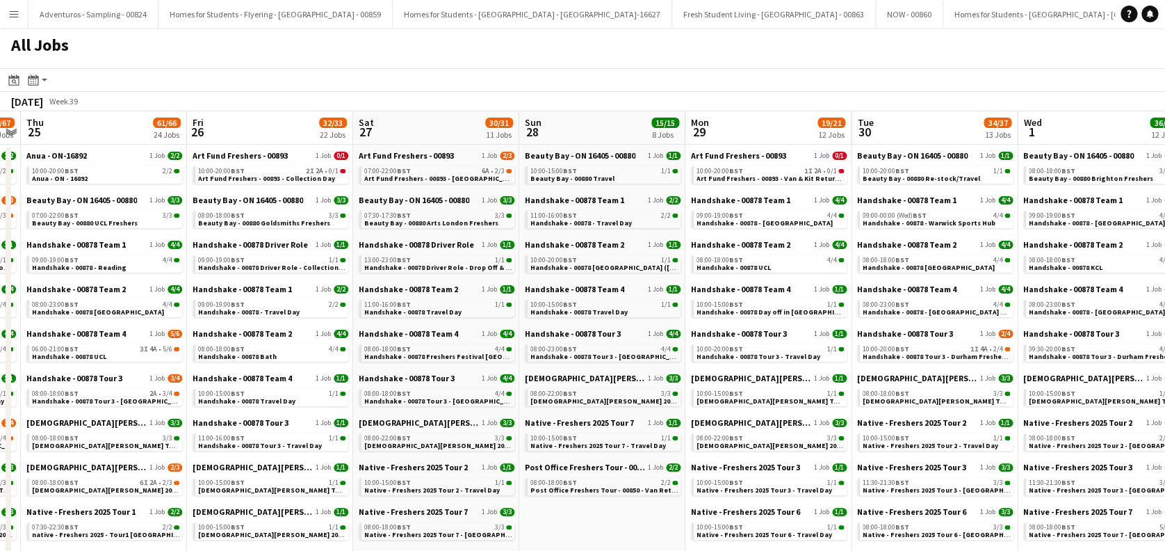
drag, startPoint x: 988, startPoint y: 411, endPoint x: 510, endPoint y: 396, distance: 477.8
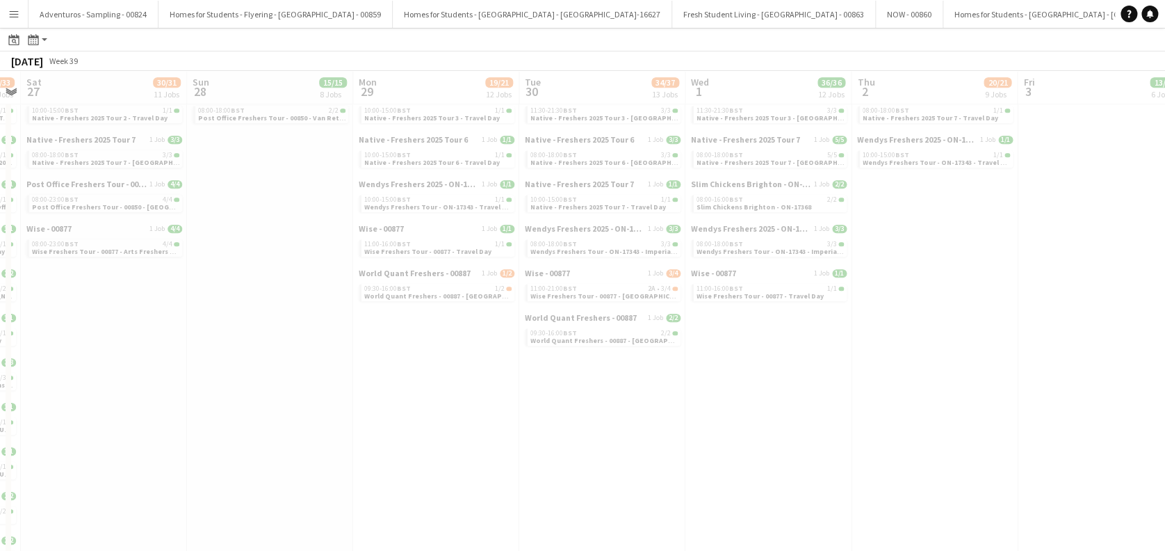
scroll to position [0, 379]
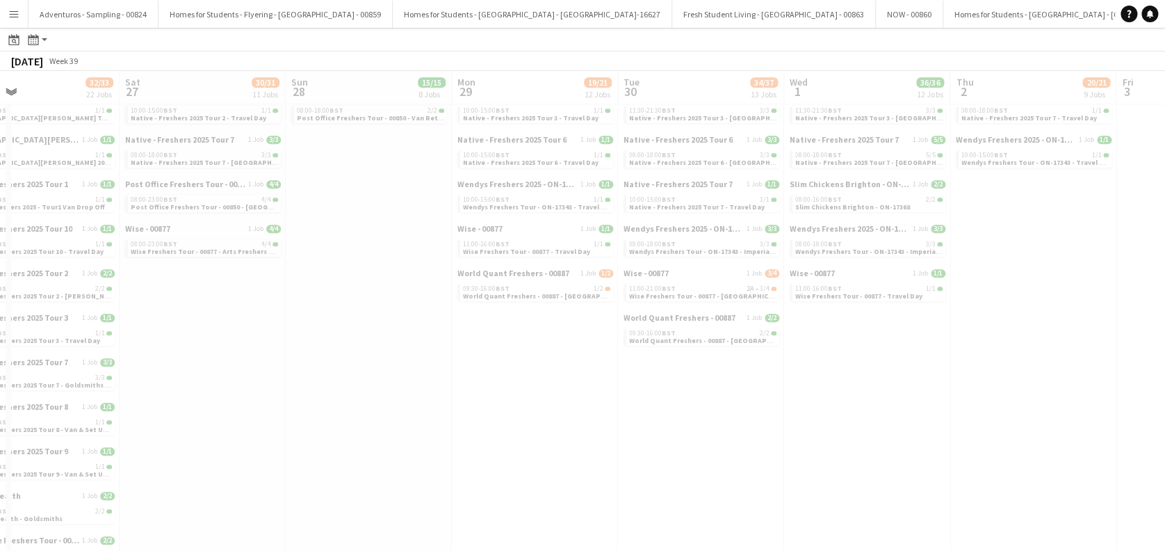
drag, startPoint x: 742, startPoint y: 437, endPoint x: 557, endPoint y: 430, distance: 184.3
click at [558, 432] on app-all-jobs "All Jobs Date picker [DATE] [DATE] [DATE] M [DATE] T [DATE] W [DATE] T [DATE] F…" at bounding box center [582, 389] width 1165 height 1465
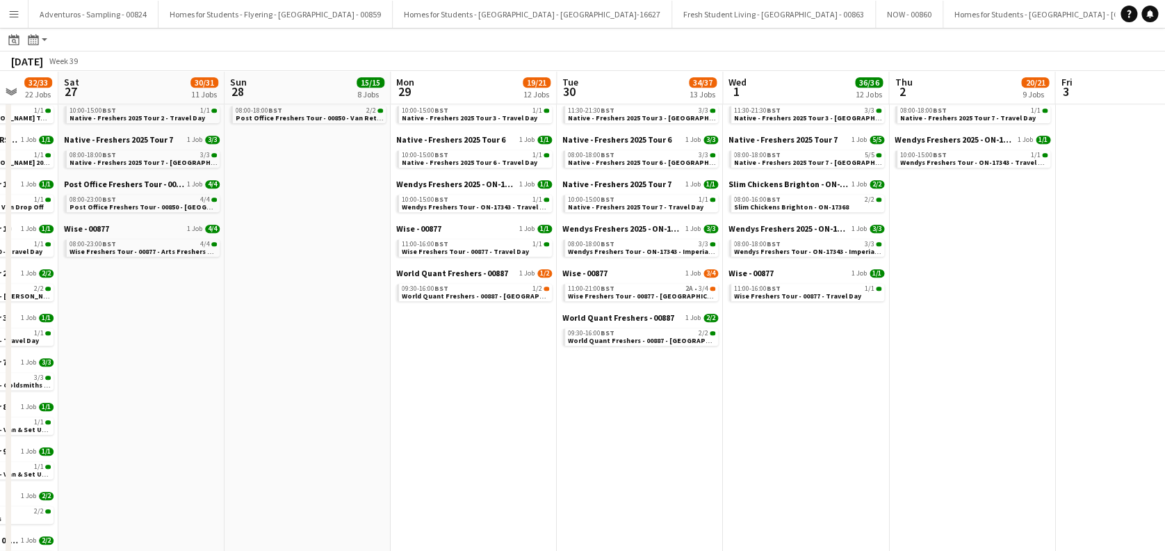
scroll to position [0, 508]
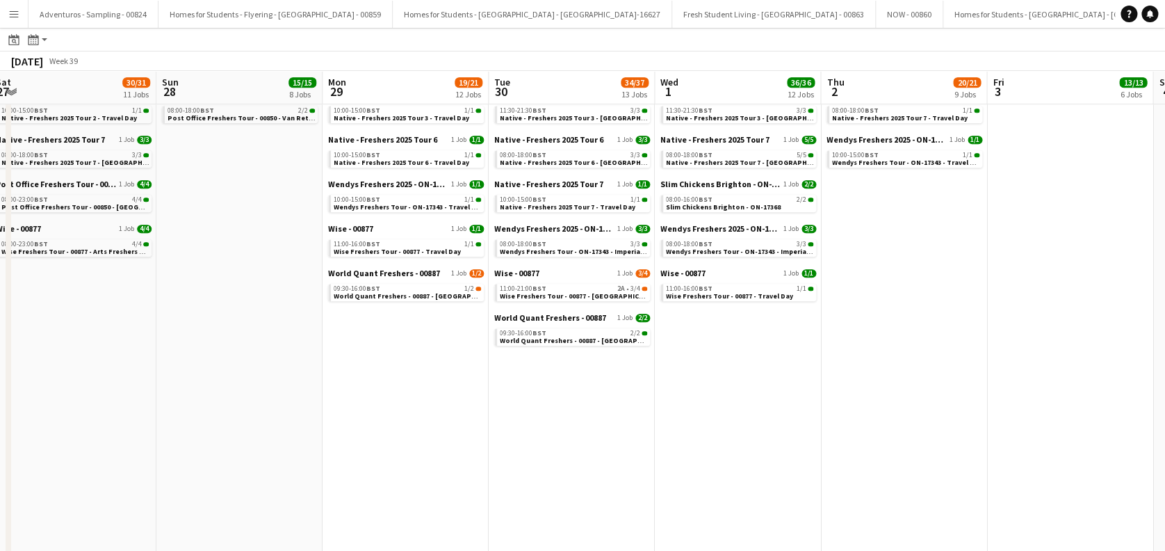
drag, startPoint x: 800, startPoint y: 421, endPoint x: 726, endPoint y: 438, distance: 75.5
click at [726, 438] on app-calendar-viewport "Wed 24 64/67 29 Jobs Thu 25 61/66 24 Jobs Fri 26 32/33 22 Jobs Sat 27 30/31 11 …" at bounding box center [582, 410] width 1165 height 1424
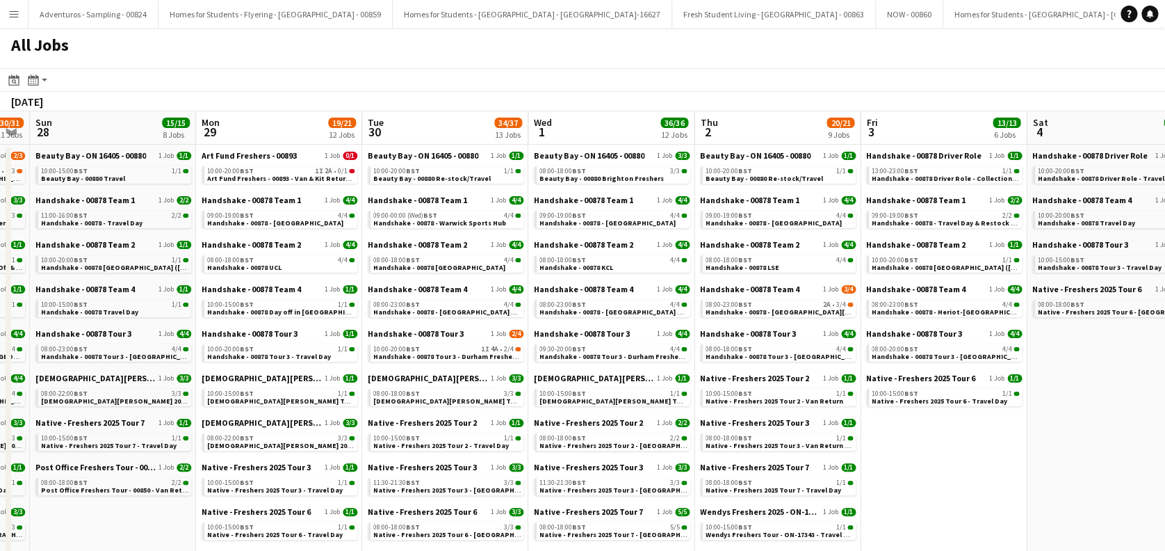
scroll to position [0, 512]
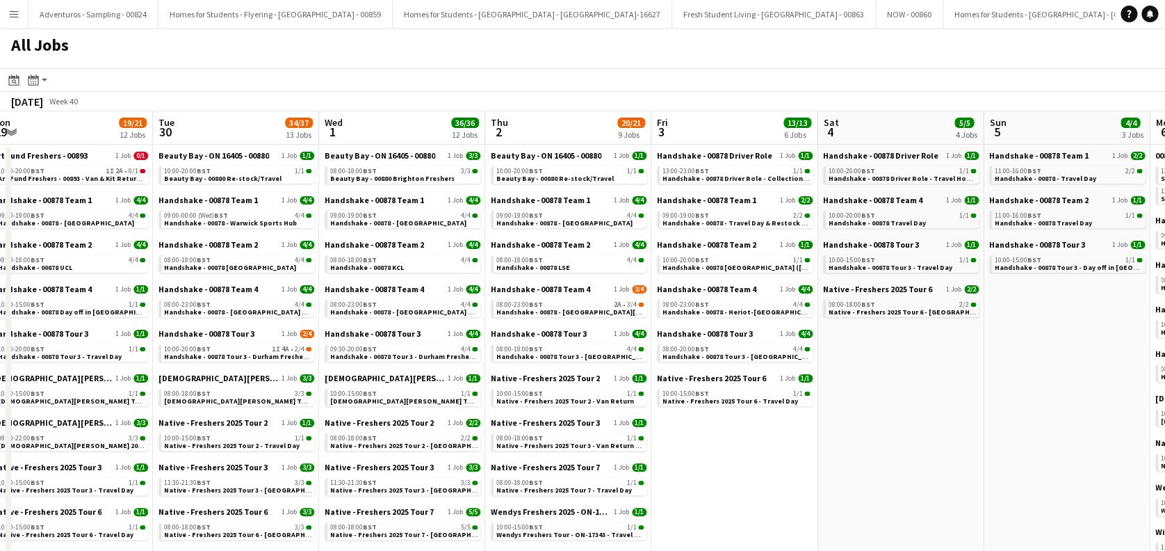
drag, startPoint x: 1059, startPoint y: 462, endPoint x: 724, endPoint y: 446, distance: 335.4
click at [591, 310] on span "Handshake - 00878 - [GEOGRAPHIC_DATA][PERSON_NAME] On Site Day" at bounding box center [612, 311] width 232 height 9
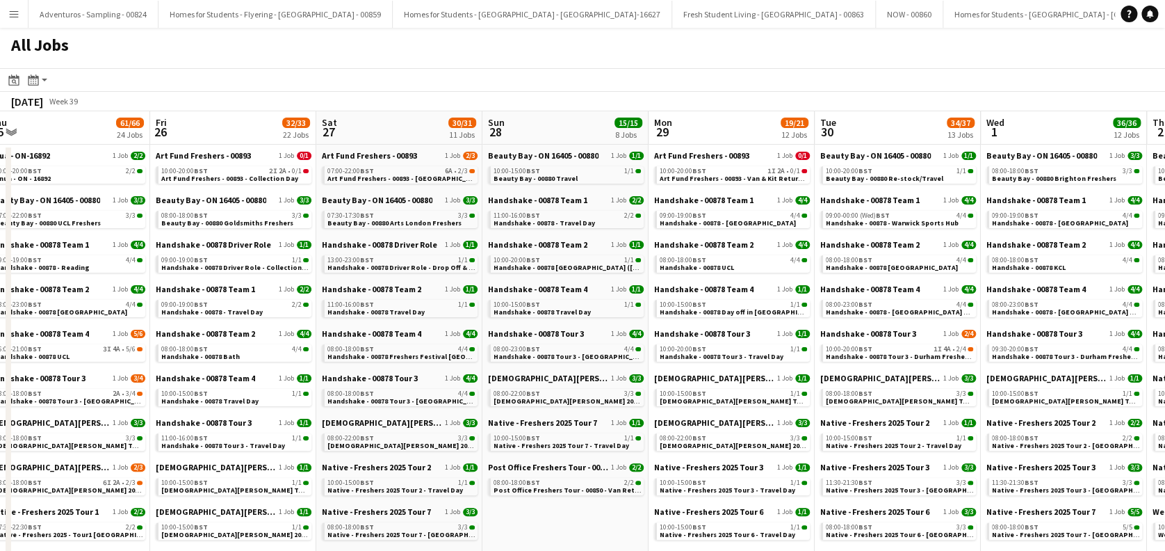
drag, startPoint x: 378, startPoint y: 418, endPoint x: 544, endPoint y: 445, distance: 167.5
drag, startPoint x: 480, startPoint y: 430, endPoint x: 463, endPoint y: 295, distance: 136.7
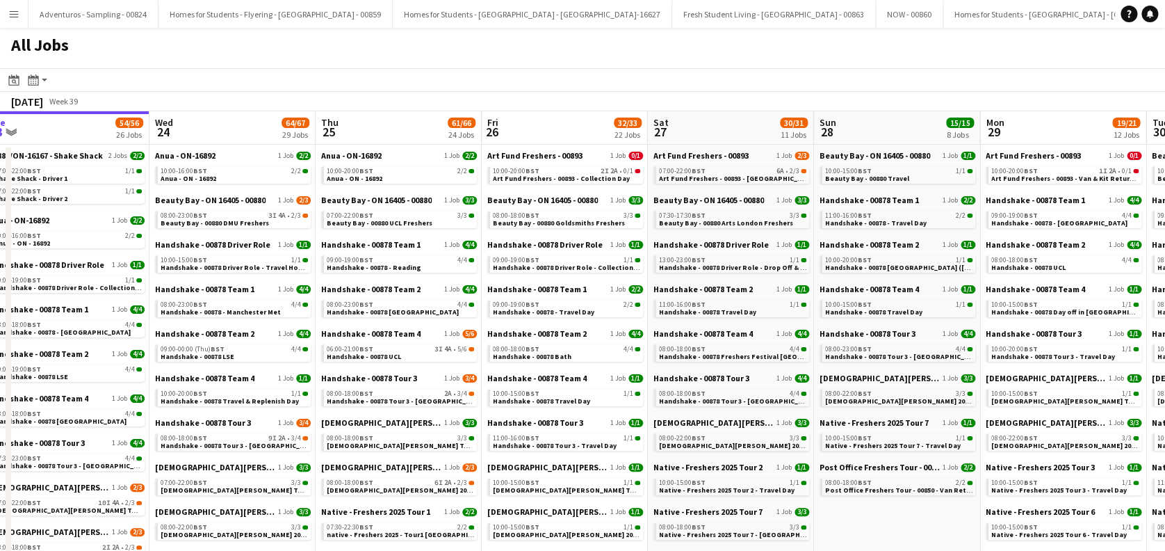
scroll to position [0, 345]
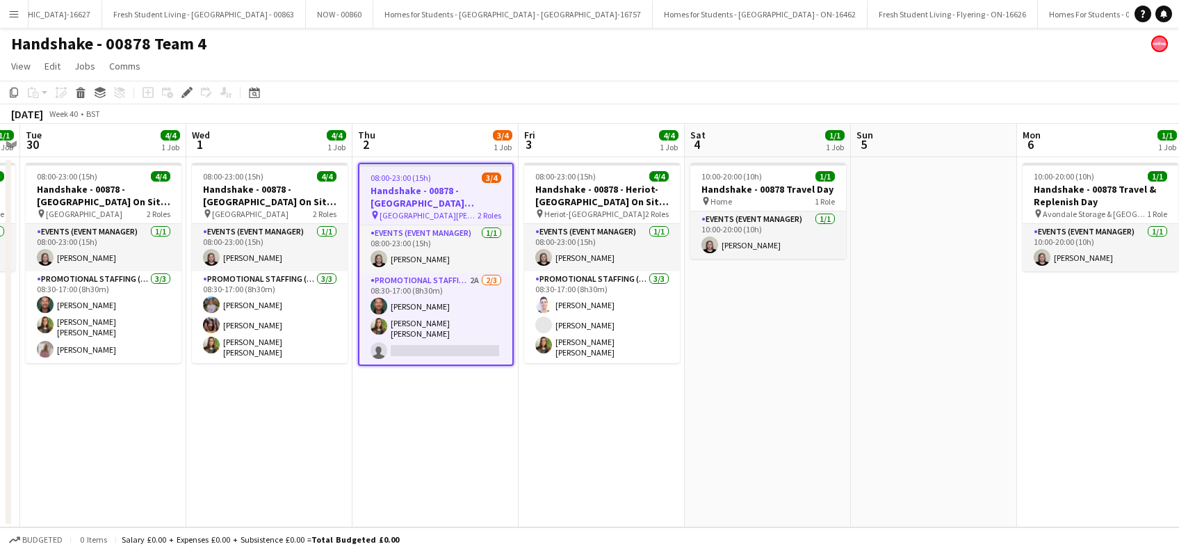
scroll to position [0, 2878]
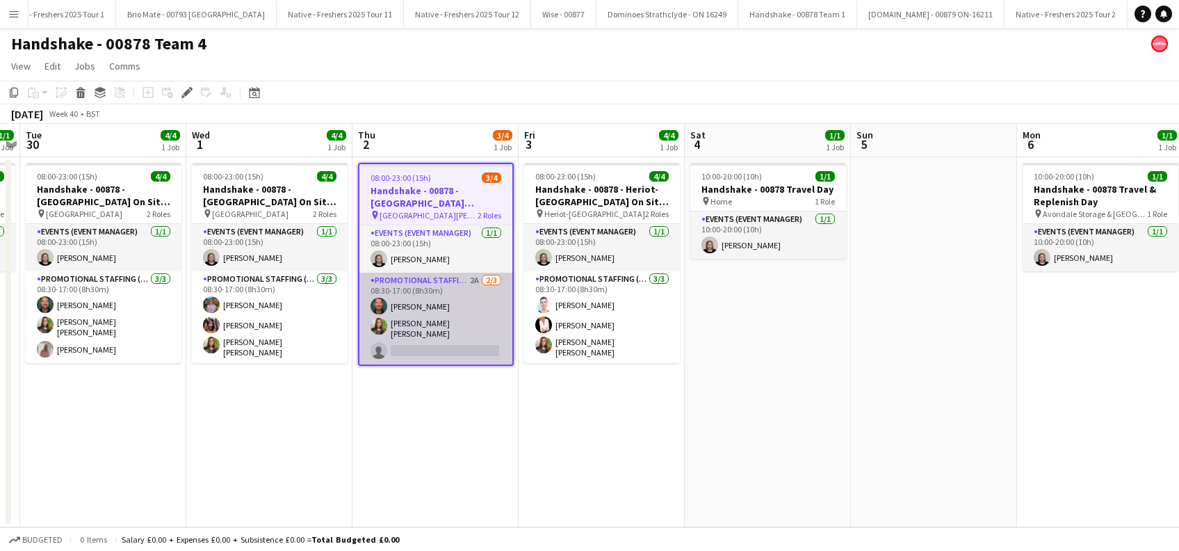
click at [421, 339] on app-card-role "Promotional Staffing (Brand Ambassadors) 2A [DATE] 08:30-17:00 (8h30m) [PERSON_…" at bounding box center [435, 318] width 153 height 92
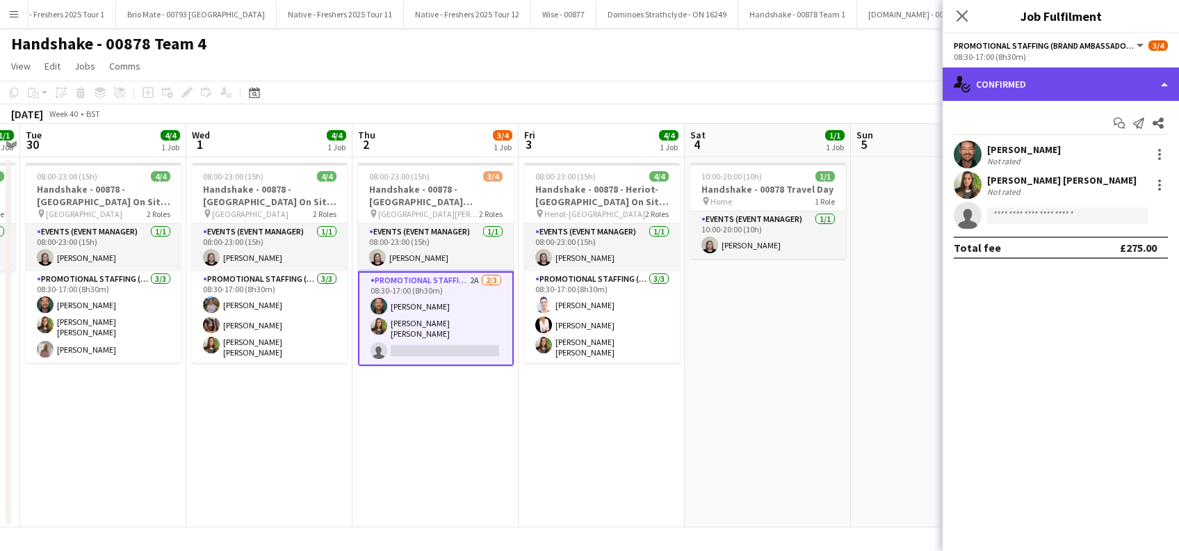
click at [1062, 91] on div "single-neutral-actions-check-2 Confirmed" at bounding box center [1061, 83] width 236 height 33
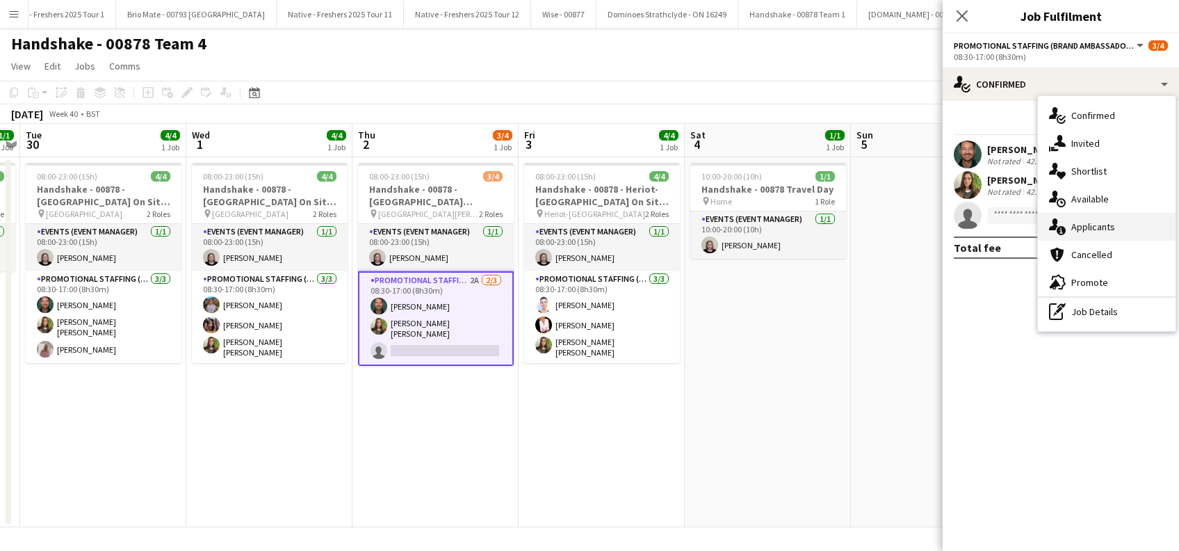
click at [1082, 225] on span "Applicants" at bounding box center [1093, 226] width 44 height 13
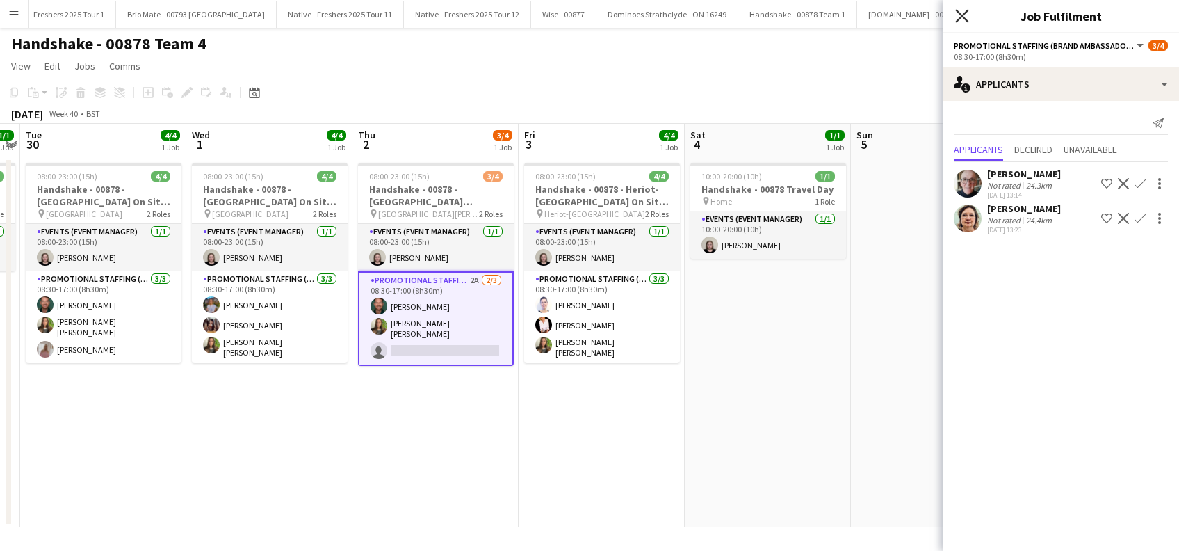
click at [961, 13] on icon "Close pop-in" at bounding box center [961, 15] width 13 height 13
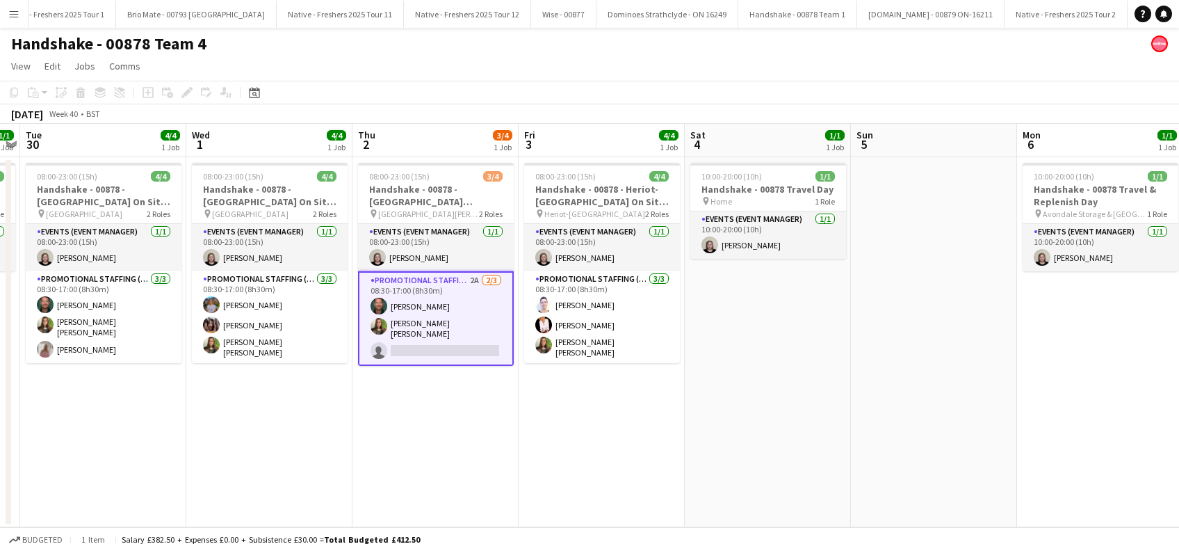
click at [443, 409] on app-date-cell "08:00-23:00 (15h) 3/4 Handshake - 00878 - [GEOGRAPHIC_DATA][PERSON_NAME] On Sit…" at bounding box center [435, 342] width 166 height 370
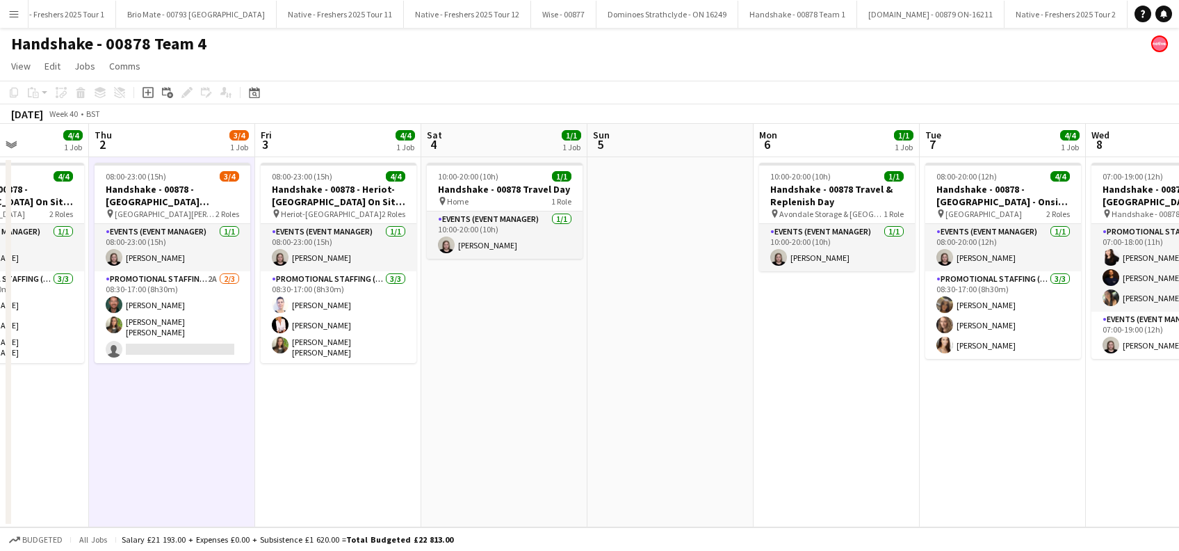
drag, startPoint x: 848, startPoint y: 409, endPoint x: 454, endPoint y: 353, distance: 398.0
click at [481, 434] on app-calendar-viewport "Sat 27 4/4 1 Job Sun 28 1/1 1 Job Mon 29 1/1 1 Job Tue 30 4/4 1 Job Wed 1 4/4 1…" at bounding box center [589, 325] width 1179 height 403
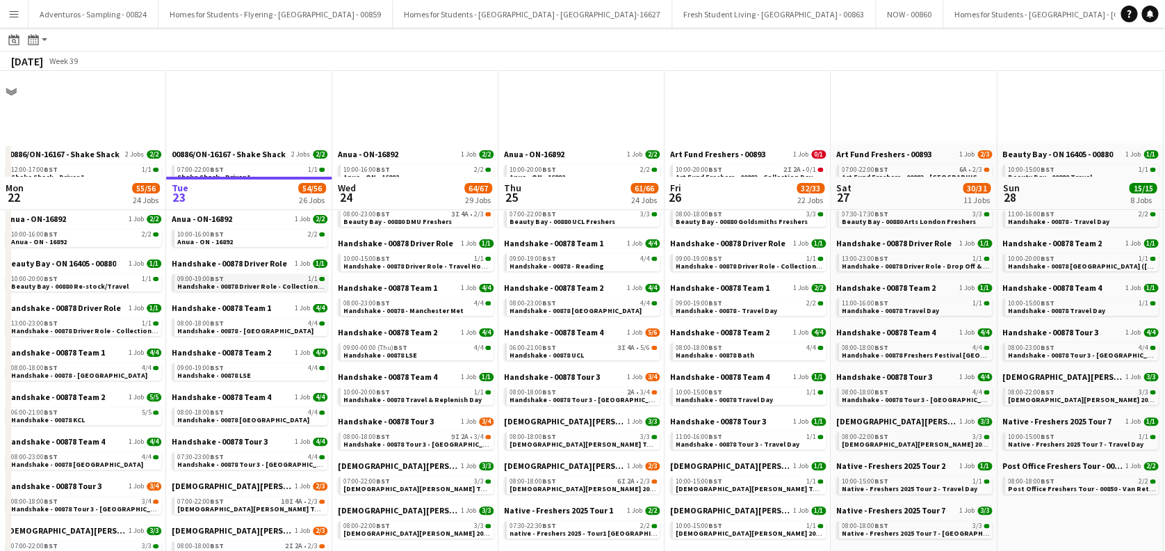
scroll to position [278, 0]
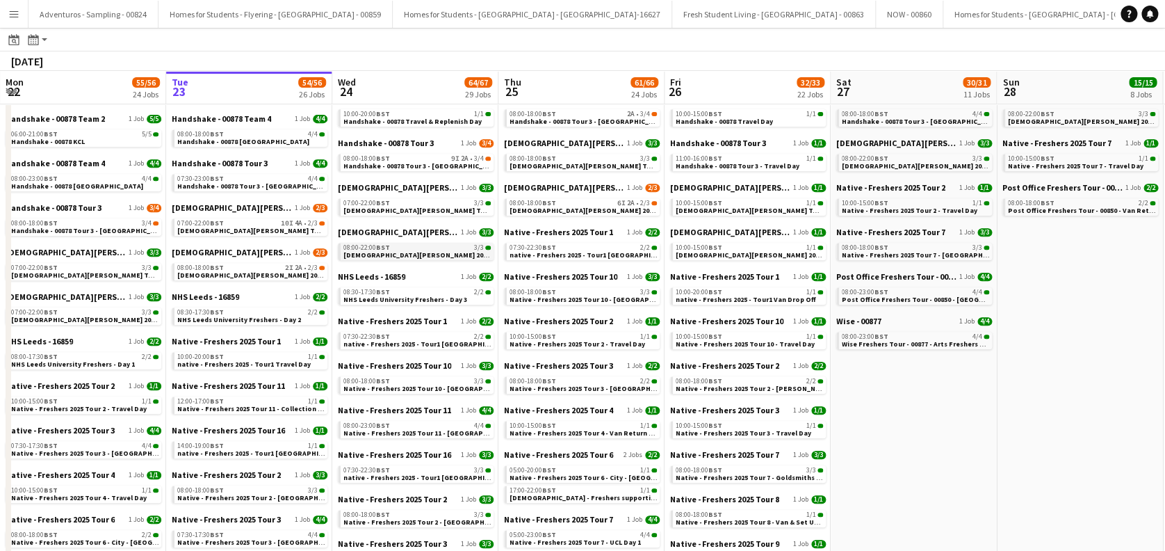
click at [447, 252] on span "Lady Garden 2025 Tour 2 - 00848 - Manchester Metropolitan University" at bounding box center [477, 254] width 268 height 9
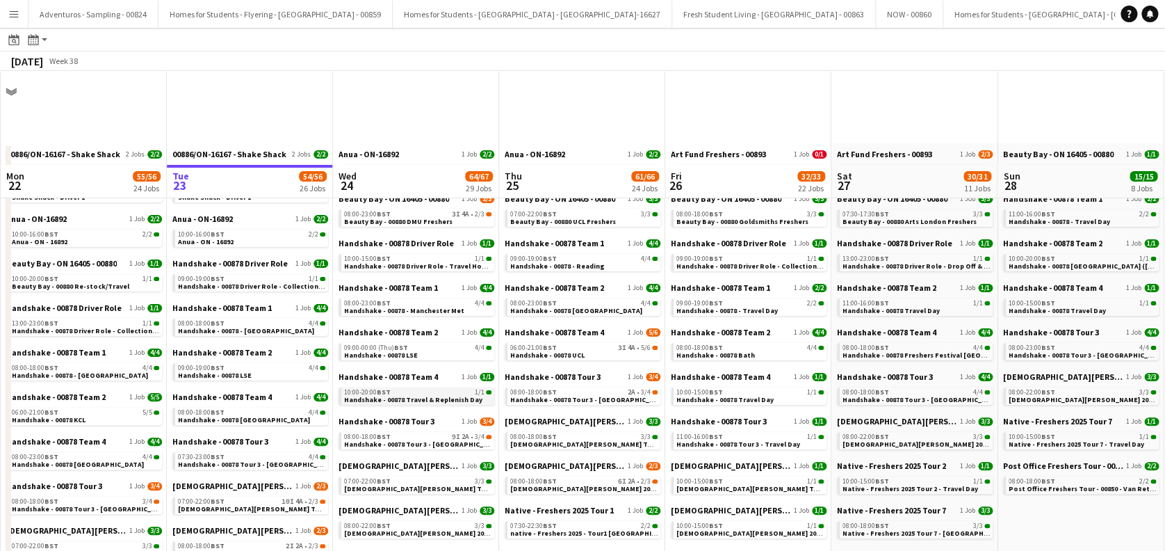
scroll to position [185, 0]
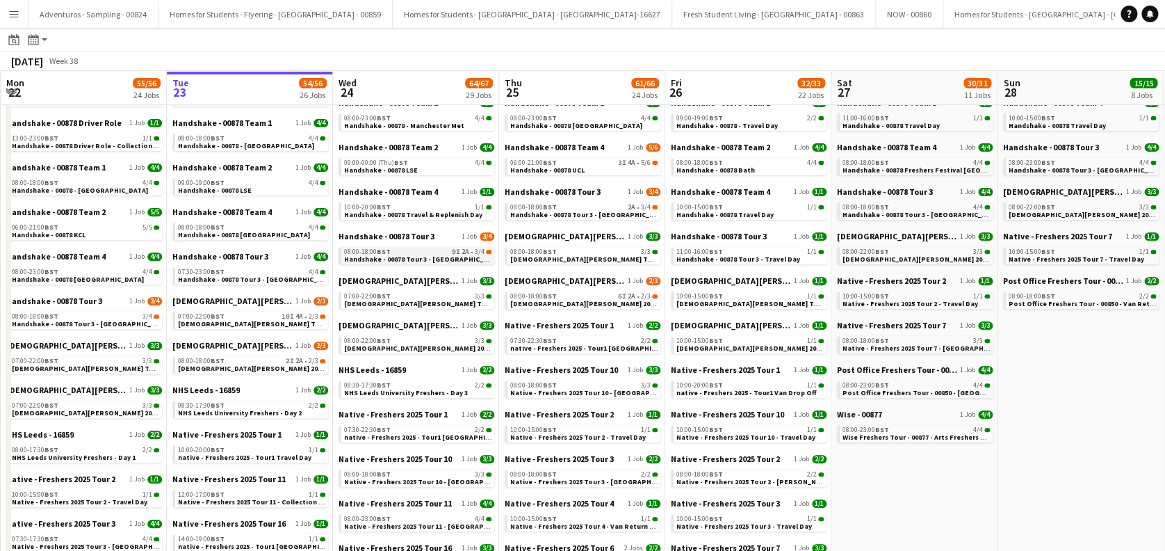
click at [434, 254] on span "Handshake - 00878 Tour 3 - [GEOGRAPHIC_DATA] Day 1" at bounding box center [432, 258] width 177 height 9
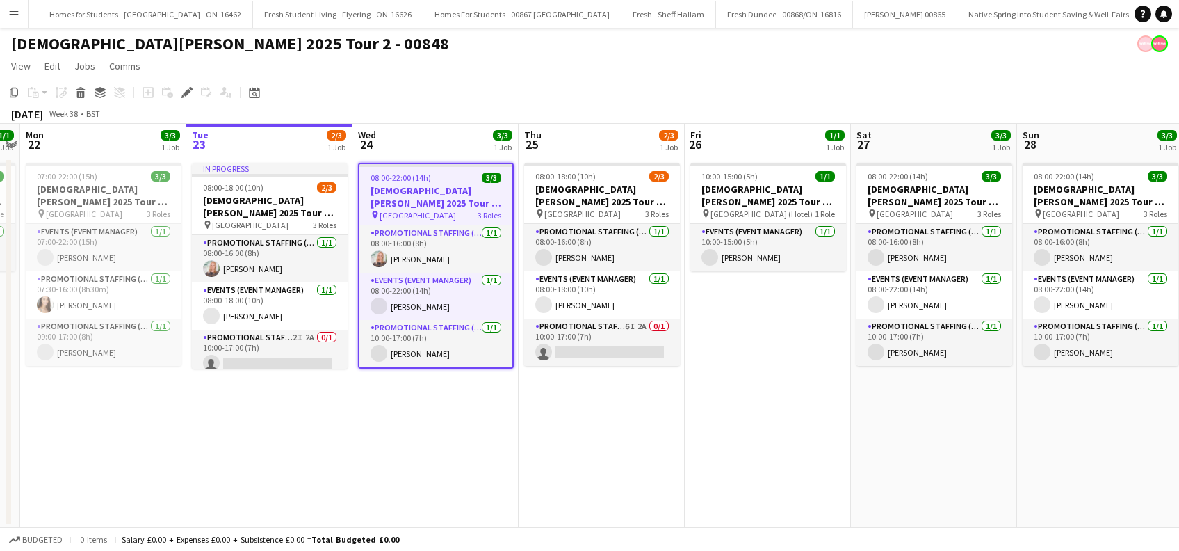
scroll to position [0, 3480]
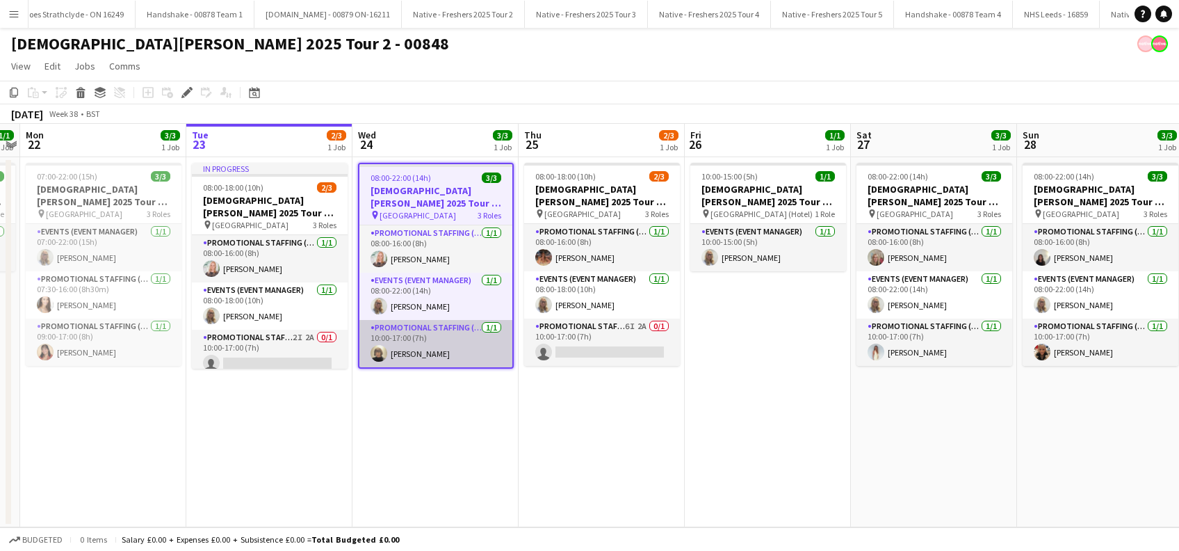
drag, startPoint x: 440, startPoint y: 344, endPoint x: 431, endPoint y: 344, distance: 9.0
click at [440, 344] on app-card-role "Promotional Staffing (Brand Ambassadors) [DATE] 10:00-17:00 (7h) [PERSON_NAME]" at bounding box center [435, 343] width 153 height 47
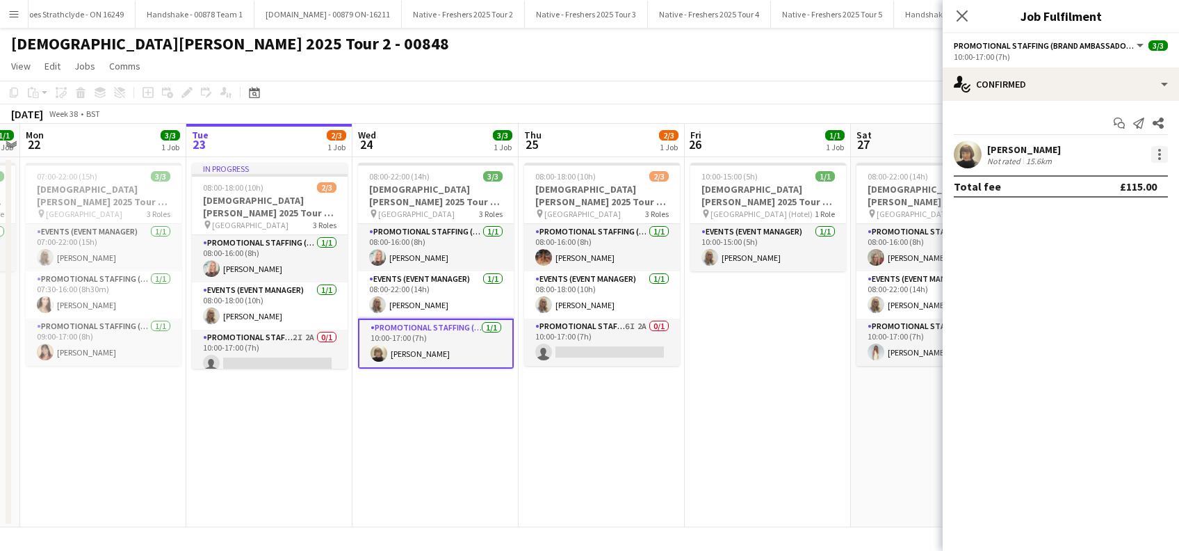
click at [1158, 150] on div at bounding box center [1159, 150] width 3 height 3
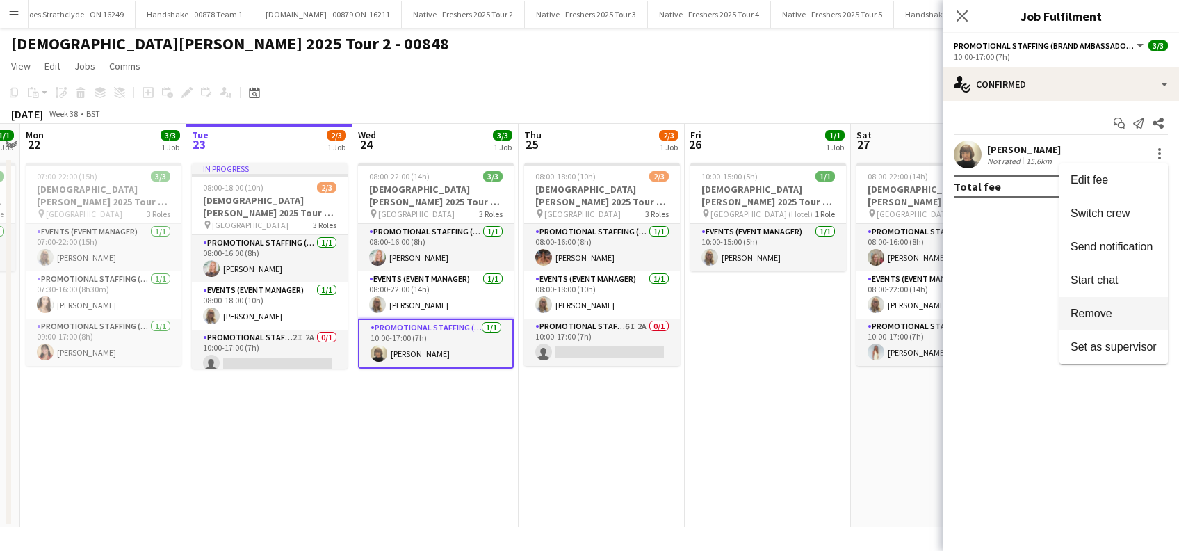
click at [1098, 314] on span "Remove" at bounding box center [1091, 313] width 42 height 12
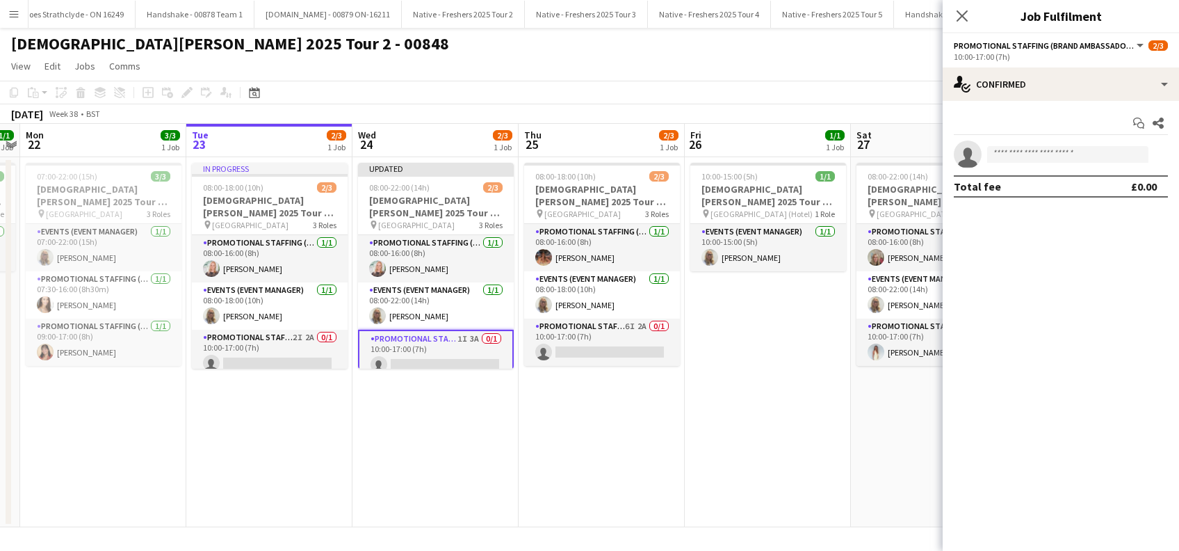
click at [966, 5] on div "Close pop-in" at bounding box center [962, 16] width 39 height 32
click at [968, 6] on div "Close pop-in" at bounding box center [962, 16] width 39 height 32
click at [961, 16] on icon "Close pop-in" at bounding box center [961, 15] width 13 height 13
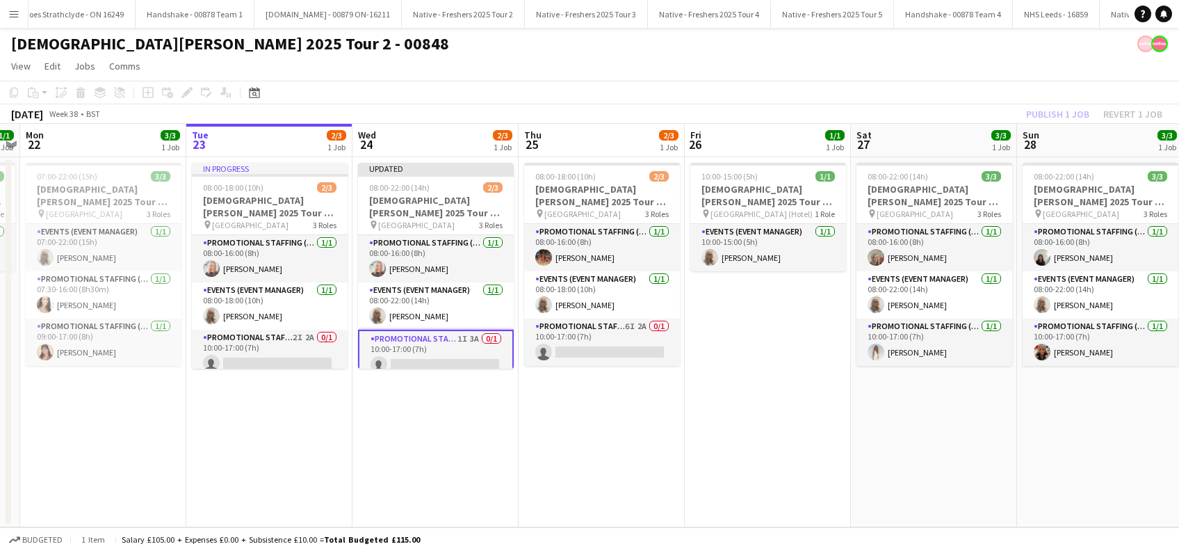
click at [446, 446] on app-date-cell "Updated 08:00-22:00 (14h) 2/3 Lady Garden 2025 Tour 2 - 00848 - Manchester Metr…" at bounding box center [435, 342] width 166 height 370
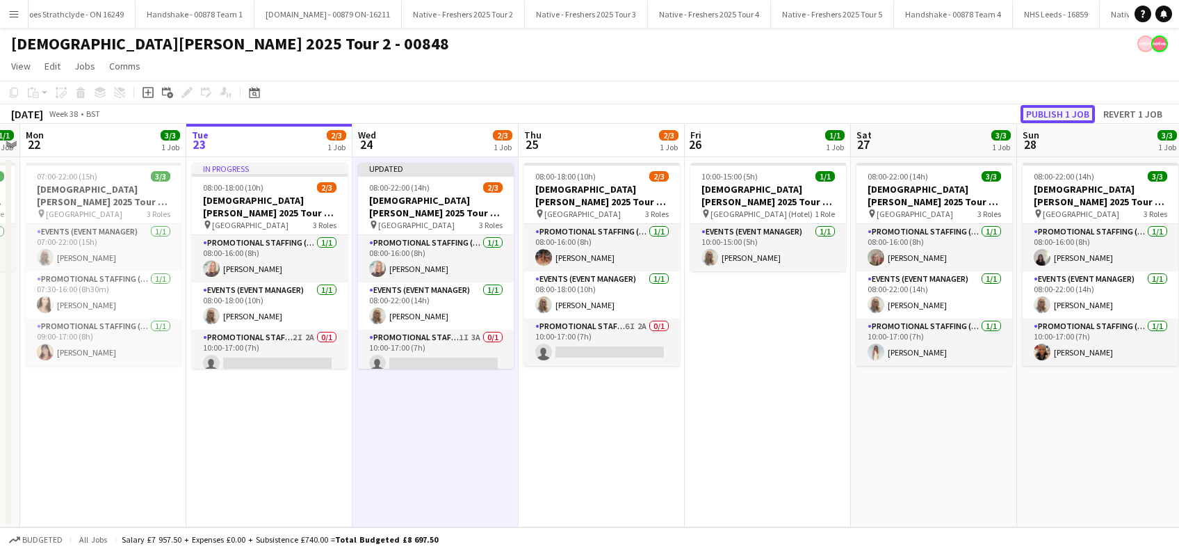
click at [1064, 114] on button "Publish 1 job" at bounding box center [1057, 114] width 74 height 18
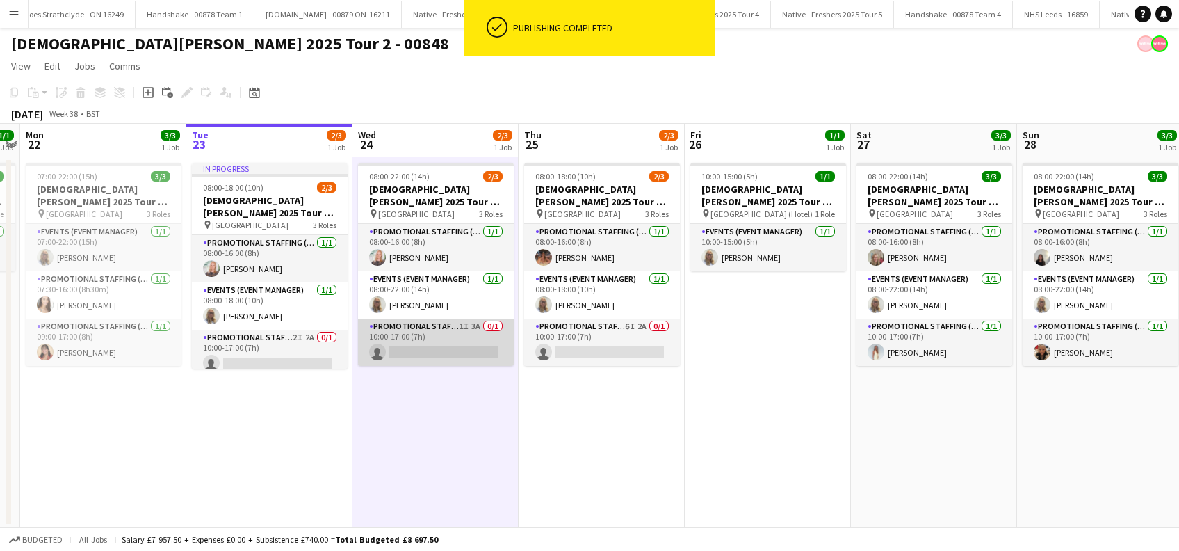
click at [440, 351] on app-card-role "Promotional Staffing (Brand Ambassadors) 1I 3A 0/1 10:00-17:00 (7h) single-neut…" at bounding box center [436, 341] width 156 height 47
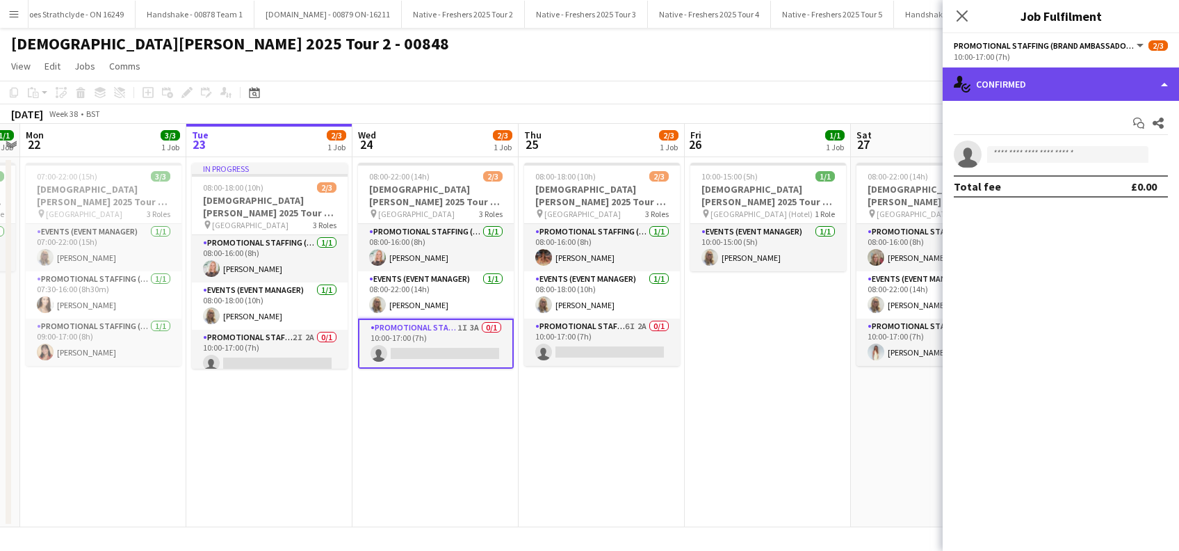
click at [1051, 79] on div "single-neutral-actions-check-2 Confirmed" at bounding box center [1061, 83] width 236 height 33
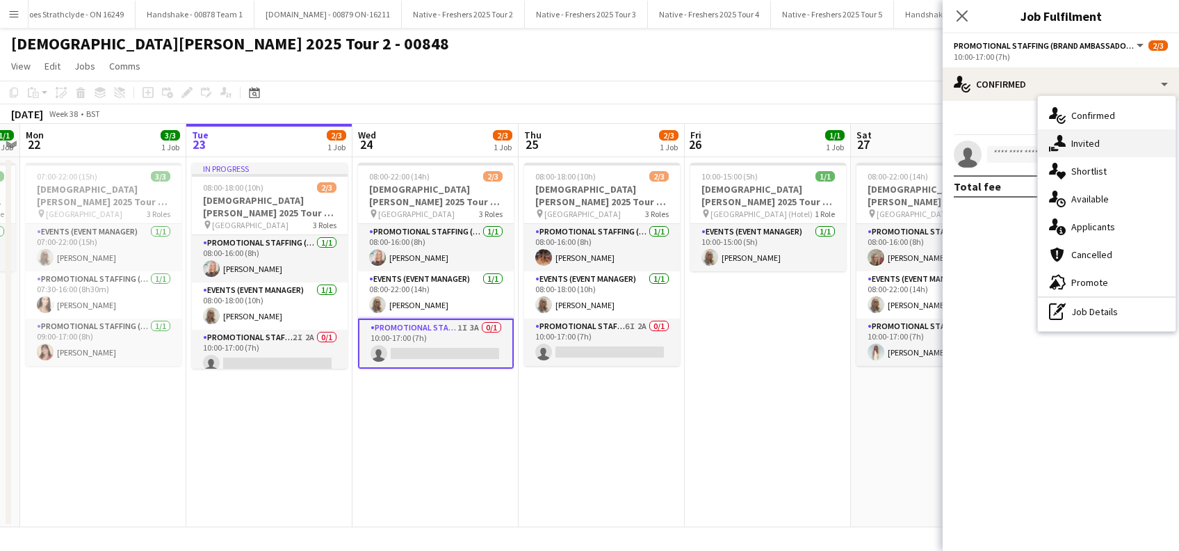
click at [1089, 142] on span "Invited" at bounding box center [1085, 143] width 28 height 13
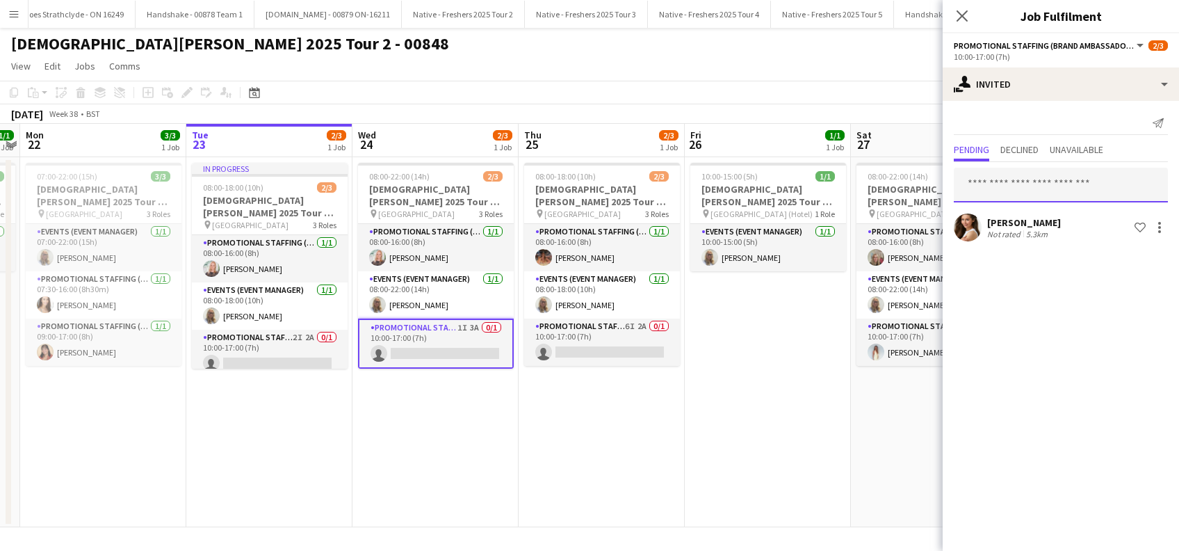
click at [1023, 185] on input "text" at bounding box center [1061, 185] width 214 height 35
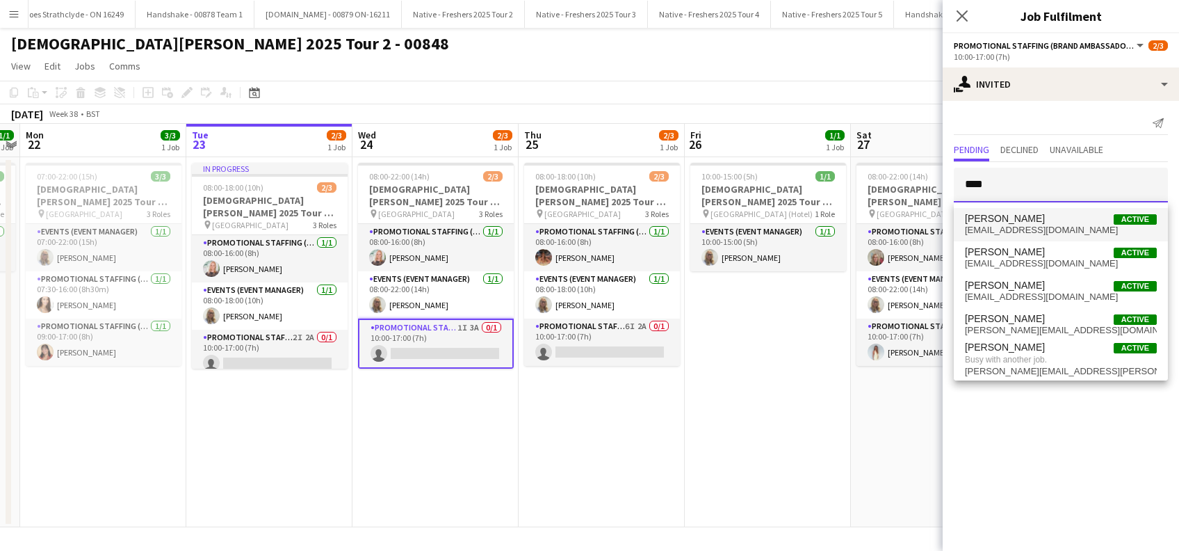
type input "****"
click at [1019, 211] on mat-option "Jane Dando Active janedando@hotmail.co.uk" at bounding box center [1061, 224] width 214 height 33
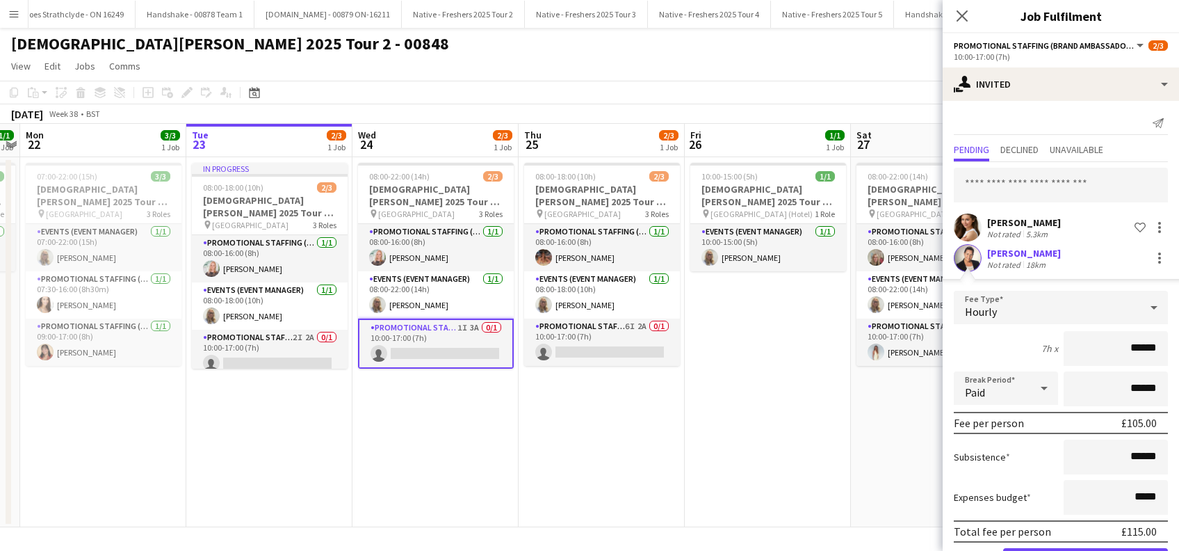
scroll to position [49, 0]
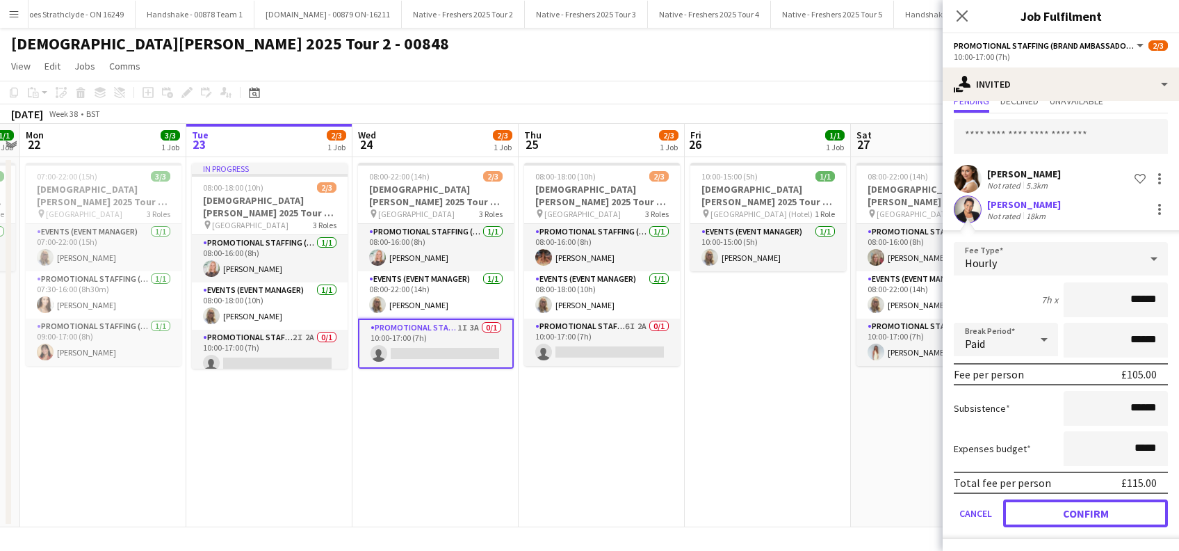
click at [1059, 506] on button "Confirm" at bounding box center [1085, 513] width 165 height 28
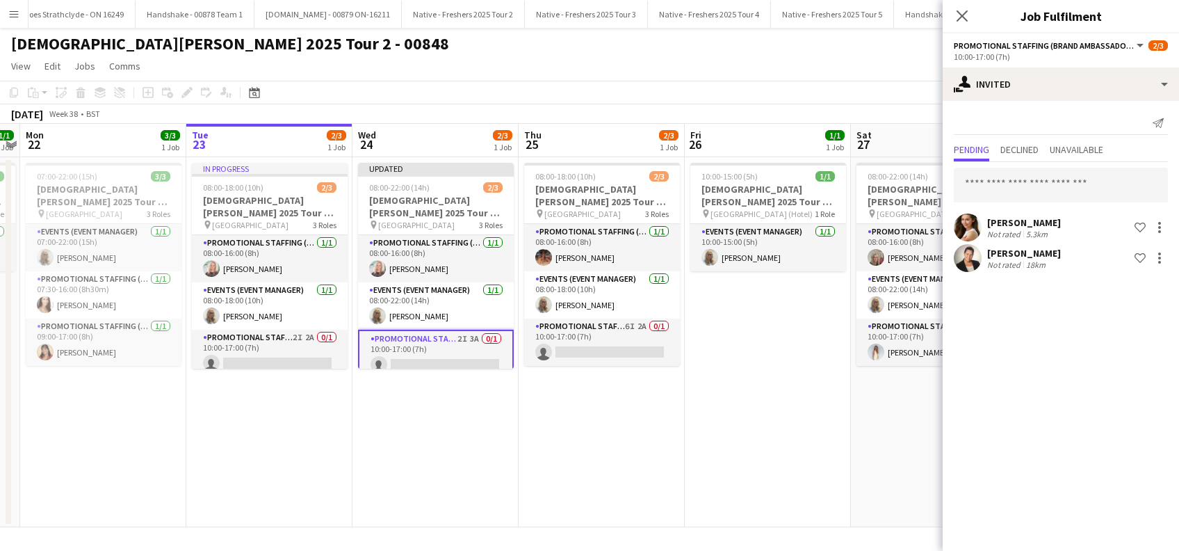
scroll to position [0, 0]
click at [965, 13] on icon at bounding box center [961, 15] width 13 height 13
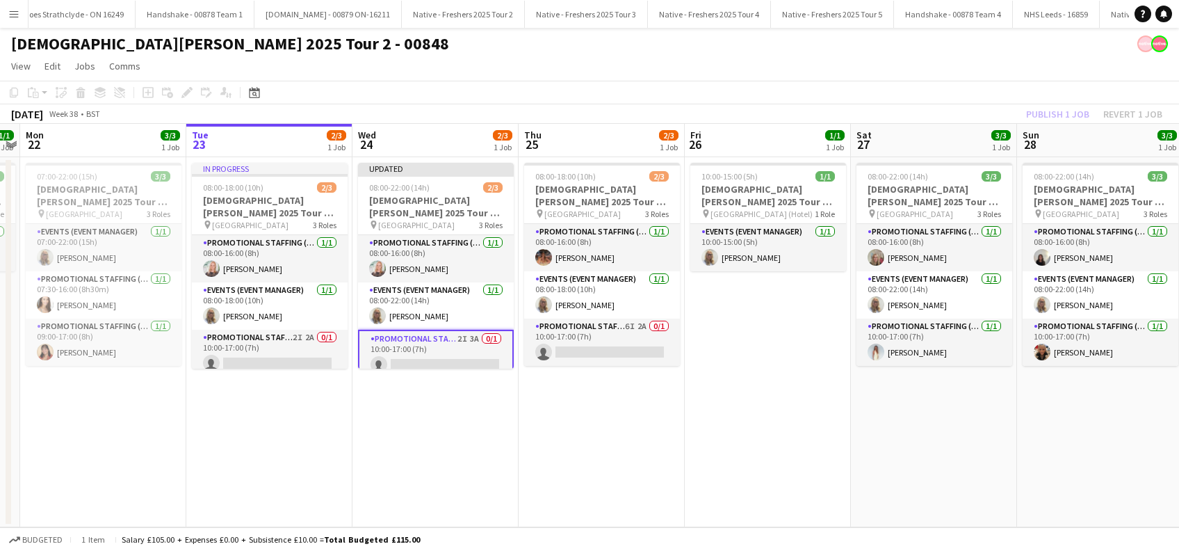
click at [469, 407] on app-date-cell "Updated 08:00-22:00 (14h) 2/3 Lady Garden 2025 Tour 2 - 00848 - Manchester Metr…" at bounding box center [435, 342] width 166 height 370
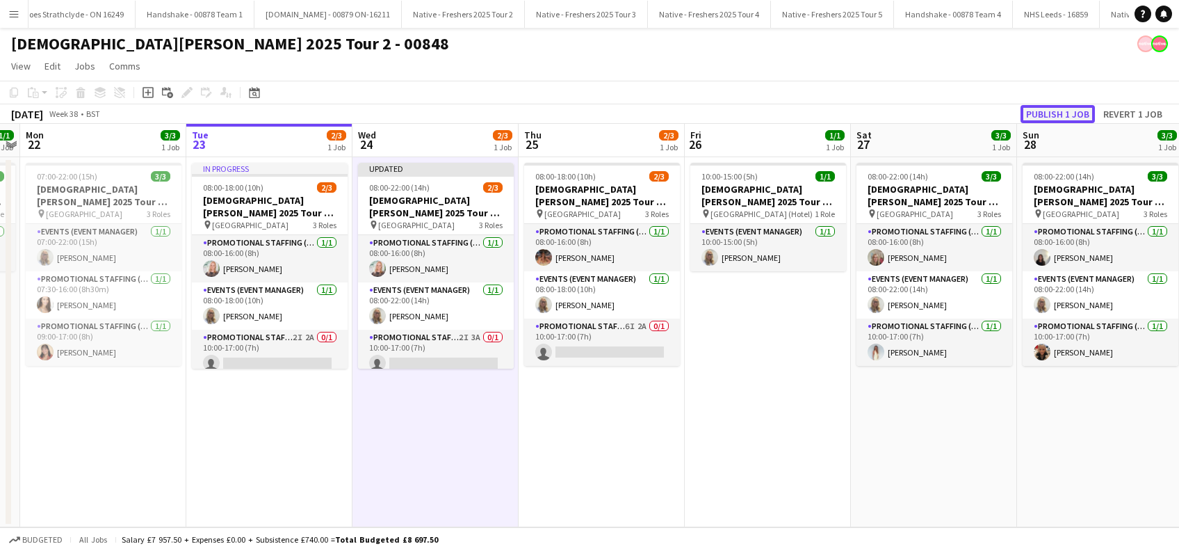
click at [1061, 113] on button "Publish 1 job" at bounding box center [1057, 114] width 74 height 18
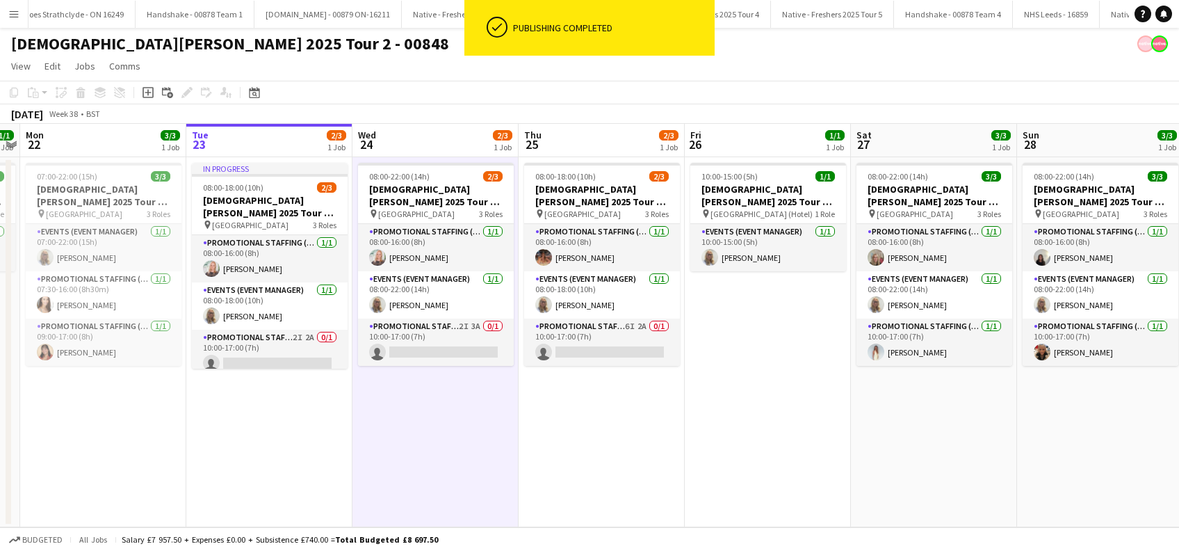
click at [445, 398] on app-date-cell "08:00-22:00 (14h) 2/3 Lady Garden 2025 Tour 2 - 00848 - Manchester Metropolitan…" at bounding box center [435, 342] width 166 height 370
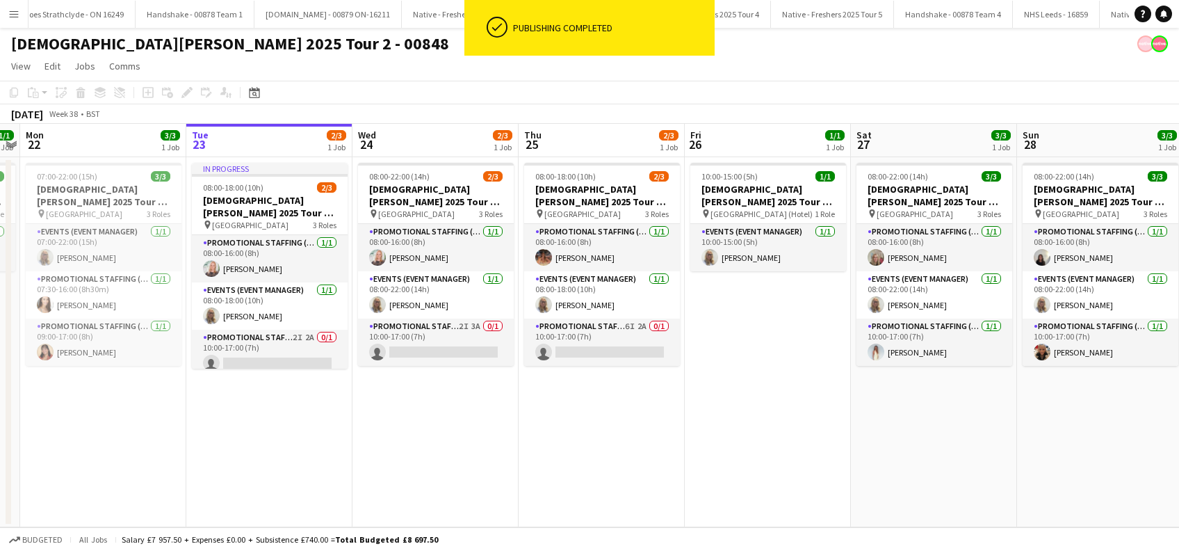
click at [578, 430] on app-date-cell "08:00-18:00 (10h) 2/3 Lady Garden 2025 Tour 2 - 00848 - Newcastle University pi…" at bounding box center [602, 342] width 166 height 370
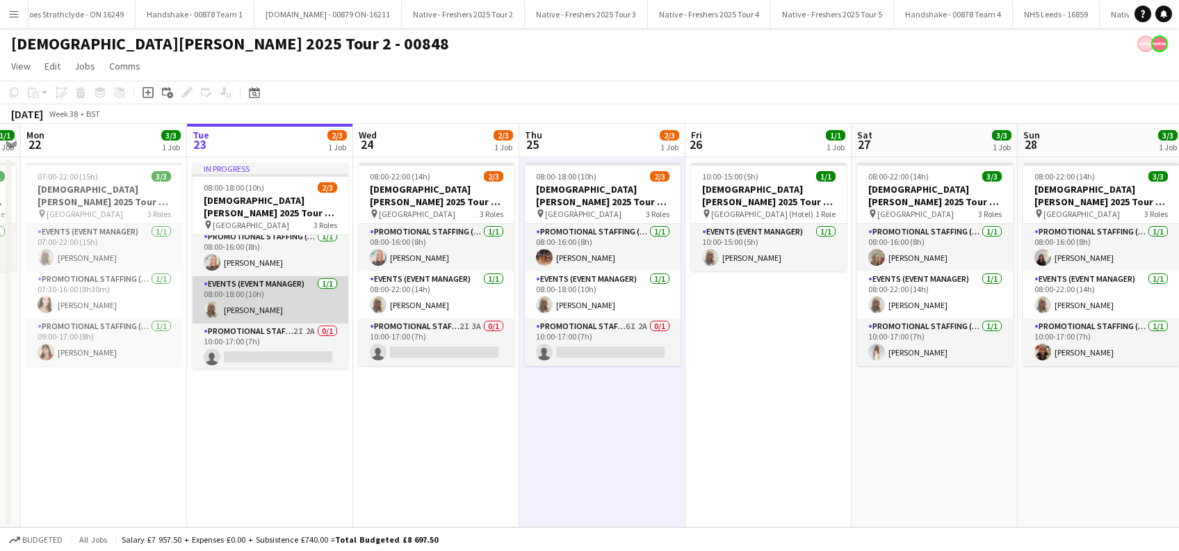
scroll to position [8, 0]
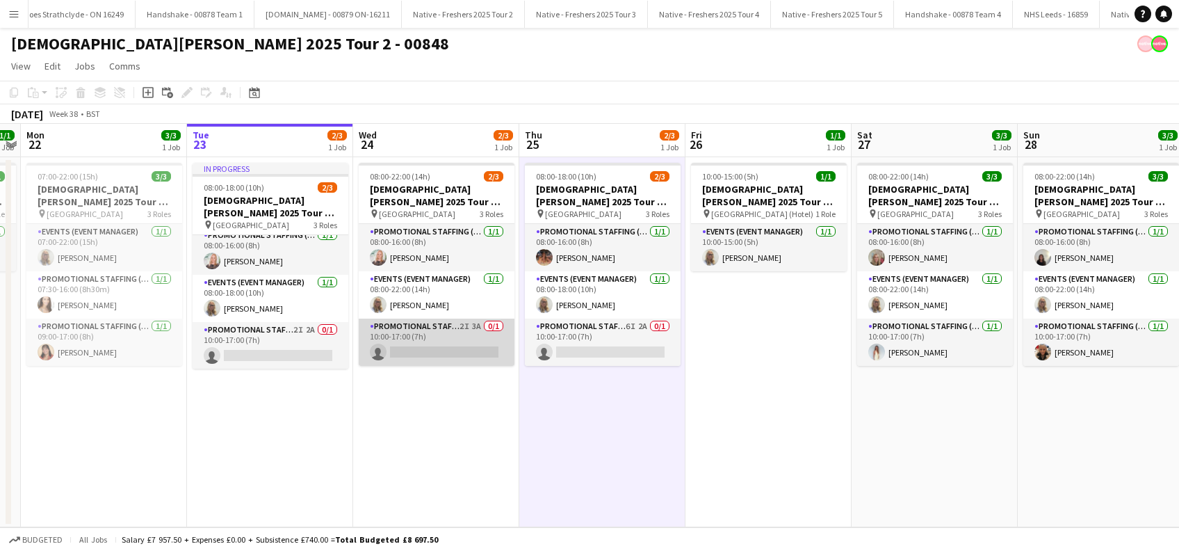
click at [445, 349] on app-card-role "Promotional Staffing (Brand Ambassadors) 2I 3A 0/1 10:00-17:00 (7h) single-neut…" at bounding box center [437, 341] width 156 height 47
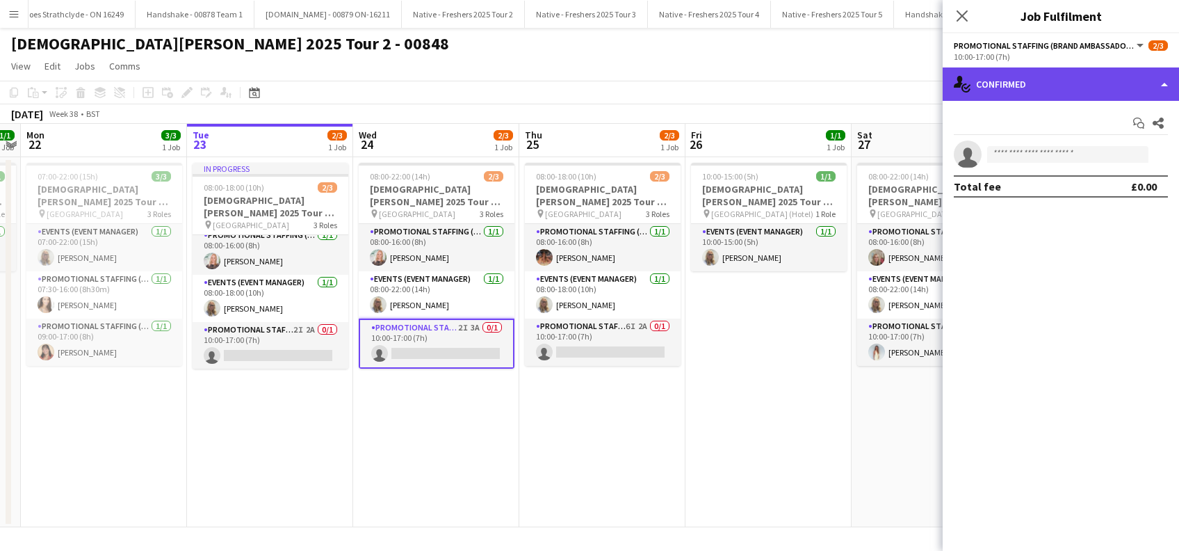
click at [1054, 82] on div "single-neutral-actions-check-2 Confirmed" at bounding box center [1061, 83] width 236 height 33
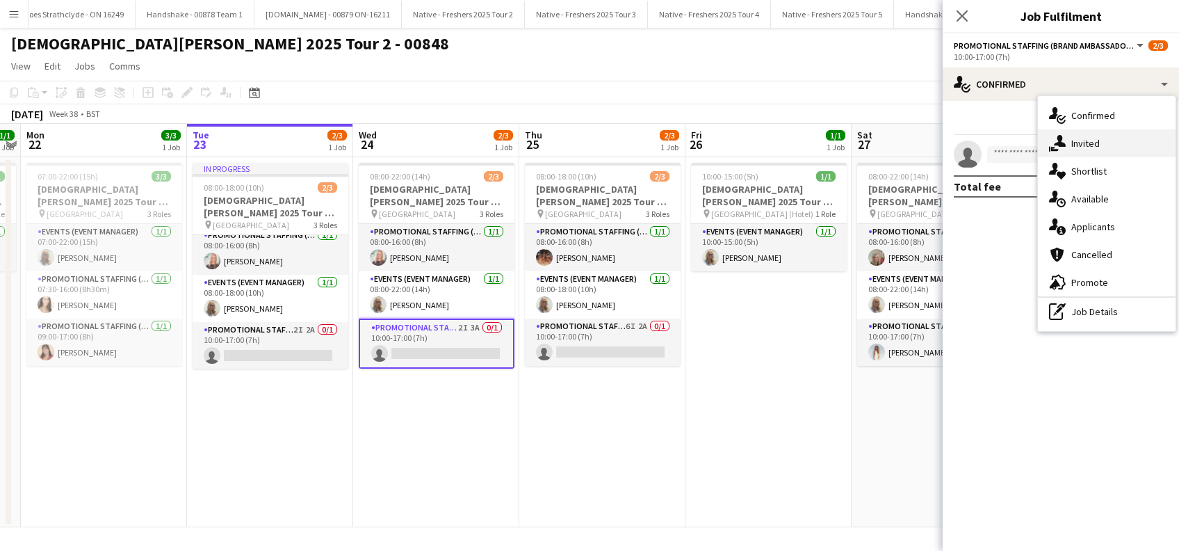
click at [1083, 145] on span "Invited" at bounding box center [1085, 143] width 28 height 13
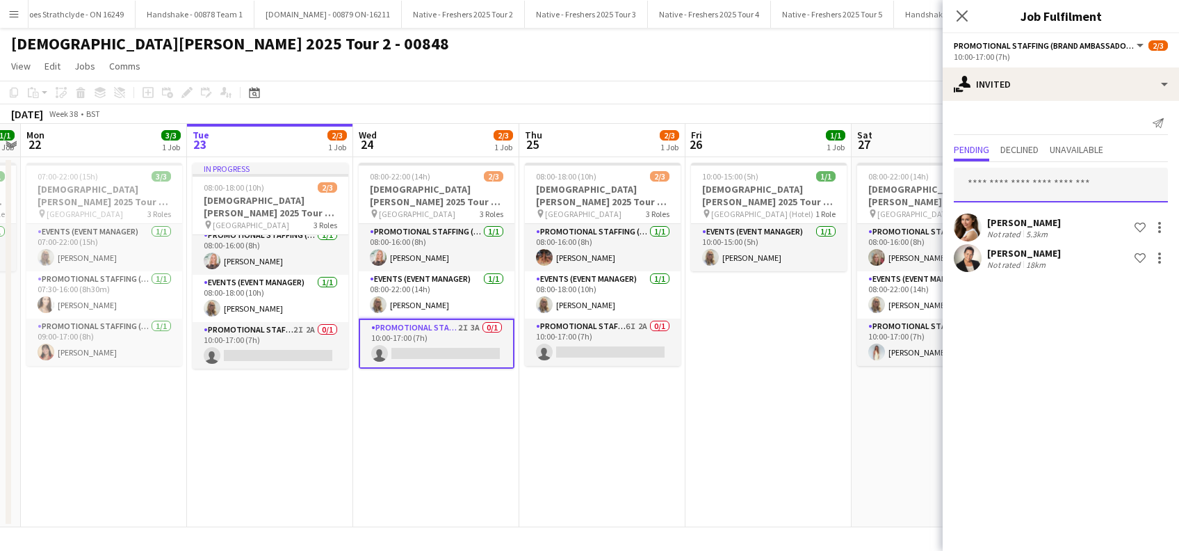
click at [1019, 189] on input "text" at bounding box center [1061, 185] width 214 height 35
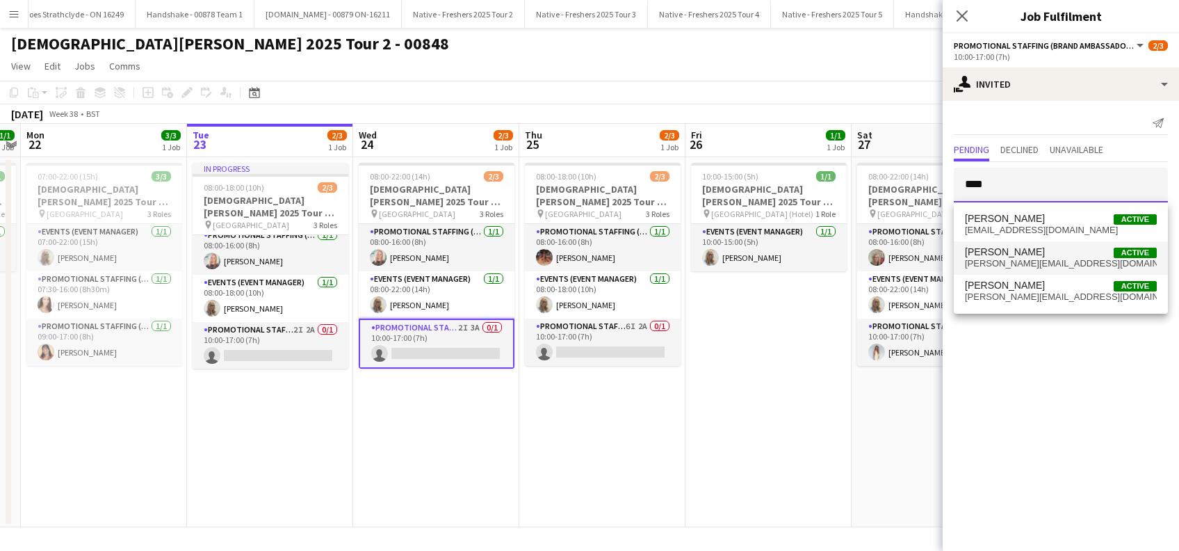
type input "****"
click at [1024, 253] on span "Tracey Stocking" at bounding box center [1005, 252] width 80 height 12
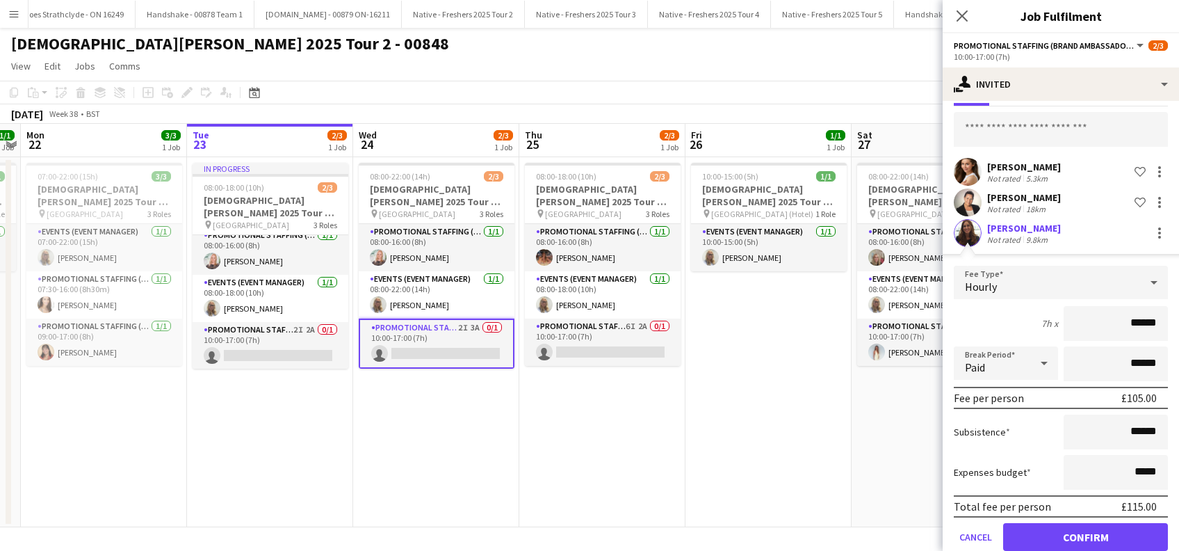
scroll to position [79, 0]
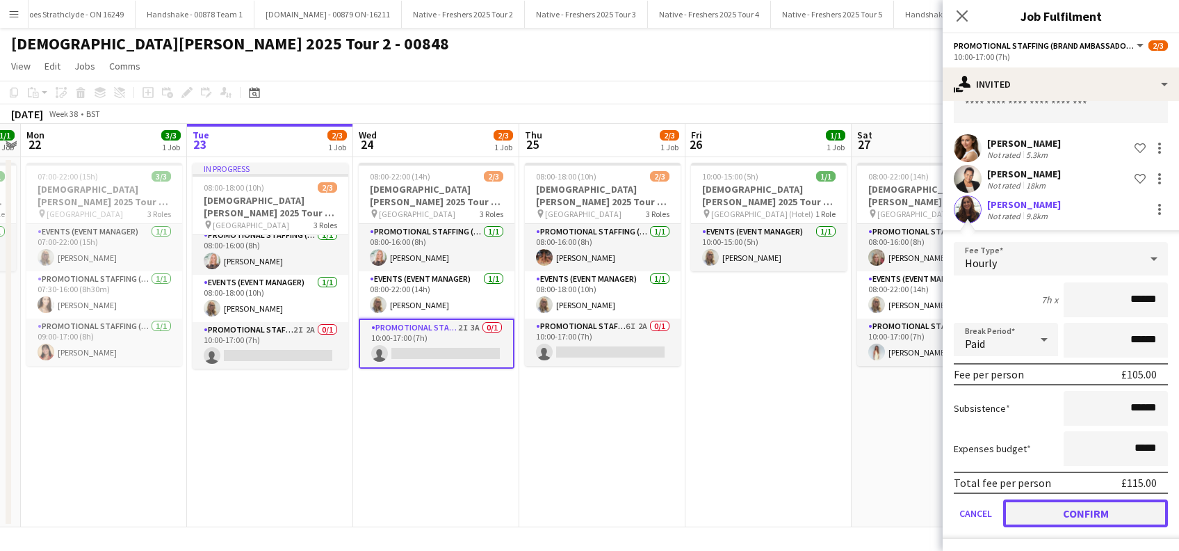
click at [1070, 515] on button "Confirm" at bounding box center [1085, 513] width 165 height 28
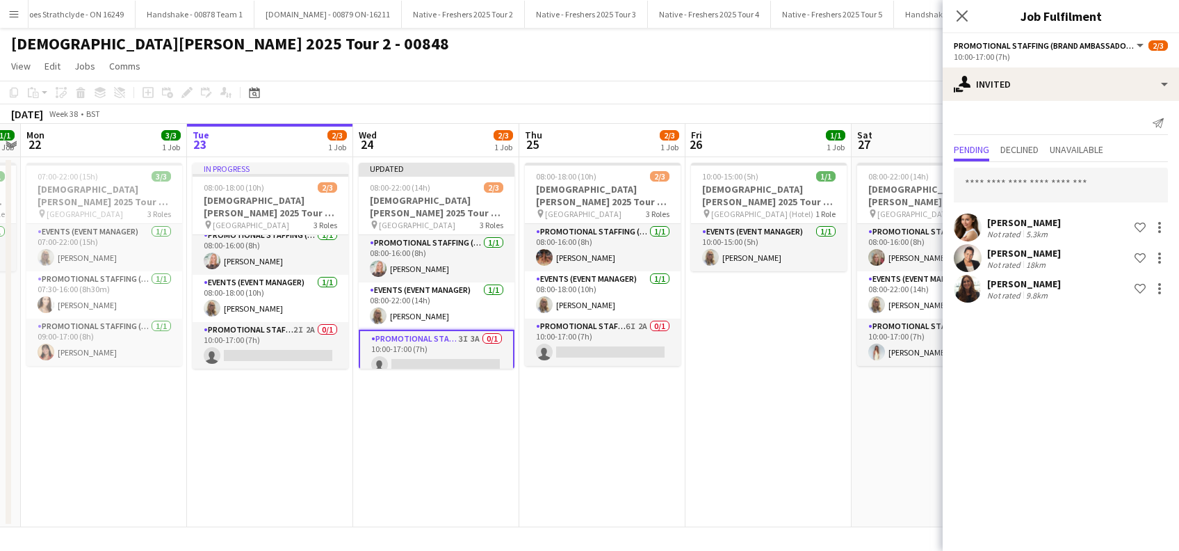
scroll to position [0, 0]
click at [1031, 284] on div "Tracey Stocking" at bounding box center [1024, 283] width 74 height 13
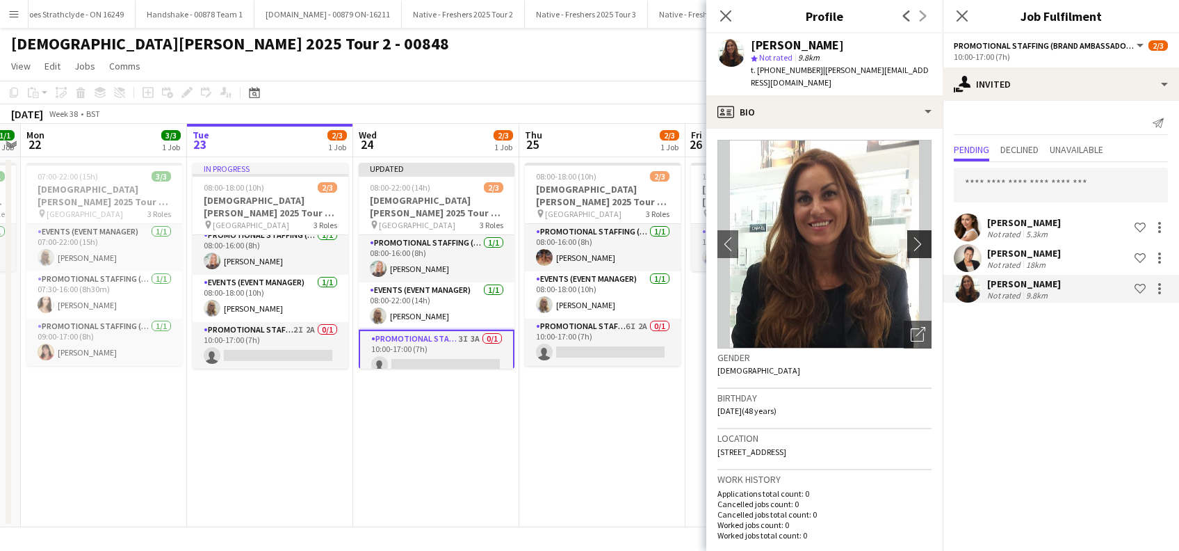
click at [911, 236] on app-icon "chevron-right" at bounding box center [922, 243] width 22 height 15
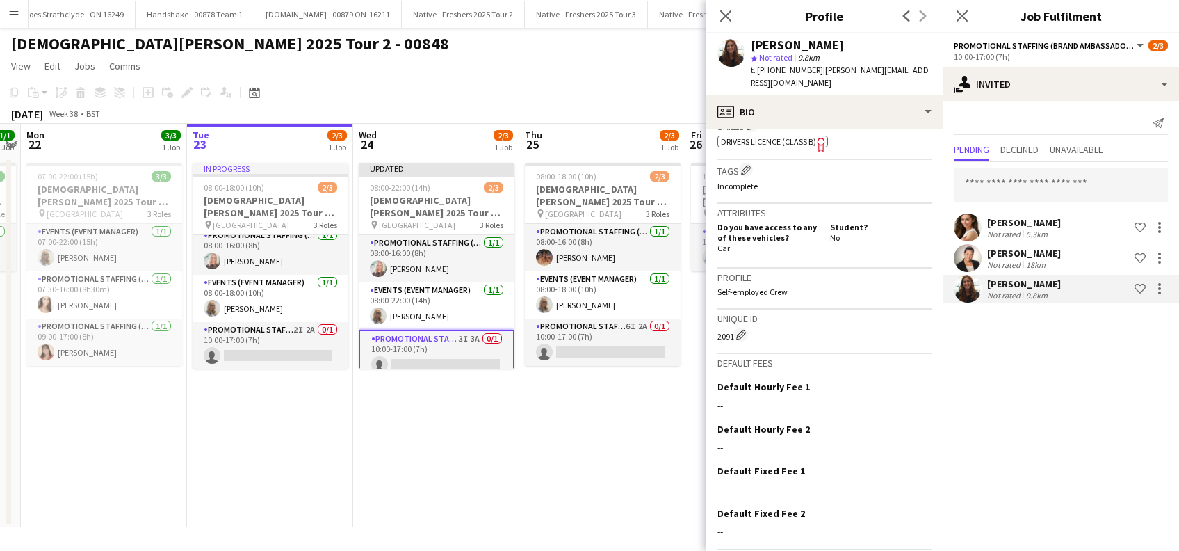
scroll to position [537, 0]
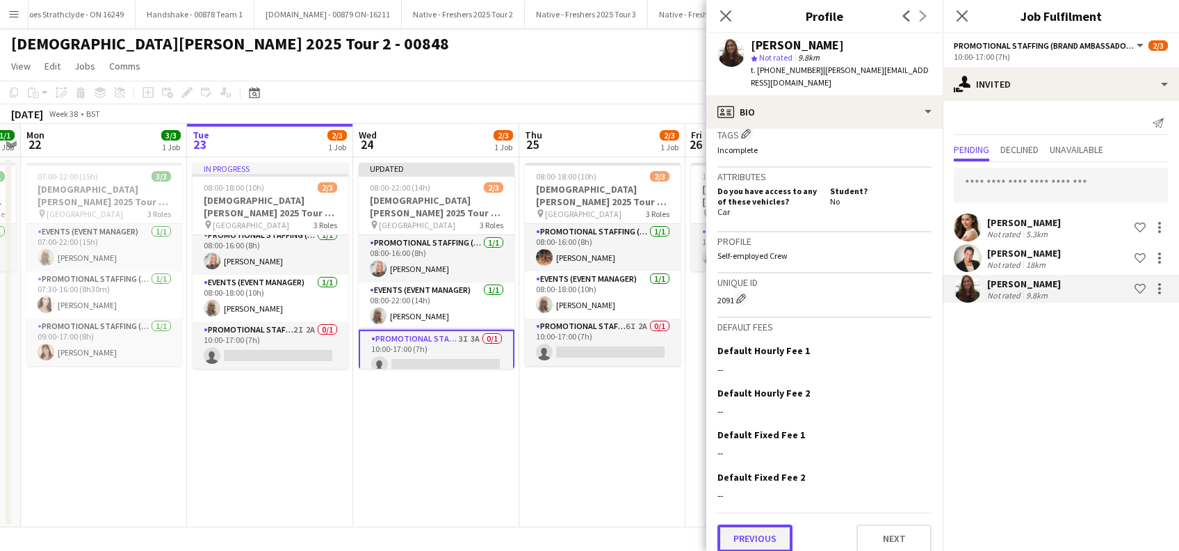
click at [747, 524] on button "Previous" at bounding box center [754, 538] width 75 height 28
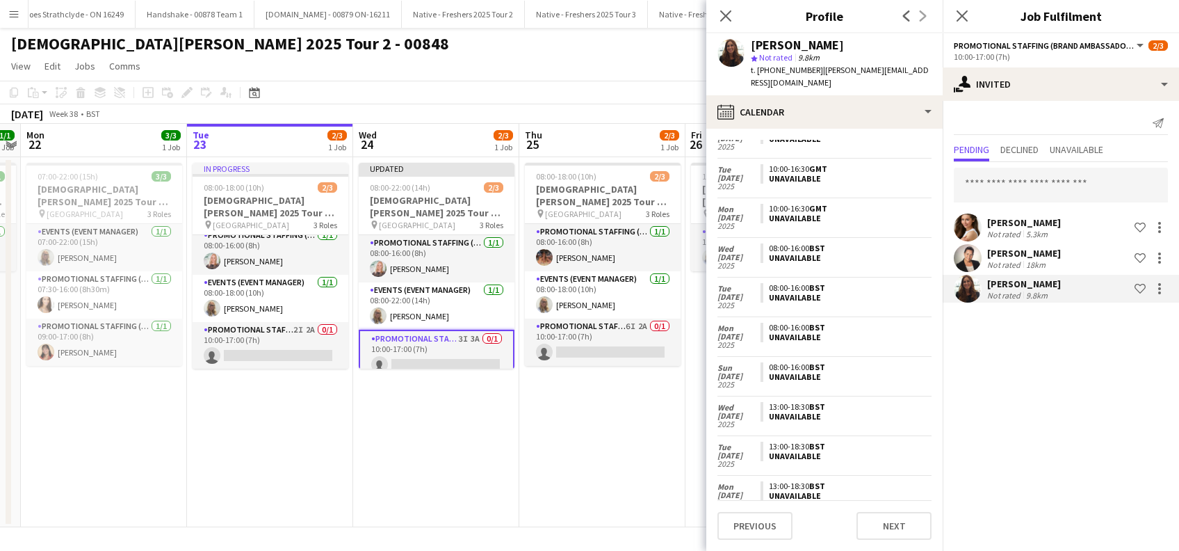
scroll to position [0, 0]
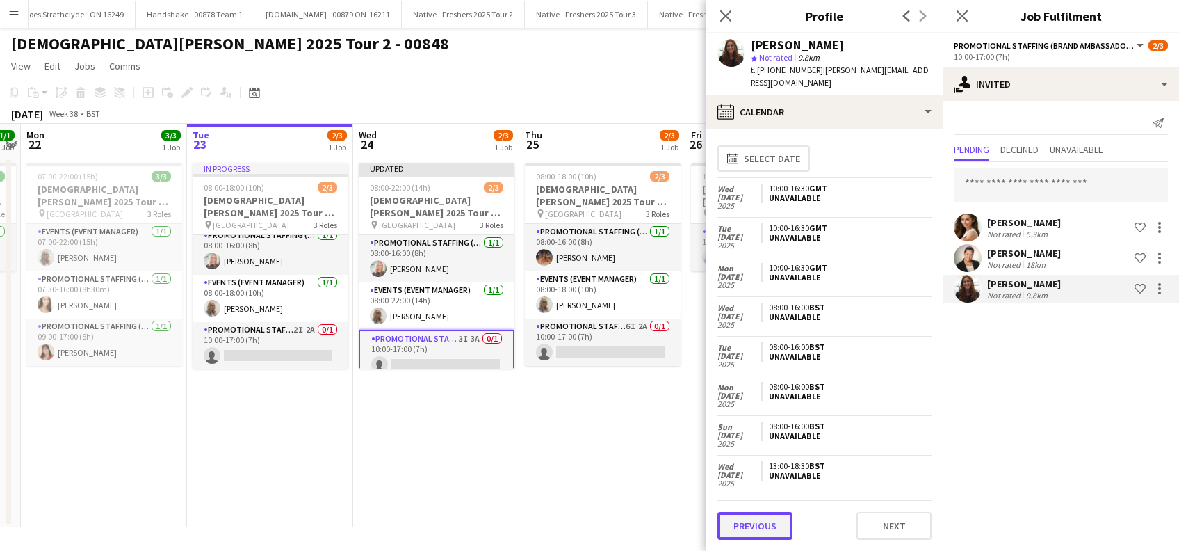
click at [749, 533] on button "Previous" at bounding box center [754, 526] width 75 height 28
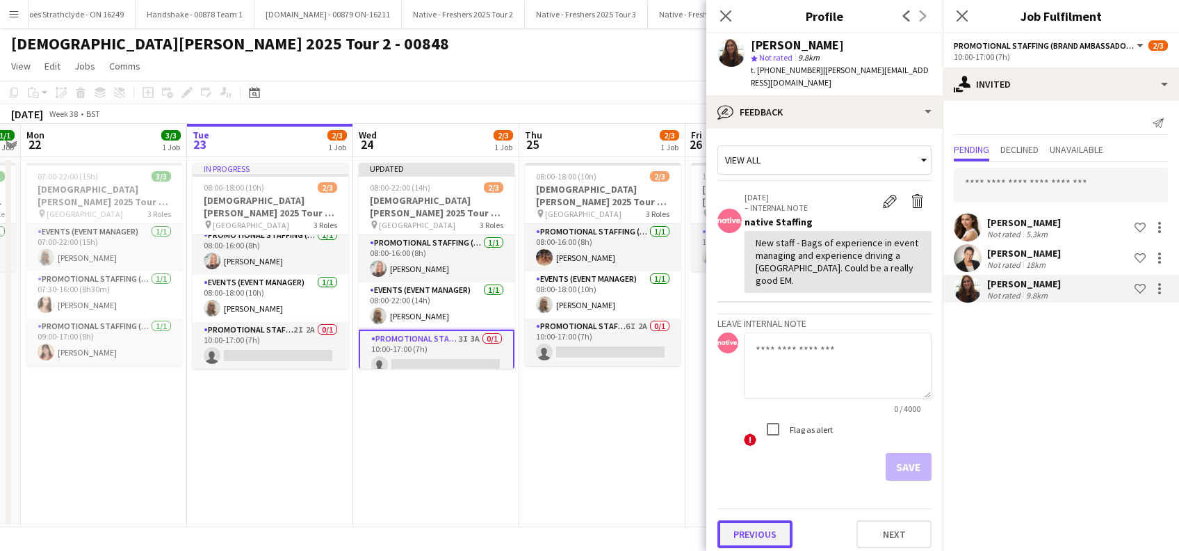
click at [767, 520] on button "Previous" at bounding box center [754, 534] width 75 height 28
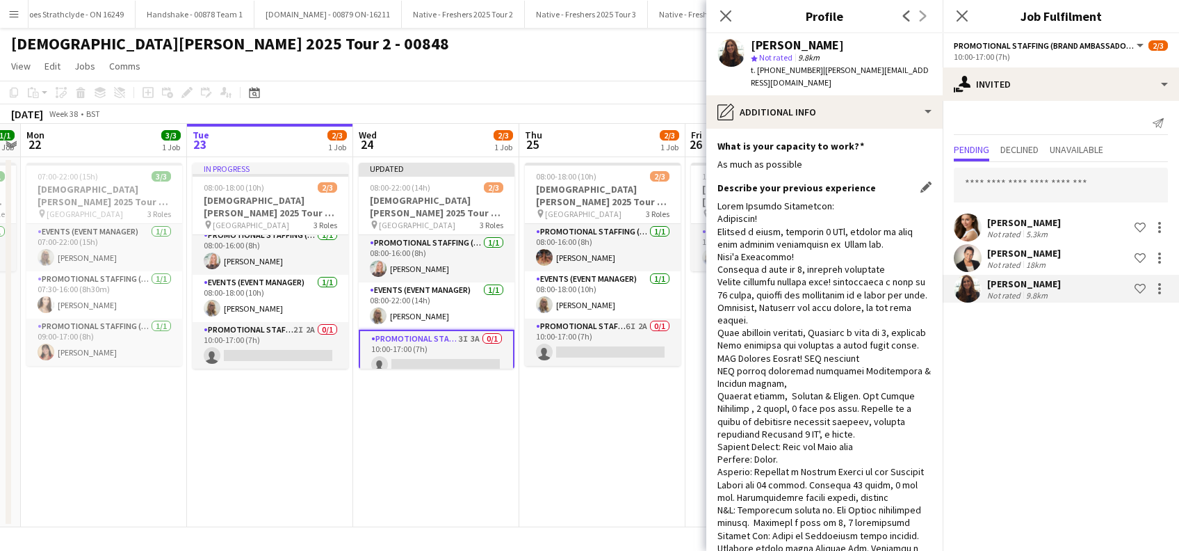
scroll to position [425, 0]
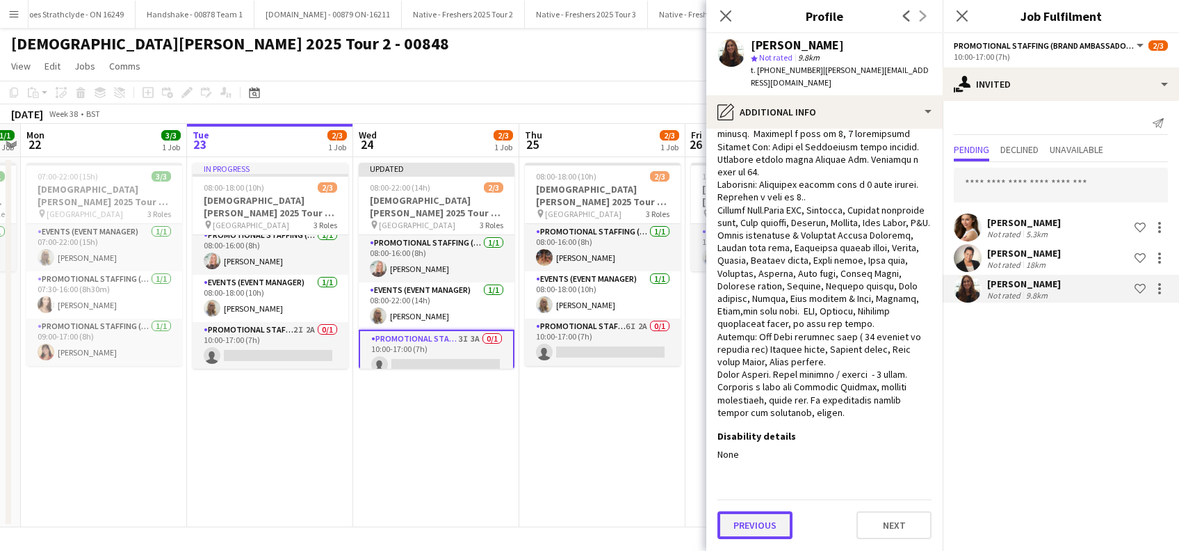
click at [755, 529] on button "Previous" at bounding box center [754, 525] width 75 height 28
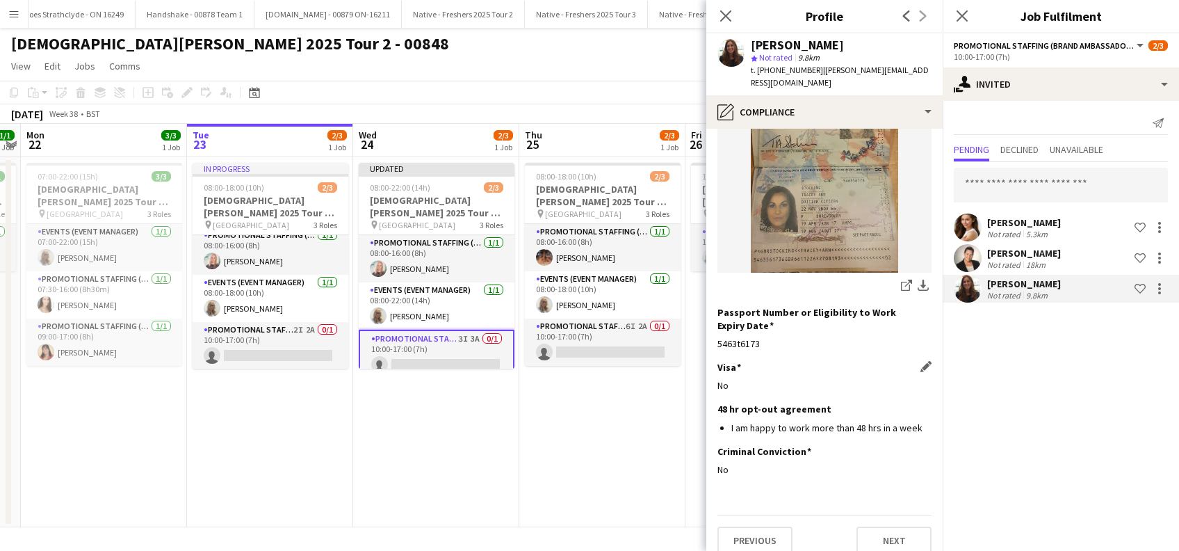
scroll to position [187, 0]
click at [759, 525] on button "Previous" at bounding box center [754, 539] width 75 height 28
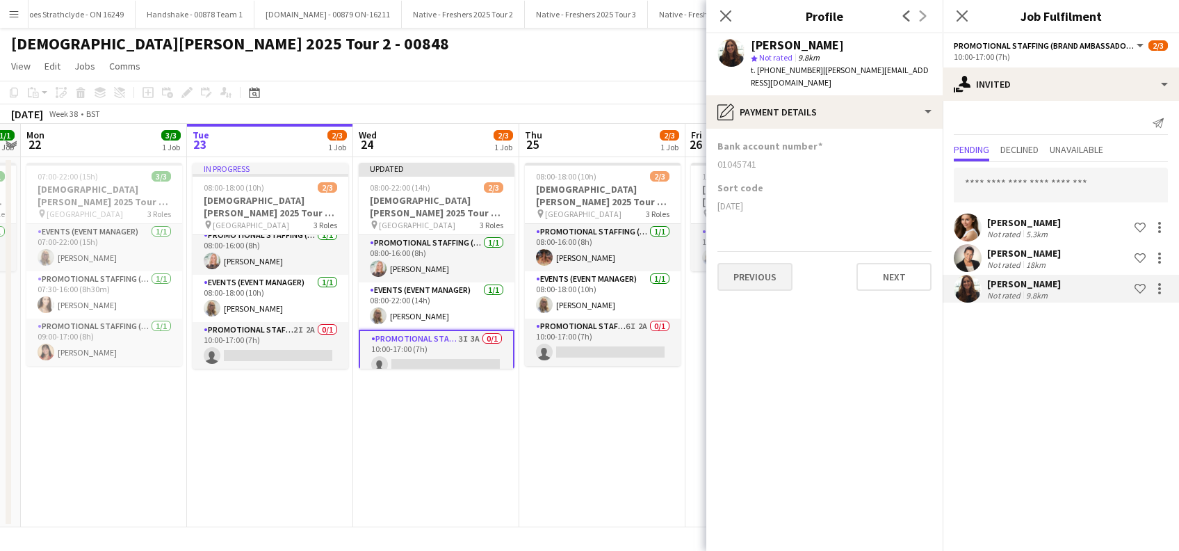
scroll to position [0, 0]
click at [751, 270] on button "Previous" at bounding box center [754, 277] width 75 height 28
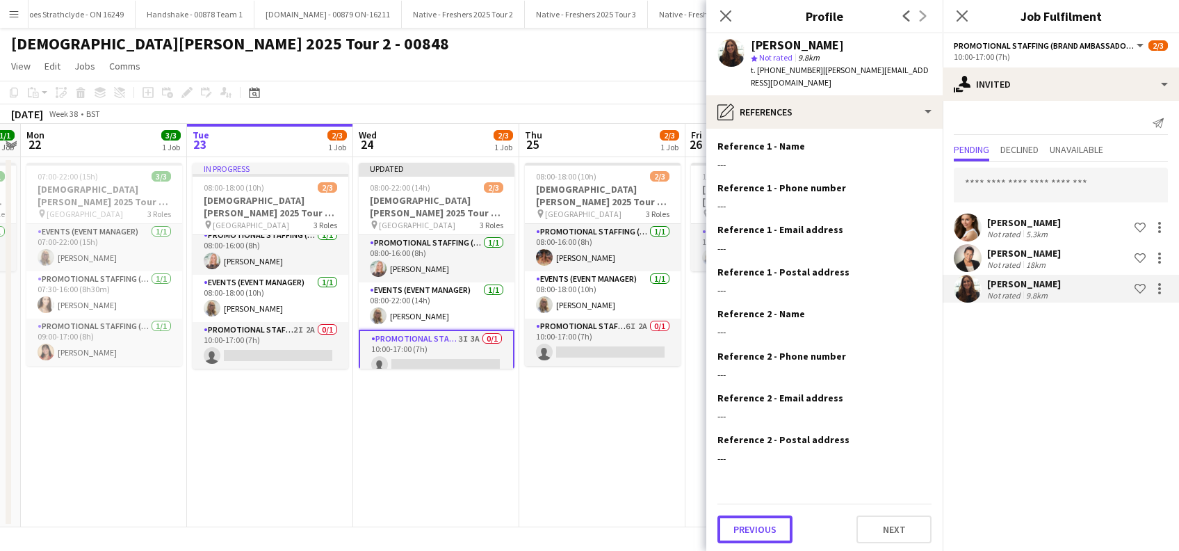
click at [756, 516] on button "Previous" at bounding box center [754, 529] width 75 height 28
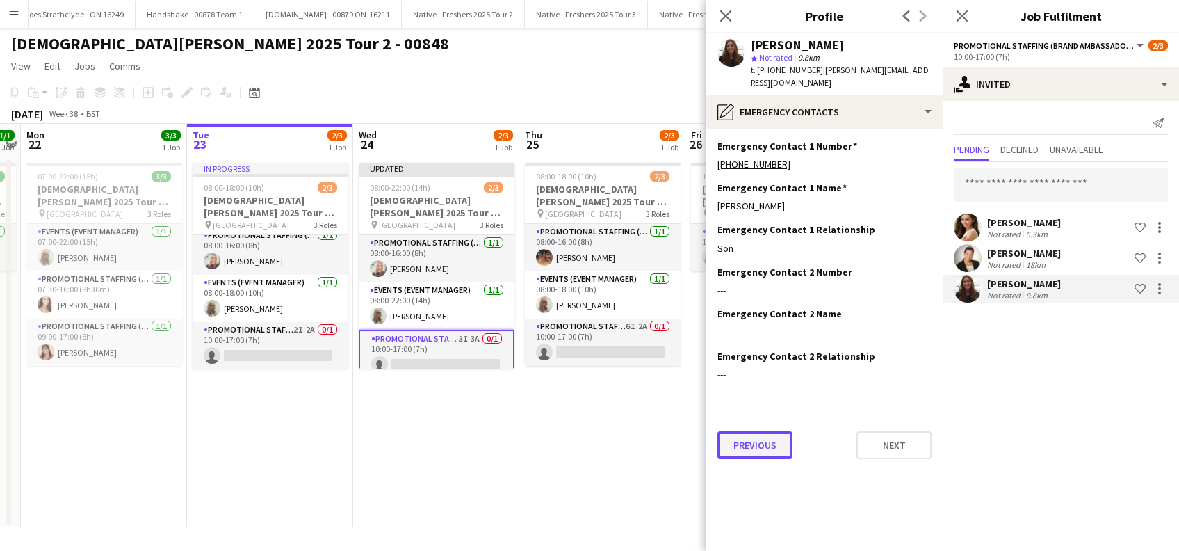
click at [756, 435] on button "Previous" at bounding box center [754, 445] width 75 height 28
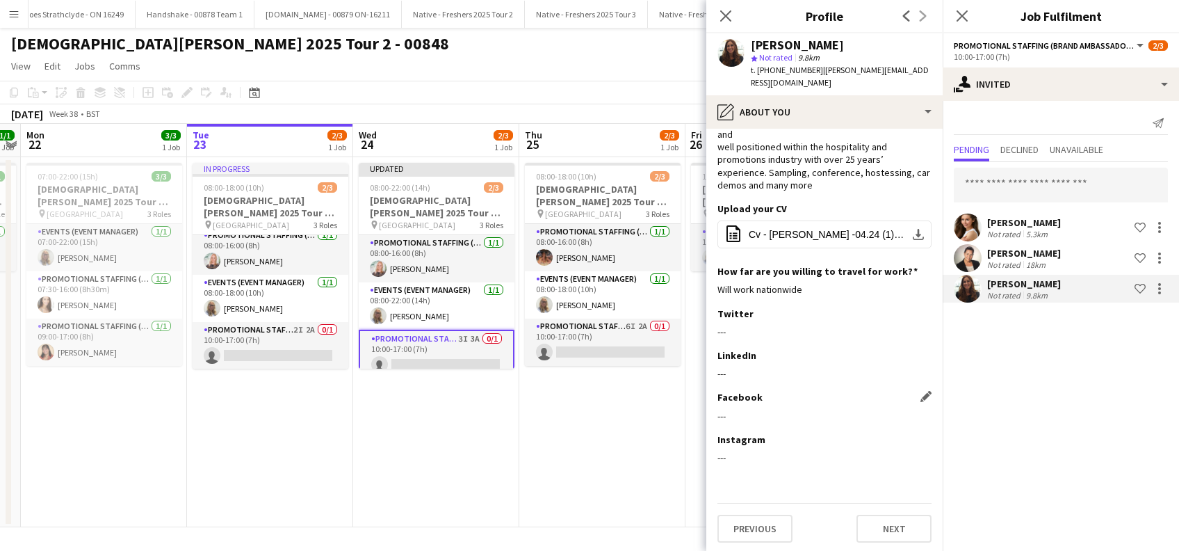
scroll to position [108, 0]
click at [761, 528] on button "Previous" at bounding box center [754, 526] width 75 height 28
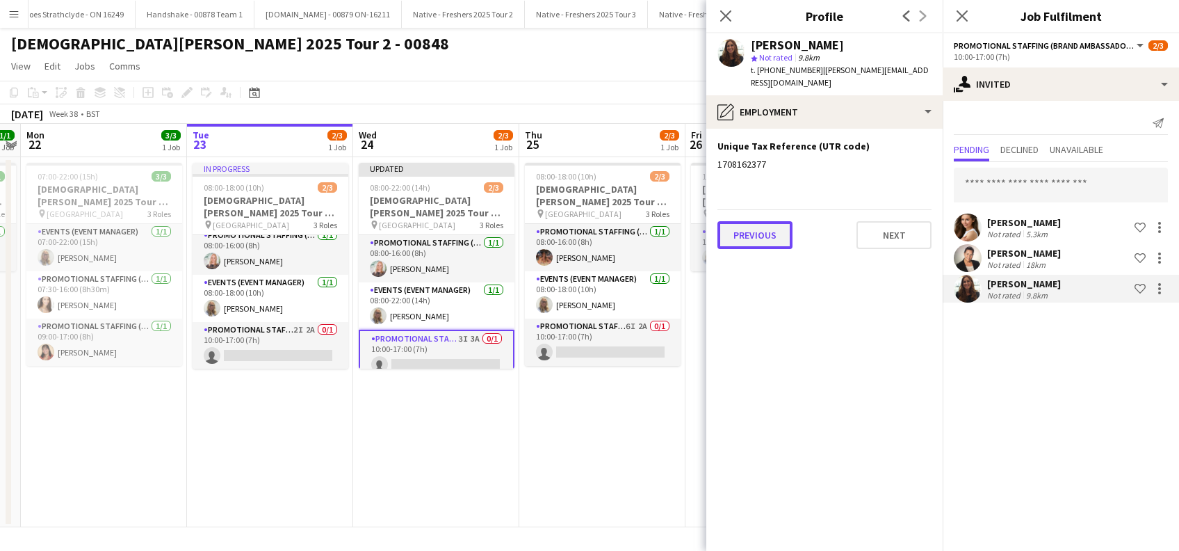
click at [745, 224] on button "Previous" at bounding box center [754, 235] width 75 height 28
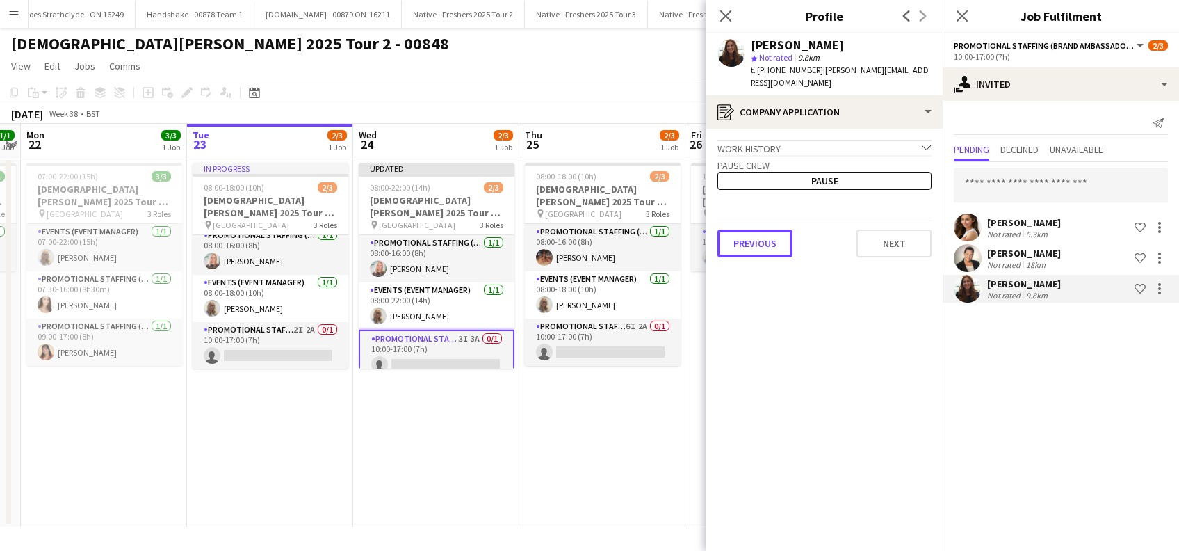
click at [745, 229] on button "Previous" at bounding box center [754, 243] width 75 height 28
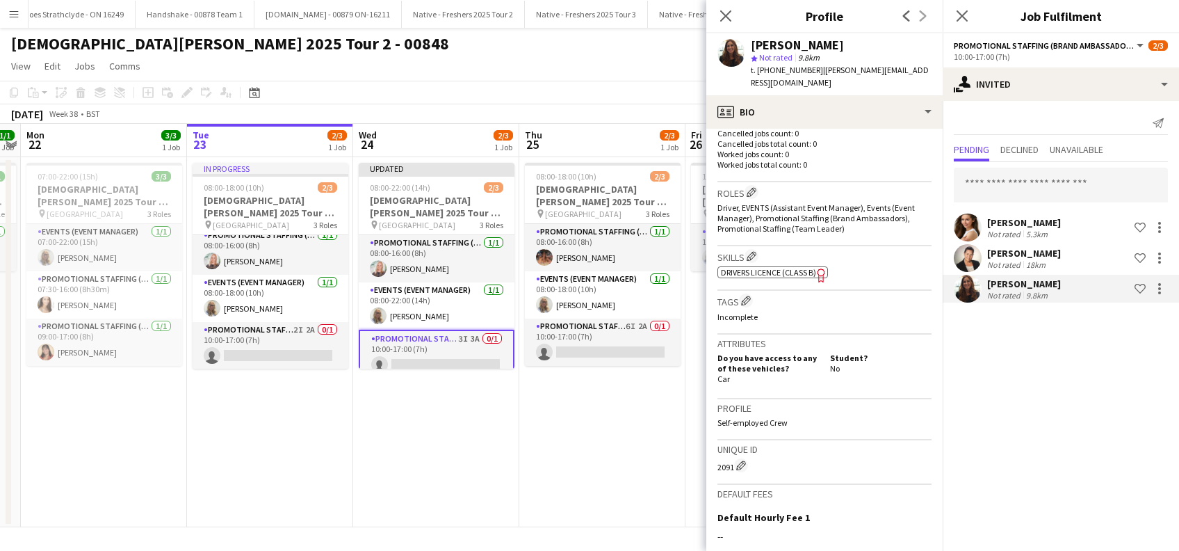
scroll to position [537, 0]
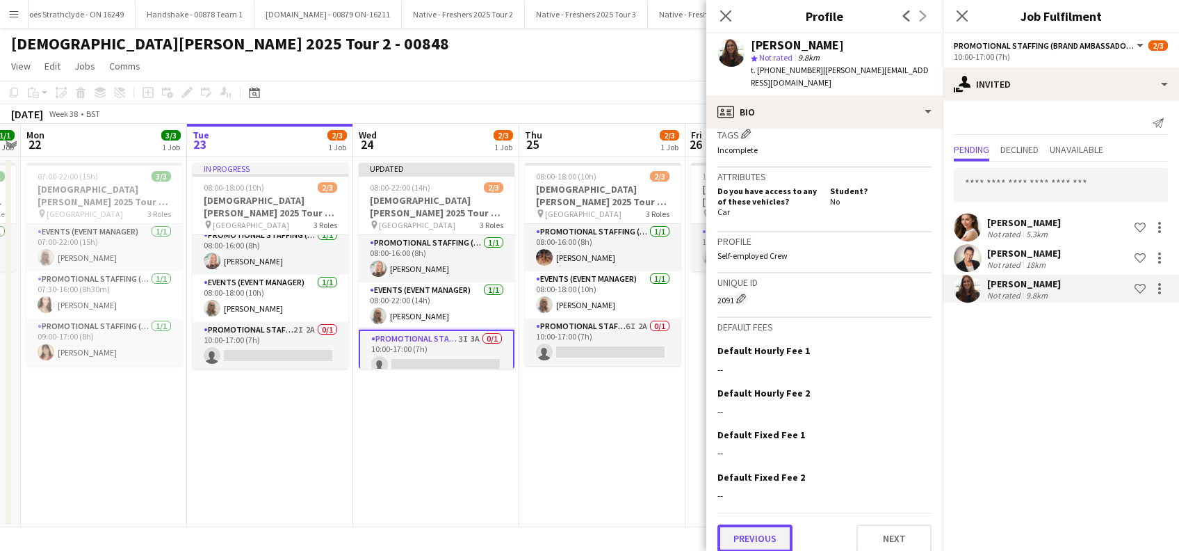
click at [744, 534] on button "Previous" at bounding box center [754, 538] width 75 height 28
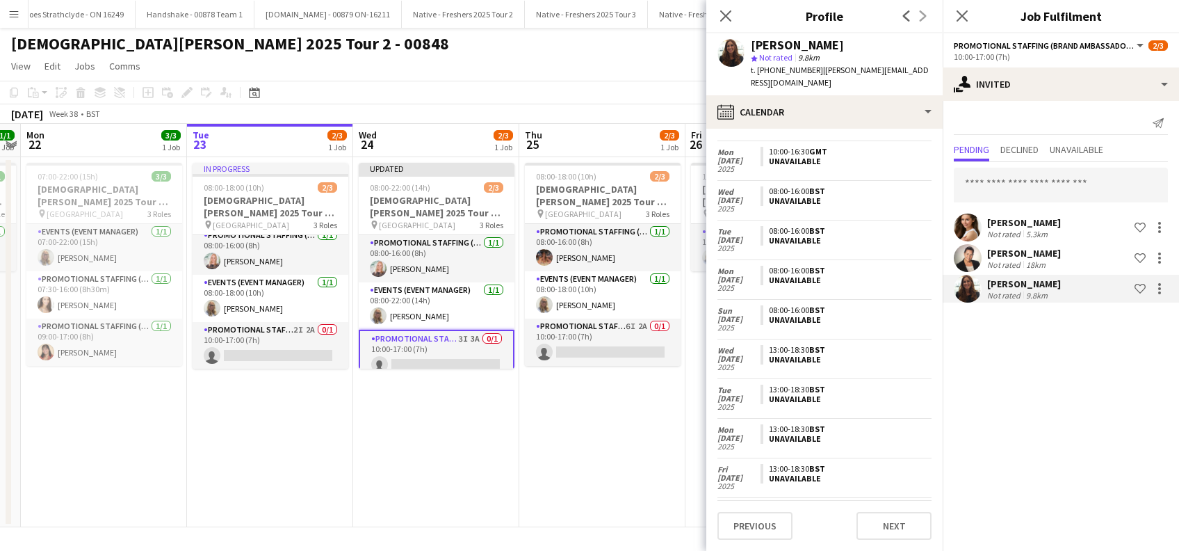
scroll to position [0, 0]
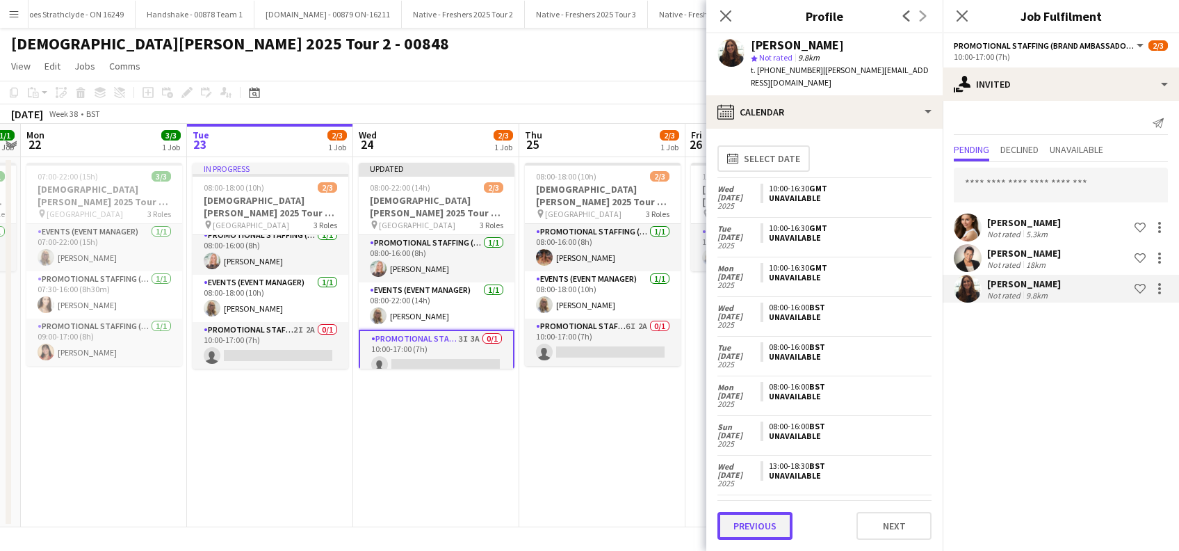
click at [760, 522] on button "Previous" at bounding box center [754, 526] width 75 height 28
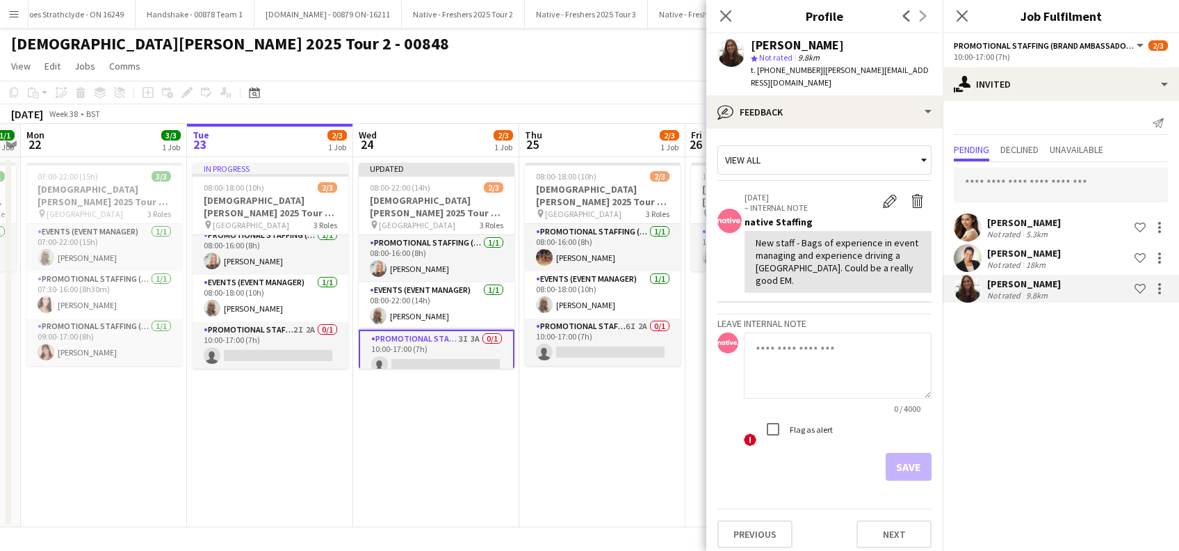
click at [617, 416] on app-date-cell "08:00-18:00 (10h) 2/3 Lady Garden 2025 Tour 2 - 00848 - Newcastle University pi…" at bounding box center [602, 342] width 166 height 370
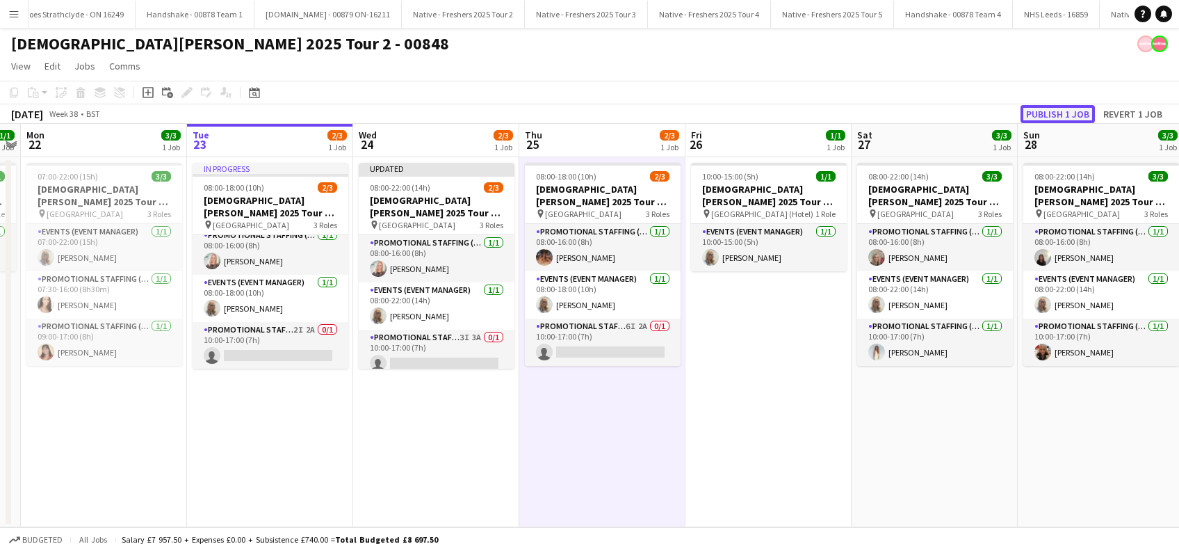
click at [1039, 113] on button "Publish 1 job" at bounding box center [1057, 114] width 74 height 18
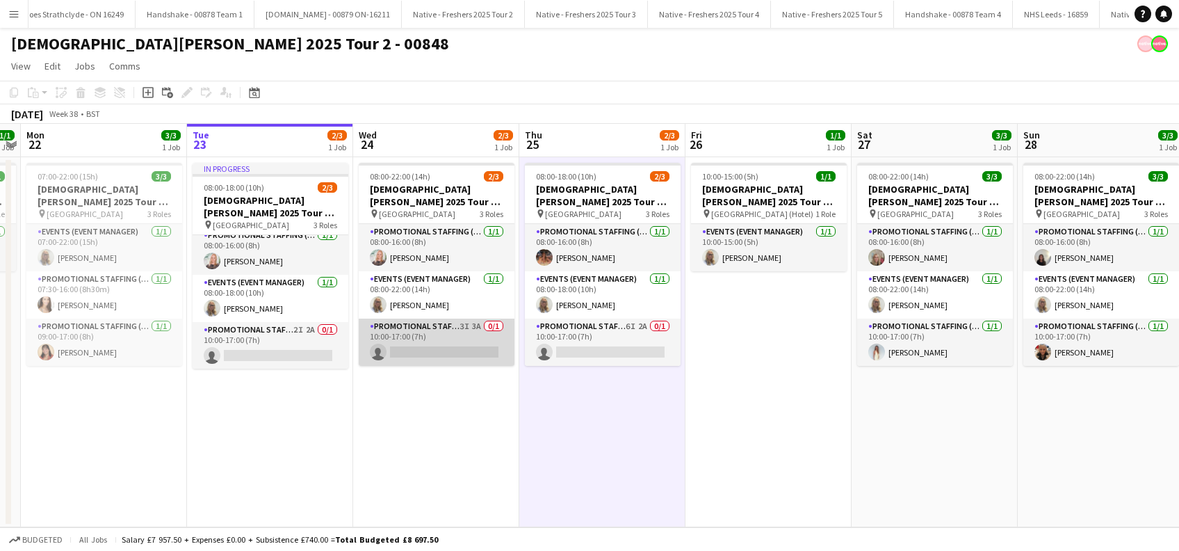
click at [434, 354] on app-card-role "Promotional Staffing (Brand Ambassadors) 3I 3A 0/1 10:00-17:00 (7h) single-neut…" at bounding box center [437, 341] width 156 height 47
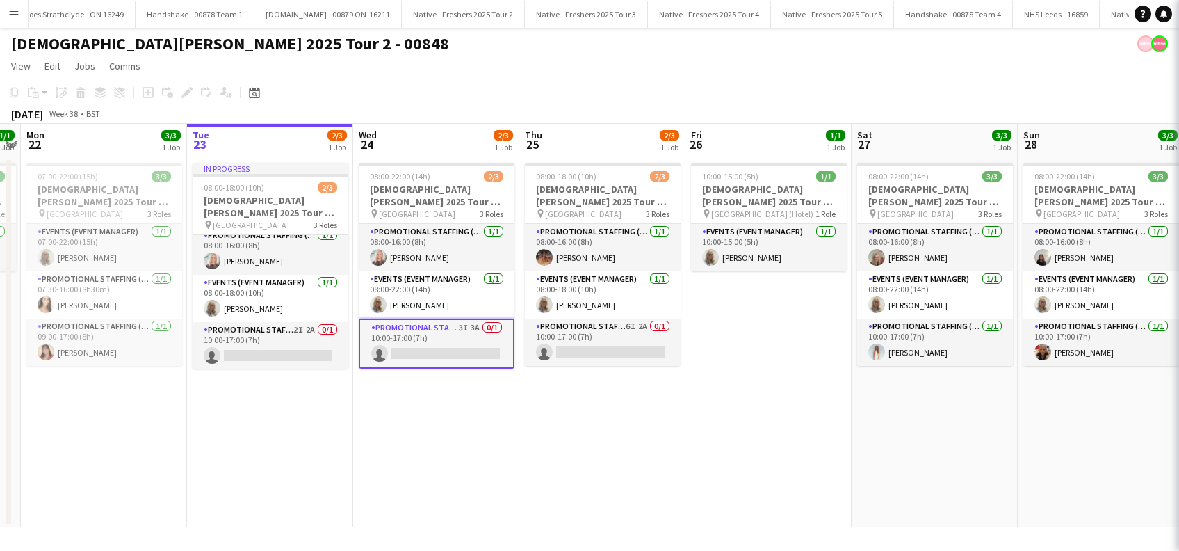
scroll to position [0, 477]
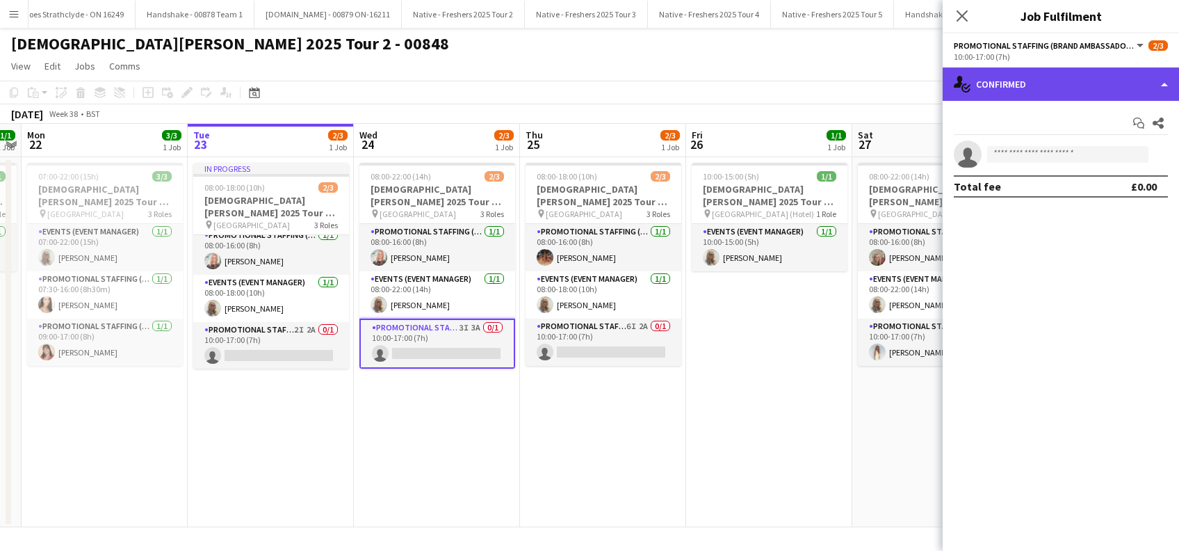
click at [1075, 90] on div "single-neutral-actions-check-2 Confirmed" at bounding box center [1061, 83] width 236 height 33
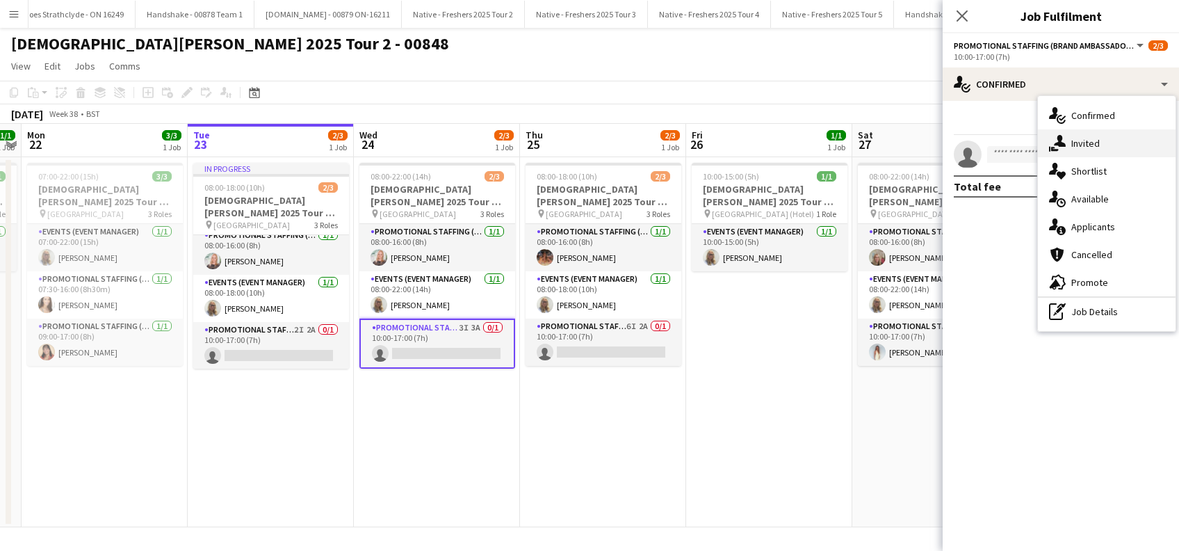
click at [1089, 138] on span "Invited" at bounding box center [1085, 143] width 28 height 13
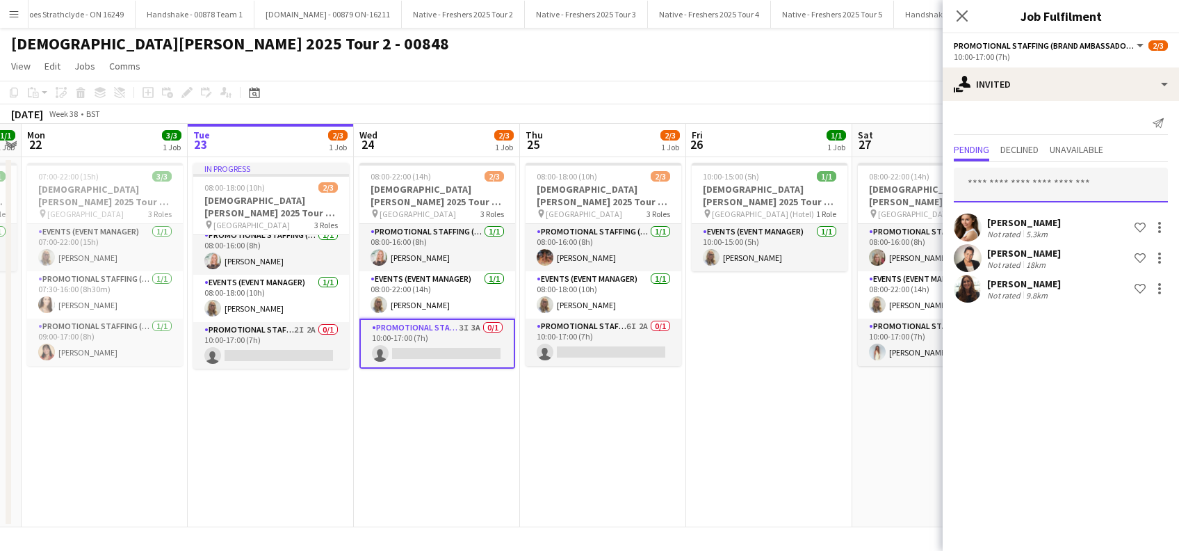
click at [1021, 186] on input "text" at bounding box center [1061, 185] width 214 height 35
type input "*"
click at [974, 183] on input "**********" at bounding box center [1061, 185] width 214 height 35
click at [1061, 184] on input "**********" at bounding box center [1061, 185] width 214 height 35
type input "**********"
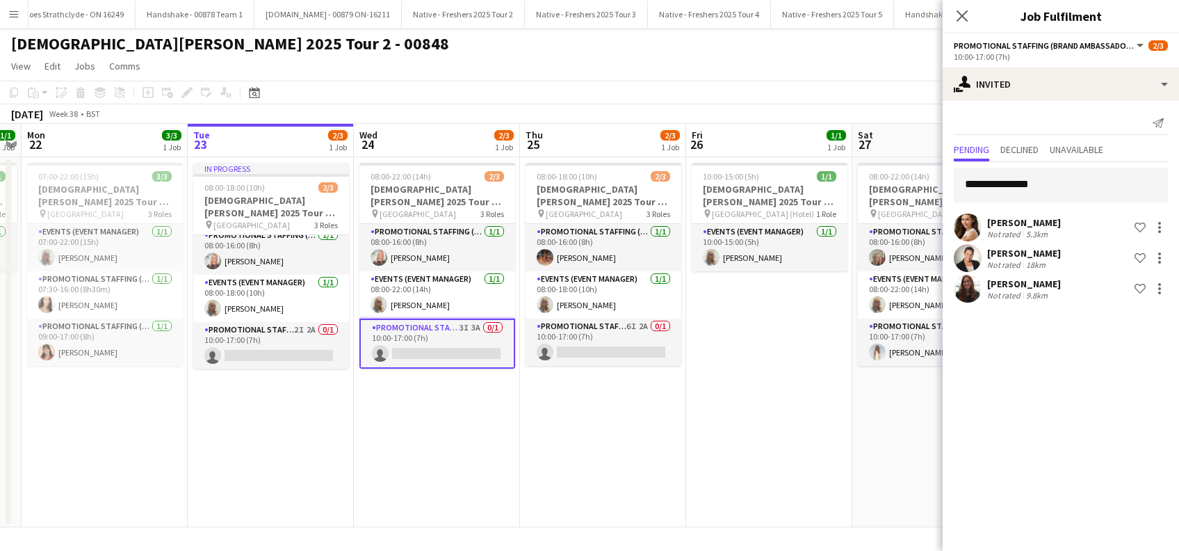
click at [965, 15] on icon "Close pop-in" at bounding box center [961, 15] width 11 height 11
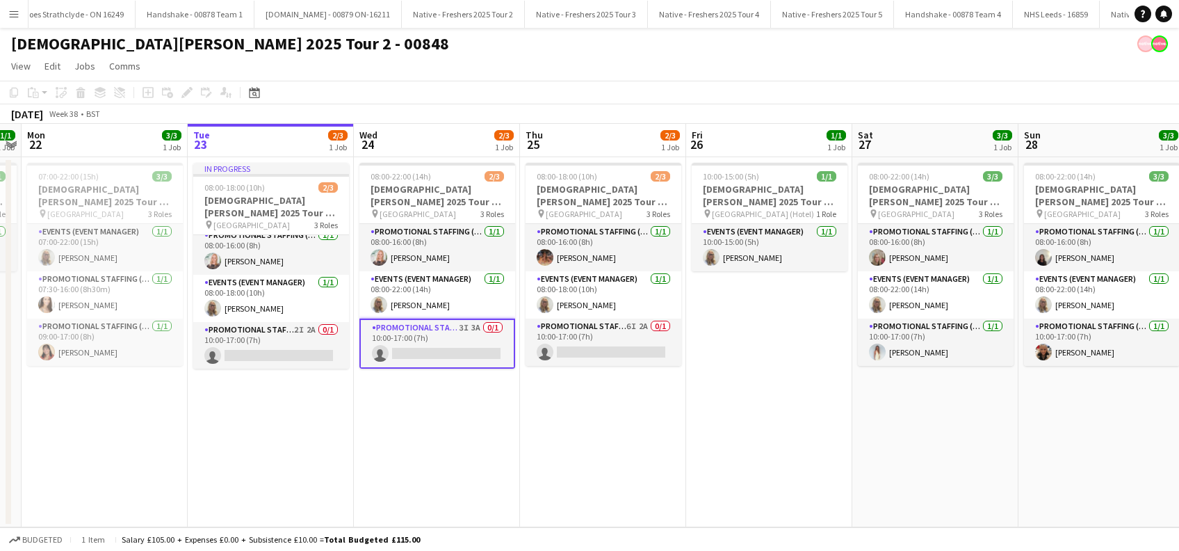
click at [462, 412] on app-date-cell "08:00-22:00 (14h) 2/3 Lady Garden 2025 Tour 2 - 00848 - Manchester Metropolitan…" at bounding box center [437, 342] width 166 height 370
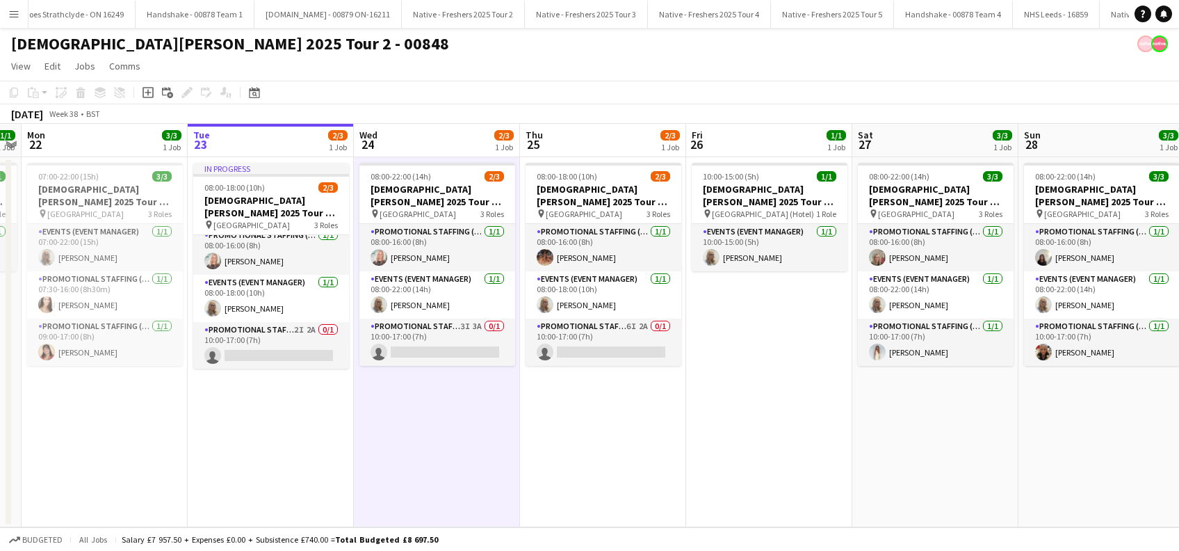
click at [577, 412] on app-date-cell "08:00-18:00 (10h) 2/3 Lady Garden 2025 Tour 2 - 00848 - Newcastle University pi…" at bounding box center [603, 342] width 166 height 370
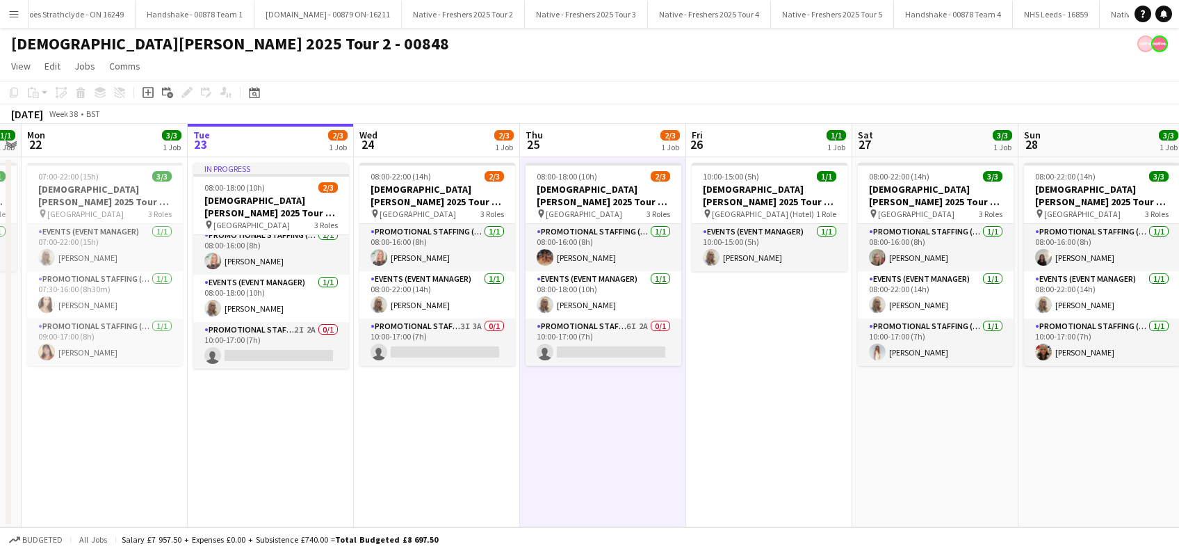
click at [729, 389] on app-date-cell "10:00-15:00 (5h) 1/1 Lady Garden 2025 Tour 2 - 00848 - Travel Day pin Bristol (…" at bounding box center [769, 342] width 166 height 370
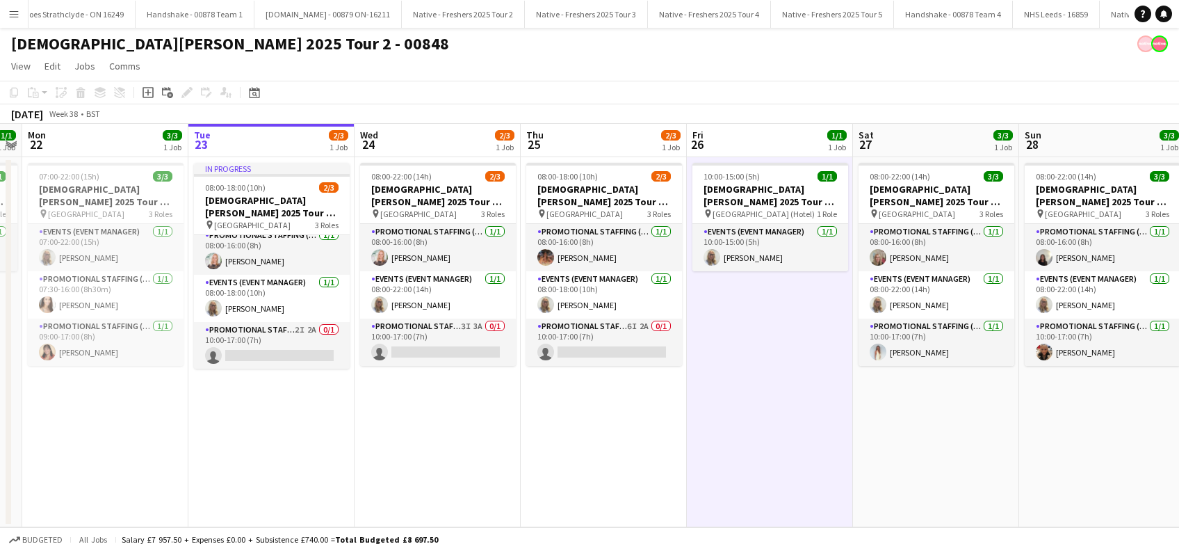
click at [462, 398] on app-date-cell "08:00-22:00 (14h) 2/3 Lady Garden 2025 Tour 2 - 00848 - Manchester Metropolitan…" at bounding box center [438, 342] width 166 height 370
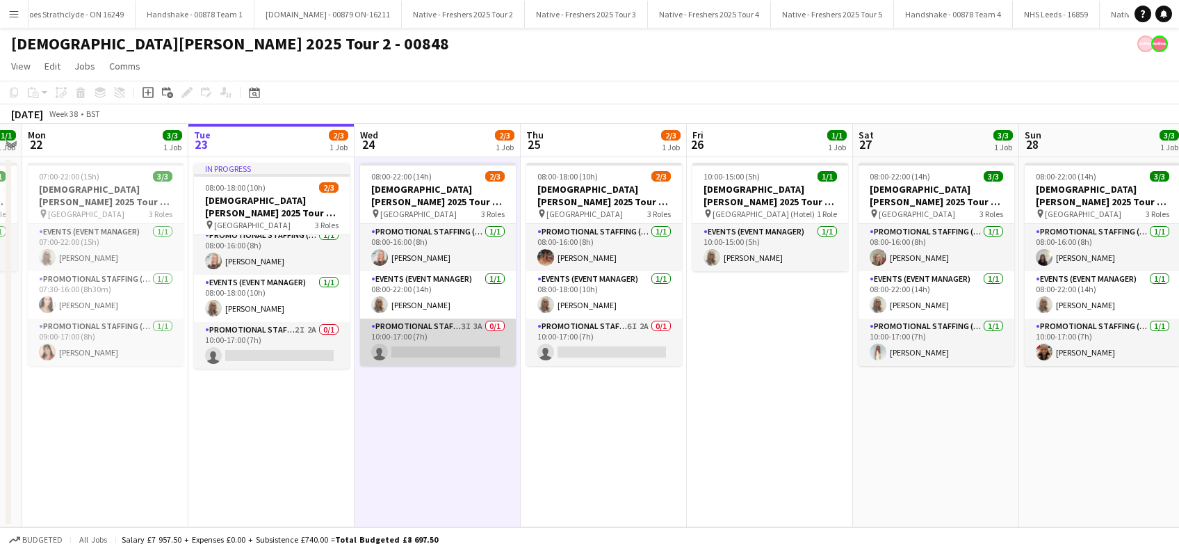
click at [458, 350] on app-card-role "Promotional Staffing (Brand Ambassadors) 3I 3A 0/1 10:00-17:00 (7h) single-neut…" at bounding box center [438, 341] width 156 height 47
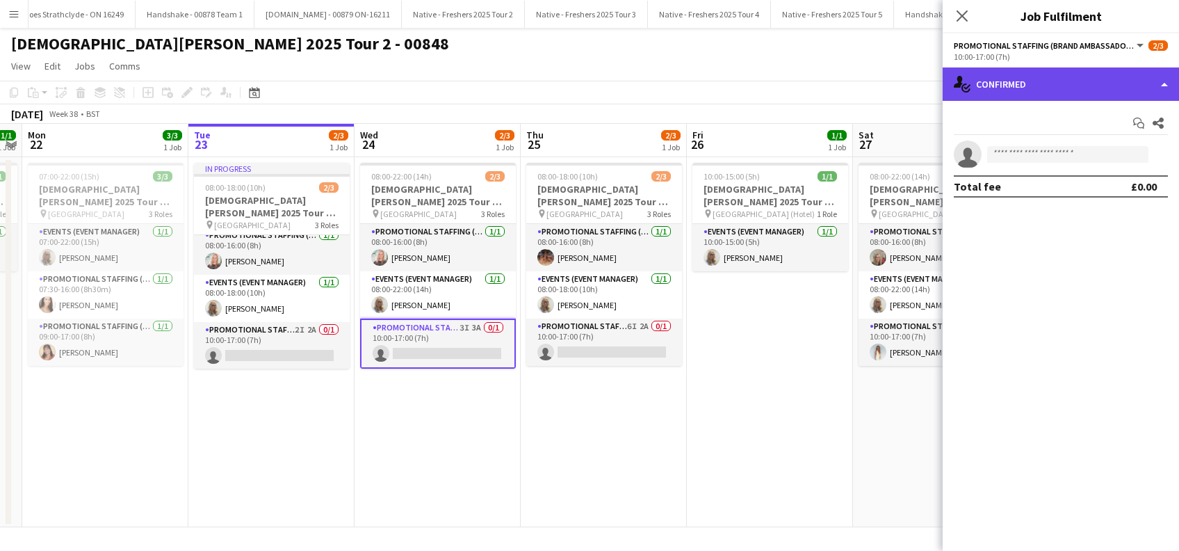
click at [1052, 95] on div "single-neutral-actions-check-2 Confirmed" at bounding box center [1061, 83] width 236 height 33
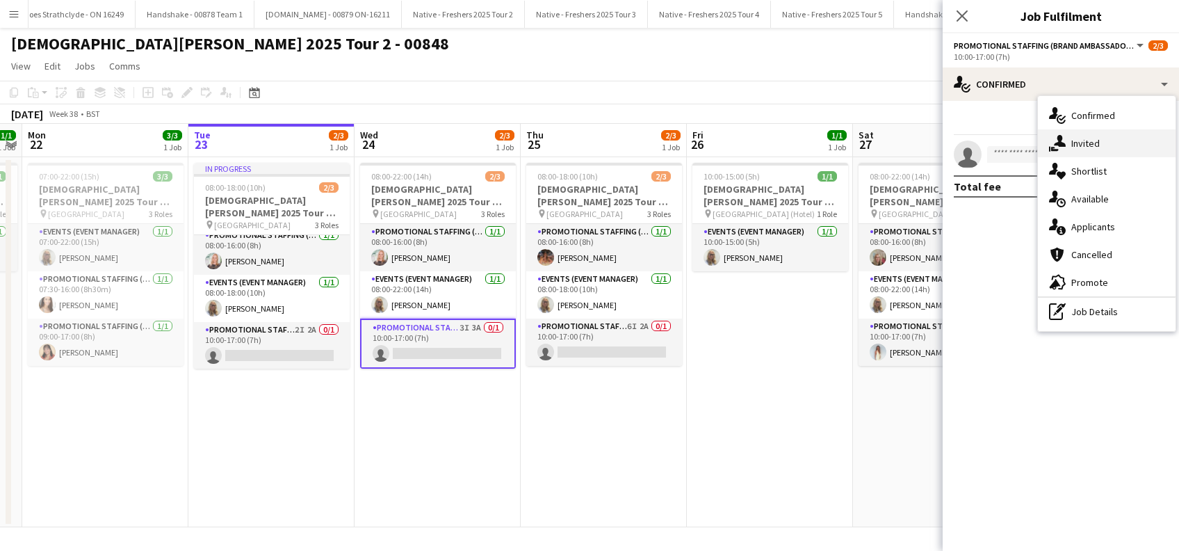
click at [1079, 137] on span "Invited" at bounding box center [1085, 143] width 28 height 13
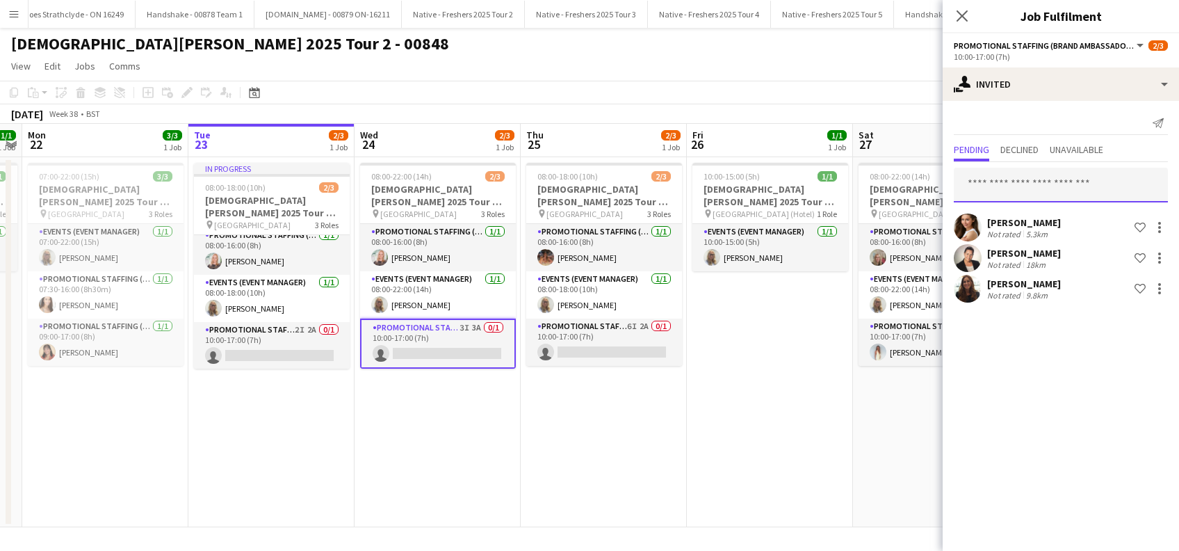
click at [997, 184] on input "text" at bounding box center [1061, 185] width 214 height 35
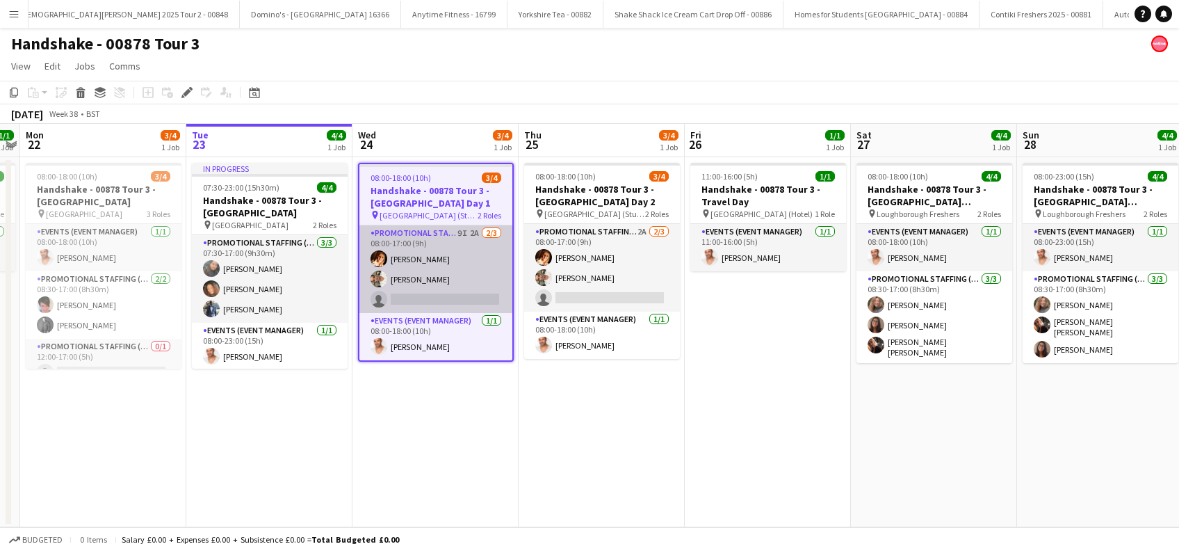
click at [473, 295] on app-card-role "Promotional Staffing (Brand Ambassadors) 9I 2A [DATE] 08:00-17:00 (9h) [PERSON_…" at bounding box center [435, 269] width 153 height 88
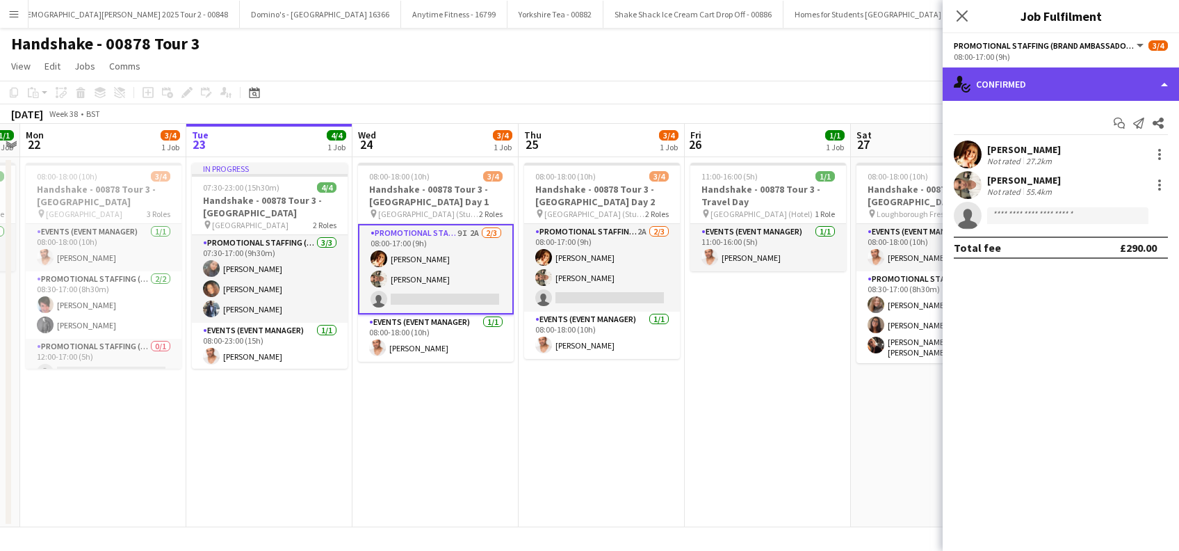
click at [1057, 82] on div "single-neutral-actions-check-2 Confirmed" at bounding box center [1061, 83] width 236 height 33
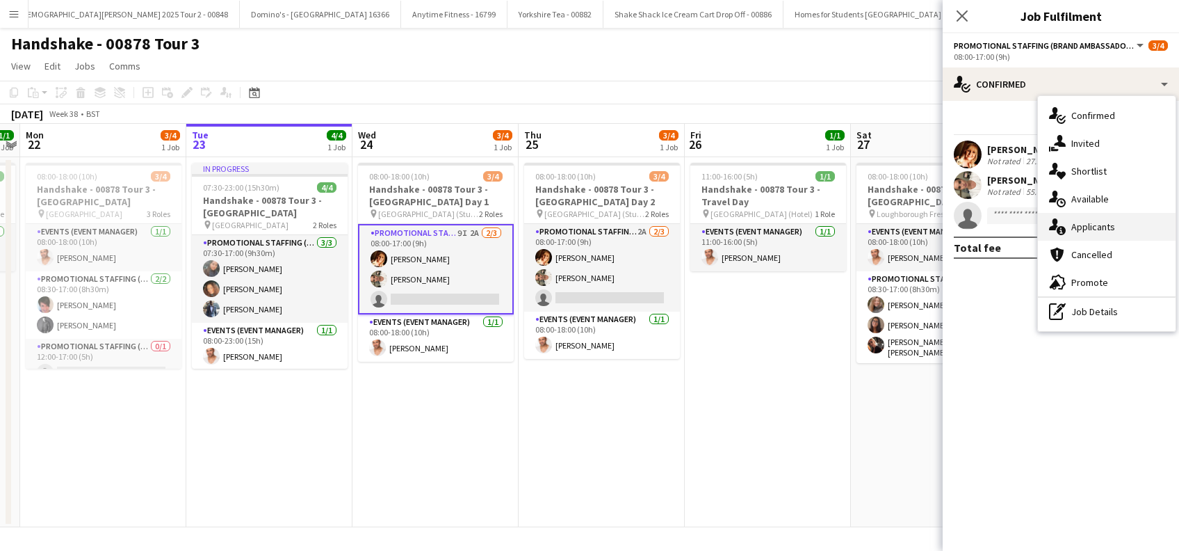
click at [1084, 233] on span "Applicants" at bounding box center [1093, 226] width 44 height 13
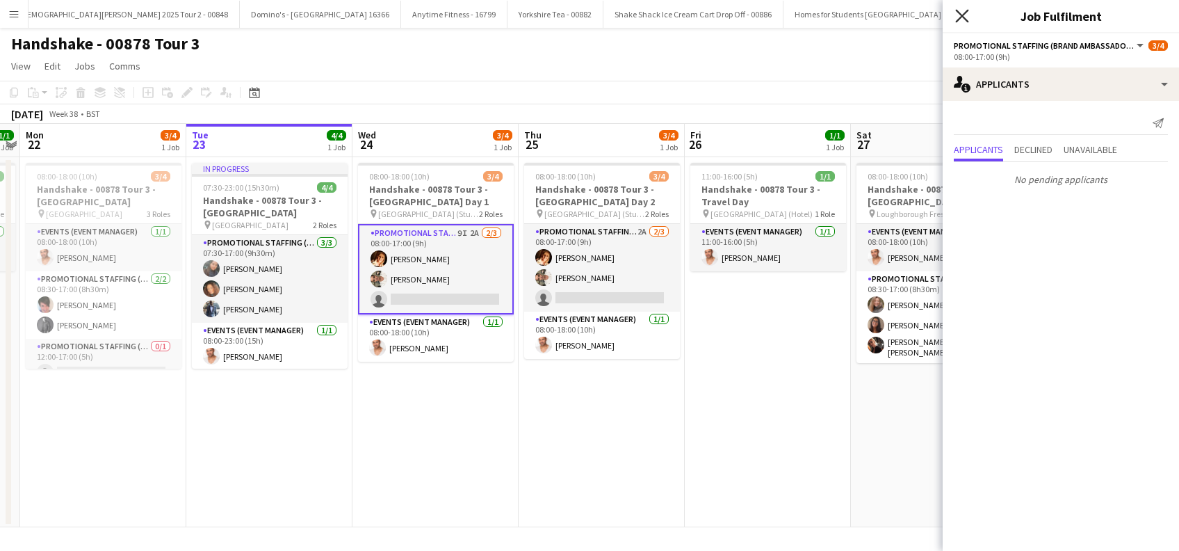
click at [963, 16] on icon at bounding box center [961, 15] width 13 height 13
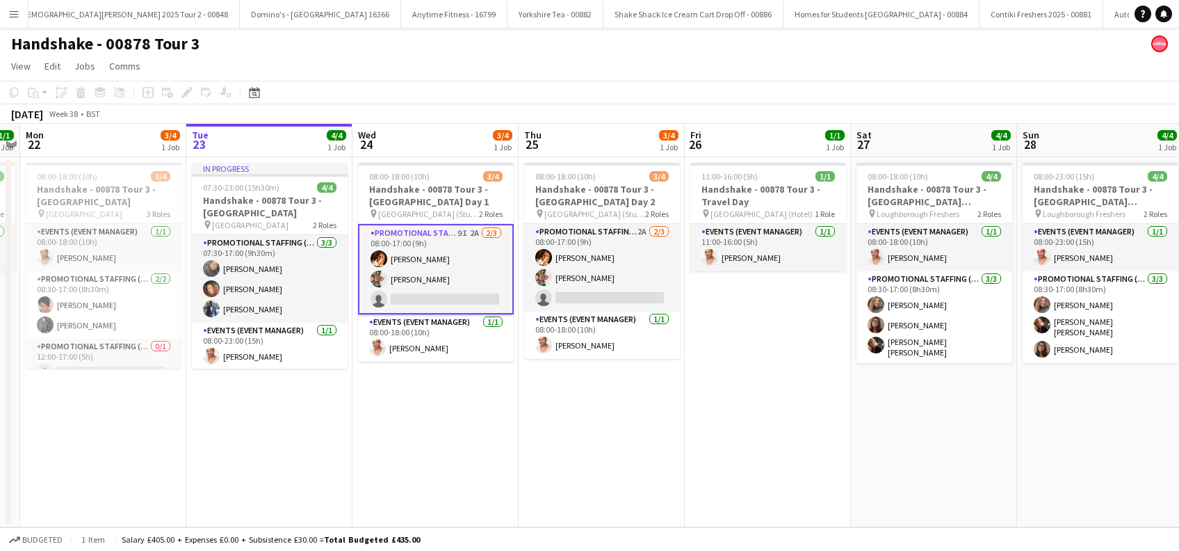
click at [633, 427] on app-date-cell "08:00-18:00 (10h) 3/4 Handshake - 00878 Tour 3 - [GEOGRAPHIC_DATA] Day 2 pin Ne…" at bounding box center [602, 342] width 166 height 370
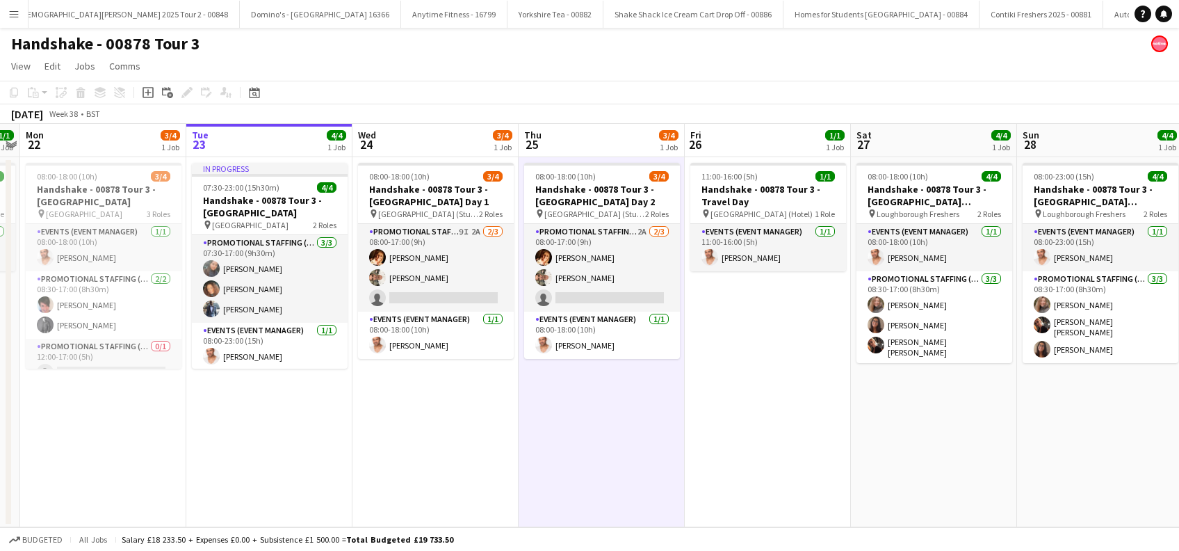
click at [829, 434] on app-date-cell "11:00-16:00 (5h) 1/1 Handshake - 00878 Tour 3 - Travel Day pin [GEOGRAPHIC_DATA…" at bounding box center [768, 342] width 166 height 370
